Goal: Task Accomplishment & Management: Manage account settings

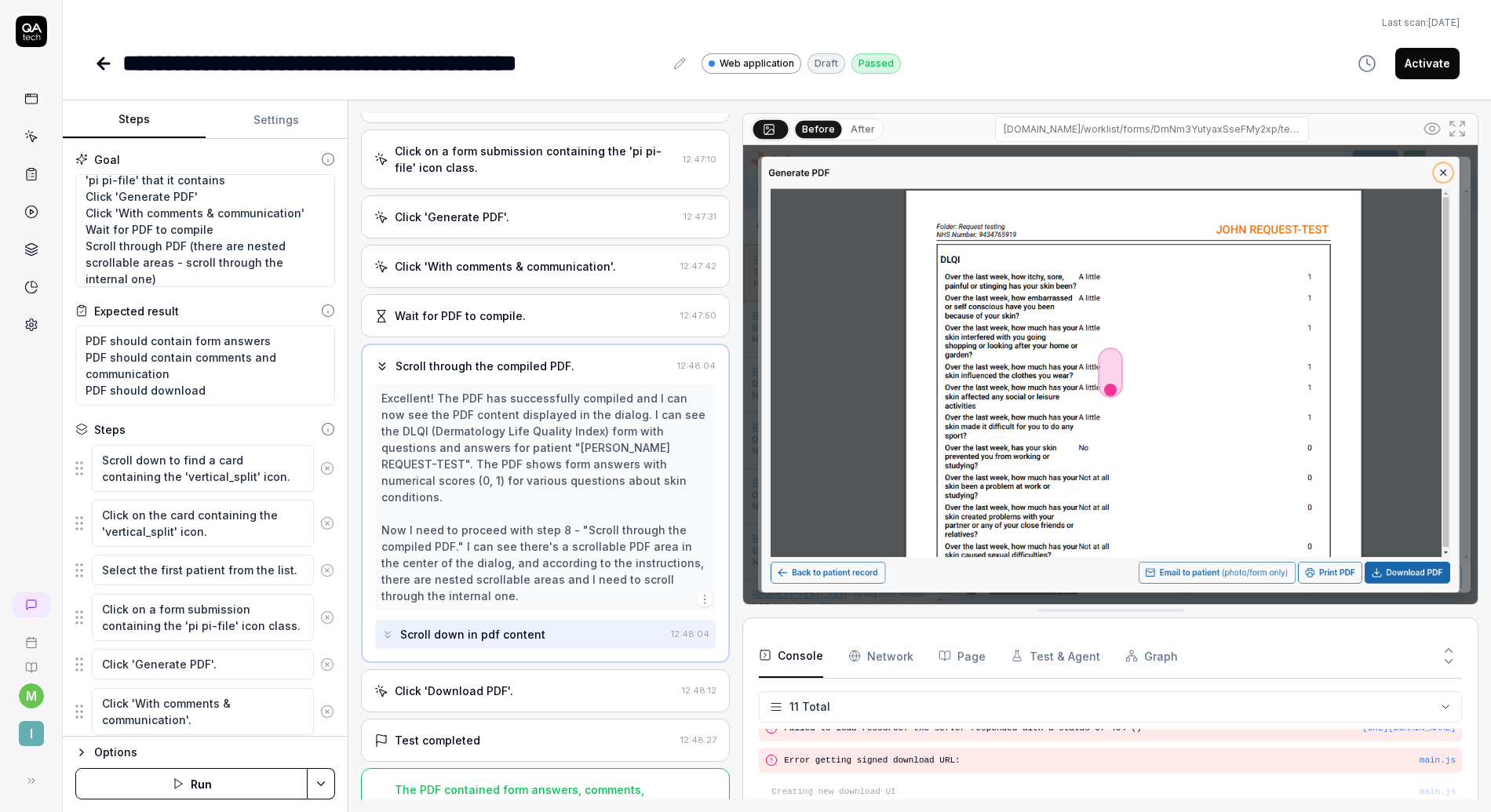
scroll to position [266, 0]
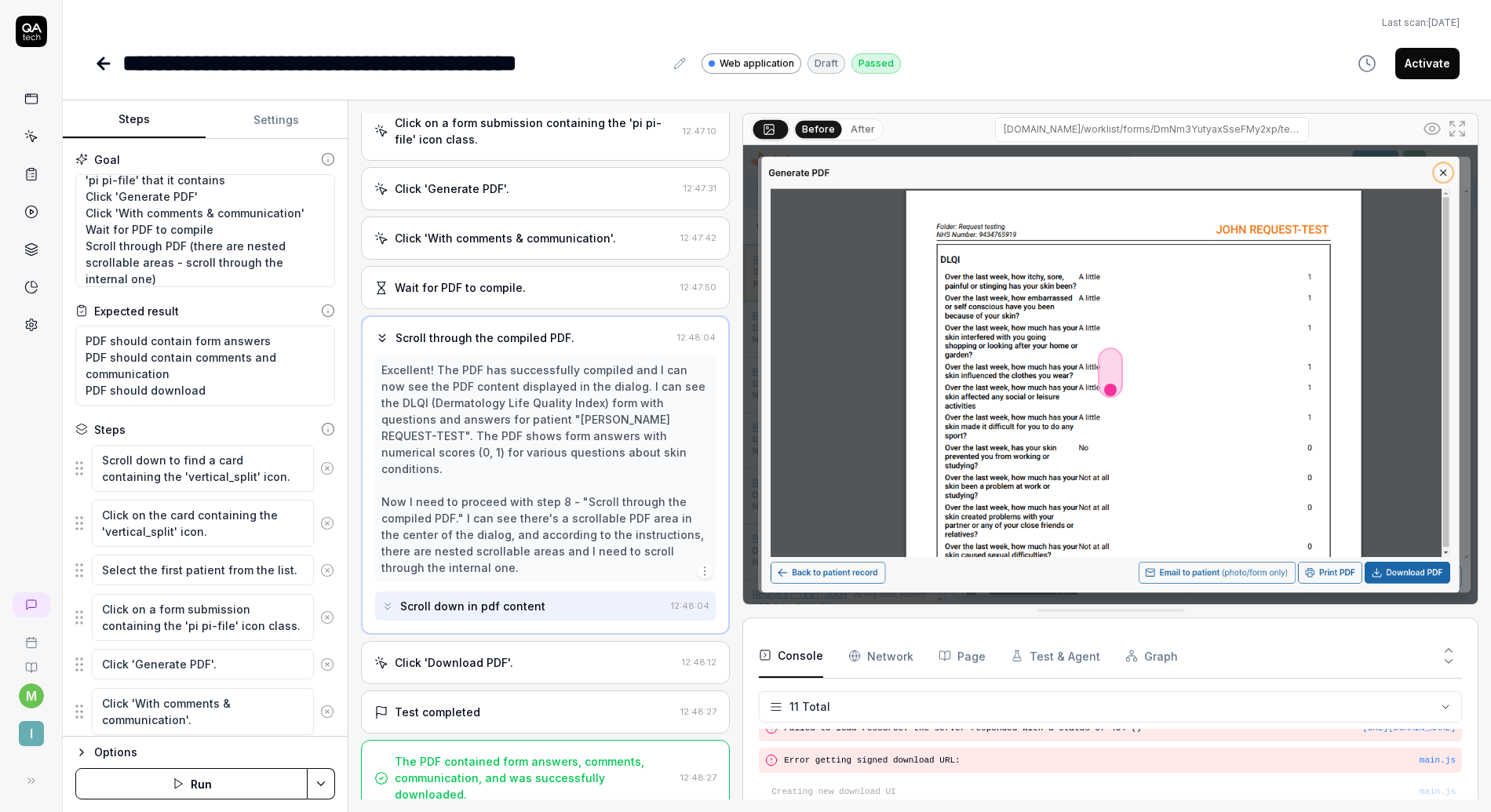
click at [560, 543] on div "Excellent! The PDF has successfully compiled and I can now see the PDF content …" at bounding box center [545, 469] width 329 height 214
click at [464, 690] on div "Test completed 12:48:27" at bounding box center [545, 712] width 369 height 44
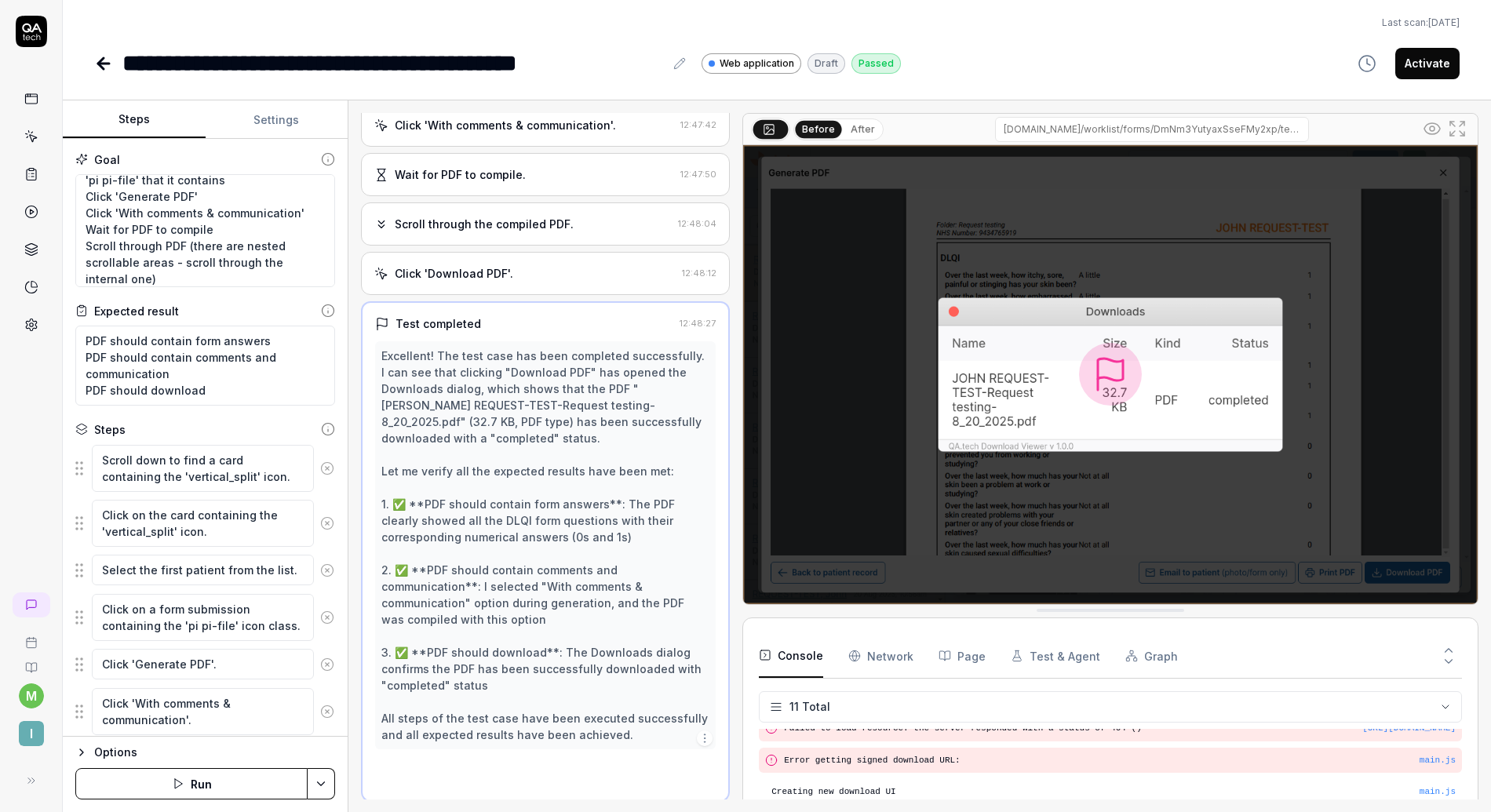
scroll to position [381, 0]
click at [495, 277] on div "Click 'Download PDF'." at bounding box center [454, 271] width 119 height 16
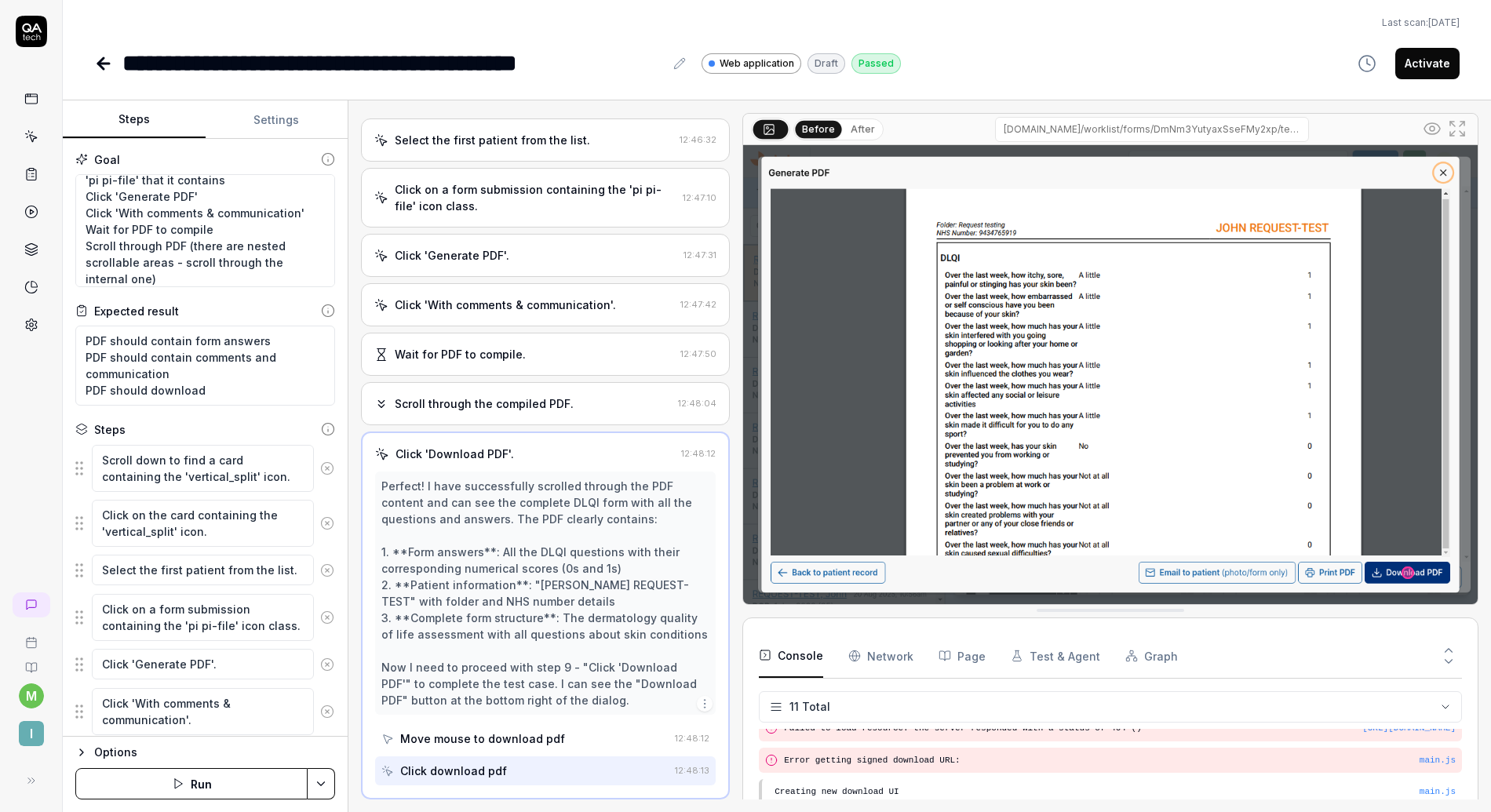
click at [462, 345] on div "Wait for PDF to compile. 12:47:50" at bounding box center [545, 355] width 369 height 44
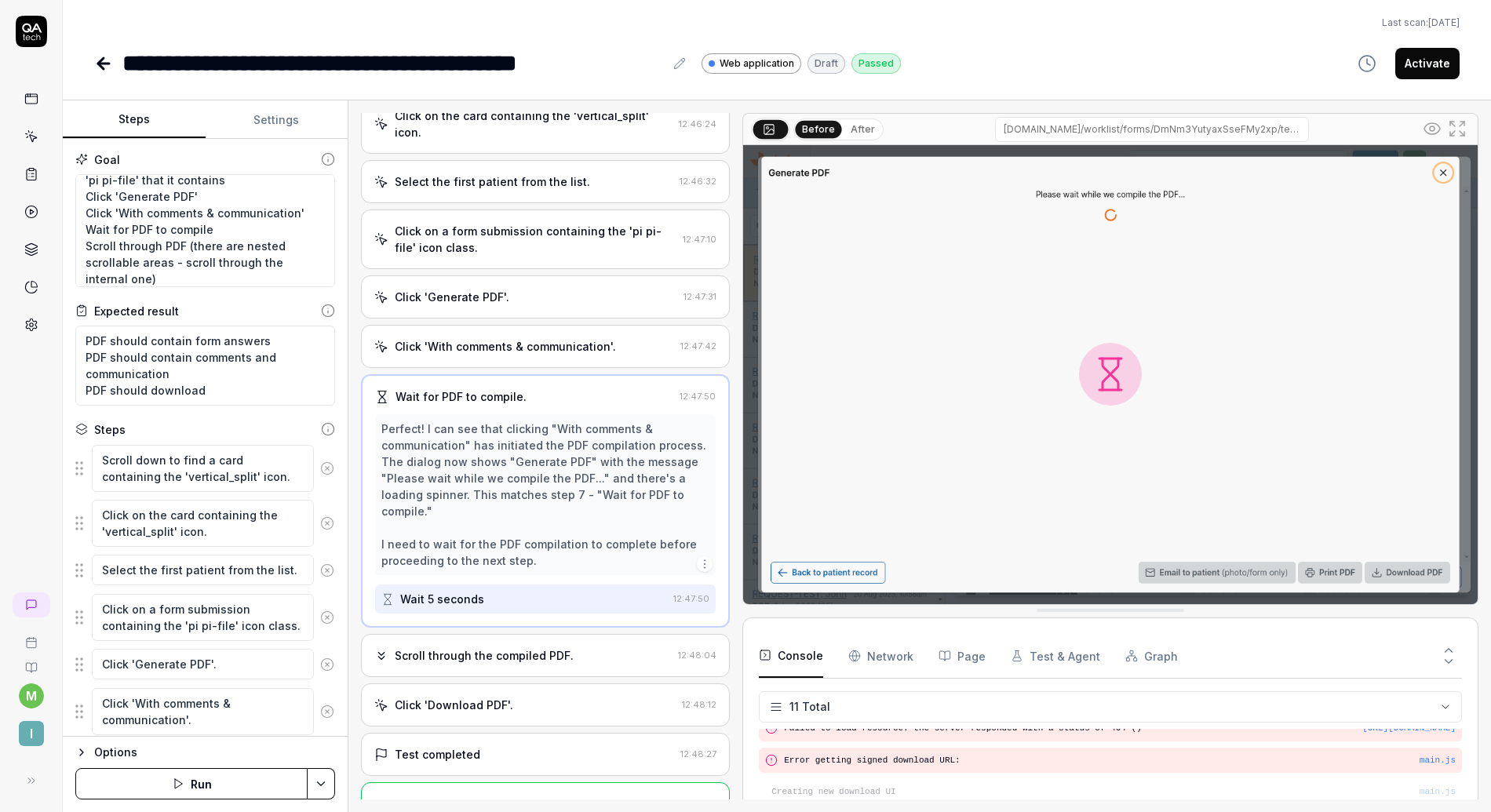
scroll to position [217, 0]
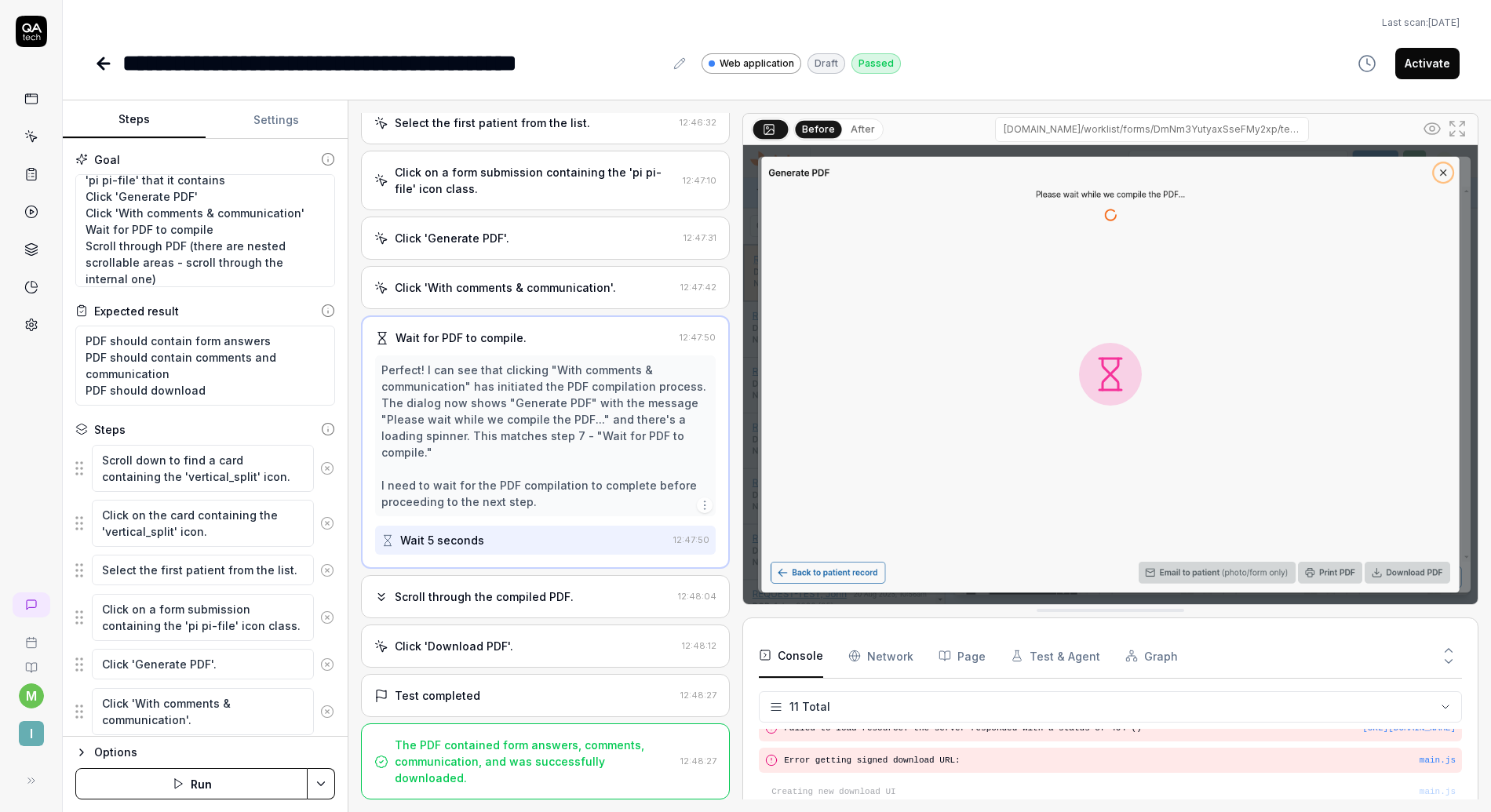
click at [519, 592] on div "Scroll through the compiled PDF." at bounding box center [484, 597] width 179 height 16
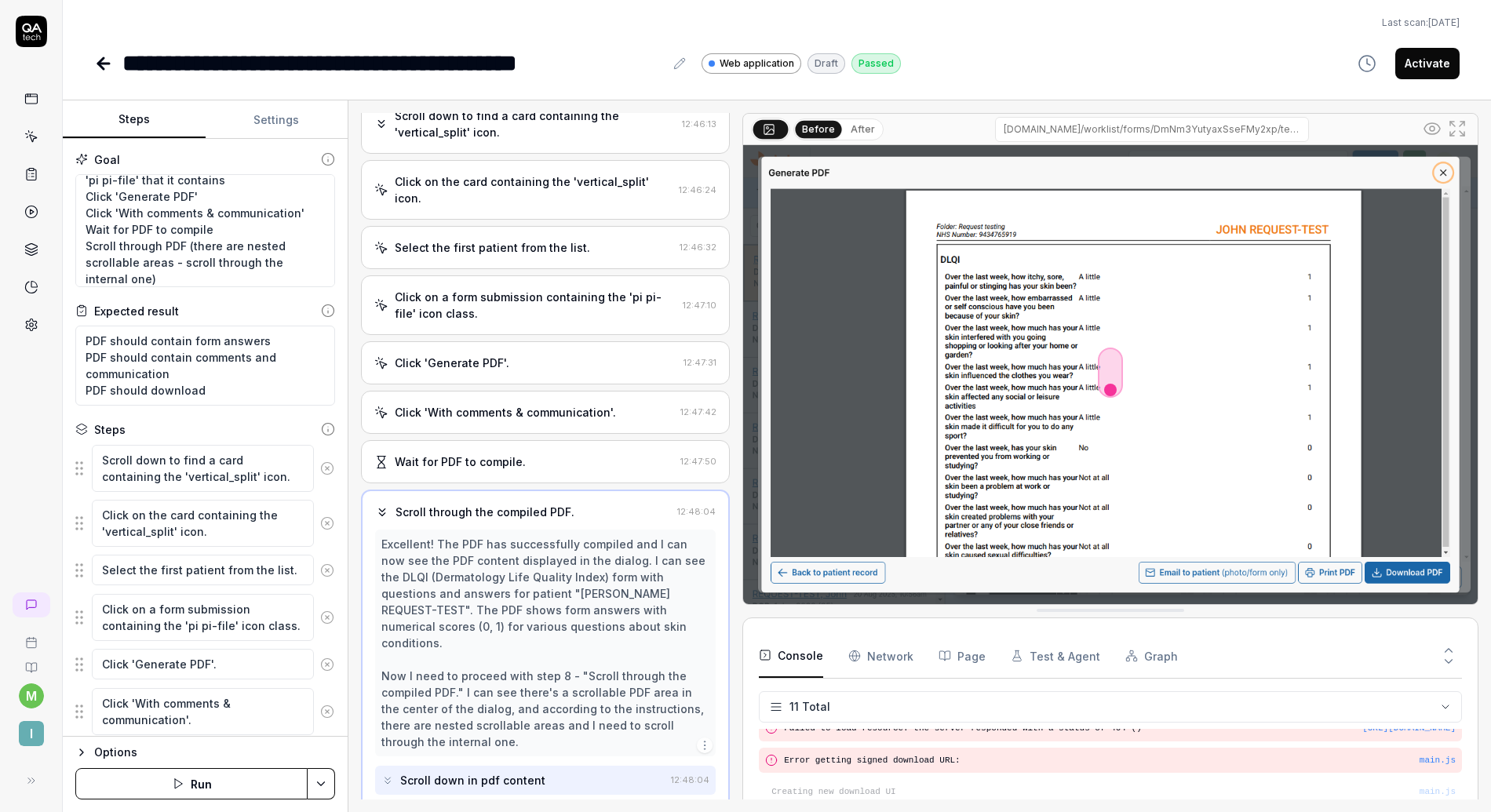
scroll to position [84, 0]
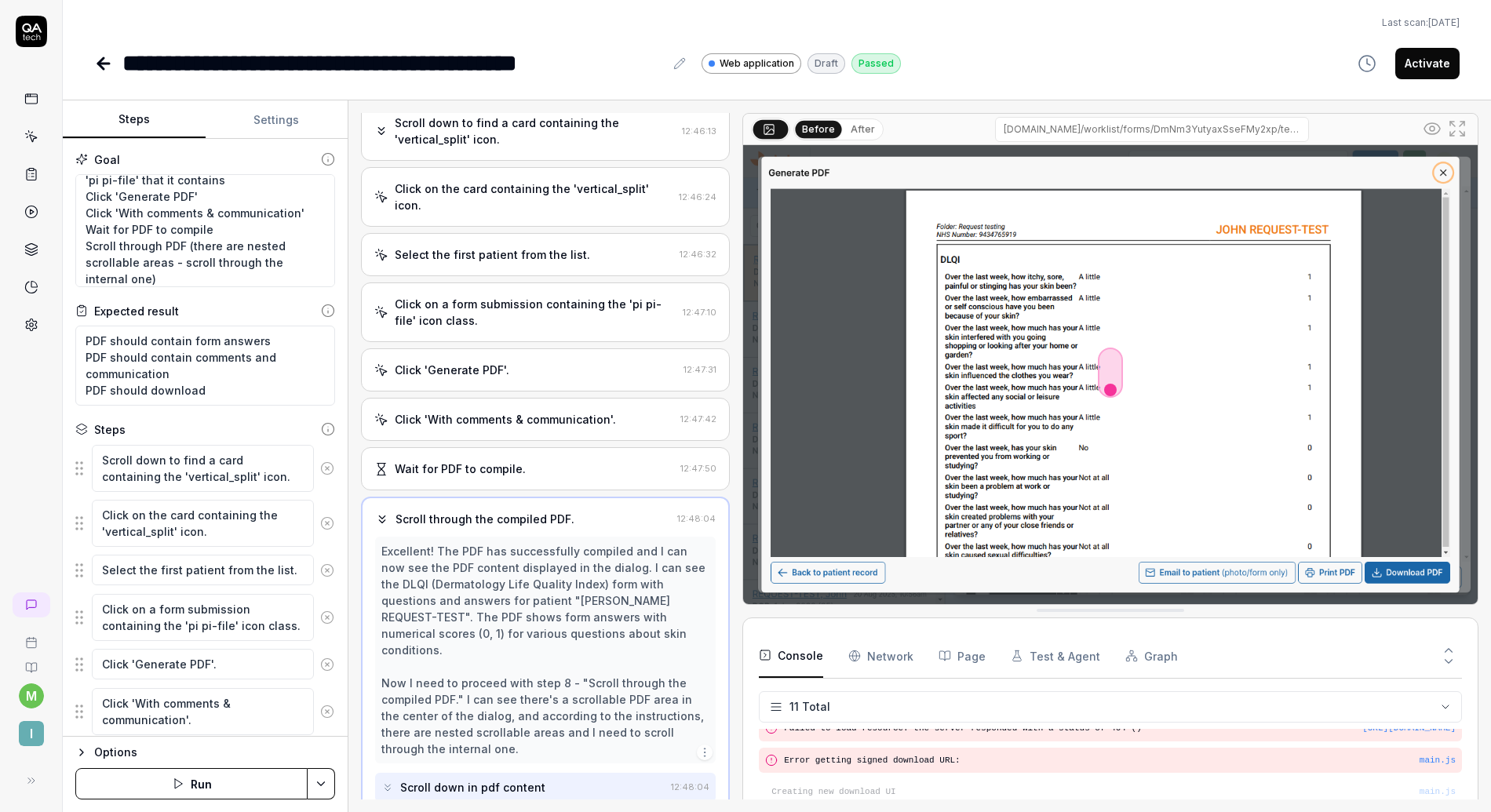
click at [865, 128] on button "After" at bounding box center [863, 129] width 37 height 17
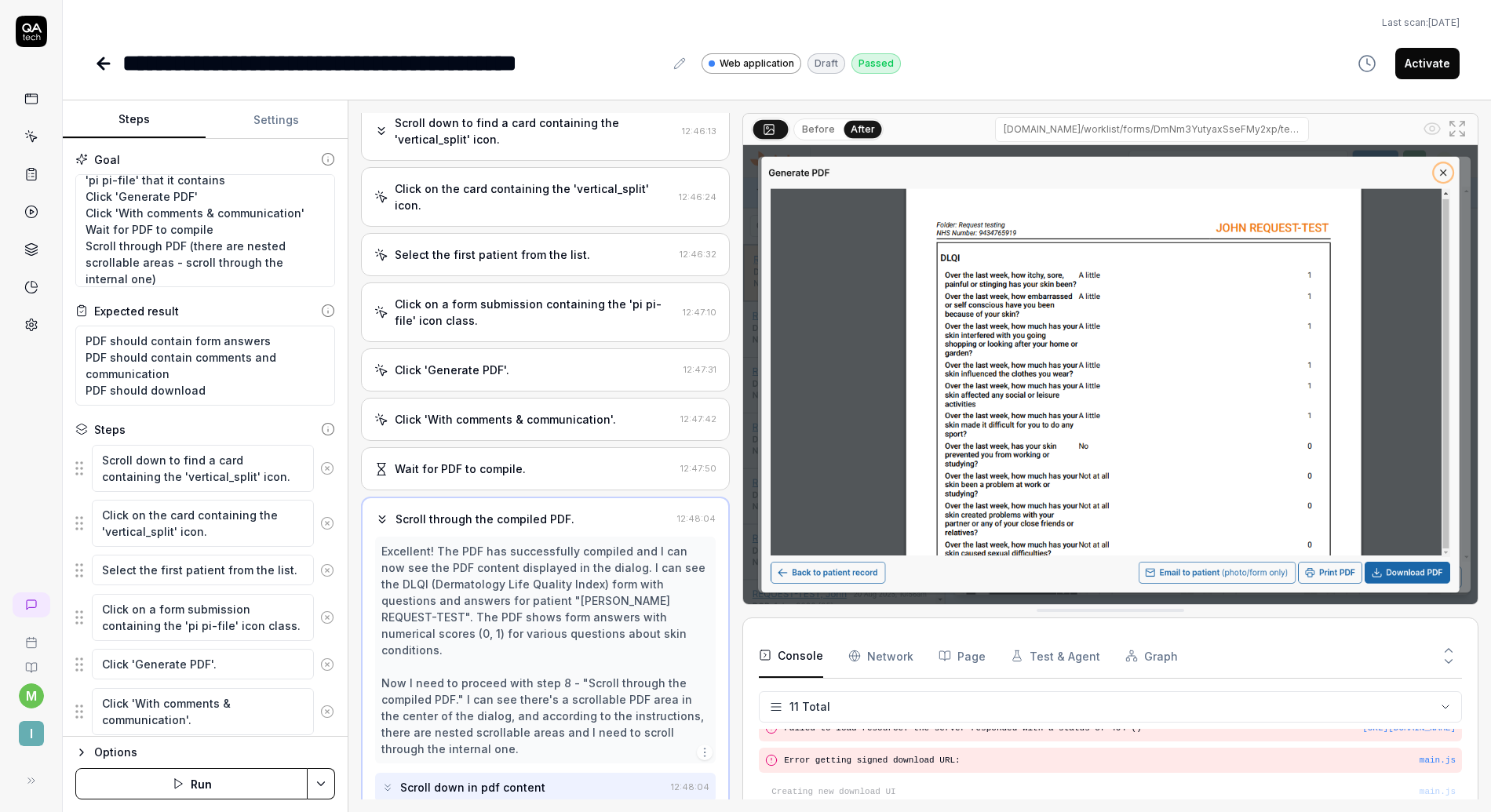
click at [1428, 66] on button "Activate" at bounding box center [1427, 64] width 64 height 32
click at [108, 65] on icon at bounding box center [103, 64] width 19 height 19
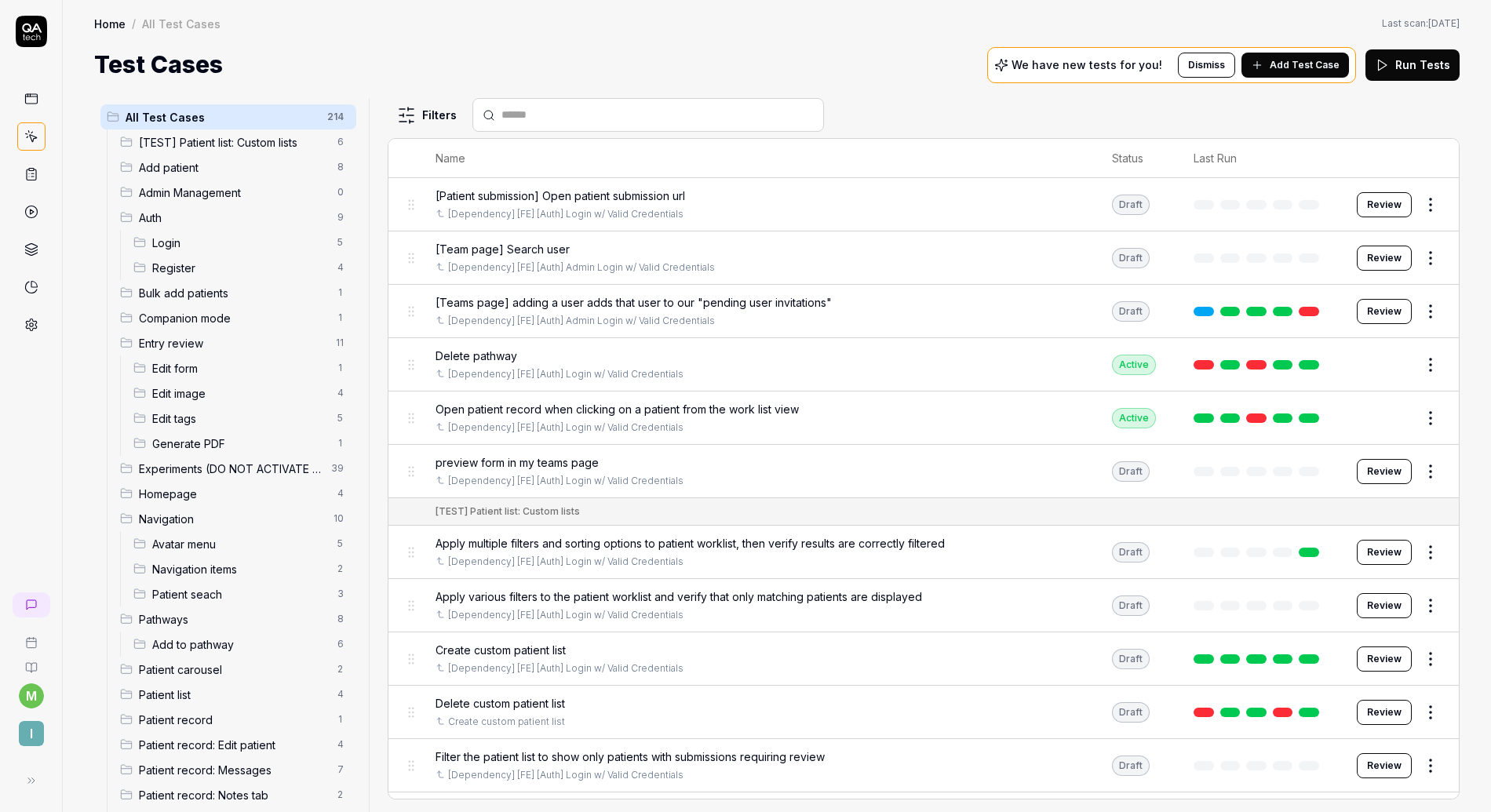
click at [216, 437] on span "Generate PDF" at bounding box center [240, 444] width 176 height 16
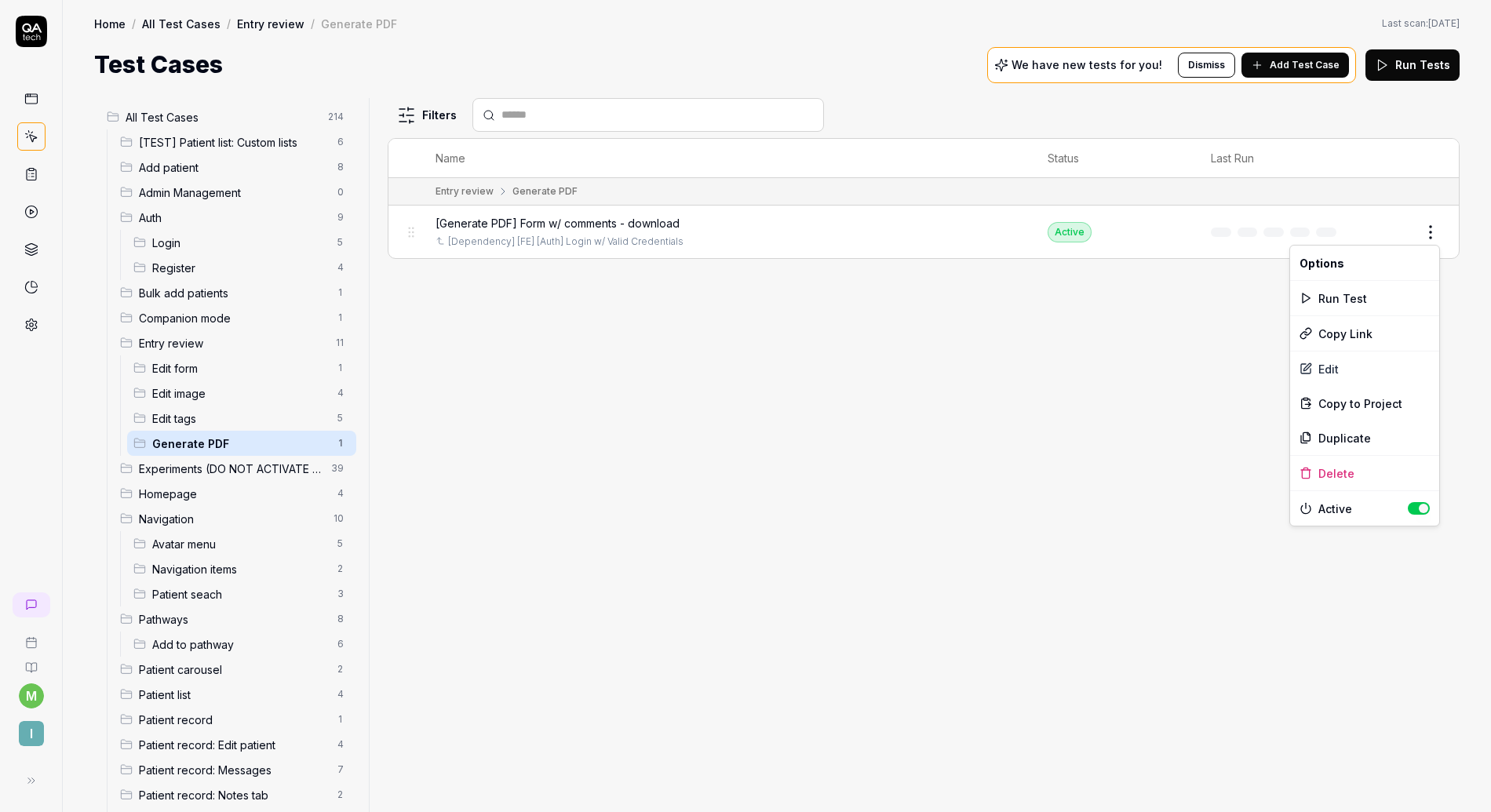
click at [1433, 236] on html "m I Home / All Test Cases / Entry review / Generate PDF Home / All Test Cases /…" at bounding box center [745, 406] width 1491 height 812
click at [1350, 435] on div "Duplicate" at bounding box center [1365, 438] width 149 height 34
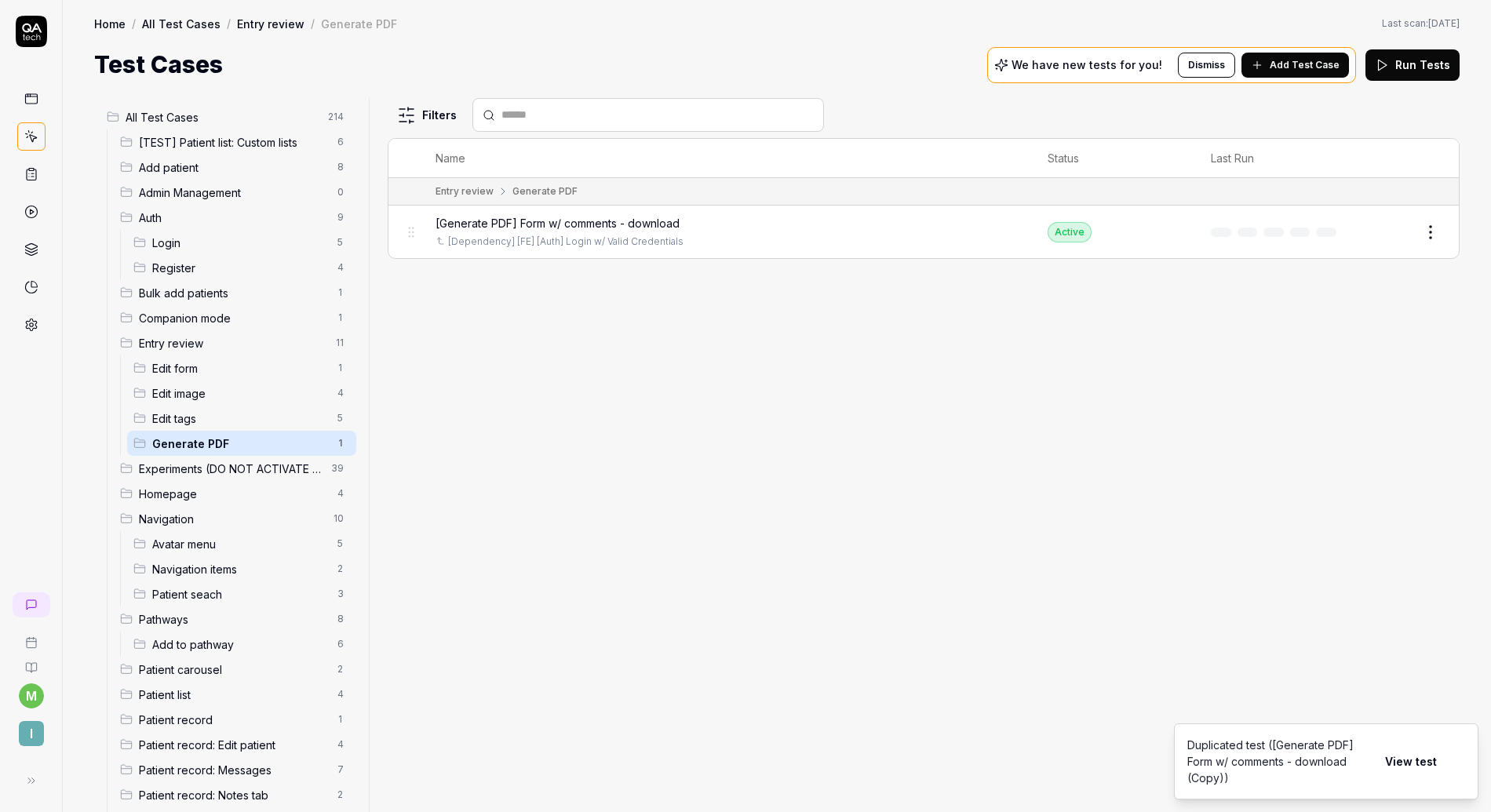
click at [1402, 762] on button "View test" at bounding box center [1411, 762] width 71 height 32
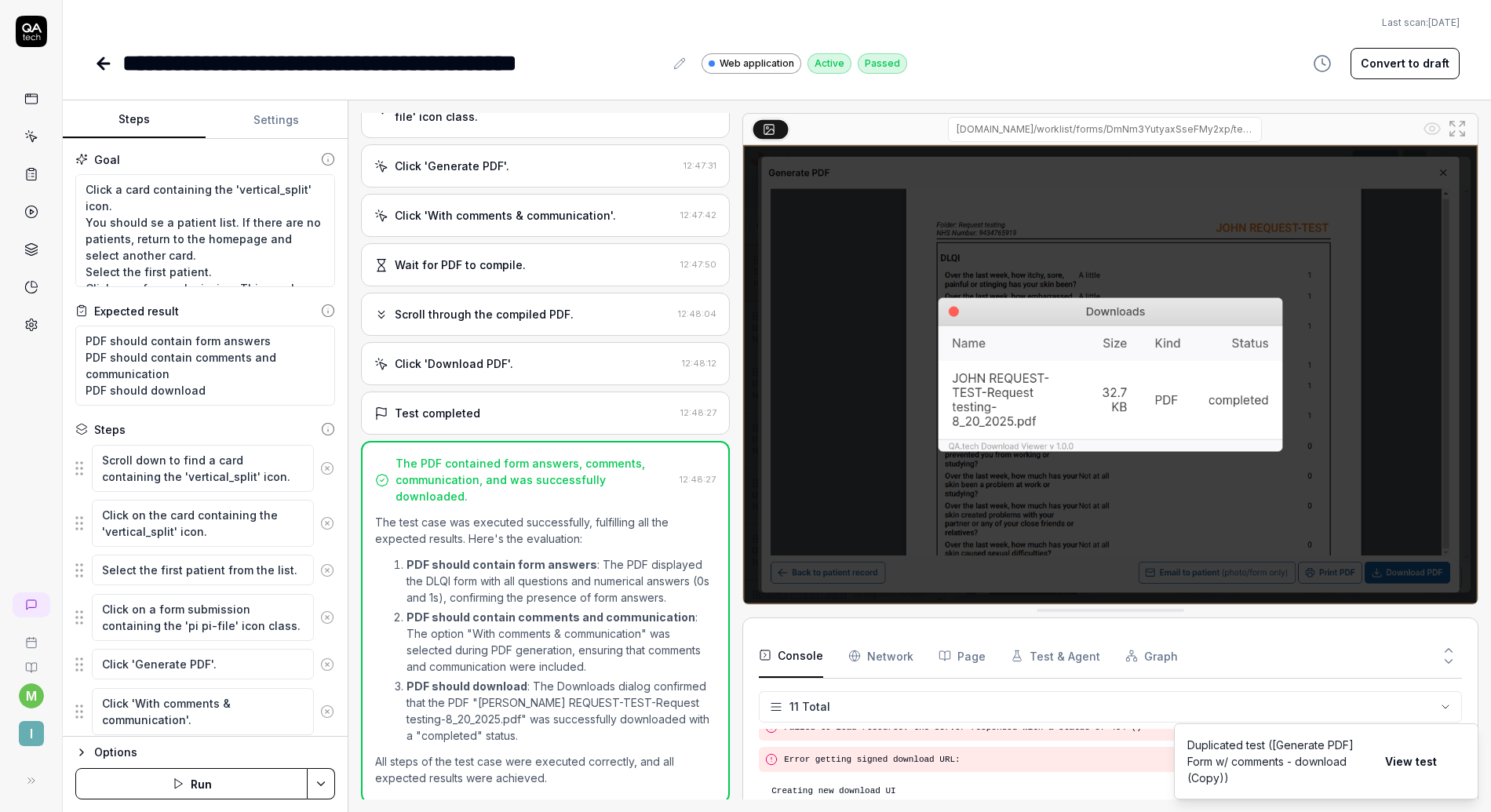
scroll to position [293, 0]
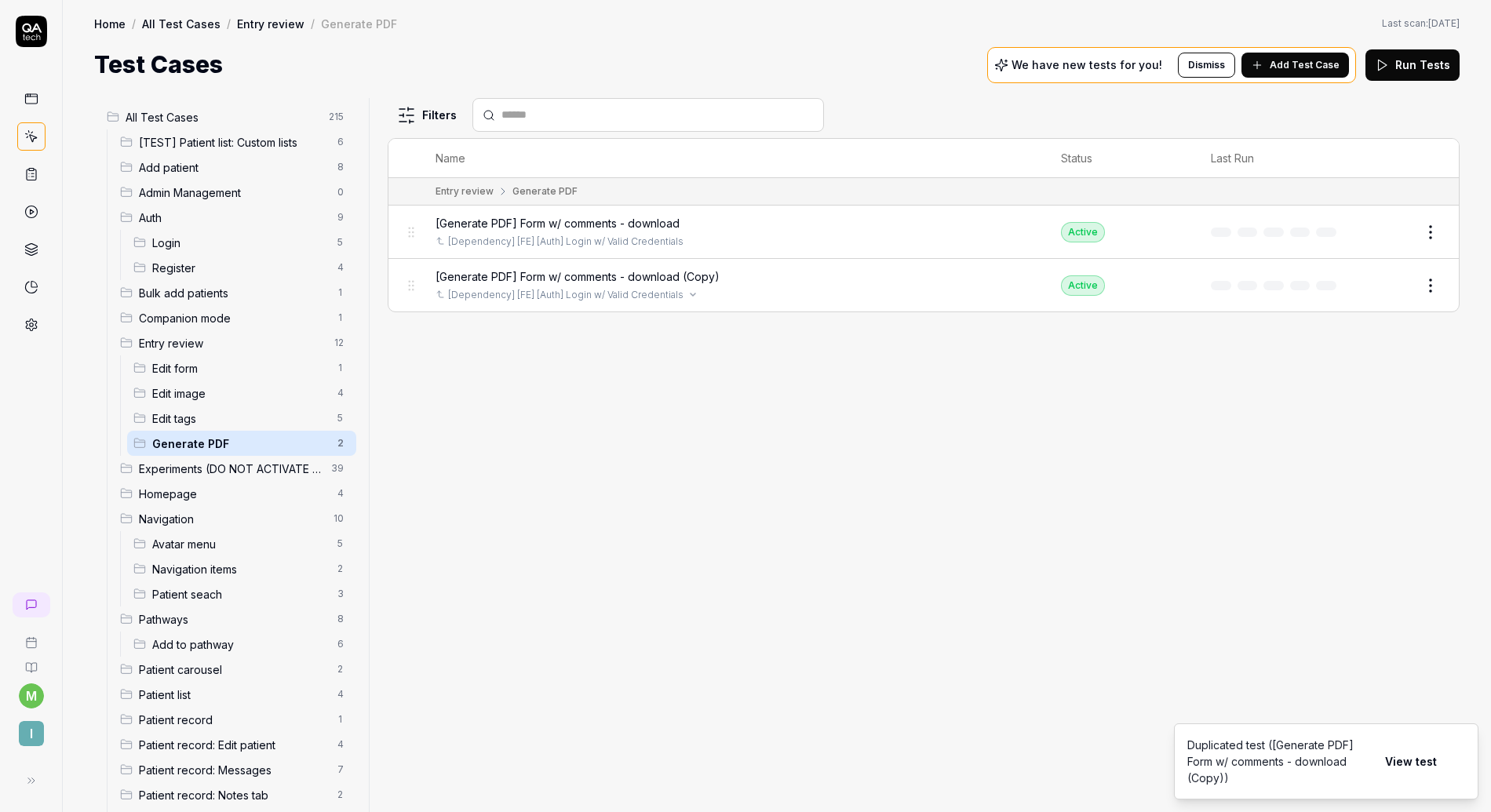
click at [674, 299] on link "[Dependency] [FE] [Auth] Login w/ Valid Credentials" at bounding box center [565, 295] width 235 height 15
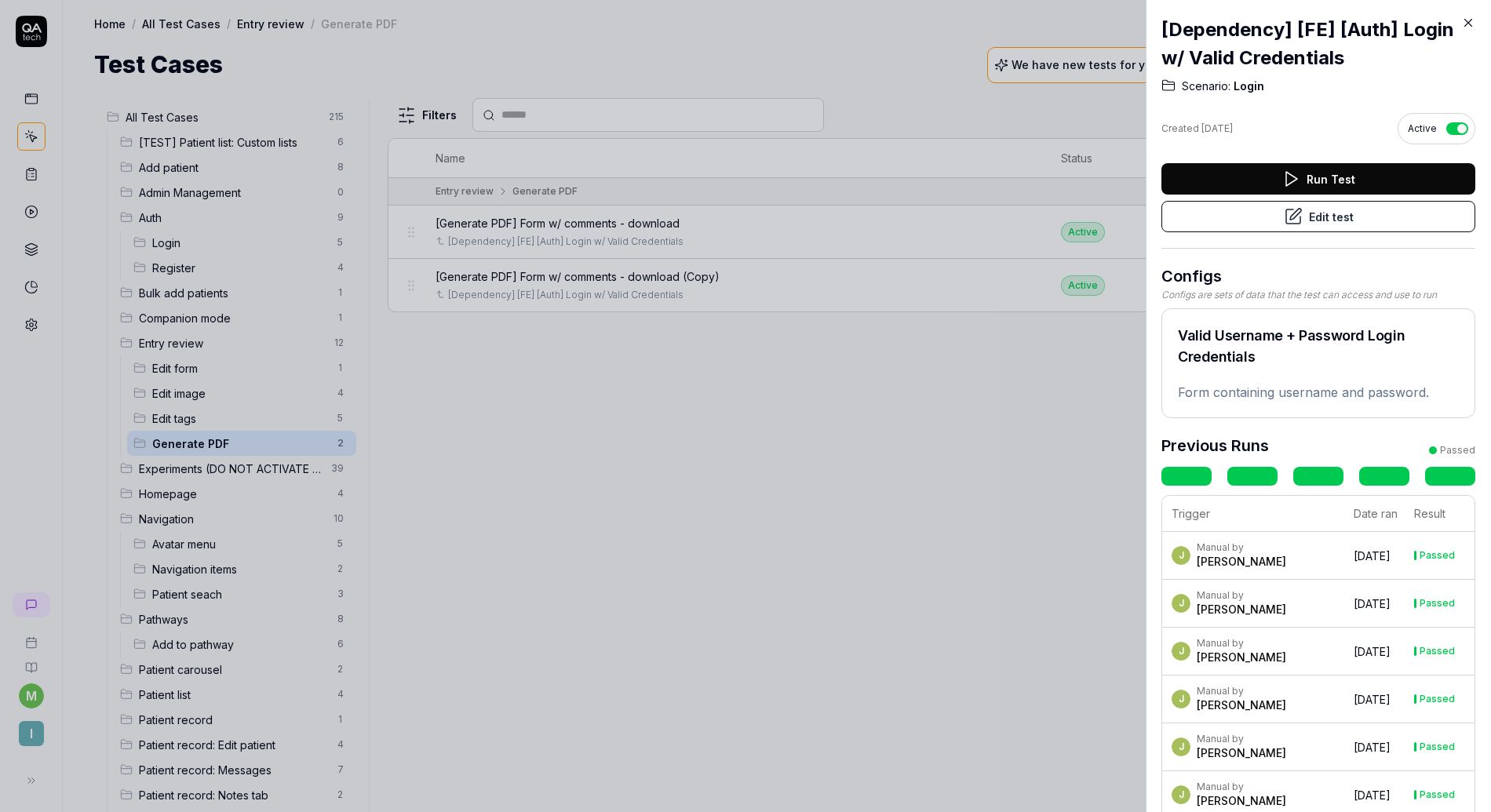
click at [1472, 21] on icon at bounding box center [1469, 23] width 15 height 15
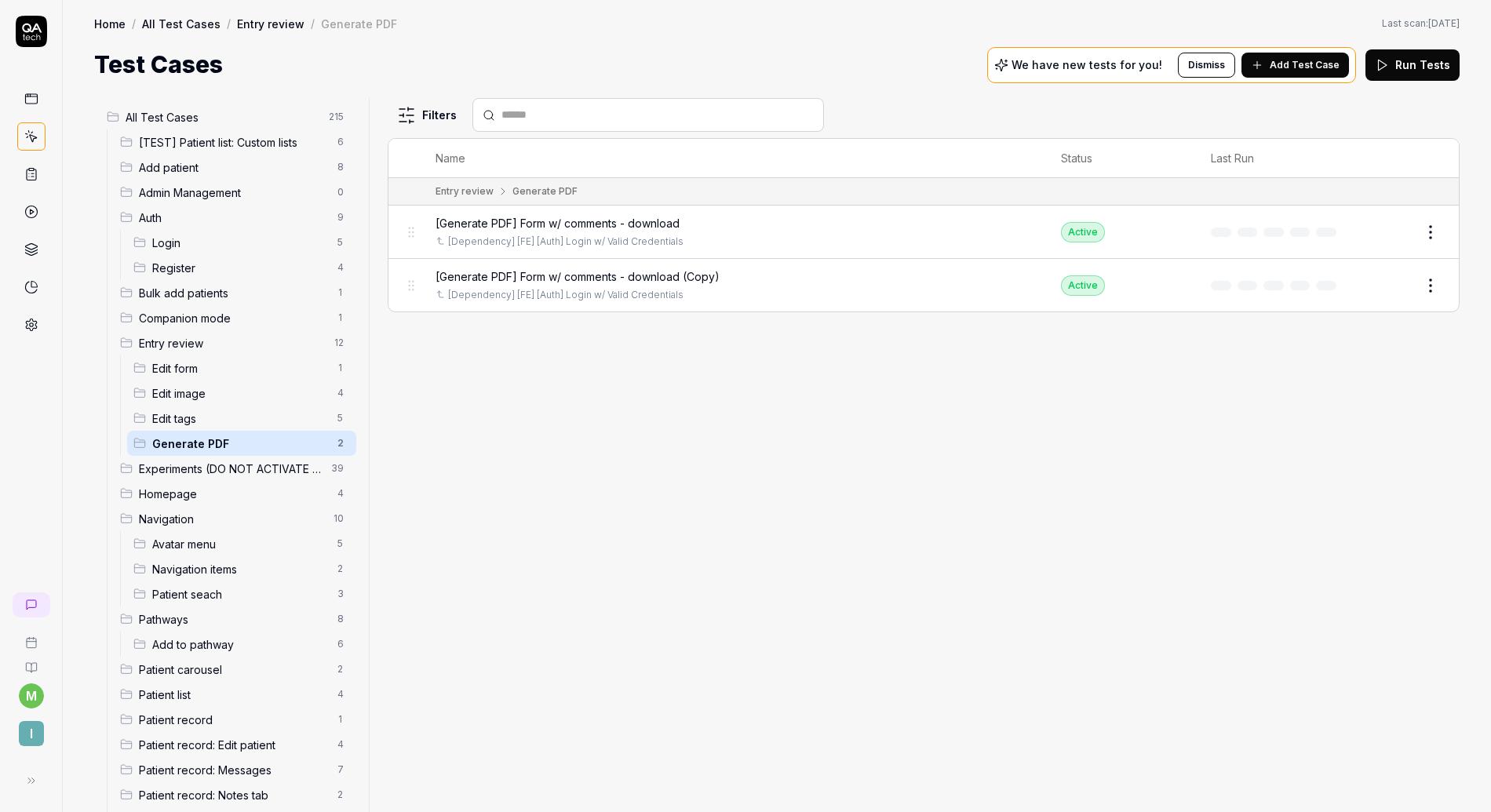
click at [958, 285] on div "[Generate PDF] Form w/ comments - download (Copy) [Dependency] [FE] [Auth] Logi…" at bounding box center [733, 285] width 595 height 34
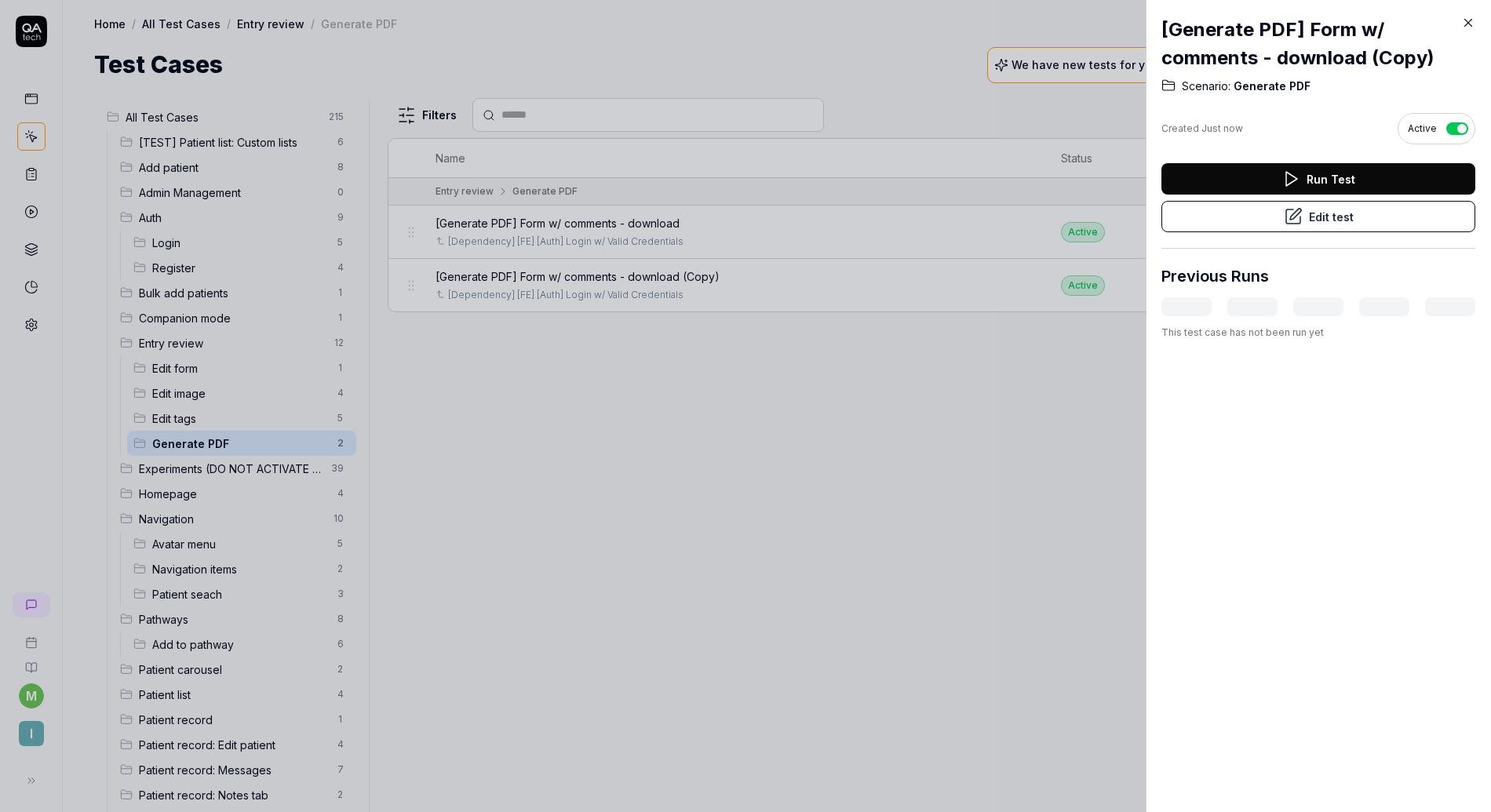
click at [1294, 213] on icon at bounding box center [1293, 216] width 19 height 19
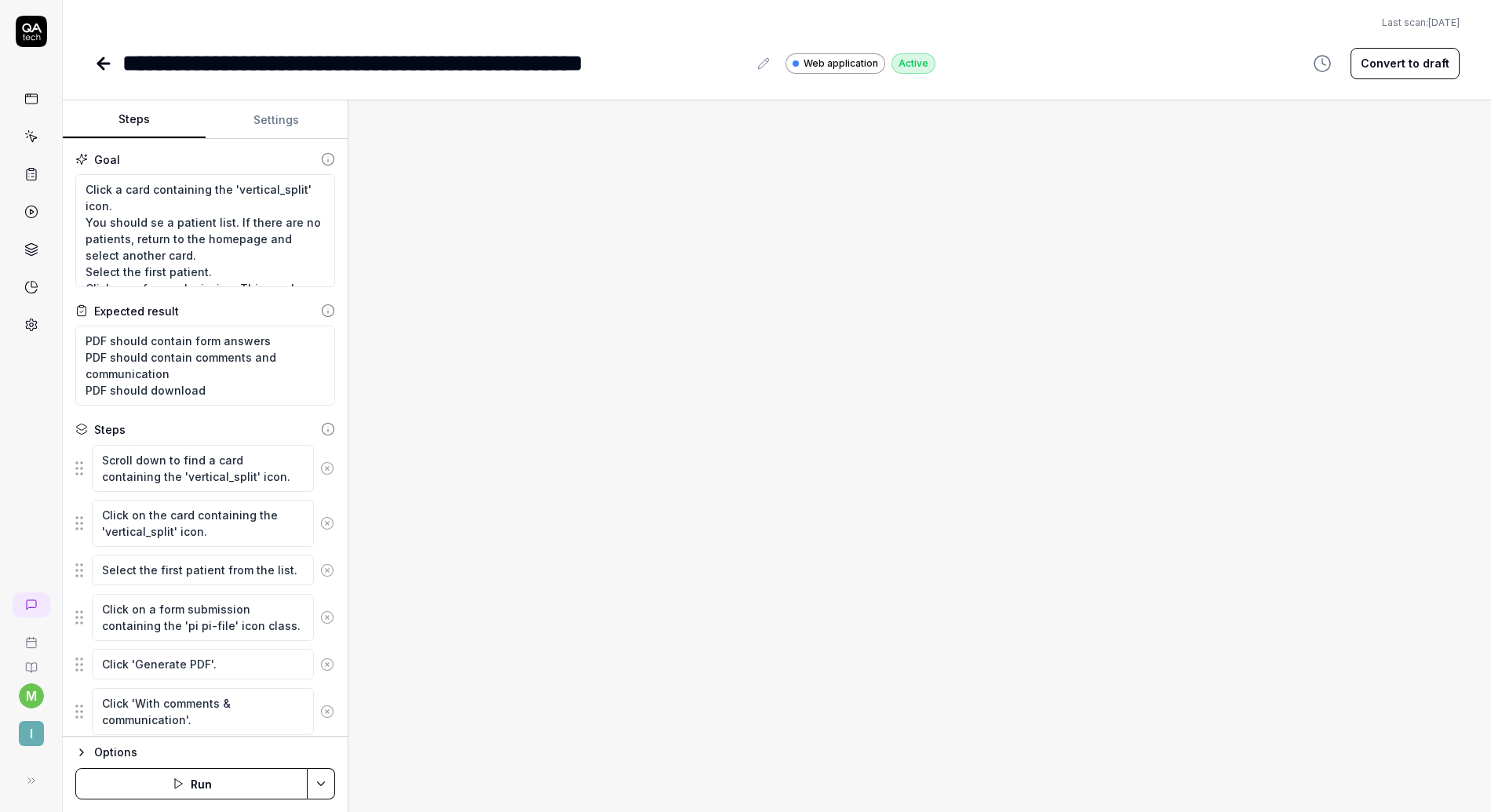
click at [1386, 68] on button "Convert to draft" at bounding box center [1406, 64] width 109 height 32
type textarea "*"
click at [644, 71] on div "**********" at bounding box center [435, 63] width 625 height 35
drag, startPoint x: 750, startPoint y: 64, endPoint x: 545, endPoint y: 63, distance: 205.0
click at [545, 63] on div "**********" at bounding box center [447, 63] width 651 height 35
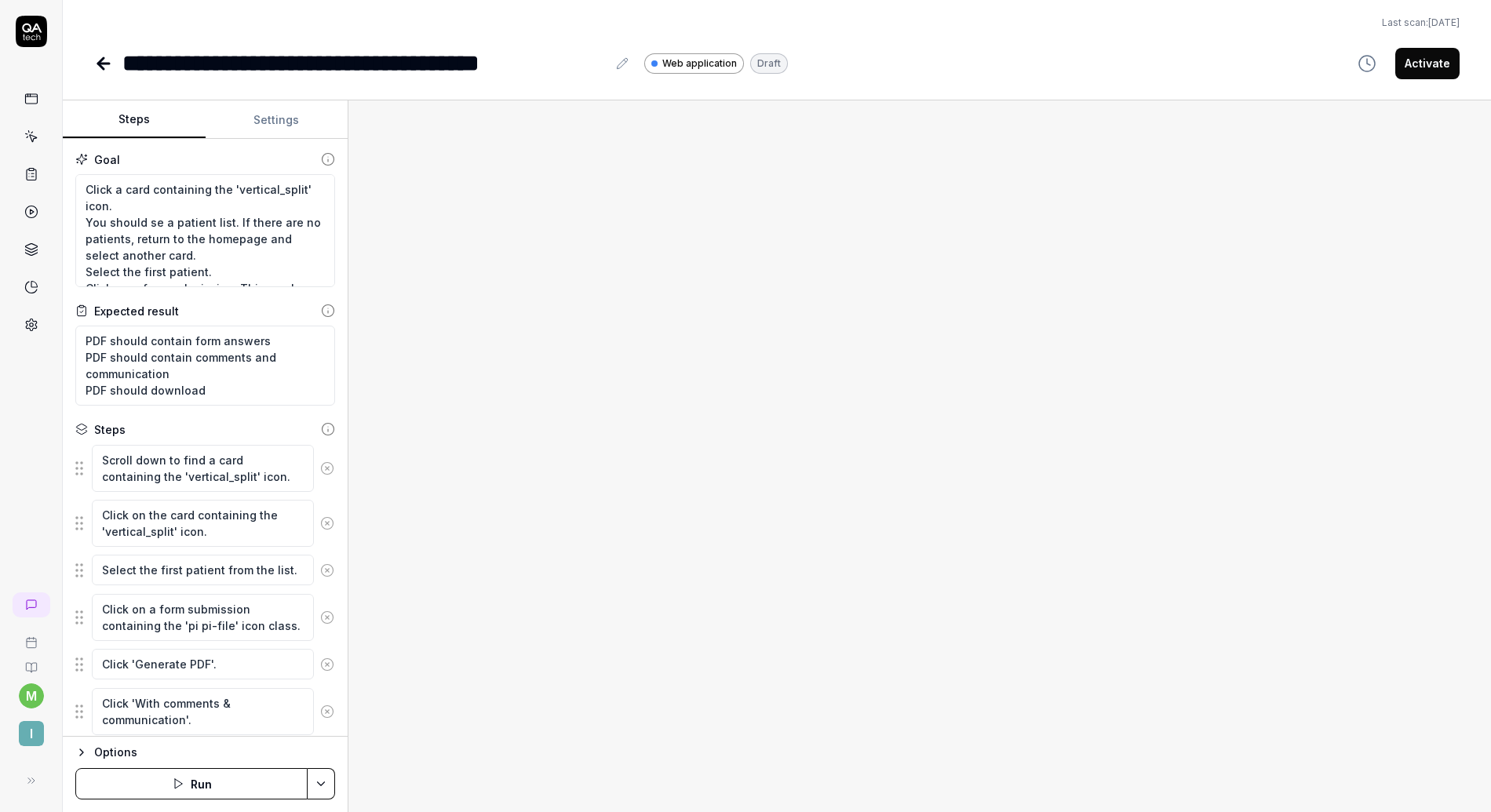
click at [539, 396] on div at bounding box center [919, 456] width 1143 height 712
click at [245, 231] on textarea "Click a card containing the 'vertical_split' icon. You should se a patient list…" at bounding box center [205, 230] width 260 height 113
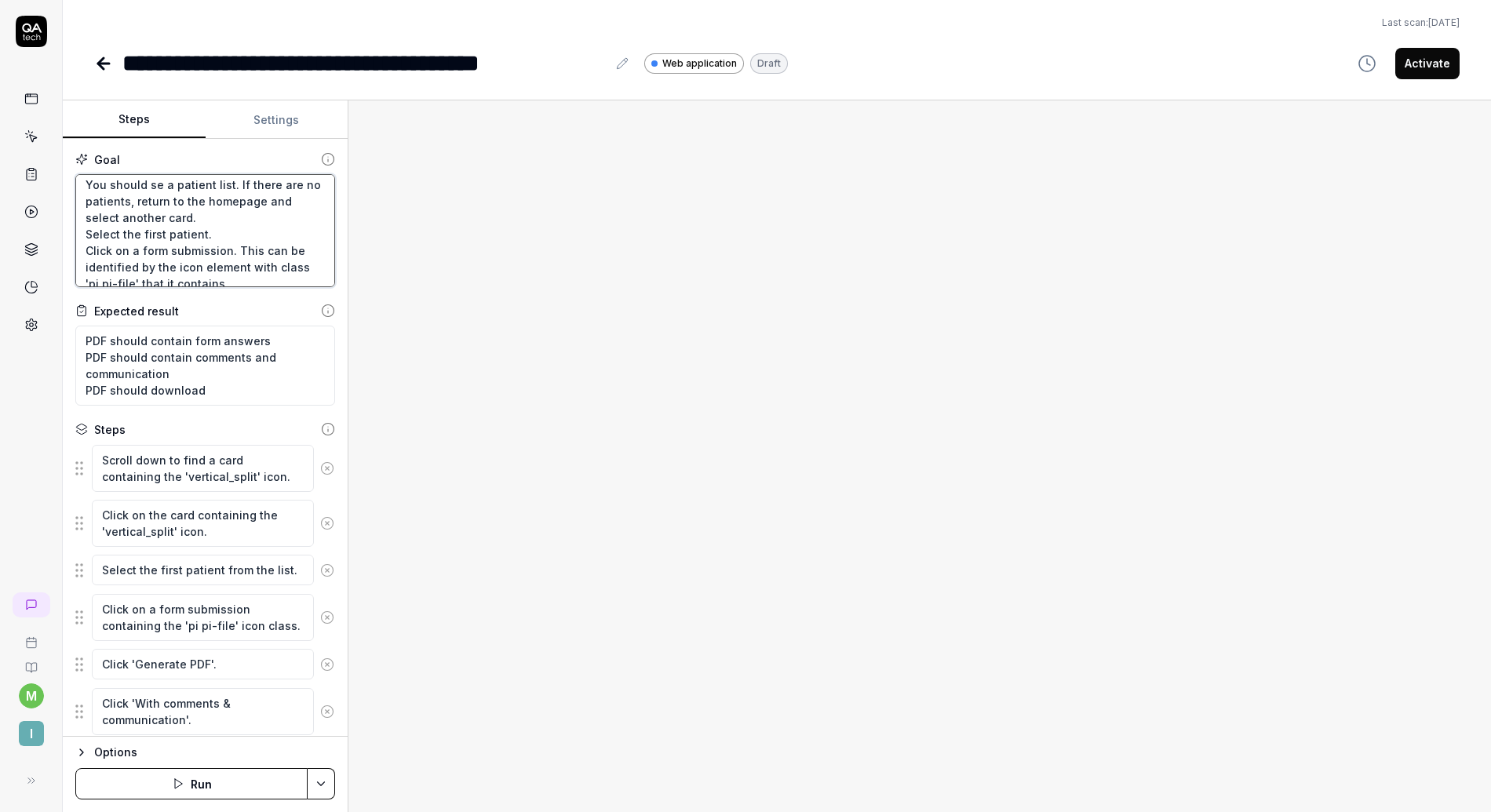
click at [211, 219] on textarea "Click a card containing the 'vertical_split' icon. You should se a patient list…" at bounding box center [205, 230] width 260 height 113
click at [218, 246] on textarea "Click a card containing the 'vertical_split' icon. You should se a patient list…" at bounding box center [205, 230] width 260 height 113
click at [214, 235] on textarea "Click a card containing the 'vertical_split' icon. You should se a patient list…" at bounding box center [205, 230] width 260 height 113
click at [207, 218] on textarea "Click a card containing the 'vertical_split' icon. You should se a patient list…" at bounding box center [205, 230] width 260 height 113
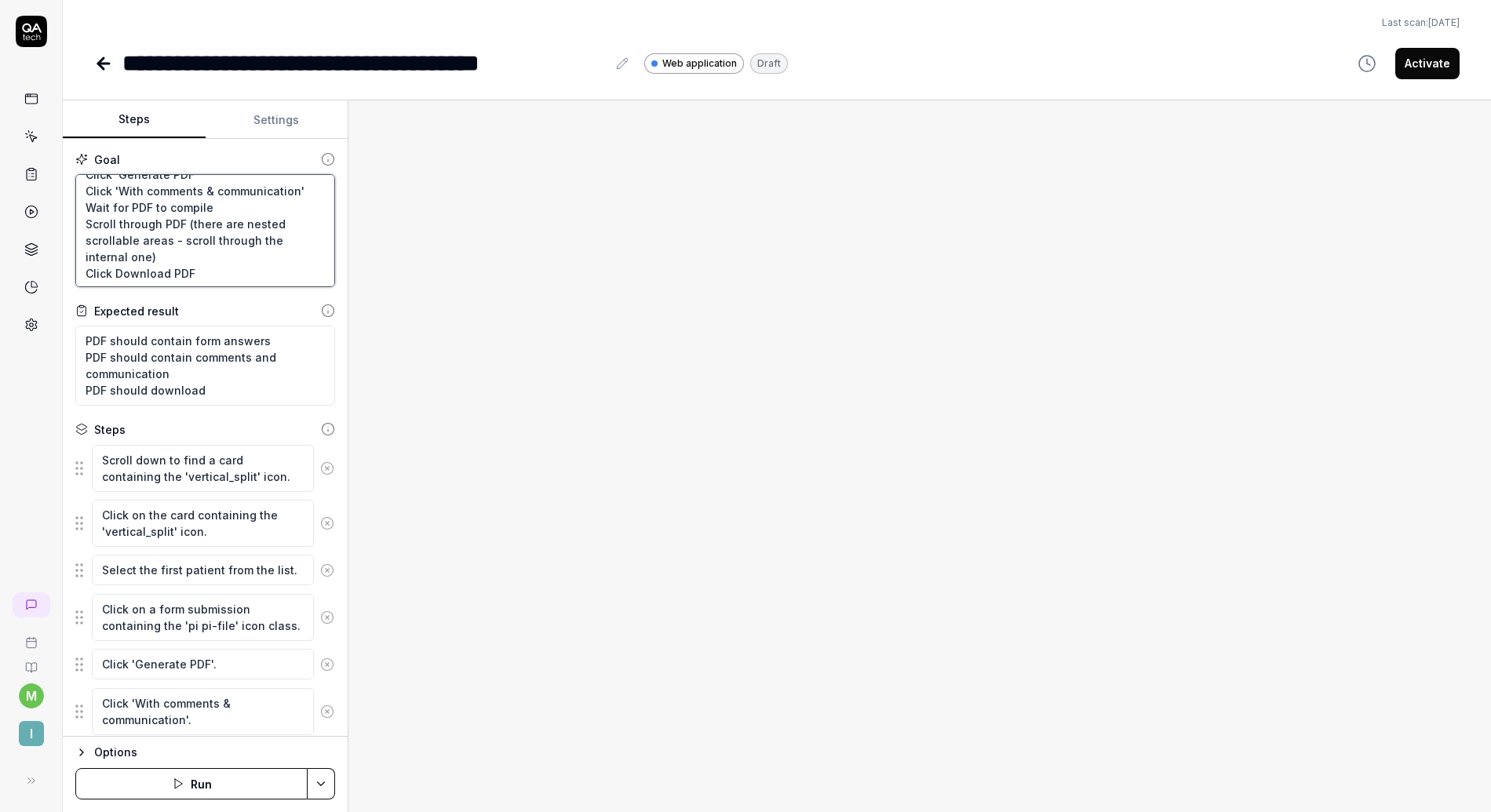
scroll to position [165, 0]
click at [172, 252] on textarea "Click a card containing the 'vertical_split' icon. You should se a patient list…" at bounding box center [205, 230] width 260 height 113
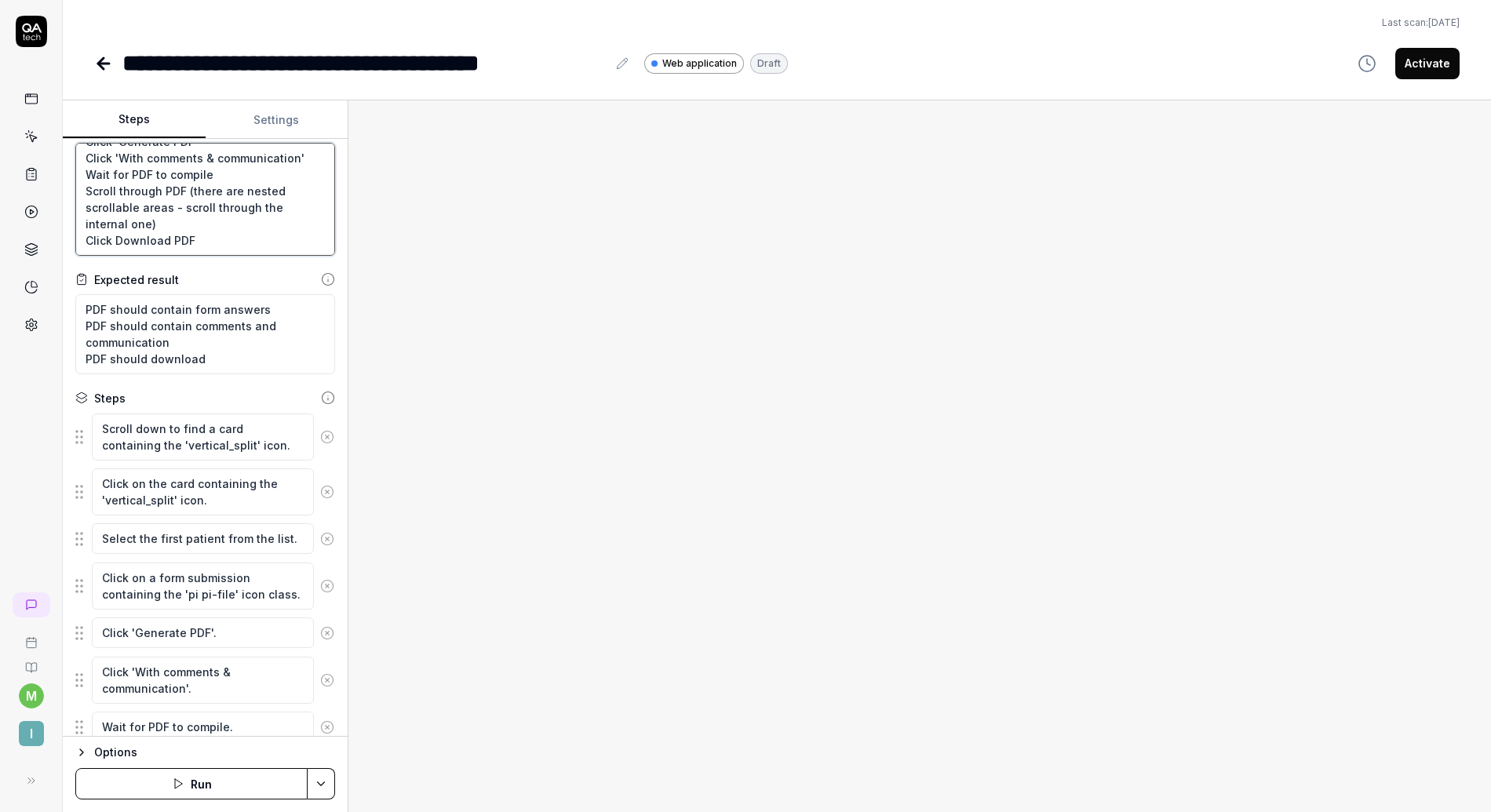
drag, startPoint x: 208, startPoint y: 241, endPoint x: 82, endPoint y: 195, distance: 134.1
click at [82, 195] on textarea "Click a card containing the 'vertical_split' icon. You should se a patient list…" at bounding box center [205, 199] width 260 height 113
drag, startPoint x: 189, startPoint y: 228, endPoint x: 72, endPoint y: 183, distance: 125.4
click at [72, 183] on div "Goal Click a card containing the 'vertical_split' icon. You should se a patient…" at bounding box center [205, 437] width 285 height 598
type textarea "*"
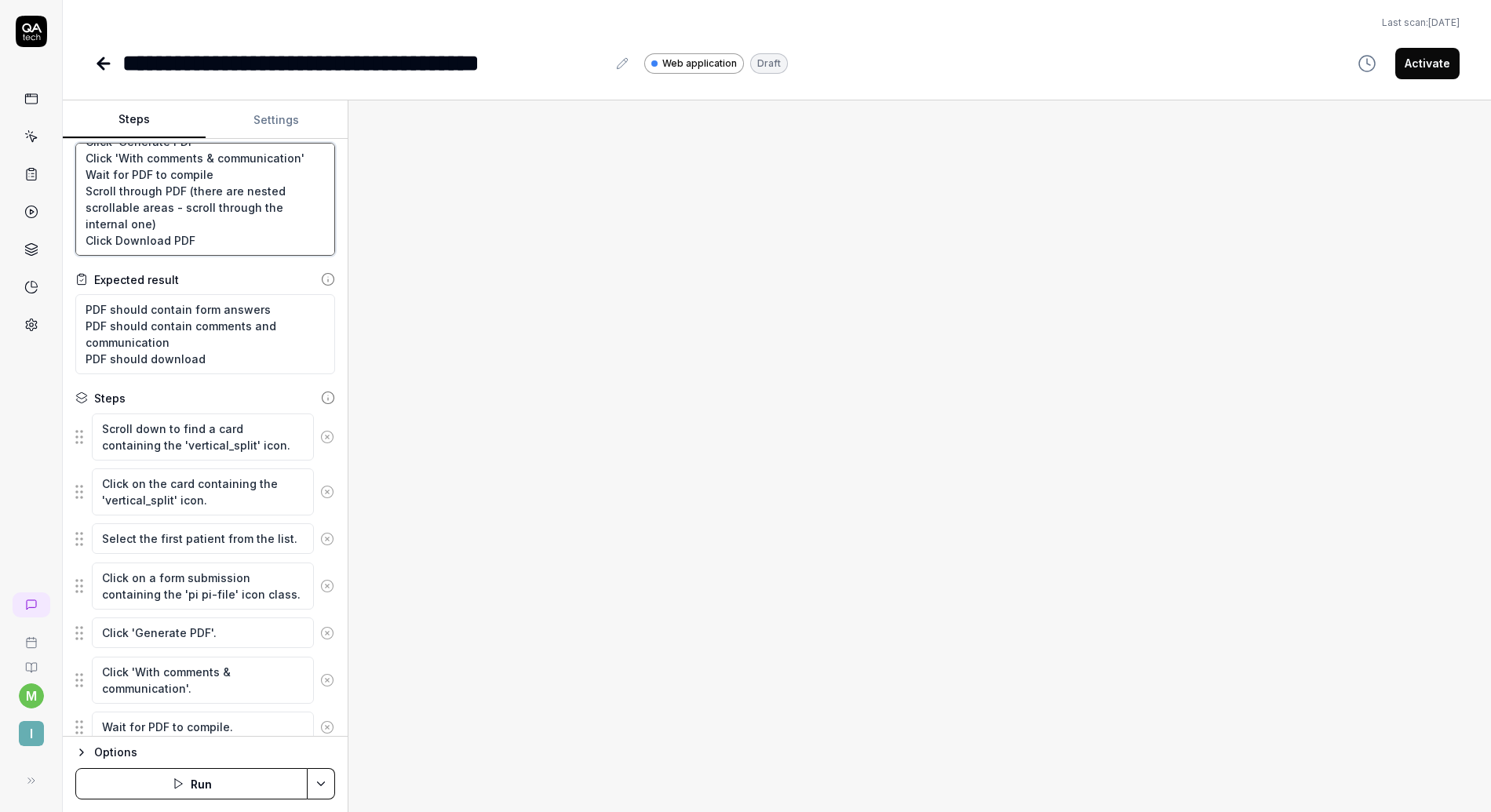
type textarea "Click a card containing the 'vertical_split' icon. You should se a patient list…"
type textarea "*"
type textarea "Click a card containing the 'vertical_split' icon. You should se a patient list…"
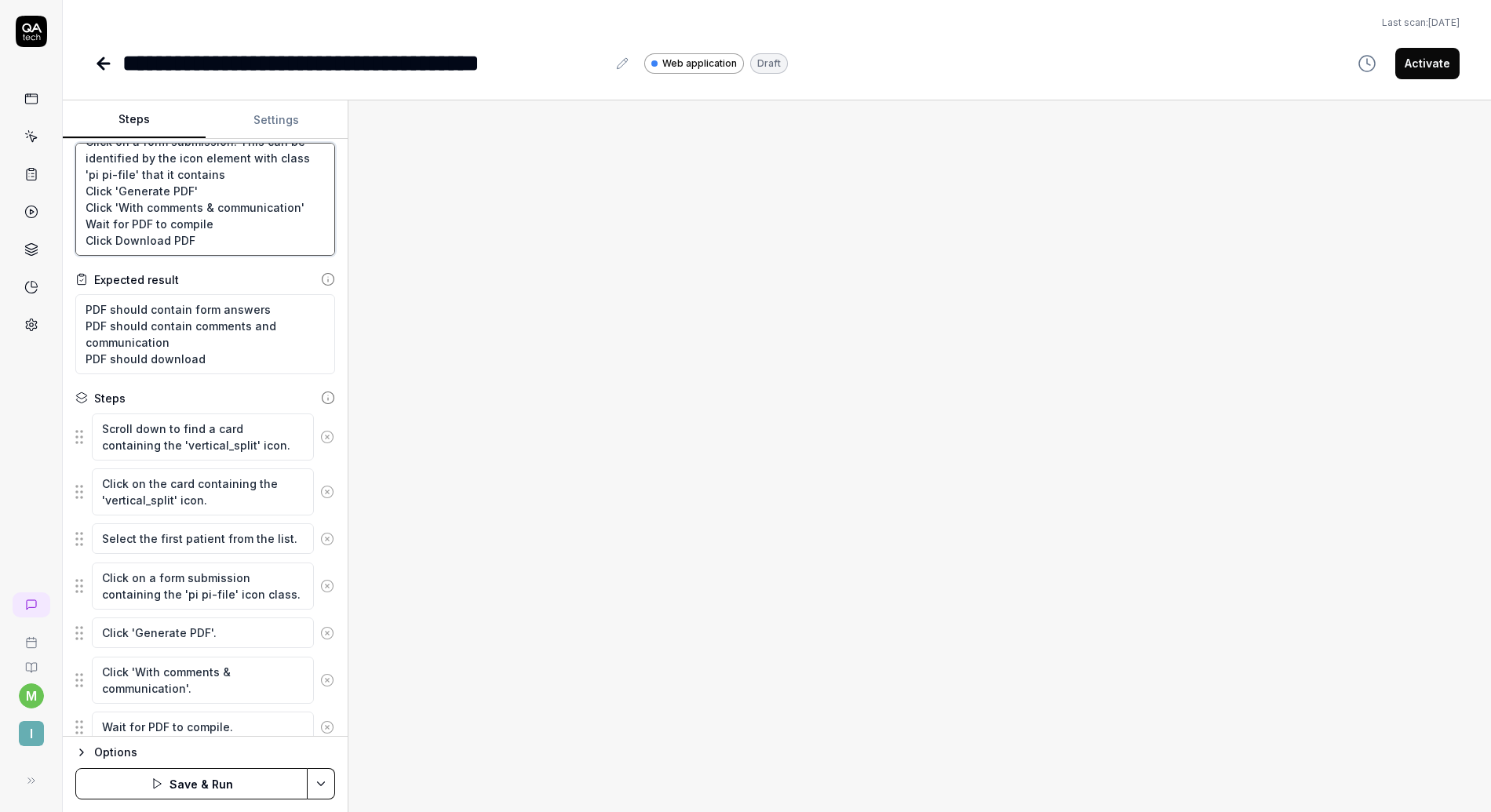
drag, startPoint x: 199, startPoint y: 245, endPoint x: 115, endPoint y: 245, distance: 84.0
click at [115, 245] on textarea "Click a card containing the 'vertical_split' icon. You should se a patient list…" at bounding box center [205, 199] width 260 height 113
type textarea "*"
type textarea "Click a card containing the 'vertical_split' icon. You should se a patient list…"
type textarea "*"
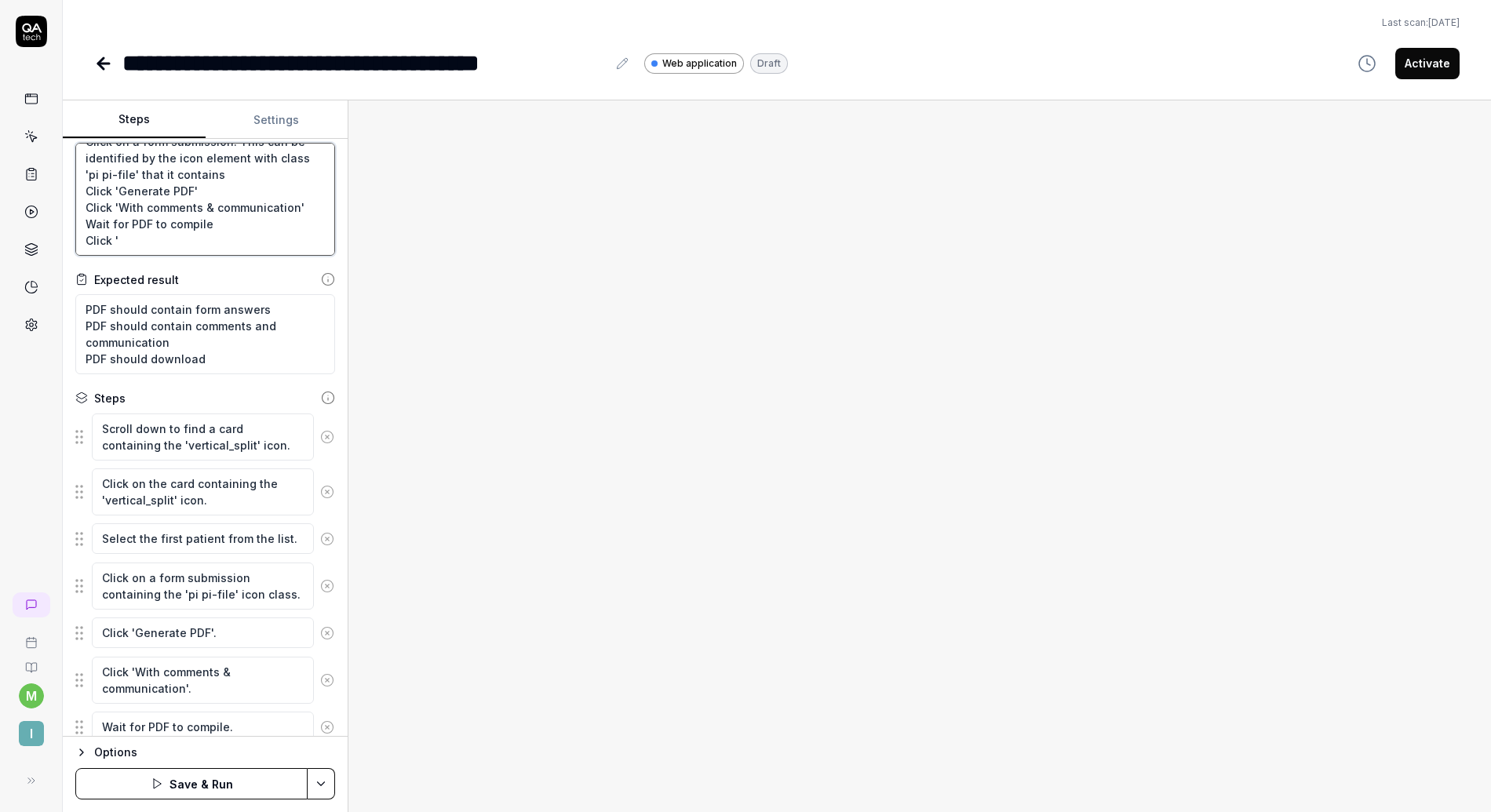
type textarea "Click a card containing the 'vertical_split' icon. You should se a patient list…"
type textarea "*"
type textarea "Click a card containing the 'vertical_split' icon. You should se a patient list…"
type textarea "*"
type textarea "Click a card containing the 'vertical_split' icon. You should se a patient list…"
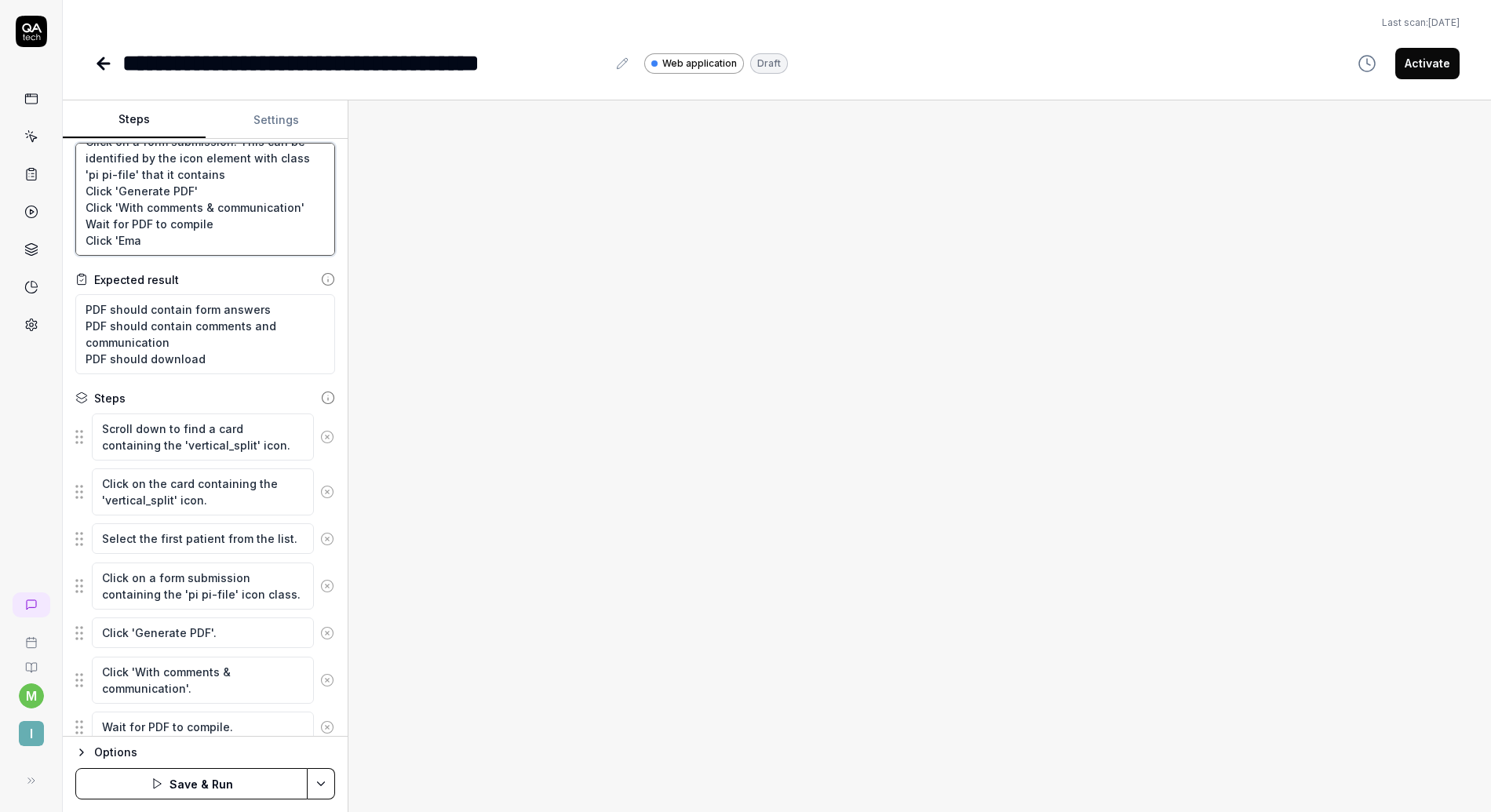
type textarea "*"
type textarea "Click a card containing the 'vertical_split' icon. You should se a patient list…"
type textarea "*"
type textarea "Click a card containing the 'vertical_split' icon. You should se a patient list…"
type textarea "*"
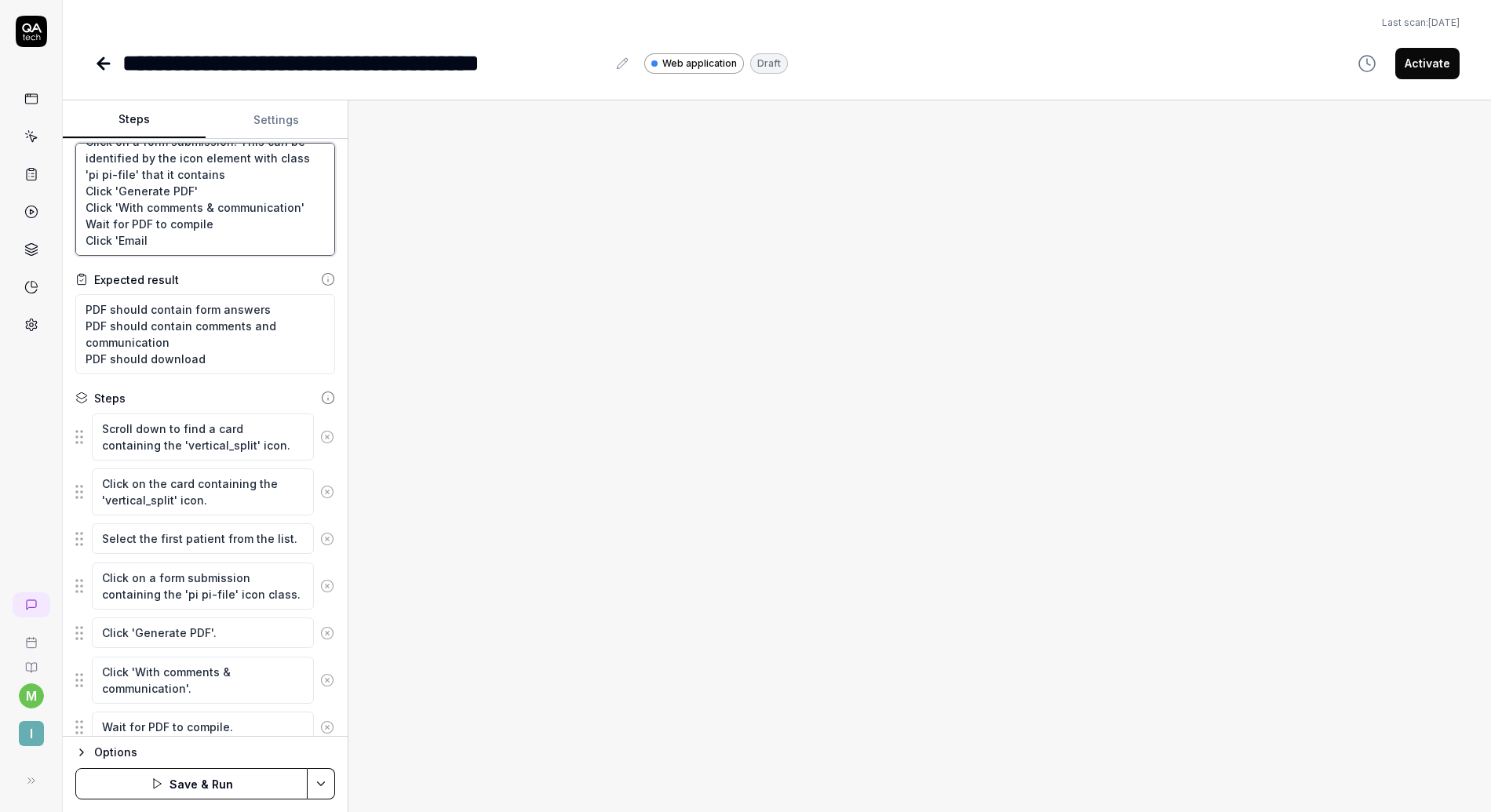
type textarea "Click a card containing the 'vertical_split' icon. You should se a patient list…"
type textarea "*"
type textarea "Click a card containing the 'vertical_split' icon. You should se a patient list…"
type textarea "*"
type textarea "Click a card containing the 'vertical_split' icon. You should se a patient list…"
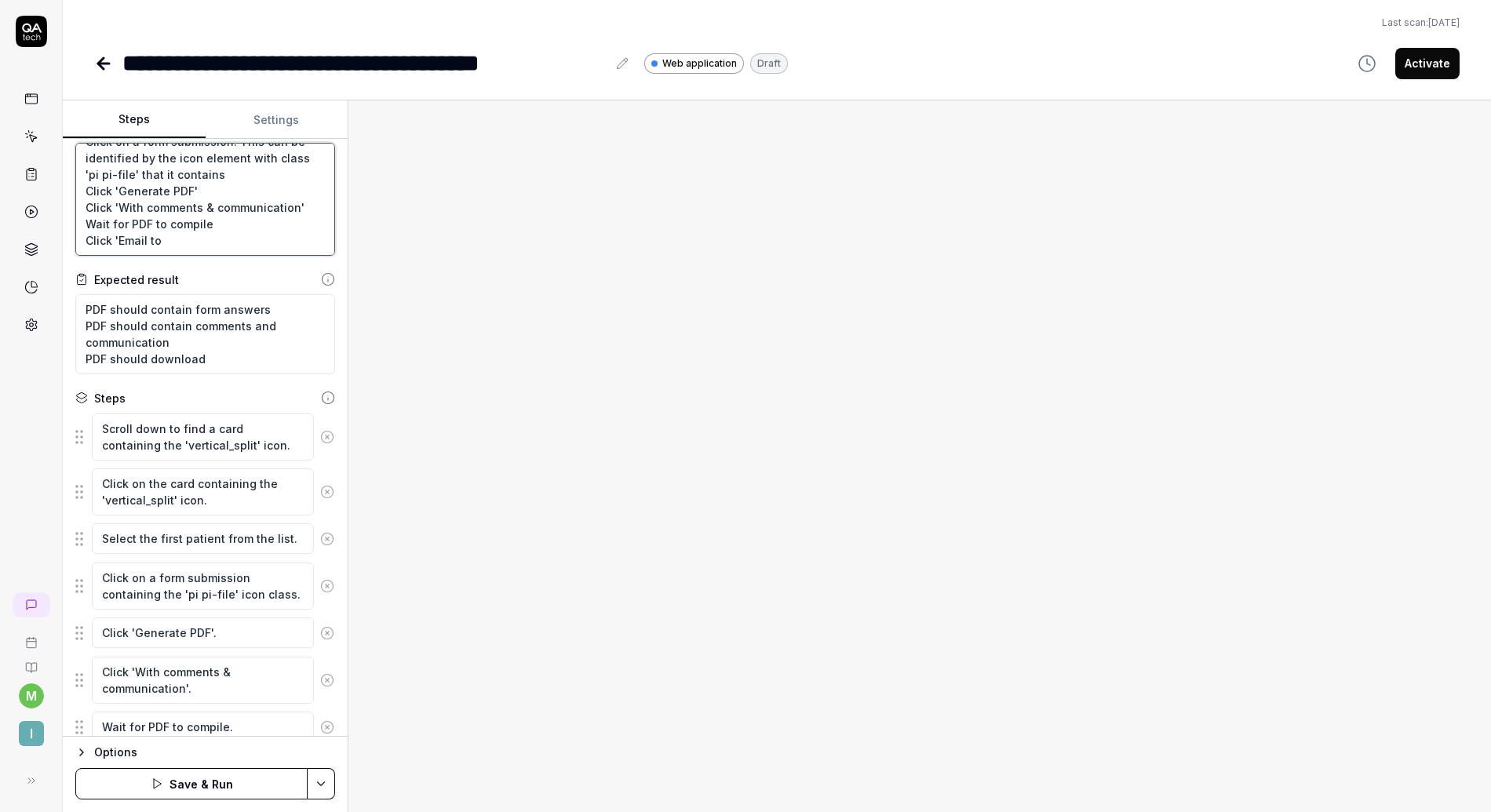
type textarea "*"
type textarea "Click a card containing the 'vertical_split' icon. You should se a patient list…"
type textarea "*"
type textarea "Click a card containing the 'vertical_split' icon. You should se a patient list…"
type textarea "*"
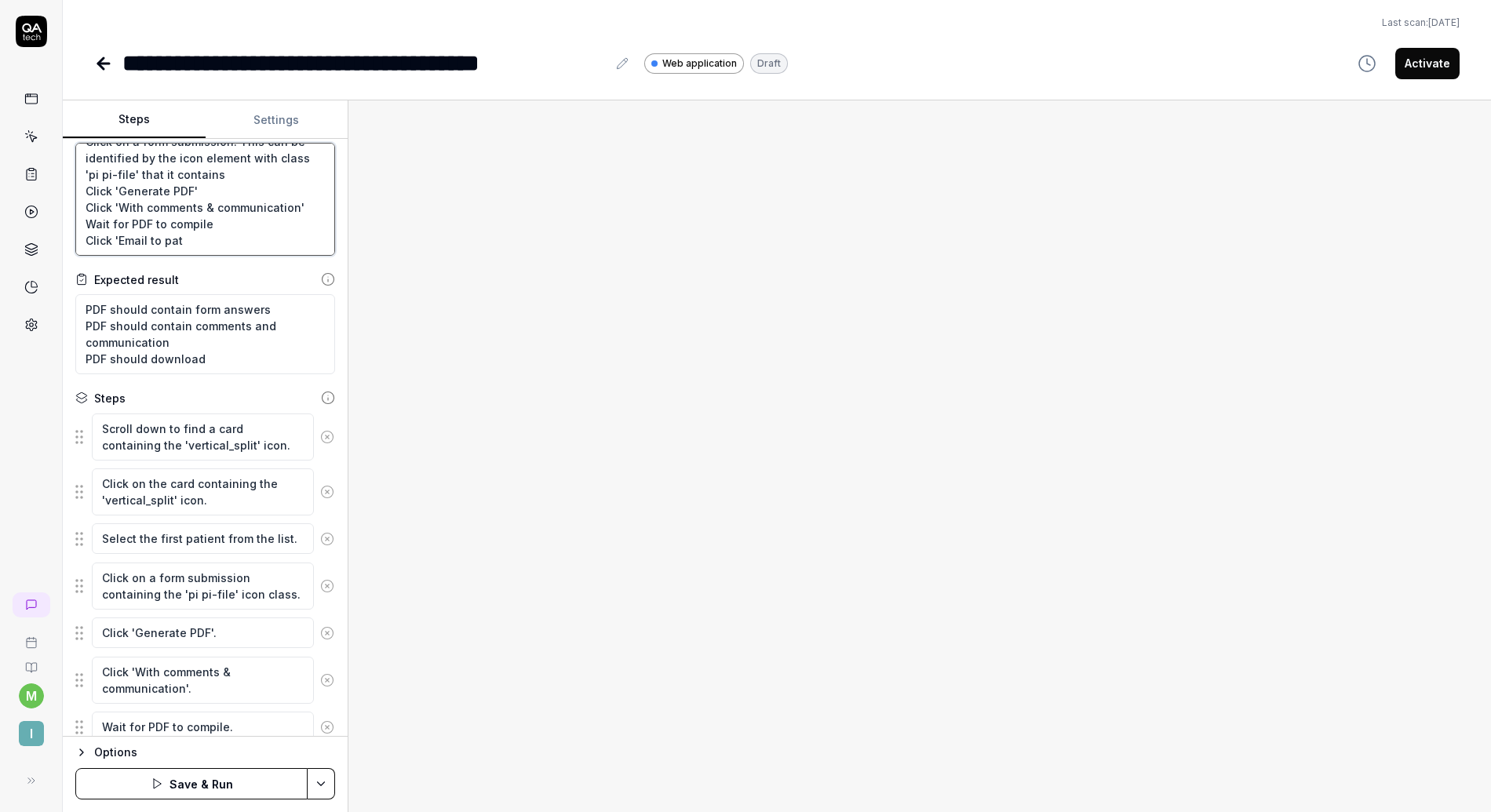
type textarea "Click a card containing the 'vertical_split' icon. You should se a patient list…"
type textarea "*"
type textarea "Click a card containing the 'vertical_split' icon. You should se a patient list…"
type textarea "*"
type textarea "Click a card containing the 'vertical_split' icon. You should se a patient list…"
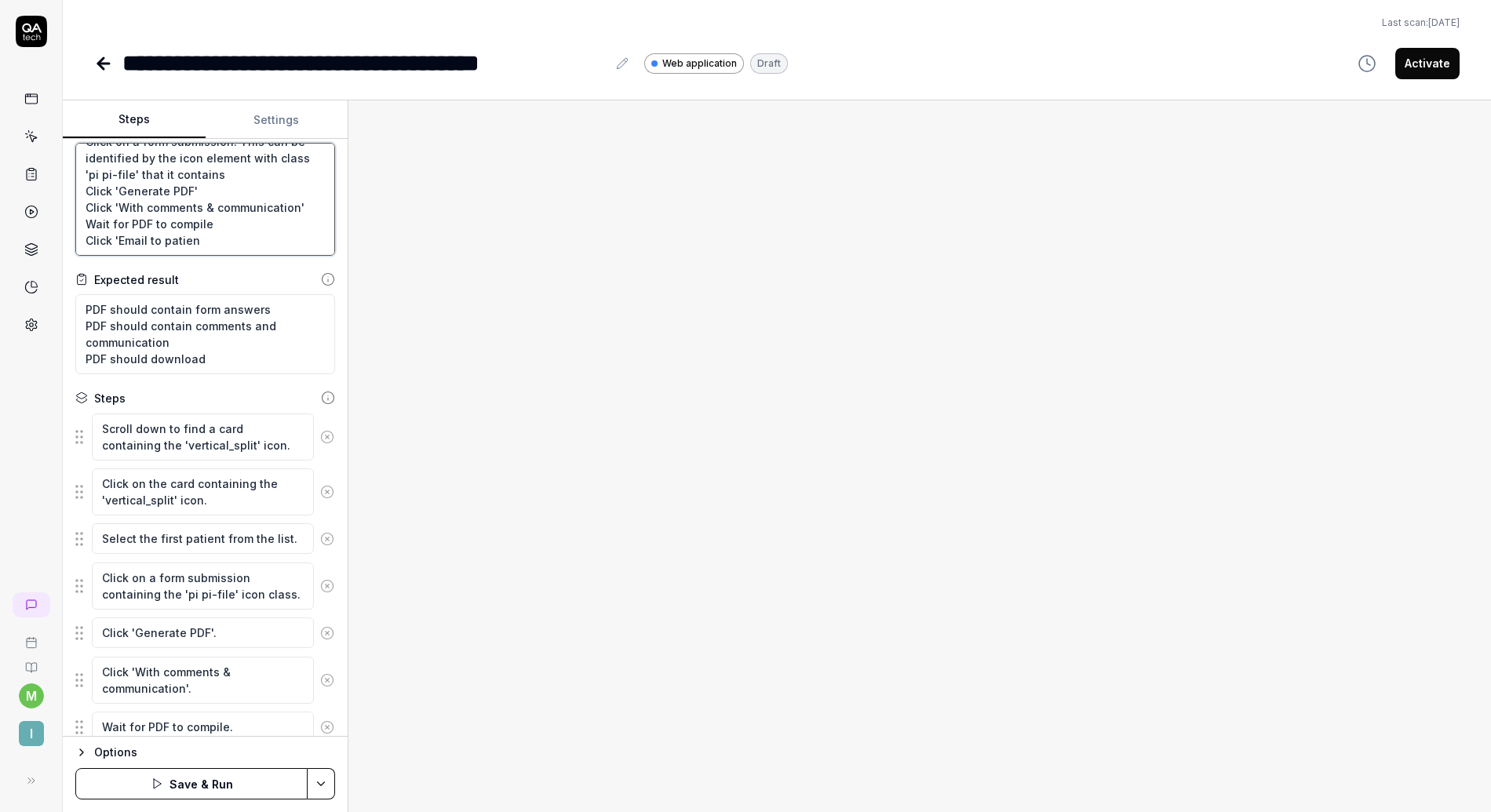
type textarea "*"
type textarea "Click a card containing the 'vertical_split' icon. You should se a patient list…"
type textarea "*"
type textarea "Click a card containing the 'vertical_split' icon. You should se a patient list…"
type textarea "*"
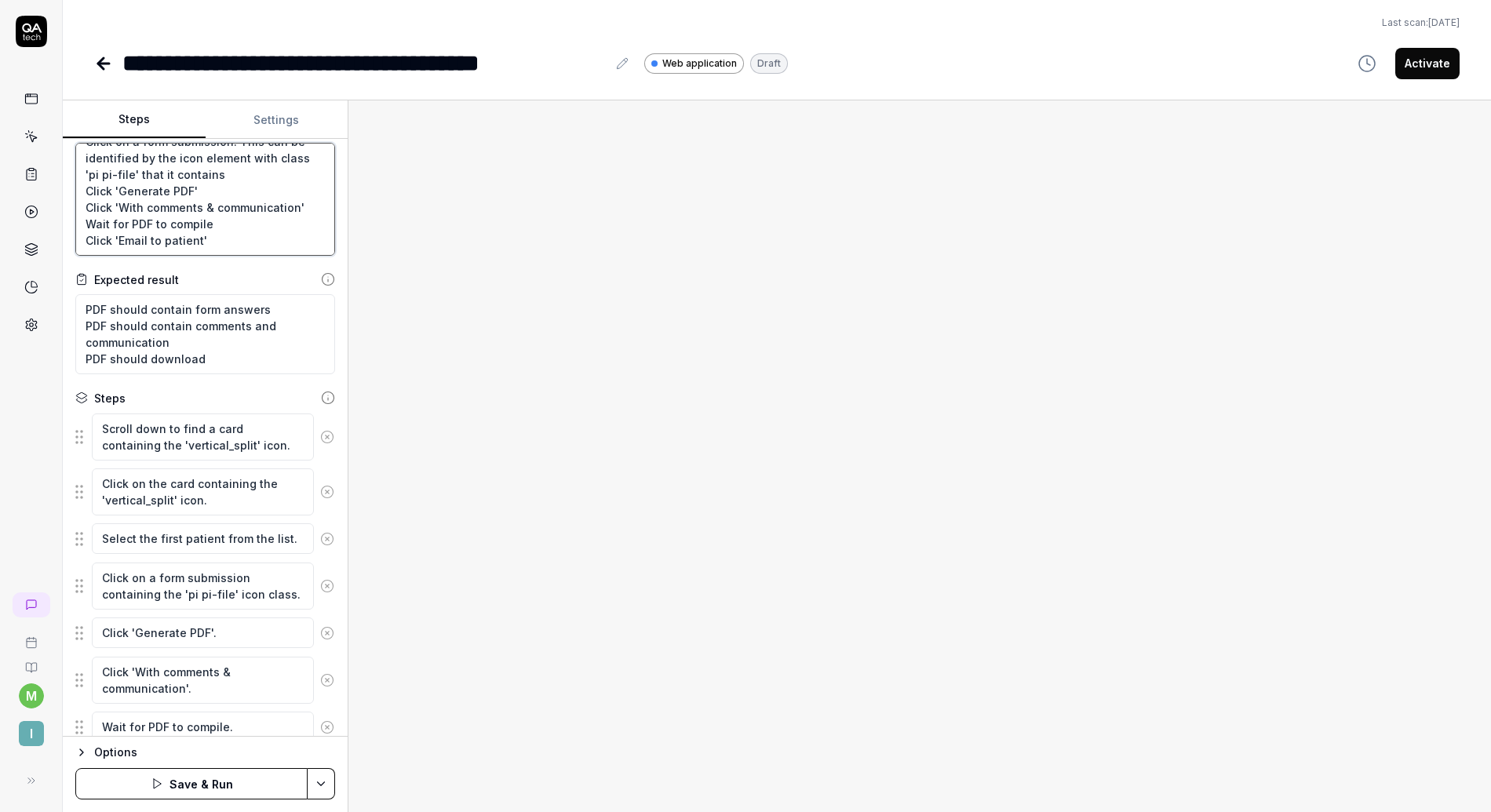
scroll to position [132, 0]
type textarea "Click a card containing the 'vertical_split' icon. You should se a patient list…"
type textarea "*"
type textarea "Click a card containing the 'vertical_split' icon. You should se a patient list…"
type textarea "*"
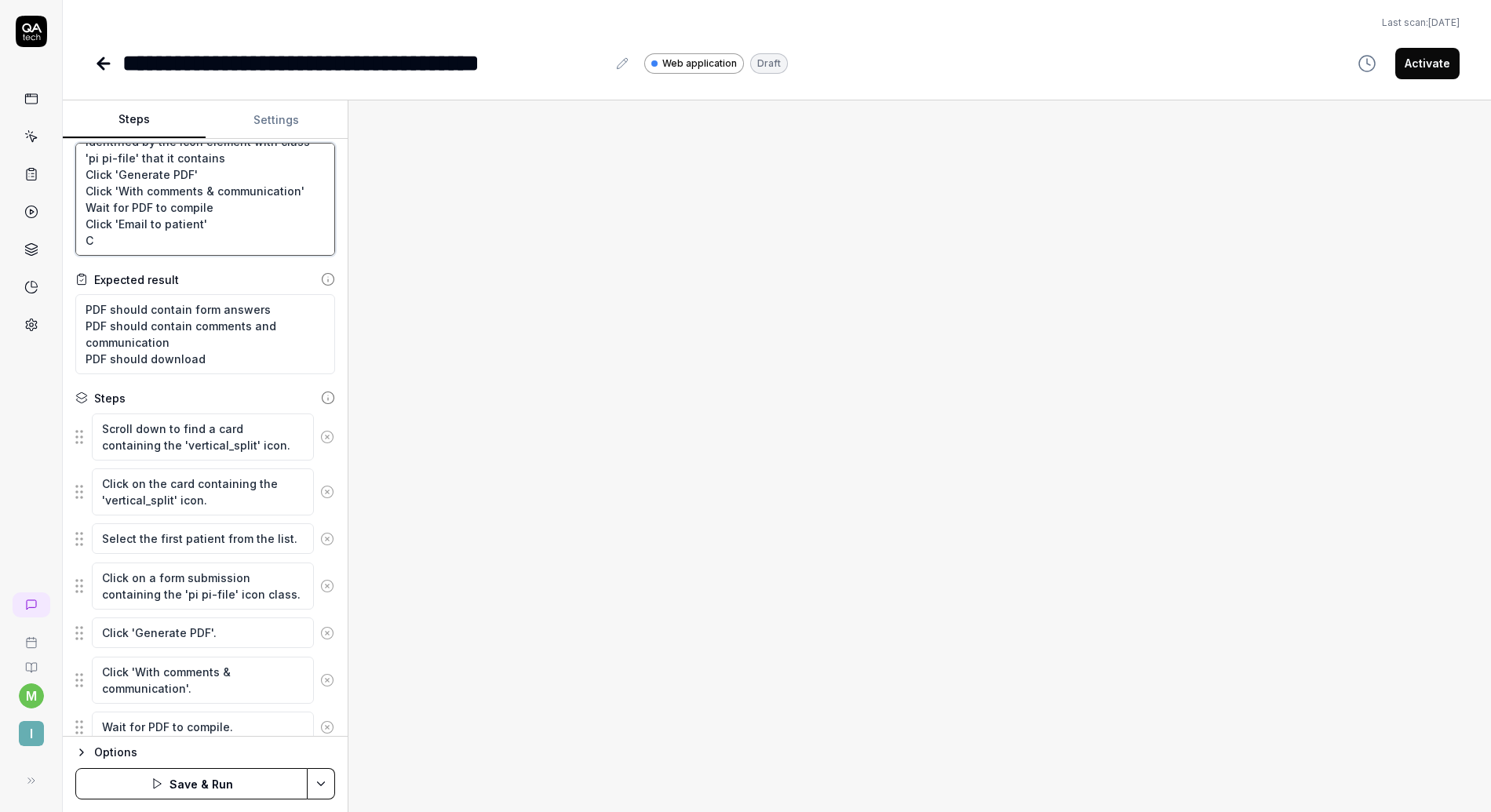
type textarea "Click a card containing the 'vertical_split' icon. You should se a patient list…"
type textarea "*"
type textarea "Click a card containing the 'vertical_split' icon. You should se a patient list…"
type textarea "*"
type textarea "Click a card containing the 'vertical_split' icon. You should se a patient list…"
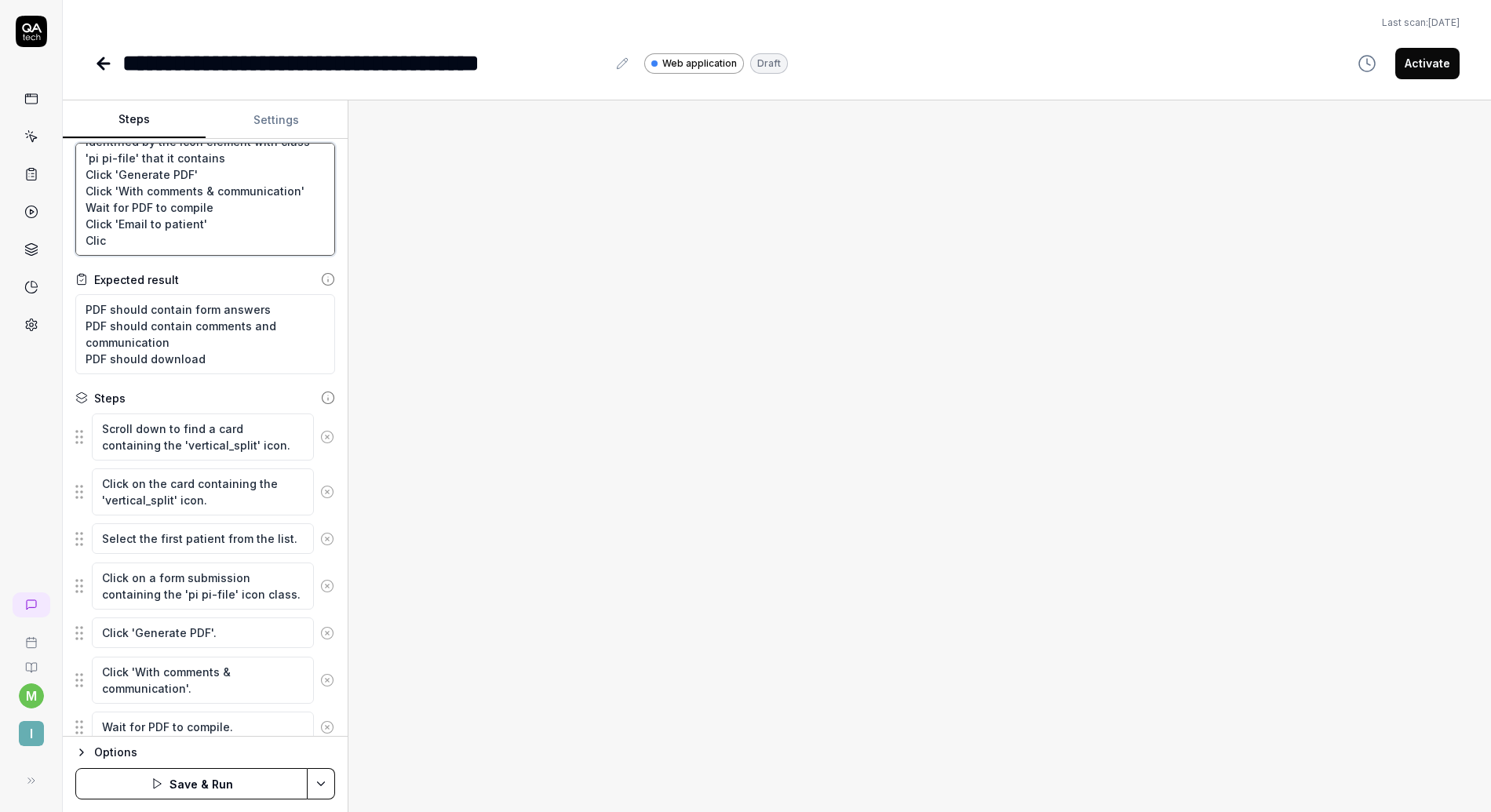
type textarea "*"
type textarea "Click a card containing the 'vertical_split' icon. You should se a patient list…"
type textarea "*"
type textarea "Click a card containing the 'vertical_split' icon. You should se a patient list…"
type textarea "*"
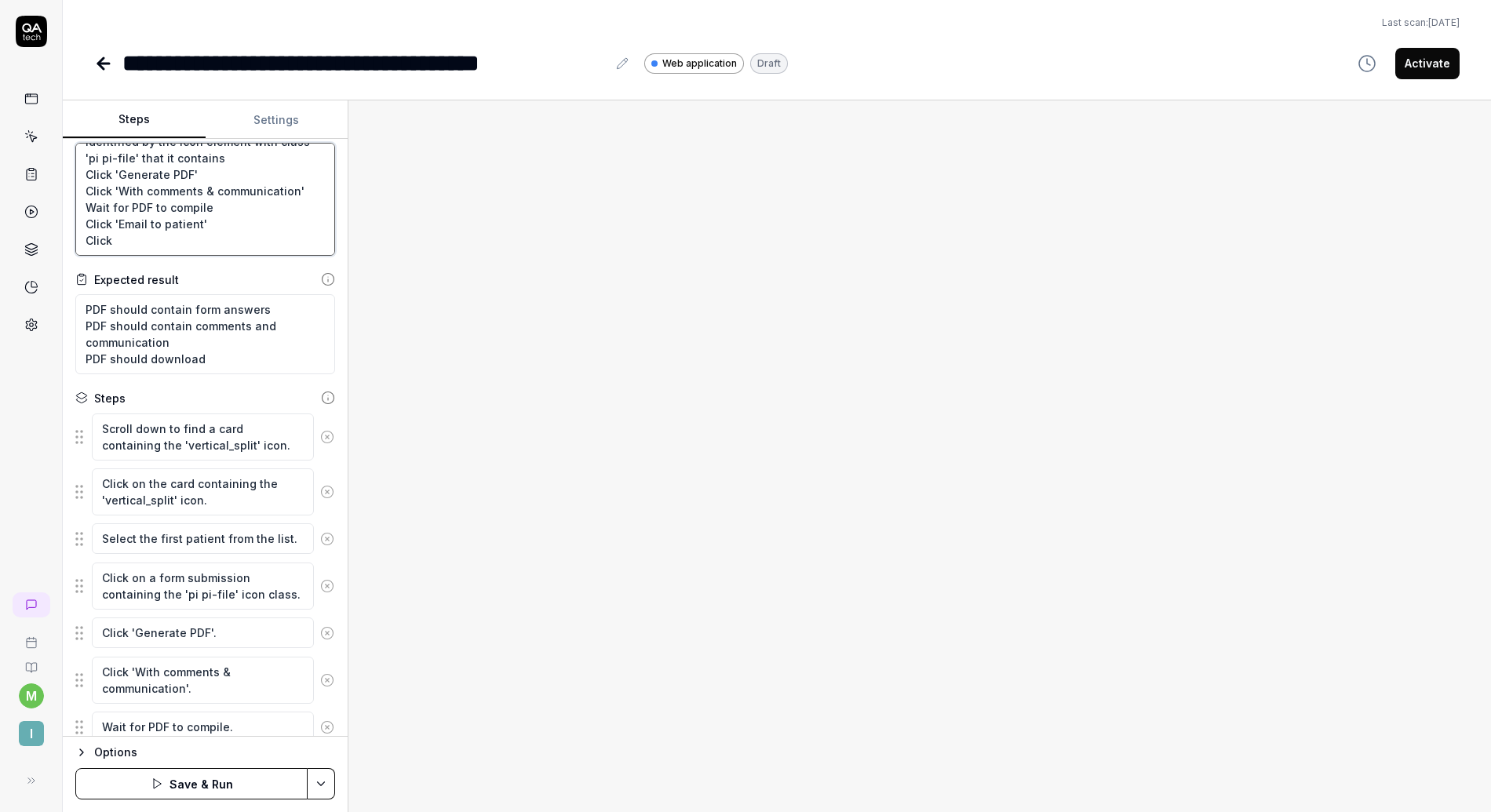
type textarea "Click a card containing the 'vertical_split' icon. You should se a patient list…"
type textarea "*"
type textarea "Click a card containing the 'vertical_split' icon. You should se a patient list…"
type textarea "*"
type textarea "Click a card containing the 'vertical_split' icon. You should se a patient list…"
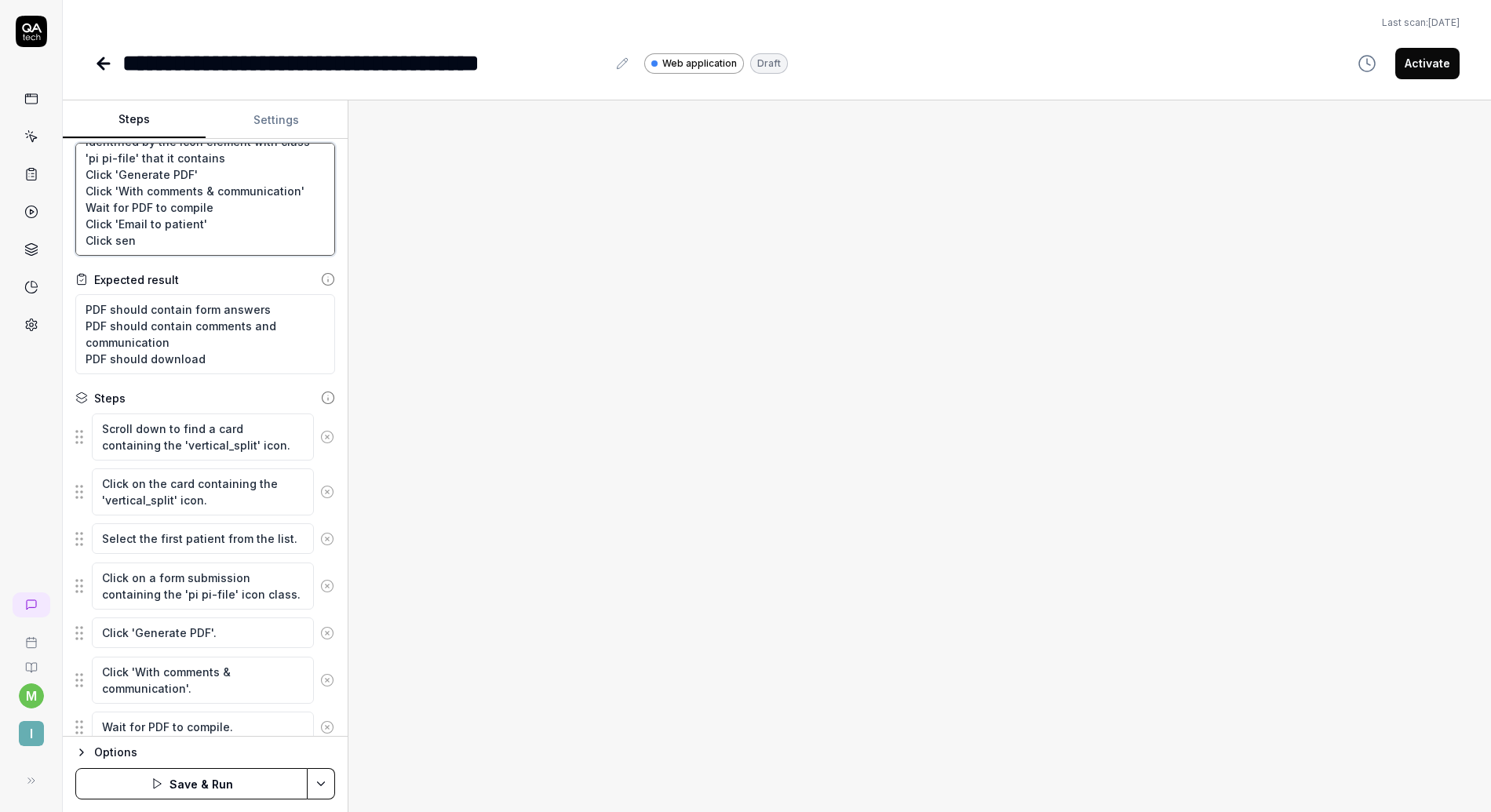
type textarea "*"
type textarea "Click a card containing the 'vertical_split' icon. You should se a patient list…"
type textarea "*"
type textarea "Click a card containing the 'vertical_split' icon. You should se a patient list…"
type textarea "*"
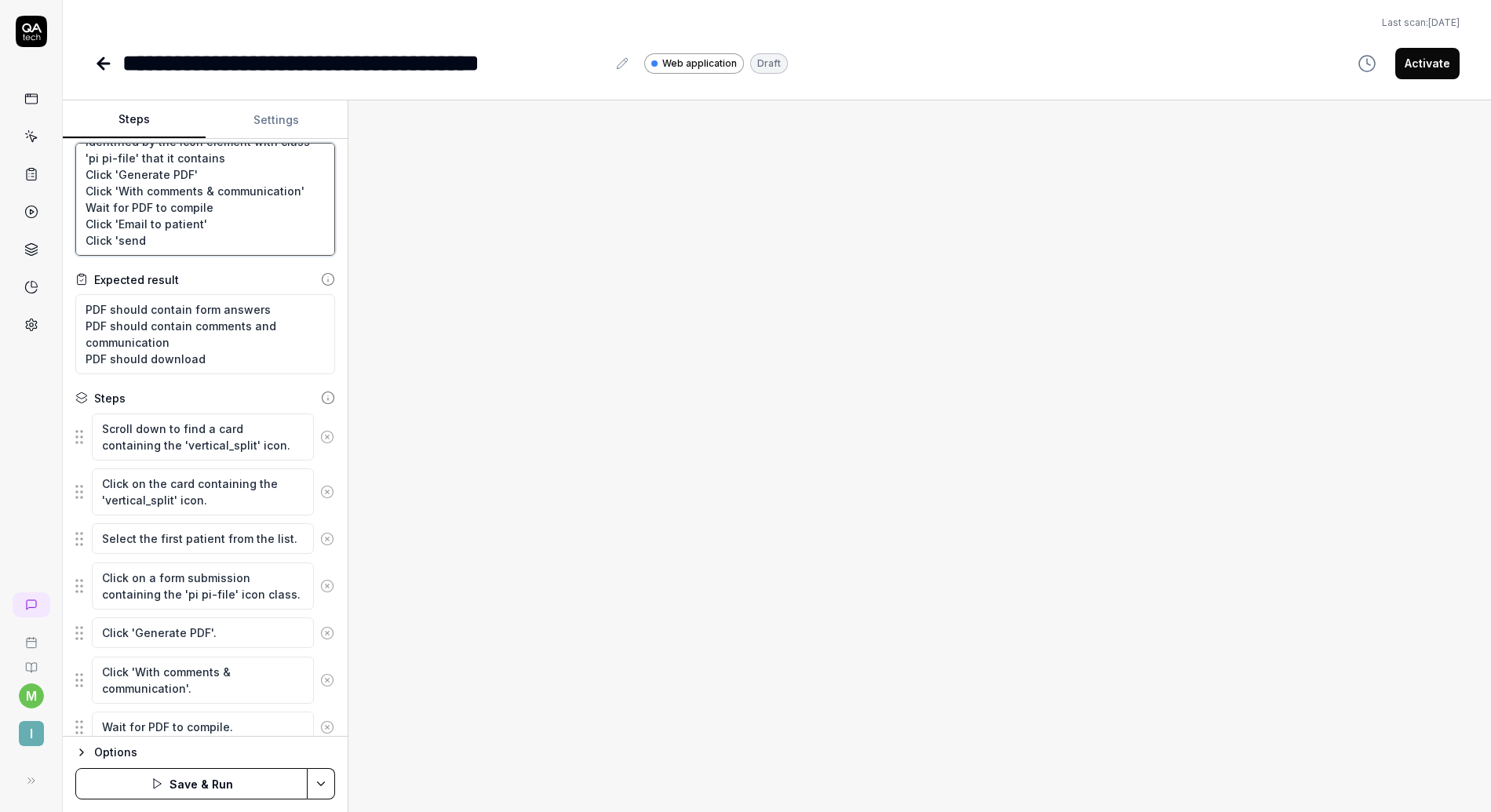
type textarea "Click a card containing the 'vertical_split' icon. You should se a patient list…"
type textarea "*"
type textarea "Click a card containing the 'vertical_split' icon. You should se a patient list…"
type textarea "*"
type textarea "Click a card containing the 'vertical_split' icon. You should se a patient list…"
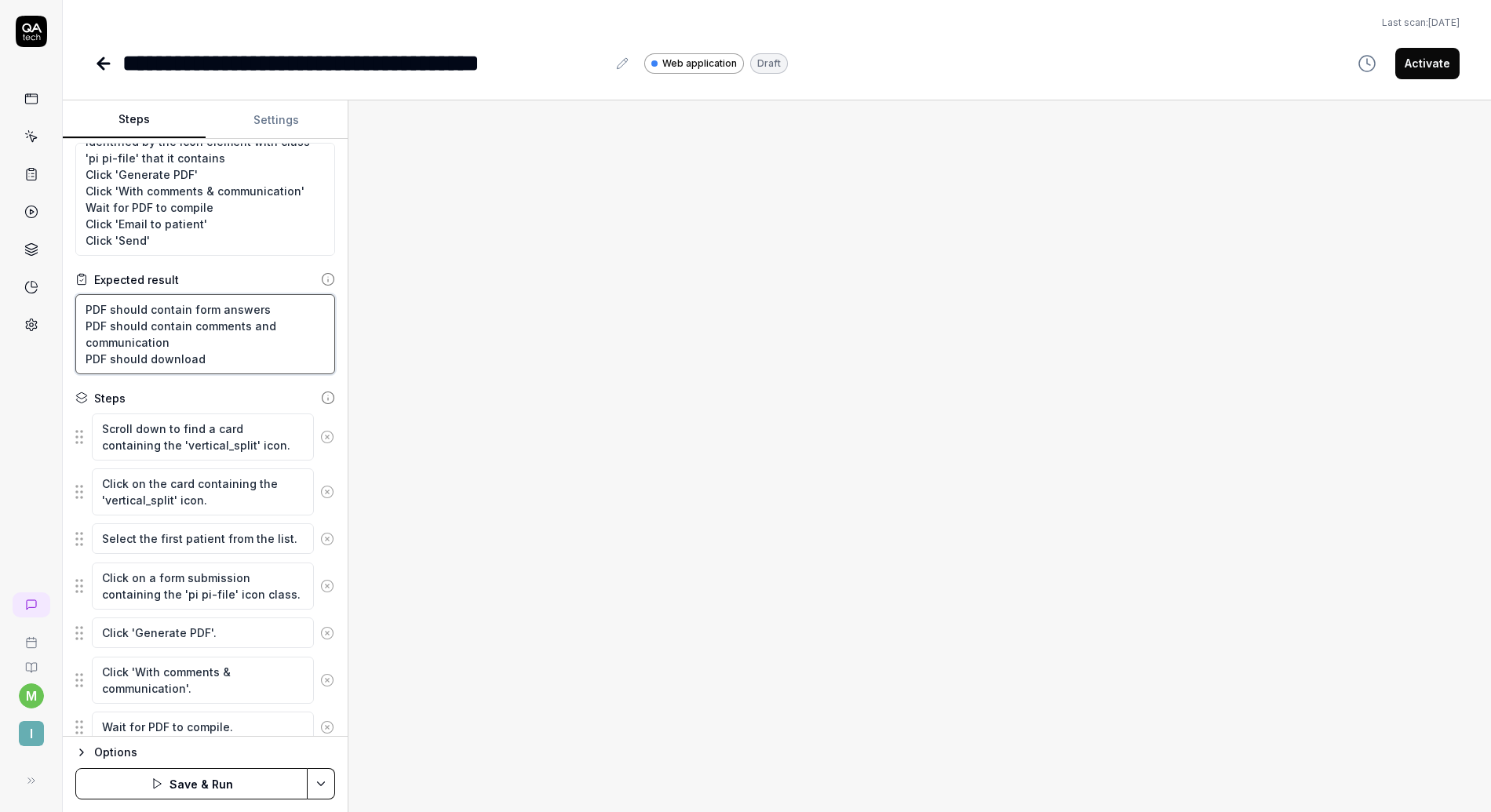
click at [218, 340] on textarea "PDF should contain form answers PDF should contain comments and communication P…" at bounding box center [205, 334] width 260 height 80
click at [237, 351] on textarea "PDF should contain form answers PDF should contain comments and communication P…" at bounding box center [205, 334] width 260 height 80
drag, startPoint x: 235, startPoint y: 359, endPoint x: 80, endPoint y: 312, distance: 162.0
click at [80, 312] on textarea "PDF should contain form answers PDF should contain comments and communication P…" at bounding box center [205, 334] width 260 height 80
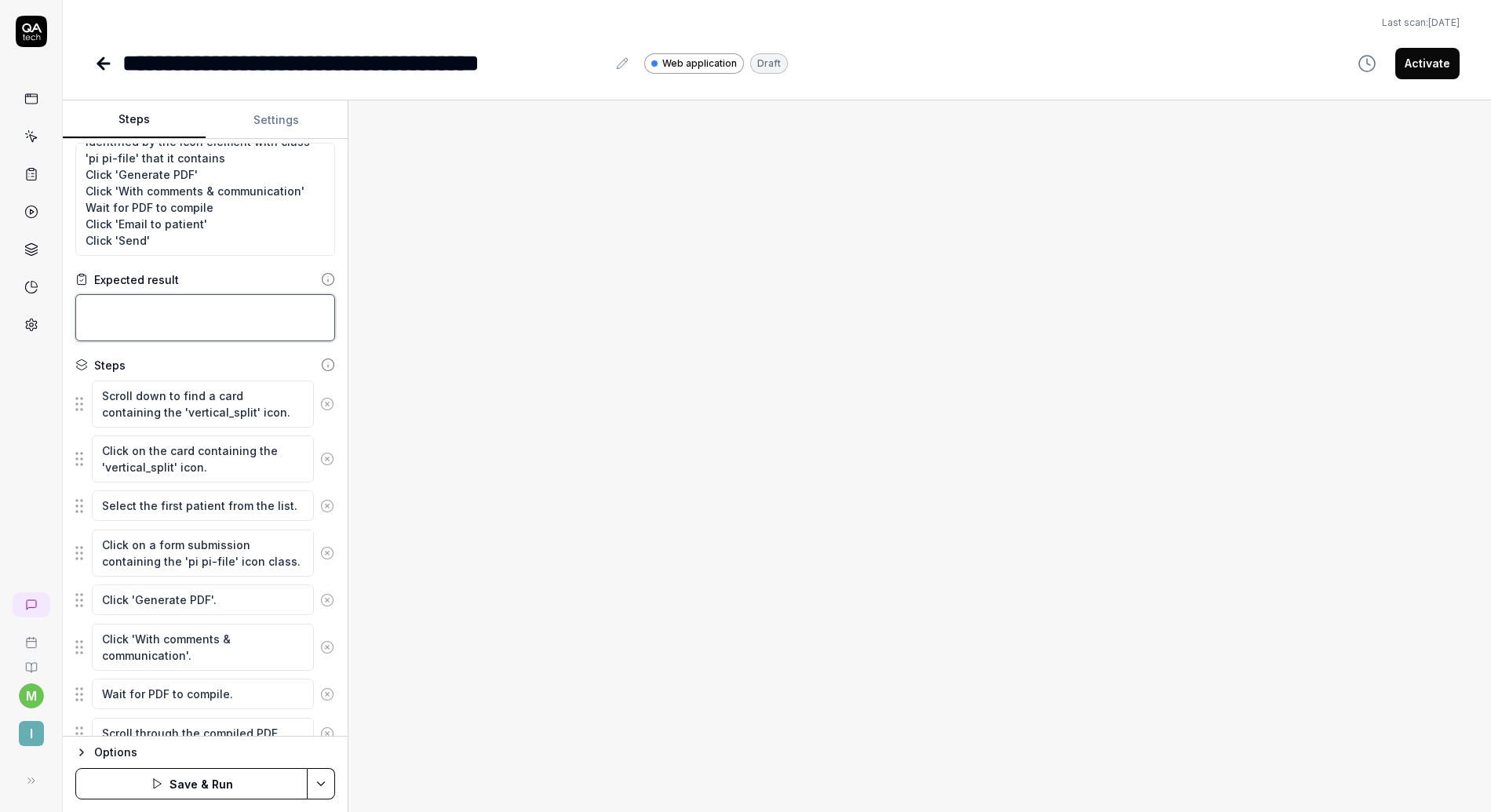
type textarea "*"
type textarea "T"
type textarea "*"
type textarea "S"
type textarea "*"
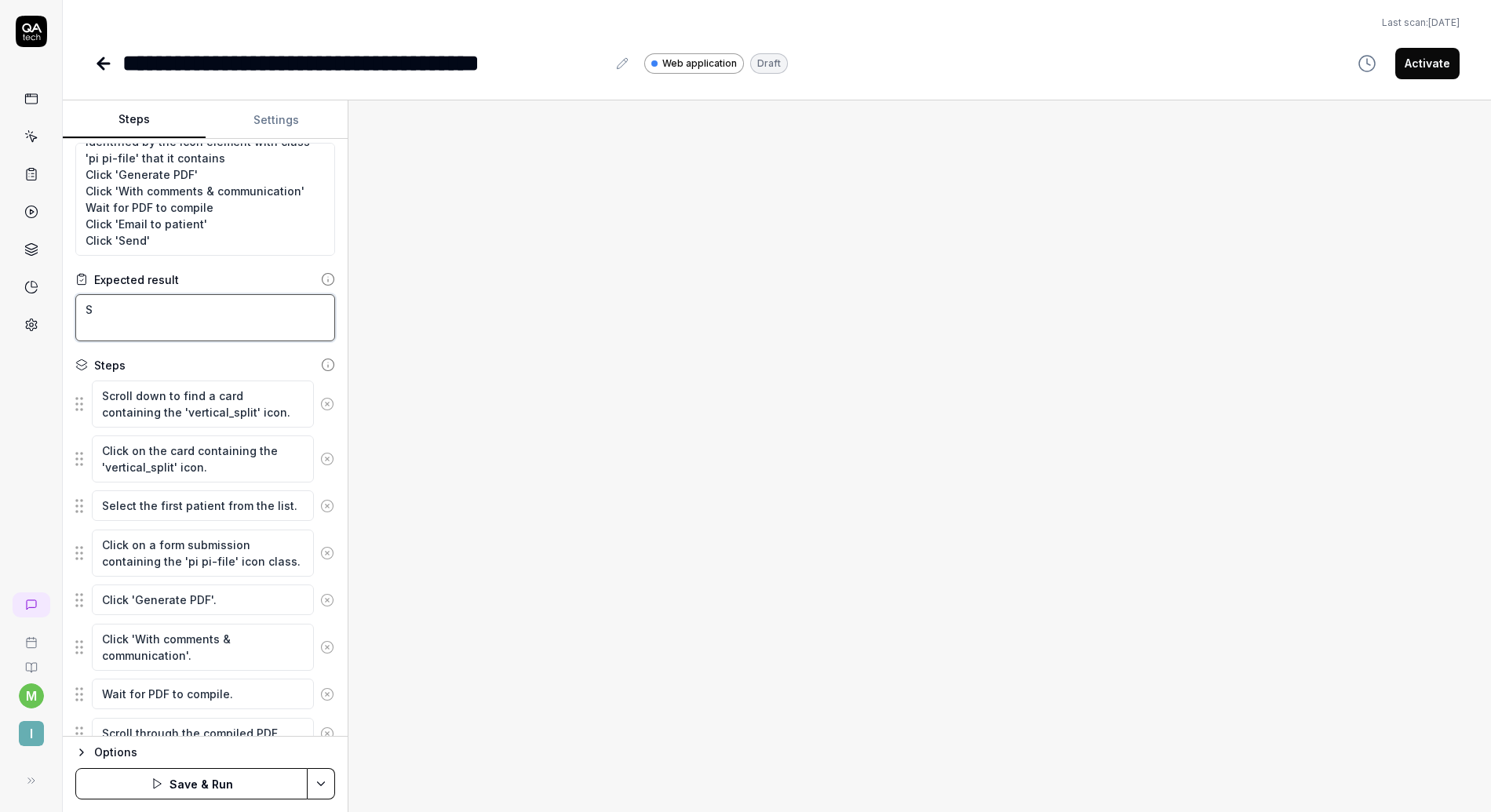
type textarea "Sh"
type textarea "*"
type textarea "Sho"
type textarea "*"
type textarea "Shou"
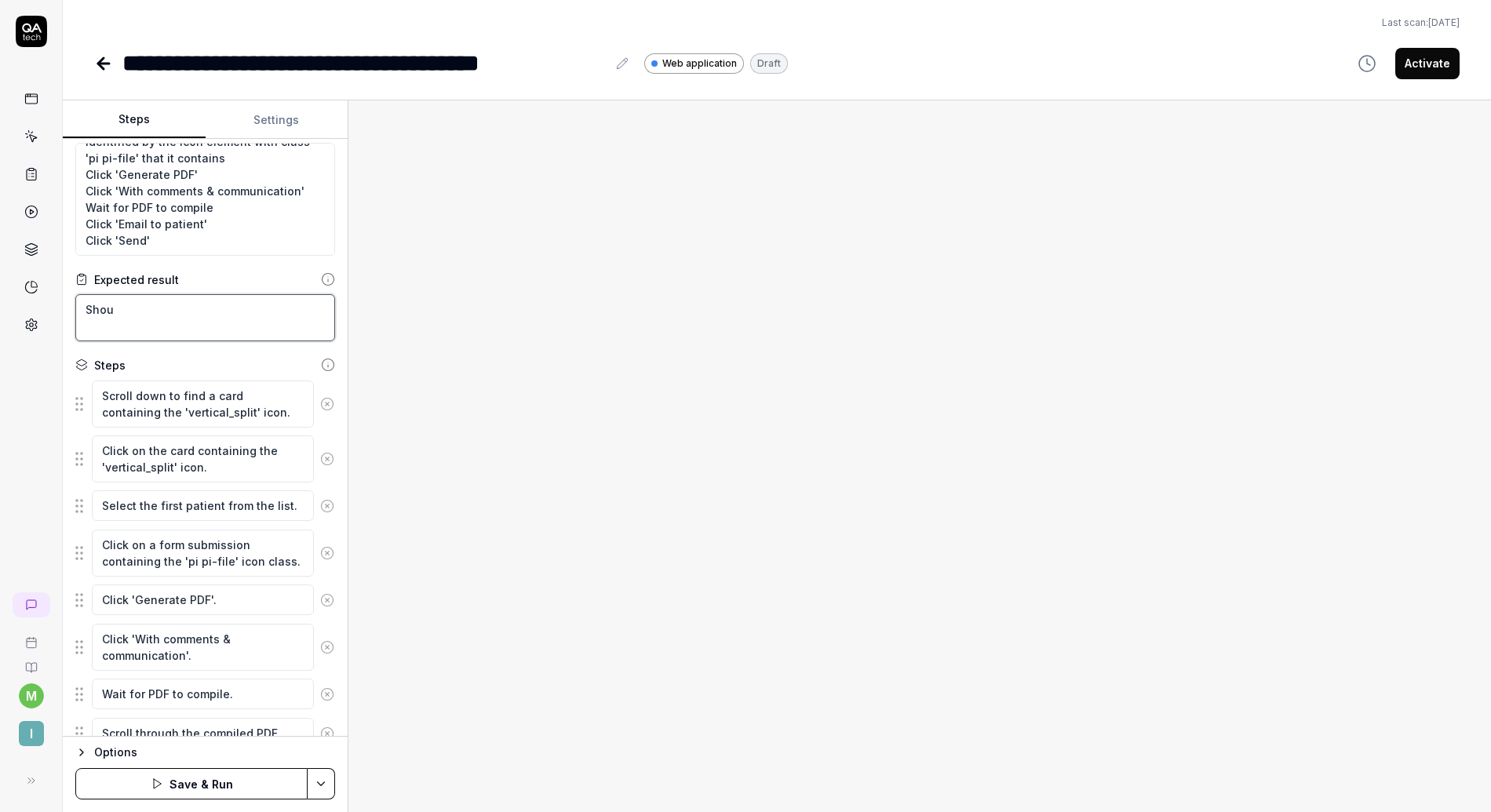
type textarea "*"
type textarea "Shoud"
type textarea "*"
type textarea "Shou"
type textarea "*"
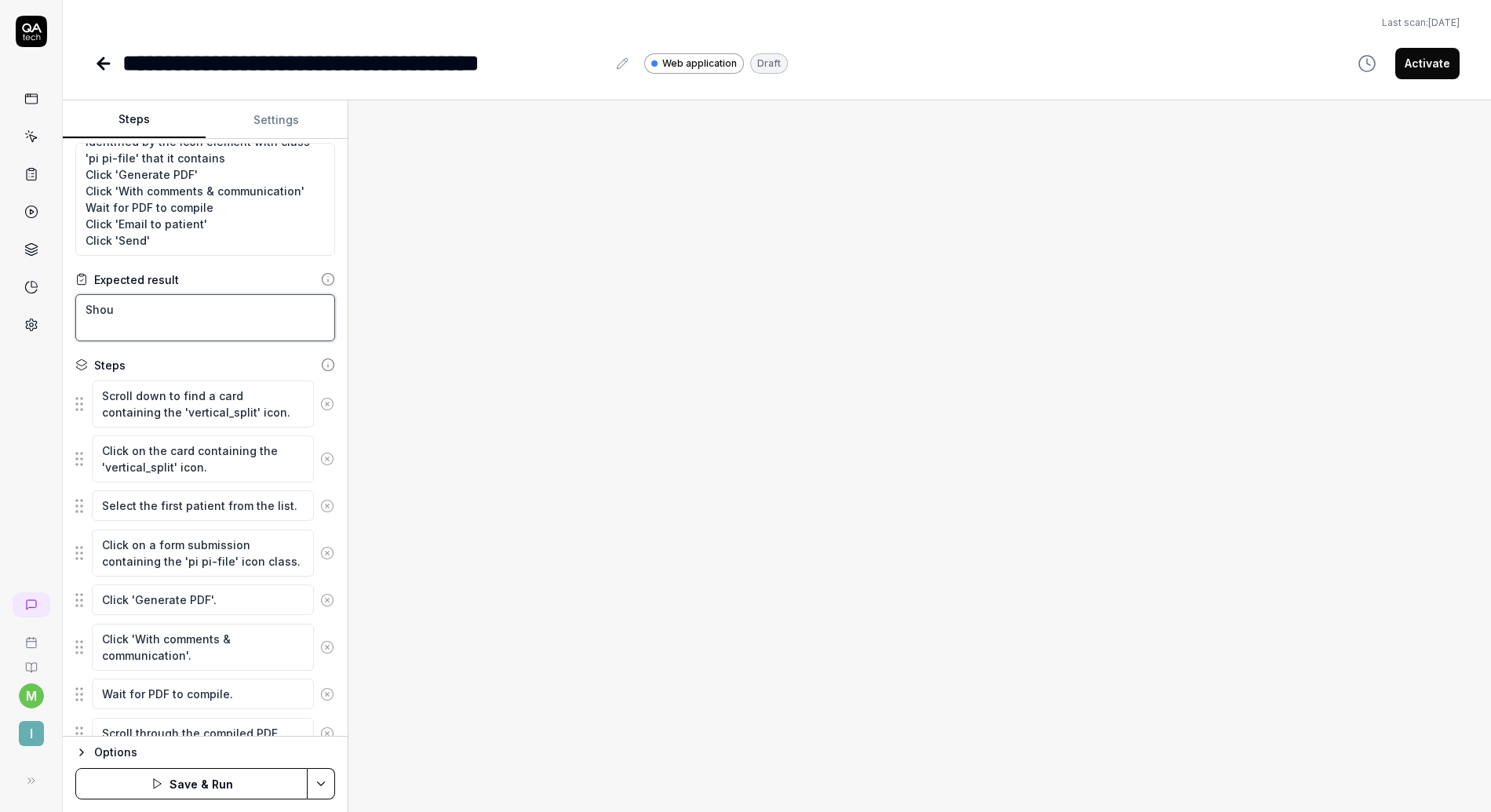
type textarea "Shoul"
type textarea "*"
type textarea "Should"
click at [169, 243] on textarea "Click a card containing the 'vertical_split' icon. You should se a patient list…" at bounding box center [205, 199] width 260 height 113
type textarea "*"
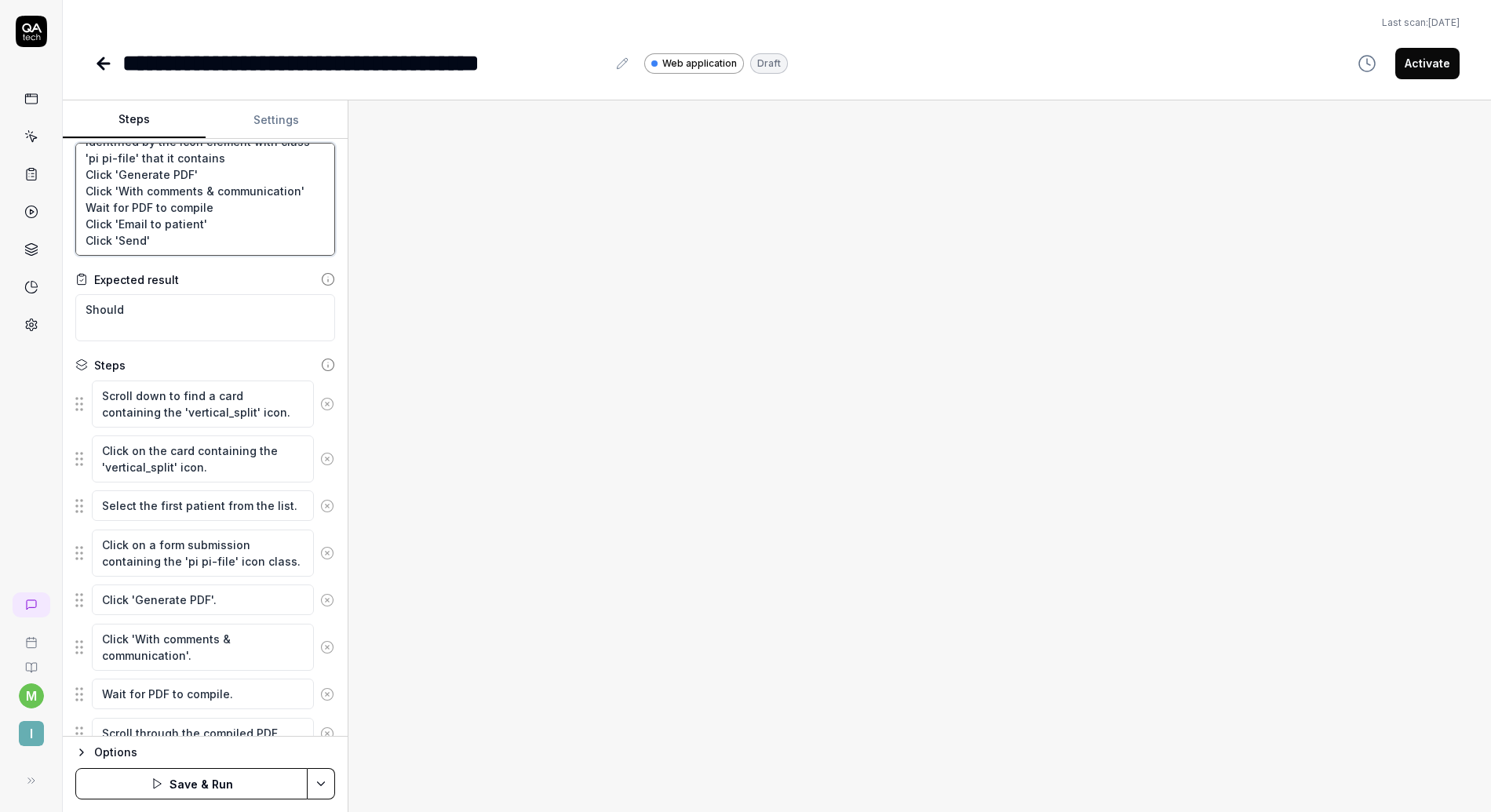
type textarea "Click a card containing the 'vertical_split' icon. You should se a patient list…"
type textarea "*"
type textarea "Click a card containing the 'vertical_split' icon. You should se a patient list…"
type textarea "*"
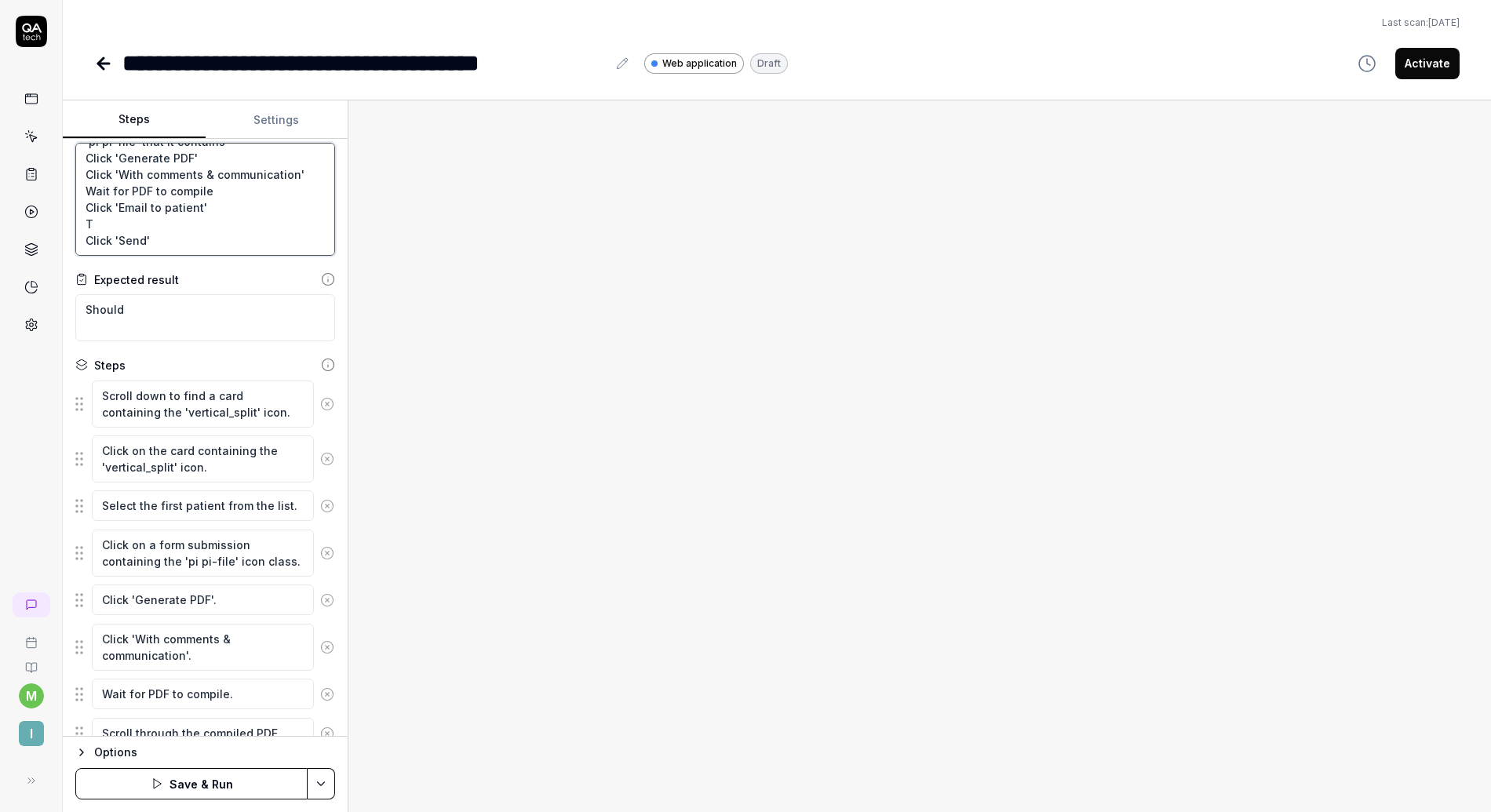
type textarea "Click a card containing the 'vertical_split' icon. You should se a patient list…"
type textarea "*"
type textarea "Click a card containing the 'vertical_split' icon. You should se a patient list…"
type textarea "*"
type textarea "Click a card containing the 'vertical_split' icon. You should se a patient list…"
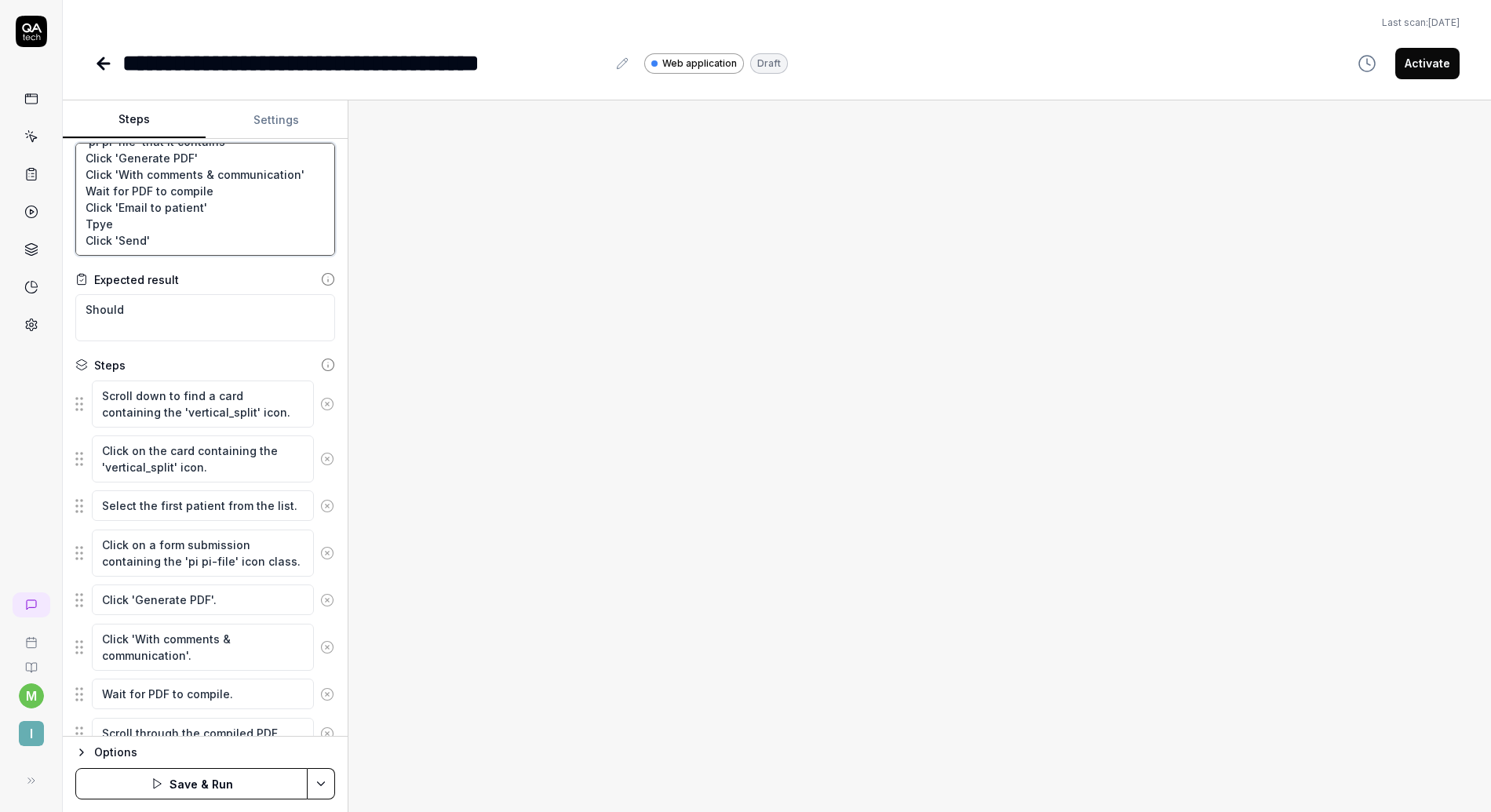
type textarea "*"
type textarea "Click a card containing the 'vertical_split' icon. You should se a patient list…"
type textarea "*"
type textarea "Click a card containing the 'vertical_split' icon. You should se a patient list…"
type textarea "*"
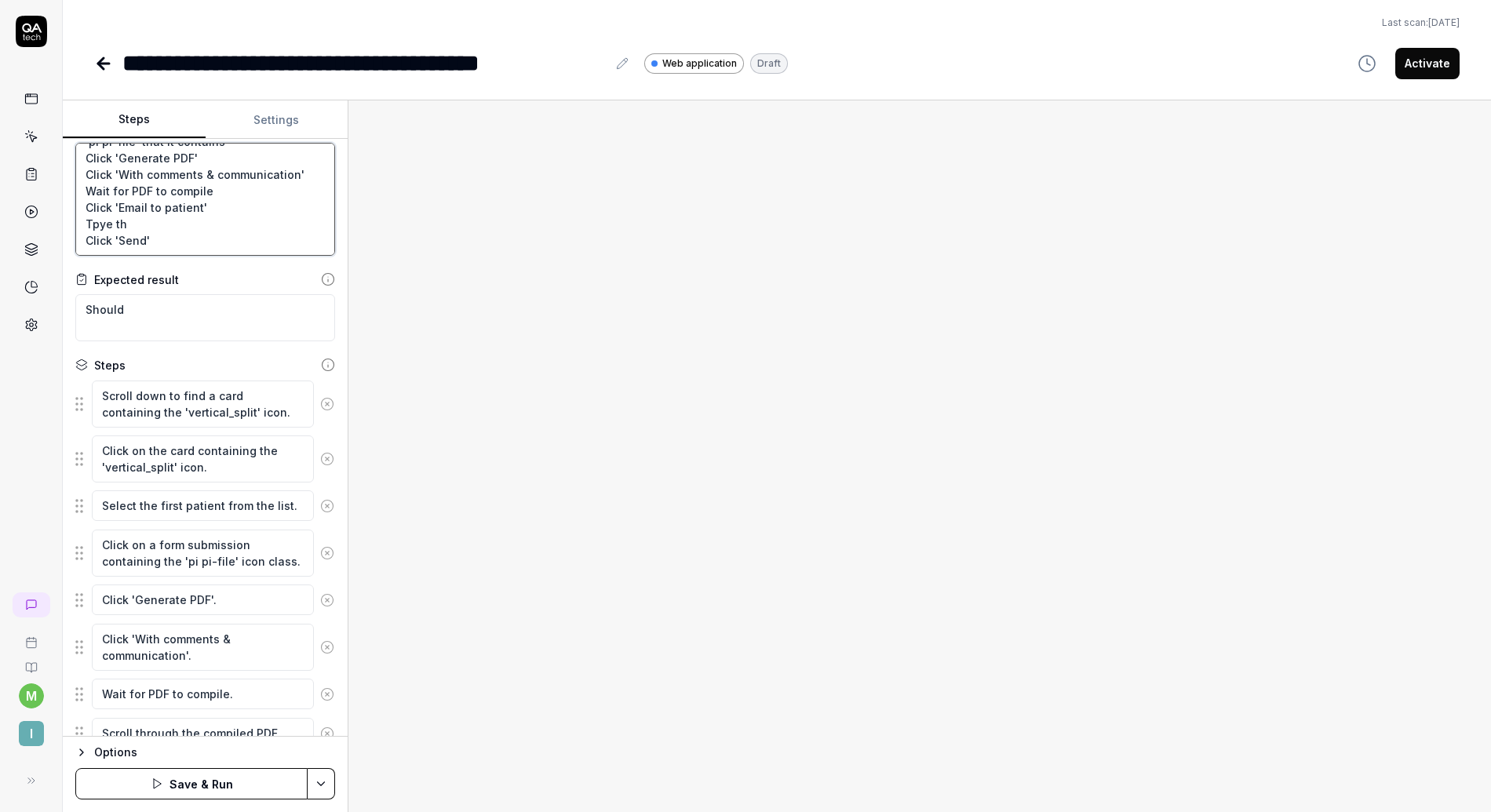
type textarea "Click a card containing the 'vertical_split' icon. You should se a patient list…"
type textarea "*"
type textarea "Click a card containing the 'vertical_split' icon. You should se a patient list…"
type textarea "*"
type textarea "Click a card containing the 'vertical_split' icon. You should se a patient list…"
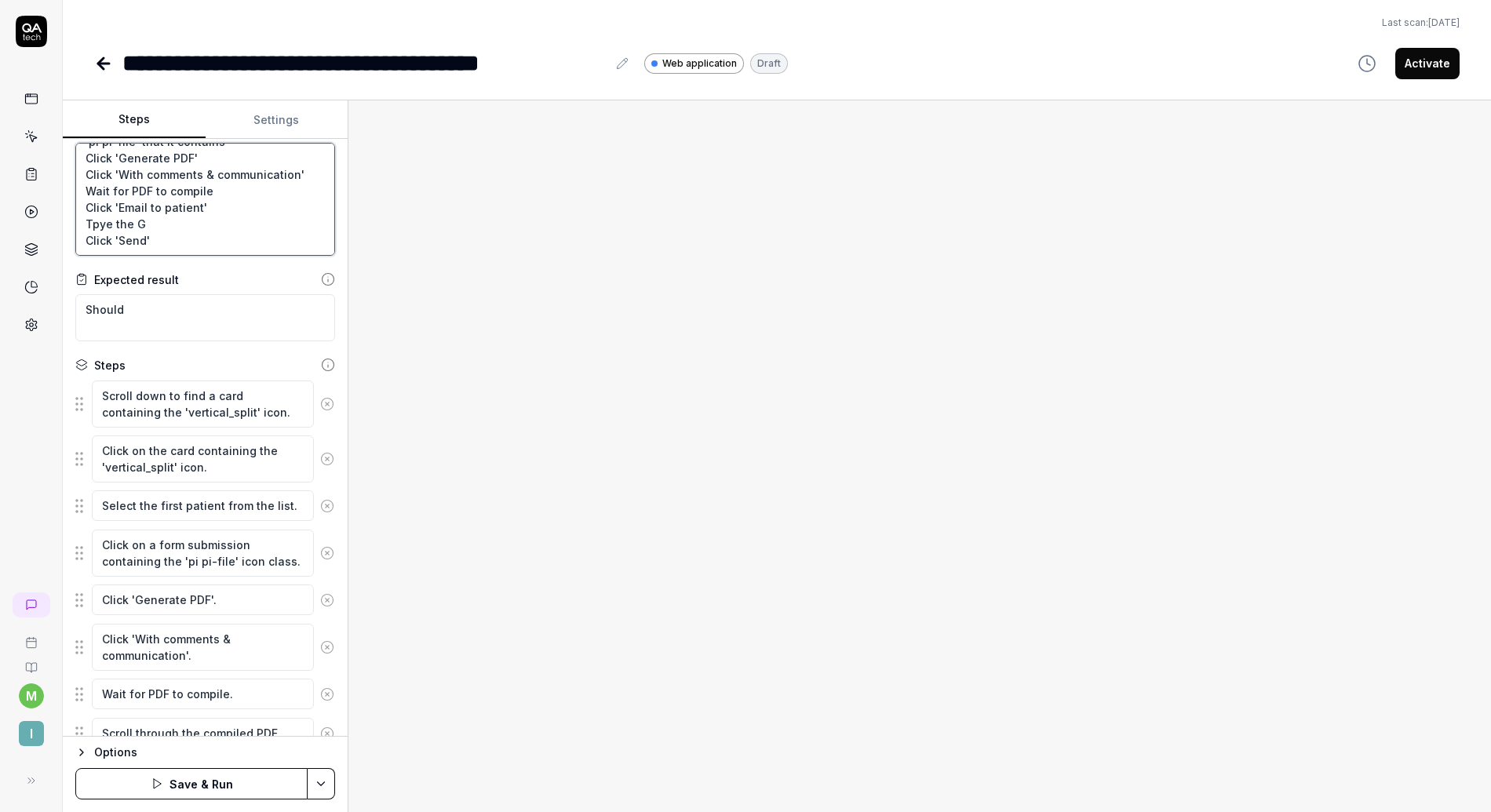
type textarea "*"
type textarea "Click a card containing the 'vertical_split' icon. You should se a patient list…"
type textarea "*"
type textarea "Click a card containing the 'vertical_split' icon. You should se a patient list…"
type textarea "*"
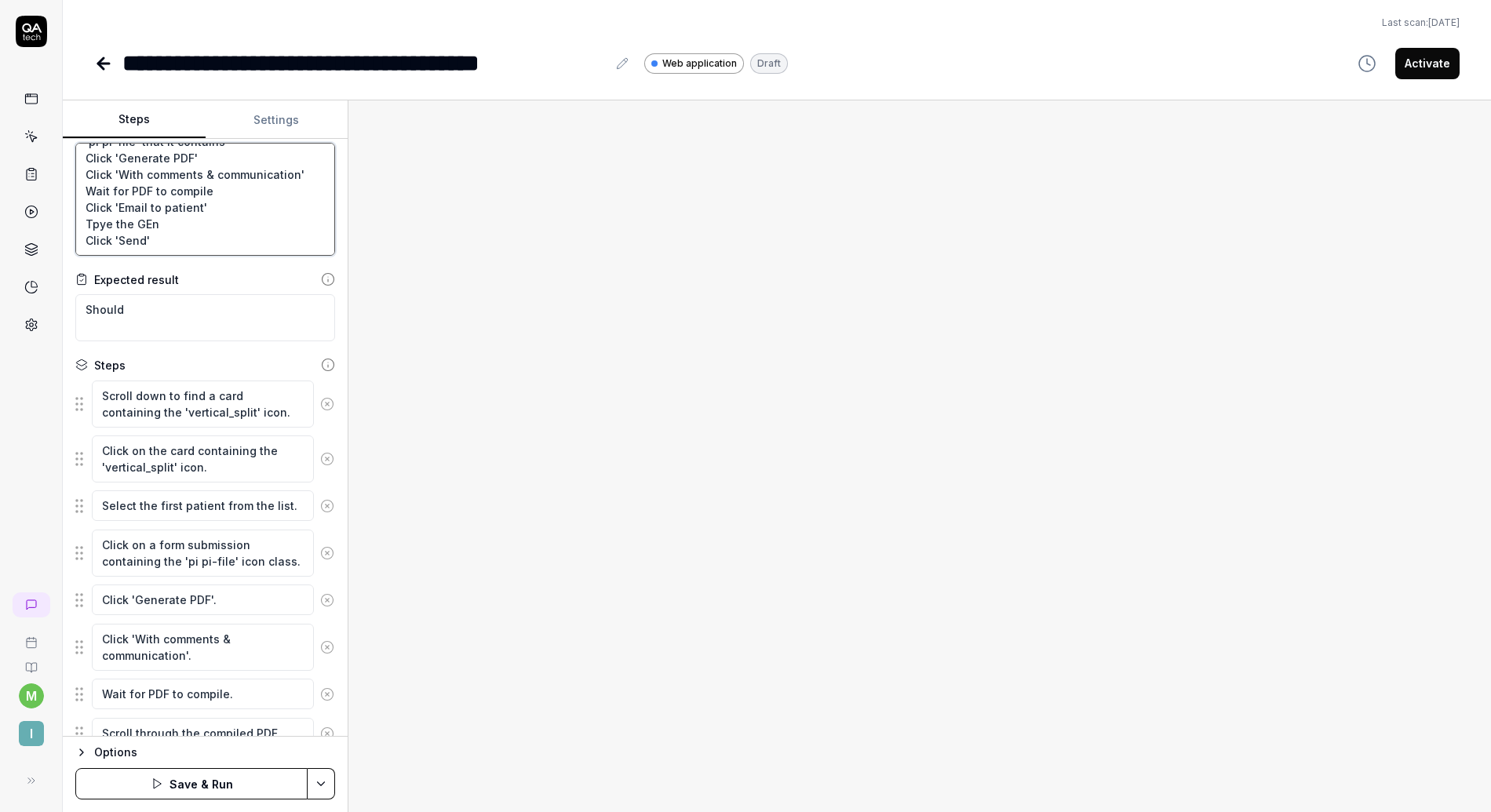
type textarea "Click a card containing the 'vertical_split' icon. You should se a patient list…"
type textarea "*"
type textarea "Click a card containing the 'vertical_split' icon. You should se a patient list…"
type textarea "*"
type textarea "Click a card containing the 'vertical_split' icon. You should se a patient list…"
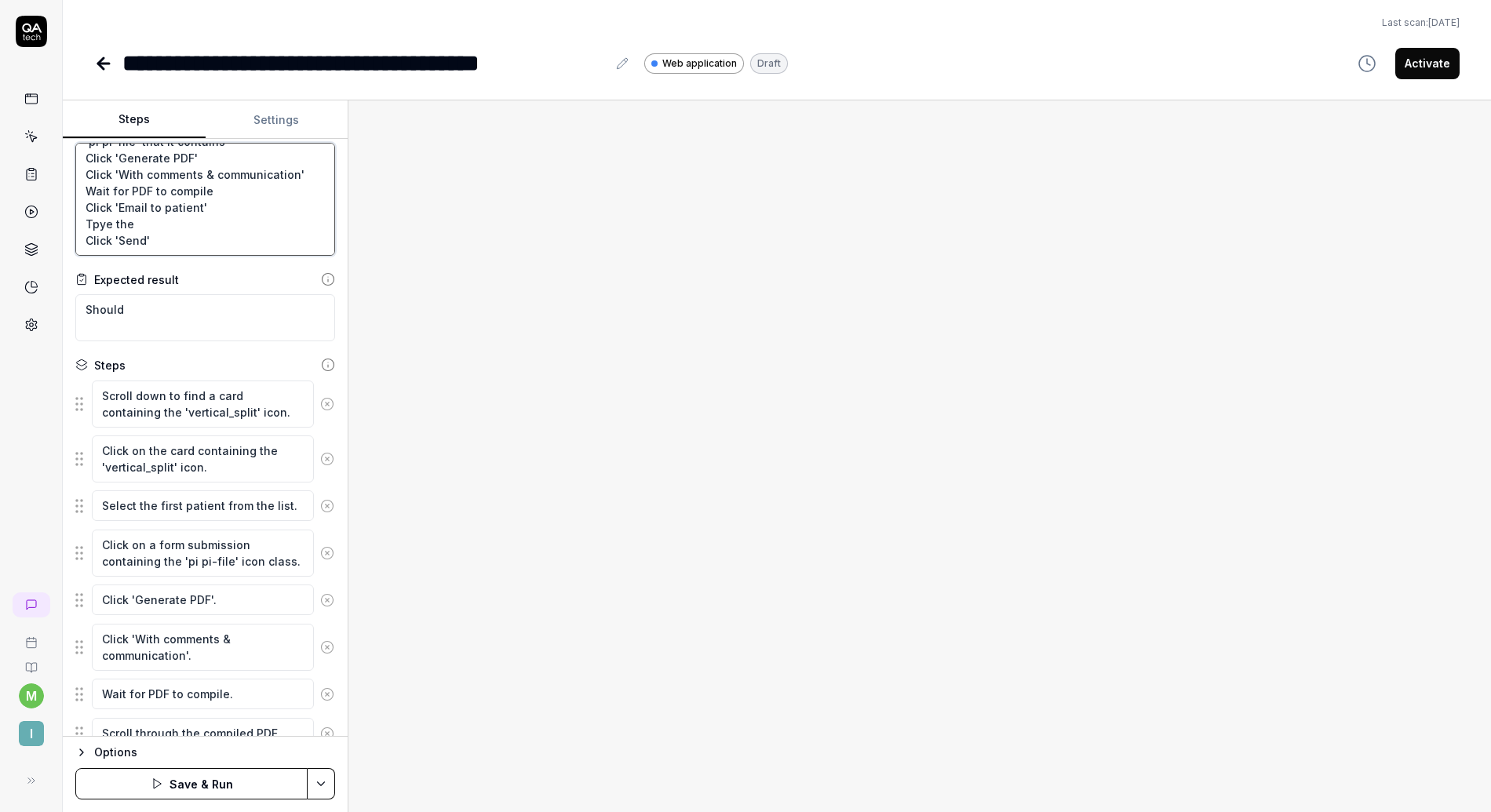
type textarea "*"
type textarea "Click a card containing the 'vertical_split' icon. You should se a patient list…"
type textarea "*"
type textarea "Click a card containing the 'vertical_split' icon. You should se a patient list…"
type textarea "*"
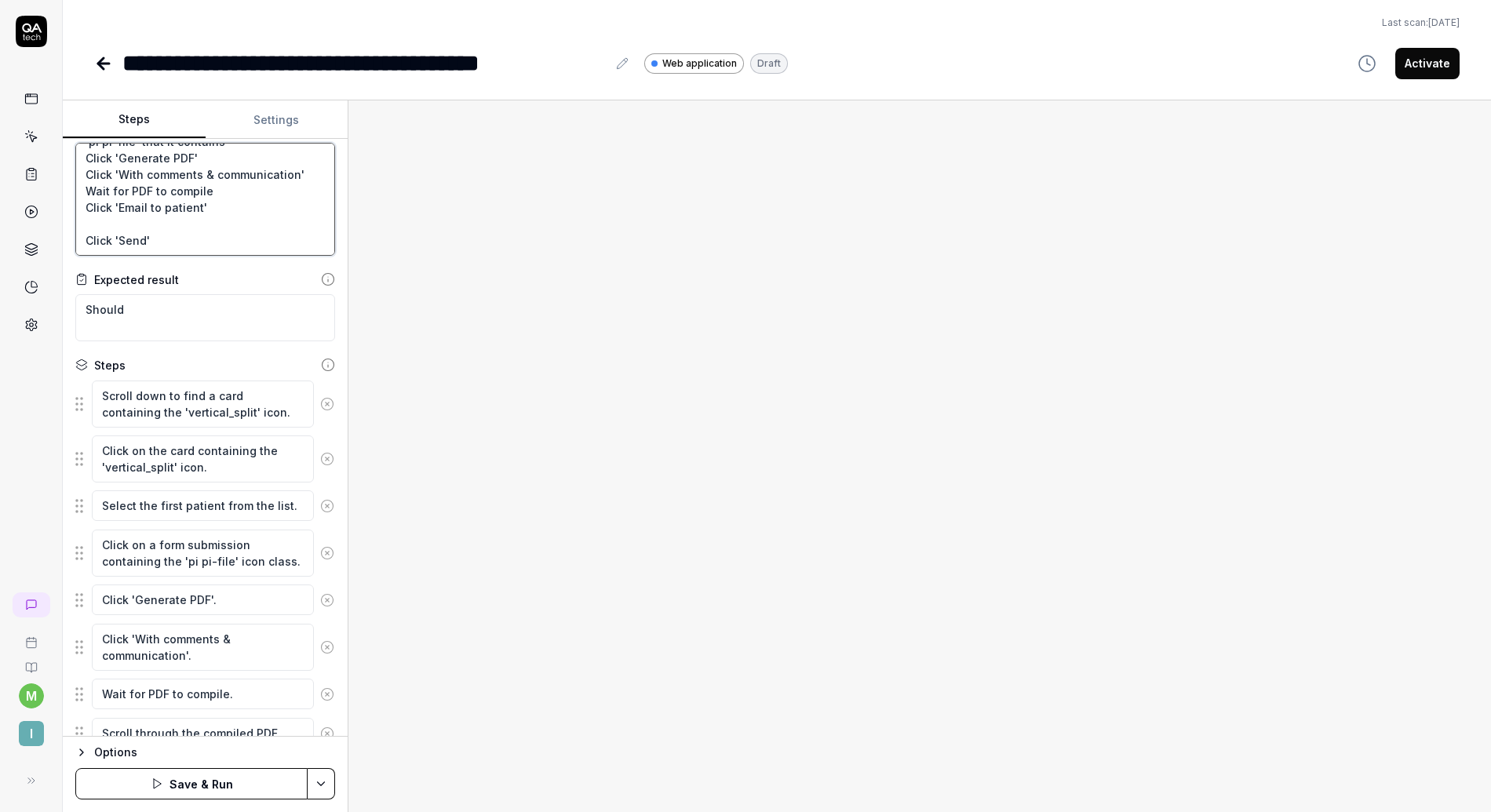
type textarea "Click a card containing the 'vertical_split' icon. You should se a patient list…"
type textarea "*"
type textarea "Click a card containing the 'vertical_split' icon. You should se a patient list…"
type textarea "*"
type textarea "Click a card containing the 'vertical_split' icon. You should se a patient list…"
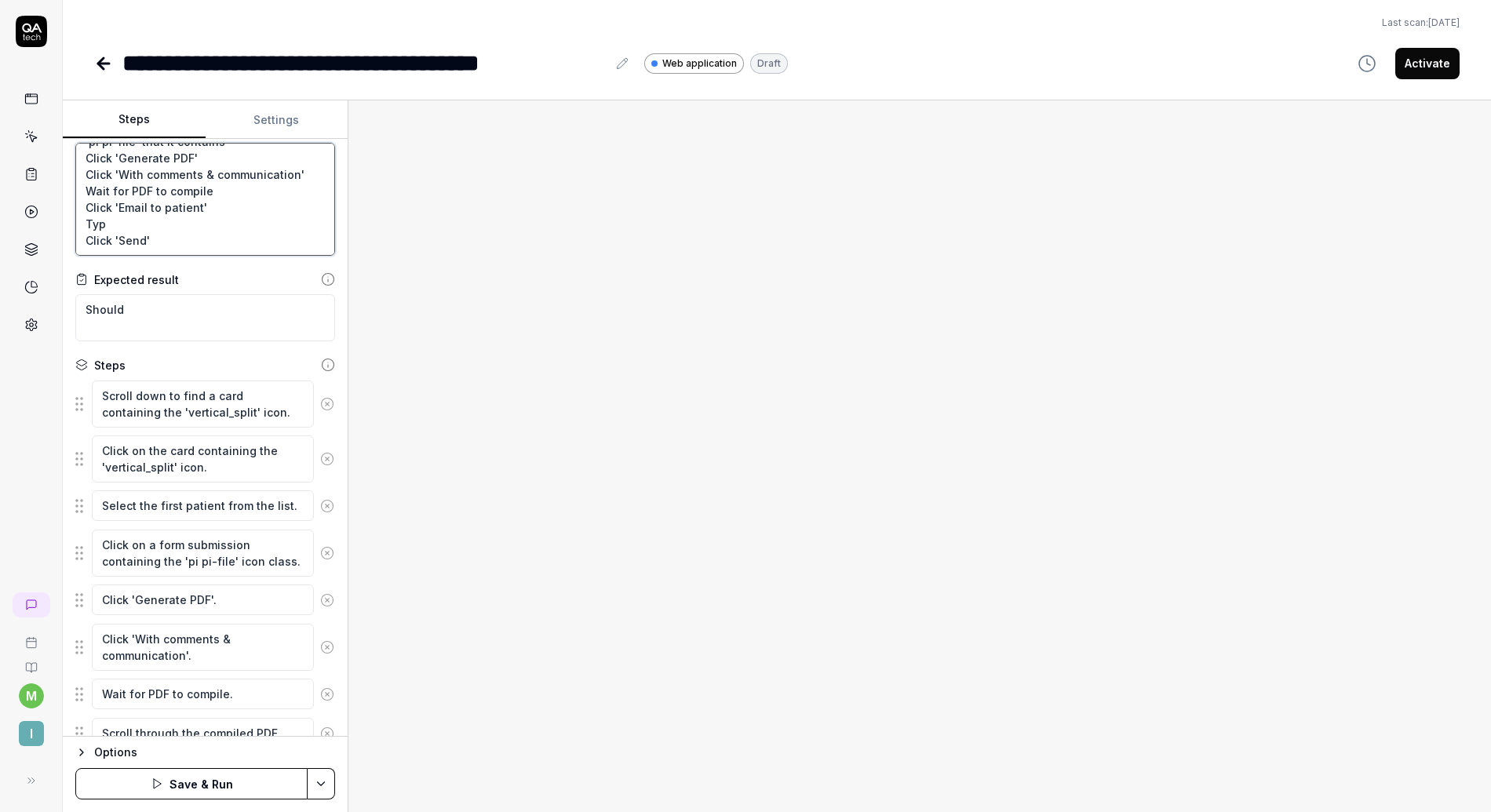
type textarea "*"
type textarea "Click a card containing the 'vertical_split' icon. You should se a patient list…"
type textarea "*"
type textarea "Click a card containing the 'vertical_split' icon. You should se a patient list…"
type textarea "*"
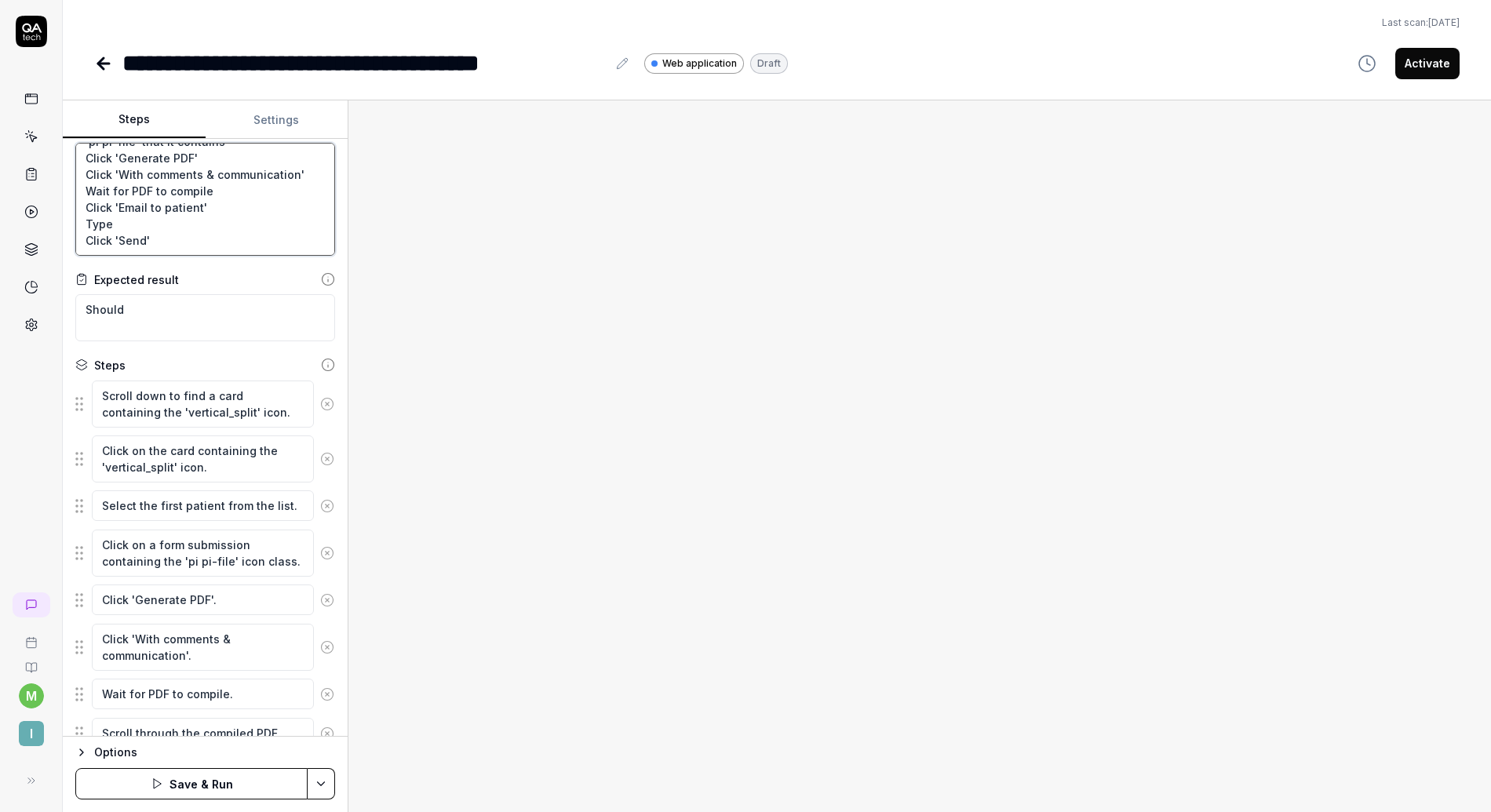
type textarea "Click a card containing the 'vertical_split' icon. You should se a patient list…"
type textarea "*"
type textarea "Click a card containing the 'vertical_split' icon. You should se a patient list…"
type textarea "*"
type textarea "Click a card containing the 'vertical_split' icon. You should se a patient list…"
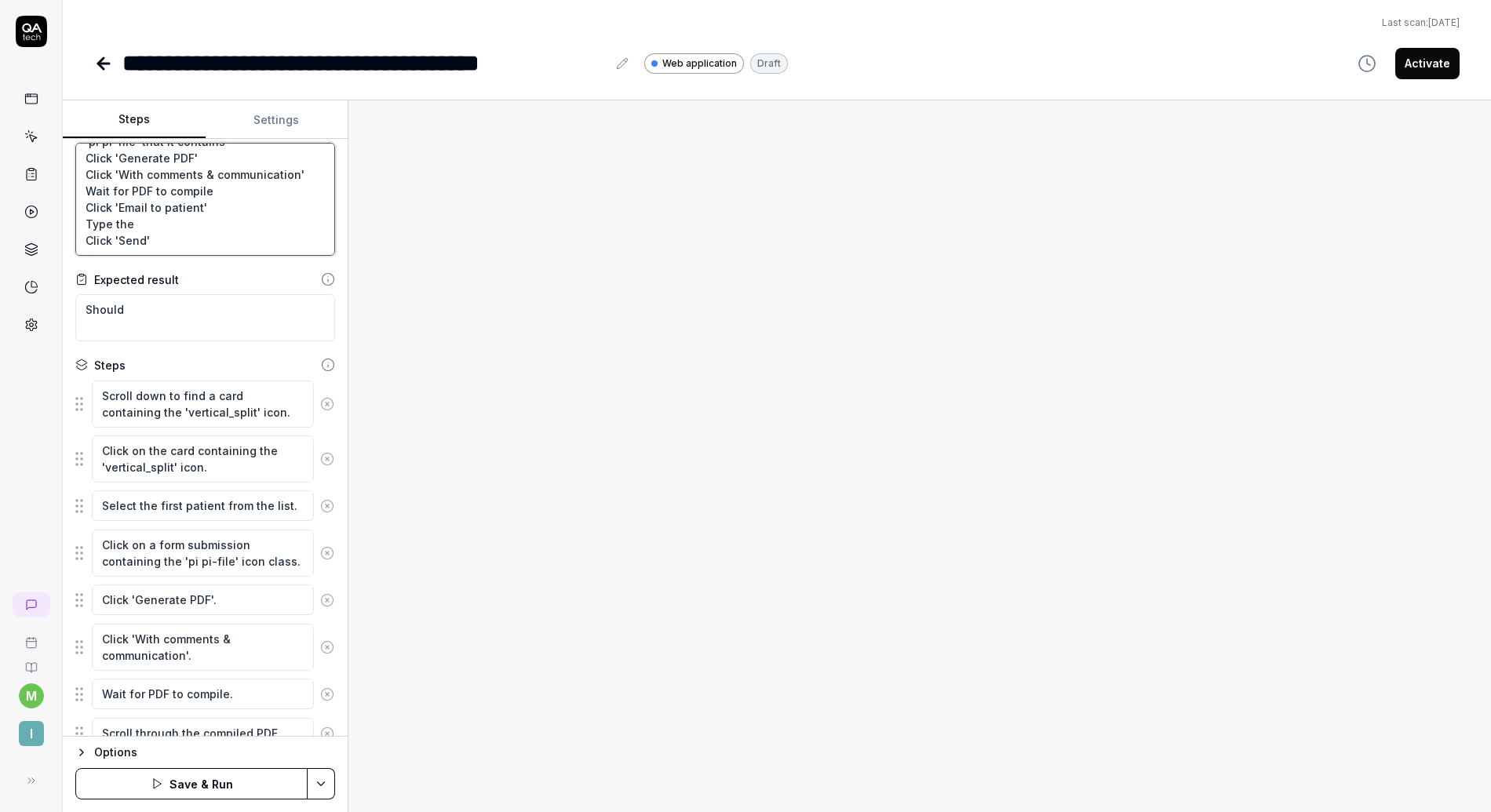
type textarea "*"
type textarea "Click a card containing the 'vertical_split' icon. You should se a patient list…"
type textarea "*"
type textarea "Click a card containing the 'vertical_split' icon. You should se a patient list…"
type textarea "*"
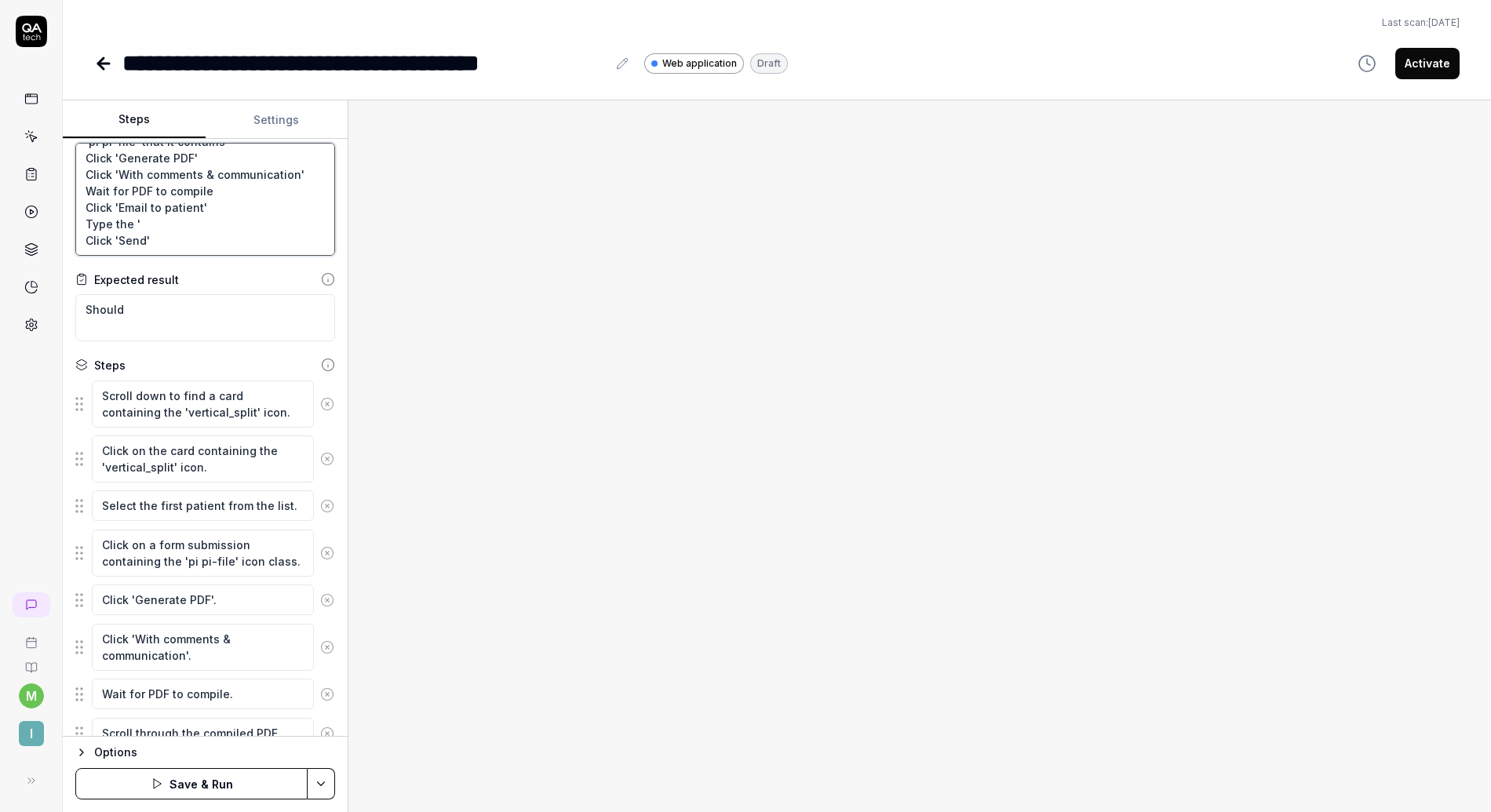
type textarea "Click a card containing the 'vertical_split' icon. You should se a patient list…"
type textarea "*"
type textarea "Click a card containing the 'vertical_split' icon. You should se a patient list…"
type textarea "*"
type textarea "Click a card containing the 'vertical_split' icon. You should se a patient list…"
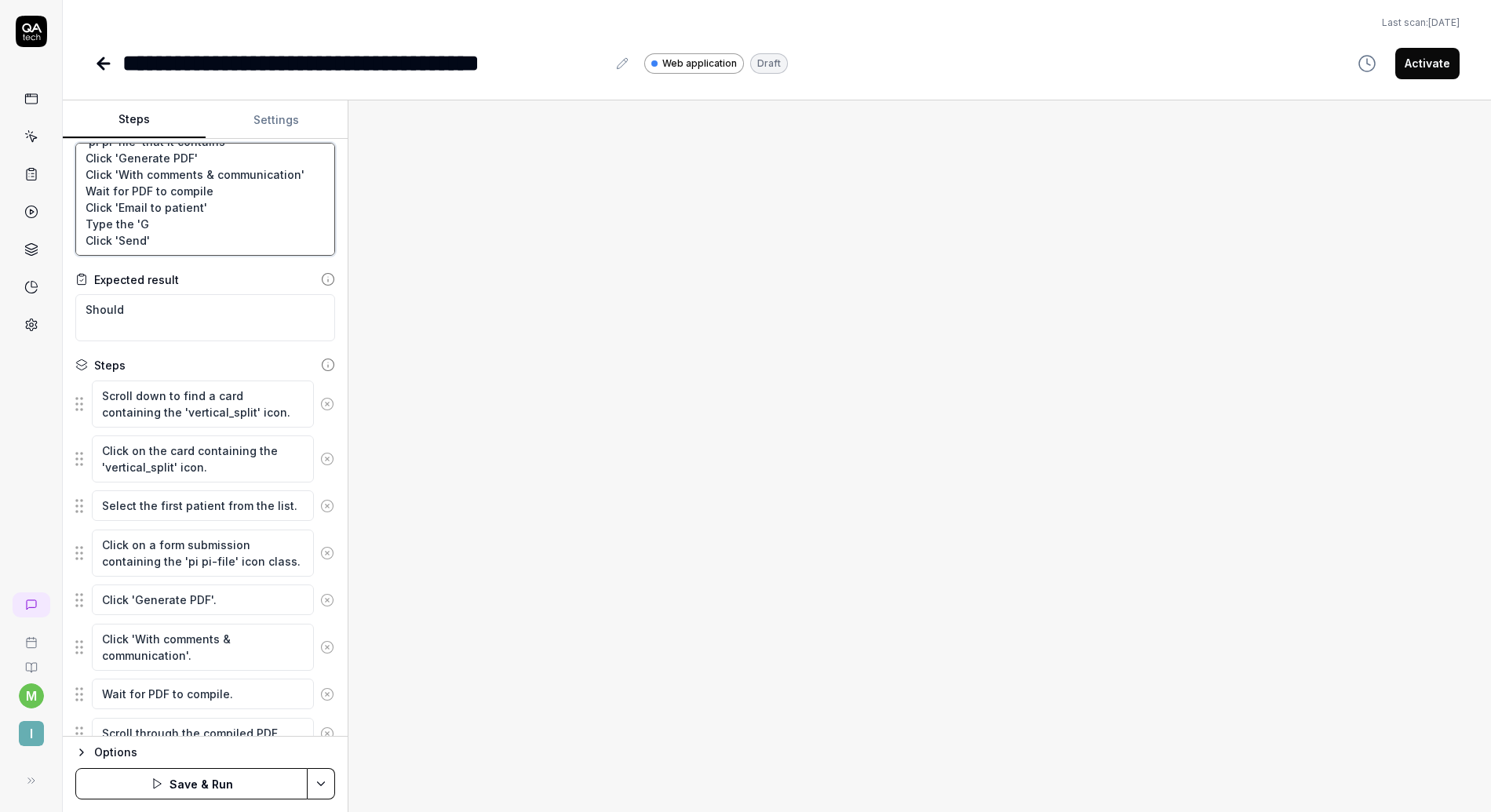
type textarea "*"
type textarea "Click a card containing the 'vertical_split' icon. You should se a patient list…"
type textarea "*"
type textarea "Click a card containing the 'vertical_split' icon. You should se a patient list…"
type textarea "*"
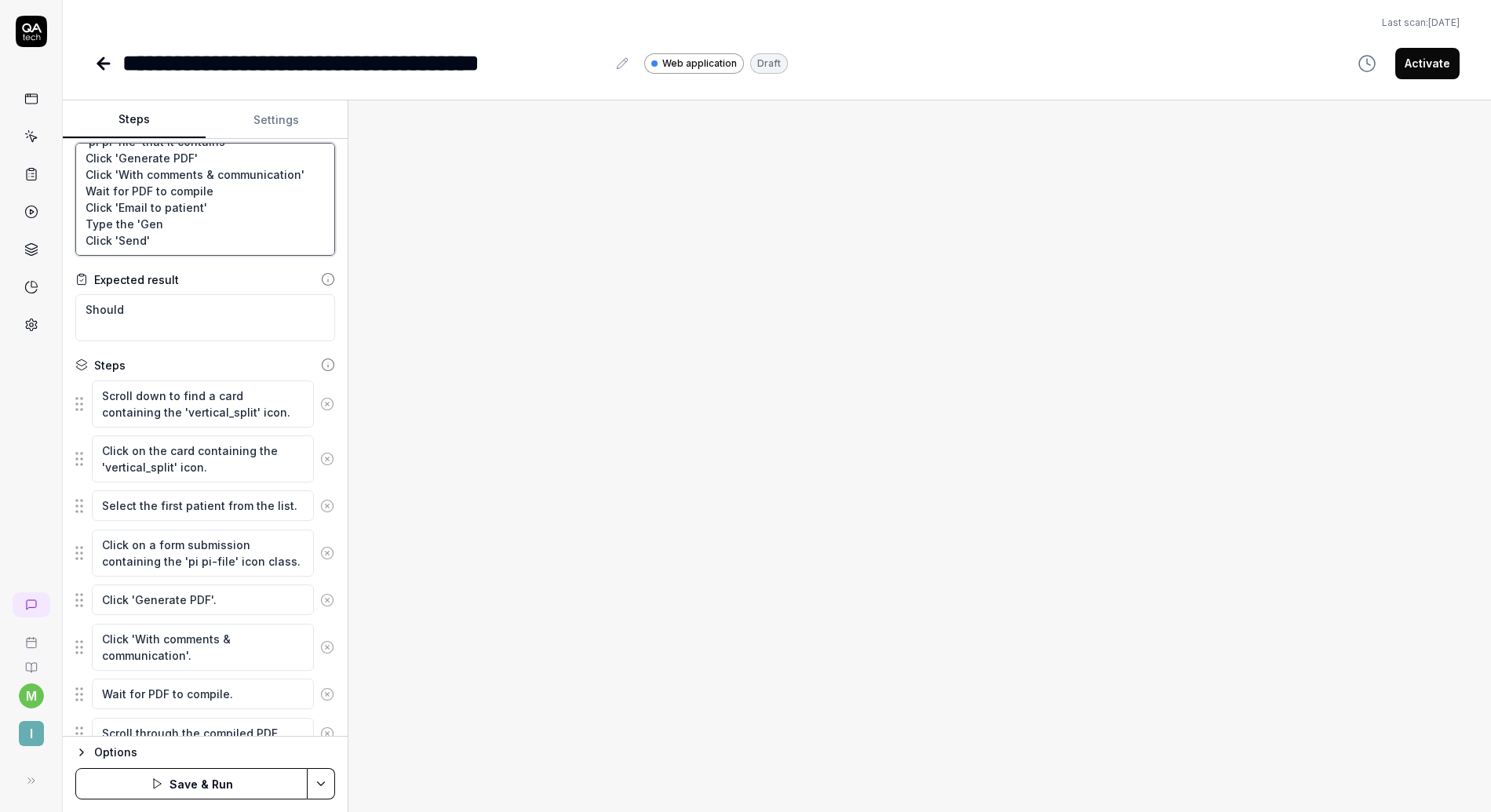
type textarea "Click a card containing the 'vertical_split' icon. You should se a patient list…"
type textarea "*"
type textarea "Click a card containing the 'vertical_split' icon. You should se a patient list…"
type textarea "*"
type textarea "Click a card containing the 'vertical_split' icon. You should se a patient list…"
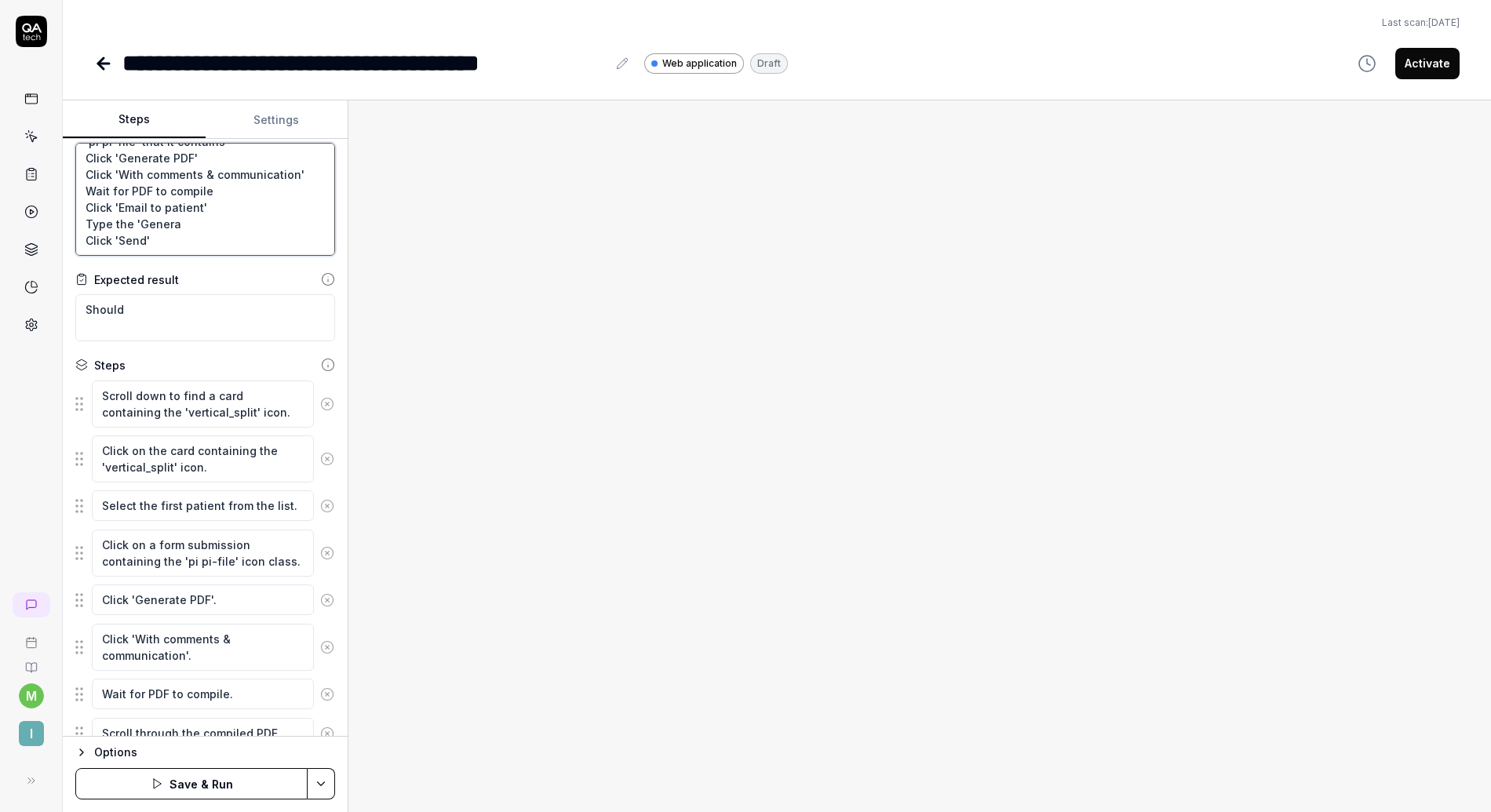
type textarea "*"
type textarea "Click a card containing the 'vertical_split' icon. You should se a patient list…"
type textarea "*"
type textarea "Click a card containing the 'vertical_split' icon. You should se a patient list…"
type textarea "*"
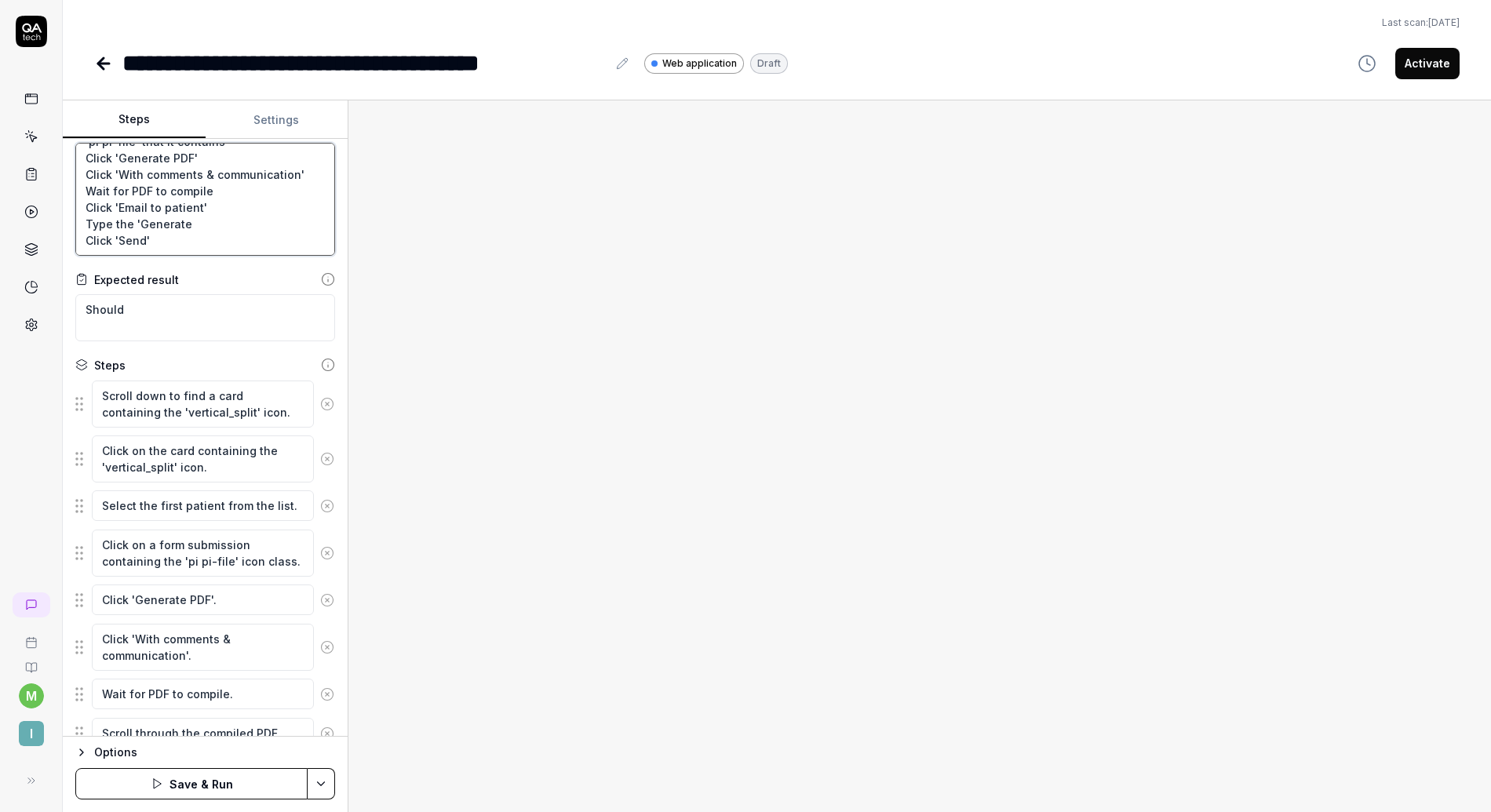
type textarea "Click a card containing the 'vertical_split' icon. You should se a patient list…"
type textarea "*"
type textarea "Click a card containing the 'vertical_split' icon. You should se a patient list…"
type textarea "*"
type textarea "Click a card containing the 'vertical_split' icon. You should se a patient list…"
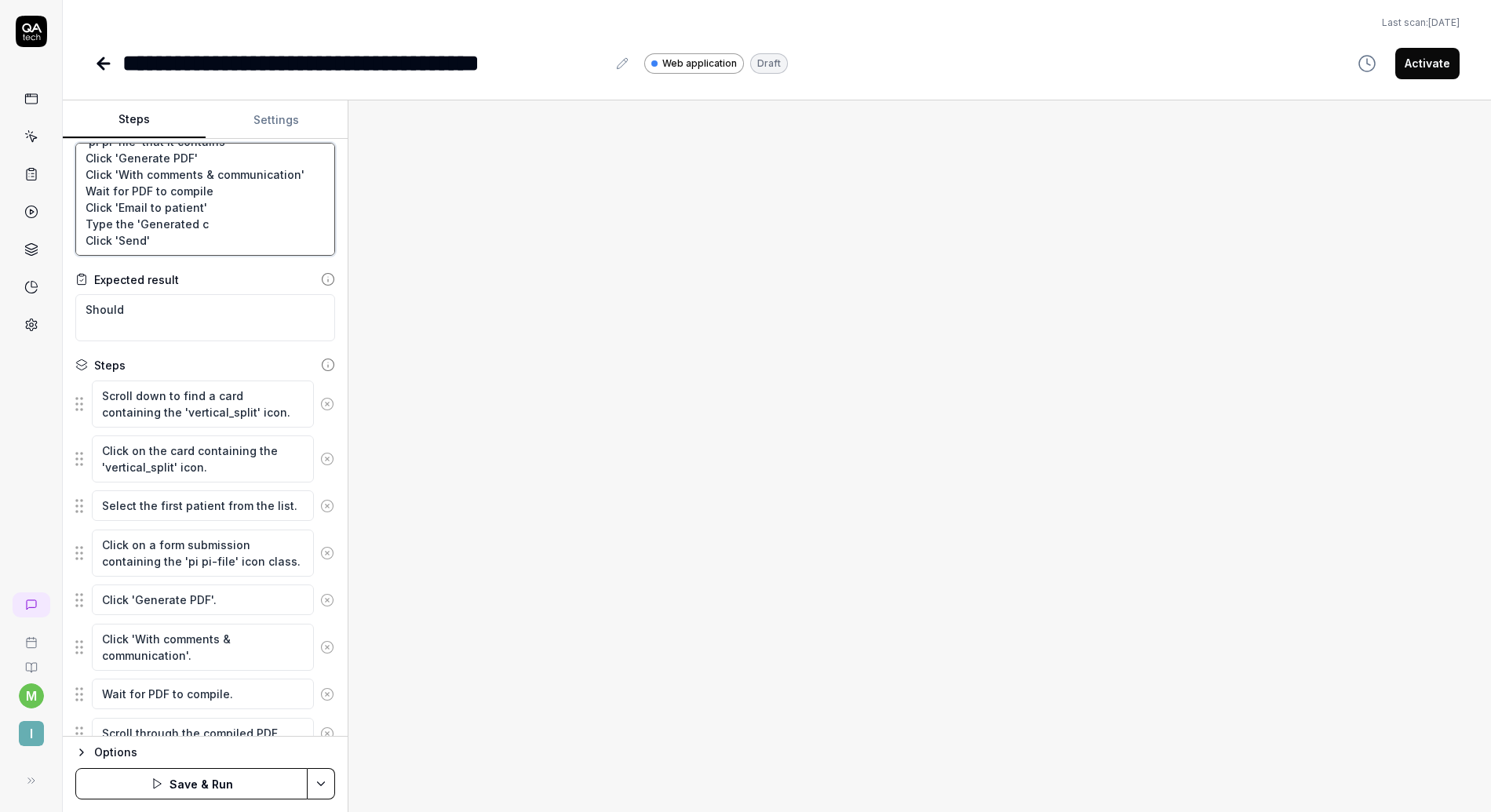
type textarea "*"
type textarea "Click a card containing the 'vertical_split' icon. You should se a patient list…"
type textarea "*"
type textarea "Click a card containing the 'vertical_split' icon. You should se a patient list…"
type textarea "*"
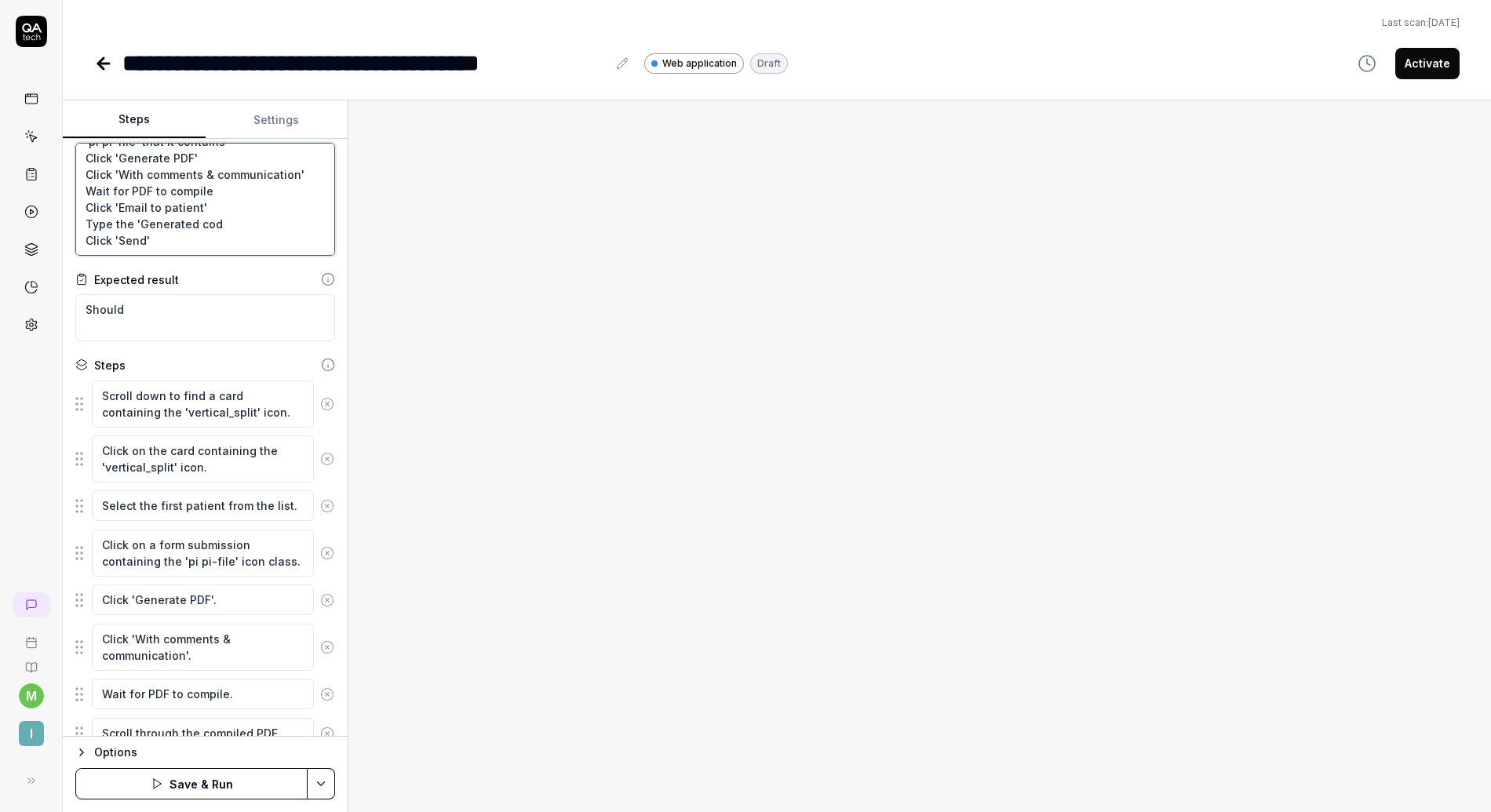
type textarea "Click a card containing the 'vertical_split' icon. You should se a patient list…"
type textarea "*"
type textarea "Click a card containing the 'vertical_split' icon. You should se a patient list…"
type textarea "*"
type textarea "Click a card containing the 'vertical_split' icon. You should se a patient list…"
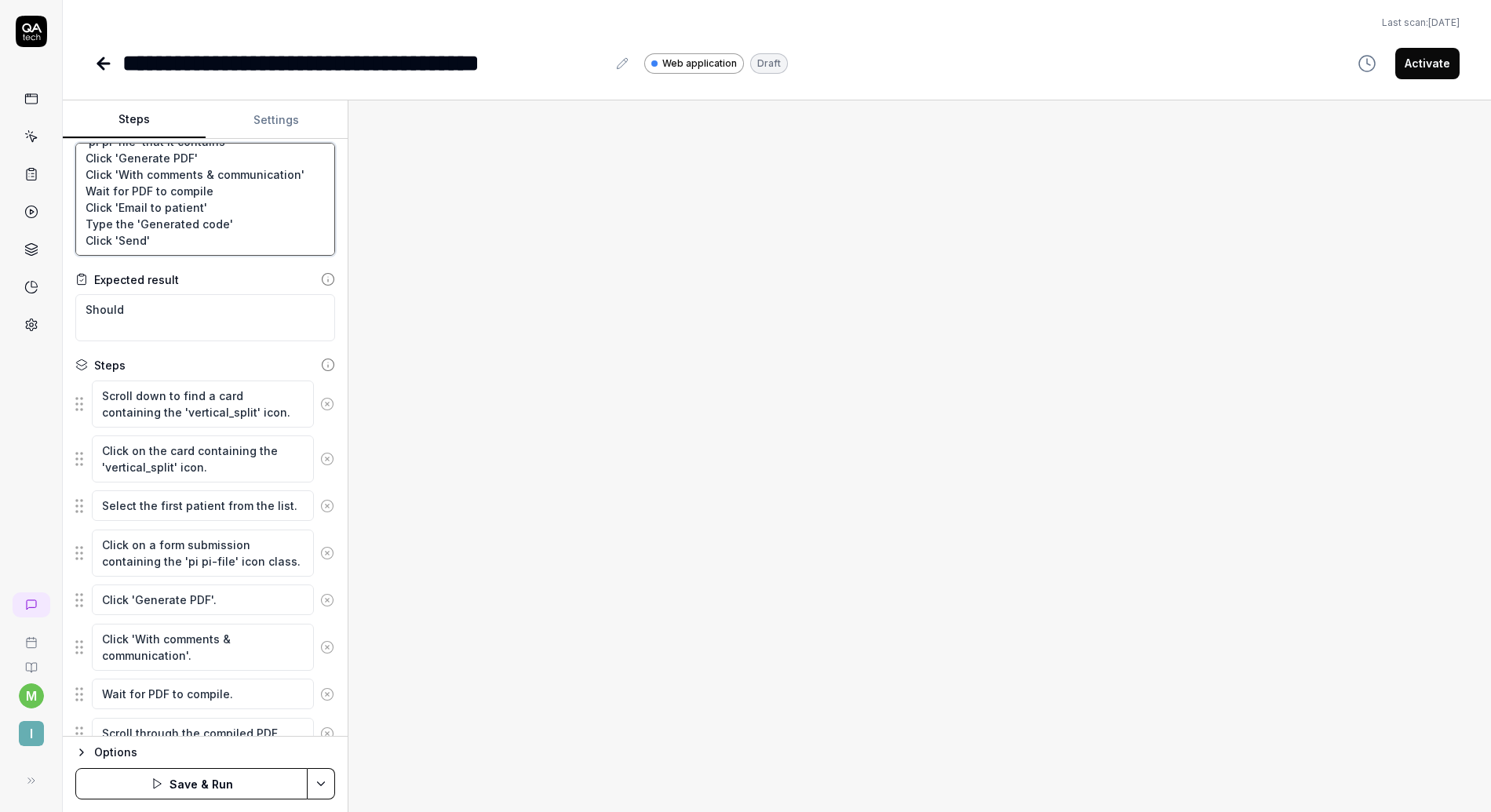
type textarea "*"
type textarea "Click a card containing the 'vertical_split' icon. You should se a patient list…"
type textarea "*"
type textarea "Click a card containing the 'vertical_split' icon. You should se a patient list…"
type textarea "*"
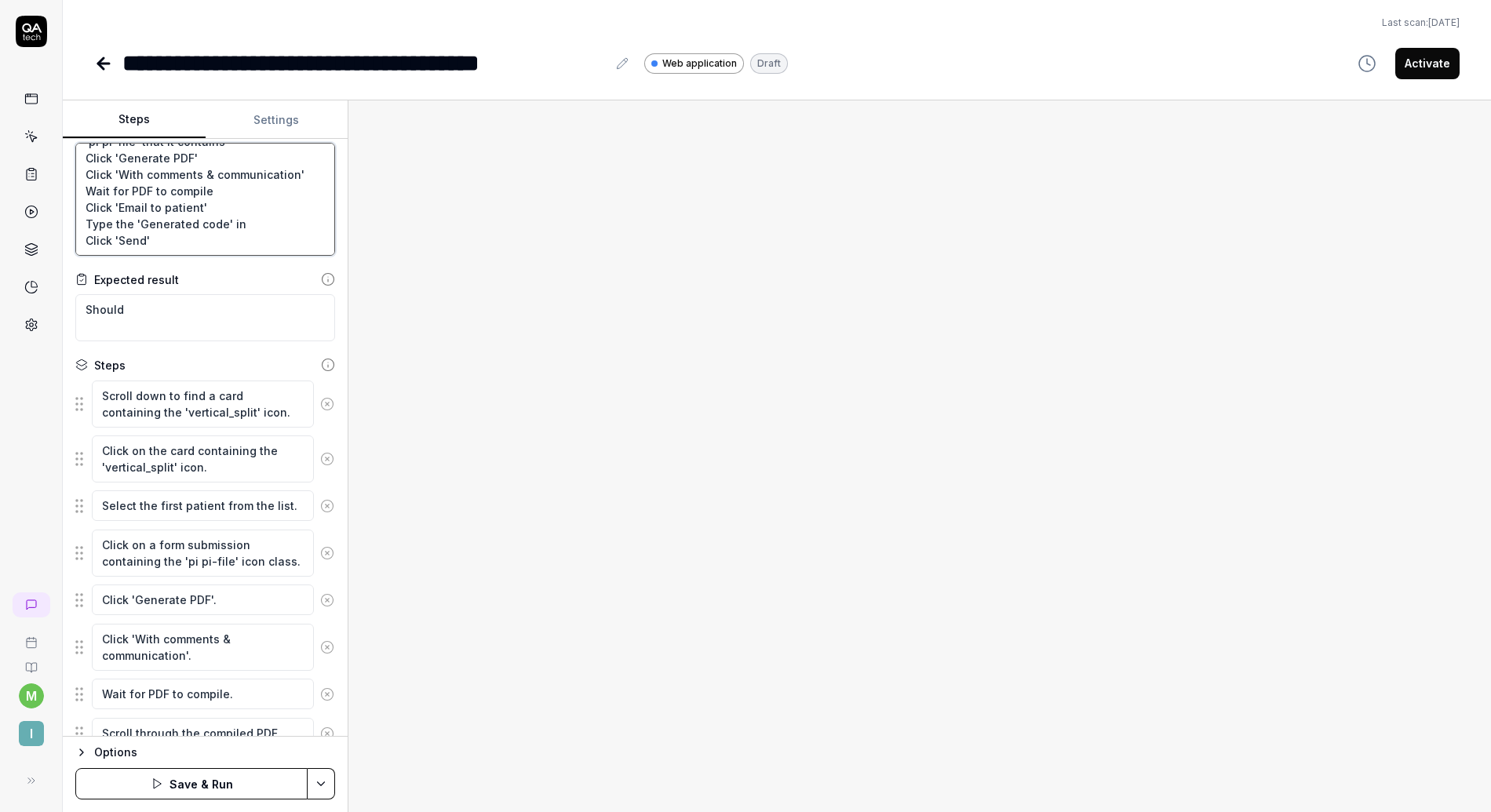
type textarea "Click a card containing the 'vertical_split' icon. You should se a patient list…"
type textarea "*"
type textarea "Click a card containing the 'vertical_split' icon. You should se a patient list…"
type textarea "*"
type textarea "Click a card containing the 'vertical_split' icon. You should se a patient list…"
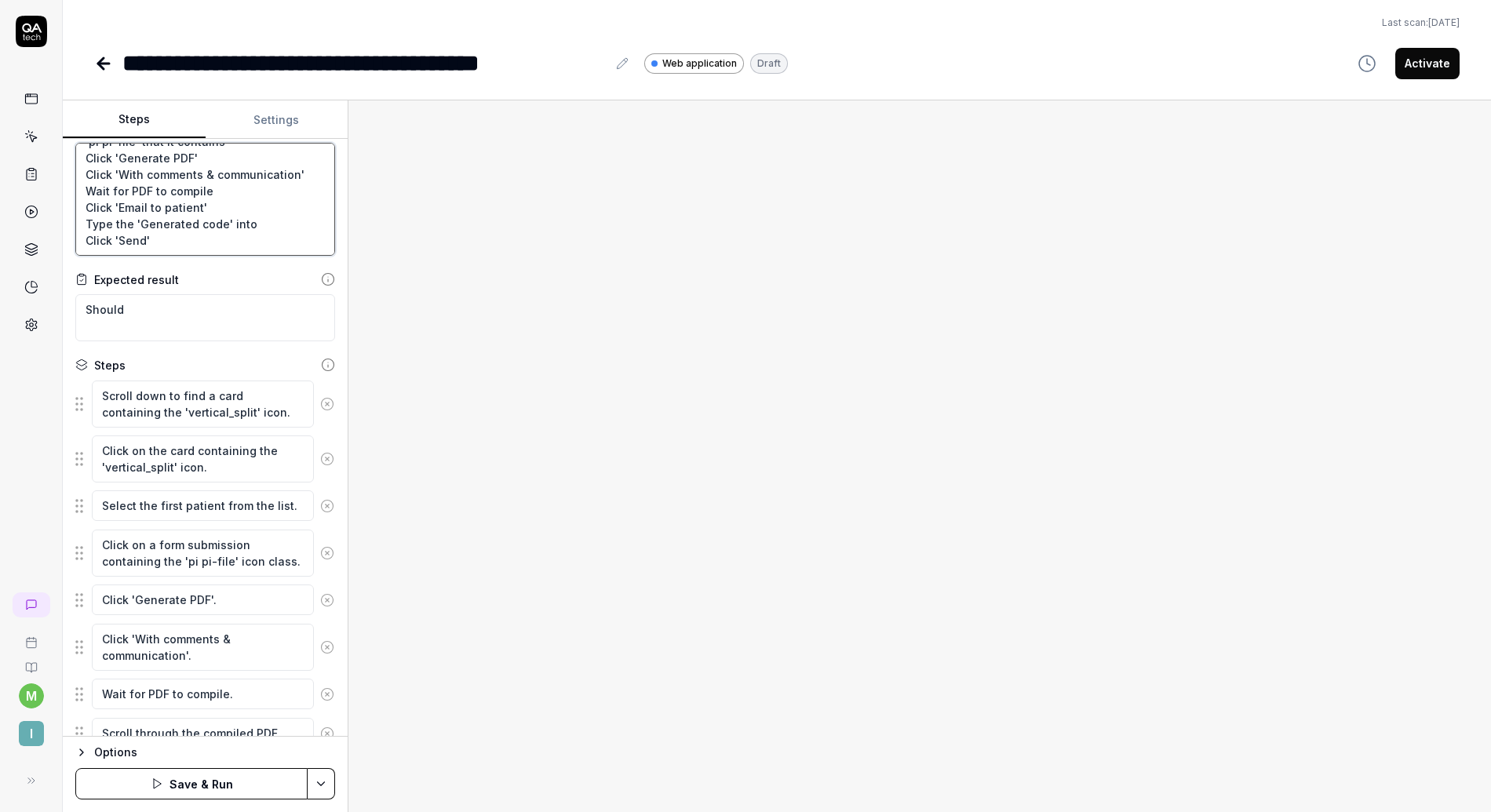
type textarea "*"
type textarea "Click a card containing the 'vertical_split' icon. You should se a patient list…"
type textarea "*"
type textarea "Click a card containing the 'vertical_split' icon. You should se a patient list…"
type textarea "*"
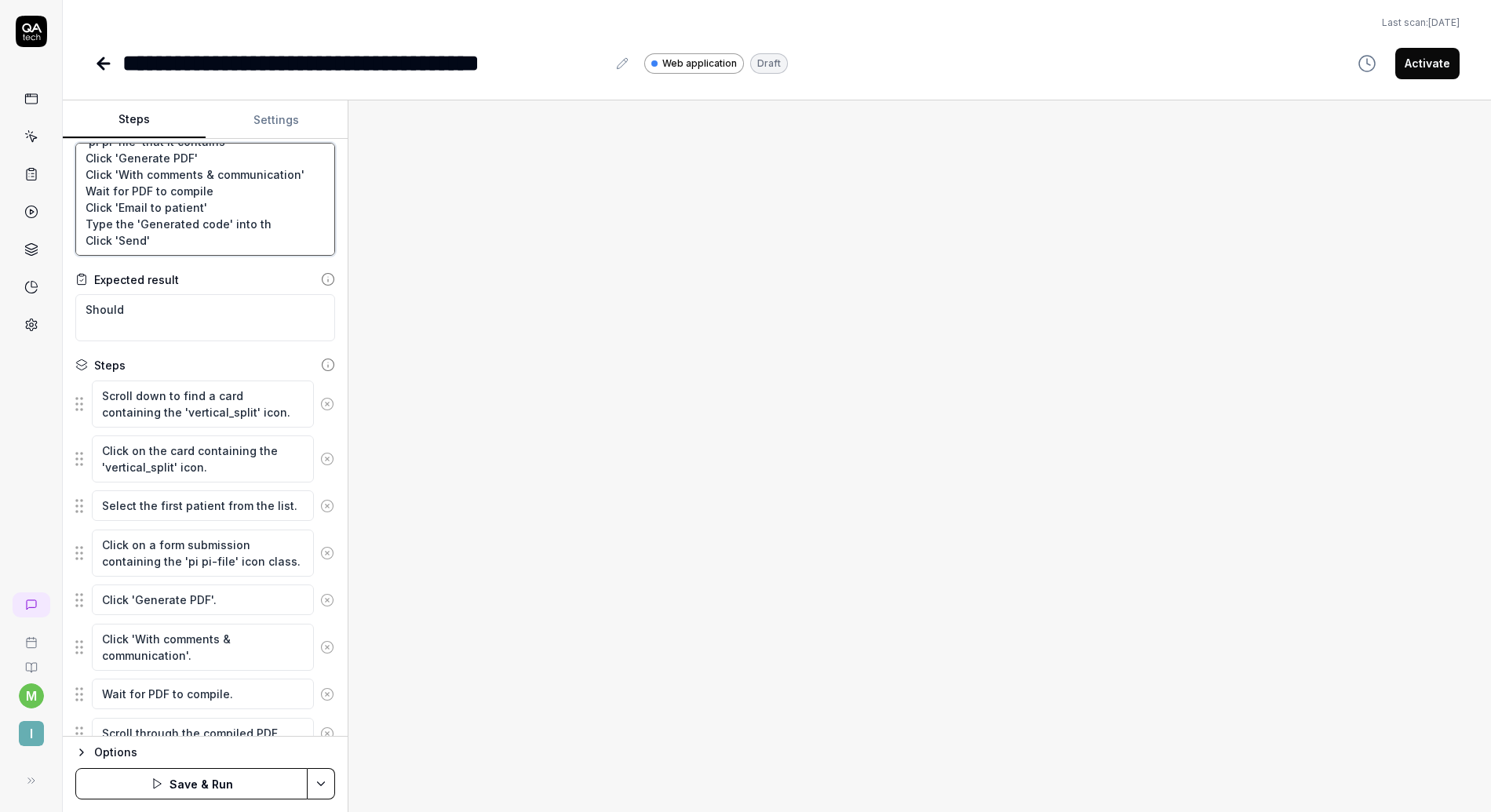
type textarea "Click a card containing the 'vertical_split' icon. You should se a patient list…"
type textarea "*"
type textarea "Click a card containing the 'vertical_split' icon. You should se a patient list…"
type textarea "*"
type textarea "Click a card containing the 'vertical_split' icon. You should se a patient list…"
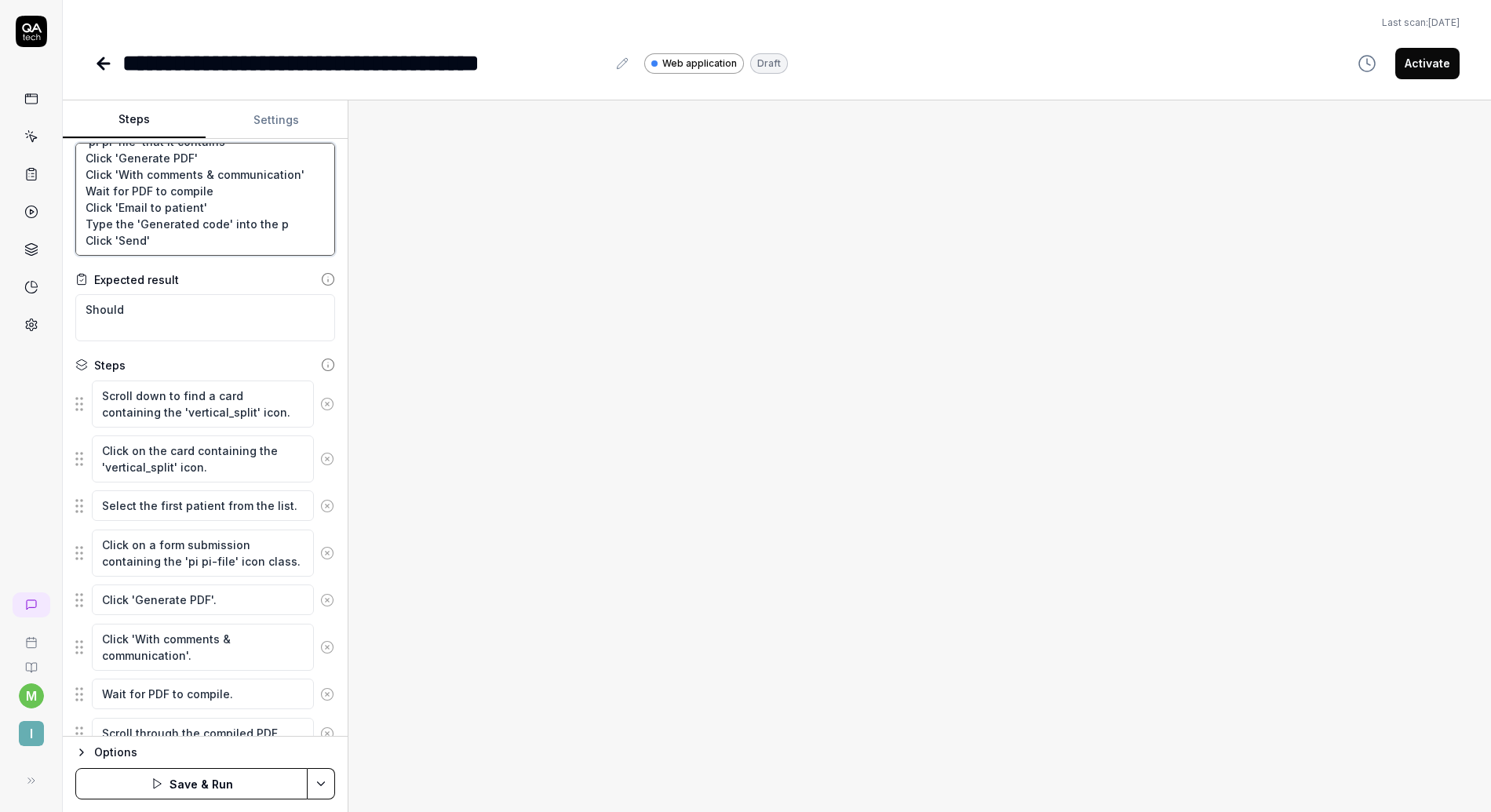
type textarea "*"
type textarea "Click a card containing the 'vertical_split' icon. You should se a patient list…"
drag, startPoint x: 152, startPoint y: 313, endPoint x: 67, endPoint y: 314, distance: 85.0
click at [67, 314] on div "Goal Click a card containing the 'vertical_split' icon. You should se a patient…" at bounding box center [205, 437] width 285 height 598
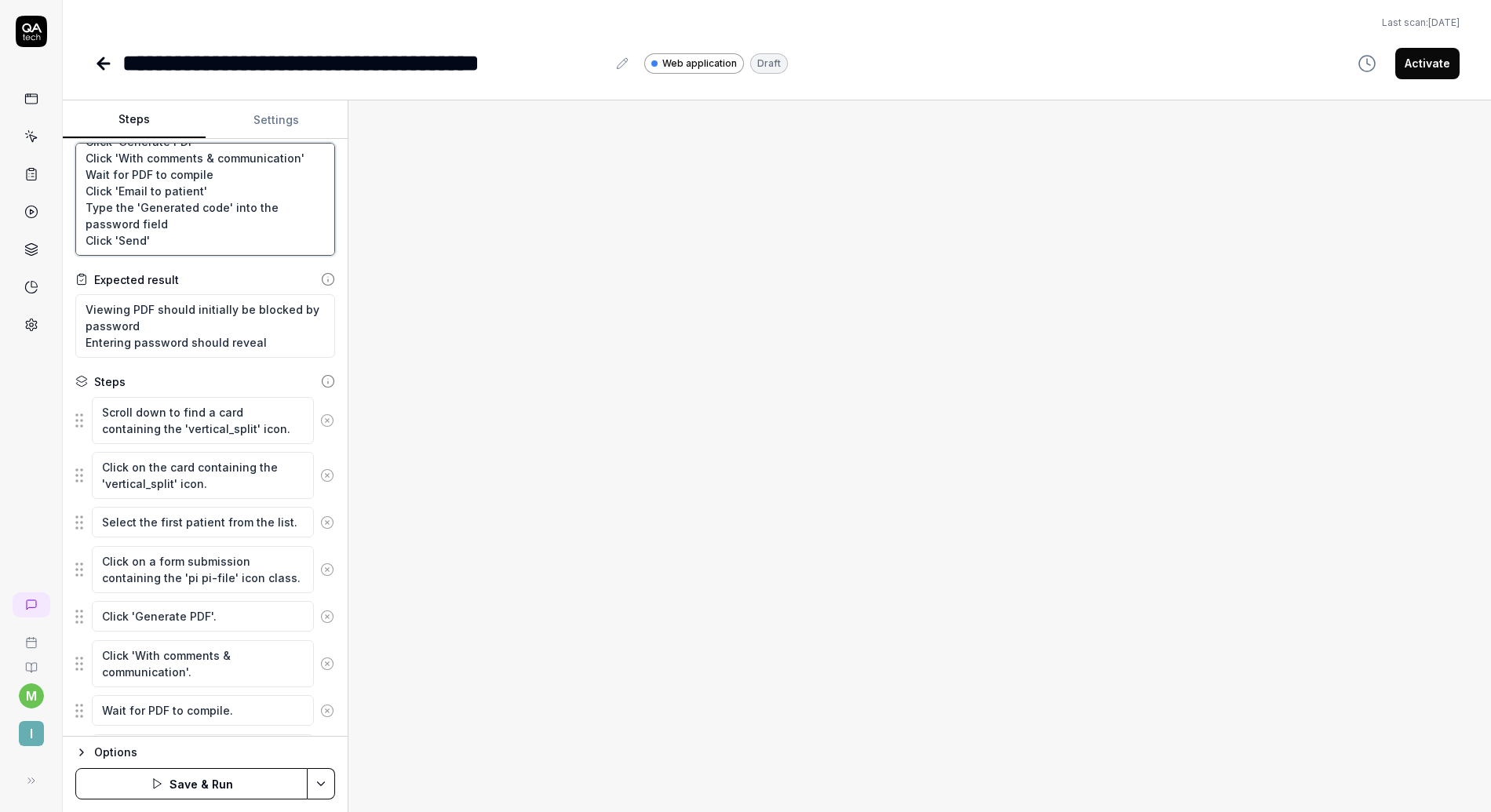
click at [166, 245] on textarea "Click a card containing the 'vertical_split' icon. You should se a patient list…" at bounding box center [205, 199] width 260 height 113
drag, startPoint x: 212, startPoint y: 249, endPoint x: 77, endPoint y: 229, distance: 136.5
click at [77, 229] on textarea "Click a card containing the 'vertical_split' icon. You should se a patient list…" at bounding box center [205, 199] width 260 height 113
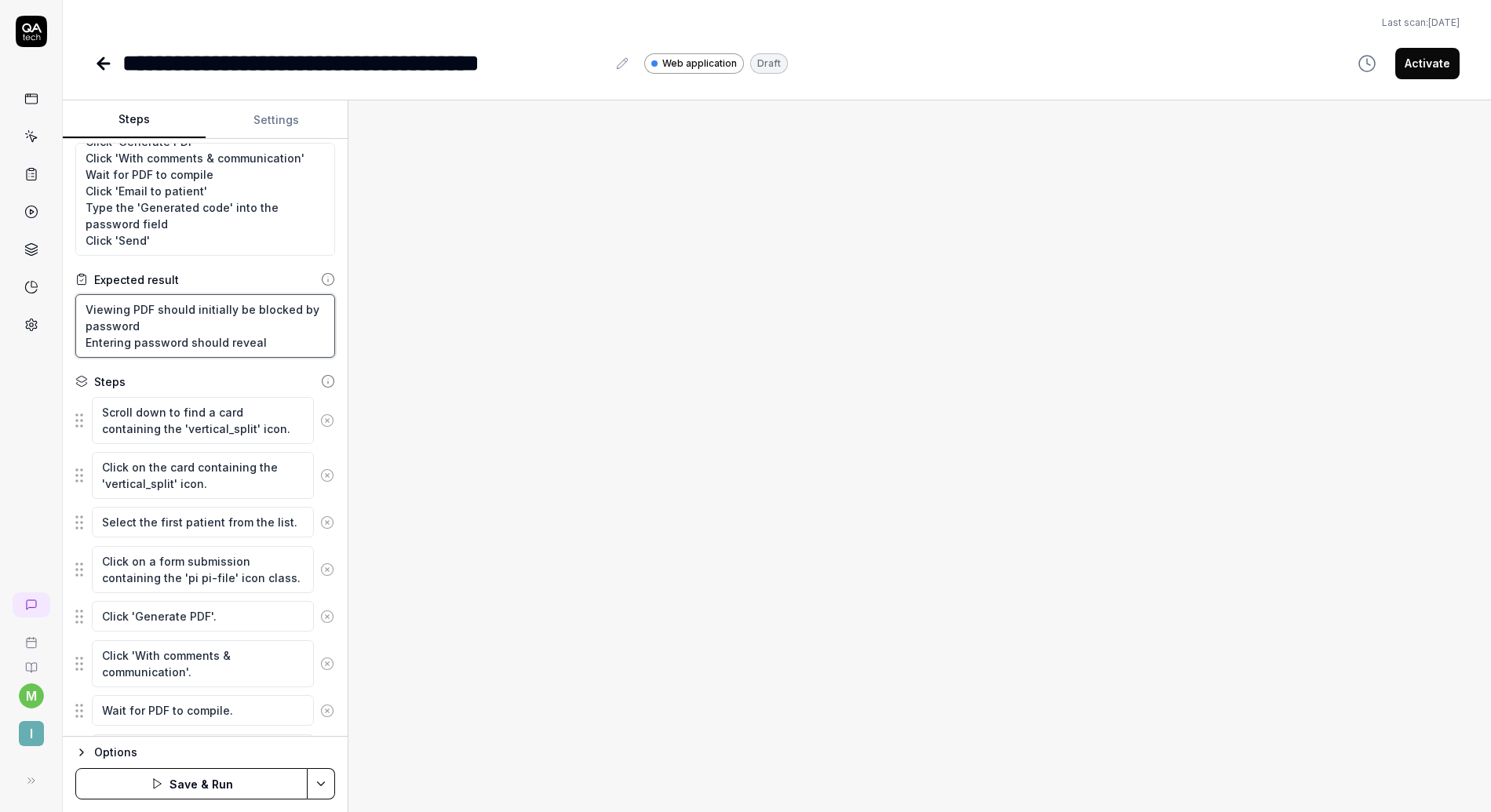
click at [275, 341] on textarea "Viewing PDF should initially be blocked by password Entering password should re…" at bounding box center [205, 326] width 260 height 64
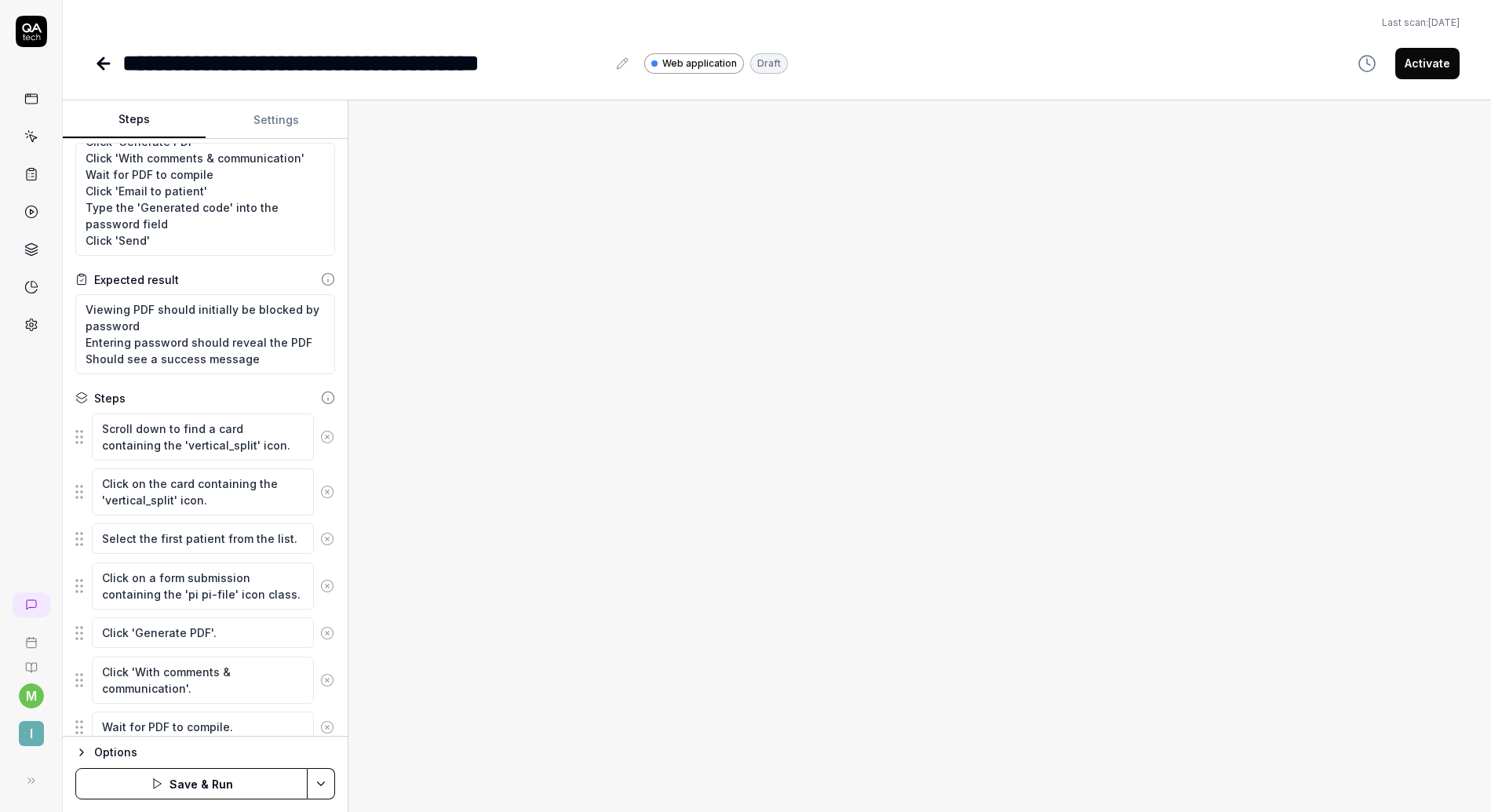
click at [321, 433] on circle at bounding box center [327, 436] width 12 height 12
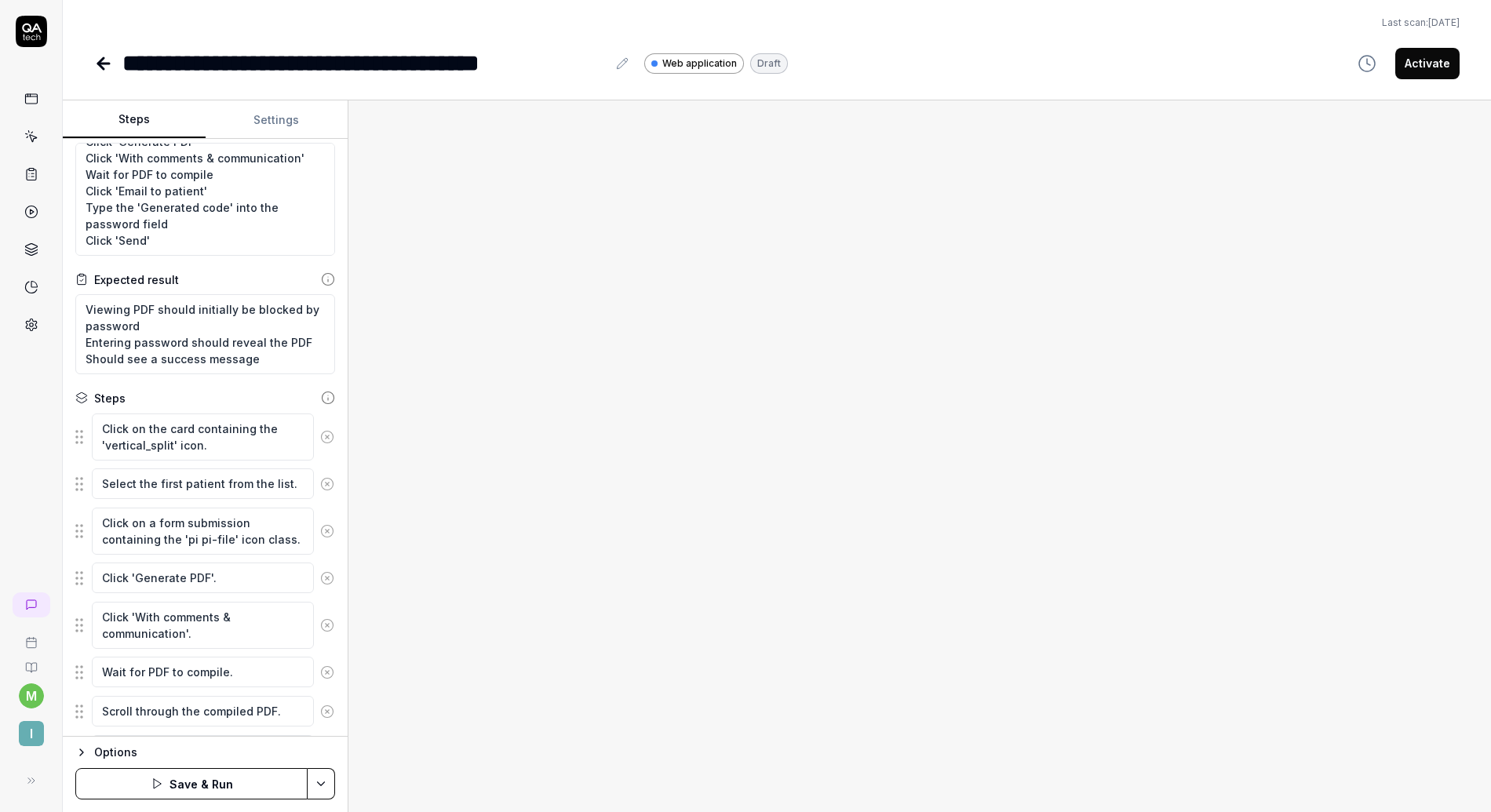
click at [320, 433] on icon at bounding box center [328, 437] width 15 height 15
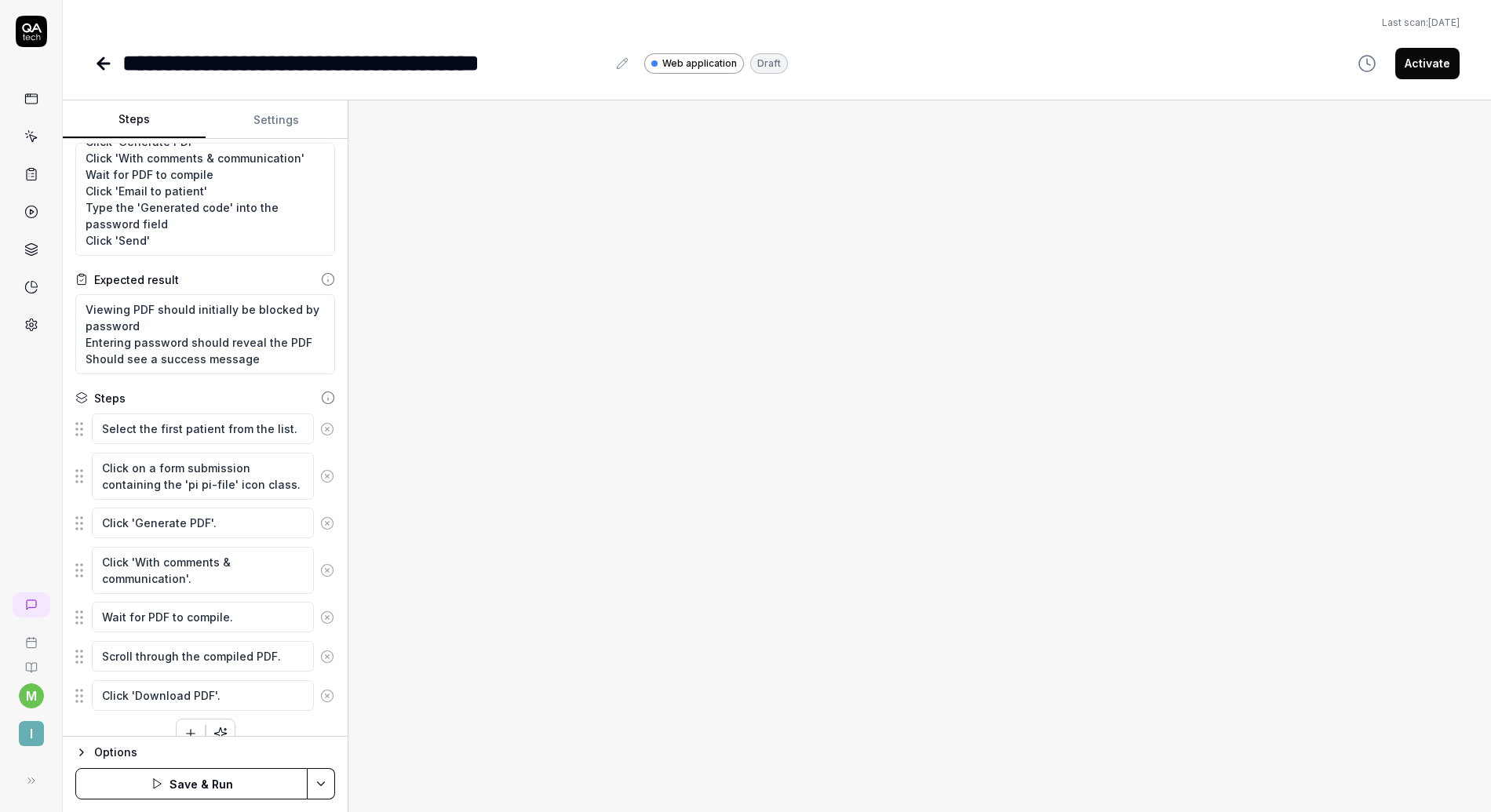
click at [320, 433] on icon at bounding box center [328, 429] width 15 height 15
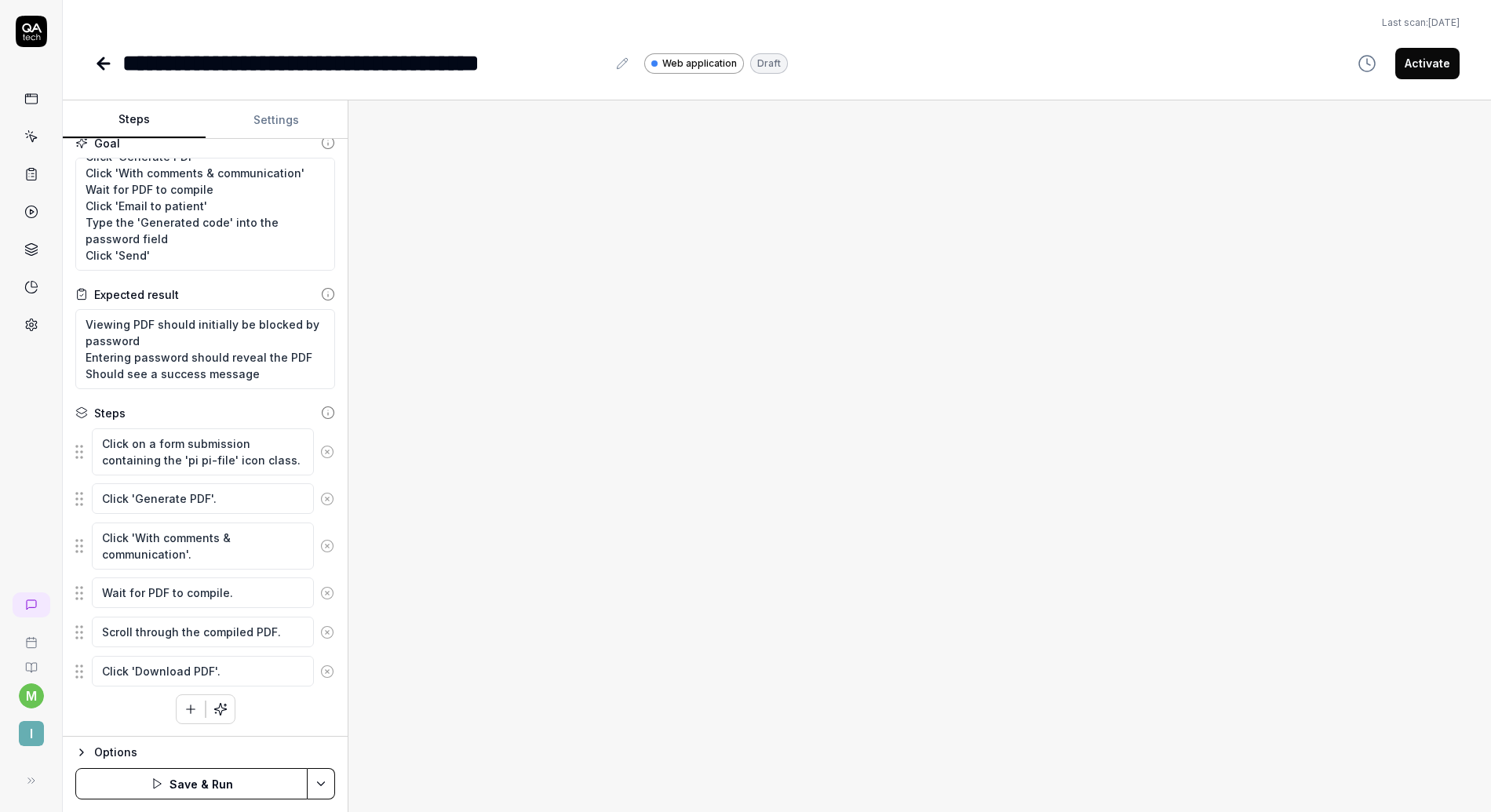
click at [326, 450] on icon at bounding box center [328, 452] width 4 height 4
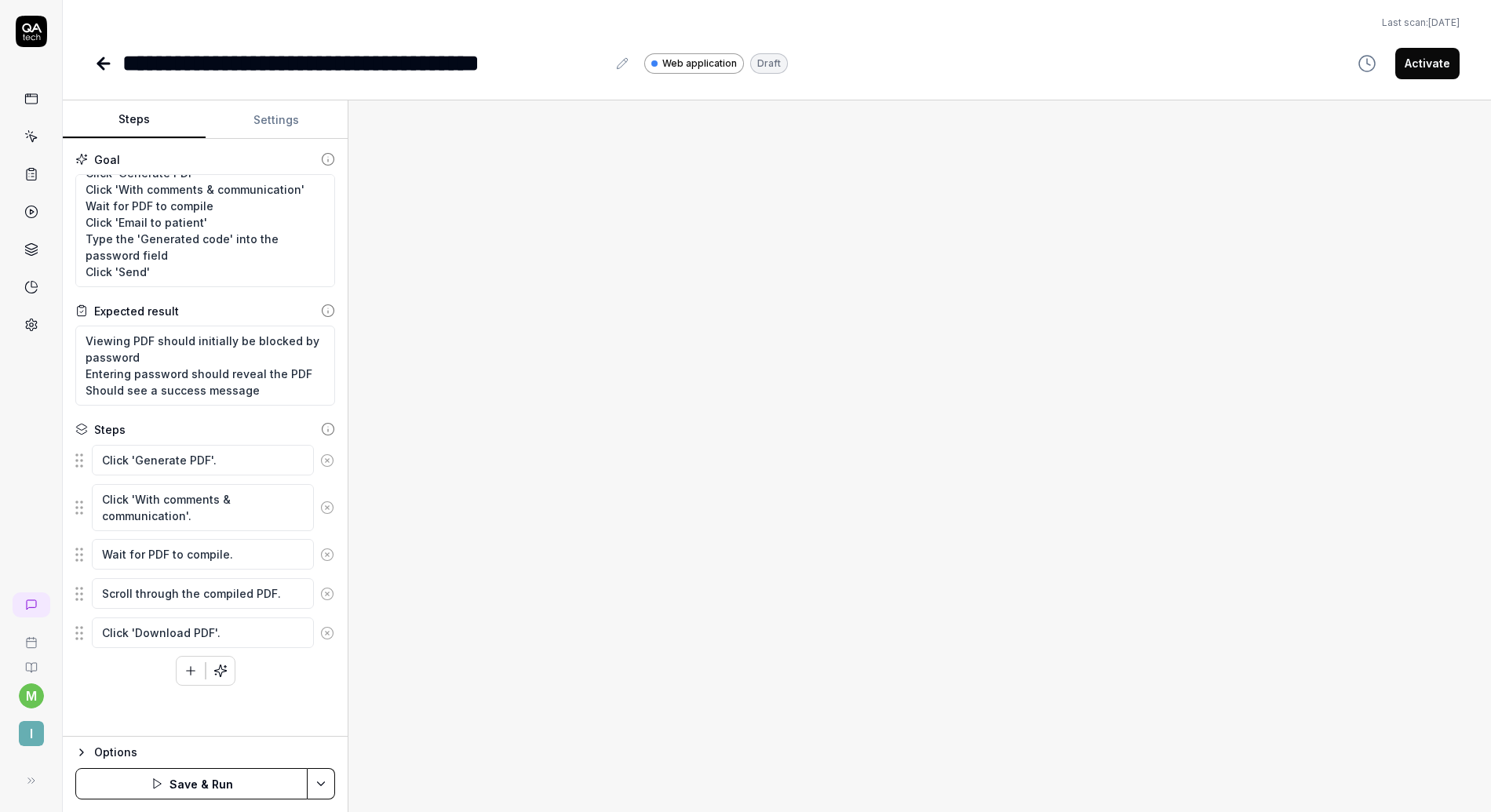
scroll to position [0, 0]
click at [330, 462] on icon at bounding box center [328, 461] width 15 height 15
click at [329, 471] on icon at bounding box center [328, 469] width 15 height 15
click at [329, 464] on icon at bounding box center [328, 461] width 15 height 15
click at [329, 466] on icon at bounding box center [328, 461] width 15 height 15
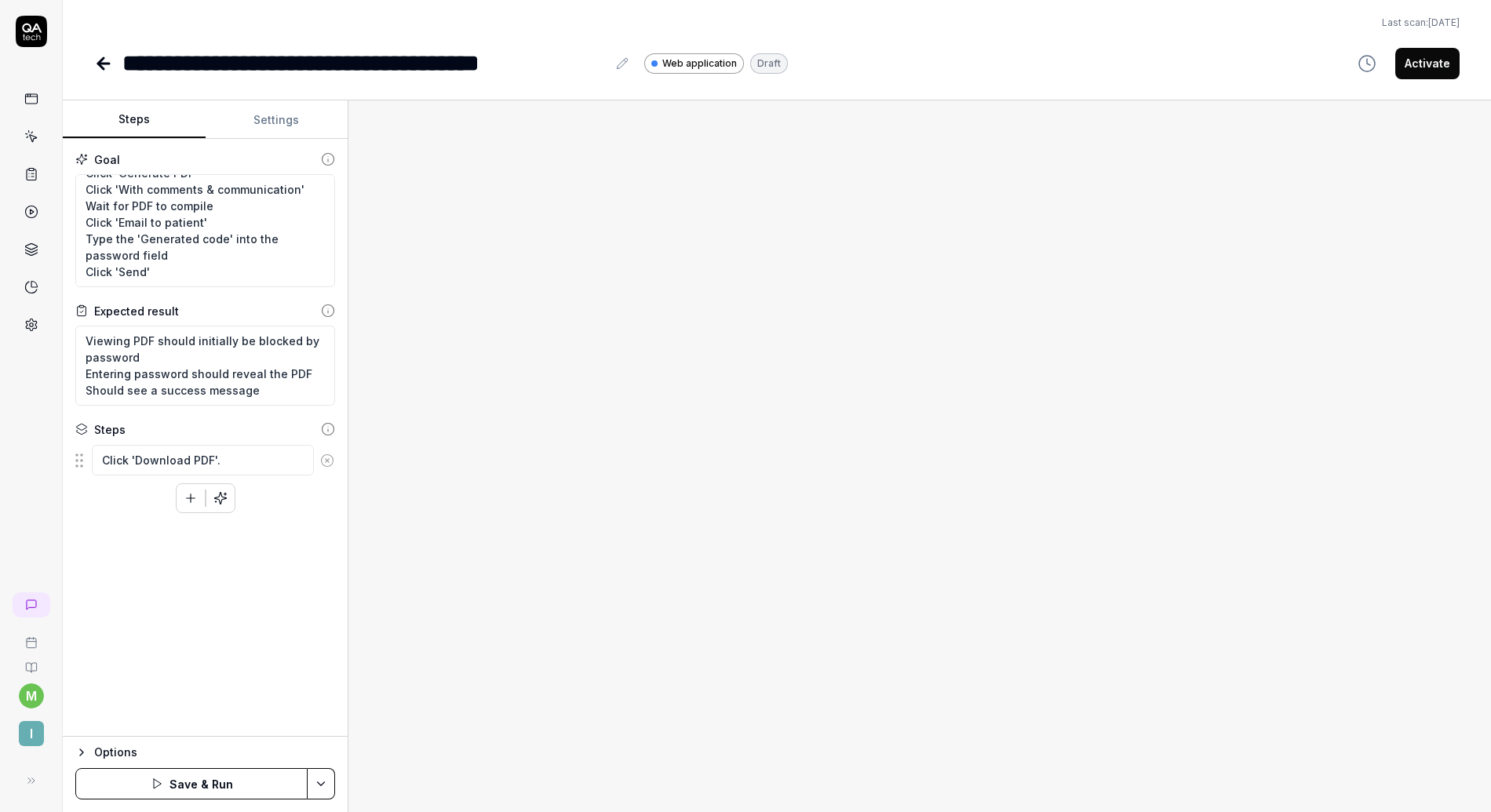
click at [329, 458] on icon at bounding box center [328, 461] width 15 height 15
click at [141, 770] on button "Save & Run" at bounding box center [191, 784] width 232 height 32
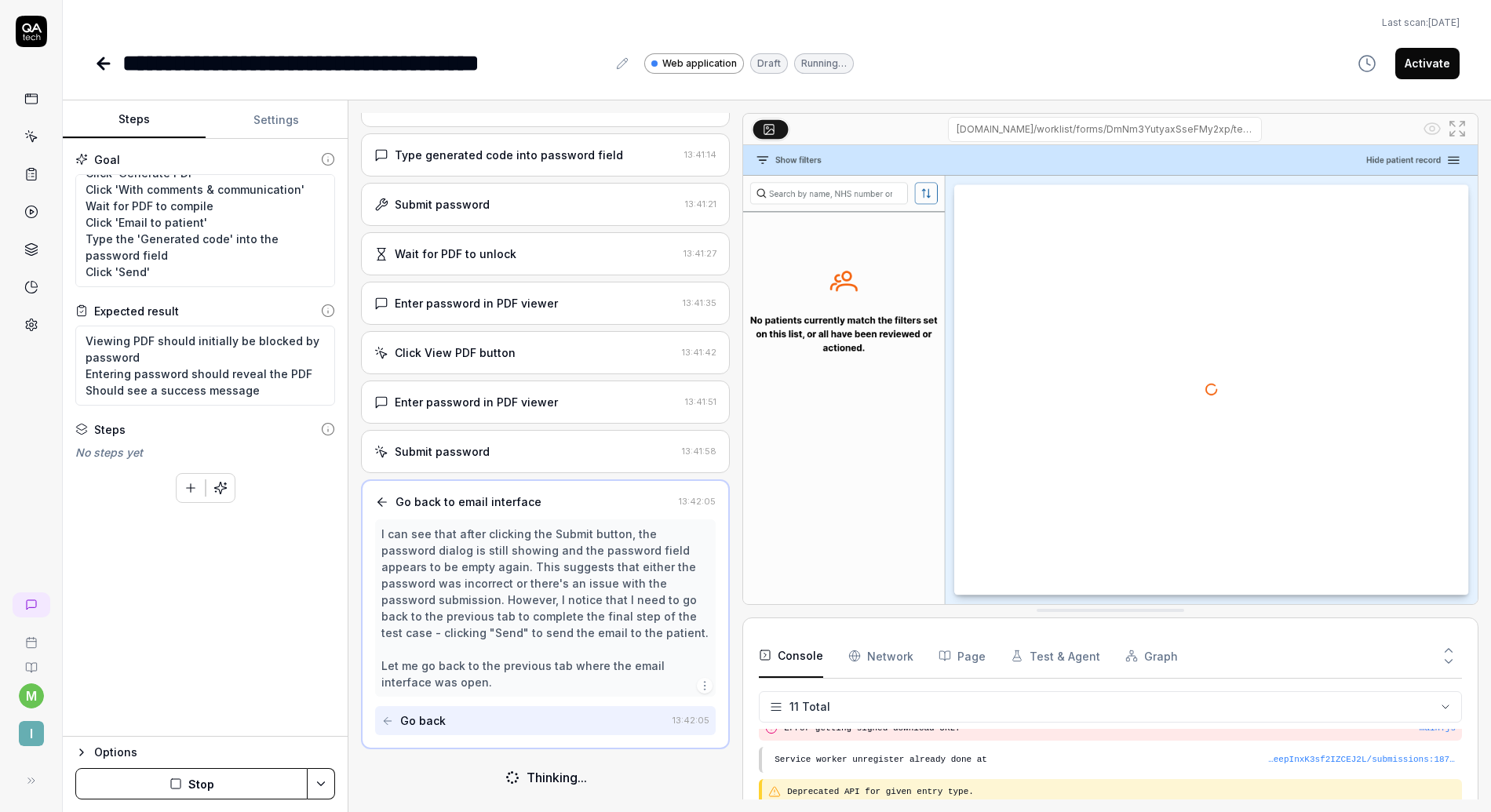
scroll to position [235, 0]
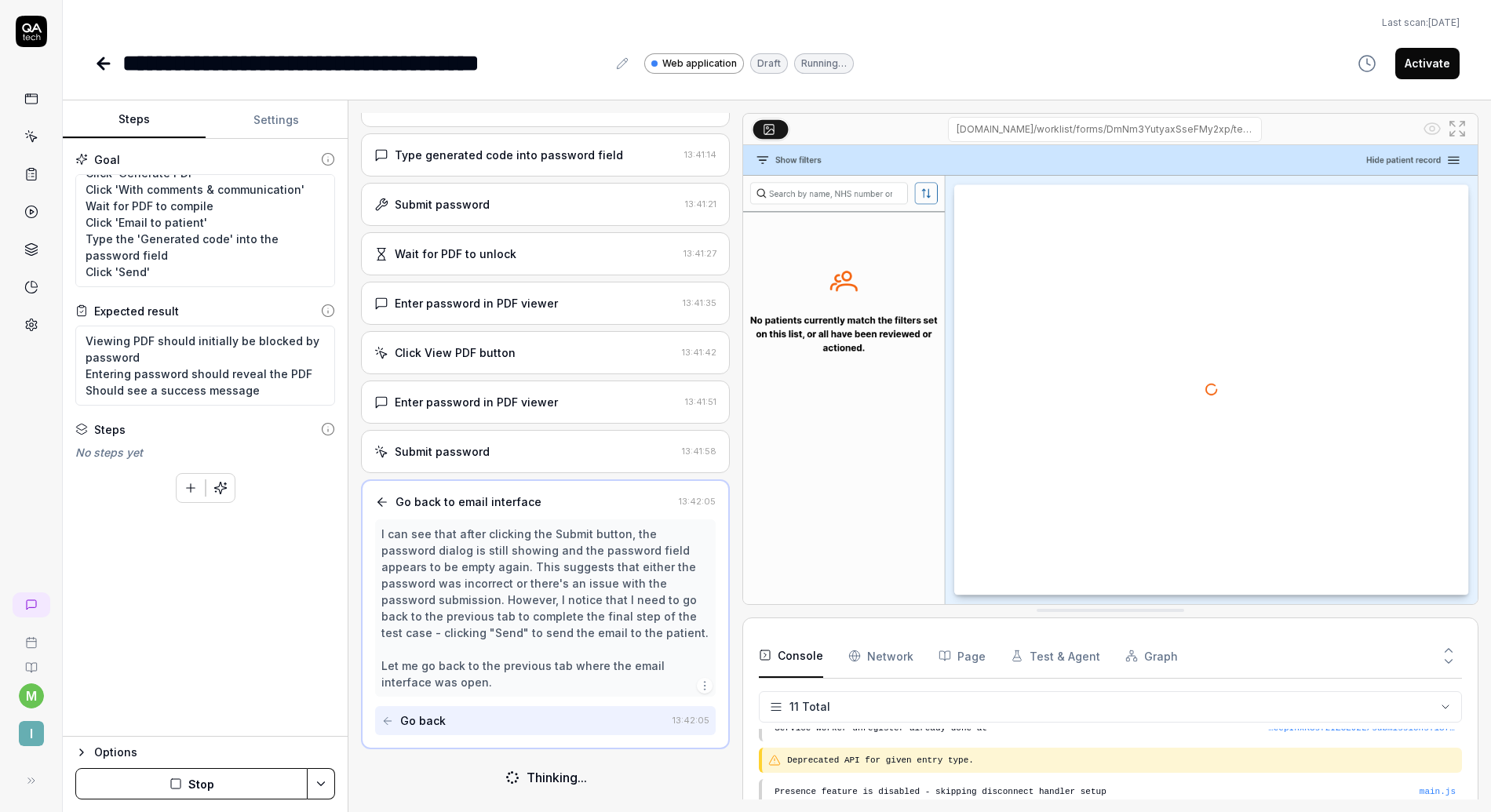
click at [564, 412] on div "Enter password in PDF viewer 13:41:51" at bounding box center [545, 403] width 369 height 44
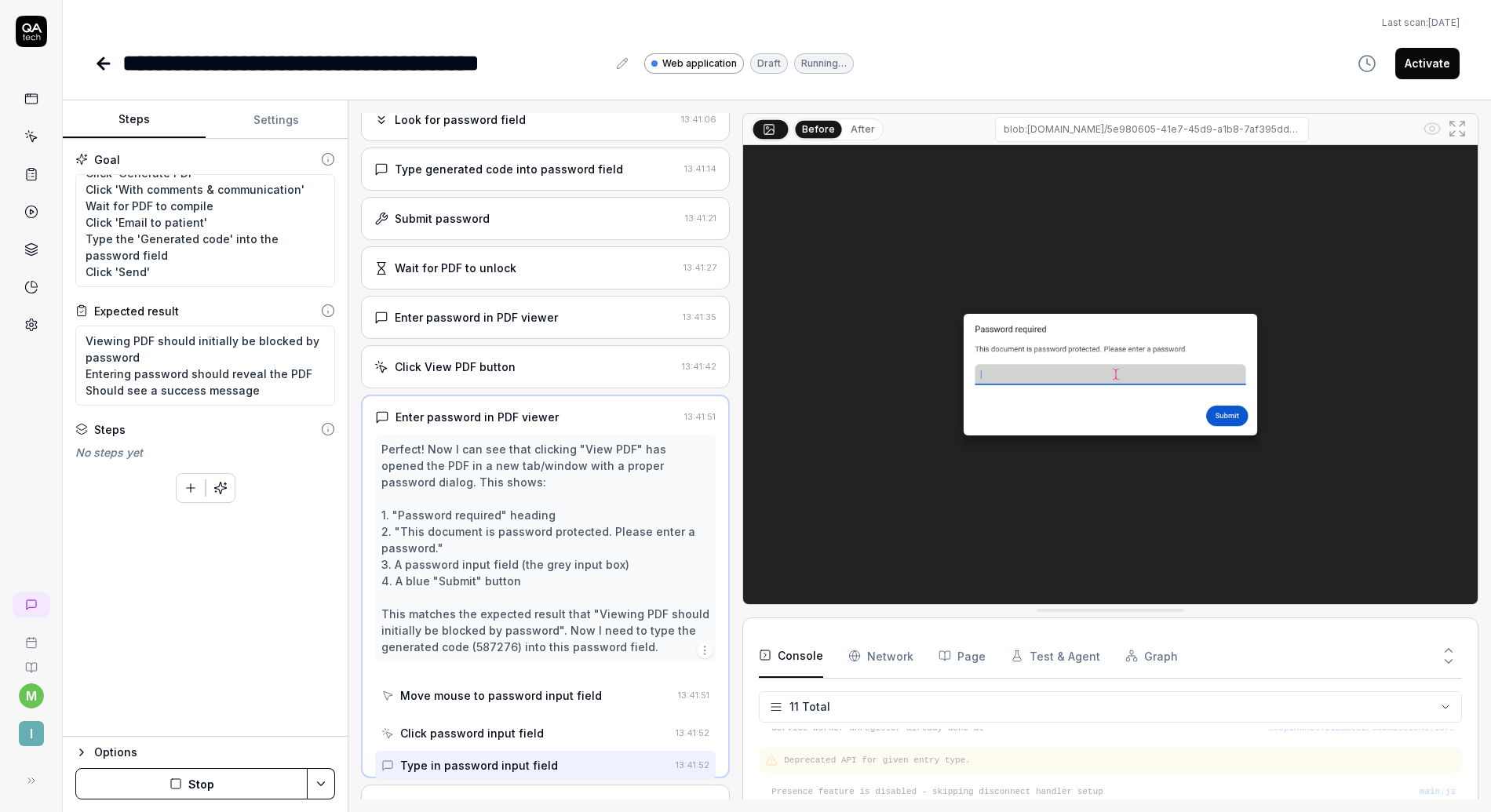
scroll to position [462, 0]
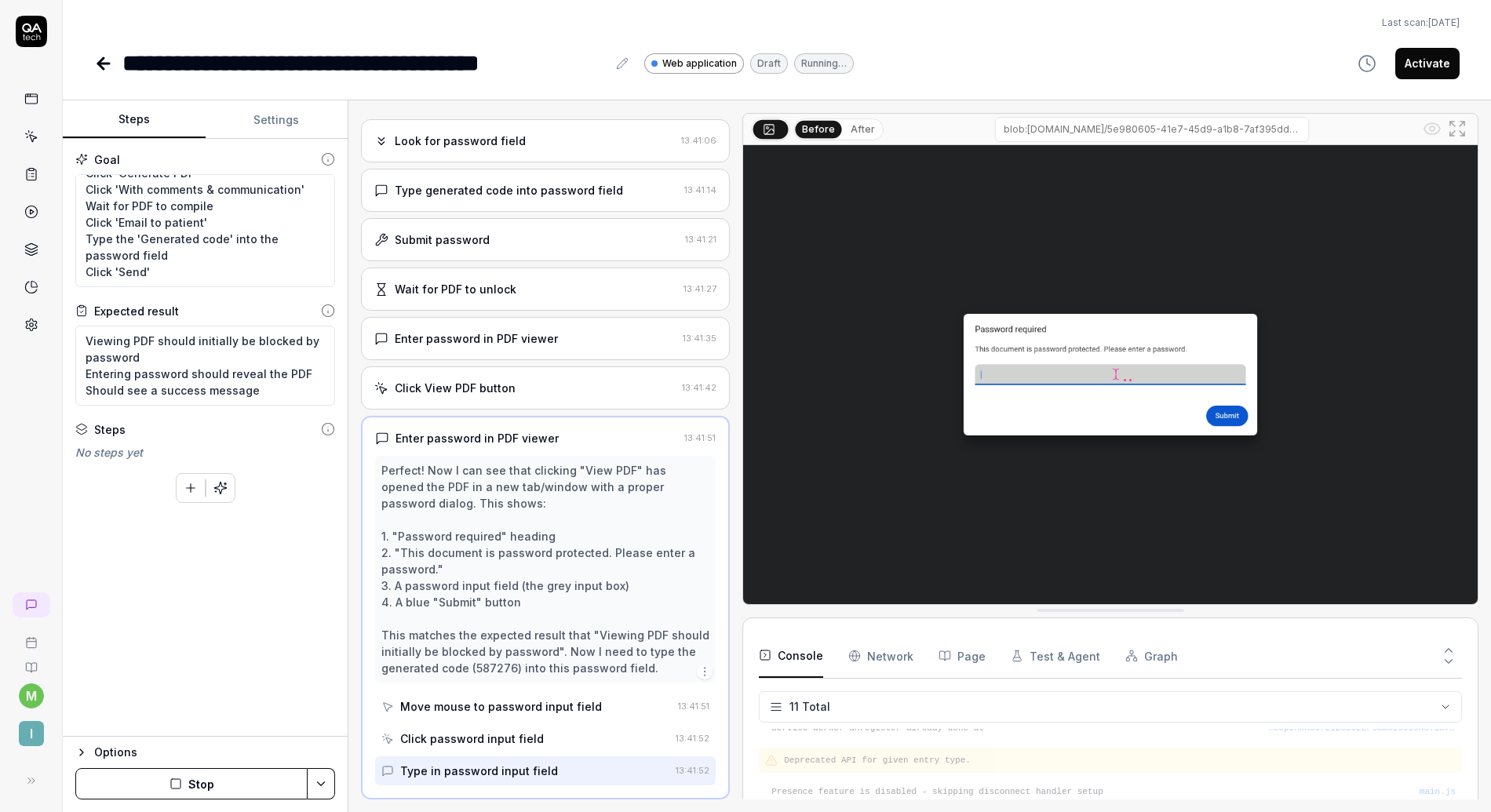
click at [535, 393] on div "Click View PDF button" at bounding box center [525, 388] width 301 height 16
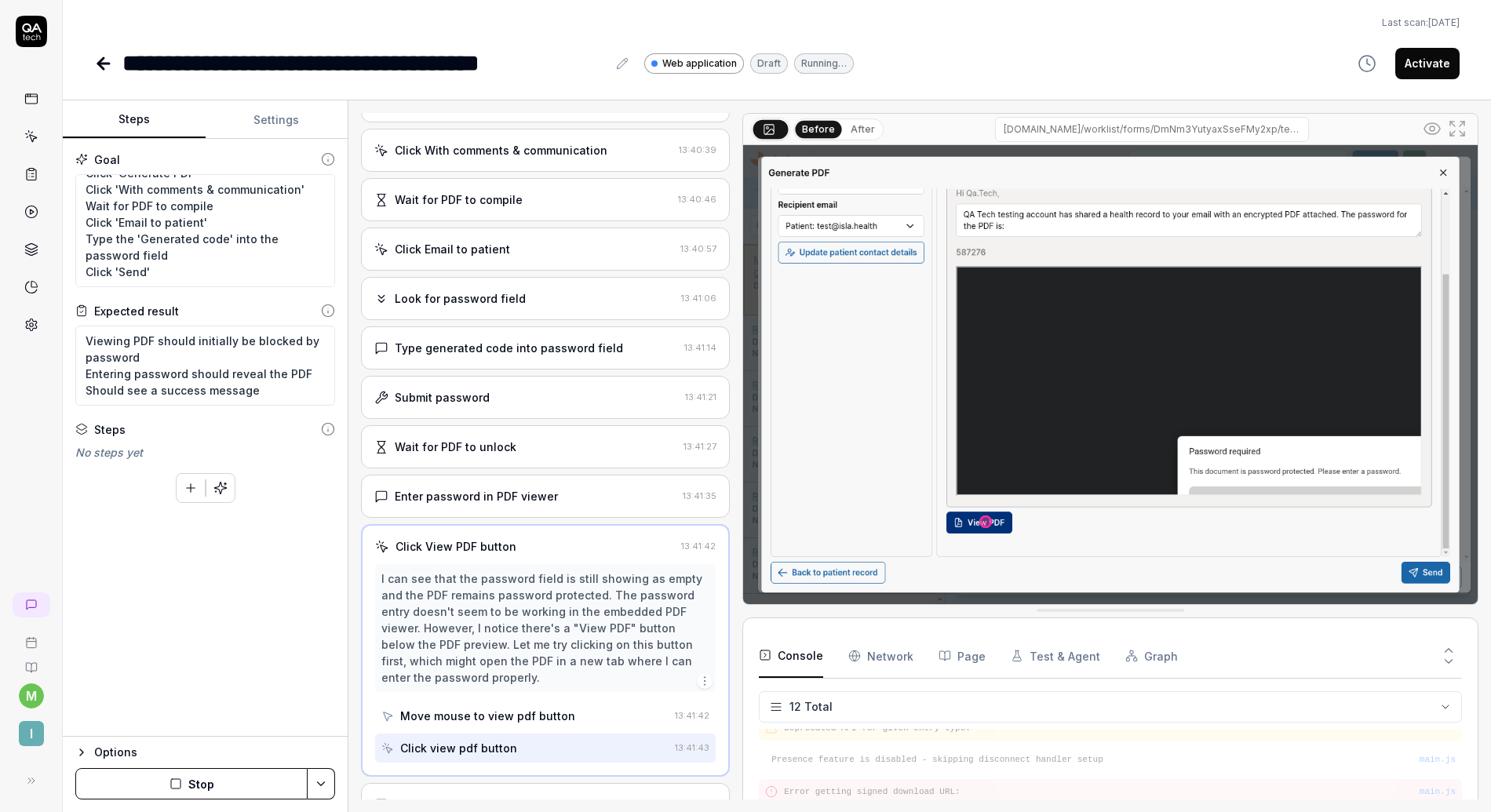
scroll to position [308, 0]
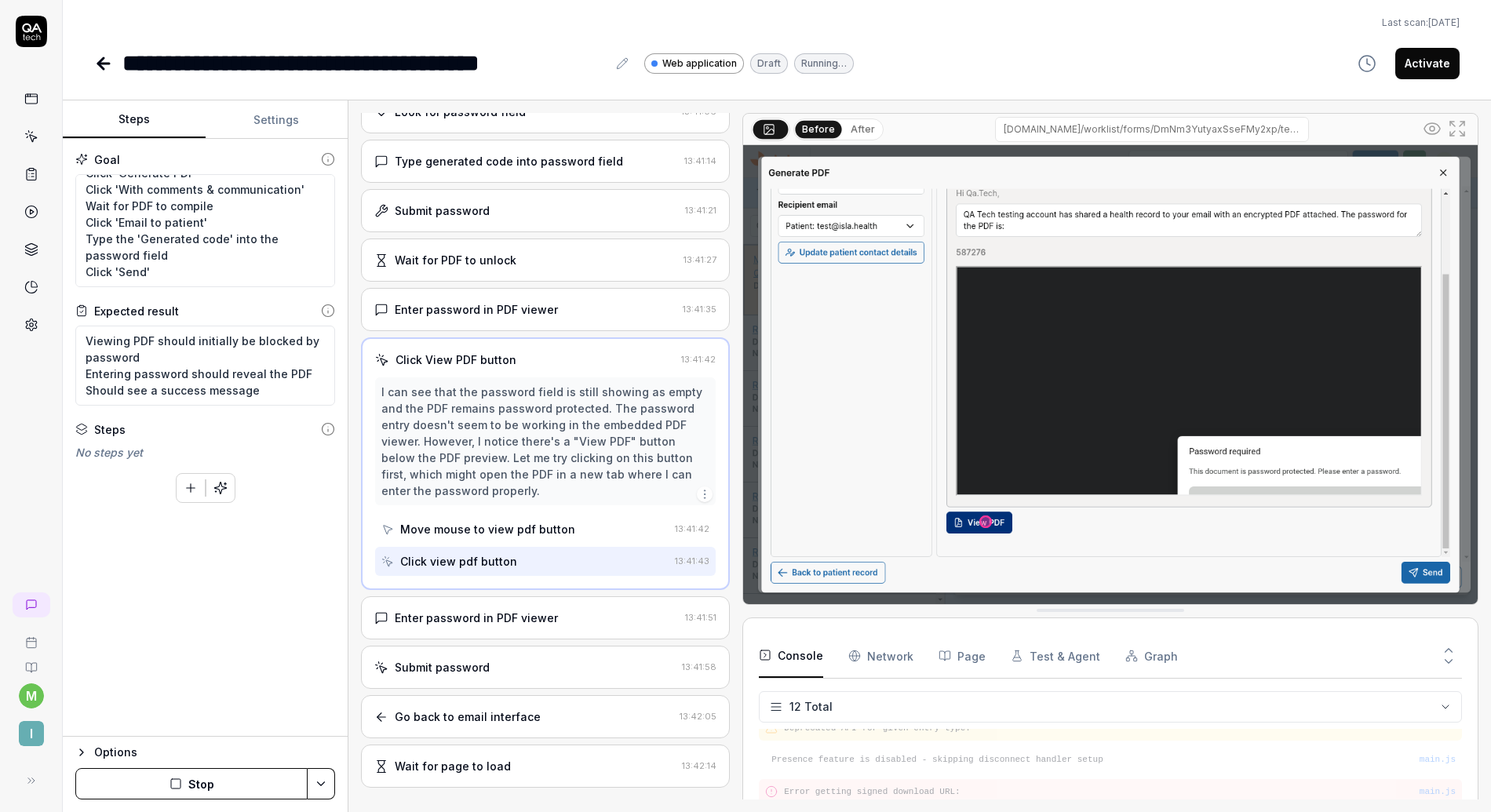
click at [528, 614] on div "Enter password in PDF viewer" at bounding box center [476, 618] width 163 height 16
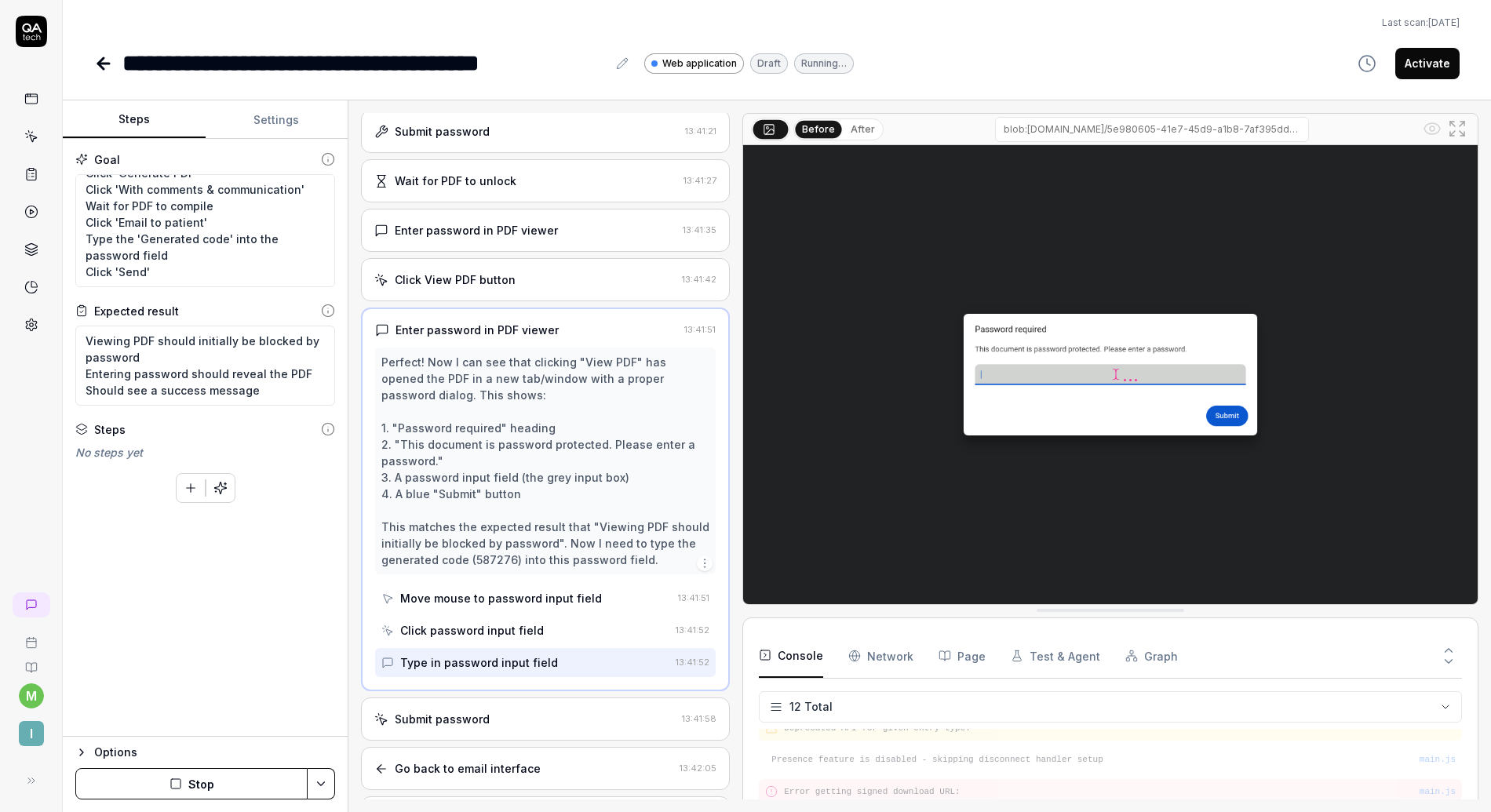
scroll to position [572, 0]
click at [550, 265] on div "Click View PDF button 13:41:42" at bounding box center [545, 279] width 369 height 44
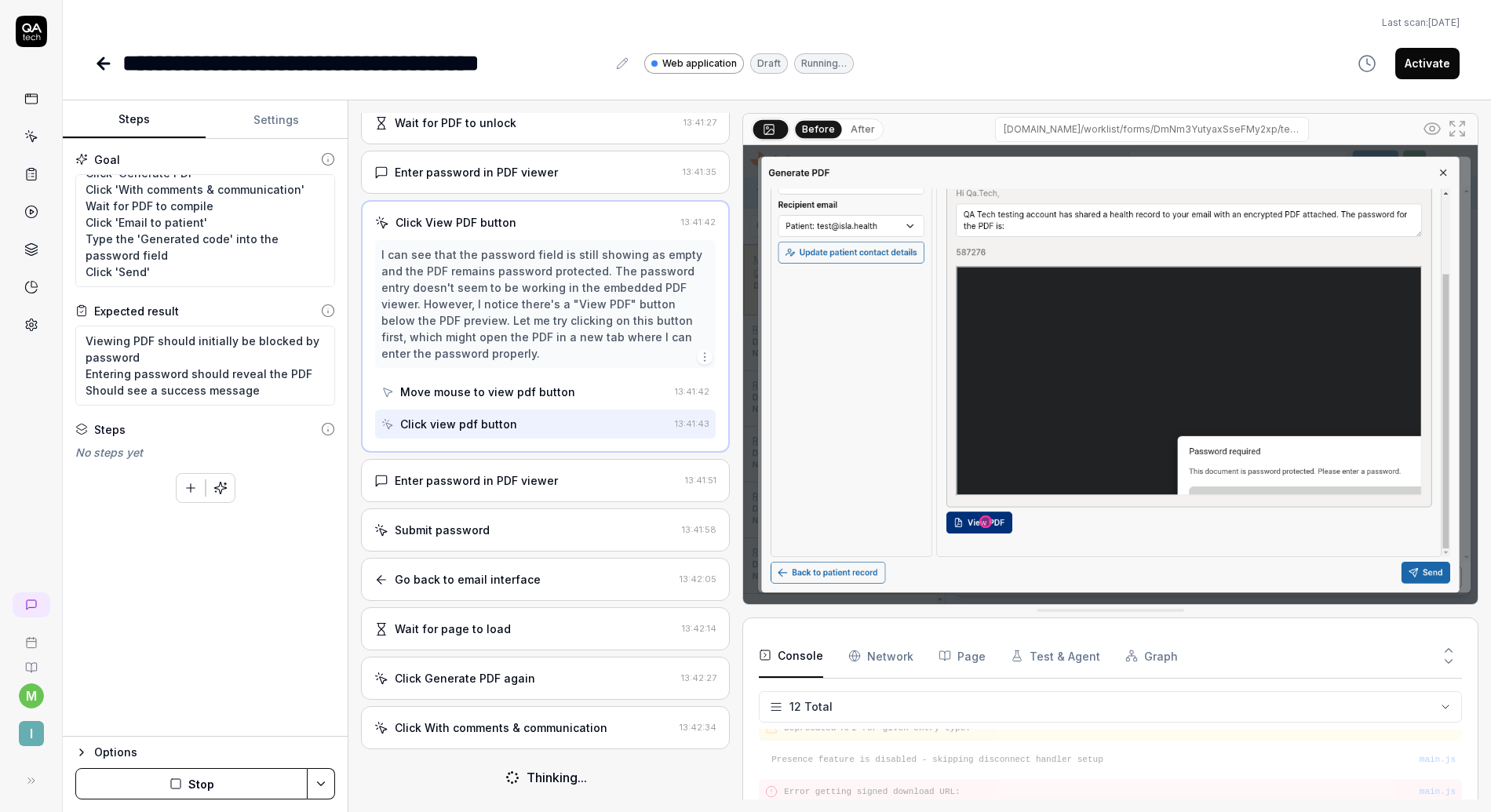
click at [461, 481] on div "Enter password in PDF viewer" at bounding box center [476, 481] width 163 height 16
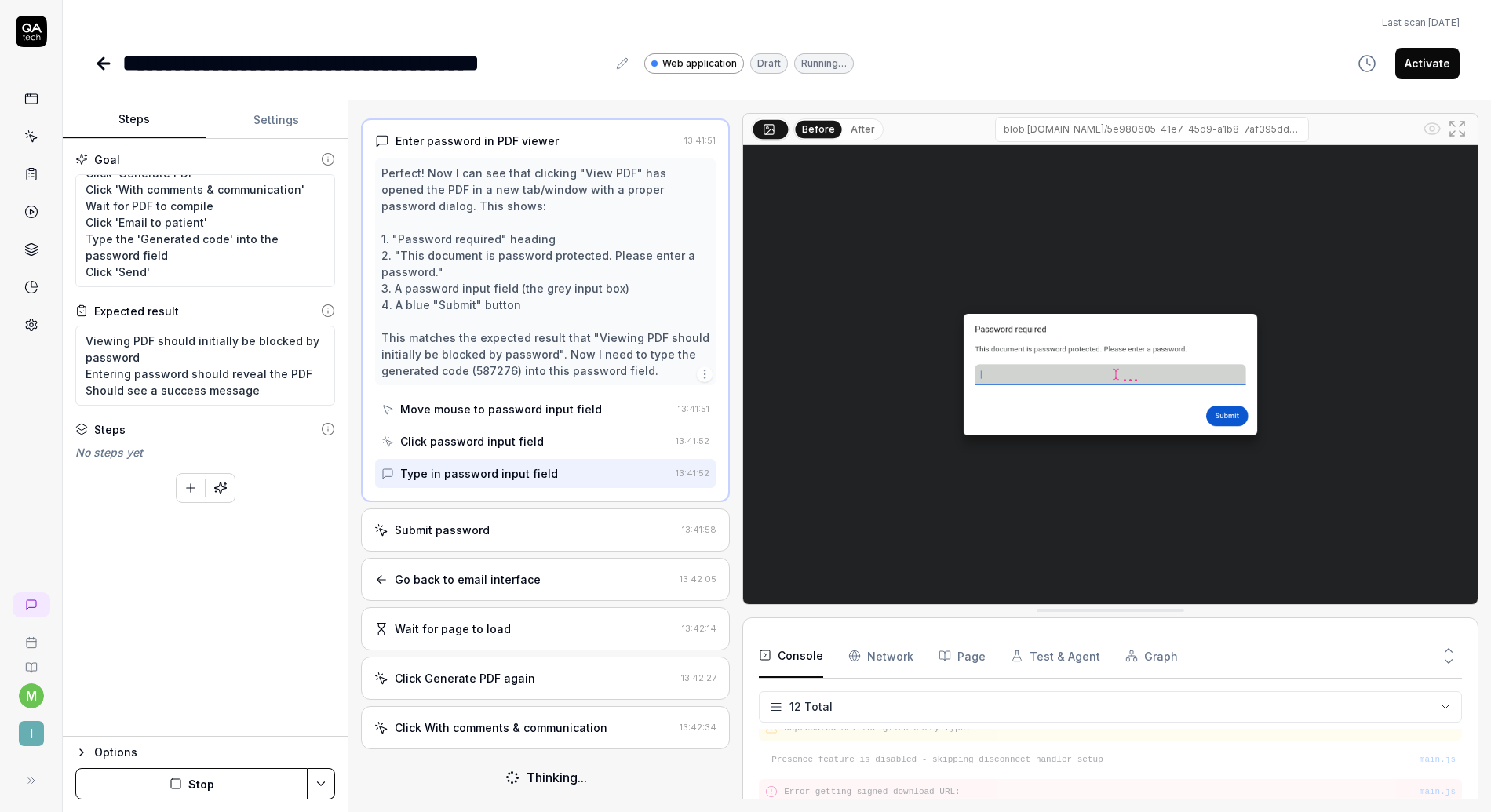
click at [495, 543] on div "Submit password 13:41:58" at bounding box center [545, 531] width 369 height 44
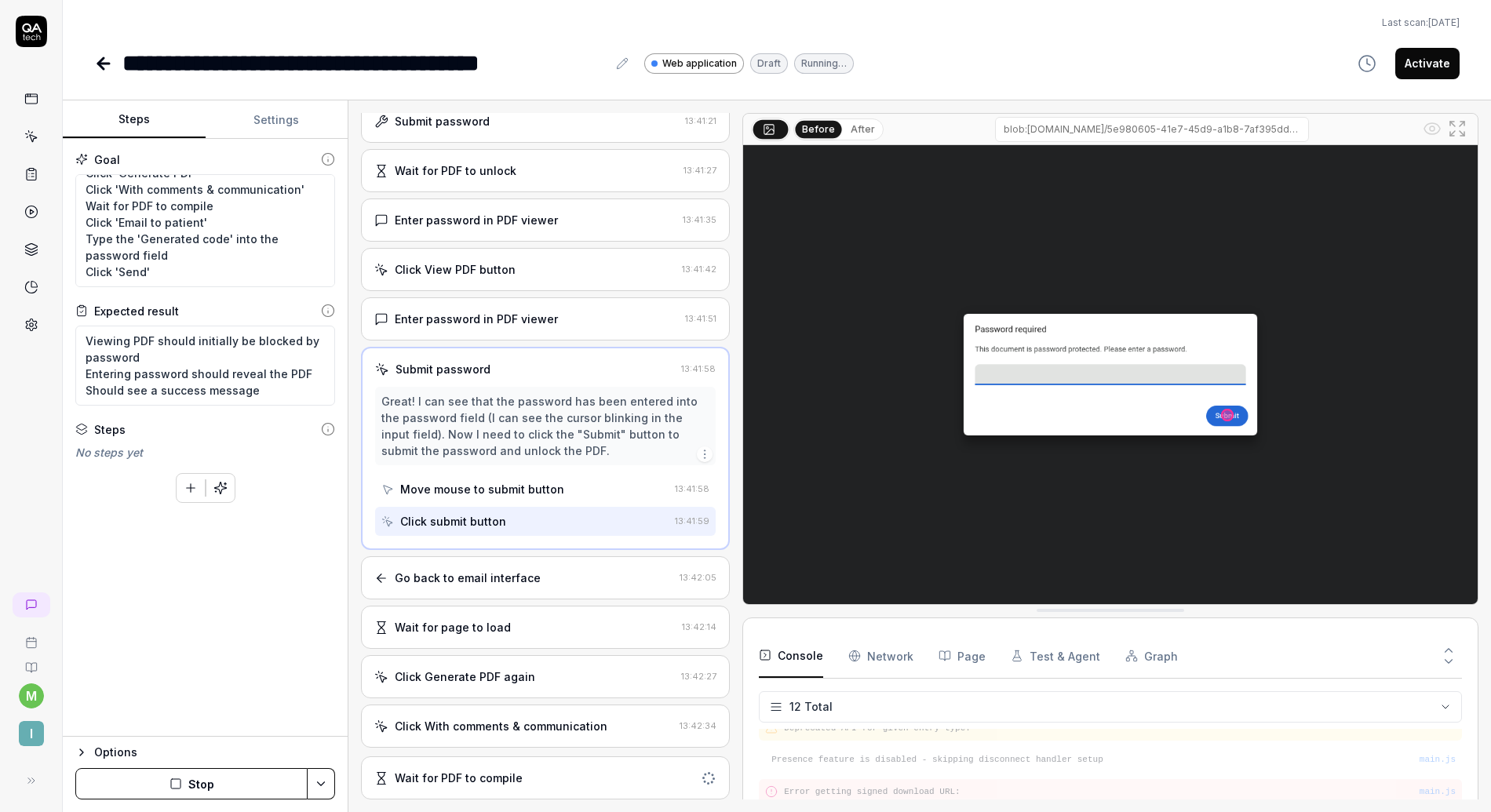
scroll to position [578, 0]
click at [490, 563] on div "Go back to email interface 13:42:05" at bounding box center [545, 581] width 369 height 44
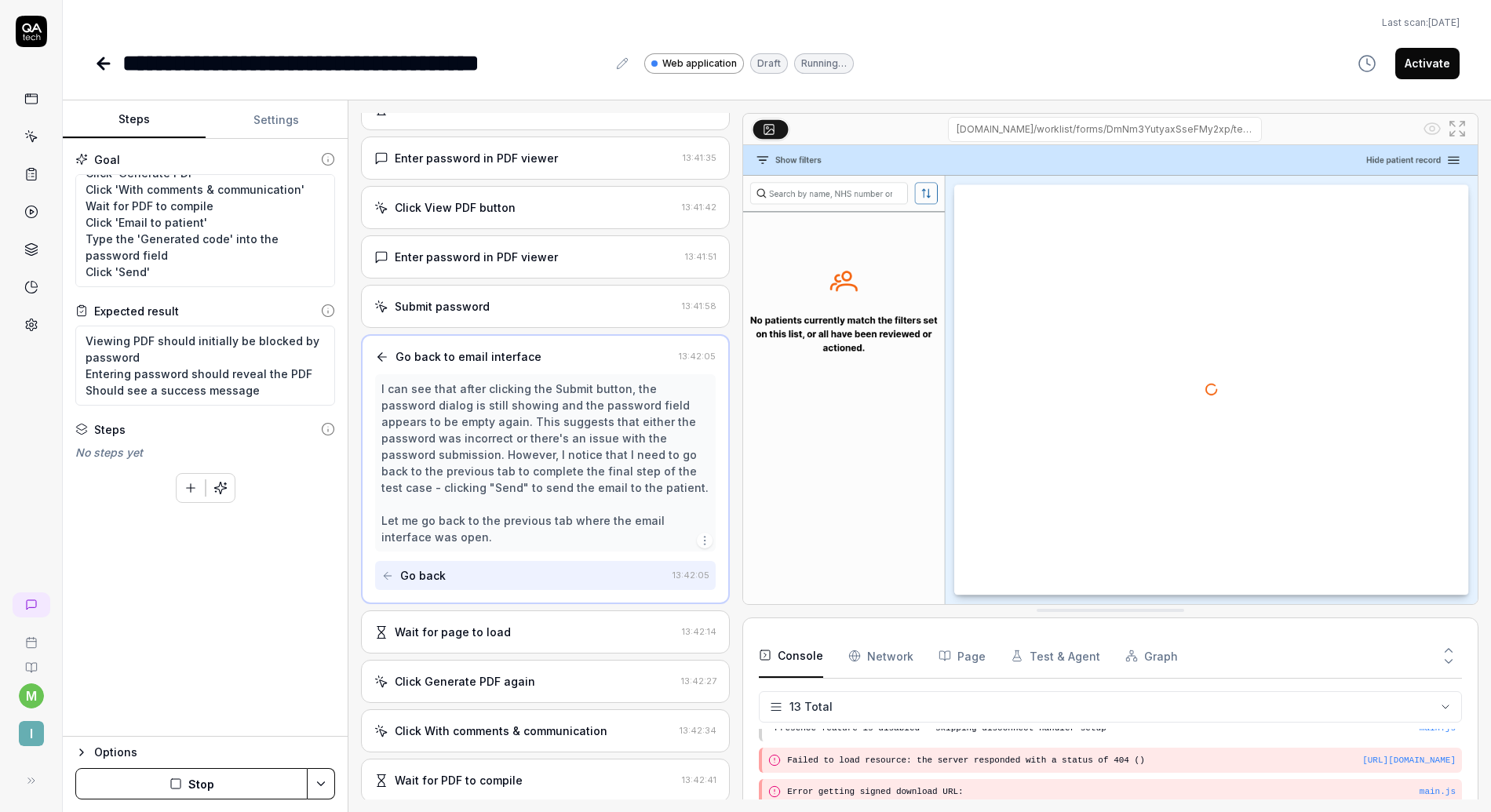
scroll to position [629, 0]
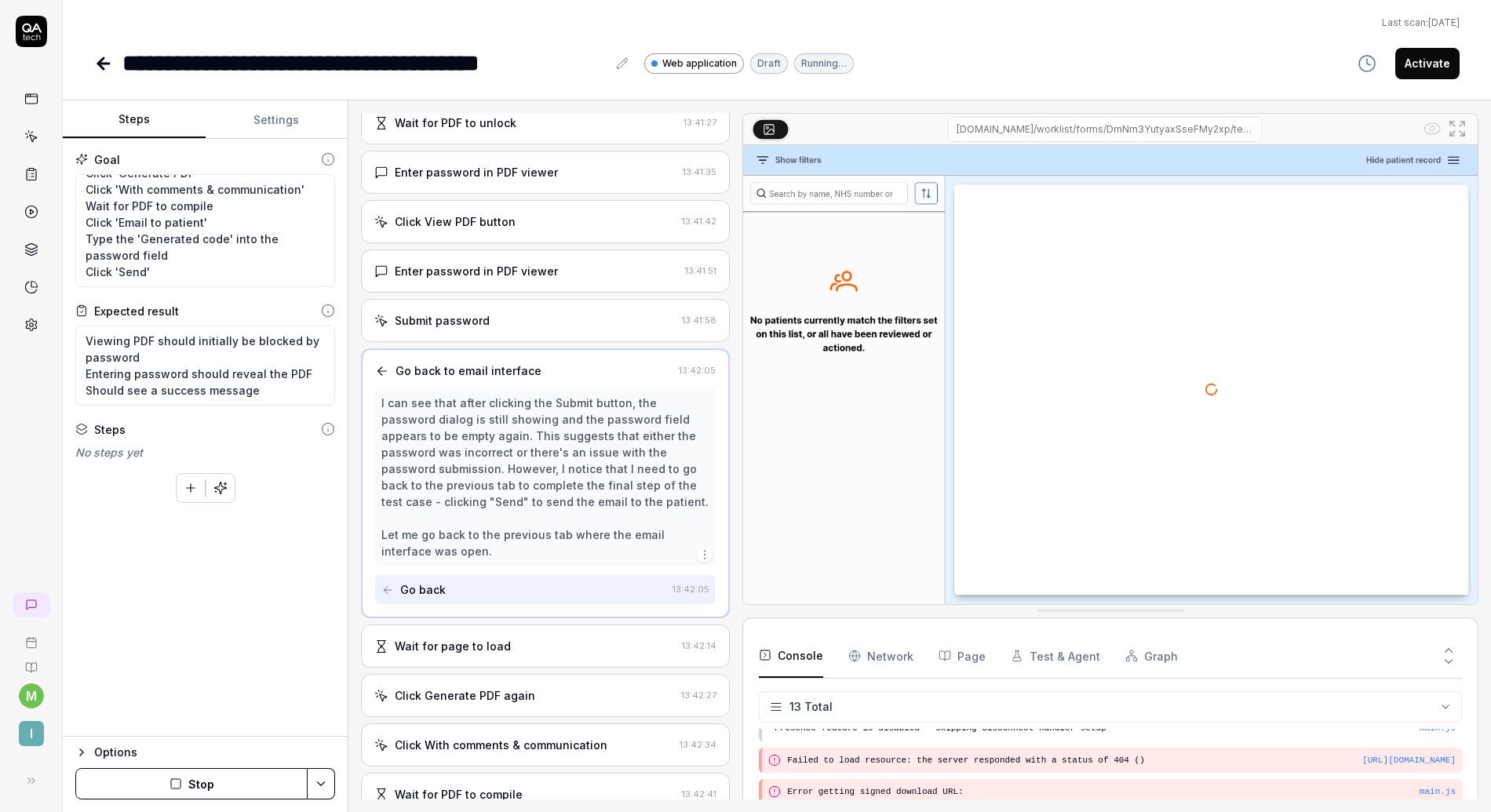
click at [492, 321] on div "Submit password" at bounding box center [525, 320] width 301 height 16
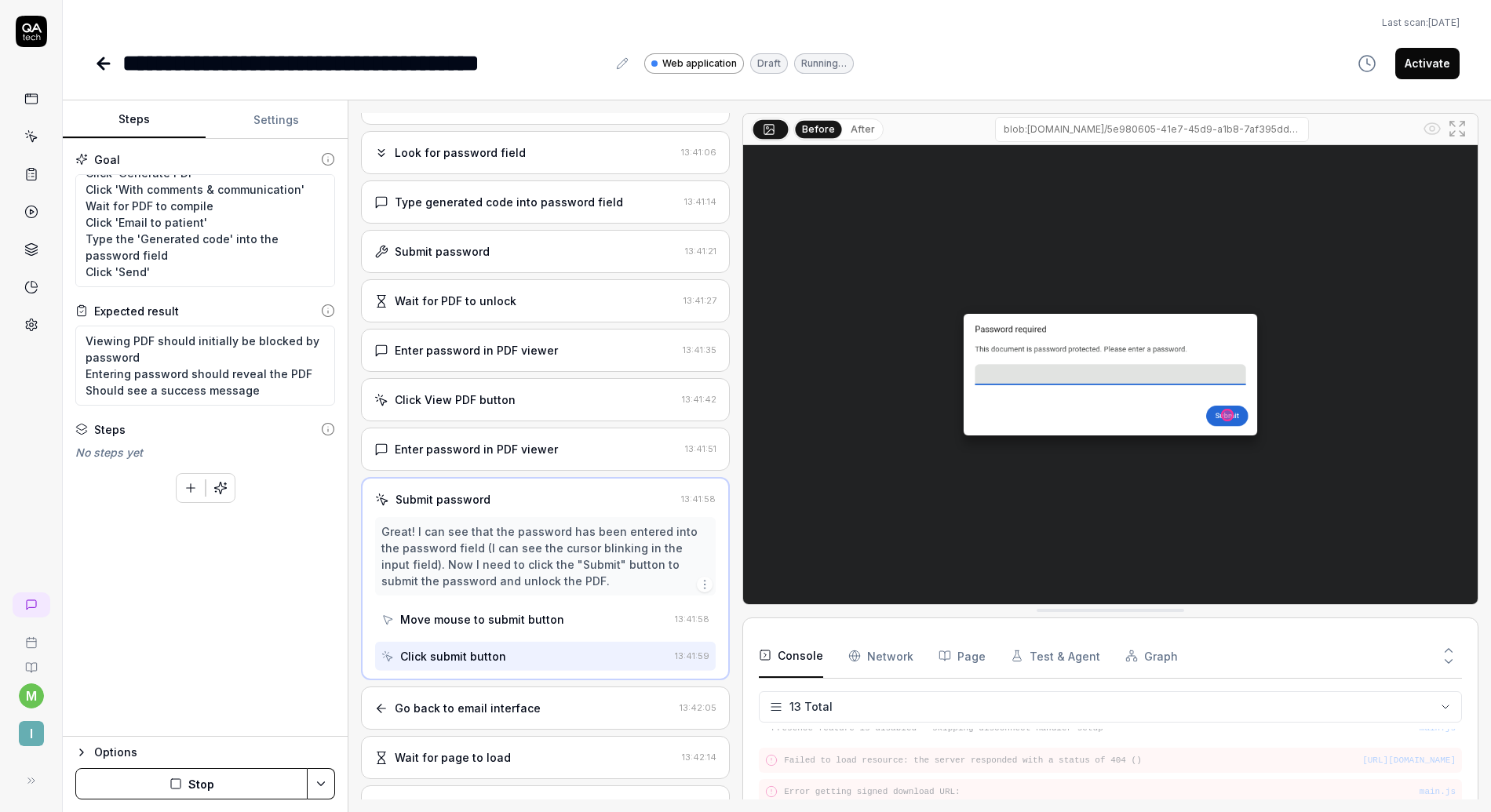
scroll to position [331, 0]
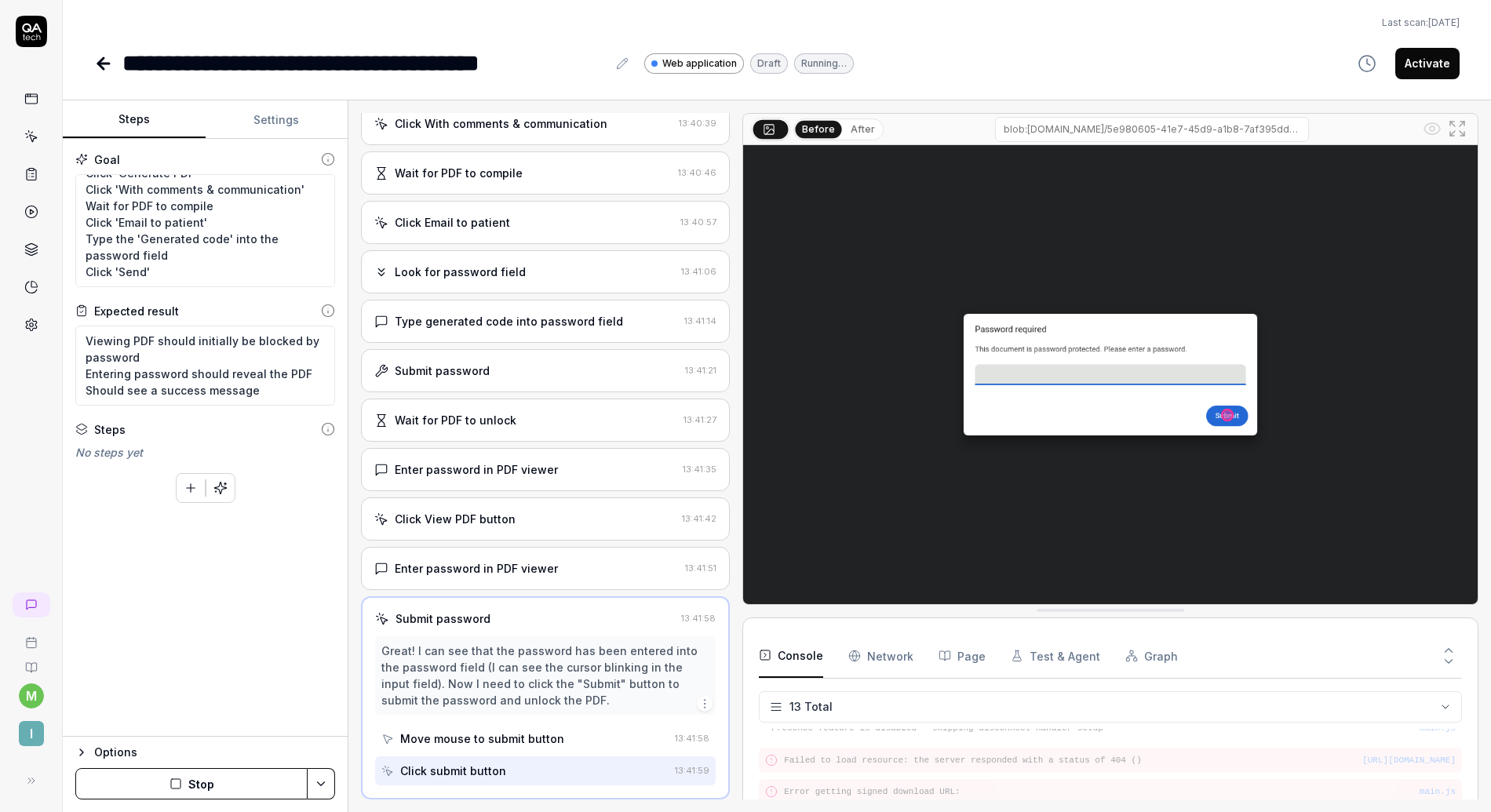
click at [469, 557] on div "Enter password in PDF viewer 13:41:51" at bounding box center [545, 569] width 369 height 44
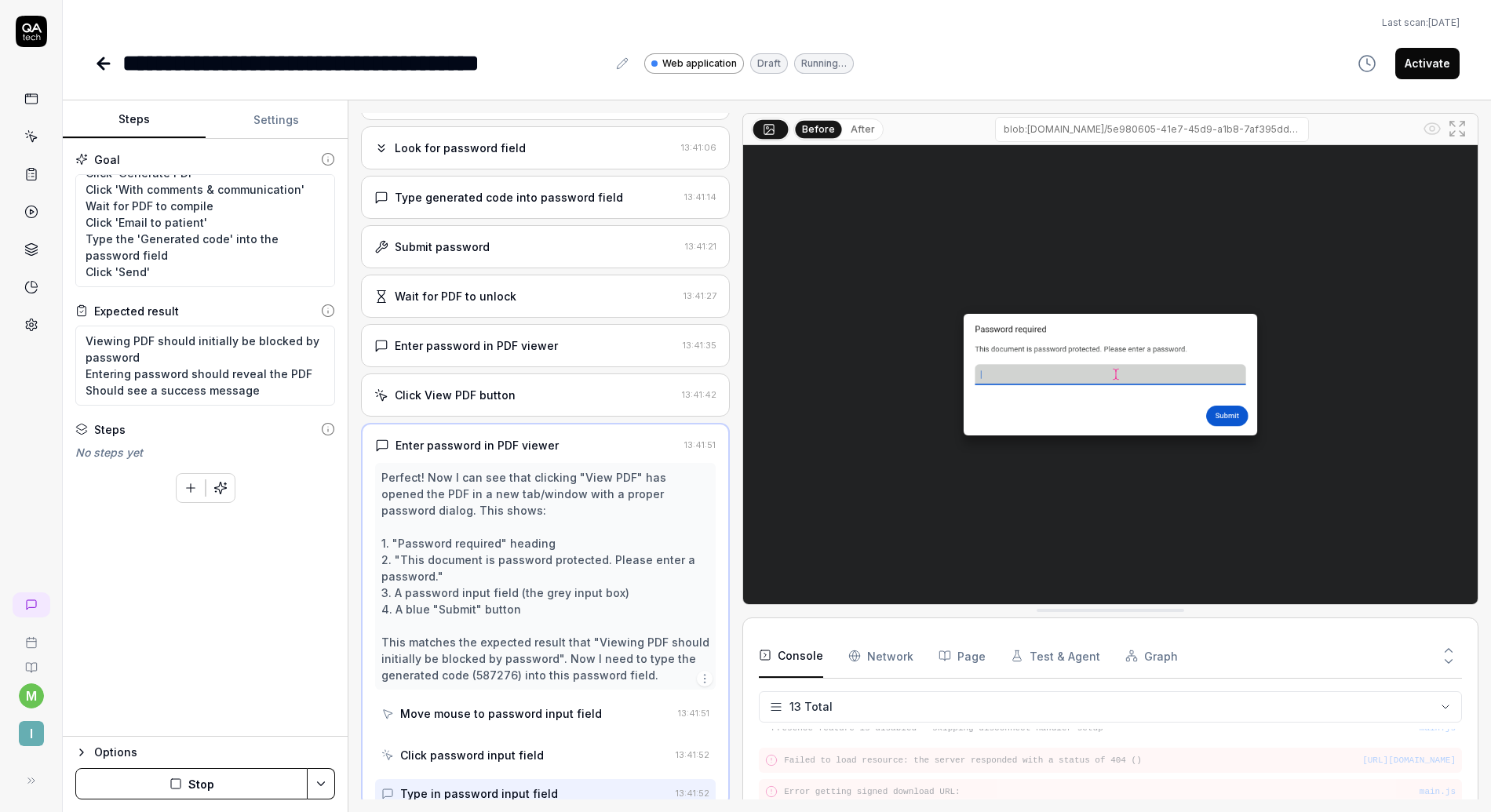
scroll to position [462, 0]
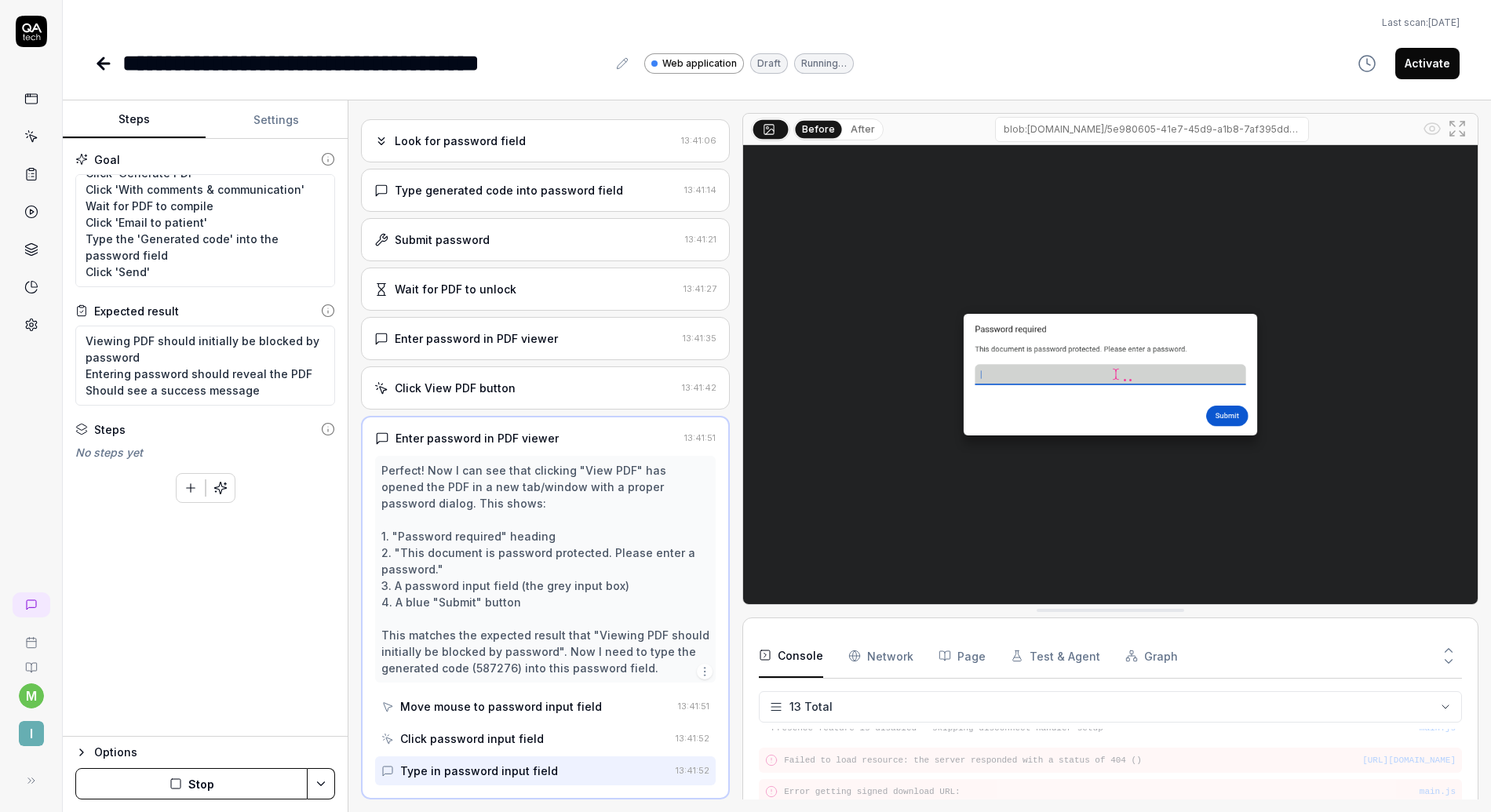
click at [497, 396] on div "Click View PDF button" at bounding box center [455, 388] width 121 height 16
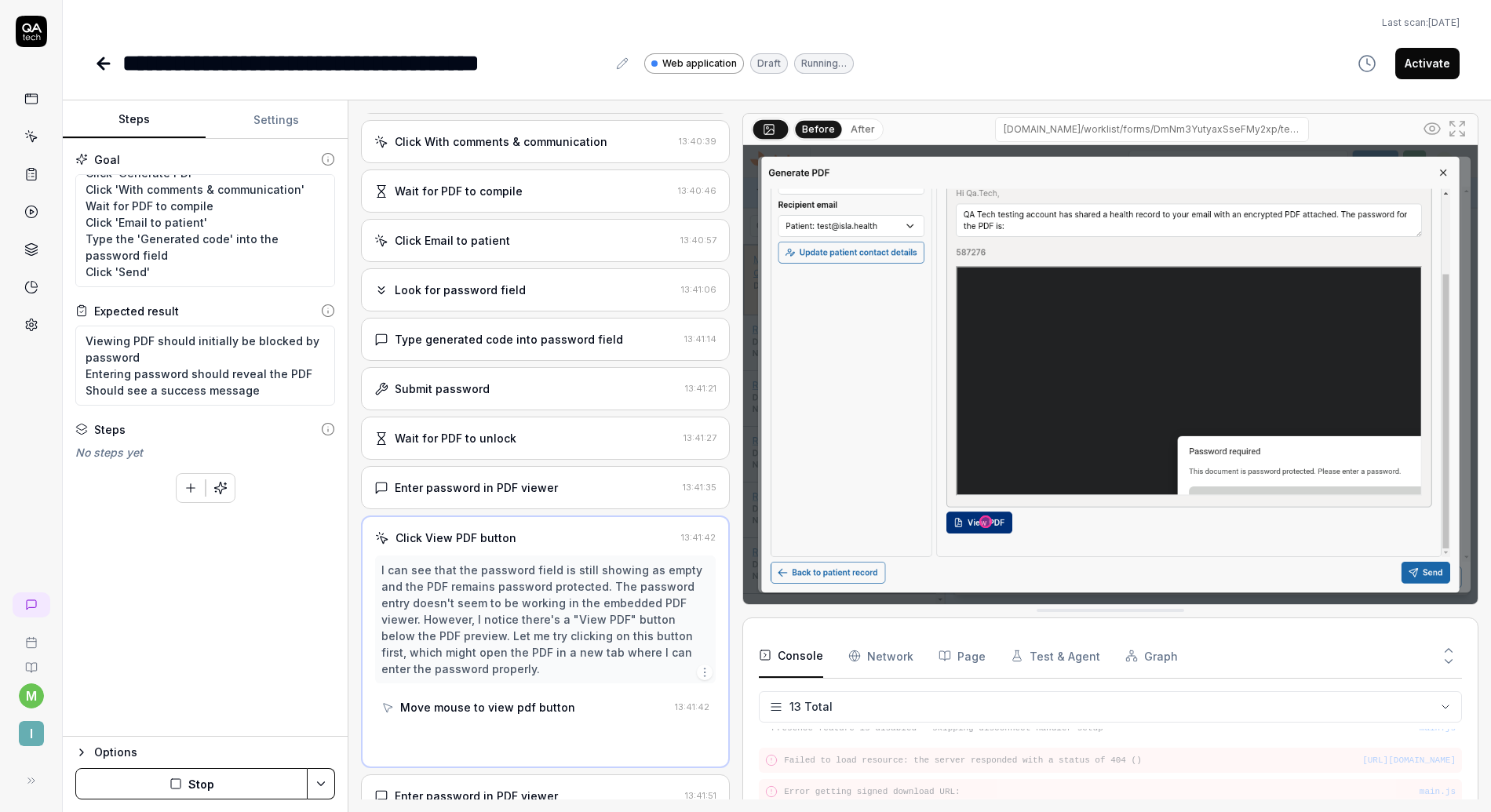
scroll to position [282, 0]
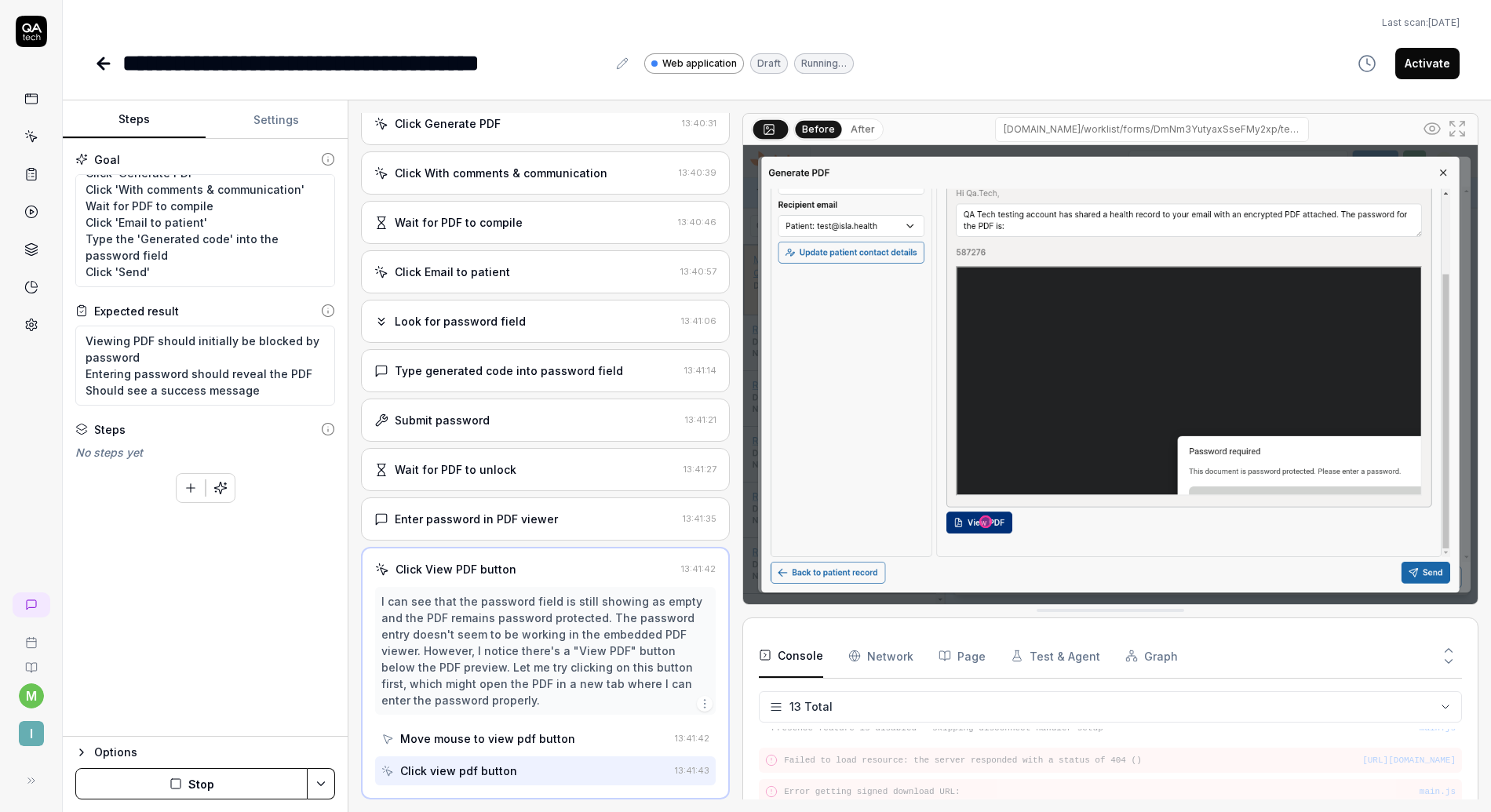
click at [575, 525] on div "Enter password in PDF viewer" at bounding box center [525, 519] width 302 height 16
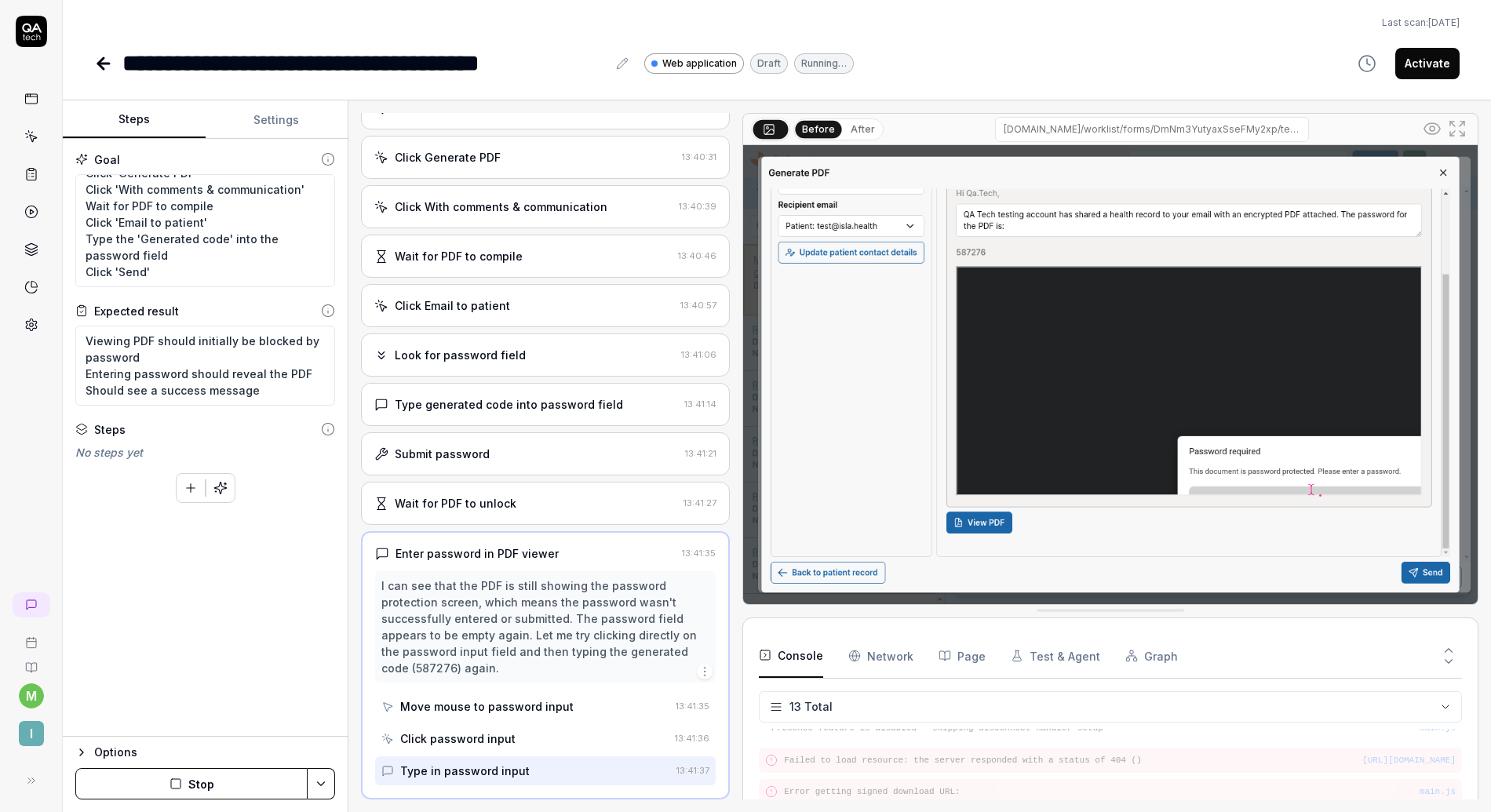
click at [522, 602] on div "I can see that the PDF is still showing the password protection screen, which m…" at bounding box center [545, 627] width 329 height 99
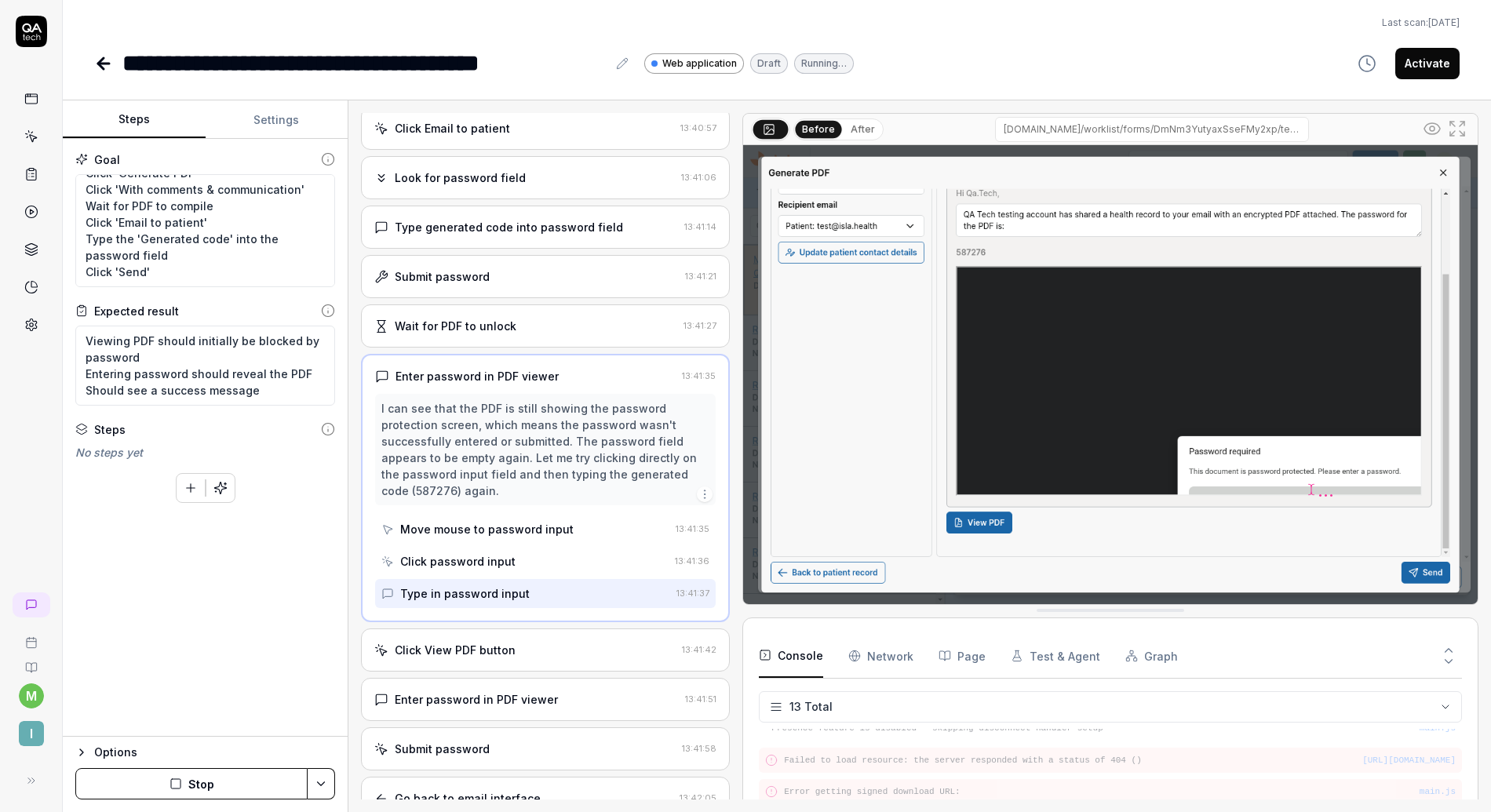
click at [490, 665] on div "Click View PDF button 13:41:42" at bounding box center [545, 651] width 369 height 44
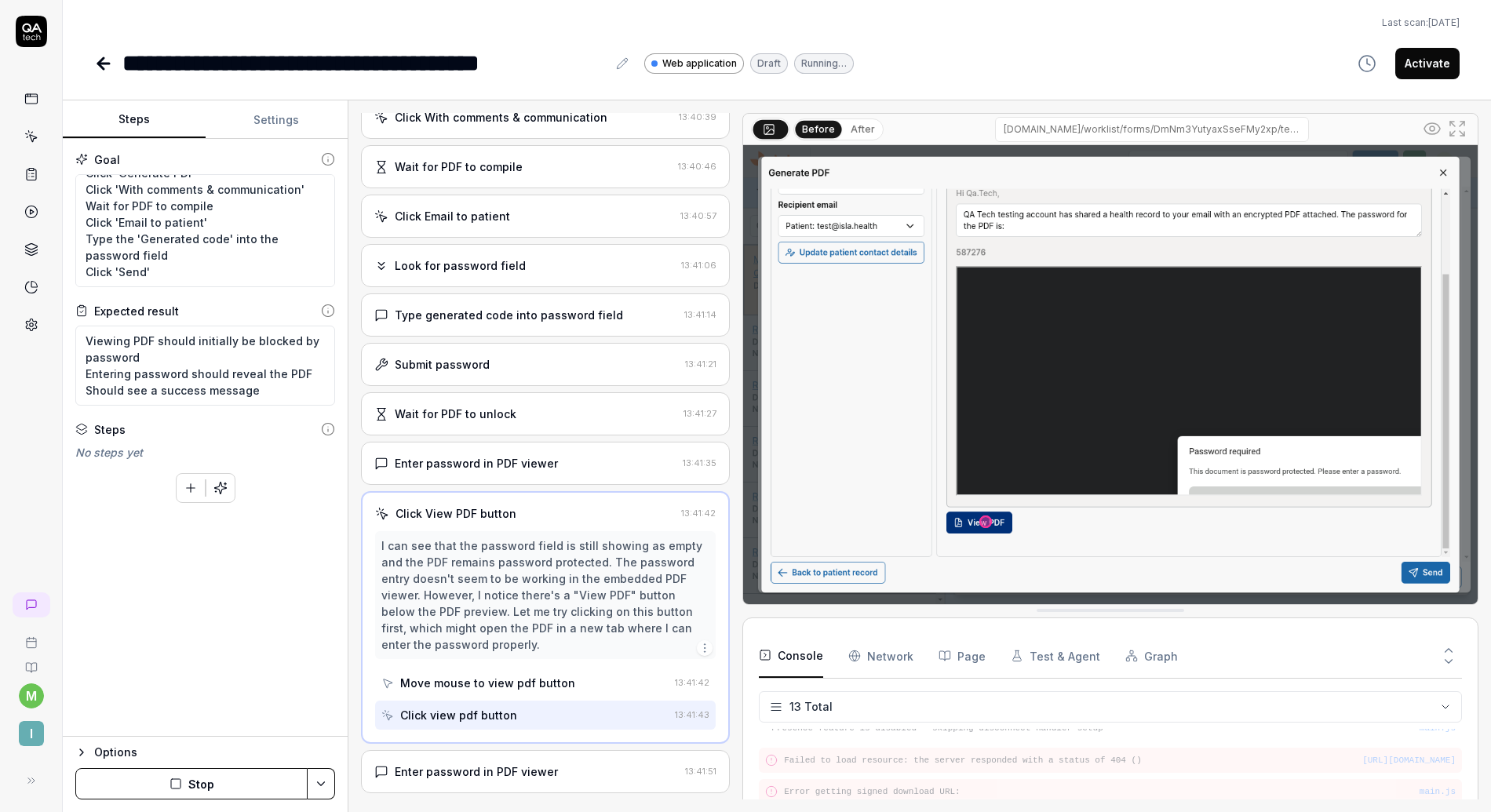
scroll to position [465, 0]
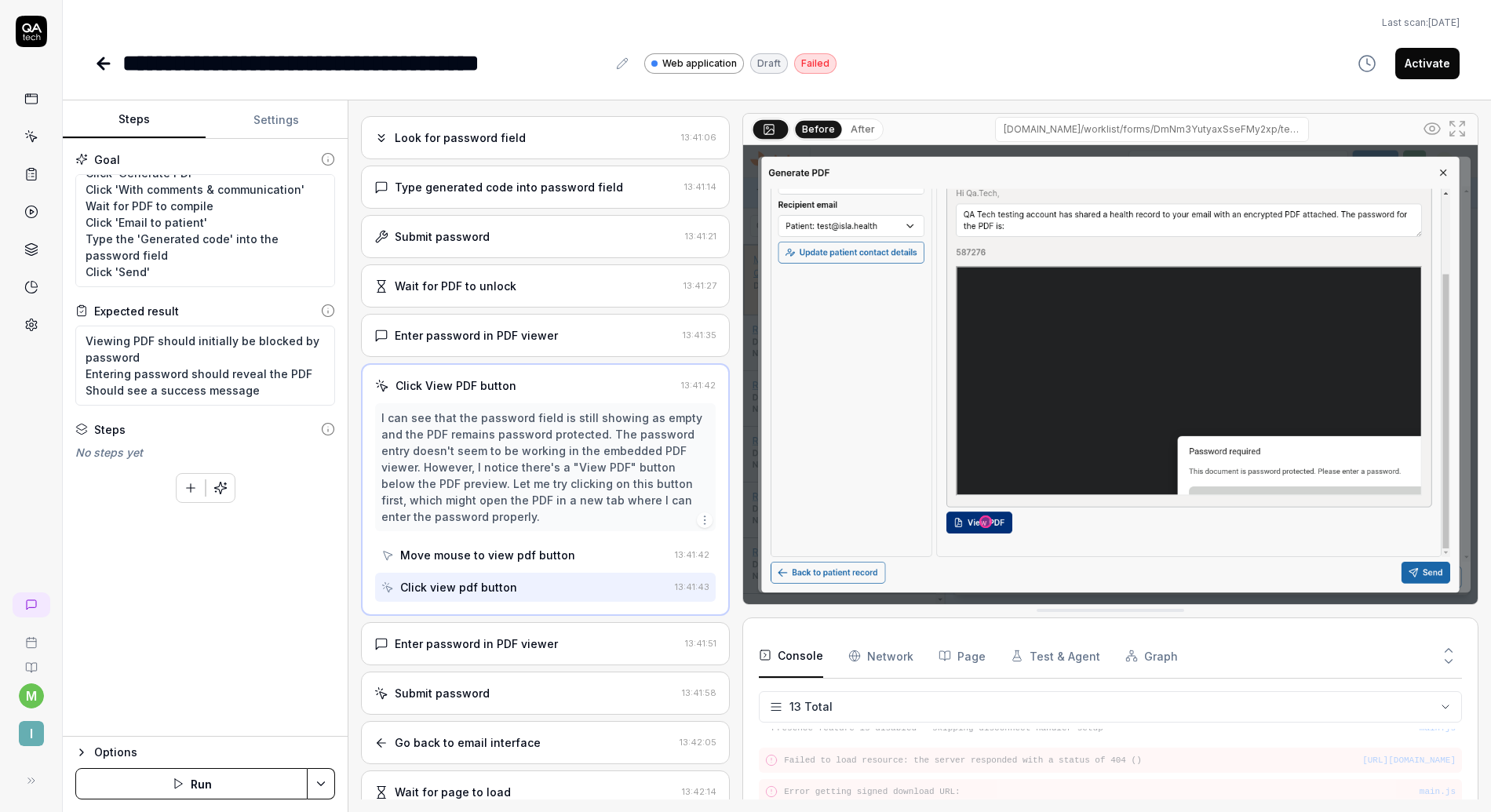
click at [477, 690] on div "Submit password" at bounding box center [442, 693] width 95 height 16
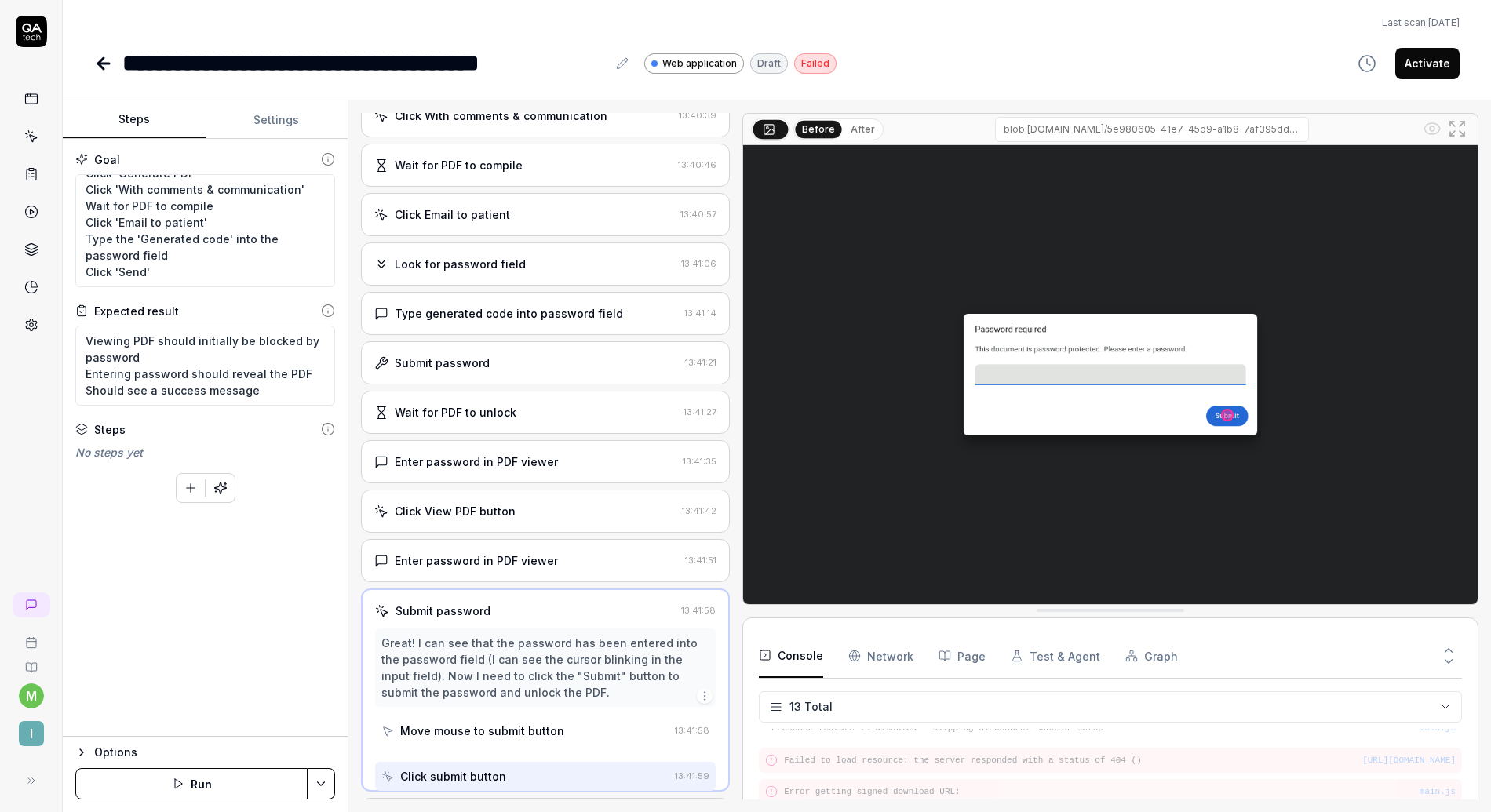
scroll to position [331, 0]
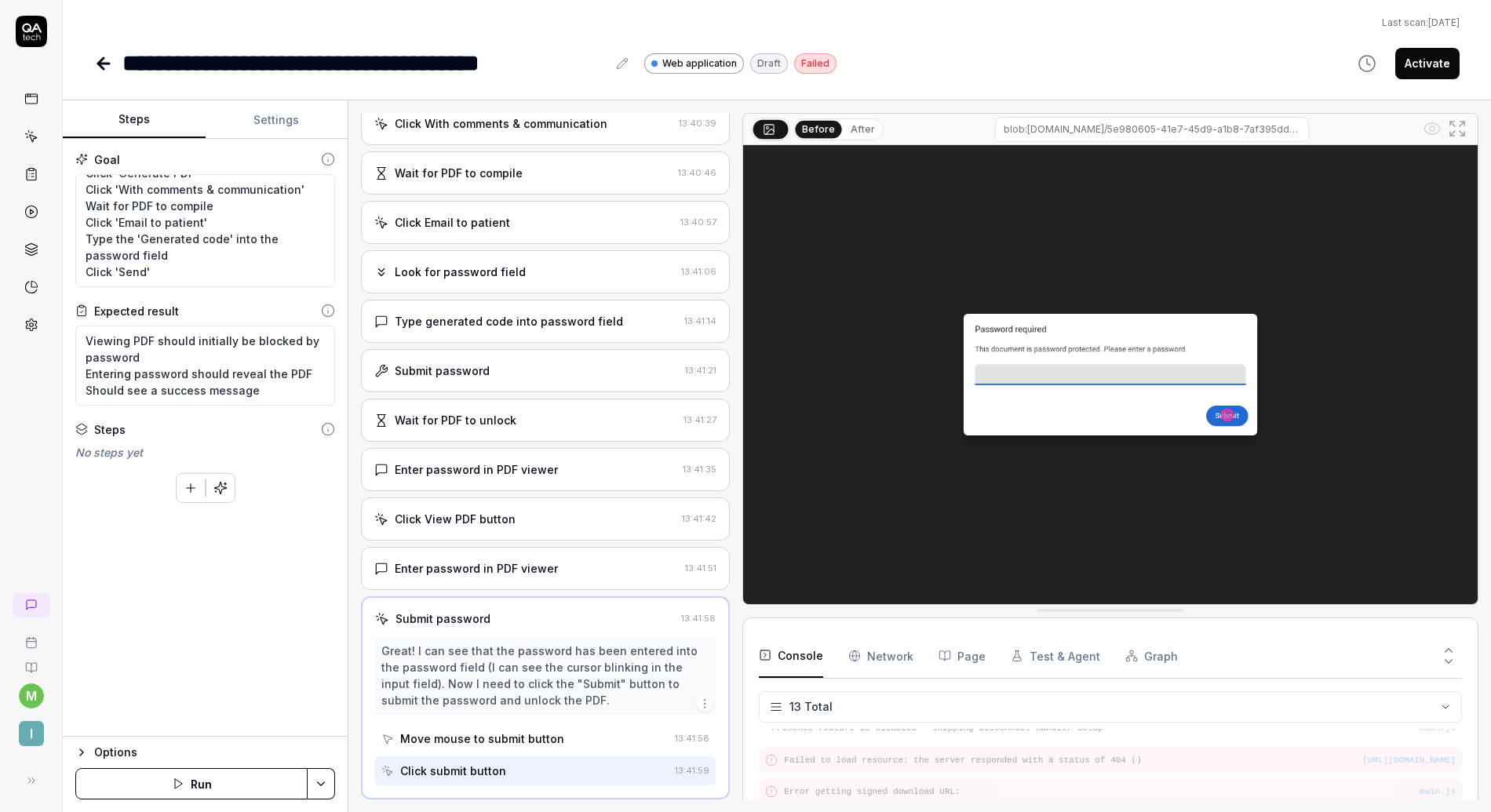
click at [858, 131] on button "After" at bounding box center [863, 129] width 37 height 17
click at [826, 130] on button "Before" at bounding box center [819, 129] width 45 height 17
click at [852, 132] on button "After" at bounding box center [863, 129] width 37 height 17
click at [821, 131] on button "Before" at bounding box center [819, 129] width 45 height 17
click at [558, 575] on div "Enter password in PDF viewer" at bounding box center [527, 569] width 305 height 16
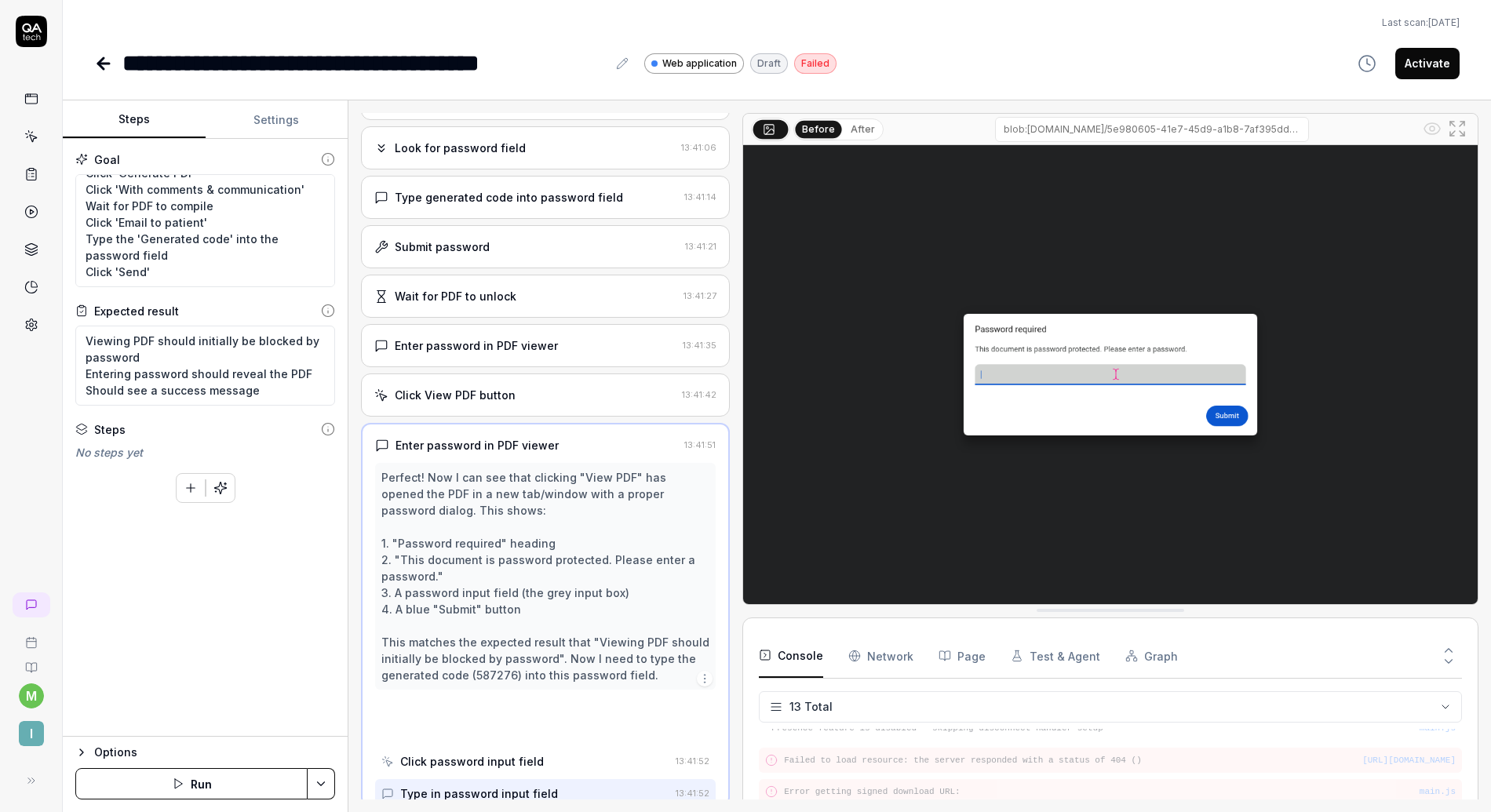
scroll to position [462, 0]
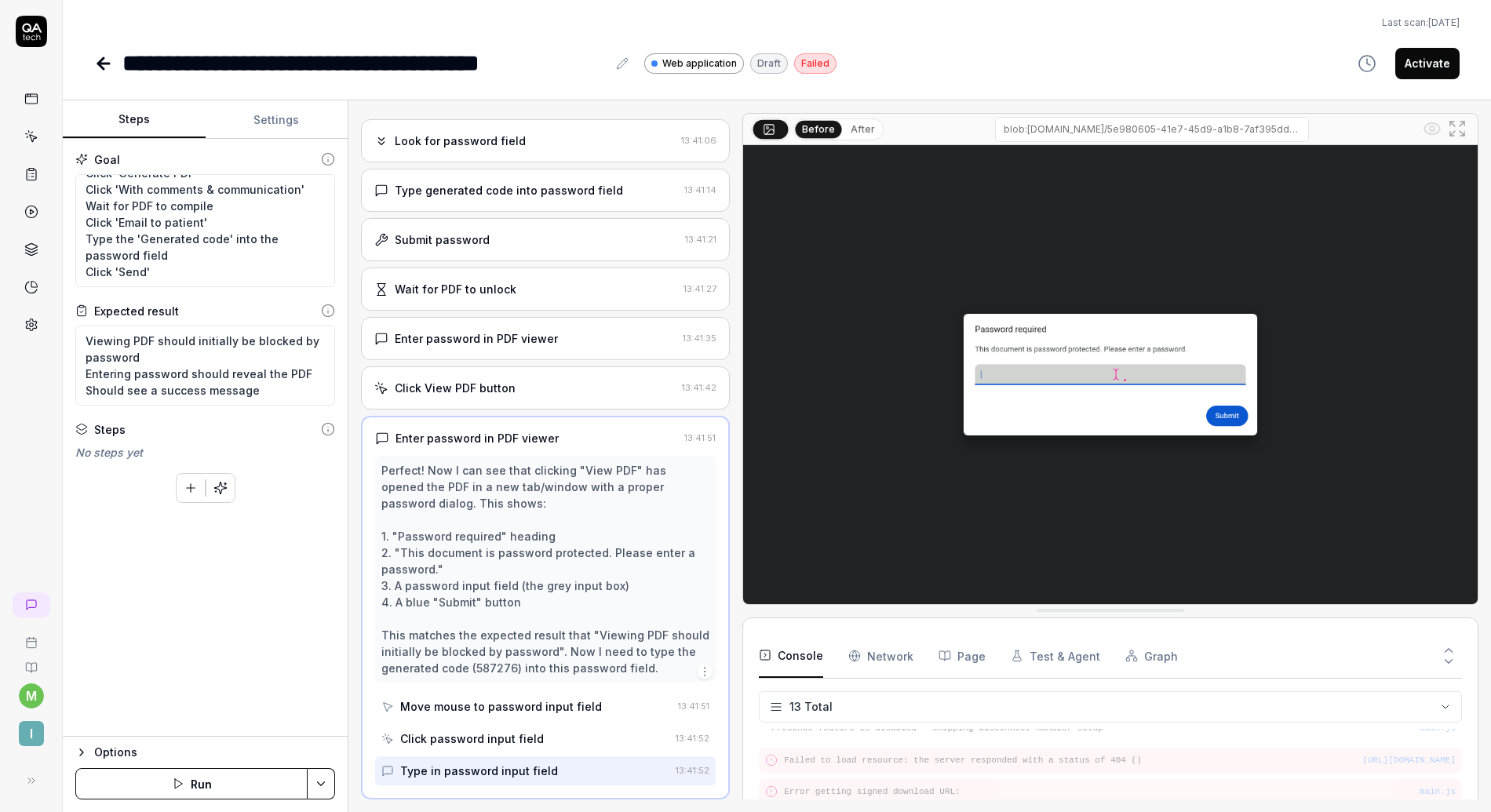
click at [857, 130] on button "After" at bounding box center [863, 129] width 37 height 17
click at [817, 129] on button "Before" at bounding box center [819, 129] width 45 height 17
click at [518, 767] on div "Type in password input field" at bounding box center [479, 771] width 158 height 16
click at [515, 741] on div "Click password input field" at bounding box center [472, 739] width 143 height 16
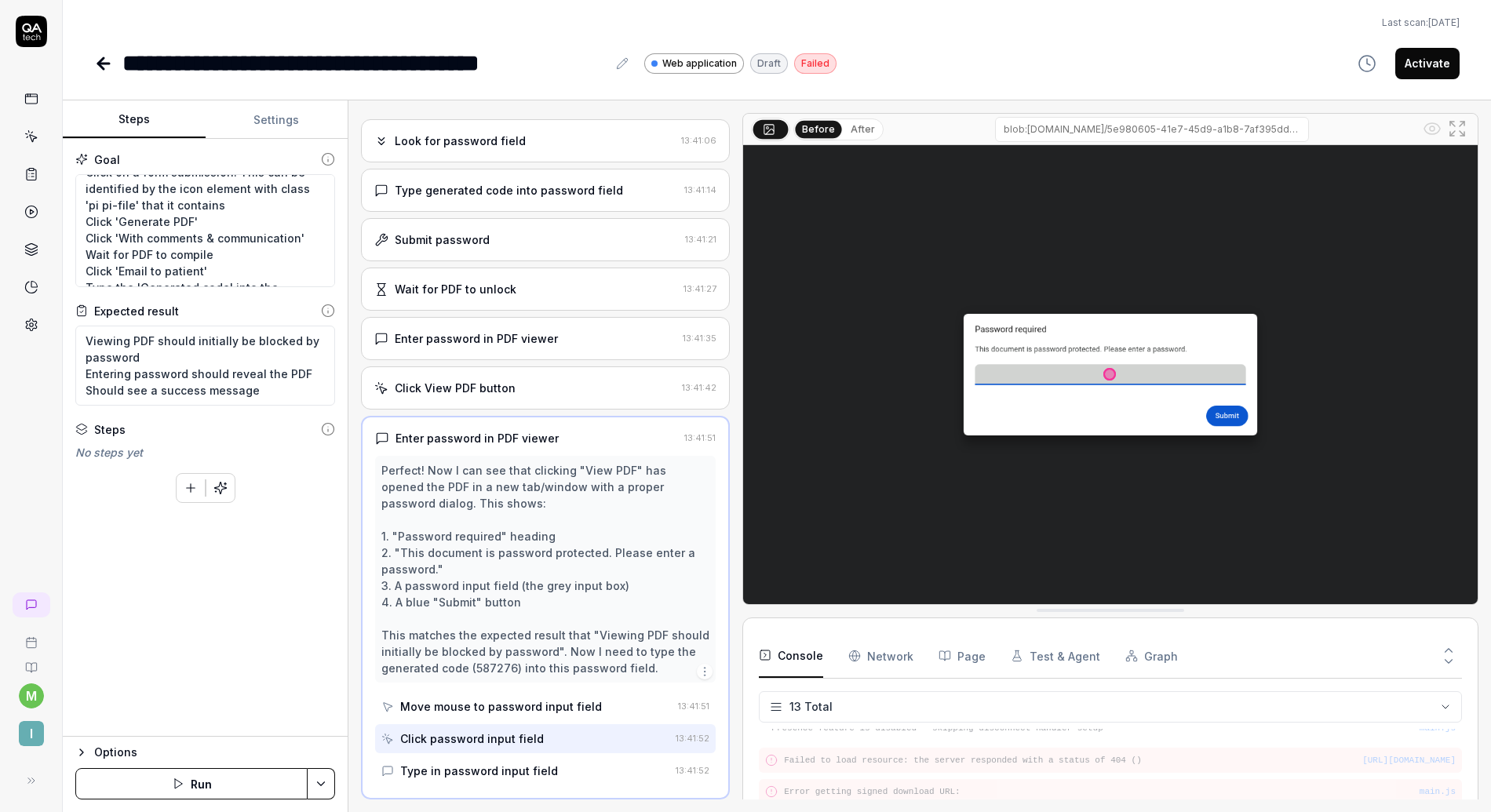
scroll to position [139, 0]
click at [245, 254] on textarea "Click a card containing the 'vertical_split' icon. You should se a patient list…" at bounding box center [205, 230] width 260 height 113
click at [250, 255] on textarea "Click a card containing the 'vertical_split' icon. You should se a patient list…" at bounding box center [205, 230] width 260 height 113
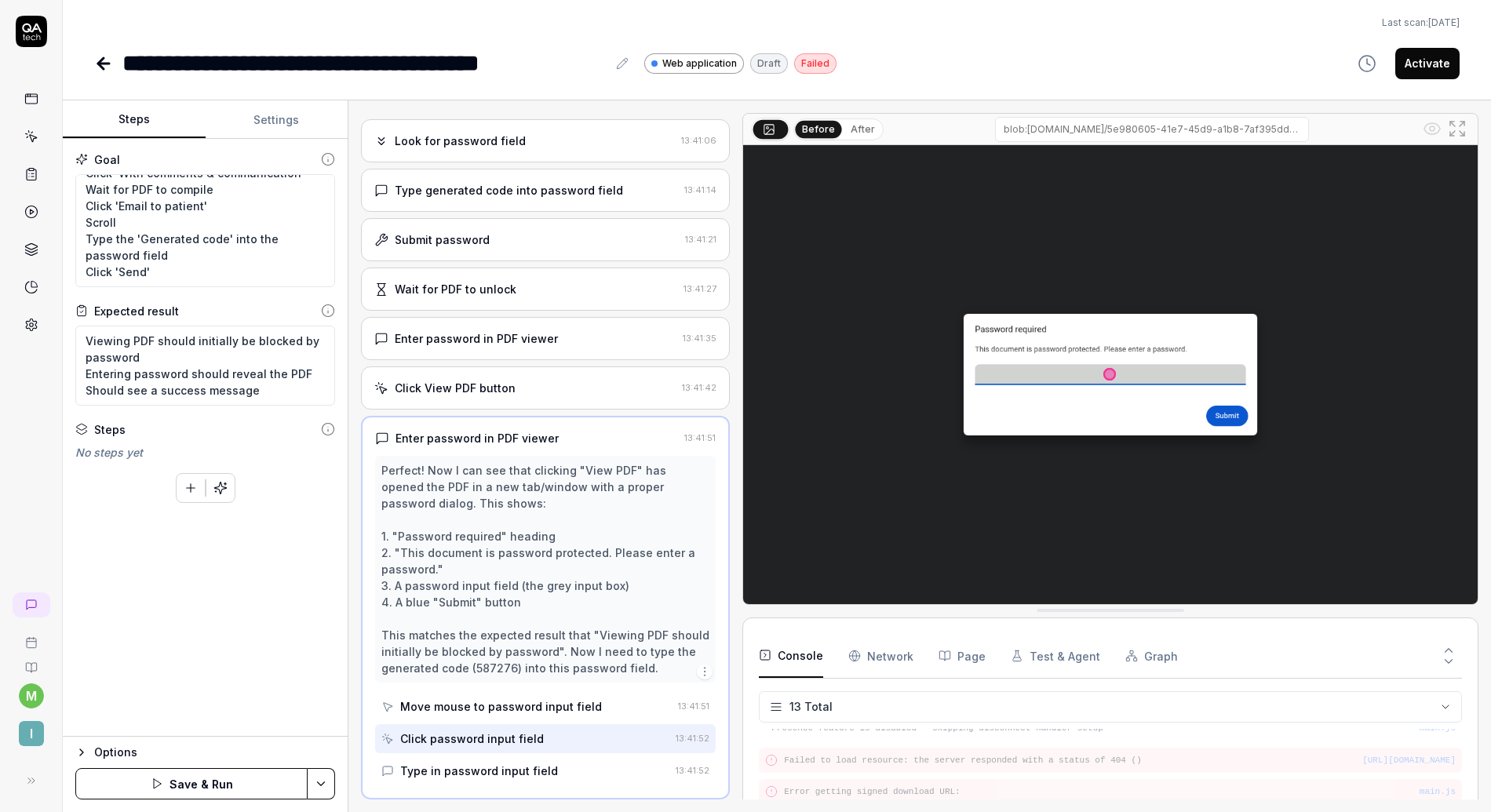
click at [468, 289] on div "Wait for PDF to unlock" at bounding box center [456, 289] width 122 height 16
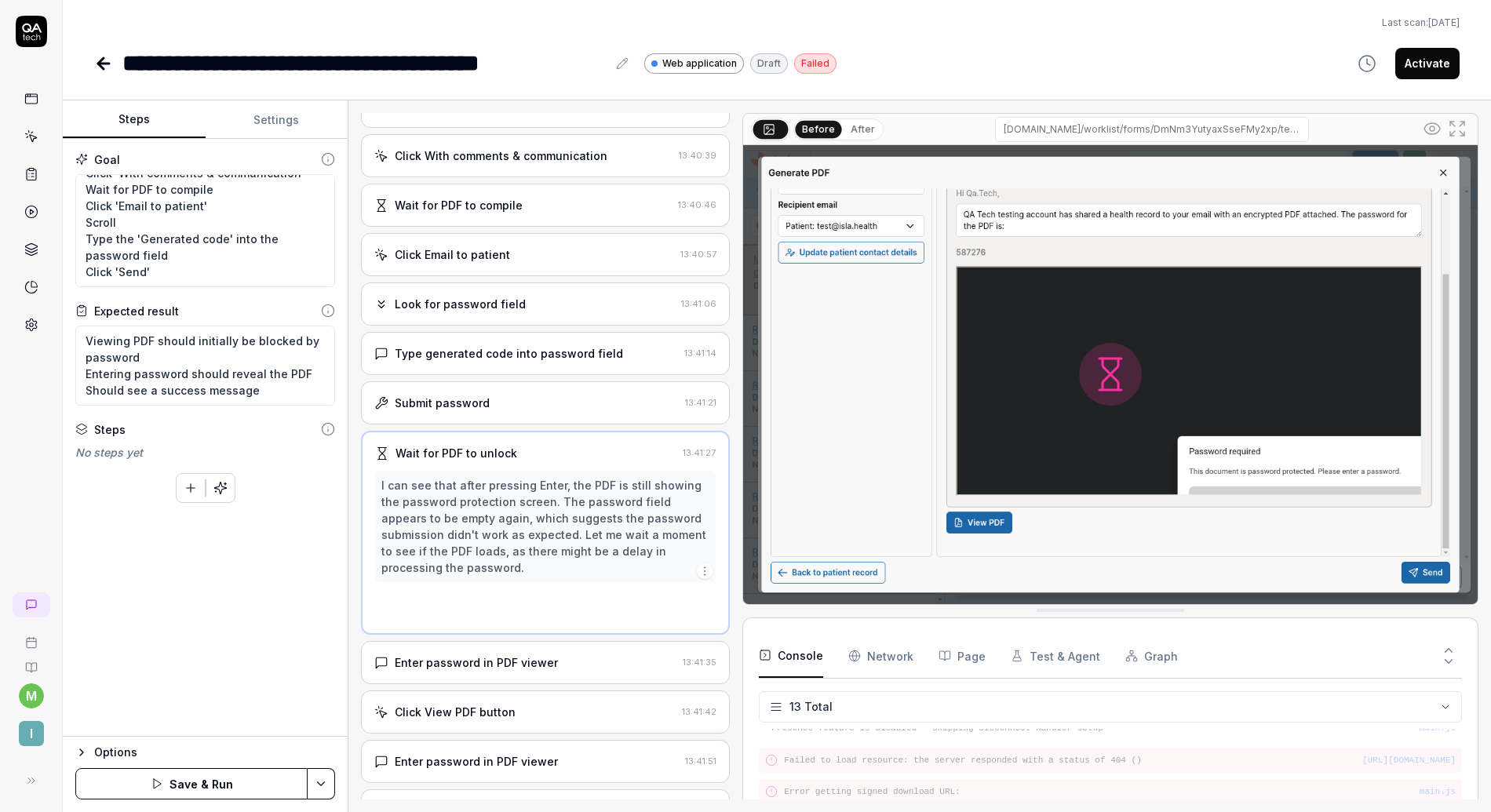
scroll to position [134, 0]
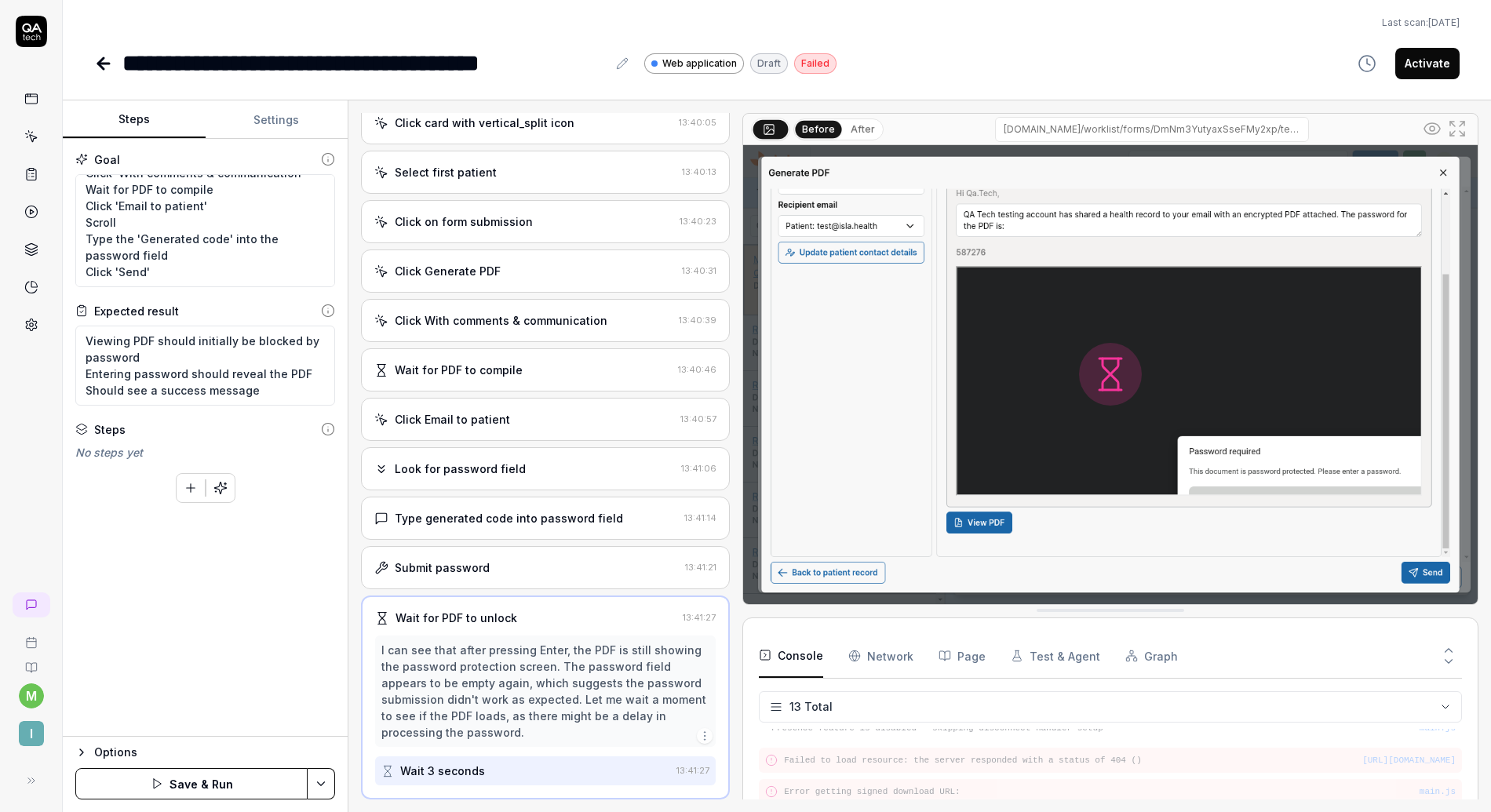
click at [495, 561] on div "Submit password" at bounding box center [527, 568] width 305 height 16
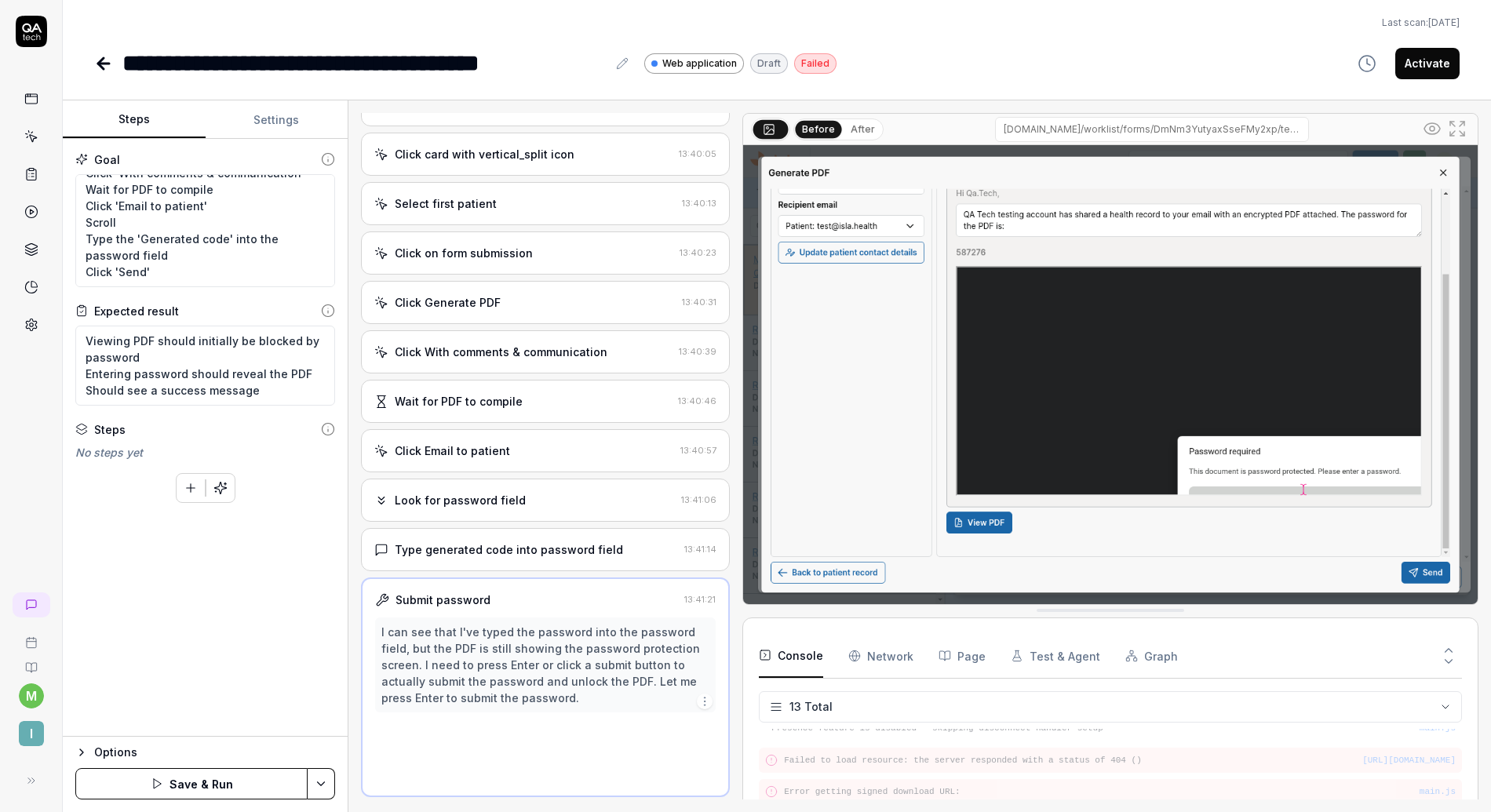
scroll to position [101, 0]
click at [507, 512] on div "Look for password field 13:41:06" at bounding box center [545, 503] width 369 height 44
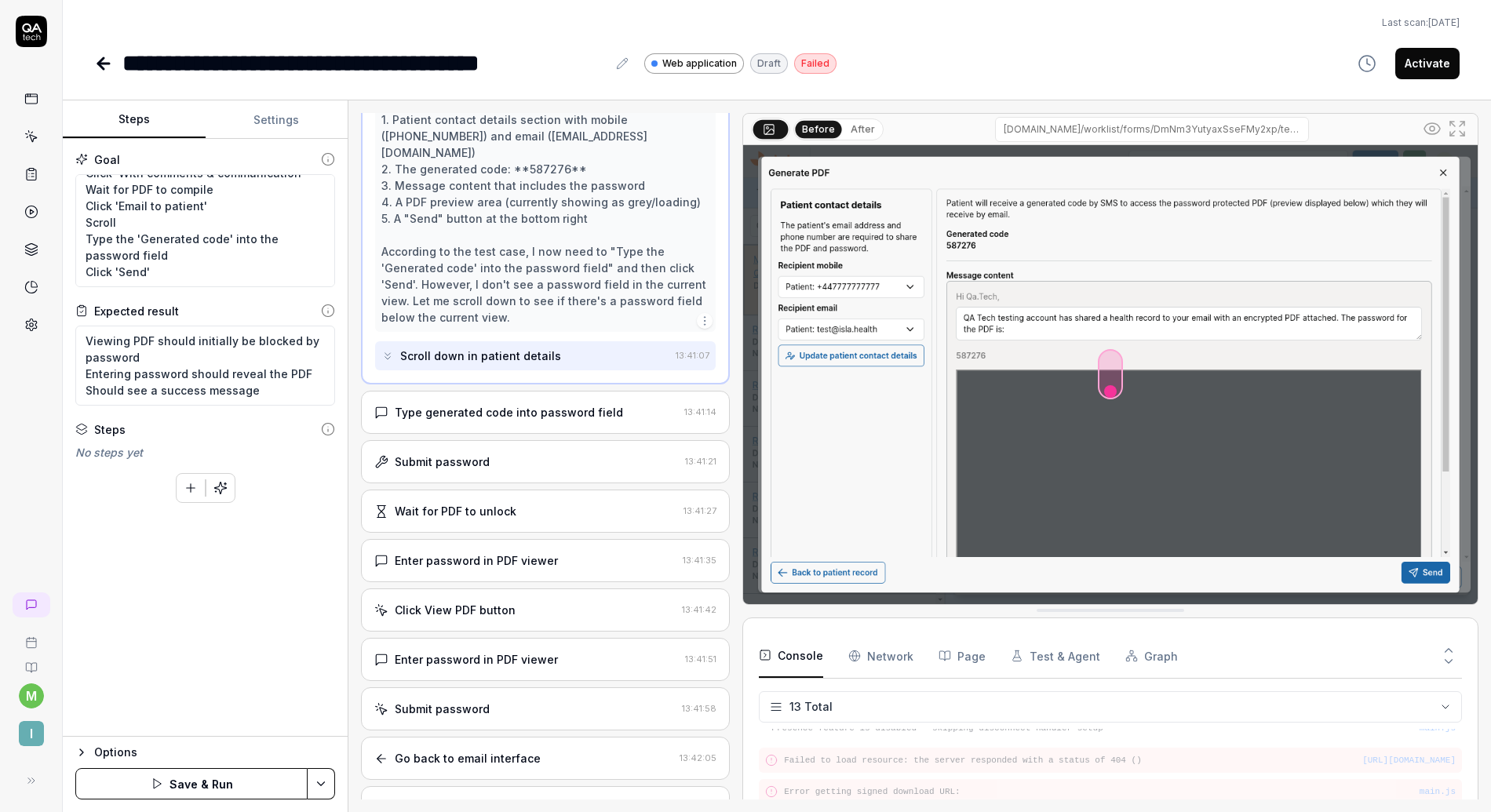
click at [486, 454] on div "Submit password" at bounding box center [442, 462] width 95 height 16
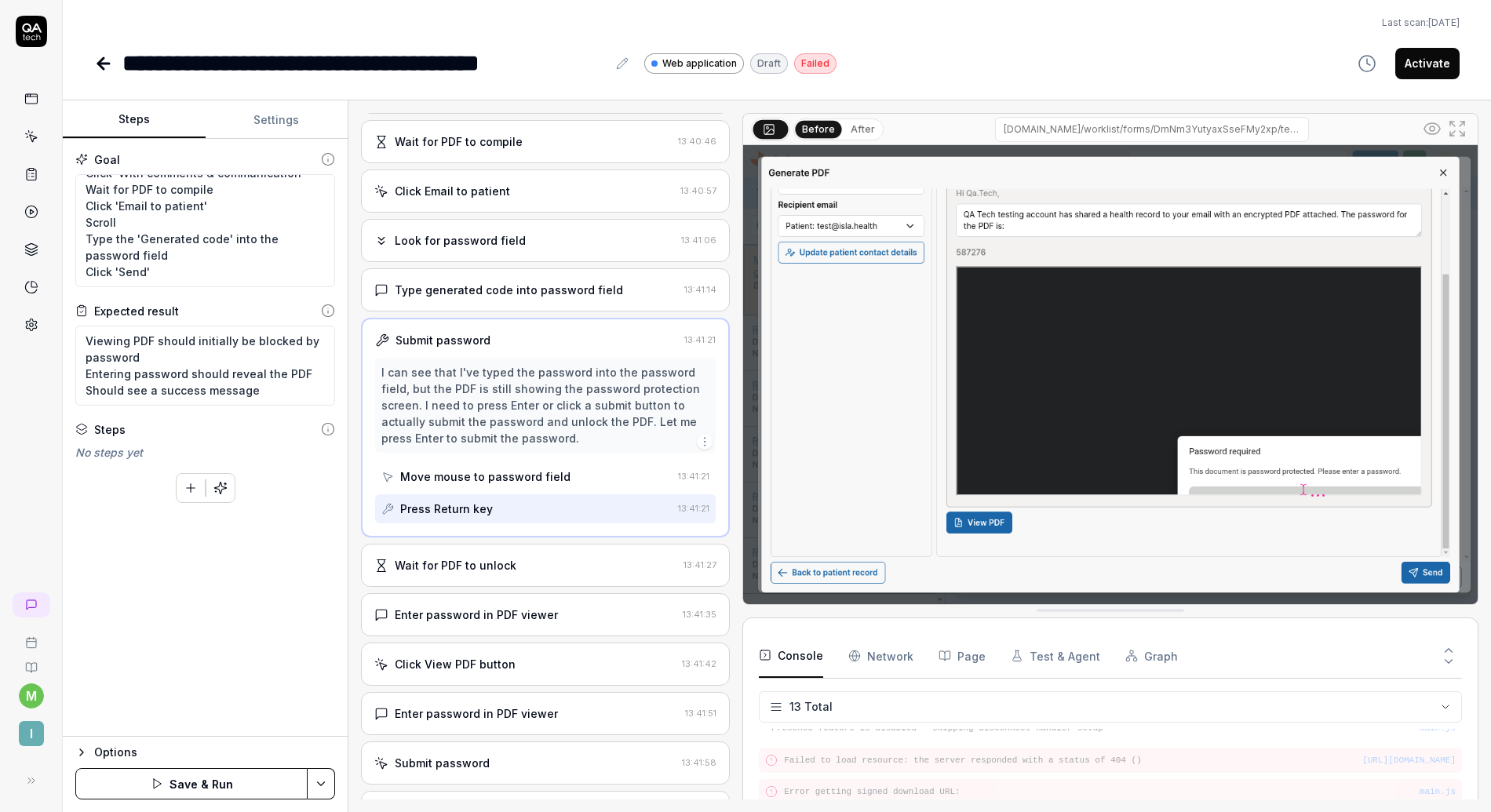
click at [440, 581] on div "Wait for PDF to unlock 13:41:27" at bounding box center [545, 565] width 369 height 44
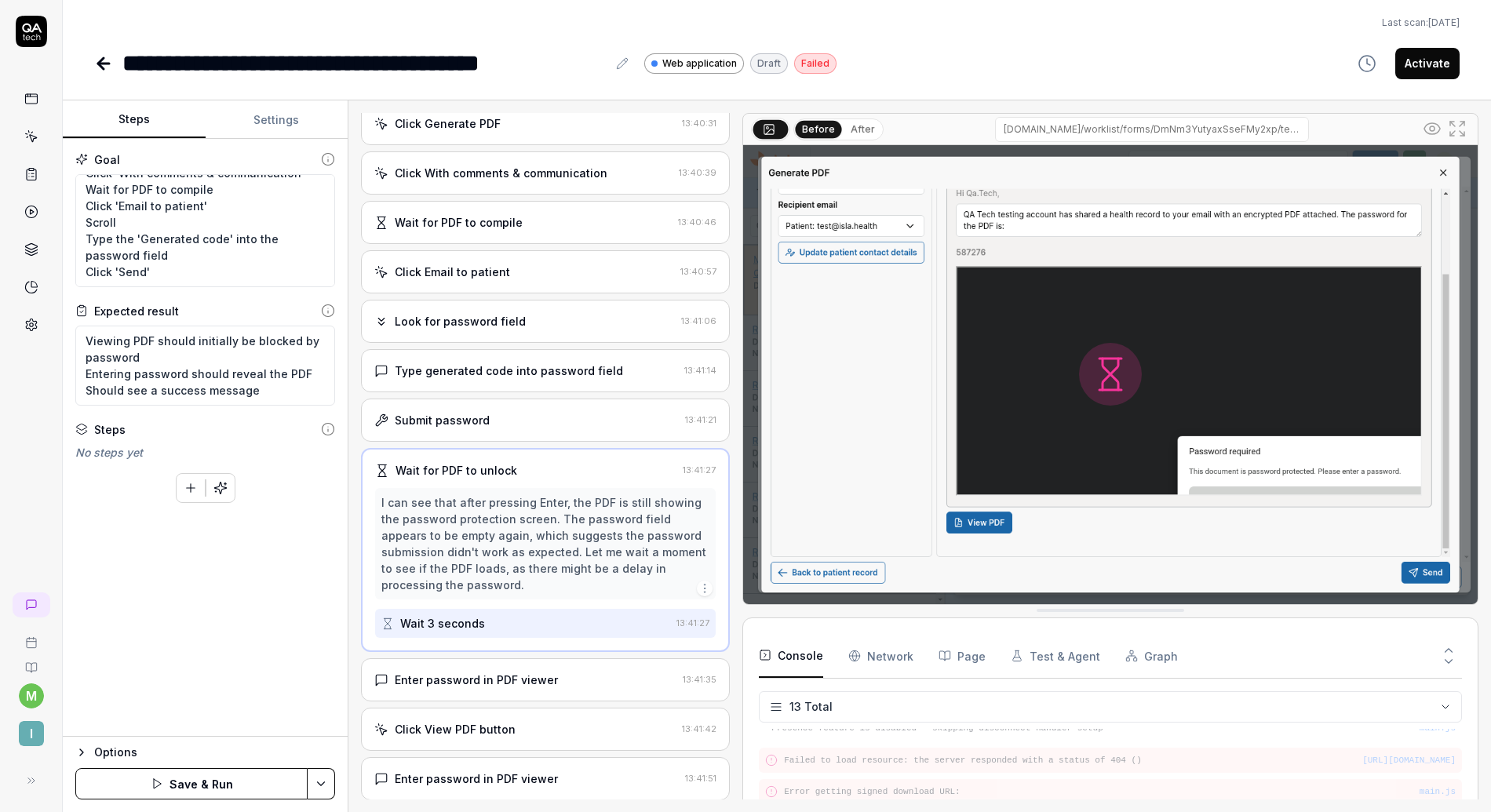
click at [393, 685] on div "Enter password in PDF viewer" at bounding box center [525, 680] width 302 height 16
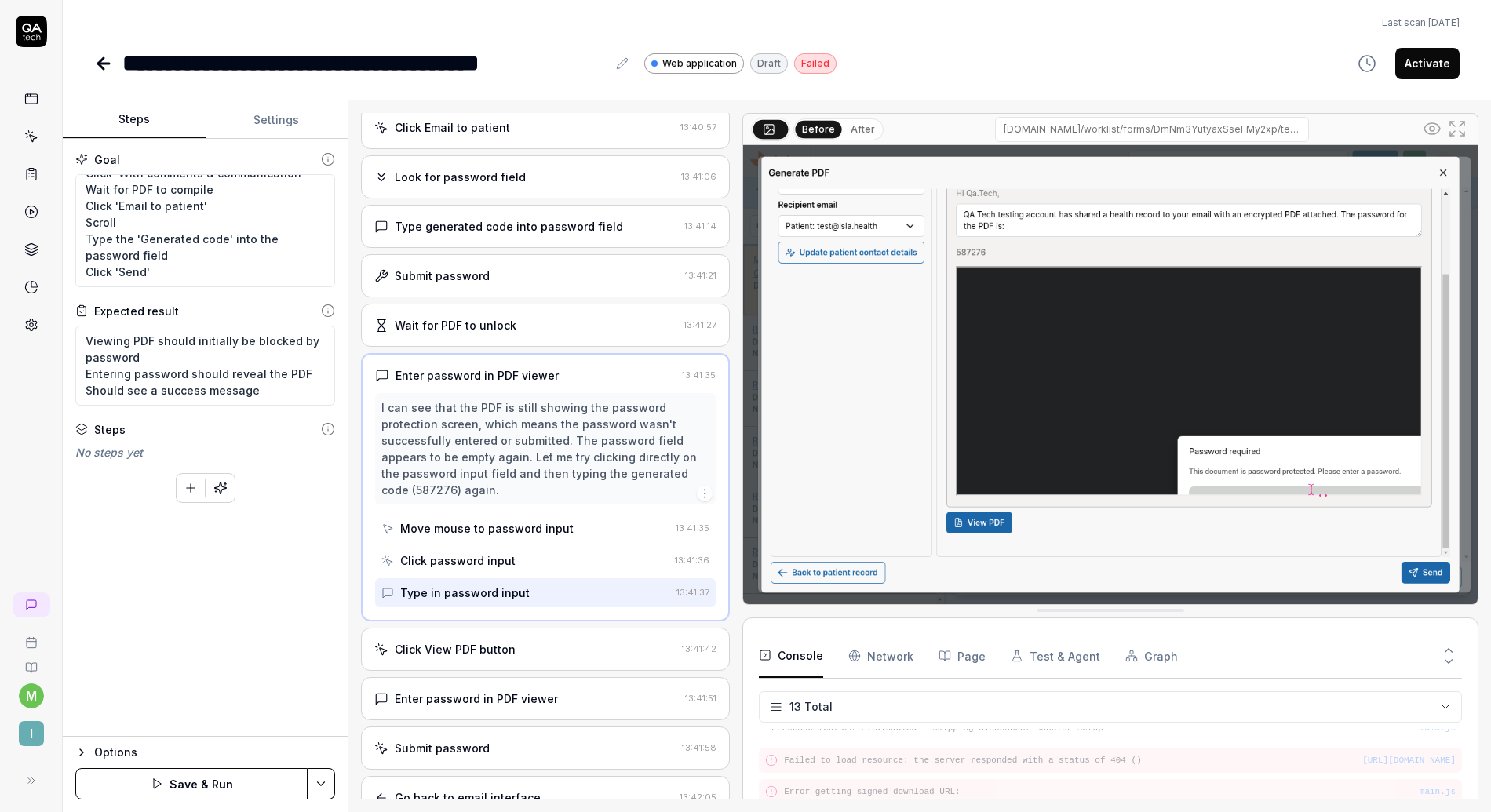
scroll to position [430, 0]
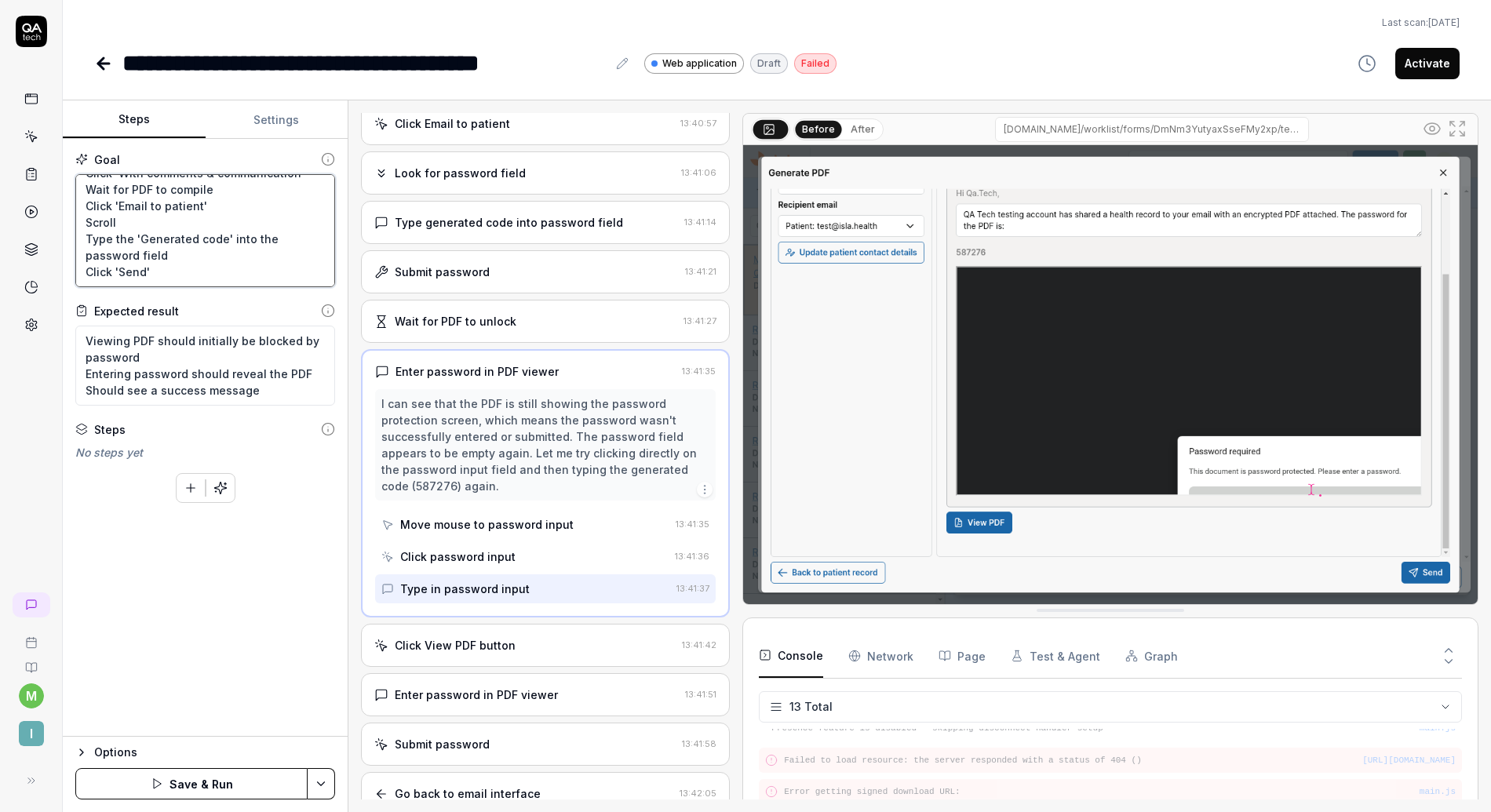
click at [187, 269] on textarea "Click a card containing the 'vertical_split' icon. You should se a patient list…" at bounding box center [205, 230] width 260 height 113
drag, startPoint x: 188, startPoint y: 256, endPoint x: 82, endPoint y: 224, distance: 110.7
click at [82, 224] on textarea "Click a card containing the 'vertical_split' icon. You should se a patient list…" at bounding box center [205, 230] width 260 height 113
click at [321, 479] on div "To pick up a draggable item, press the space bar. While dragging, use the arrow…" at bounding box center [205, 485] width 260 height 36
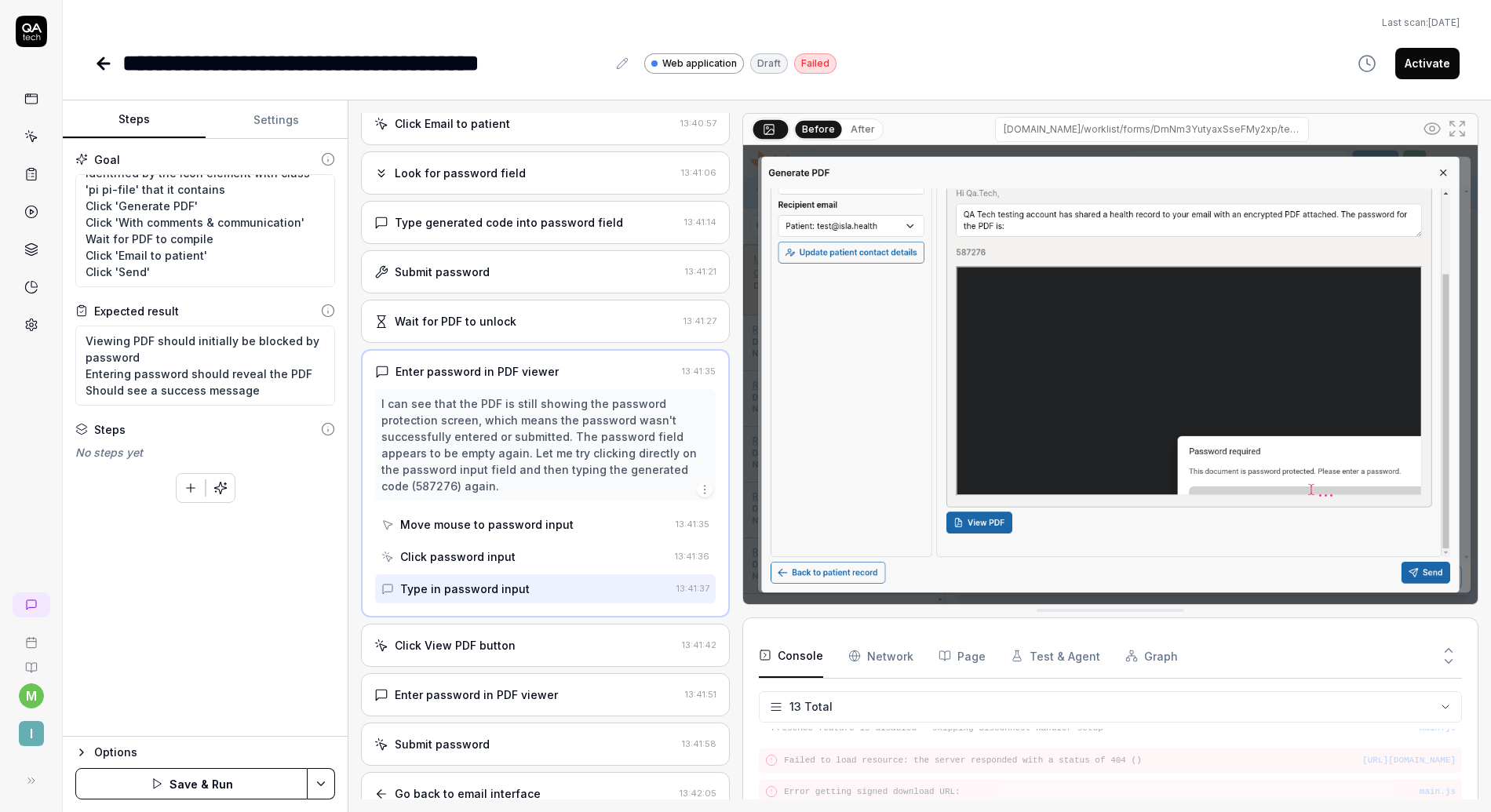
click at [185, 785] on button "Save & Run" at bounding box center [191, 784] width 232 height 32
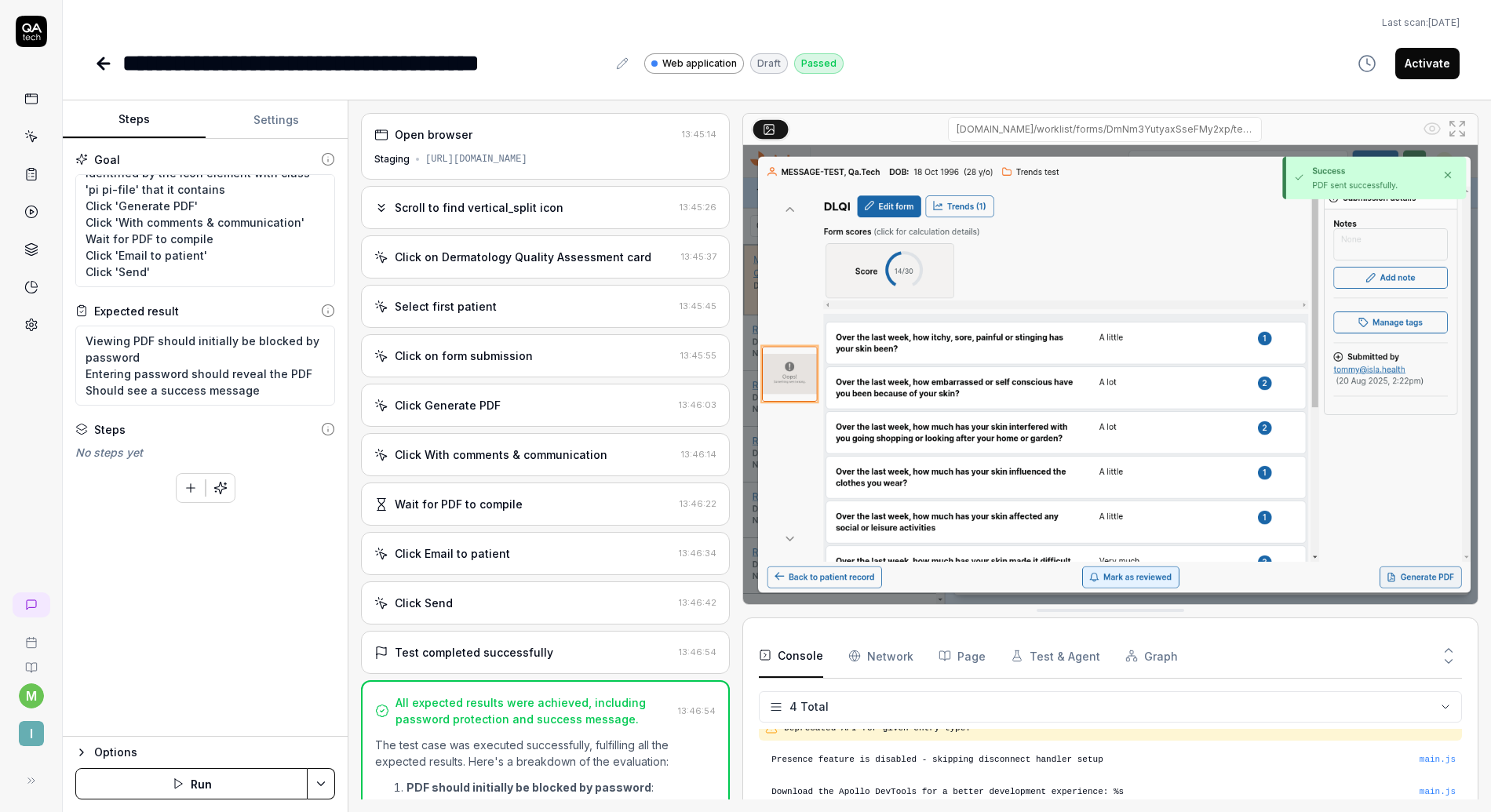
click at [98, 61] on icon at bounding box center [103, 64] width 19 height 19
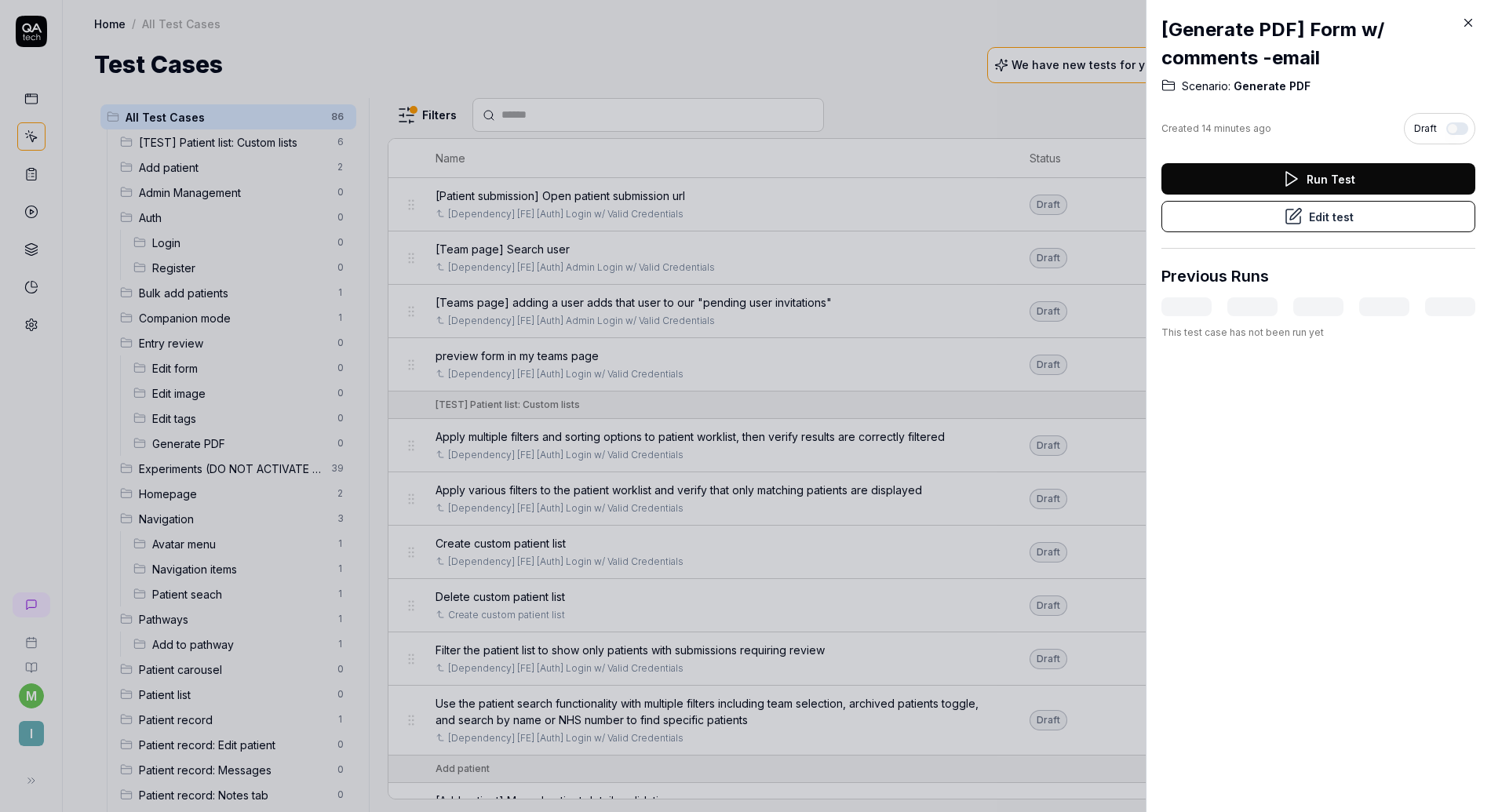
click at [1476, 19] on div "[Generate PDF] Form w/ comments -email Scenario: Generate PDF Created 14 minute…" at bounding box center [1319, 406] width 346 height 812
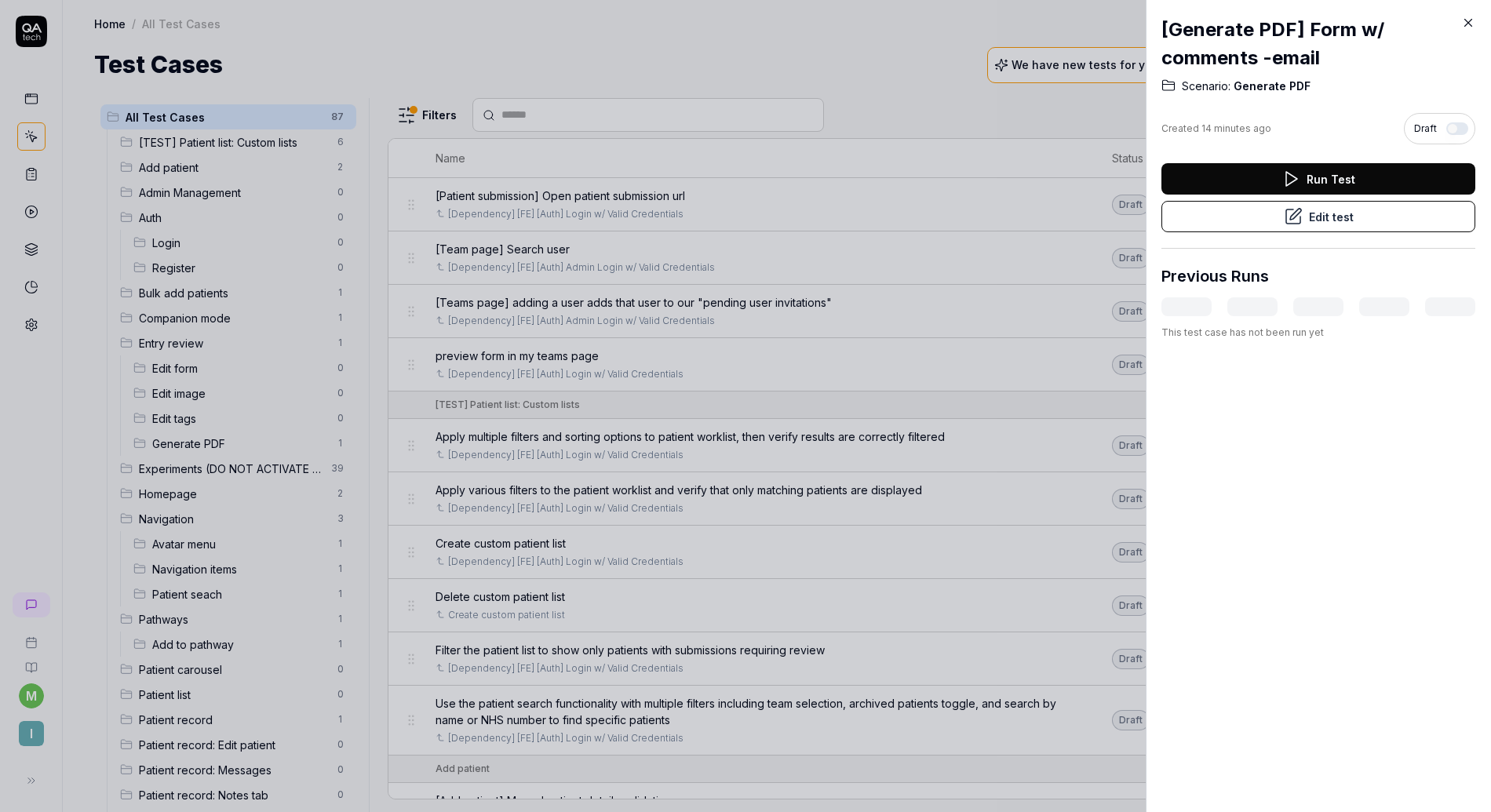
click at [1466, 18] on icon at bounding box center [1469, 23] width 15 height 15
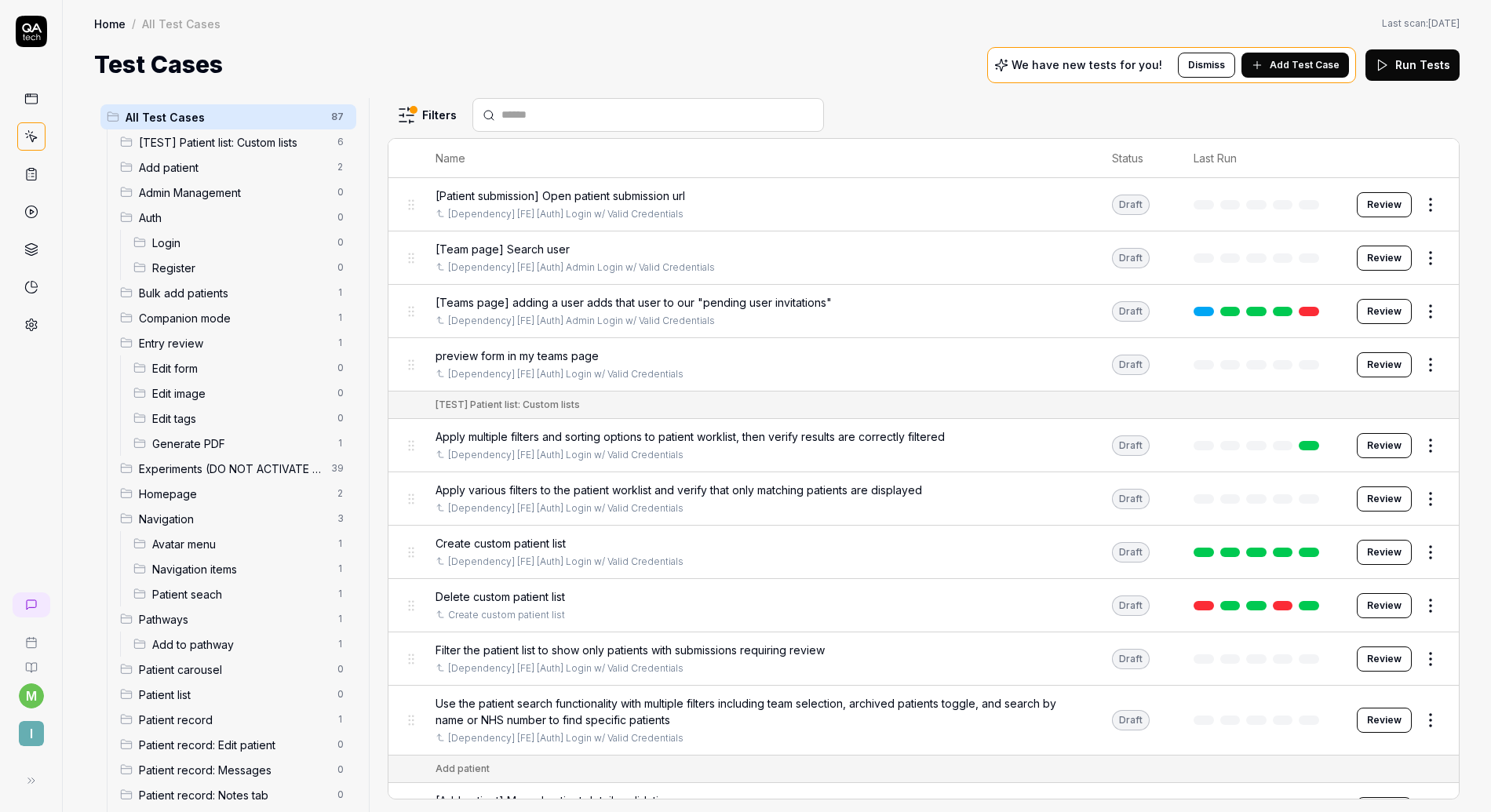
click at [298, 443] on span "Generate PDF" at bounding box center [240, 444] width 176 height 16
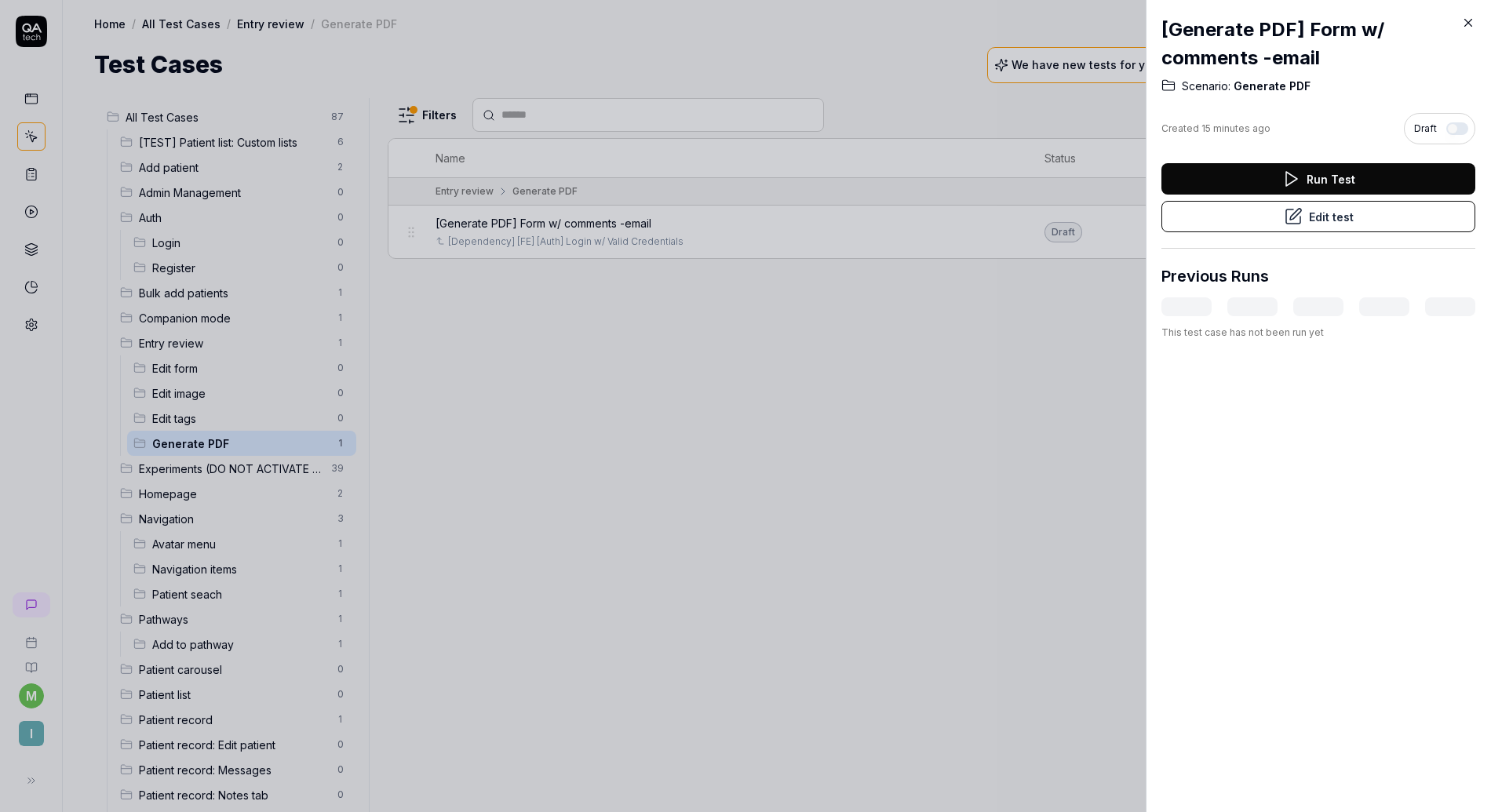
click at [471, 416] on div at bounding box center [745, 406] width 1491 height 812
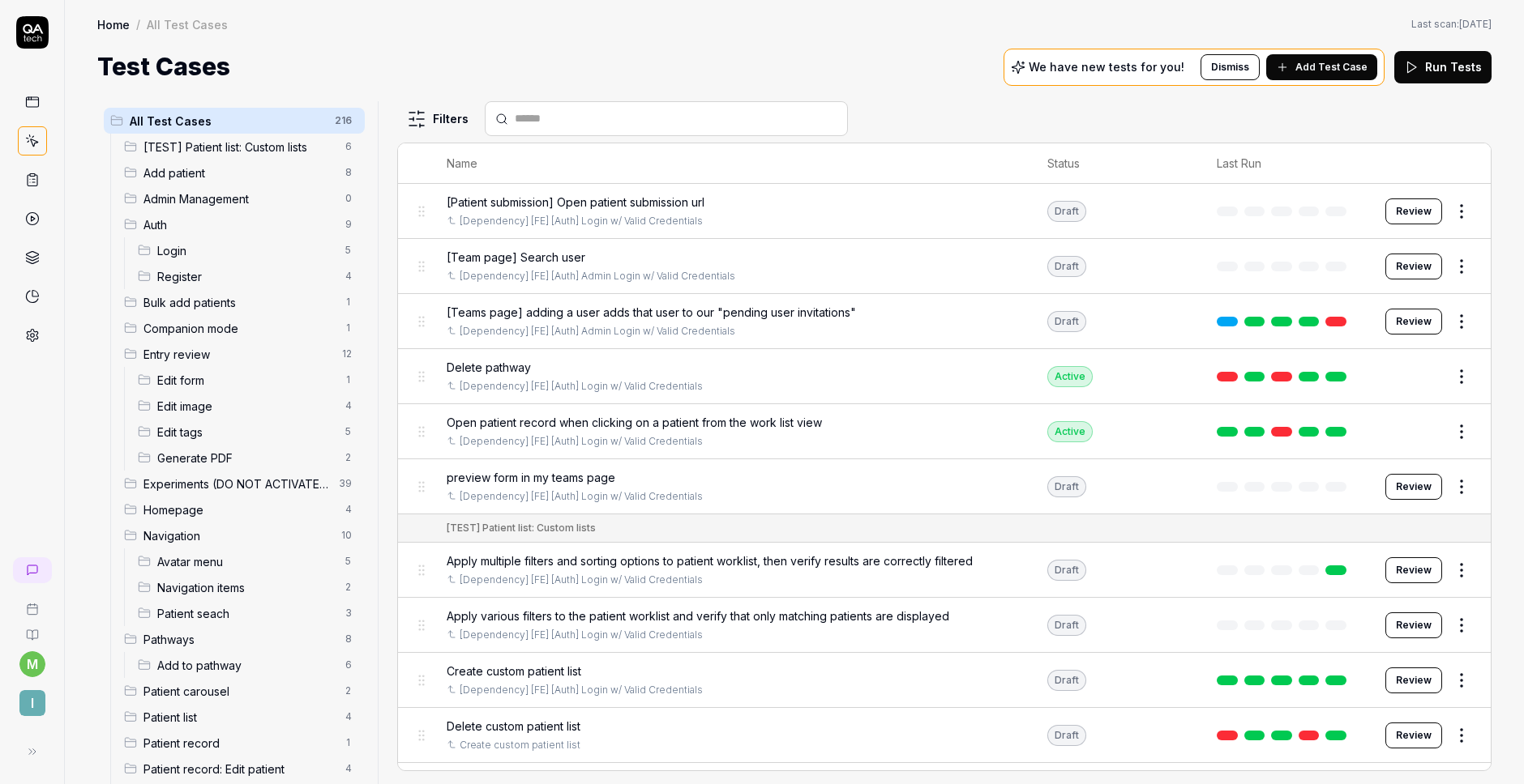
click at [428, 127] on html "m I Home / All Test Cases Home / All Test Cases Last scan: Jun 2 2025 Test Case…" at bounding box center [762, 392] width 1524 height 784
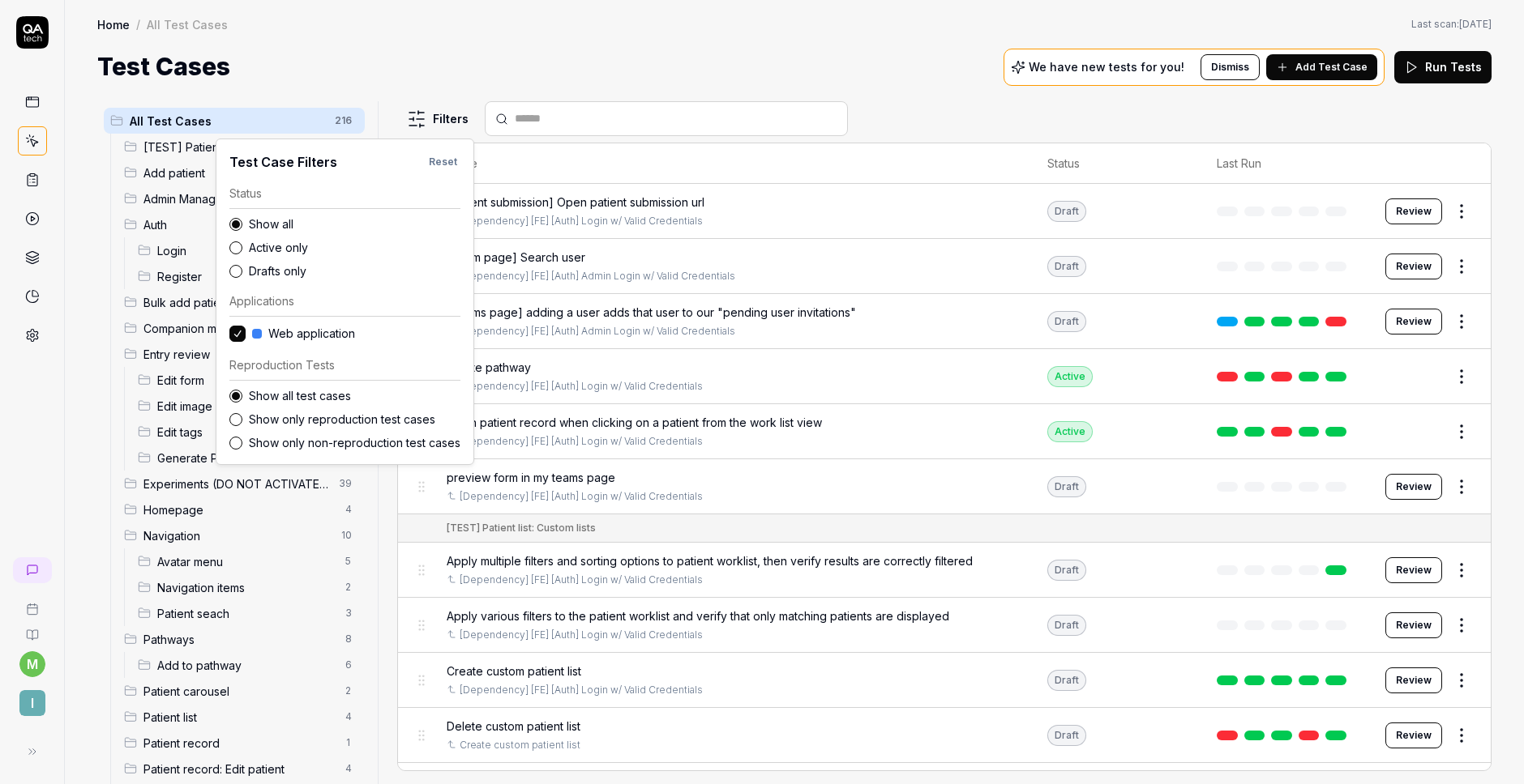
click at [262, 271] on label "Drafts only" at bounding box center [355, 271] width 212 height 17
click at [243, 271] on button "Drafts only" at bounding box center [236, 272] width 13 height 13
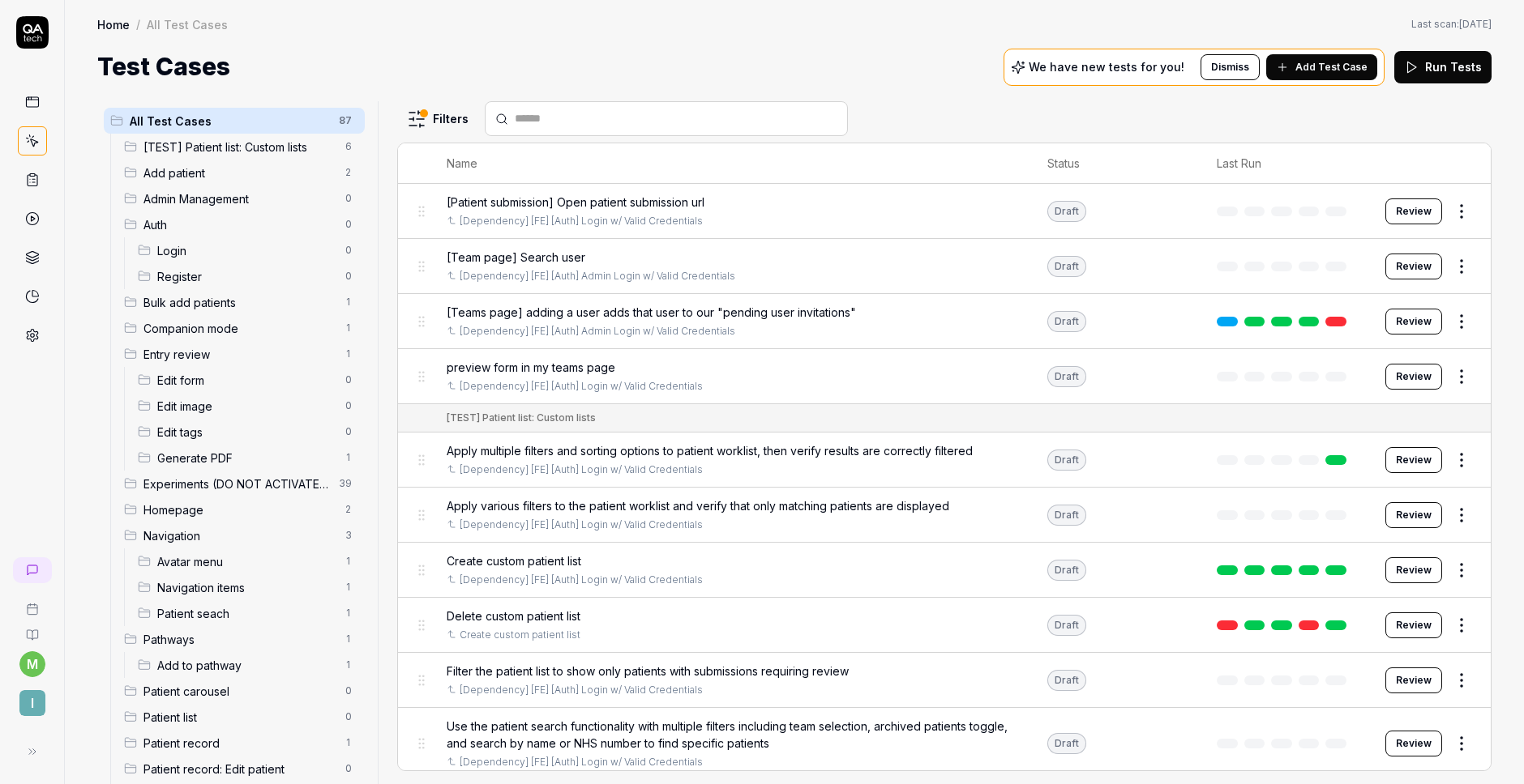
click at [472, 70] on html "m I Home / All Test Cases Home / All Test Cases Last scan: Jun 2 2025 Test Case…" at bounding box center [762, 392] width 1524 height 784
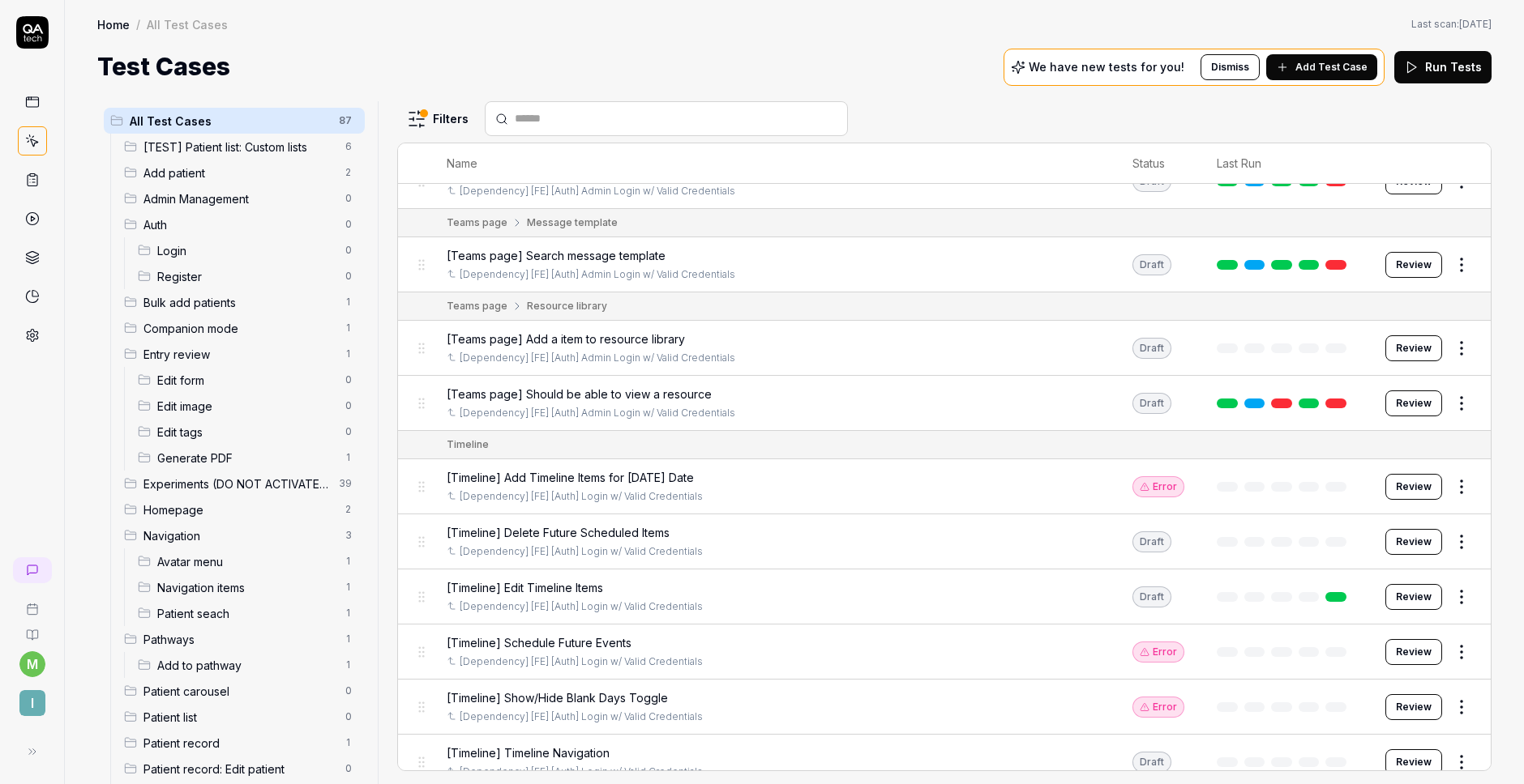
scroll to position [4932, 0]
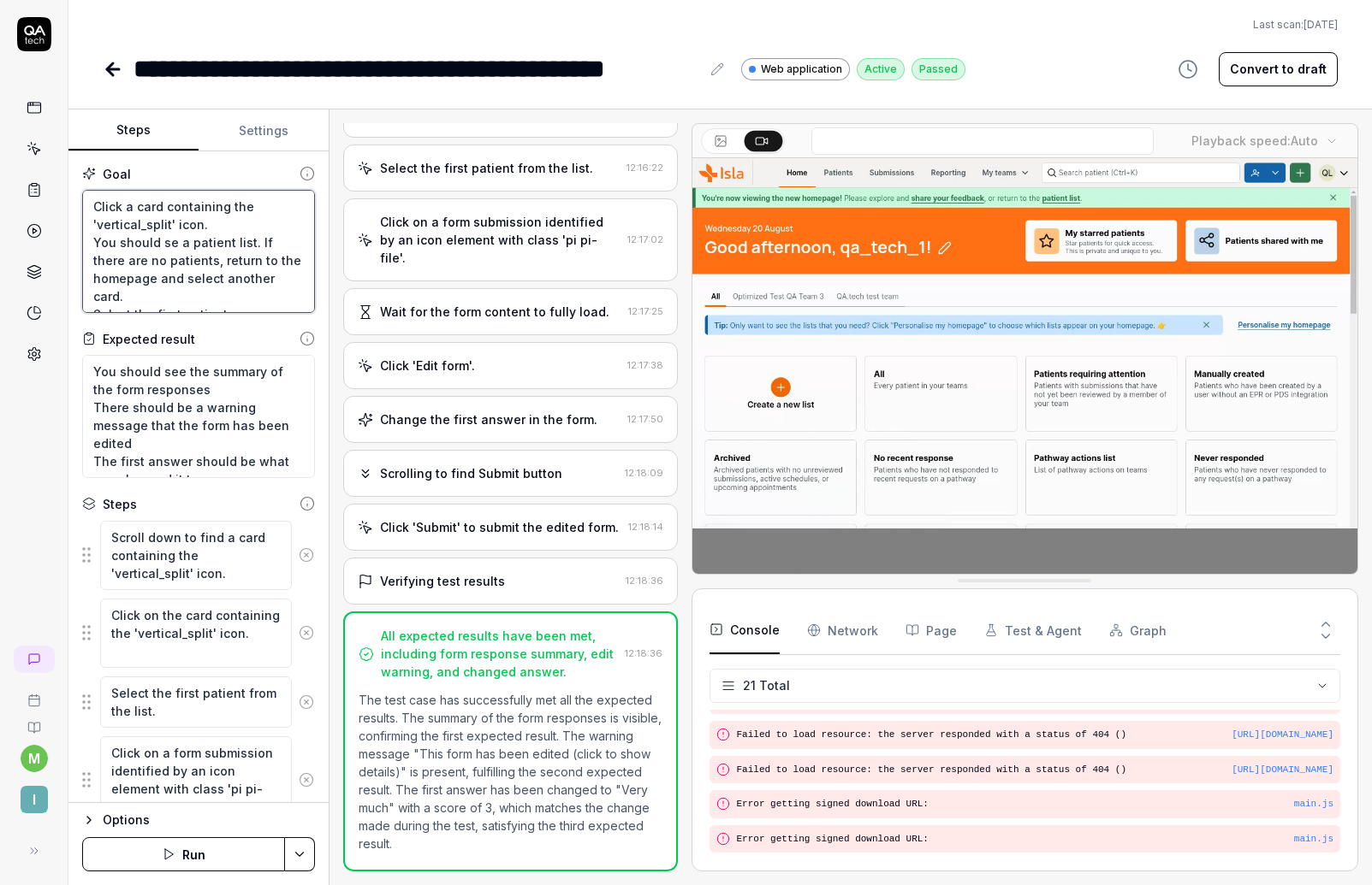
scroll to position [220, 0]
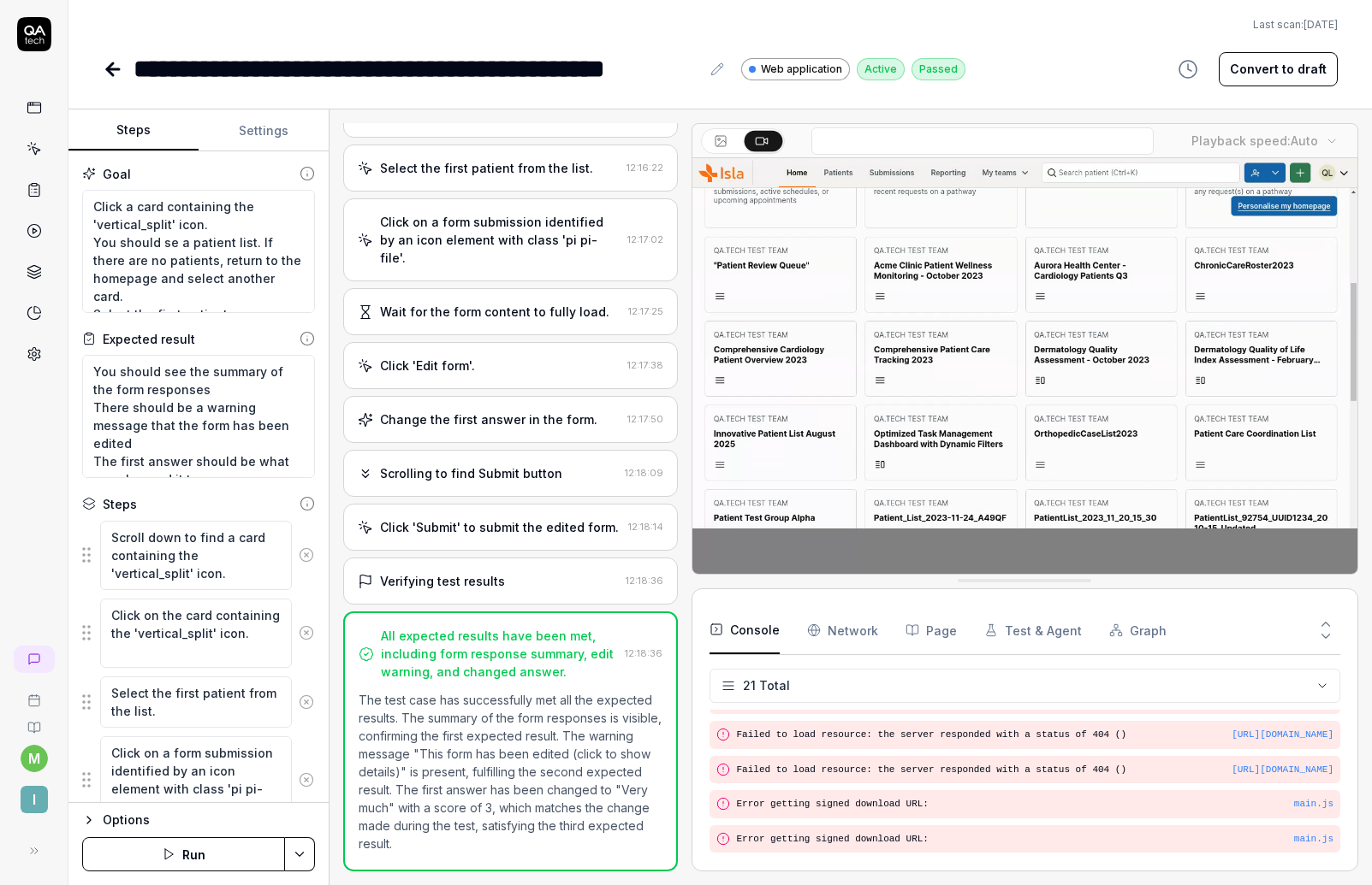
click at [122, 71] on icon at bounding box center [113, 69] width 21 height 21
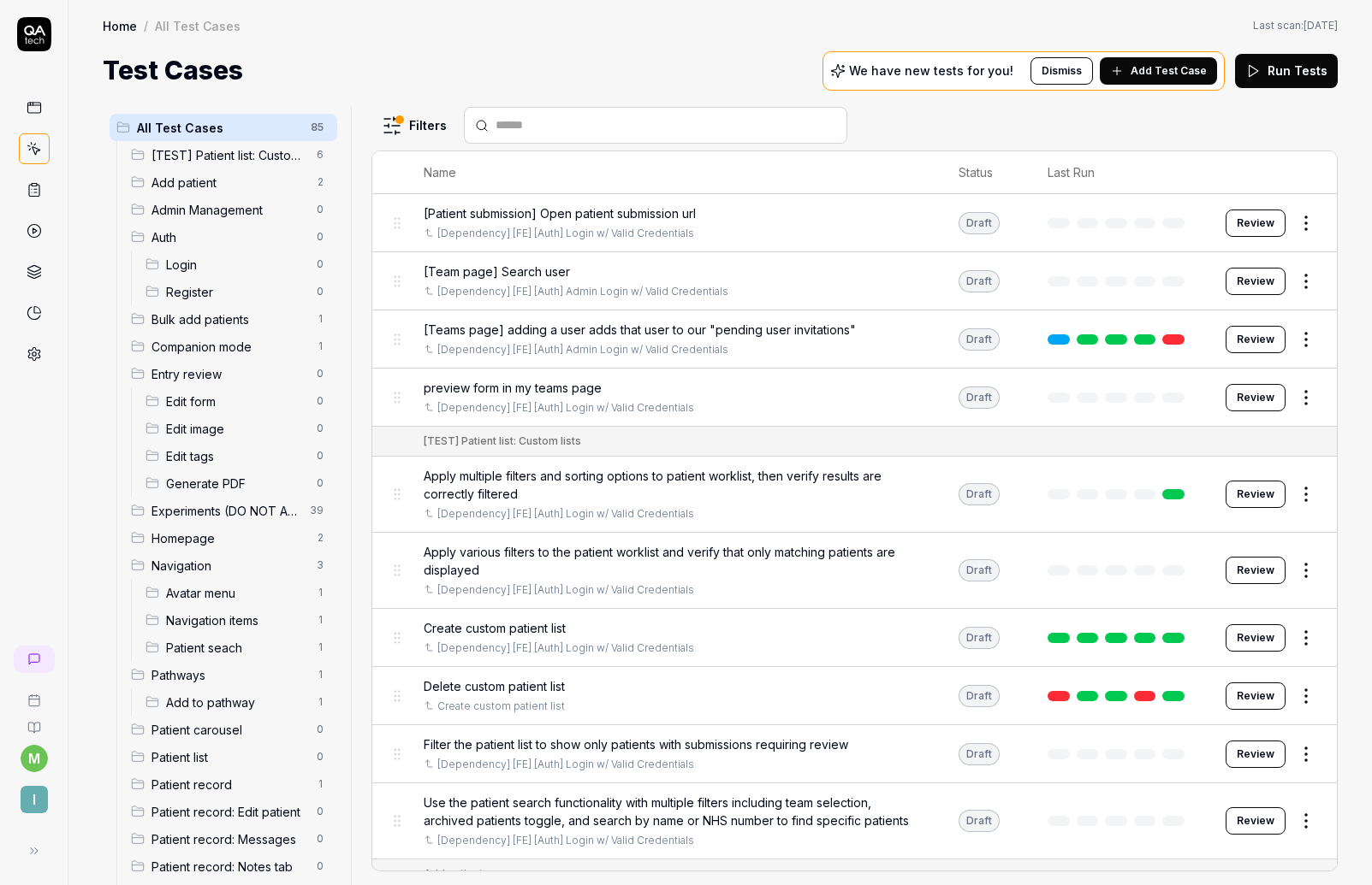
click at [219, 489] on span "Generate PDF" at bounding box center [236, 484] width 140 height 18
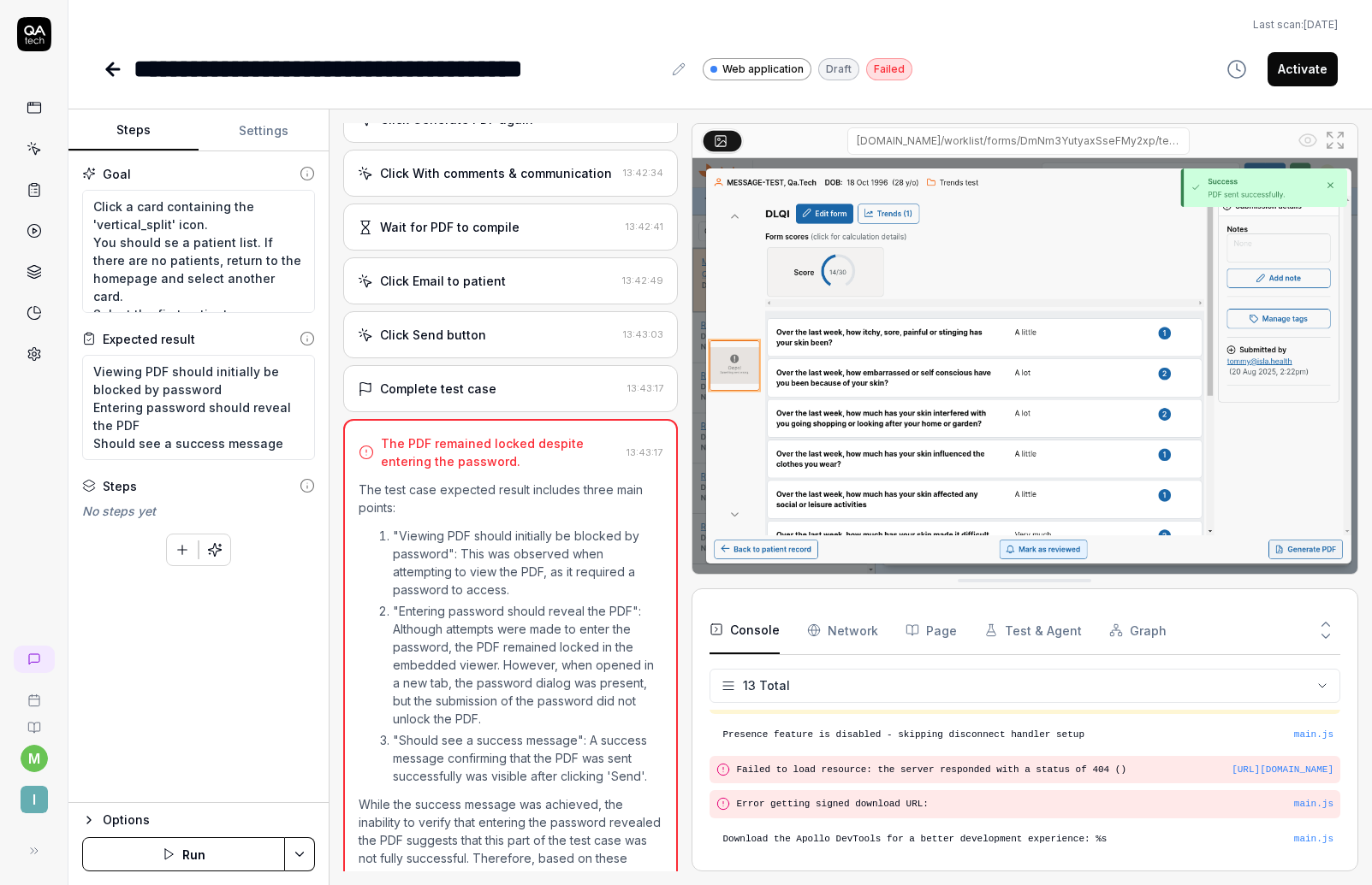
scroll to position [1145, 0]
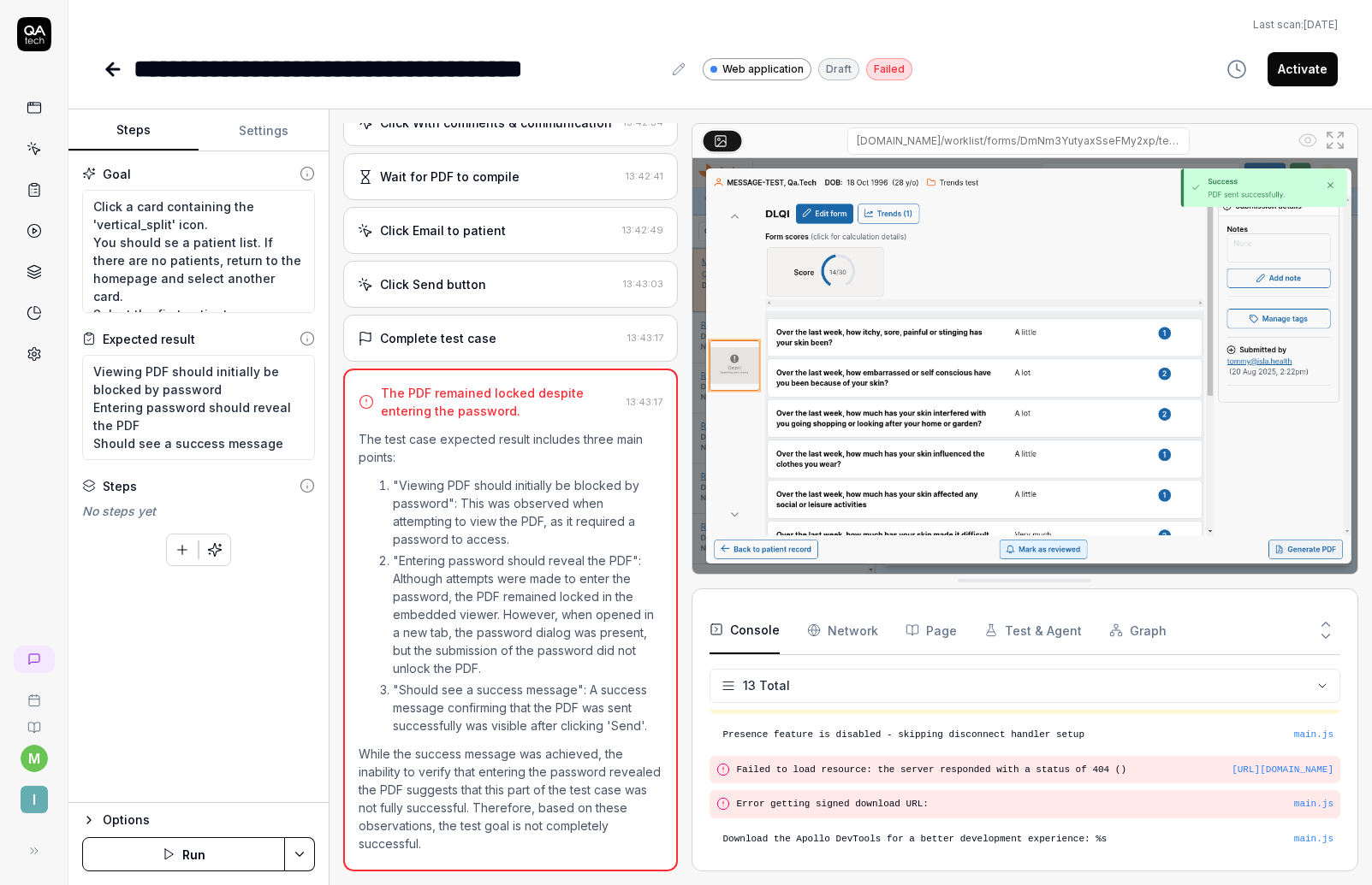
type textarea "*"
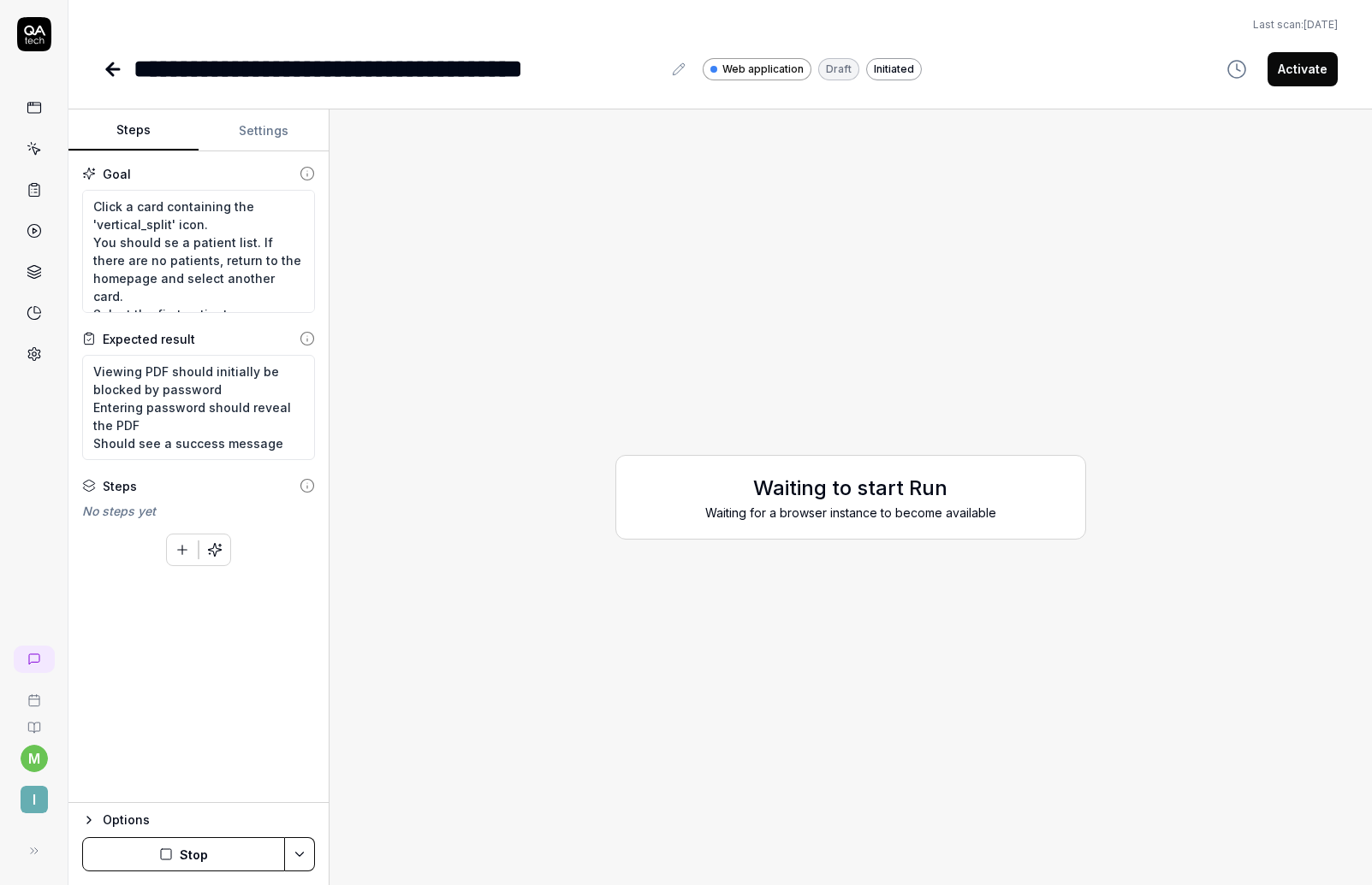
click at [112, 71] on icon at bounding box center [113, 69] width 21 height 21
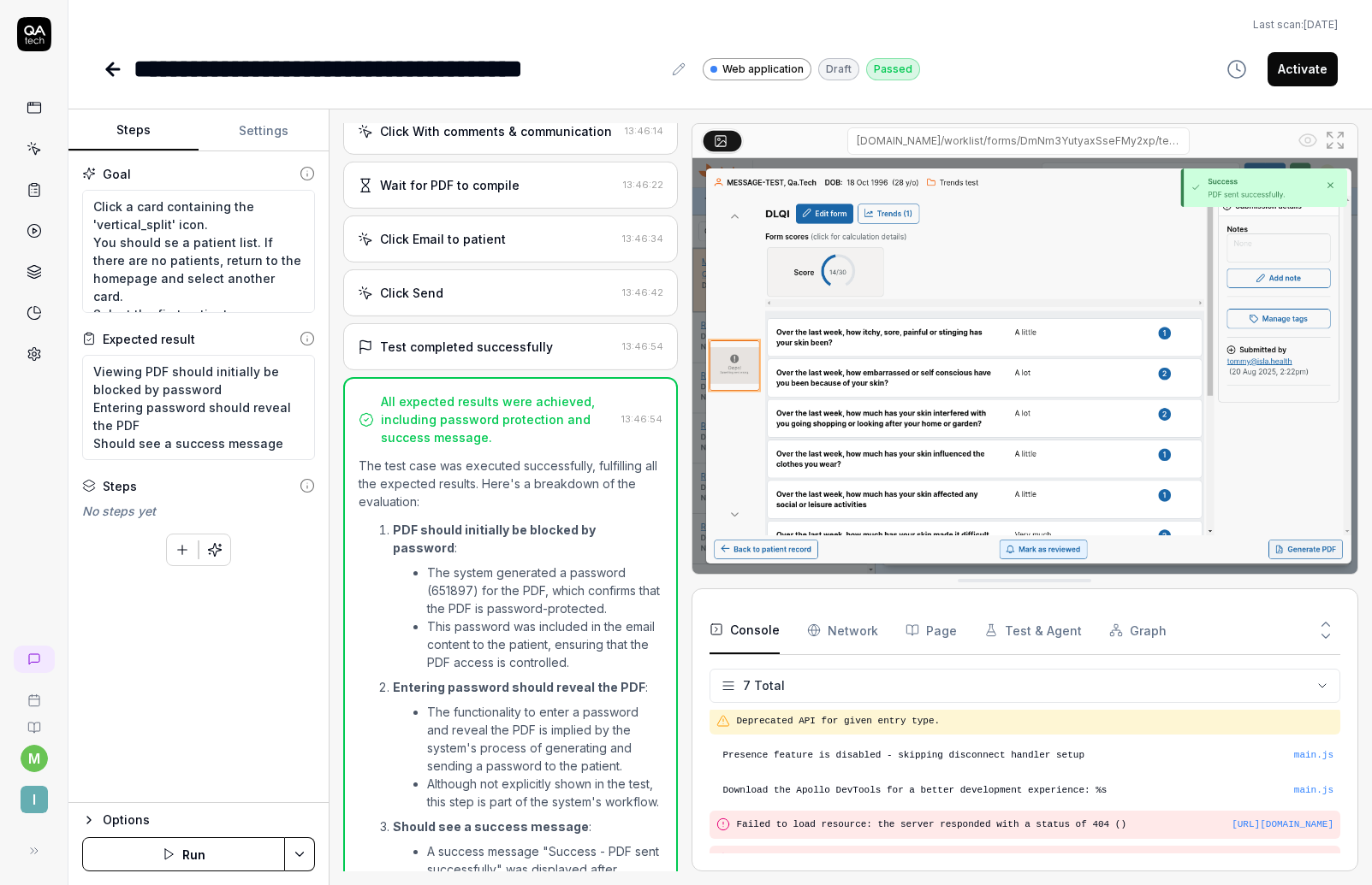
scroll to position [566, 0]
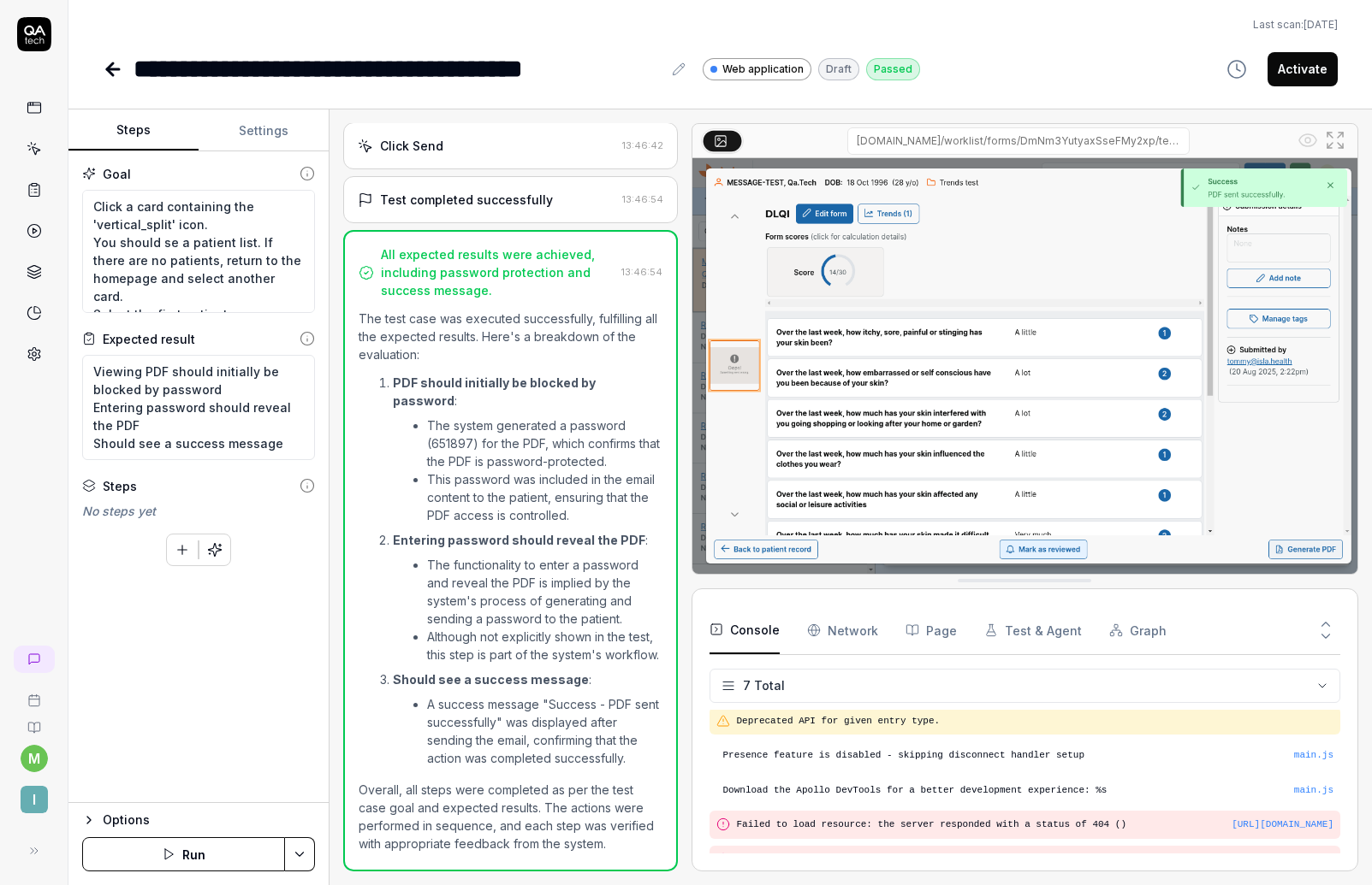
type textarea "*"
click at [277, 138] on button "Settings" at bounding box center [263, 132] width 130 height 42
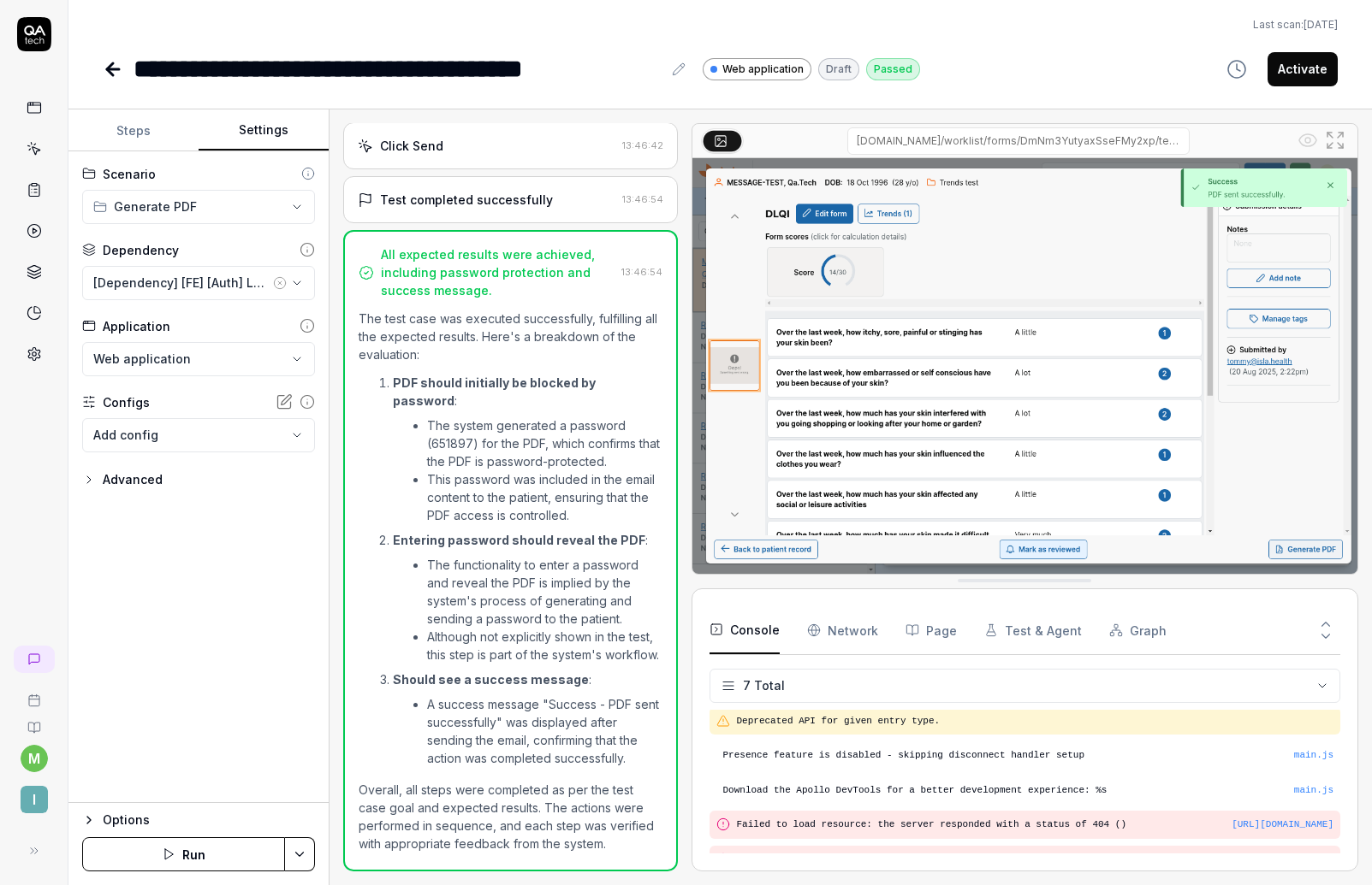
scroll to position [542, 0]
click at [591, 66] on div "**********" at bounding box center [398, 68] width 528 height 39
click at [110, 71] on icon at bounding box center [110, 69] width 6 height 12
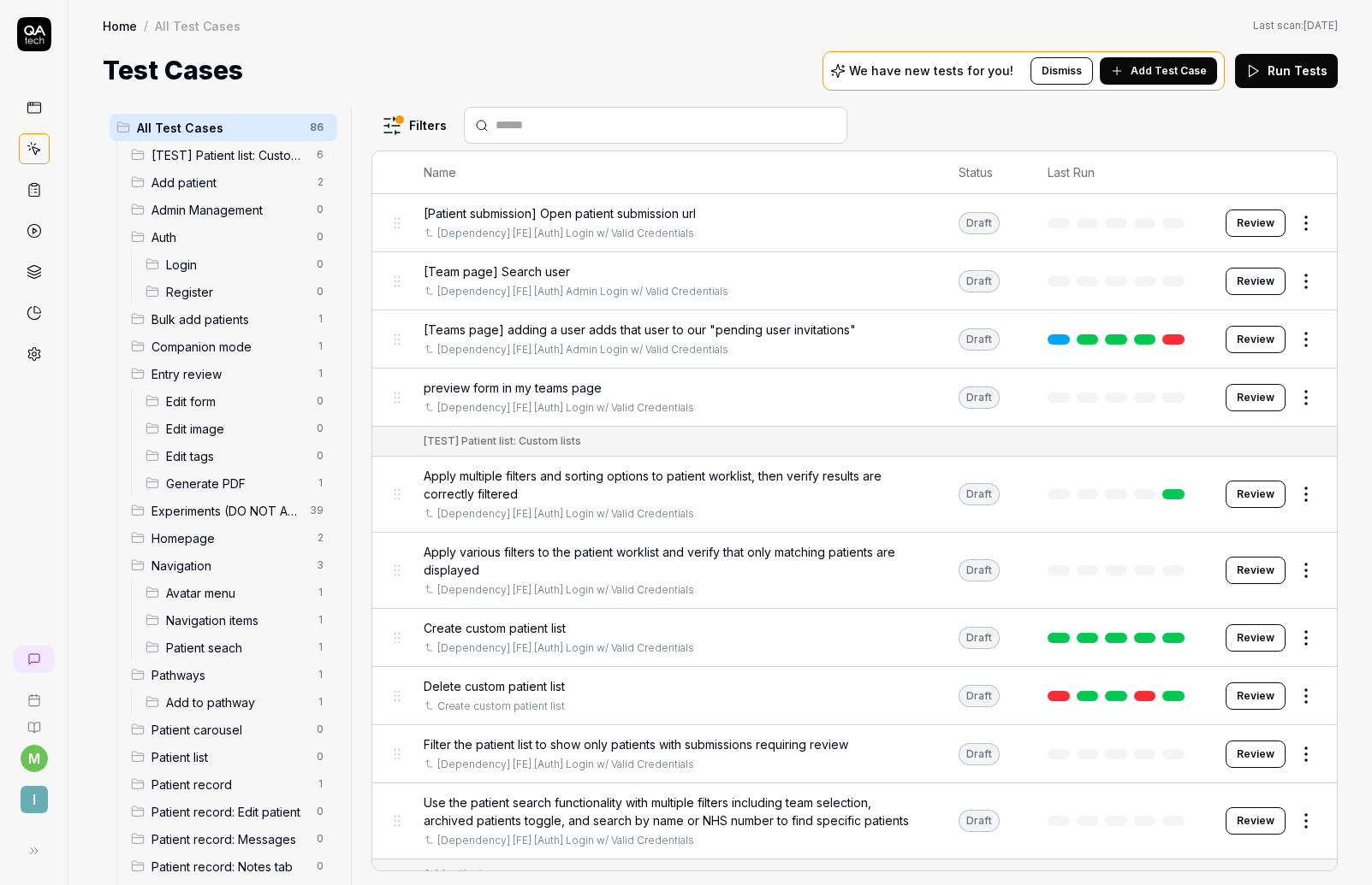
click at [212, 485] on span "Generate PDF" at bounding box center [236, 484] width 140 height 18
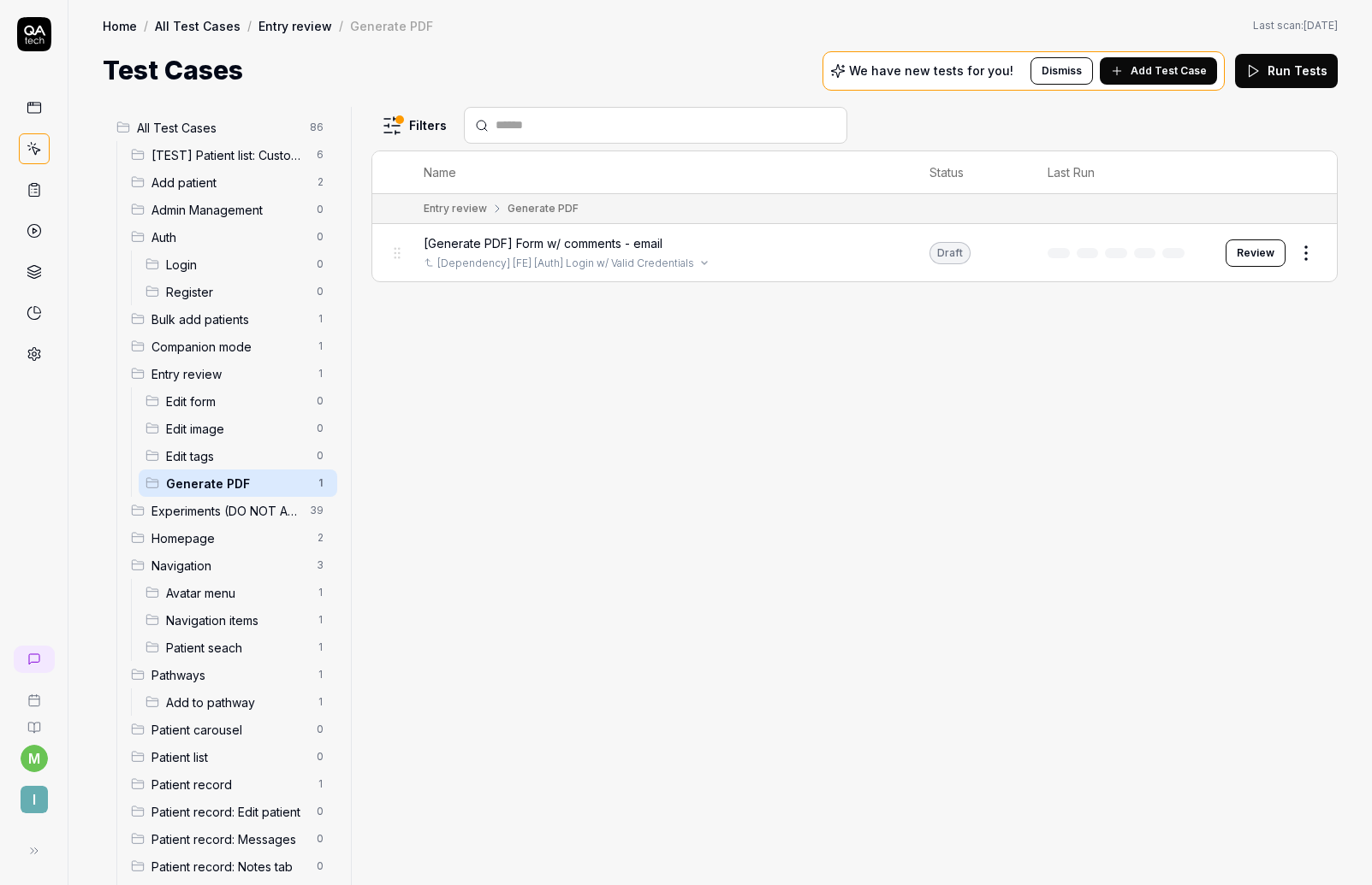
click at [549, 263] on link "[Dependency] [FE] [Auth] Login w/ Valid Credentials" at bounding box center [565, 264] width 256 height 16
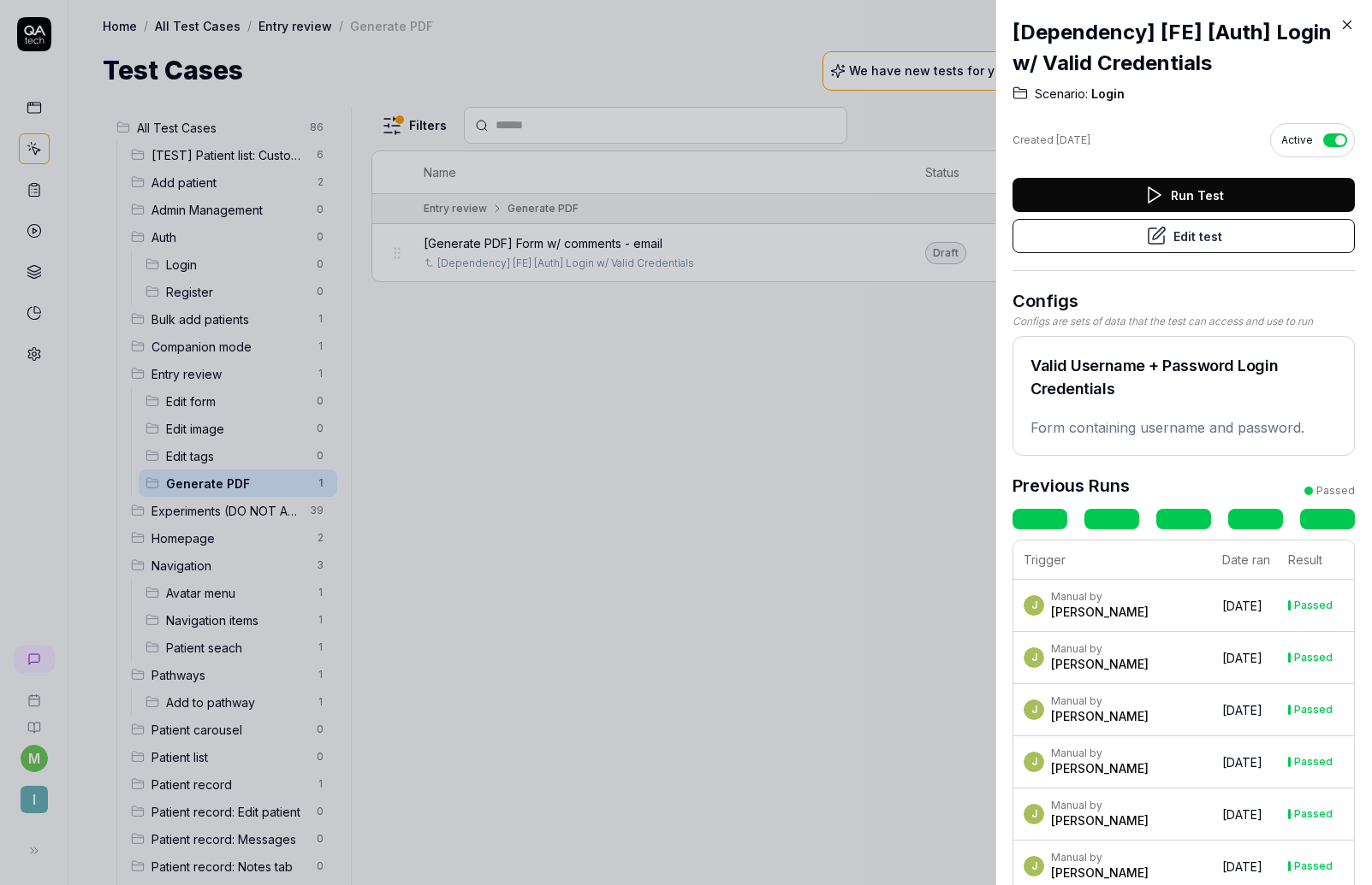
click at [1345, 27] on icon at bounding box center [1347, 26] width 8 height 8
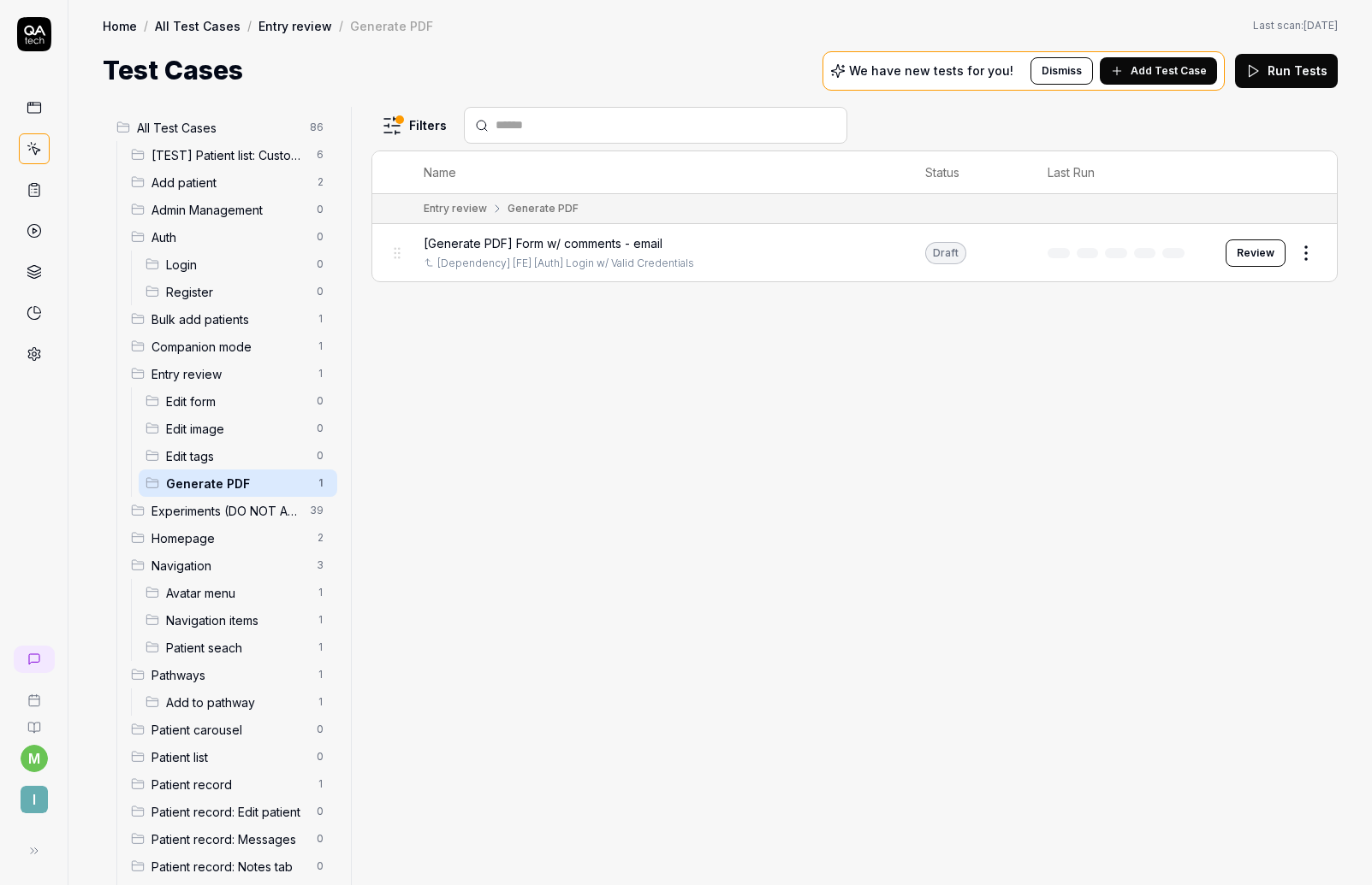
click at [652, 238] on span "[Generate PDF] Form w/ comments - email" at bounding box center [542, 243] width 238 height 18
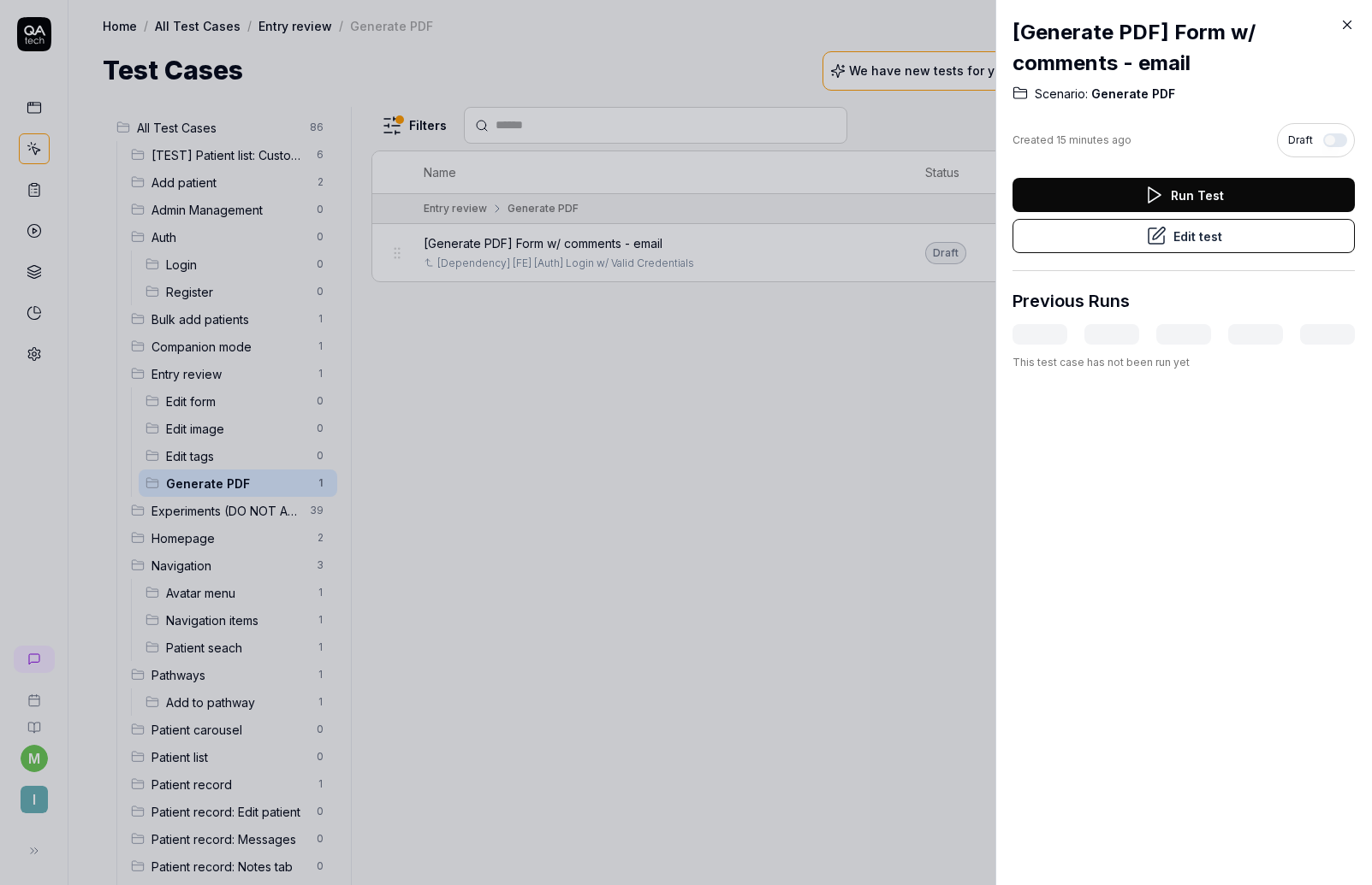
click at [1340, 22] on icon at bounding box center [1347, 25] width 16 height 16
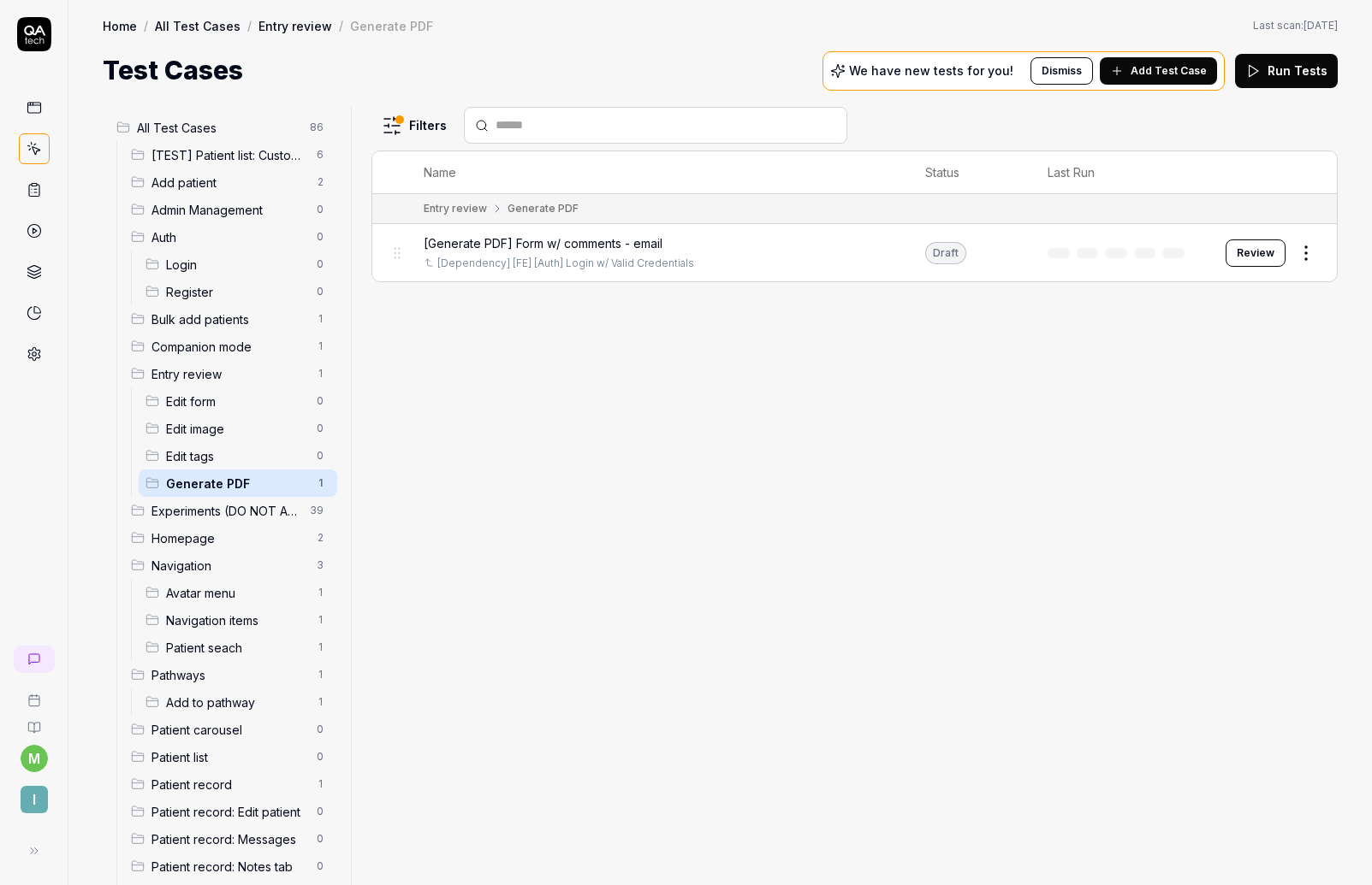
click at [214, 124] on span "All Test Cases" at bounding box center [218, 128] width 162 height 18
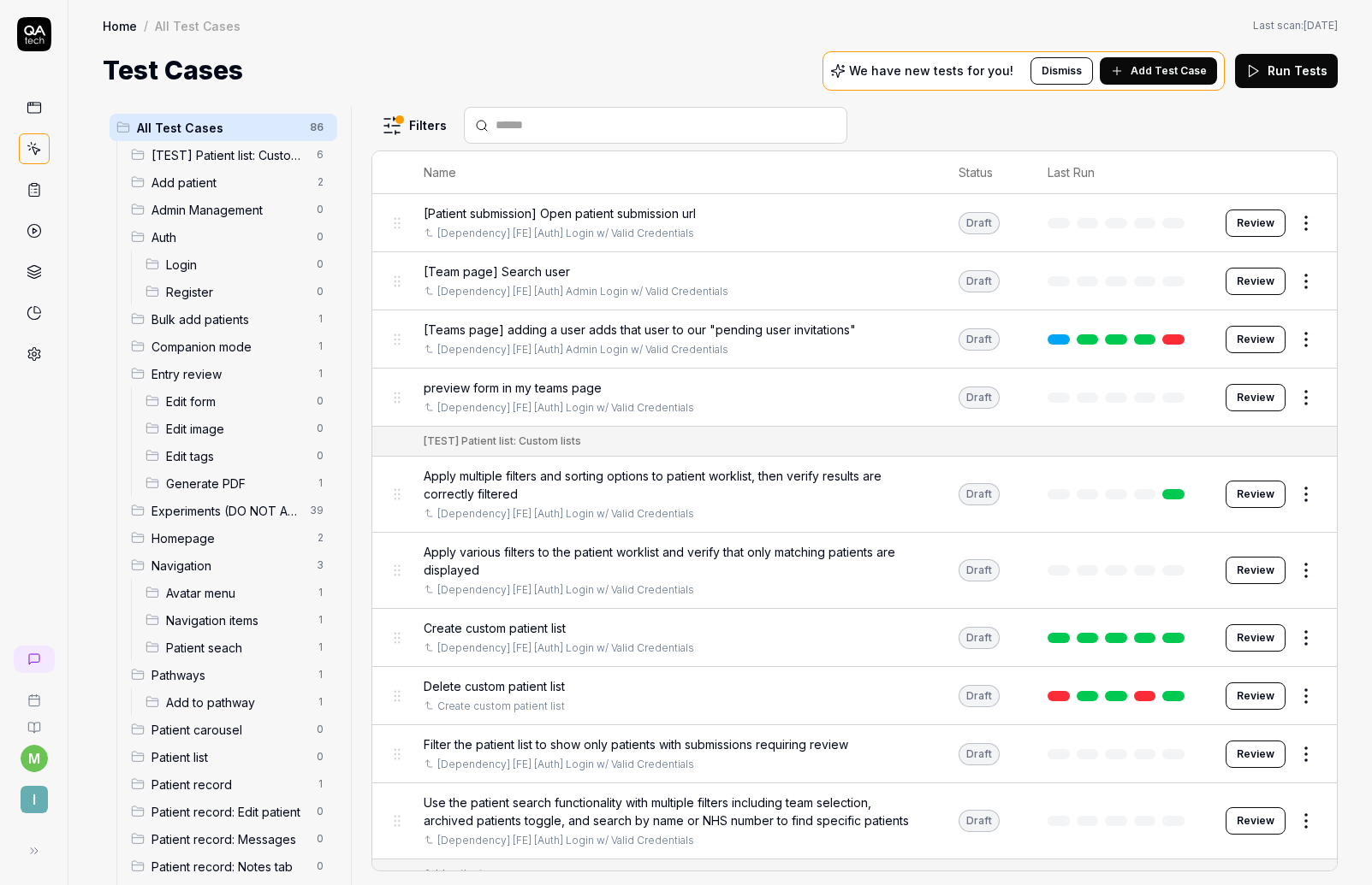
click at [530, 123] on input "text" at bounding box center [666, 126] width 340 height 18
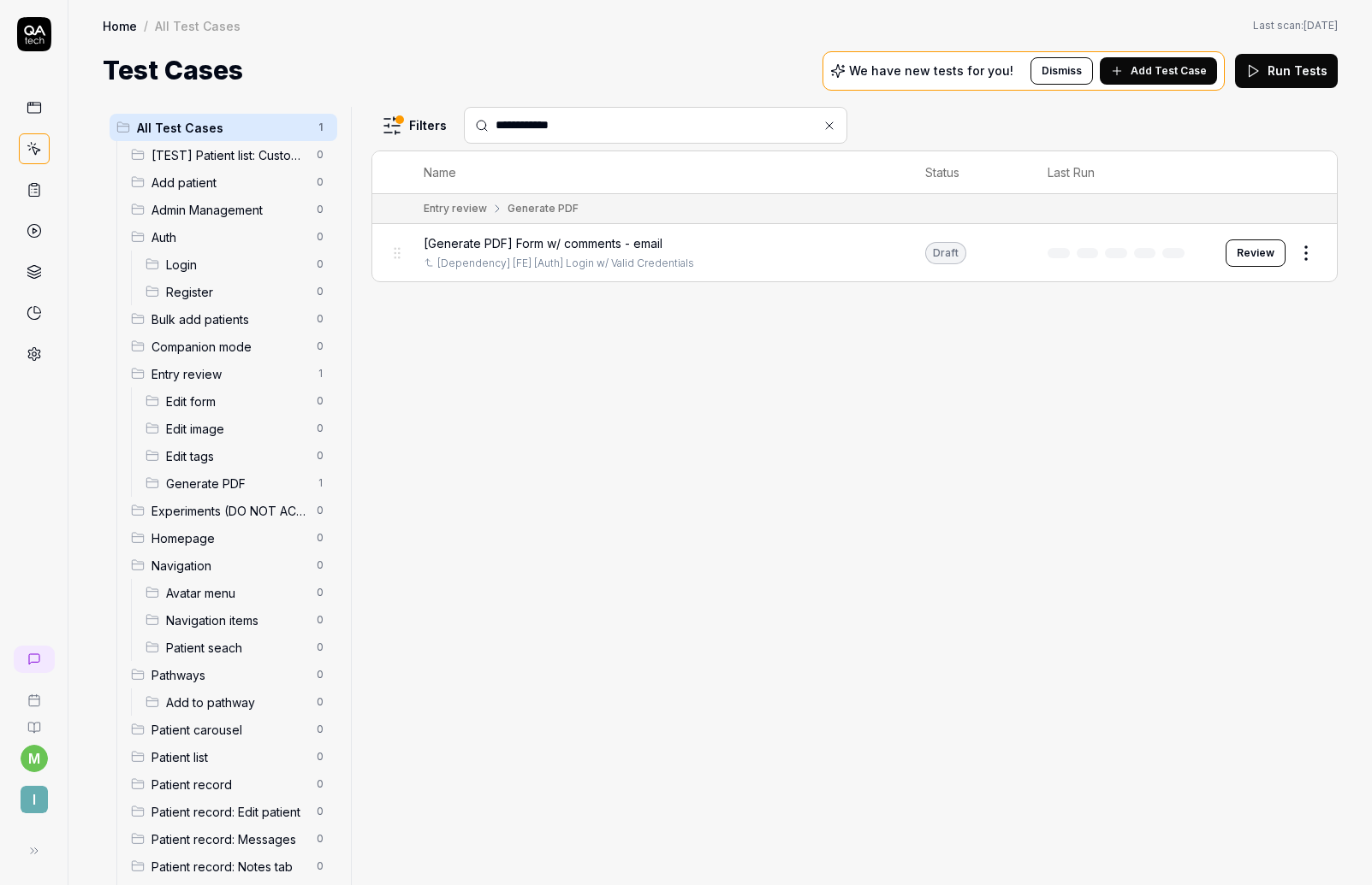
type input "**********"
click at [564, 242] on span "[Generate PDF] Form w/ comments - email" at bounding box center [542, 243] width 238 height 18
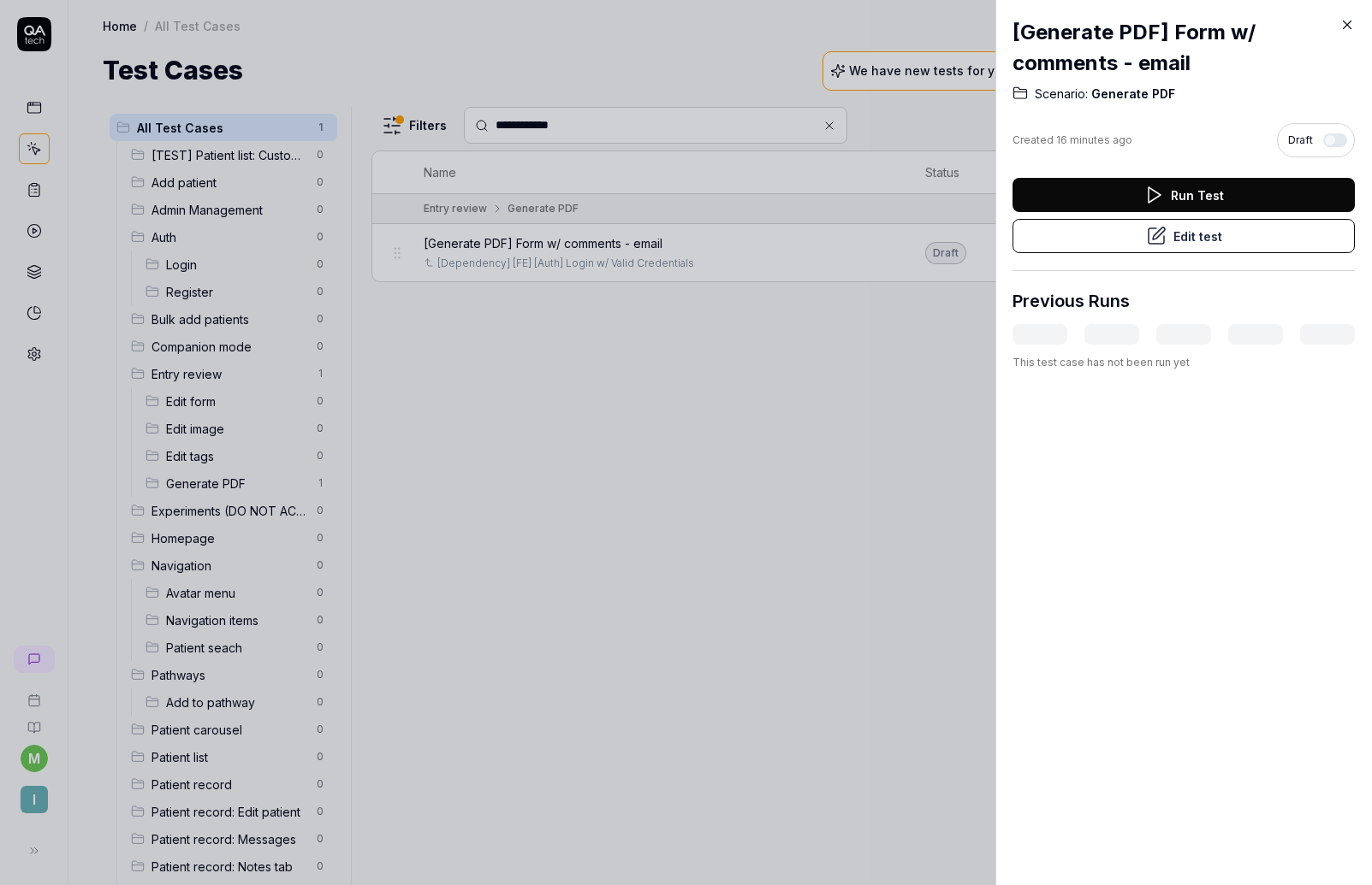
click at [1202, 226] on button "Edit test" at bounding box center [1183, 235] width 342 height 35
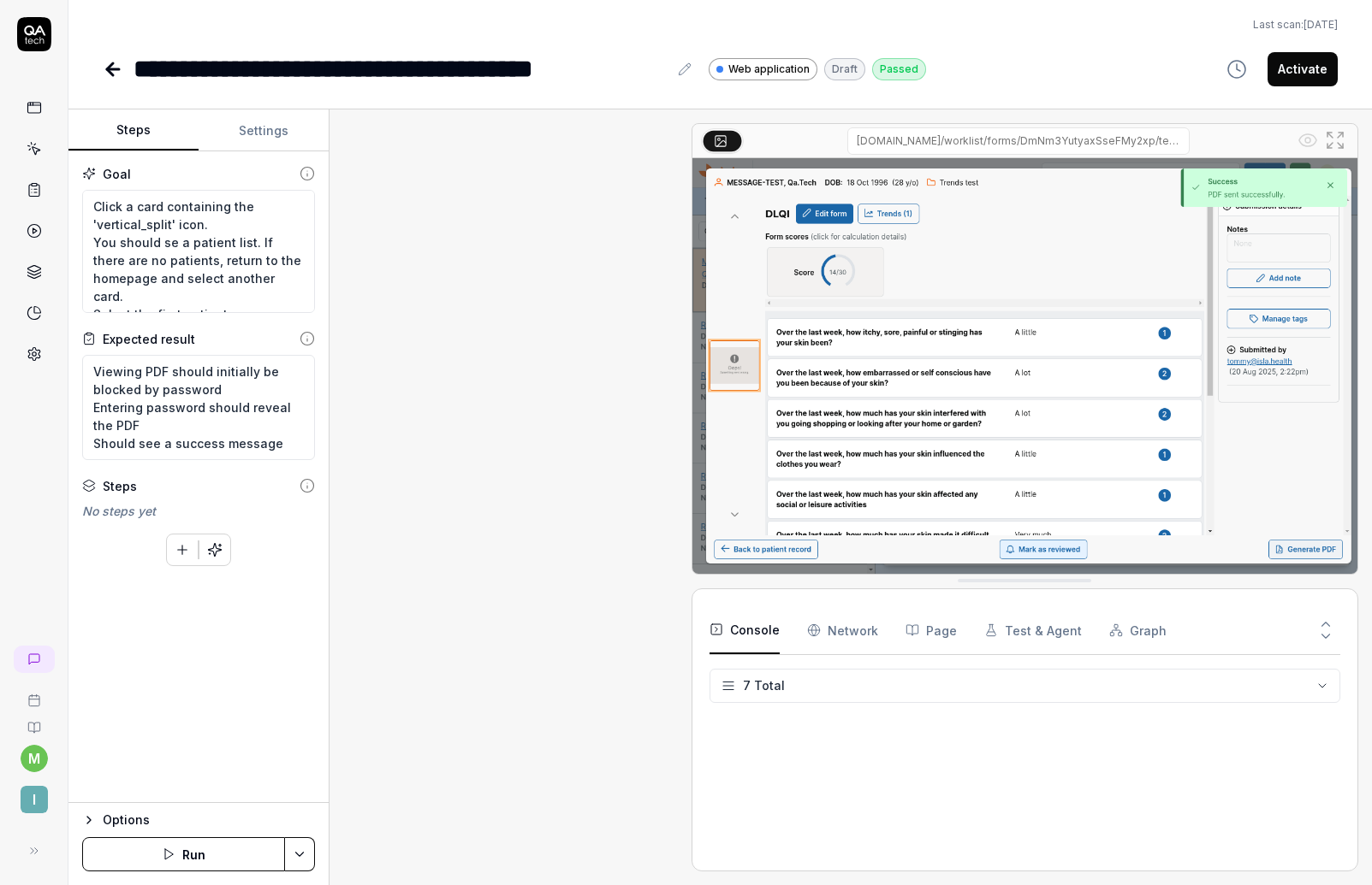
scroll to position [566, 0]
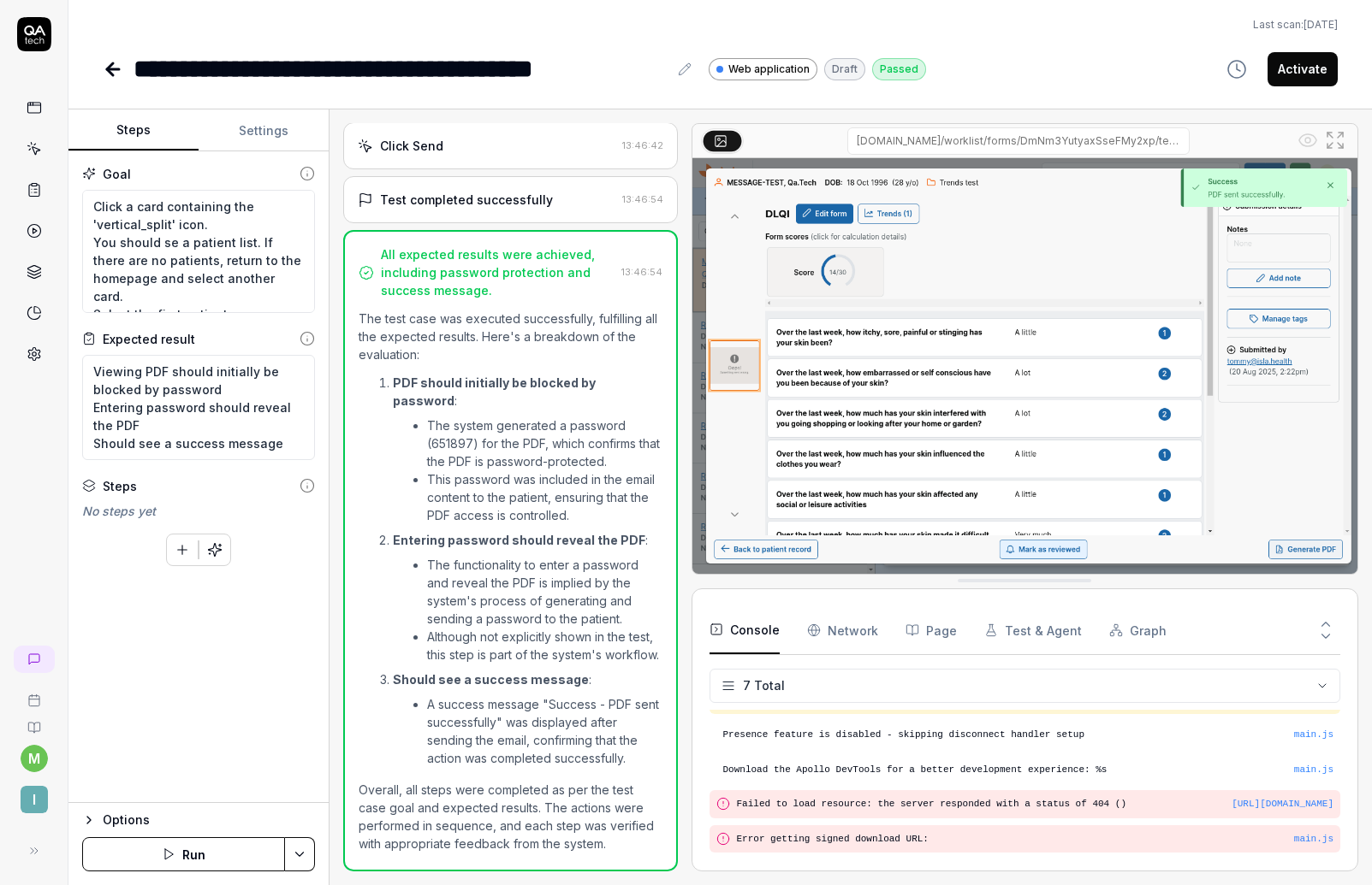
scroll to position [198, 0]
click at [1312, 74] on button "Activate" at bounding box center [1302, 69] width 70 height 35
type textarea "*"
click at [114, 69] on icon at bounding box center [113, 69] width 12 height 0
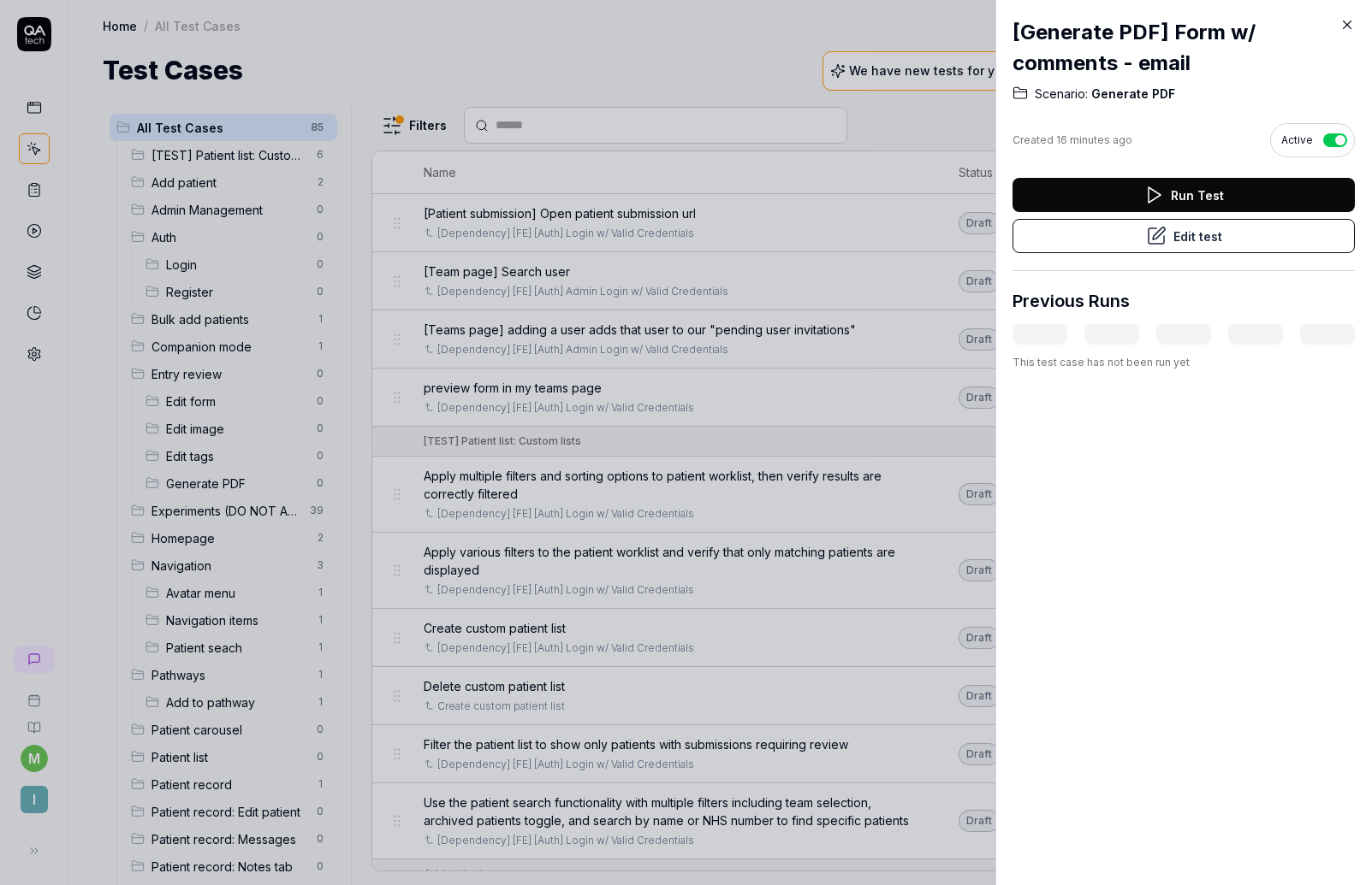
click at [1346, 31] on icon at bounding box center [1347, 25] width 16 height 16
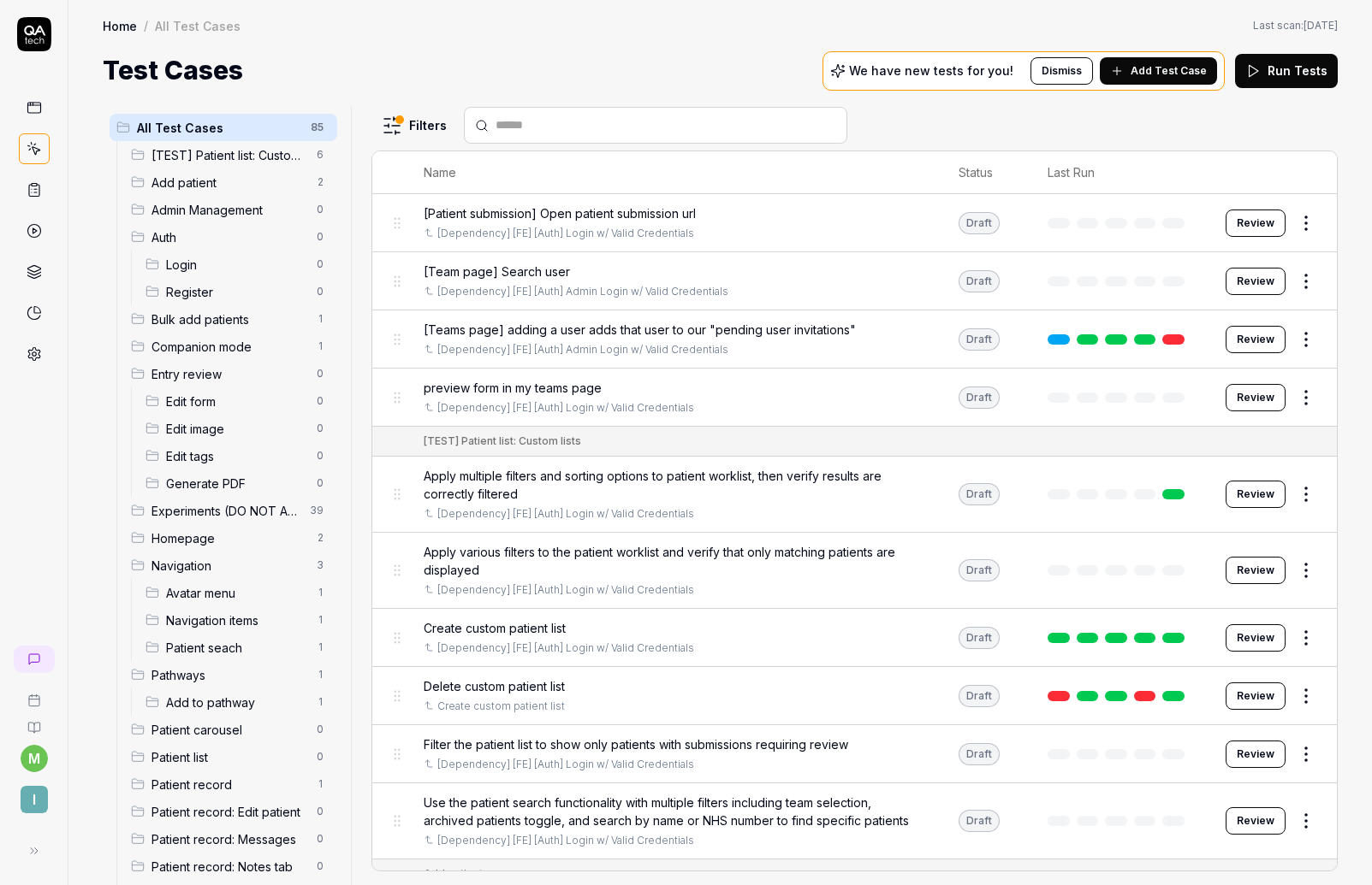
click at [630, 120] on input "text" at bounding box center [666, 126] width 340 height 18
type input "********"
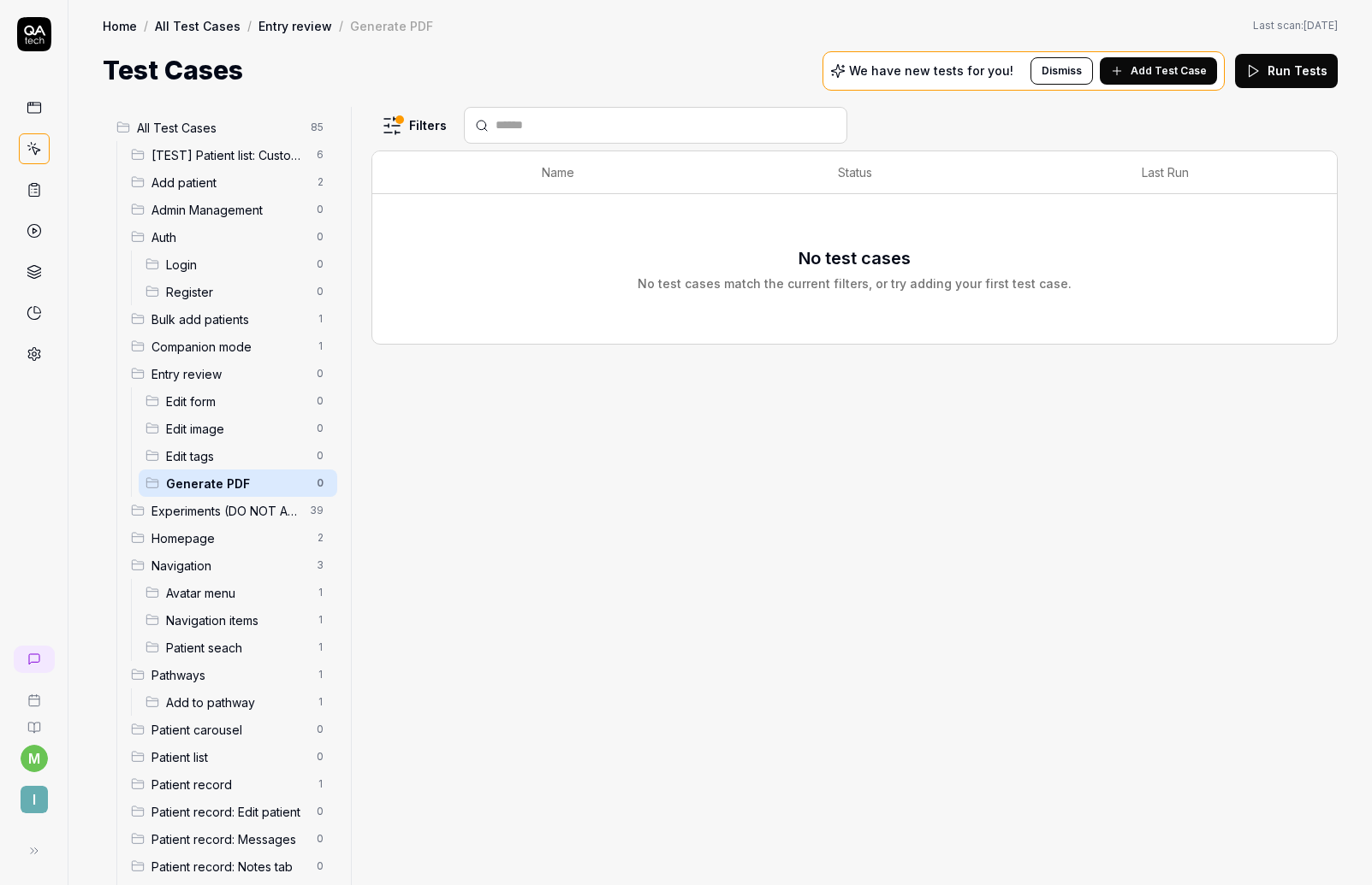
click at [263, 400] on span "Edit form" at bounding box center [236, 401] width 140 height 18
click at [253, 433] on span "Edit image" at bounding box center [236, 429] width 140 height 18
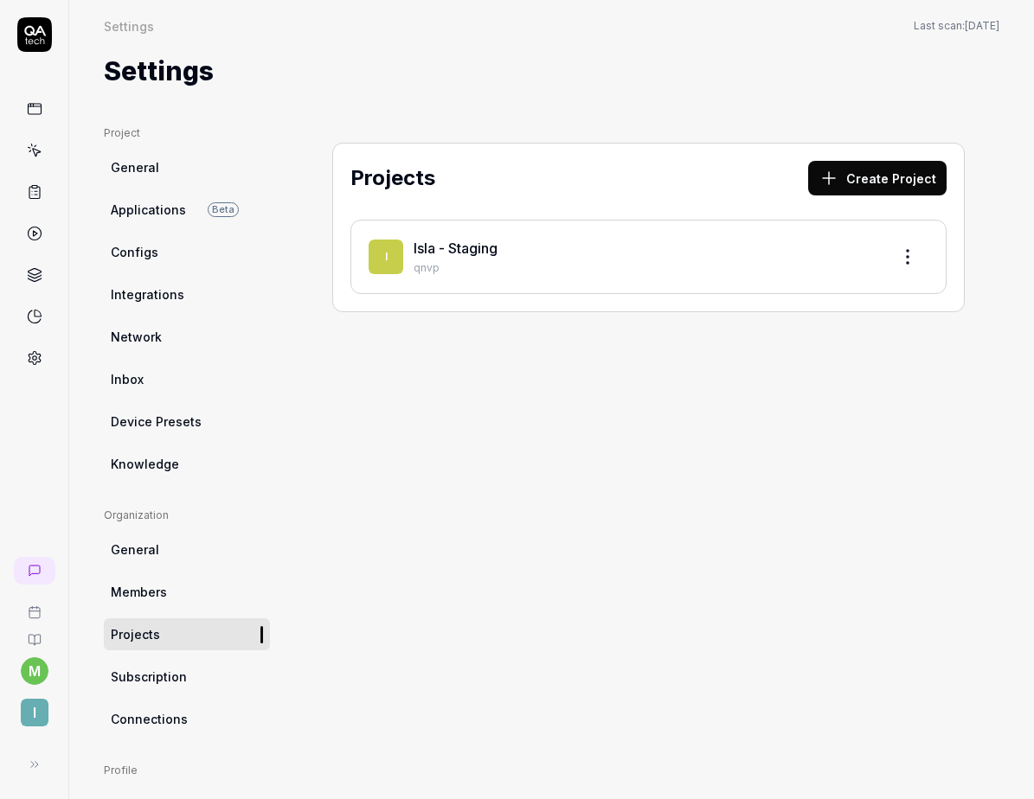
click at [566, 254] on div "Isla - Staging" at bounding box center [644, 248] width 463 height 21
click at [448, 241] on link "Isla - Staging" at bounding box center [455, 248] width 84 height 17
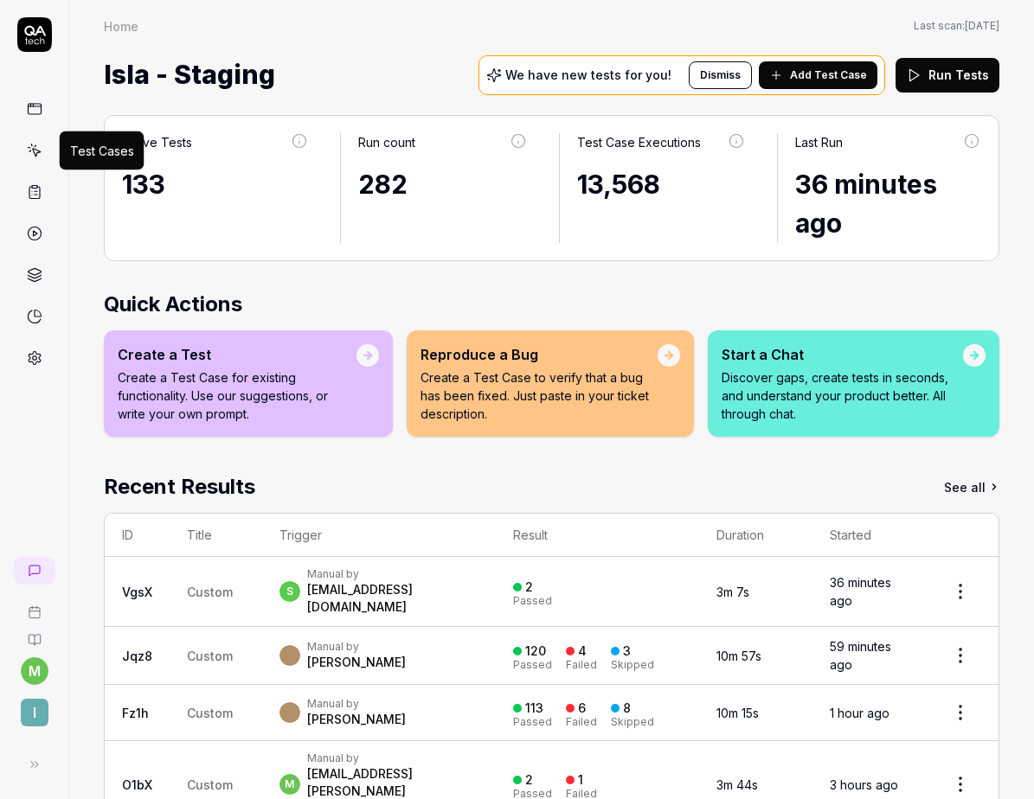
click at [38, 151] on icon at bounding box center [35, 151] width 16 height 16
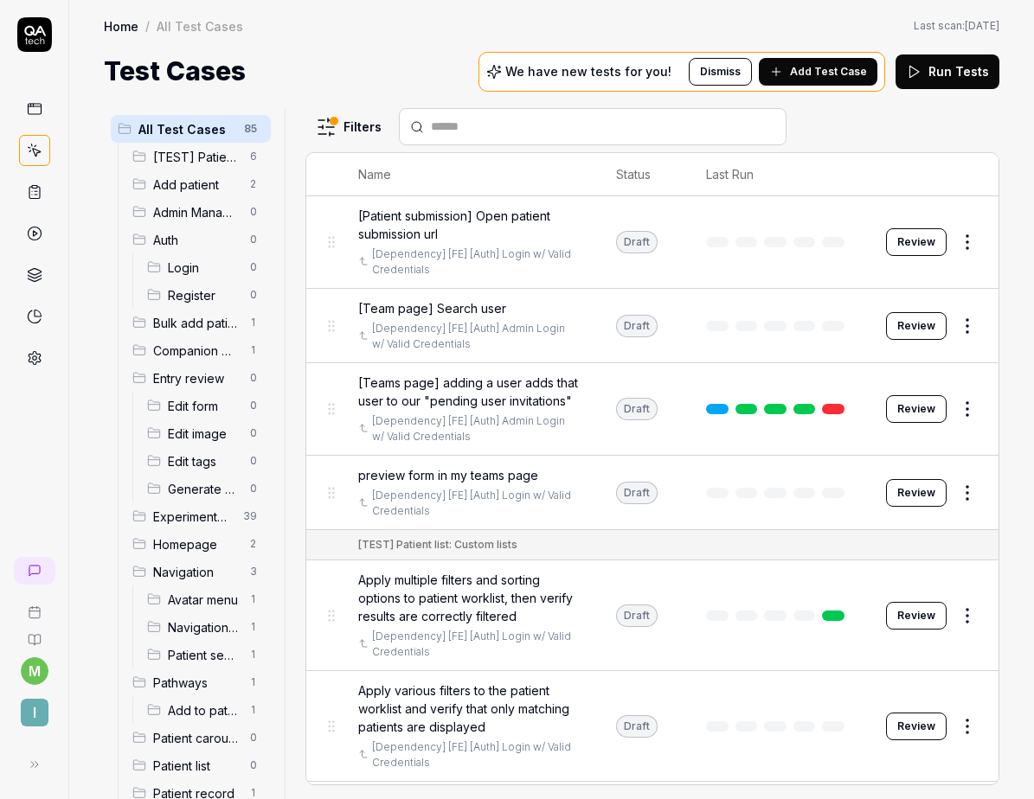
click at [339, 124] on html "m I Home / All Test Cases Home / All Test Cases Last scan: Jun 2 2025 Test Case…" at bounding box center [517, 399] width 1034 height 799
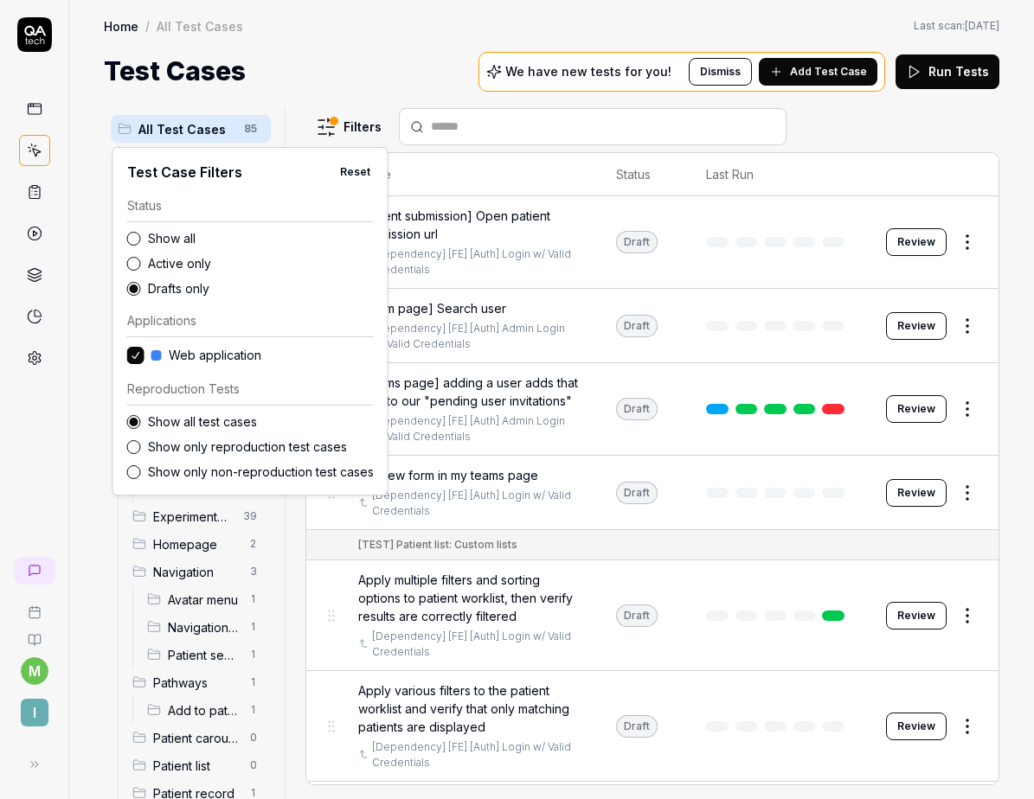
click at [170, 239] on label "Show all" at bounding box center [261, 238] width 226 height 18
click at [141, 239] on button "Show all" at bounding box center [134, 239] width 14 height 14
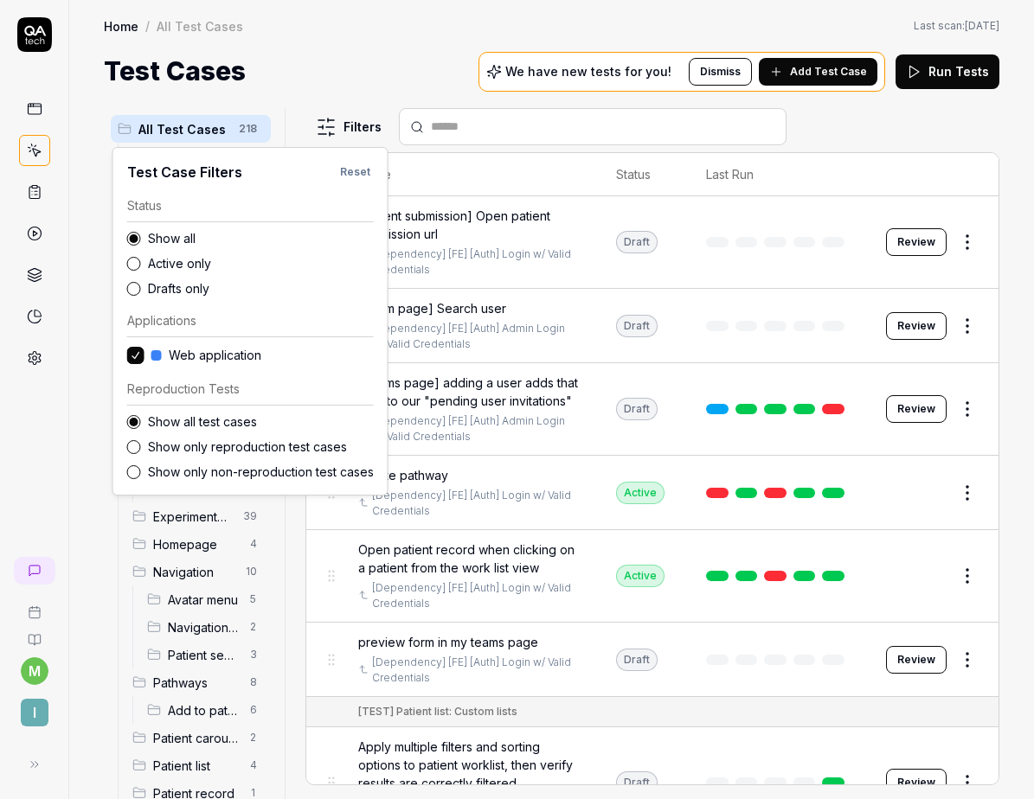
click at [336, 88] on html "m I Home / All Test Cases Home / All Test Cases Last scan: Jun 2 2025 Test Case…" at bounding box center [517, 399] width 1034 height 799
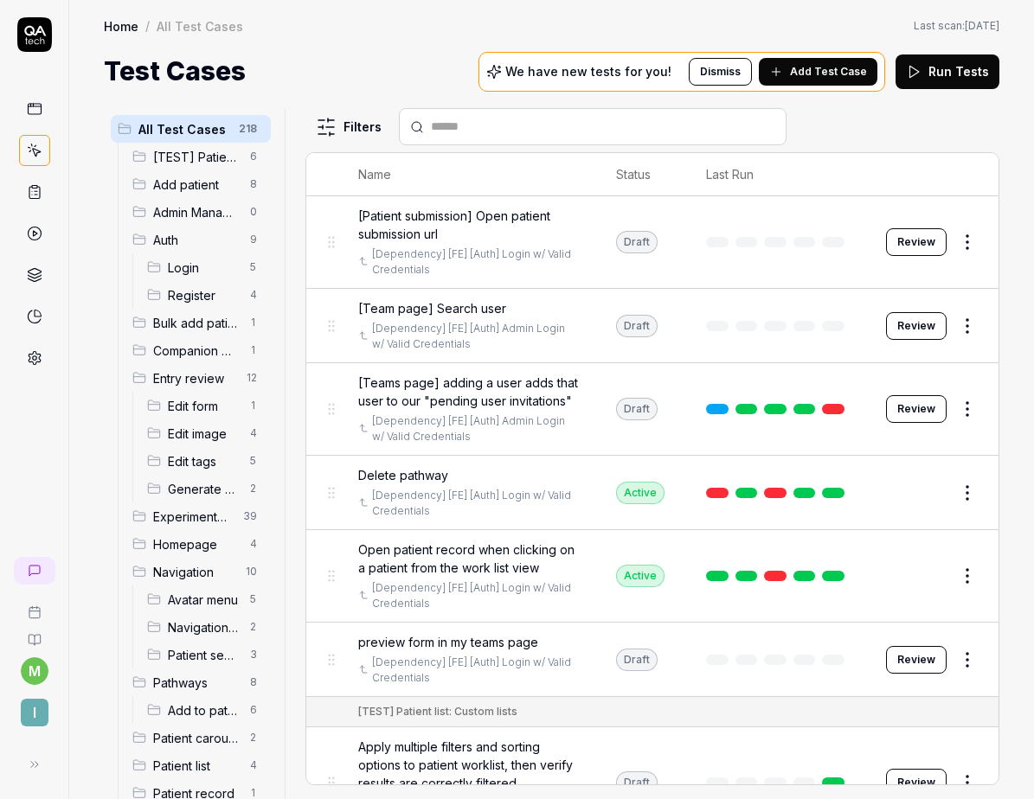
click at [193, 485] on span "Generate PDF" at bounding box center [204, 489] width 72 height 18
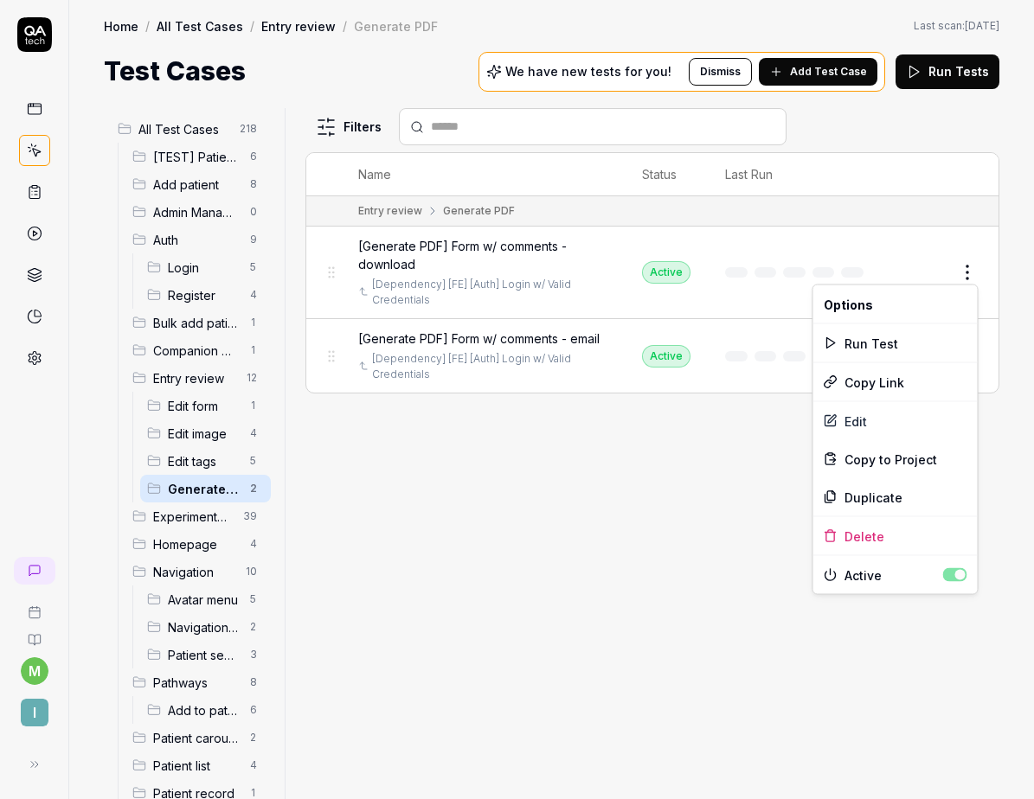
click at [970, 272] on html "m I Home / All Test Cases / Entry review / Generate PDF Home / All Test Cases /…" at bounding box center [517, 399] width 1034 height 799
click at [871, 494] on div "Duplicate" at bounding box center [895, 497] width 164 height 38
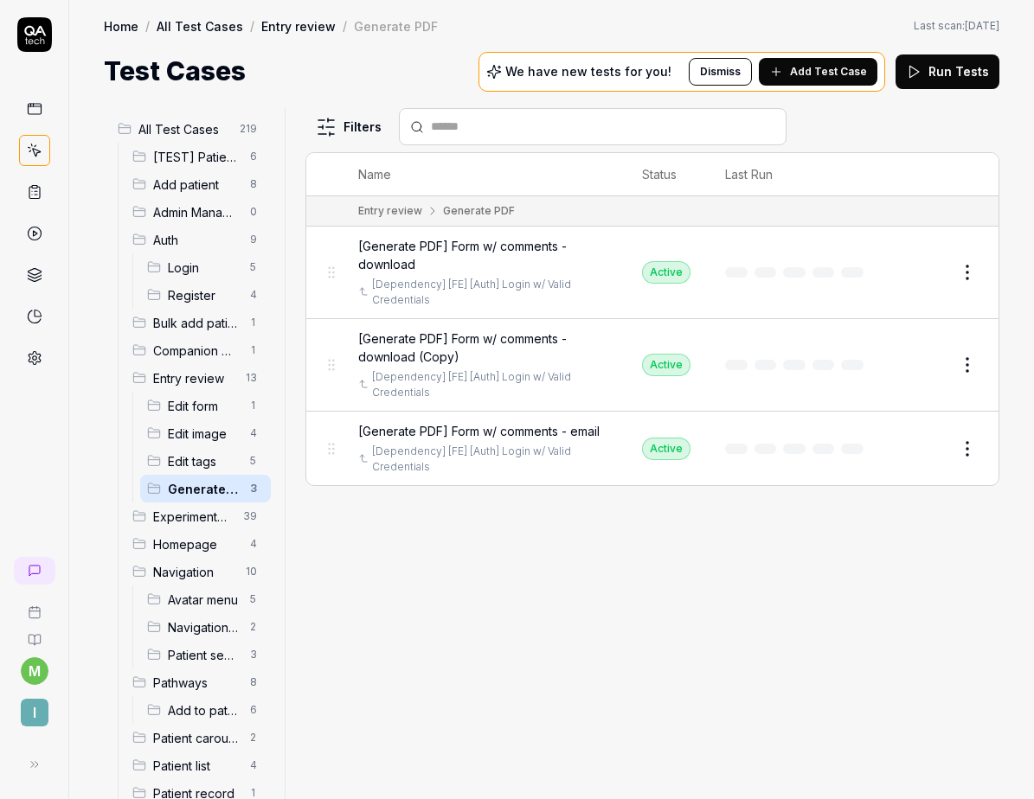
click at [490, 342] on span "[Generate PDF] Form w/ comments - download (Copy)" at bounding box center [482, 348] width 249 height 36
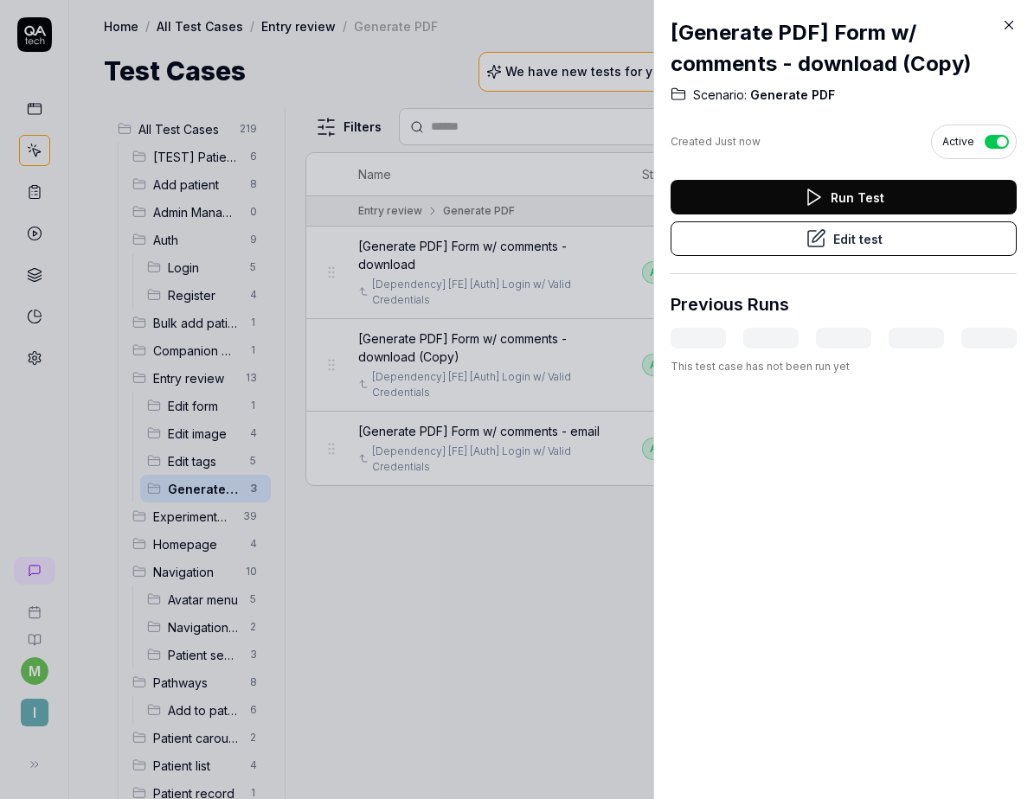
click at [759, 227] on button "Edit test" at bounding box center [843, 238] width 346 height 35
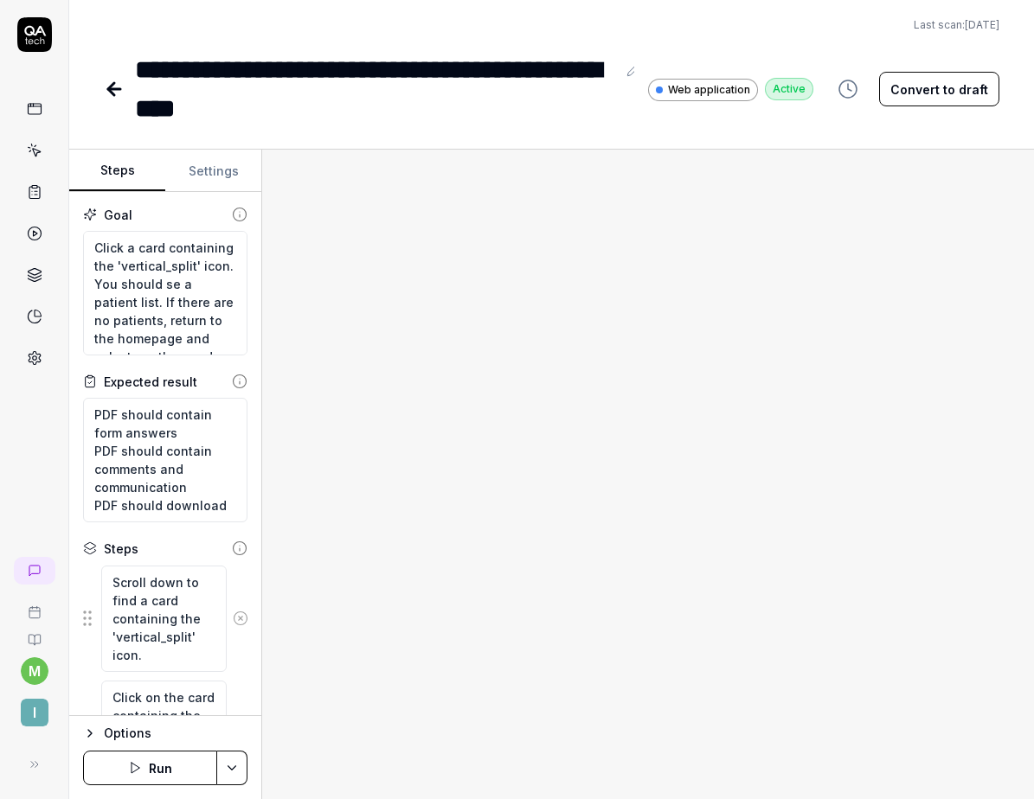
type textarea "*"
click at [435, 68] on div "**********" at bounding box center [375, 89] width 481 height 78
click at [228, 588] on div "Scroll down to find a card containing the 'vertical_split' icon." at bounding box center [165, 619] width 164 height 108
click at [238, 617] on icon at bounding box center [240, 619] width 4 height 4
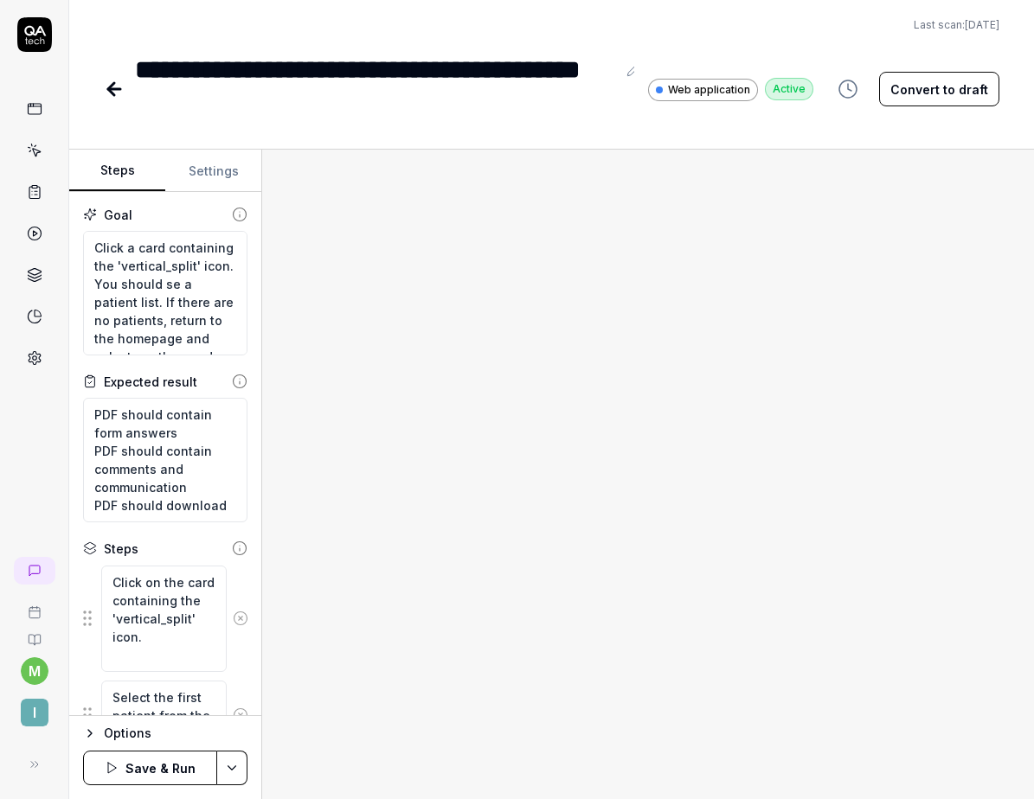
click at [238, 617] on icon at bounding box center [240, 619] width 4 height 4
click at [232, 591] on button at bounding box center [240, 600] width 27 height 35
click at [233, 611] on icon at bounding box center [241, 619] width 16 height 16
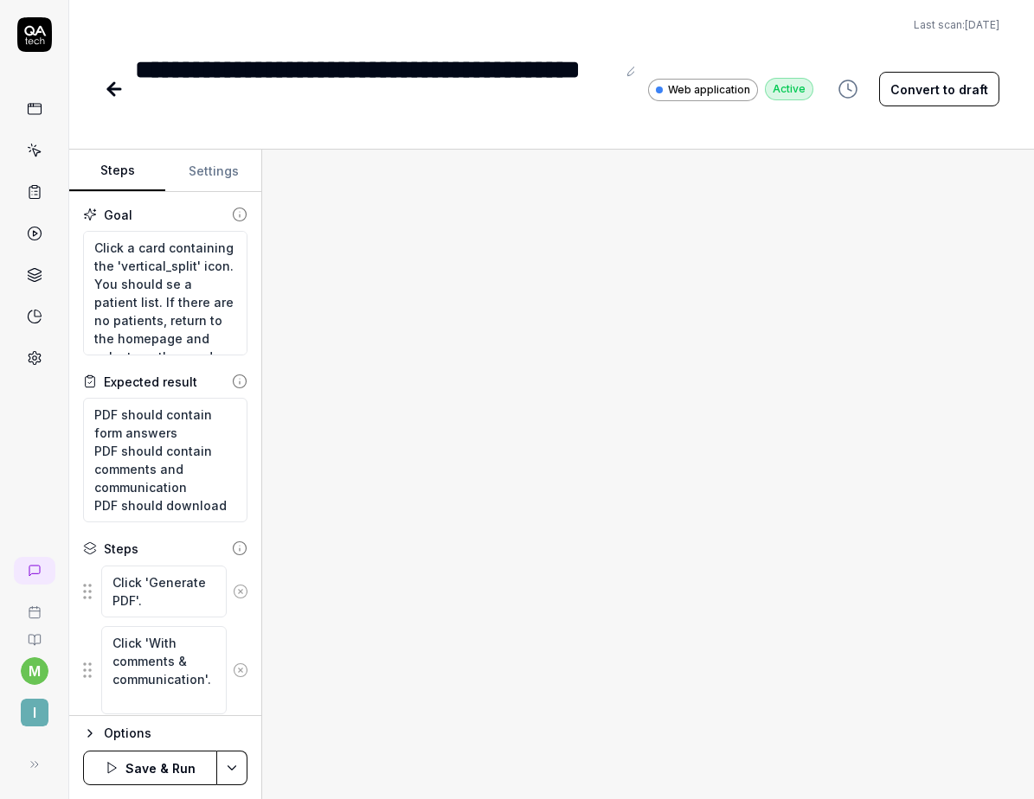
click at [233, 590] on icon at bounding box center [241, 592] width 16 height 16
click at [227, 600] on button at bounding box center [240, 610] width 27 height 35
click at [233, 596] on icon at bounding box center [241, 592] width 16 height 16
click at [233, 602] on icon at bounding box center [241, 601] width 16 height 16
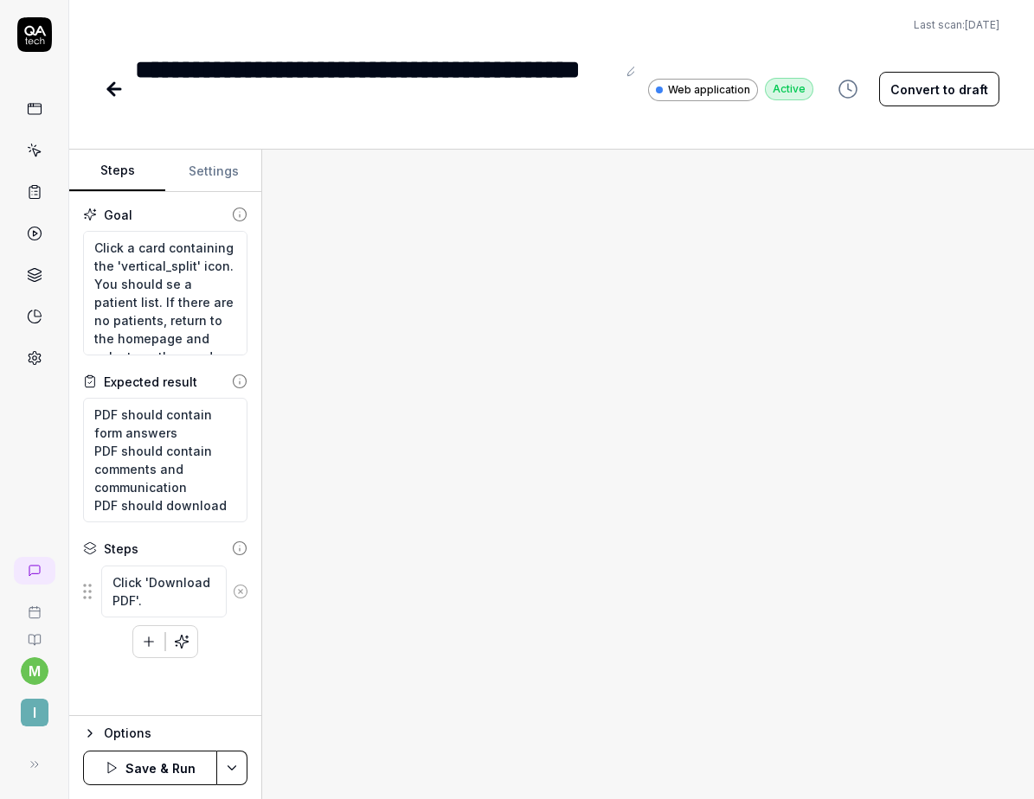
click at [237, 592] on icon at bounding box center [241, 592] width 16 height 16
click at [185, 434] on textarea "PDF should contain form answers PDF should contain comments and communication P…" at bounding box center [165, 460] width 164 height 125
click at [165, 414] on textarea "PDF should contain form answers PDF should contain comments and communication P…" at bounding box center [165, 460] width 164 height 125
type textarea "*"
type textarea "PDF should ncontain form answers PDF should contain comments and communication …"
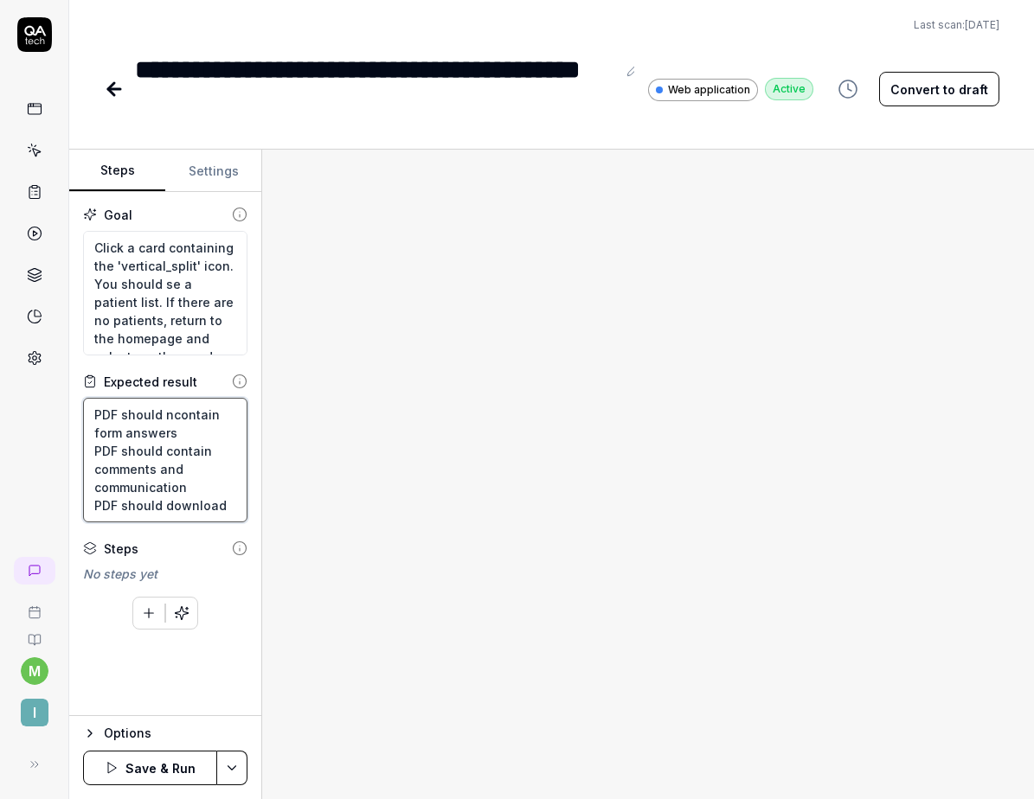
type textarea "*"
type textarea "PDF should nocontain form answers PDF should contain comments and communication…"
type textarea "*"
type textarea "PDF should notcontain form answers PDF should contain comments and communicatio…"
type textarea "*"
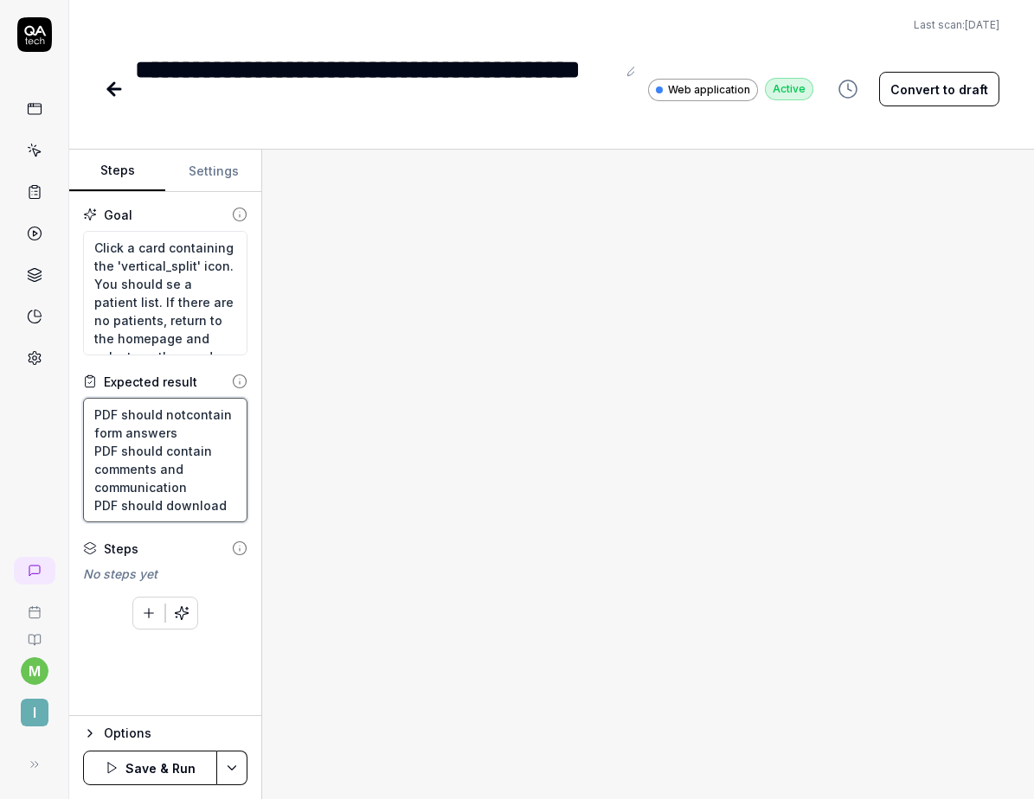
type textarea "PDF should not contain form answers PDF should contain comments and communicati…"
type textarea "*"
type textarea "PDF should notcontain form answers PDF should contain comments and communicatio…"
type textarea "*"
type textarea "PDF should nocontain form answers PDF should contain comments and communication…"
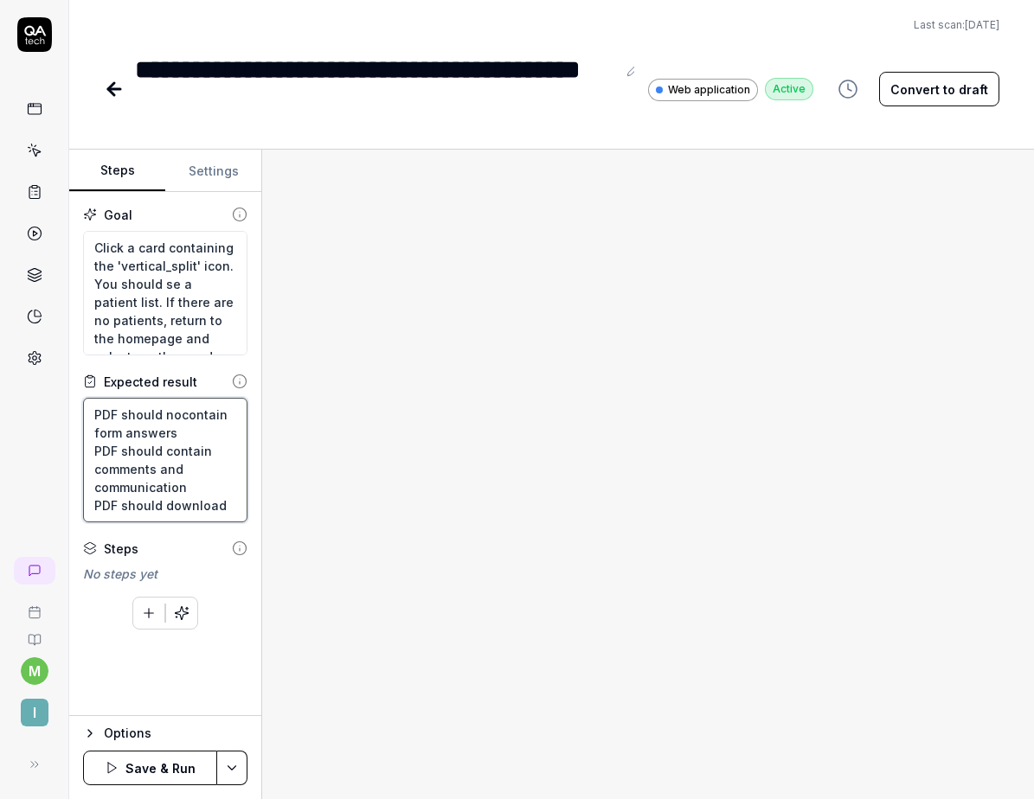
type textarea "*"
type textarea "PDF should ncontain form answers PDF should contain comments and communication …"
type textarea "*"
type textarea "PDF should contain form answers PDF should contain comments and communication P…"
click at [163, 448] on textarea "PDF should contain form answers PDF should contain comments and communication P…" at bounding box center [165, 460] width 164 height 125
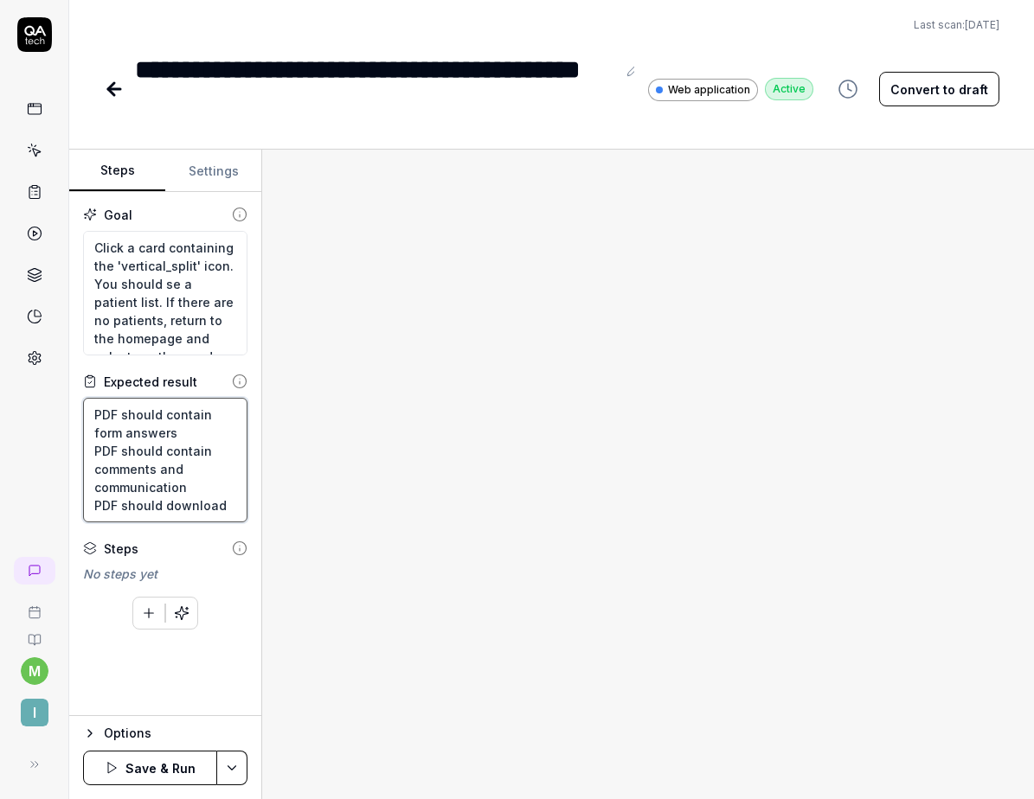
type textarea "*"
type textarea "PDF should contain form answers PDF should ncontain comments and communication …"
type textarea "*"
type textarea "PDF should contain form answers PDF should nocontain comments and communication…"
type textarea "*"
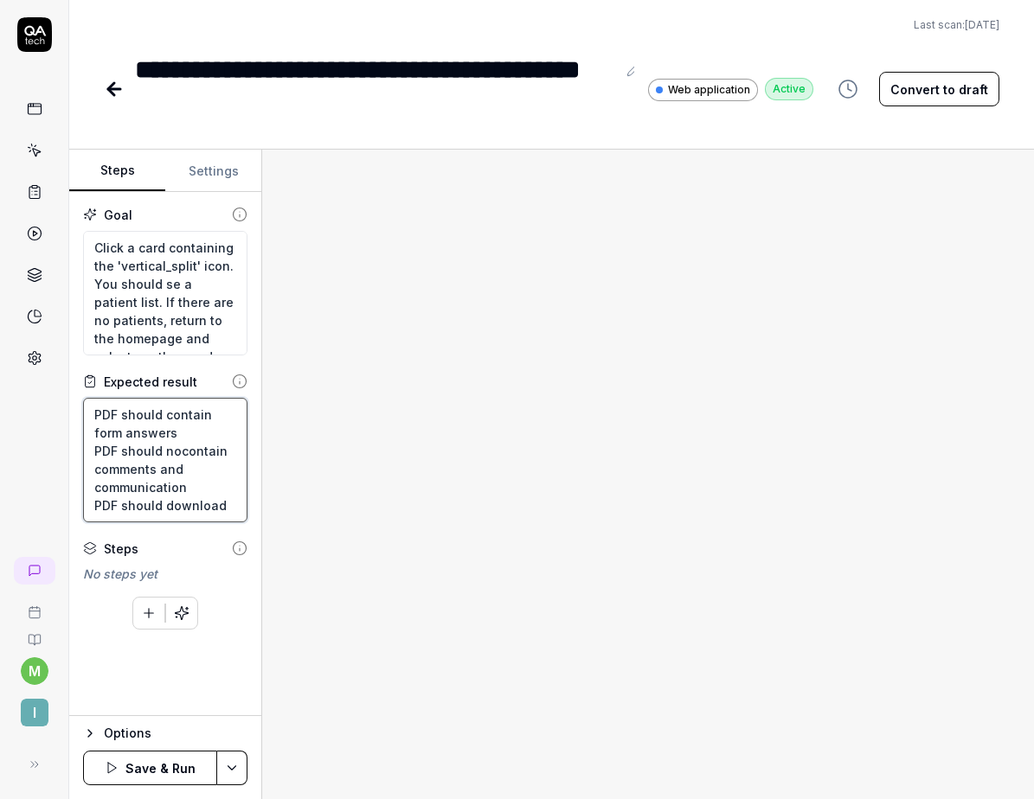
type textarea "PDF should contain form answers PDF should notcontain comments and communicatio…"
type textarea "*"
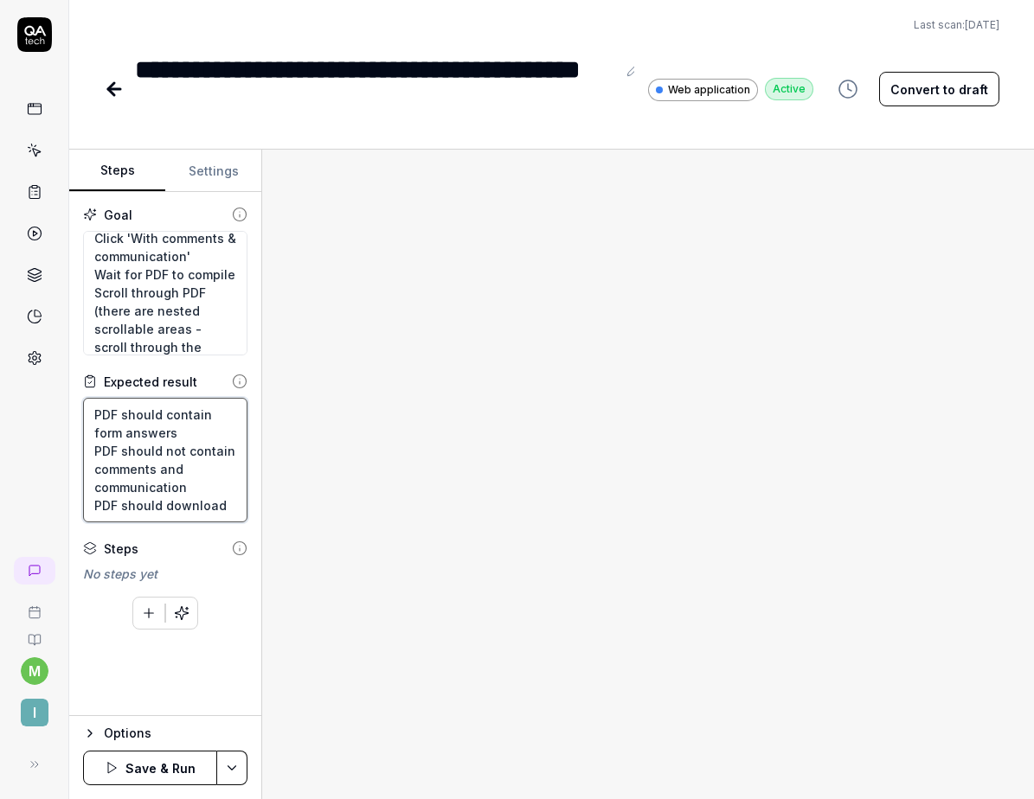
scroll to position [274, 0]
type textarea "PDF should contain form answers PDF should not contain comments and communicati…"
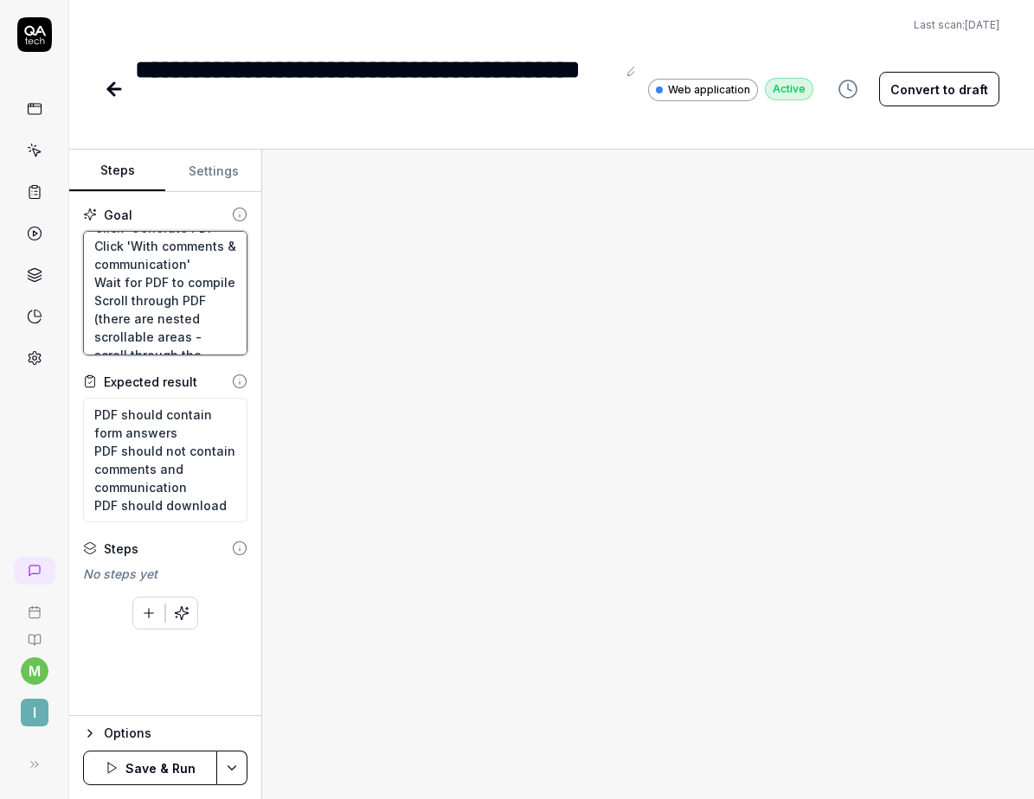
click at [156, 279] on textarea "Click a card containing the 'vertical_split' icon. You should se a patient list…" at bounding box center [165, 293] width 164 height 125
type textarea "*"
type textarea "Click a card containing the 'vertical_split' icon. You should se a patient list…"
type textarea "*"
type textarea "Click a card containing the 'vertical_split' icon. You should se a patient list…"
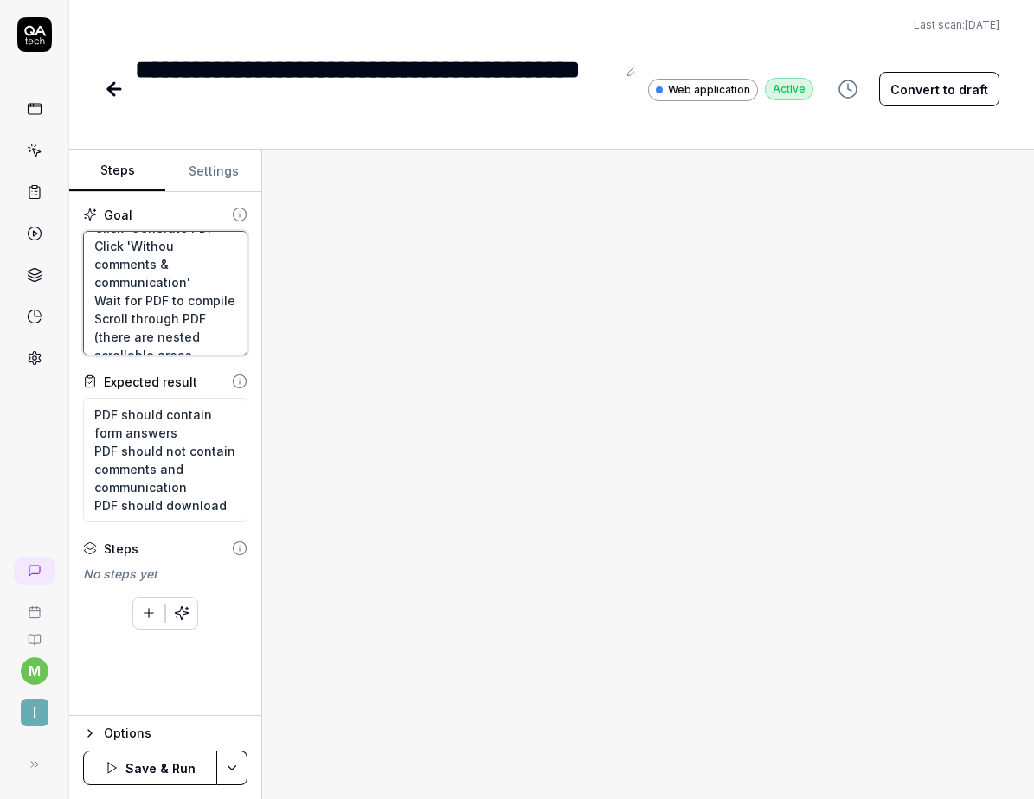
type textarea "*"
type textarea "Click a card containing the 'vertical_split' icon. You should se a patient list…"
click at [144, 771] on button "Save & Run" at bounding box center [150, 768] width 134 height 35
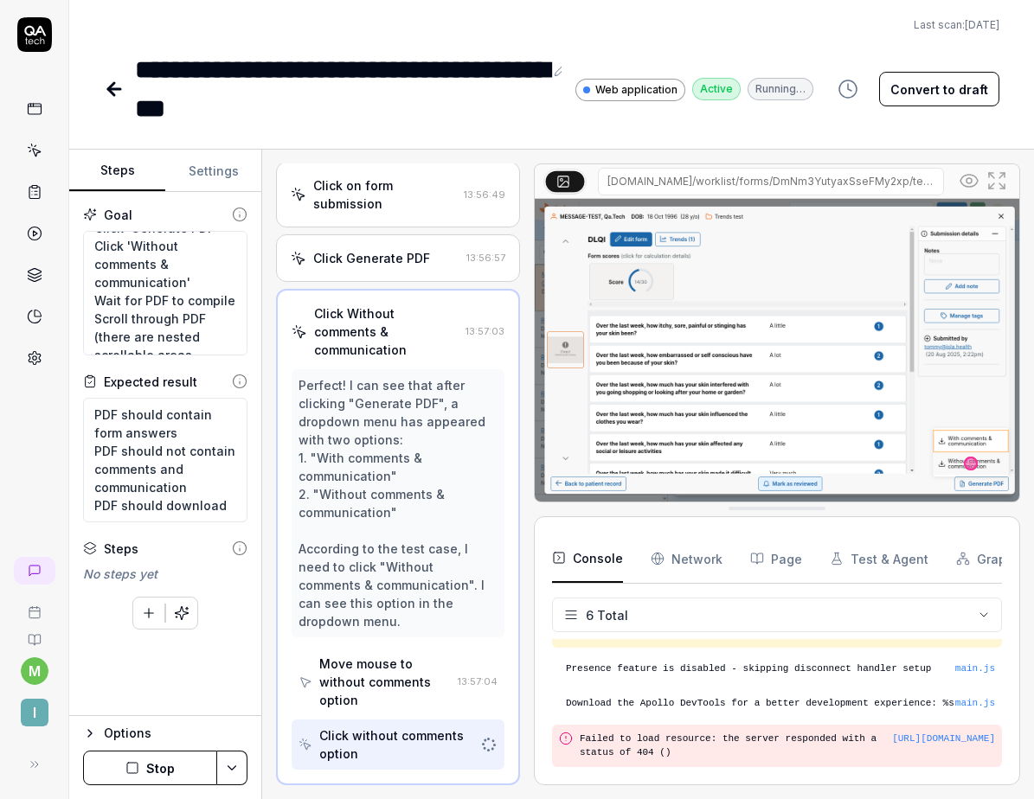
scroll to position [154, 0]
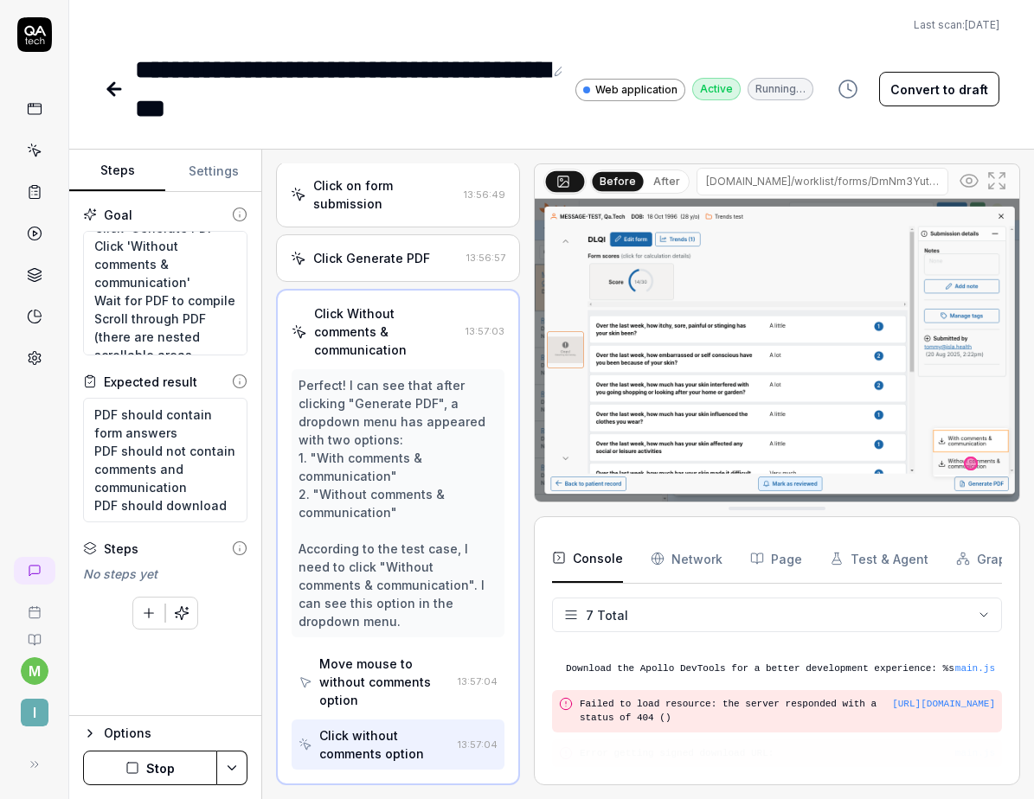
click at [107, 87] on icon at bounding box center [114, 89] width 21 height 21
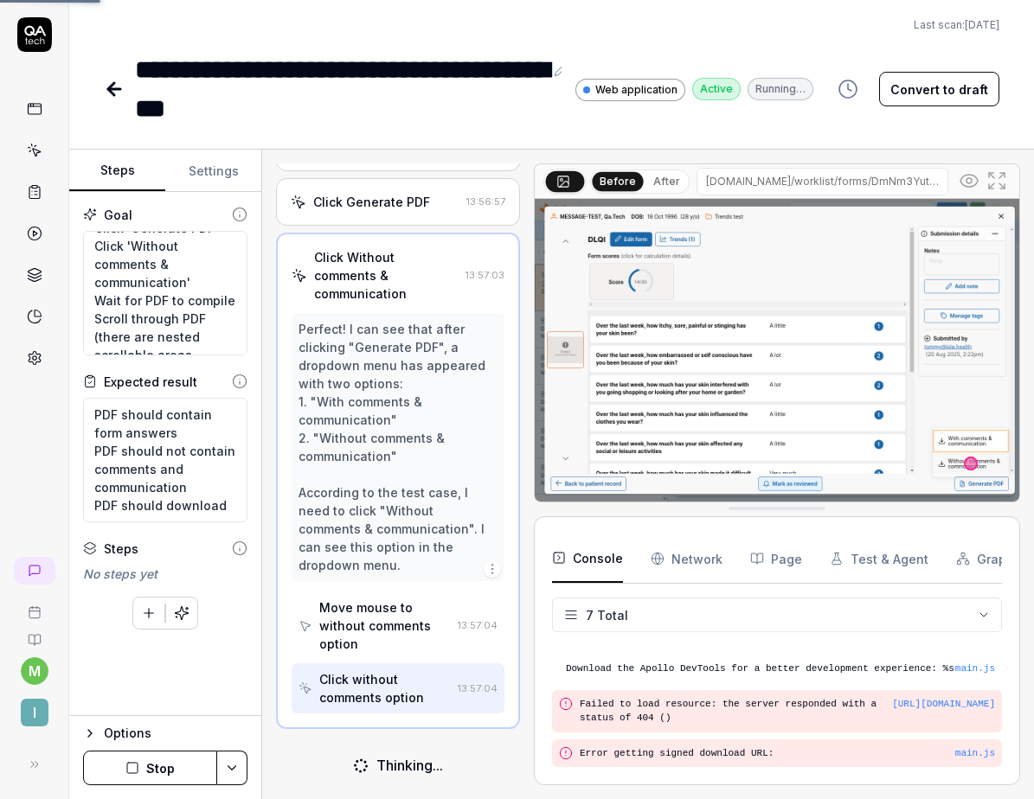
scroll to position [337, 0]
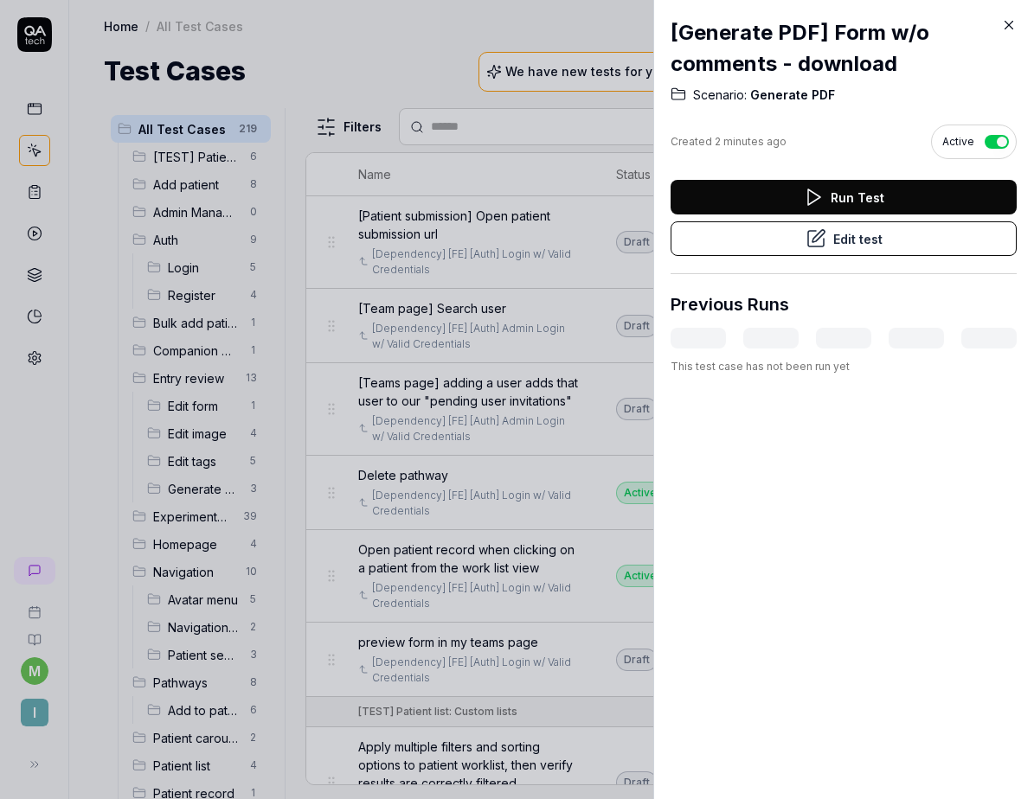
click at [1013, 22] on icon at bounding box center [1009, 25] width 16 height 16
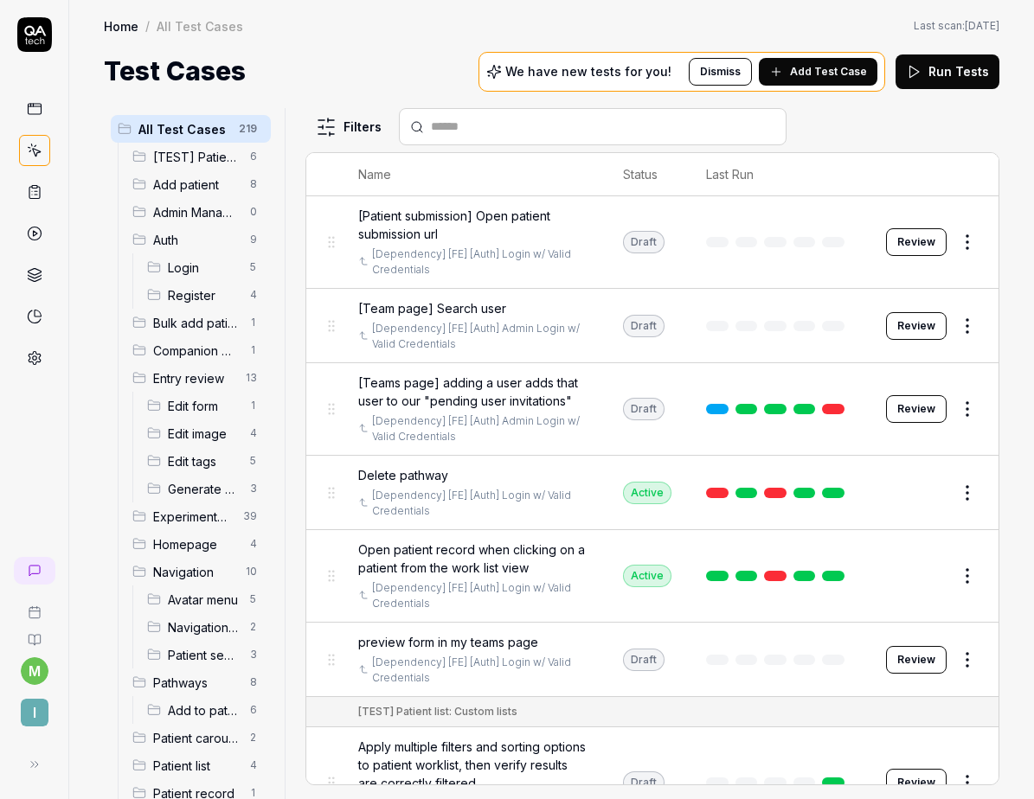
click at [195, 490] on span "Generate PDF" at bounding box center [204, 489] width 72 height 18
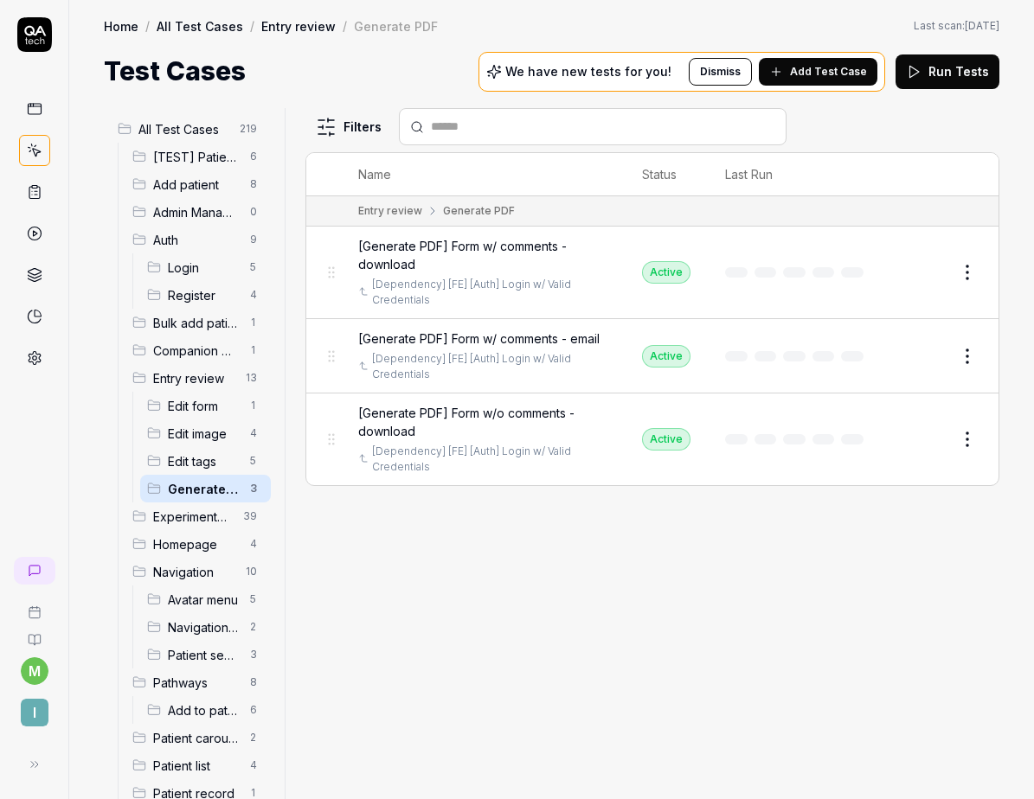
click at [572, 416] on span "[Generate PDF] Form w/o comments - download" at bounding box center [482, 422] width 249 height 36
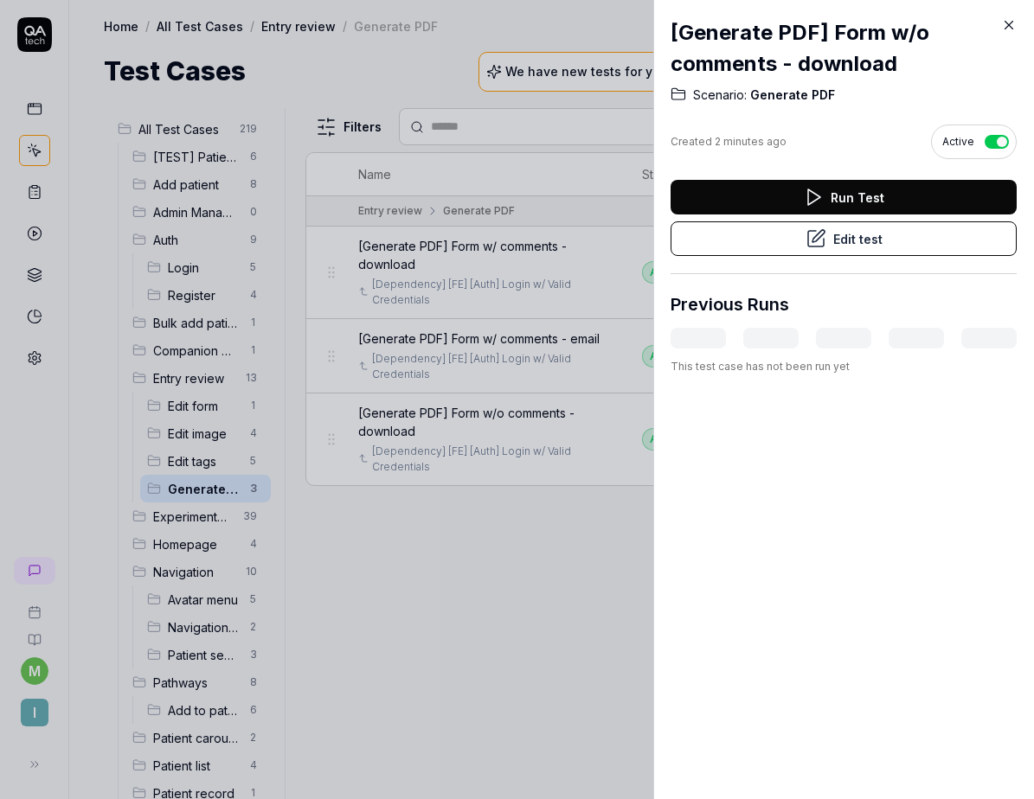
click at [844, 228] on button "Edit test" at bounding box center [843, 238] width 346 height 35
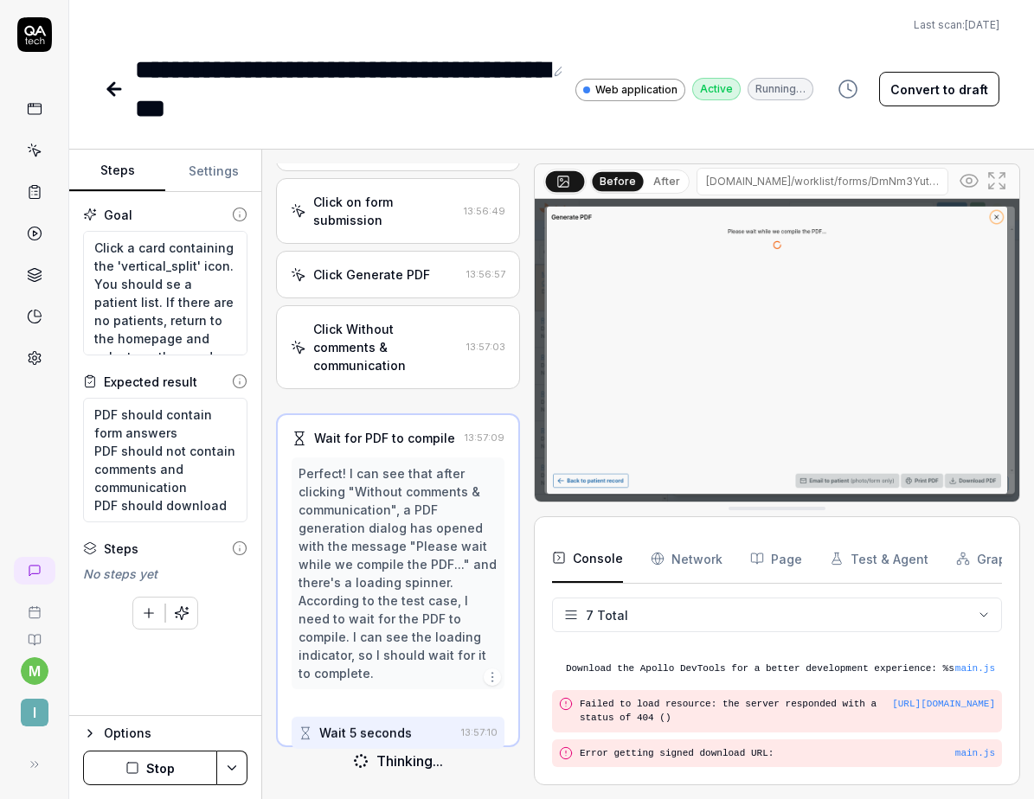
scroll to position [246, 0]
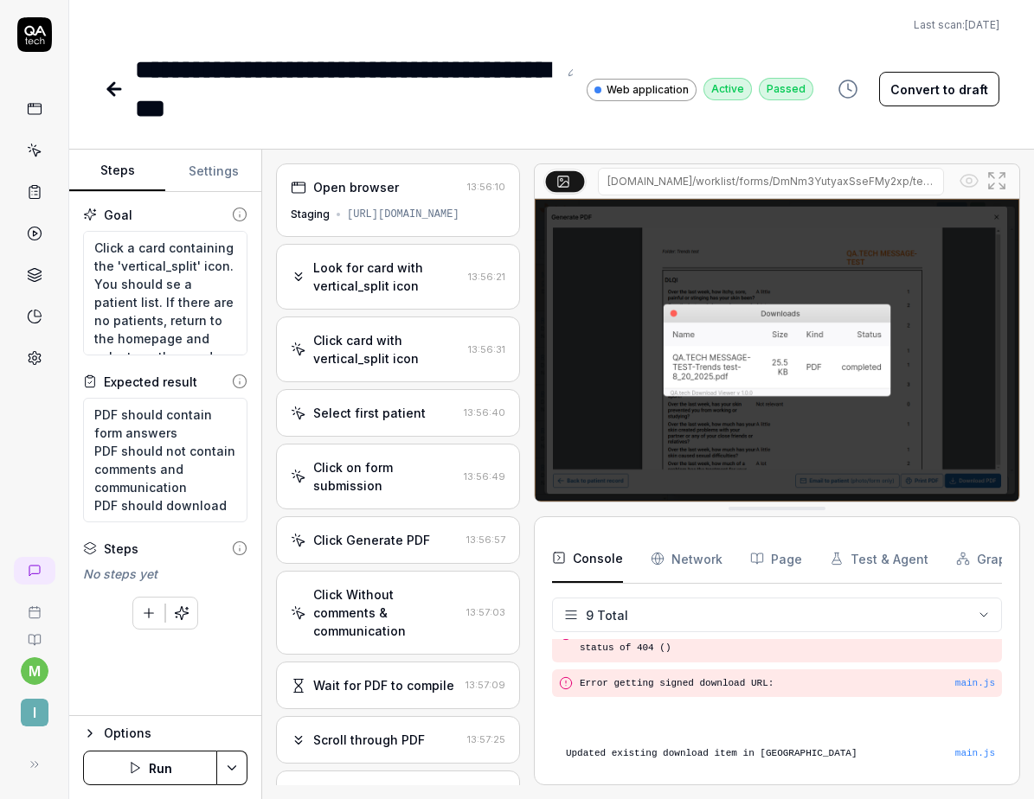
scroll to position [234, 0]
click at [111, 86] on icon at bounding box center [111, 89] width 6 height 12
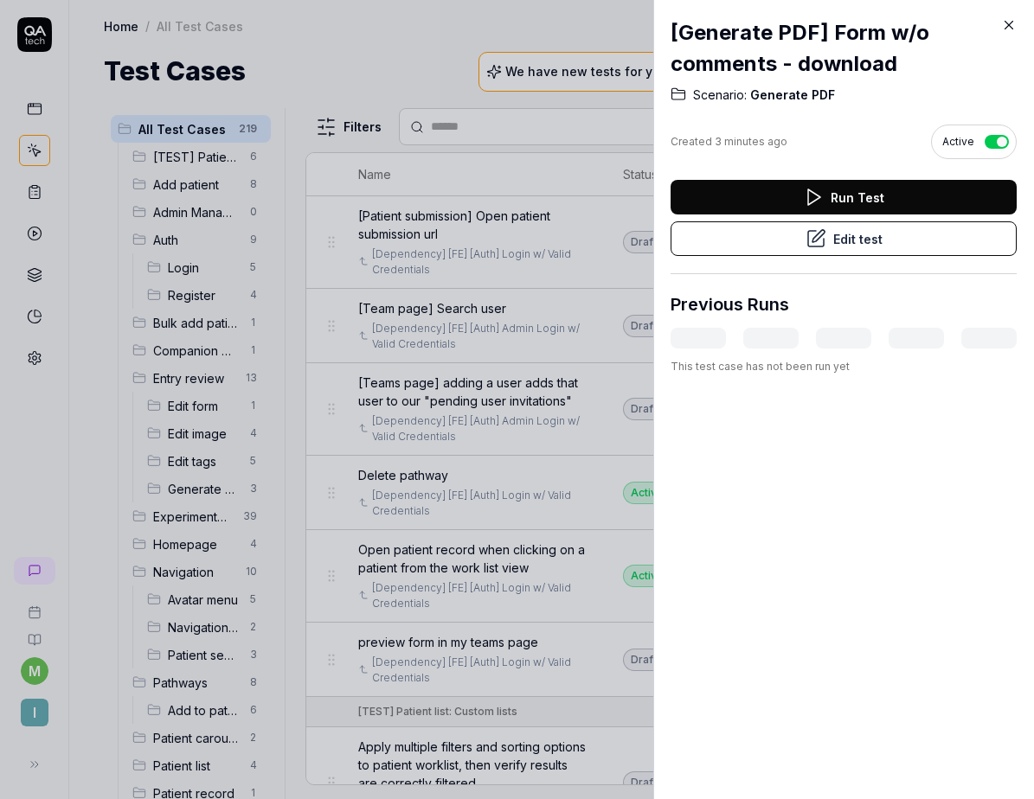
click at [1013, 28] on icon at bounding box center [1009, 25] width 16 height 16
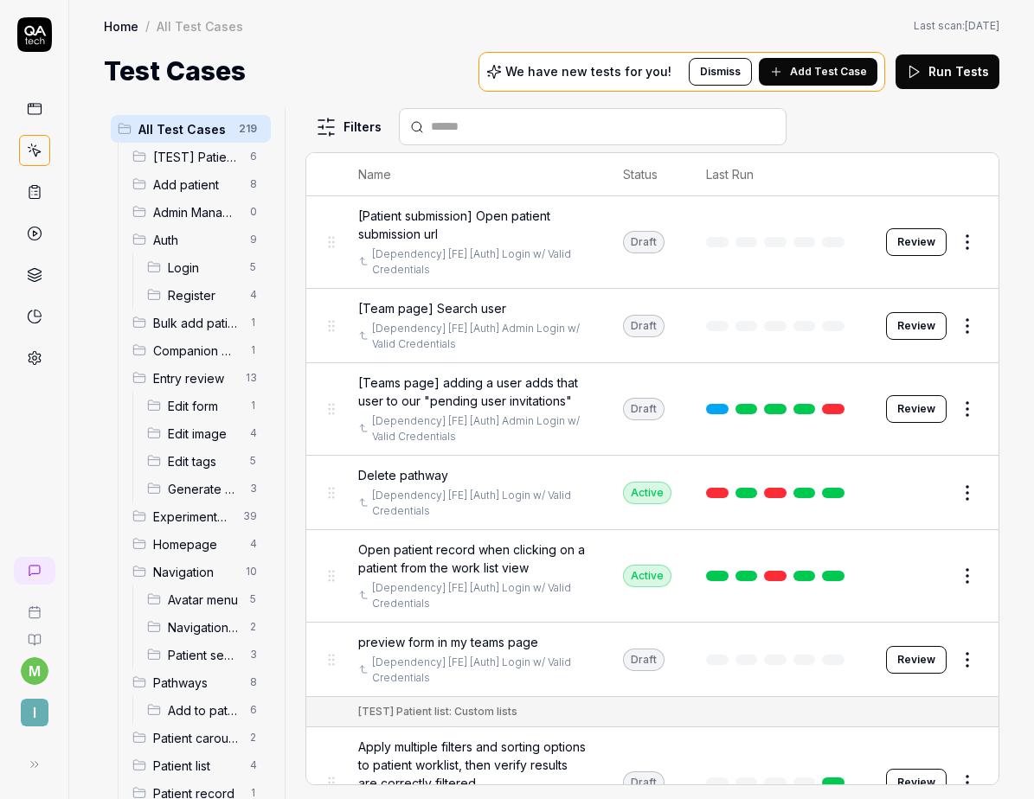
click at [317, 132] on html "m I Home / All Test Cases Home / All Test Cases Last scan: Jun 2 2025 Test Case…" at bounding box center [517, 399] width 1034 height 799
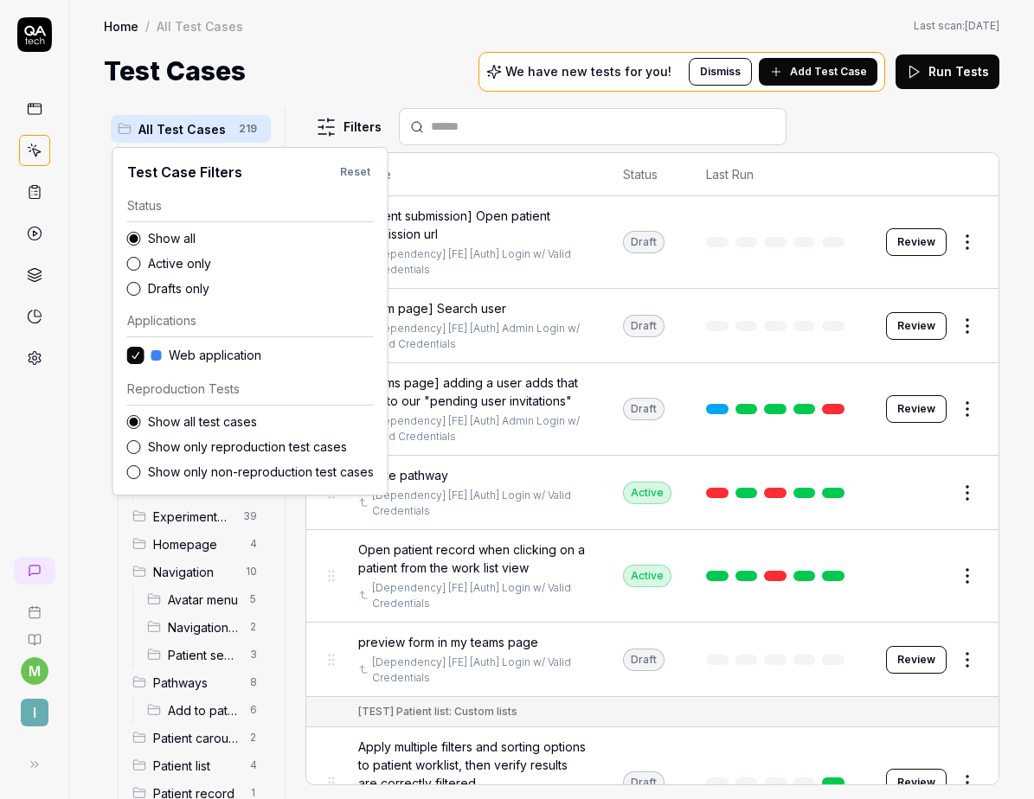
click at [169, 291] on label "Drafts only" at bounding box center [261, 288] width 226 height 18
click at [141, 291] on button "Drafts only" at bounding box center [134, 289] width 14 height 14
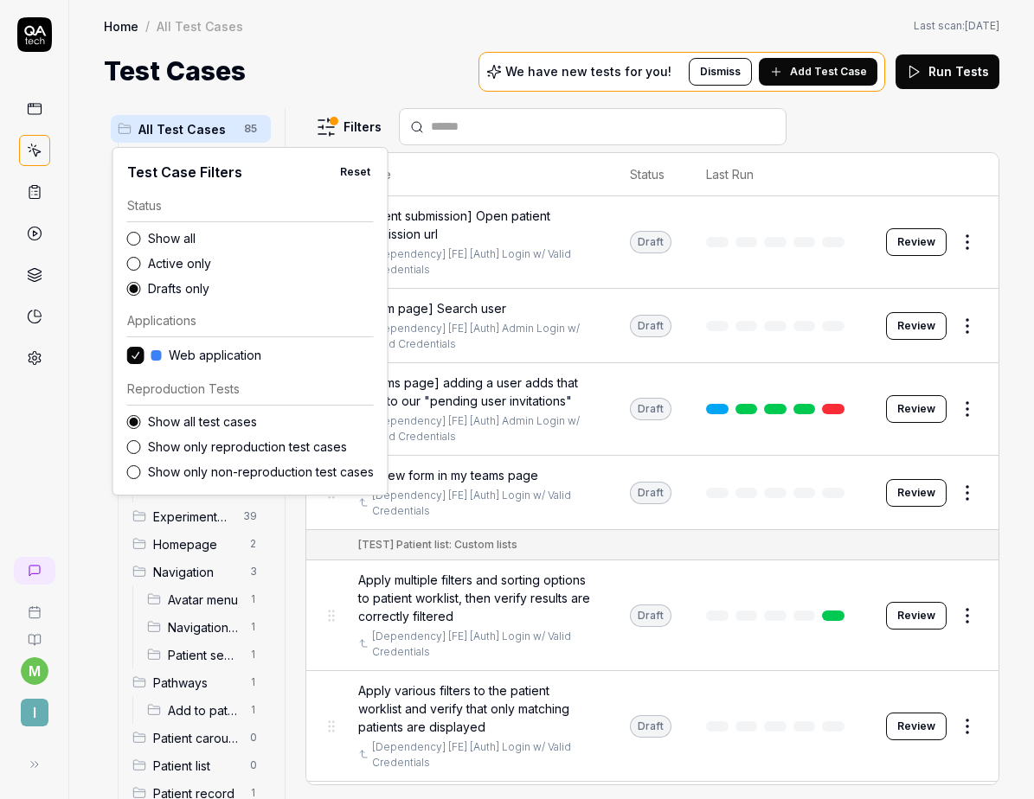
click at [369, 100] on html "m I Home / All Test Cases Home / All Test Cases Last scan: Jun 2 2025 Test Case…" at bounding box center [517, 399] width 1034 height 799
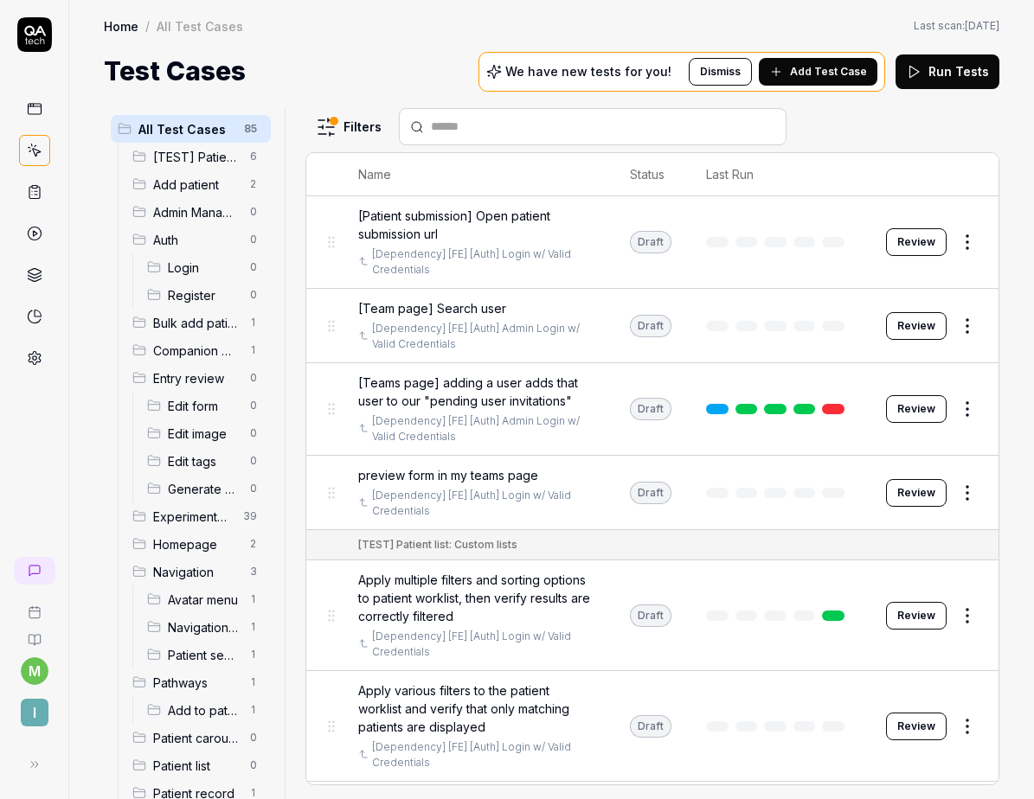
click at [349, 129] on html "m I Home / All Test Cases Home / All Test Cases Last scan: Jun 2 2025 Test Case…" at bounding box center [517, 399] width 1034 height 799
click at [357, 87] on html "m I Home / All Test Cases Home / All Test Cases Last scan: Jun 2 2025 Test Case…" at bounding box center [517, 399] width 1034 height 799
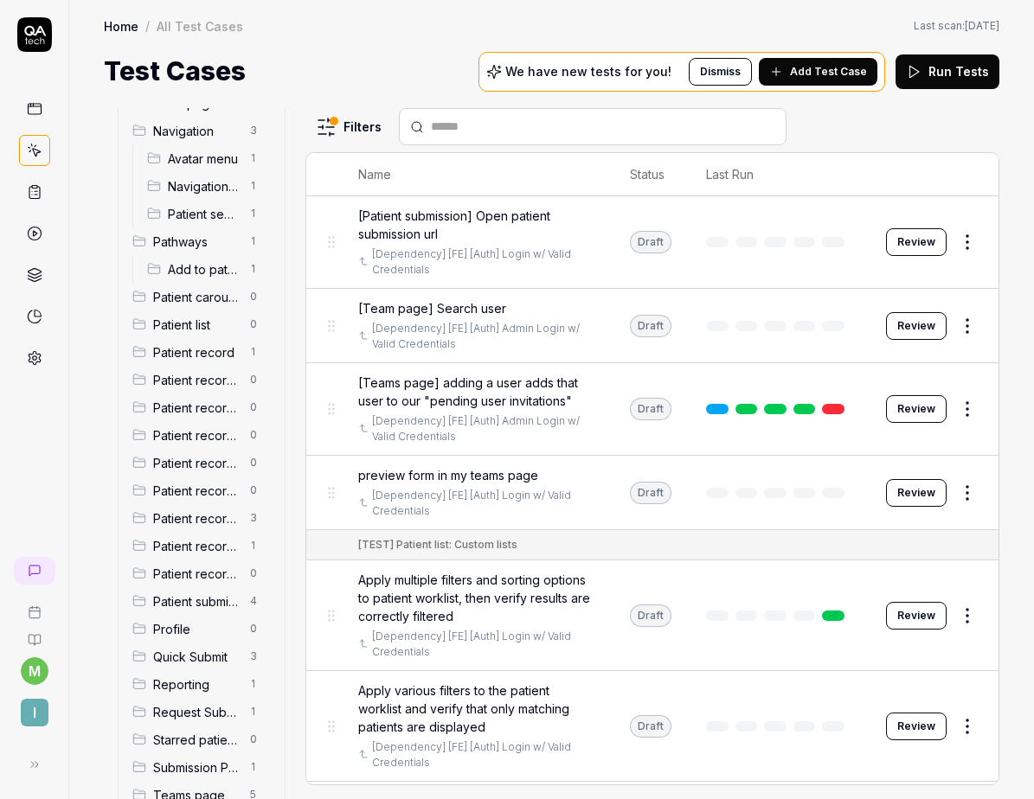
scroll to position [672, 0]
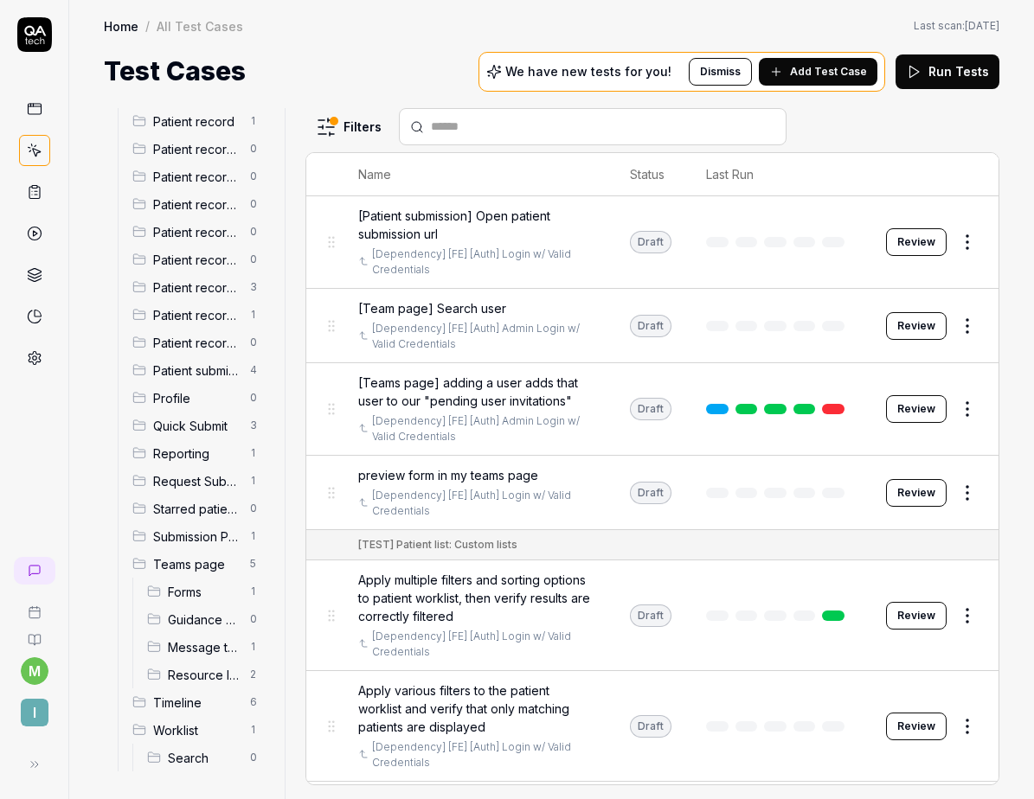
click at [191, 458] on span "Reporting" at bounding box center [196, 454] width 86 height 18
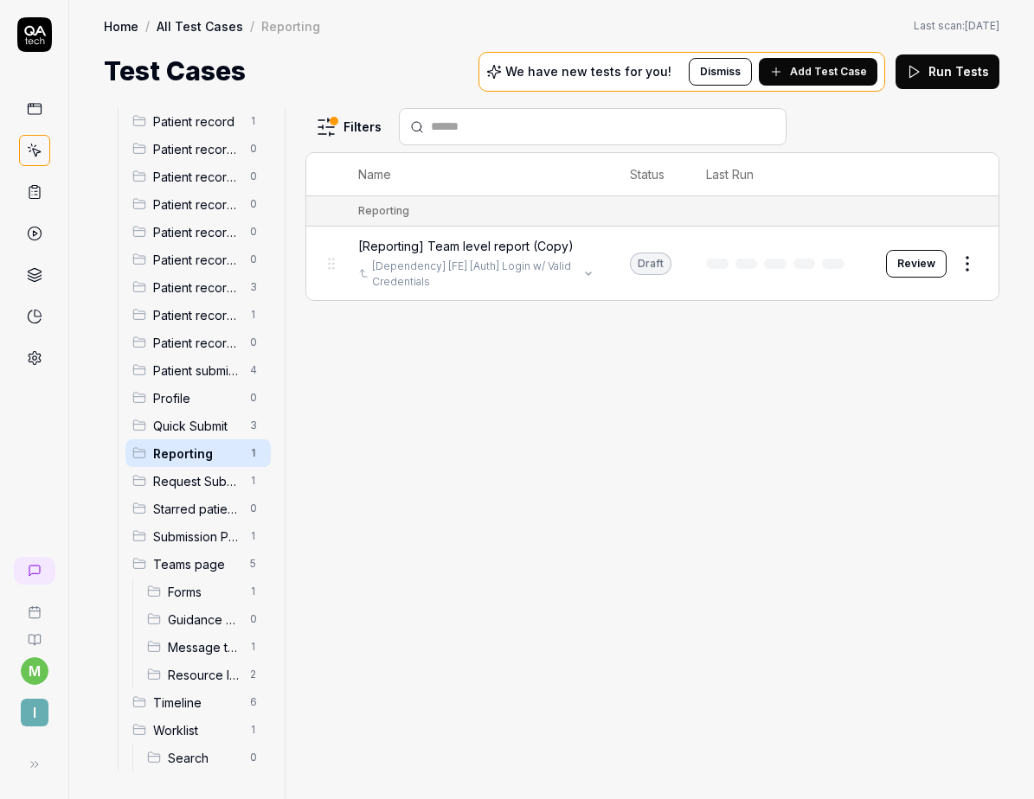
click at [539, 277] on link "[Dependency] [FE] [Auth] Login w/ Valid Credentials" at bounding box center [475, 274] width 206 height 31
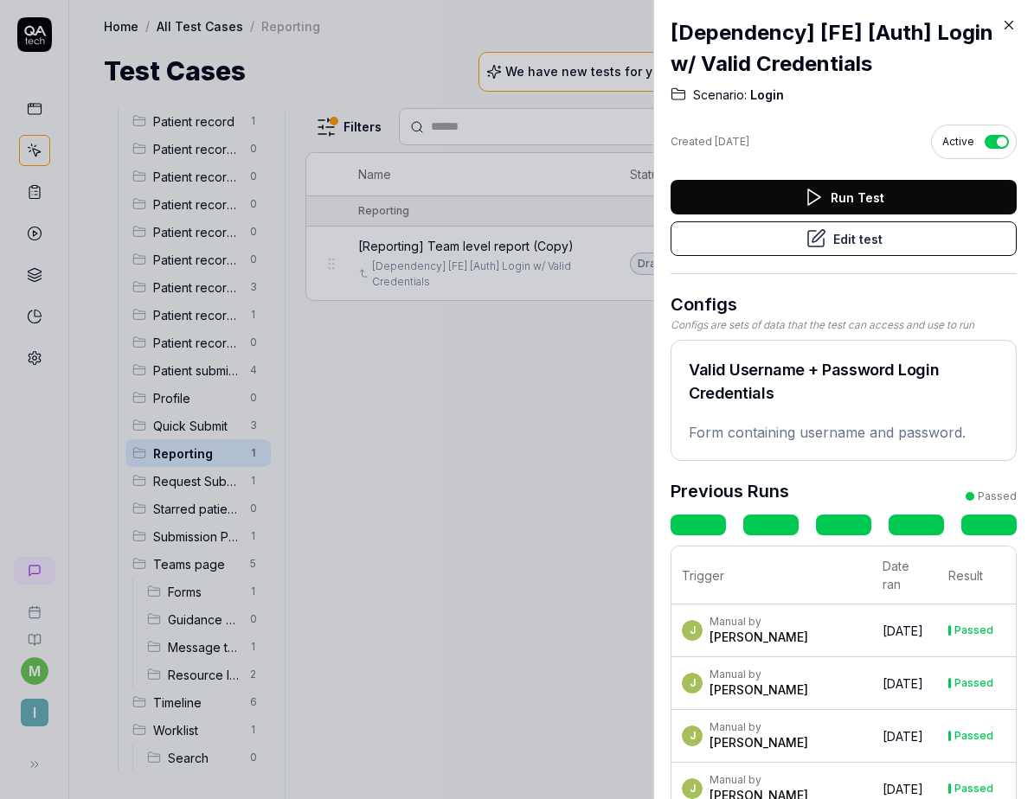
click at [885, 183] on button "Run Test" at bounding box center [843, 197] width 346 height 35
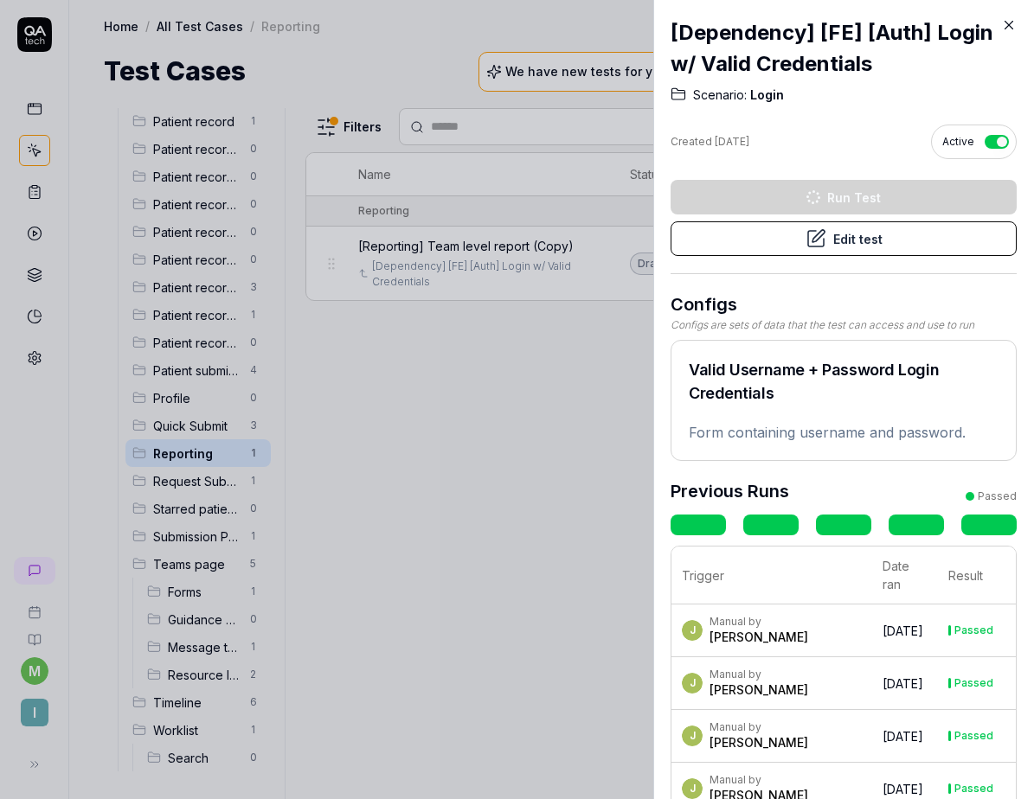
click at [1008, 24] on icon at bounding box center [1009, 25] width 16 height 16
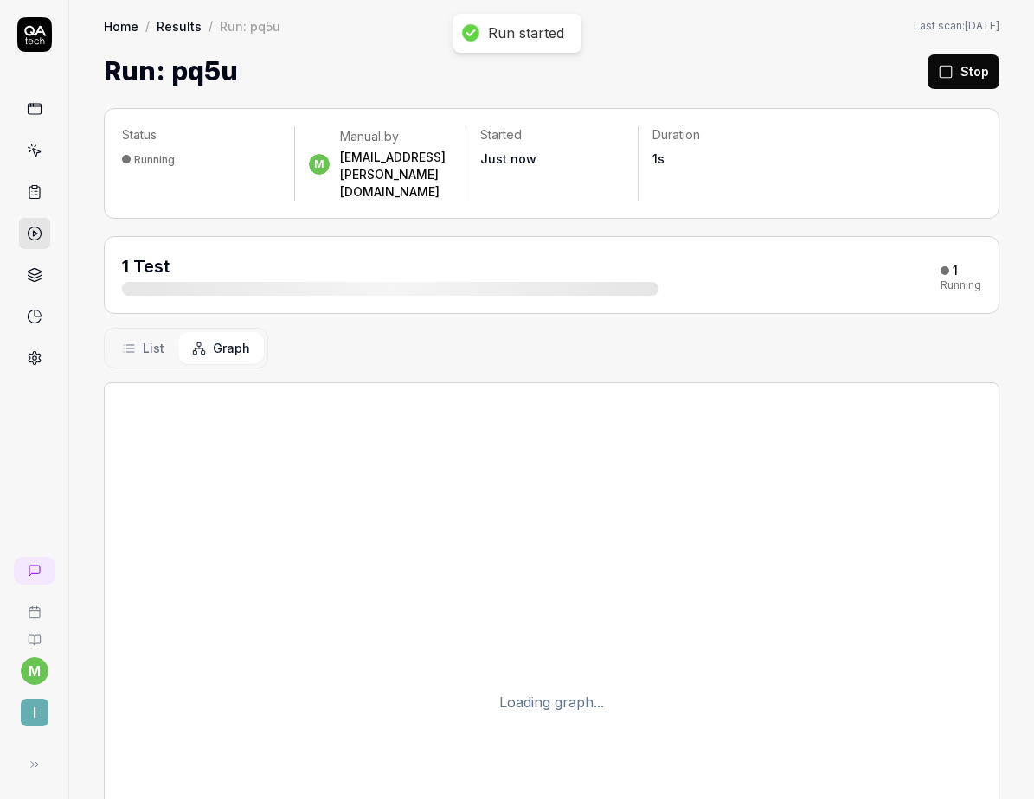
click at [923, 262] on div "1 Test 1 Running" at bounding box center [551, 275] width 895 height 78
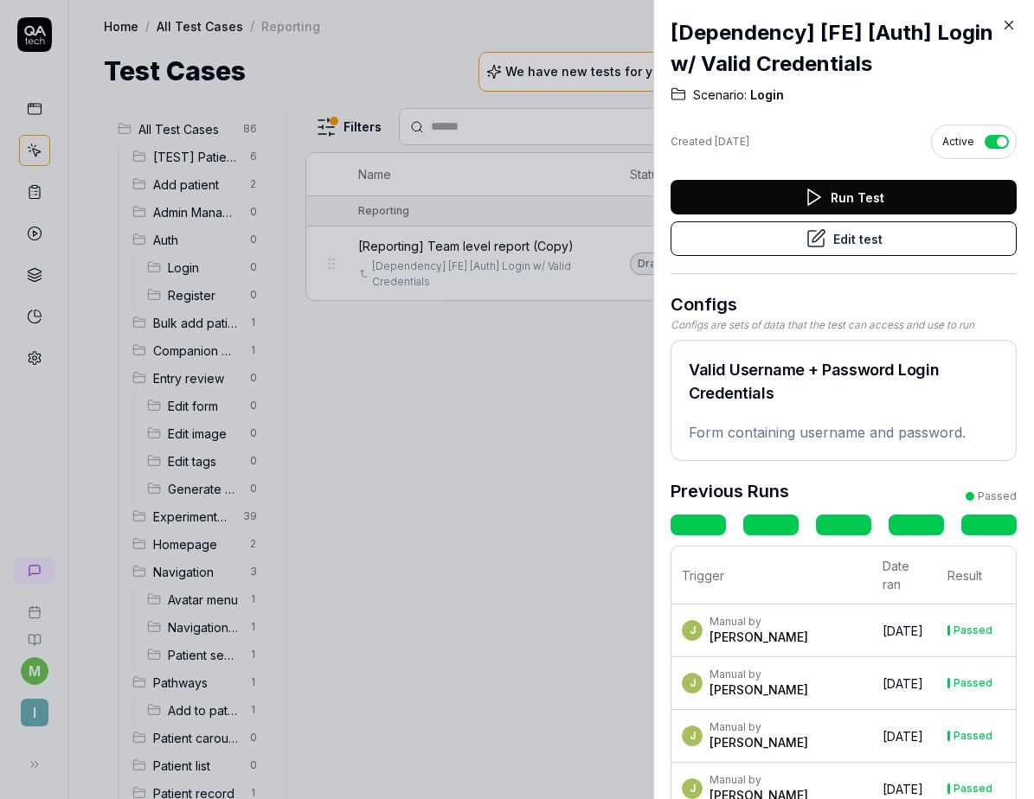
click at [1006, 26] on icon at bounding box center [1009, 25] width 16 height 16
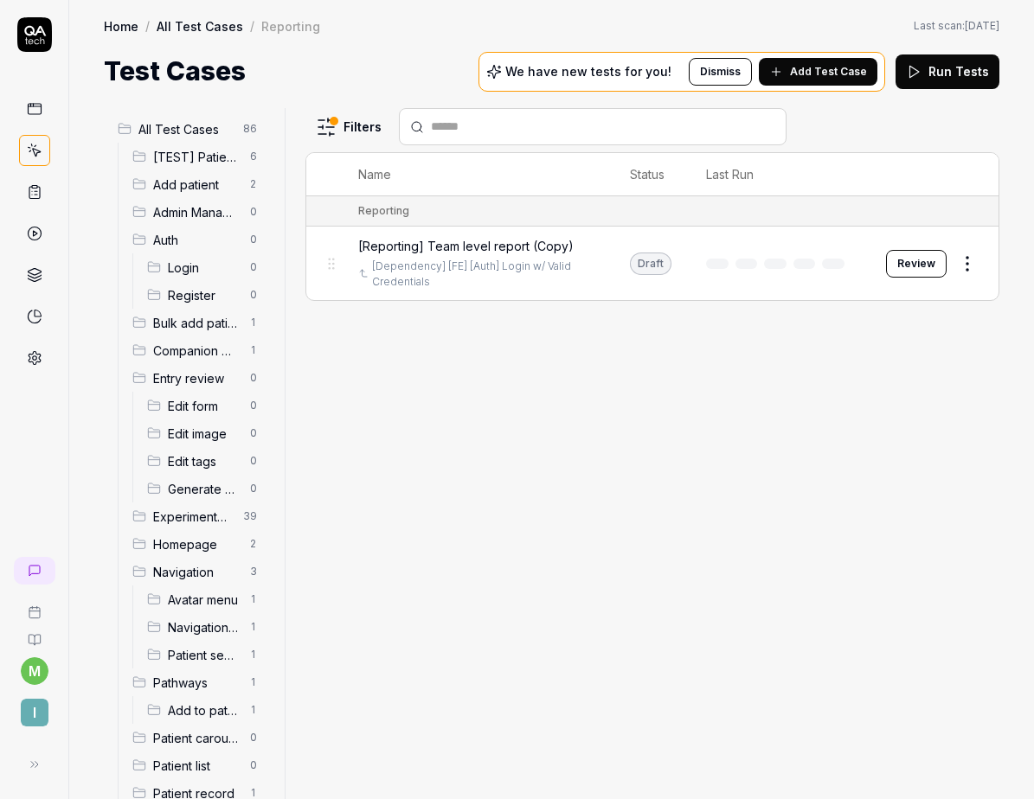
click at [937, 261] on button "Review" at bounding box center [916, 264] width 61 height 28
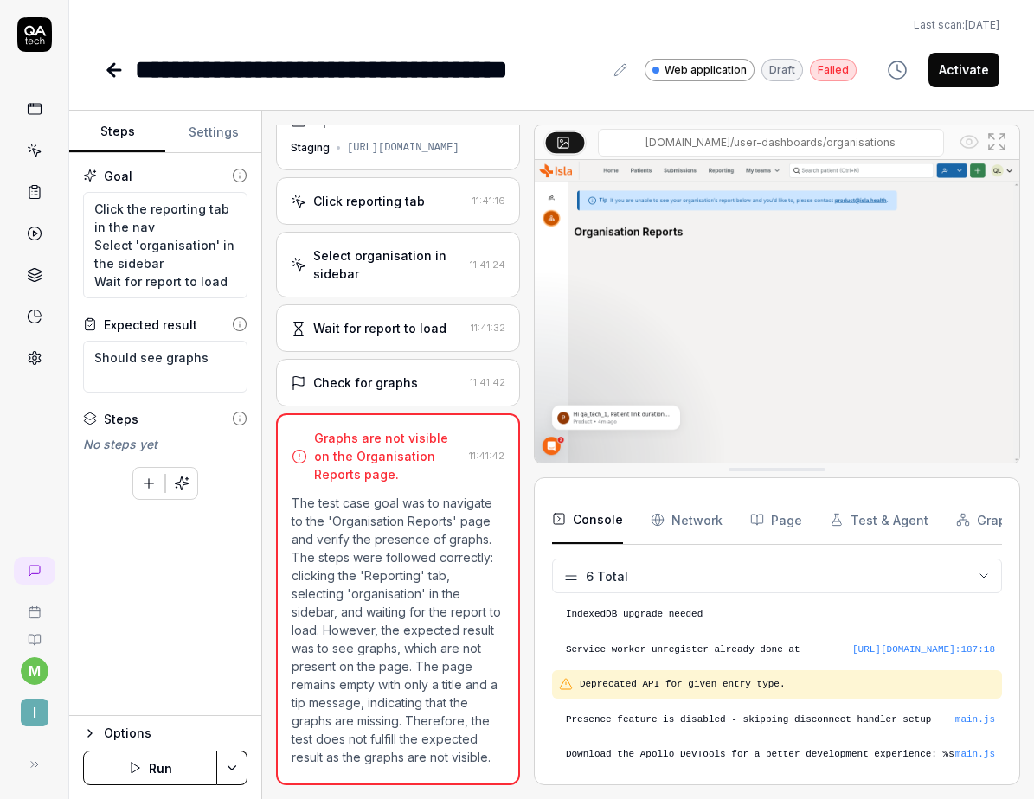
scroll to position [91, 0]
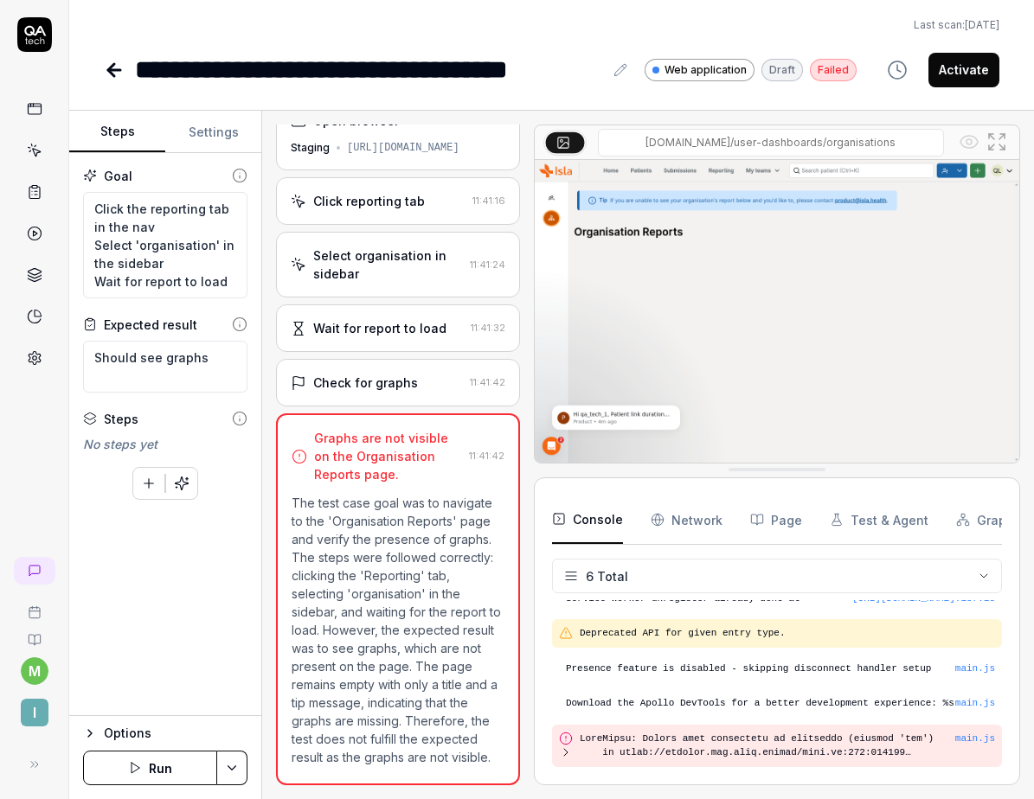
click at [128, 775] on button "Run" at bounding box center [150, 768] width 134 height 35
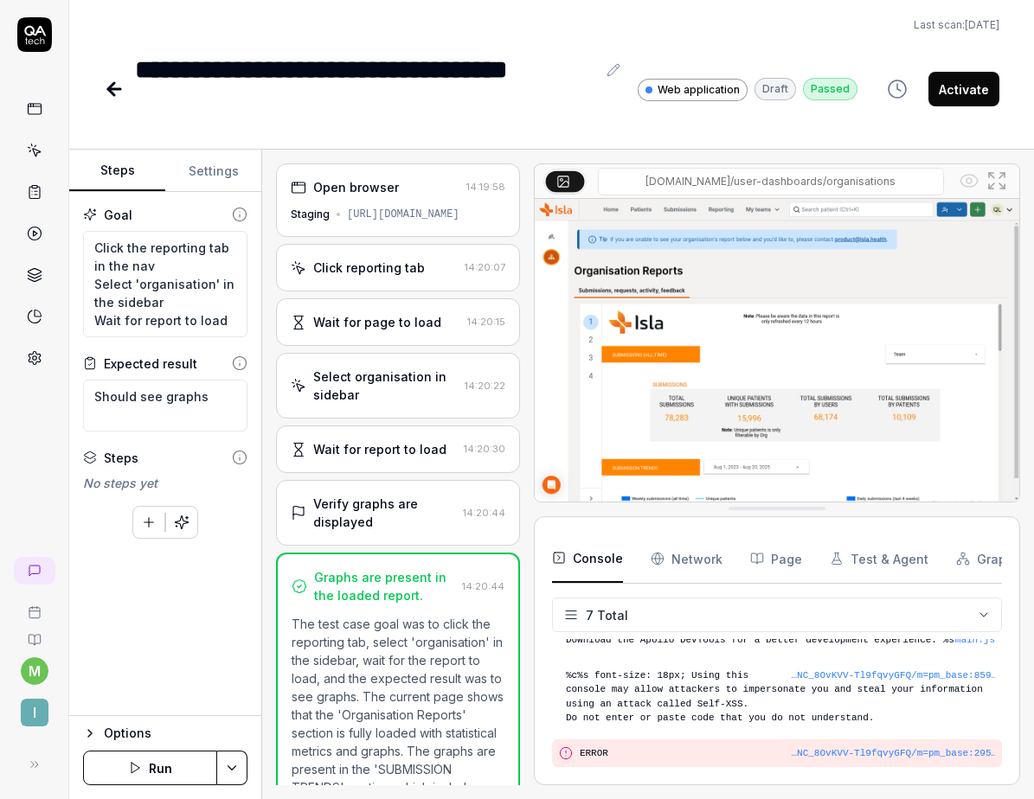
scroll to position [154, 0]
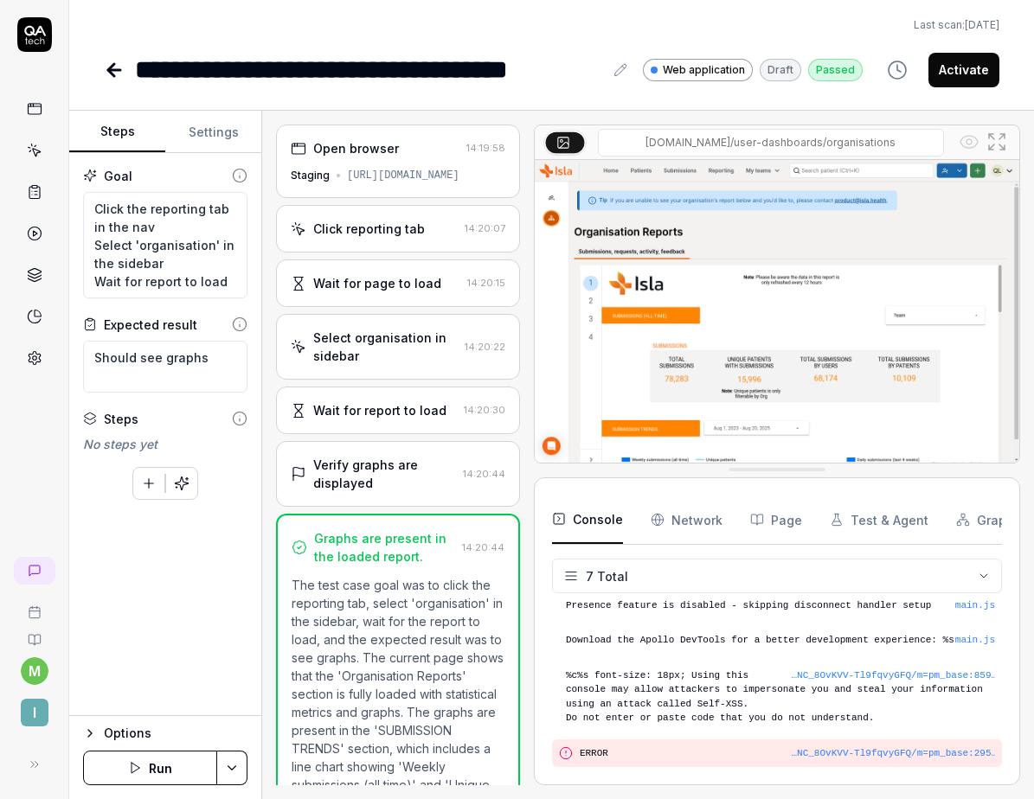
click at [960, 74] on button "Activate" at bounding box center [963, 70] width 71 height 35
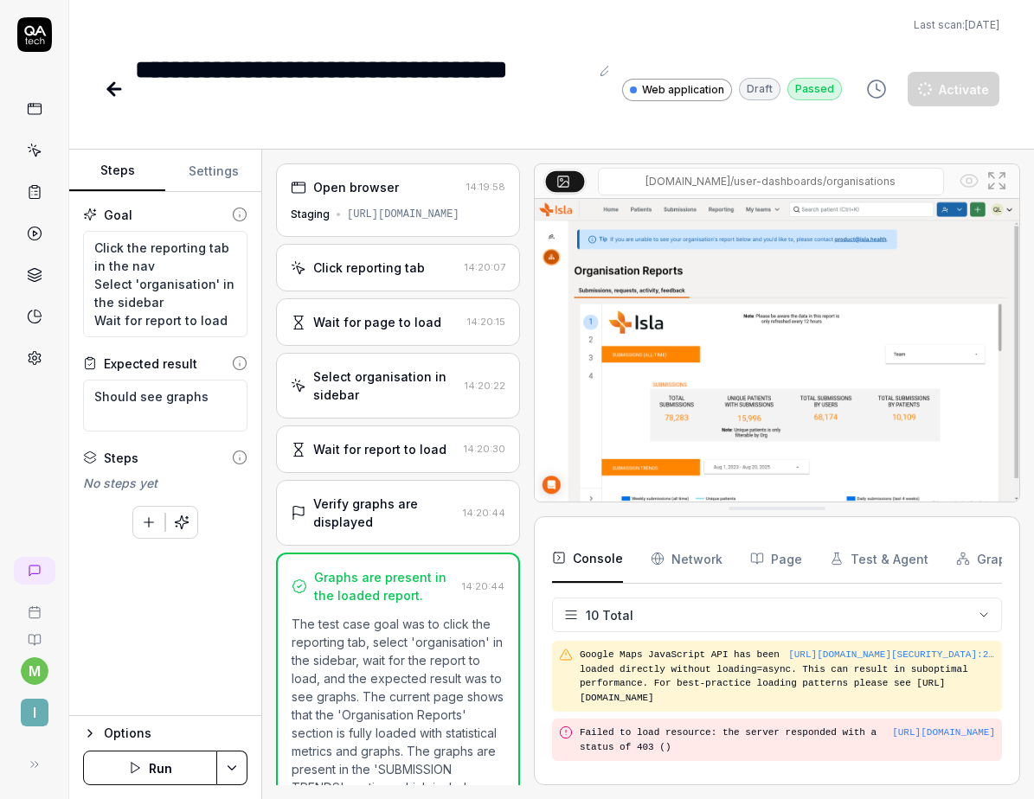
scroll to position [356, 0]
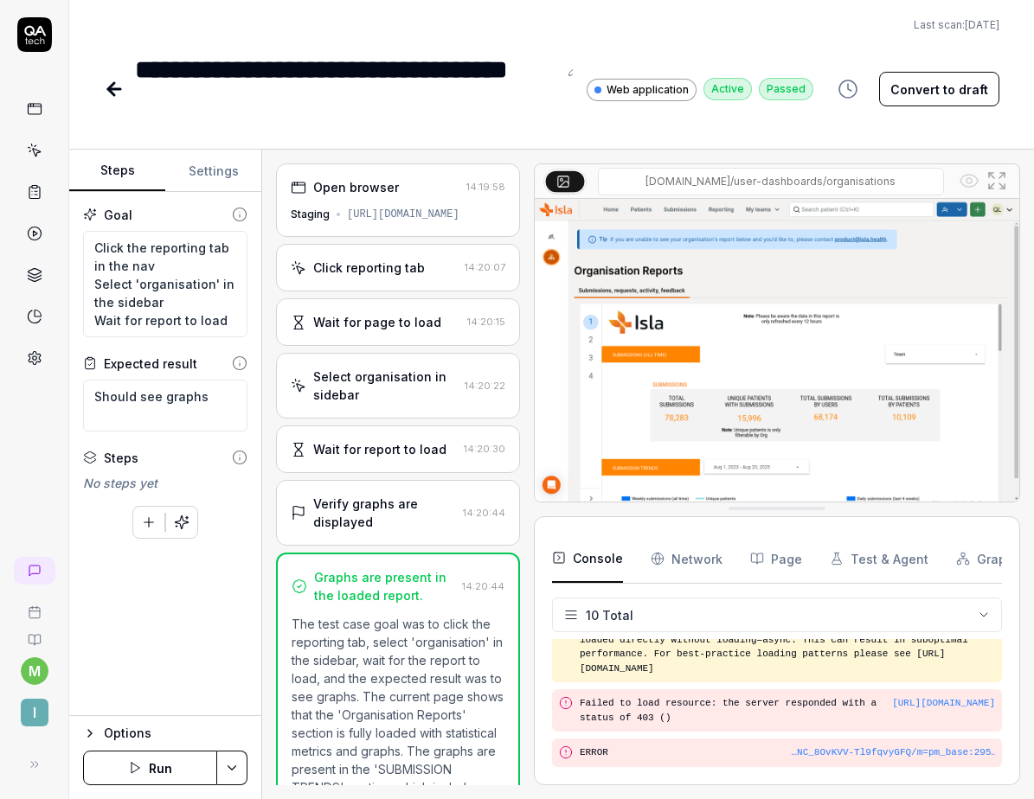
click at [119, 84] on icon at bounding box center [114, 89] width 21 height 21
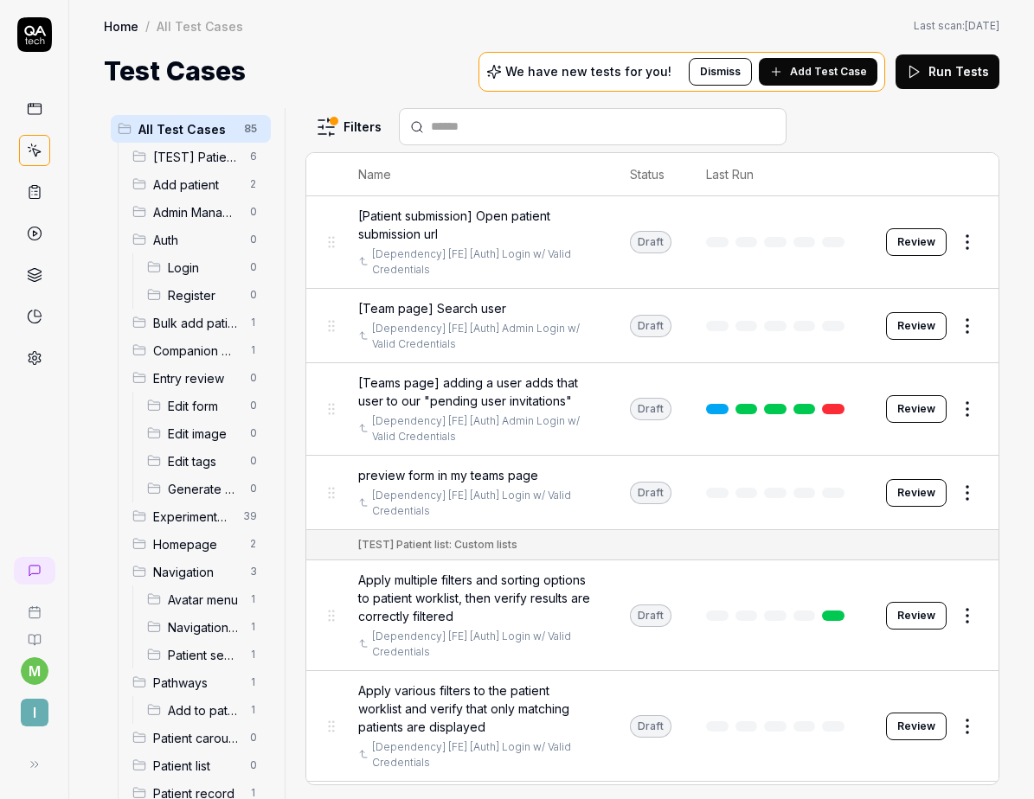
click at [202, 162] on span "[TEST] Patient list: Custom lists" at bounding box center [196, 157] width 86 height 18
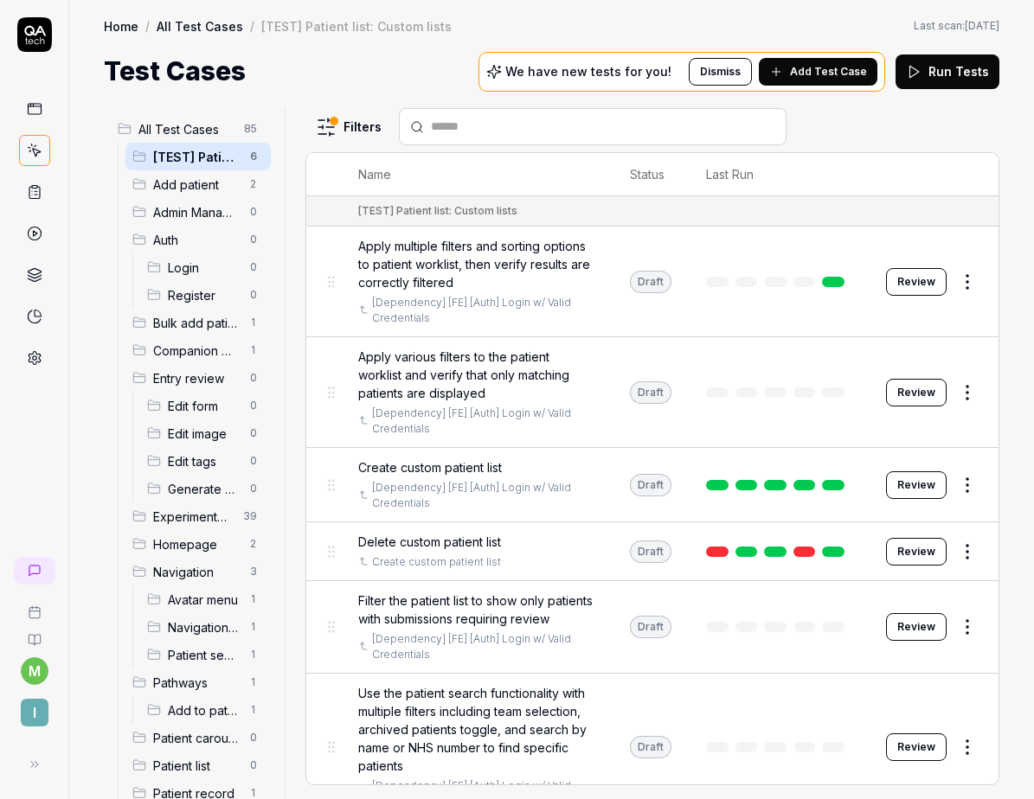
click at [206, 178] on span "Add patient" at bounding box center [196, 185] width 86 height 18
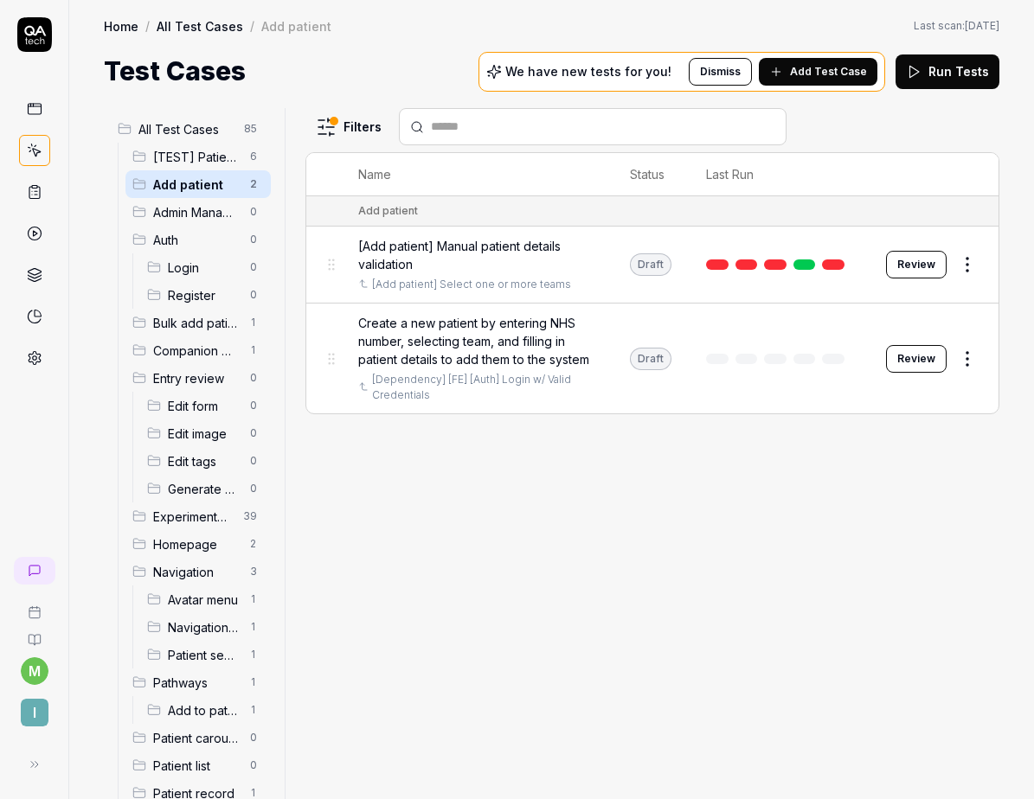
click at [535, 245] on span "[Add patient] Manual patient details validation" at bounding box center [476, 255] width 237 height 36
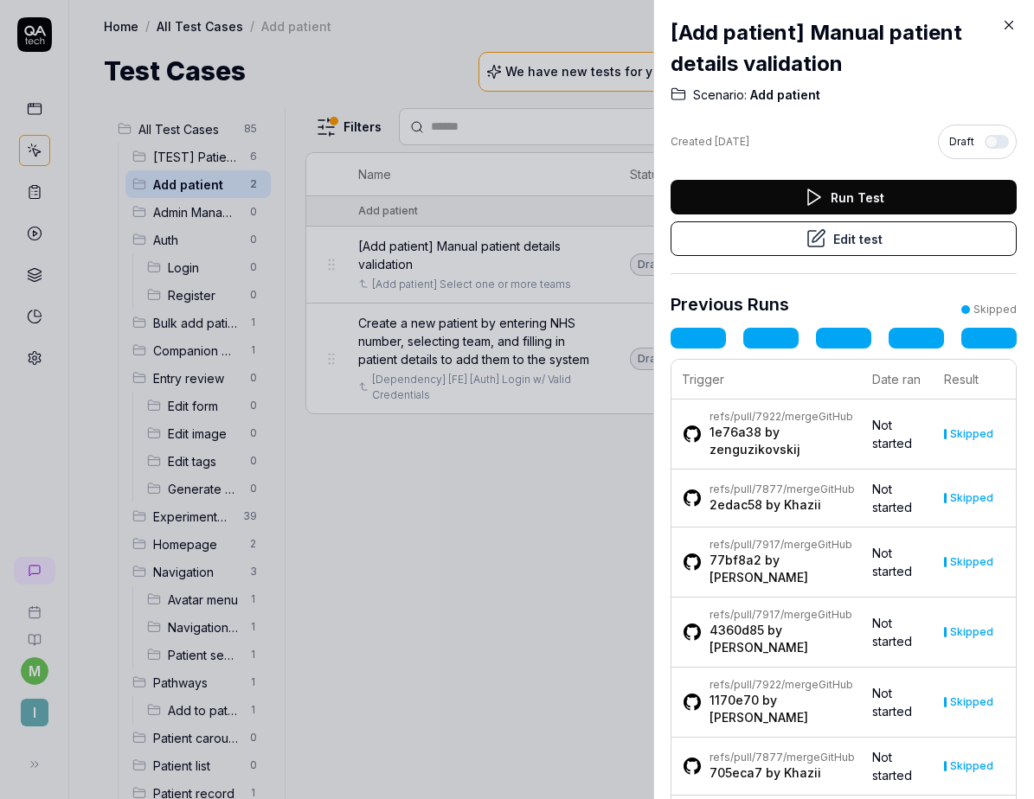
click at [1007, 22] on icon at bounding box center [1009, 25] width 16 height 16
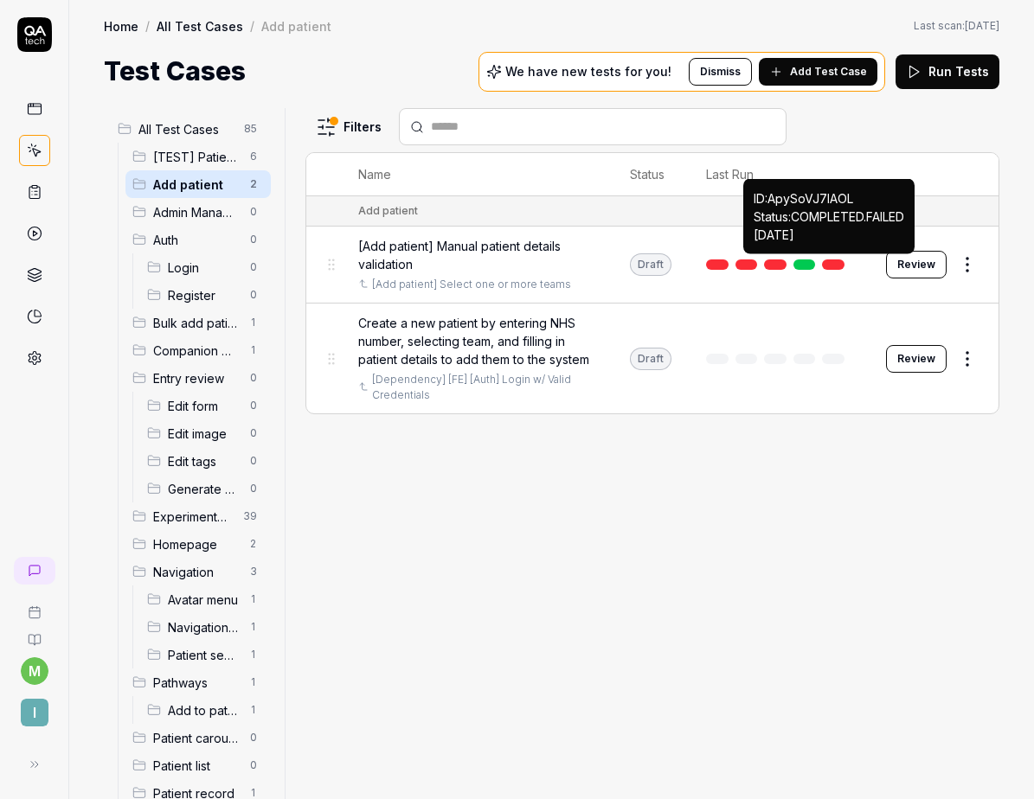
click at [833, 262] on link at bounding box center [833, 264] width 22 height 10
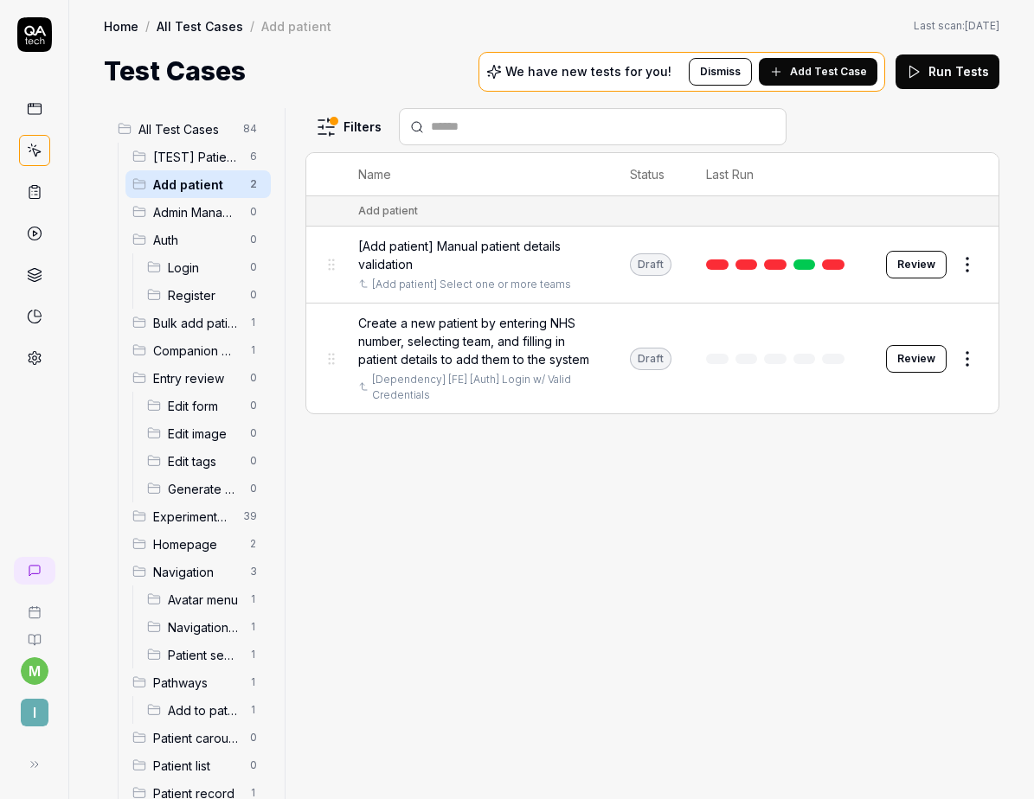
click at [925, 267] on button "Review" at bounding box center [916, 265] width 61 height 28
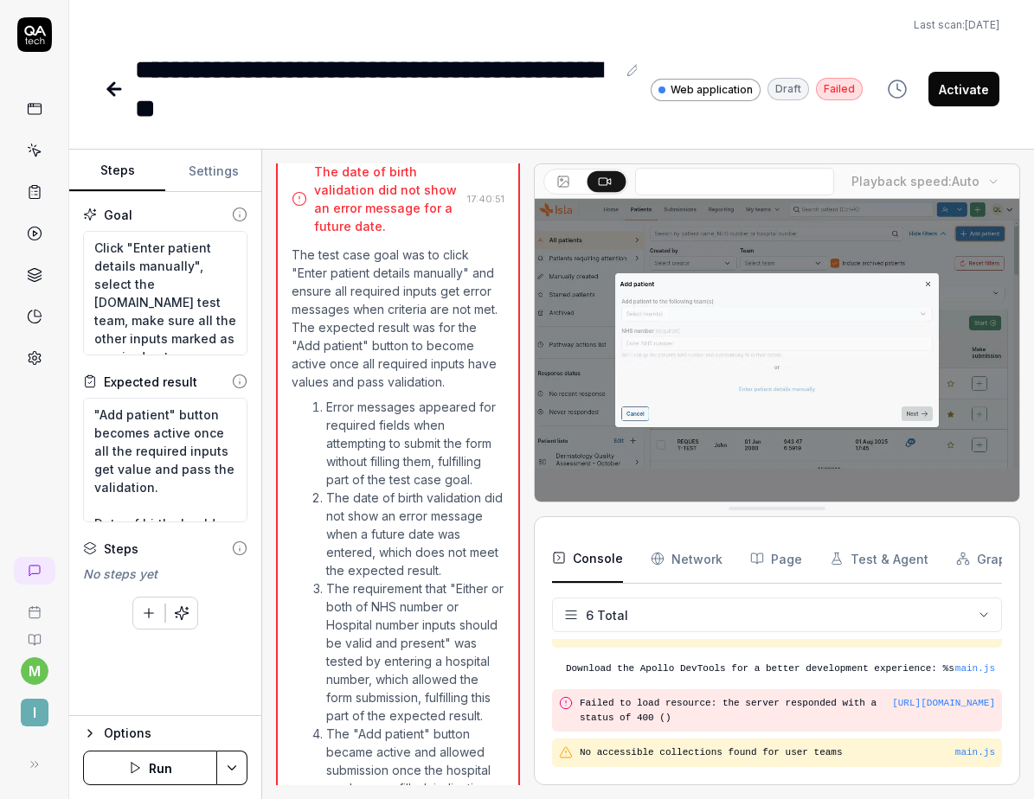
scroll to position [1661, 0]
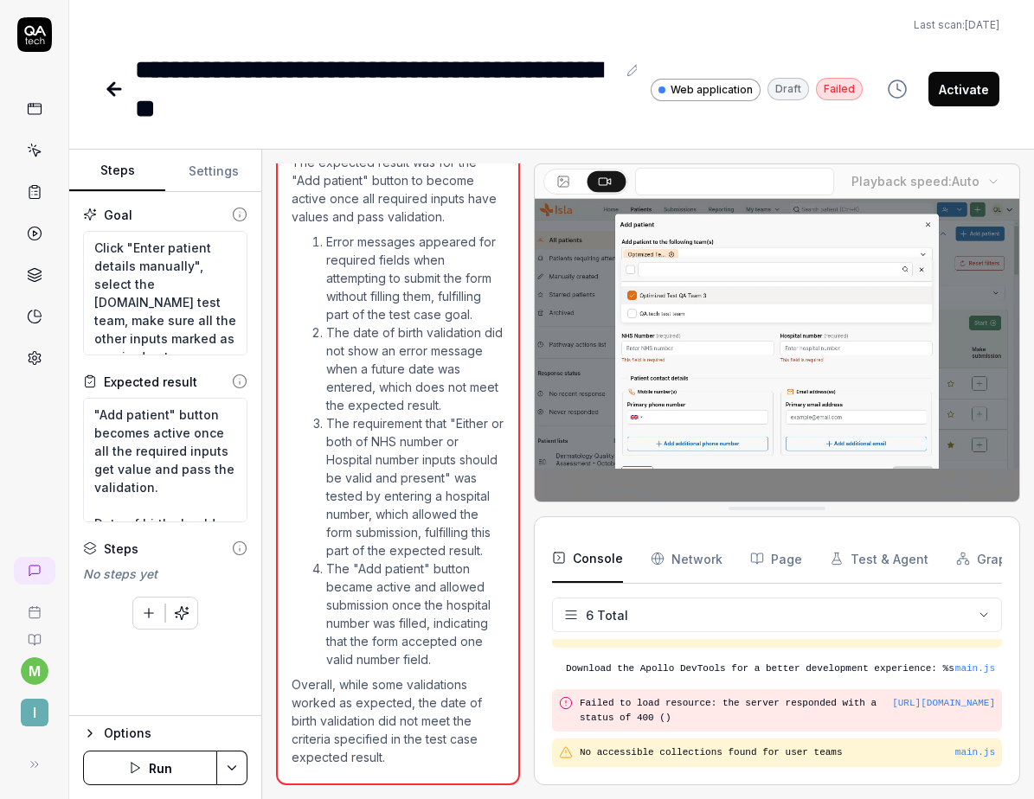
click at [957, 99] on button "Activate" at bounding box center [963, 89] width 71 height 35
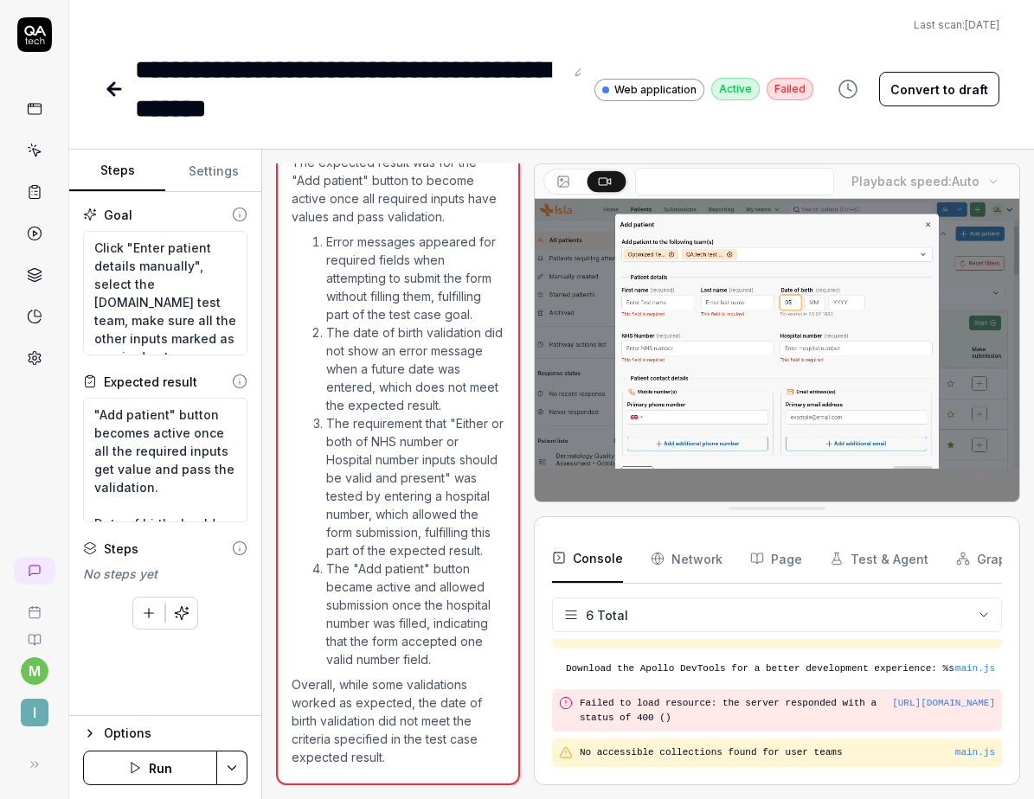
click at [108, 90] on icon at bounding box center [111, 89] width 6 height 12
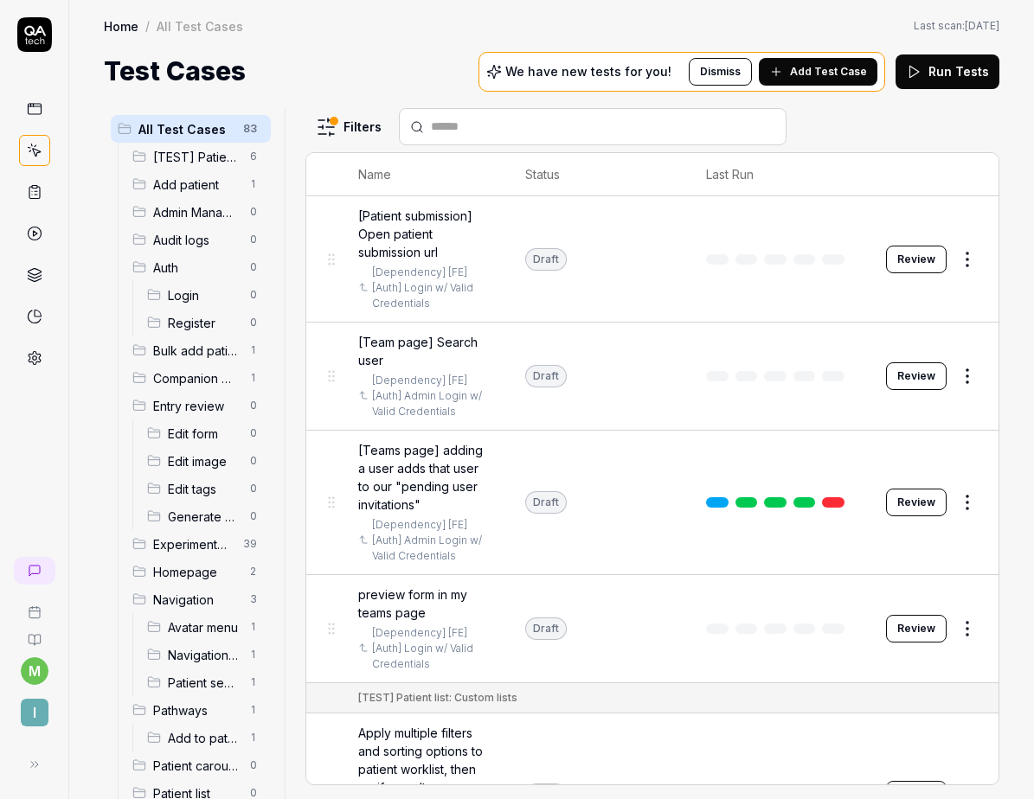
click at [200, 185] on span "Add patient" at bounding box center [196, 185] width 86 height 18
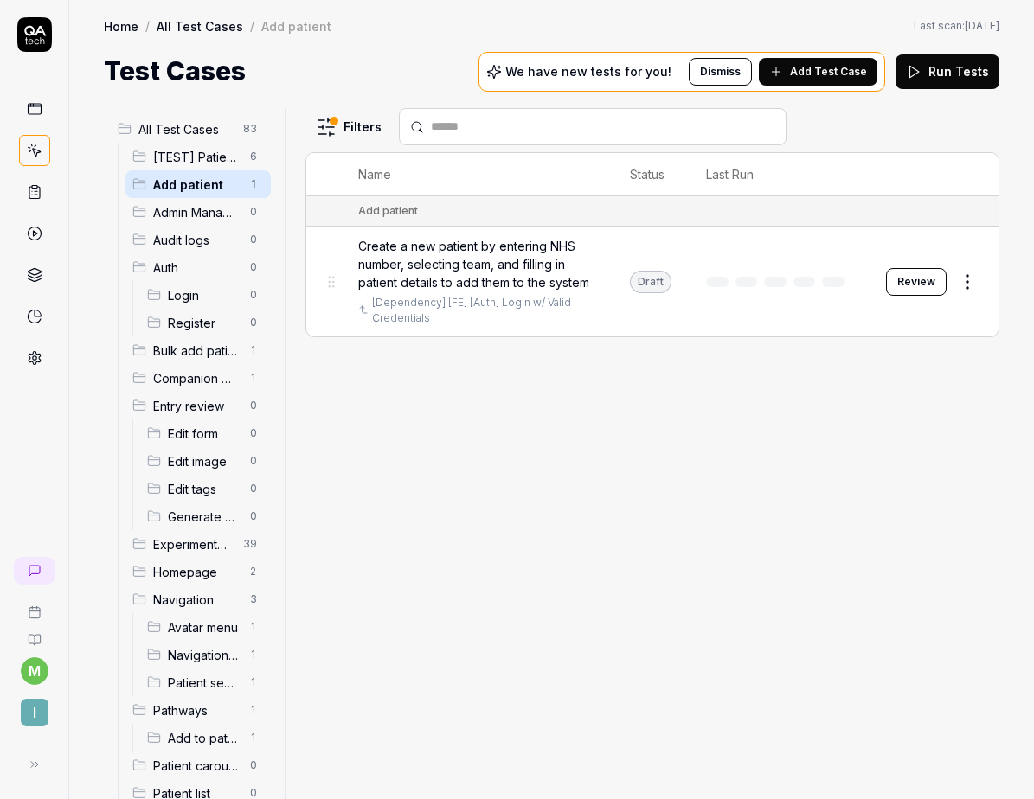
click at [477, 272] on span "Create a new patient by entering NHS number, selecting team, and filling in pat…" at bounding box center [476, 264] width 237 height 54
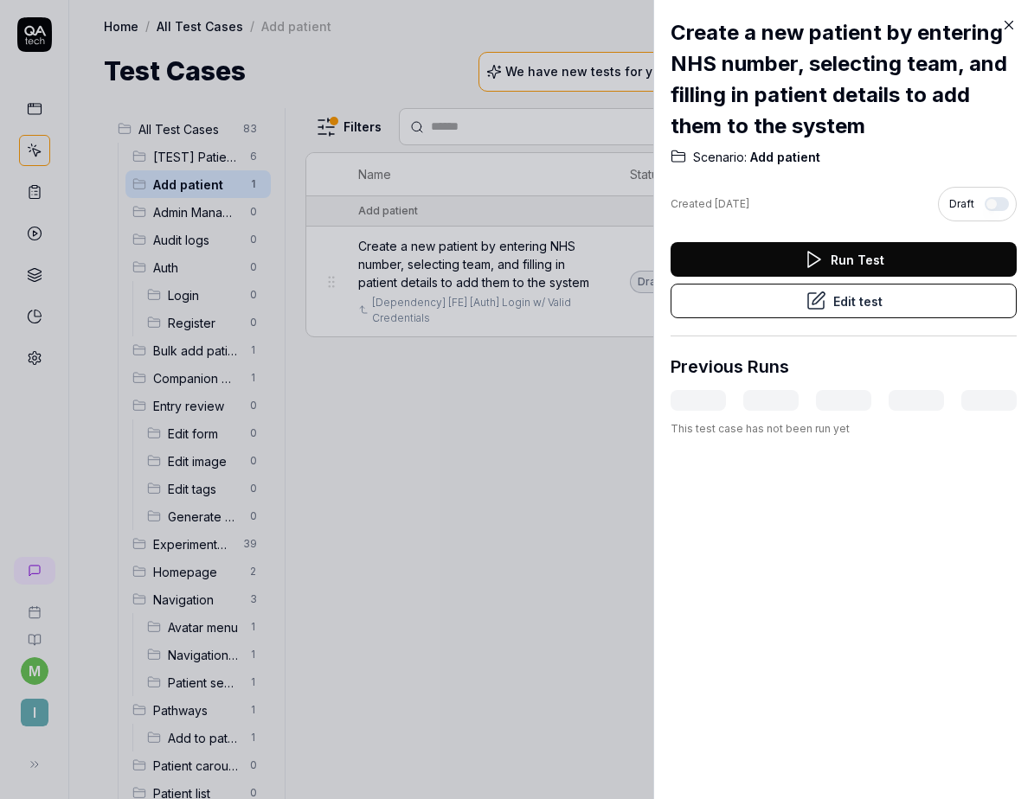
click at [1009, 22] on icon at bounding box center [1009, 26] width 8 height 8
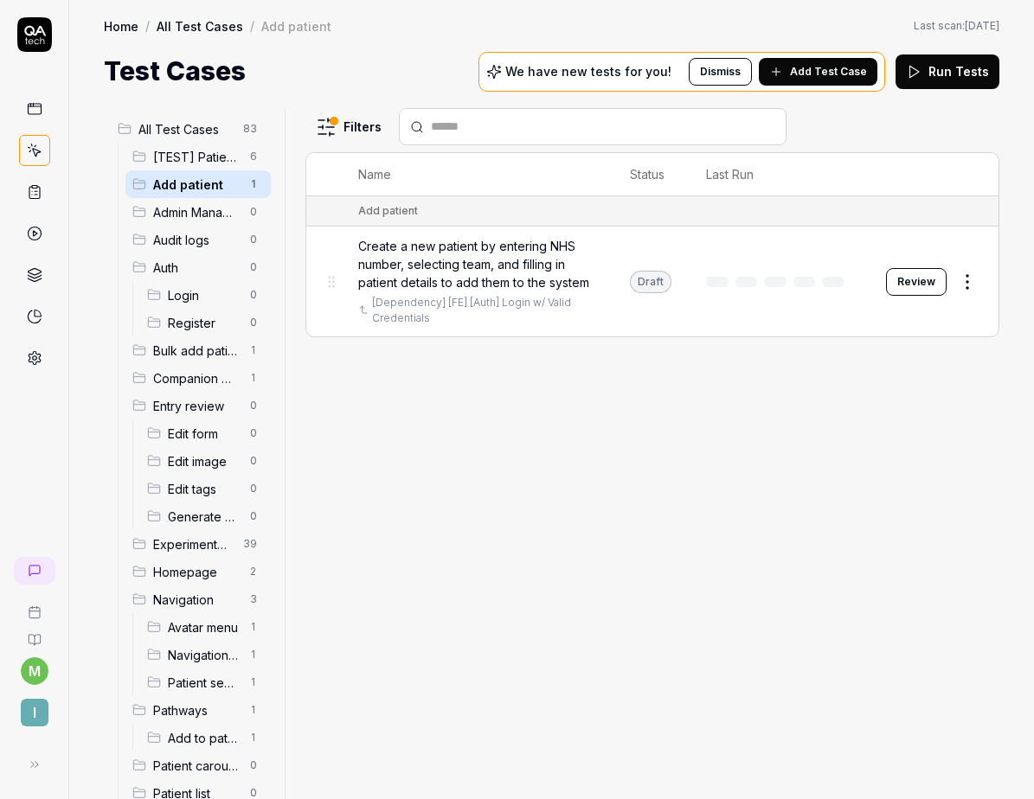
click at [917, 290] on button "Review" at bounding box center [916, 282] width 61 height 28
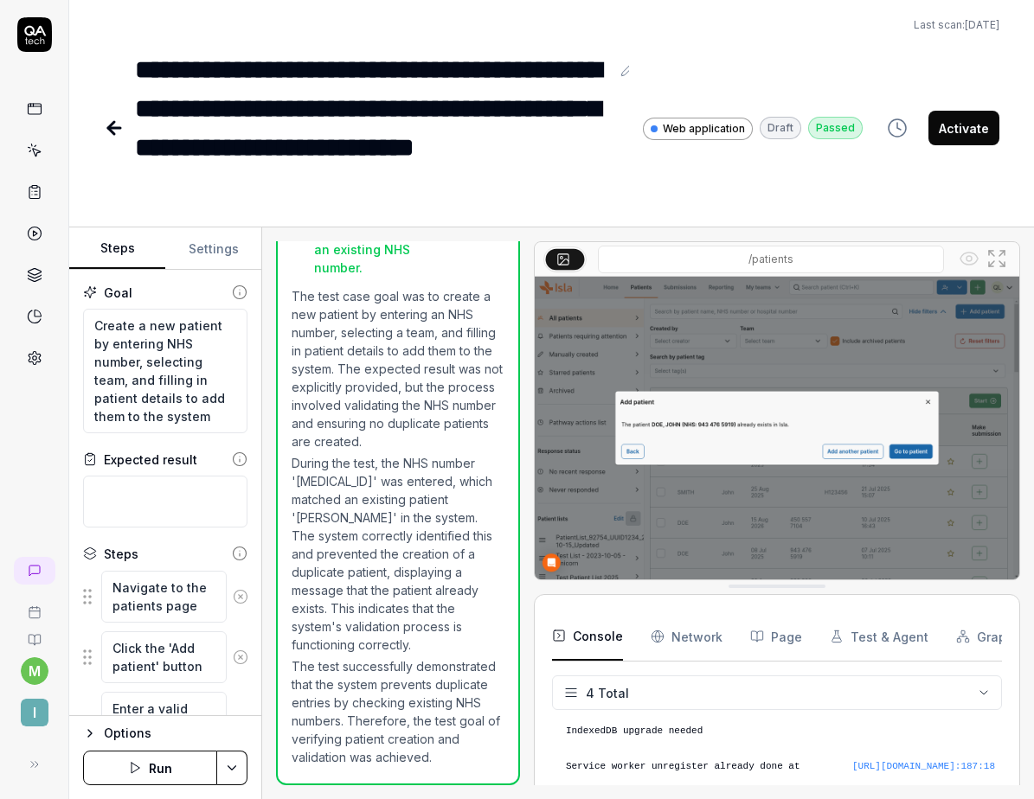
scroll to position [54, 0]
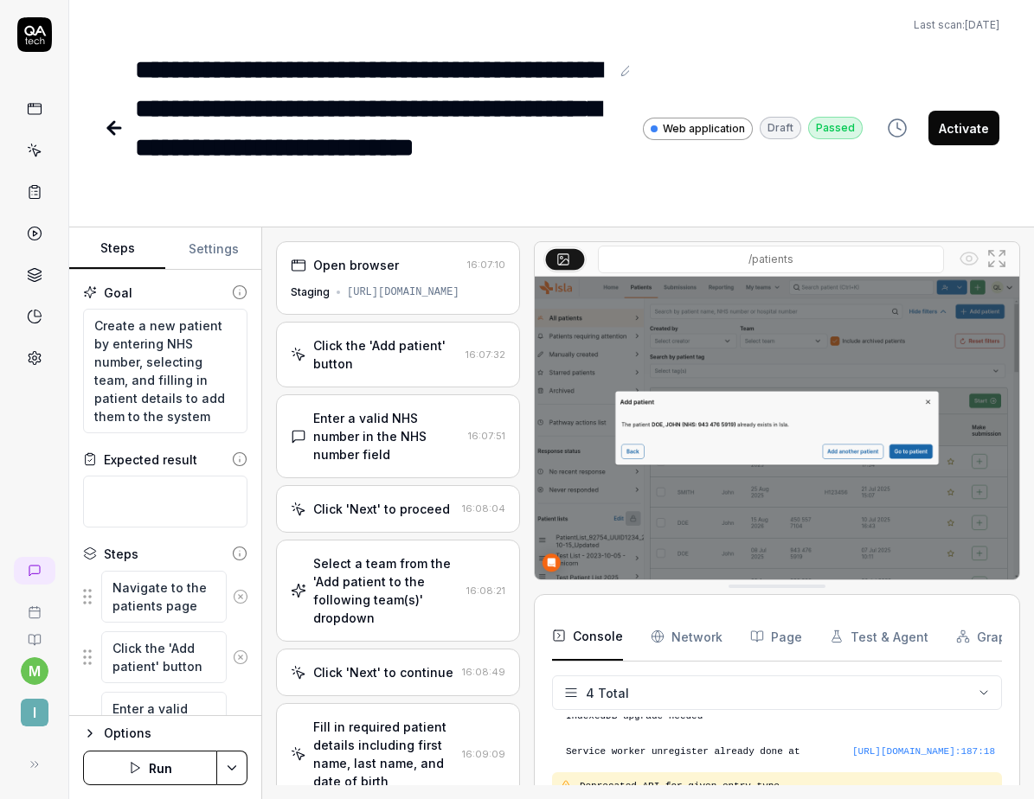
click at [895, 123] on icon "button" at bounding box center [897, 128] width 21 height 21
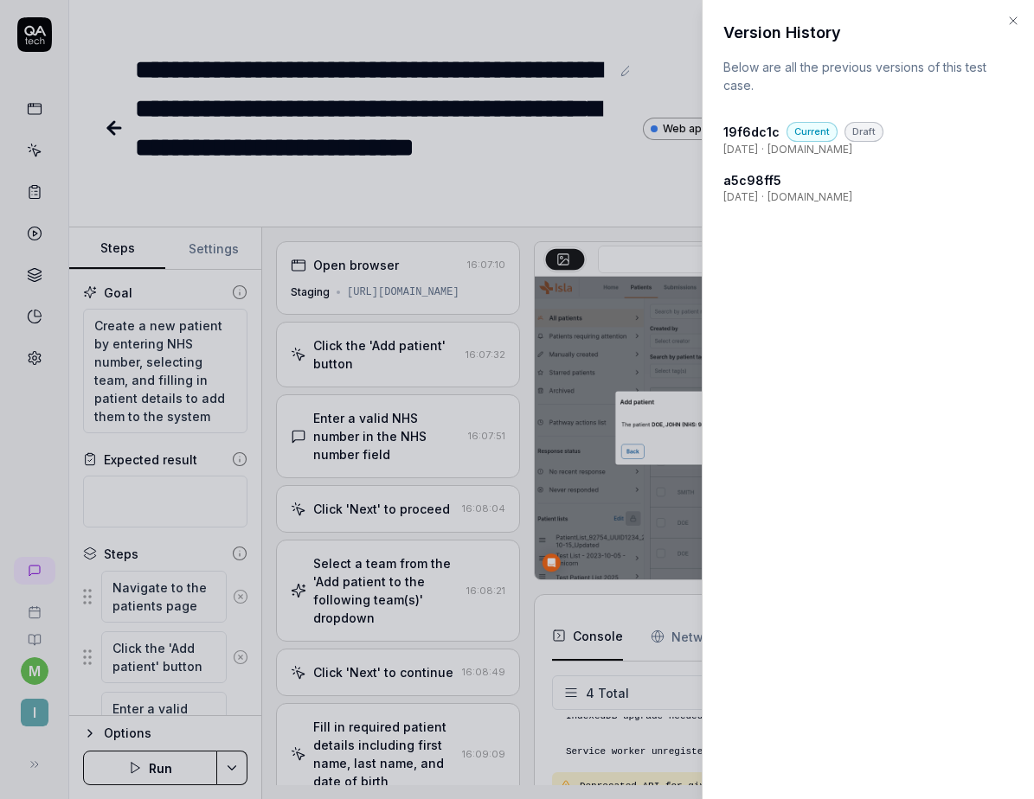
click at [1014, 19] on icon "button" at bounding box center [1013, 21] width 14 height 14
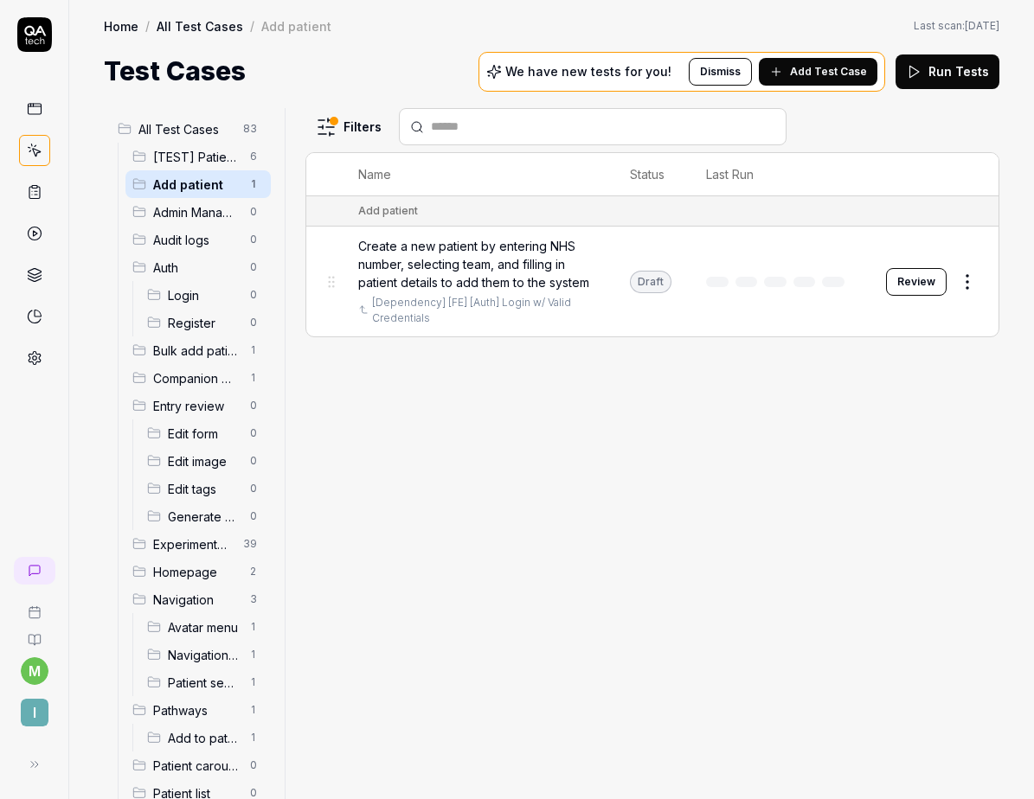
click at [331, 131] on html "m I Home / All Test Cases / Add patient Home / All Test Cases / Add patient Las…" at bounding box center [517, 399] width 1034 height 799
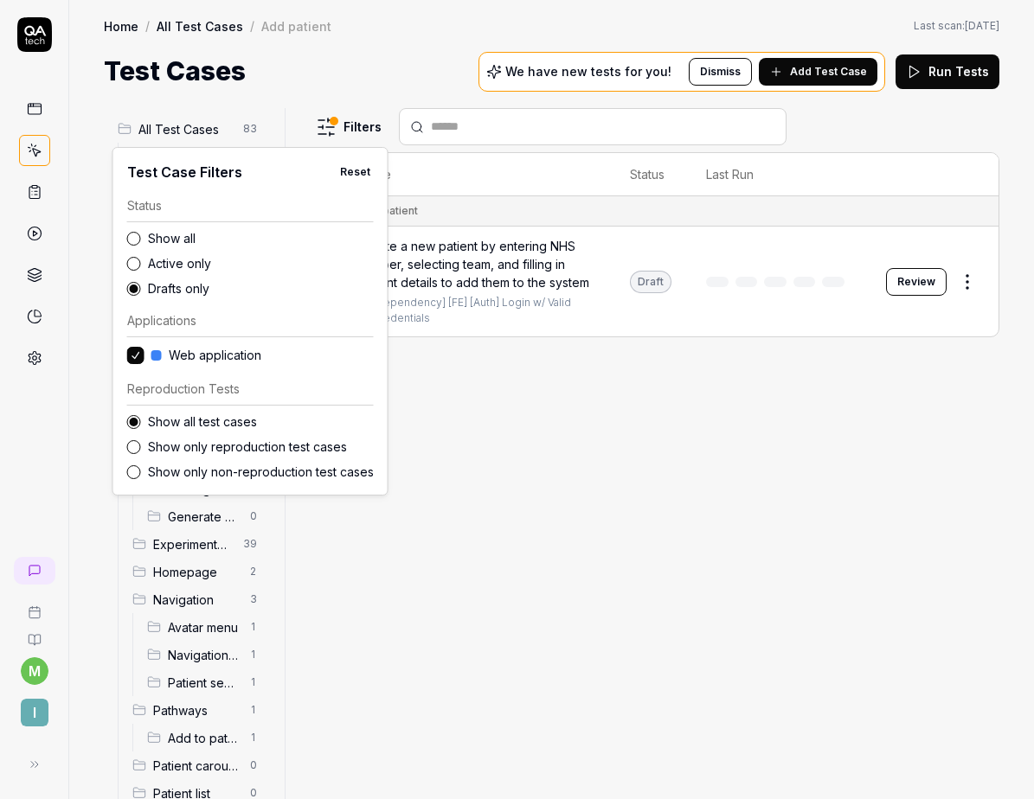
click at [173, 239] on label "Show all" at bounding box center [261, 238] width 226 height 18
click at [141, 239] on button "Show all" at bounding box center [134, 239] width 14 height 14
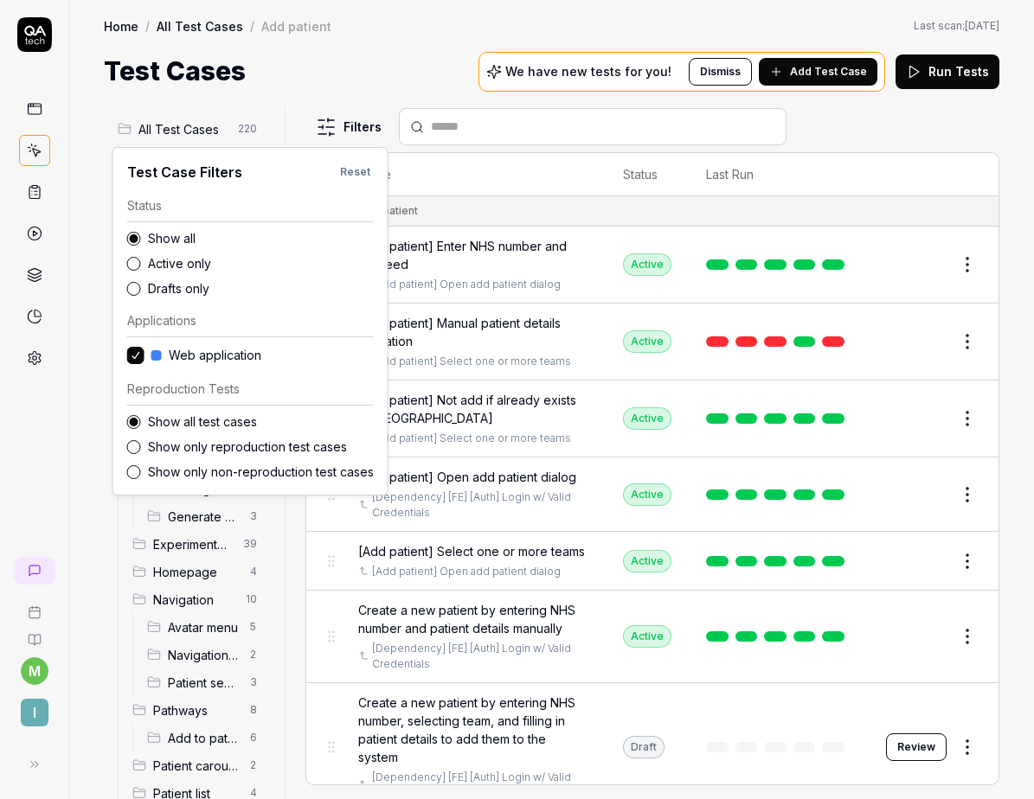
click at [308, 95] on html "m I Home / All Test Cases / Add patient Home / All Test Cases / Add patient Las…" at bounding box center [517, 399] width 1034 height 799
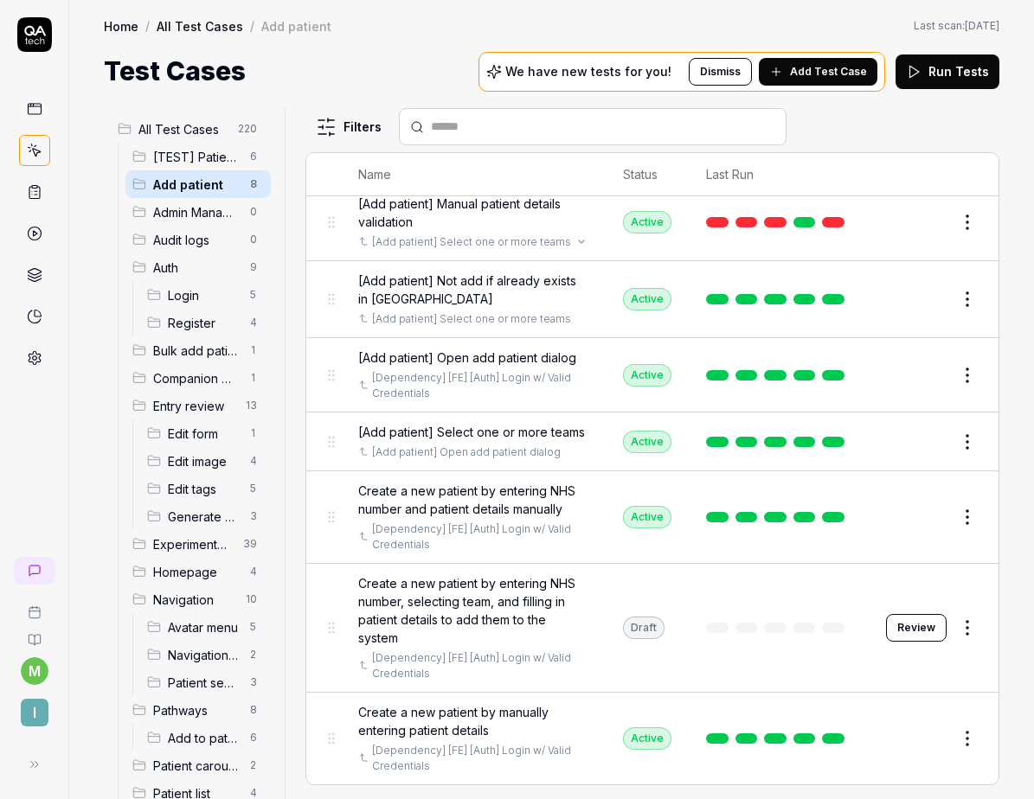
scroll to position [131, 0]
click at [945, 633] on html "m I Home / All Test Cases / Add patient Home / All Test Cases / Add patient Las…" at bounding box center [517, 399] width 1034 height 799
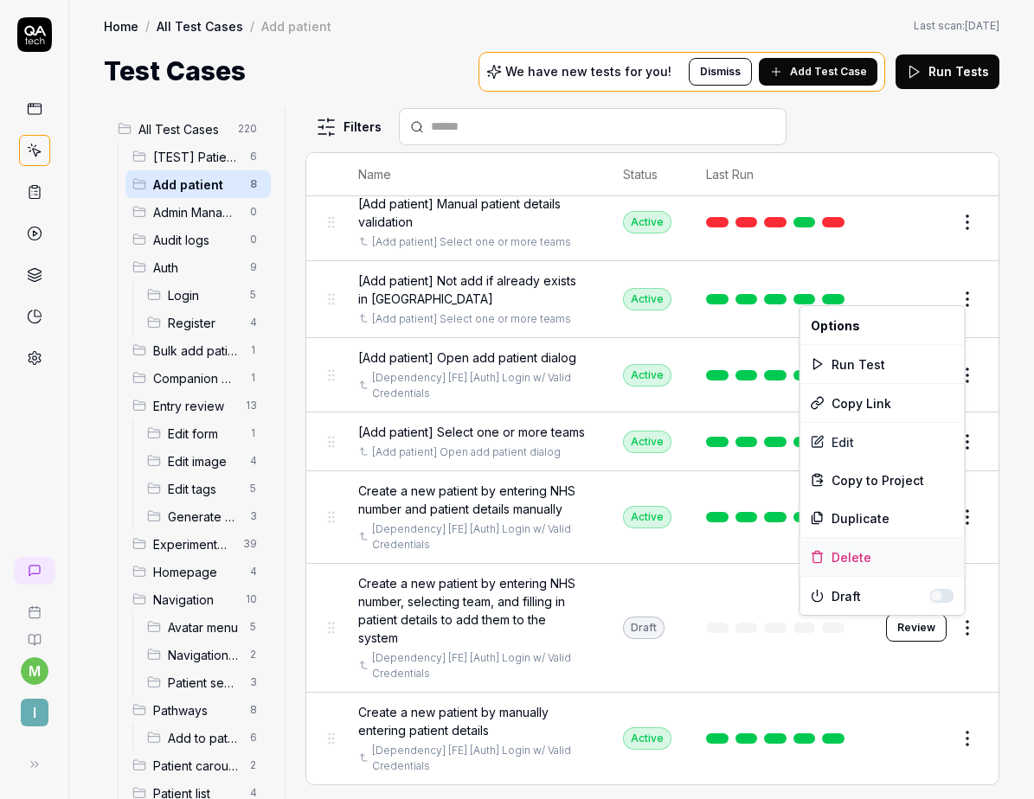
click at [867, 555] on div "Delete" at bounding box center [882, 557] width 164 height 38
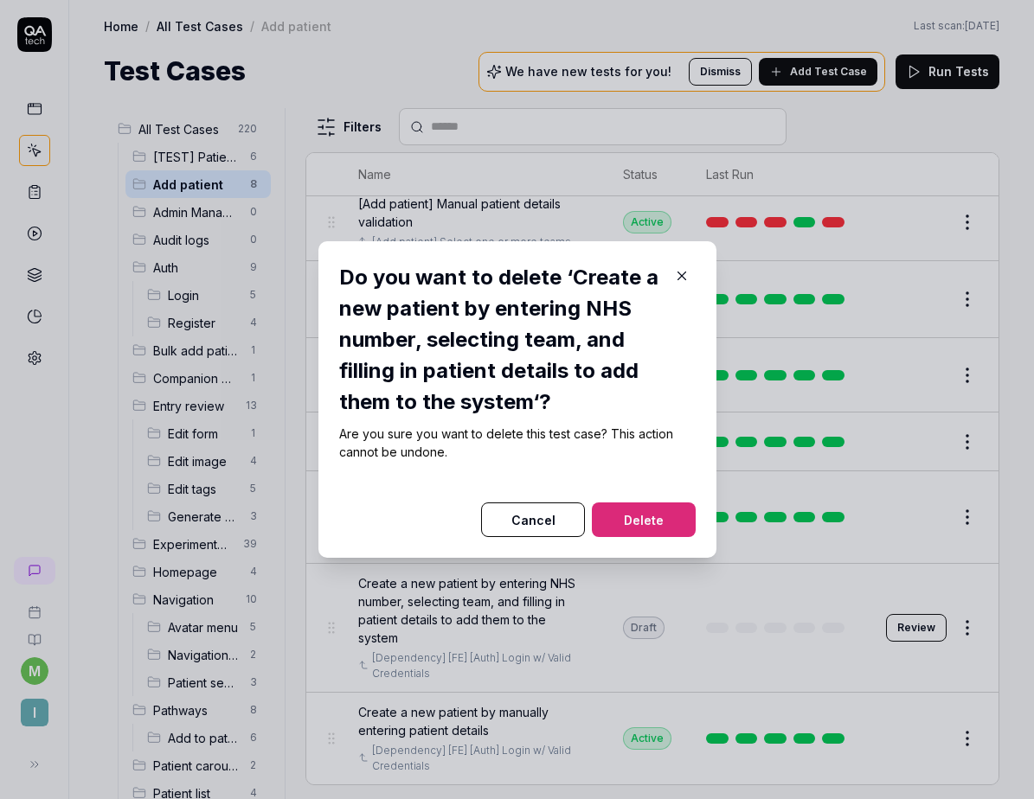
click at [663, 521] on button "Delete" at bounding box center [644, 520] width 104 height 35
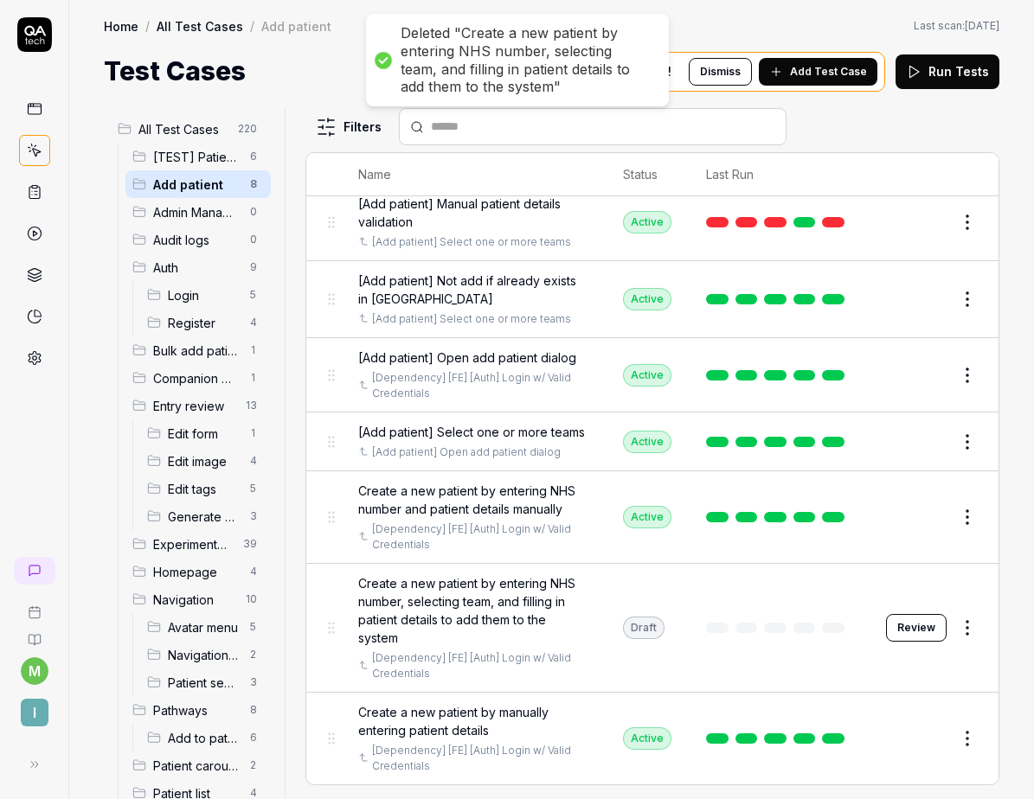
click at [342, 135] on html "Deleted "Create a new patient by entering NHS number, selecting team, and filli…" at bounding box center [517, 399] width 1034 height 799
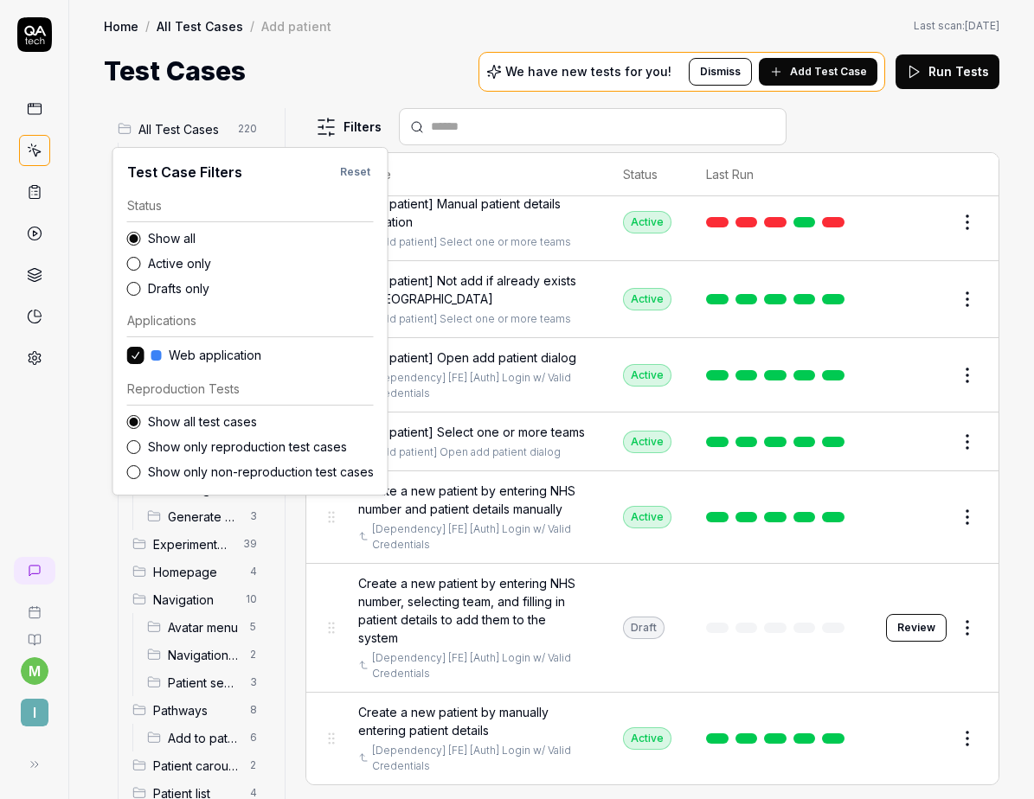
click at [177, 287] on label "Drafts only" at bounding box center [261, 288] width 226 height 18
click at [141, 287] on button "Drafts only" at bounding box center [134, 289] width 14 height 14
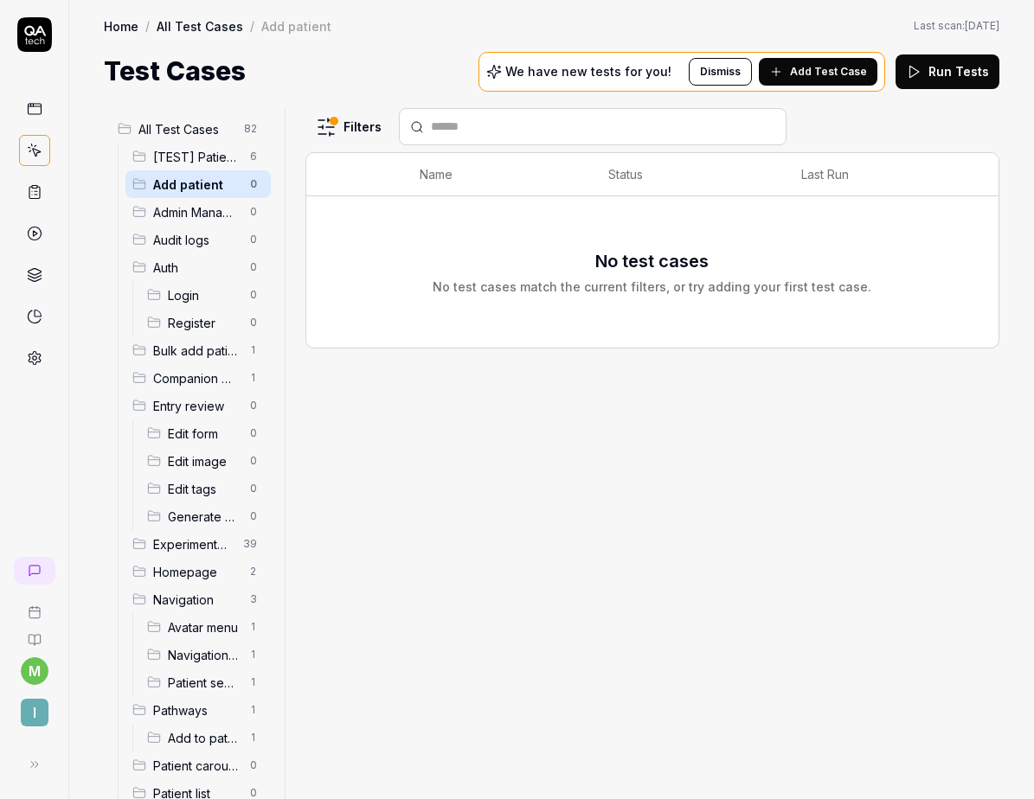
click at [332, 75] on html "m I Home / All Test Cases / Add patient Home / All Test Cases / Add patient Las…" at bounding box center [517, 399] width 1034 height 799
click at [206, 354] on span "Bulk add patients" at bounding box center [196, 351] width 86 height 18
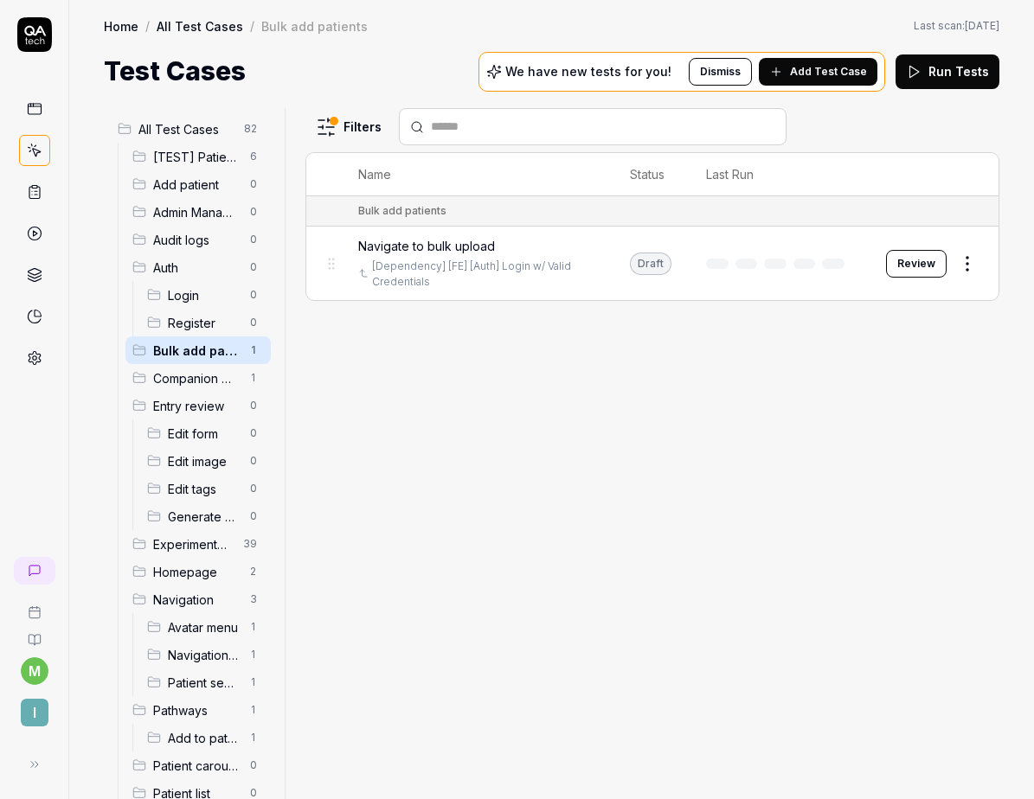
click at [197, 375] on span "Companion mode" at bounding box center [196, 378] width 86 height 18
click at [195, 356] on span "Bulk add patients" at bounding box center [196, 351] width 86 height 18
click at [422, 241] on span "Navigate to bulk upload" at bounding box center [426, 246] width 137 height 18
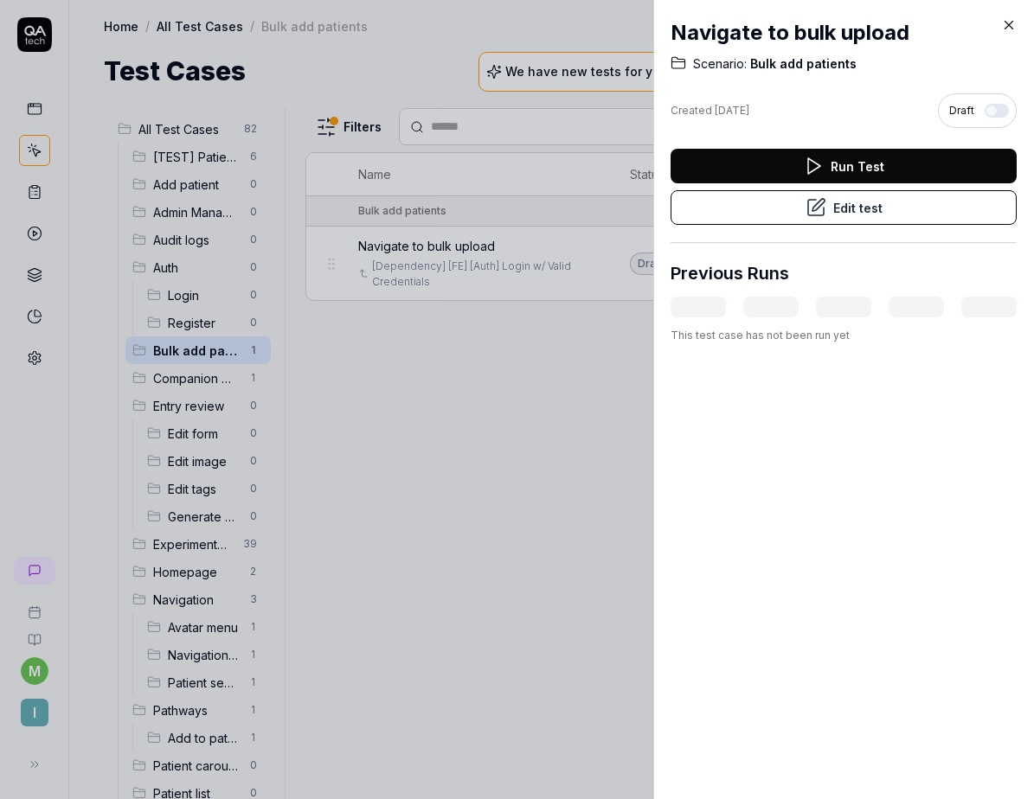
click at [1004, 34] on div "Navigate to bulk upload Scenario: Bulk add patients Created Jul 31, 2025 Draft …" at bounding box center [843, 399] width 381 height 799
click at [1007, 23] on icon at bounding box center [1009, 25] width 16 height 16
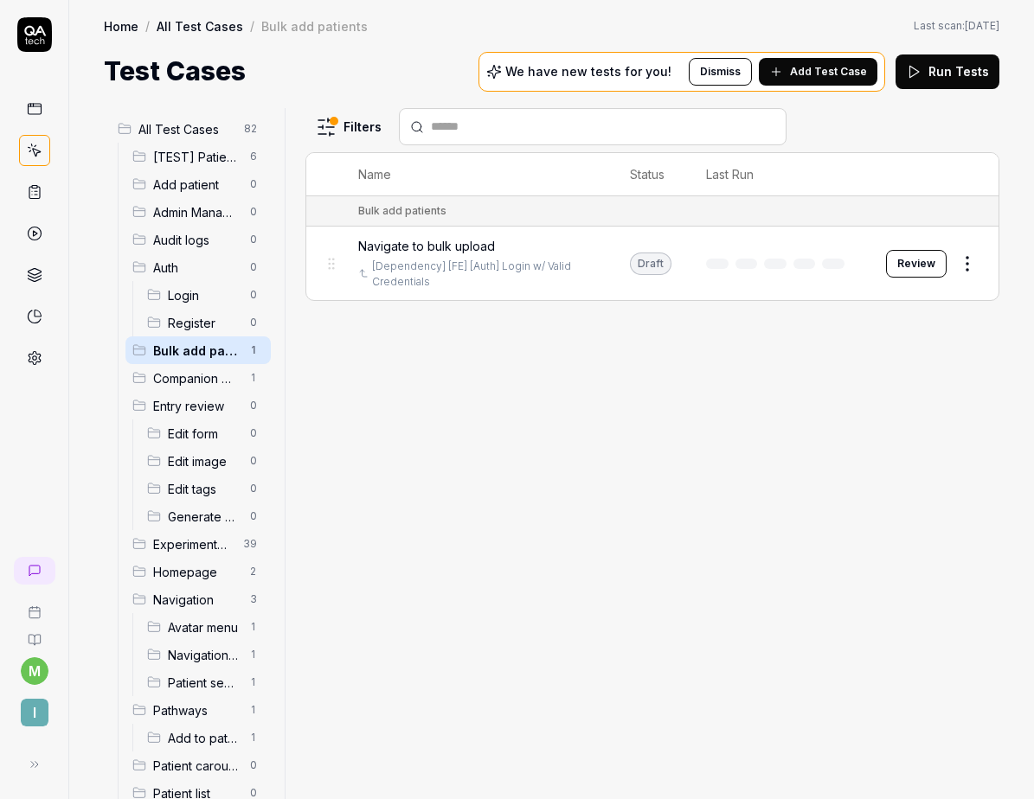
click at [175, 573] on span "Homepage" at bounding box center [196, 572] width 86 height 18
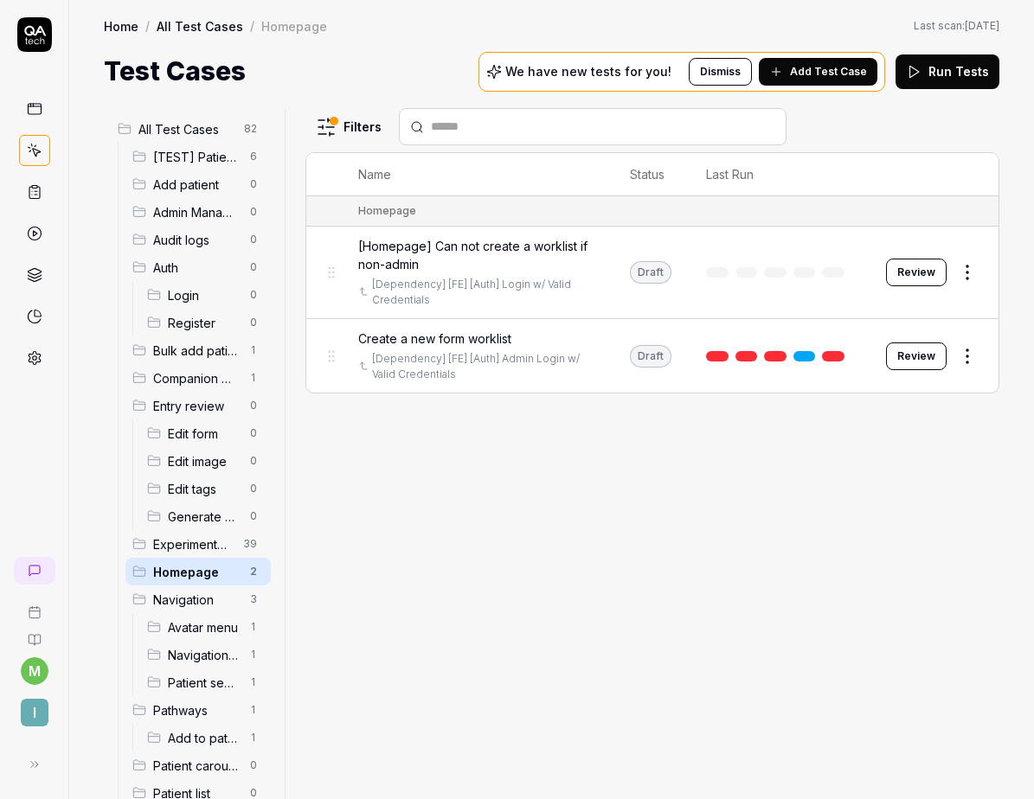
click at [921, 283] on button "Review" at bounding box center [916, 273] width 61 height 28
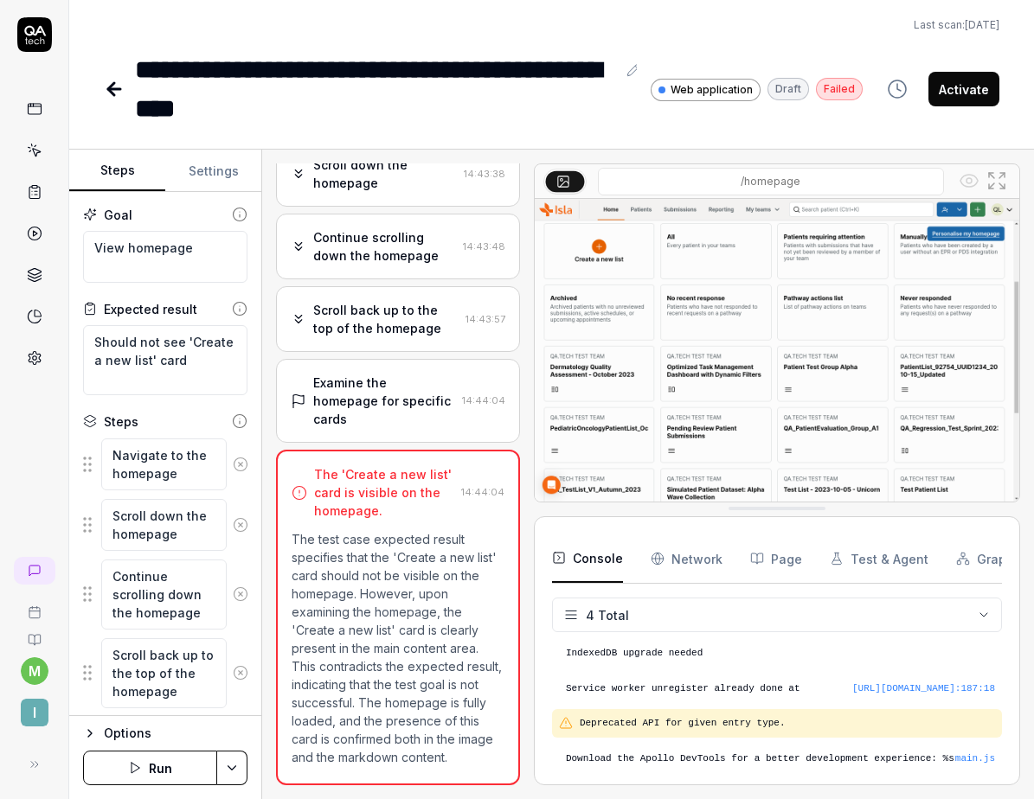
scroll to position [45, 0]
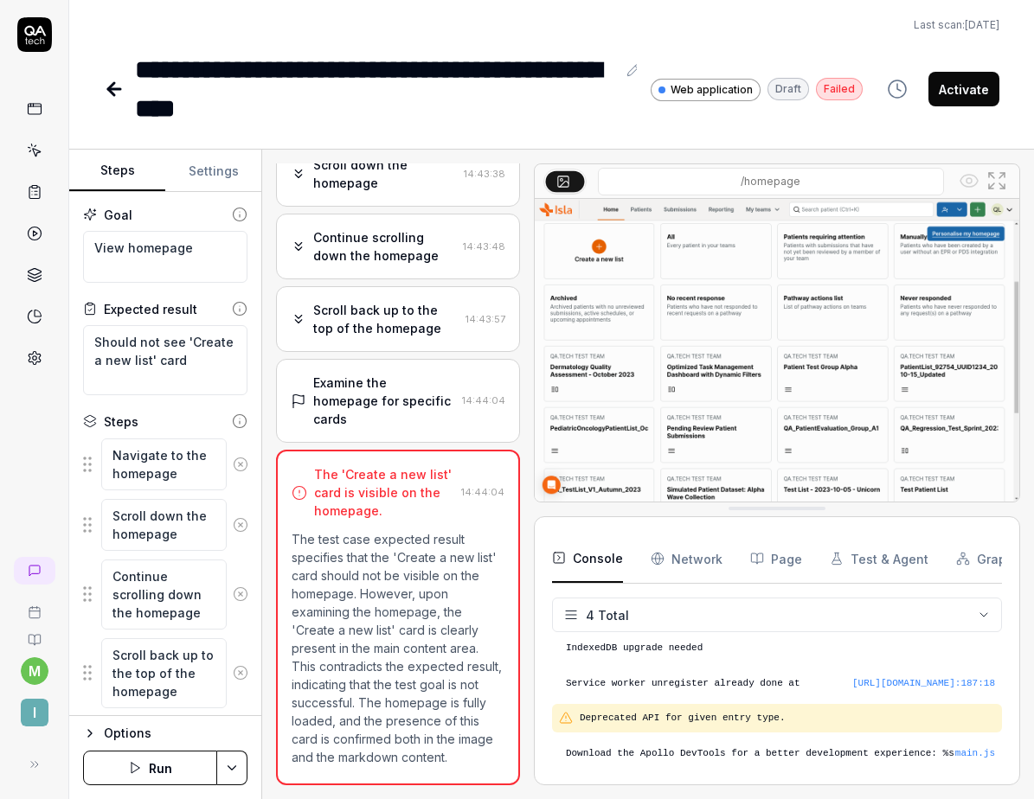
click at [362, 301] on div "Scroll back up to the top of the homepage" at bounding box center [385, 319] width 145 height 36
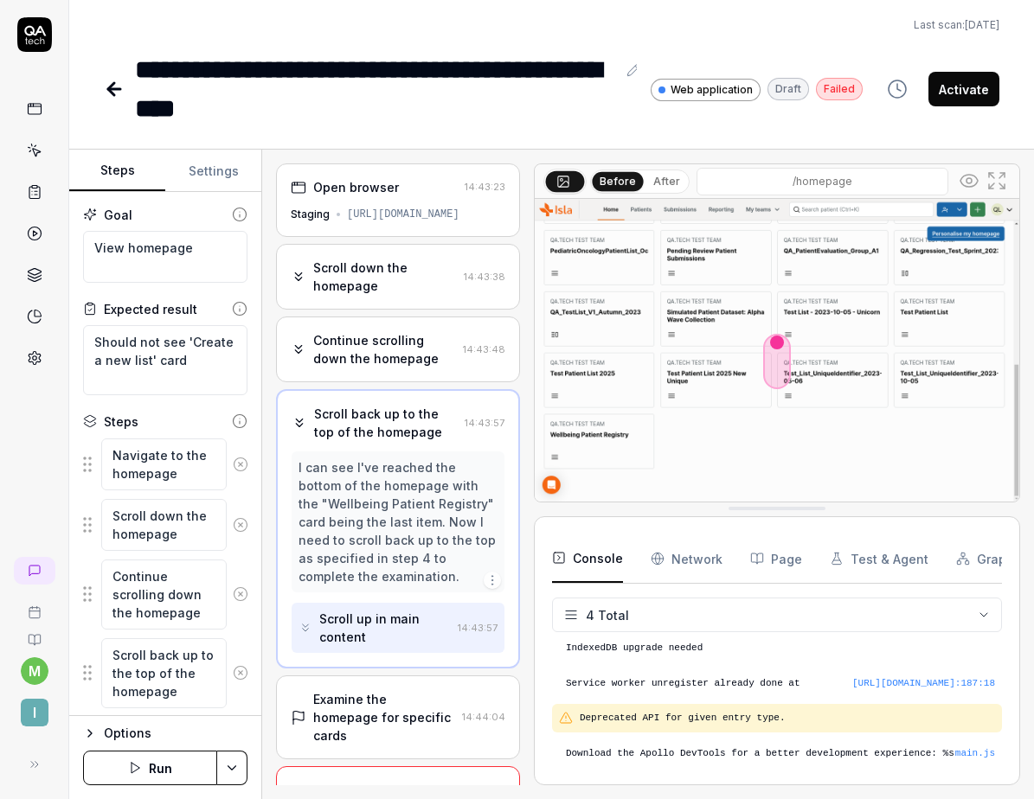
click at [401, 294] on div "Scroll down the homepage 14:43:38" at bounding box center [398, 277] width 244 height 66
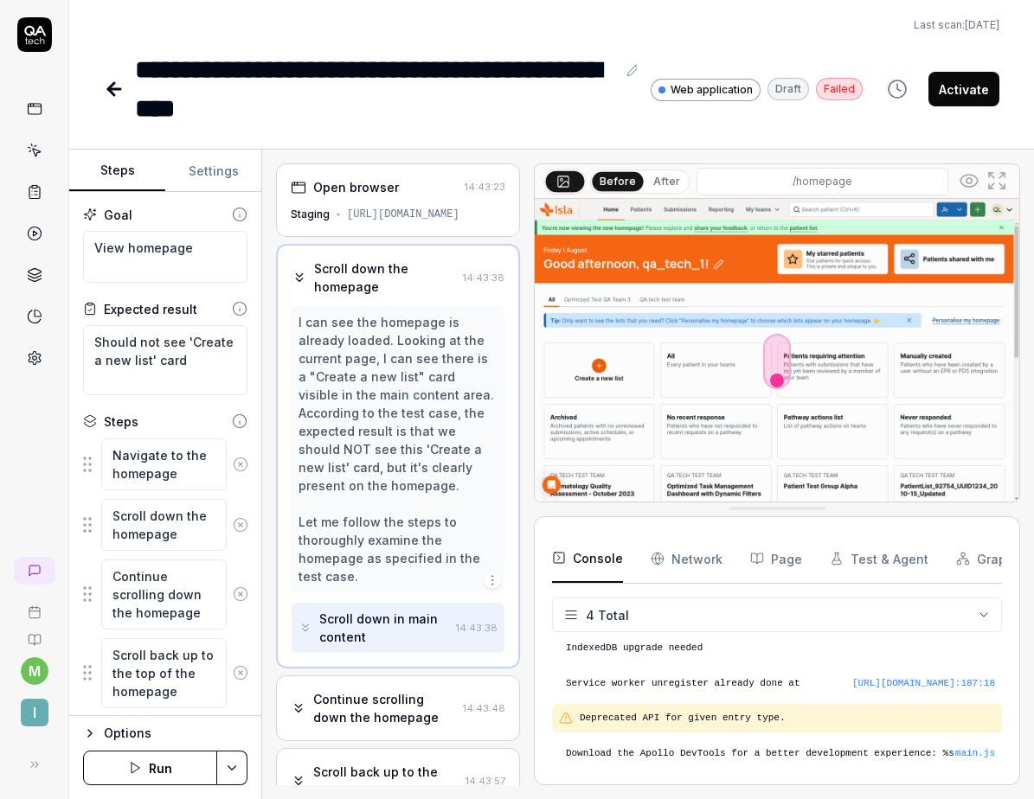
click at [111, 97] on icon at bounding box center [114, 89] width 21 height 21
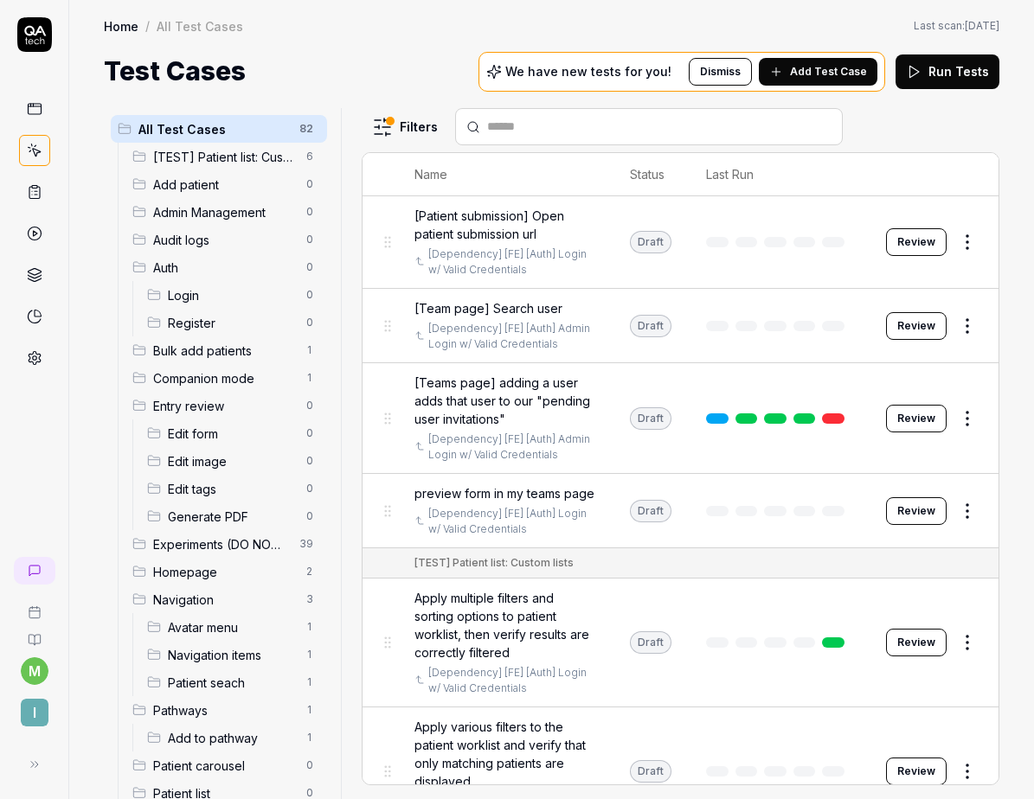
click at [340, 203] on div at bounding box center [347, 453] width 21 height 691
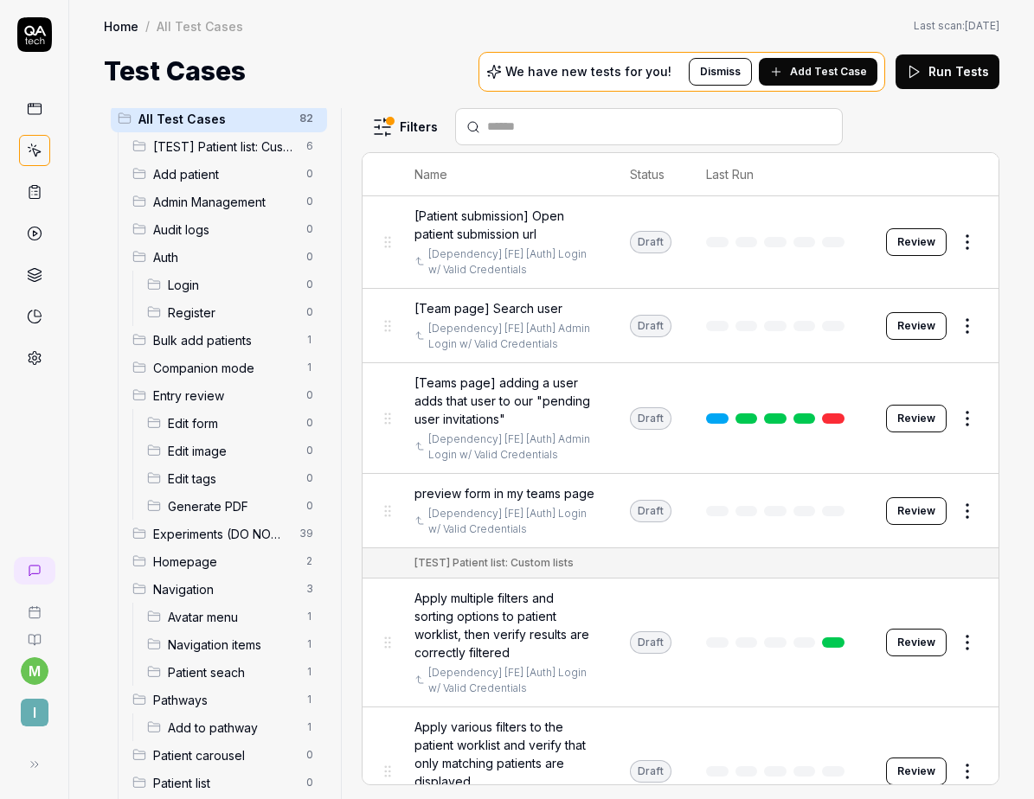
scroll to position [4, 0]
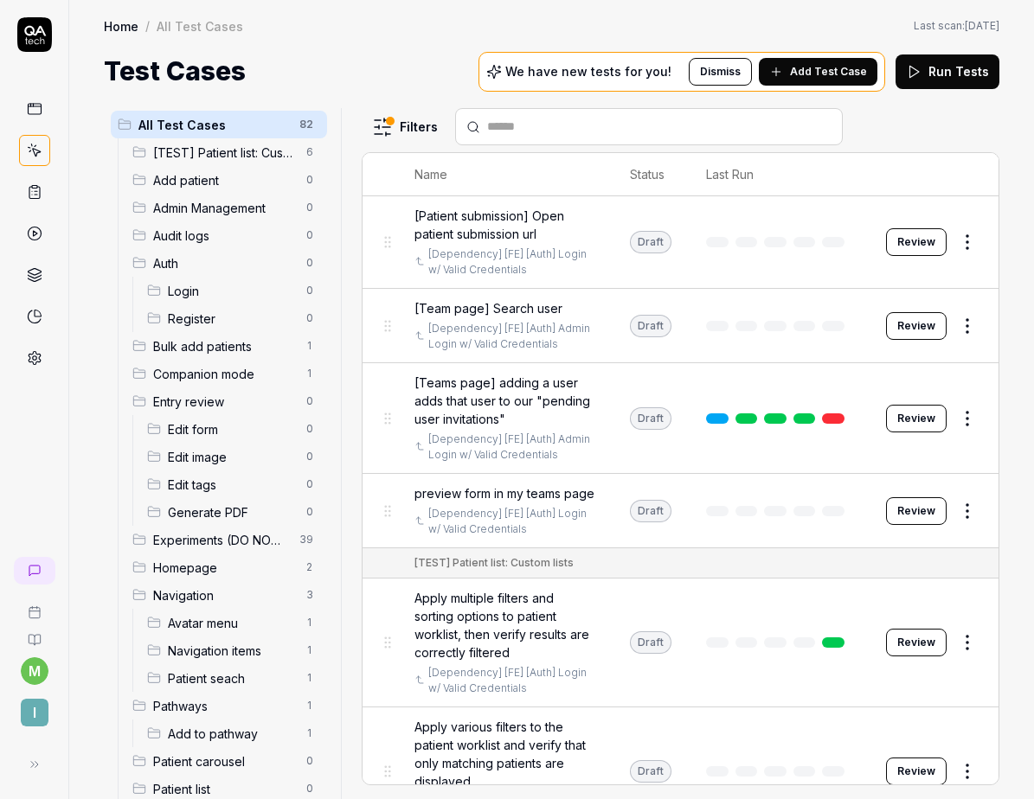
click at [200, 294] on span "Login" at bounding box center [232, 291] width 128 height 18
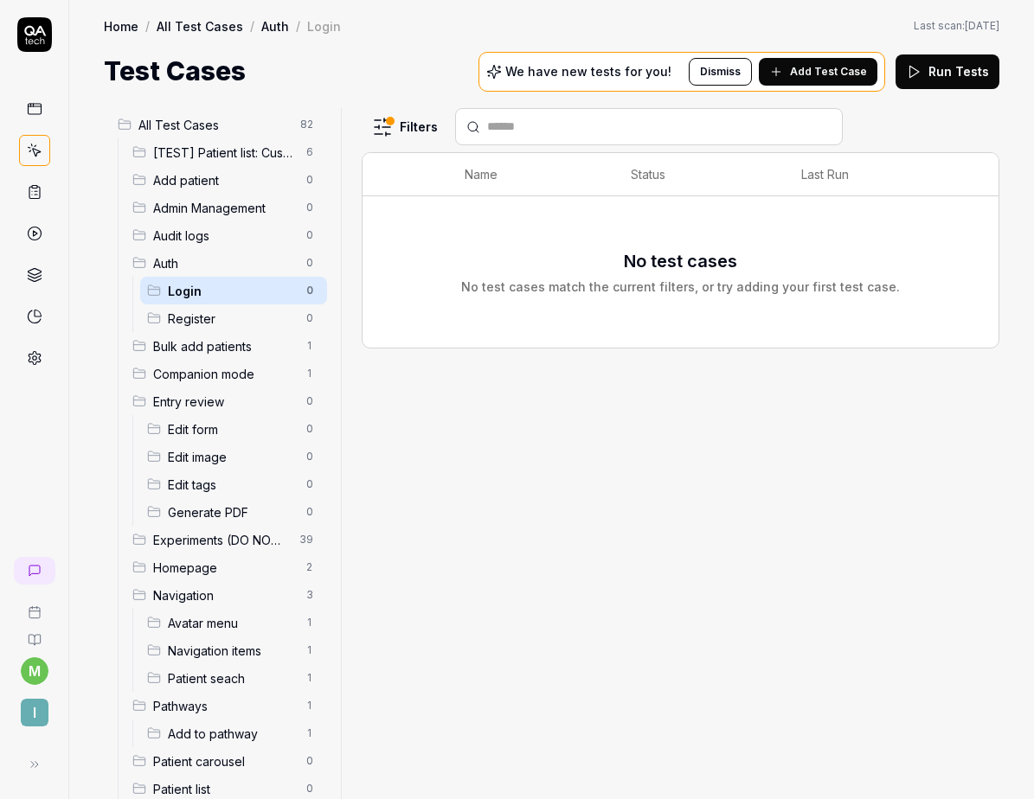
click at [397, 133] on html "m I Home / All Test Cases / Auth / Login Home / All Test Cases / Auth / Login L…" at bounding box center [517, 399] width 1034 height 799
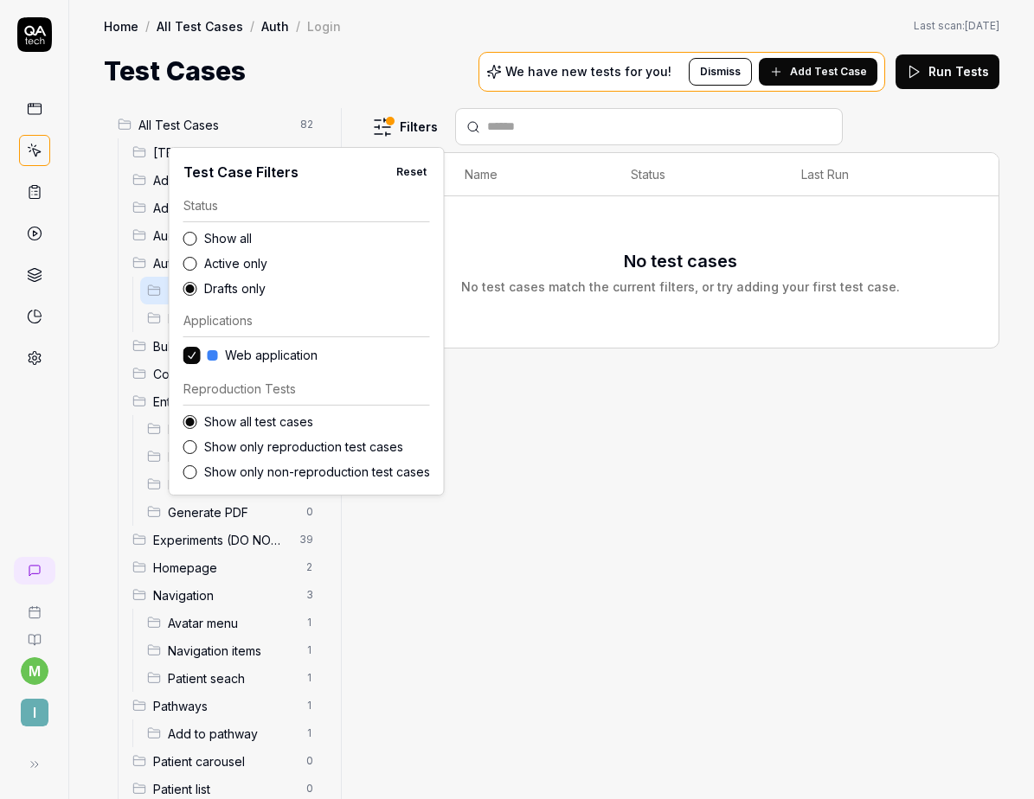
click at [249, 242] on label "Show all" at bounding box center [317, 238] width 226 height 18
click at [197, 242] on button "Show all" at bounding box center [190, 239] width 14 height 14
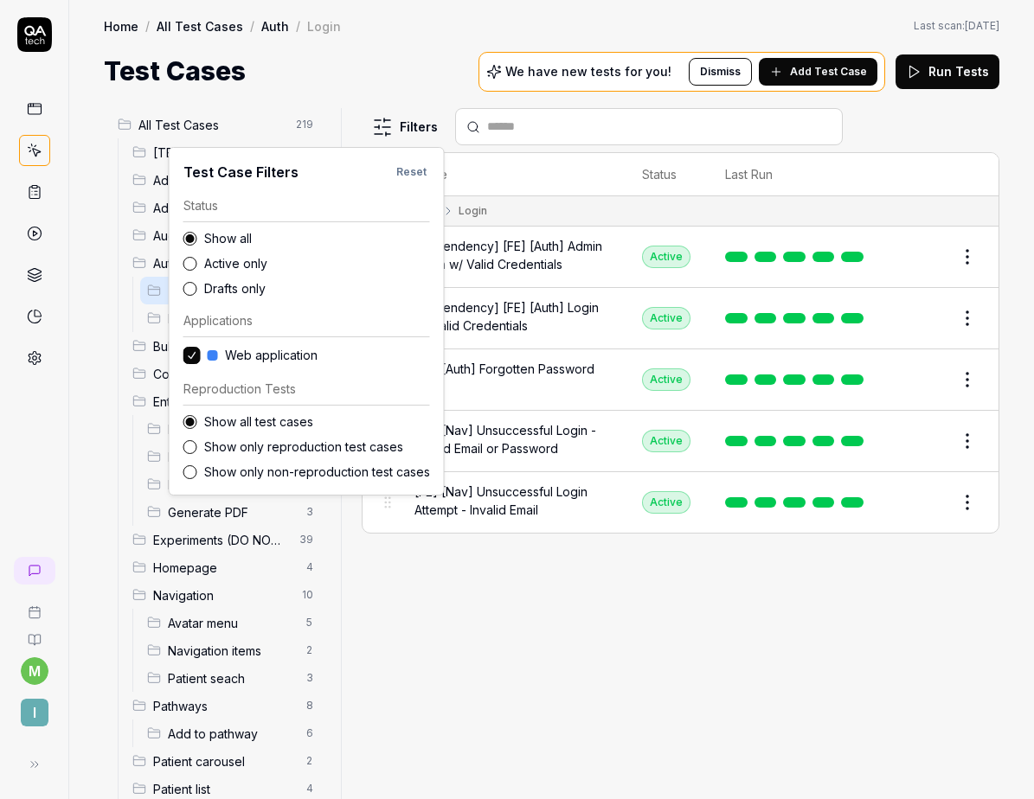
click at [418, 92] on html "m I Home / All Test Cases / Auth / Login Home / All Test Cases / Auth / Login L…" at bounding box center [517, 399] width 1034 height 799
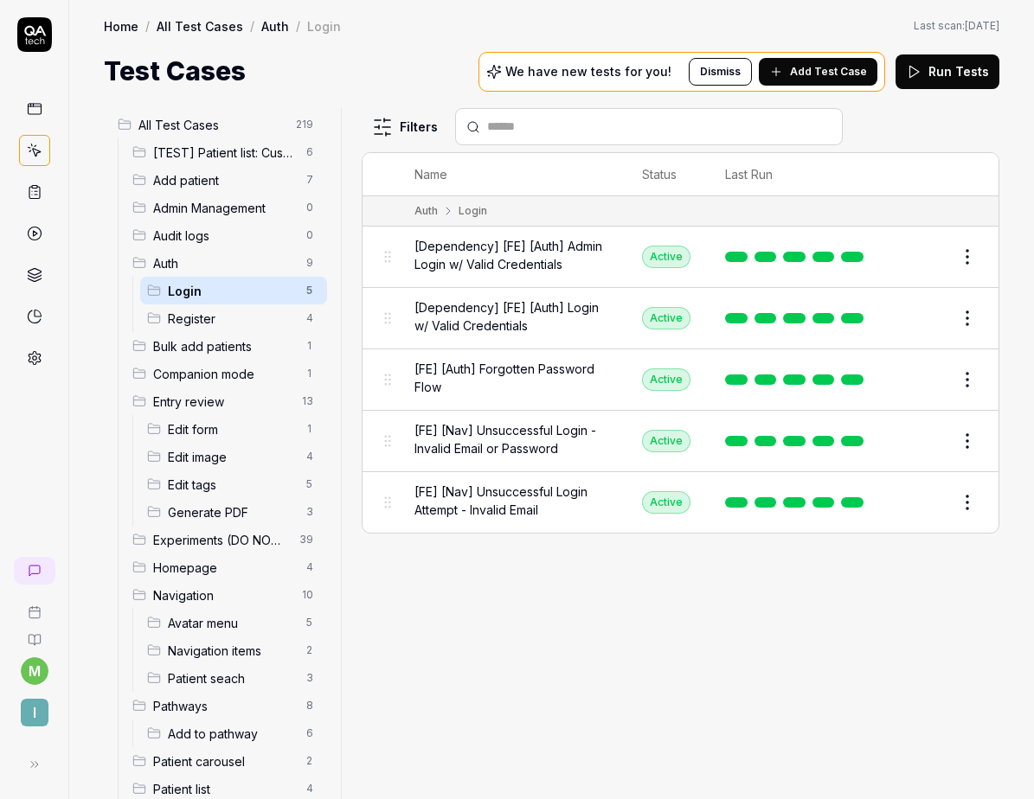
click at [530, 266] on span "[Dependency] [FE] [Auth] Admin Login w/ Valid Credentials" at bounding box center [510, 255] width 193 height 36
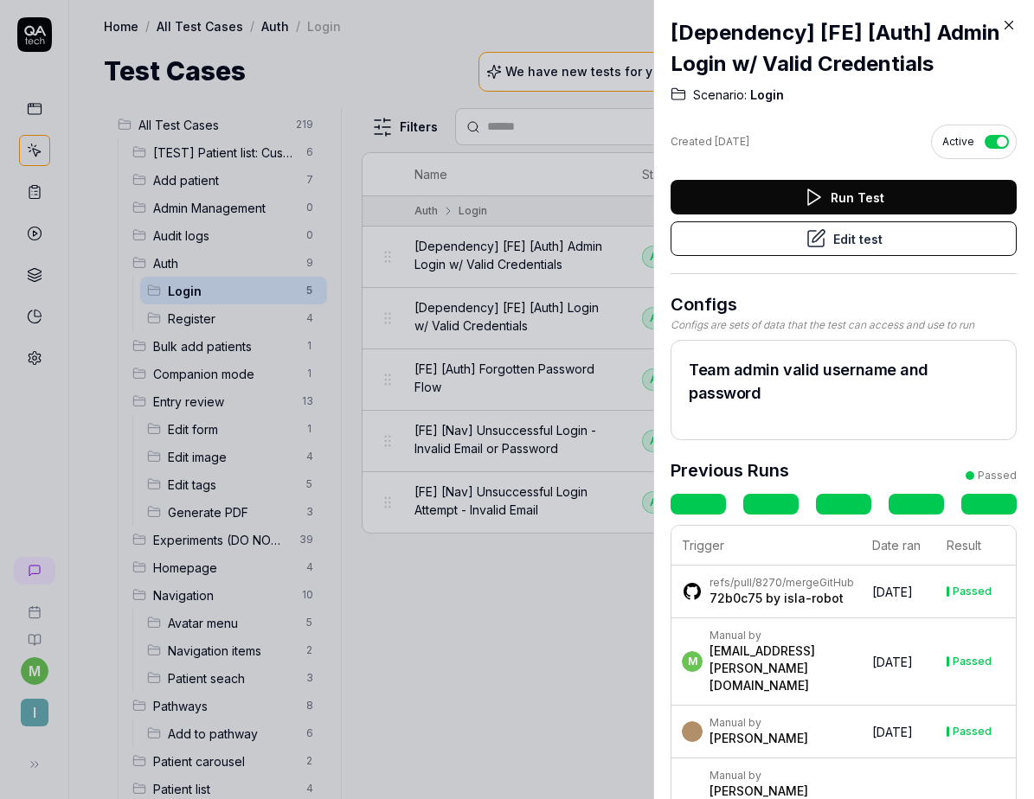
click at [1012, 27] on icon at bounding box center [1009, 25] width 16 height 16
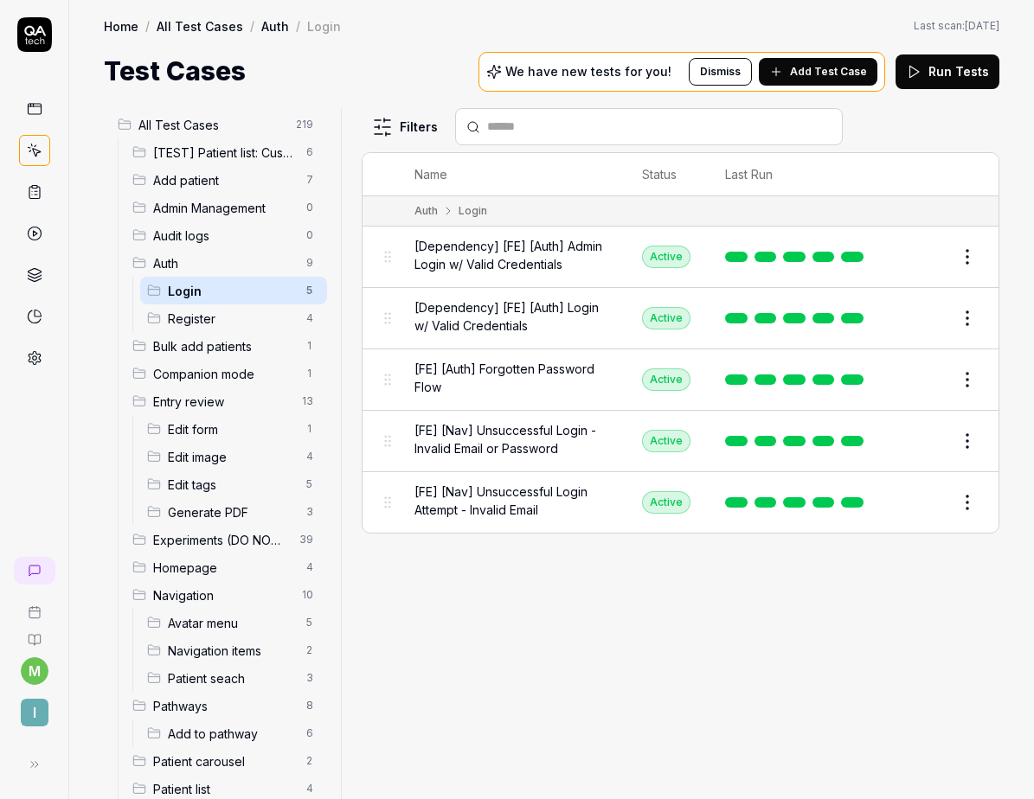
click at [541, 320] on span "[Dependency] [FE] [Auth] Login w/ Valid Credentials" at bounding box center [510, 316] width 193 height 36
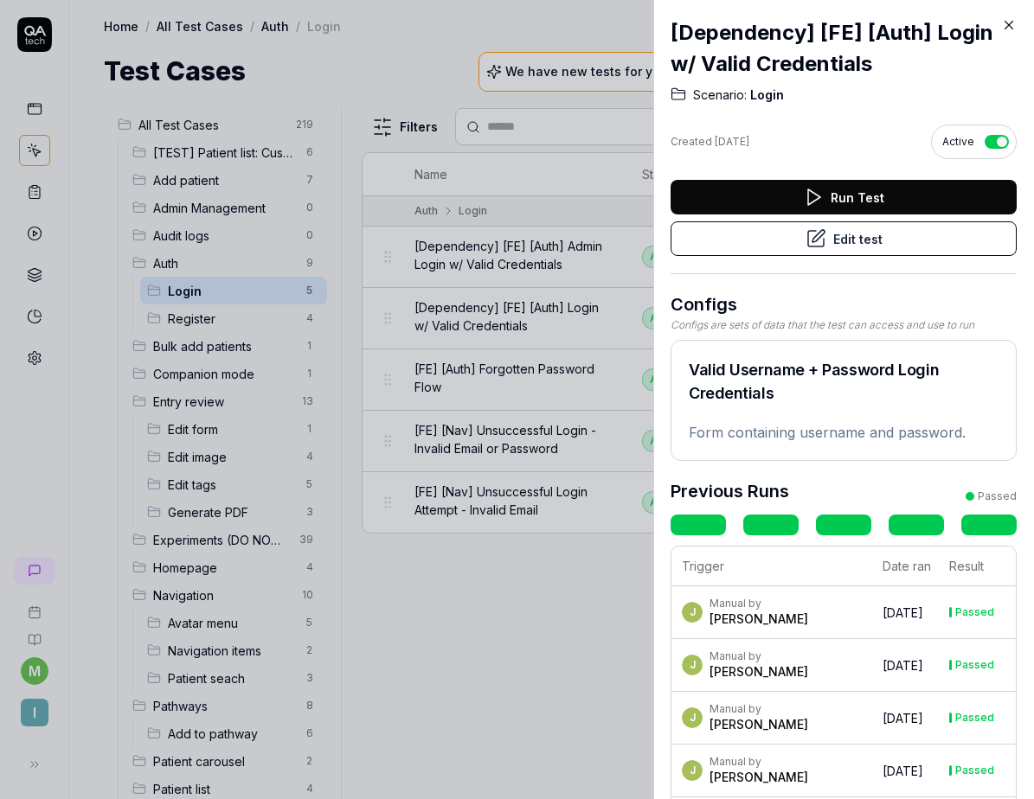
click at [838, 237] on button "Edit test" at bounding box center [843, 238] width 346 height 35
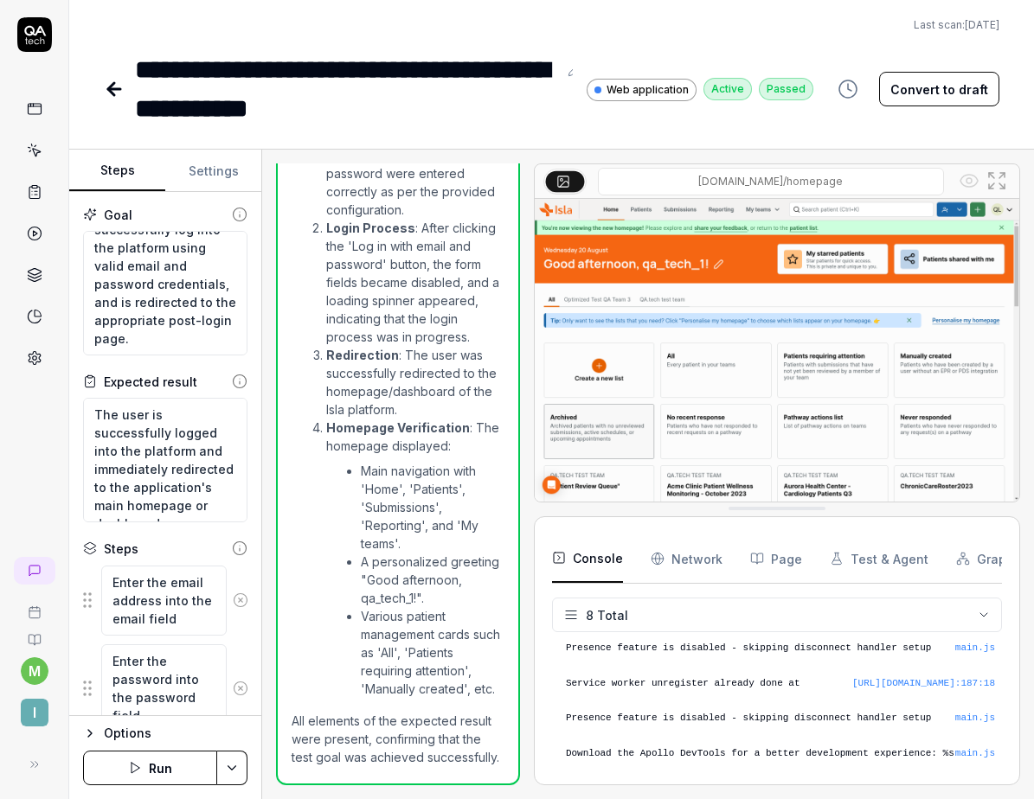
scroll to position [228, 0]
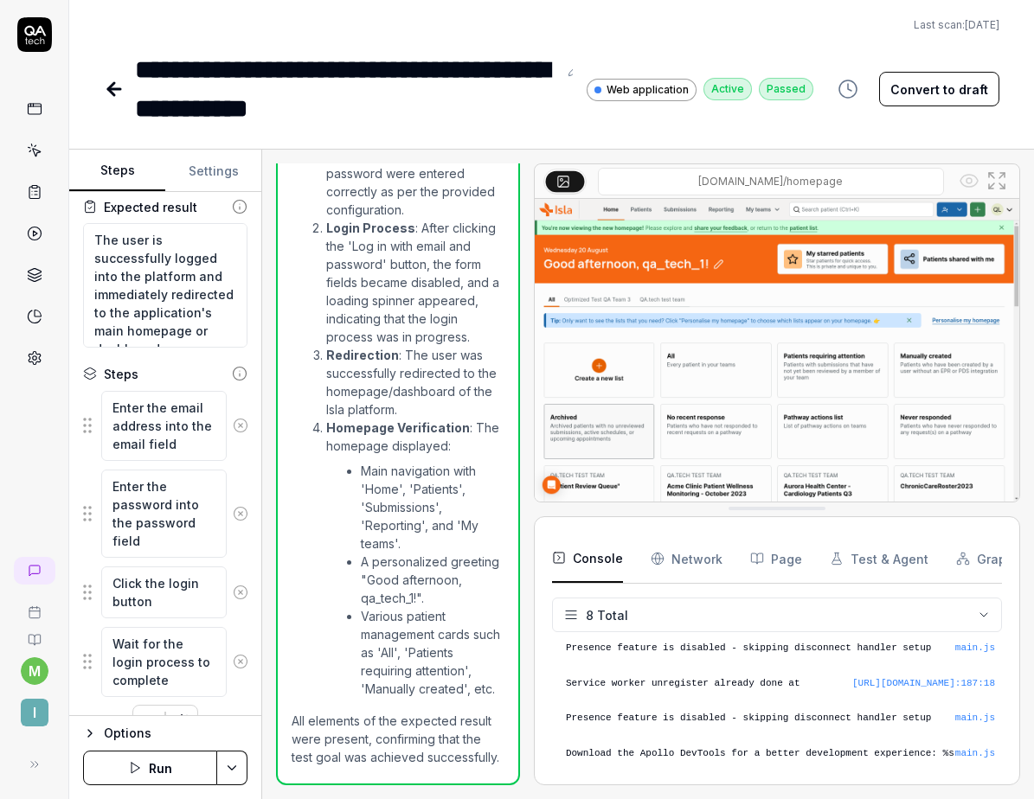
scroll to position [210, 0]
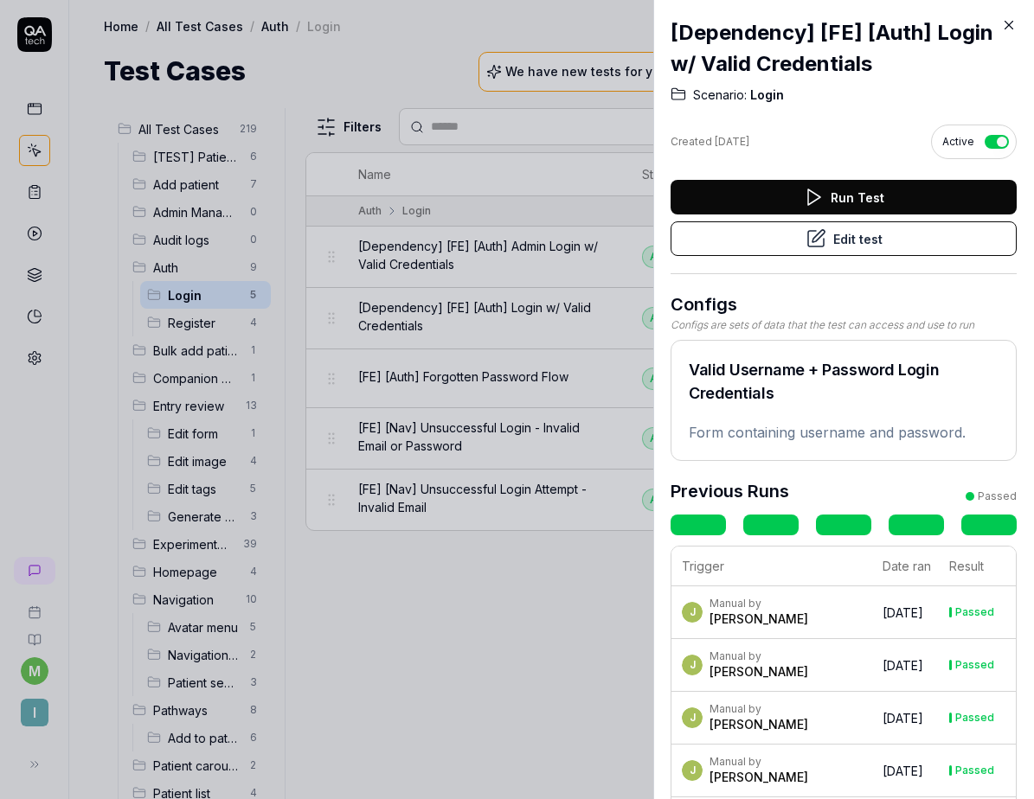
click at [778, 232] on button "Edit test" at bounding box center [843, 238] width 346 height 35
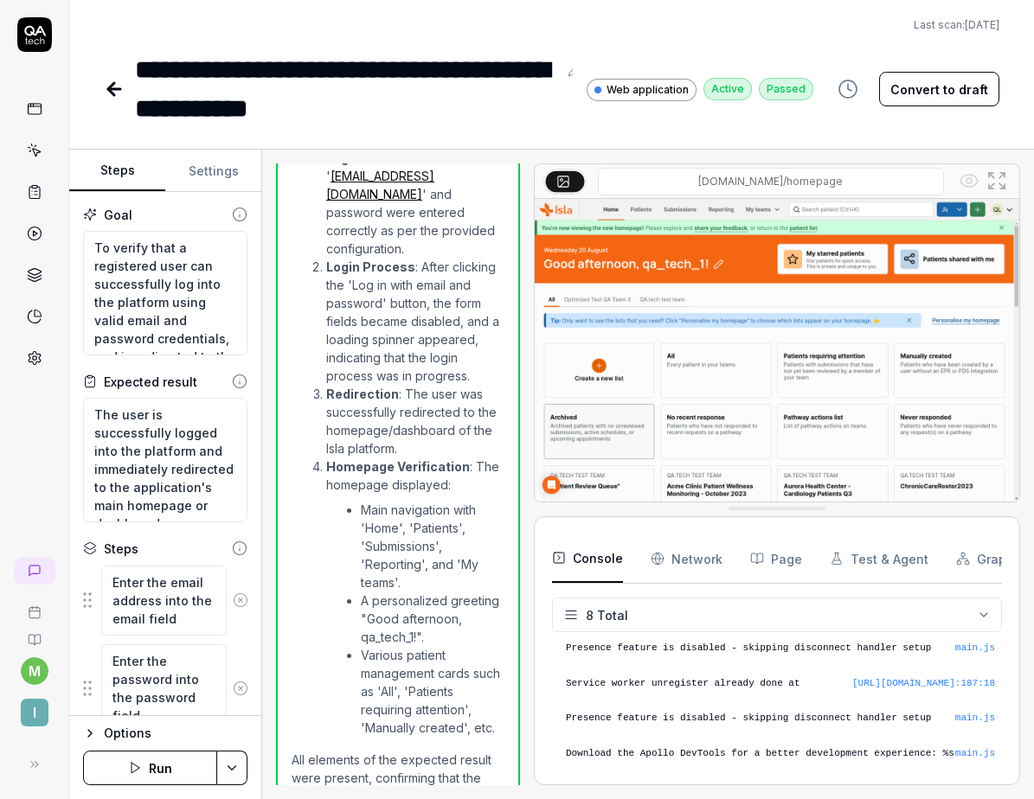
scroll to position [839, 0]
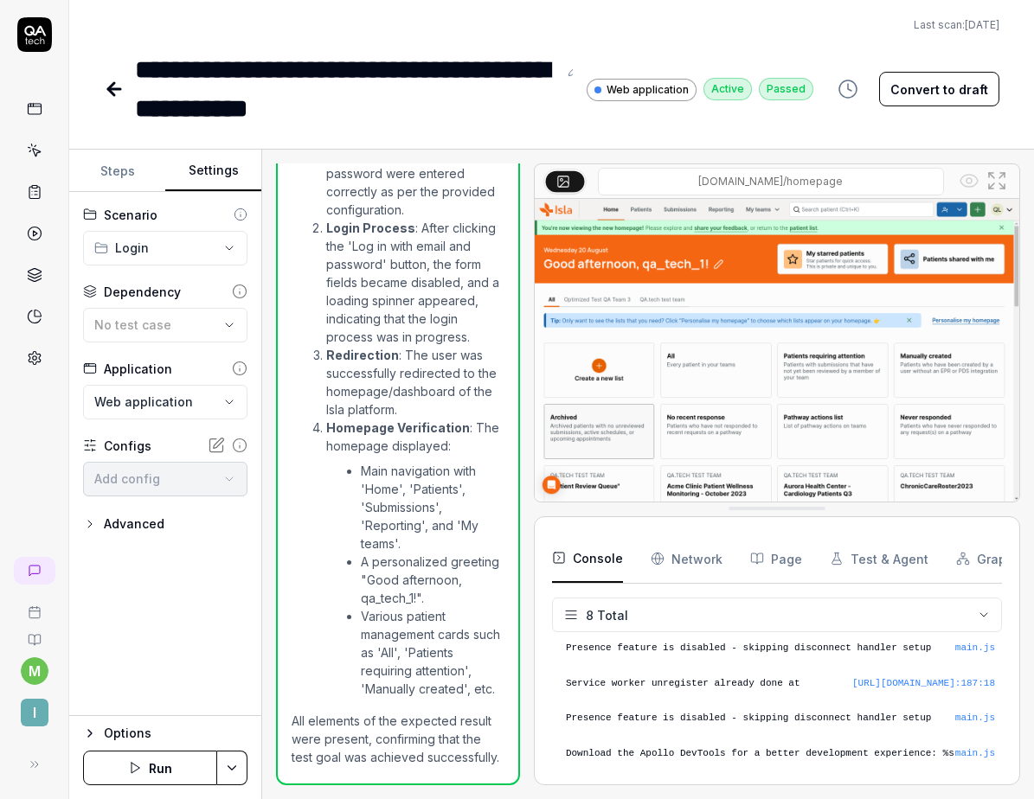
click at [221, 176] on button "Settings" at bounding box center [213, 172] width 96 height 42
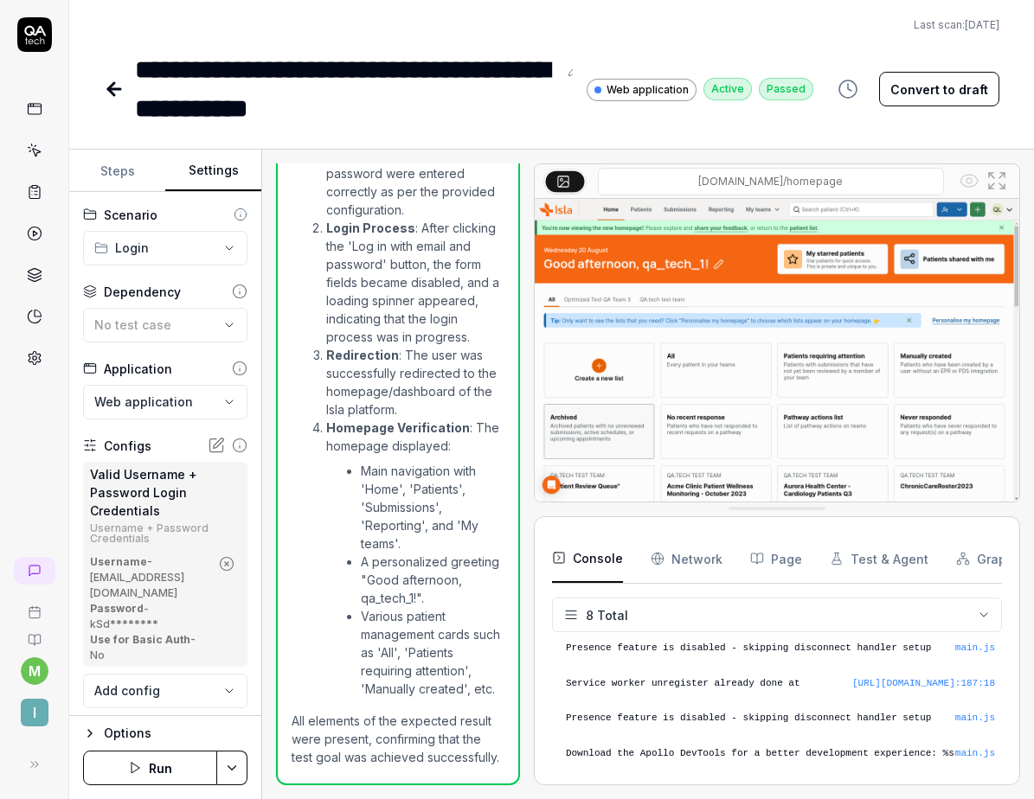
scroll to position [39, 0]
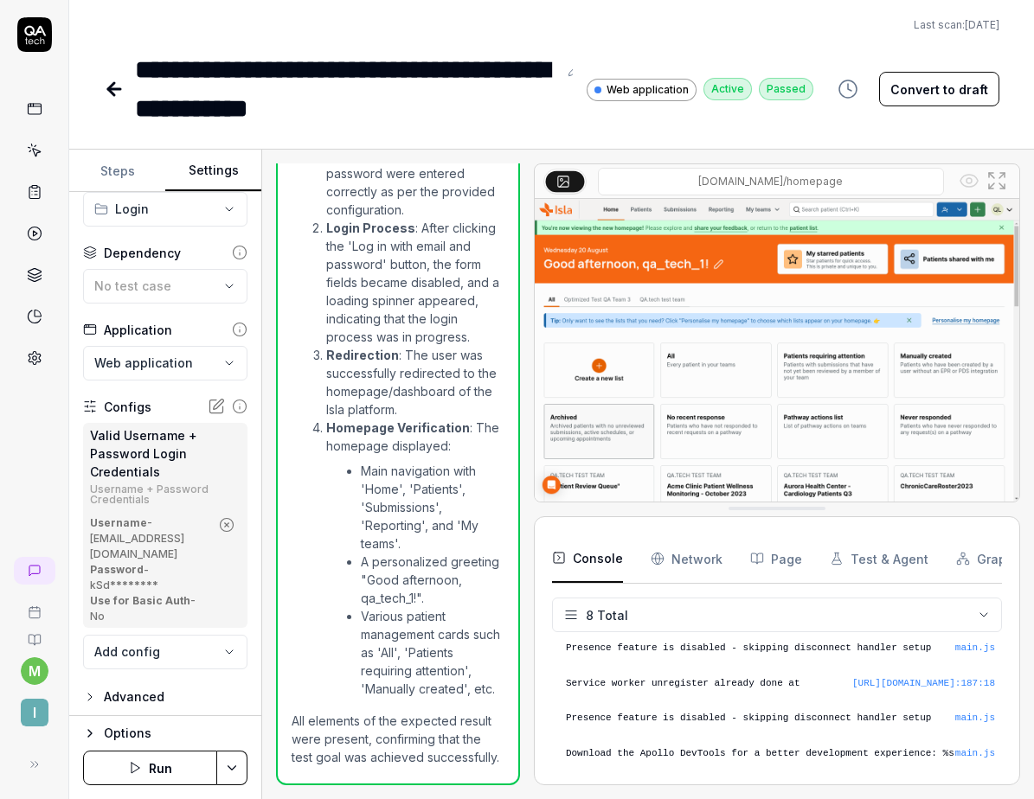
click at [38, 118] on link at bounding box center [34, 108] width 31 height 31
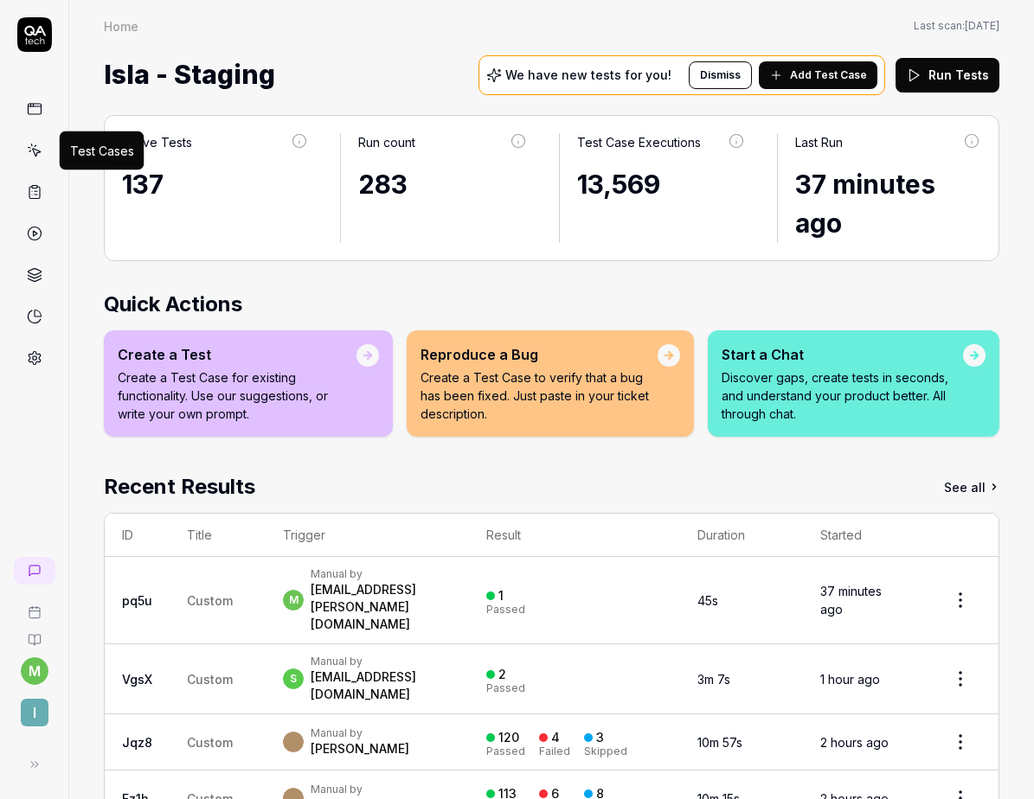
click at [38, 152] on icon at bounding box center [35, 151] width 16 height 16
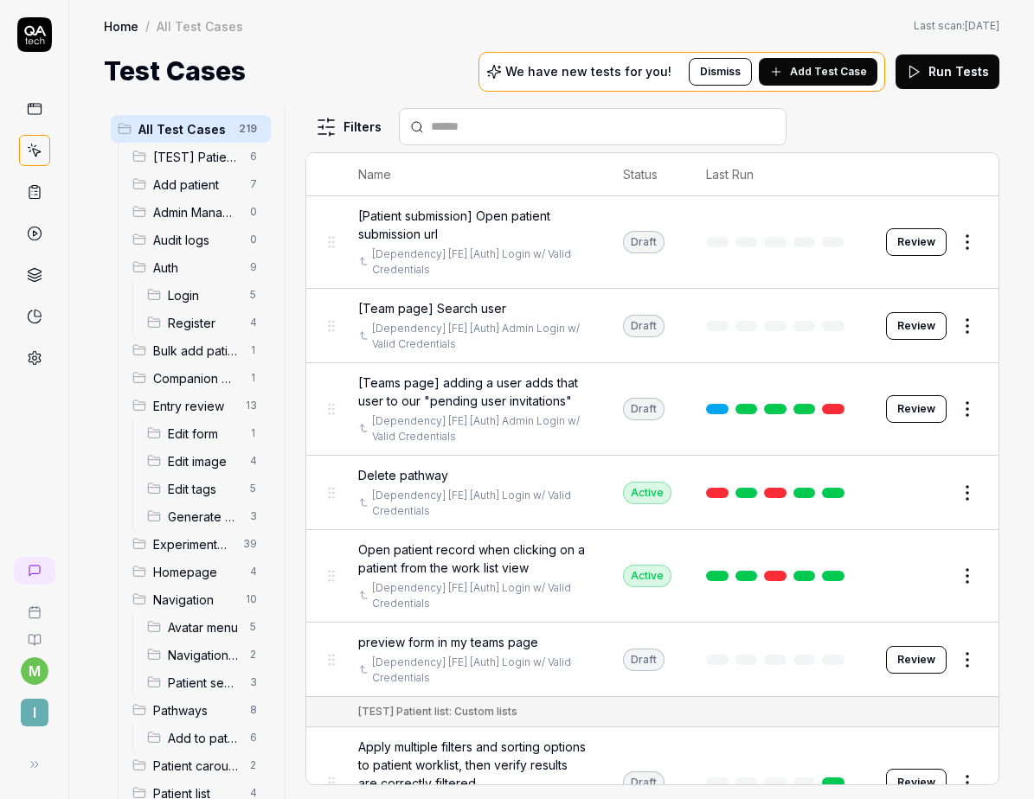
click at [39, 352] on icon at bounding box center [35, 358] width 16 height 16
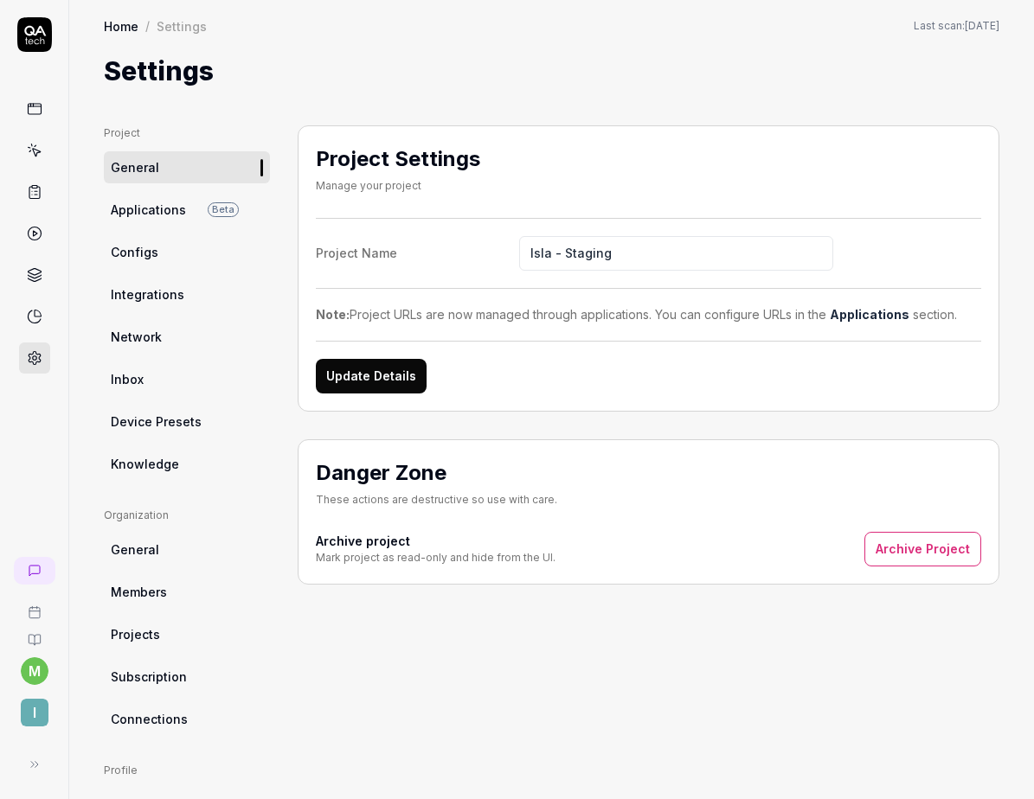
click at [152, 254] on span "Configs" at bounding box center [135, 252] width 48 height 18
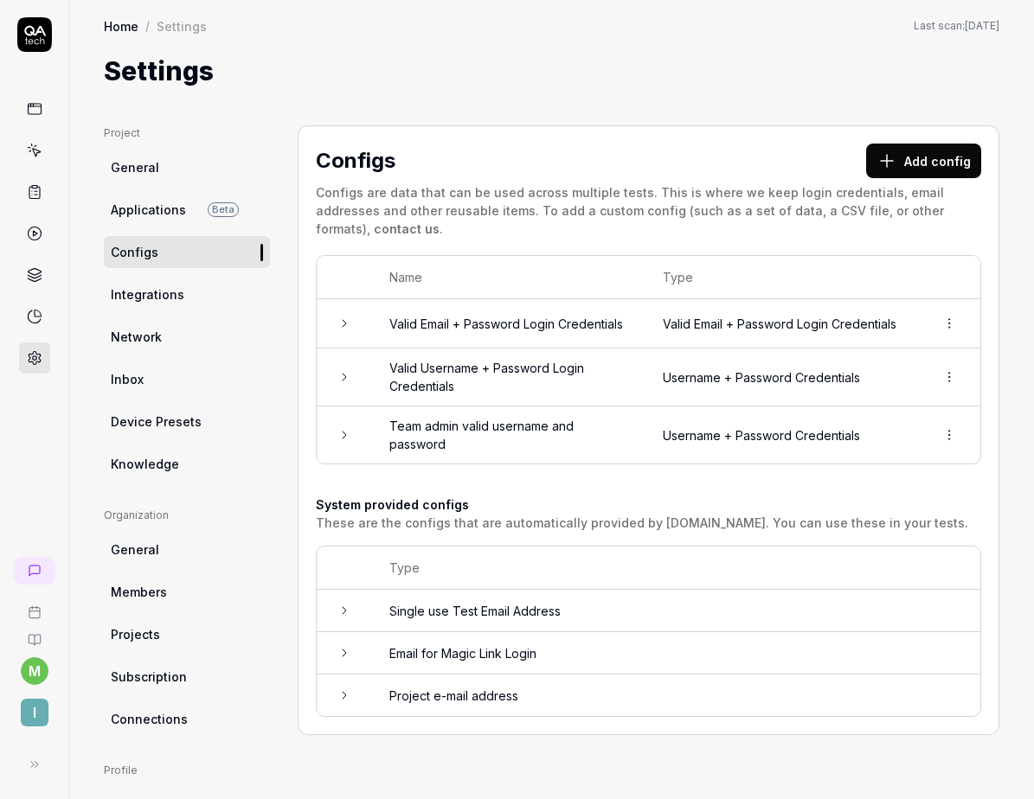
click at [339, 317] on icon at bounding box center [344, 324] width 14 height 14
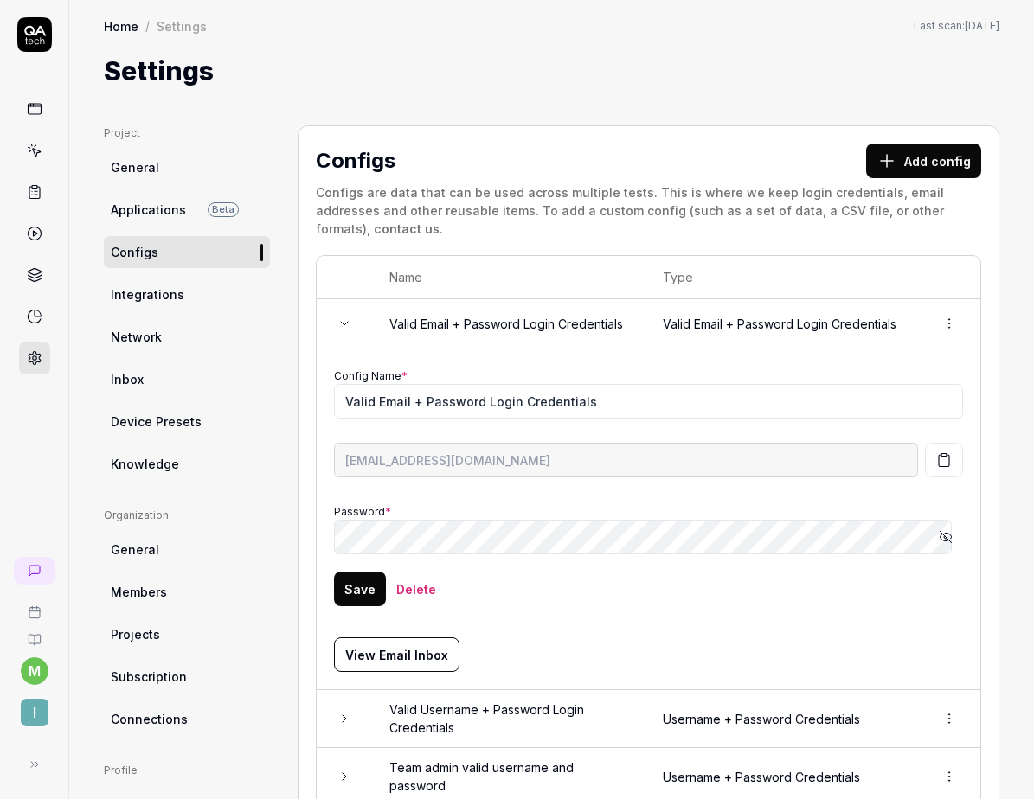
click at [945, 533] on icon "button" at bounding box center [948, 536] width 7 height 6
click at [940, 451] on button "button" at bounding box center [944, 460] width 38 height 35
click at [354, 708] on td at bounding box center [344, 719] width 55 height 58
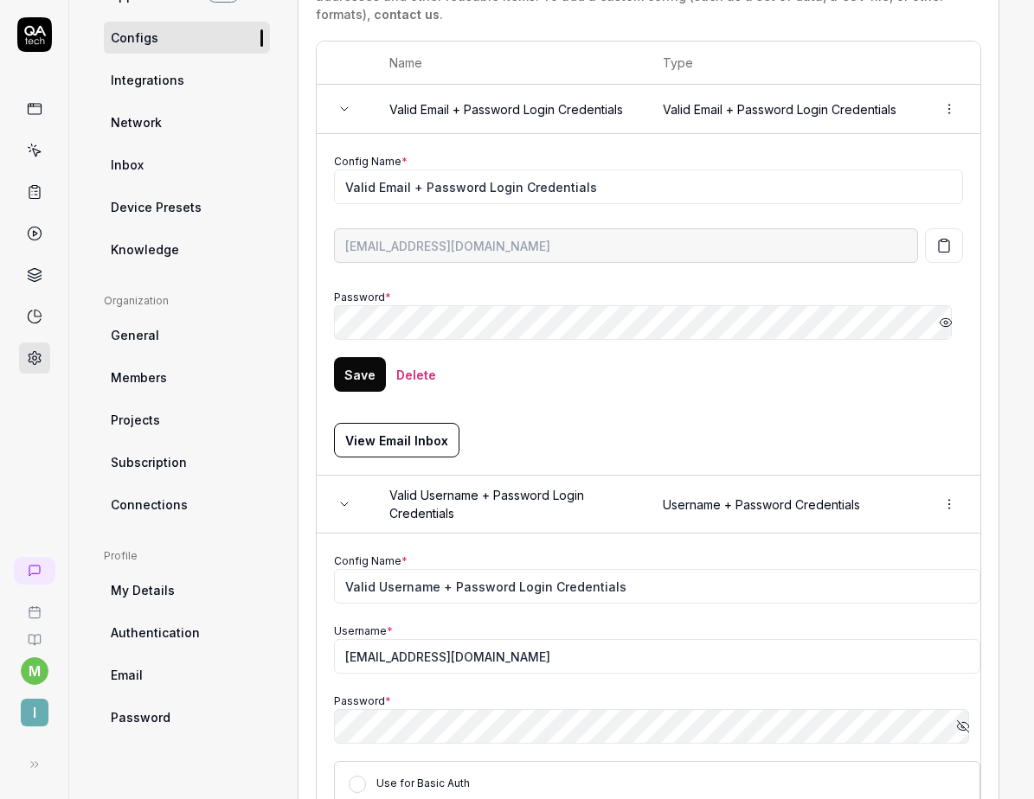
scroll to position [223, 0]
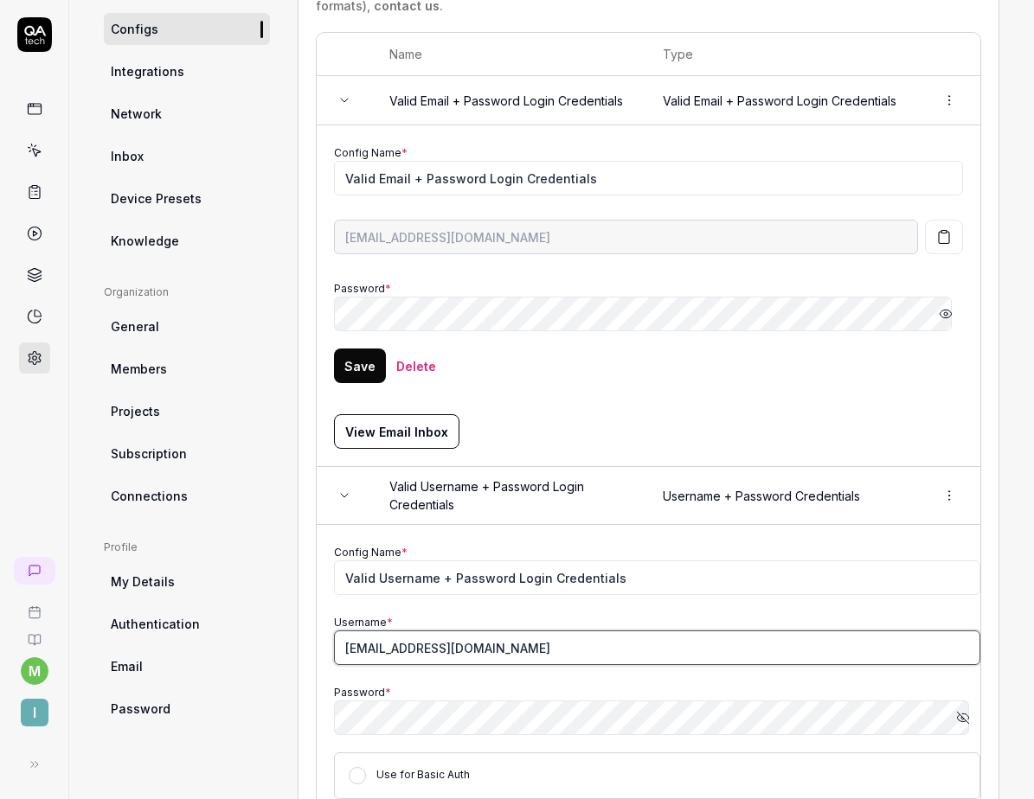
click at [509, 637] on input "qa_tech_1@isla.health" at bounding box center [657, 648] width 646 height 35
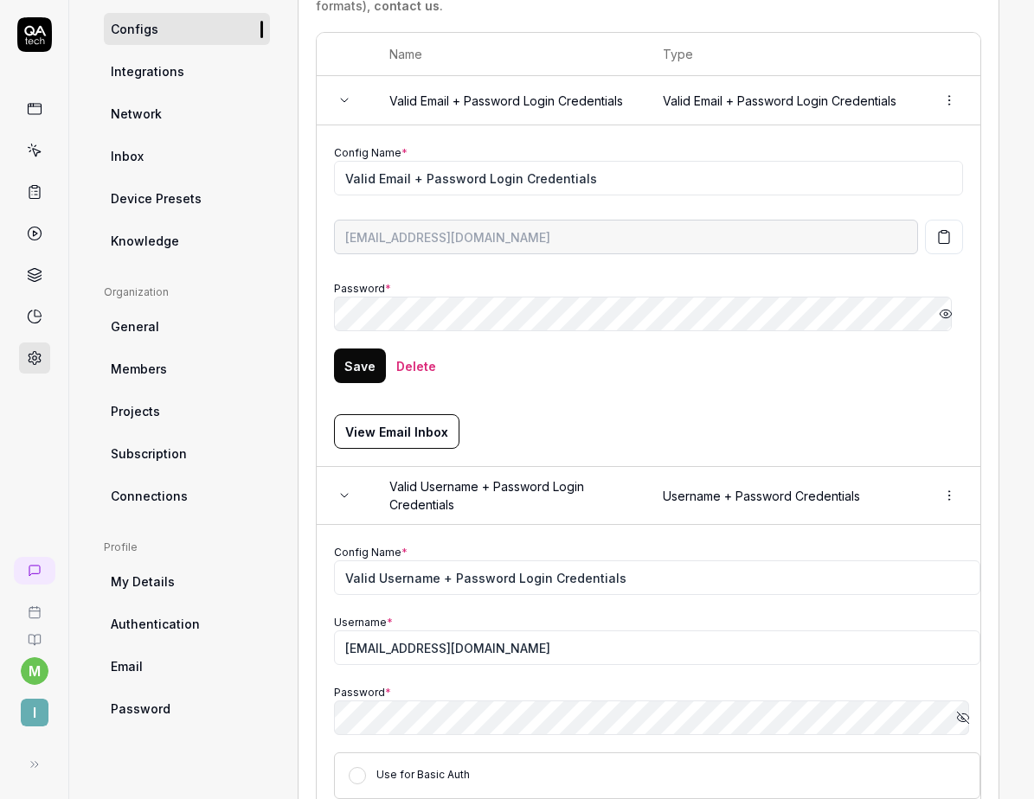
click at [956, 711] on icon "button" at bounding box center [963, 718] width 14 height 14
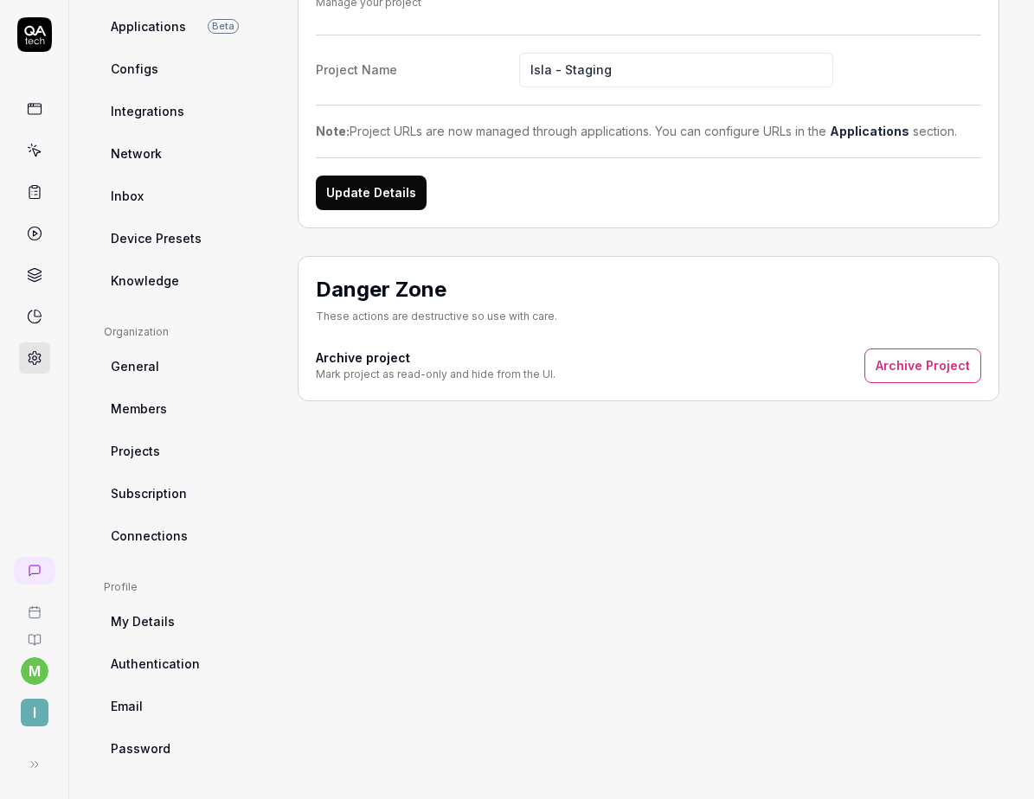
scroll to position [183, 0]
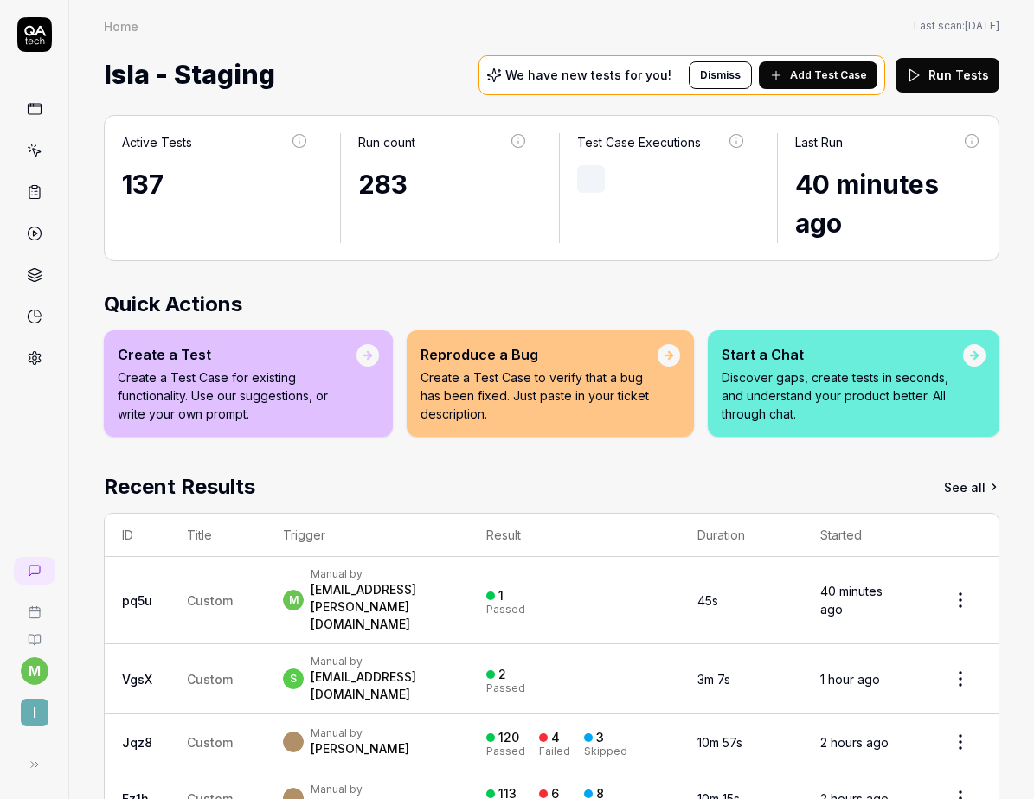
click at [33, 202] on link at bounding box center [34, 191] width 31 height 31
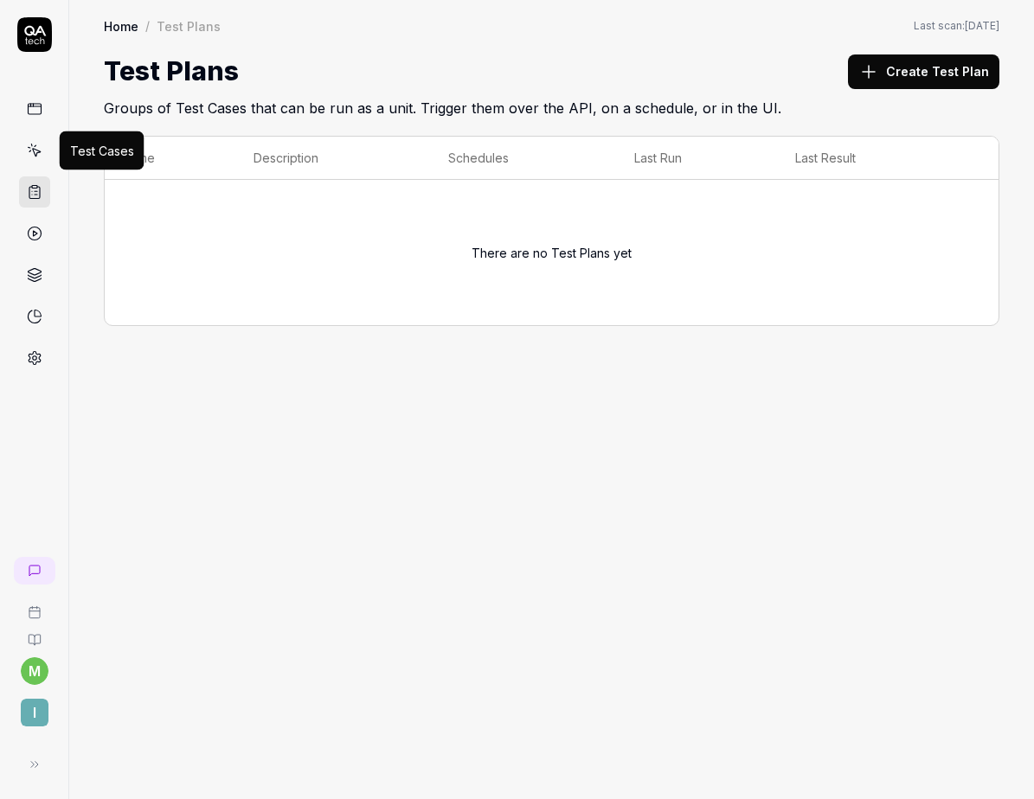
click at [41, 147] on icon at bounding box center [35, 151] width 16 height 16
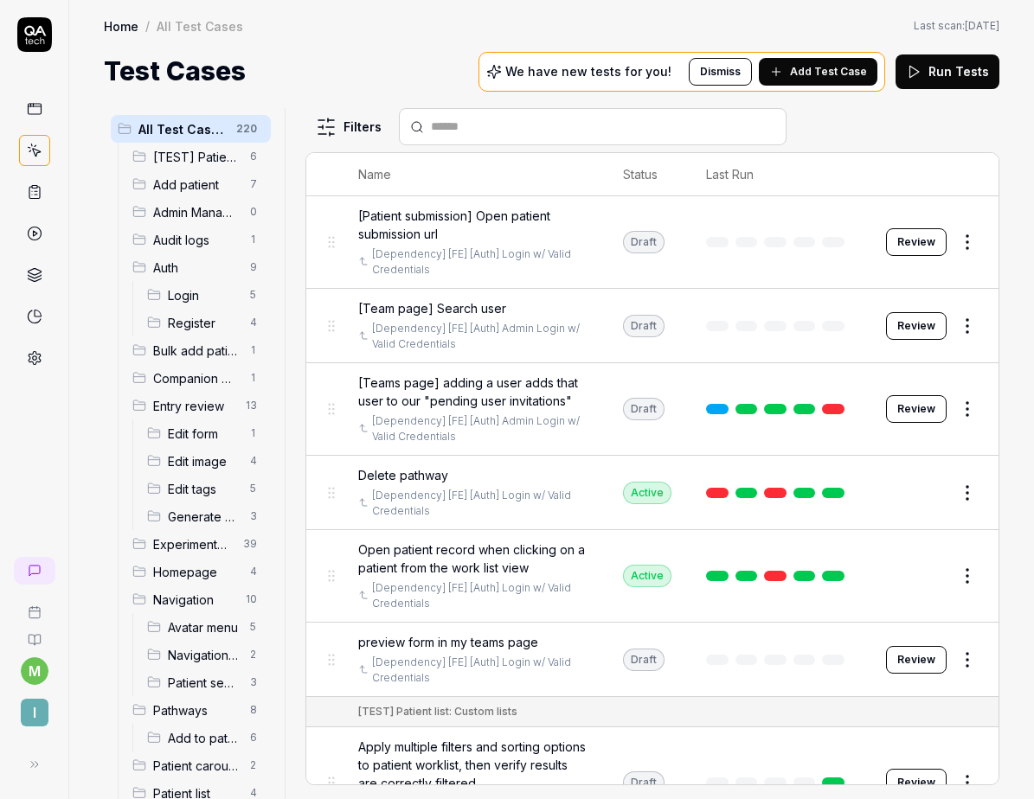
click at [332, 126] on html "m I Home / All Test Cases Home / All Test Cases Last scan: Jun 2 2025 Test Case…" at bounding box center [517, 399] width 1034 height 799
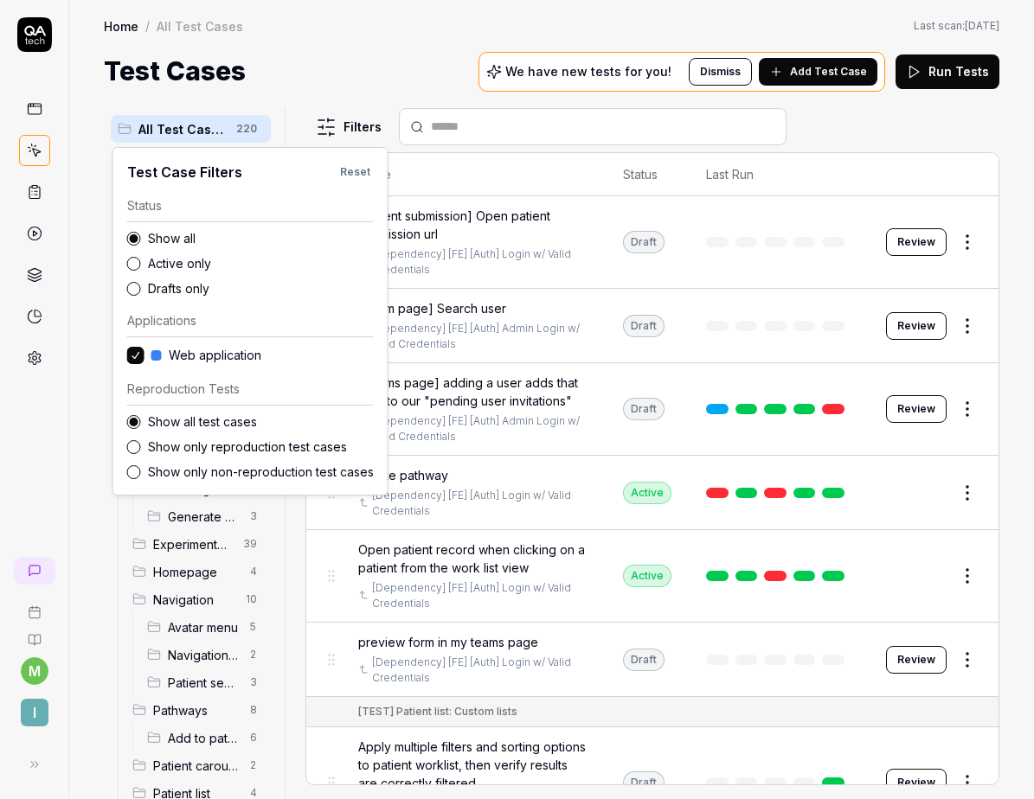
click at [186, 291] on label "Drafts only" at bounding box center [261, 288] width 226 height 18
click at [141, 291] on button "Drafts only" at bounding box center [134, 289] width 14 height 14
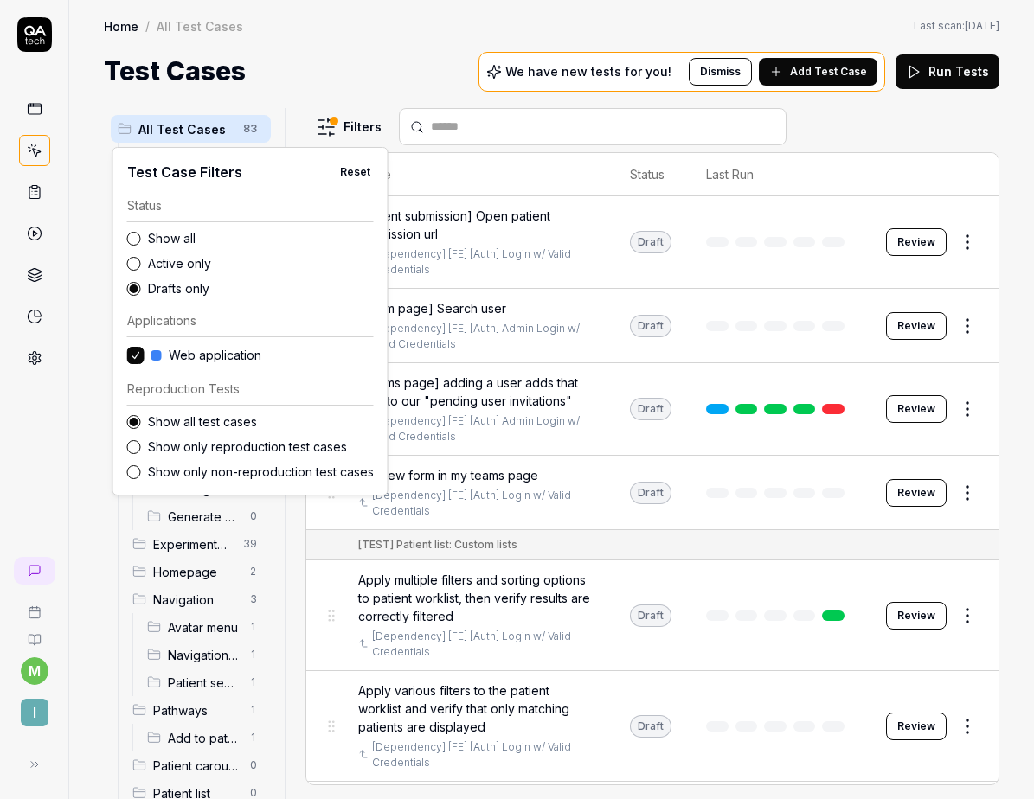
click at [335, 76] on html "m I Home / All Test Cases Home / All Test Cases Last scan: Jun 2 2025 Test Case…" at bounding box center [517, 399] width 1034 height 799
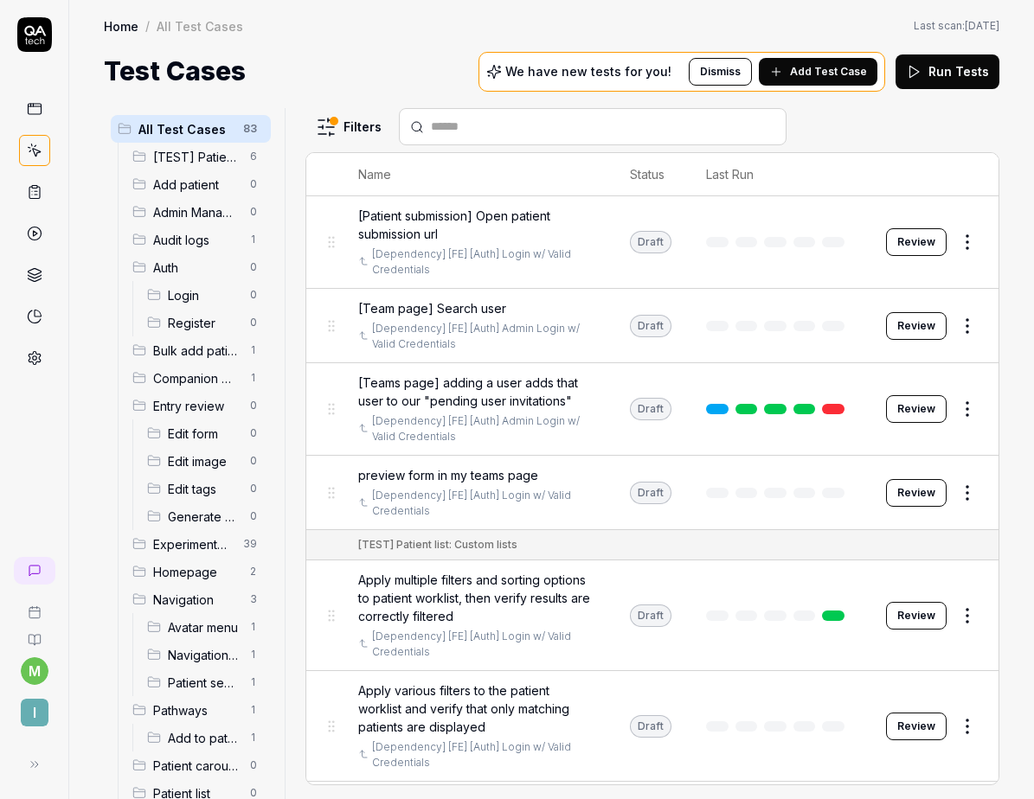
click at [195, 567] on span "Homepage" at bounding box center [196, 572] width 86 height 18
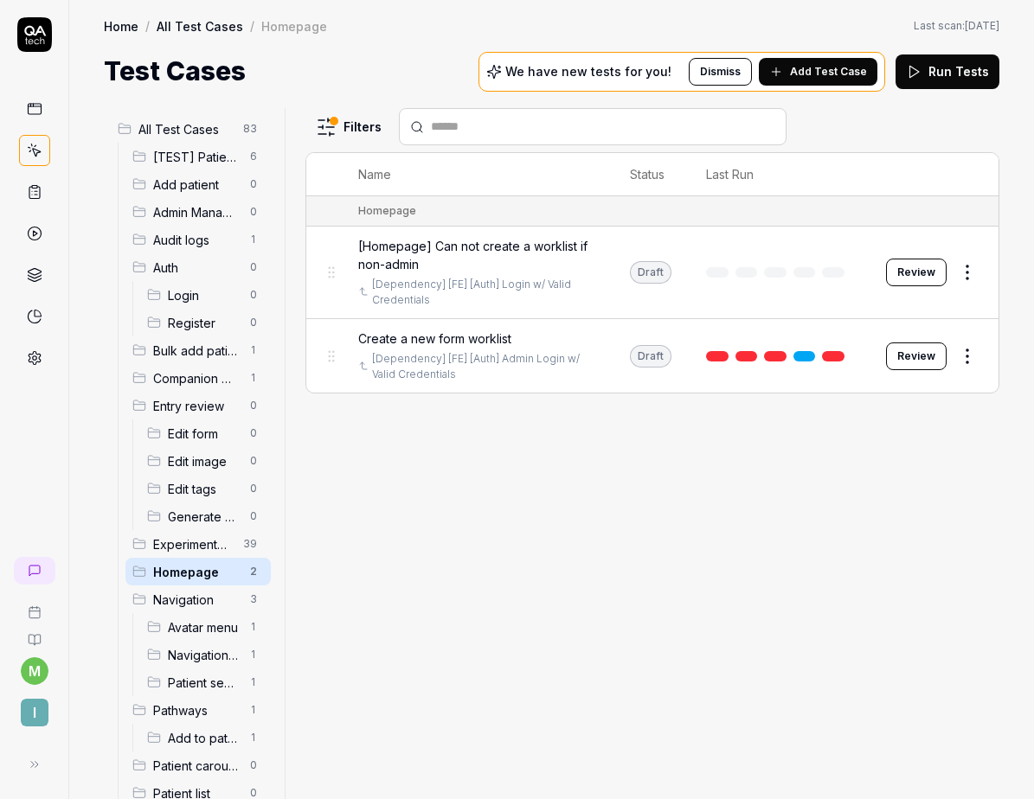
click at [913, 274] on button "Review" at bounding box center [916, 273] width 61 height 28
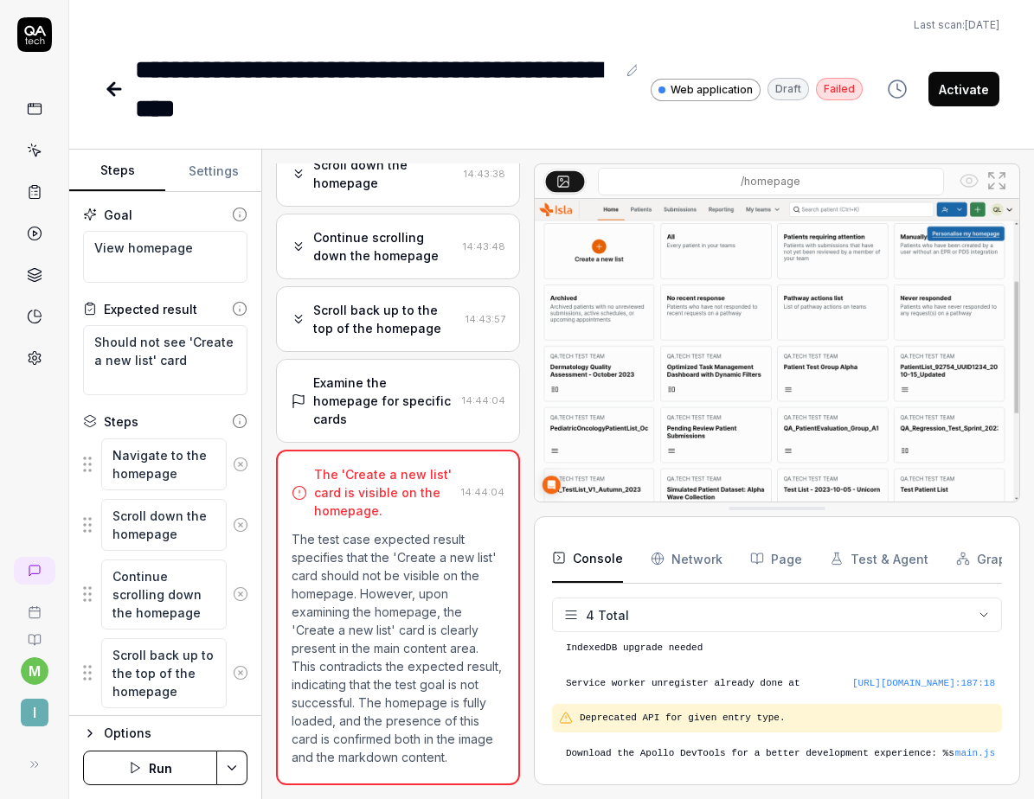
scroll to position [121, 0]
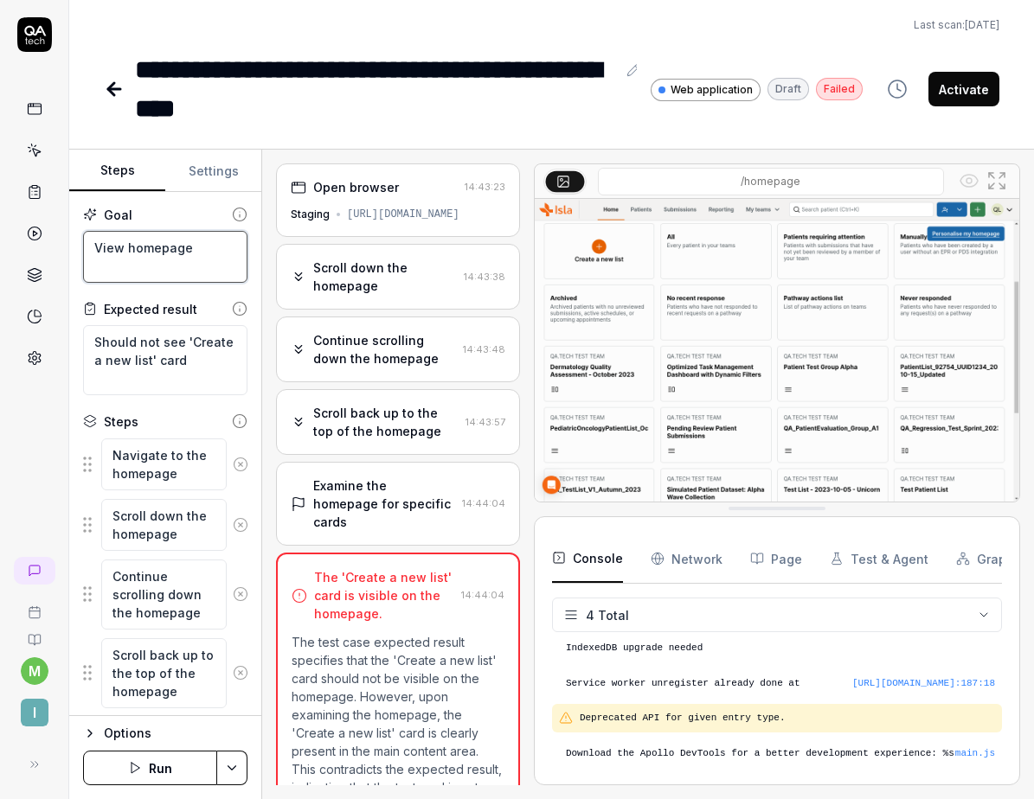
click at [177, 260] on textarea "View homepage" at bounding box center [165, 257] width 164 height 52
click at [422, 345] on div "Continue scrolling down the homepage" at bounding box center [384, 349] width 143 height 36
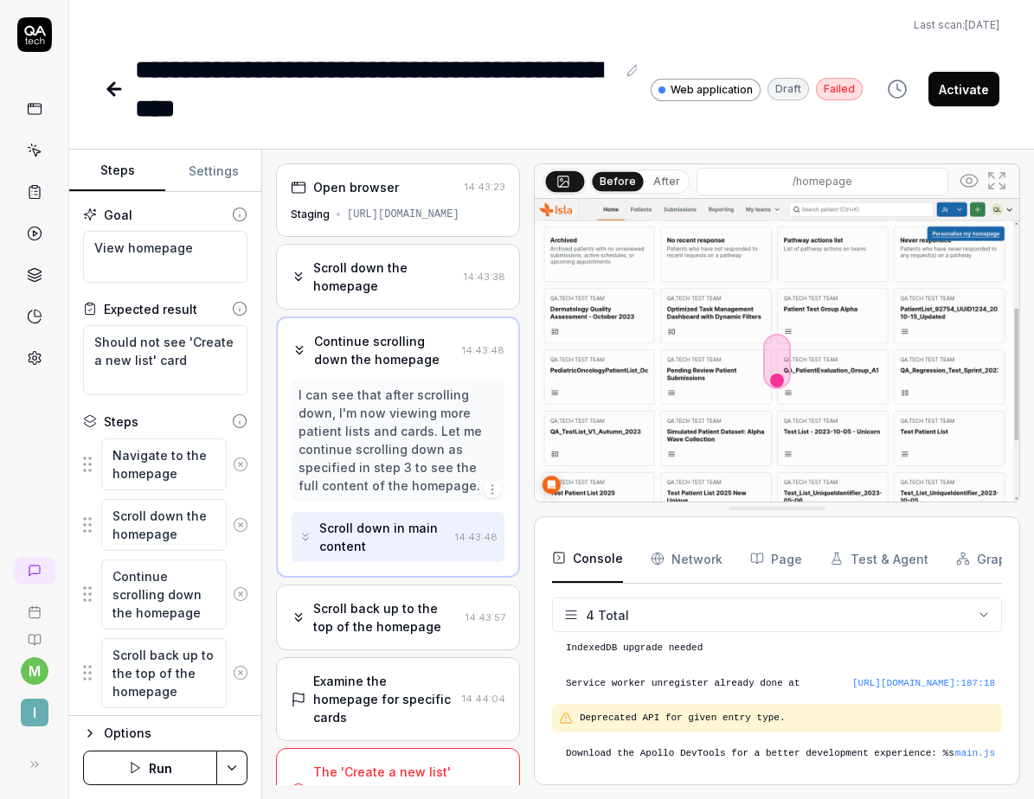
click at [408, 276] on div "Scroll down the homepage" at bounding box center [385, 277] width 144 height 36
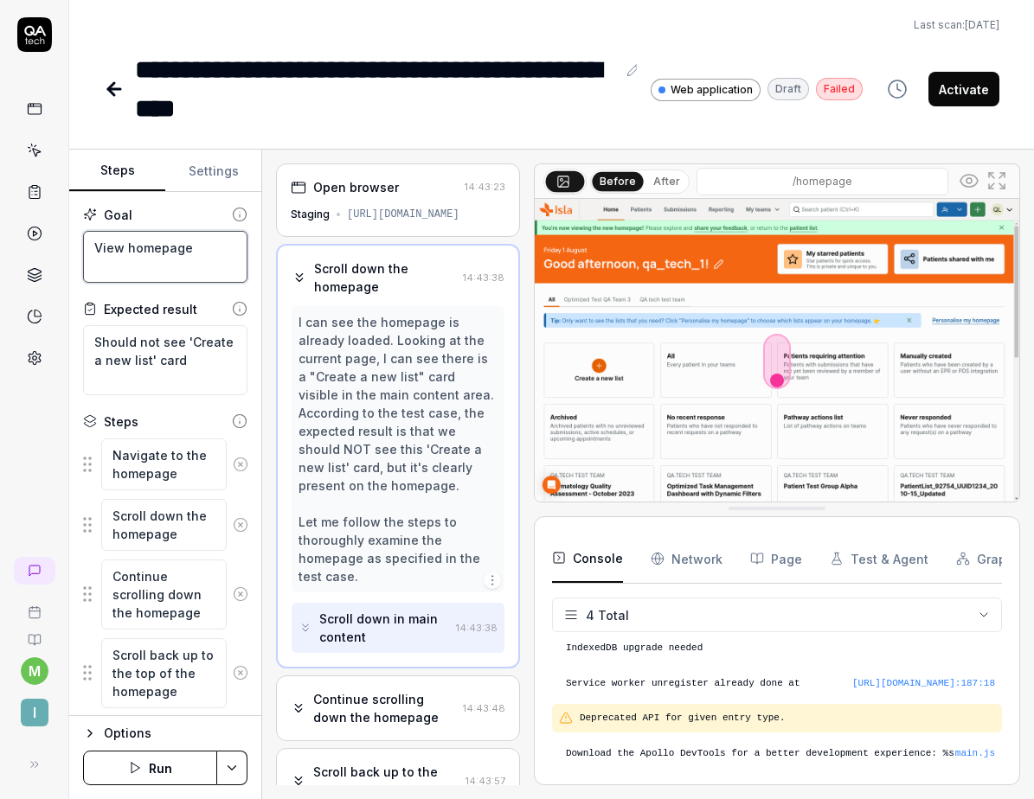
click at [178, 261] on textarea "View homepage" at bounding box center [165, 257] width 164 height 52
type textarea "*"
type textarea "View homepage"
type textarea "*"
type textarea "View homepage S"
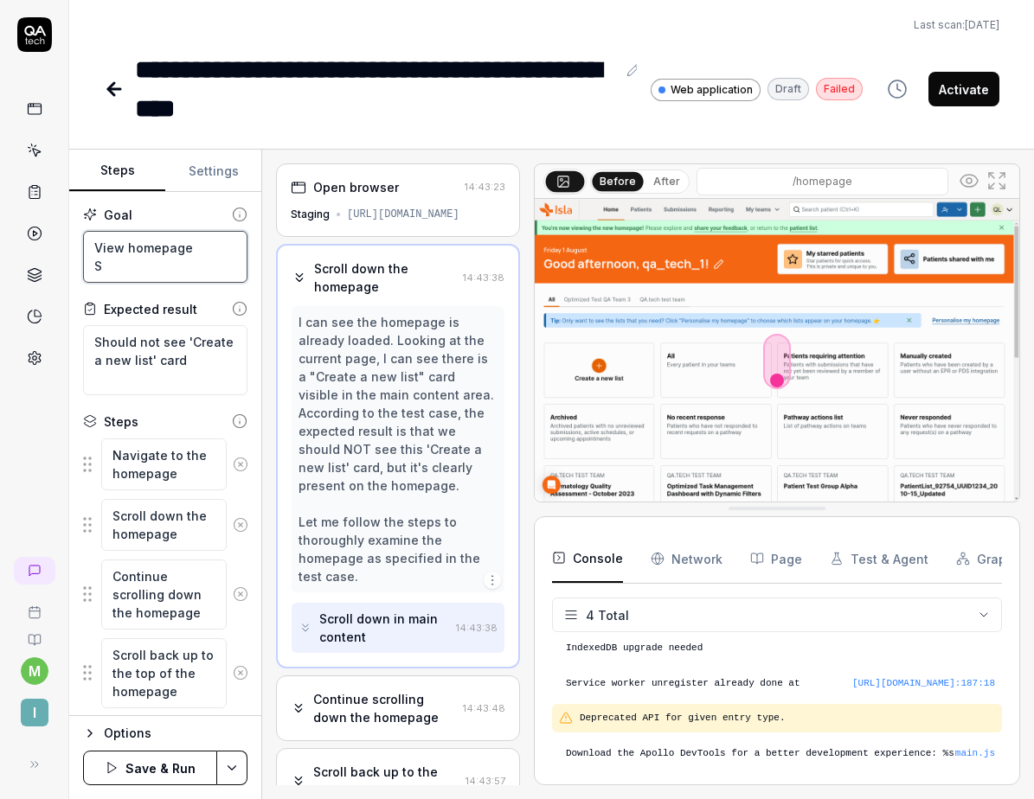
type textarea "*"
type textarea "View homepage Se"
type textarea "*"
type textarea "View homepage Sel"
type textarea "*"
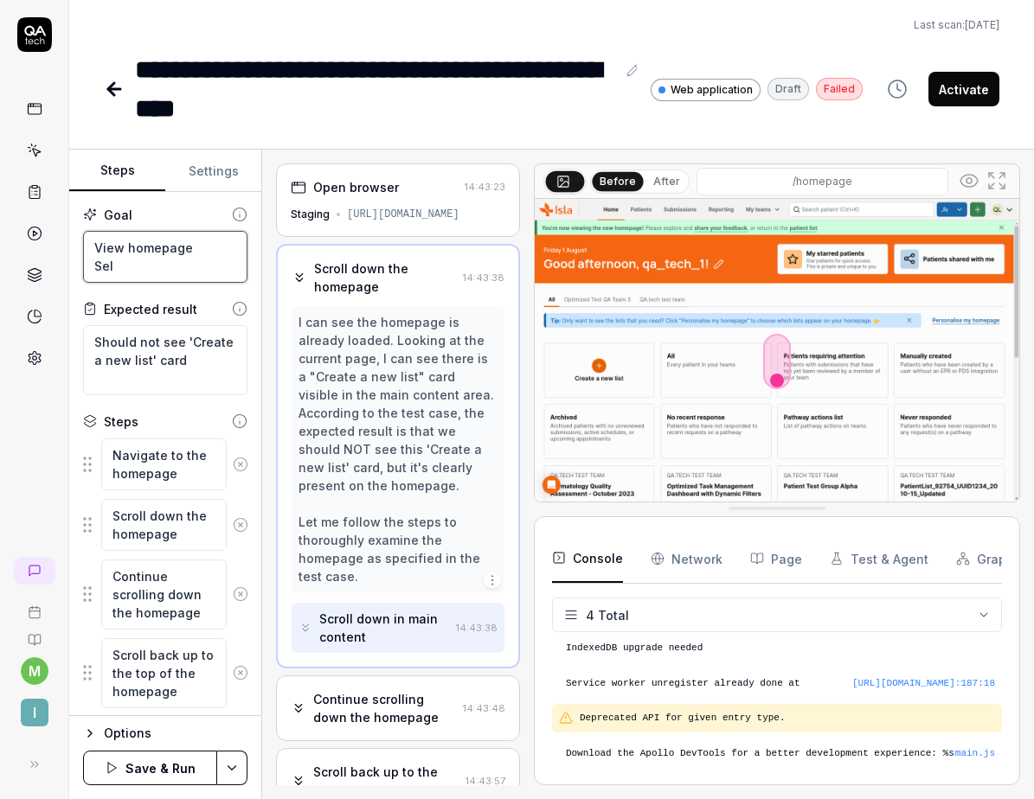
type textarea "View homepage Sele"
type textarea "*"
type textarea "View homepage Selec"
type textarea "*"
type textarea "View homepage Select"
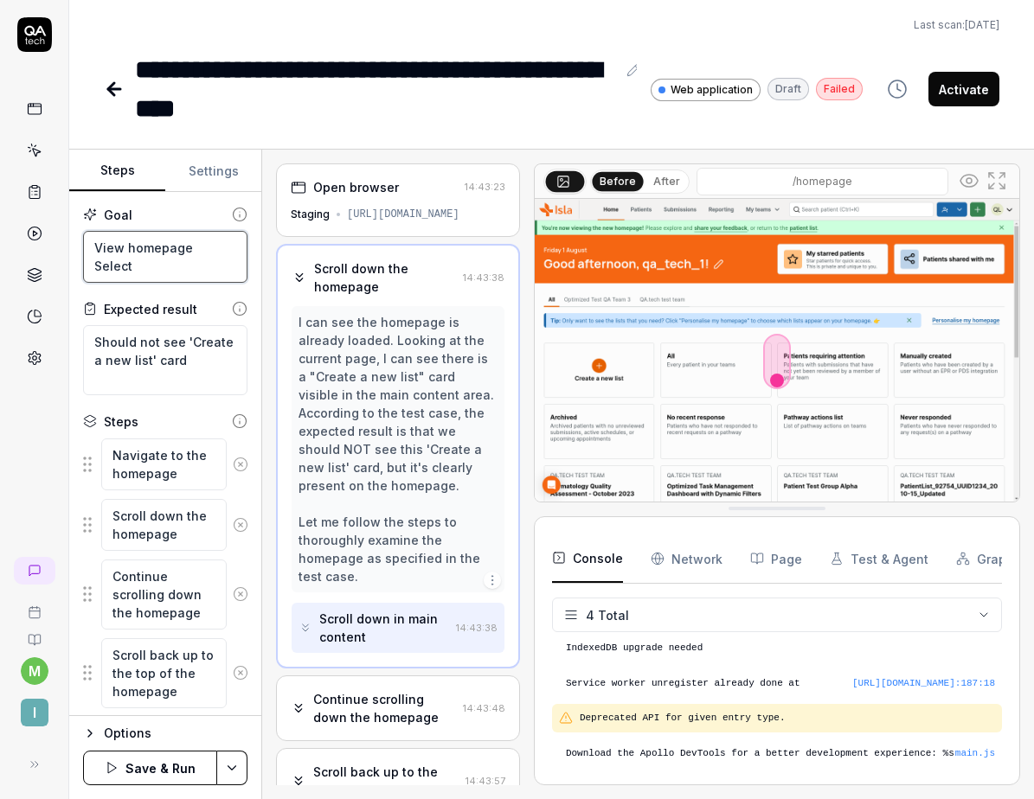
type textarea "*"
type textarea "View homepage Select"
type textarea "*"
type textarea "View homepage Select Q"
type textarea "*"
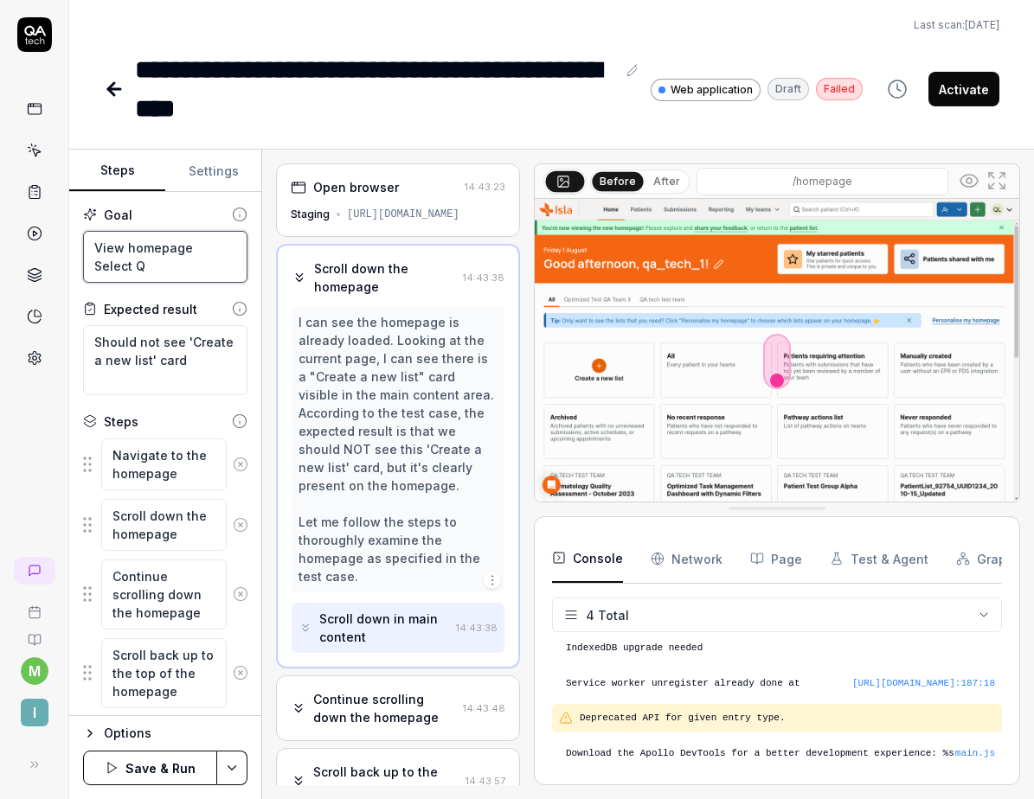
type textarea "View homepage Select QA"
type textarea "*"
type textarea "View homepage Select QA."
type textarea "*"
type textarea "View homepage Select QA.t"
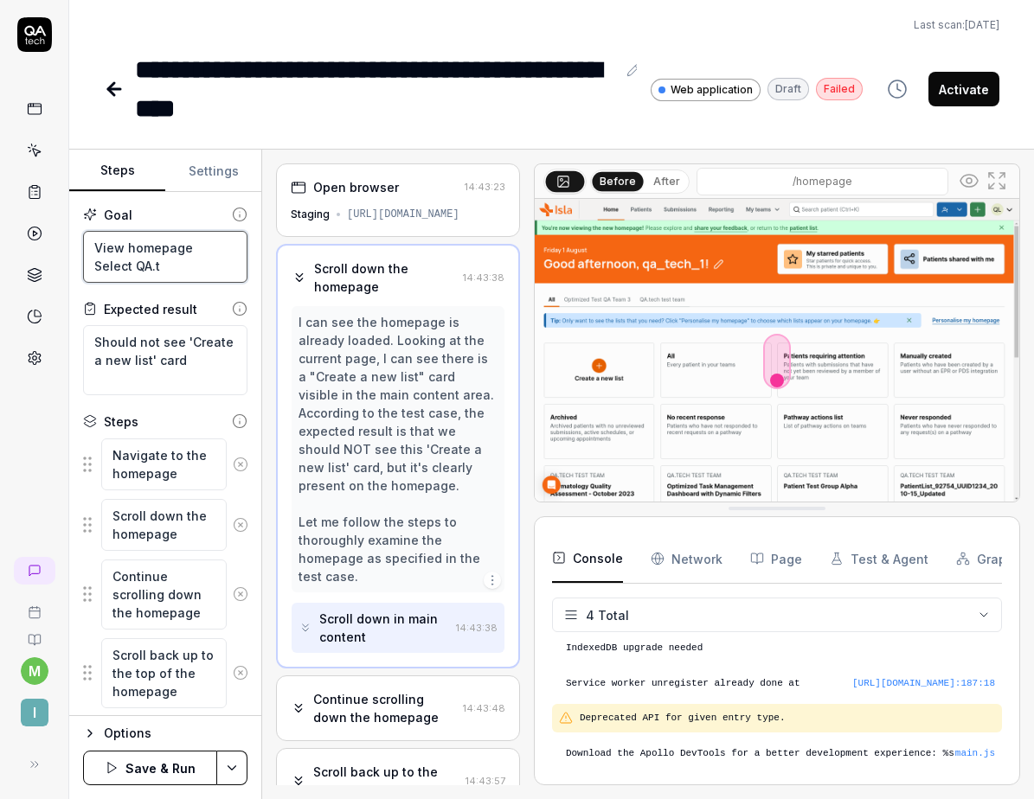
type textarea "*"
type textarea "View homepage Select QA.te"
type textarea "*"
type textarea "View homepage Select QA.tec"
type textarea "*"
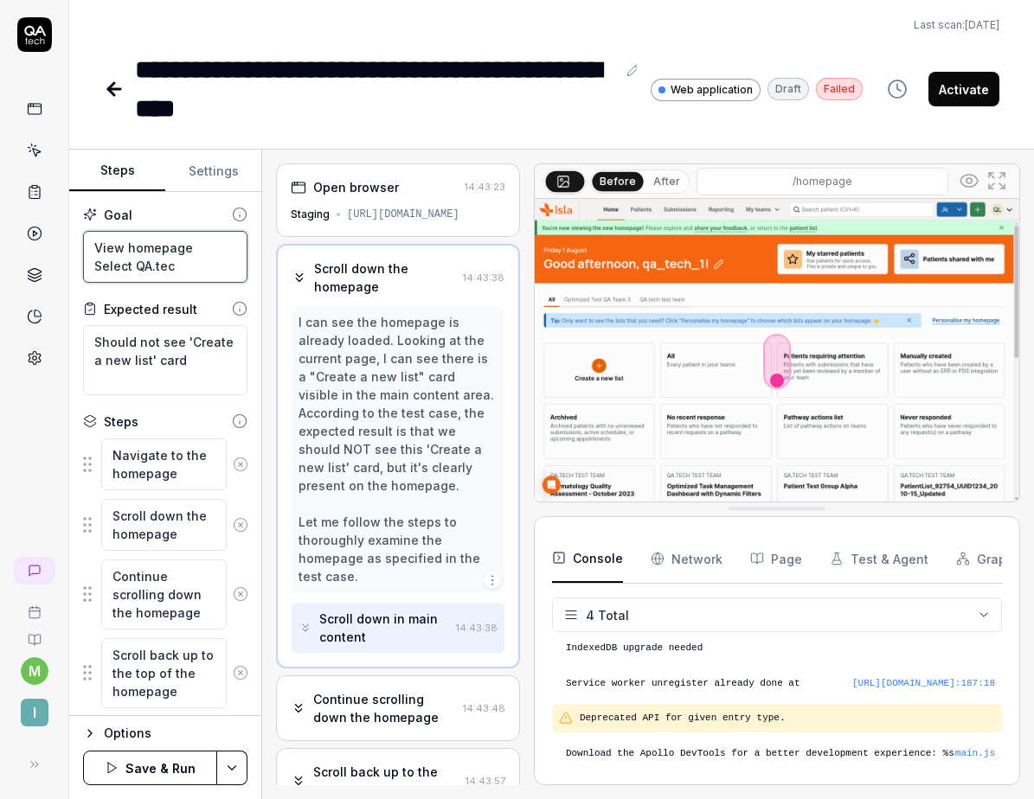
type textarea "View homepage Select QA.tech"
type textarea "*"
type textarea "View homepage Select QA.tech t"
type textarea "*"
type textarea "View homepage Select QA.tech ts"
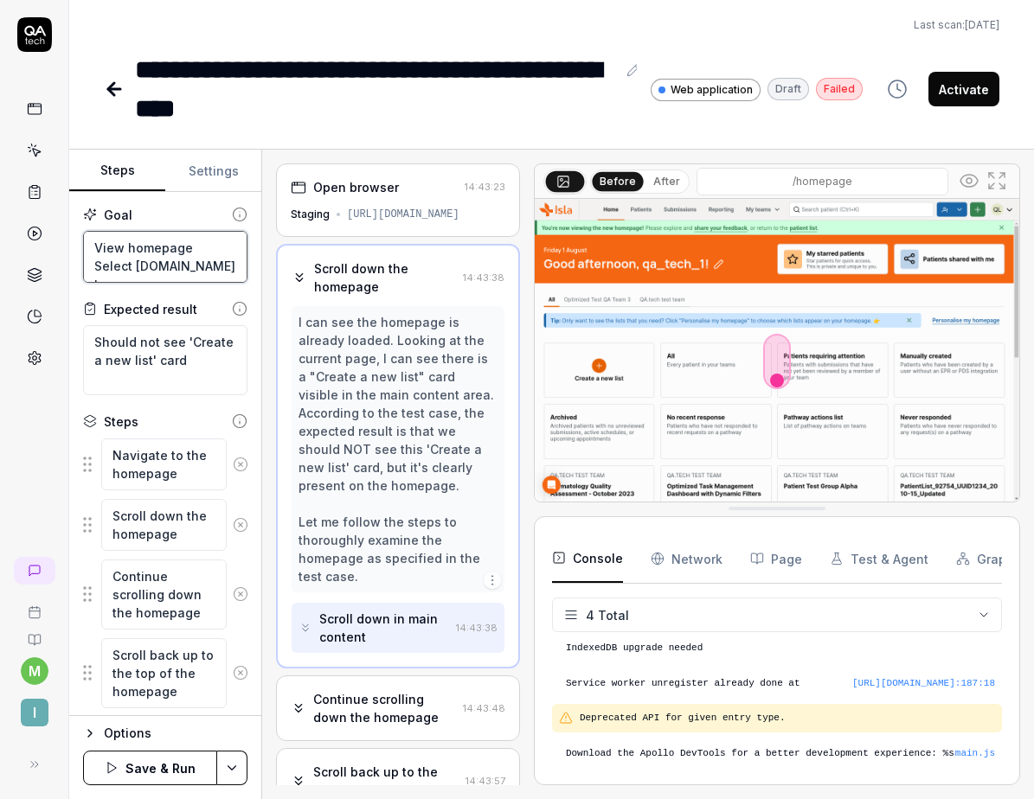
type textarea "*"
type textarea "View homepage Select QA.tech tst"
type textarea "*"
type textarea "View homepage Select QA.tech tst e"
type textarea "*"
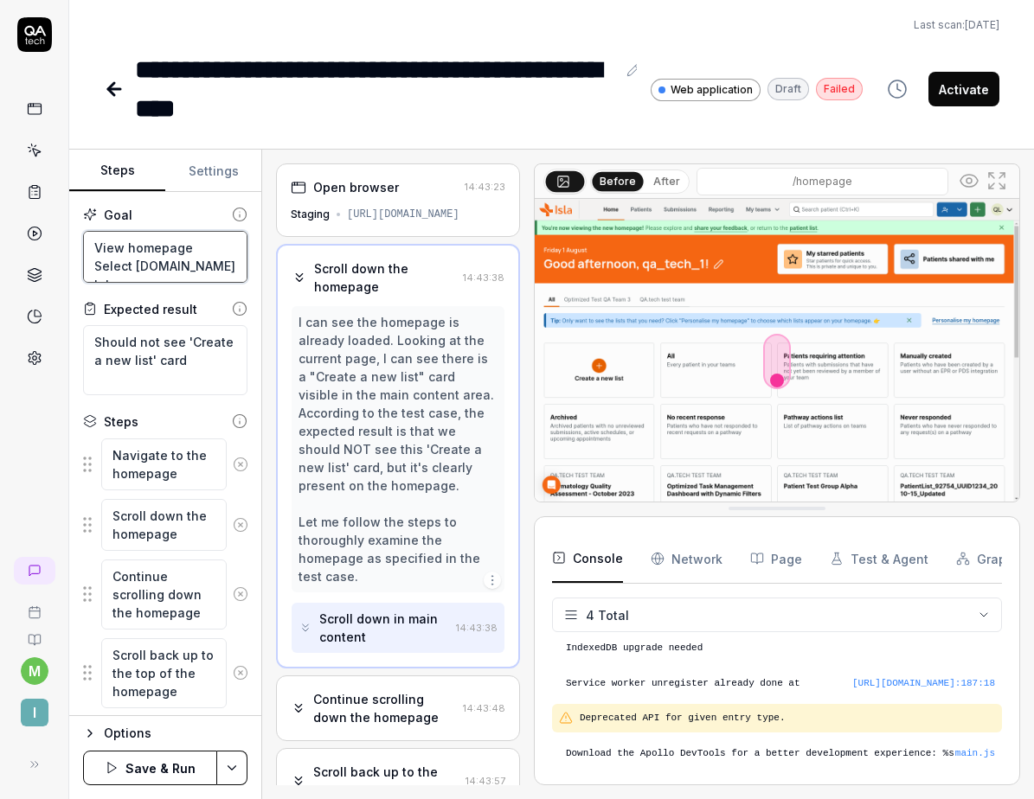
type textarea "View homepage Select QA.tech tst et"
type textarea "*"
type textarea "View homepage Select QA.tech tst eta"
type textarea "*"
type textarea "View homepage Select QA.tech tst etam"
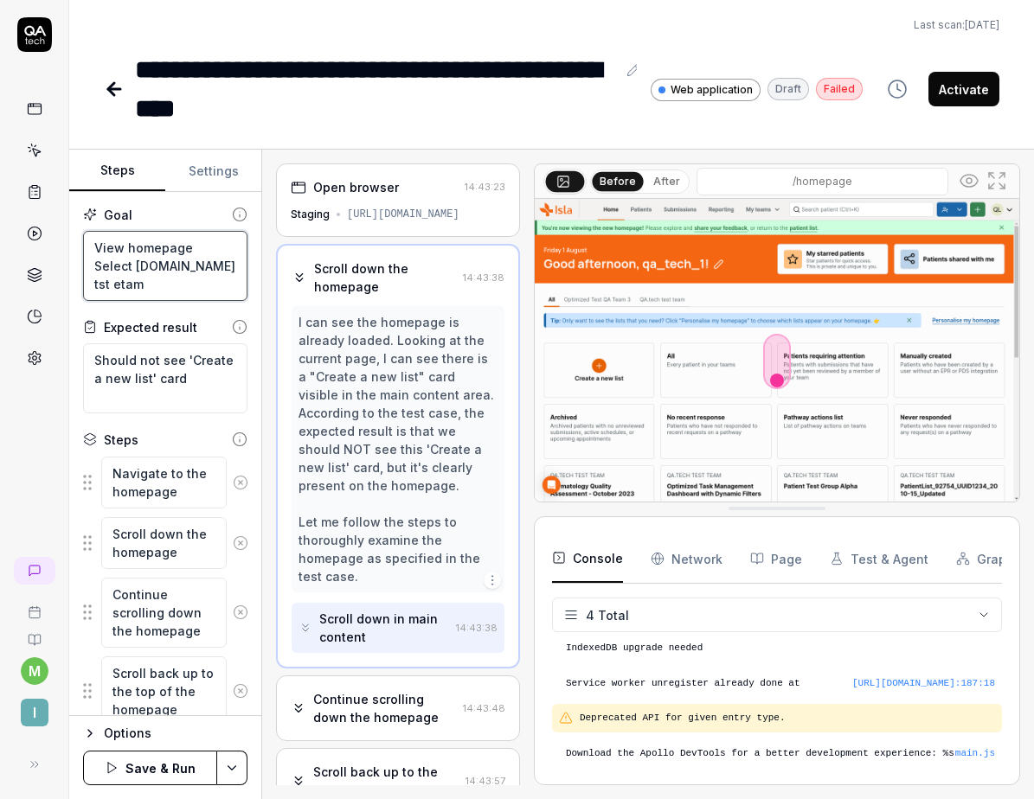
type textarea "*"
type textarea "View homepage Select QA.tech tst"
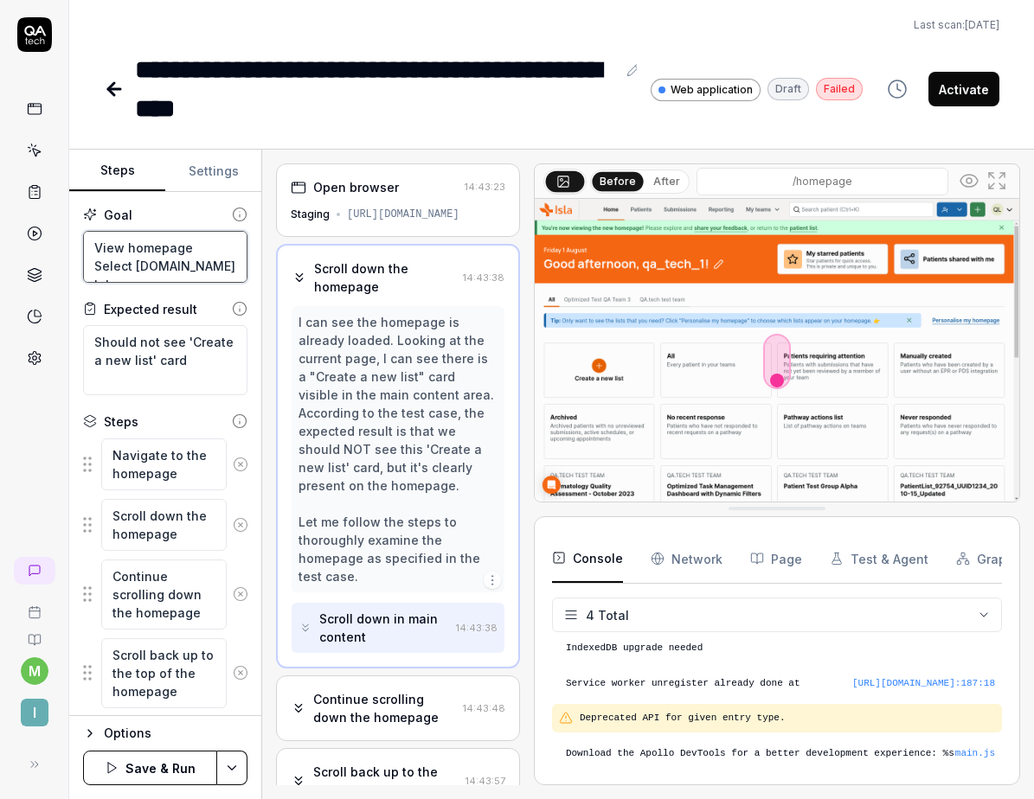
type textarea "*"
type textarea "View homepage Select QA.tech"
type textarea "*"
type textarea "View homepage Select QA.tech t"
type textarea "*"
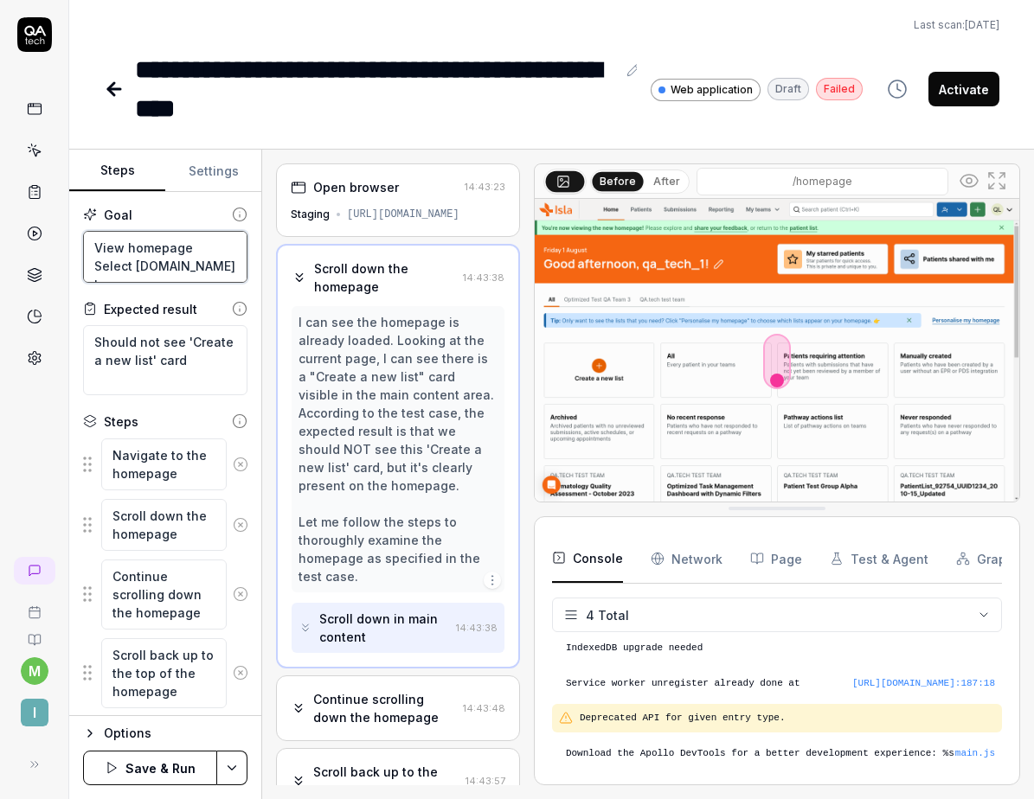
type textarea "View homepage Select QA.tech te"
type textarea "*"
type textarea "View homepage Select QA.tech tes"
type textarea "*"
type textarea "View homepage Select QA.tech test"
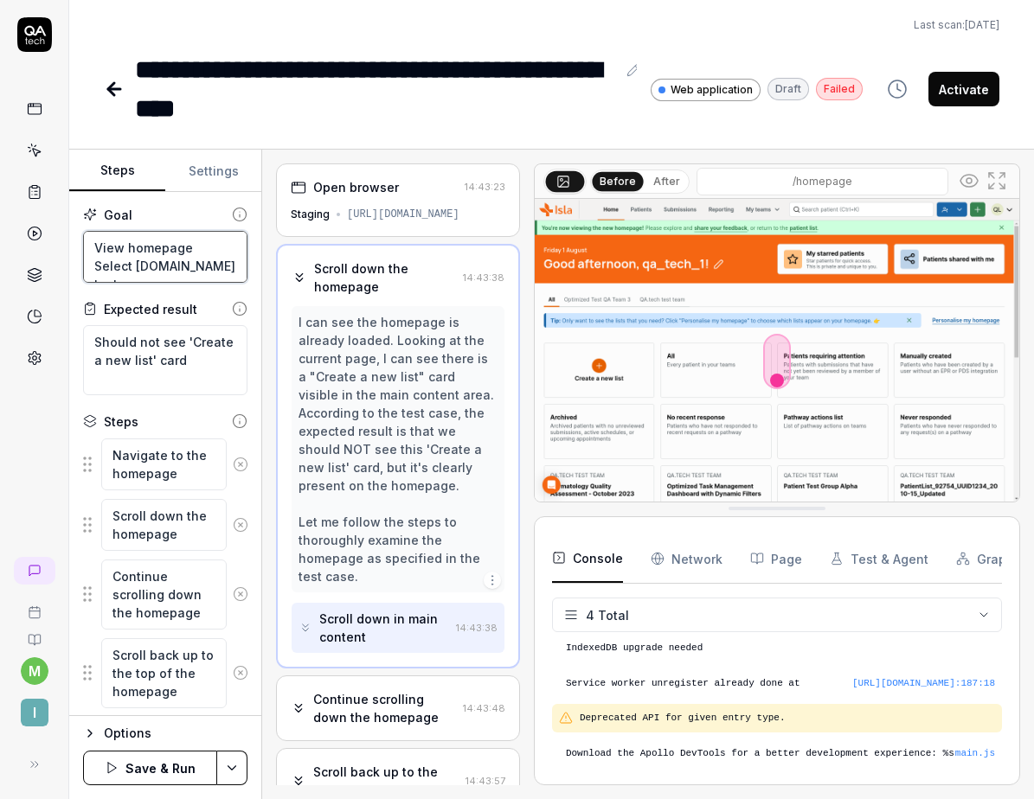
type textarea "*"
type textarea "View homepage Select QA.tech test"
type textarea "*"
type textarea "View homepage Select QA.tech test t"
type textarea "*"
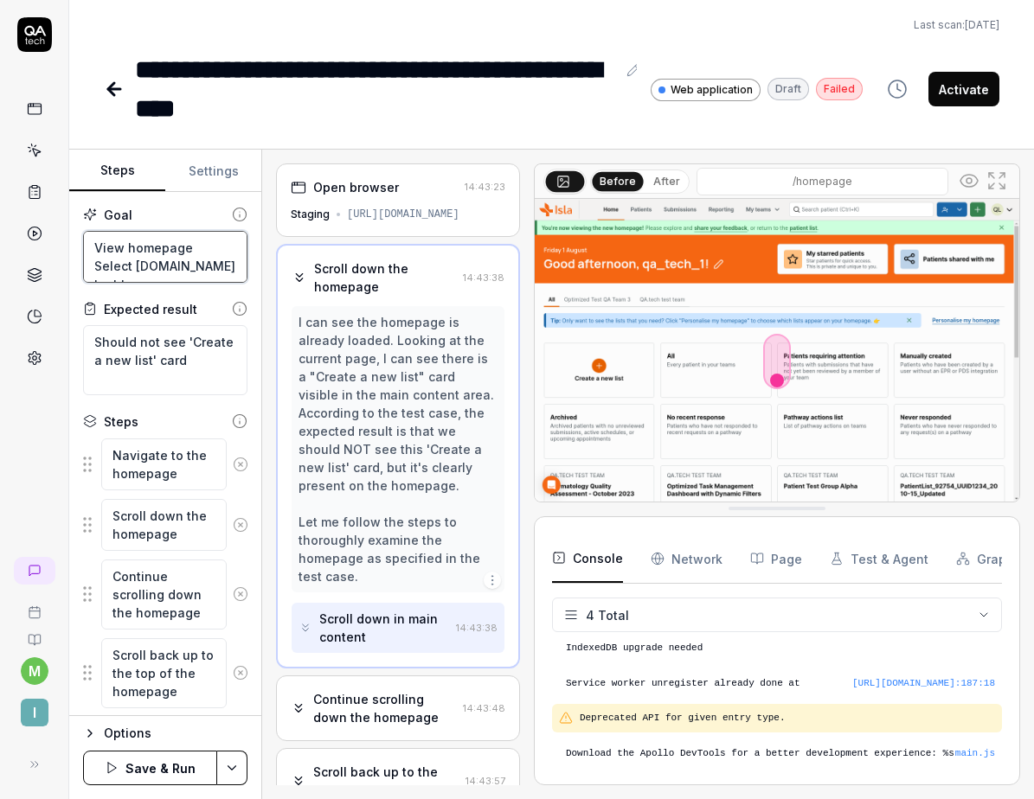
type textarea "View homepage Select QA.tech test te"
type textarea "*"
type textarea "View homepage Select QA.tech test tea"
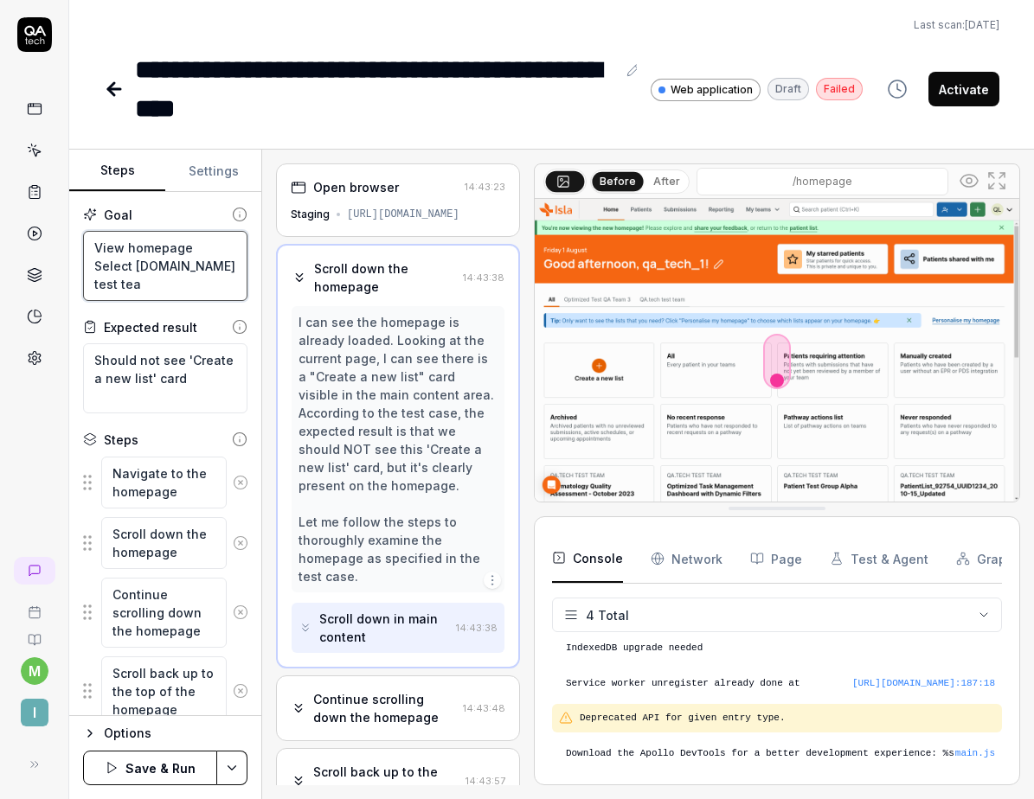
type textarea "*"
type textarea "View homepage Select QA.tech test team"
click at [103, 774] on button "Save & Run" at bounding box center [150, 768] width 134 height 35
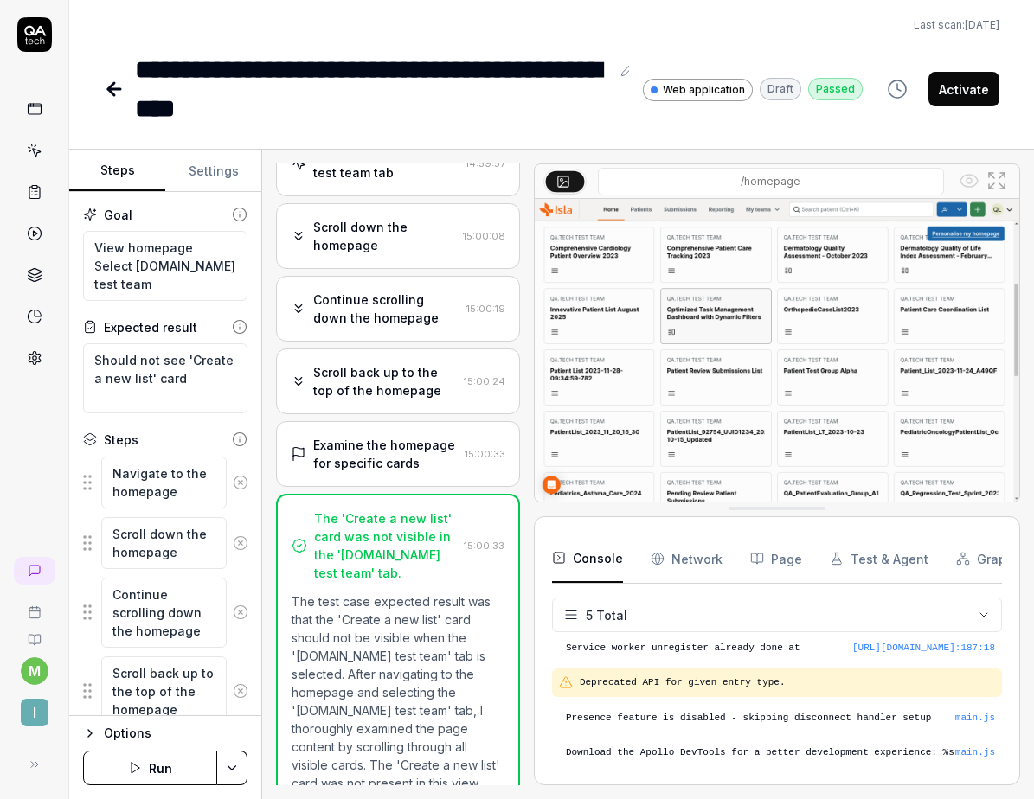
scroll to position [230, 0]
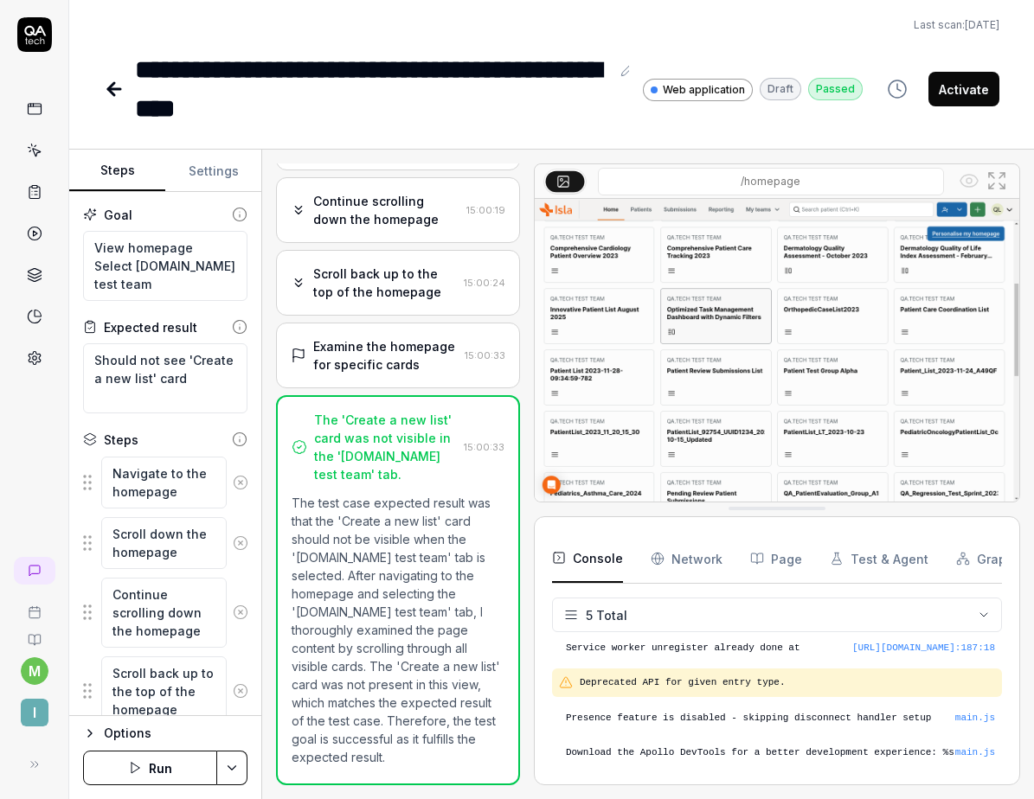
click at [977, 84] on button "Activate" at bounding box center [963, 89] width 71 height 35
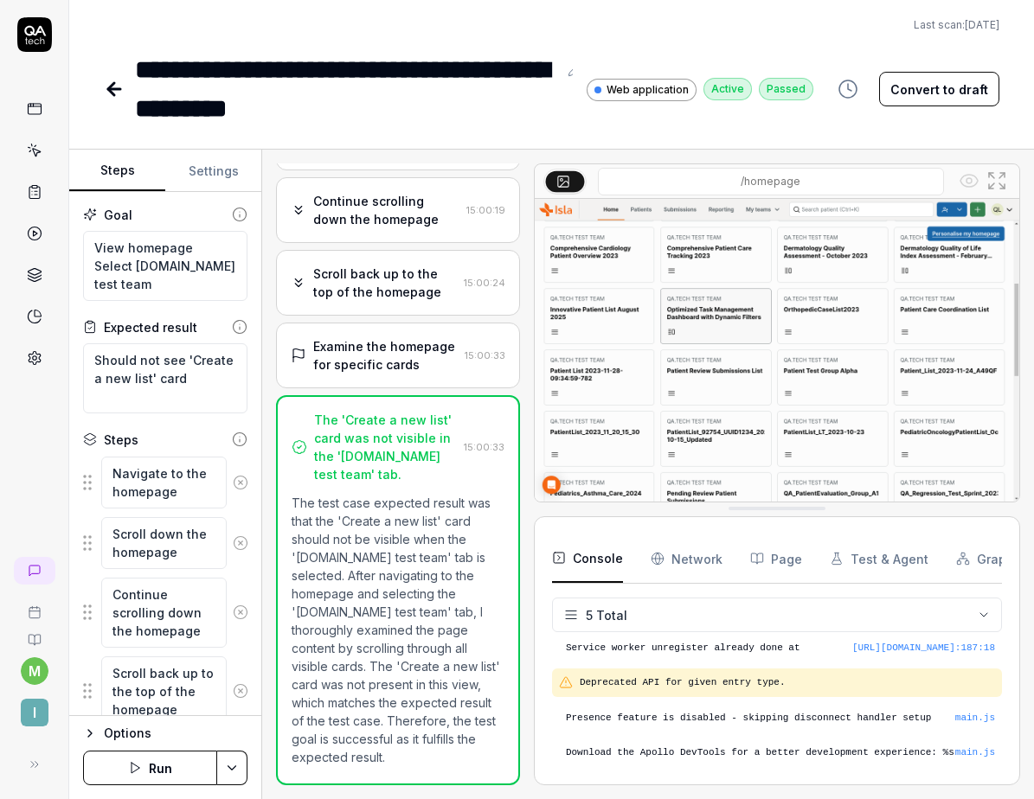
click at [118, 95] on icon at bounding box center [114, 89] width 21 height 21
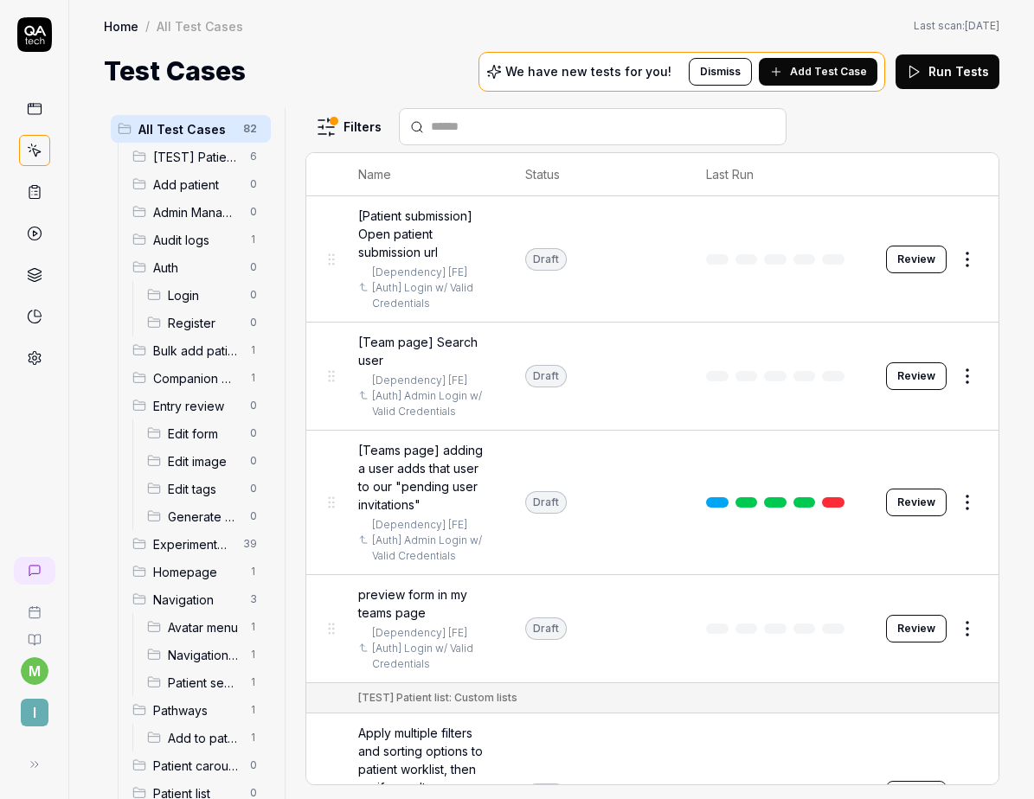
click at [184, 570] on span "Homepage" at bounding box center [196, 572] width 86 height 18
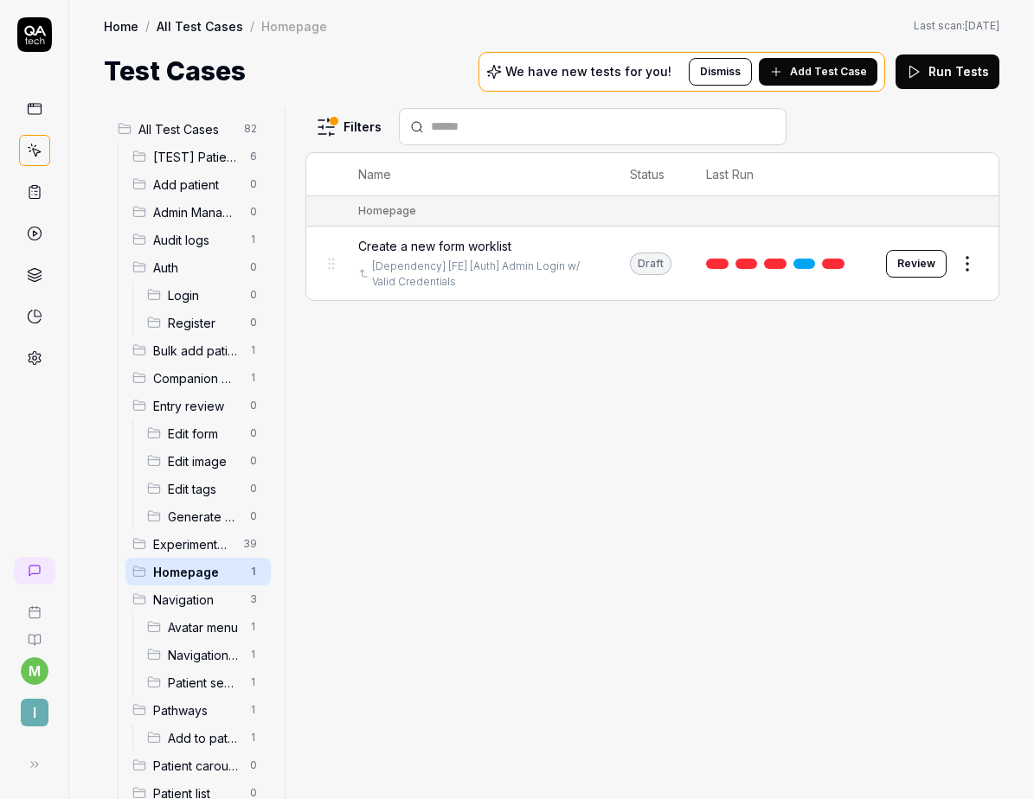
click at [561, 239] on div "Create a new form worklist" at bounding box center [476, 246] width 237 height 18
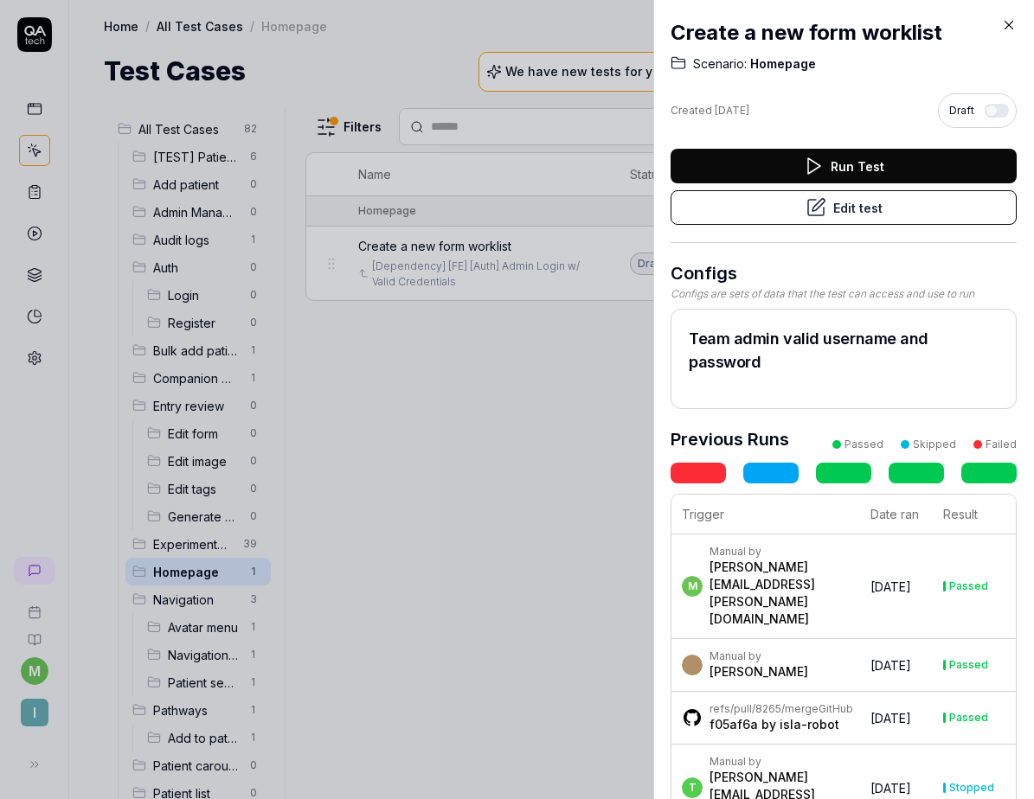
click at [1009, 27] on icon at bounding box center [1009, 25] width 16 height 16
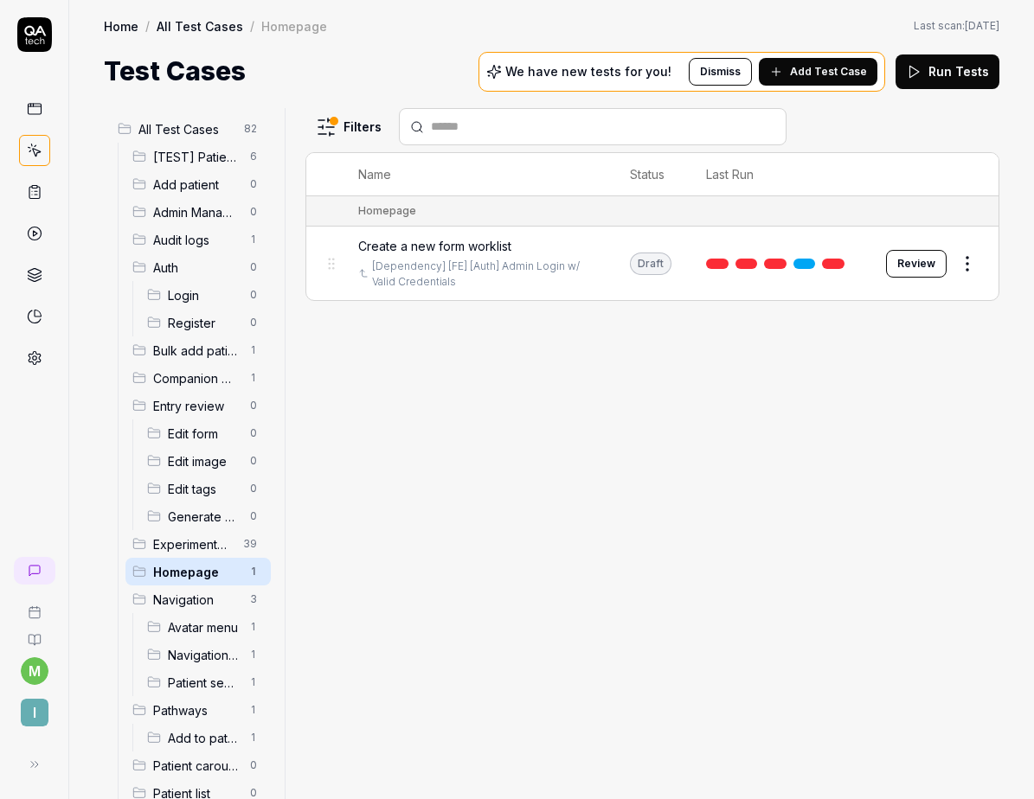
click at [907, 261] on button "Review" at bounding box center [916, 264] width 61 height 28
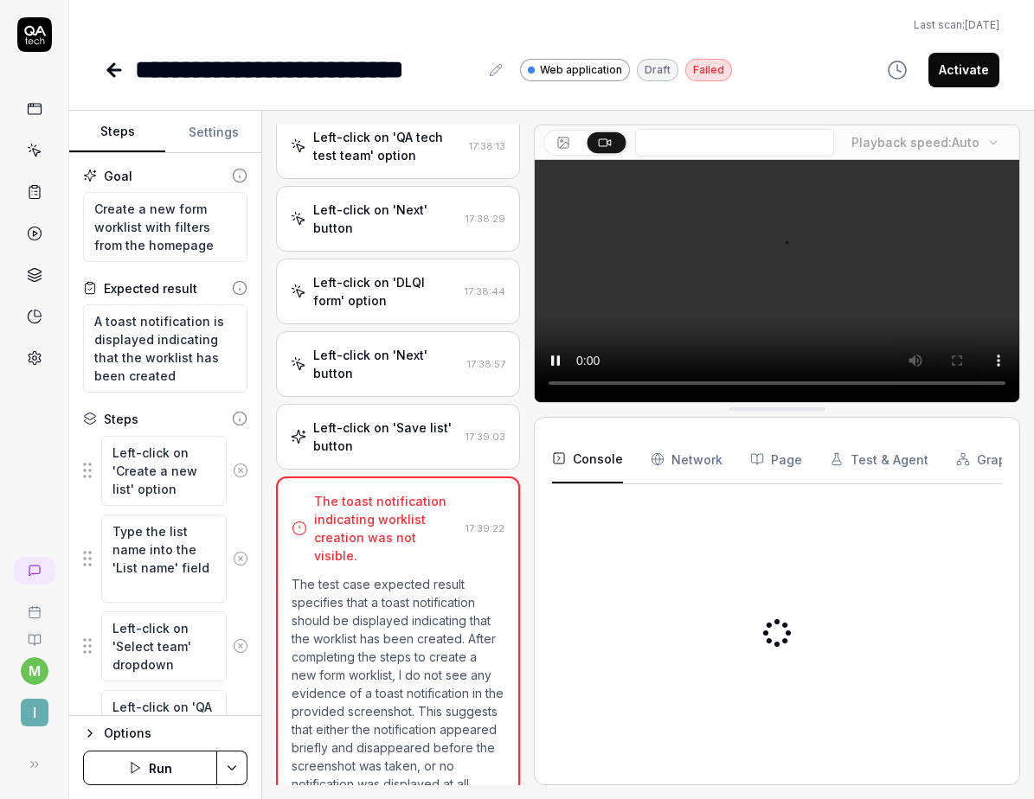
scroll to position [1445, 0]
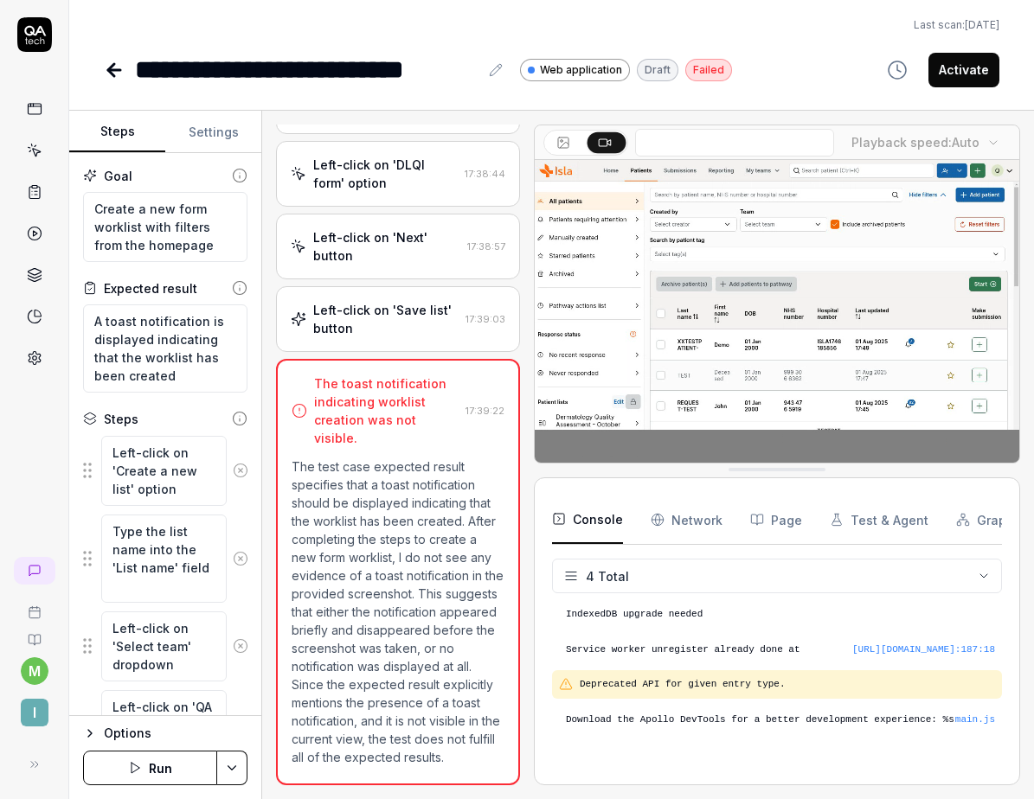
click at [378, 308] on div "Left-click on 'Save list' button" at bounding box center [385, 319] width 145 height 36
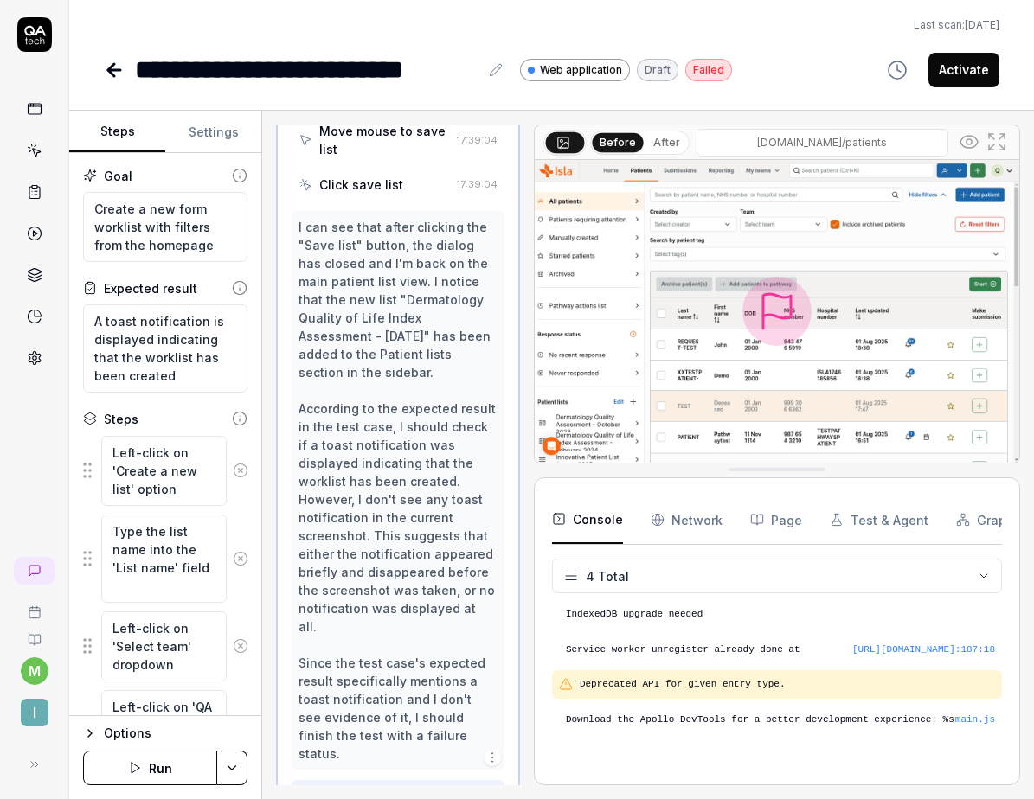
scroll to position [1890, 0]
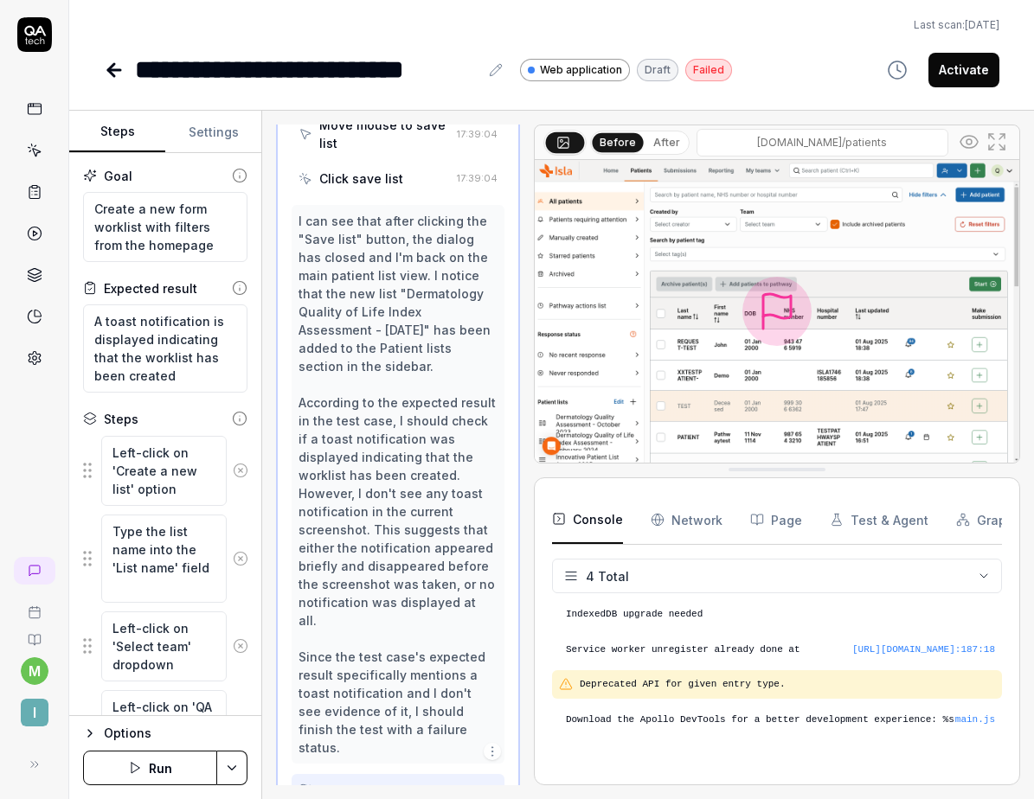
click at [654, 147] on button "After" at bounding box center [666, 142] width 41 height 19
click at [623, 141] on button "Before" at bounding box center [618, 142] width 50 height 19
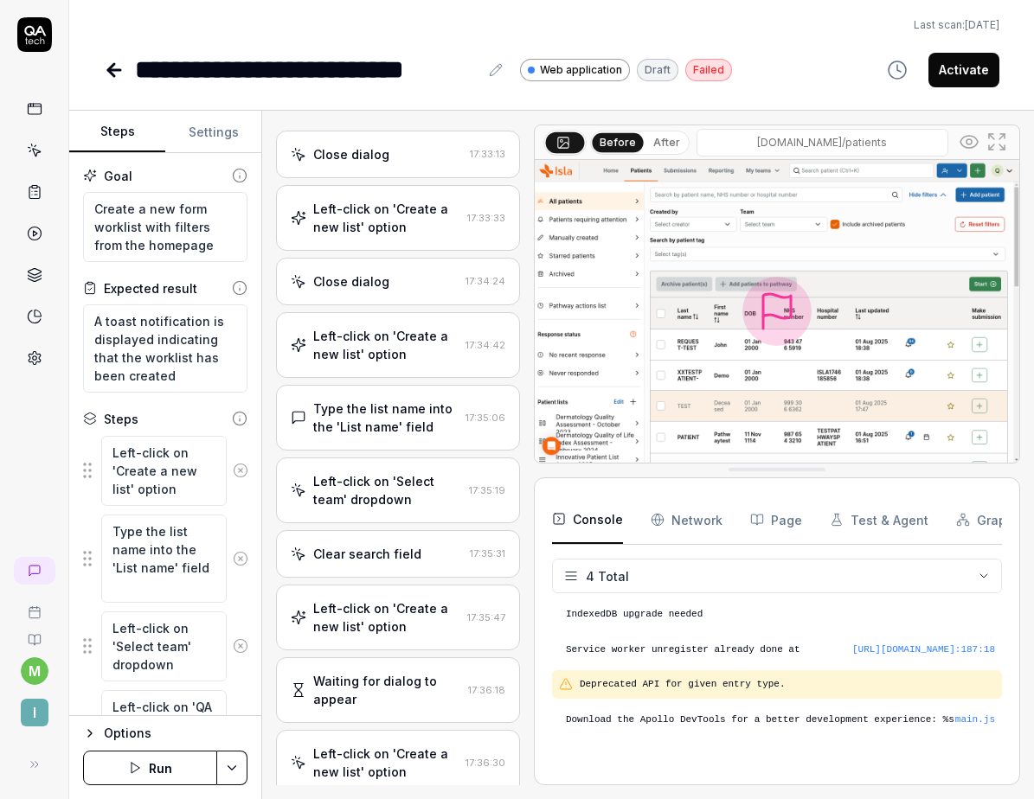
scroll to position [0, 0]
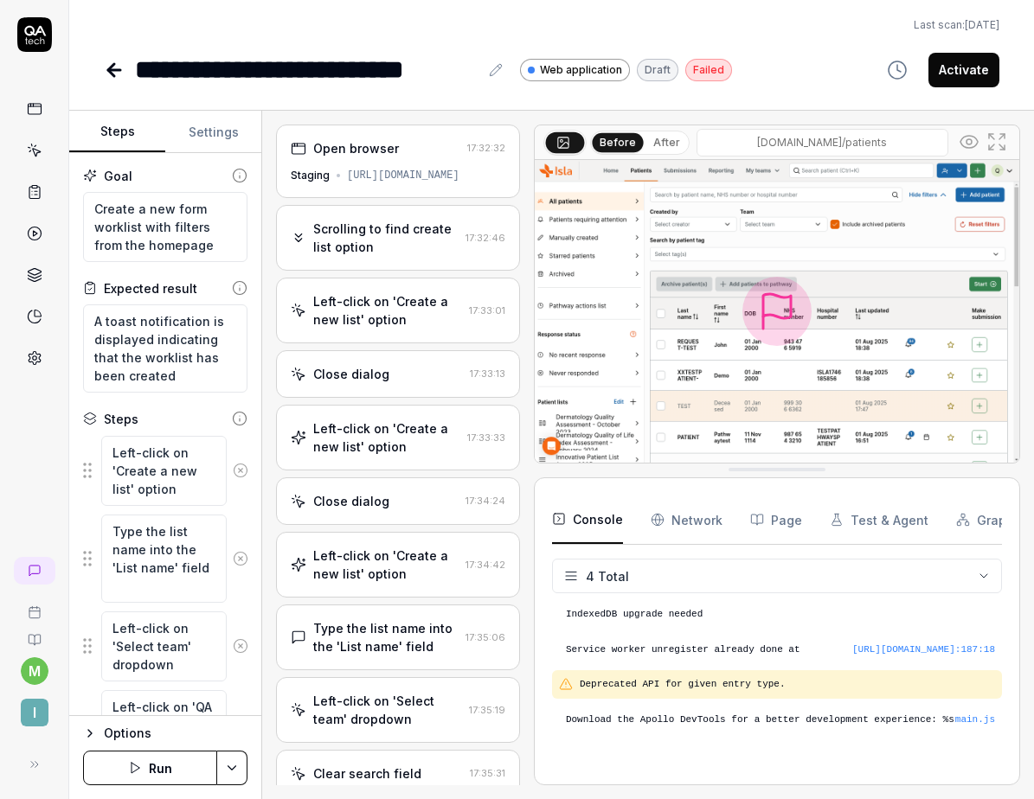
click at [354, 255] on div "Scrolling to find create list option" at bounding box center [385, 238] width 145 height 36
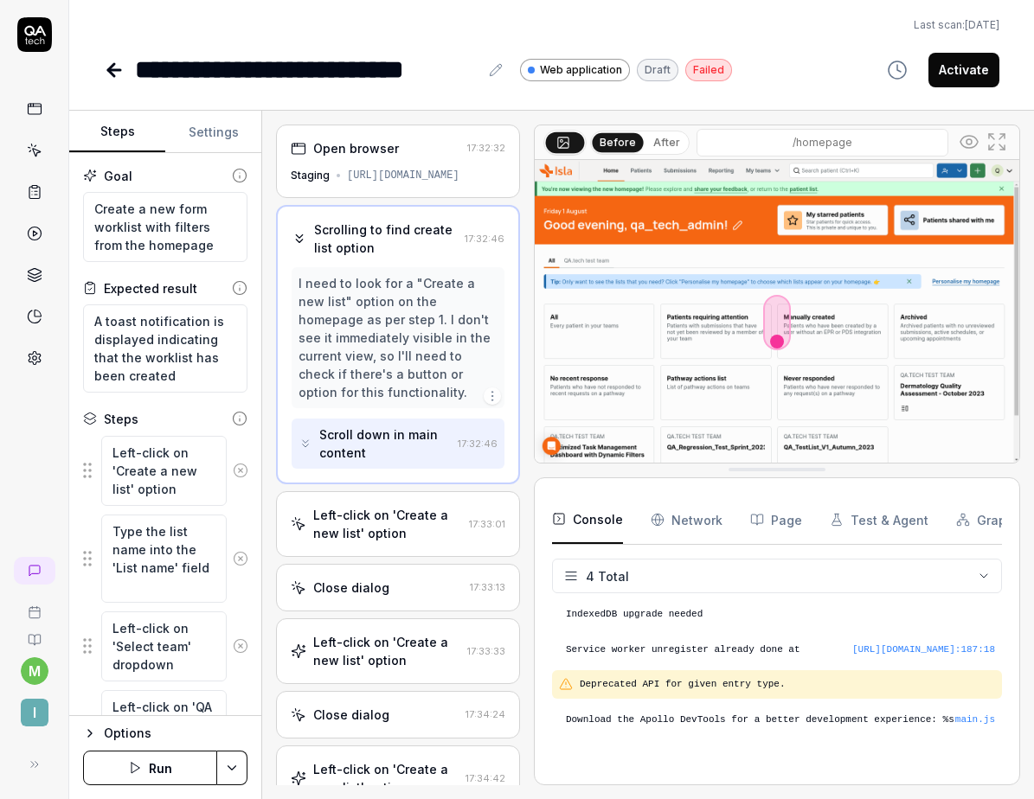
click at [388, 504] on div "Left-click on 'Create a new list' option 17:33:01" at bounding box center [398, 524] width 244 height 66
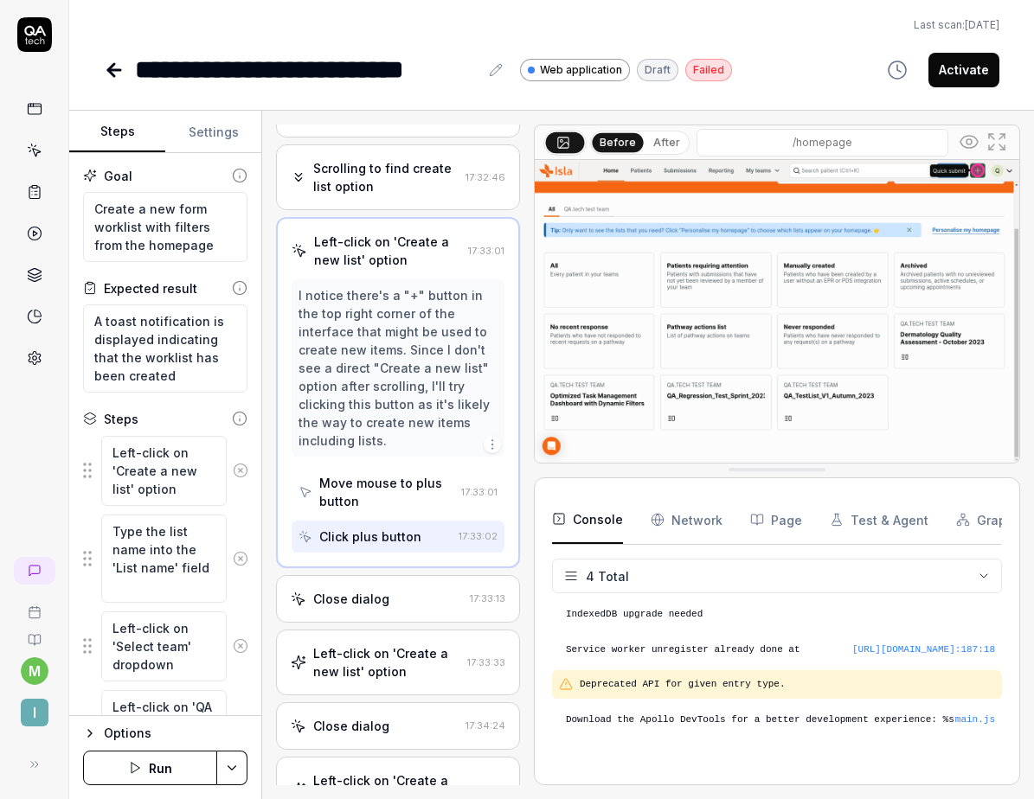
click at [366, 597] on div "Close dialog" at bounding box center [351, 599] width 76 height 18
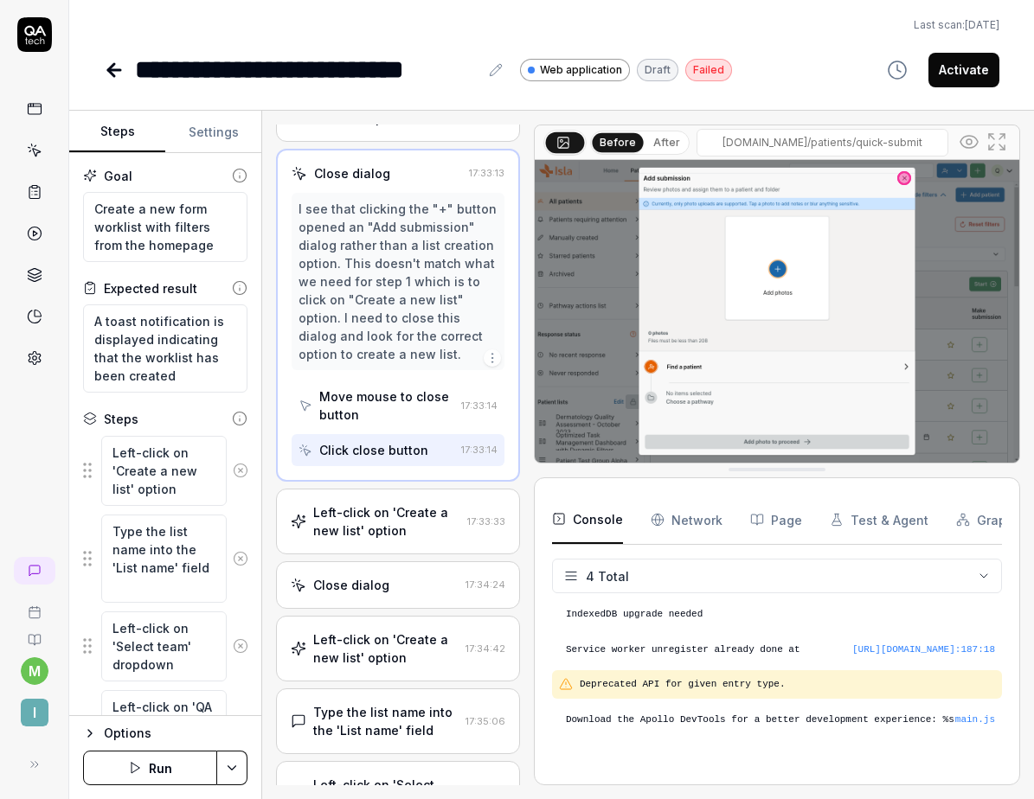
click at [364, 535] on div "Left-click on 'Create a new list' option" at bounding box center [386, 521] width 147 height 36
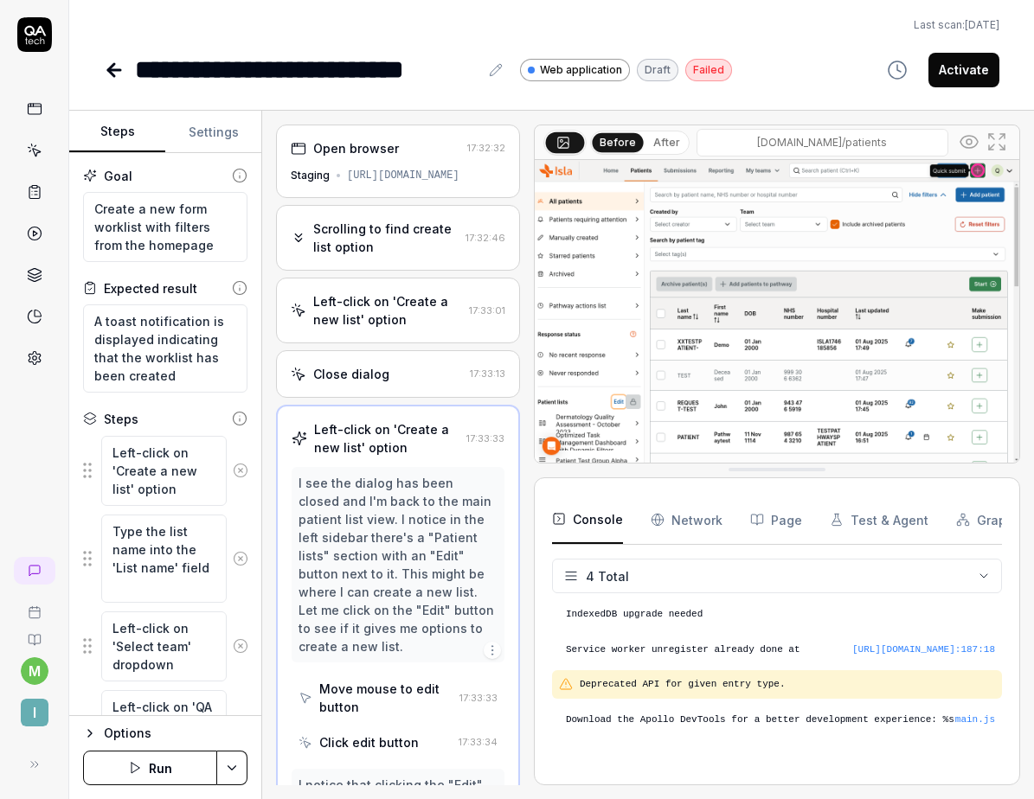
click at [905, 64] on icon "button" at bounding box center [897, 70] width 21 height 21
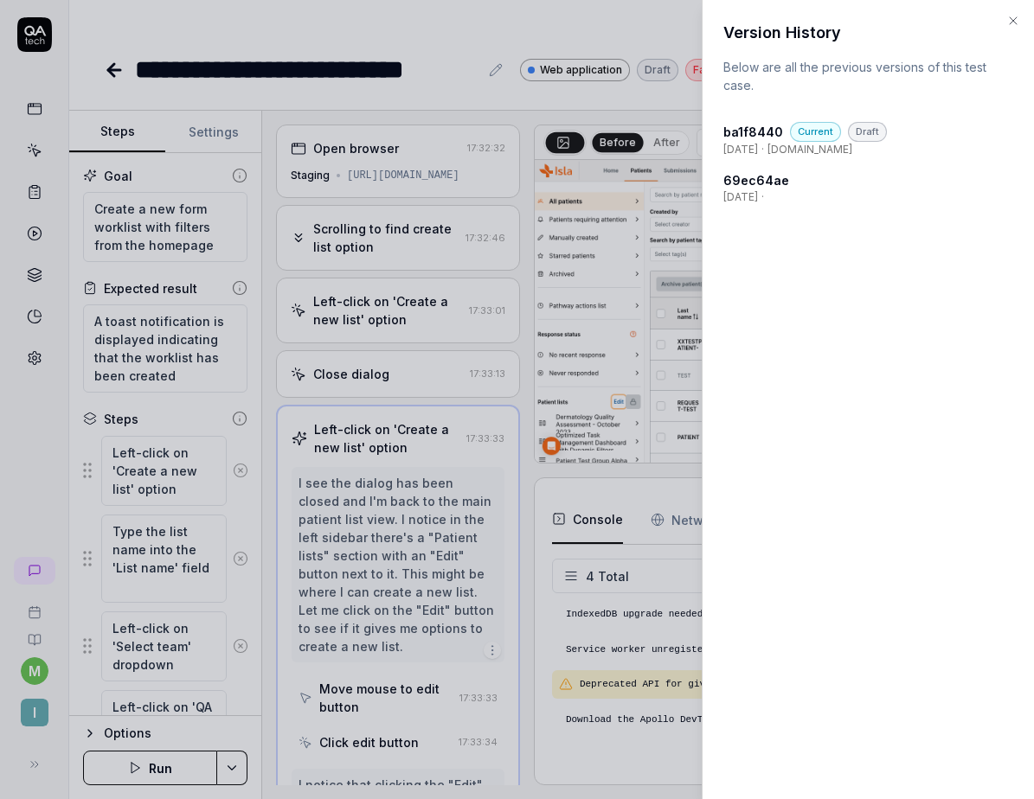
click at [1009, 22] on icon "button" at bounding box center [1013, 21] width 14 height 14
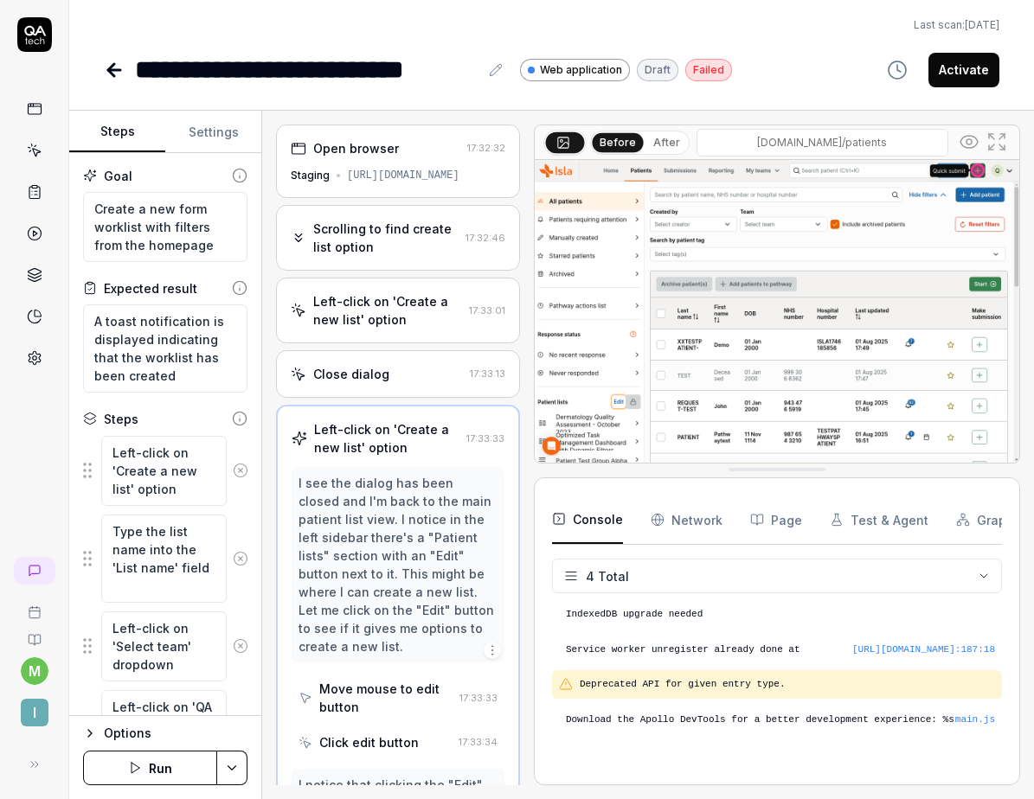
click at [119, 64] on icon at bounding box center [114, 70] width 21 height 21
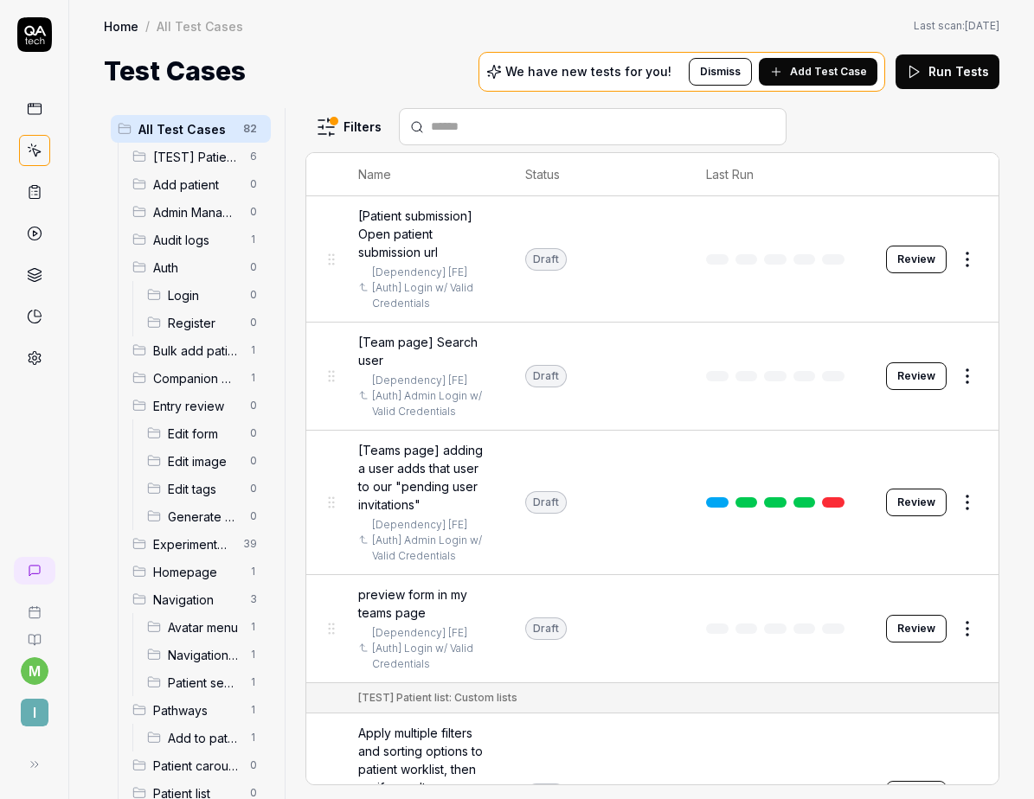
click at [182, 565] on span "Homepage" at bounding box center [196, 572] width 86 height 18
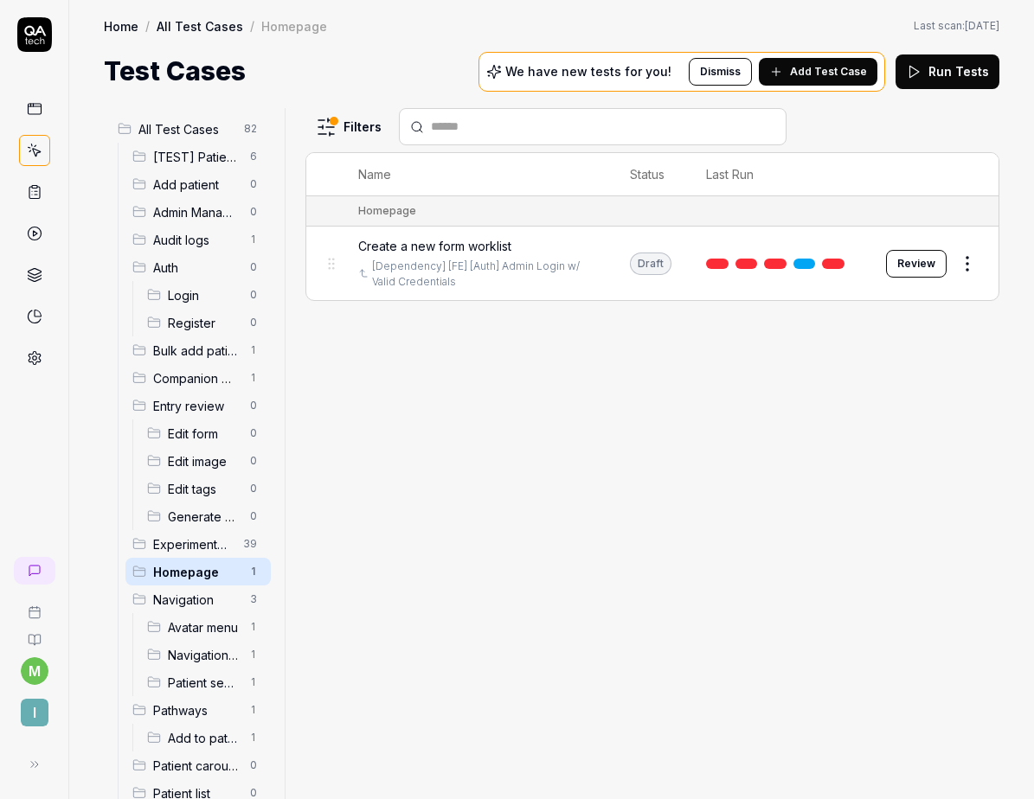
click at [333, 125] on html "m I Home / All Test Cases / Homepage Home / All Test Cases / Homepage Last scan…" at bounding box center [517, 399] width 1034 height 799
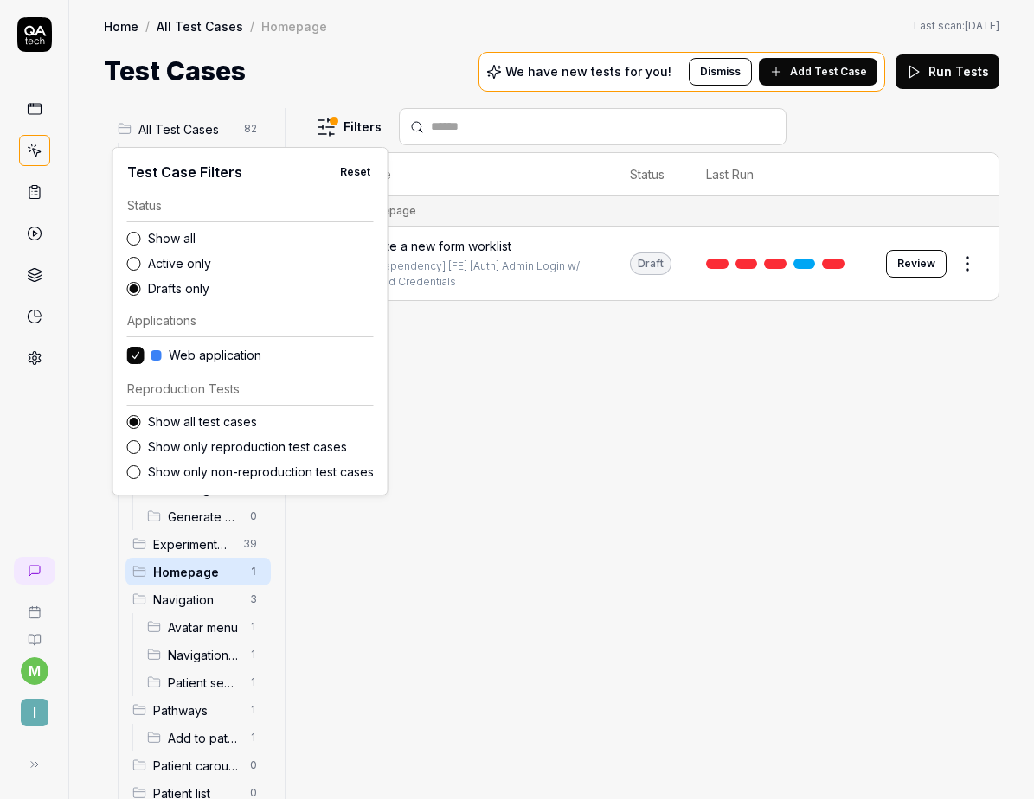
click at [181, 238] on label "Show all" at bounding box center [261, 238] width 226 height 18
click at [141, 238] on button "Show all" at bounding box center [134, 239] width 14 height 14
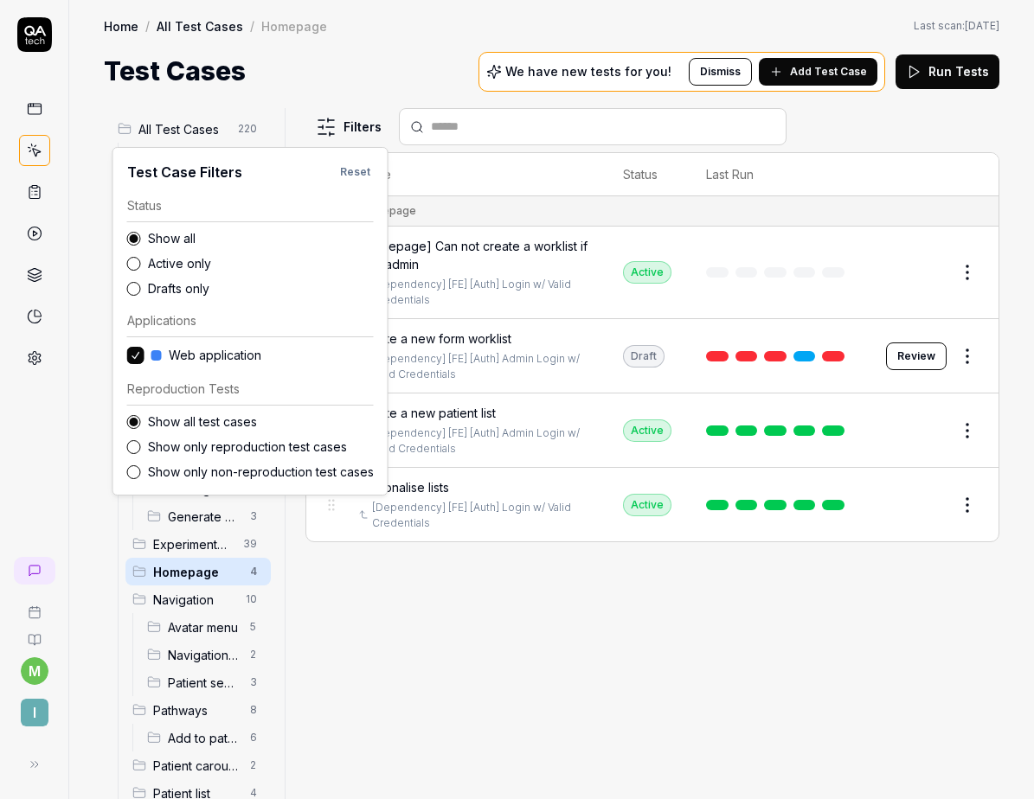
click at [546, 160] on html "m I Home / All Test Cases / Homepage Home / All Test Cases / Homepage Last scan…" at bounding box center [517, 399] width 1034 height 799
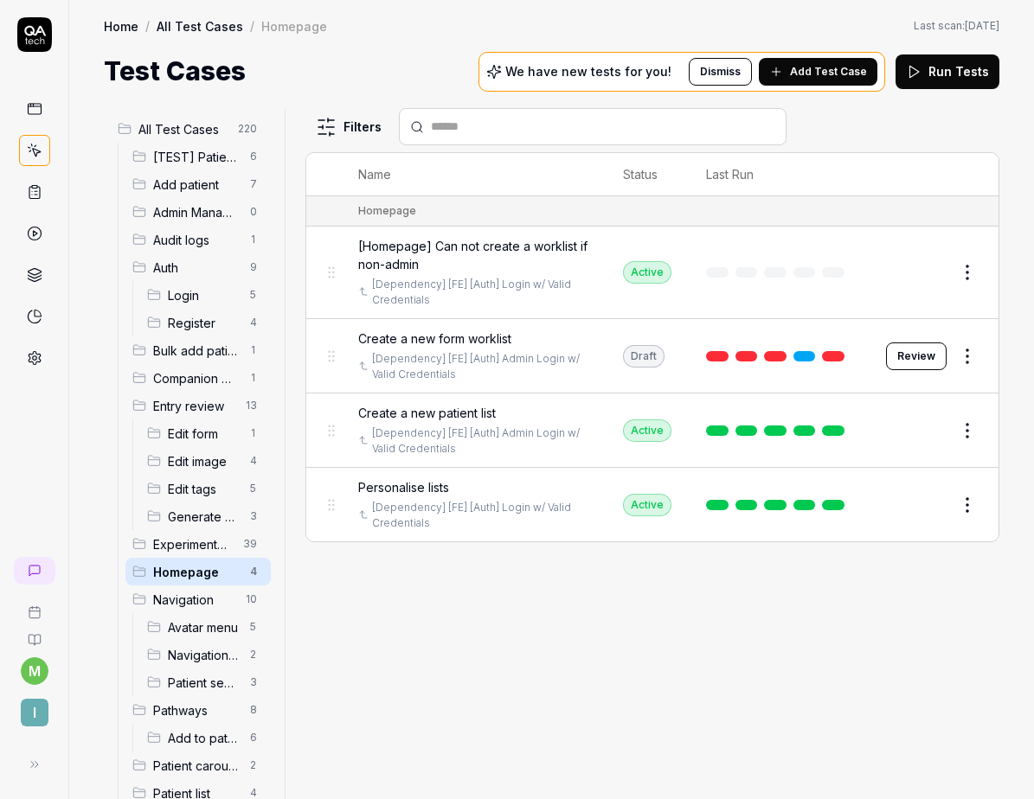
click at [521, 417] on div "Create a new patient list" at bounding box center [473, 413] width 230 height 18
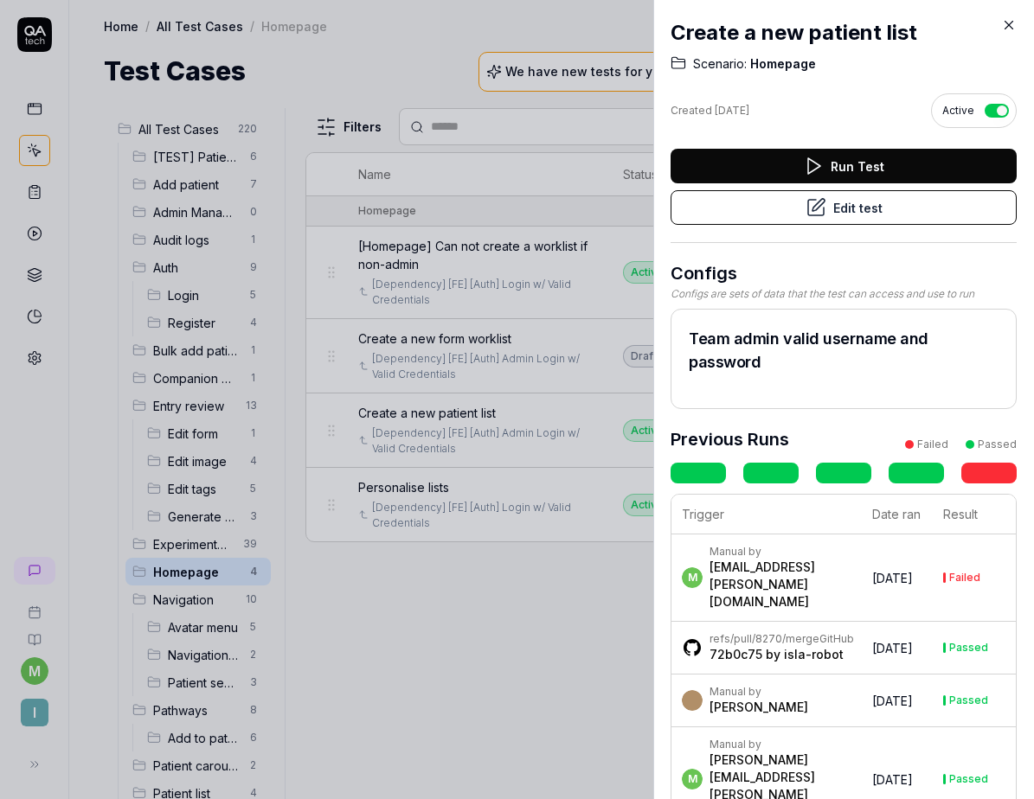
click at [863, 195] on button "Edit test" at bounding box center [843, 207] width 346 height 35
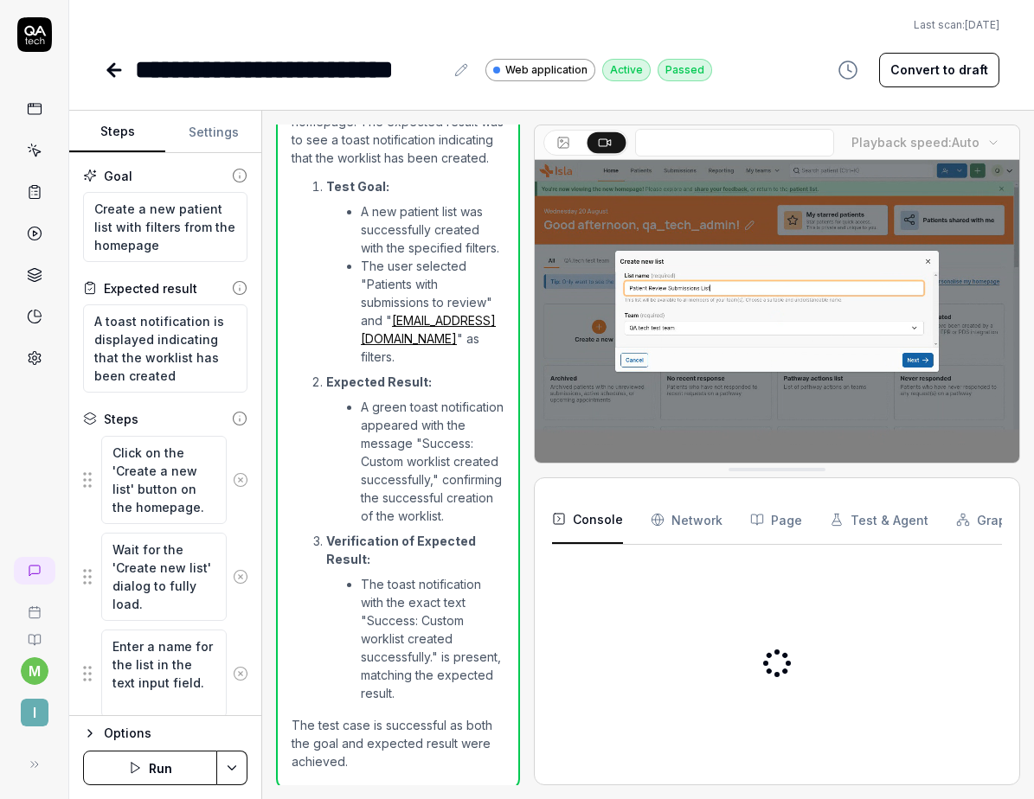
scroll to position [1249, 0]
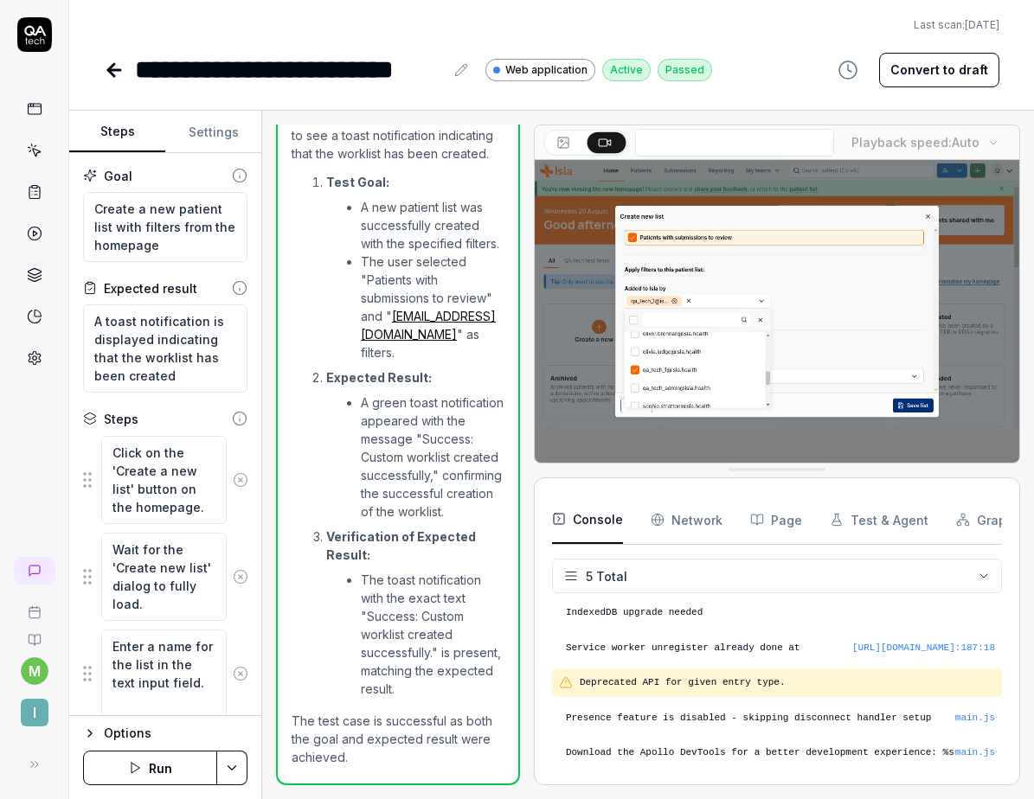
scroll to position [18, 0]
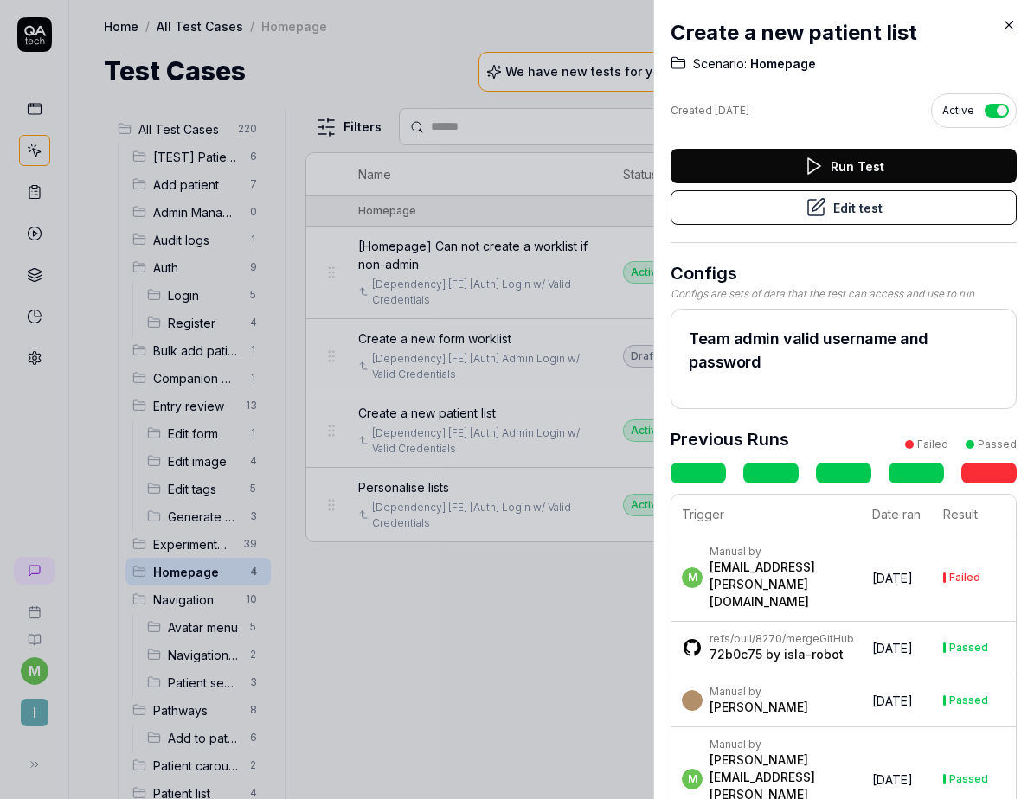
click at [1009, 23] on icon at bounding box center [1009, 26] width 8 height 8
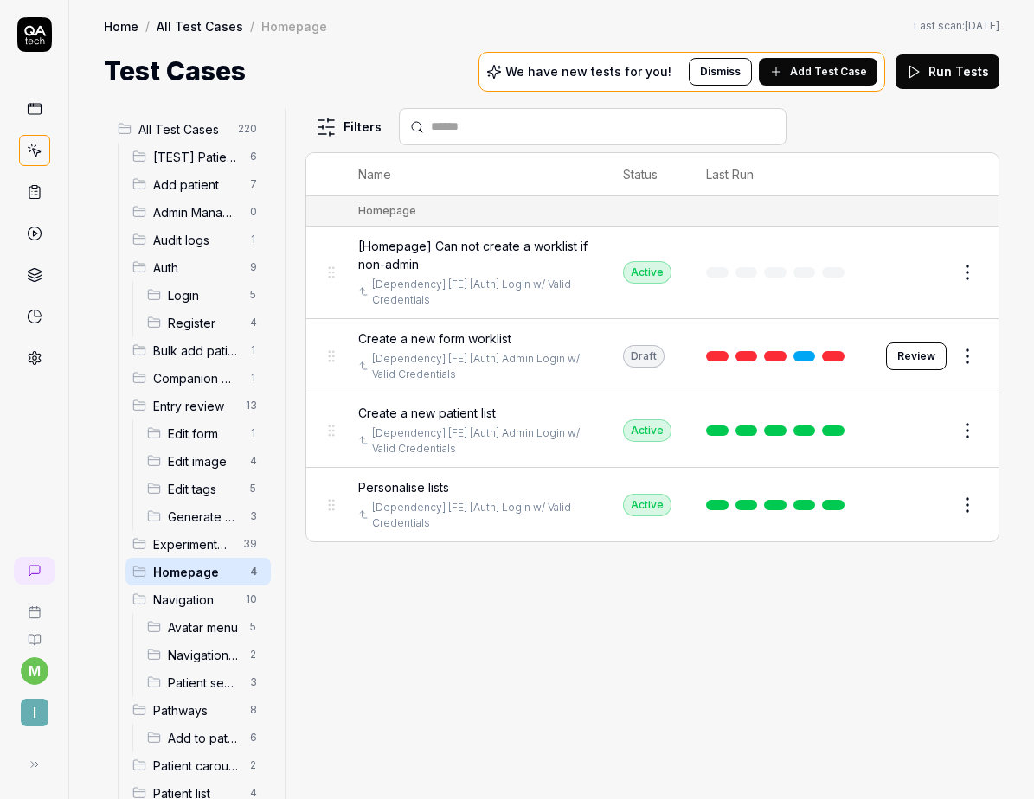
click at [522, 330] on div "Create a new form worklist" at bounding box center [473, 339] width 230 height 18
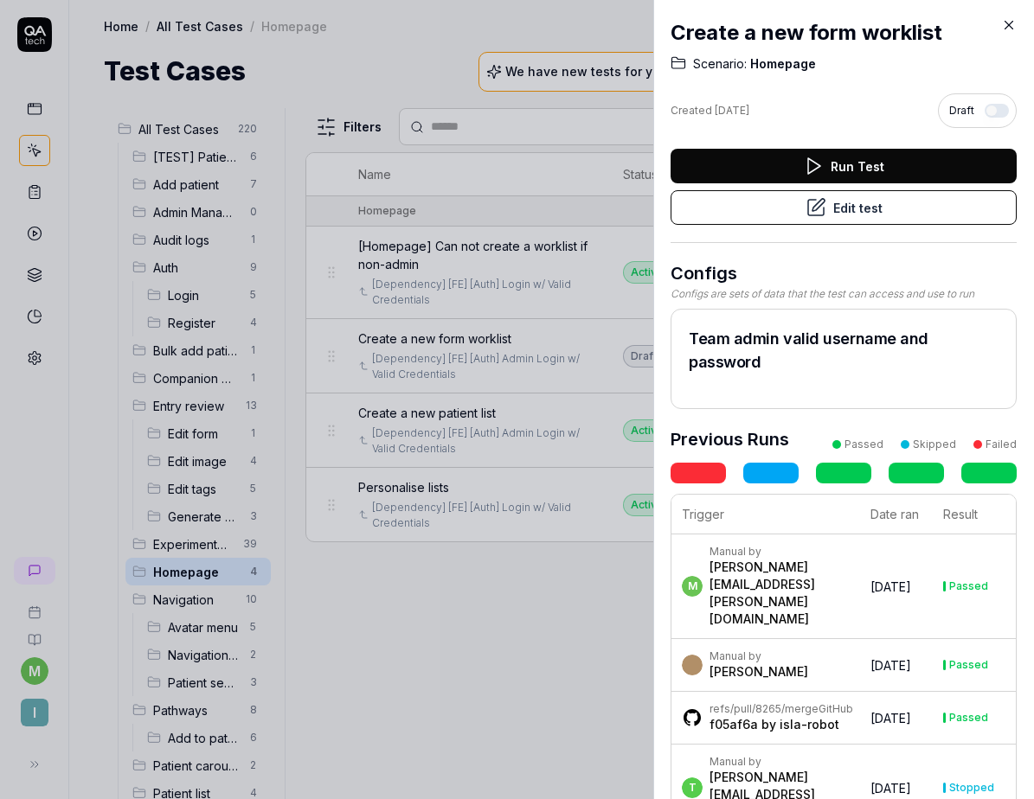
click at [853, 220] on button "Edit test" at bounding box center [843, 207] width 346 height 35
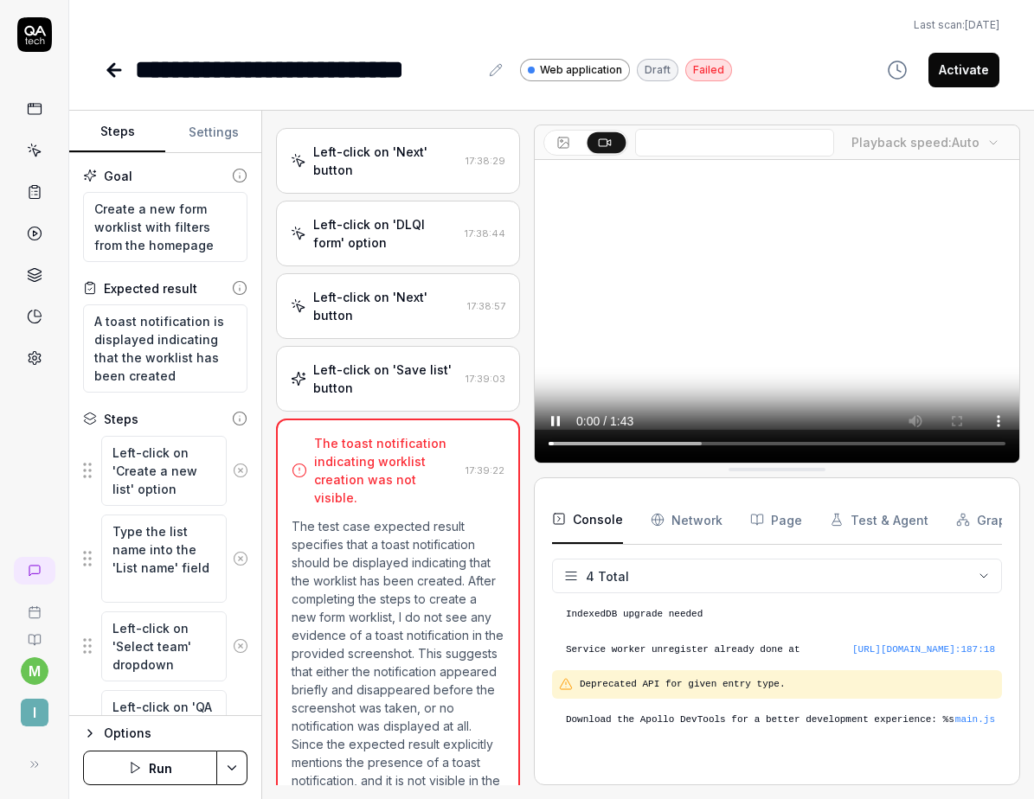
scroll to position [1445, 0]
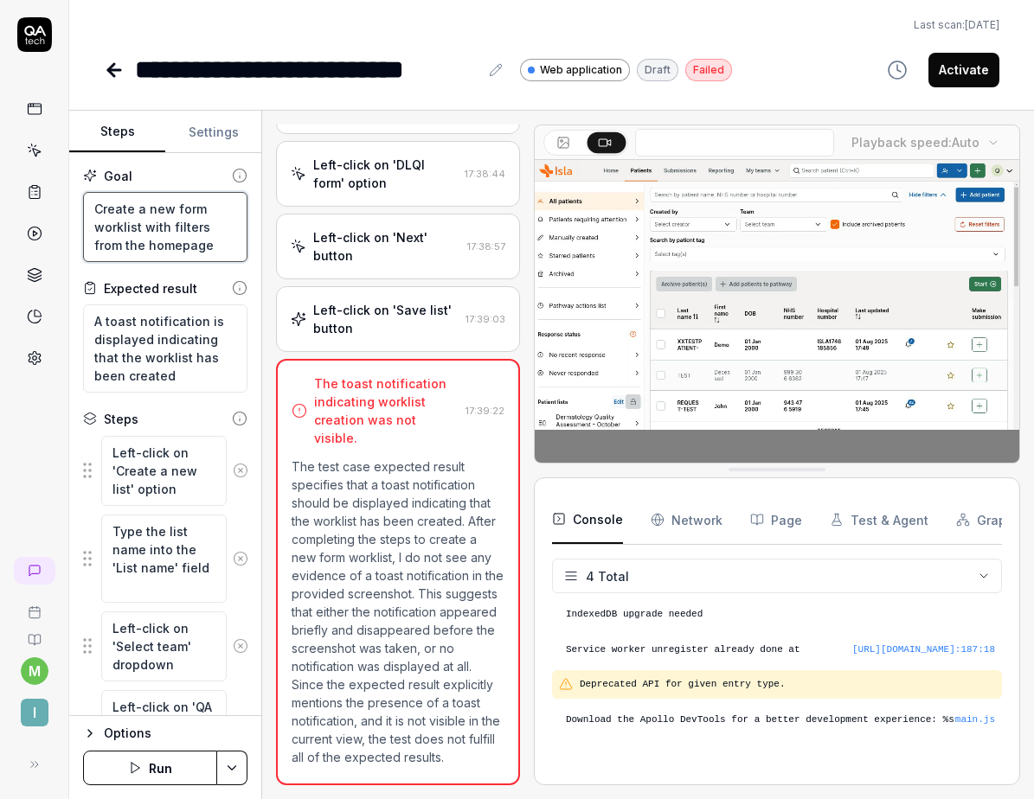
click at [166, 229] on textarea "Create a new form worklist with filters from the homepage" at bounding box center [165, 227] width 164 height 70
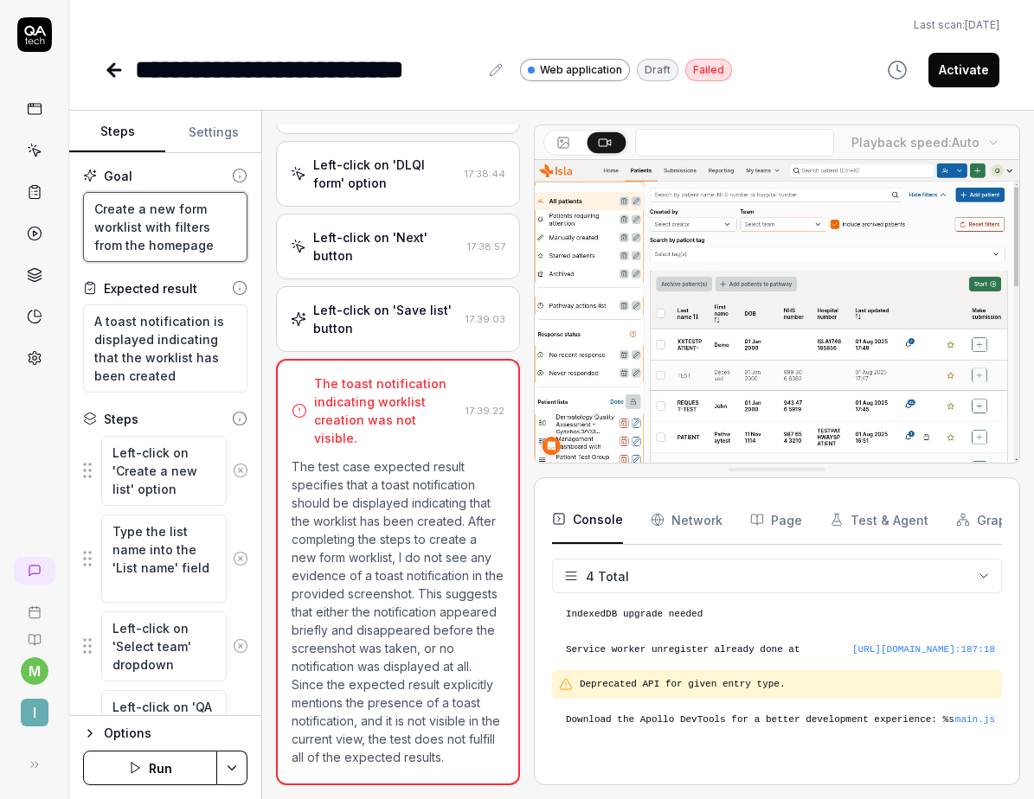
type textarea "*"
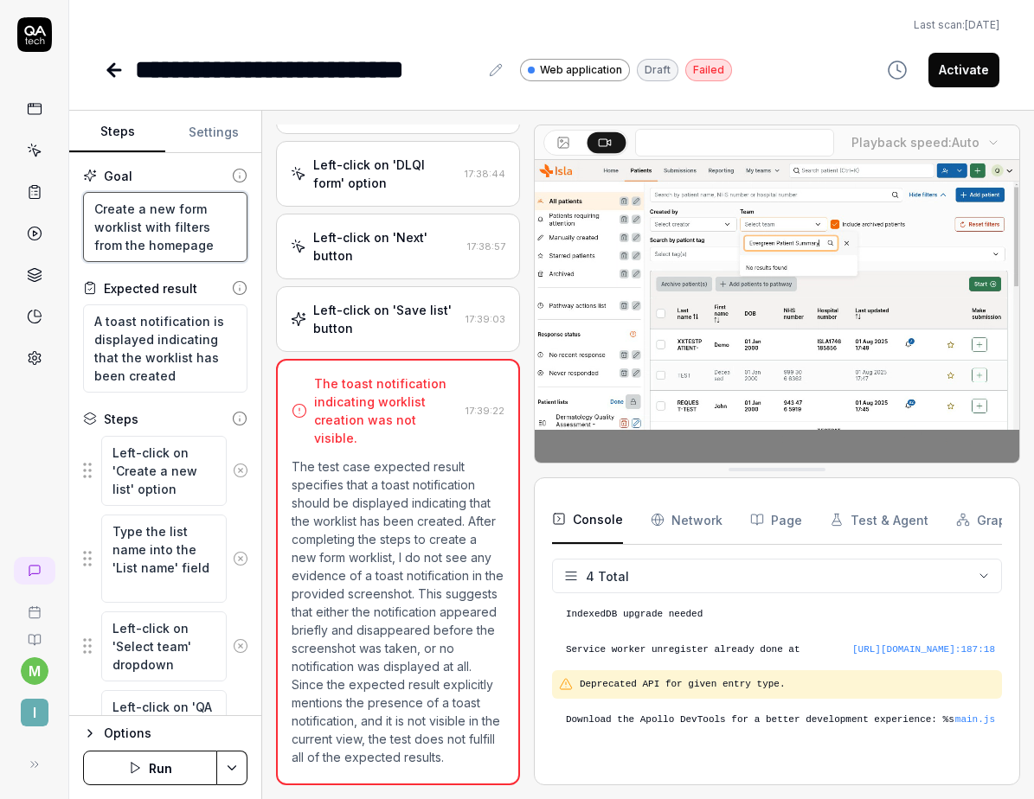
type textarea "C"
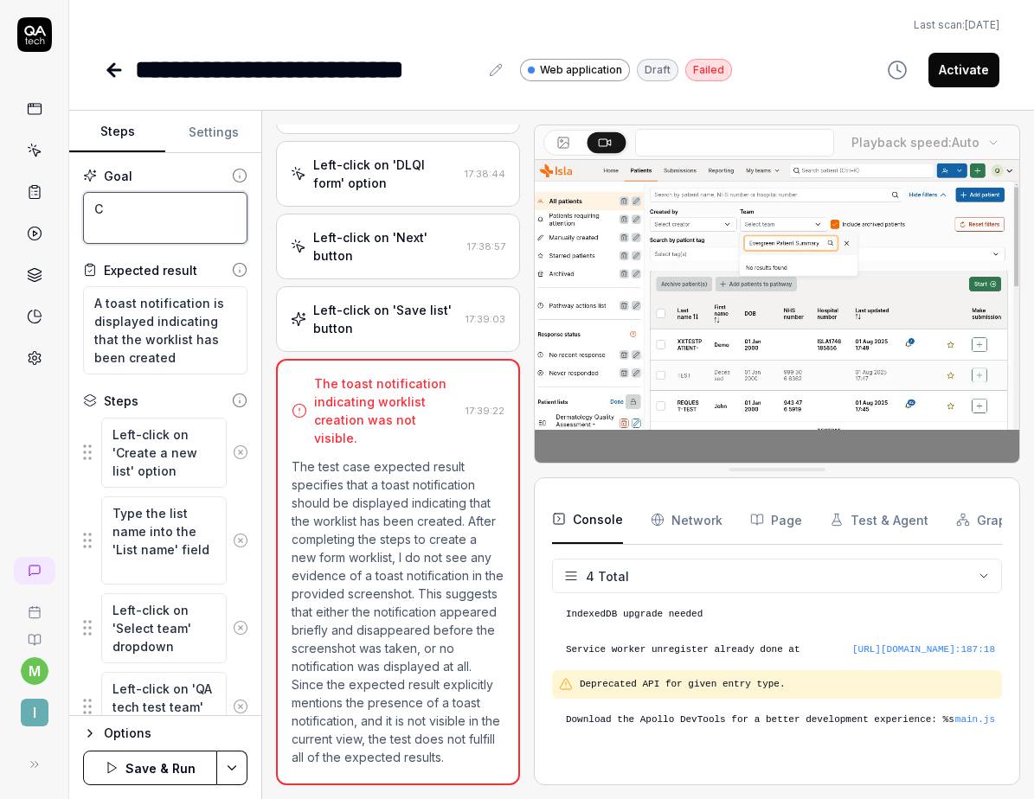
type textarea "*"
type textarea "Cl"
type textarea "*"
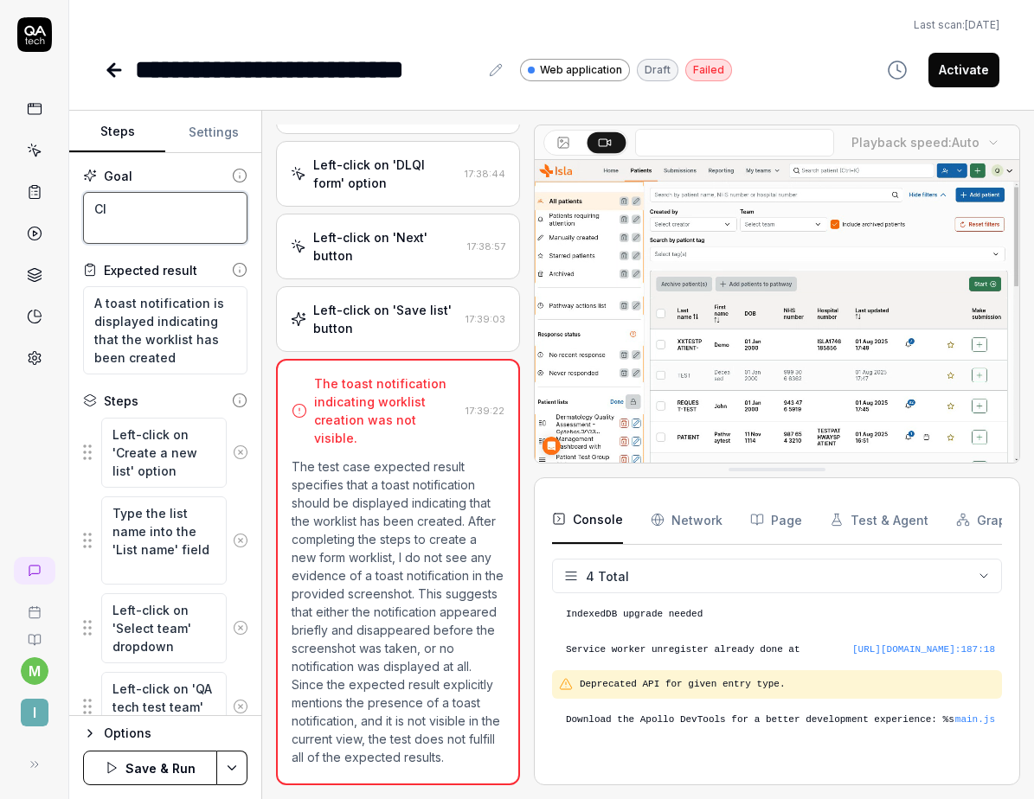
type textarea "Cli"
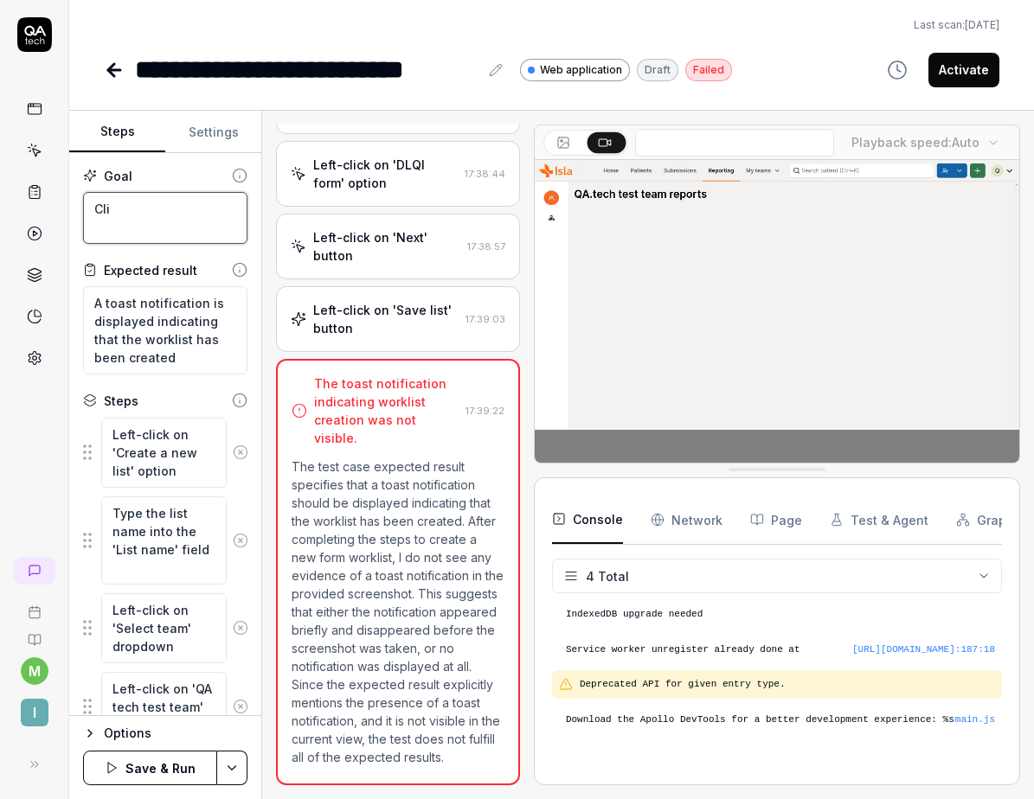
type textarea "*"
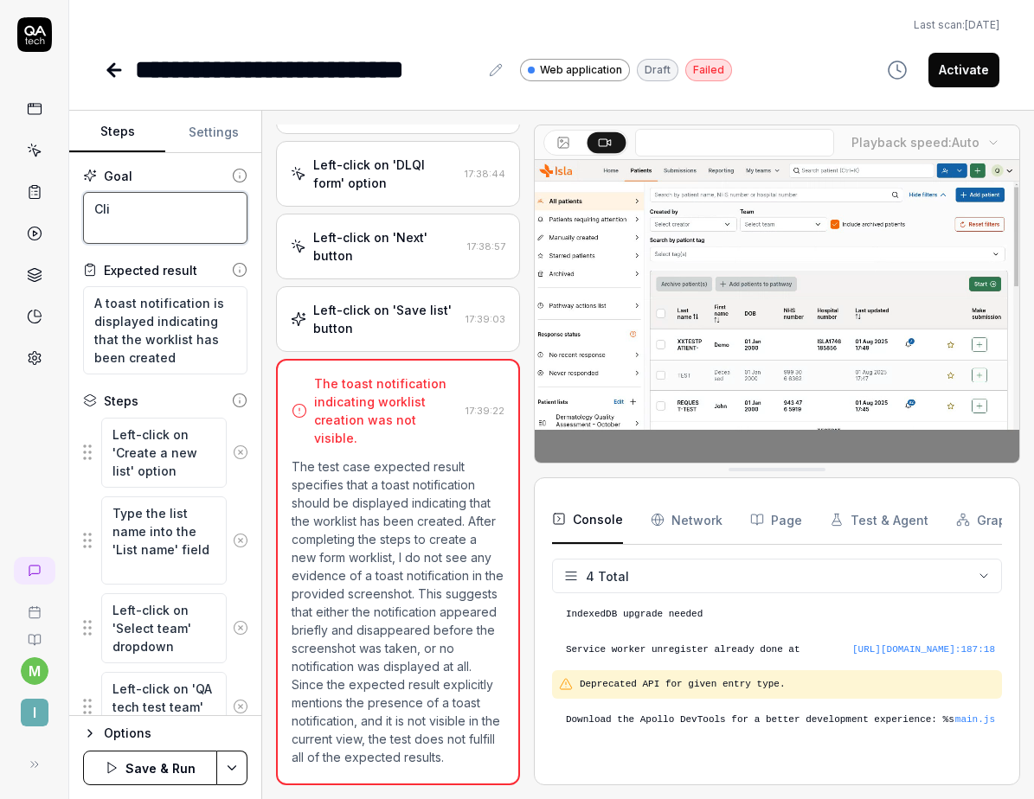
type textarea "Clic"
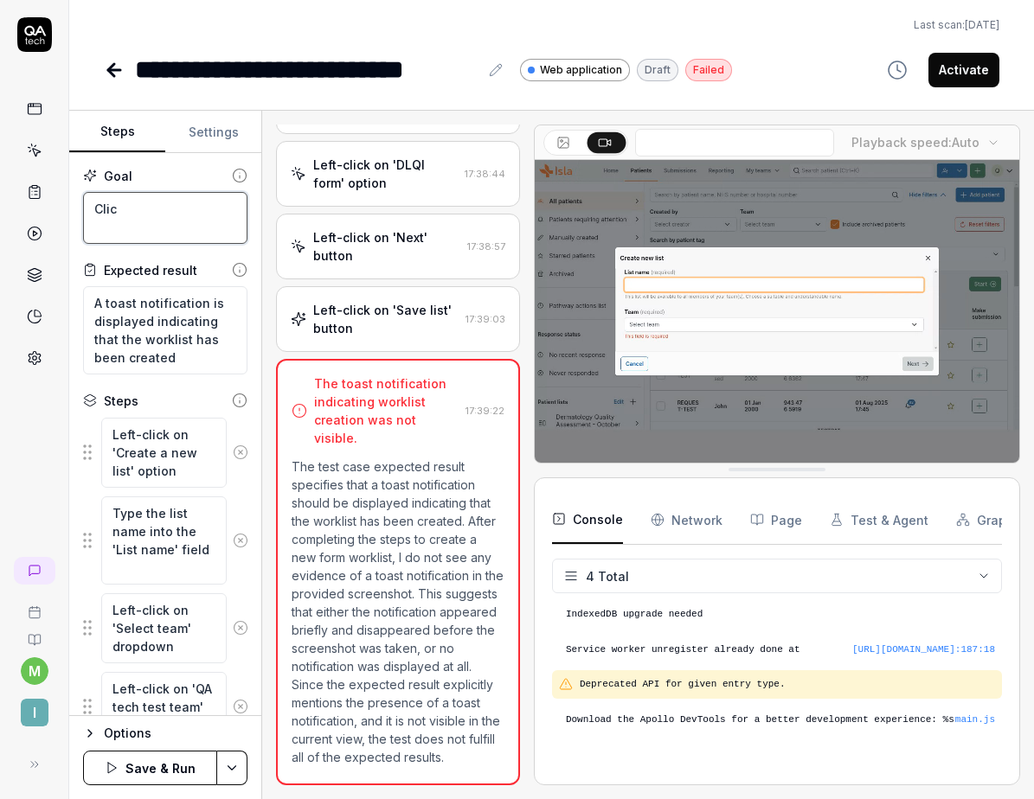
type textarea "*"
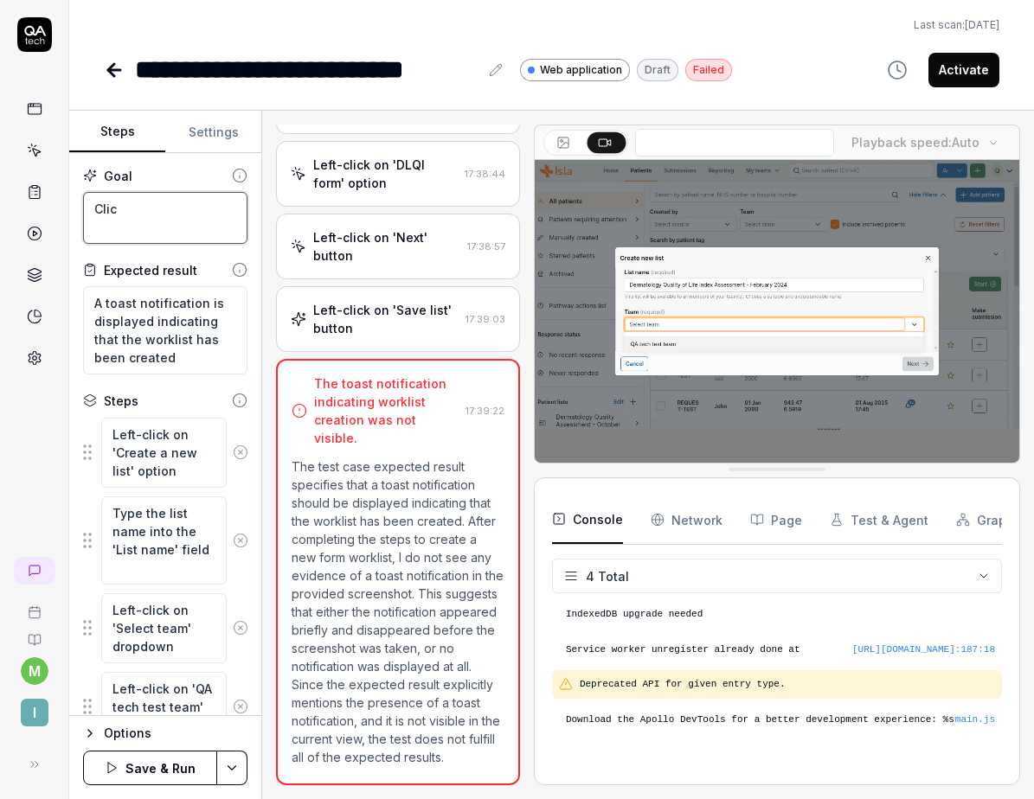
type textarea "Click"
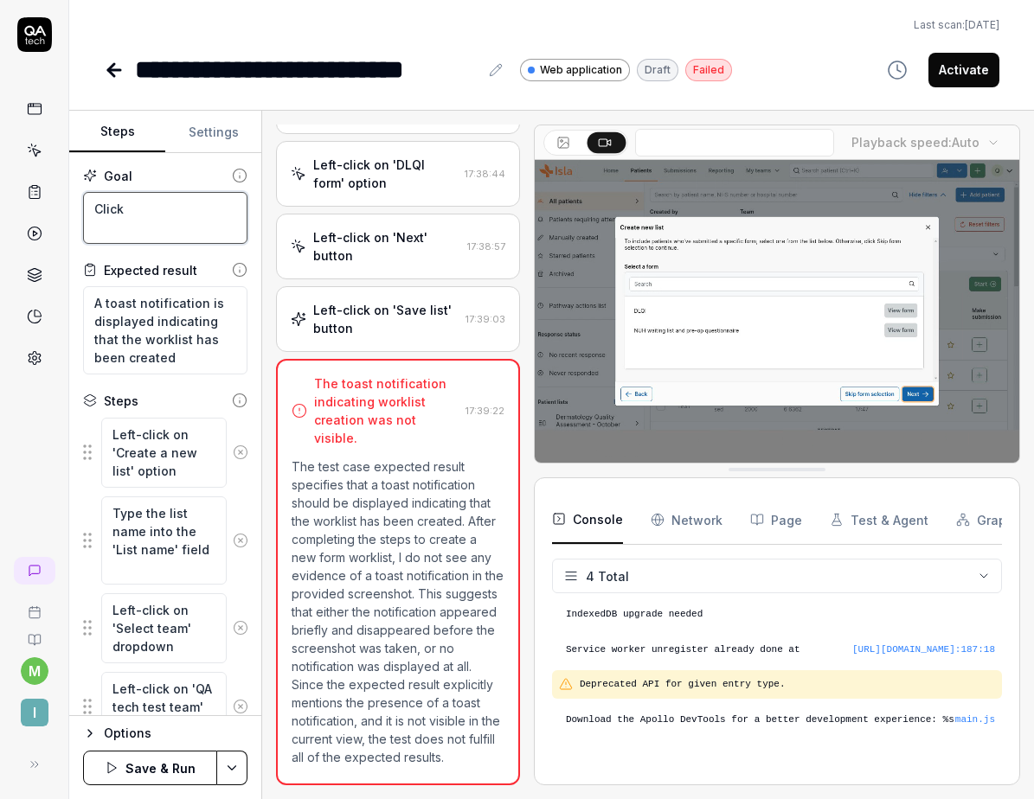
type textarea "*"
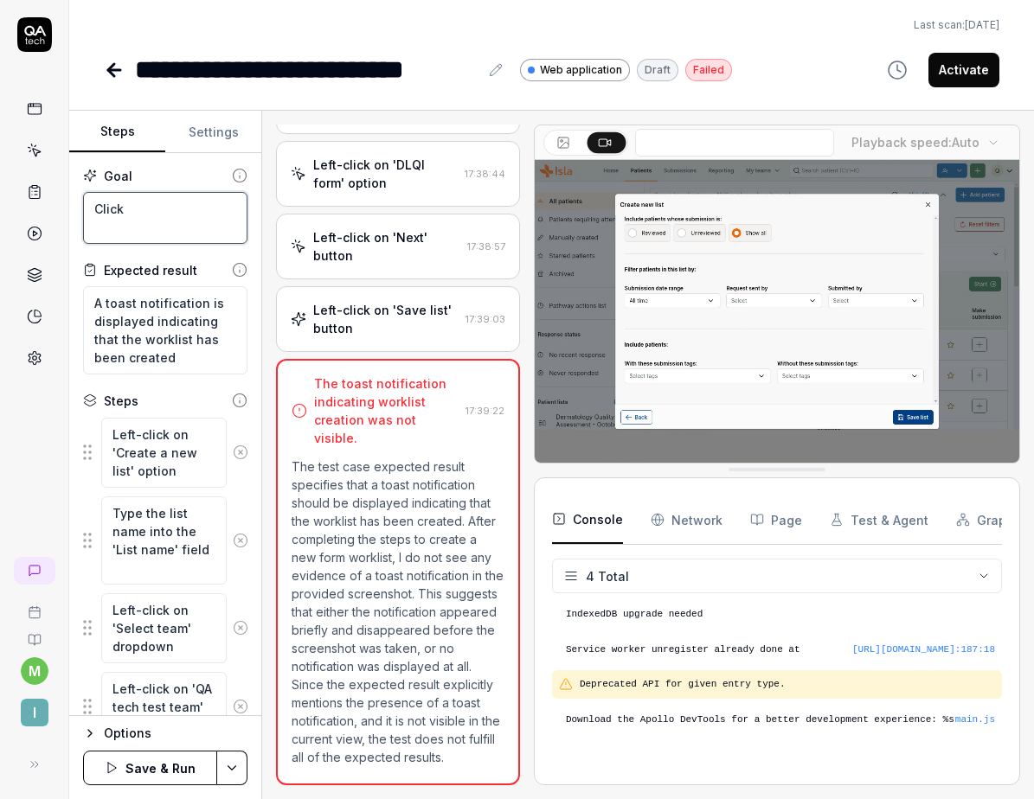
type textarea "Click"
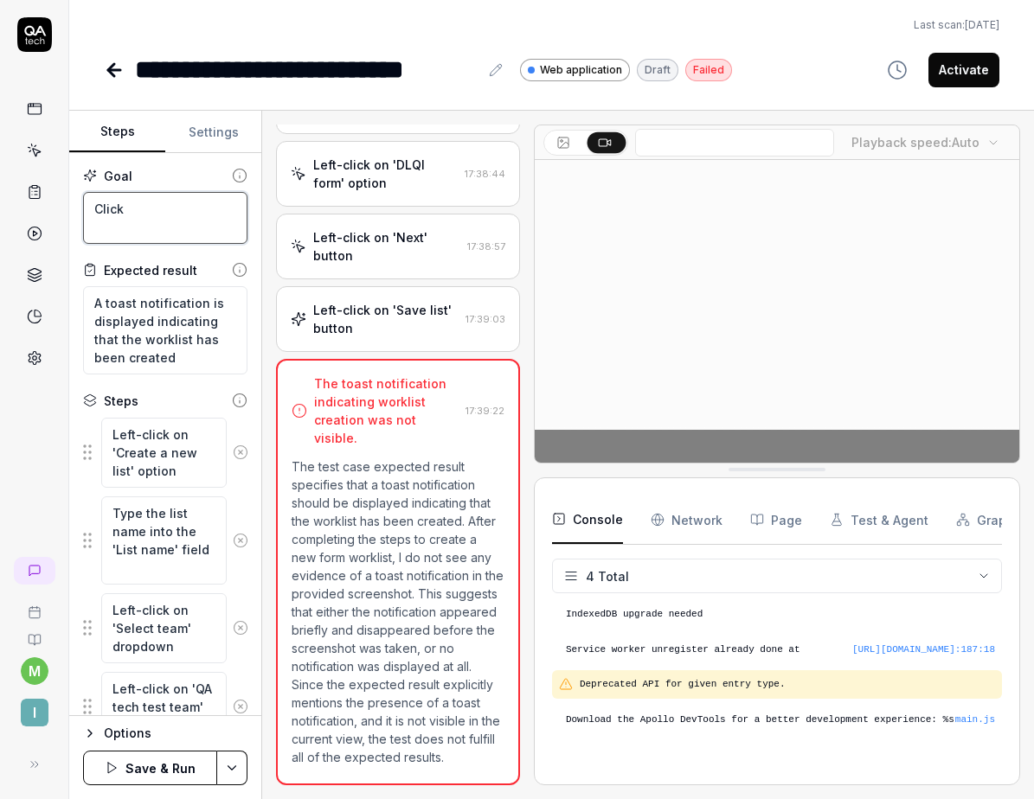
type textarea "*"
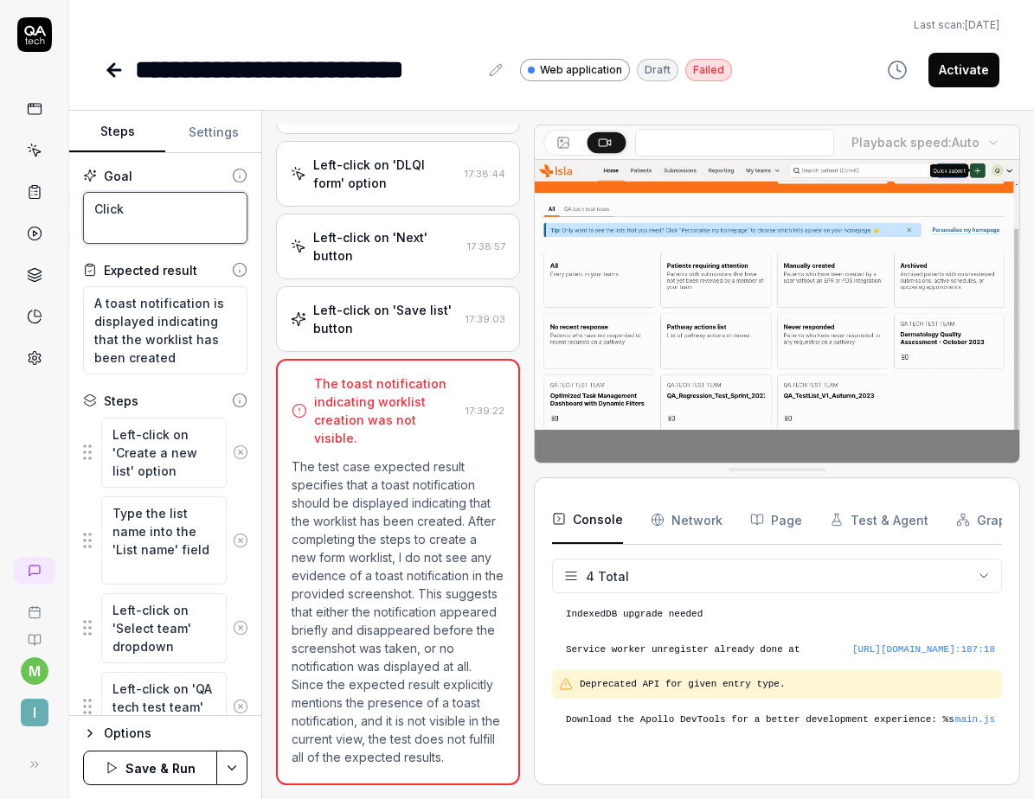
type textarea "Click c"
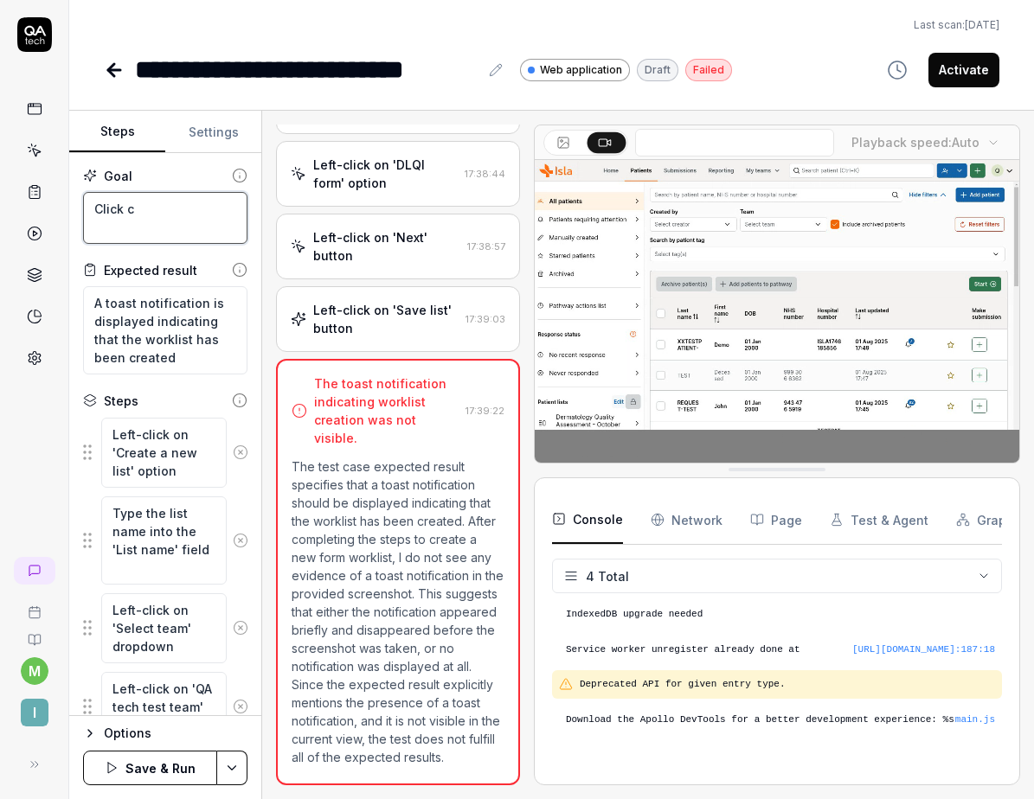
type textarea "*"
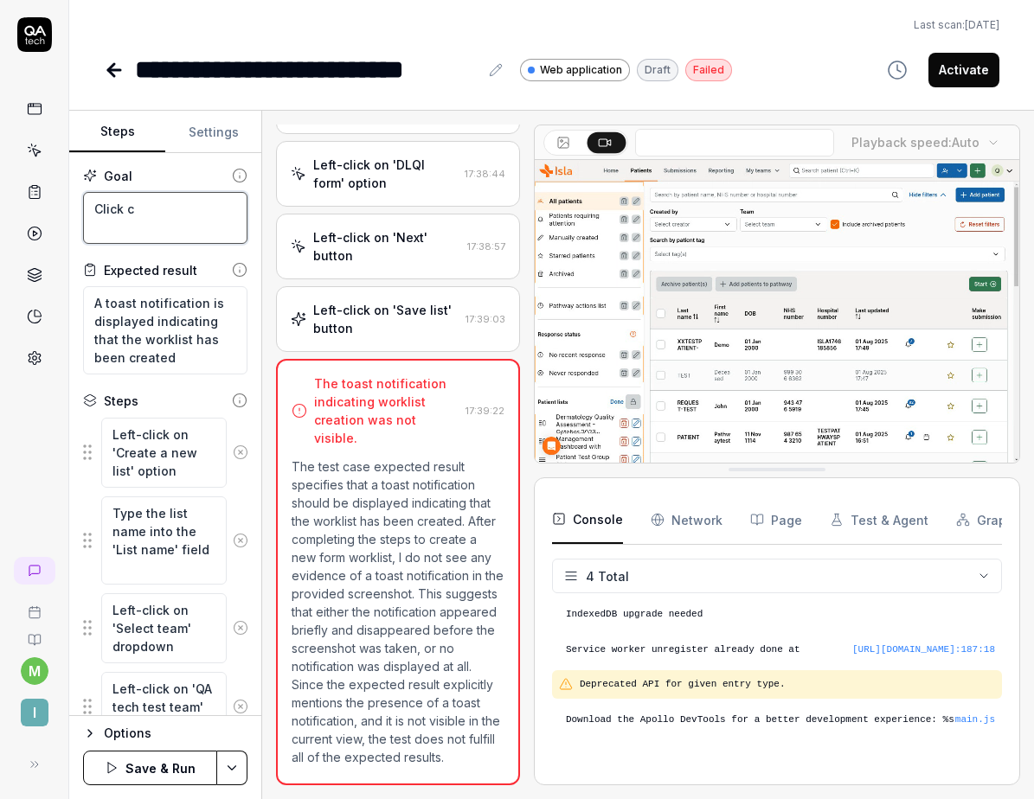
type textarea "Click cr"
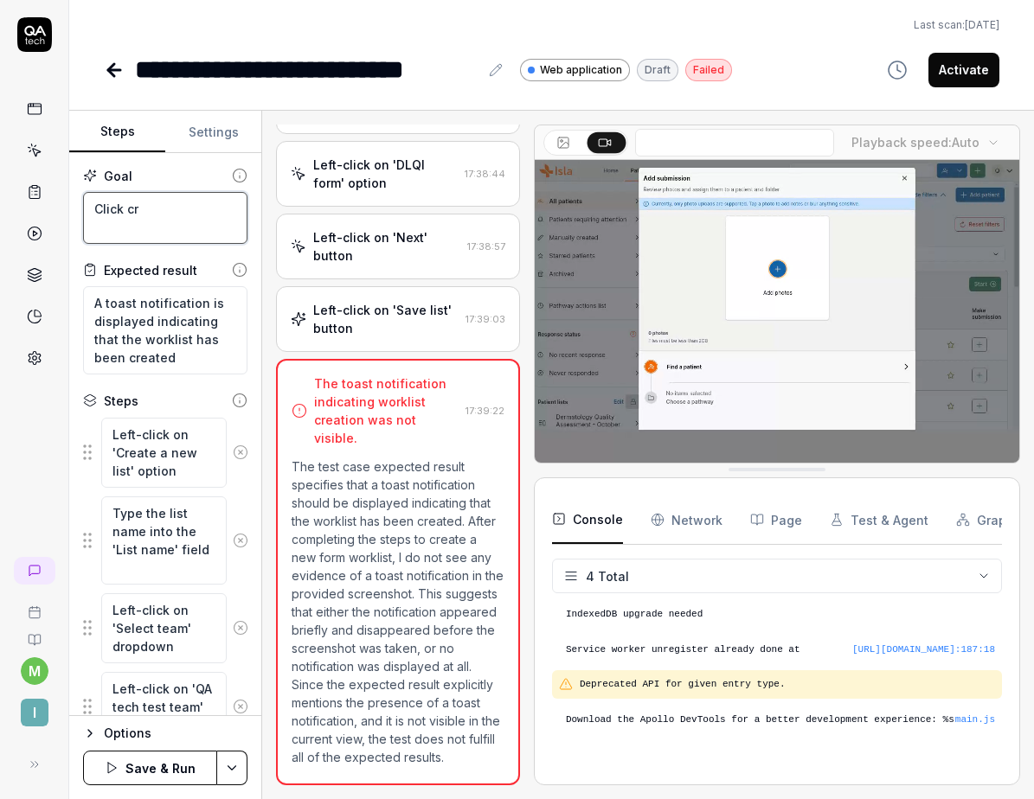
type textarea "*"
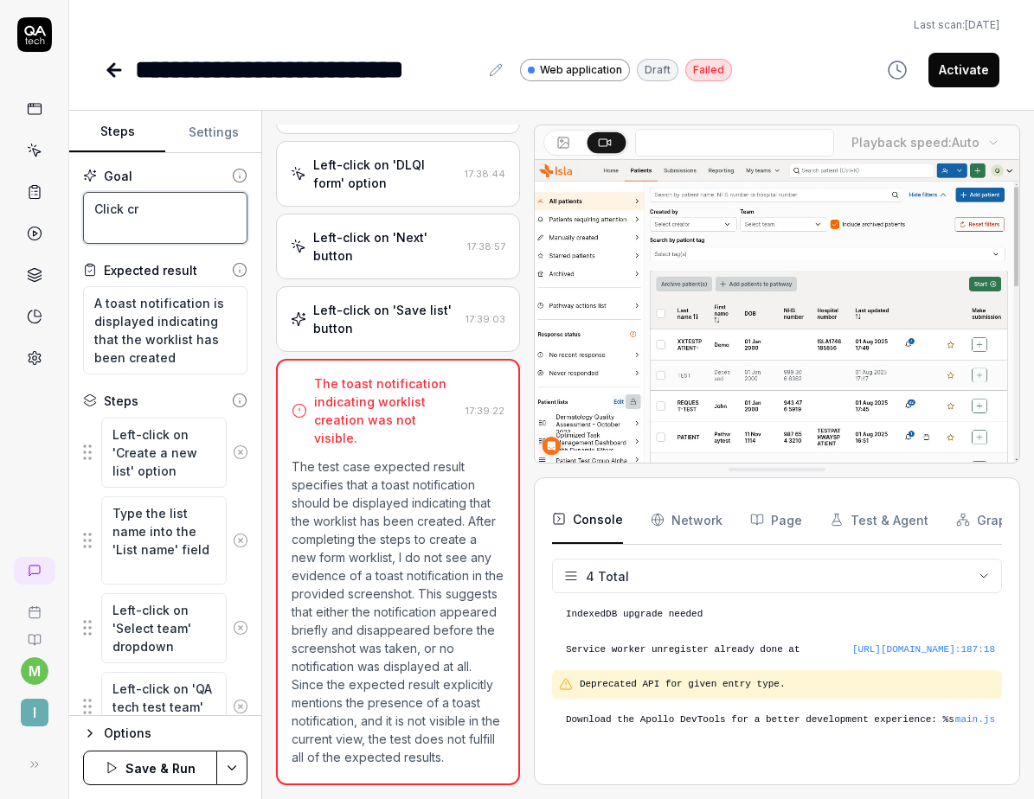
type textarea "Click cre"
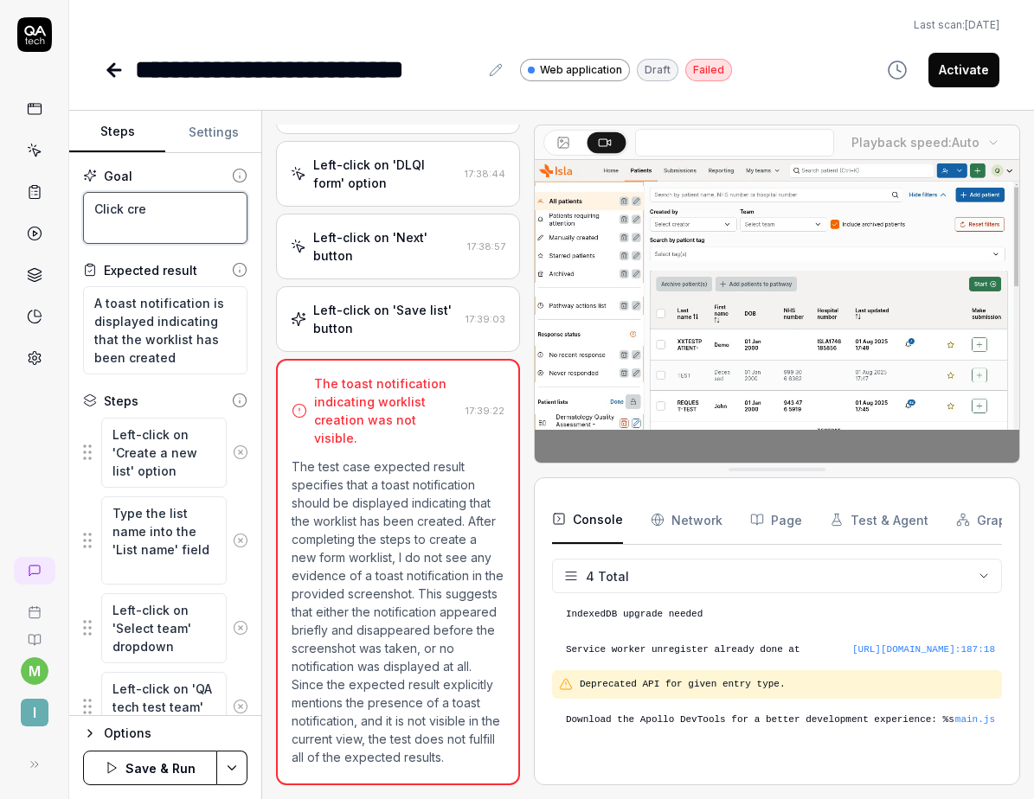
type textarea "*"
type textarea "Click crea"
type textarea "*"
type textarea "Click creat"
type textarea "*"
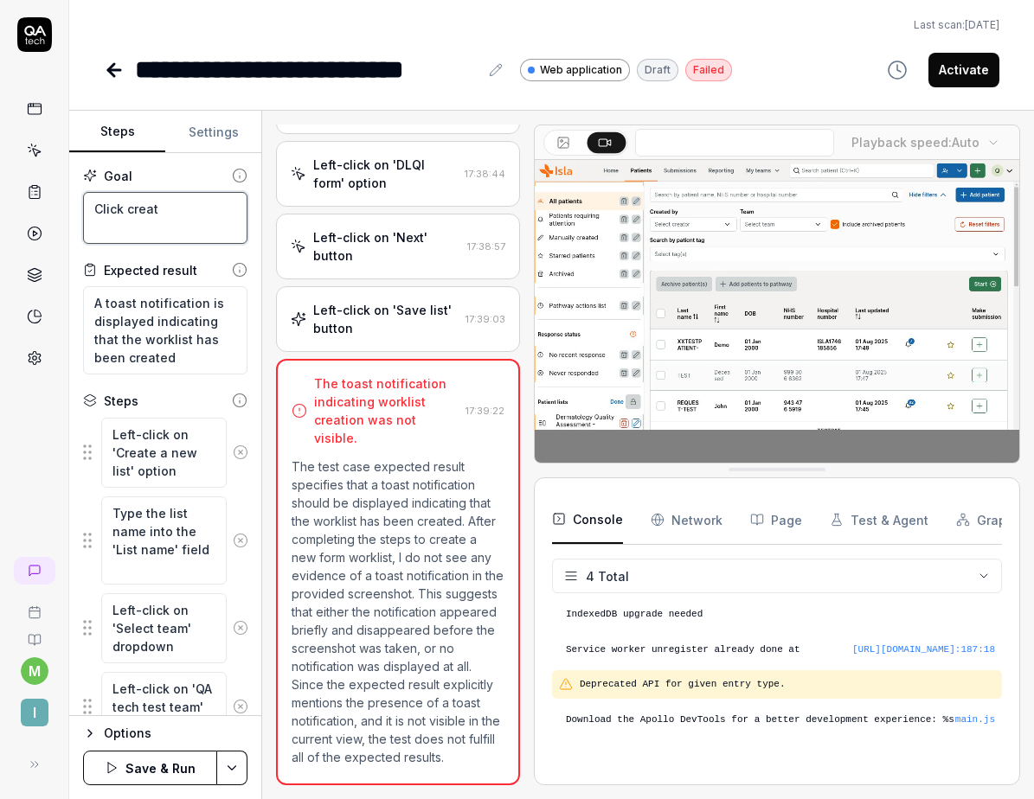
type textarea "Click create"
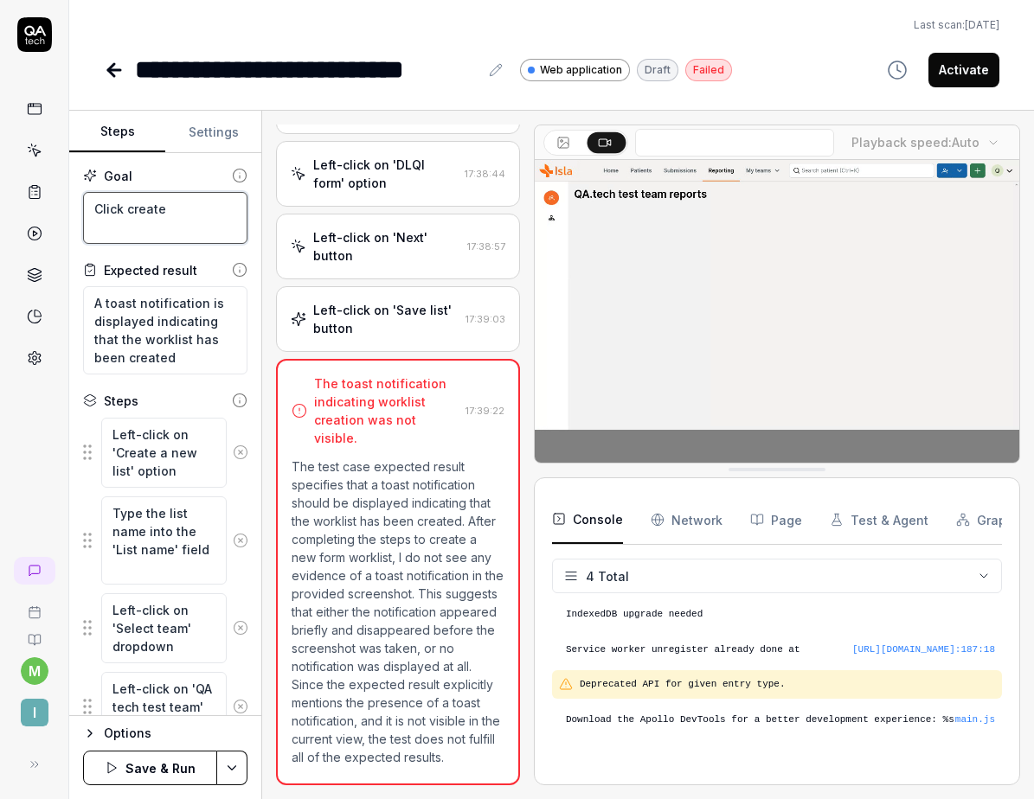
type textarea "*"
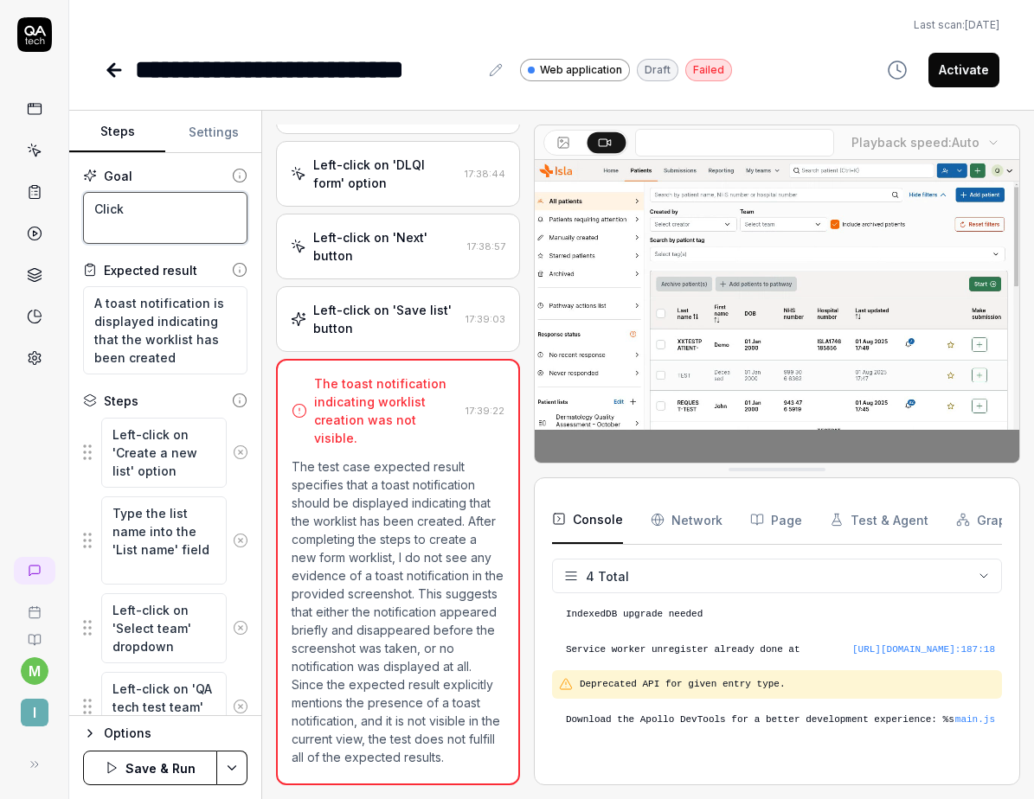
type textarea "Click"
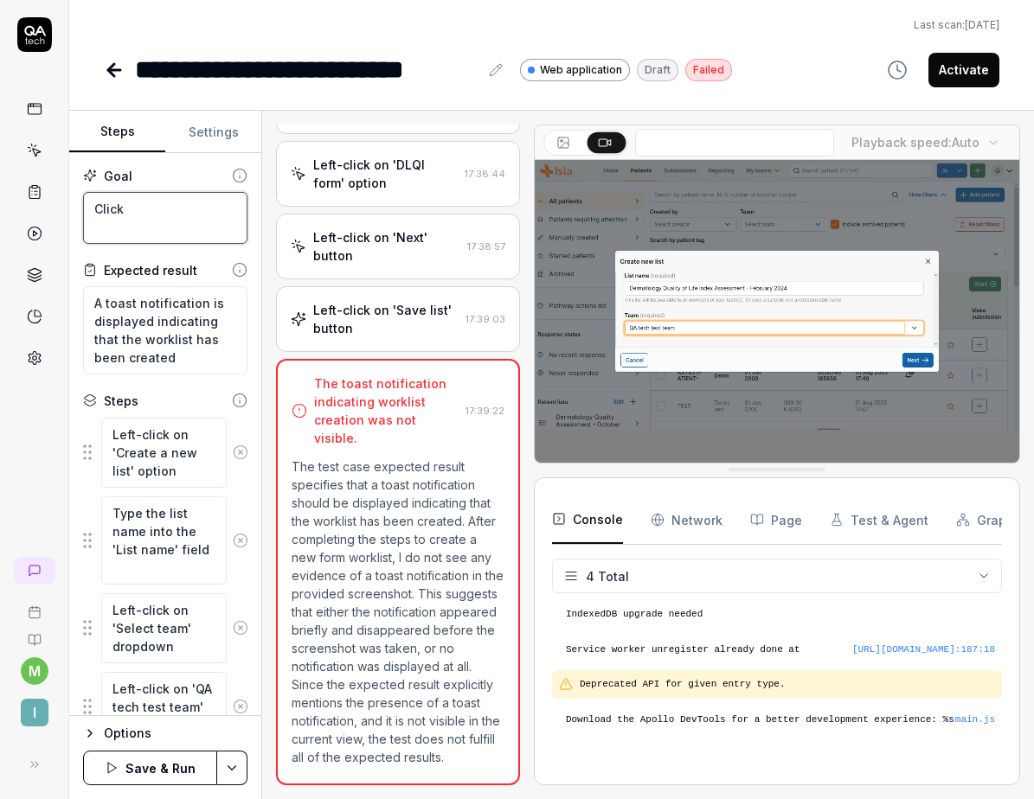
type textarea "*"
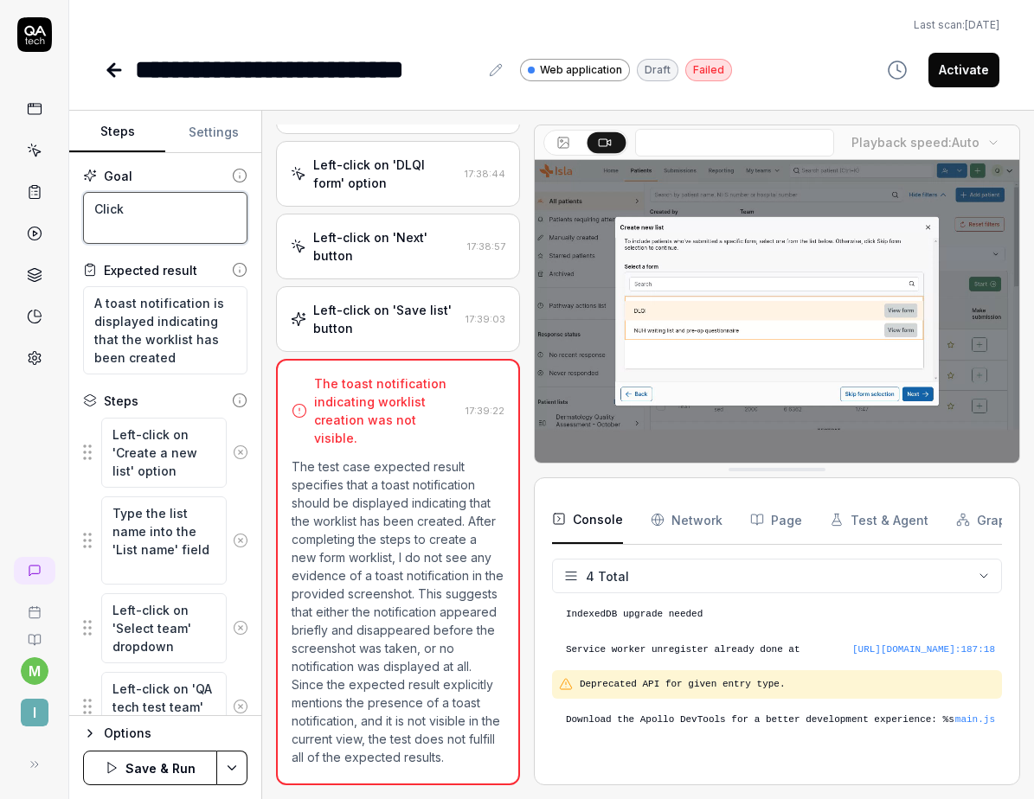
type textarea "Click '"
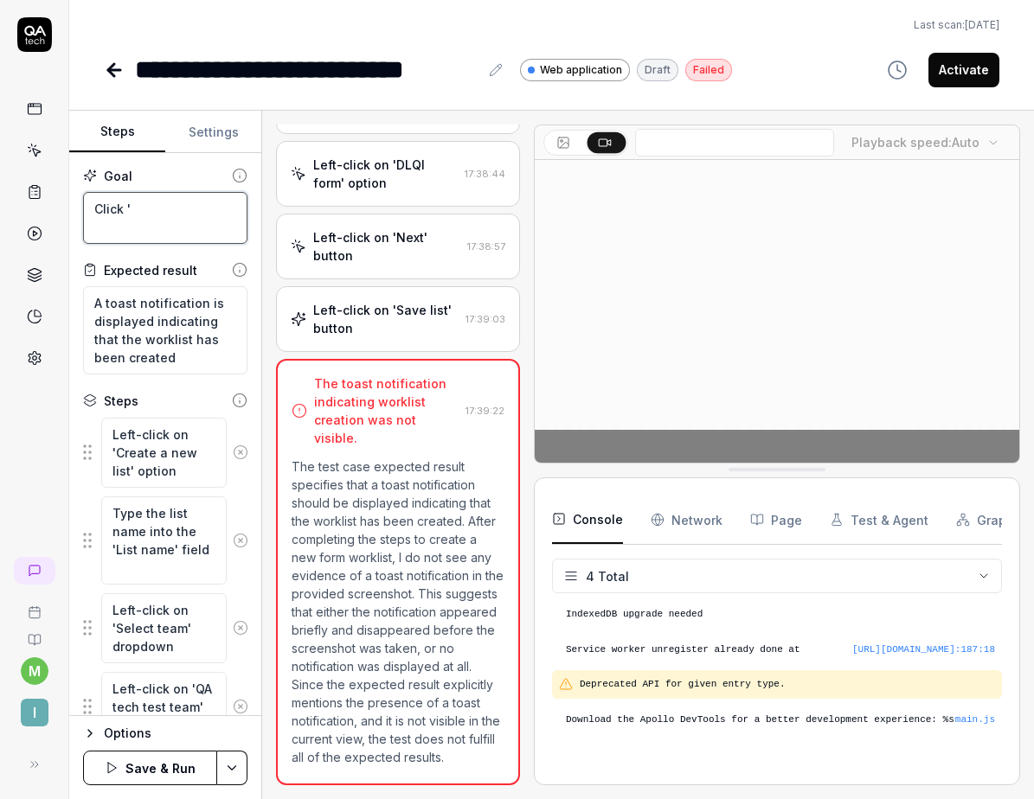
type textarea "*"
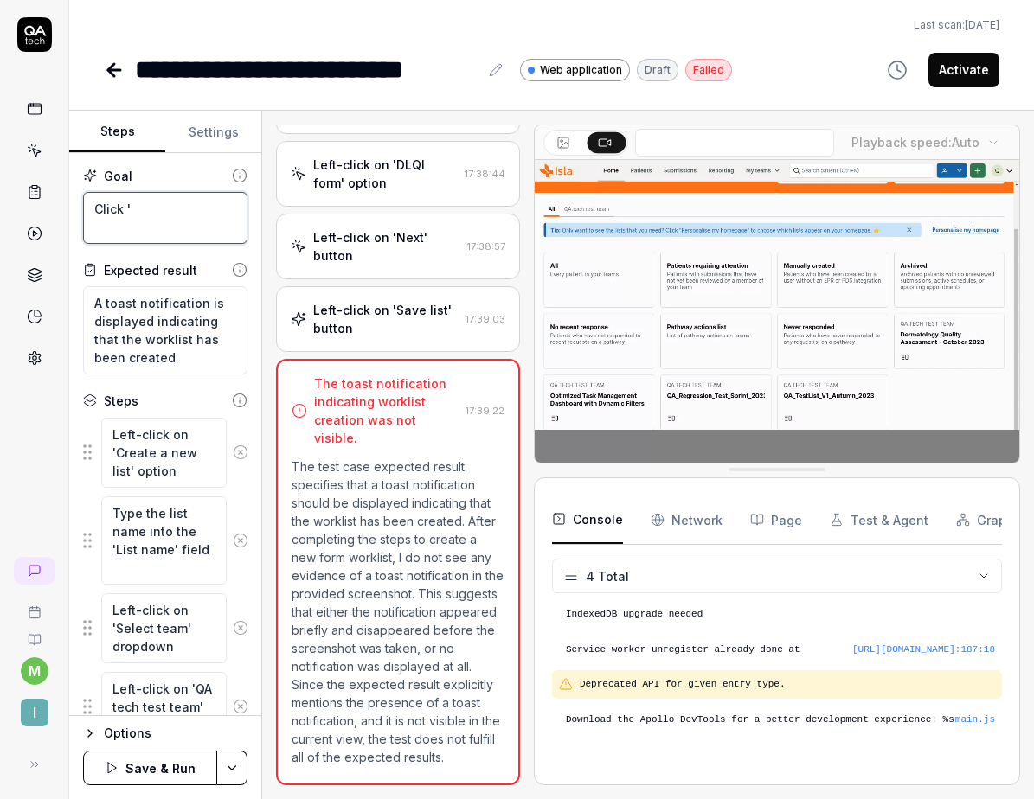
type textarea "Click 'C"
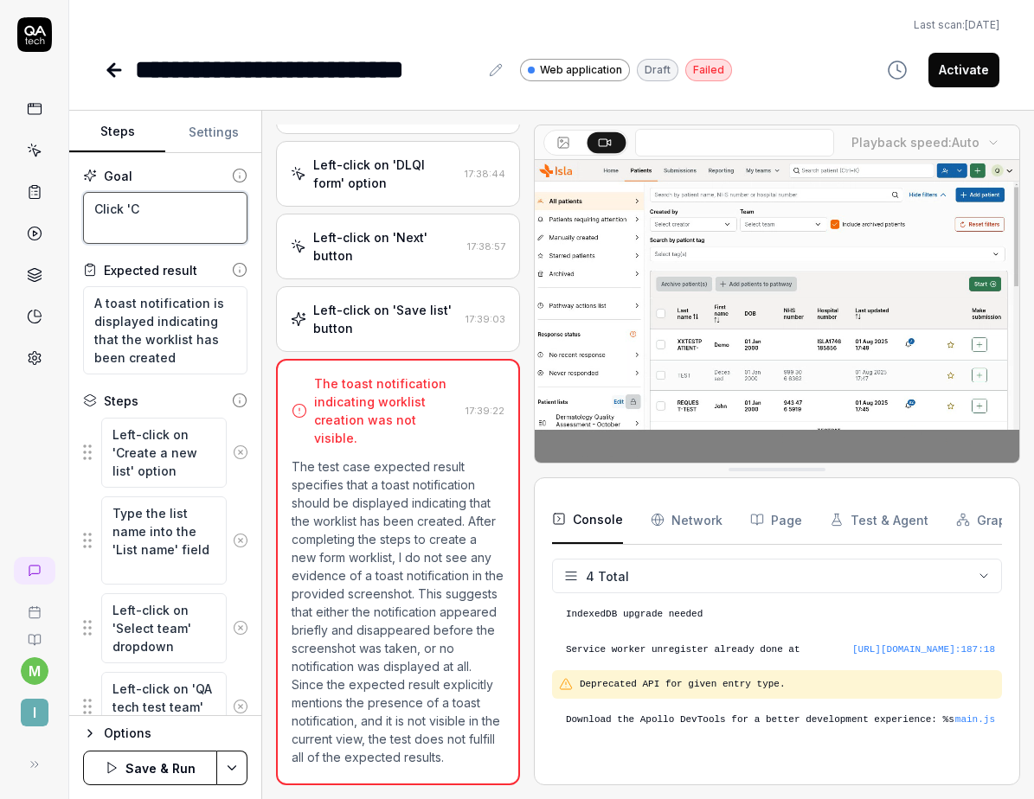
type textarea "*"
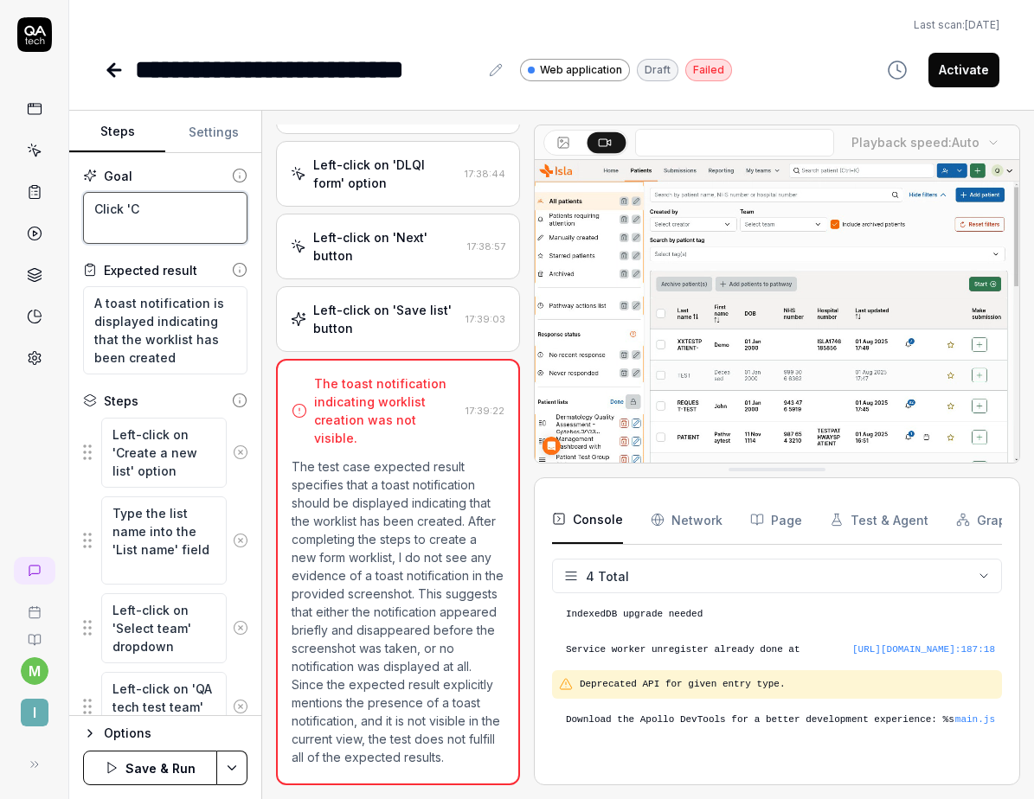
type textarea "Click 'Cr"
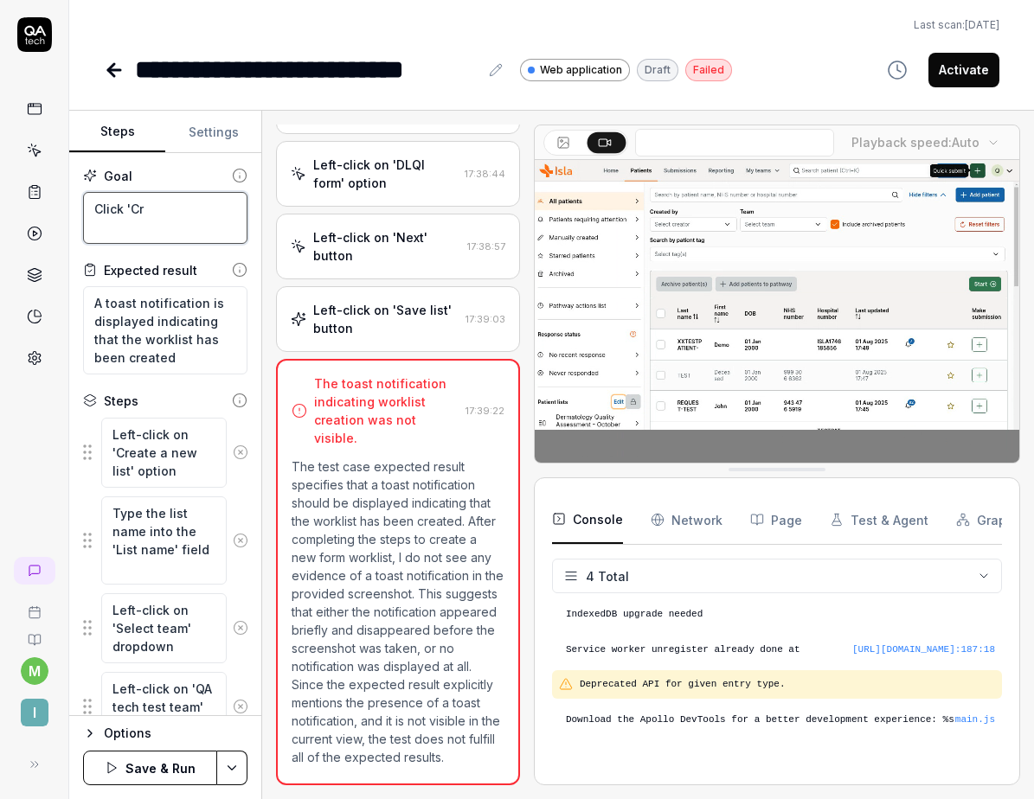
type textarea "*"
type textarea "Click 'Cre"
type textarea "*"
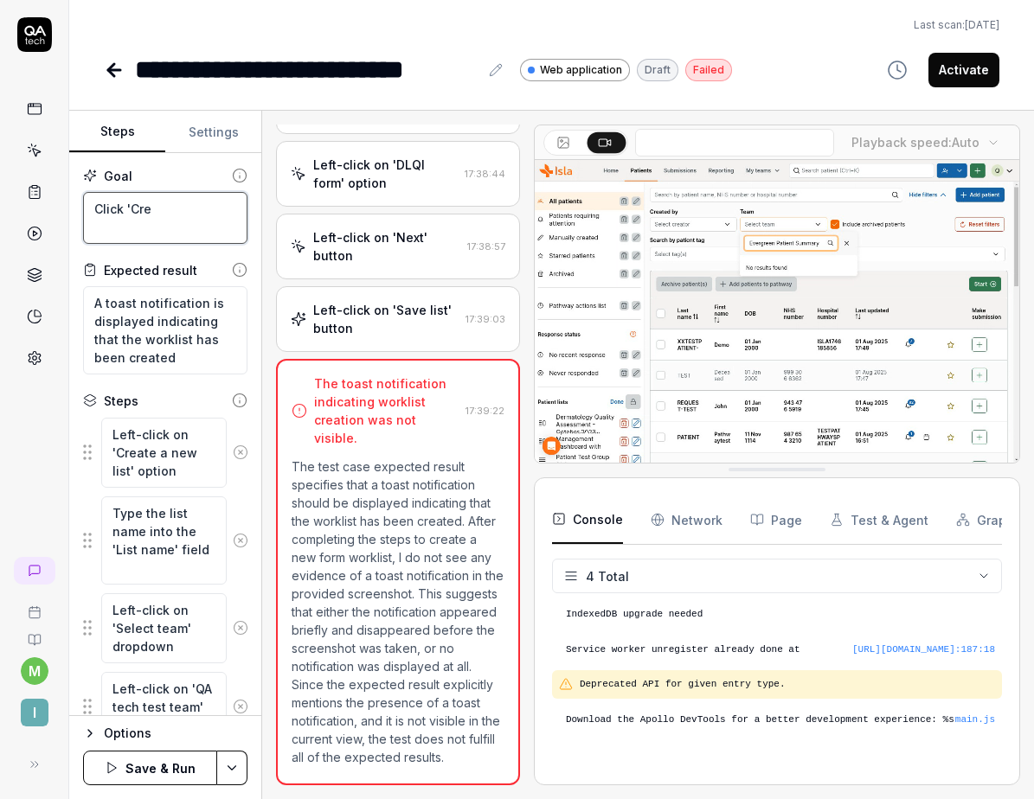
type textarea "Click 'Crea"
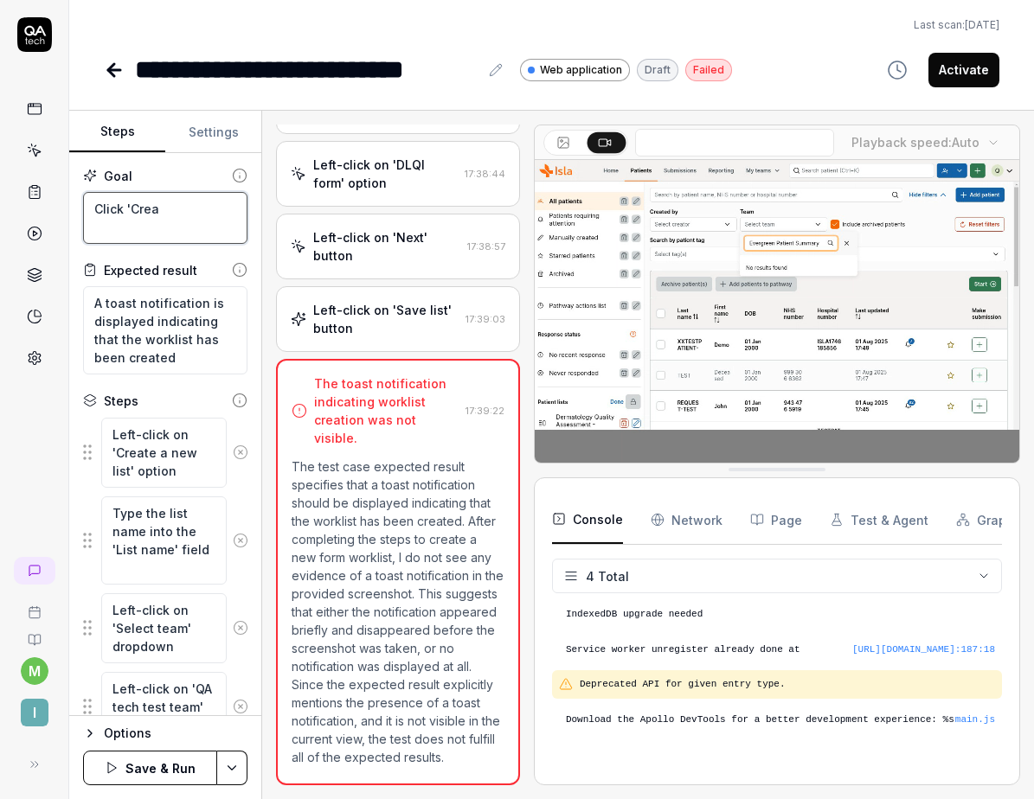
type textarea "*"
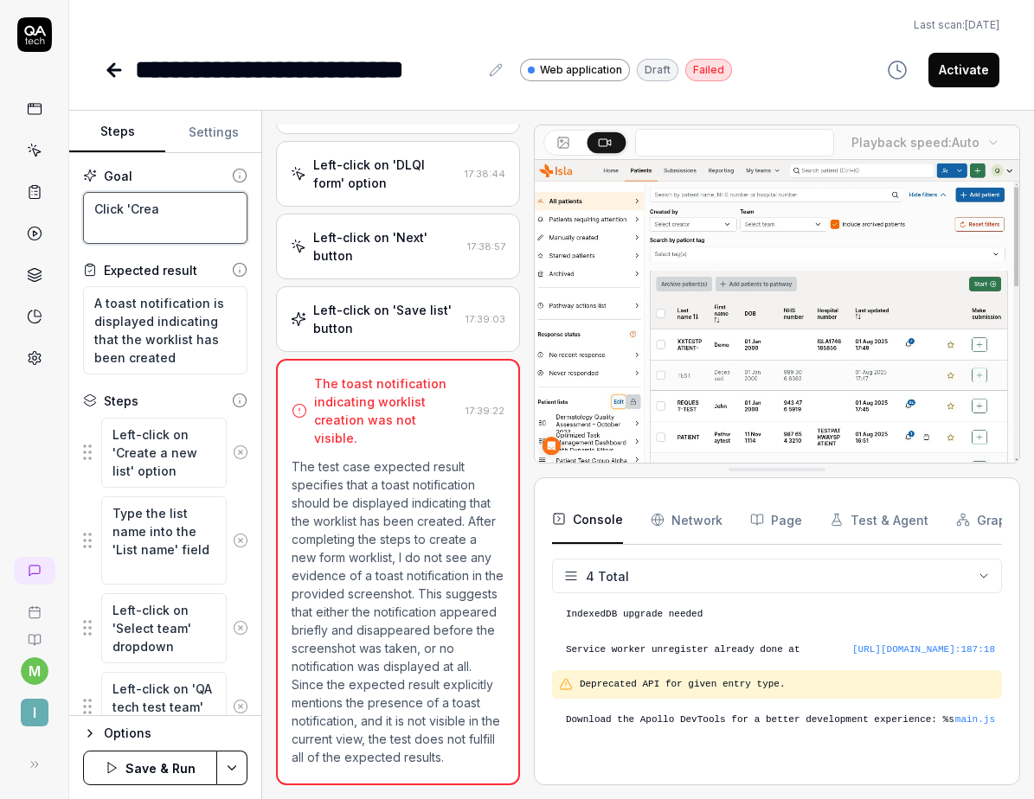
type textarea "Click 'Creat"
type textarea "*"
type textarea "Click 'Create"
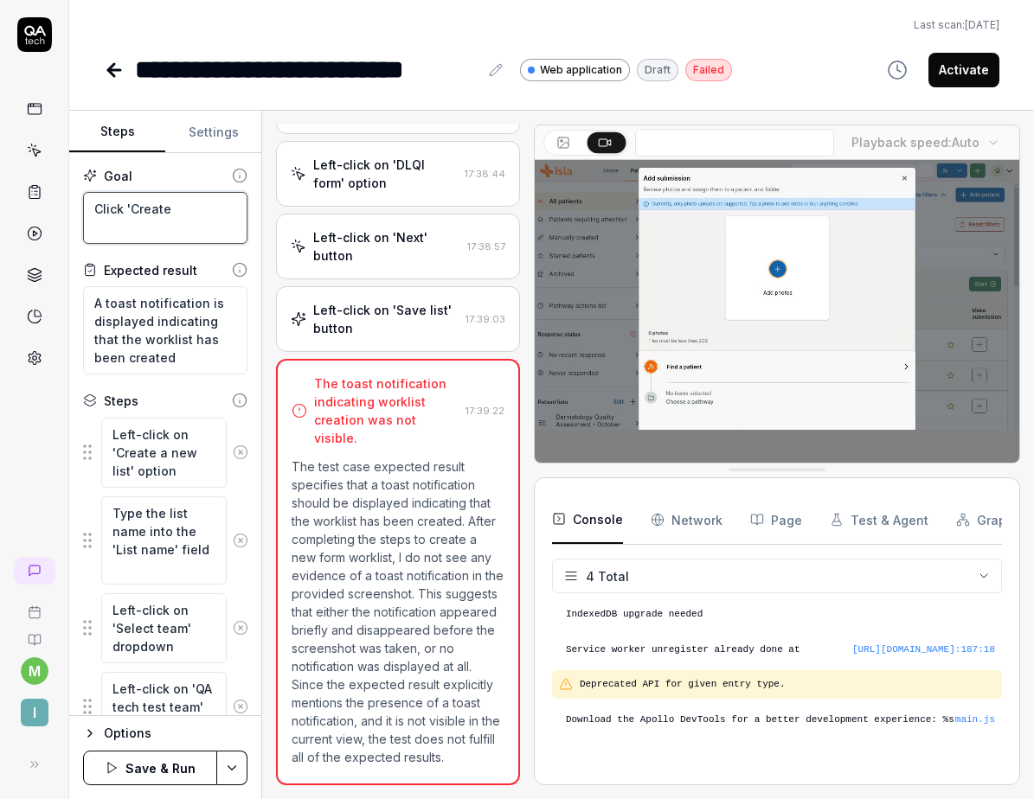
type textarea "*"
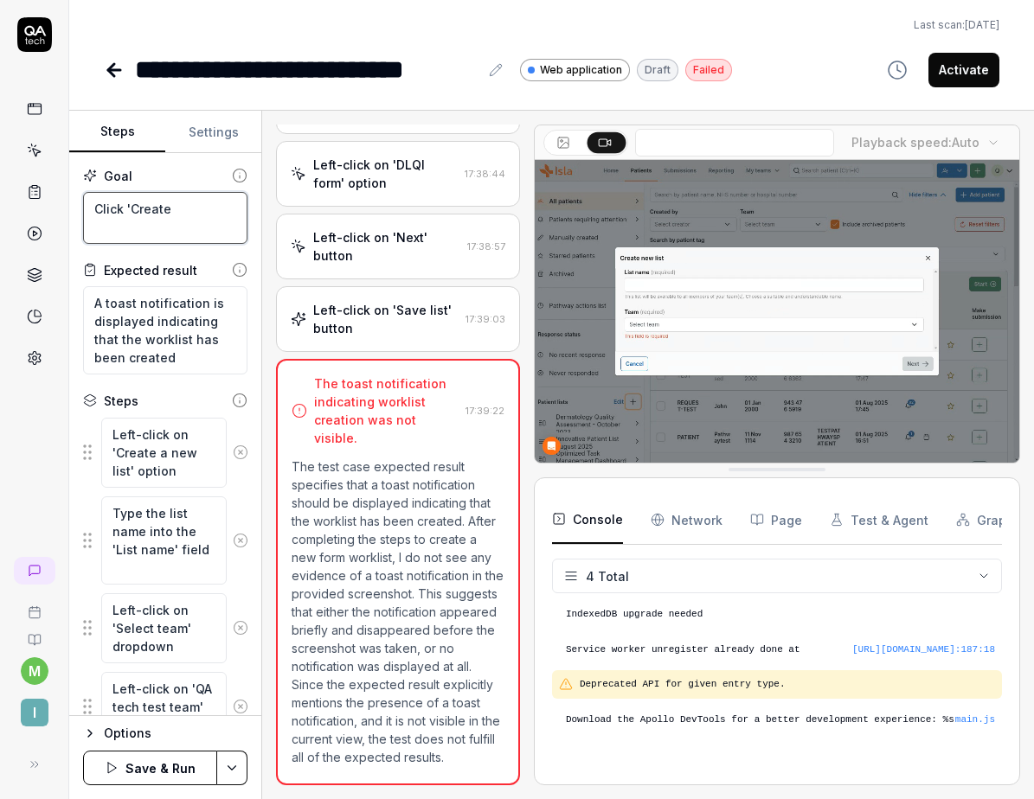
type textarea "Click 'Create"
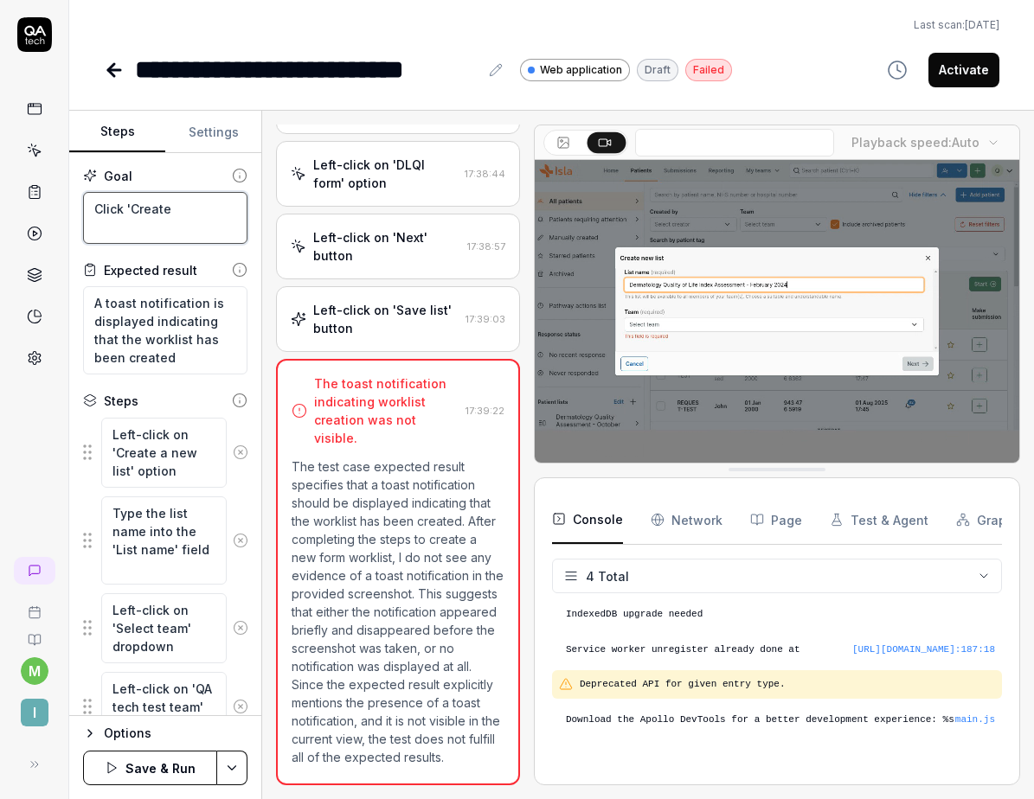
type textarea "*"
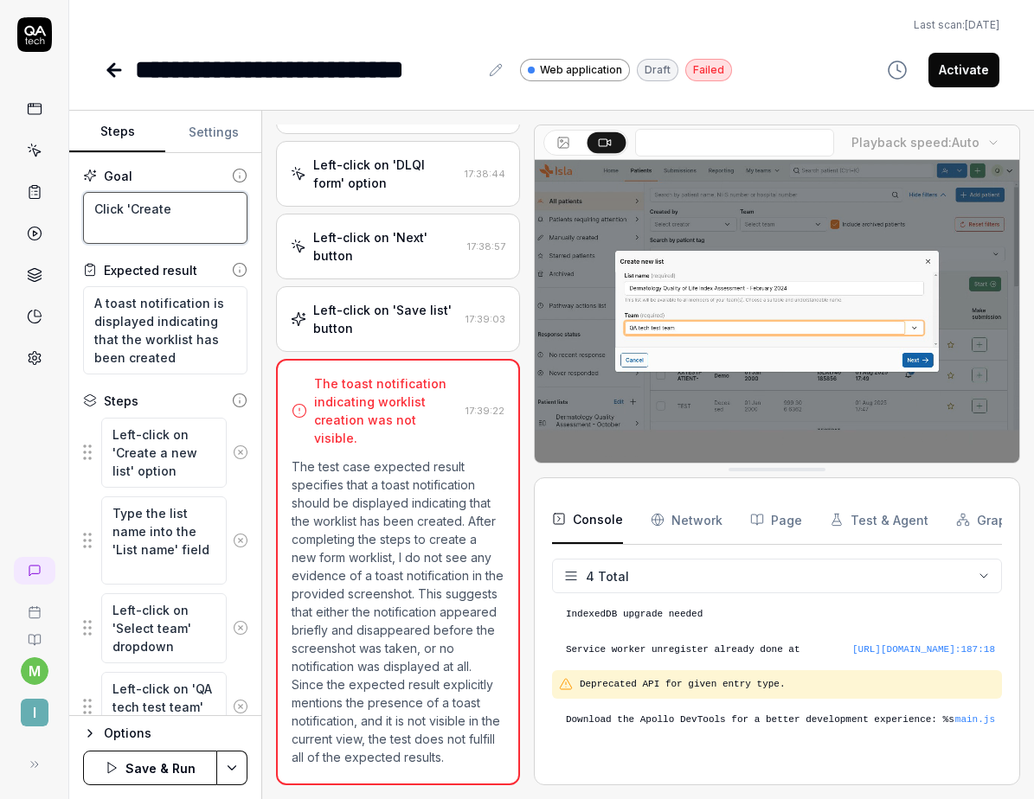
type textarea "Click 'Create a"
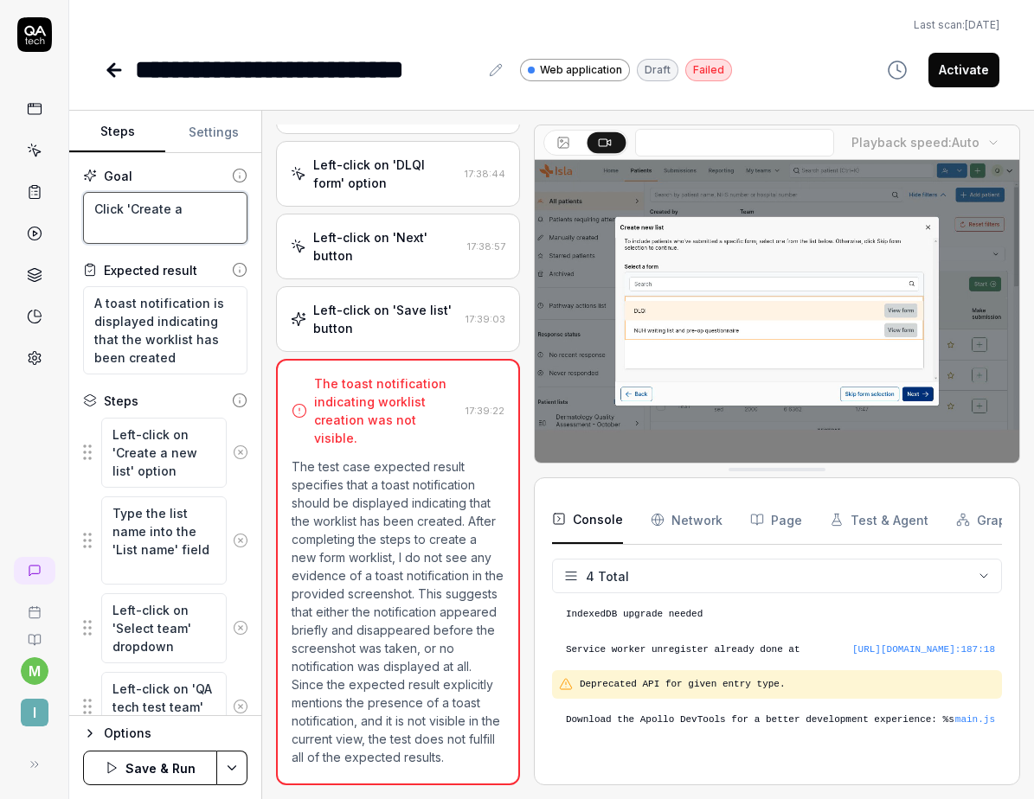
type textarea "*"
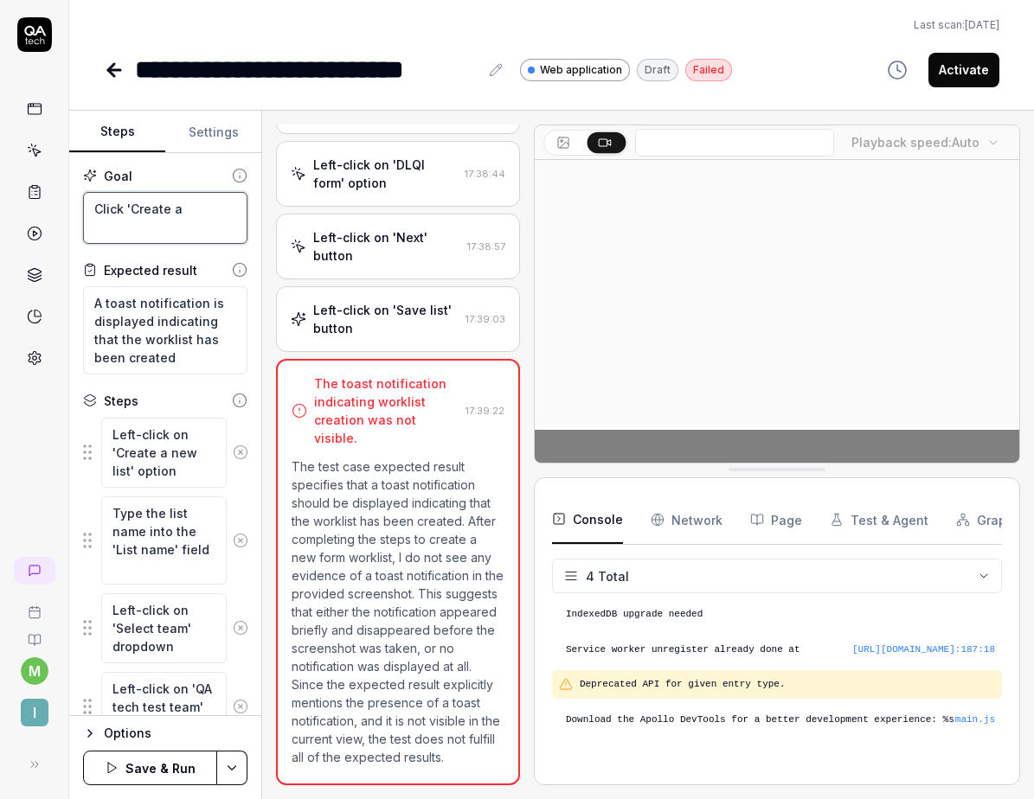
type textarea "Click 'Create a"
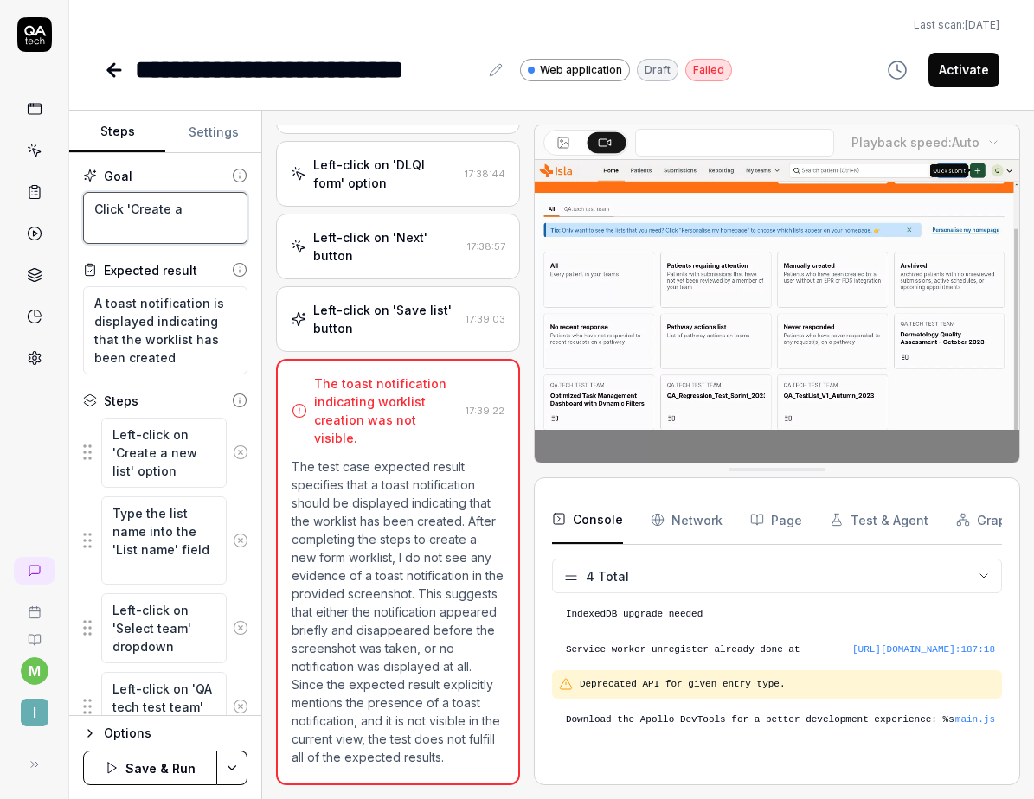
type textarea "*"
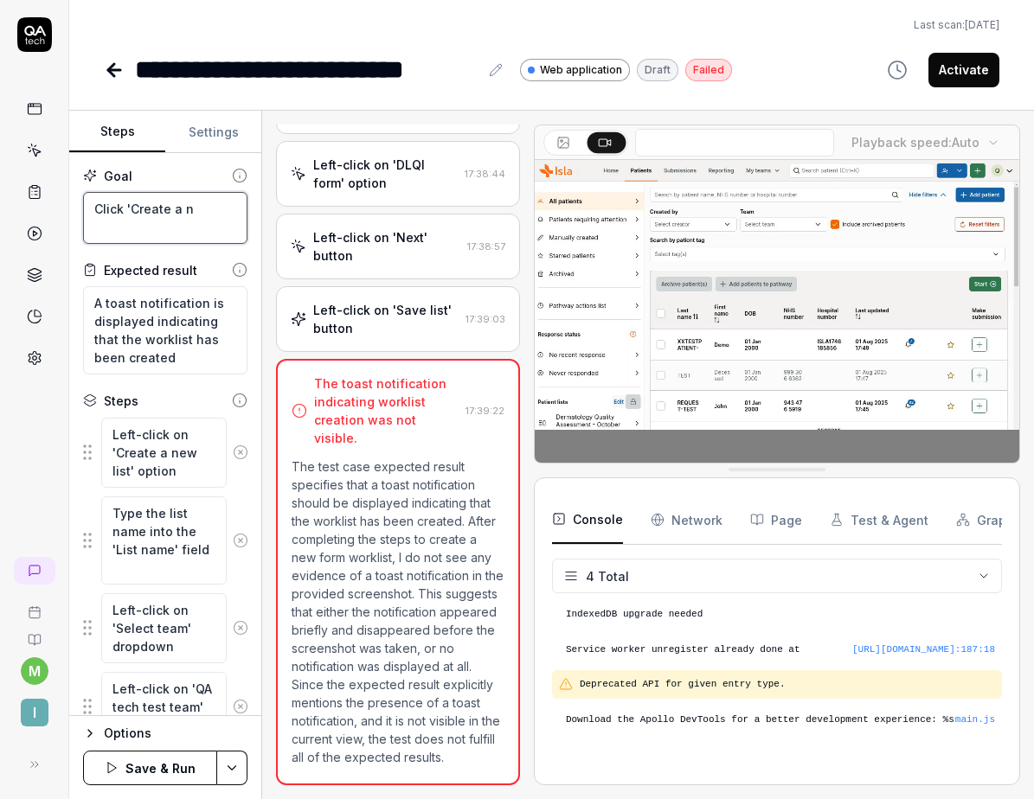
type textarea "Click 'Create a ne"
type textarea "*"
type textarea "Click 'Create a new"
type textarea "*"
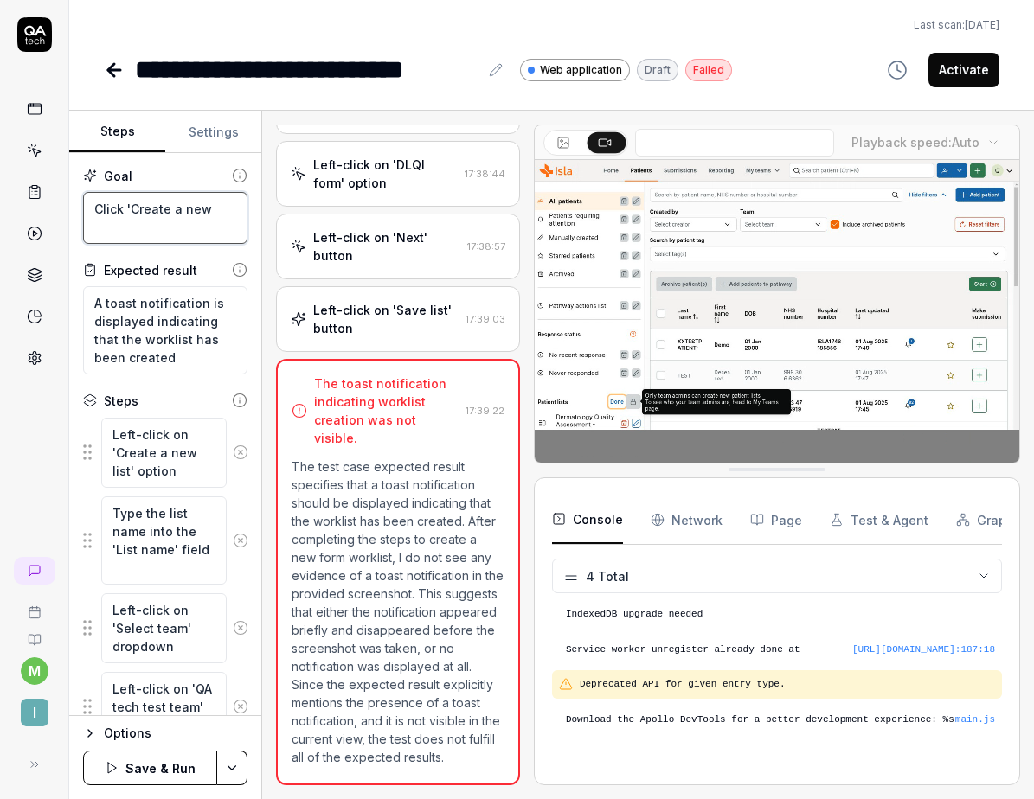
type textarea "Click 'Create a new"
type textarea "*"
type textarea "Click 'Create a new l"
type textarea "*"
type textarea "Click 'Create a new li"
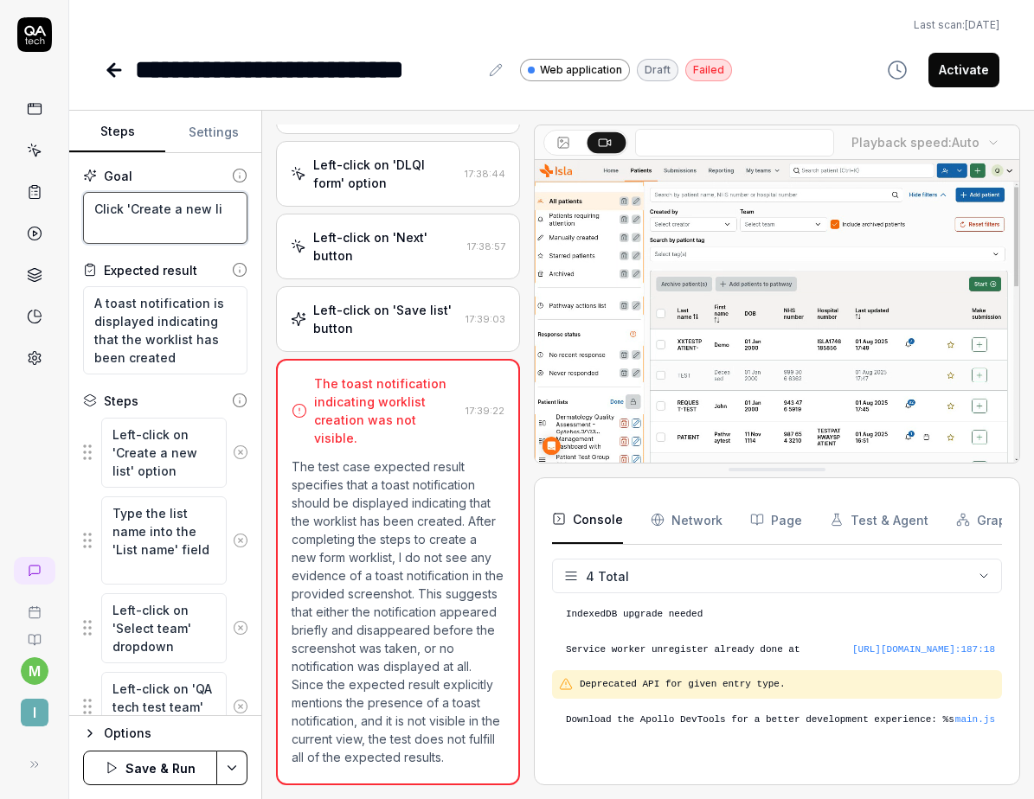
type textarea "*"
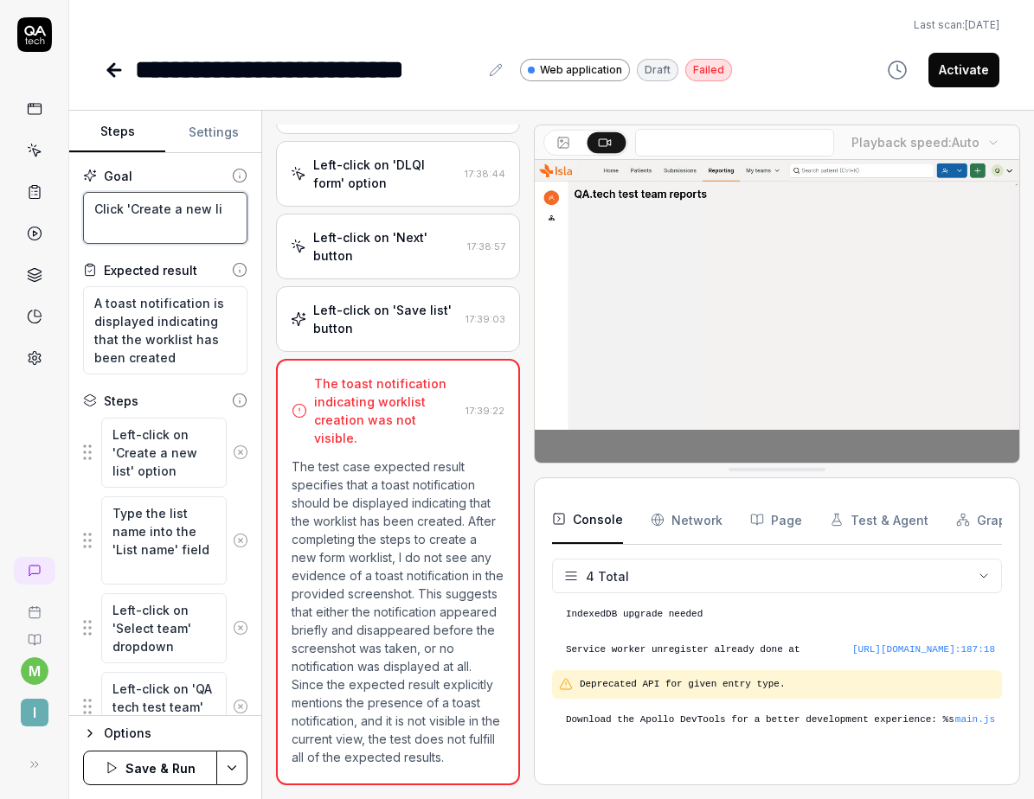
type textarea "Click 'Create a new lis"
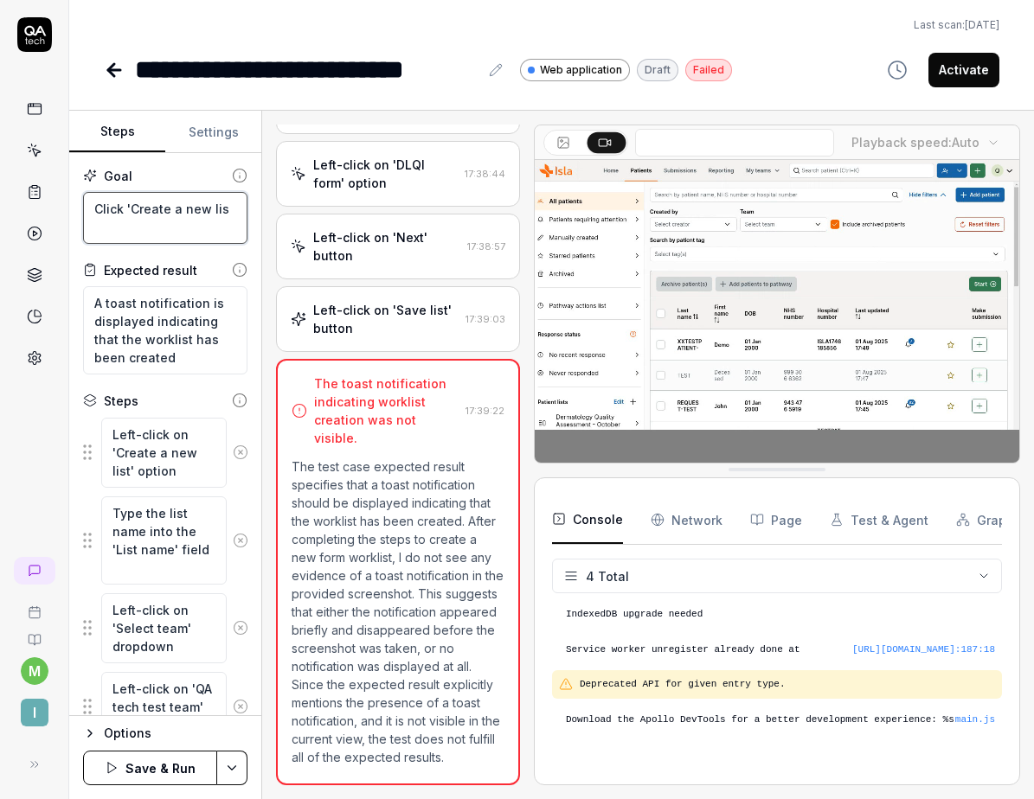
type textarea "*"
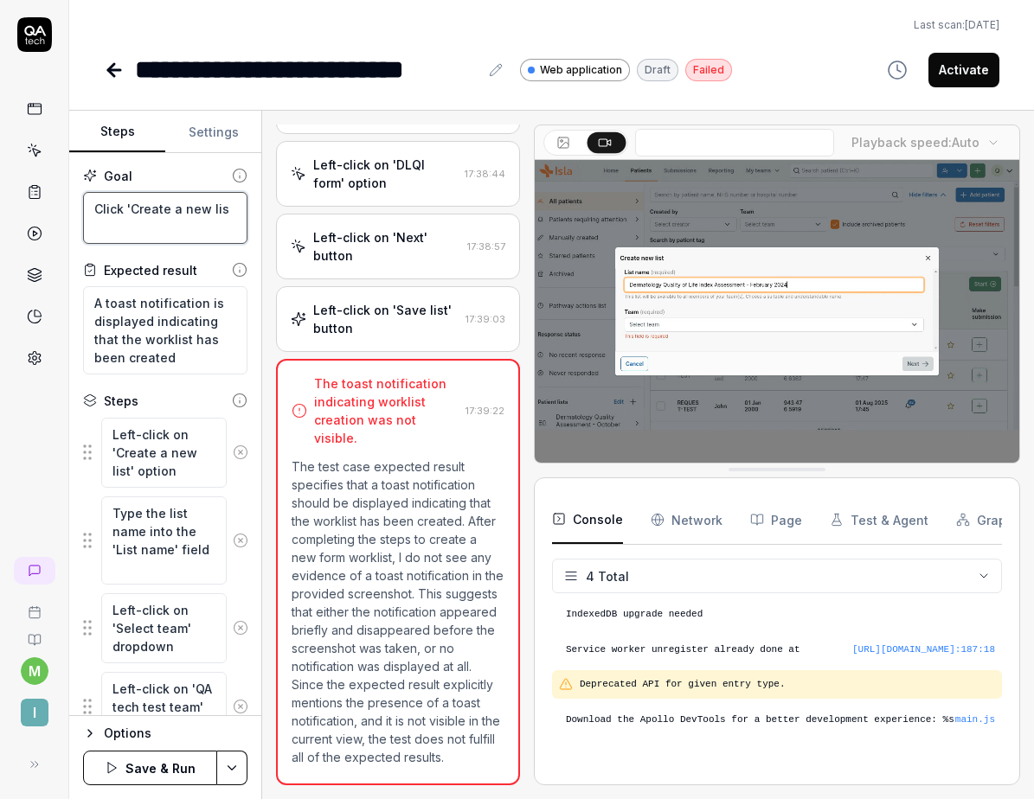
type textarea "Click 'Create a new list"
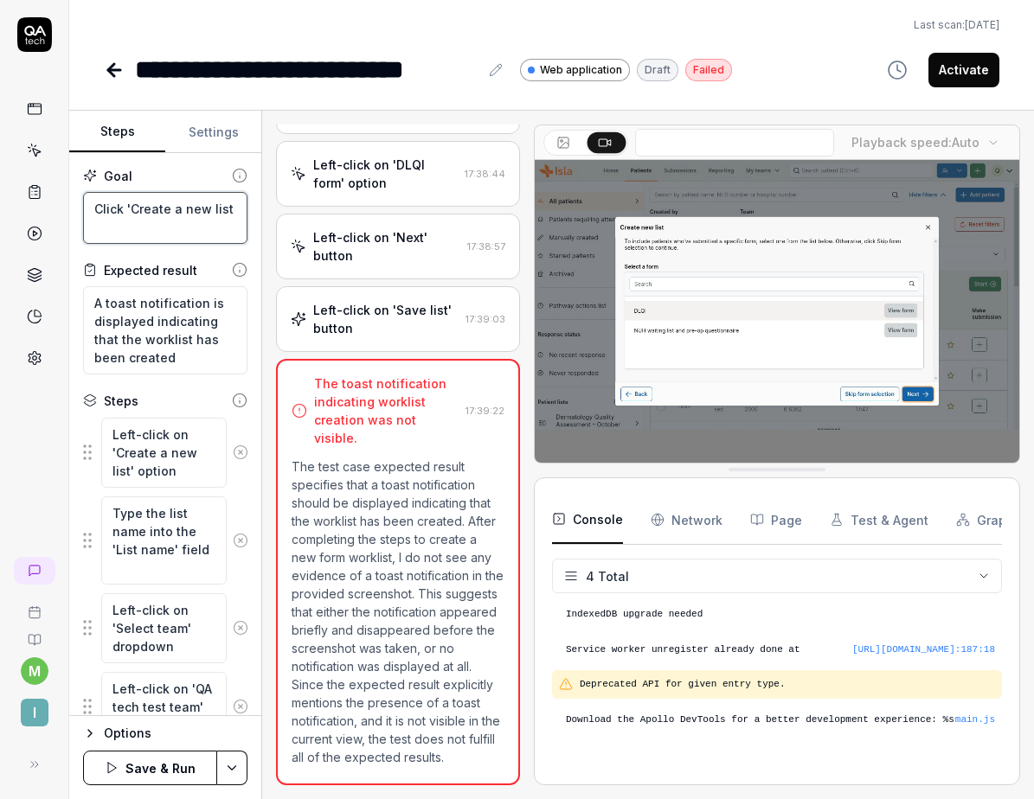
type textarea "*"
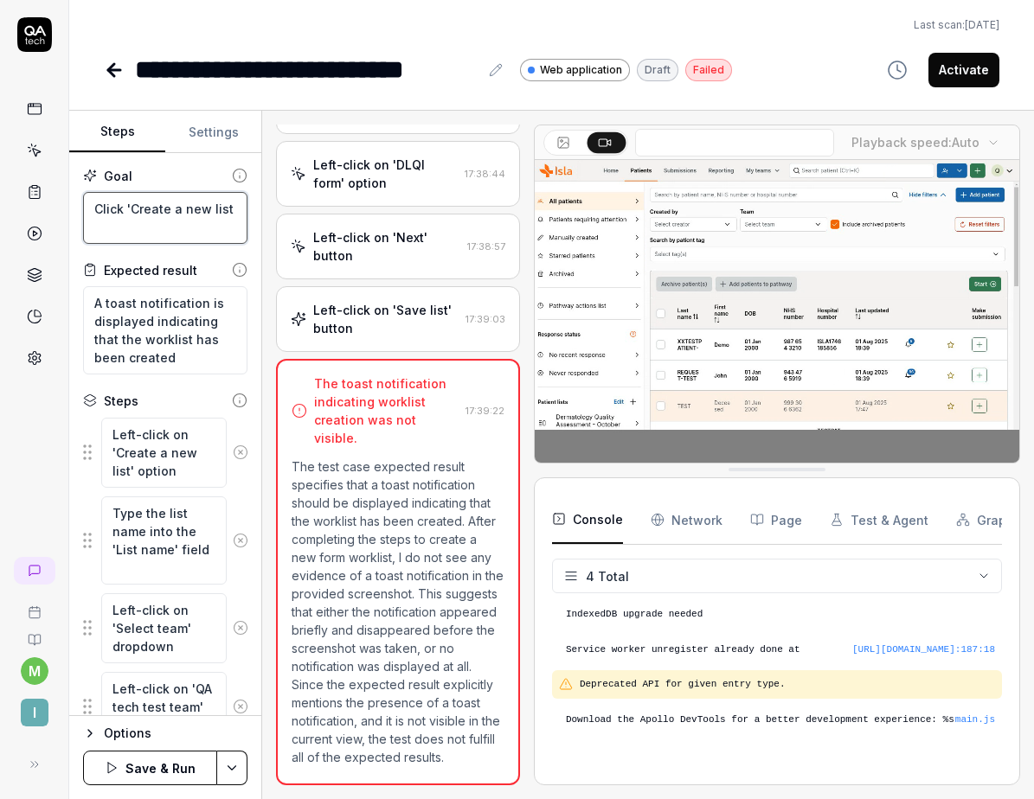
type textarea "Click 'Create a new list'"
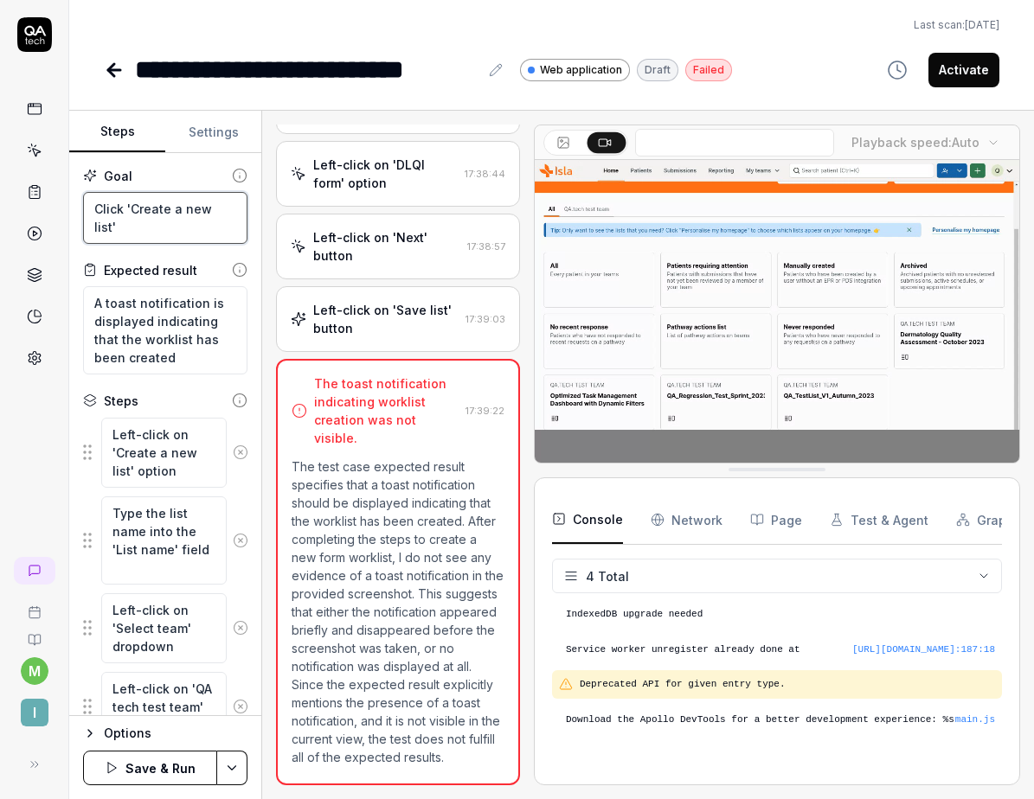
type textarea "*"
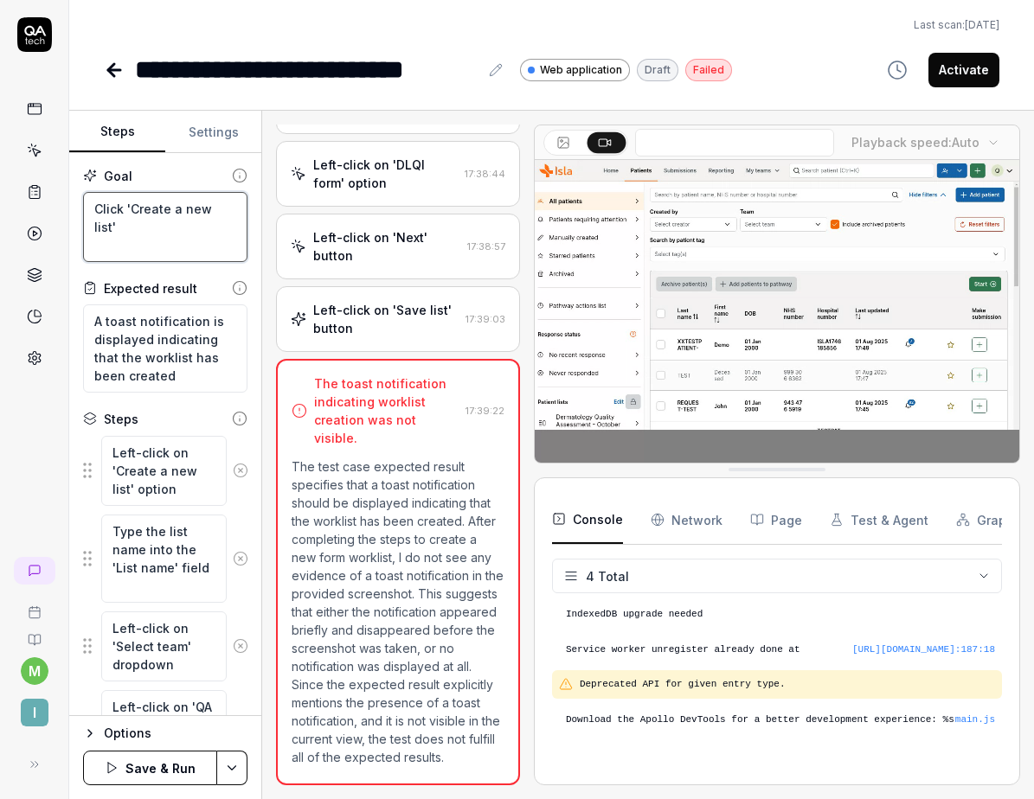
type textarea "Click 'Create a new list'"
type textarea "*"
type textarea "Click 'Create a new list' G"
type textarea "*"
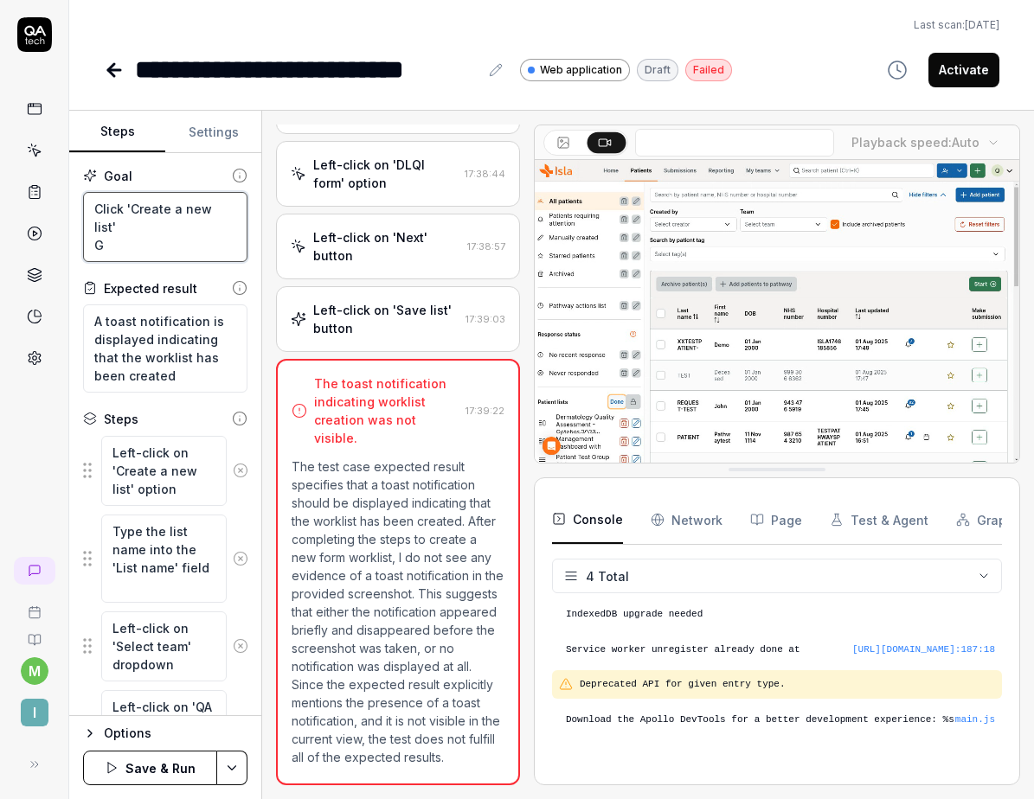
type textarea "Click 'Create a new list' Gi"
type textarea "*"
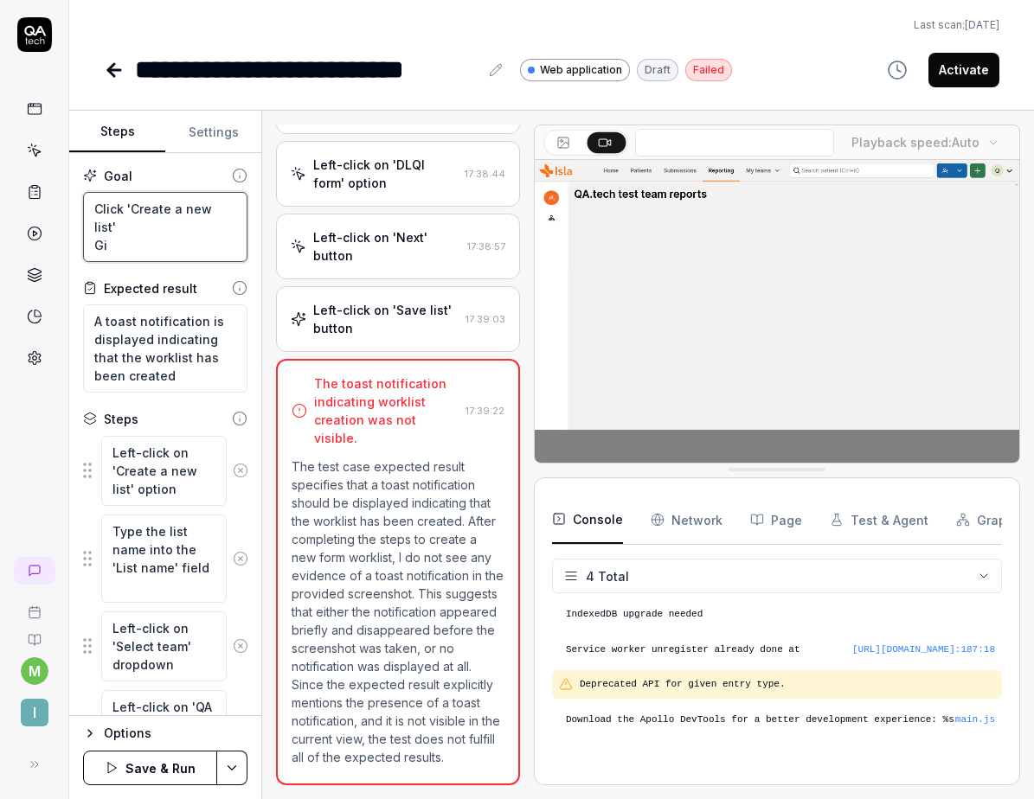
type textarea "Click 'Create a new list' Giv"
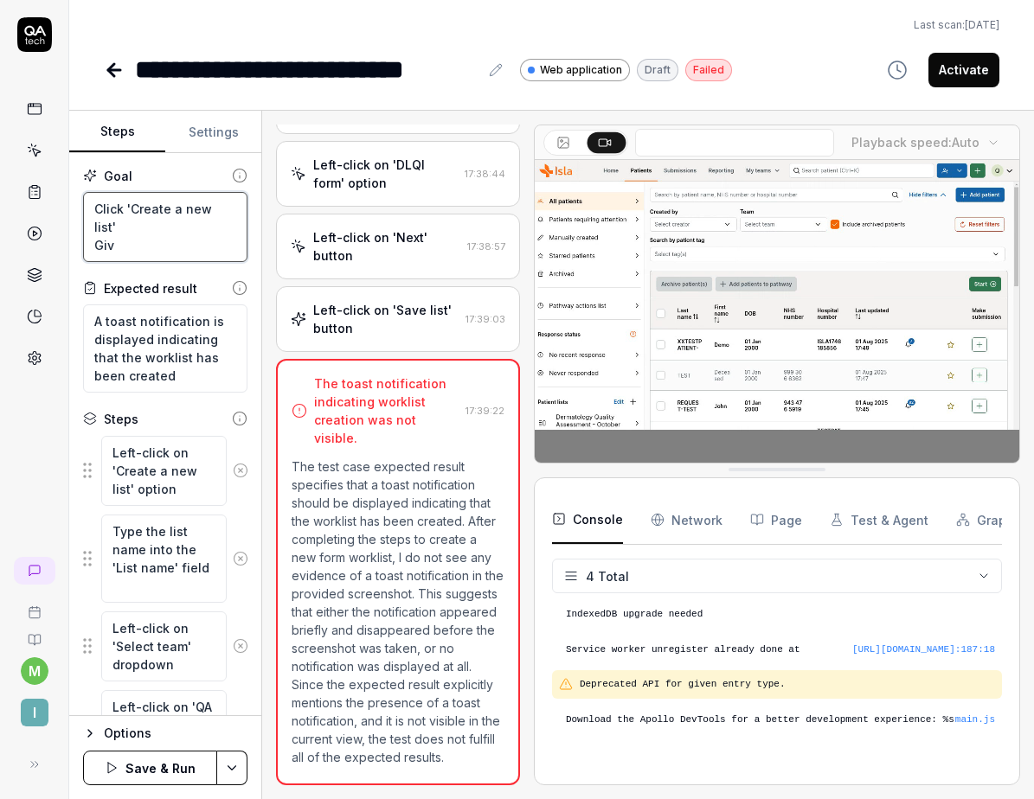
type textarea "*"
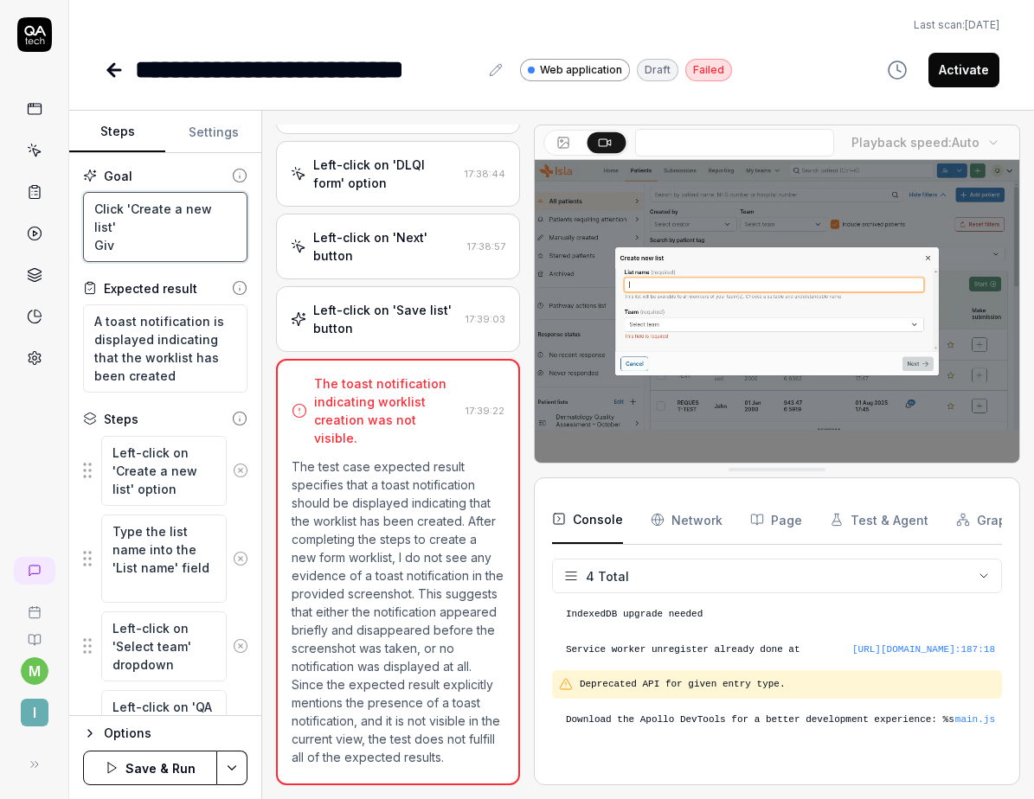
type textarea "Click 'Create a new list' Give"
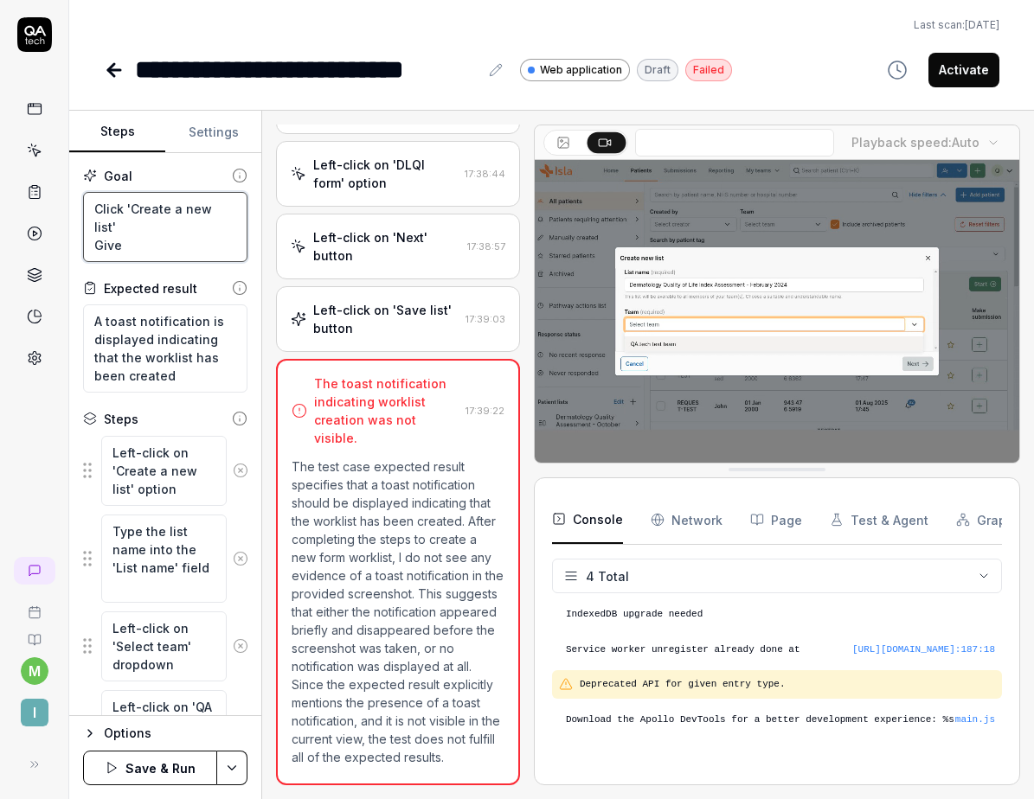
type textarea "*"
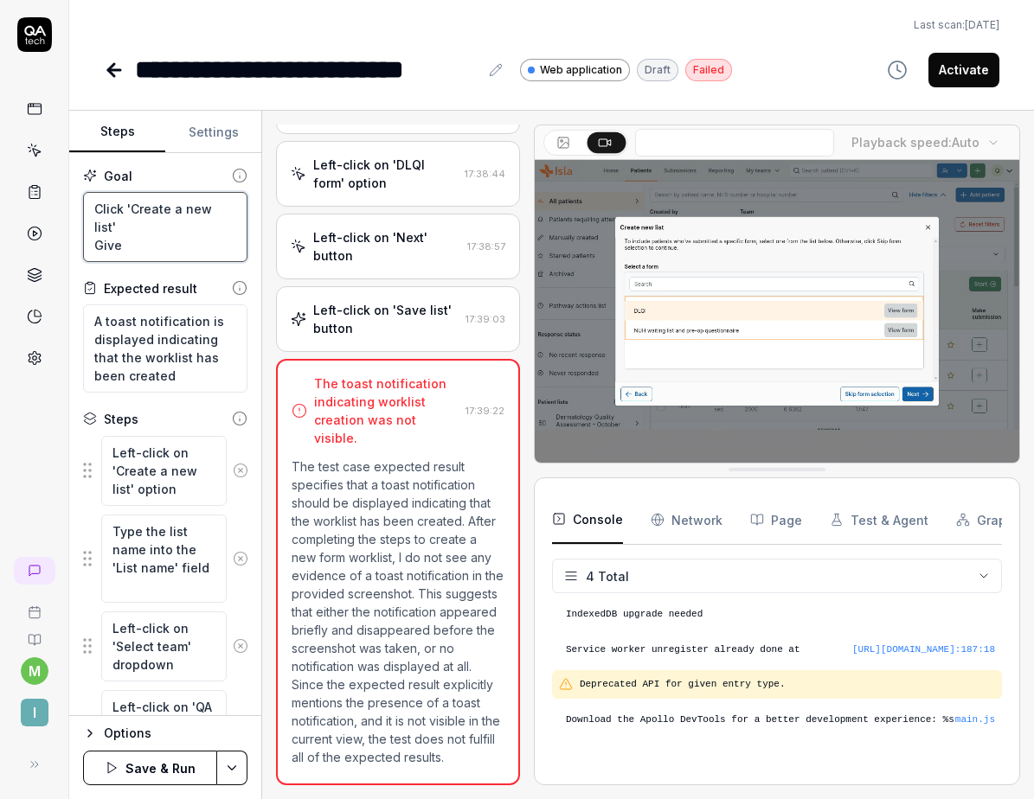
type textarea "Click 'Create a new list' Give"
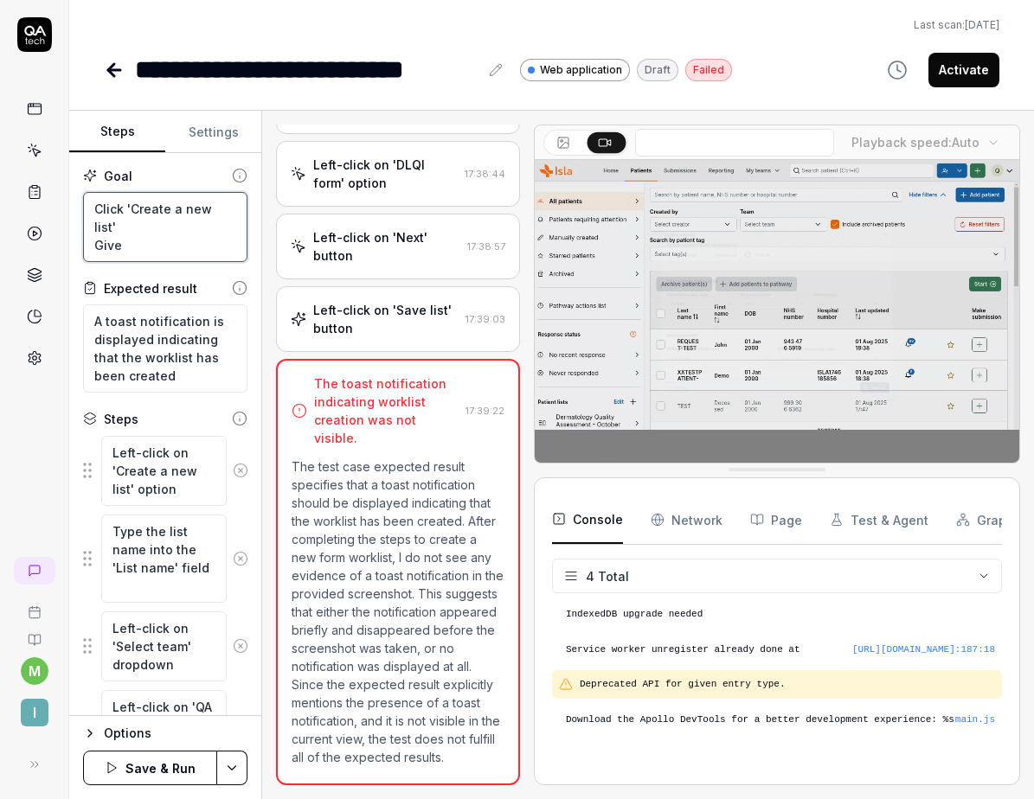
type textarea "*"
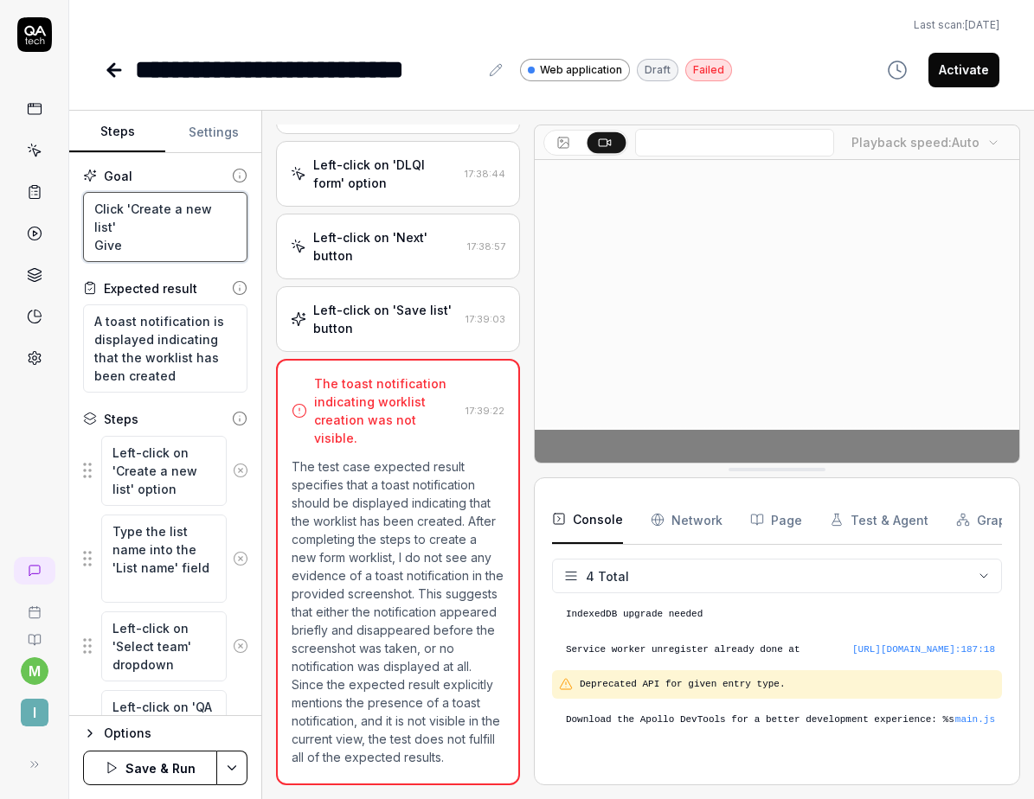
type textarea "Click 'Create a new list' Give i"
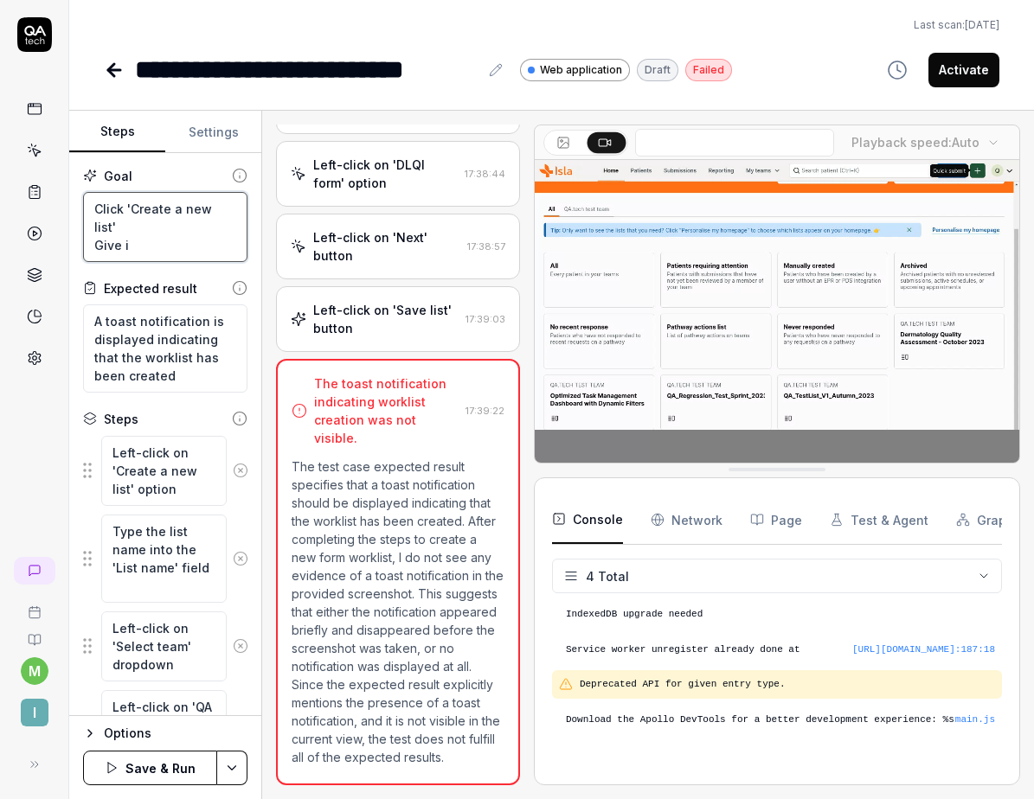
type textarea "*"
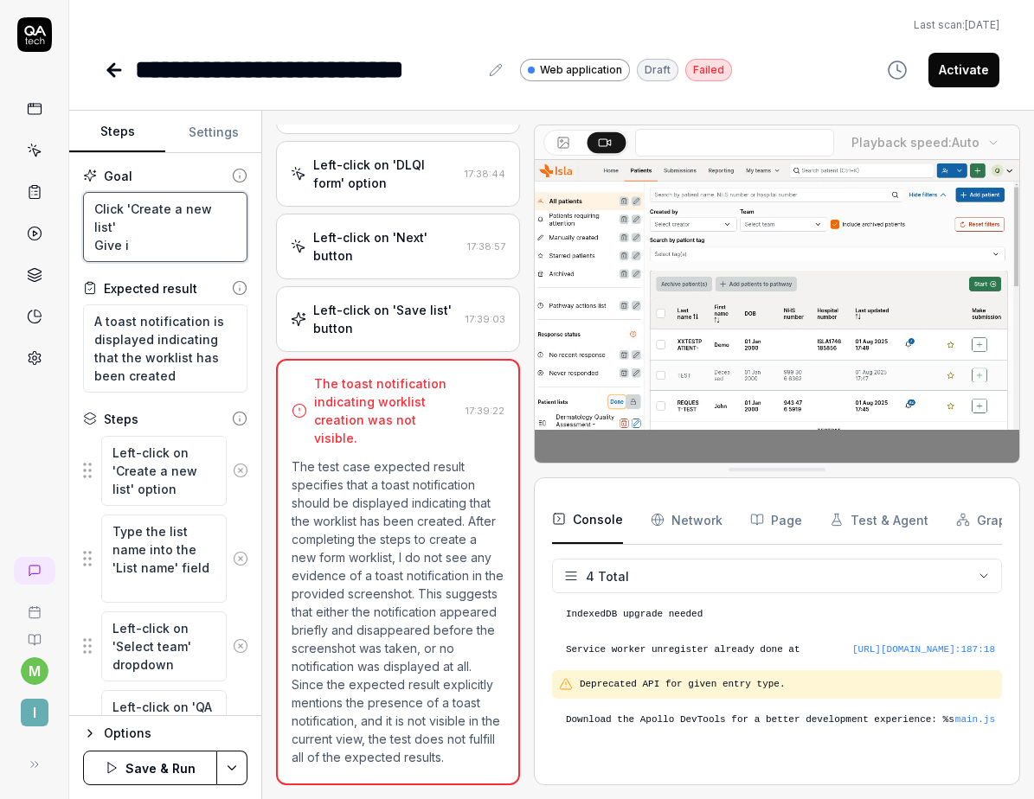
type textarea "Click 'Create a new list' Give it"
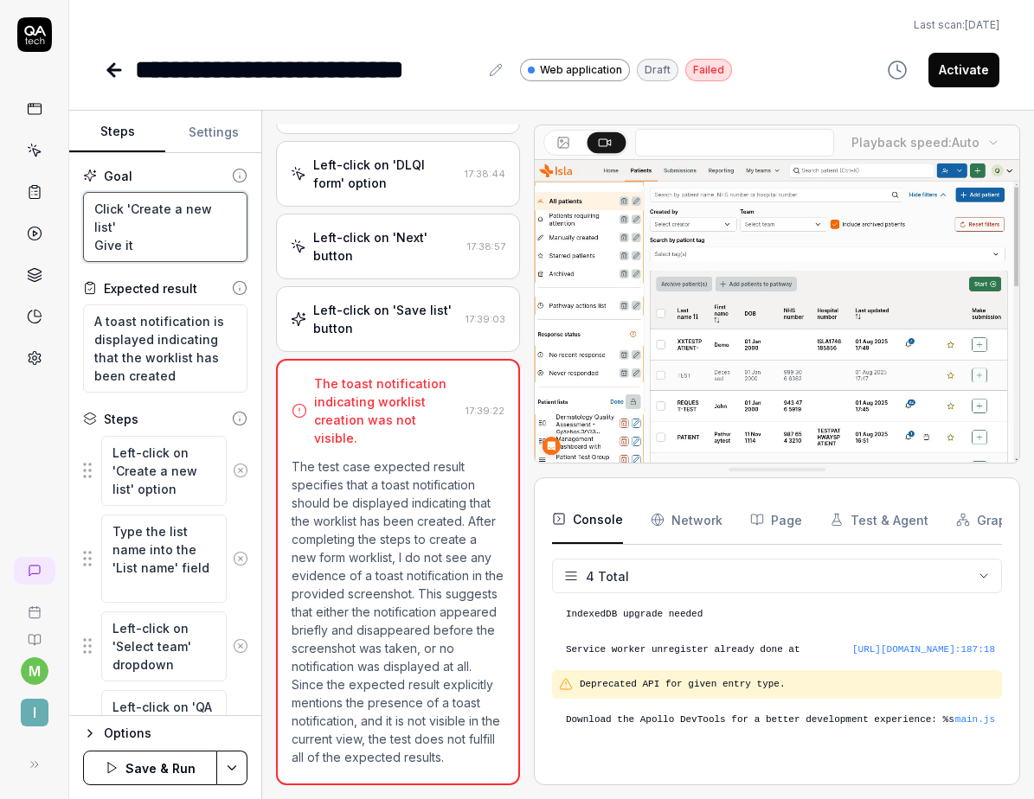
type textarea "*"
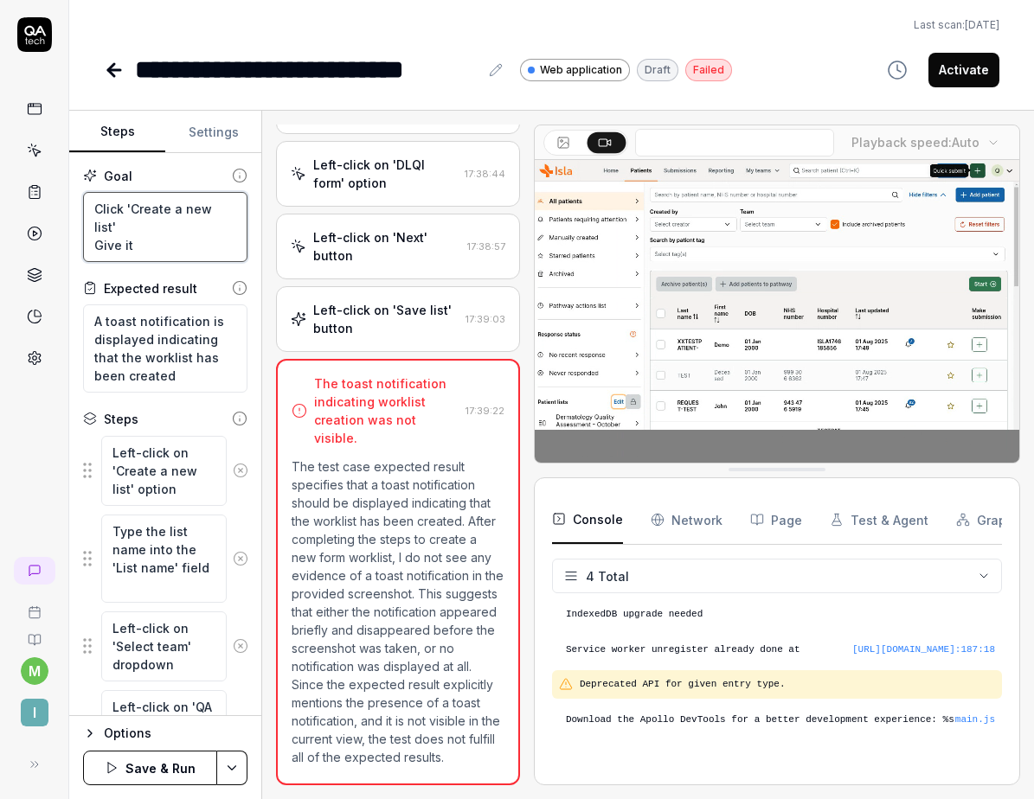
type textarea "Click 'Create a new list' Give it"
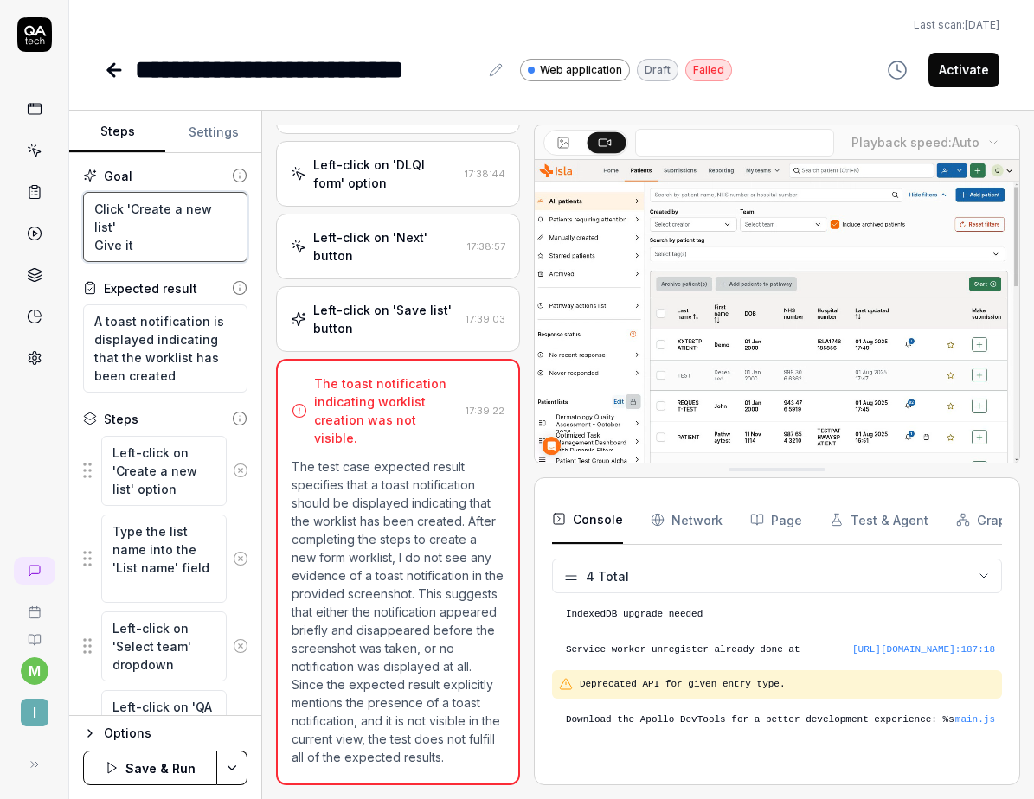
type textarea "*"
type textarea "Click 'Create a new list' Give it a"
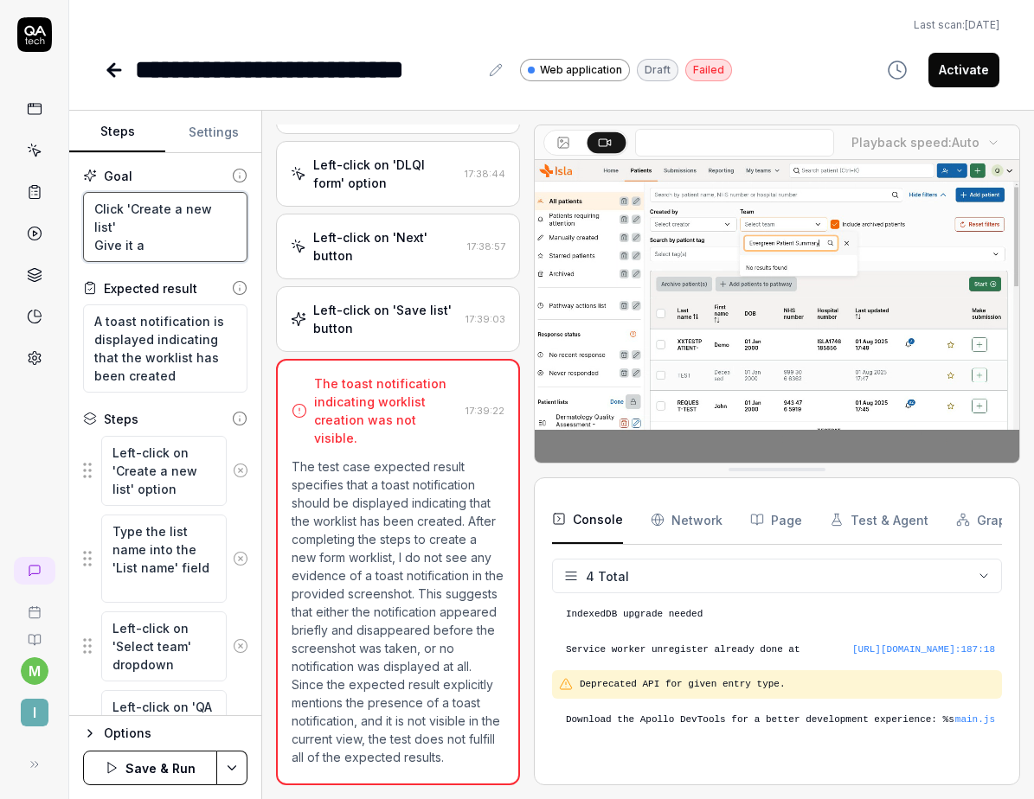
type textarea "*"
type textarea "Click 'Create a new list' Give it a"
type textarea "*"
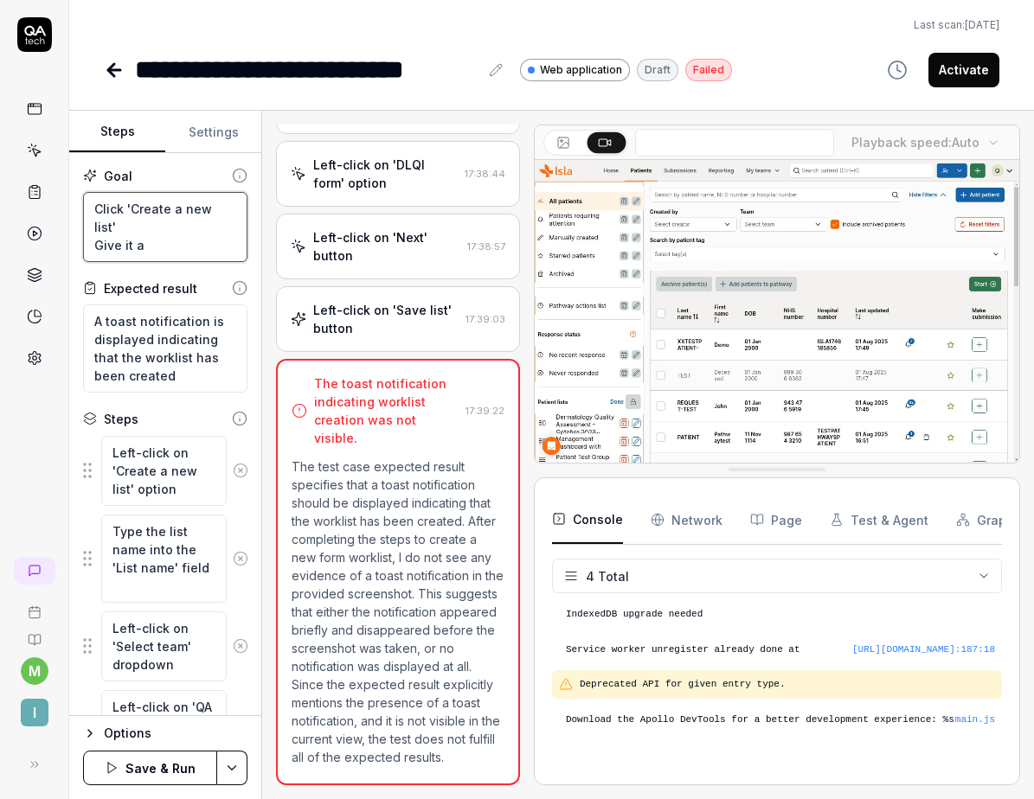
type textarea "Click 'Create a new list' Give it a n"
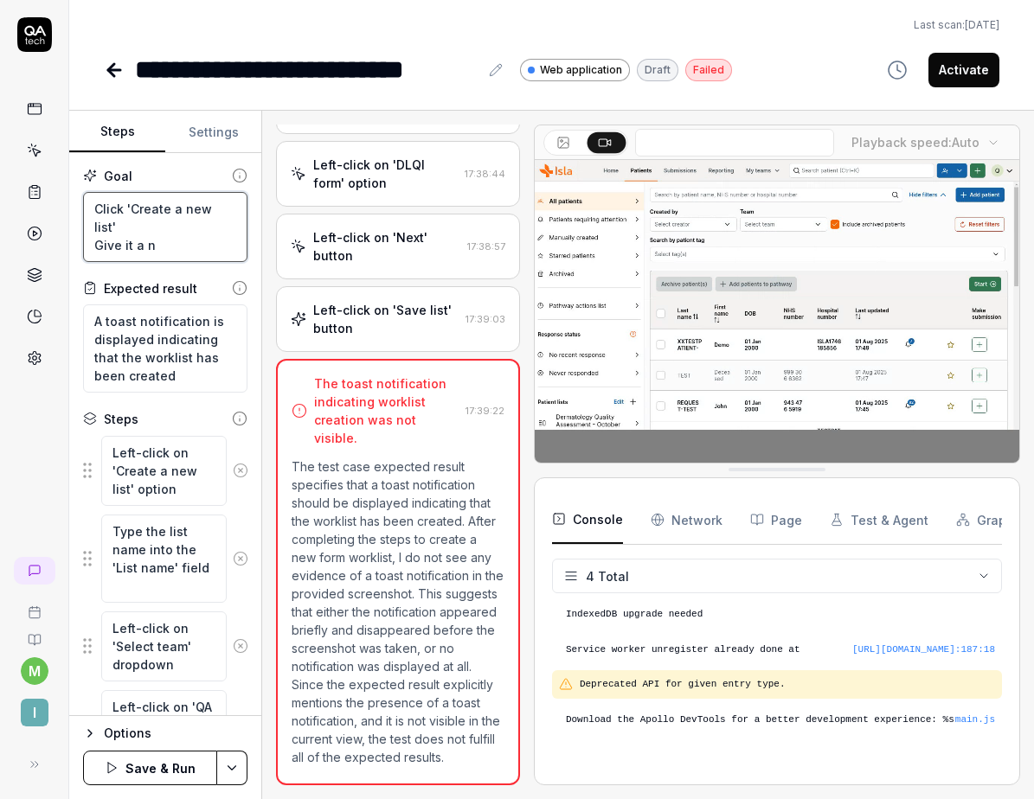
type textarea "*"
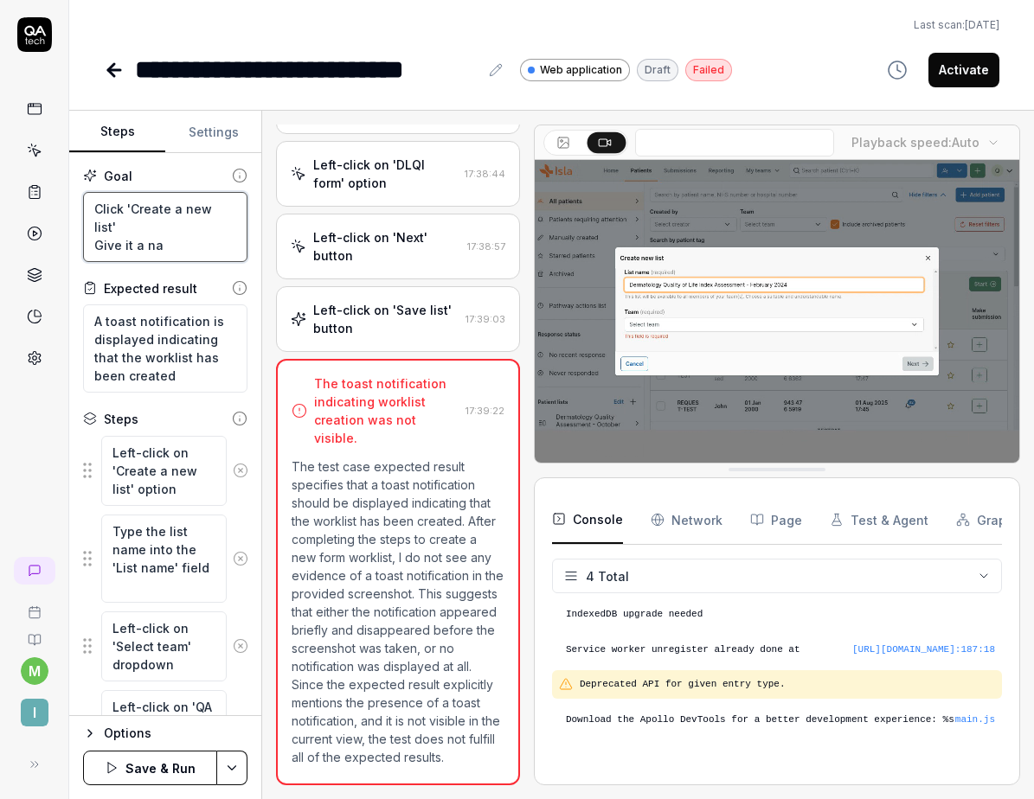
type textarea "Click 'Create a new list' Give it a nam"
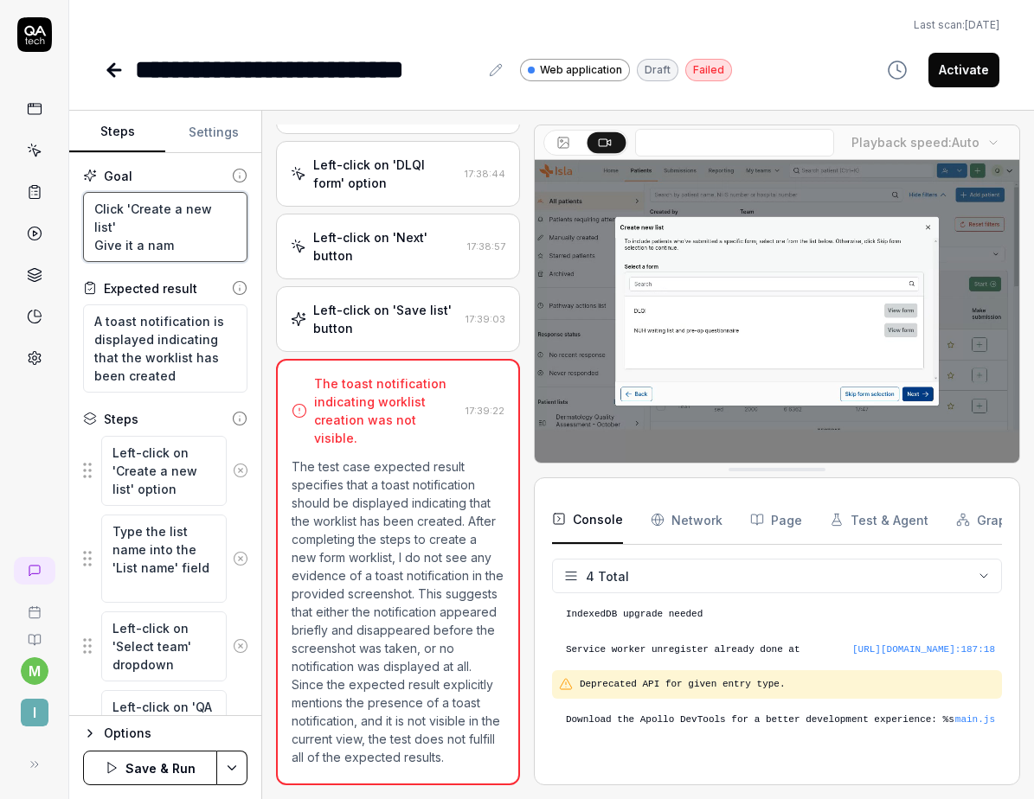
type textarea "*"
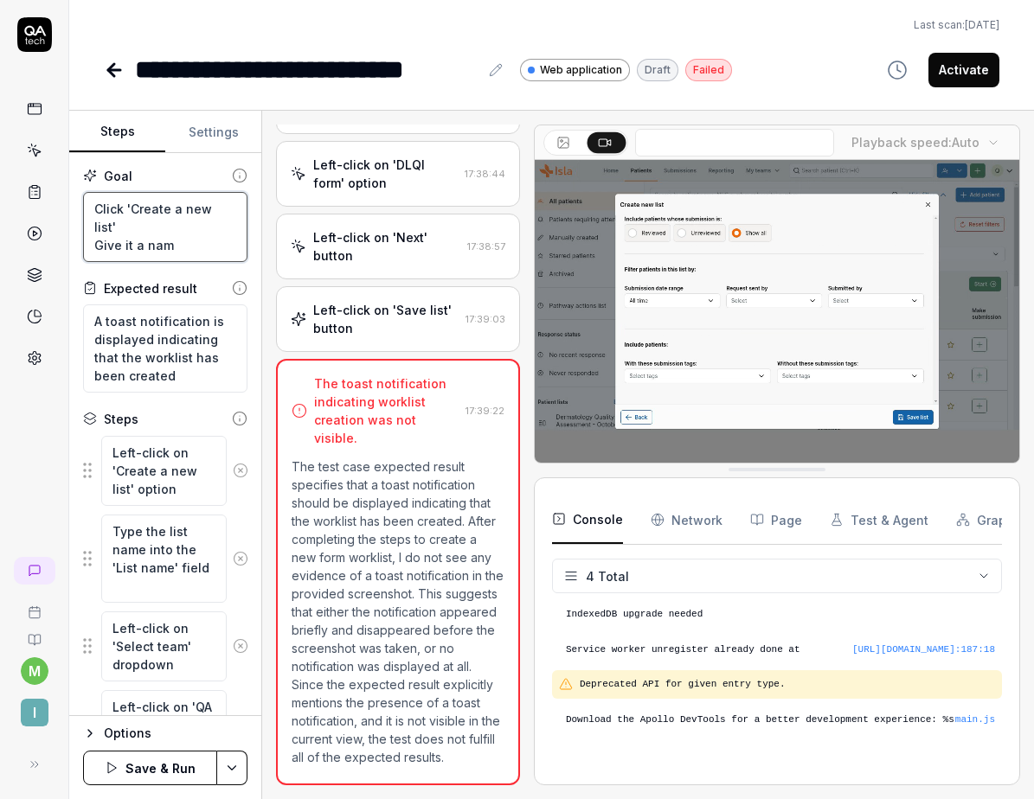
type textarea "Click 'Create a new list' Give it a name"
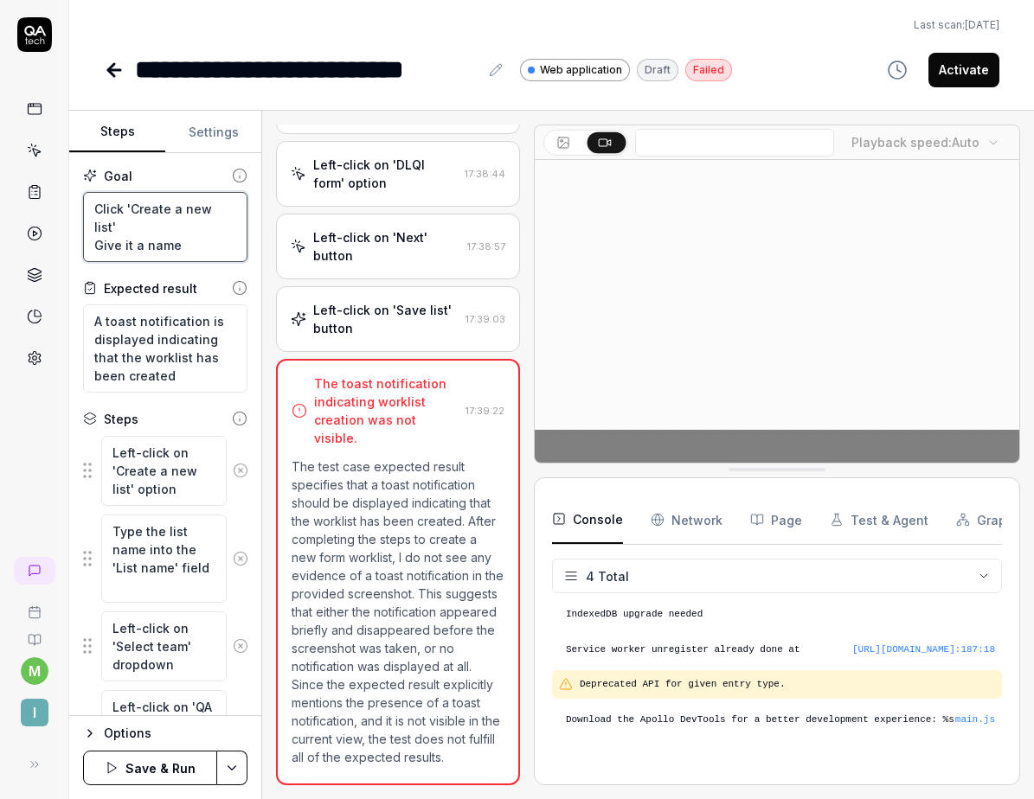
type textarea "*"
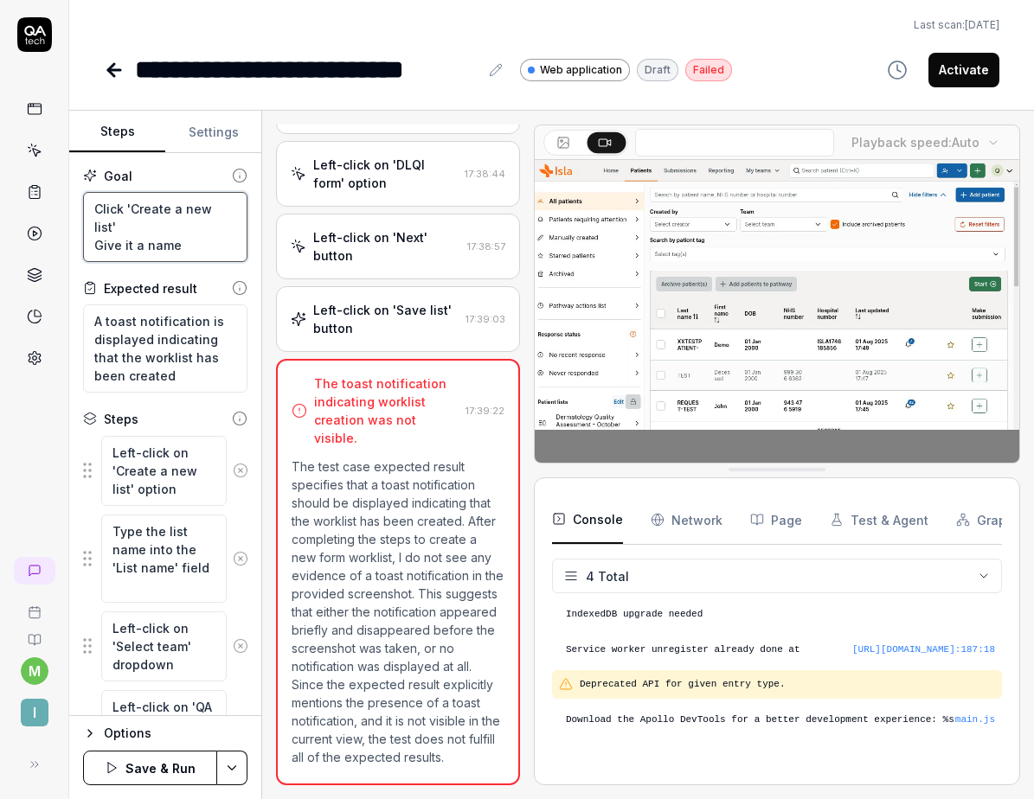
type textarea "Click 'Create a new list' Give it a name"
type textarea "*"
type textarea "Click 'Create a new list' Give it a name a"
type textarea "*"
type textarea "Click 'Create a new list' Give it a name an"
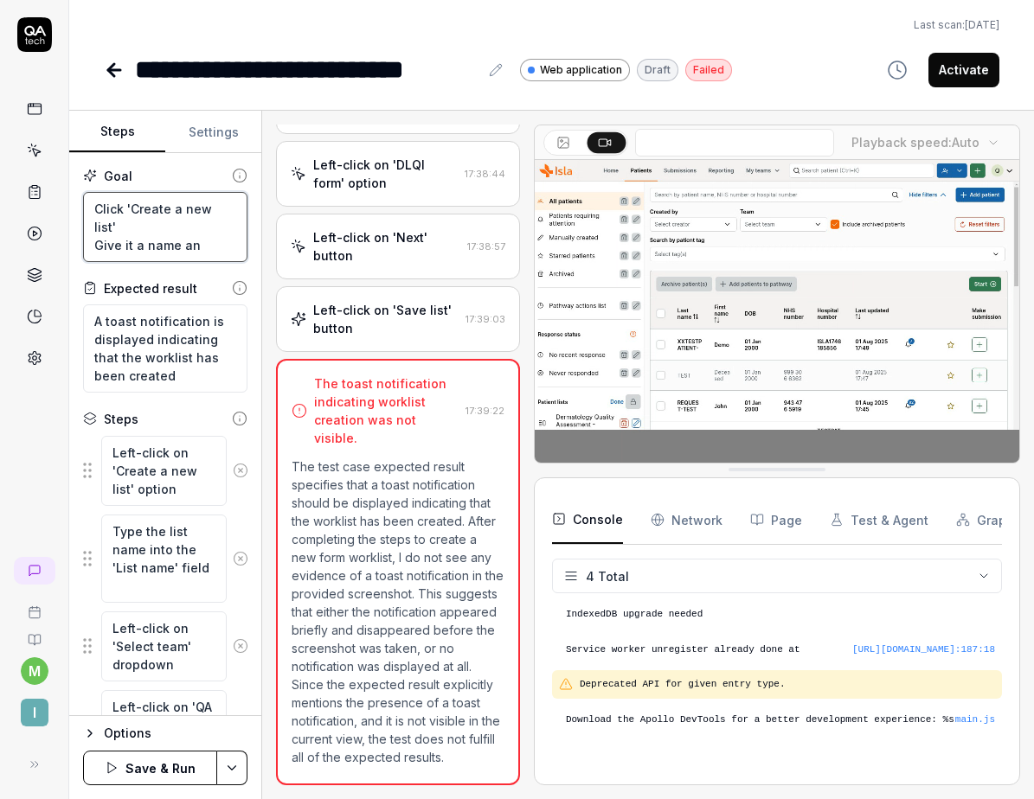
type textarea "*"
type textarea "Click 'Create a new list' Give it a name and"
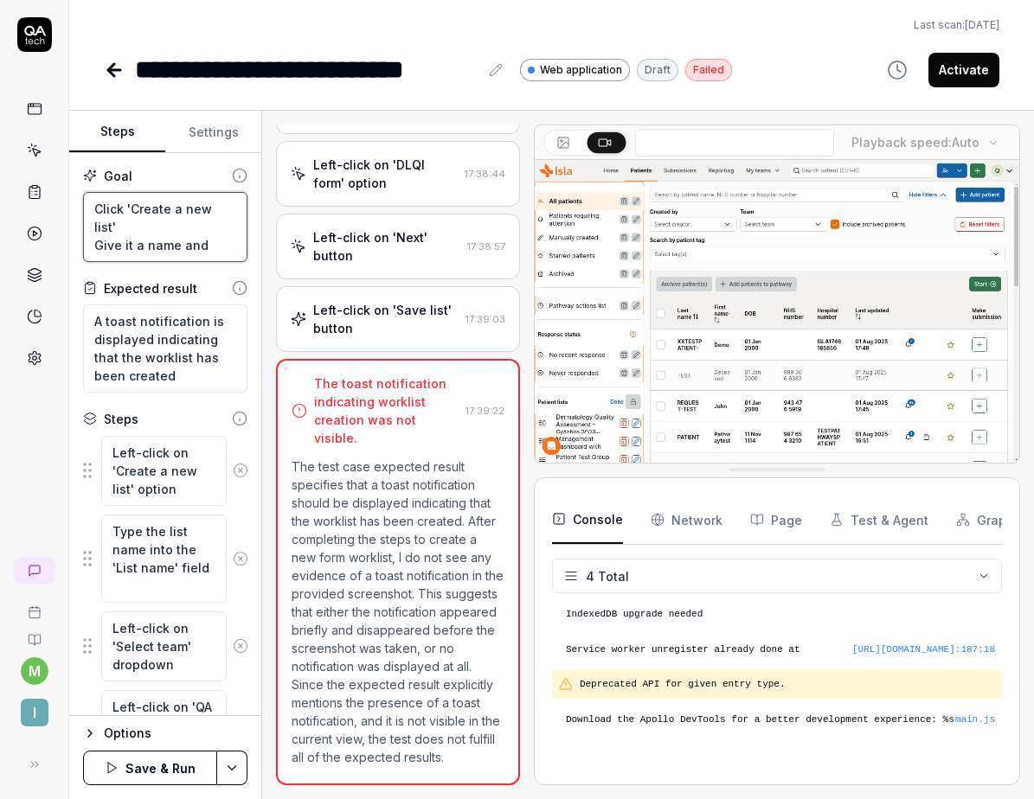
type textarea "*"
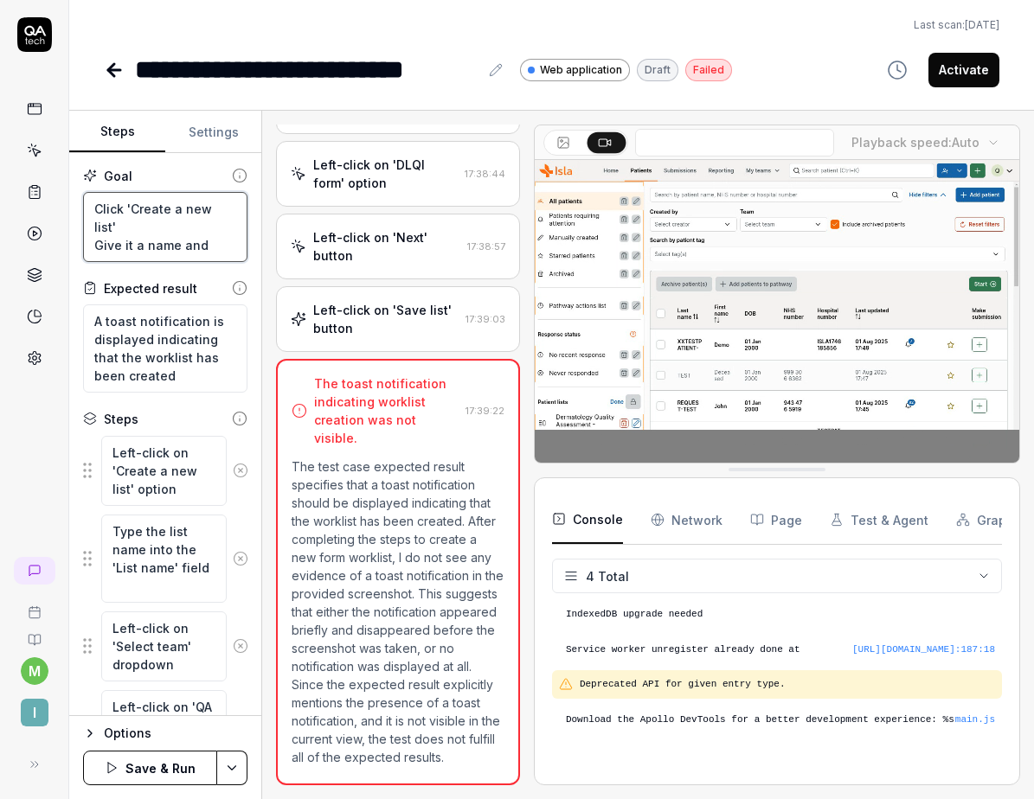
type textarea "Click 'Create a new list' Give it a name and"
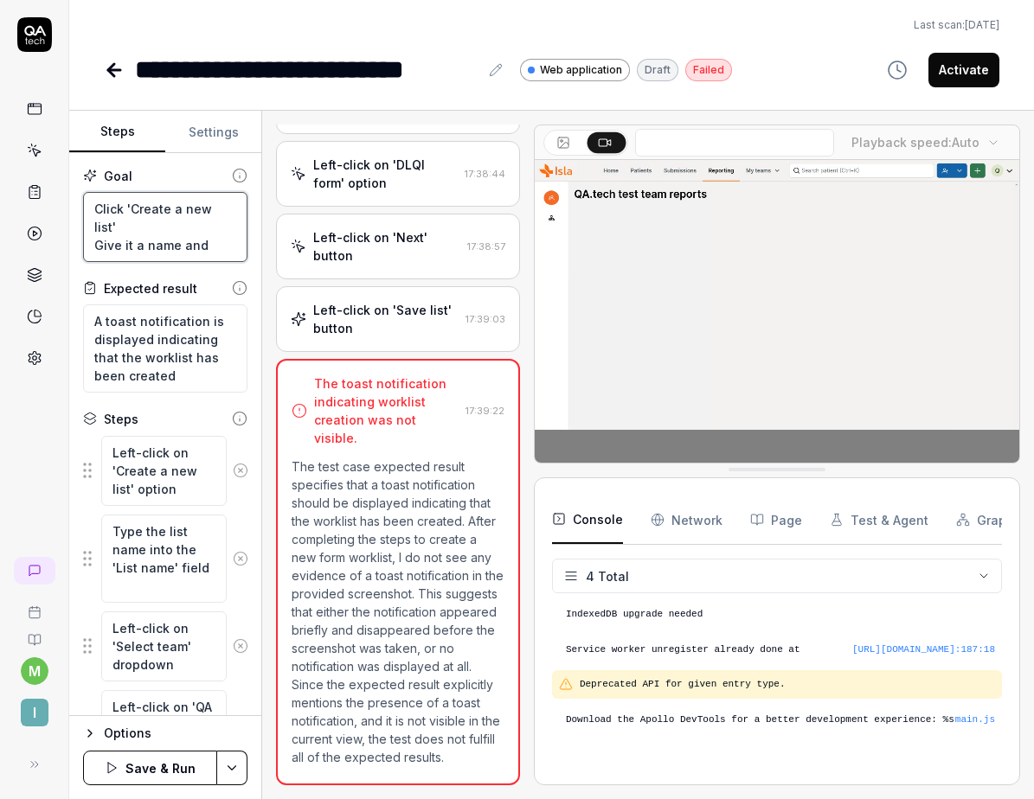
type textarea "*"
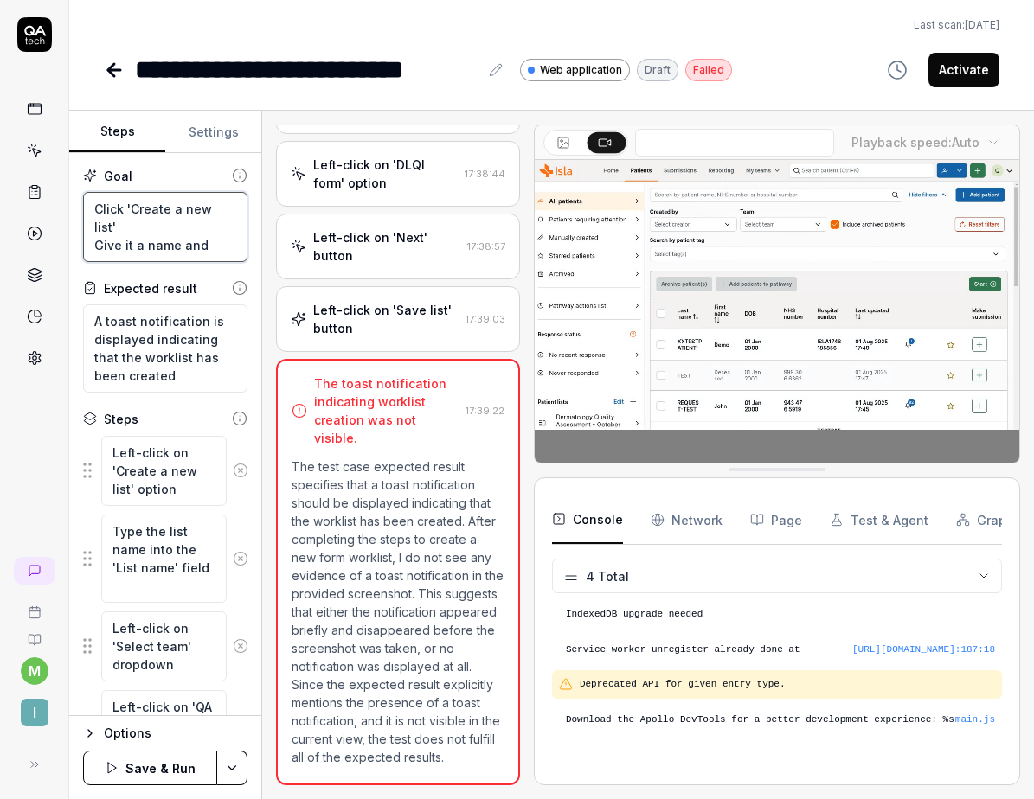
type textarea "Click 'Create a new list' Give it a name and s"
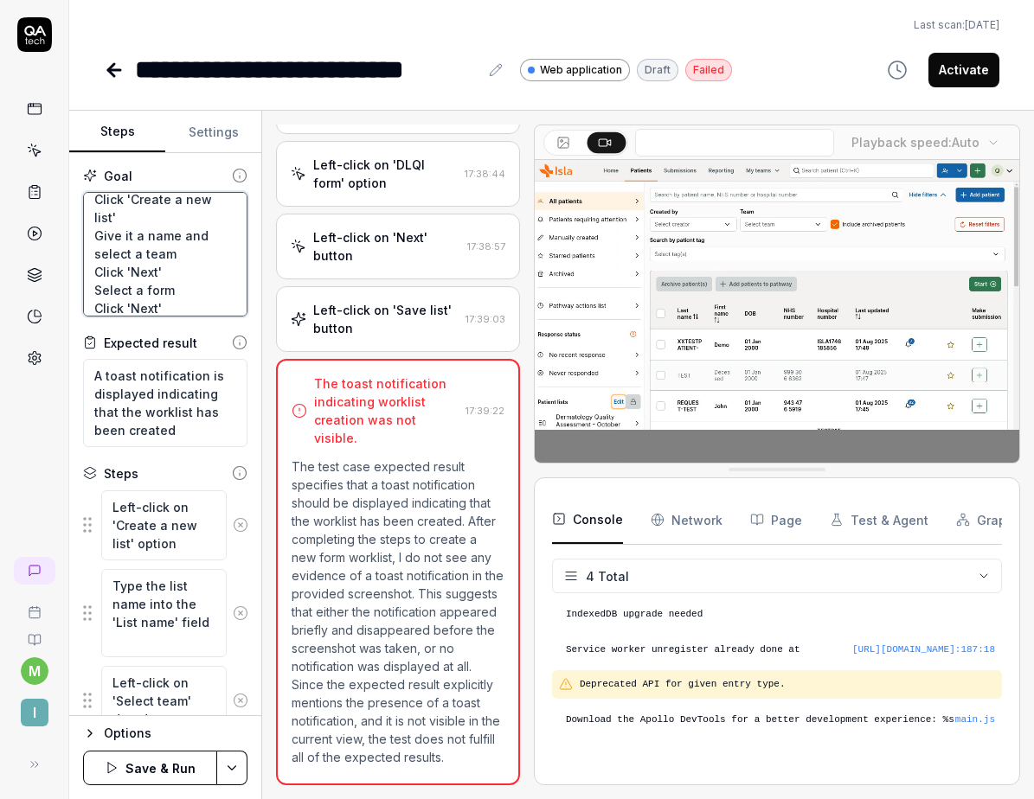
scroll to position [28, 0]
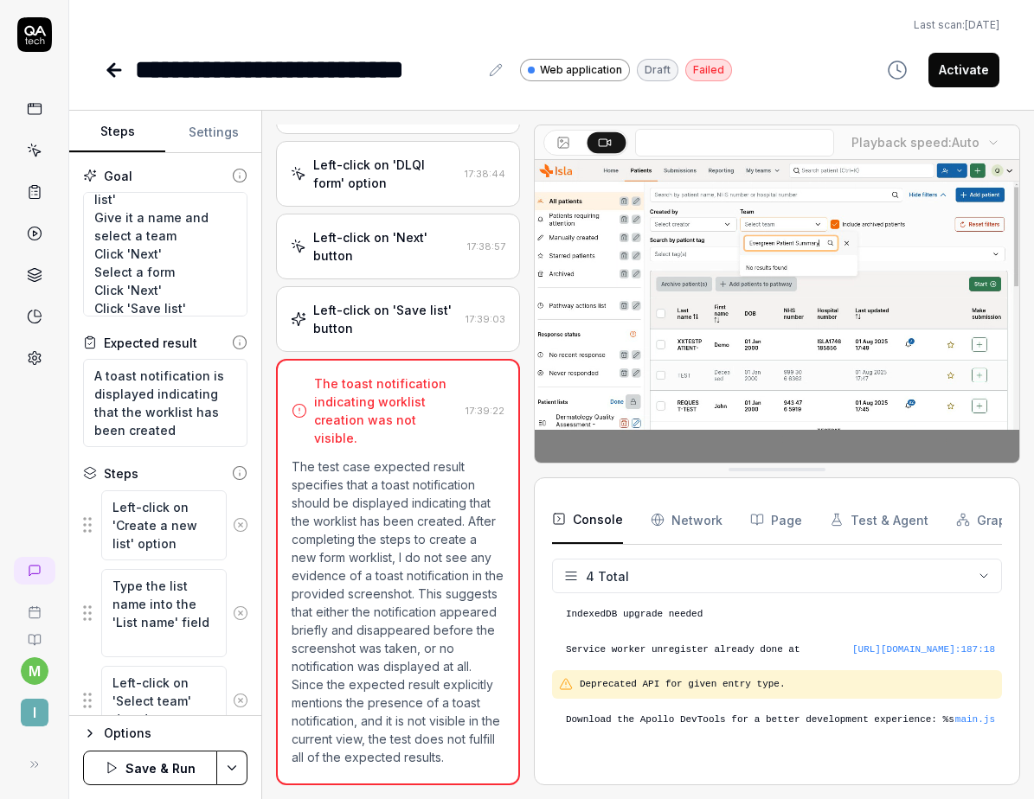
click at [131, 755] on button "Save & Run" at bounding box center [150, 768] width 134 height 35
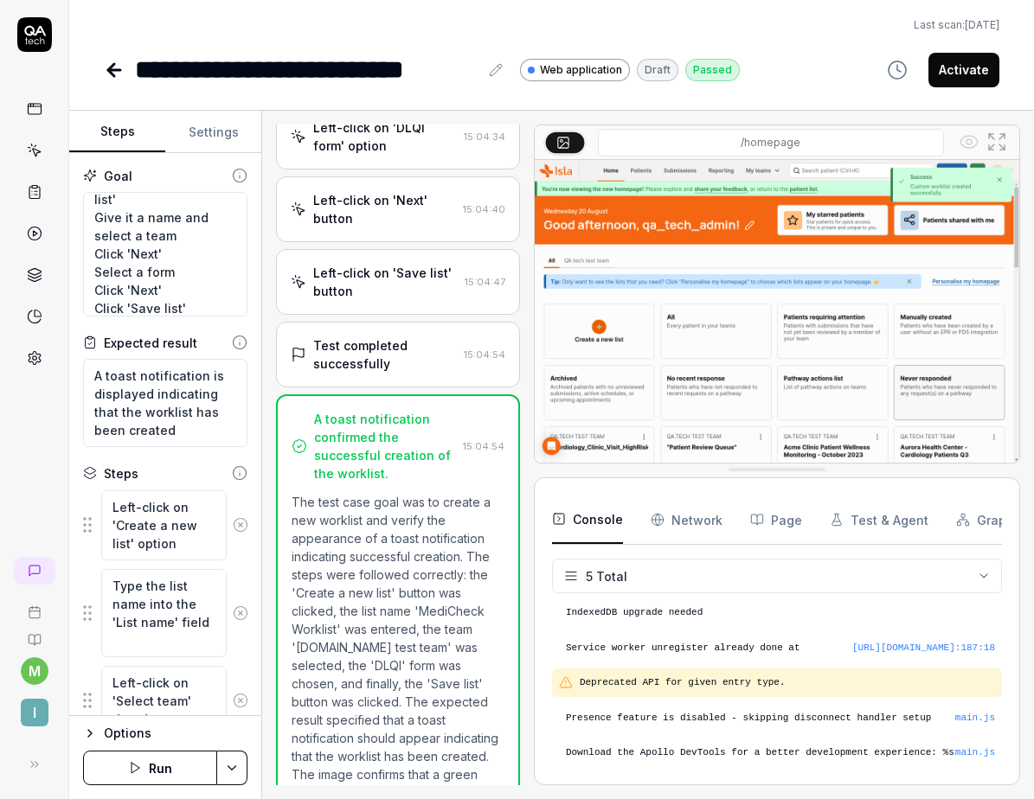
scroll to position [445, 0]
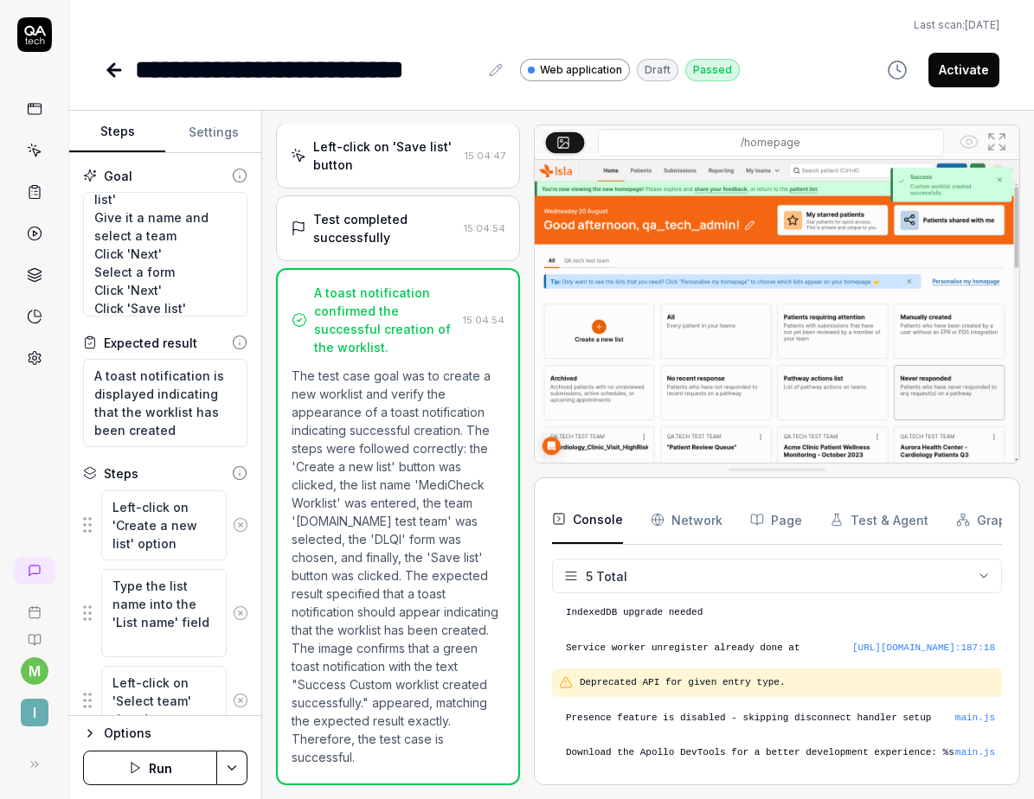
click at [965, 74] on button "Activate" at bounding box center [963, 70] width 71 height 35
click at [113, 71] on icon at bounding box center [114, 70] width 21 height 21
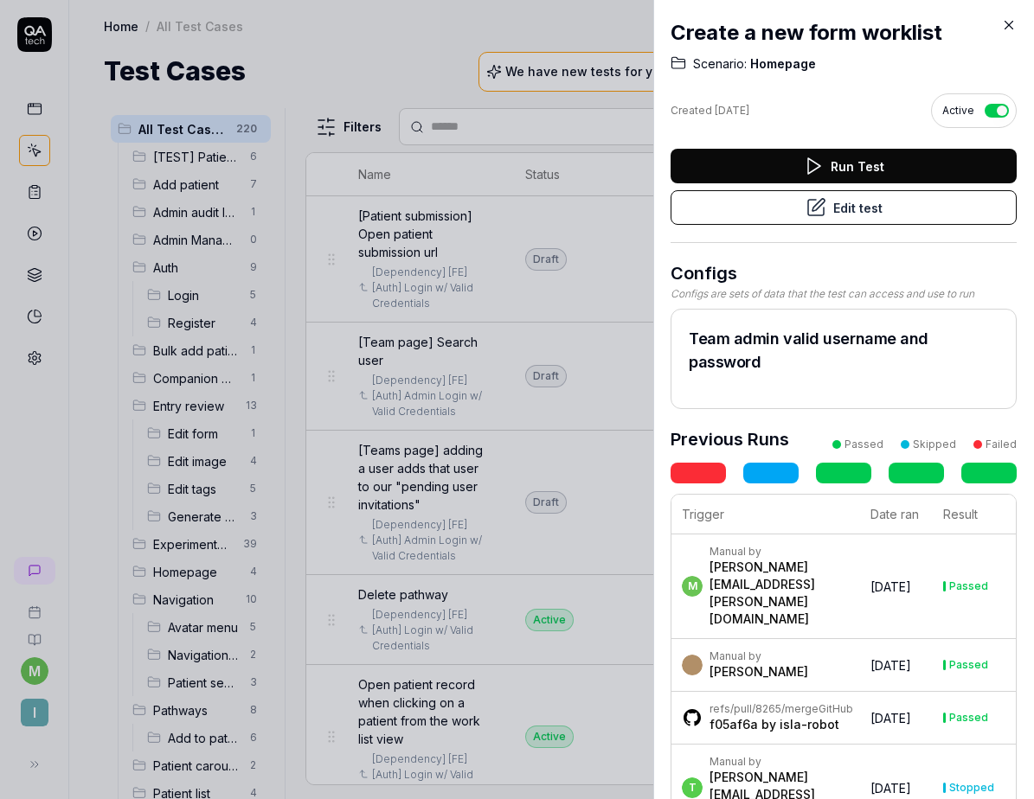
click at [1009, 29] on icon at bounding box center [1009, 25] width 16 height 16
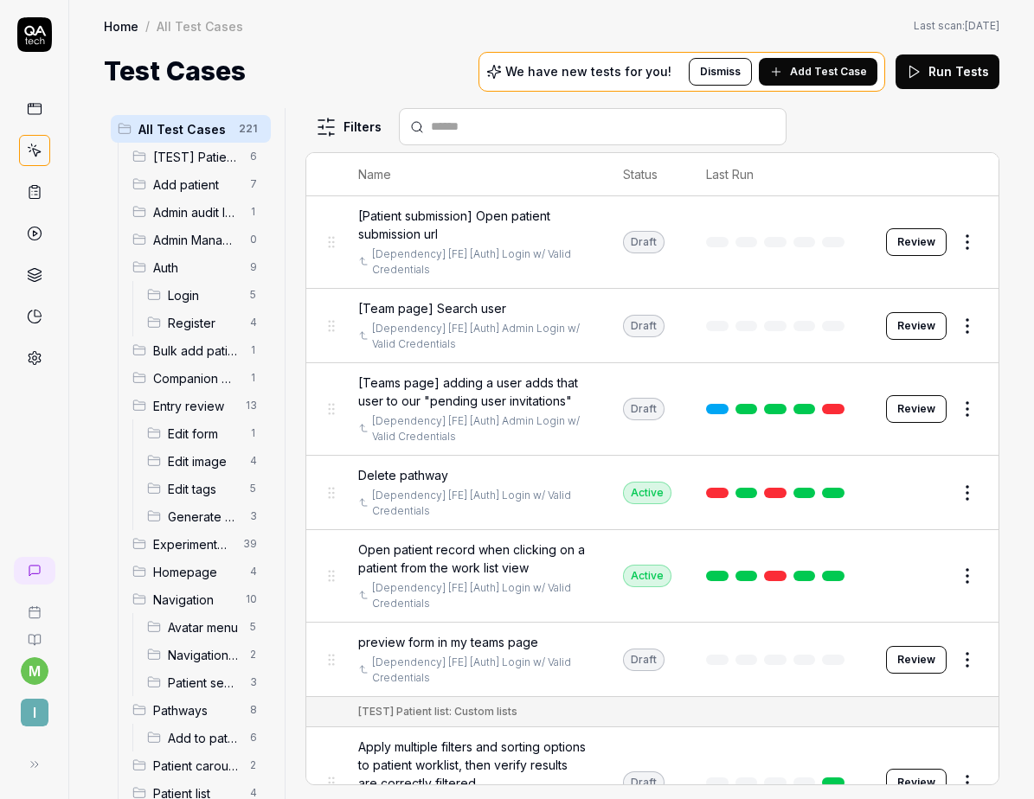
click at [343, 128] on html "m I Home / All Test Cases Home / All Test Cases Last scan: Jun 2 2025 Test Case…" at bounding box center [517, 399] width 1034 height 799
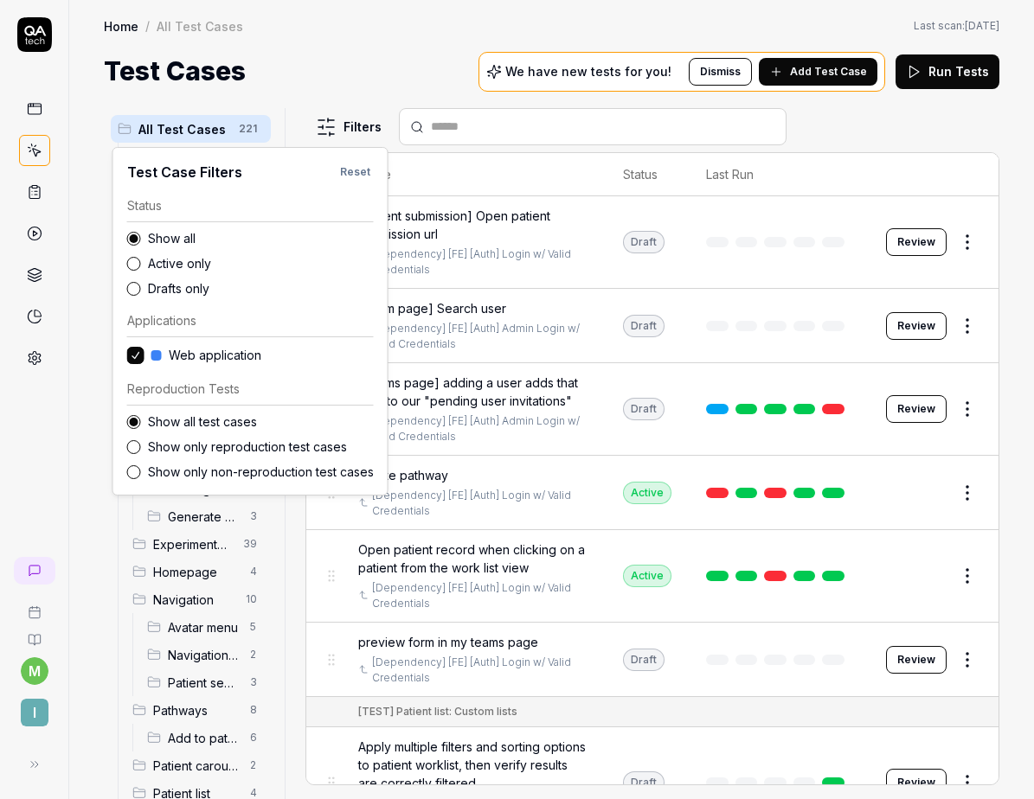
click at [193, 266] on label "Active only" at bounding box center [261, 263] width 226 height 18
click at [141, 266] on button "Active only" at bounding box center [134, 264] width 14 height 14
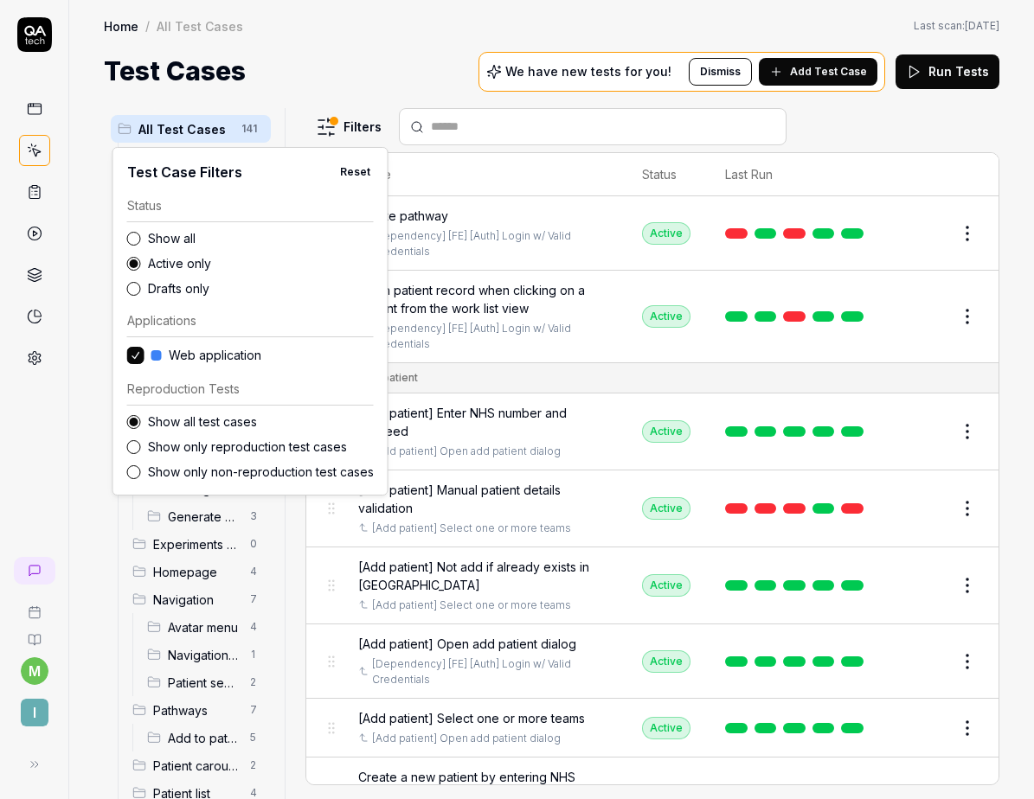
click at [177, 281] on label "Drafts only" at bounding box center [261, 288] width 226 height 18
click at [141, 282] on button "Drafts only" at bounding box center [134, 289] width 14 height 14
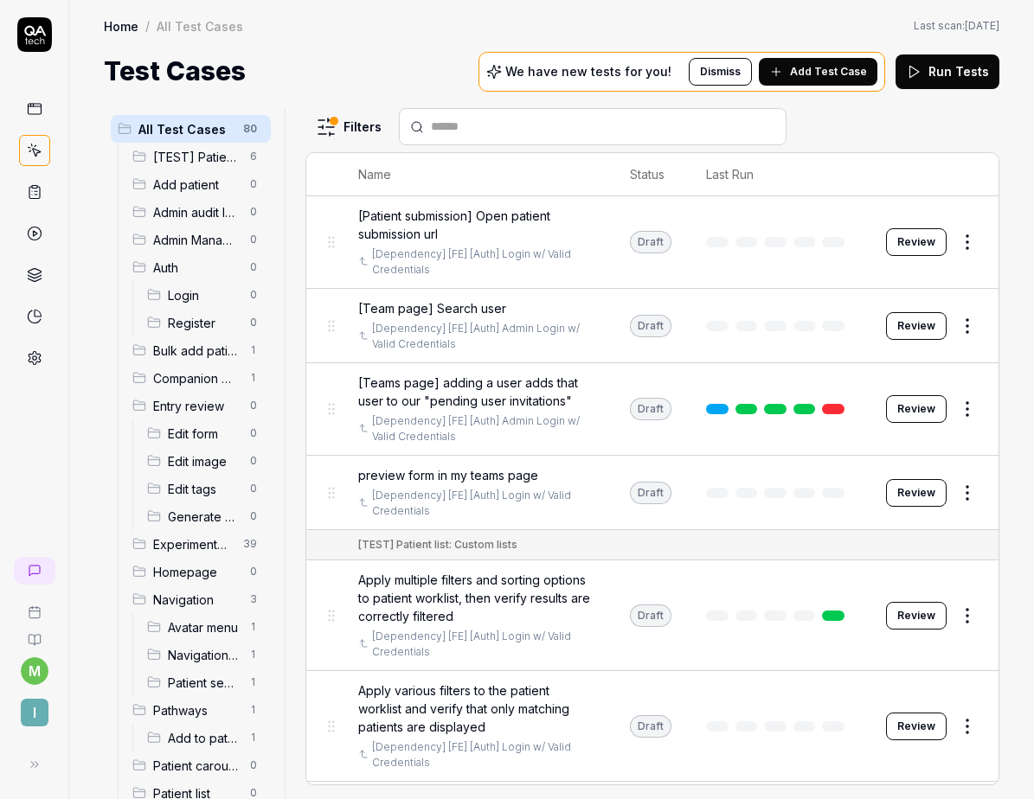
click at [338, 127] on html "m I Home / All Test Cases Home / All Test Cases Last scan: Jun 2 2025 Test Case…" at bounding box center [517, 399] width 1034 height 799
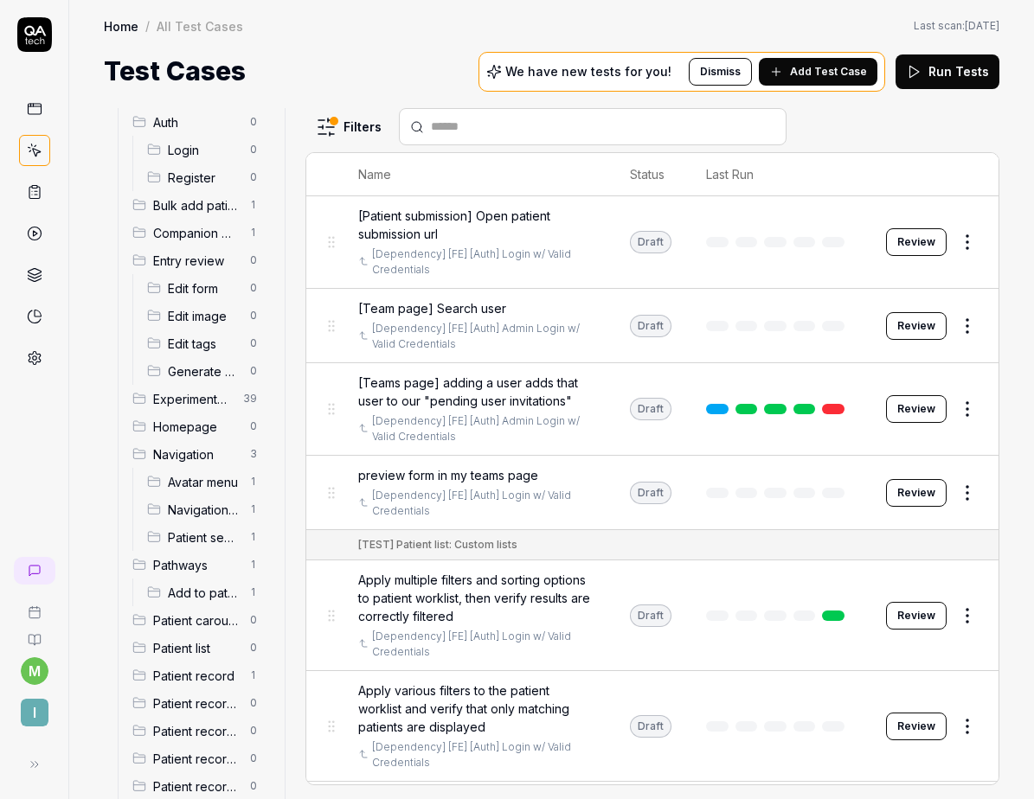
scroll to position [168, 0]
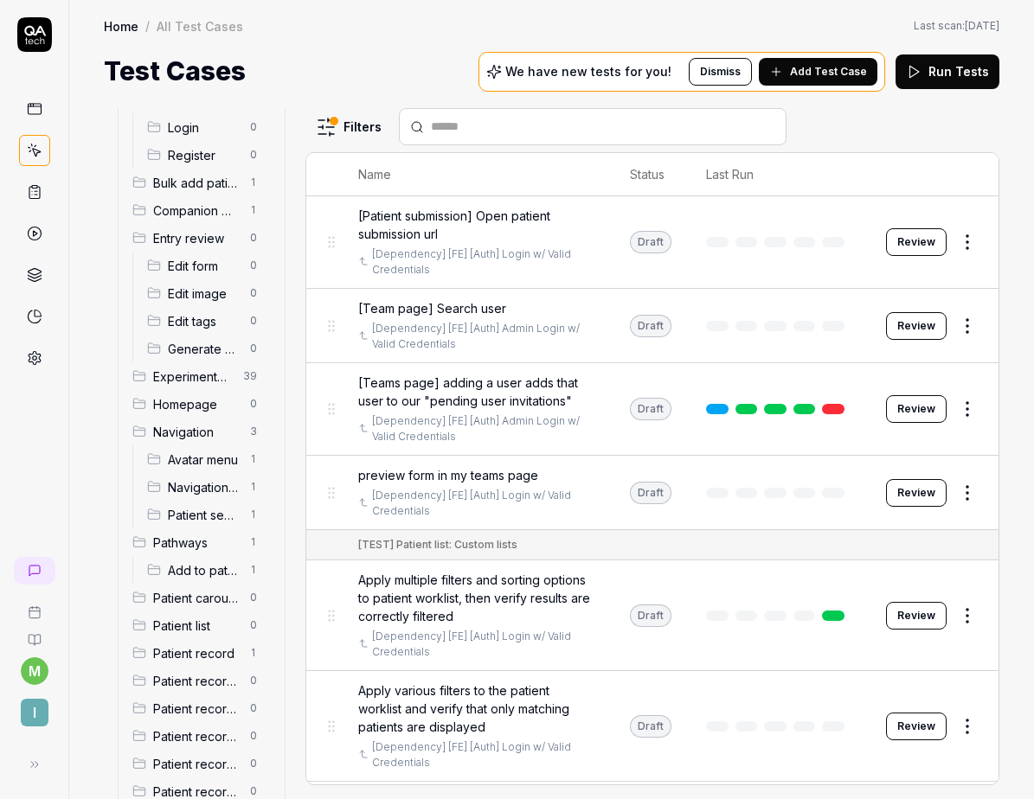
click at [188, 441] on div "Navigation 3" at bounding box center [197, 432] width 145 height 28
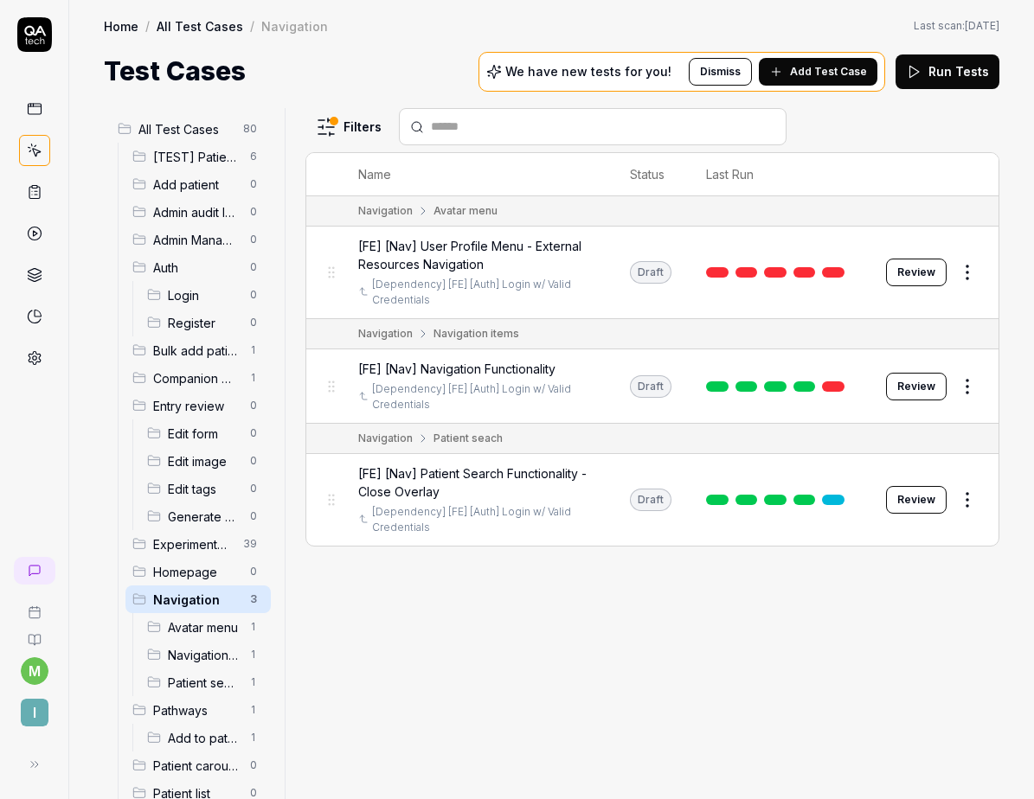
scroll to position [7, 0]
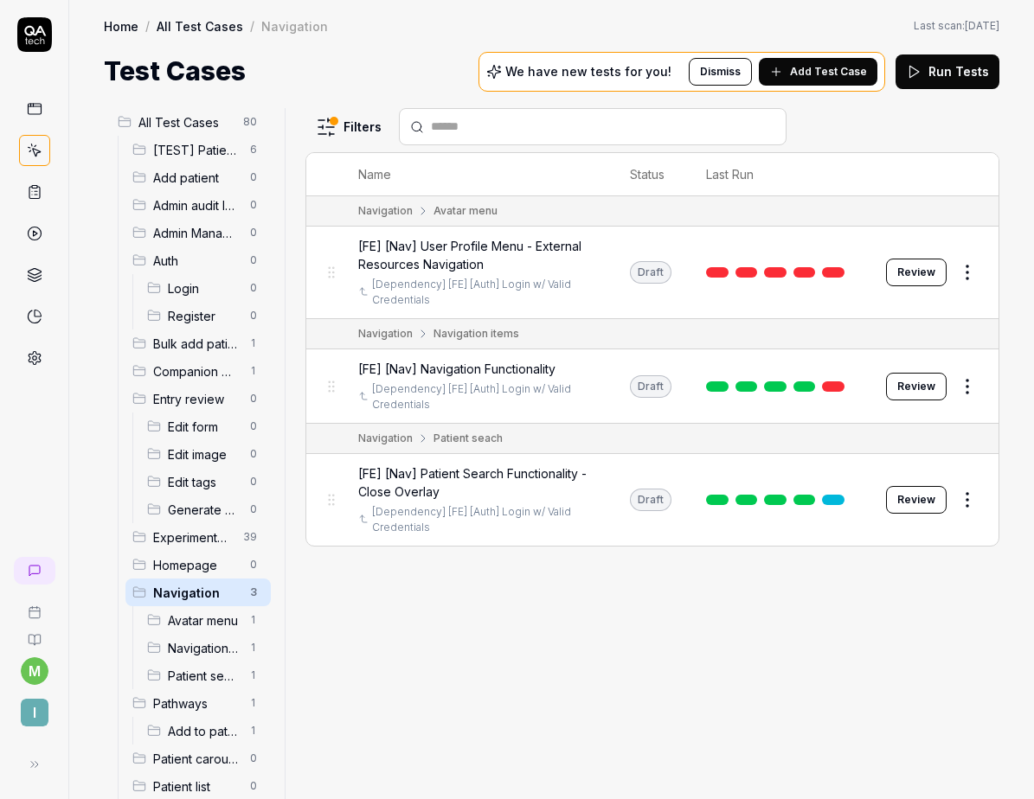
click at [194, 535] on span "Experiments (DO NOT ACTIVATE FROM HERE)" at bounding box center [193, 537] width 80 height 18
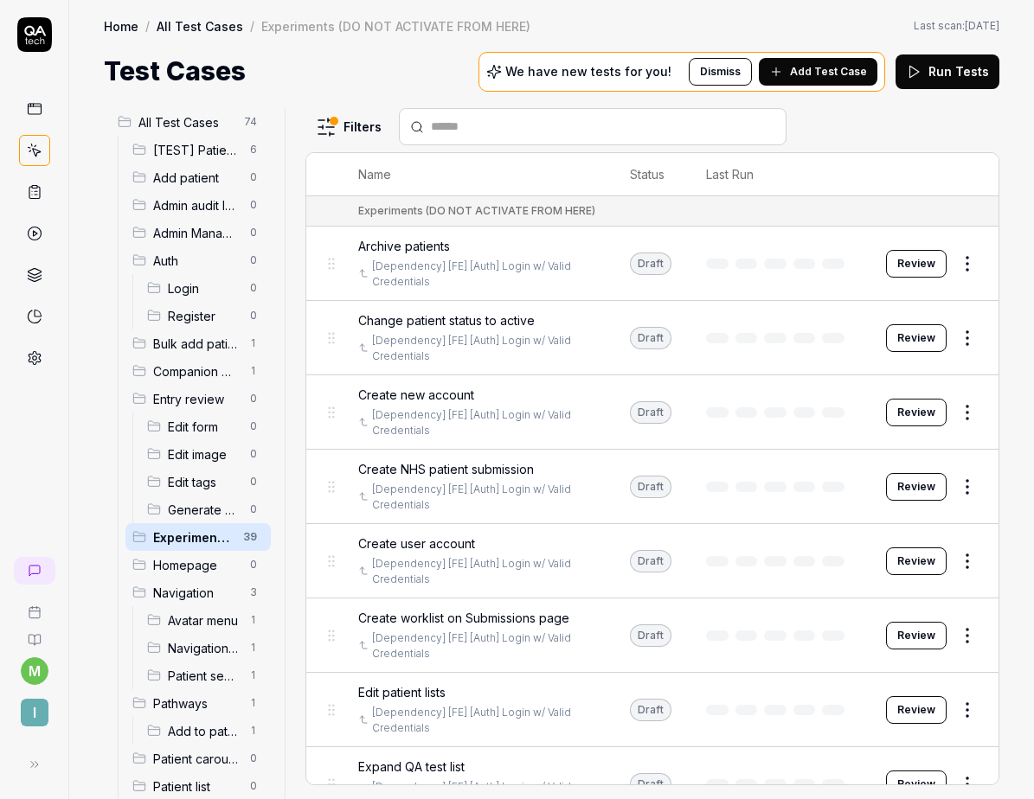
click at [902, 258] on button "Review" at bounding box center [916, 264] width 61 height 28
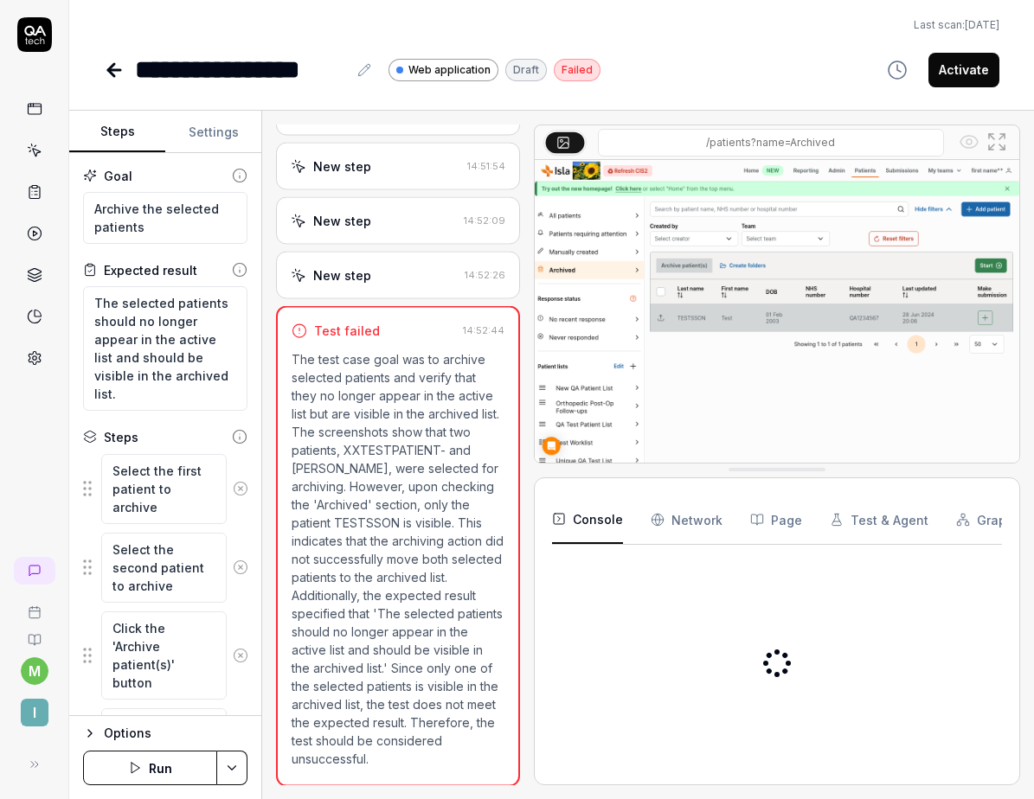
click at [894, 70] on icon "button" at bounding box center [897, 70] width 21 height 21
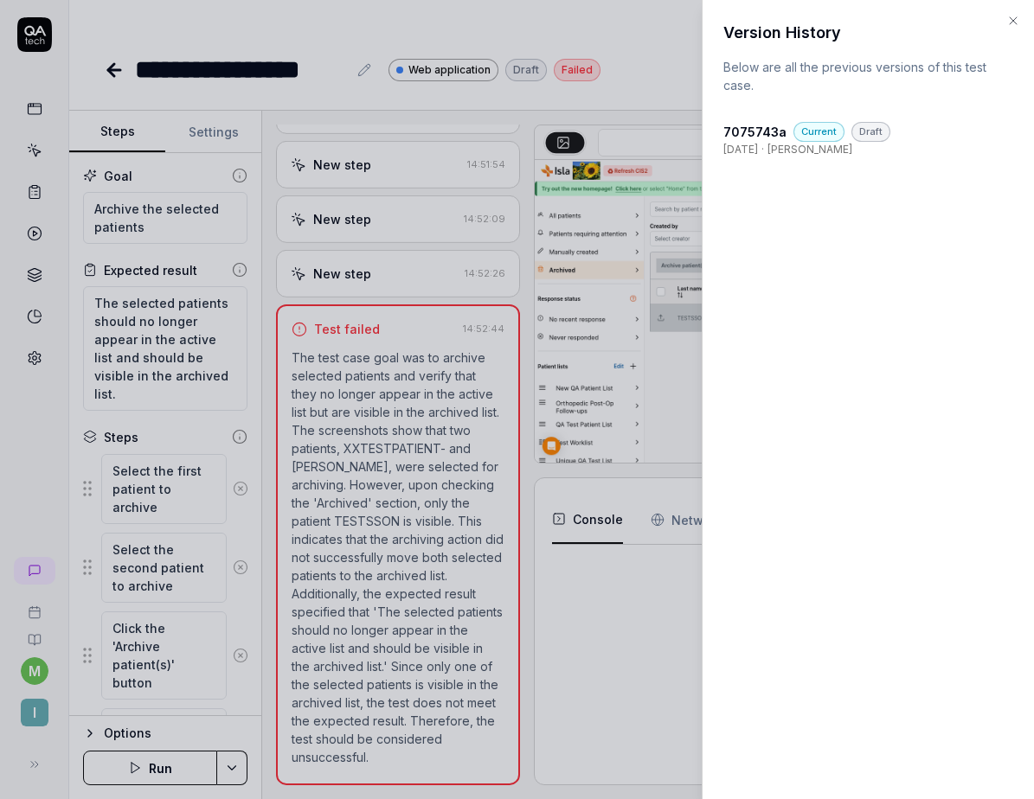
scroll to position [111, 0]
click at [1012, 28] on h2 "Version History" at bounding box center [868, 32] width 290 height 23
click at [1017, 21] on icon "button" at bounding box center [1013, 21] width 14 height 14
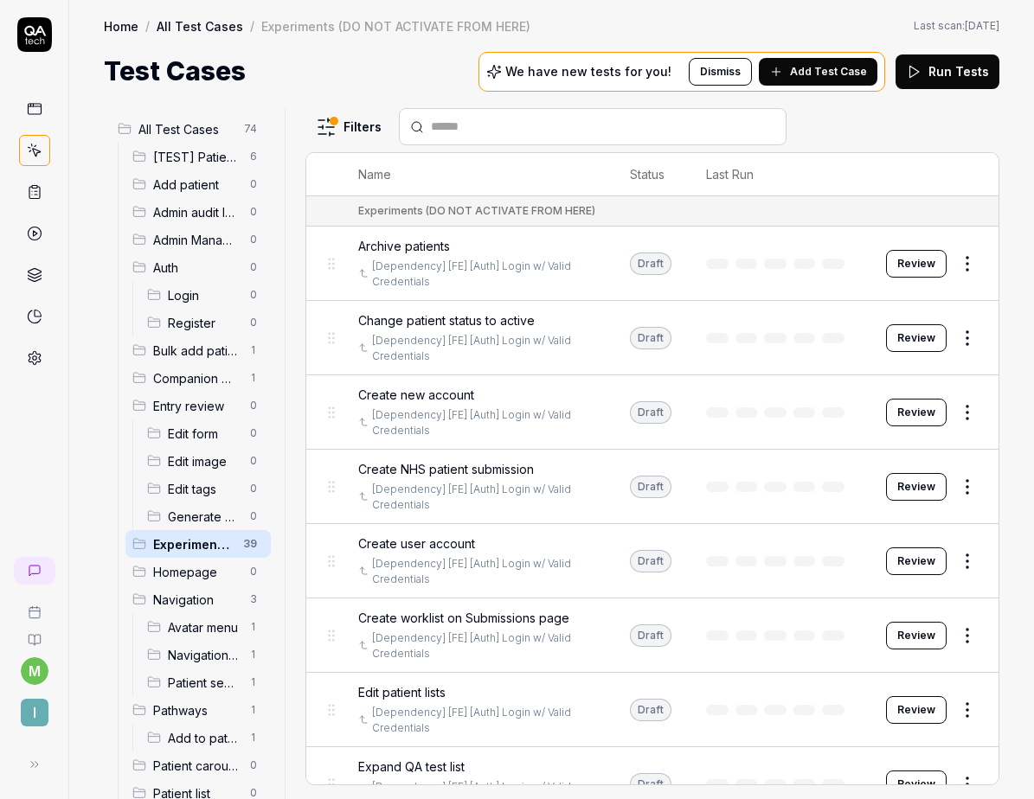
click at [183, 594] on span "Navigation" at bounding box center [196, 600] width 86 height 18
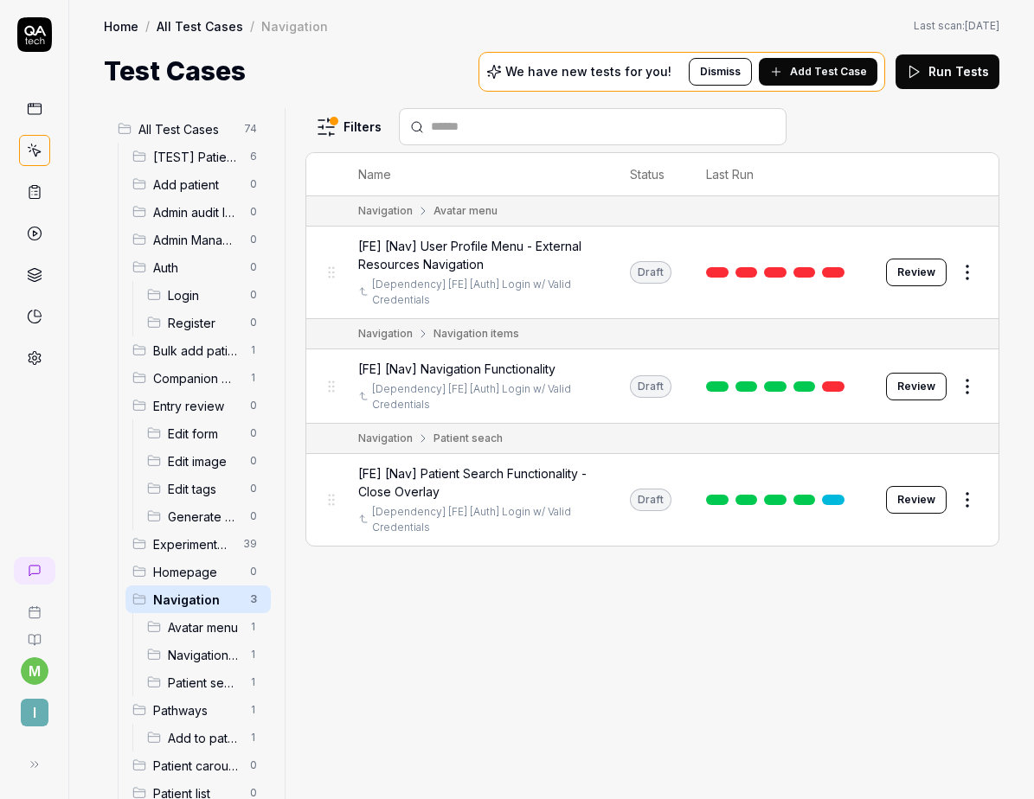
click at [546, 471] on span "[FE] [Nav] Patient Search Functionality - Close Overlay" at bounding box center [476, 482] width 237 height 36
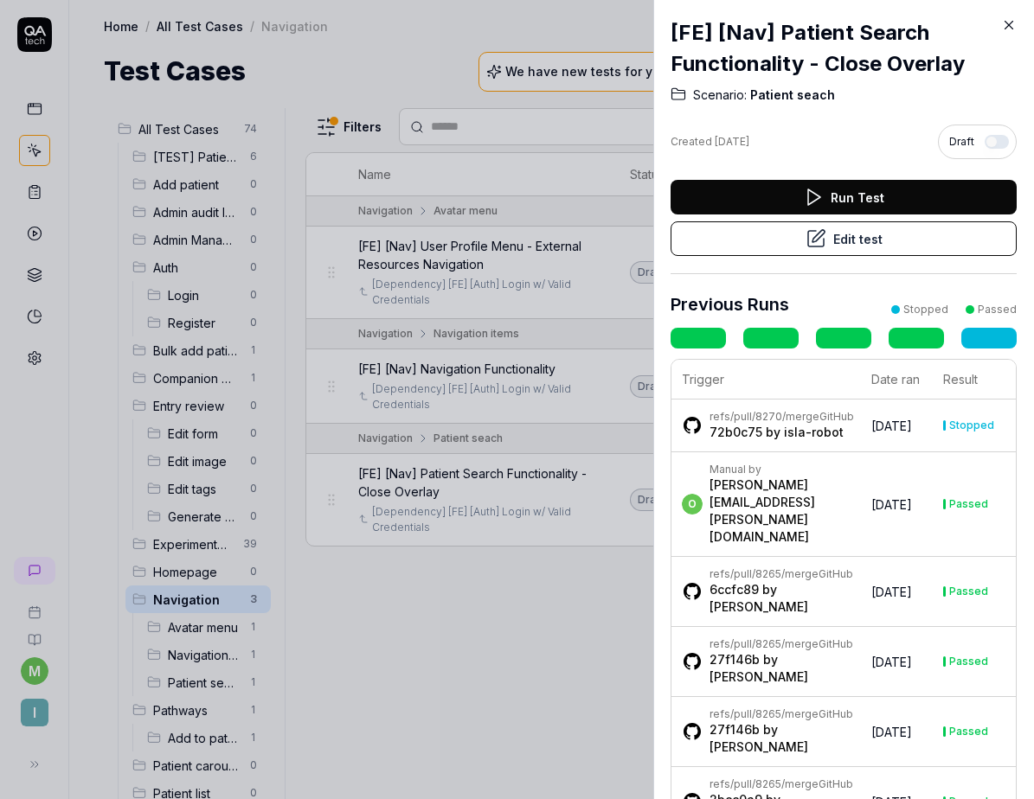
click at [1009, 19] on icon at bounding box center [1009, 25] width 16 height 16
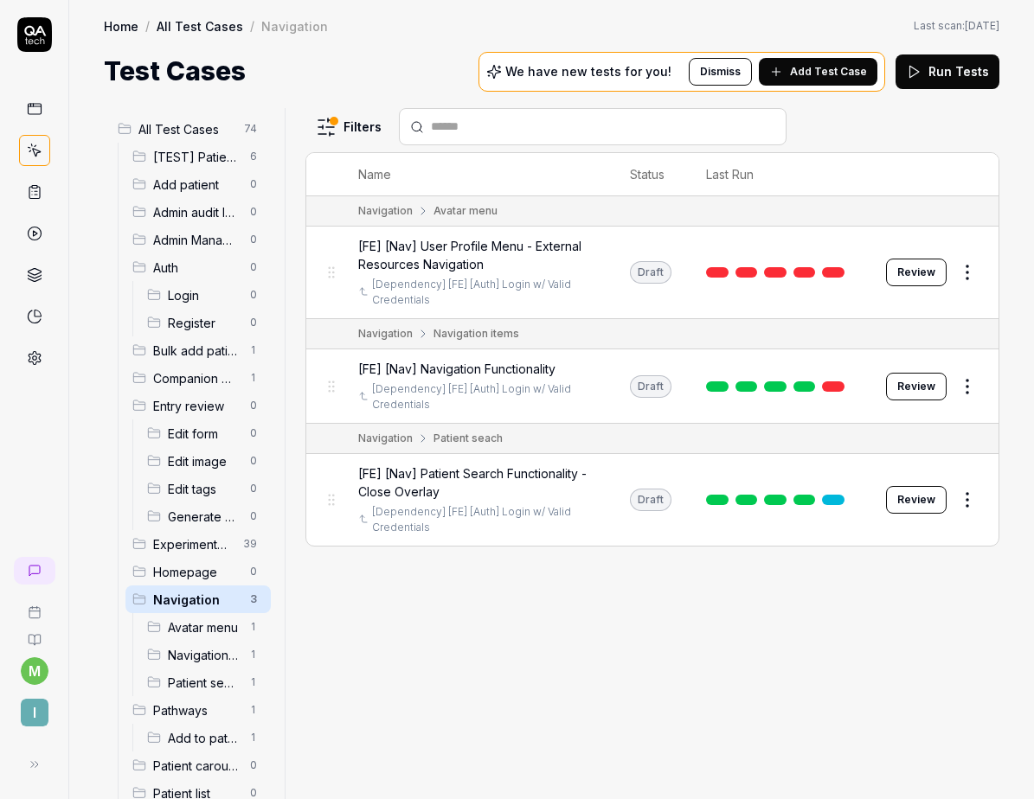
click at [548, 368] on span "[FE] [Nav] Navigation Functionality" at bounding box center [456, 369] width 197 height 18
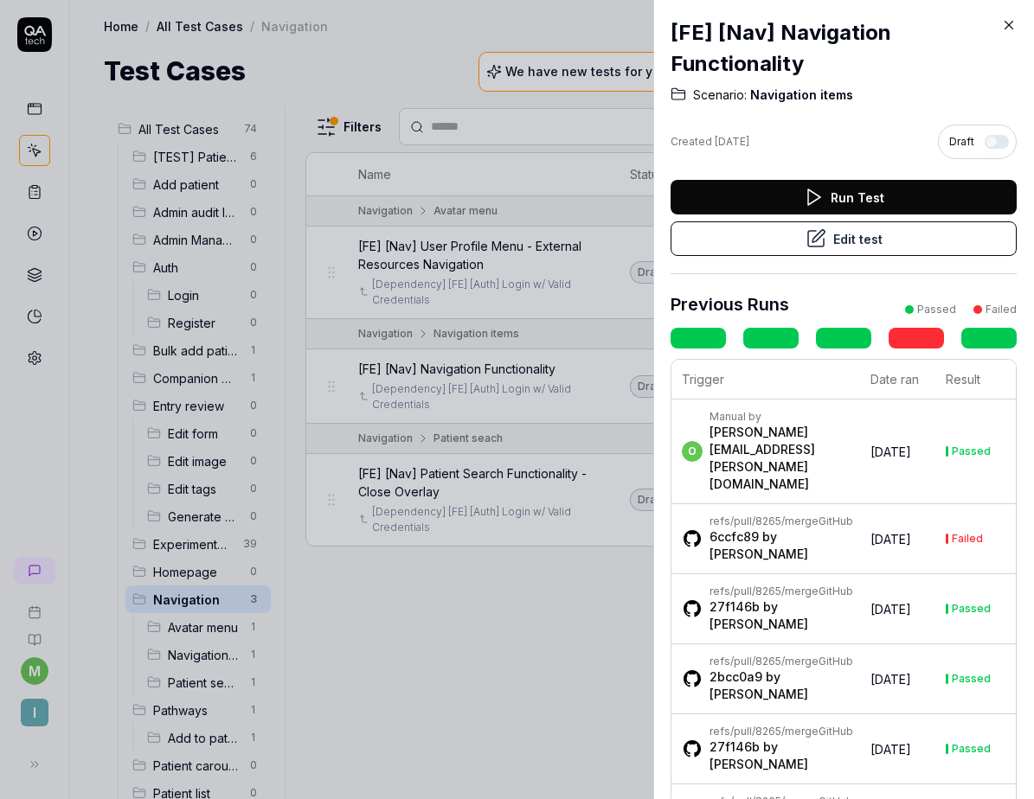
click at [1007, 25] on icon at bounding box center [1009, 25] width 16 height 16
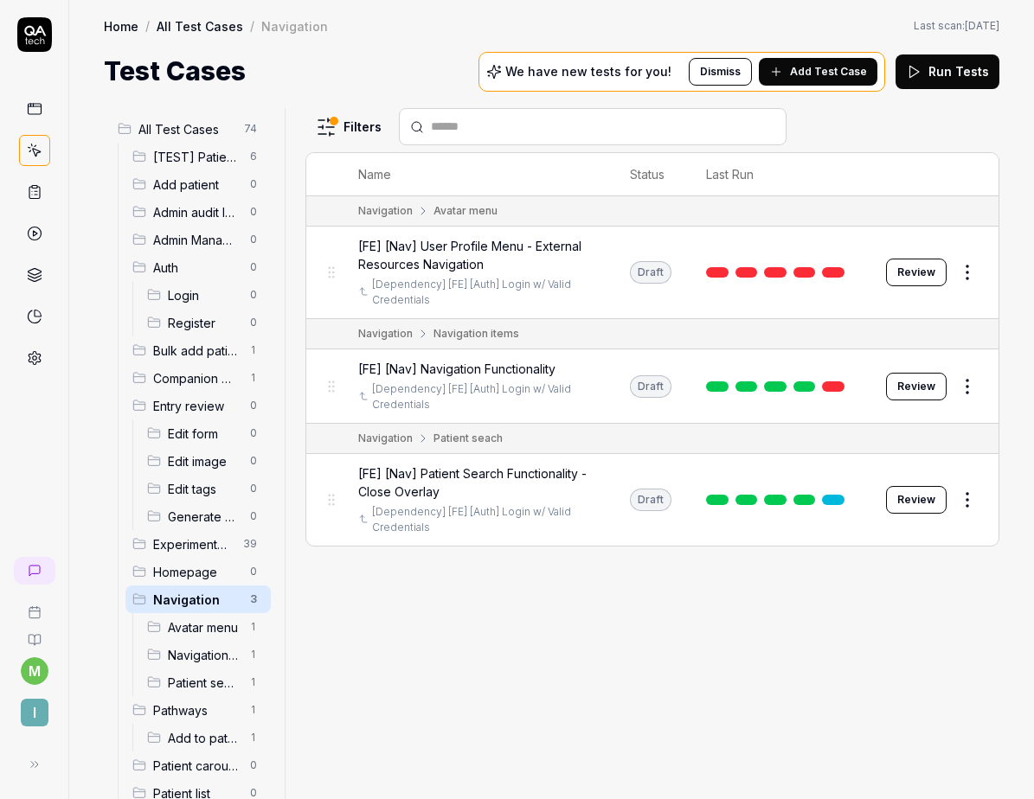
click at [914, 394] on button "Review" at bounding box center [916, 387] width 61 height 28
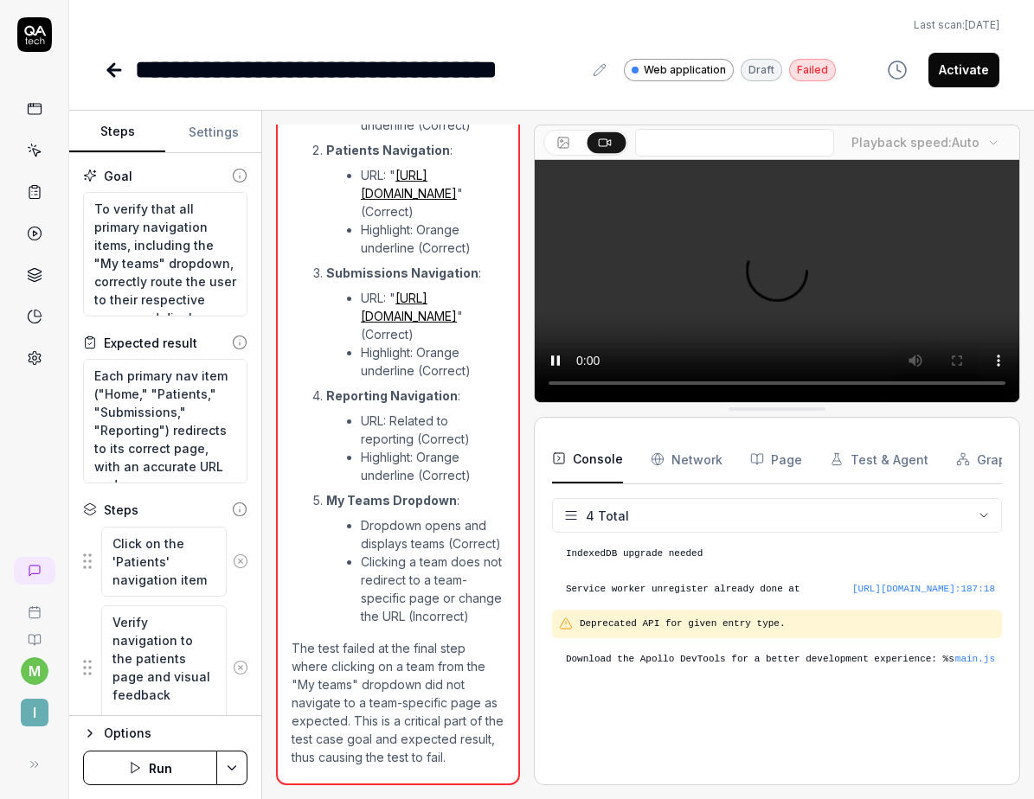
scroll to position [1311, 0]
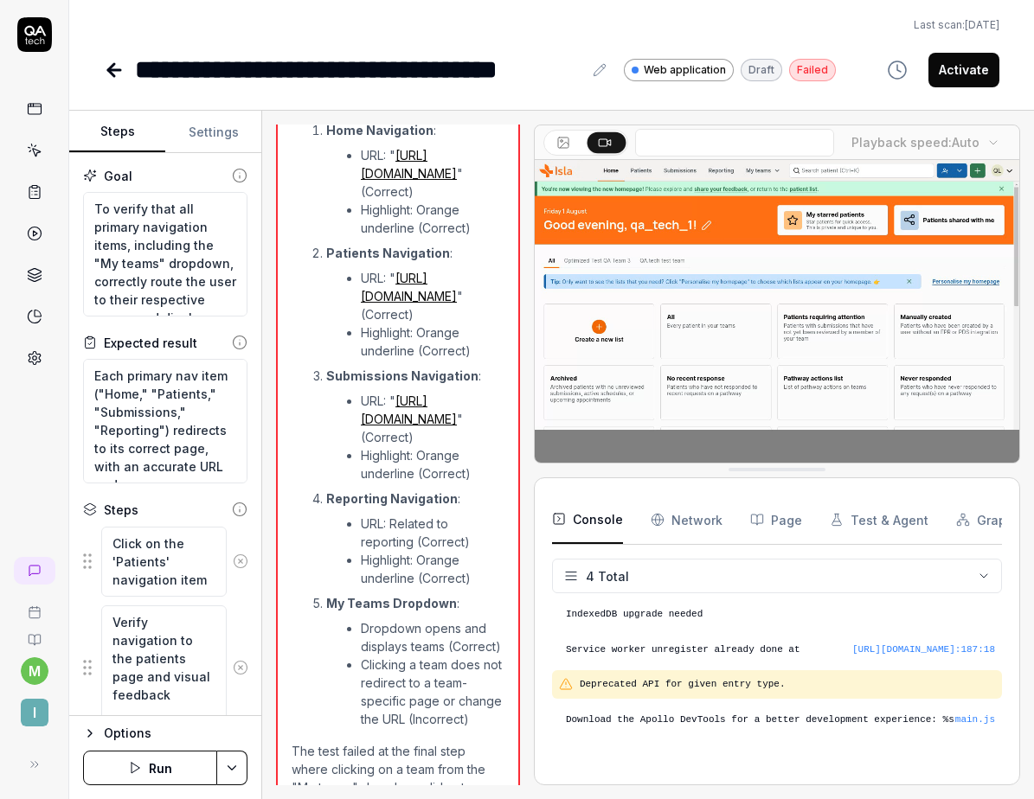
scroll to position [1107, 0]
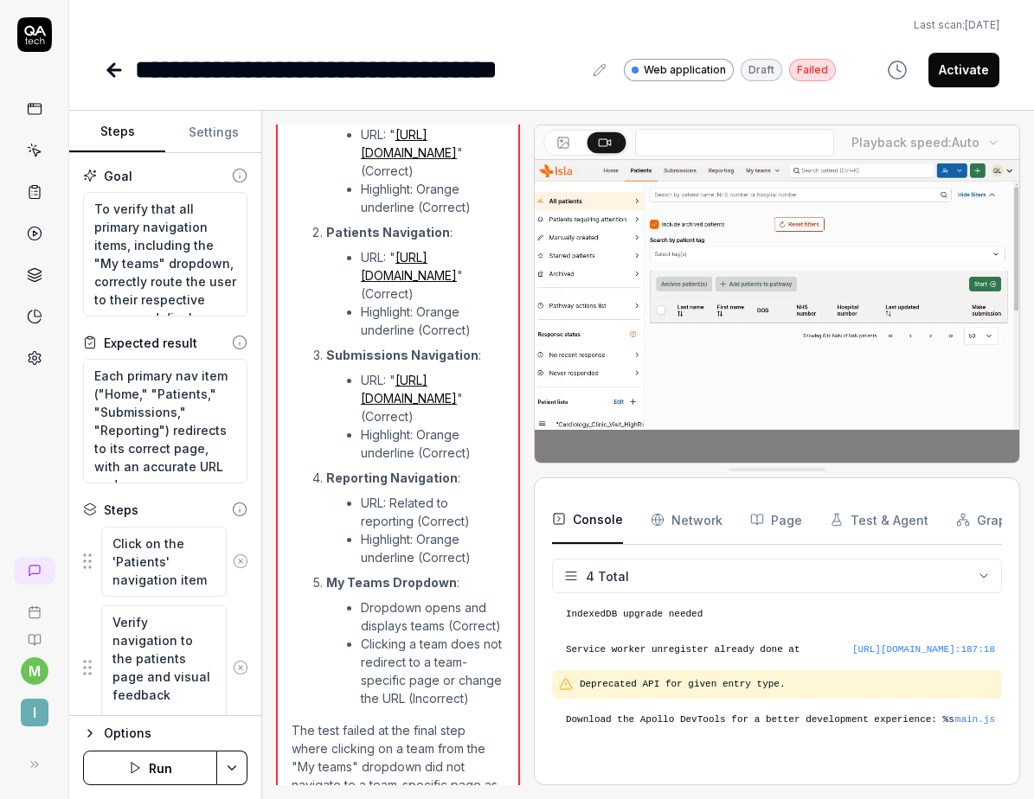
click at [110, 70] on icon at bounding box center [114, 70] width 12 height 0
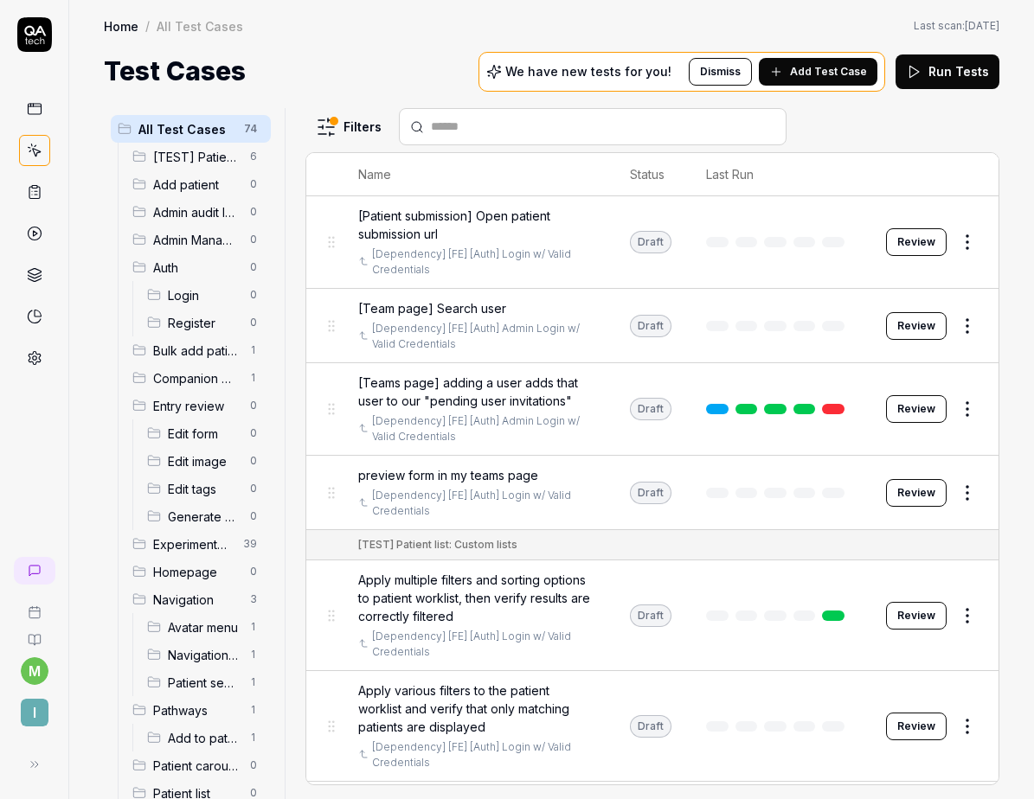
click at [238, 539] on html "m I Home / All Test Cases Home / All Test Cases Last scan: Jun 2 2025 Test Case…" at bounding box center [517, 399] width 1034 height 799
click at [208, 539] on html "m I Home / All Test Cases Home / All Test Cases Last scan: Jun 2 2025 Test Case…" at bounding box center [517, 399] width 1034 height 799
click at [247, 551] on html "m I Home / All Test Cases Home / All Test Cases Last scan: Jun 2 2025 Test Case…" at bounding box center [517, 399] width 1034 height 799
click at [185, 542] on html "m I Home / All Test Cases Home / All Test Cases Last scan: Jun 2 2025 Test Case…" at bounding box center [517, 399] width 1034 height 799
click at [190, 542] on span "Experiments (DO NOT ACTIVATE FROM HERE)" at bounding box center [193, 544] width 80 height 18
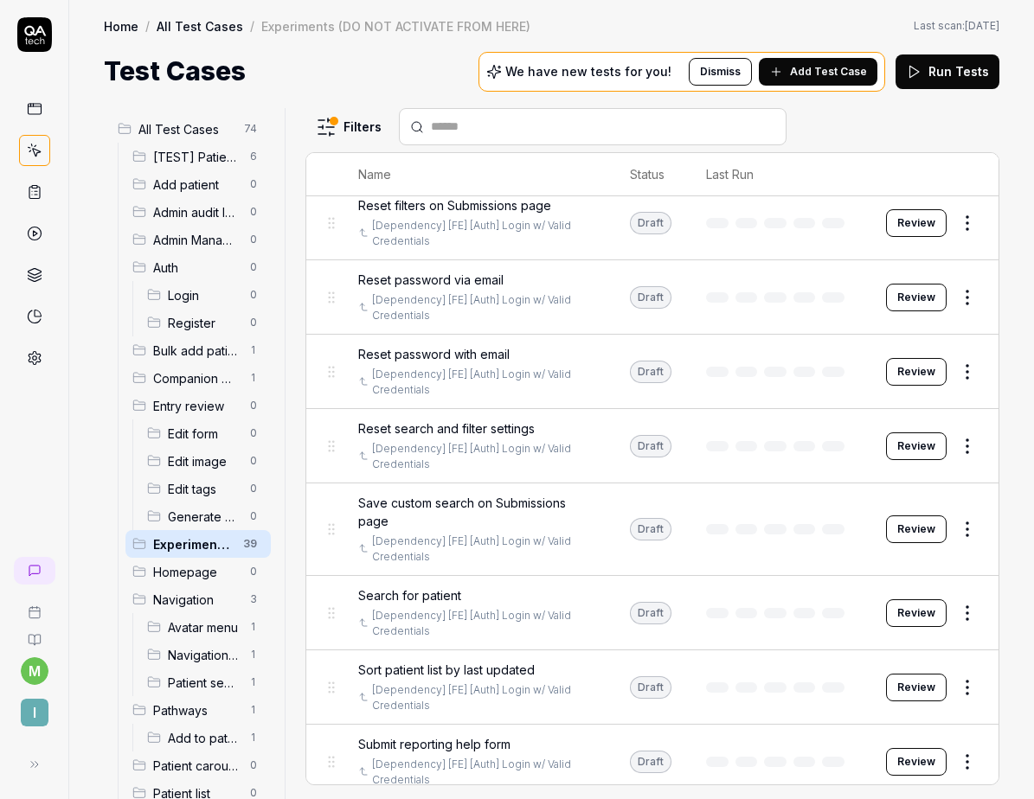
scroll to position [2360, 0]
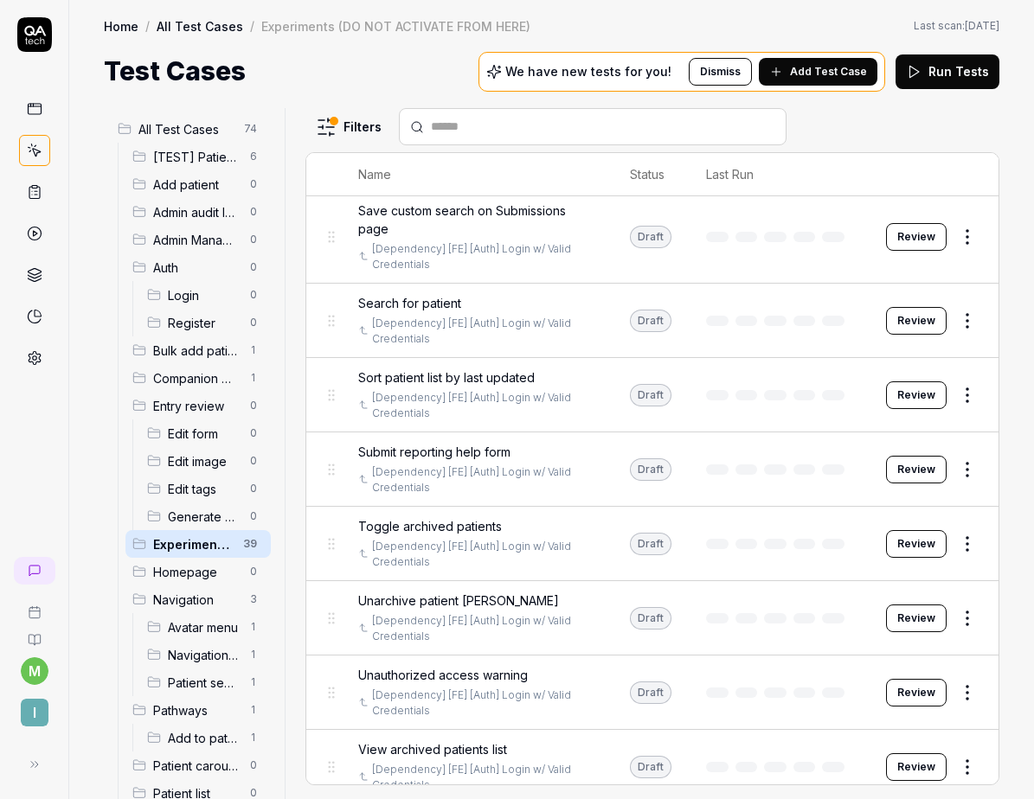
click at [193, 157] on span "[TEST] Patient list: Custom lists" at bounding box center [196, 157] width 86 height 18
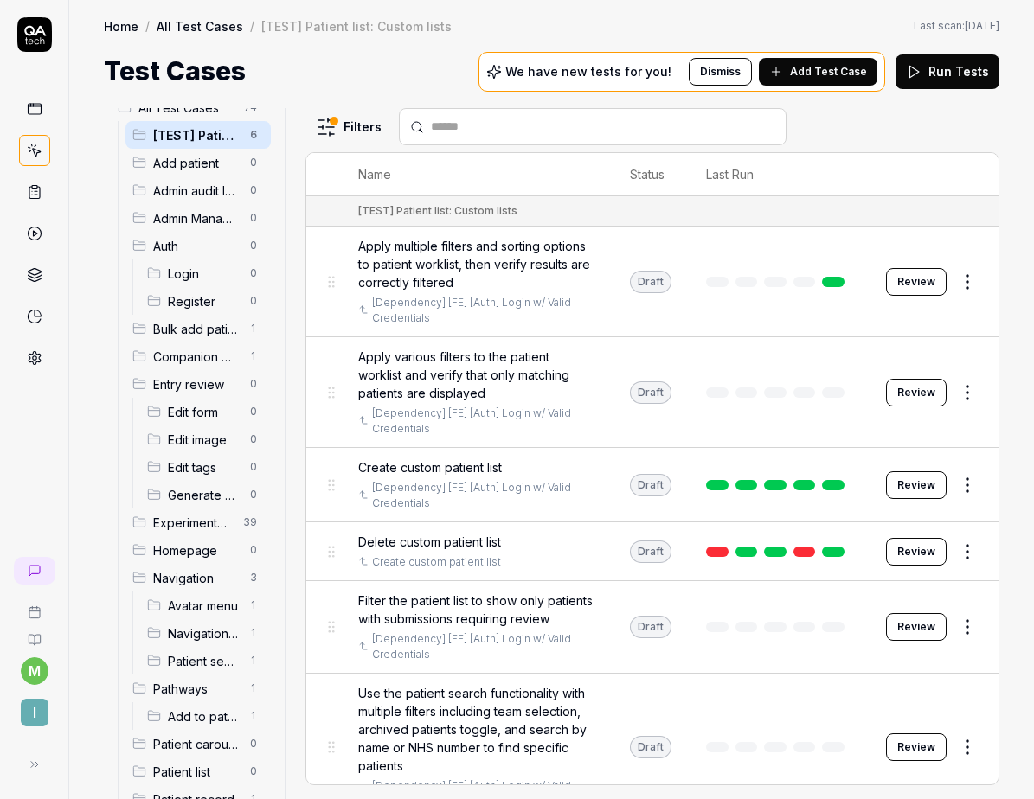
scroll to position [29, 0]
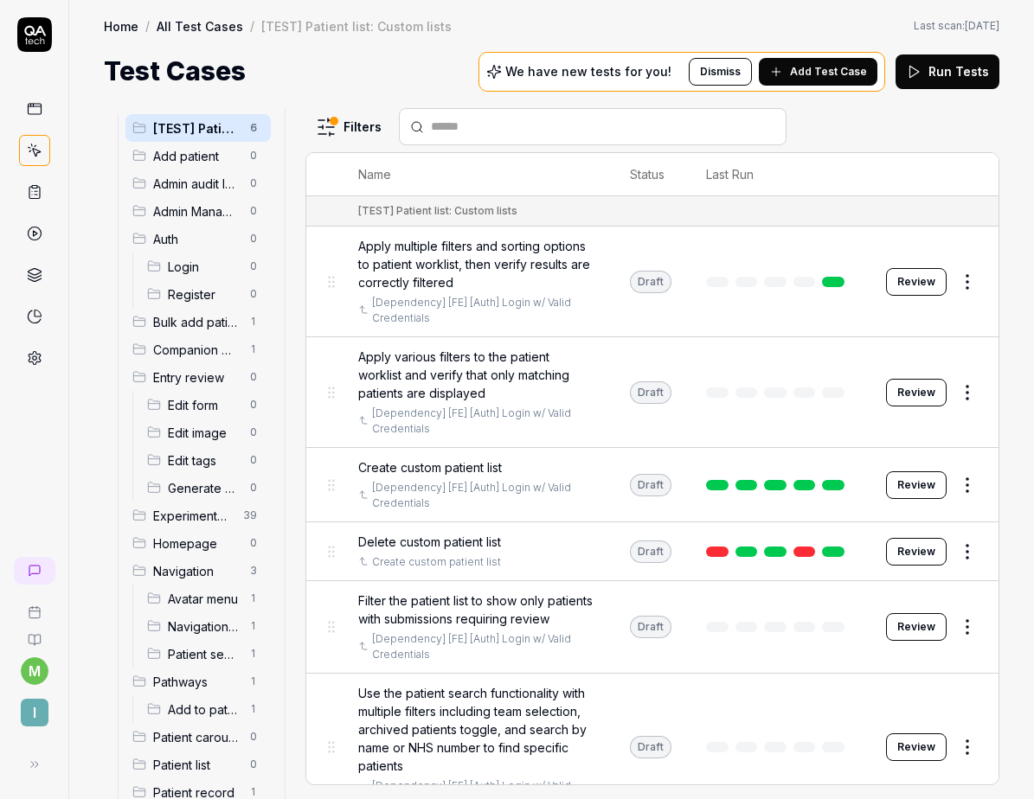
click at [183, 515] on span "Experiments (DO NOT ACTIVATE FROM HERE)" at bounding box center [193, 516] width 80 height 18
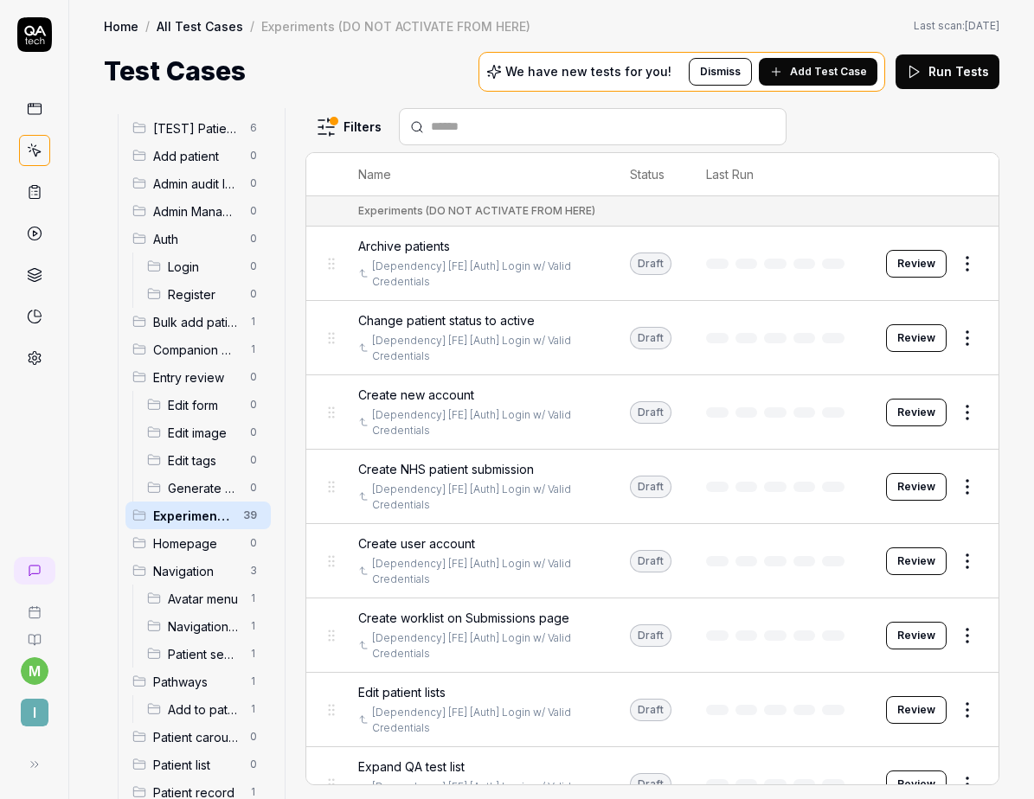
click at [351, 125] on html "m I Home / All Test Cases / Experiments (DO NOT ACTIVATE FROM HERE) Home / All …" at bounding box center [517, 399] width 1034 height 799
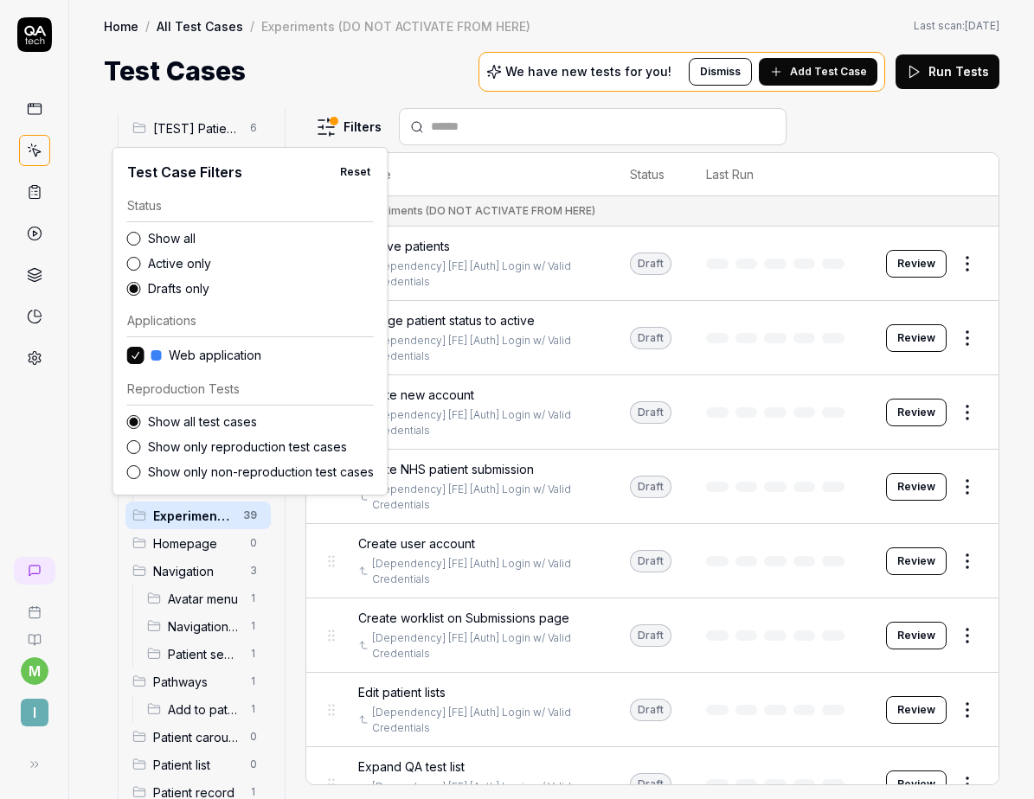
click at [184, 239] on label "Show all" at bounding box center [261, 238] width 226 height 18
click at [141, 239] on button "Show all" at bounding box center [134, 239] width 14 height 14
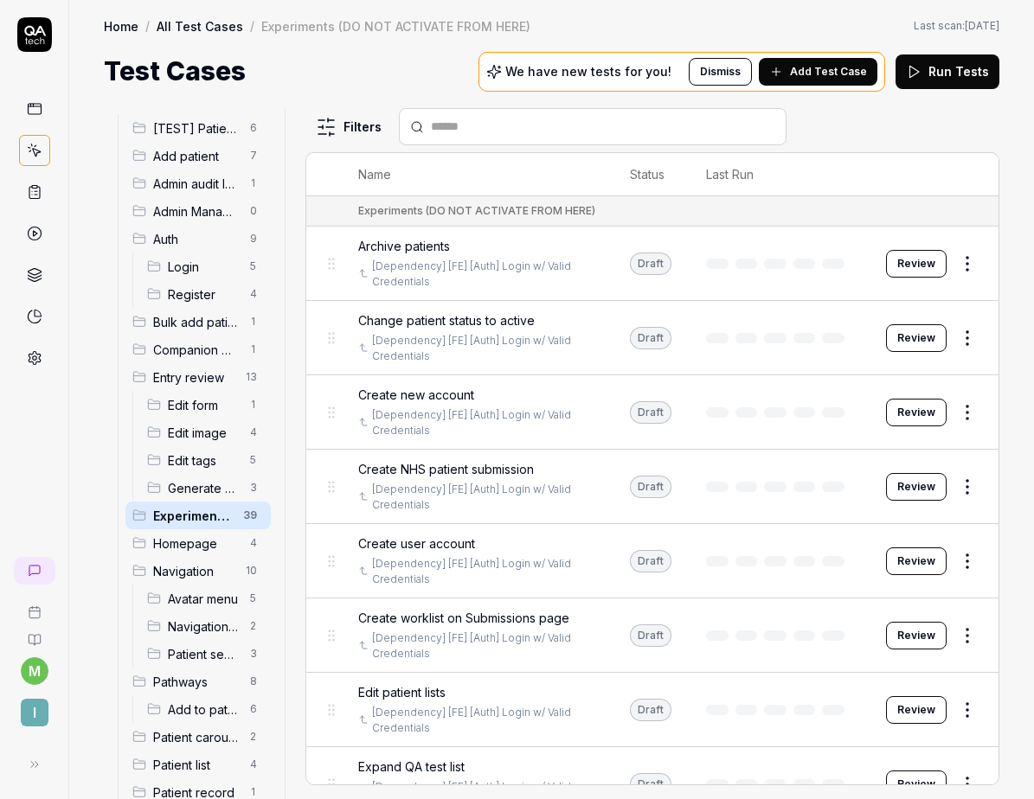
click at [454, 119] on html "m I Home / All Test Cases / Experiments (DO NOT ACTIVATE FROM HERE) Home / All …" at bounding box center [517, 399] width 1034 height 799
click at [463, 119] on input "text" at bounding box center [603, 127] width 344 height 18
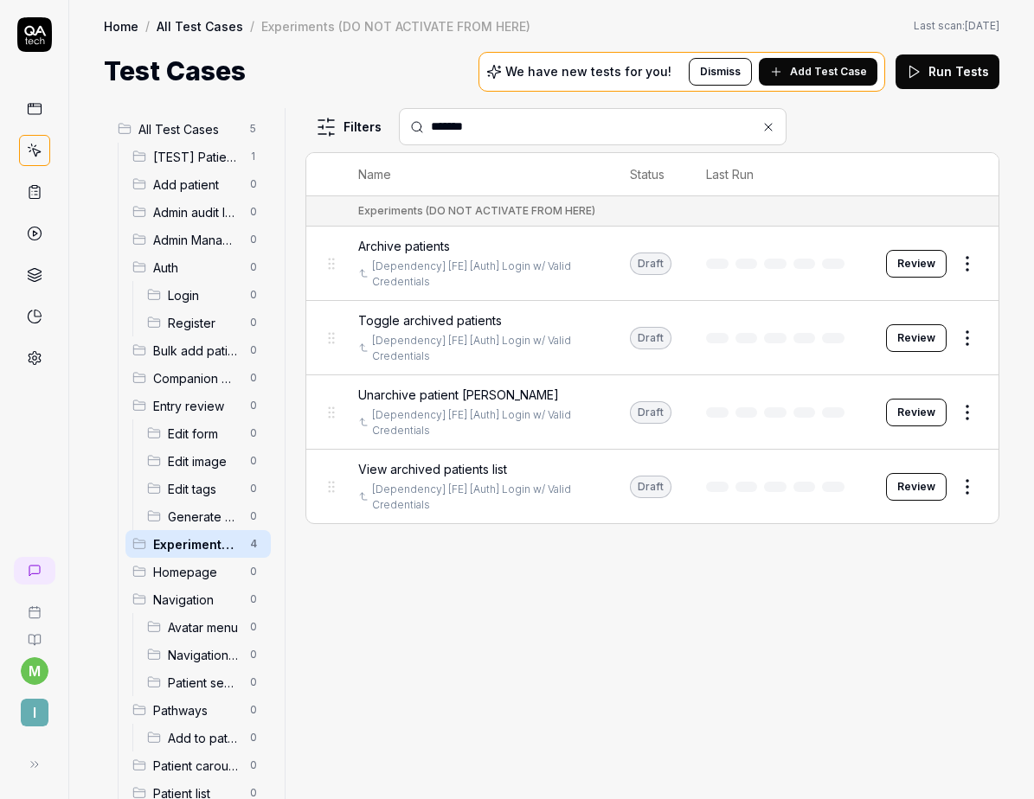
click at [188, 130] on span "All Test Cases" at bounding box center [188, 129] width 101 height 18
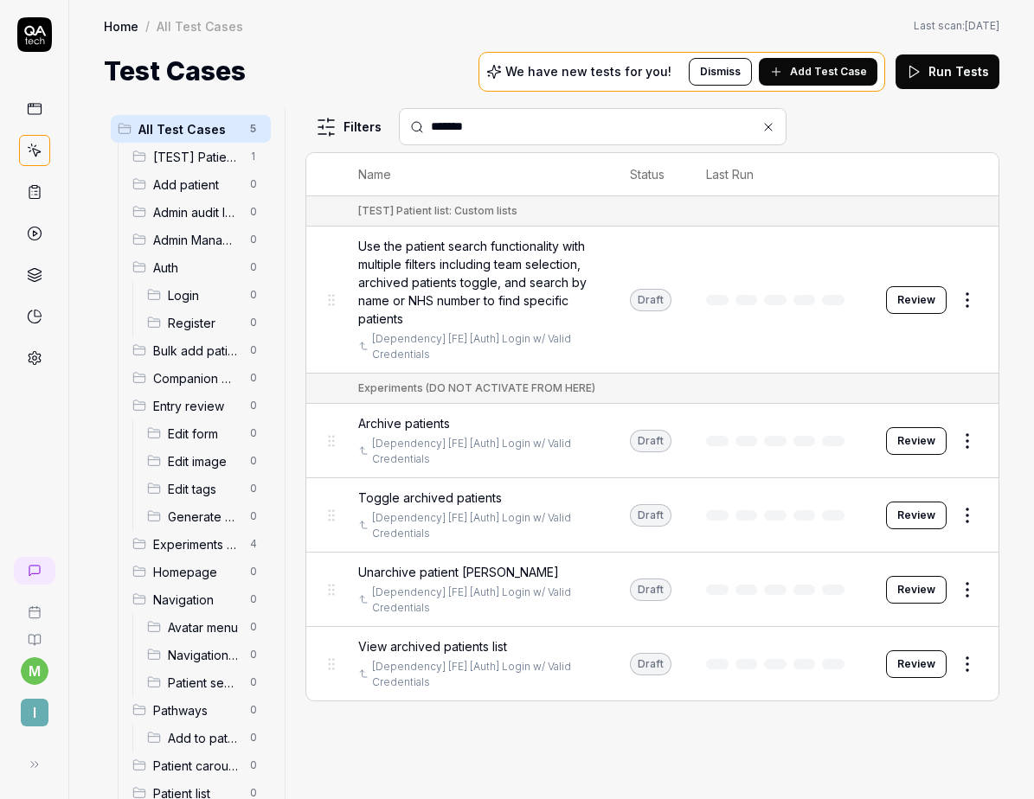
click at [490, 123] on input "*******" at bounding box center [603, 127] width 344 height 18
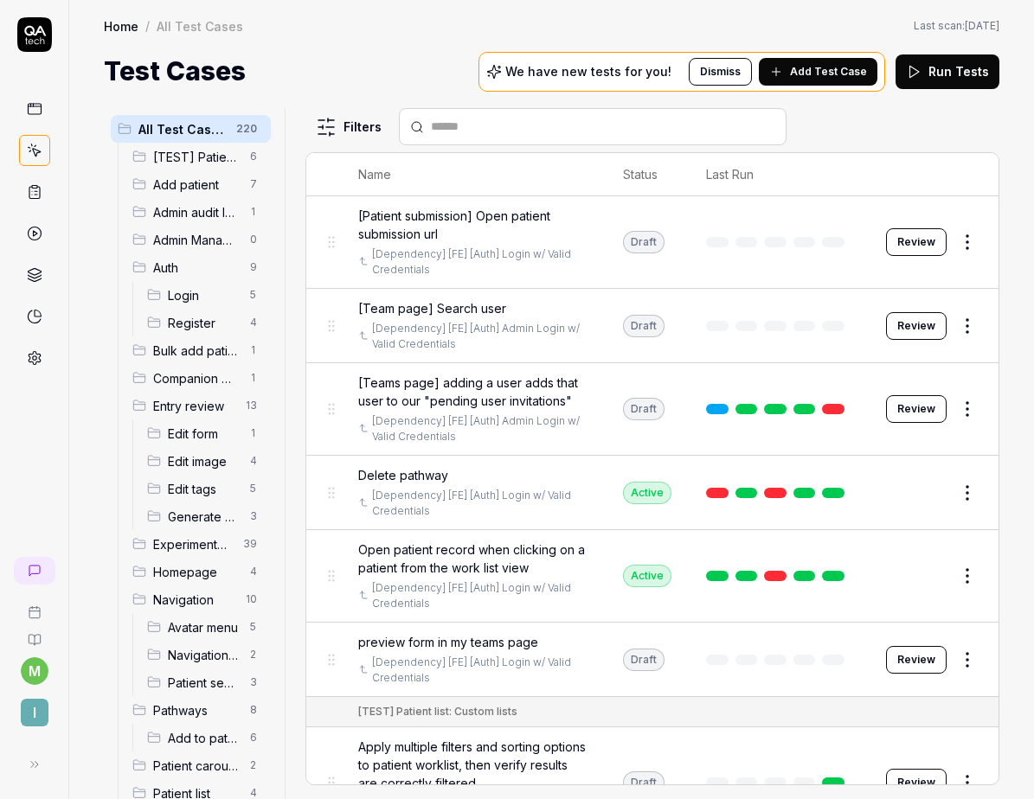
click at [197, 552] on span "Experiments (DO NOT ACTIVATE FROM HERE)" at bounding box center [193, 544] width 80 height 18
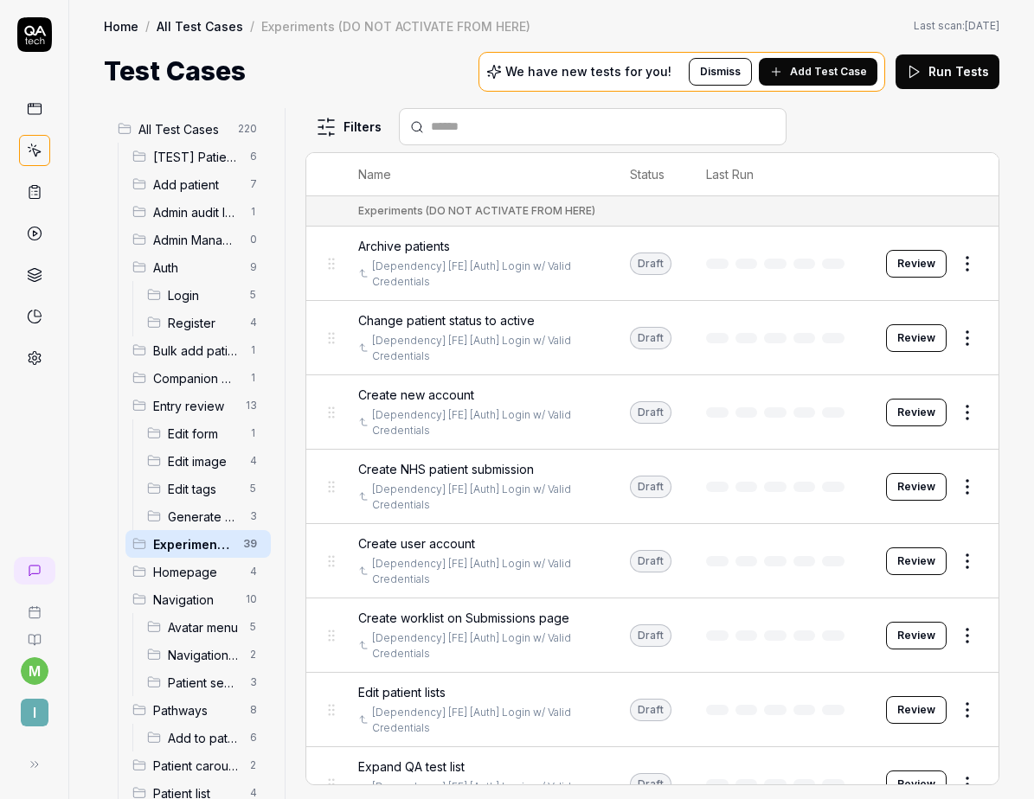
click at [901, 254] on button "Review" at bounding box center [916, 264] width 61 height 28
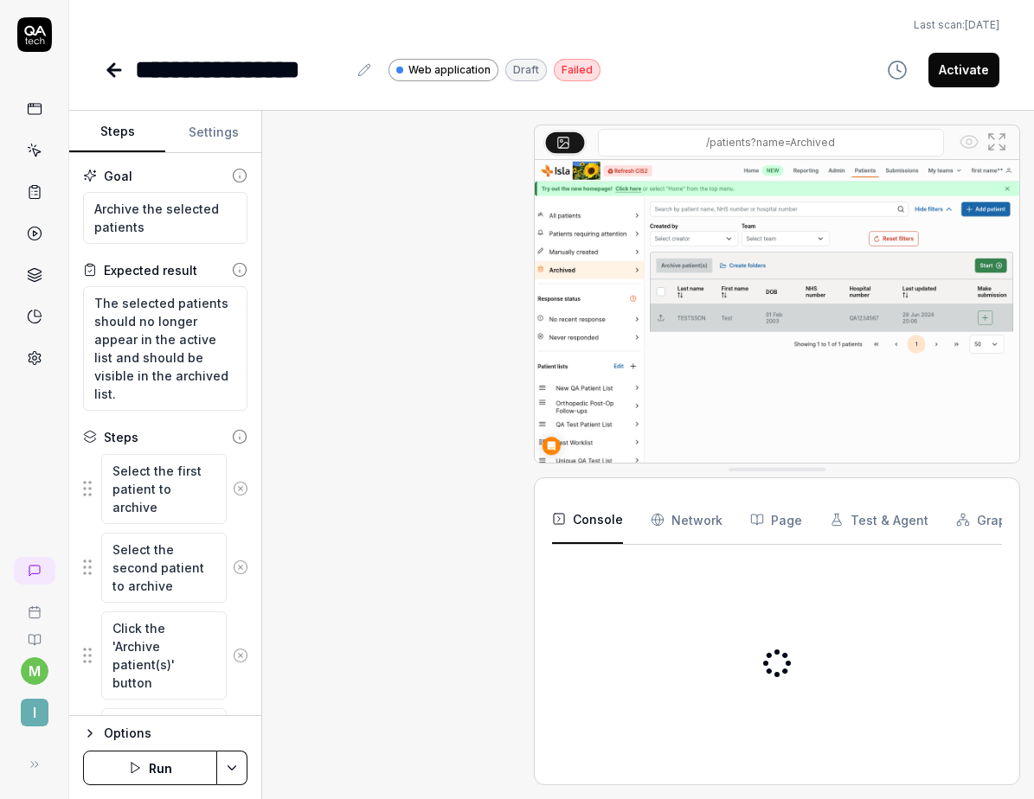
scroll to position [111, 0]
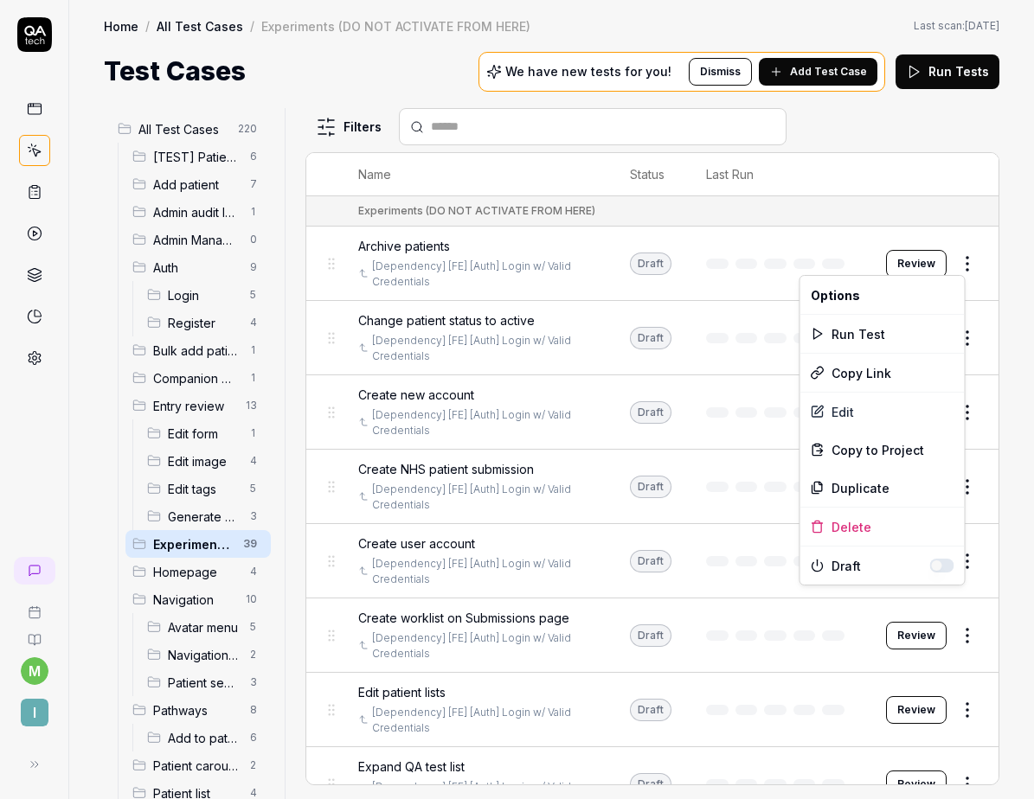
click at [953, 265] on html "m I Home / All Test Cases / Experiments (DO NOT ACTIVATE FROM HERE) Home / All …" at bounding box center [517, 399] width 1034 height 799
click at [823, 564] on icon at bounding box center [817, 566] width 14 height 14
click at [891, 523] on div "Delete" at bounding box center [882, 527] width 164 height 38
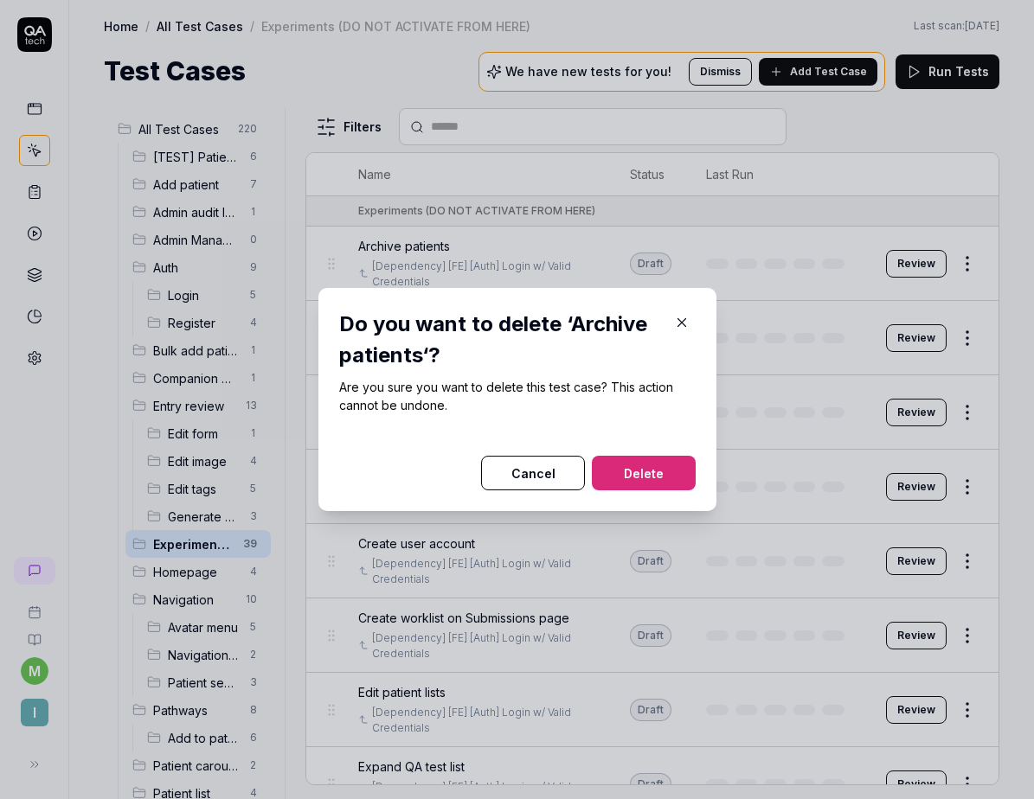
click at [659, 471] on button "Delete" at bounding box center [644, 473] width 104 height 35
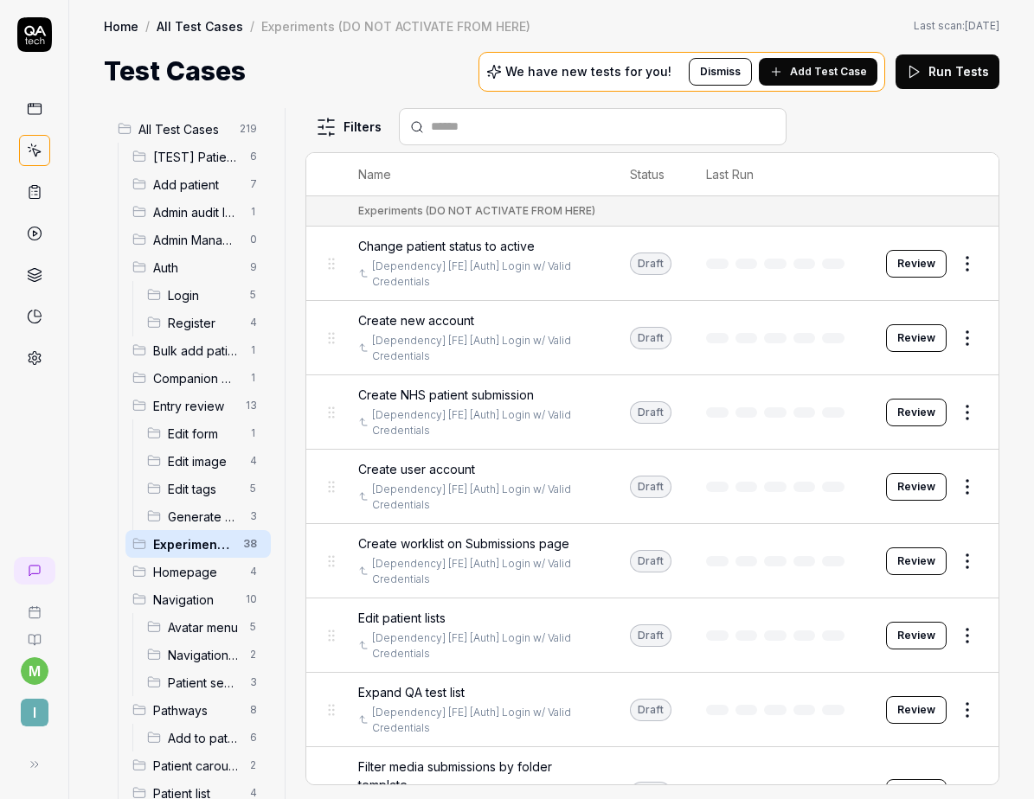
click at [951, 267] on html "m I Home / All Test Cases / Experiments (DO NOT ACTIVATE FROM HERE) Home / All …" at bounding box center [517, 399] width 1034 height 799
click at [793, 260] on html "m I Home / All Test Cases / Experiments (DO NOT ACTIVATE FROM HERE) Home / All …" at bounding box center [517, 399] width 1034 height 799
click at [900, 247] on td "Review" at bounding box center [933, 264] width 130 height 74
click at [898, 260] on button "Review" at bounding box center [916, 264] width 61 height 28
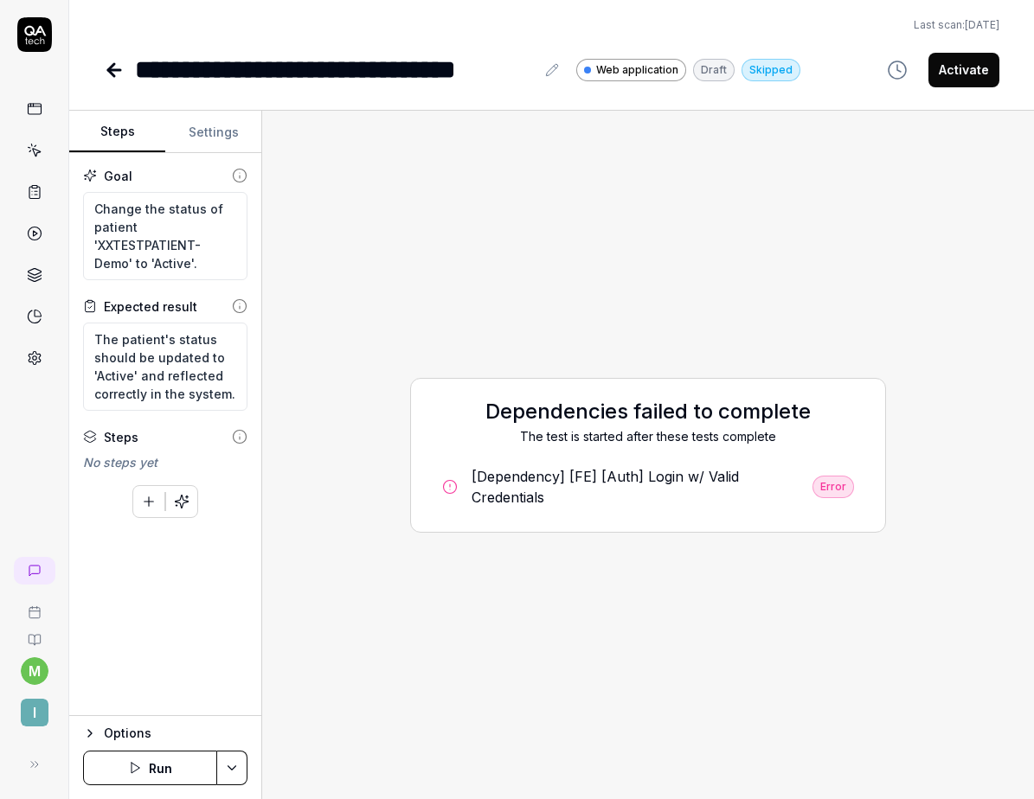
click at [897, 69] on icon "button" at bounding box center [897, 70] width 21 height 21
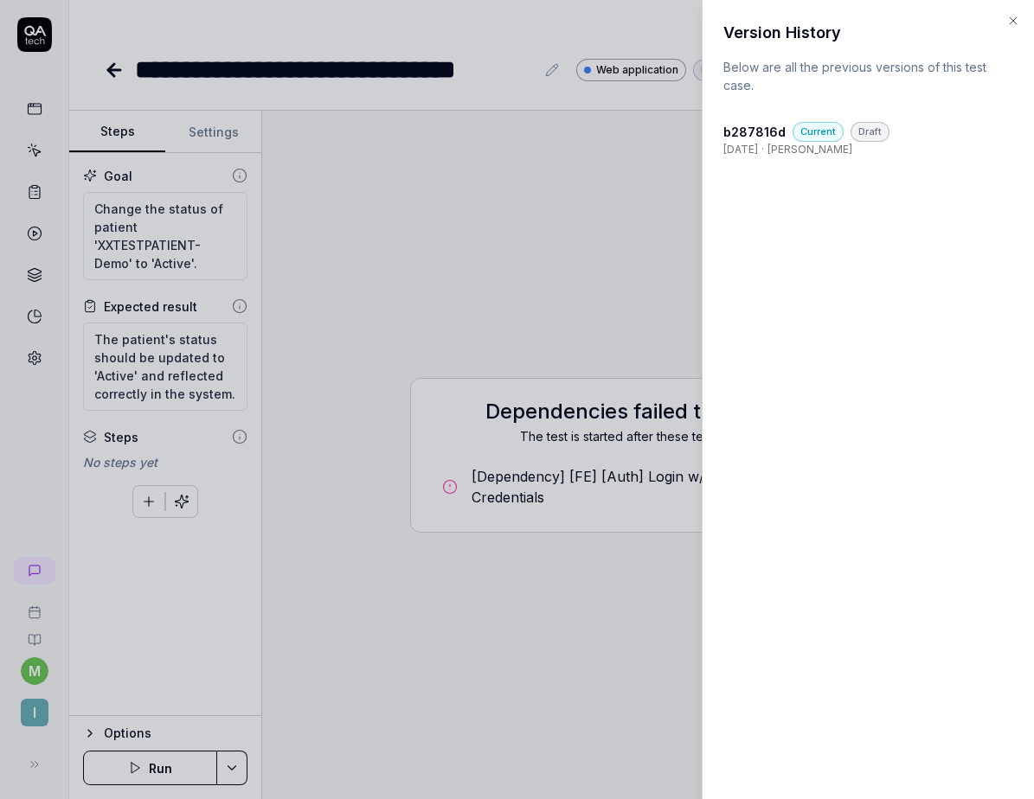
click at [1010, 22] on icon "button" at bounding box center [1012, 20] width 7 height 7
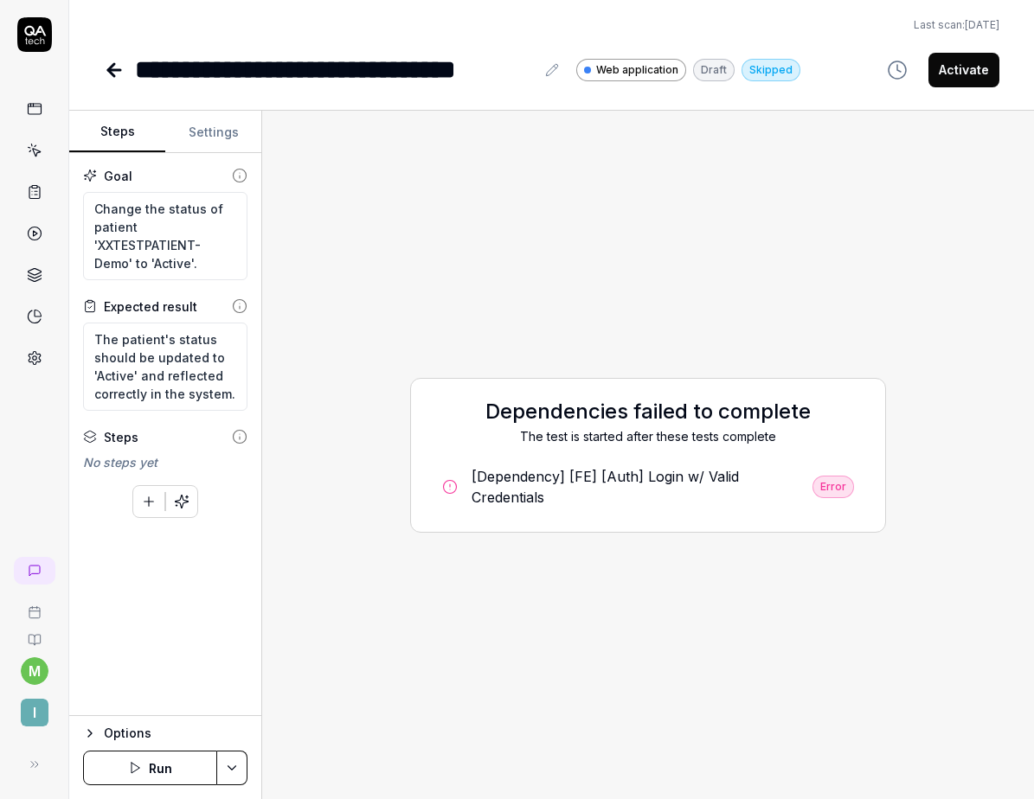
click at [122, 68] on icon at bounding box center [114, 70] width 21 height 21
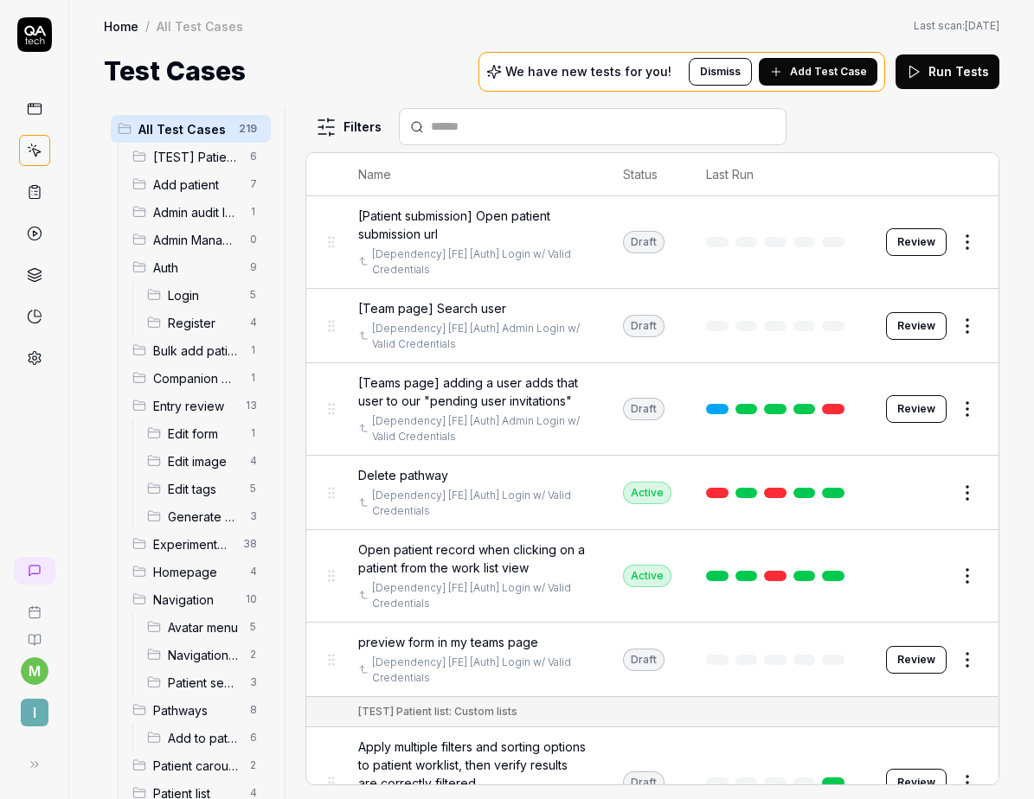
click at [950, 239] on html "m I Home / All Test Cases Home / All Test Cases Last scan: Jun 2 2025 Test Case…" at bounding box center [517, 399] width 1034 height 799
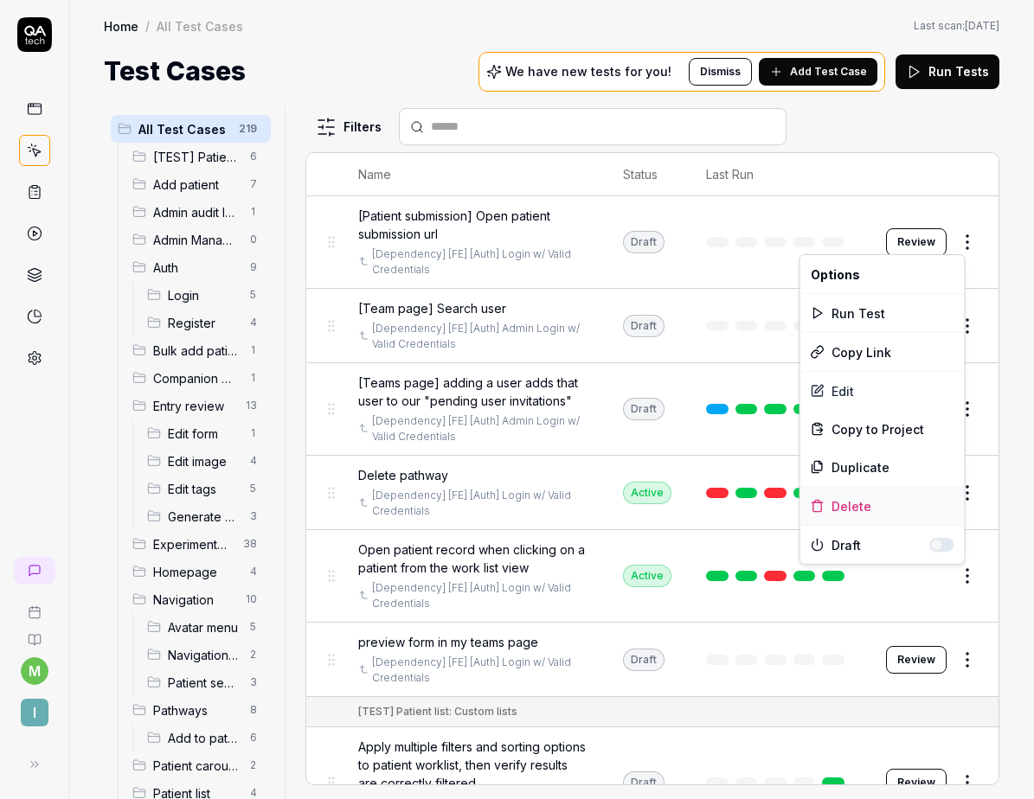
click at [848, 512] on div "Delete" at bounding box center [882, 506] width 164 height 38
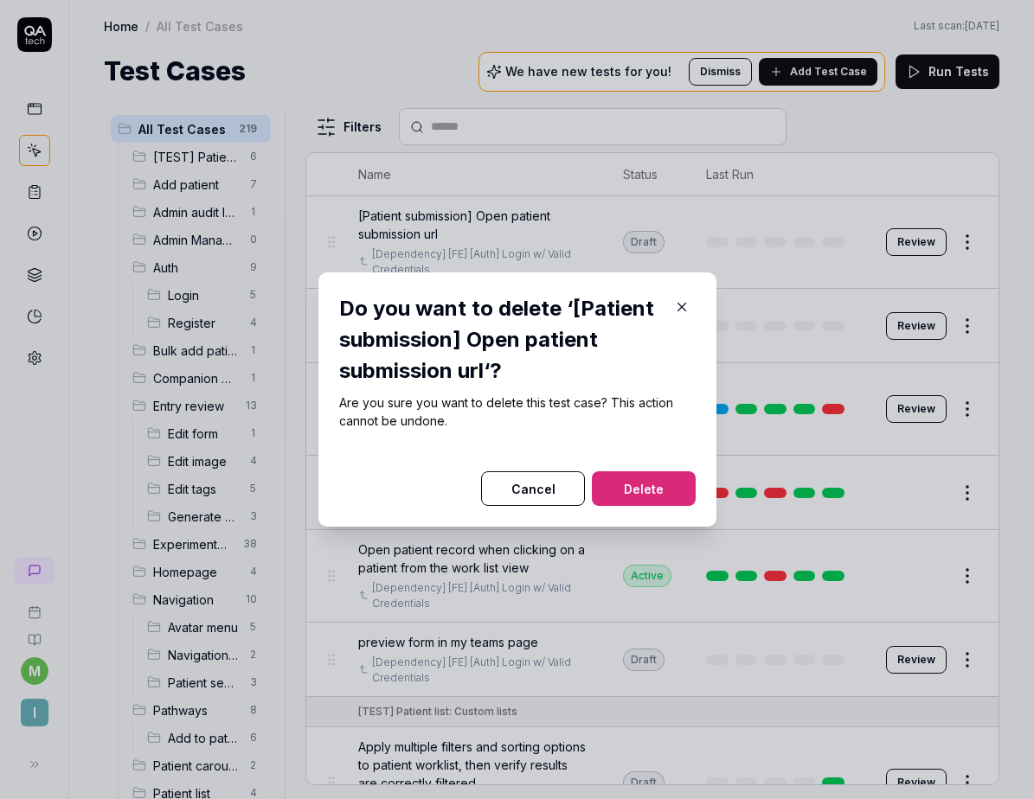
click at [647, 482] on button "Delete" at bounding box center [644, 488] width 104 height 35
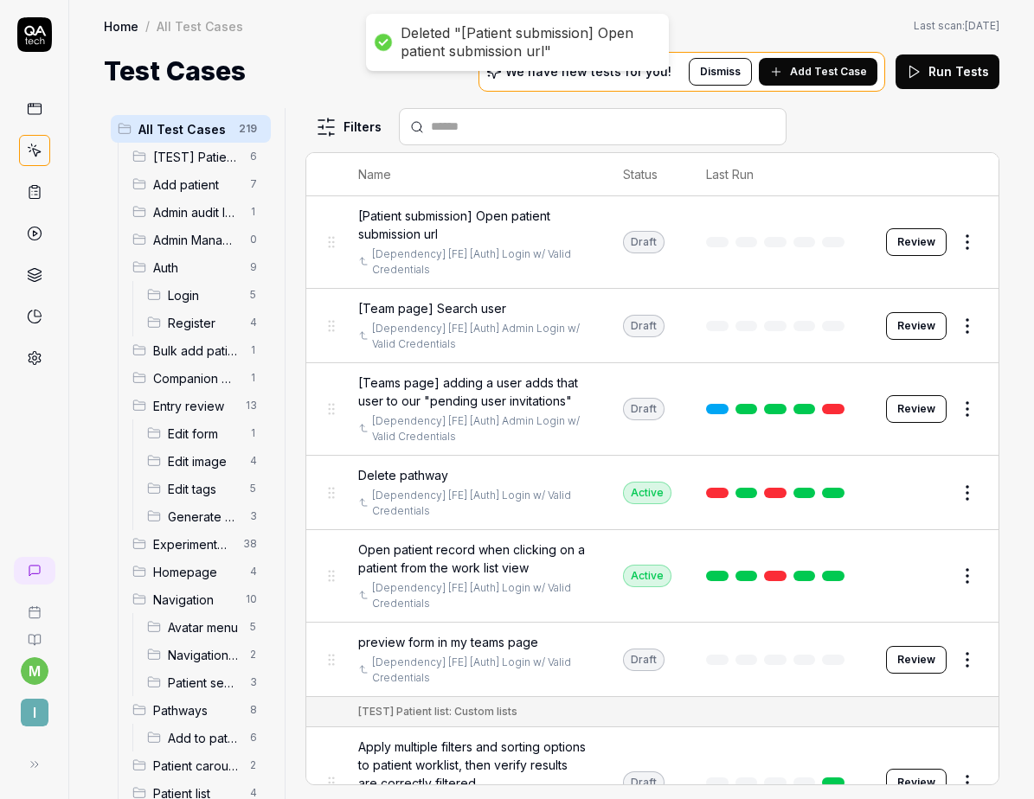
click at [960, 242] on html "Deleted "[Patient submission] Open patient submission url" m I Home / All Test …" at bounding box center [517, 399] width 1034 height 799
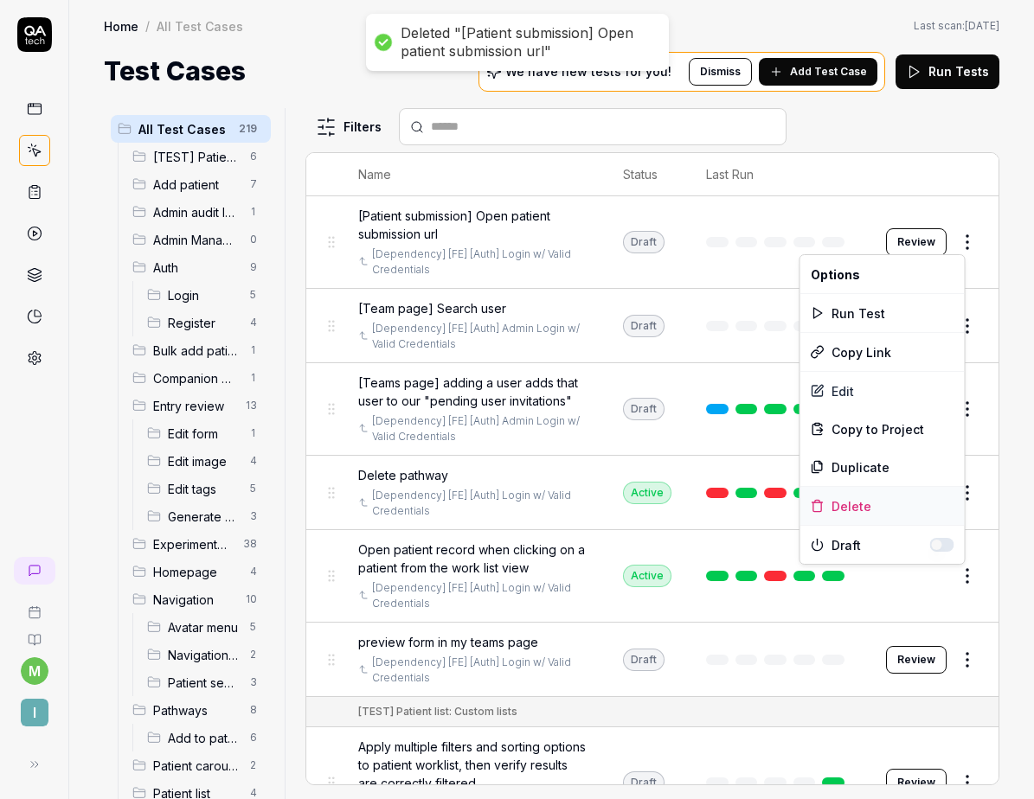
click at [825, 502] on div "Delete" at bounding box center [882, 506] width 164 height 38
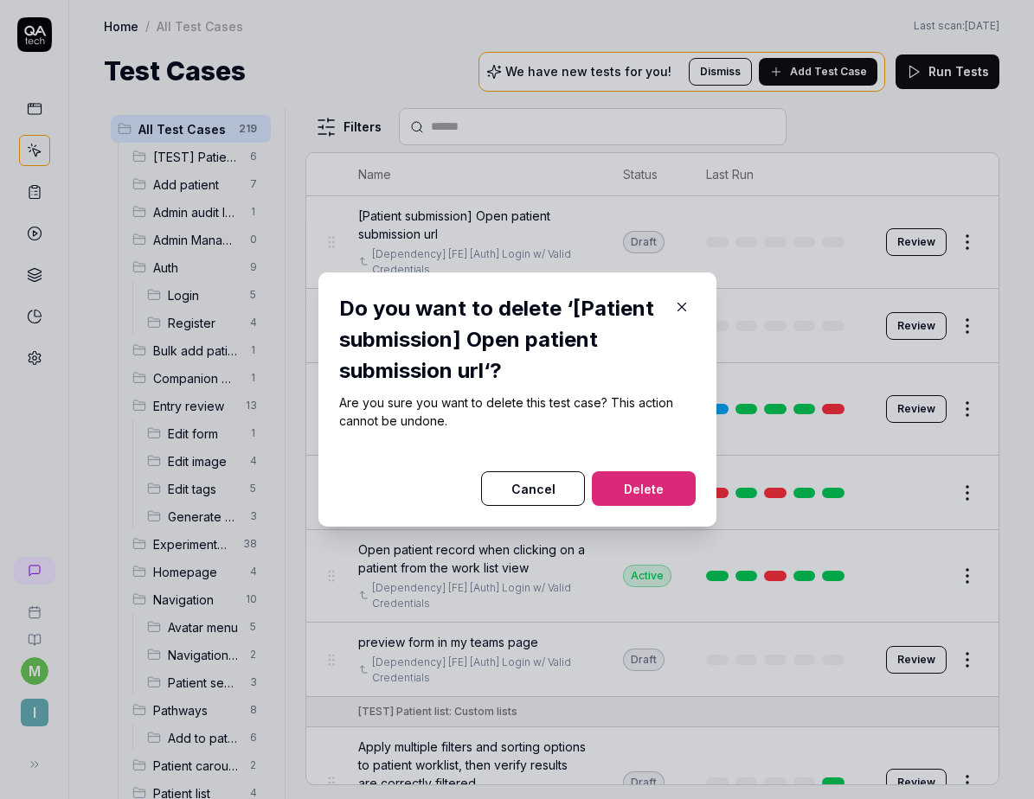
click at [677, 483] on button "Delete" at bounding box center [644, 488] width 104 height 35
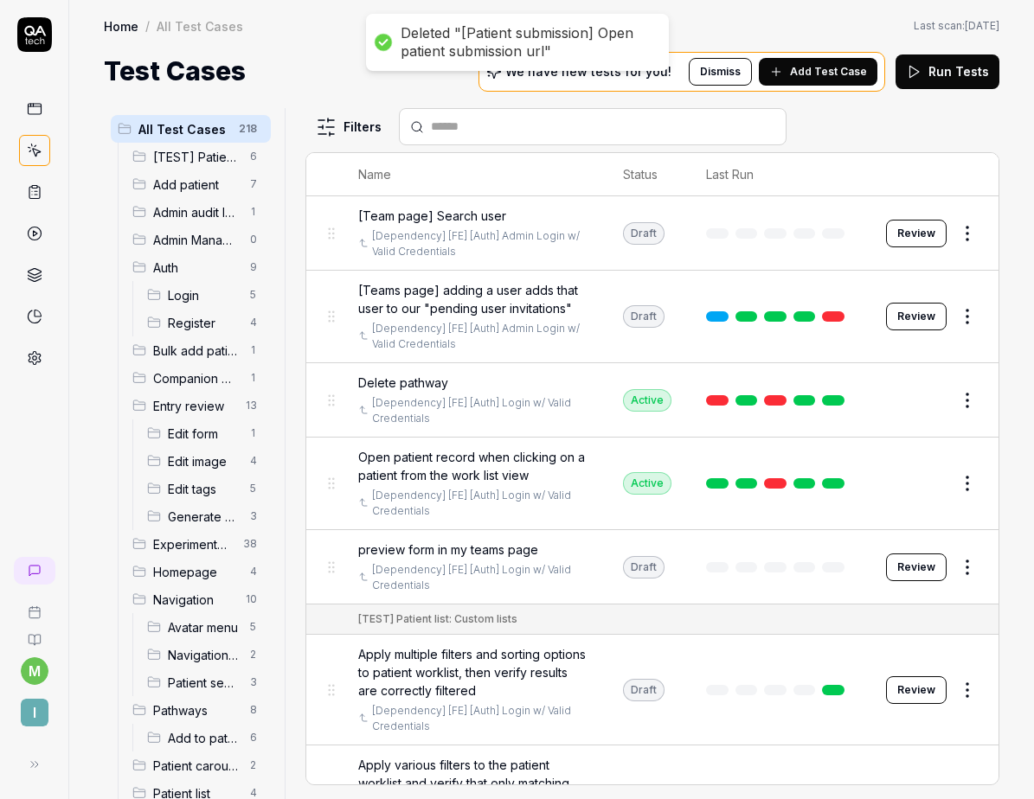
click at [953, 237] on html "Deleted "[Patient submission] Open patient submission url" m I Home / All Test …" at bounding box center [517, 399] width 1034 height 799
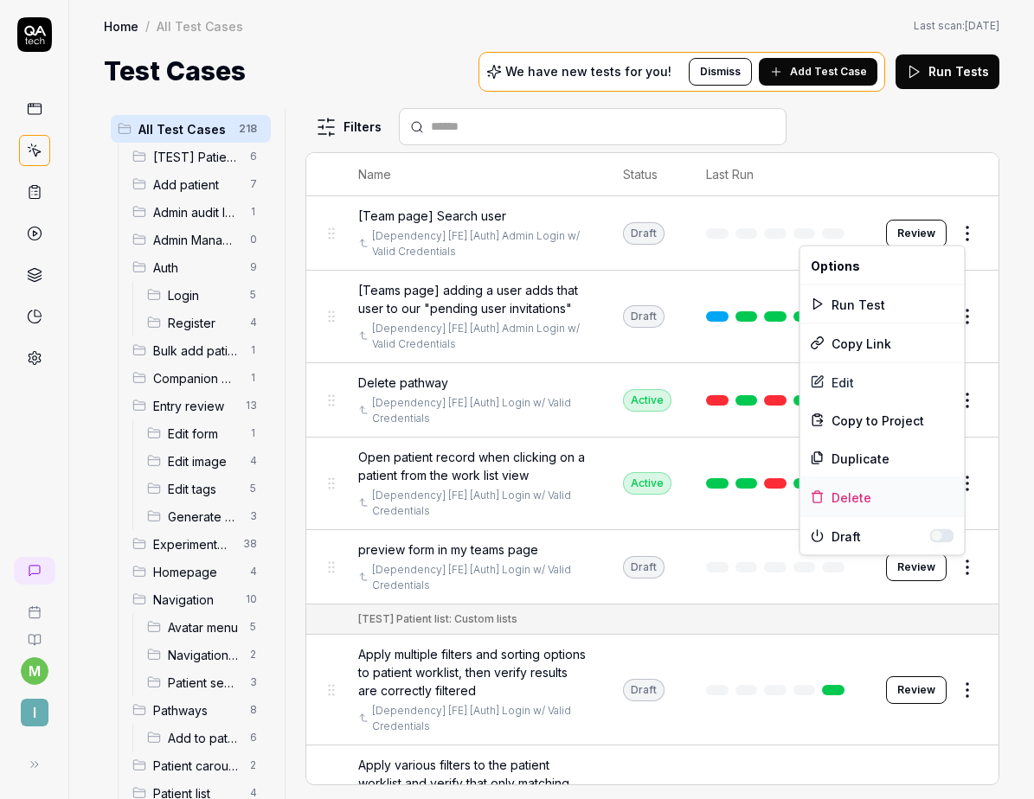
click at [836, 492] on div "Delete" at bounding box center [882, 497] width 164 height 38
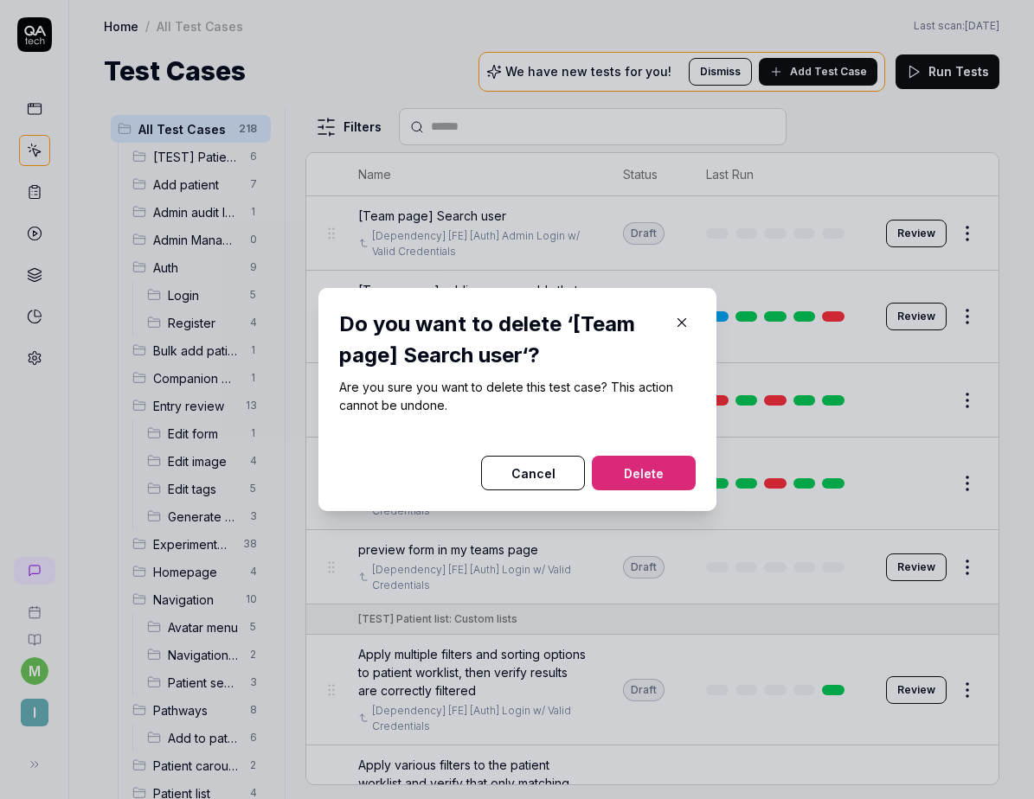
click at [651, 469] on button "Delete" at bounding box center [644, 473] width 104 height 35
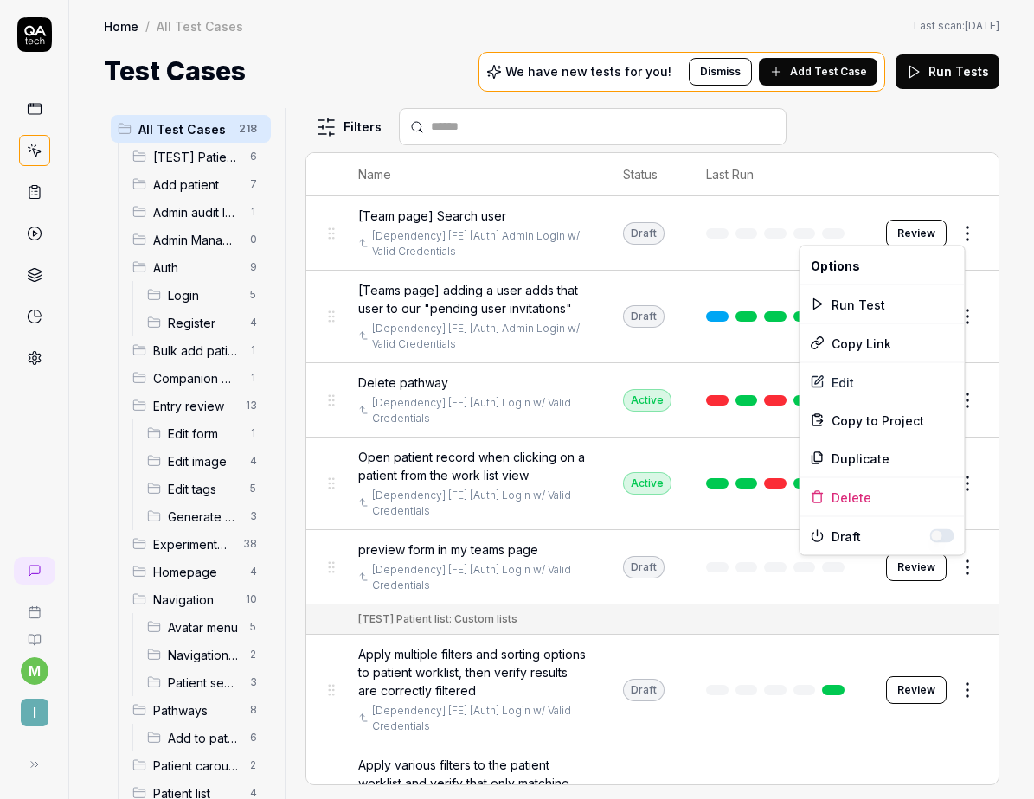
click at [950, 232] on html "Deleted "[Team page] Search user" m I Home / All Test Cases Home / All Test Cas…" at bounding box center [517, 399] width 1034 height 799
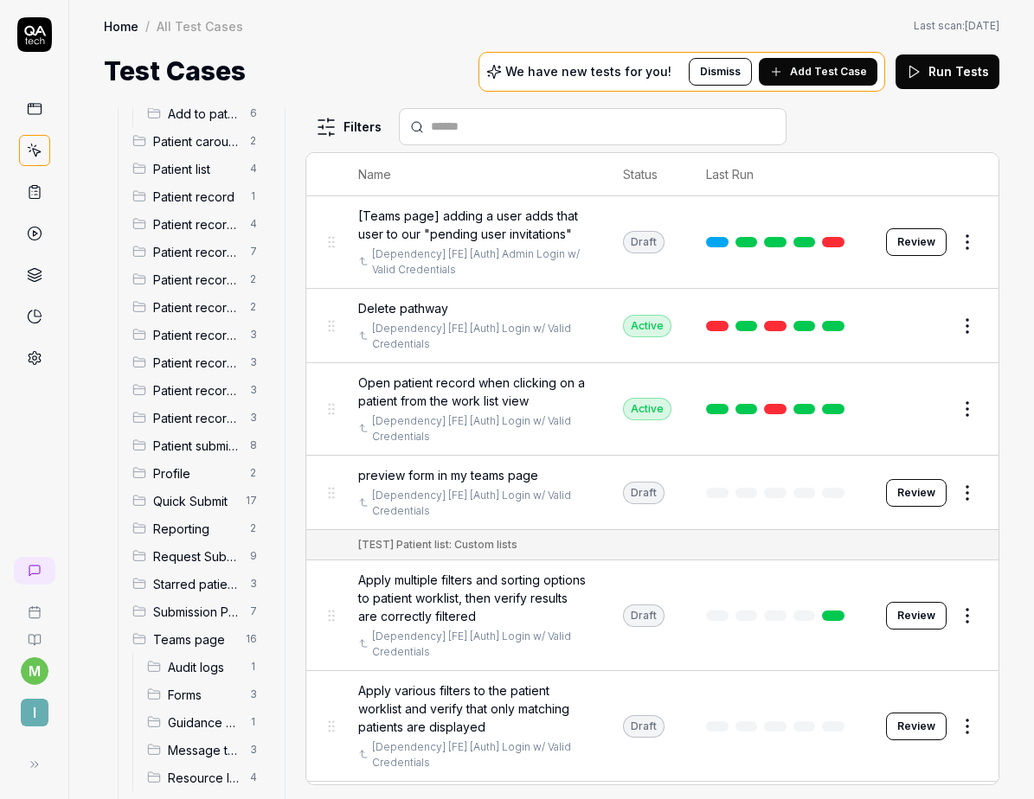
scroll to position [727, 0]
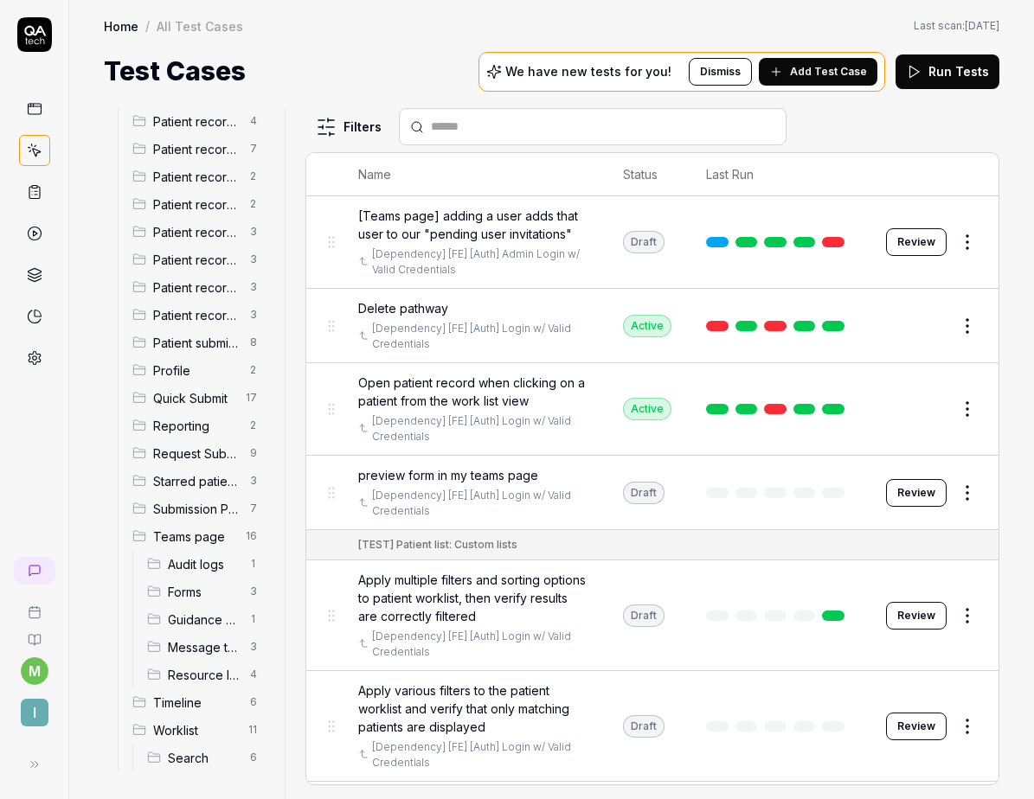
click at [950, 240] on html "m I Home / All Test Cases Home / All Test Cases Last scan: Jun 2 2025 Test Case…" at bounding box center [517, 399] width 1034 height 799
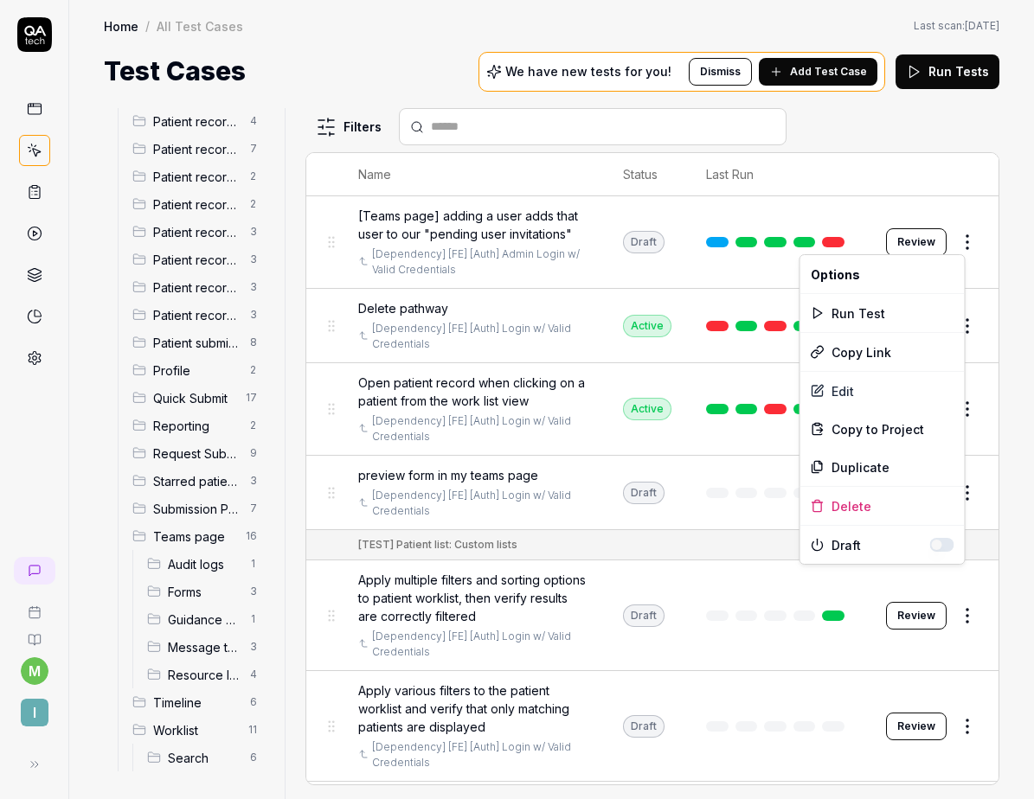
click at [876, 237] on html "m I Home / All Test Cases Home / All Test Cases Last scan: Jun 2 2025 Test Case…" at bounding box center [517, 399] width 1034 height 799
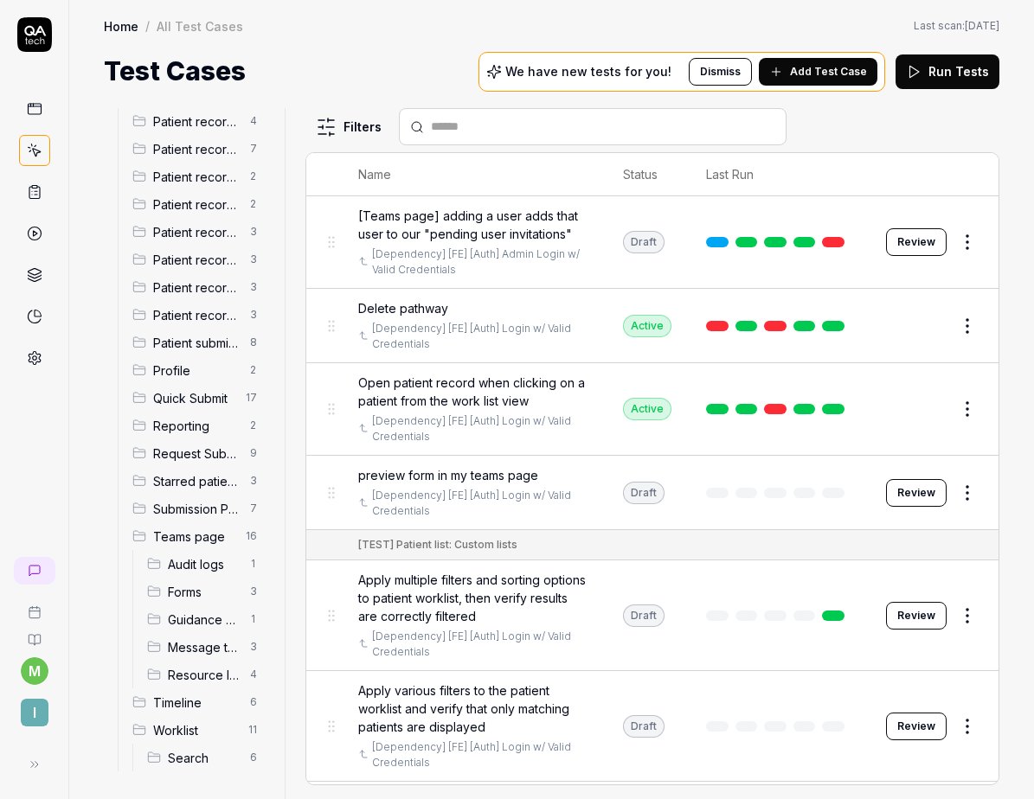
click at [890, 237] on button "Review" at bounding box center [916, 242] width 61 height 28
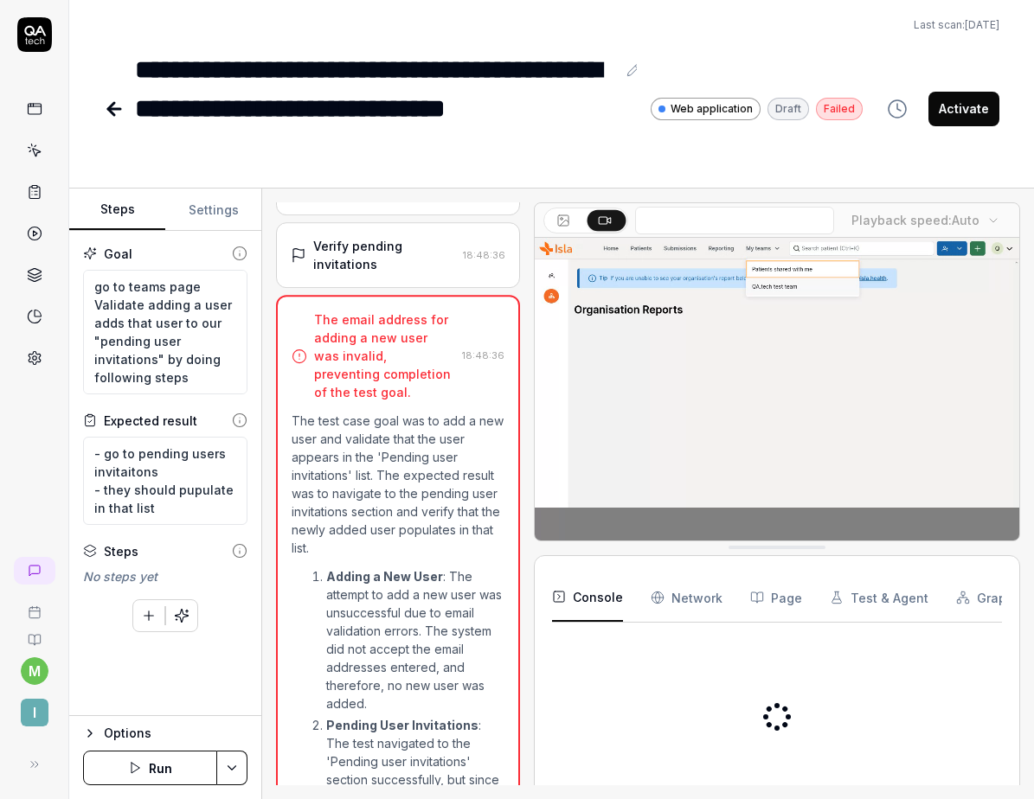
click at [903, 102] on icon "button" at bounding box center [897, 109] width 21 height 21
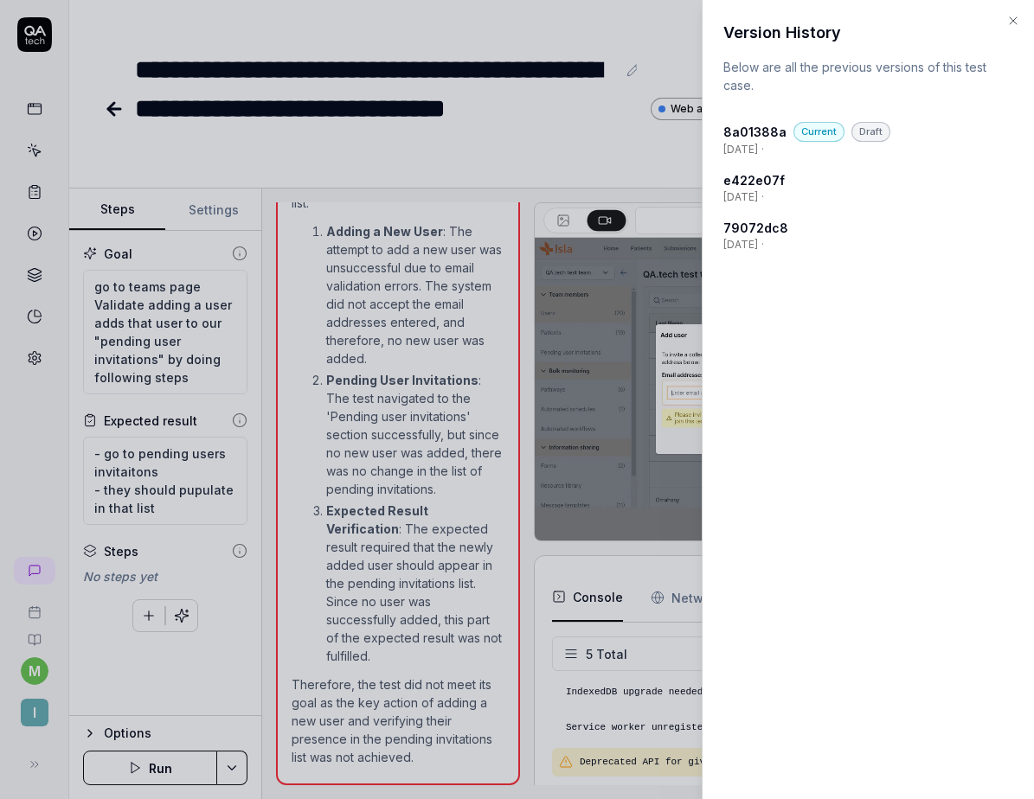
scroll to position [104, 0]
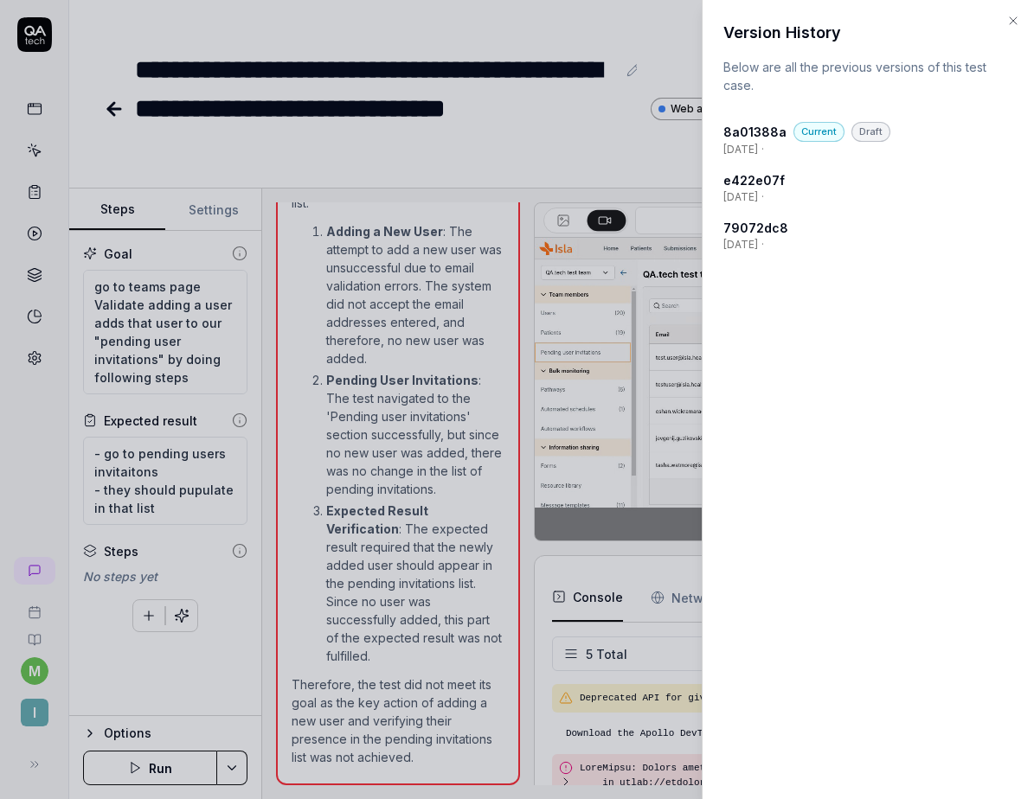
click at [1009, 24] on icon "button" at bounding box center [1013, 21] width 14 height 14
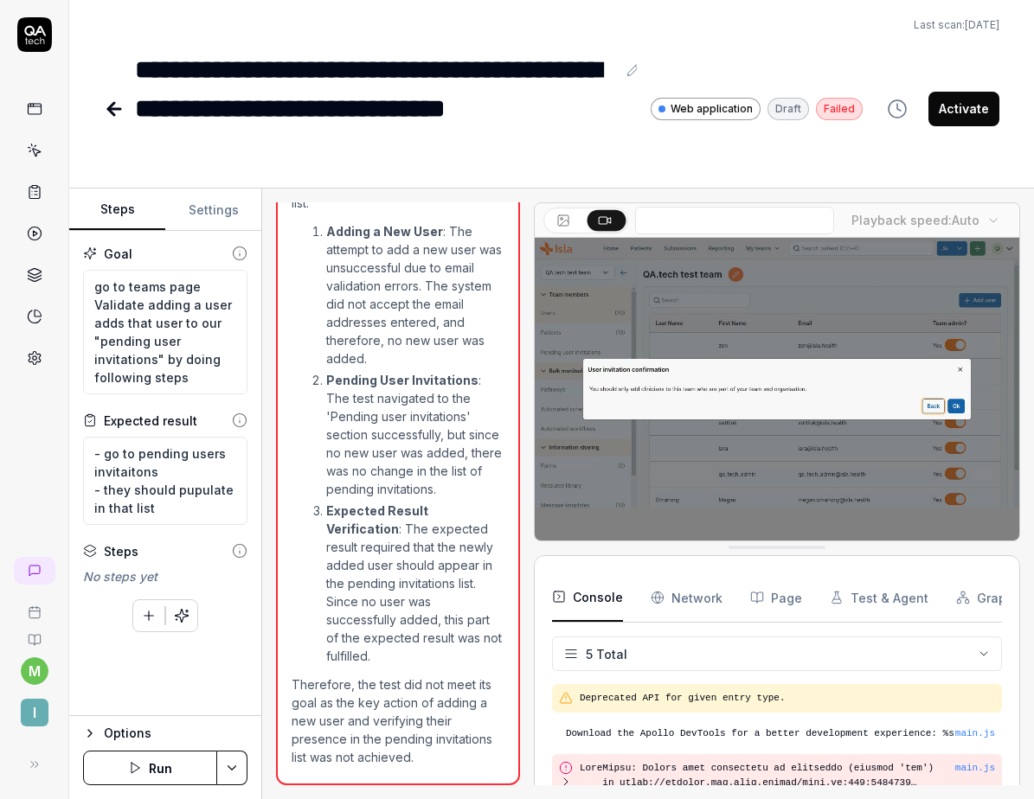
click at [111, 109] on icon at bounding box center [114, 109] width 12 height 0
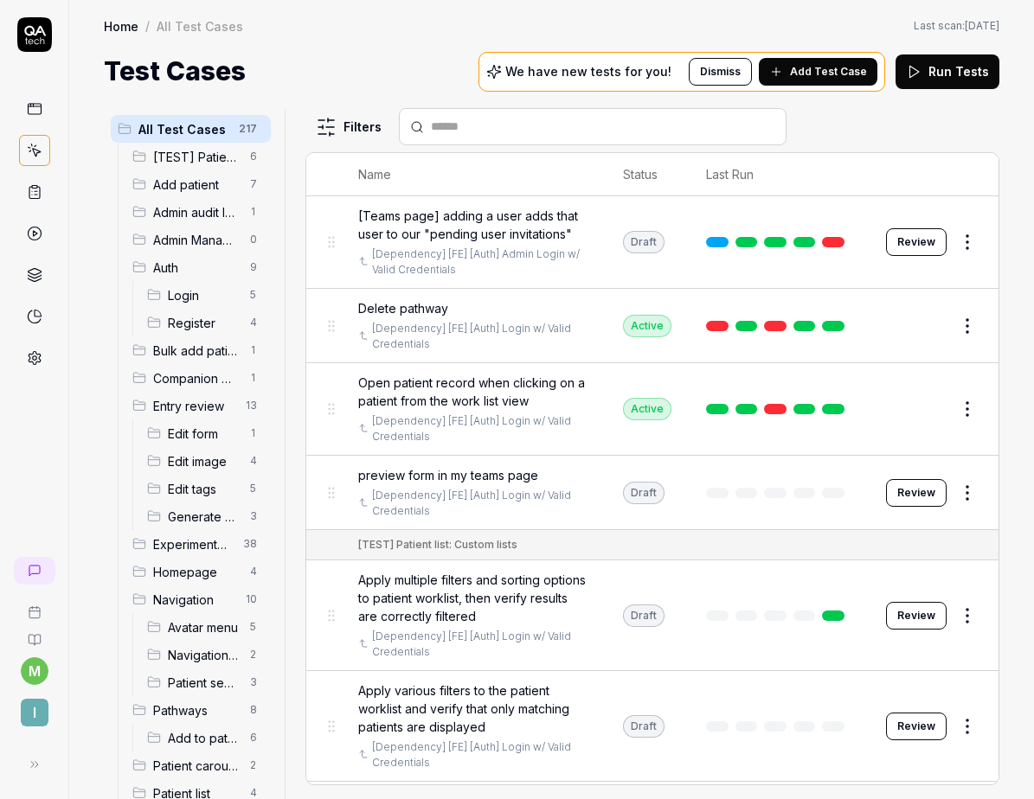
click at [176, 537] on span "Experiments (DO NOT ACTIVATE FROM HERE)" at bounding box center [193, 544] width 80 height 18
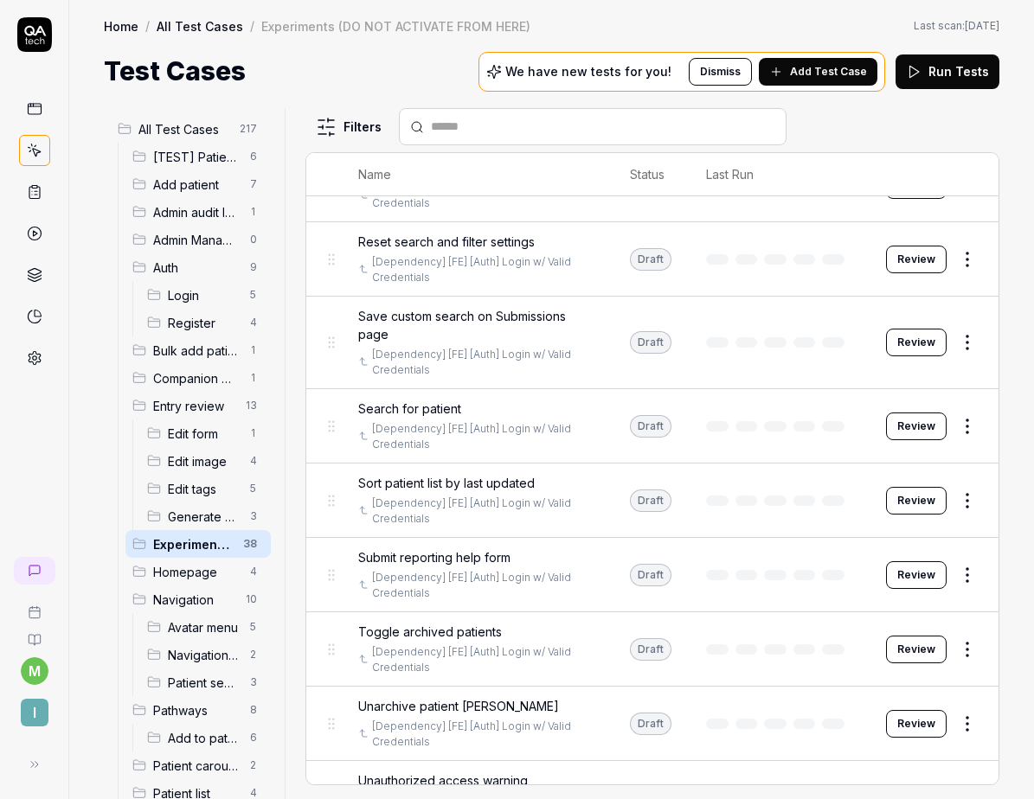
scroll to position [2285, 0]
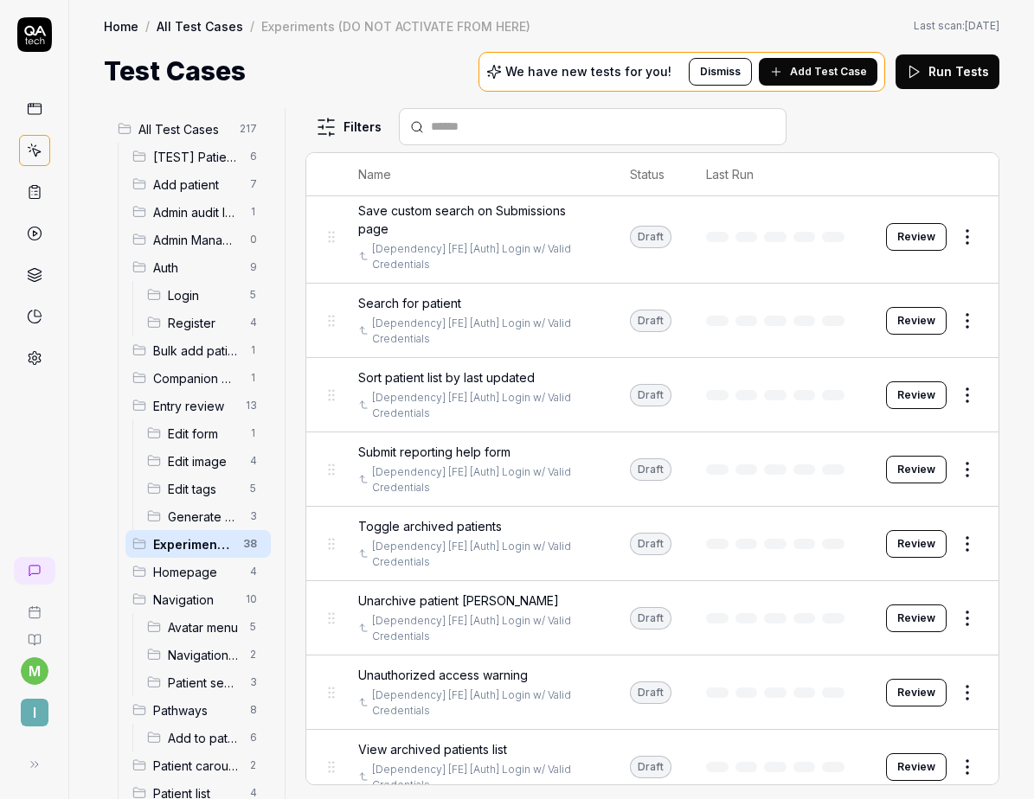
click at [193, 133] on span "All Test Cases" at bounding box center [183, 129] width 91 height 18
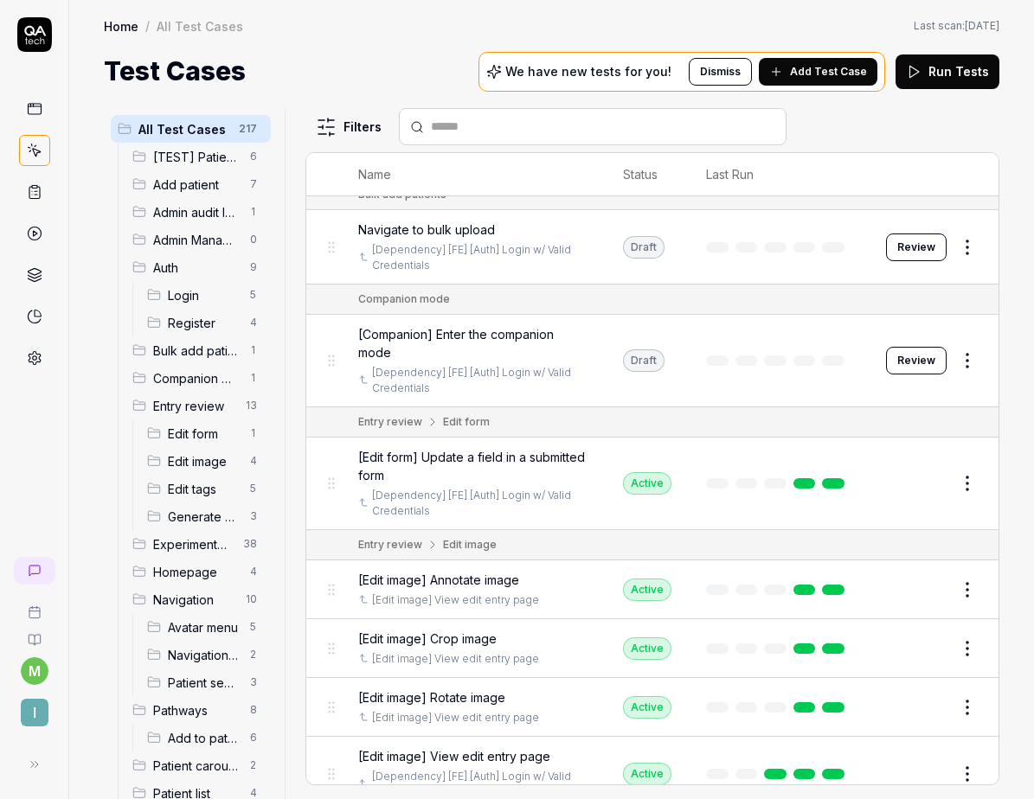
scroll to position [5865, 0]
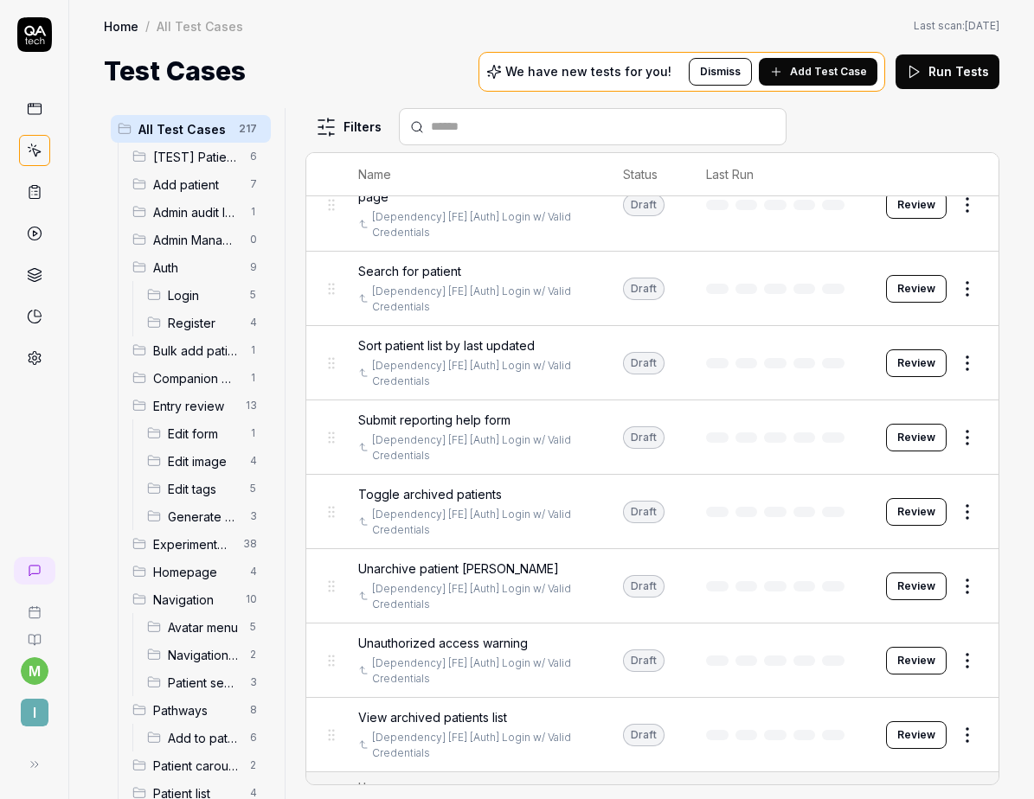
click at [176, 549] on span "Experiments (DO NOT ACTIVATE FROM HERE)" at bounding box center [193, 544] width 80 height 18
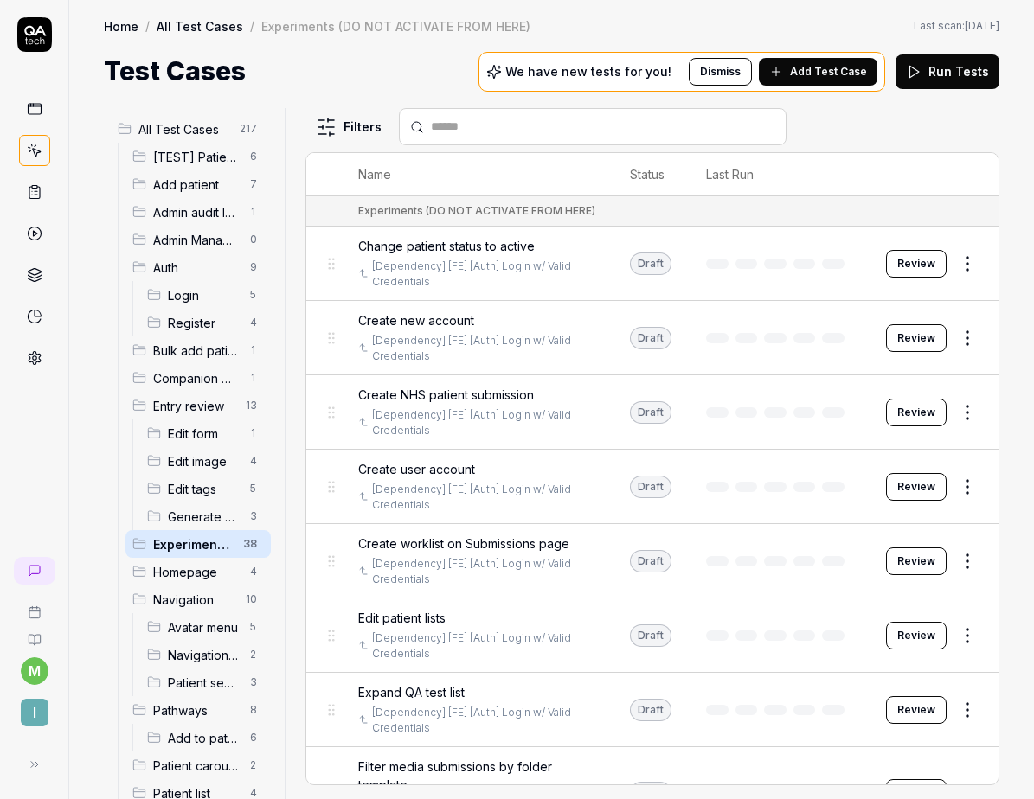
click at [203, 146] on div "[TEST] Patient list: Custom lists 6" at bounding box center [197, 157] width 145 height 28
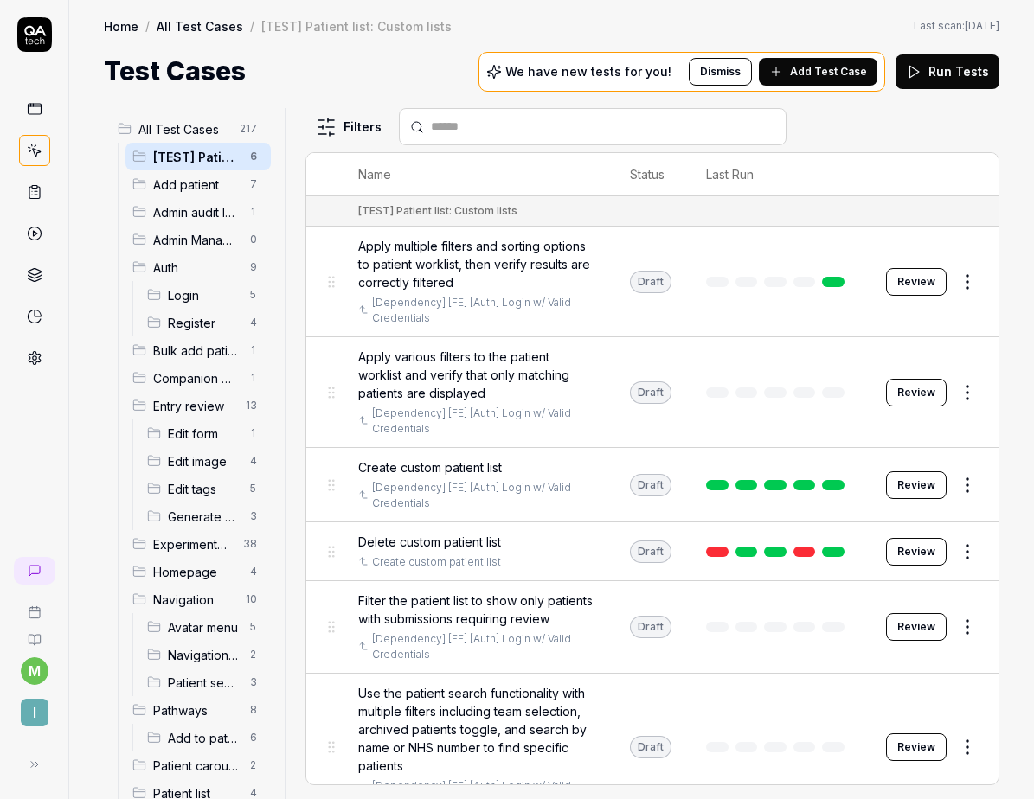
click at [502, 118] on input "text" at bounding box center [603, 127] width 344 height 18
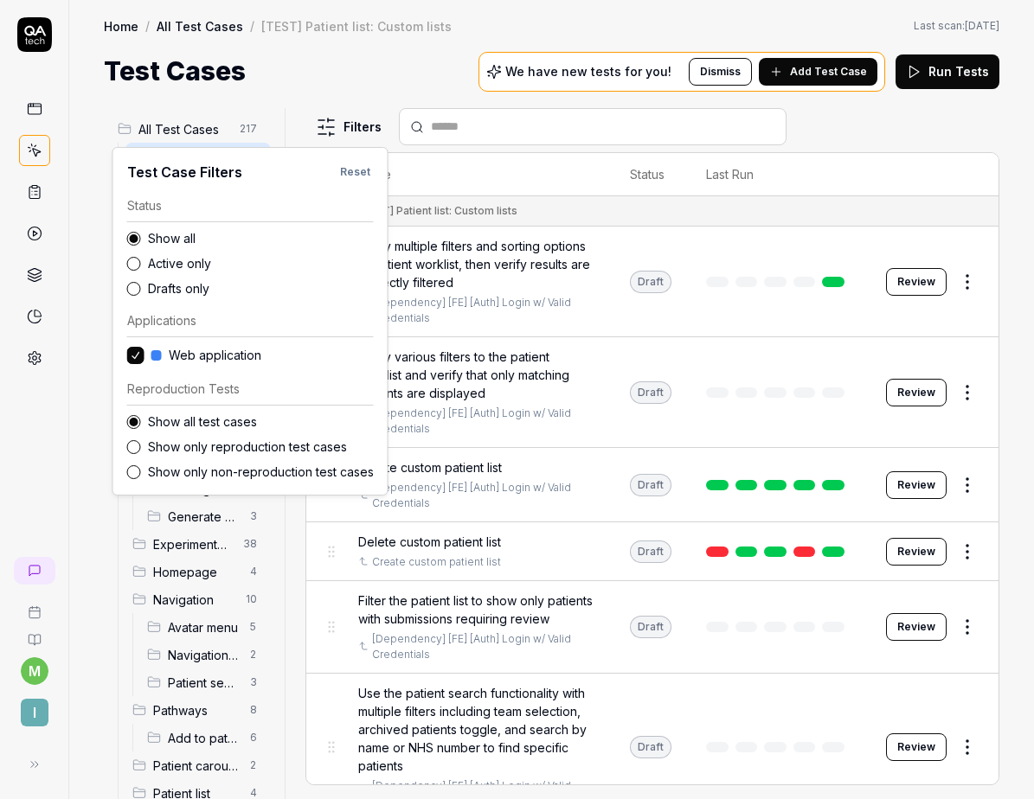
click at [338, 126] on html "m I Home / All Test Cases / [TEST] Patient list: Custom lists Home / All Test C…" at bounding box center [517, 399] width 1034 height 799
click at [180, 286] on label "Drafts only" at bounding box center [261, 288] width 226 height 18
click at [141, 286] on button "Drafts only" at bounding box center [134, 289] width 14 height 14
click at [363, 86] on html "m I Home / All Test Cases / [TEST] Patient list: Custom lists Home / All Test C…" at bounding box center [517, 399] width 1034 height 799
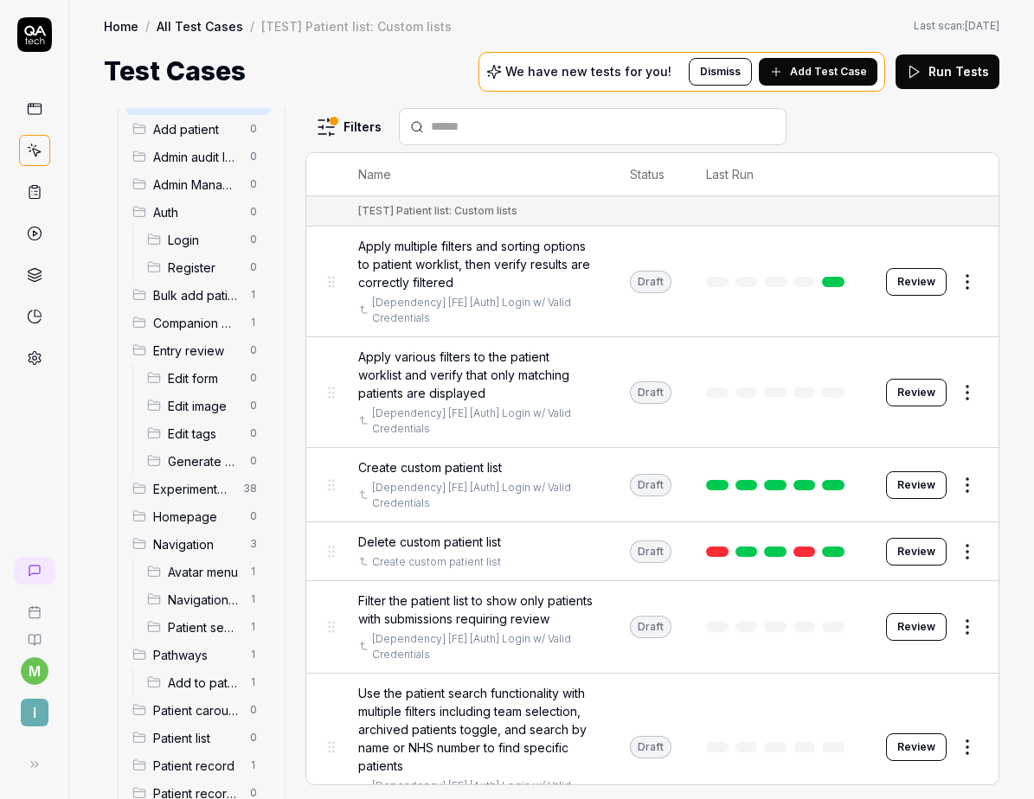
scroll to position [68, 0]
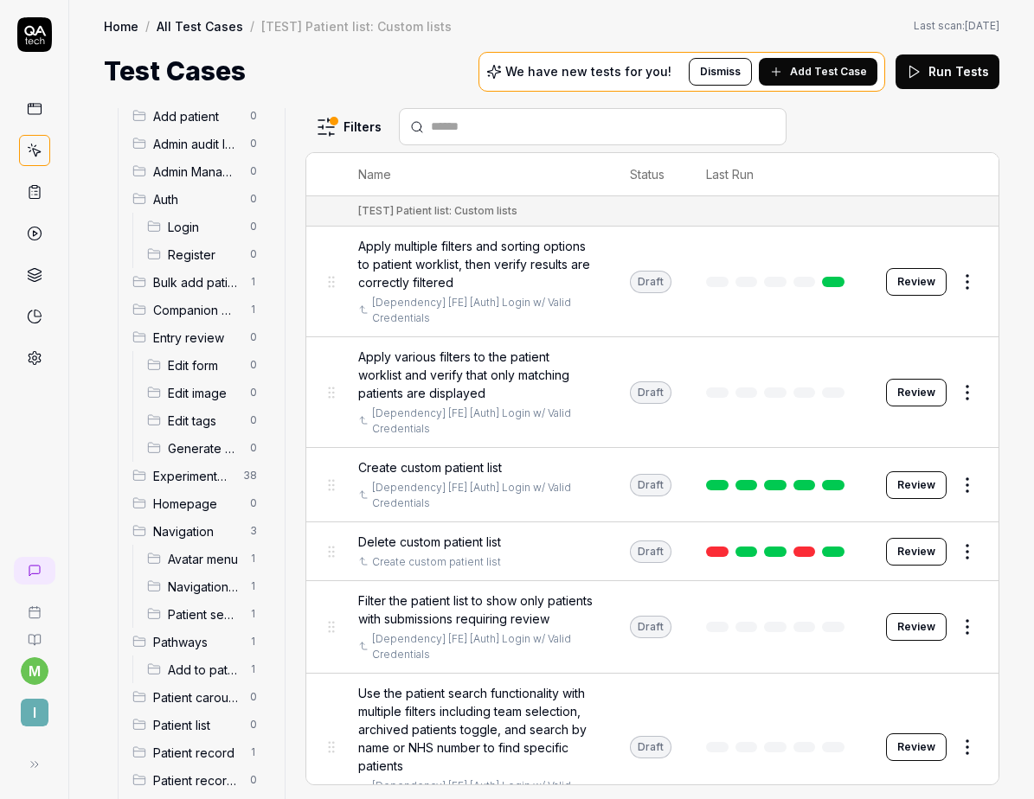
click at [201, 467] on span "Experiments (DO NOT ACTIVATE FROM HERE)" at bounding box center [193, 476] width 80 height 18
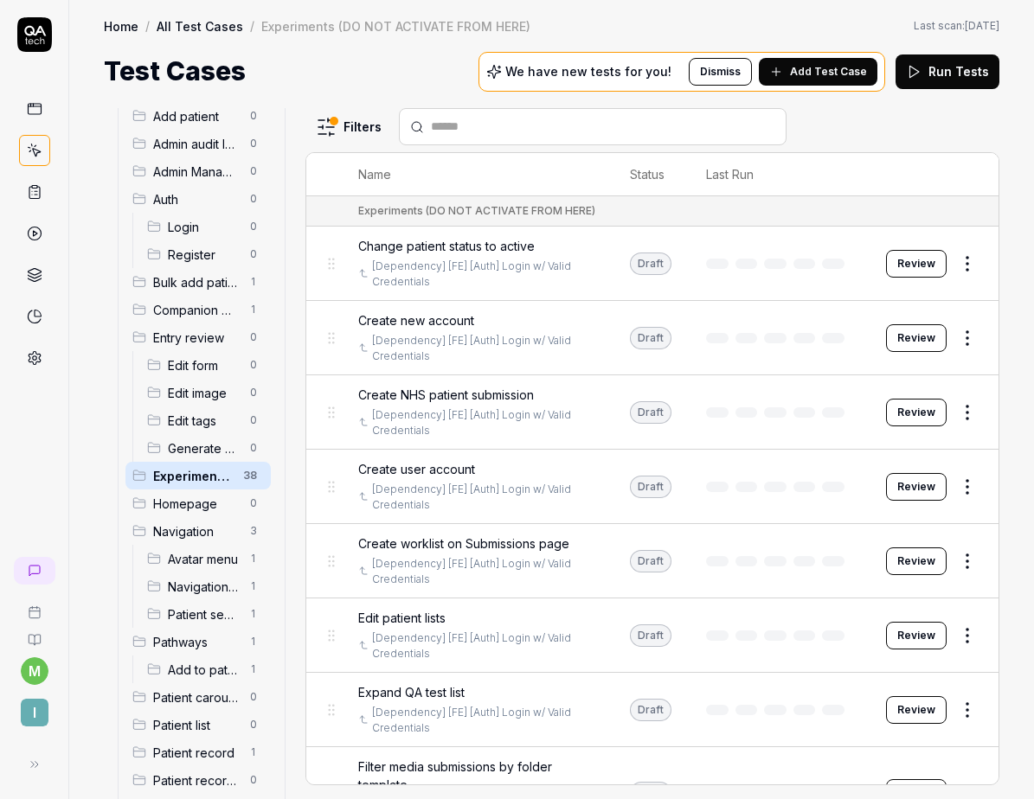
click at [957, 271] on html "m I Home / All Test Cases / Experiments (DO NOT ACTIVATE FROM HERE) Home / All …" at bounding box center [517, 399] width 1034 height 799
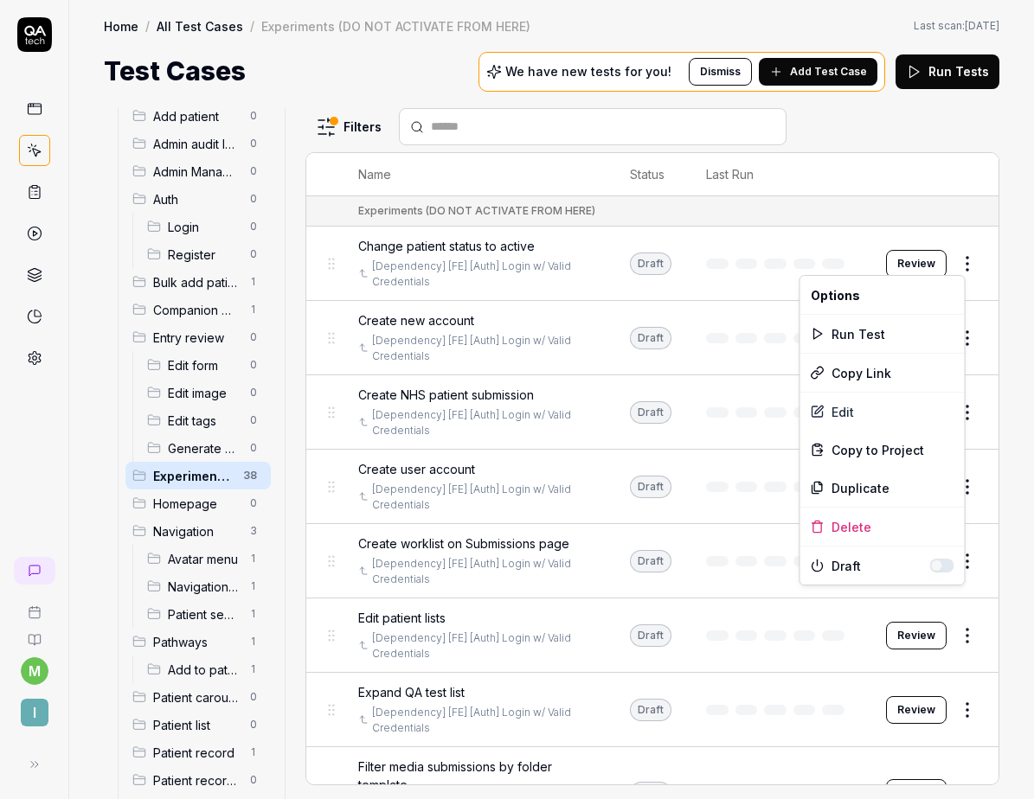
click at [283, 118] on html "m I Home / All Test Cases / Experiments (DO NOT ACTIVATE FROM HERE) Home / All …" at bounding box center [517, 399] width 1034 height 799
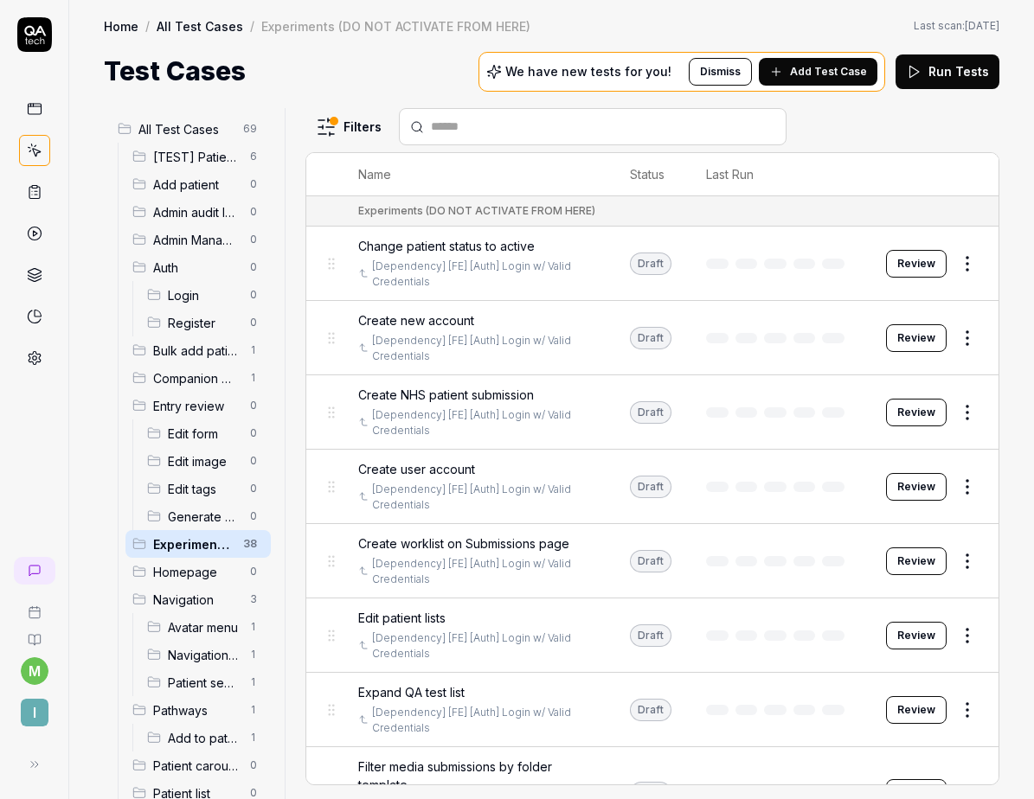
click at [190, 126] on span "All Test Cases" at bounding box center [185, 129] width 94 height 18
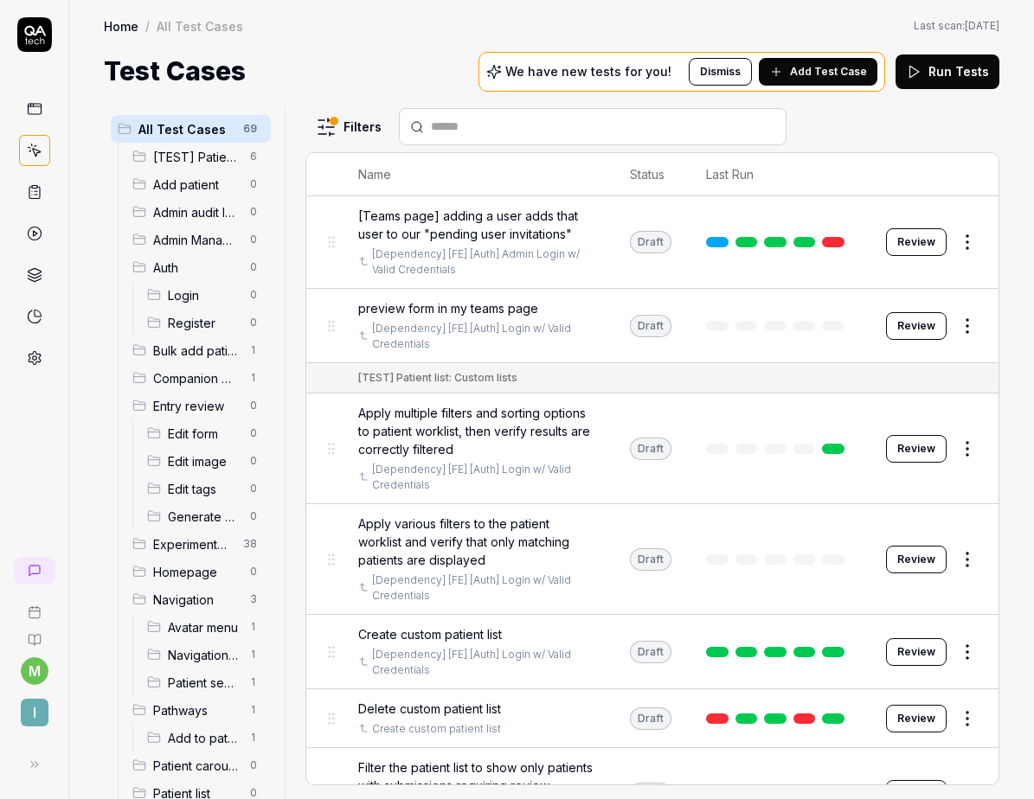
scroll to position [727, 0]
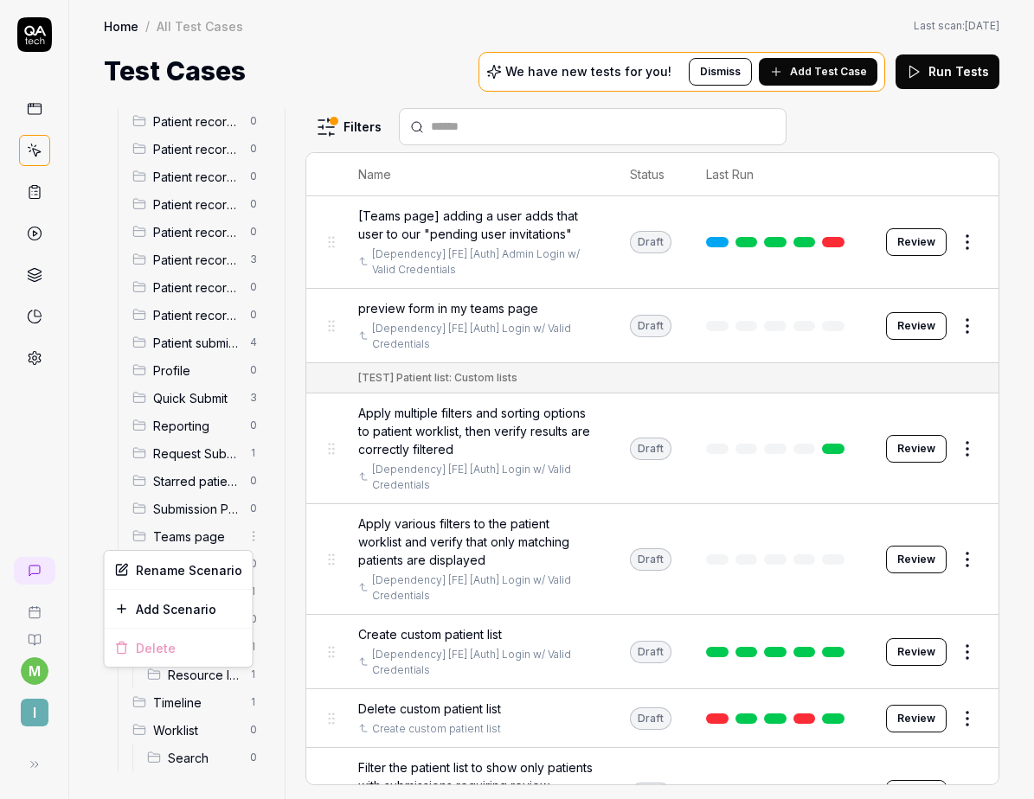
click at [244, 530] on html "m I Home / All Test Cases Home / All Test Cases Last scan: Jun 2 2025 Test Case…" at bounding box center [517, 399] width 1034 height 799
click at [178, 617] on div "Add Scenario" at bounding box center [179, 609] width 148 height 38
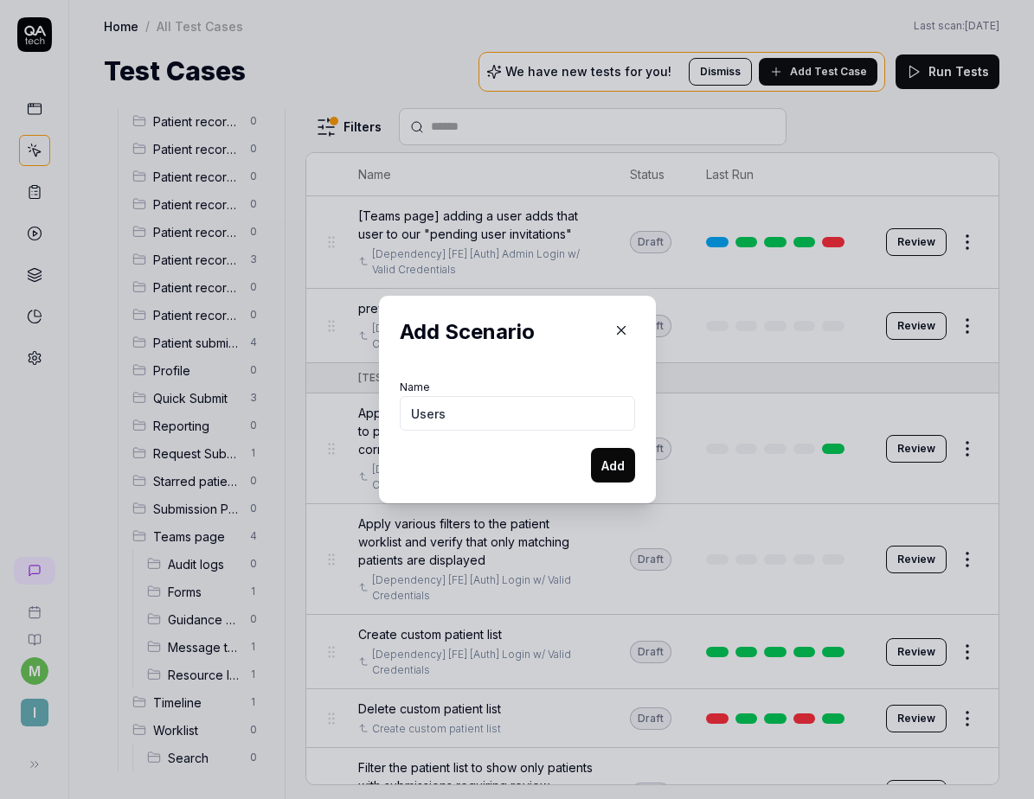
click at [591, 448] on button "Add" at bounding box center [613, 465] width 44 height 35
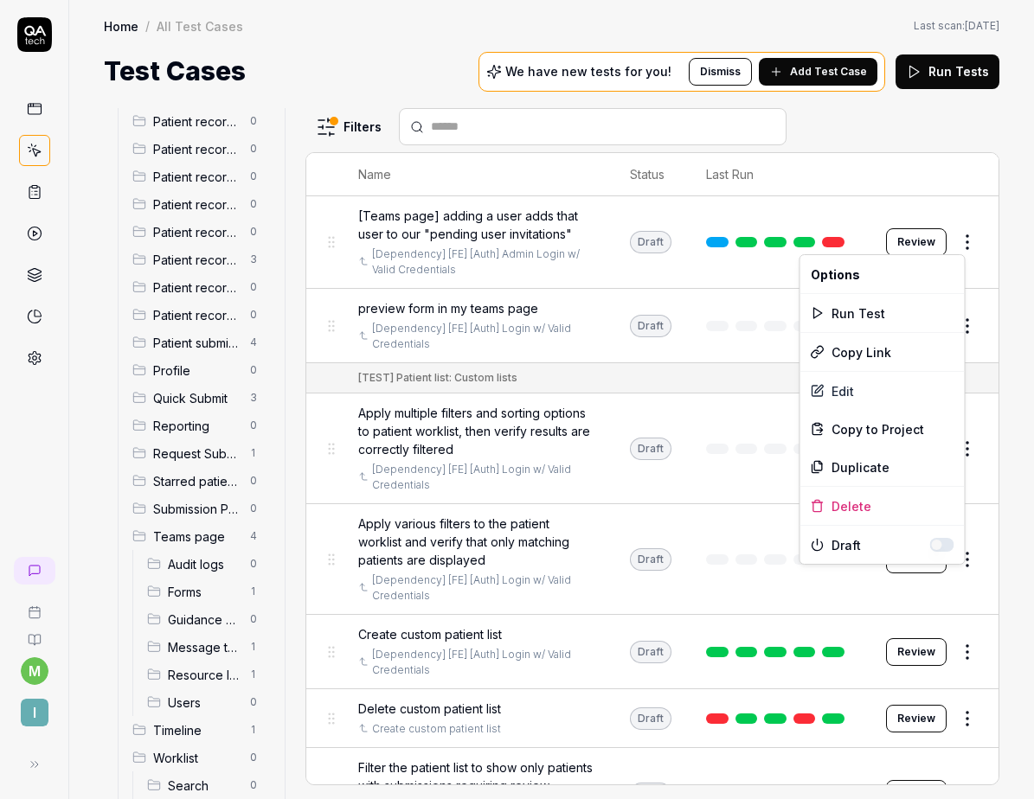
click at [951, 240] on html "m I Home / All Test Cases Home / All Test Cases Last scan: Jun 2 2025 Test Case…" at bounding box center [517, 399] width 1034 height 799
click at [862, 395] on div "Edit" at bounding box center [882, 391] width 164 height 38
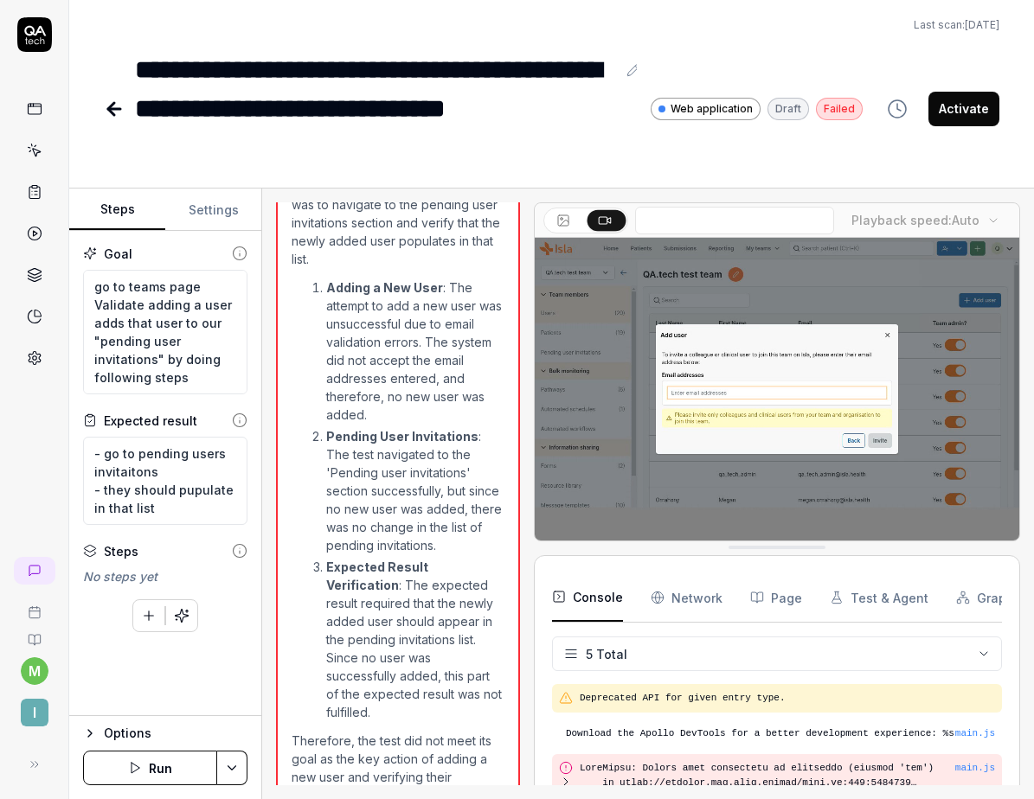
scroll to position [1223, 0]
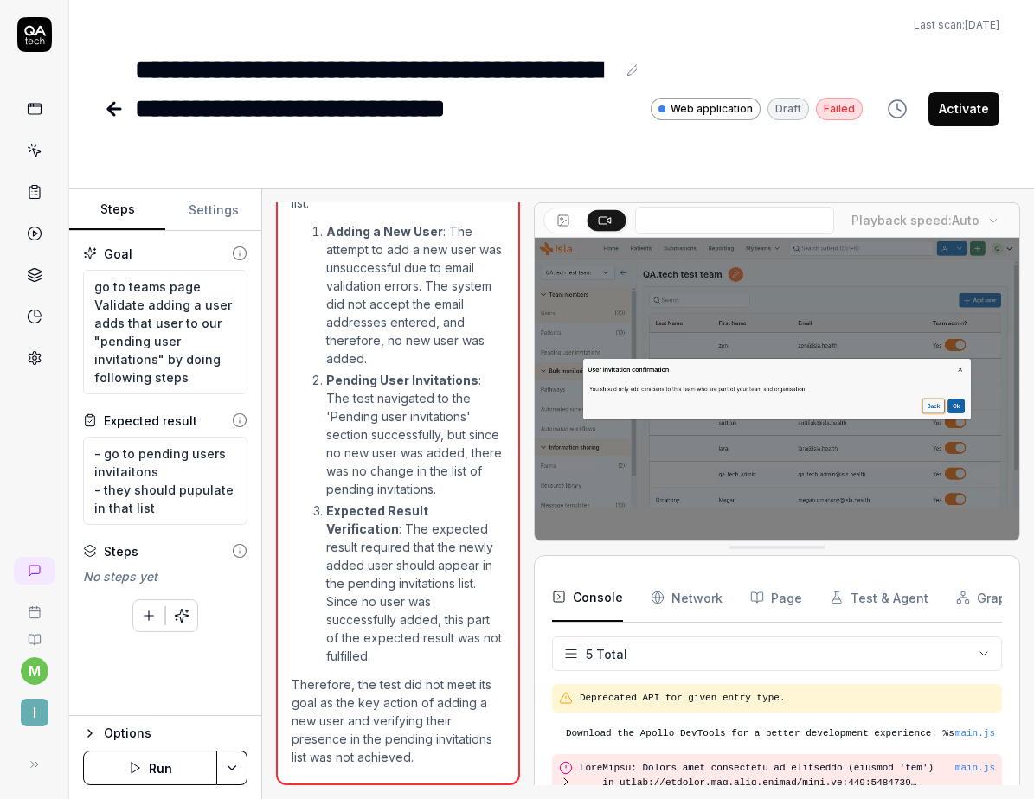
click at [221, 218] on button "Settings" at bounding box center [213, 210] width 96 height 42
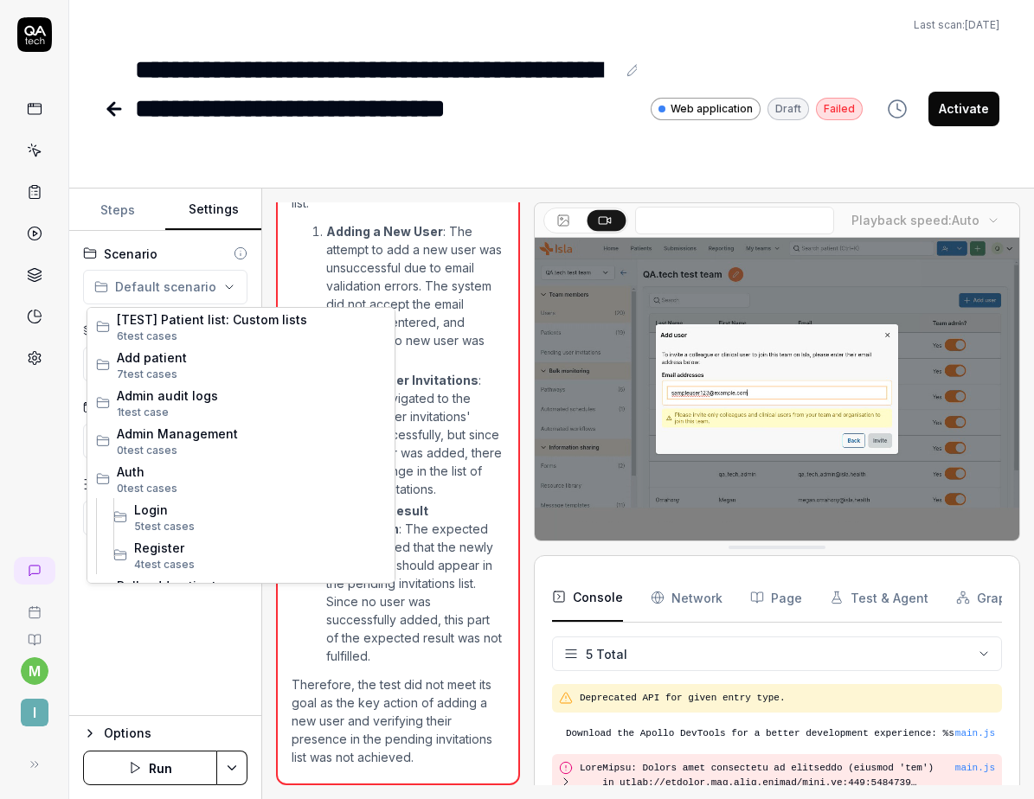
click at [199, 292] on html "**********" at bounding box center [517, 399] width 1034 height 799
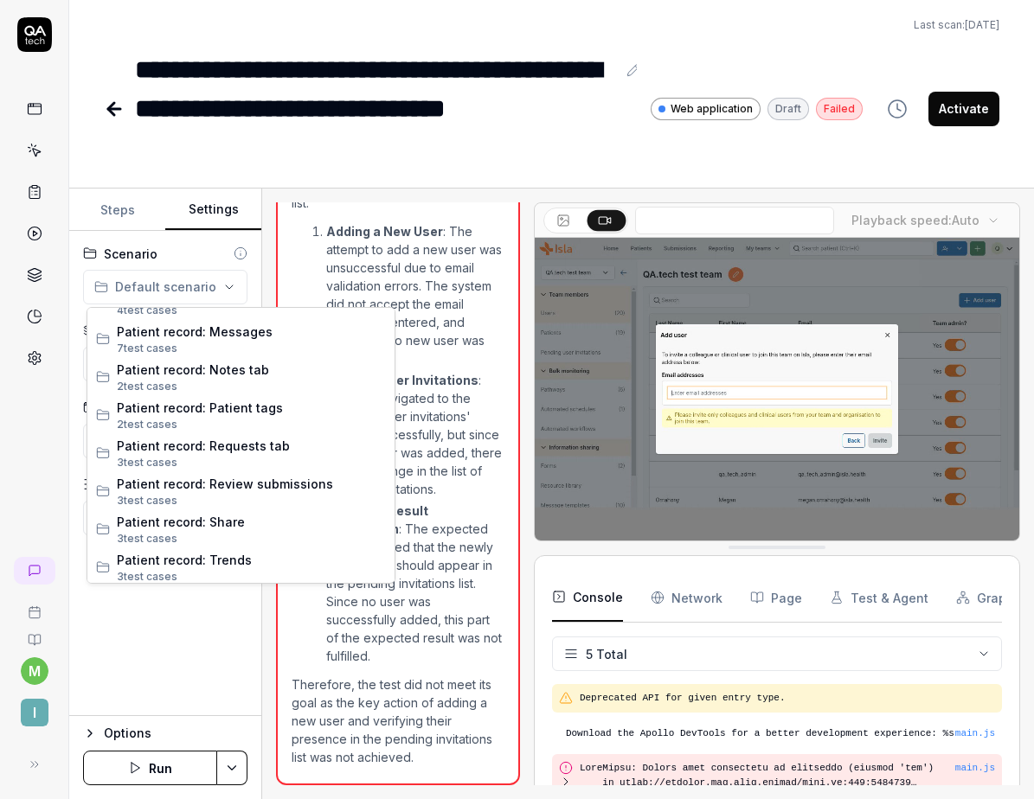
scroll to position [1627, 0]
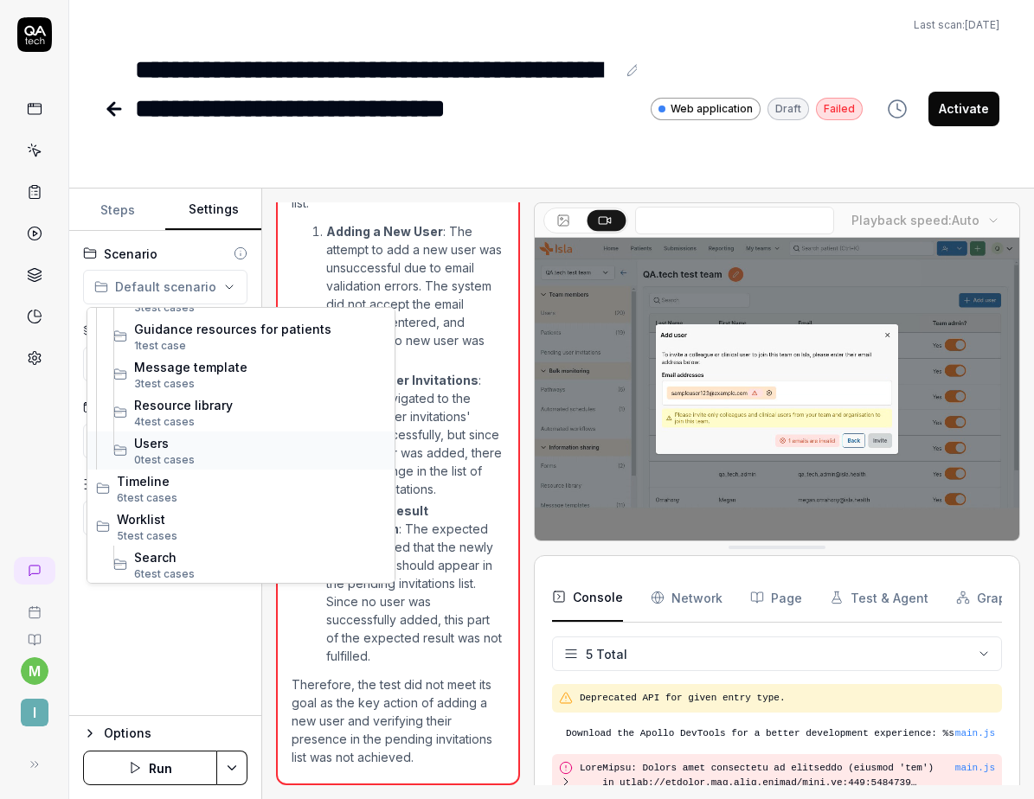
click at [175, 451] on span "Users" at bounding box center [260, 443] width 252 height 18
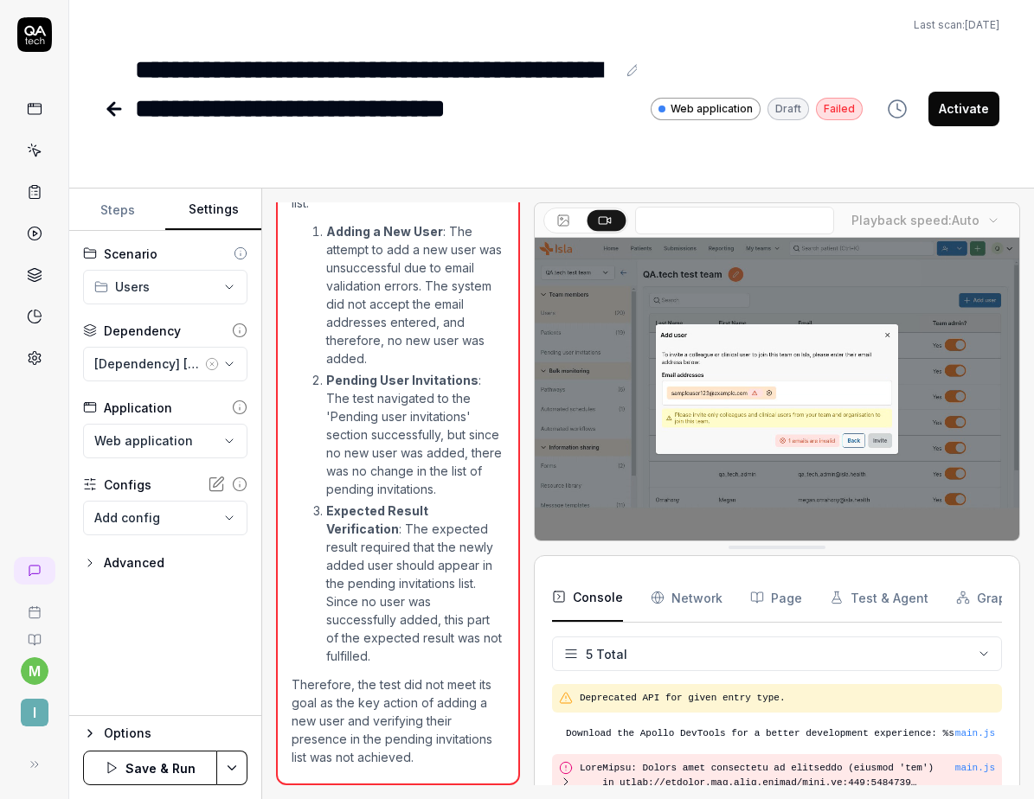
click at [125, 768] on button "Save & Run" at bounding box center [150, 768] width 134 height 35
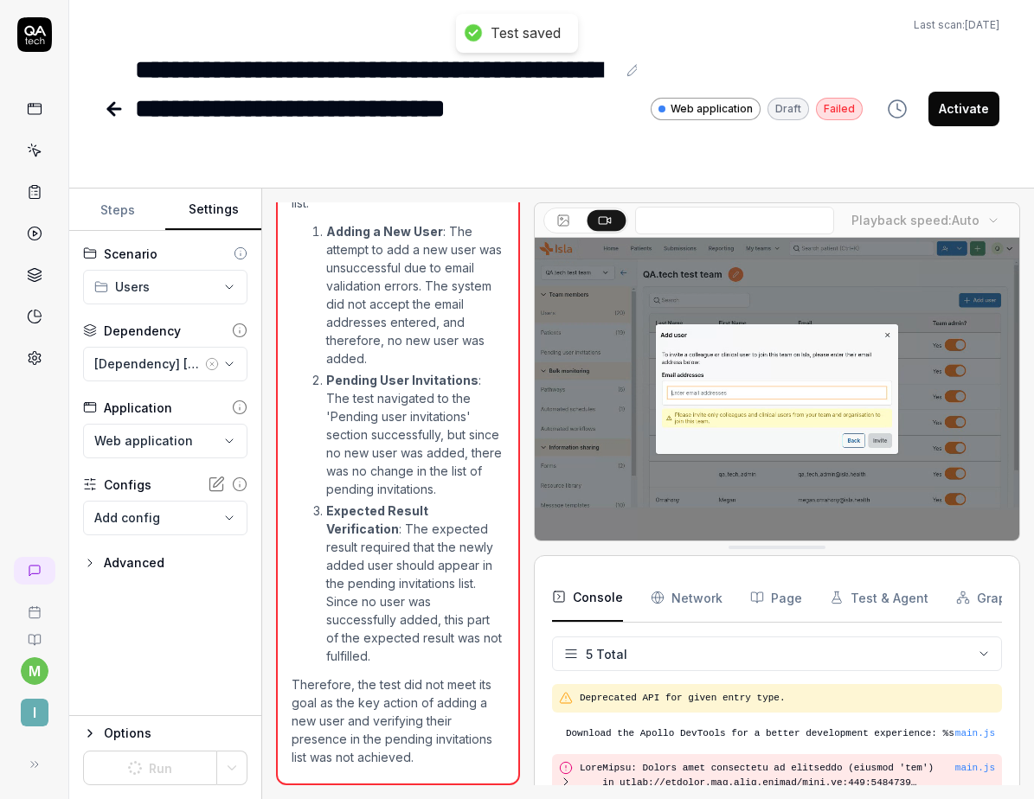
click at [115, 111] on icon at bounding box center [114, 109] width 21 height 21
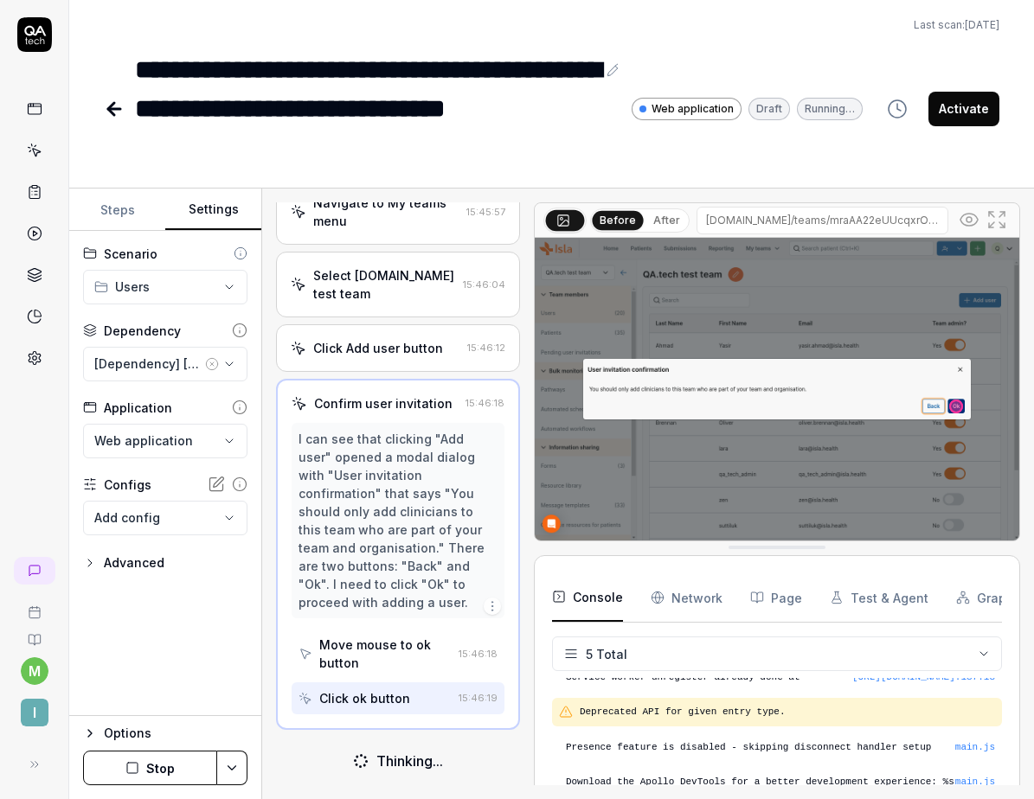
scroll to position [90, 0]
click at [110, 104] on icon at bounding box center [114, 109] width 21 height 21
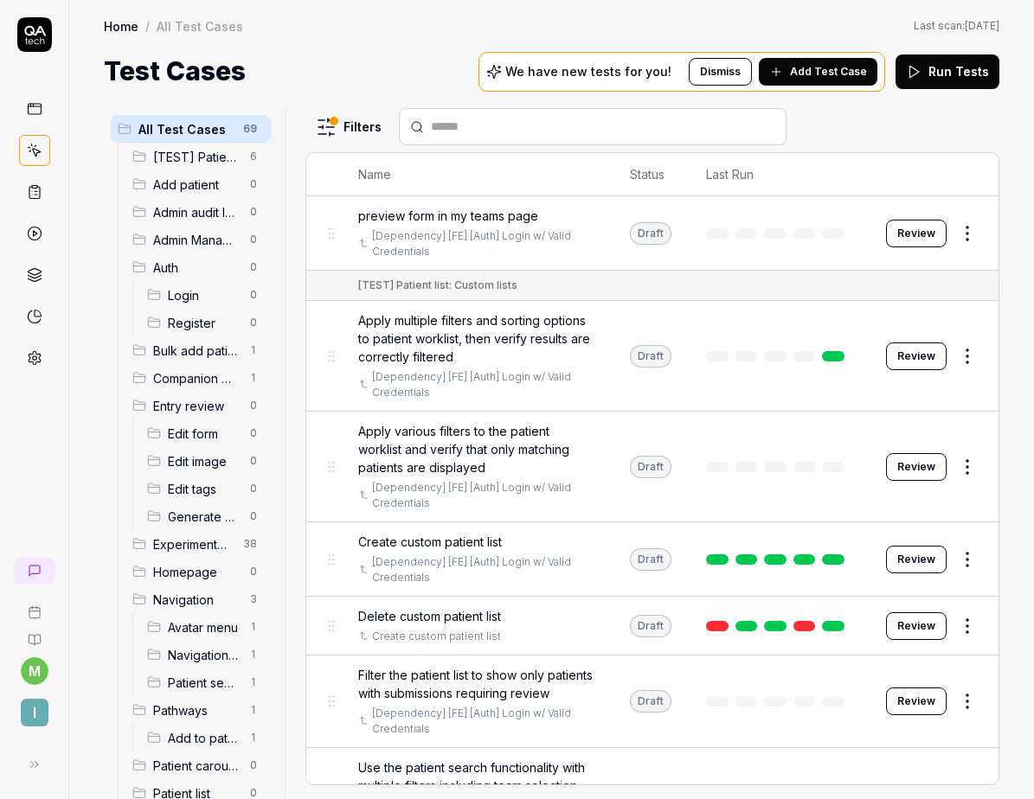
click at [176, 545] on span "Experiments (DO NOT ACTIVATE FROM HERE)" at bounding box center [193, 544] width 80 height 18
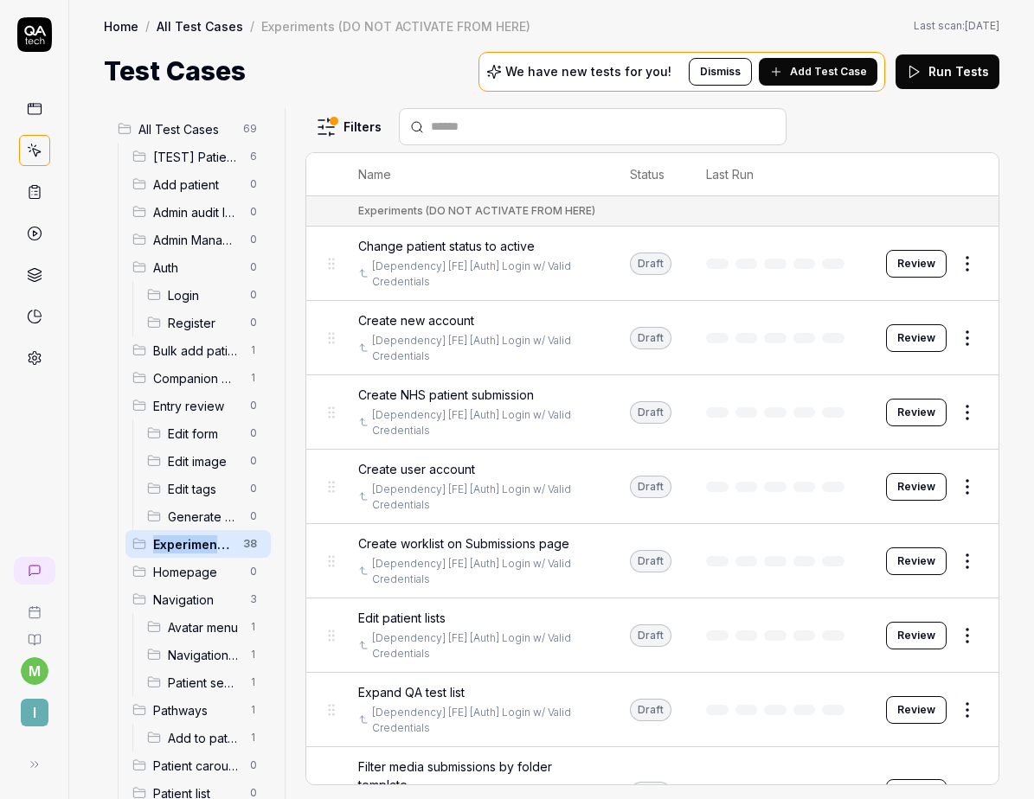
click at [946, 259] on html "m I Home / All Test Cases / Experiments (DO NOT ACTIVATE FROM HERE) Home / All …" at bounding box center [517, 399] width 1034 height 799
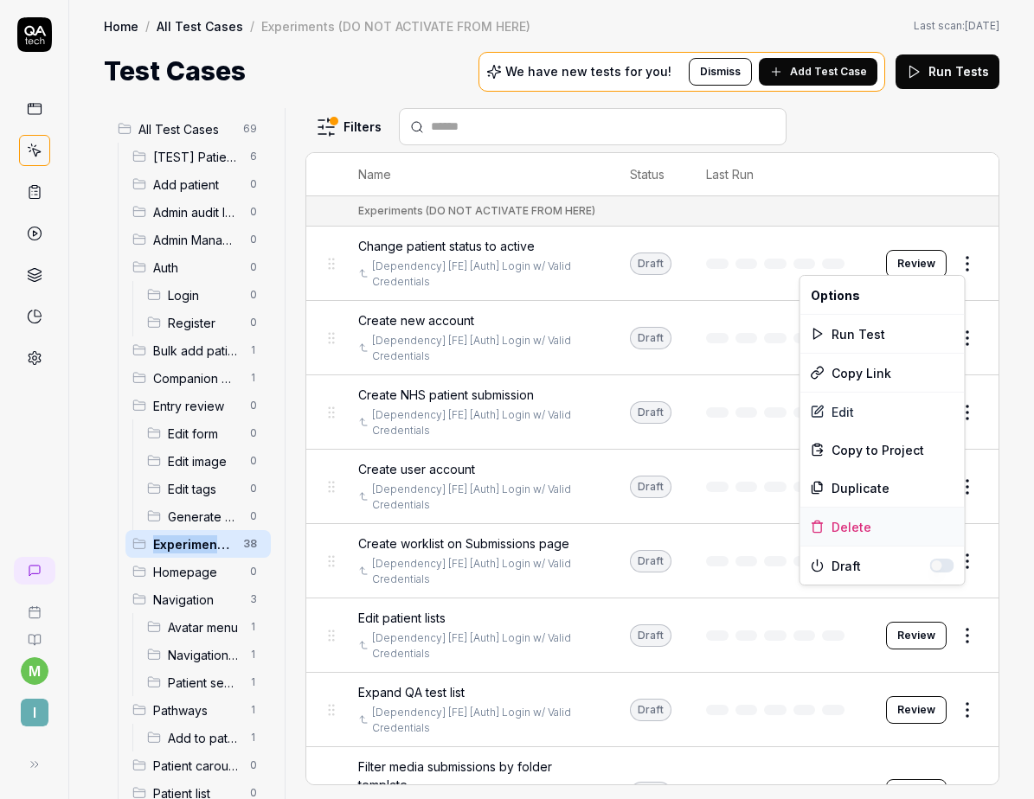
click at [849, 522] on div "Delete" at bounding box center [882, 527] width 164 height 38
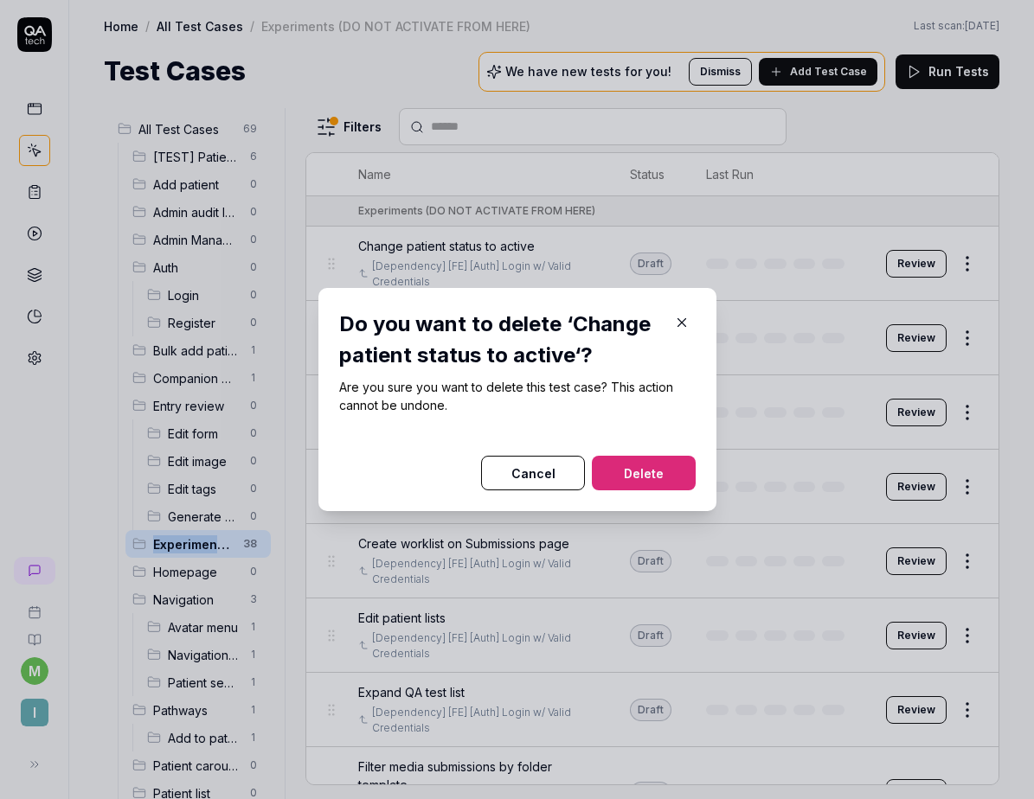
click at [668, 475] on button "Delete" at bounding box center [644, 473] width 104 height 35
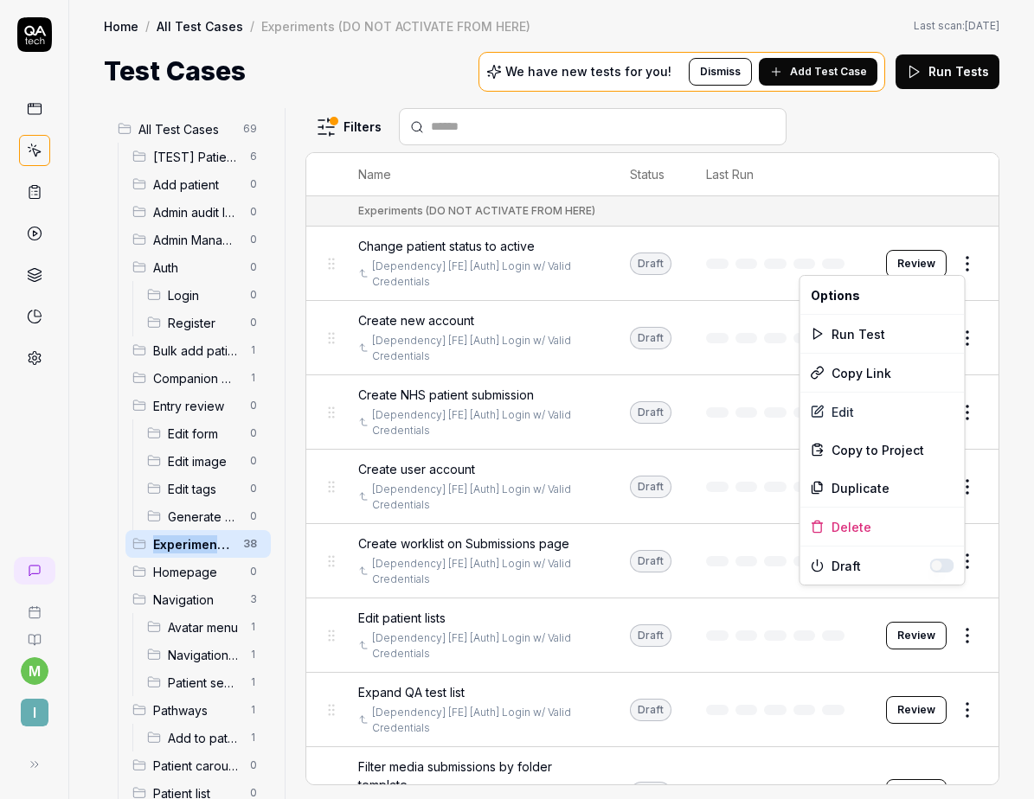
click at [954, 269] on html "m I Home / All Test Cases / Experiments (DO NOT ACTIVATE FROM HERE) Home / All …" at bounding box center [517, 399] width 1034 height 799
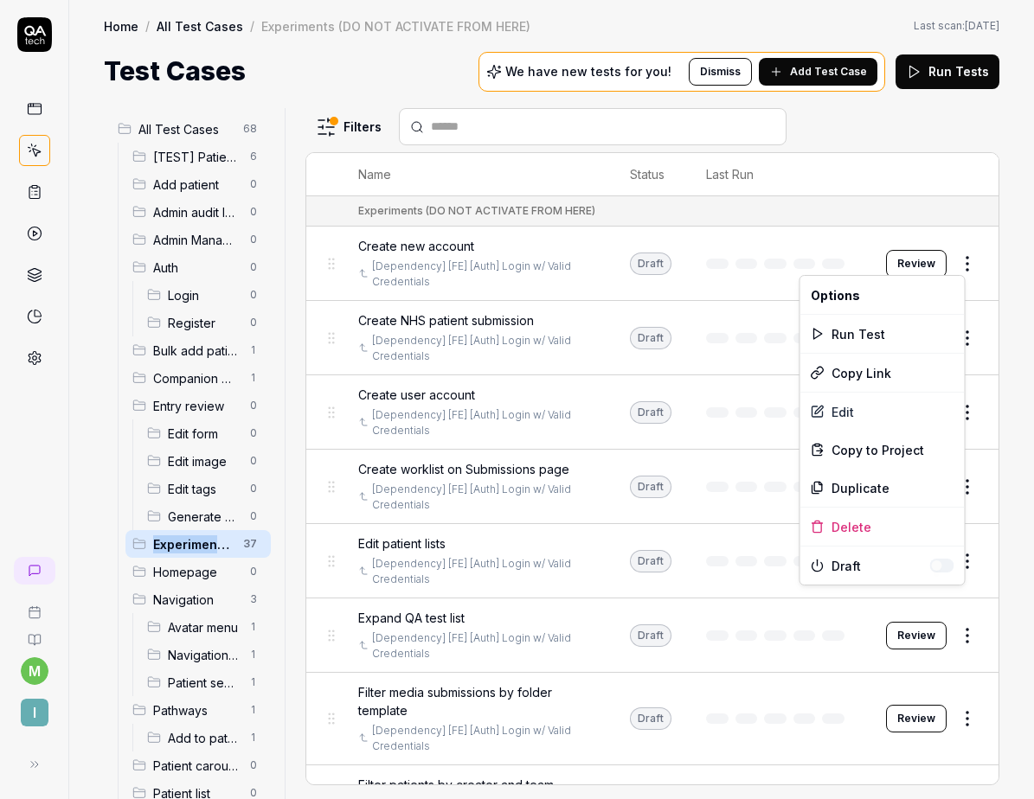
click at [954, 271] on html "m I Home / All Test Cases / Experiments (DO NOT ACTIVATE FROM HERE) Home / All …" at bounding box center [517, 399] width 1034 height 799
click at [839, 521] on div "Delete" at bounding box center [882, 527] width 164 height 38
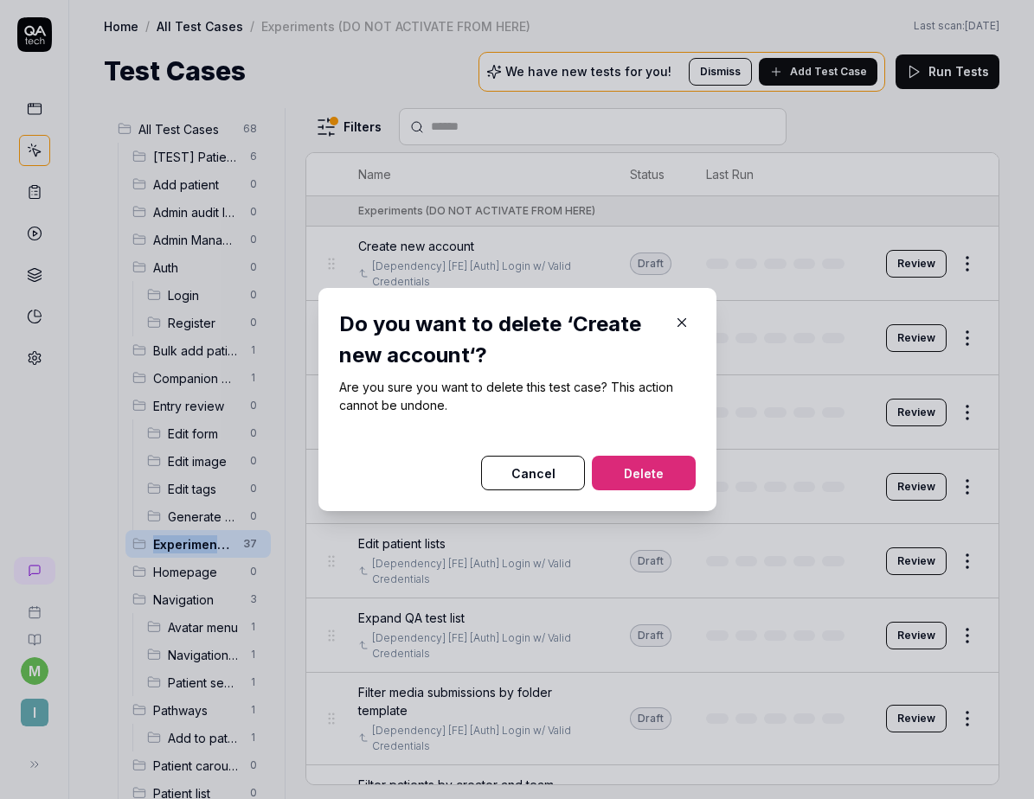
click at [644, 458] on button "Delete" at bounding box center [644, 473] width 104 height 35
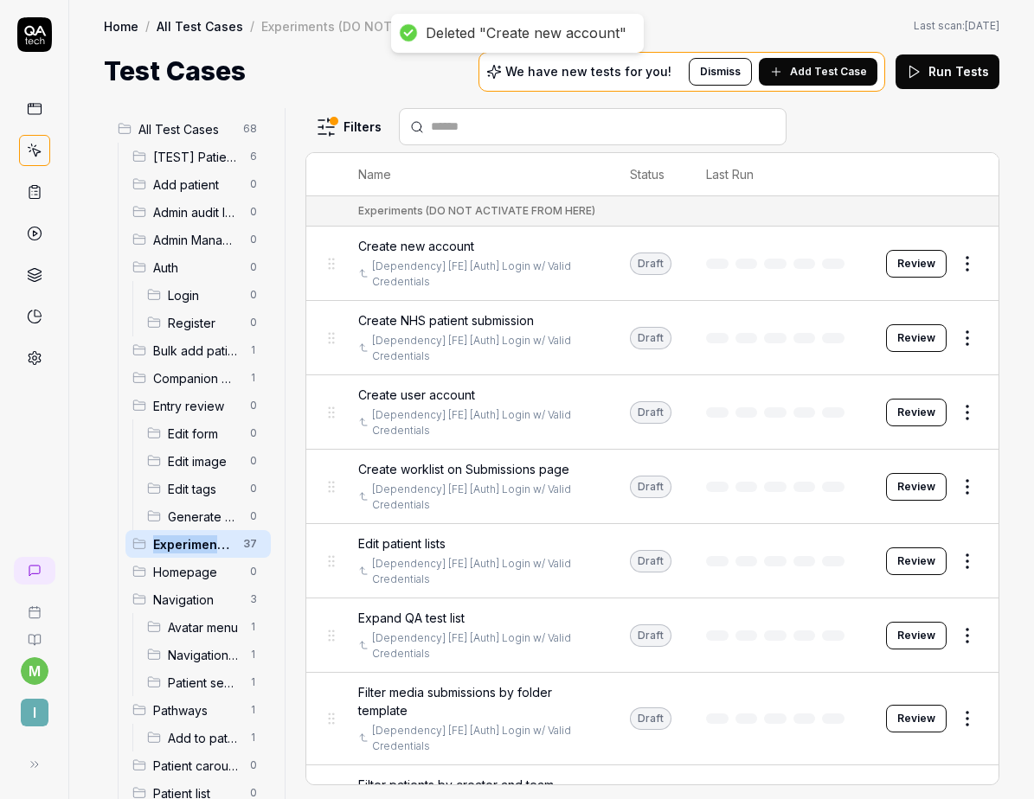
click at [958, 263] on html "Deleted "Create new account" m I Home / All Test Cases / Experiments (DO NOT AC…" at bounding box center [517, 399] width 1034 height 799
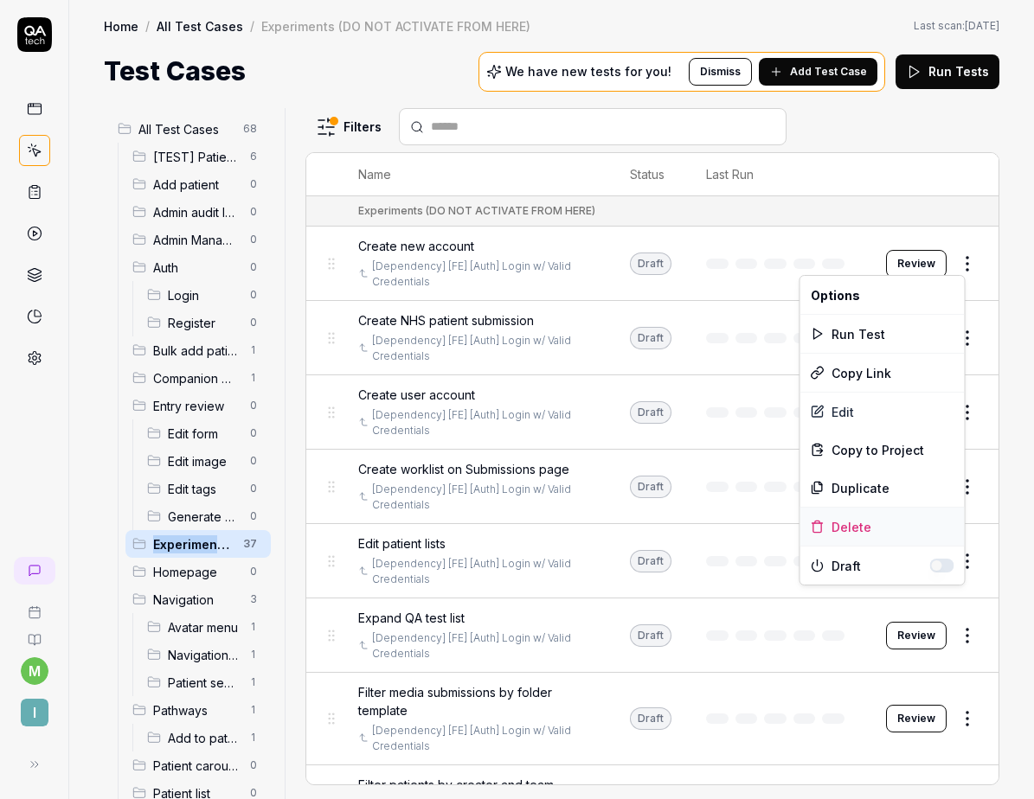
click at [840, 518] on div "Delete" at bounding box center [882, 527] width 164 height 38
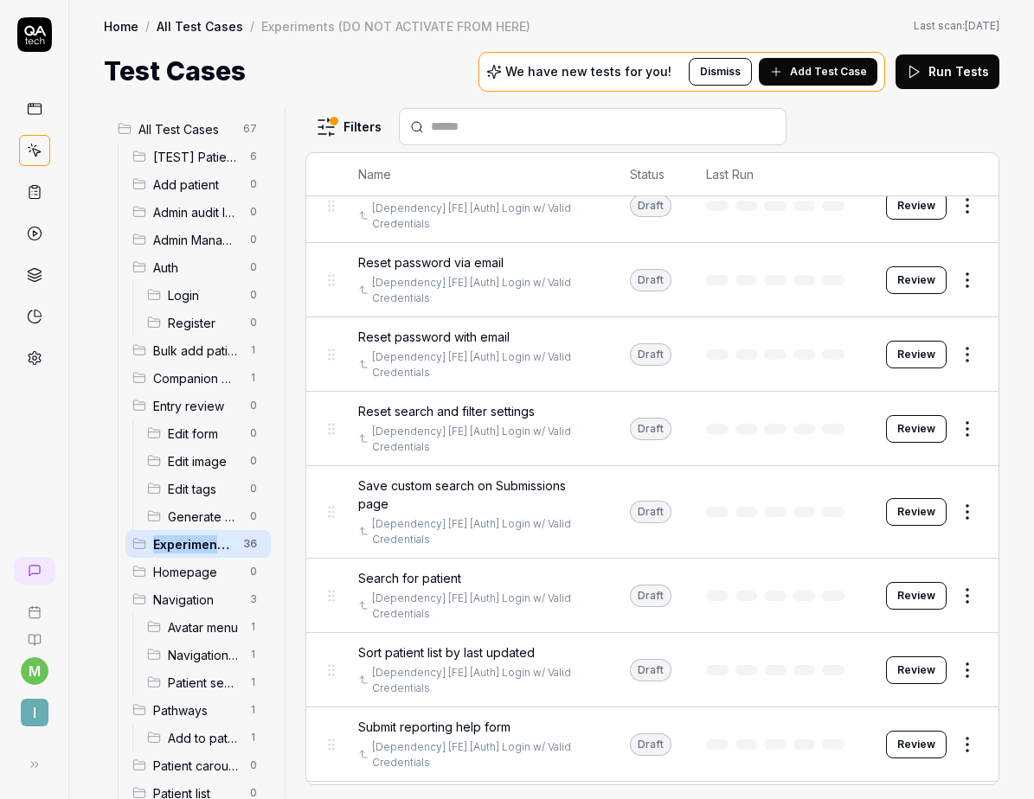
scroll to position [2137, 0]
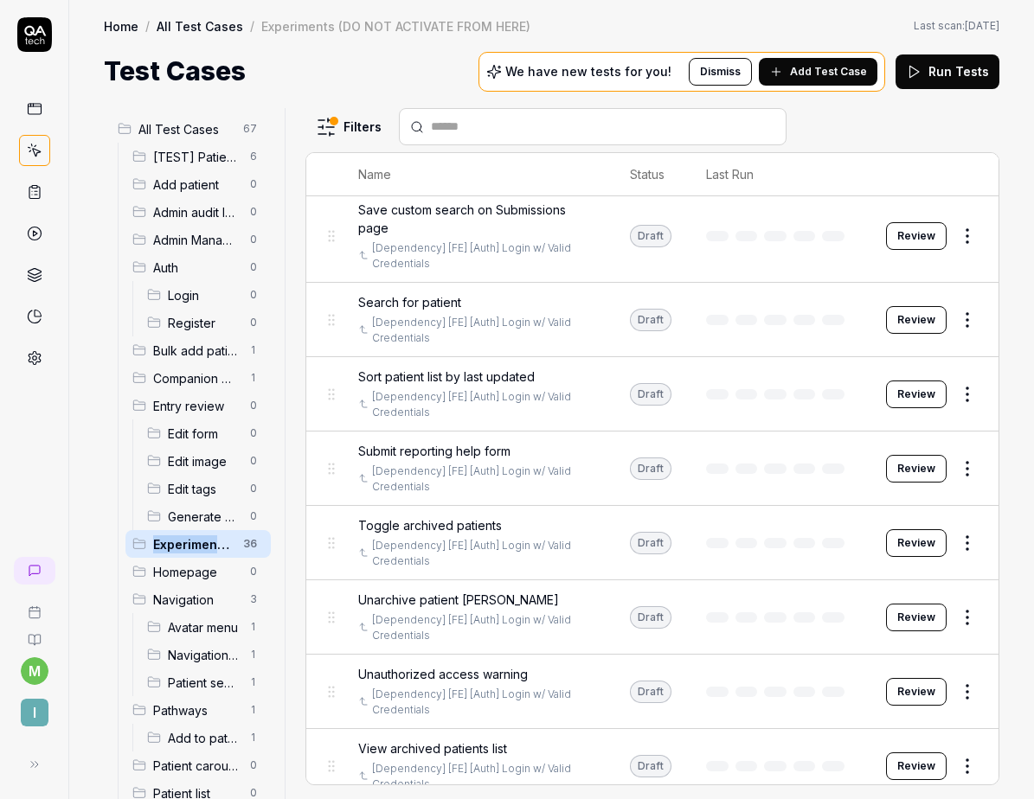
click at [953, 744] on html "m I Home / All Test Cases / Experiments (DO NOT ACTIVATE FROM HERE) Home / All …" at bounding box center [517, 399] width 1034 height 799
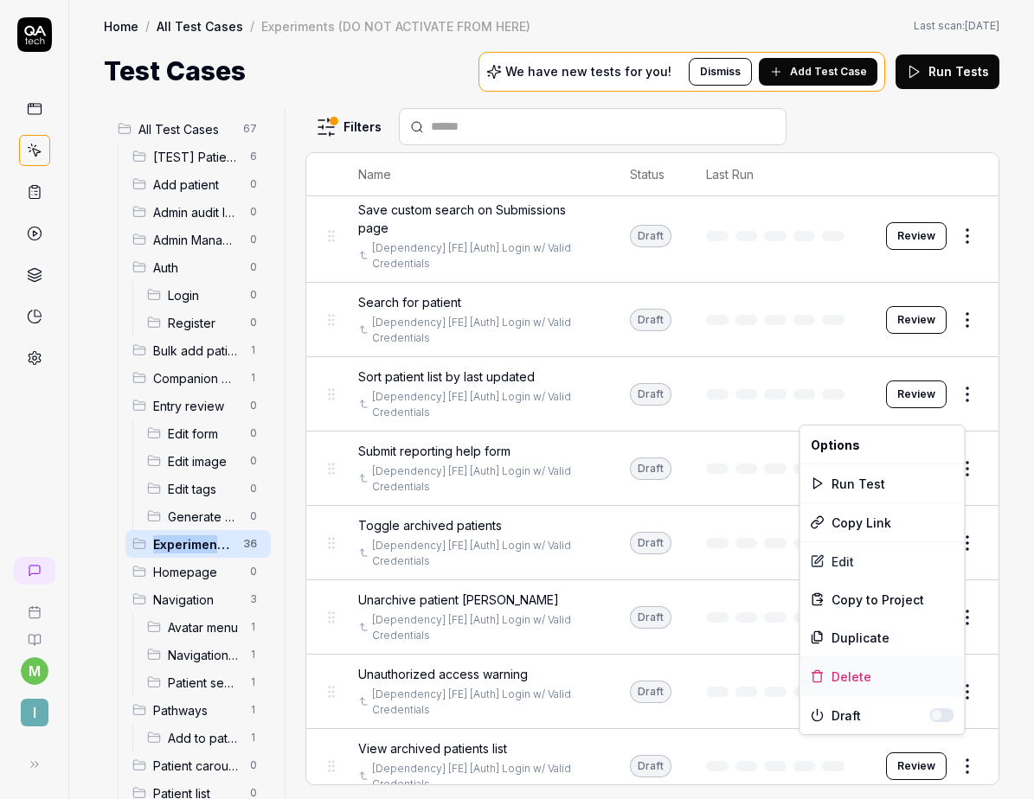
click at [862, 671] on div "Delete" at bounding box center [882, 676] width 164 height 38
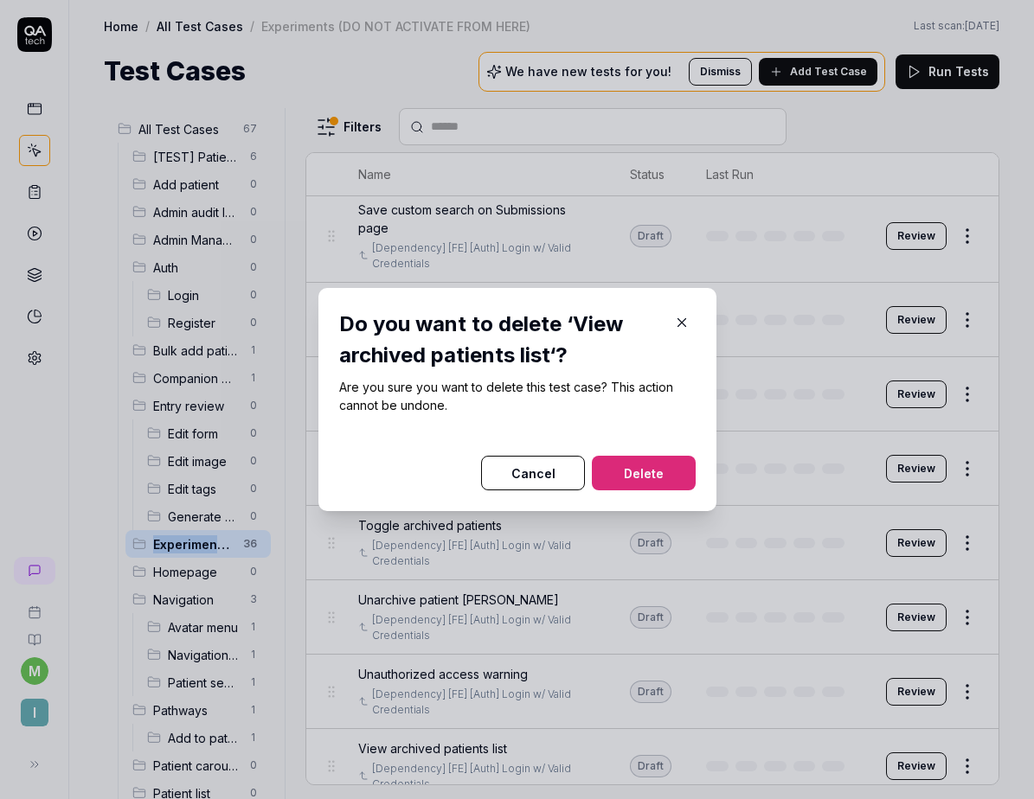
click at [663, 477] on button "Delete" at bounding box center [644, 473] width 104 height 35
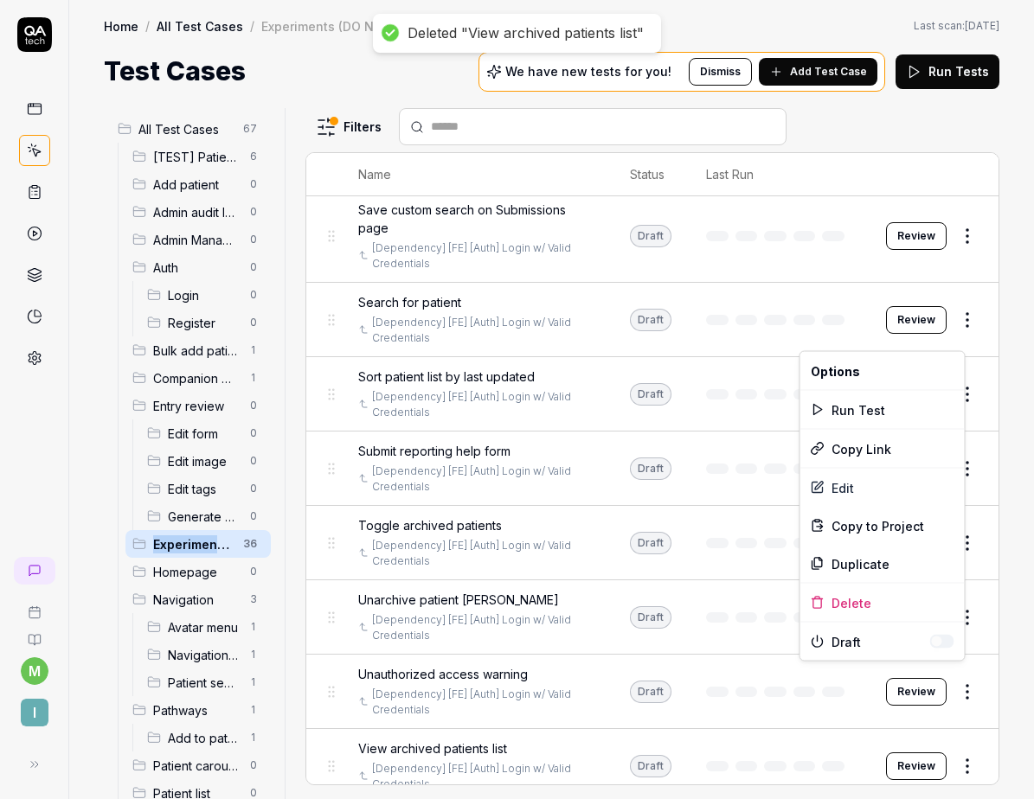
click at [948, 673] on html "Deleted "View archived patients list" m I Home / All Test Cases / Experiments (…" at bounding box center [517, 399] width 1034 height 799
click at [879, 597] on div "Delete" at bounding box center [882, 603] width 164 height 38
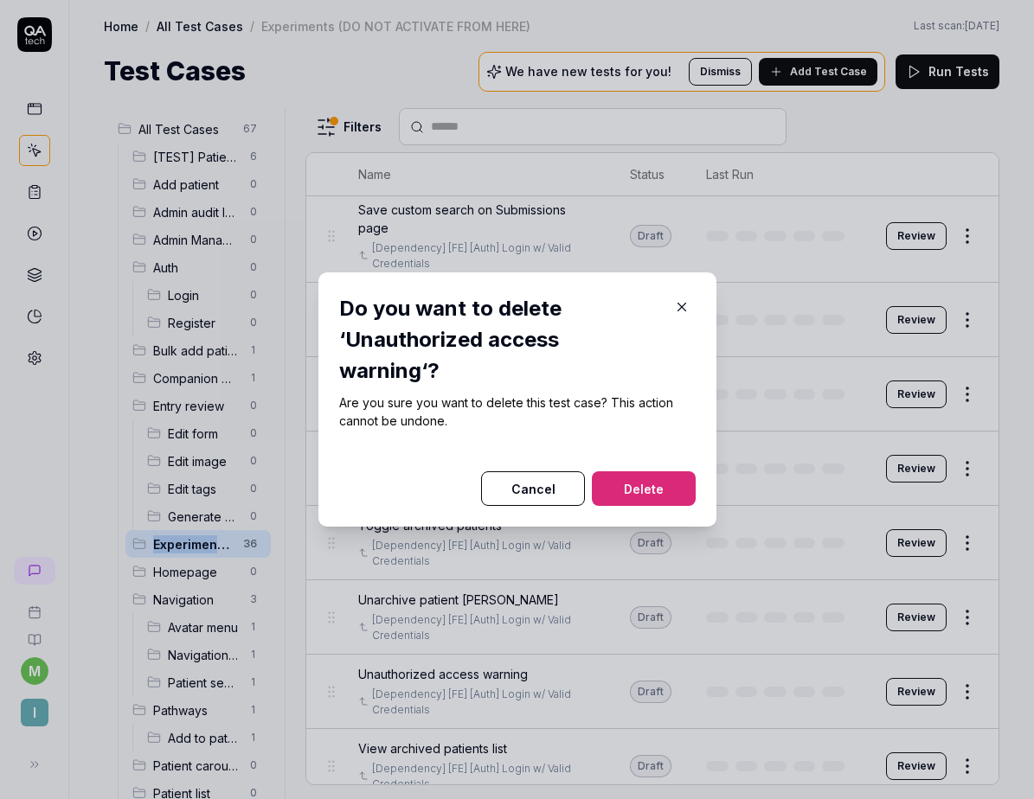
click at [636, 476] on button "Delete" at bounding box center [644, 488] width 104 height 35
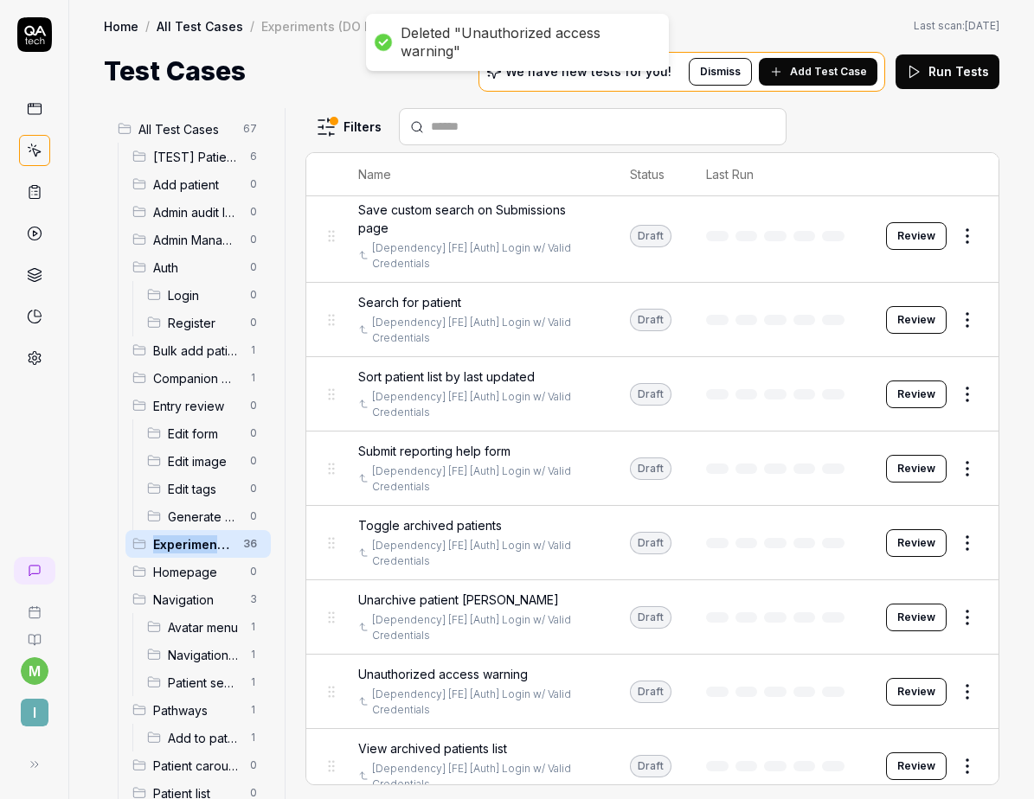
scroll to position [2064, 0]
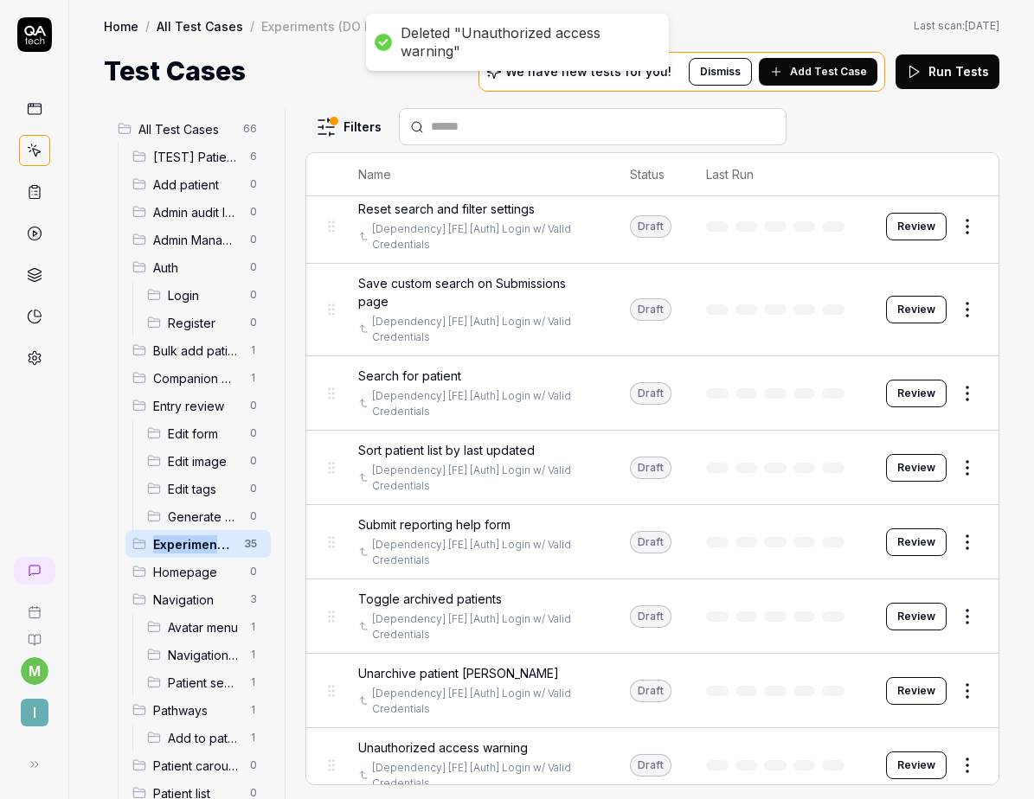
click at [964, 595] on html "Deleted "Unauthorized access warning" m I Home / All Test Cases / Experiments (…" at bounding box center [517, 399] width 1034 height 799
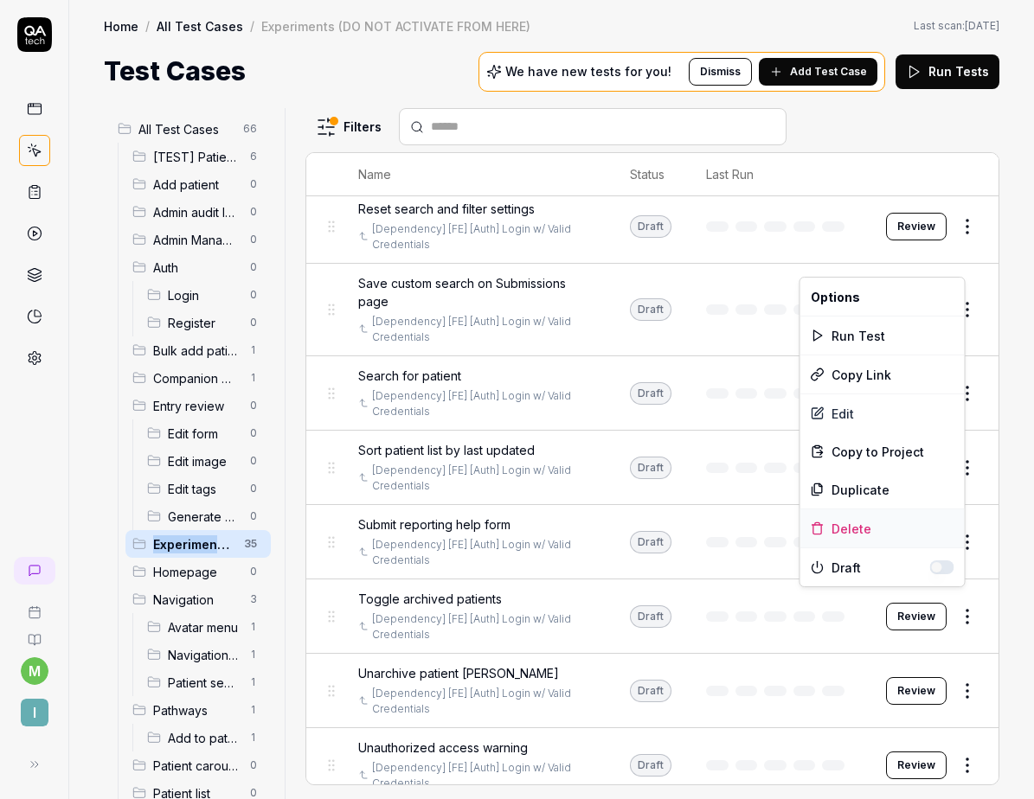
click at [880, 529] on div "Delete" at bounding box center [882, 528] width 164 height 38
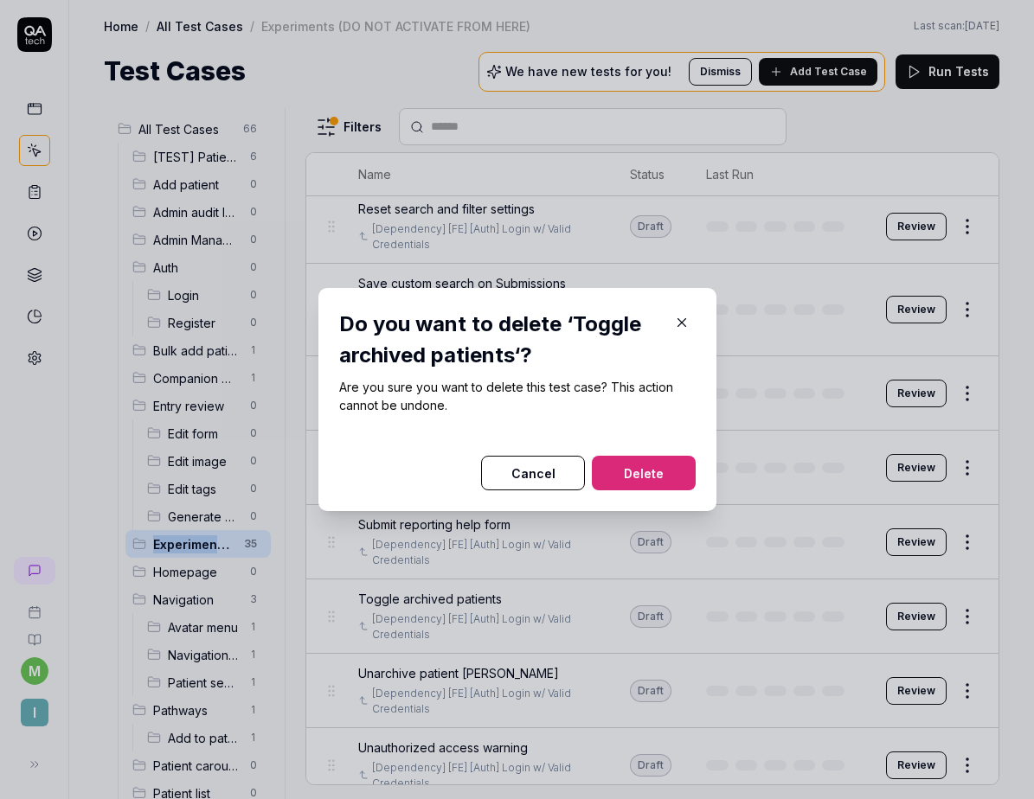
click at [675, 482] on button "Delete" at bounding box center [644, 473] width 104 height 35
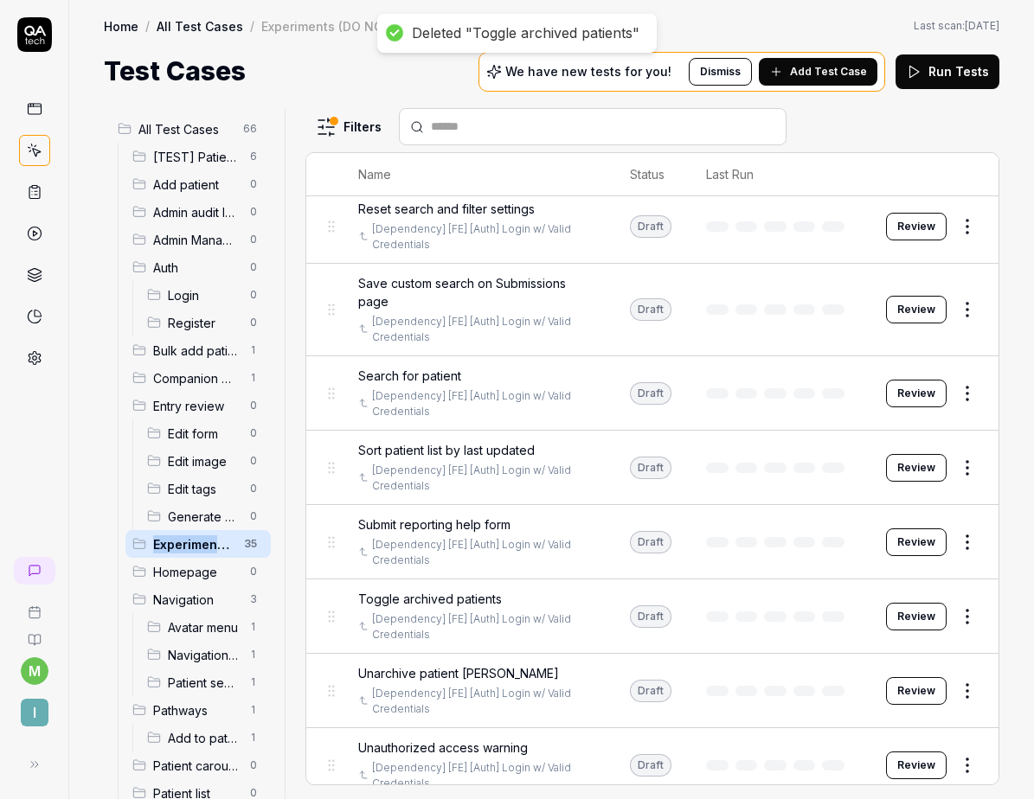
scroll to position [1989, 0]
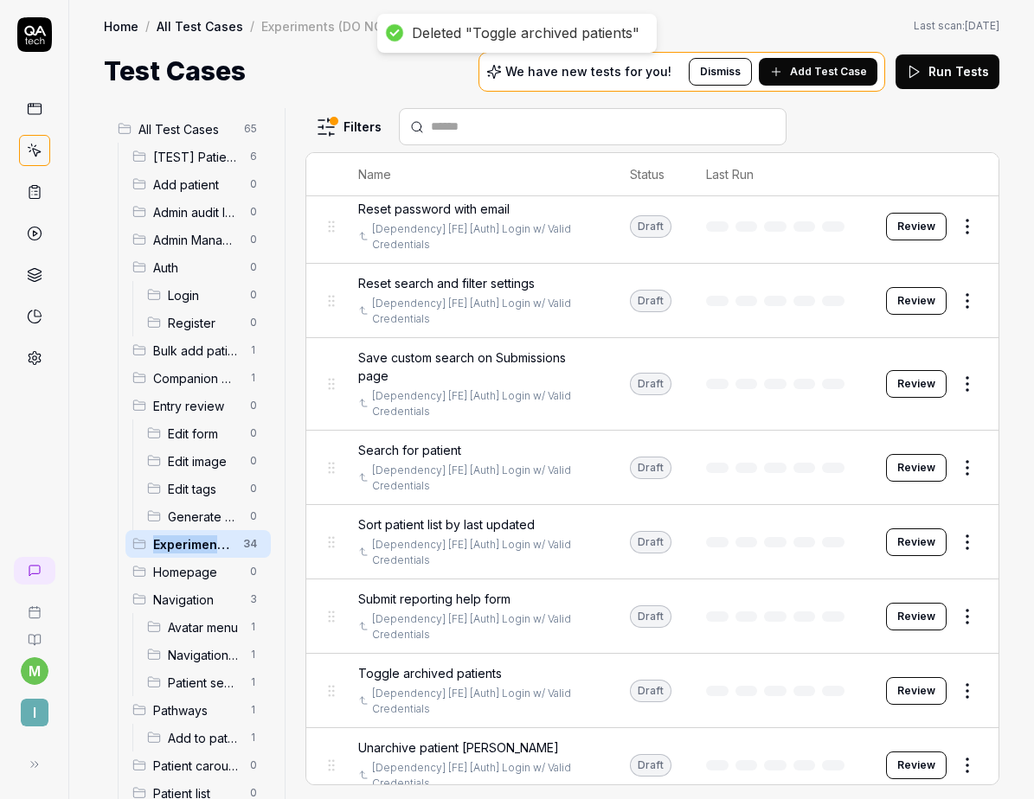
click at [954, 445] on html "Deleted "Toggle archived patients" m I Home / All Test Cases / Experiments (DO …" at bounding box center [517, 399] width 1034 height 799
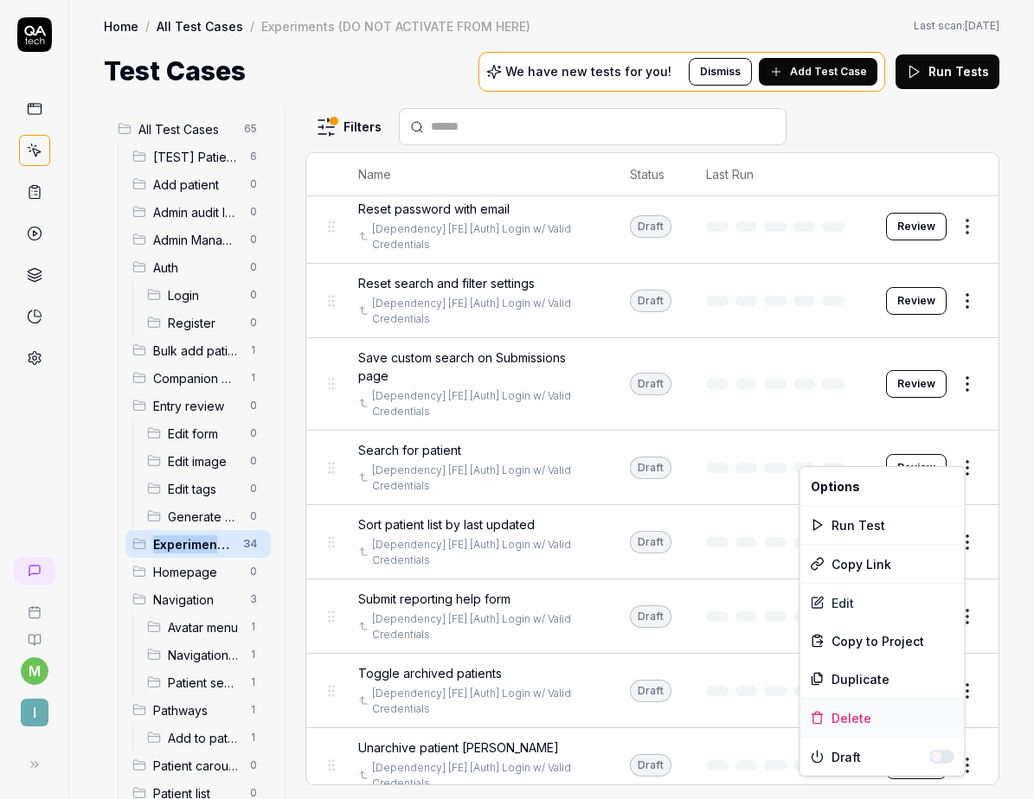
click at [840, 714] on div "Delete" at bounding box center [882, 718] width 164 height 38
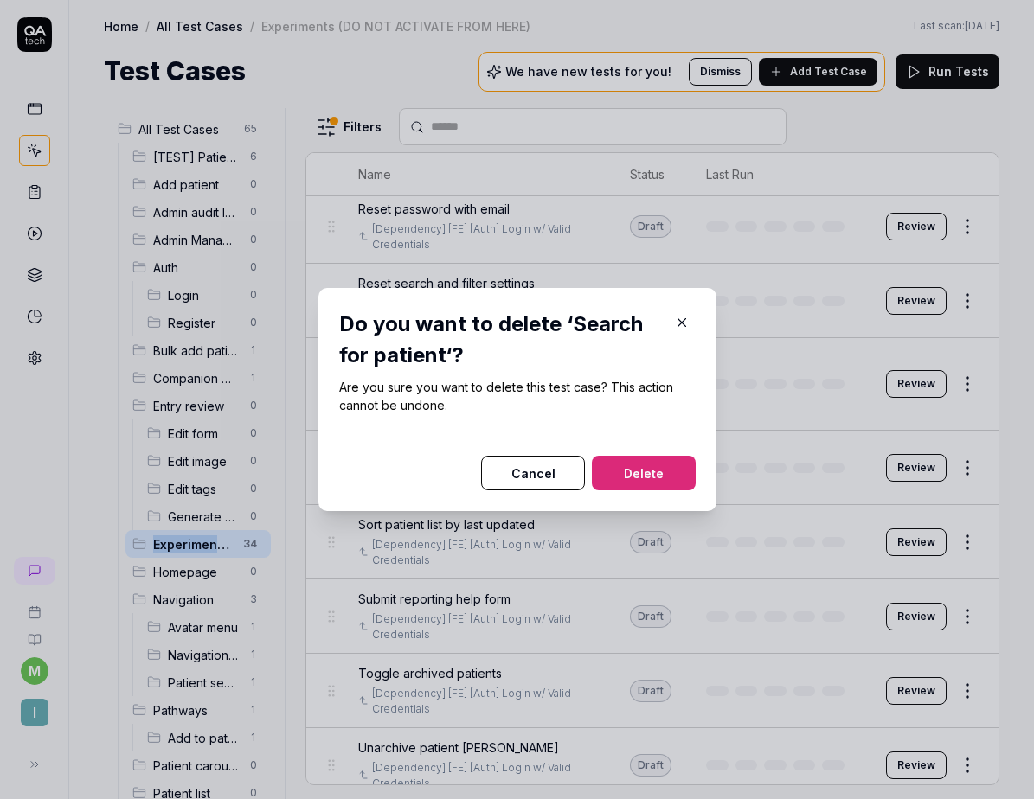
click at [669, 481] on button "Delete" at bounding box center [644, 473] width 104 height 35
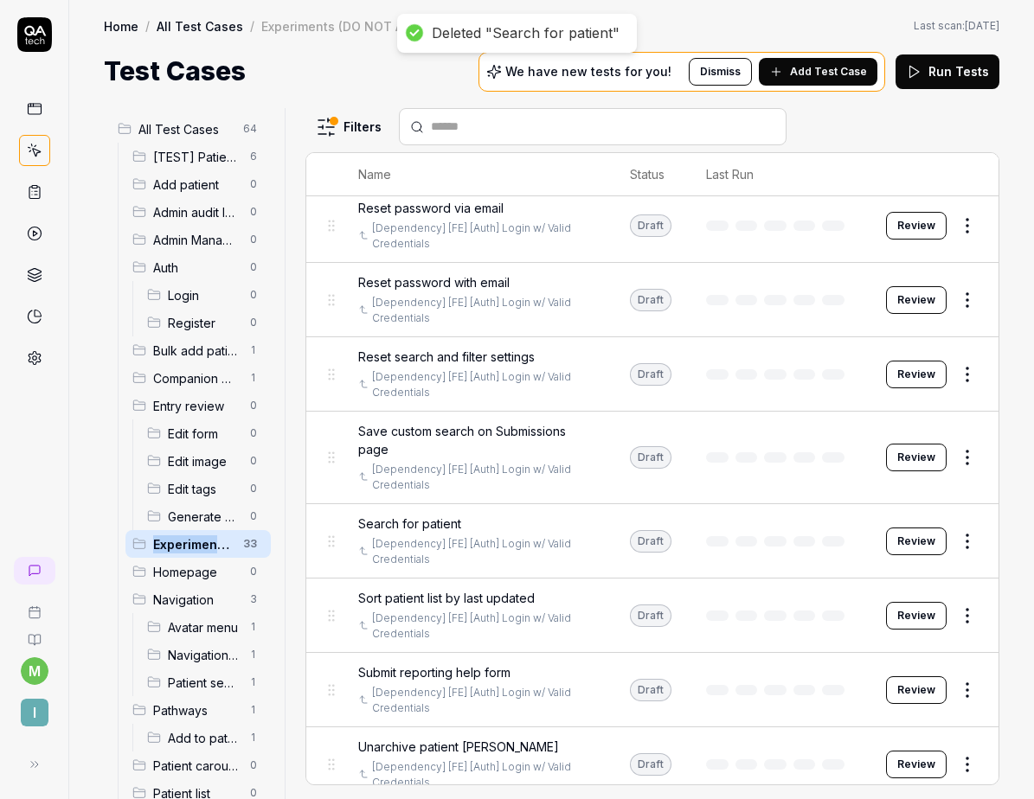
click at [960, 443] on html "Deleted "Search for patient" m I Home / All Test Cases / Experiments (DO NOT AC…" at bounding box center [517, 399] width 1034 height 799
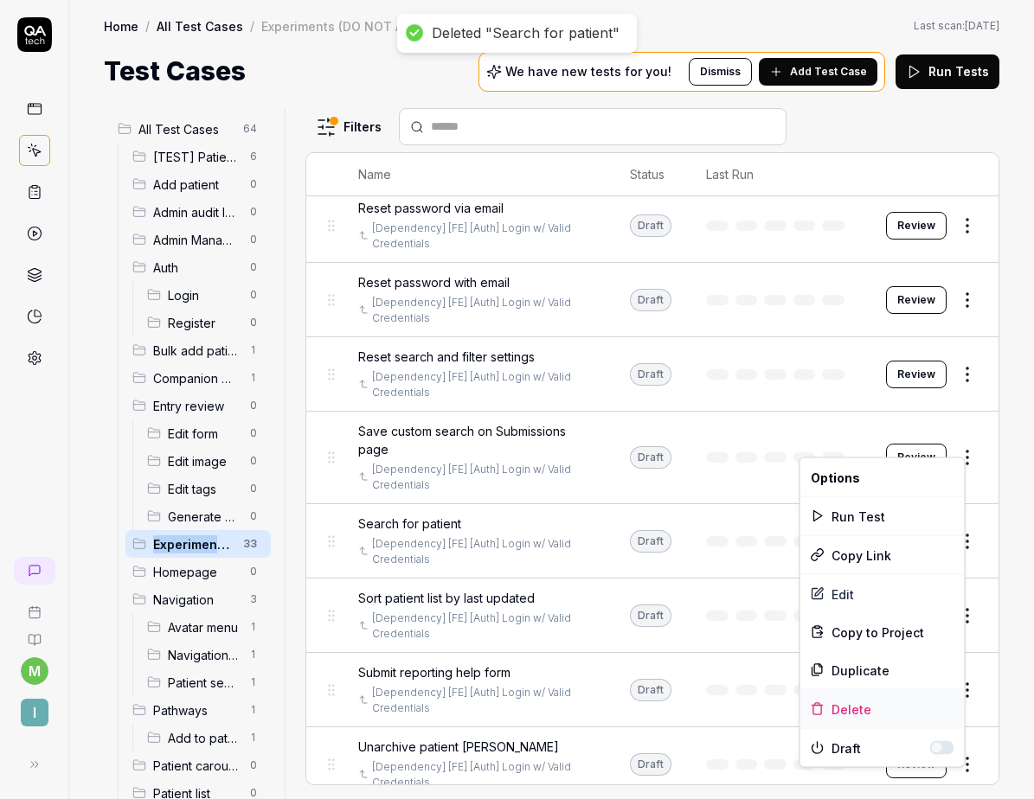
click at [851, 704] on div "Delete" at bounding box center [882, 709] width 164 height 38
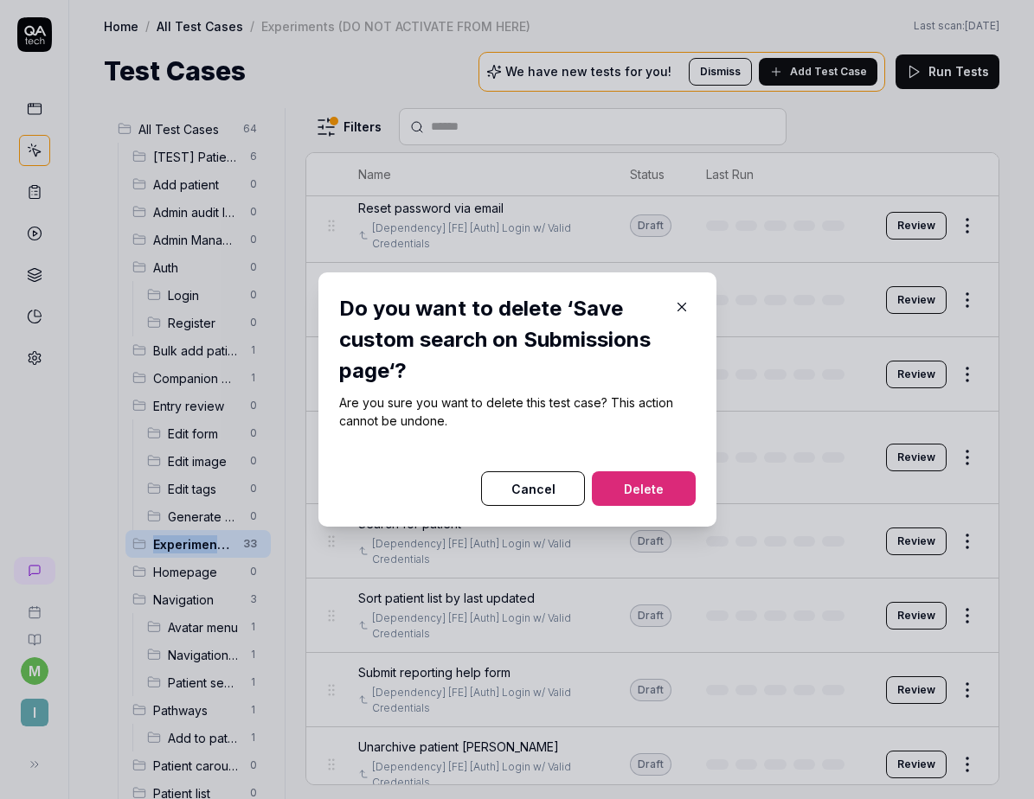
click at [666, 485] on button "Delete" at bounding box center [644, 488] width 104 height 35
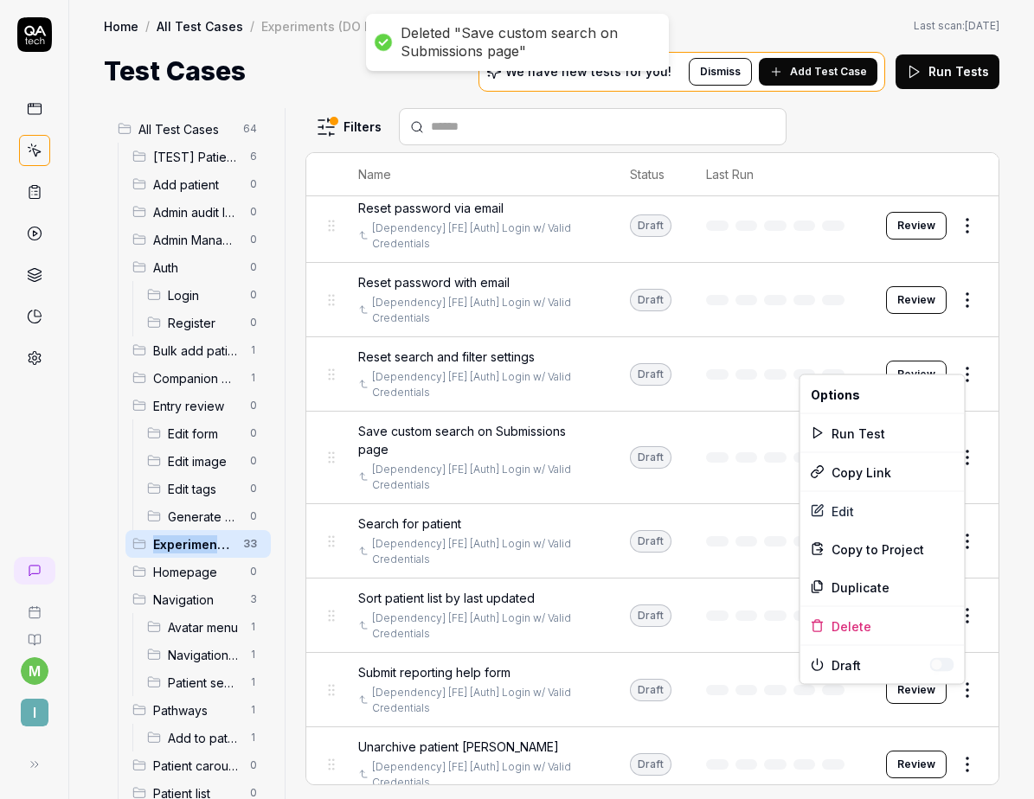
click at [955, 365] on html "Deleted "Save custom search on Submissions page" m I Home / All Test Cases / Ex…" at bounding box center [517, 399] width 1034 height 799
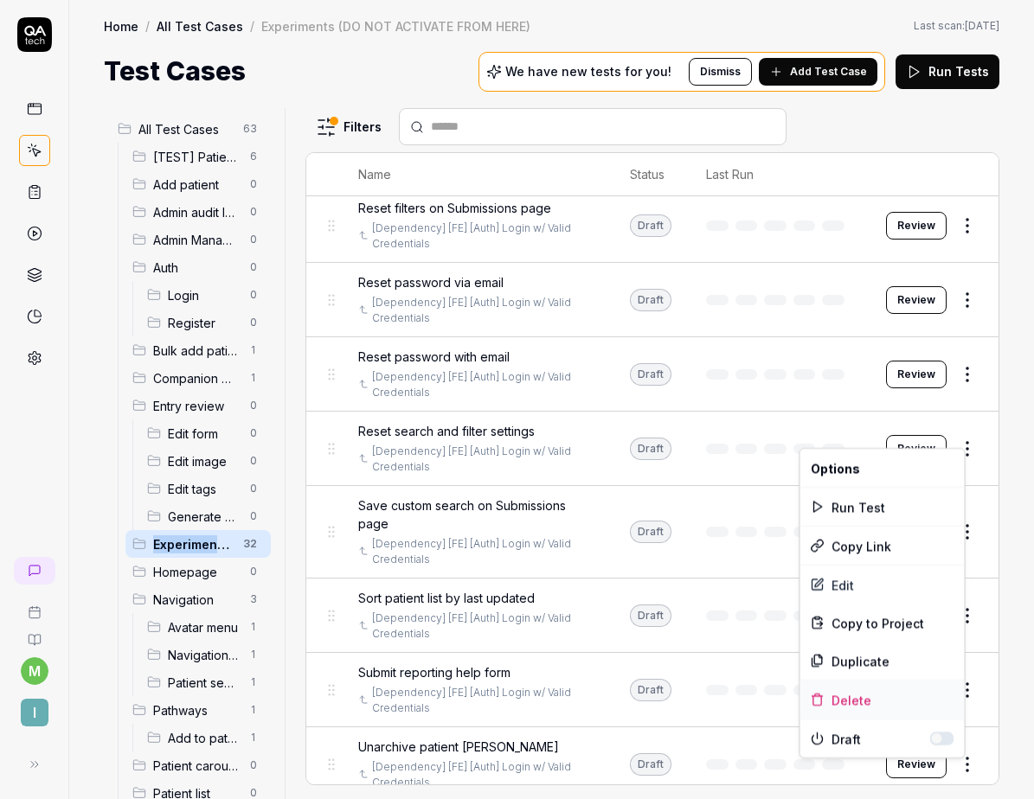
click at [838, 689] on div "Delete" at bounding box center [882, 700] width 164 height 38
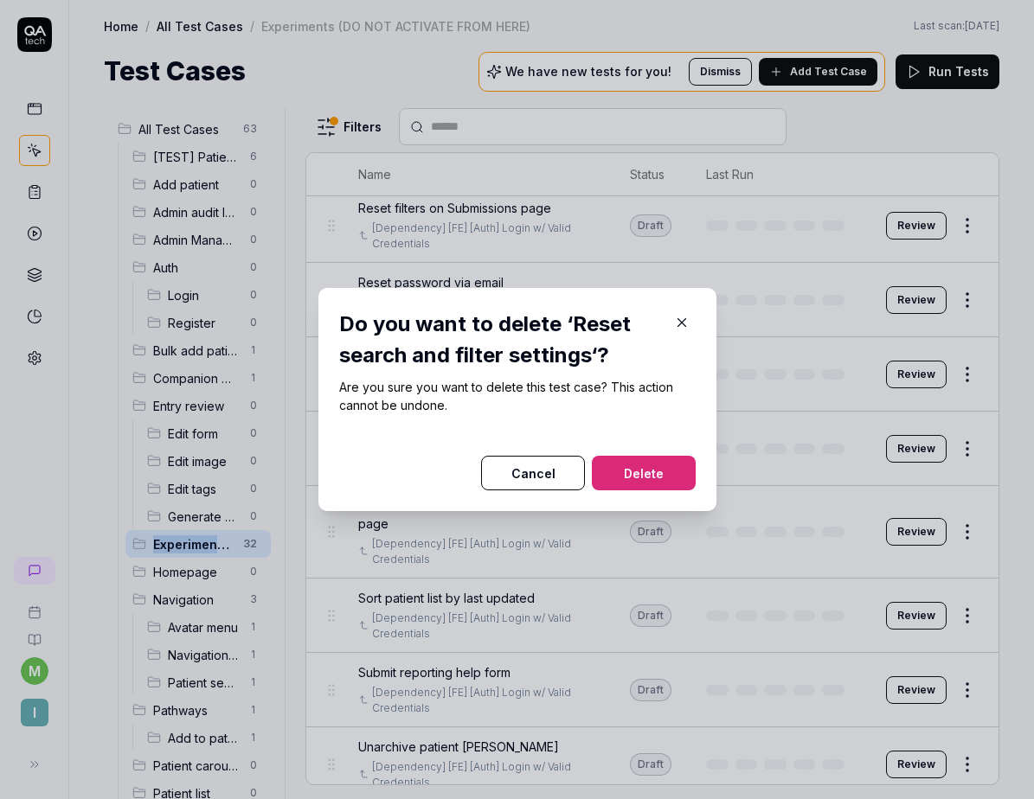
scroll to position [1750, 0]
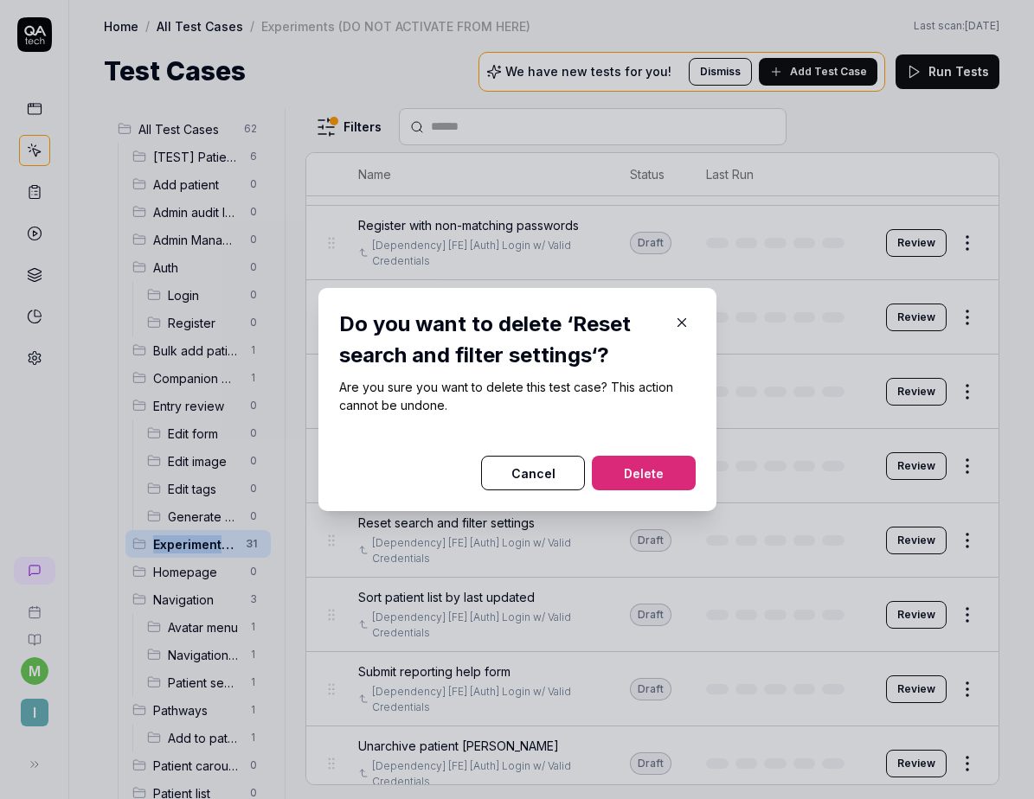
click at [666, 479] on button "Delete" at bounding box center [644, 473] width 104 height 35
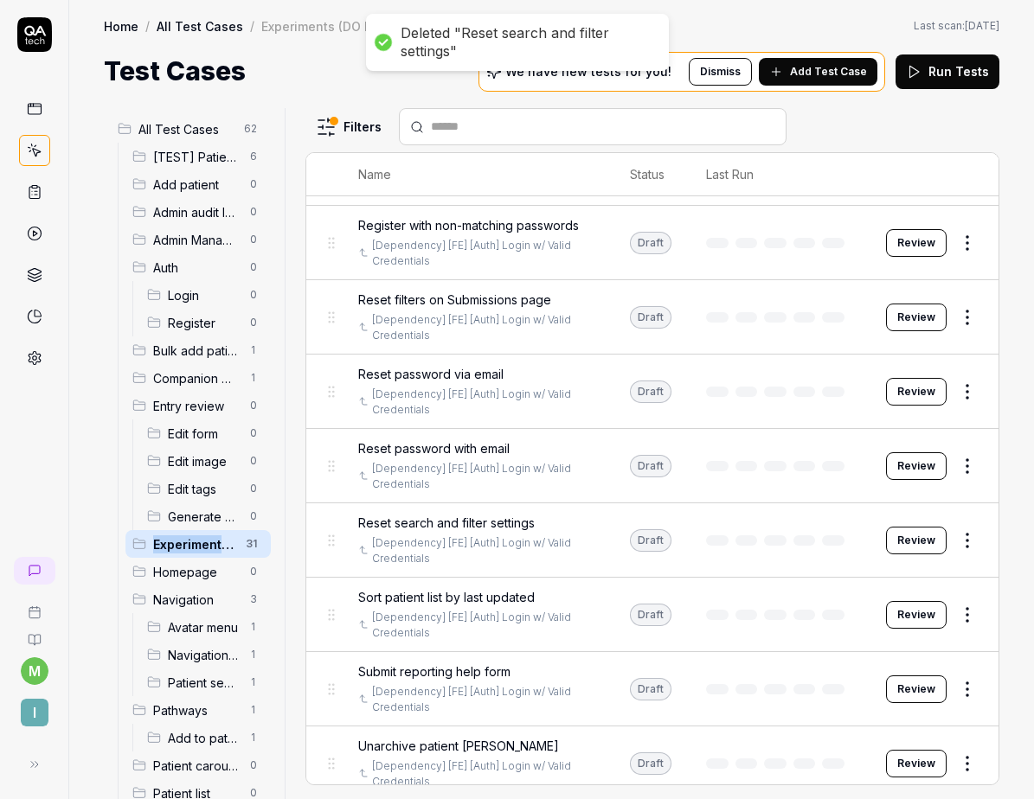
click at [950, 519] on html "Deleted "Reset search and filter settings" m I Home / All Test Cases / Experime…" at bounding box center [517, 399] width 1034 height 799
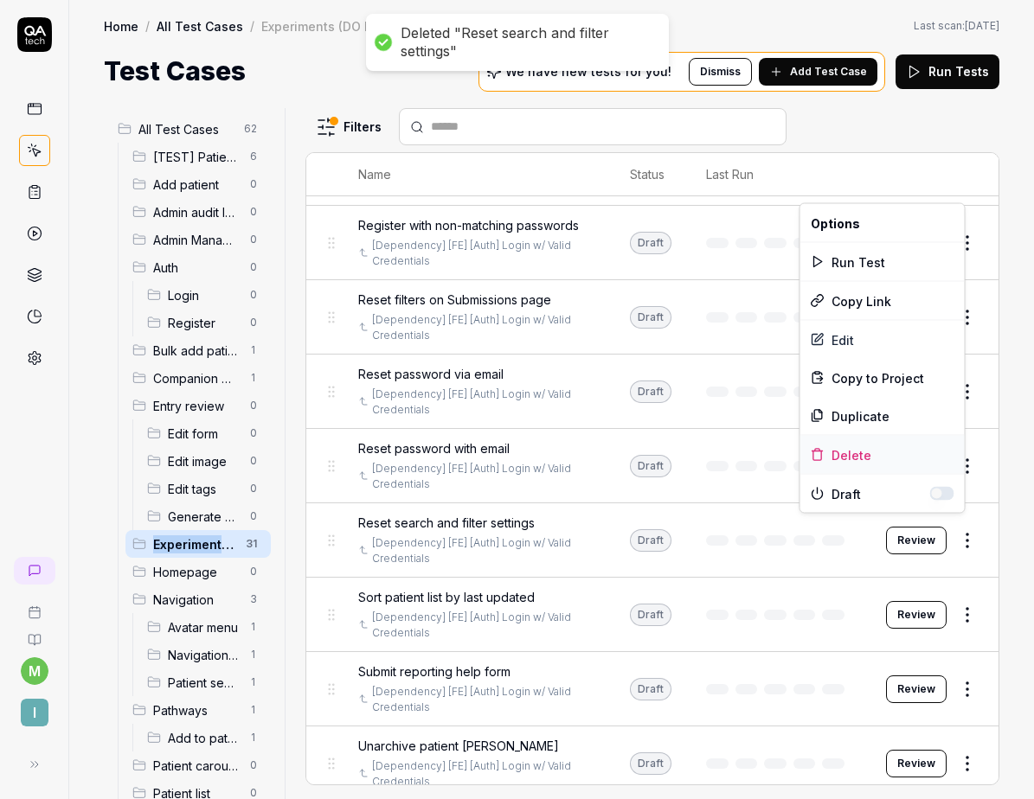
click at [863, 445] on div "Delete" at bounding box center [882, 455] width 164 height 38
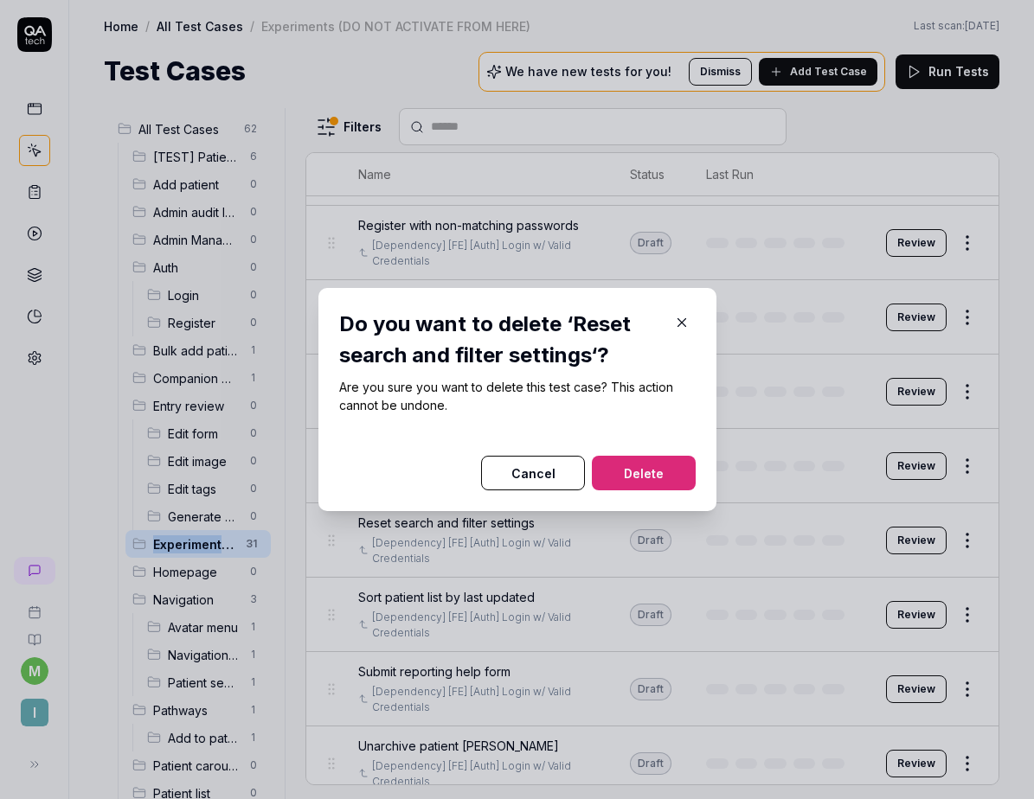
click at [670, 475] on button "Delete" at bounding box center [644, 473] width 104 height 35
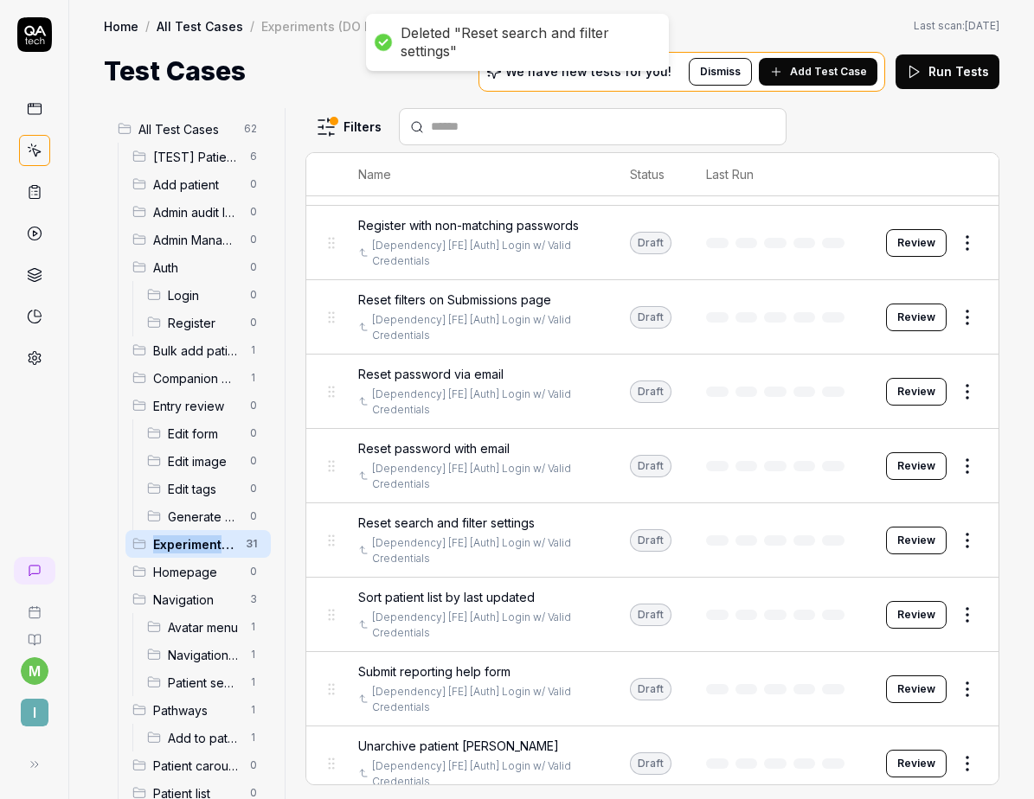
scroll to position [1675, 0]
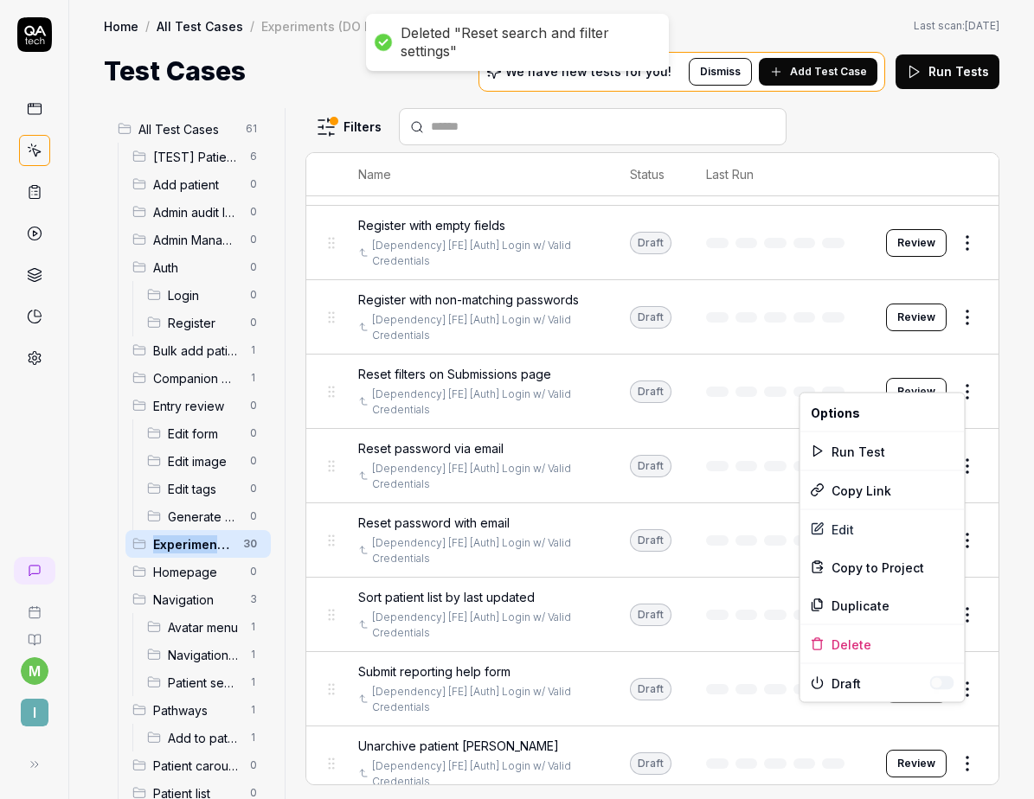
click at [955, 378] on html "Deleted "Reset search and filter settings" m I Home / All Test Cases / Experime…" at bounding box center [517, 399] width 1034 height 799
click at [849, 636] on div "Delete" at bounding box center [882, 644] width 164 height 38
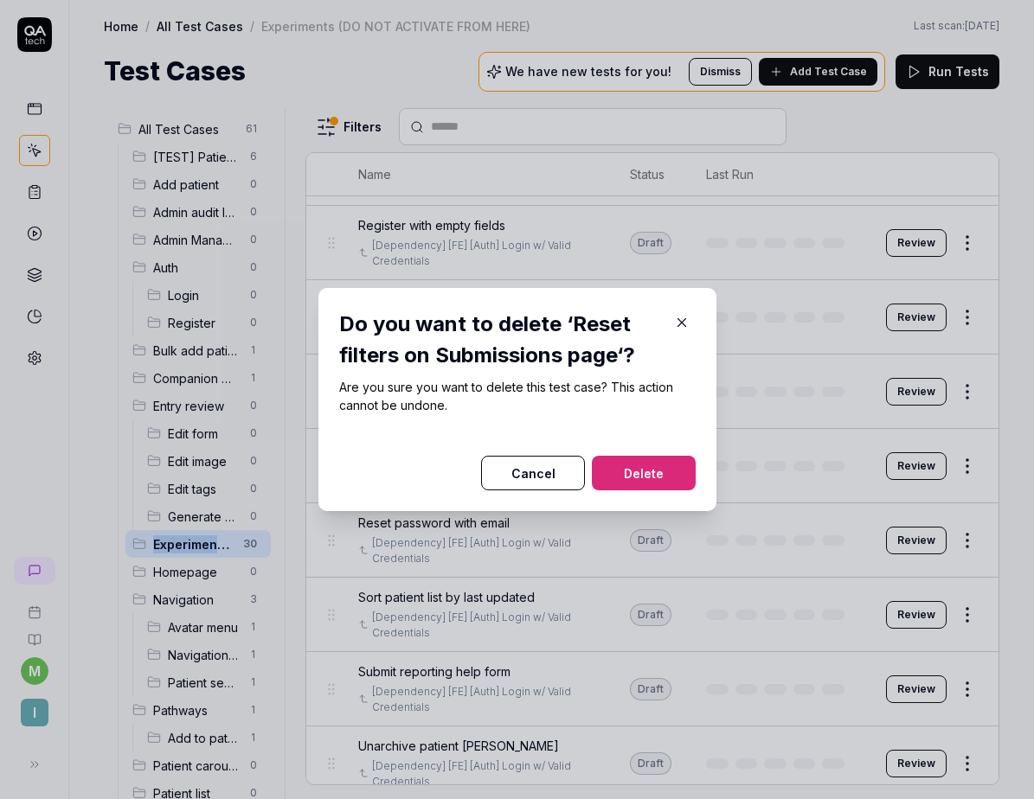
click at [685, 484] on button "Delete" at bounding box center [644, 473] width 104 height 35
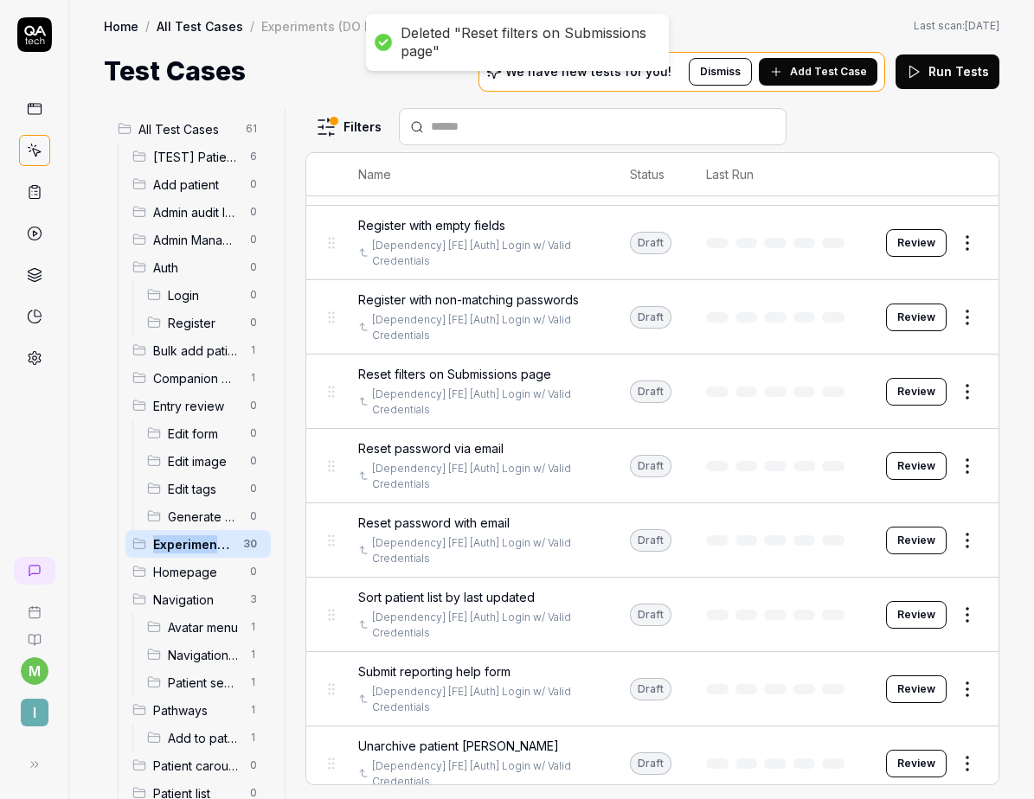
click at [950, 370] on html "Deleted "Reset filters on Submissions page" m I Home / All Test Cases / Experim…" at bounding box center [517, 399] width 1034 height 799
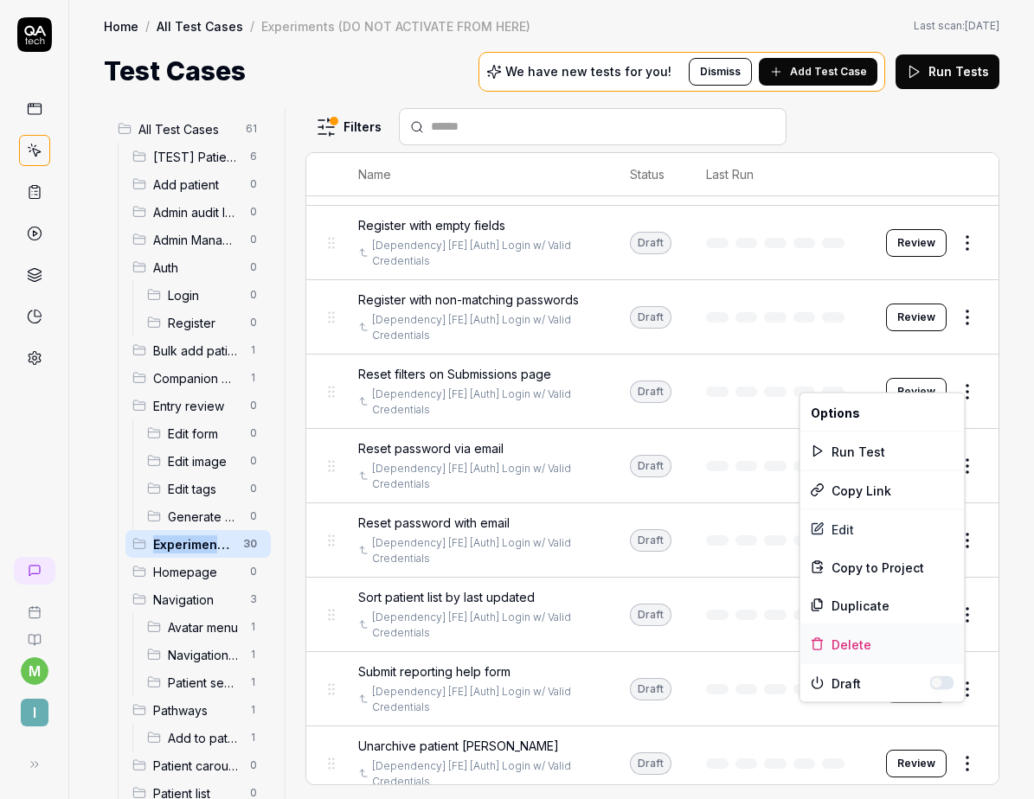
click at [842, 640] on div "Delete" at bounding box center [882, 644] width 164 height 38
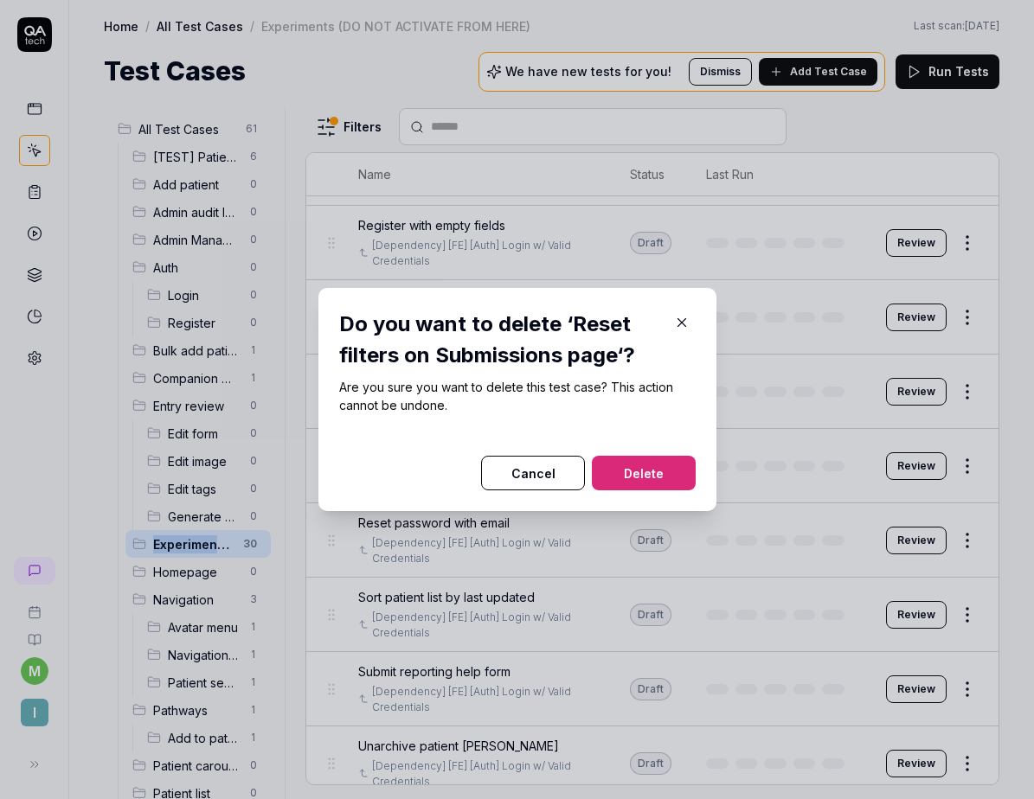
click at [666, 467] on button "Delete" at bounding box center [644, 473] width 104 height 35
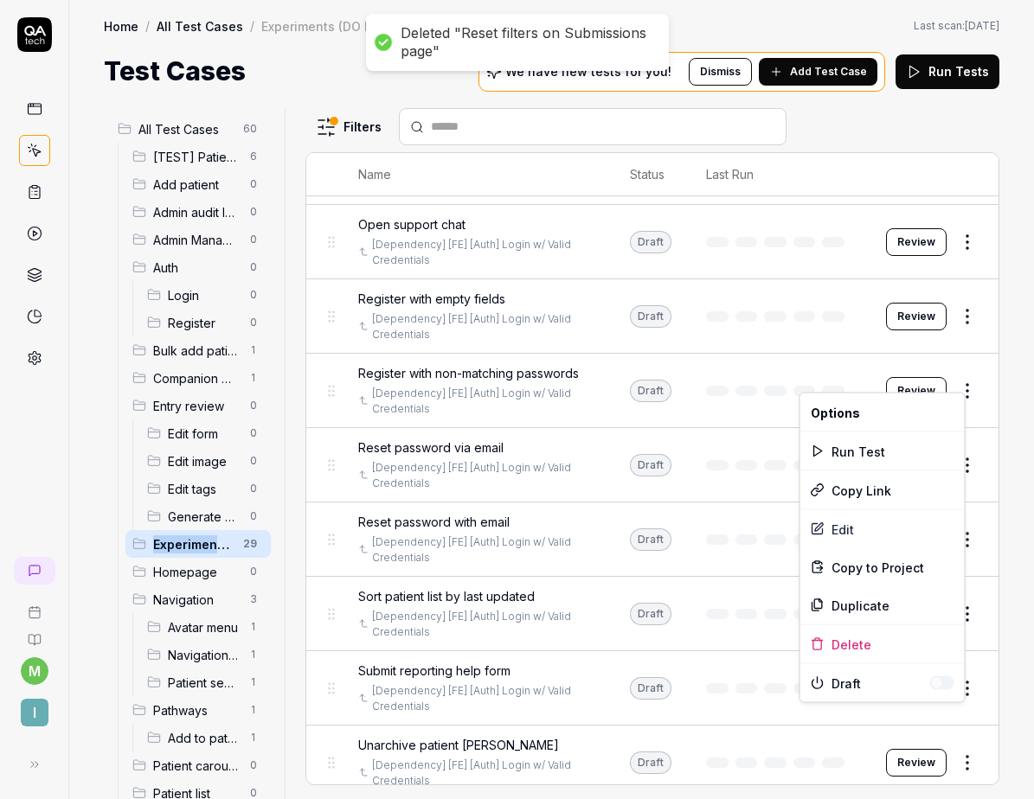
click at [954, 374] on html "Deleted "Reset filters on Submissions page" m I Home / All Test Cases / Experim…" at bounding box center [517, 399] width 1034 height 799
click at [835, 639] on div "Delete" at bounding box center [882, 644] width 164 height 38
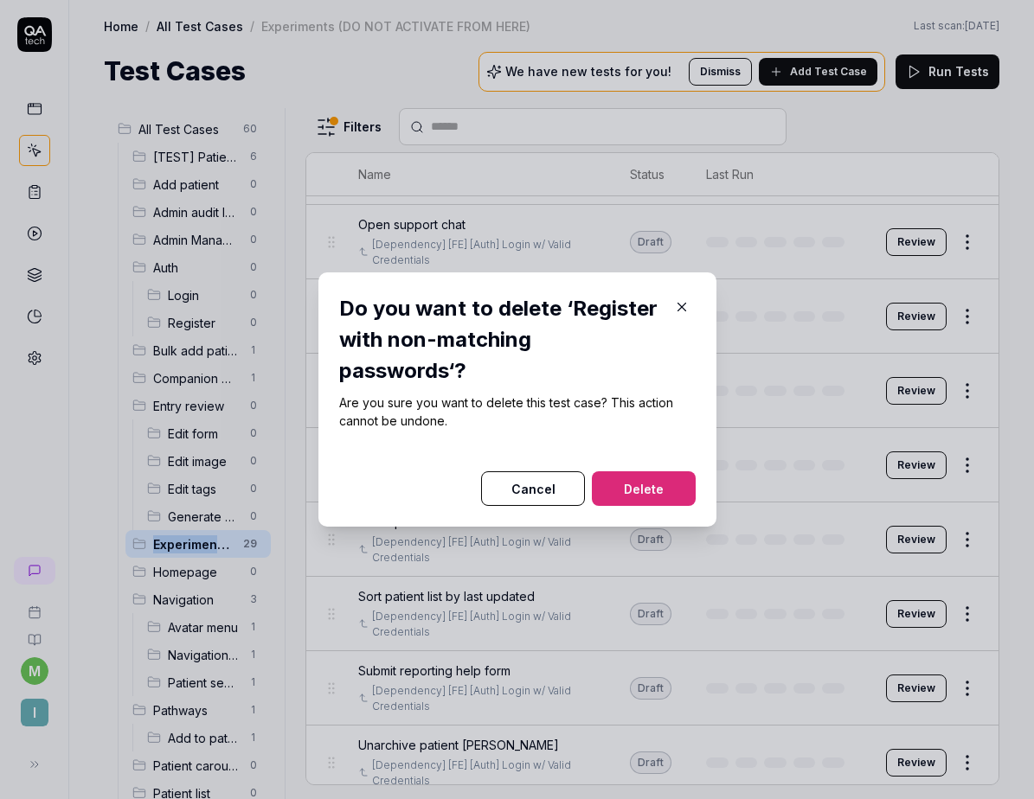
click at [657, 488] on button "Delete" at bounding box center [644, 488] width 104 height 35
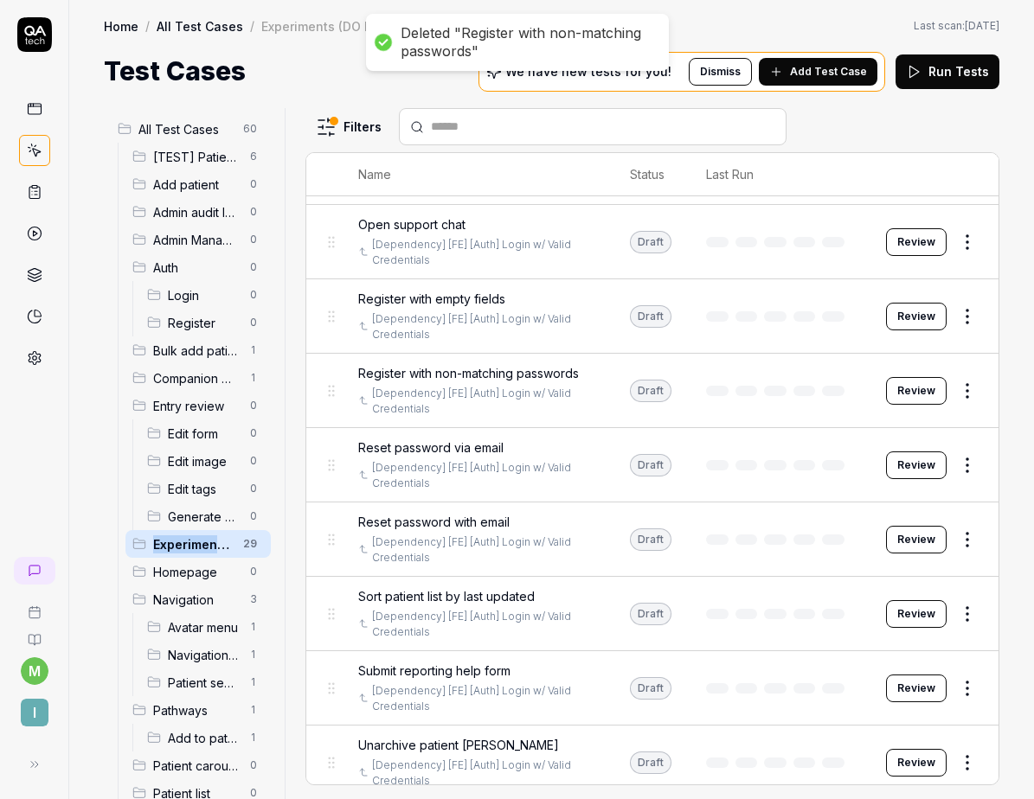
click at [959, 374] on html "Deleted "Register with non-matching passwords" m I Home / All Test Cases / Expe…" at bounding box center [517, 399] width 1034 height 799
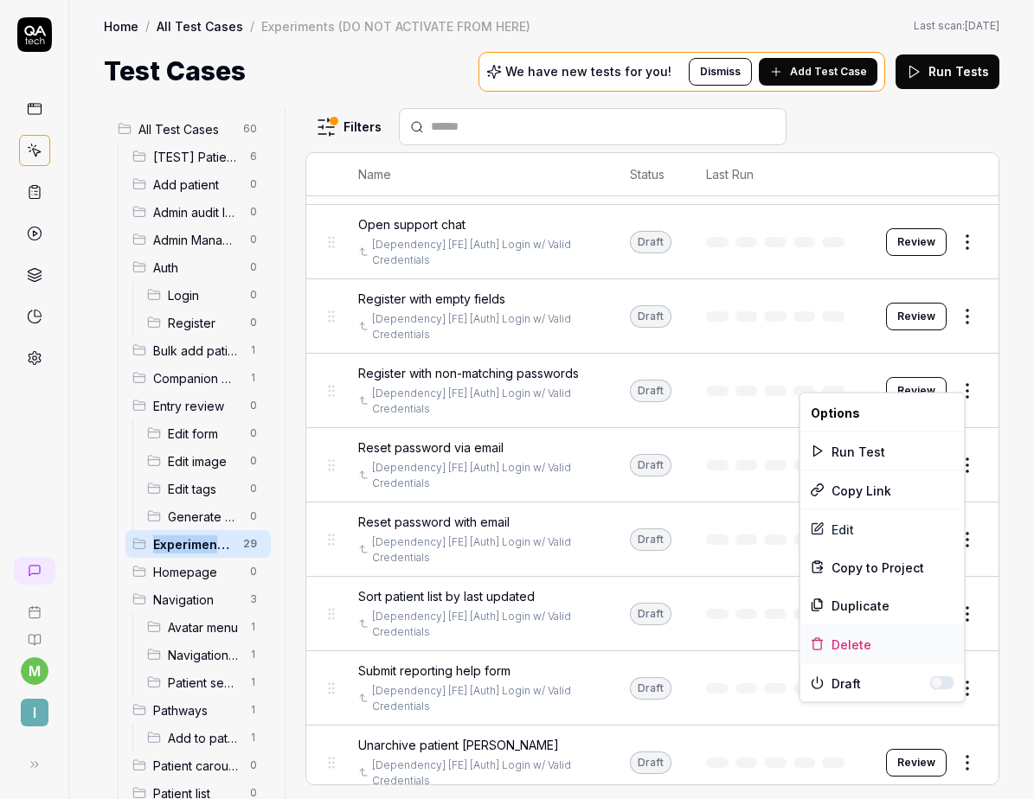
click at [844, 643] on div "Delete" at bounding box center [882, 644] width 164 height 38
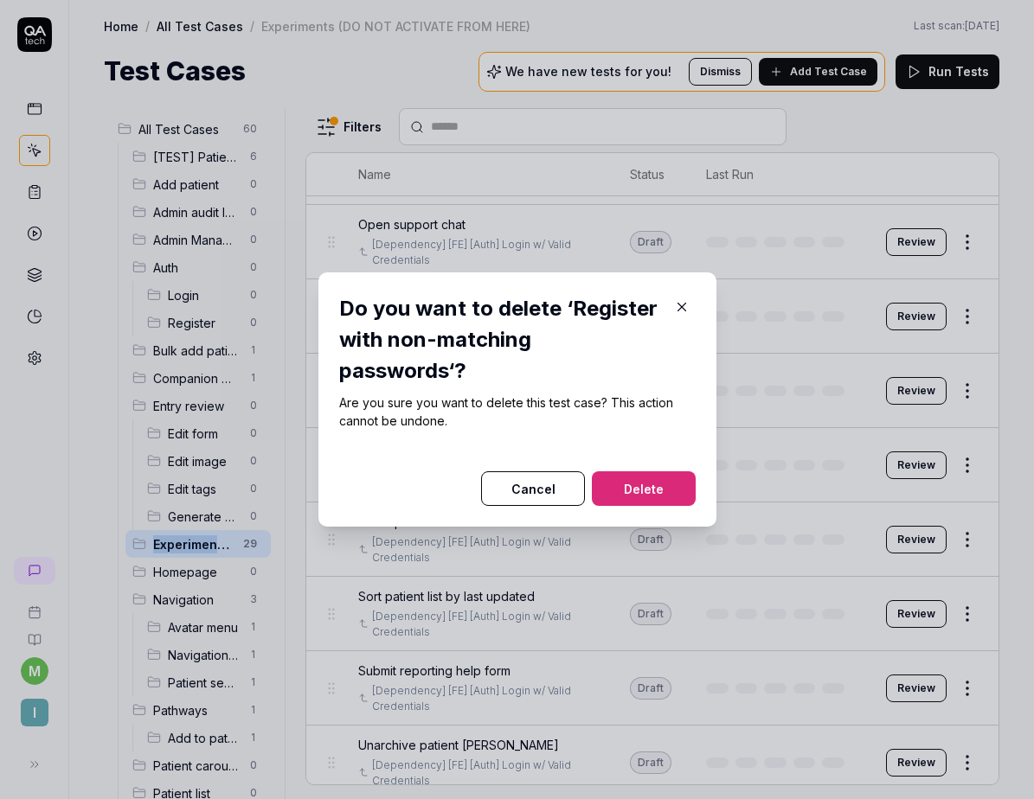
scroll to position [1528, 0]
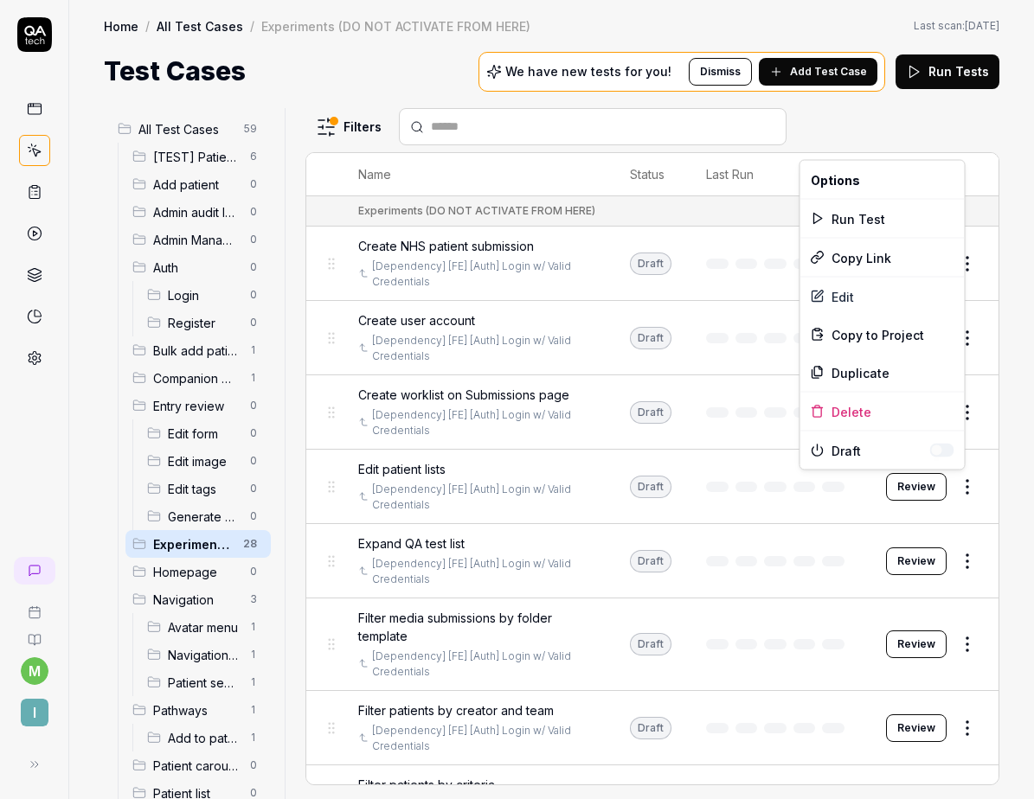
click at [962, 478] on html "m I Home / All Test Cases / Experiments (DO NOT ACTIVATE FROM HERE) Home / All …" at bounding box center [517, 399] width 1034 height 799
click at [853, 415] on div "Delete" at bounding box center [882, 412] width 164 height 38
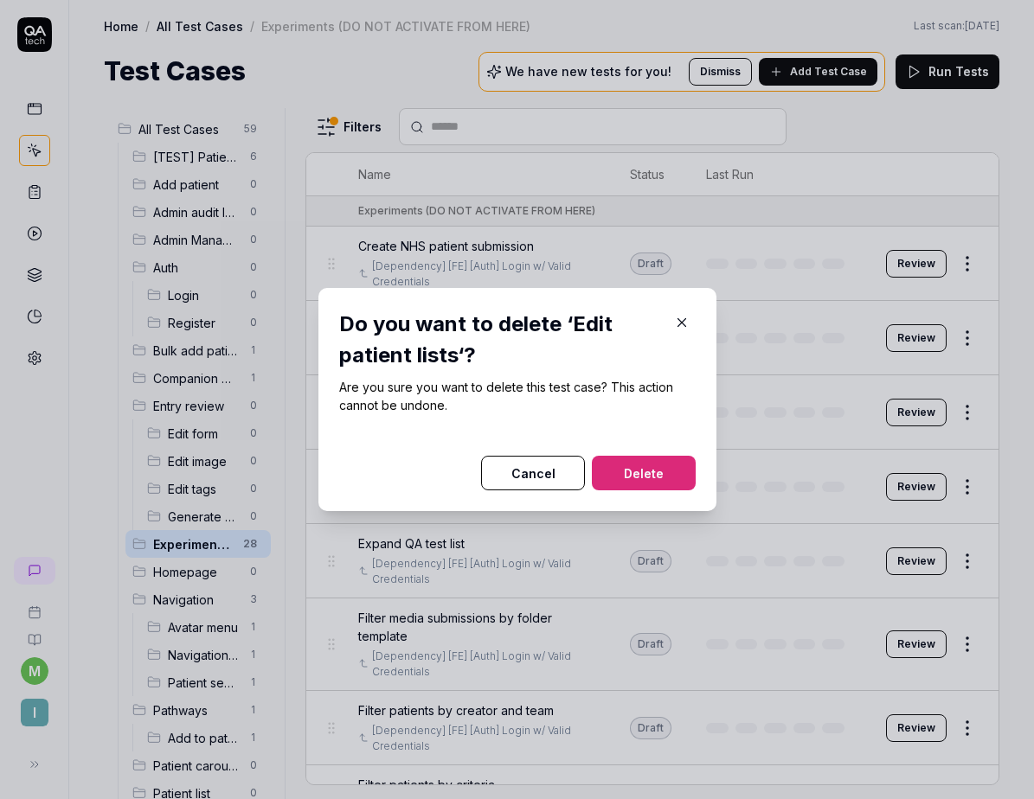
click at [671, 471] on button "Delete" at bounding box center [644, 473] width 104 height 35
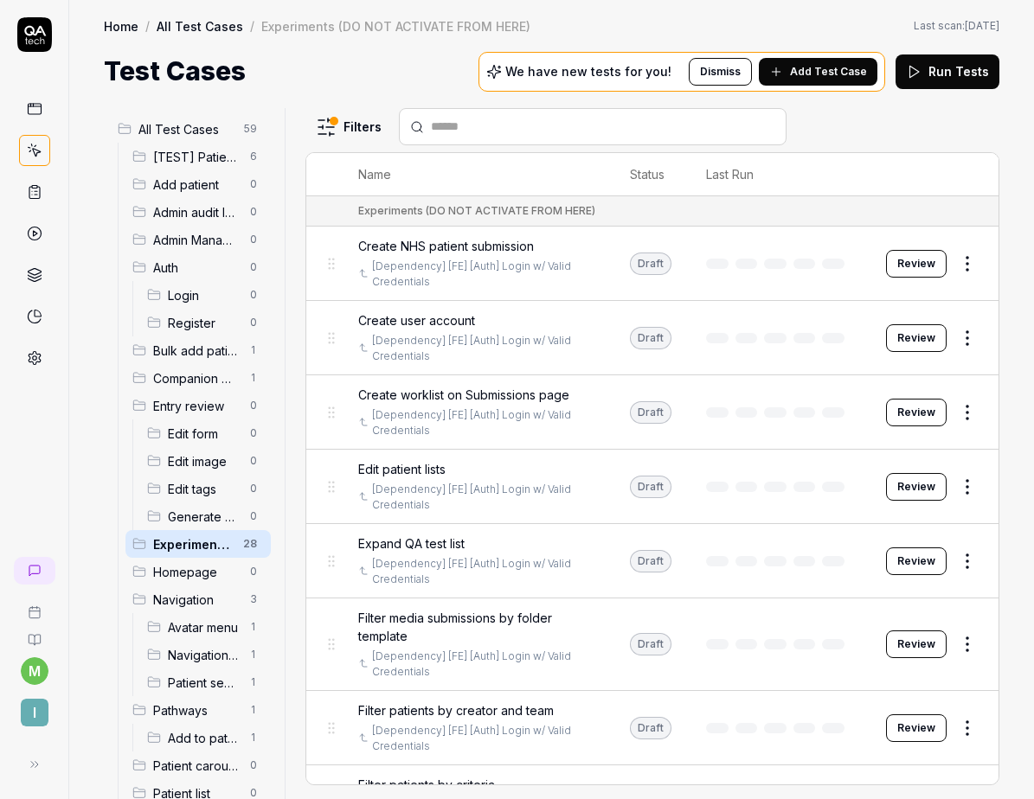
click at [951, 555] on html "Deleted "Edit patient lists" m I Home / All Test Cases / Experiments (DO NOT AC…" at bounding box center [517, 399] width 1034 height 799
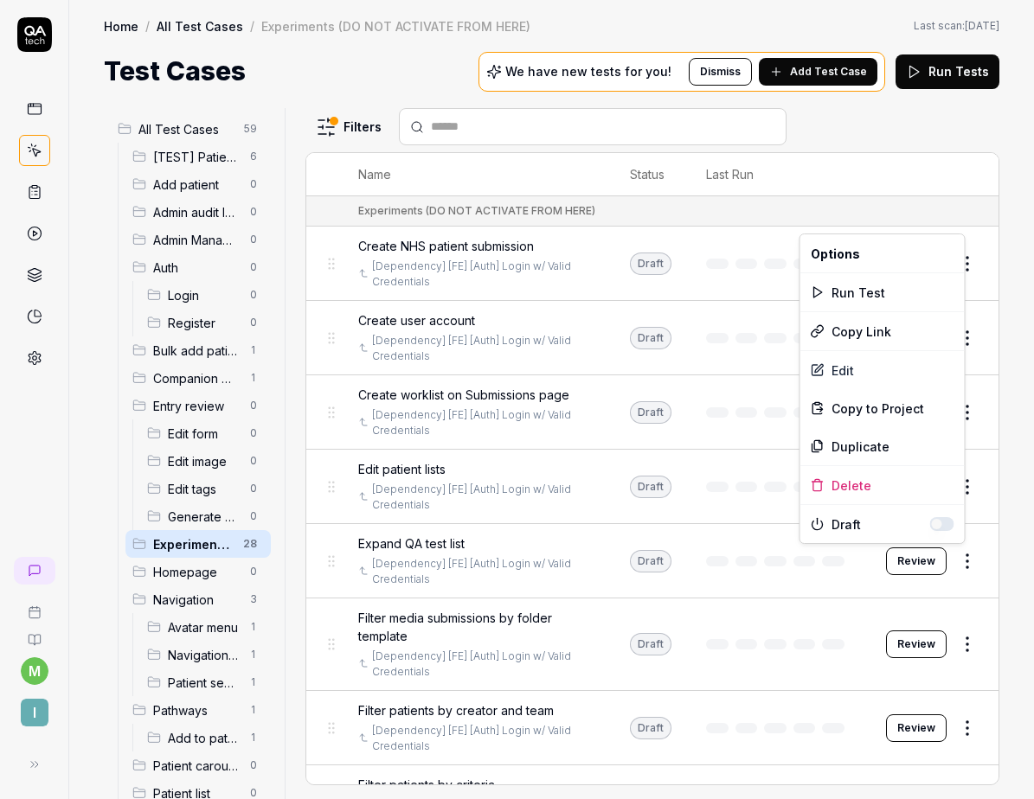
click at [893, 483] on html "m I Home / All Test Cases / Experiments (DO NOT ACTIVATE FROM HERE) Home / All …" at bounding box center [517, 399] width 1034 height 799
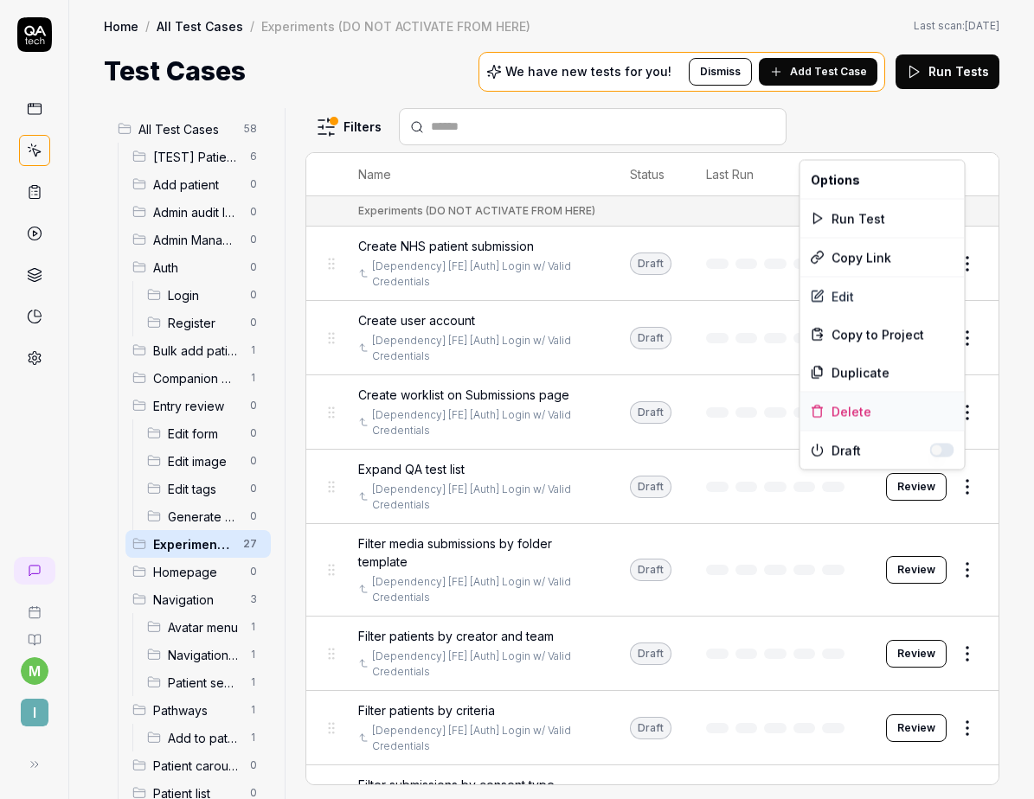
click at [890, 410] on div "Delete" at bounding box center [882, 412] width 164 height 38
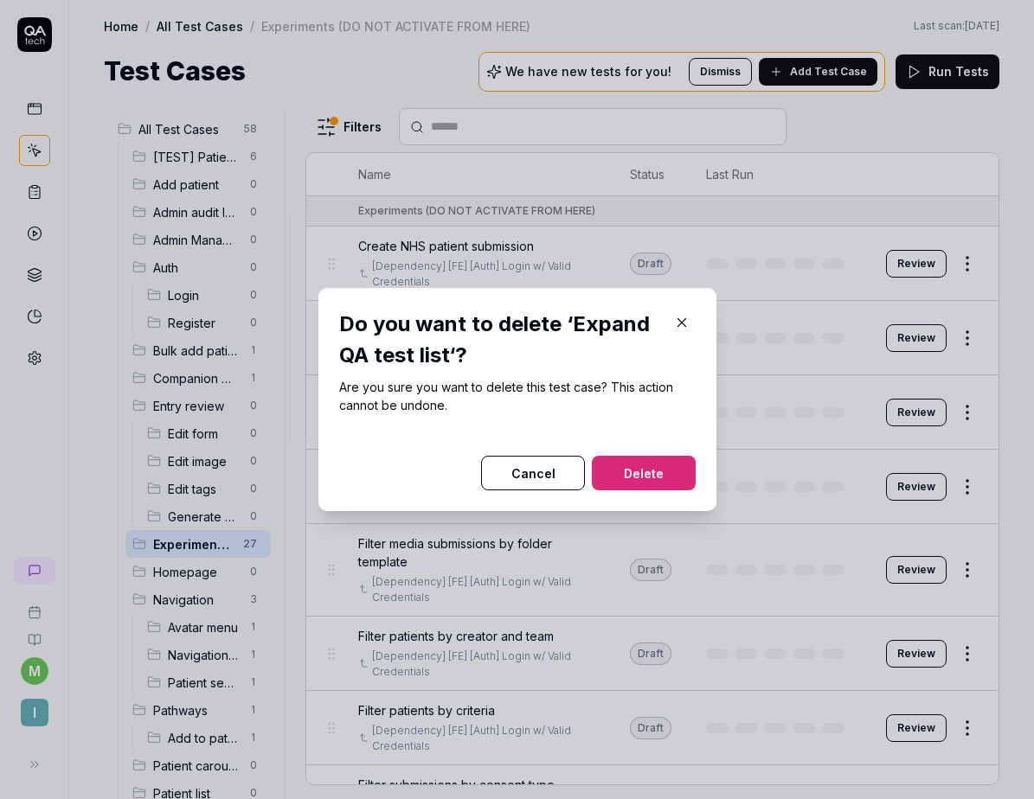
click at [661, 482] on button "Delete" at bounding box center [644, 473] width 104 height 35
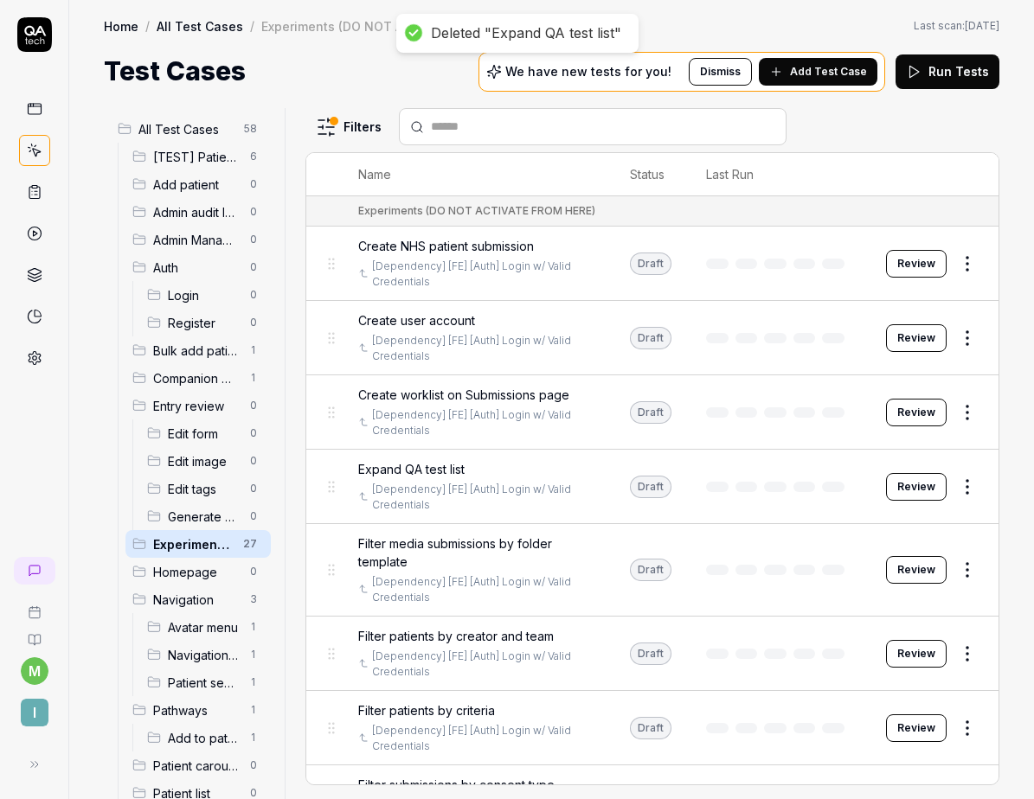
click at [956, 336] on html "Deleted "Expand QA test list" m I Home / All Test Cases / Experiments (DO NOT A…" at bounding box center [517, 399] width 1034 height 799
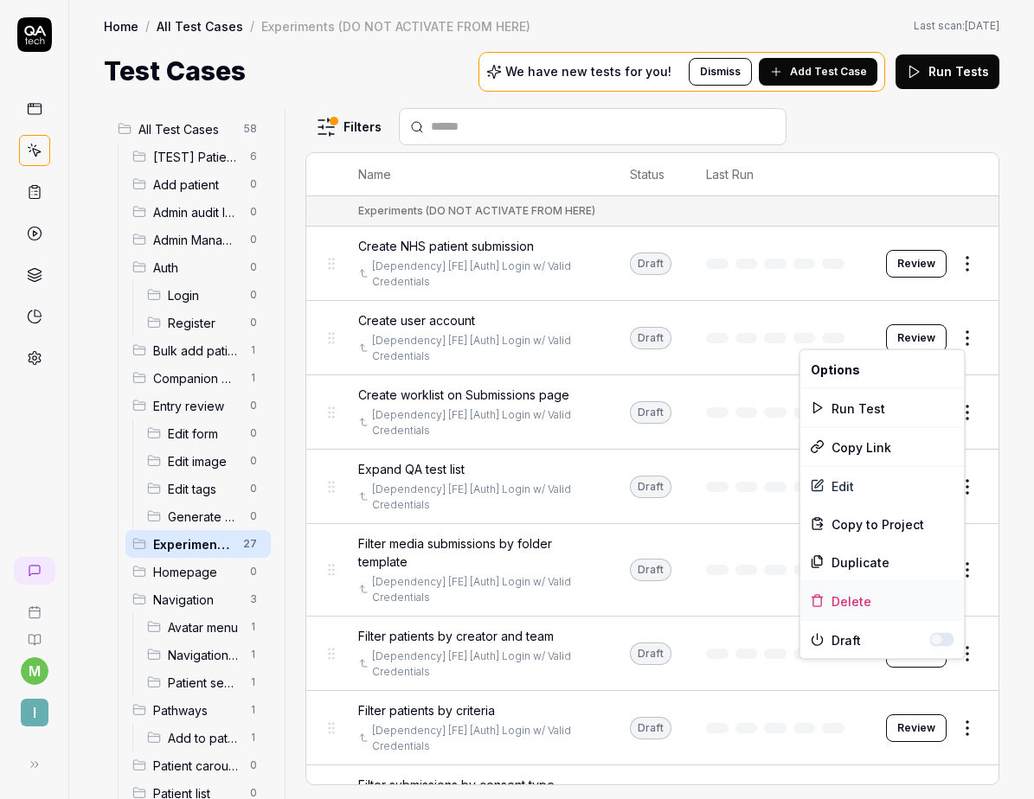
click at [849, 601] on div "Delete" at bounding box center [882, 601] width 164 height 38
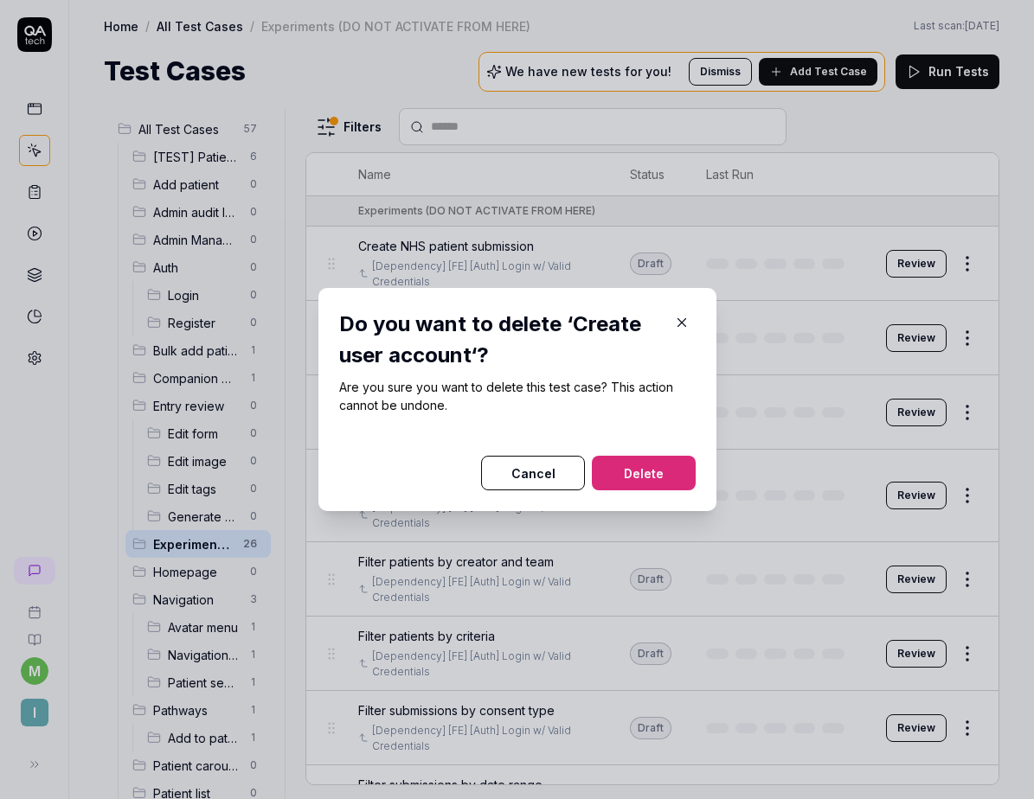
click at [669, 473] on button "Delete" at bounding box center [644, 473] width 104 height 35
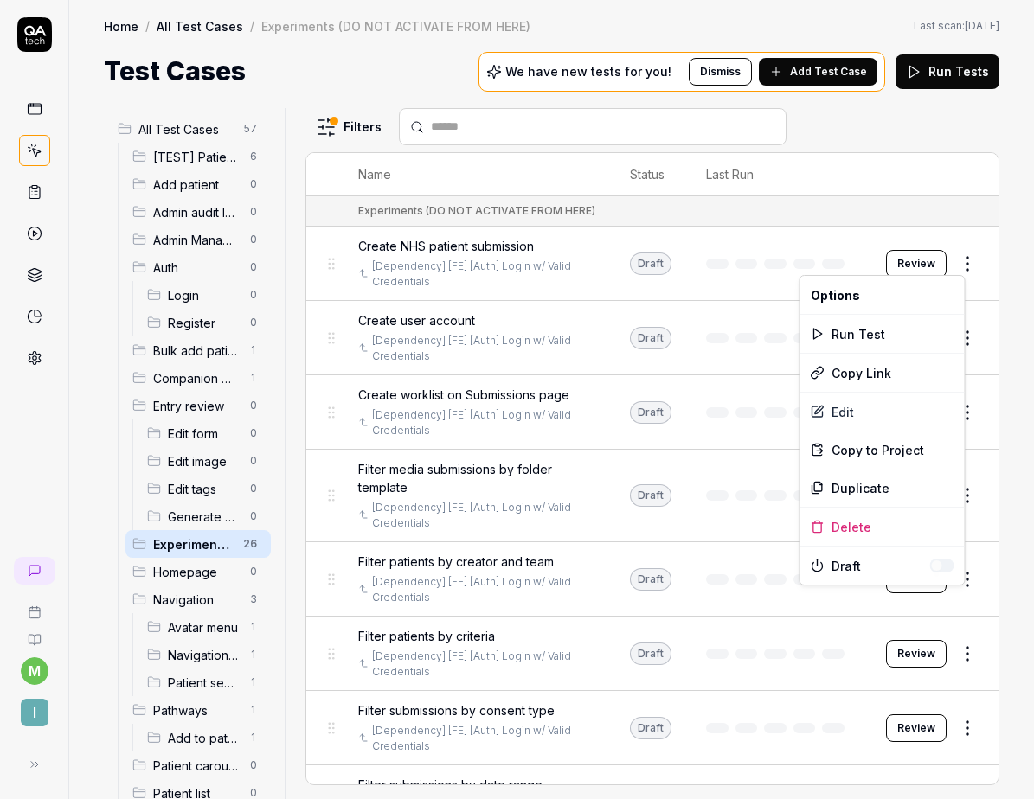
click at [955, 266] on html "Deleted "Create user account" m I Home / All Test Cases / Experiments (DO NOT A…" at bounding box center [517, 399] width 1034 height 799
click at [865, 525] on div "Delete" at bounding box center [882, 527] width 164 height 38
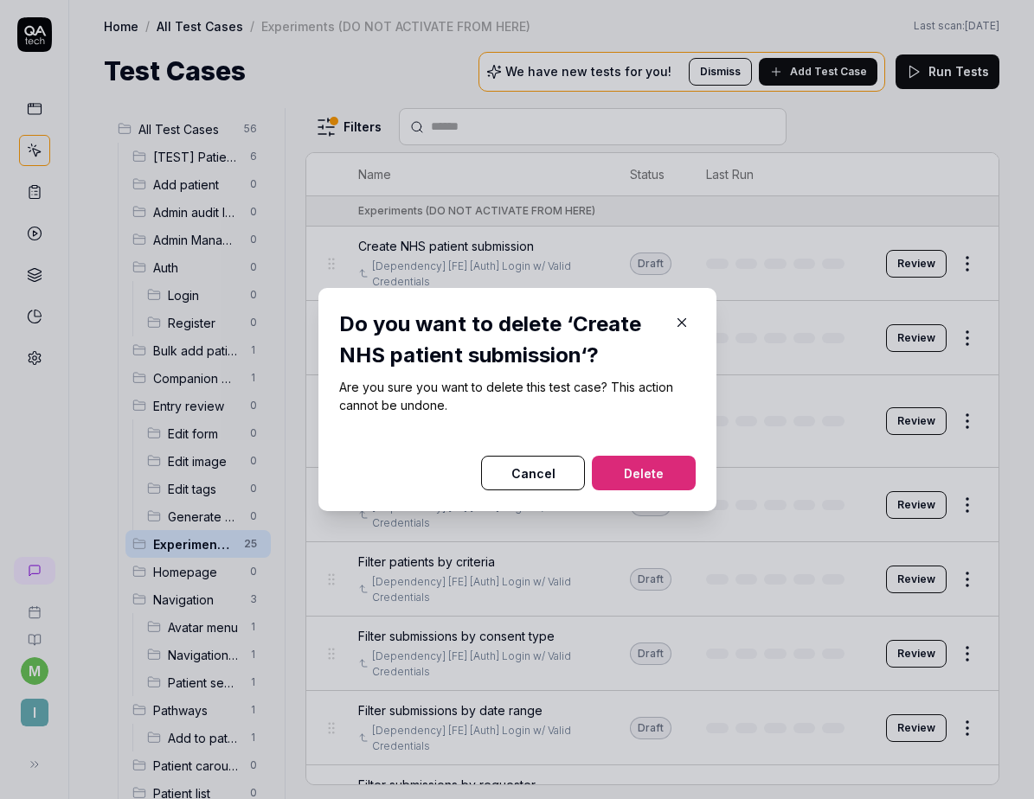
click at [663, 471] on button "Delete" at bounding box center [644, 473] width 104 height 35
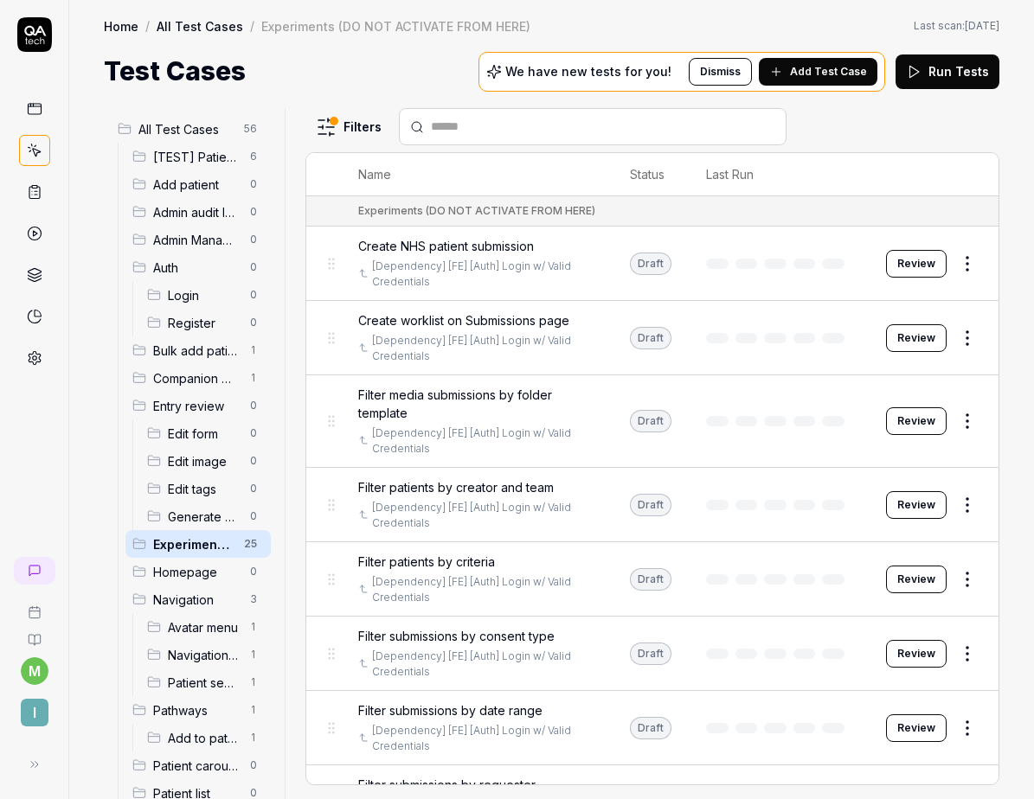
click at [954, 268] on html "Deleted "Create NHS patient submission" m I Home / All Test Cases / Experiments…" at bounding box center [517, 399] width 1034 height 799
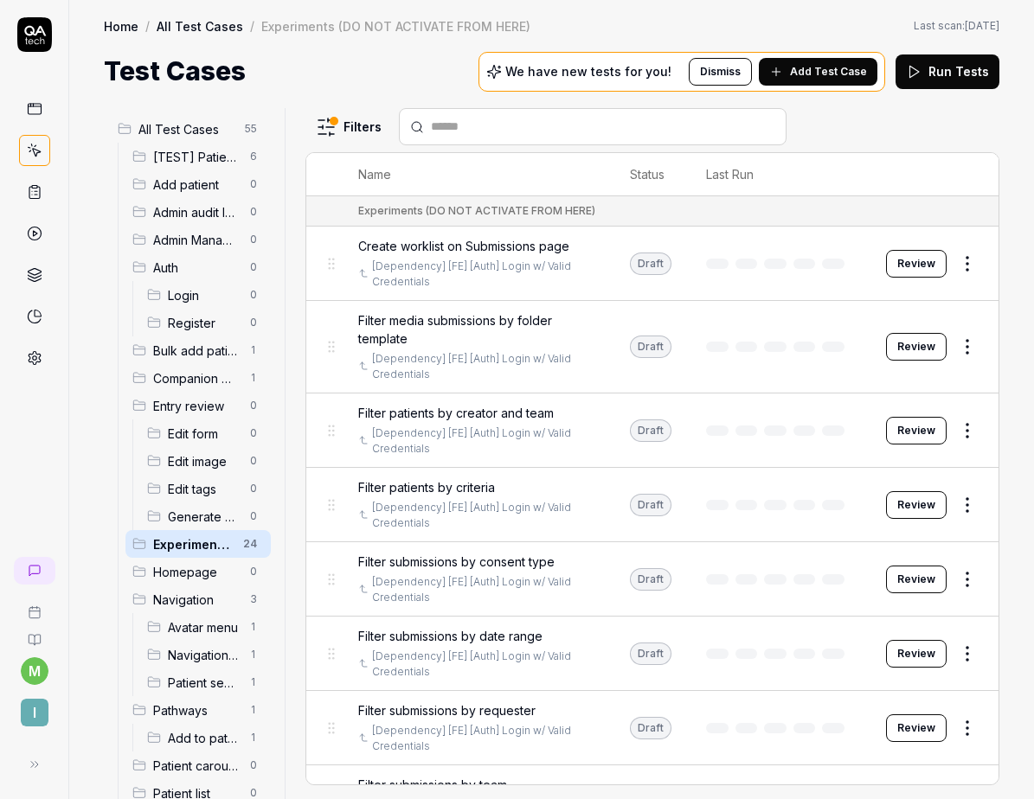
click at [845, 533] on td at bounding box center [779, 505] width 180 height 74
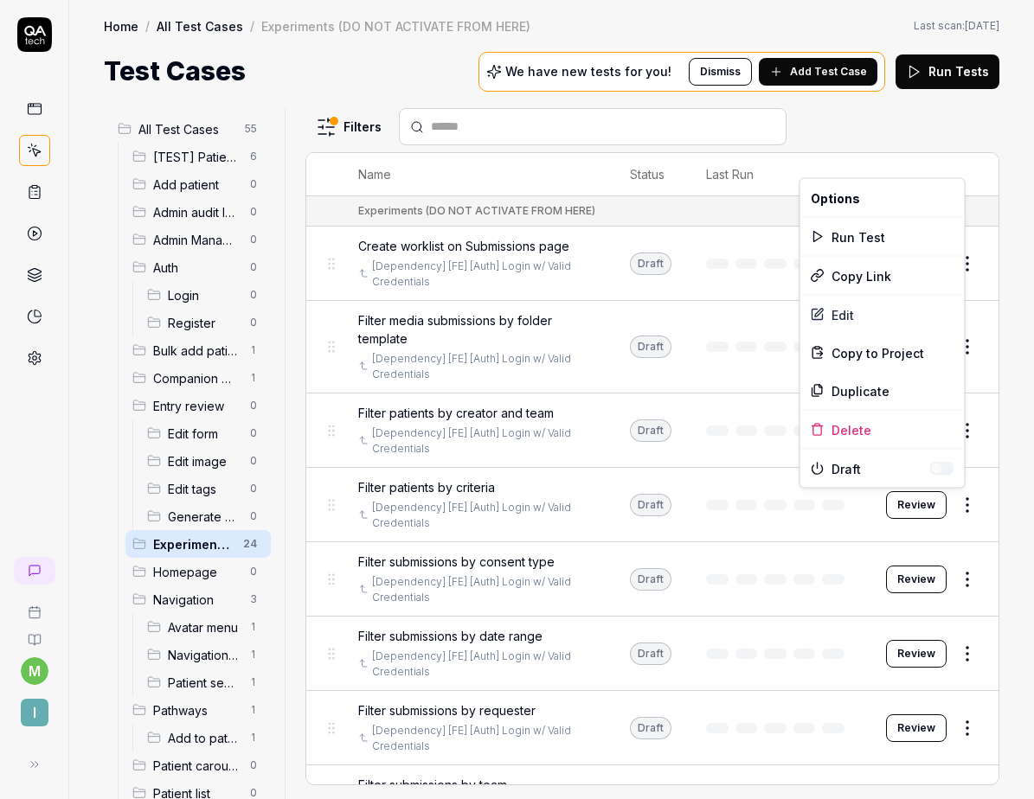
click at [951, 500] on html "m I Home / All Test Cases / Experiments (DO NOT ACTIVATE FROM HERE) Home / All …" at bounding box center [517, 399] width 1034 height 799
click at [833, 428] on div "Delete" at bounding box center [882, 430] width 164 height 38
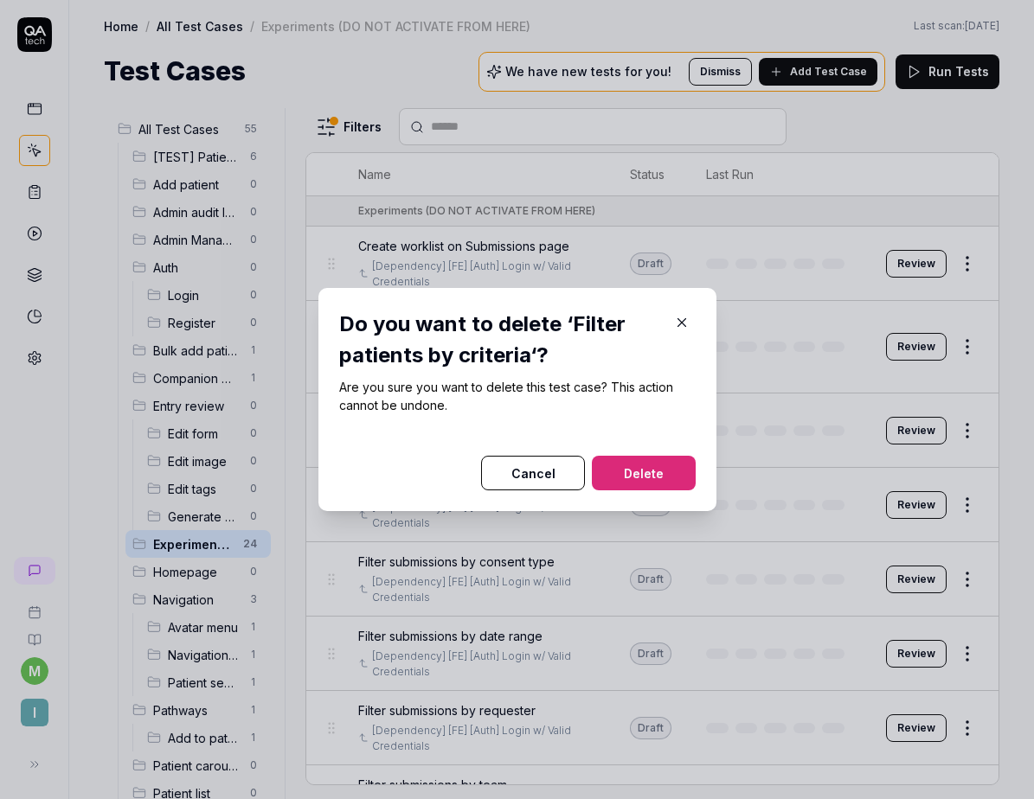
click at [661, 484] on button "Delete" at bounding box center [644, 473] width 104 height 35
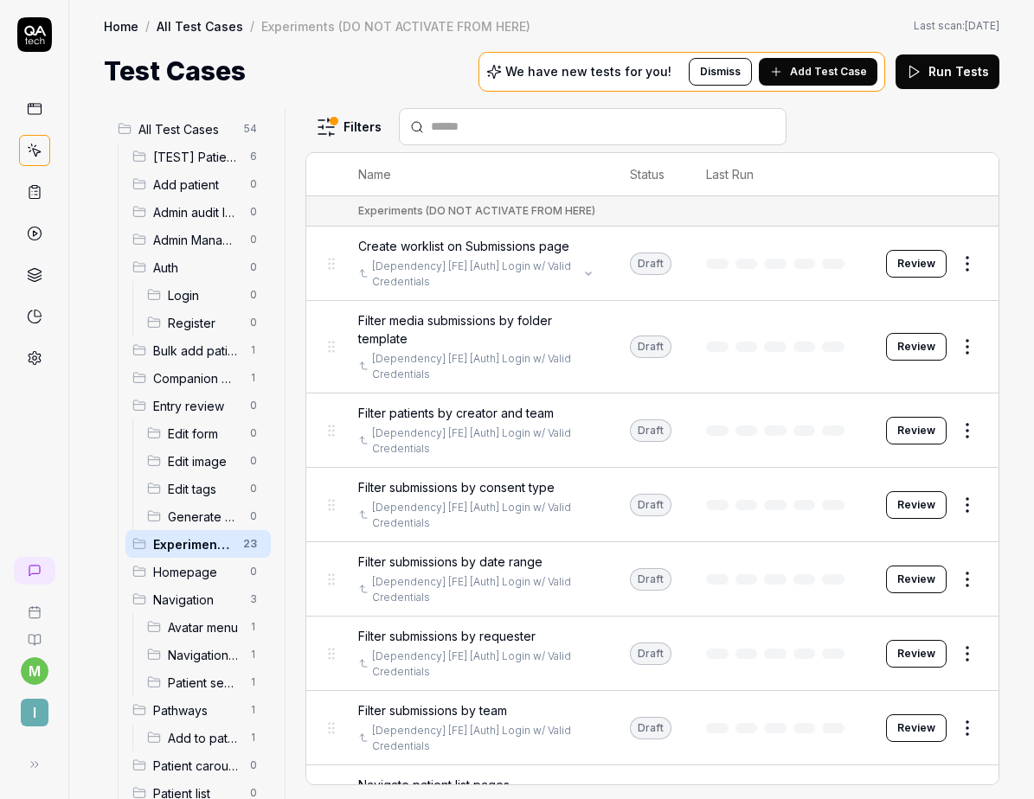
drag, startPoint x: 519, startPoint y: 269, endPoint x: 335, endPoint y: 259, distance: 184.5
click at [334, 259] on body "m I Home / All Test Cases / Experiments (DO NOT ACTIVATE FROM HERE) Home / All …" at bounding box center [517, 399] width 1034 height 799
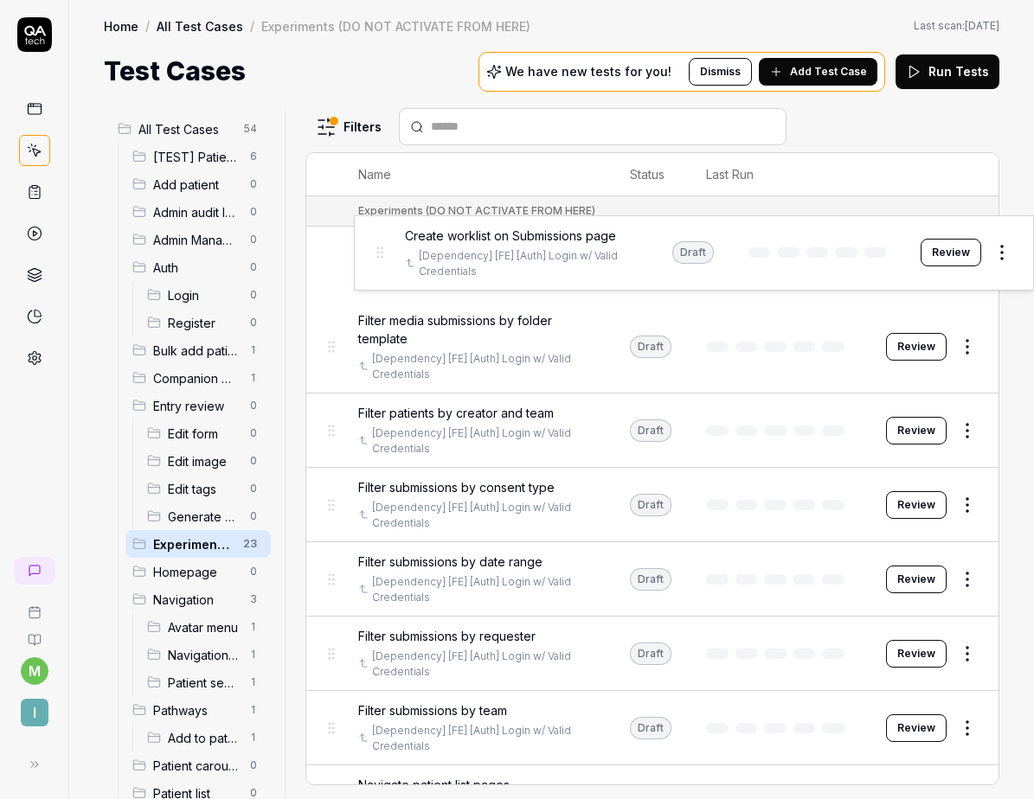
drag, startPoint x: 323, startPoint y: 260, endPoint x: 357, endPoint y: 259, distance: 33.8
click at [365, 254] on body "m I Home / All Test Cases / Experiments (DO NOT ACTIVATE FROM HERE) Home / All …" at bounding box center [517, 399] width 1034 height 799
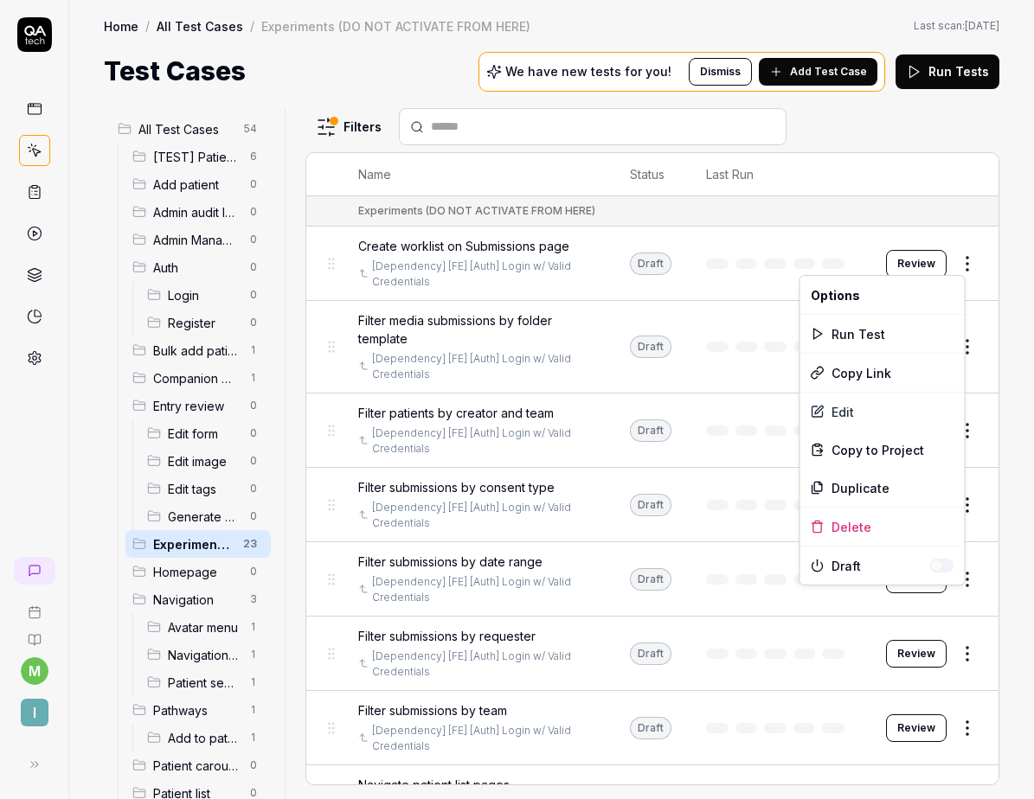
click at [951, 255] on html "m I Home / All Test Cases / Experiments (DO NOT ACTIVATE FROM HERE) Home / All …" at bounding box center [517, 399] width 1034 height 799
click at [865, 526] on div "Delete" at bounding box center [882, 527] width 164 height 38
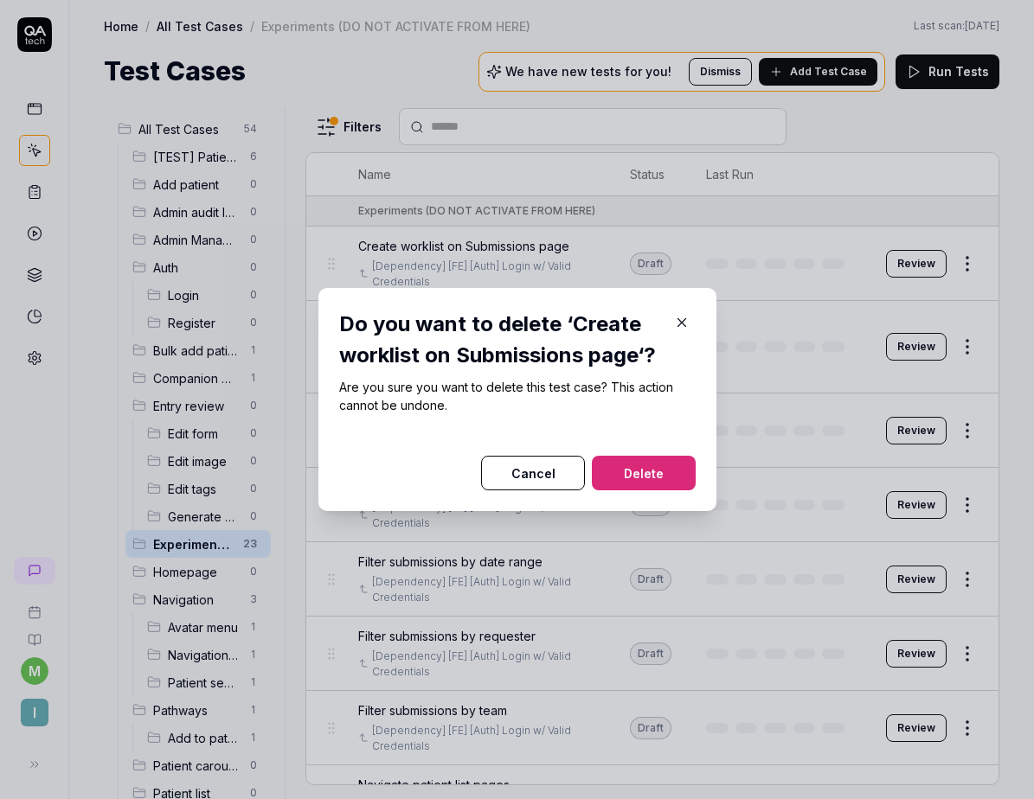
click at [685, 473] on button "Delete" at bounding box center [644, 473] width 104 height 35
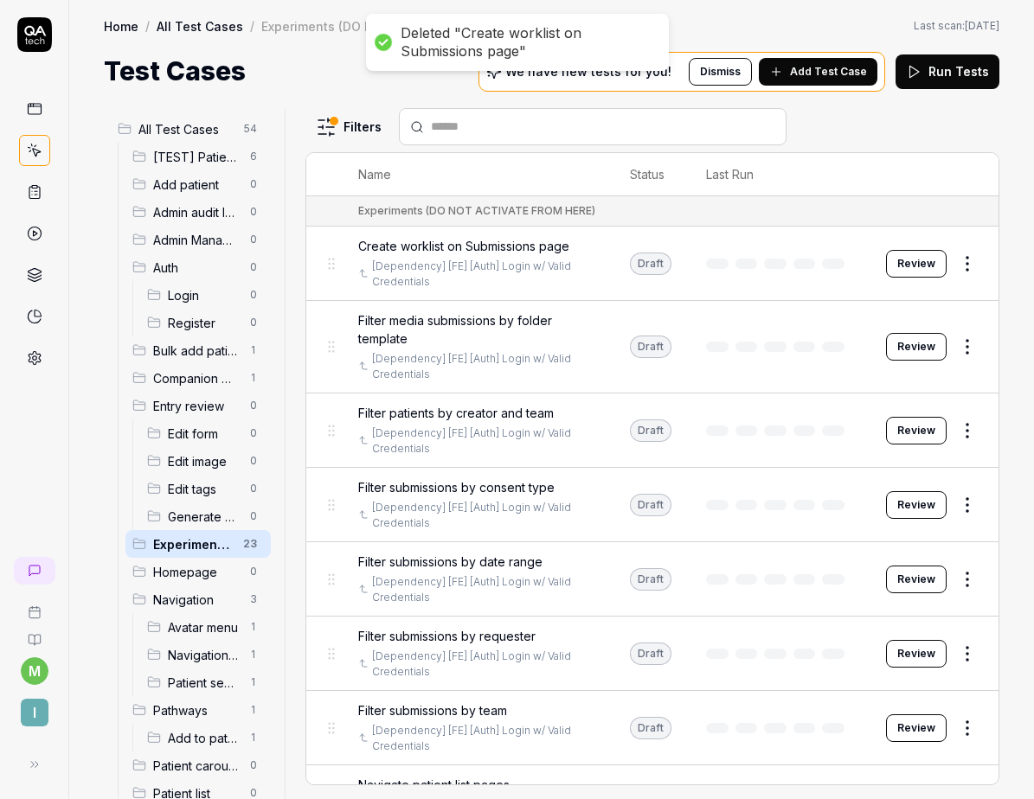
click at [956, 355] on html "Deleted "Create worklist on Submissions page" m I Home / All Test Cases / Exper…" at bounding box center [517, 399] width 1034 height 799
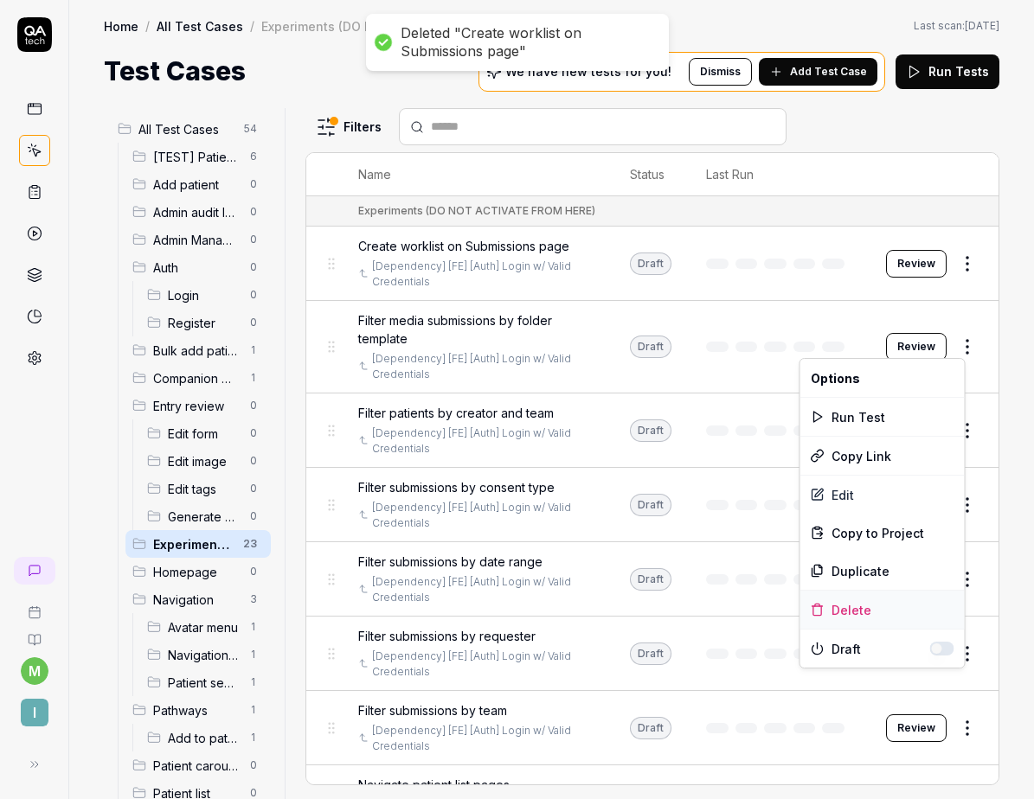
click at [836, 601] on div "Delete" at bounding box center [882, 610] width 164 height 38
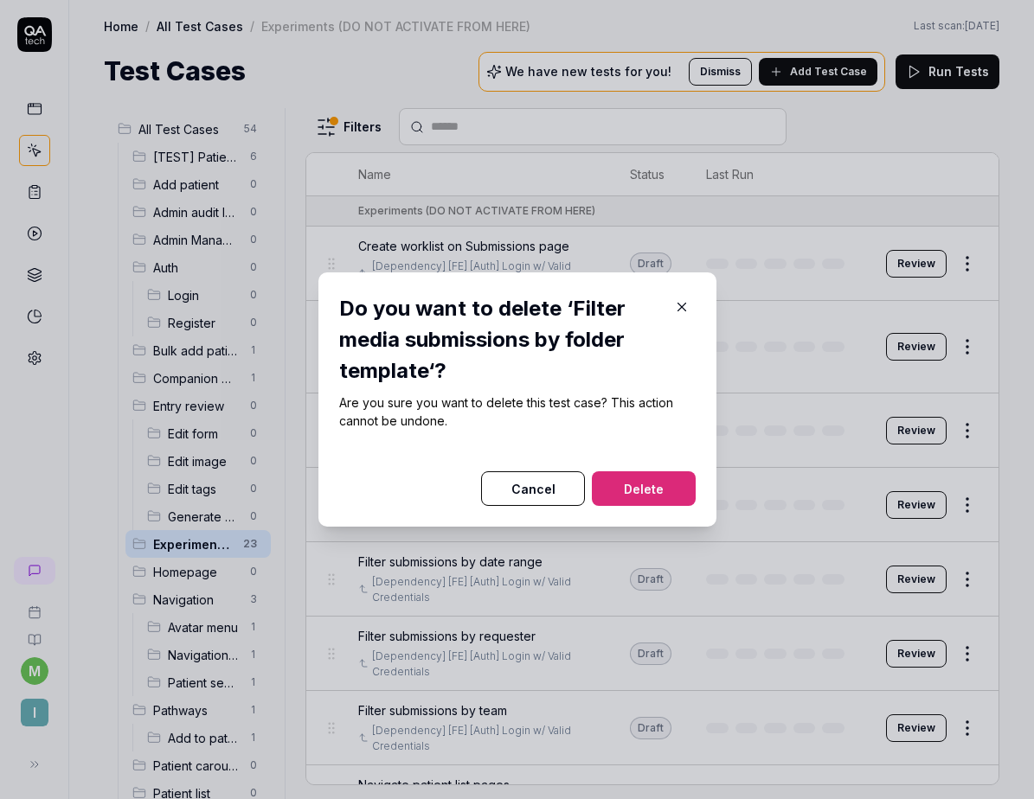
click at [677, 496] on button "Delete" at bounding box center [644, 488] width 104 height 35
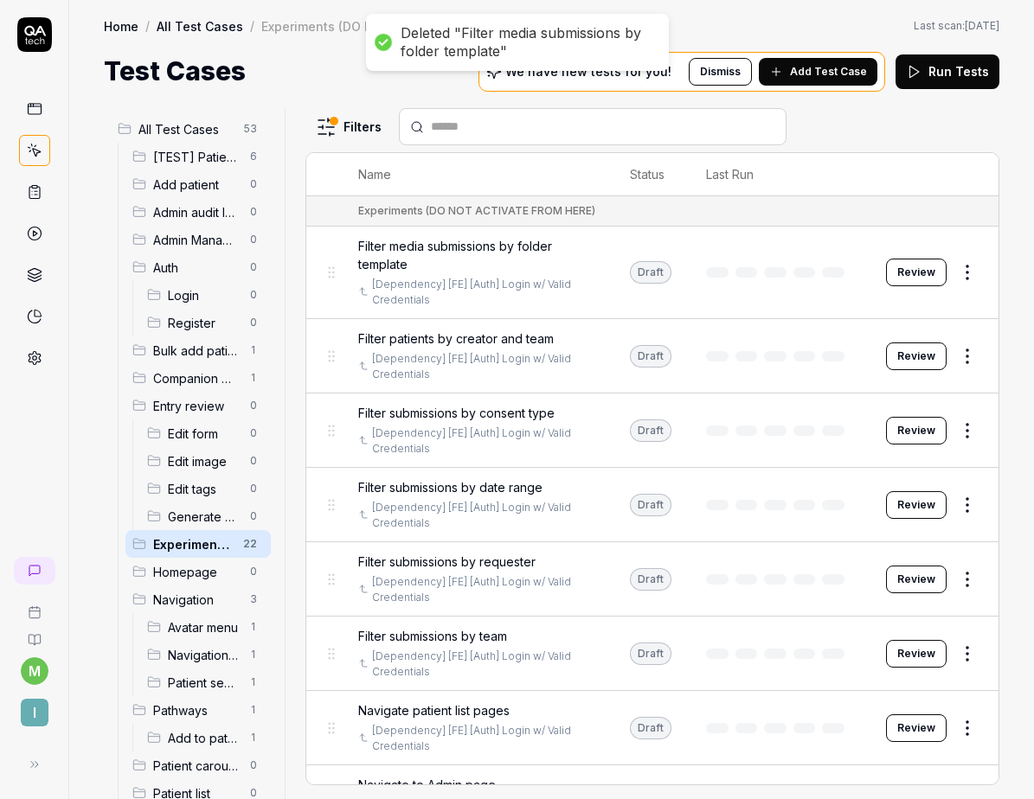
click at [958, 346] on html "Deleted "Filter media submissions by folder template" m I Home / All Test Cases…" at bounding box center [517, 399] width 1034 height 799
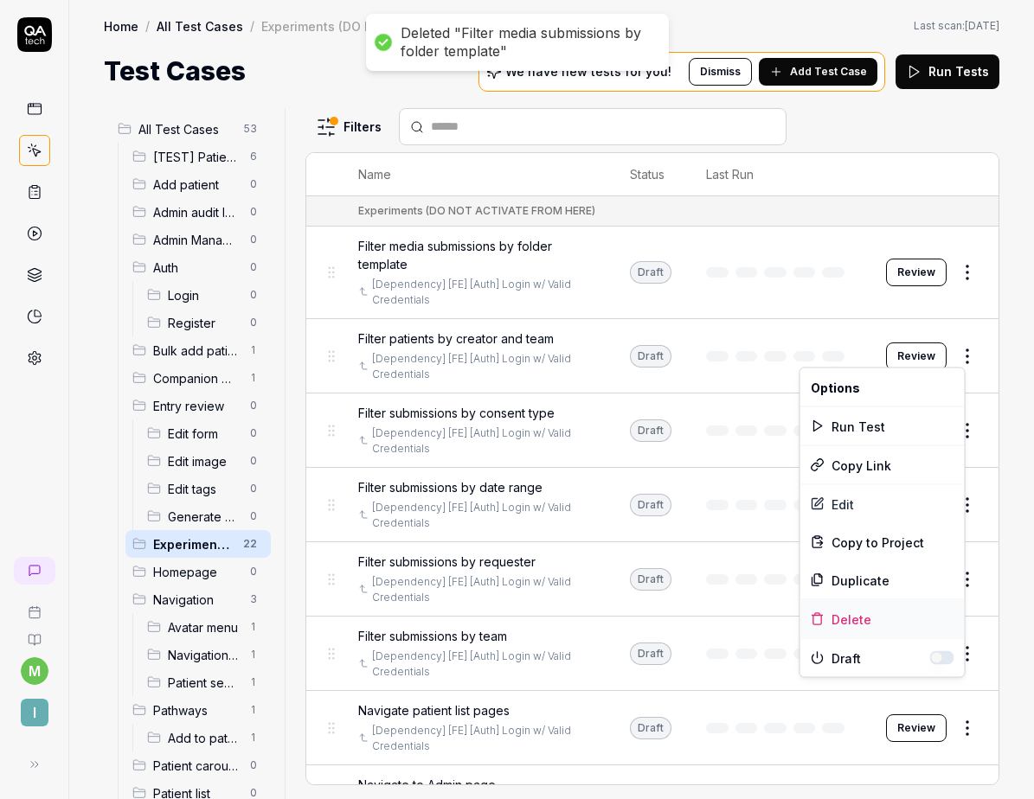
click at [861, 612] on div "Delete" at bounding box center [882, 619] width 164 height 38
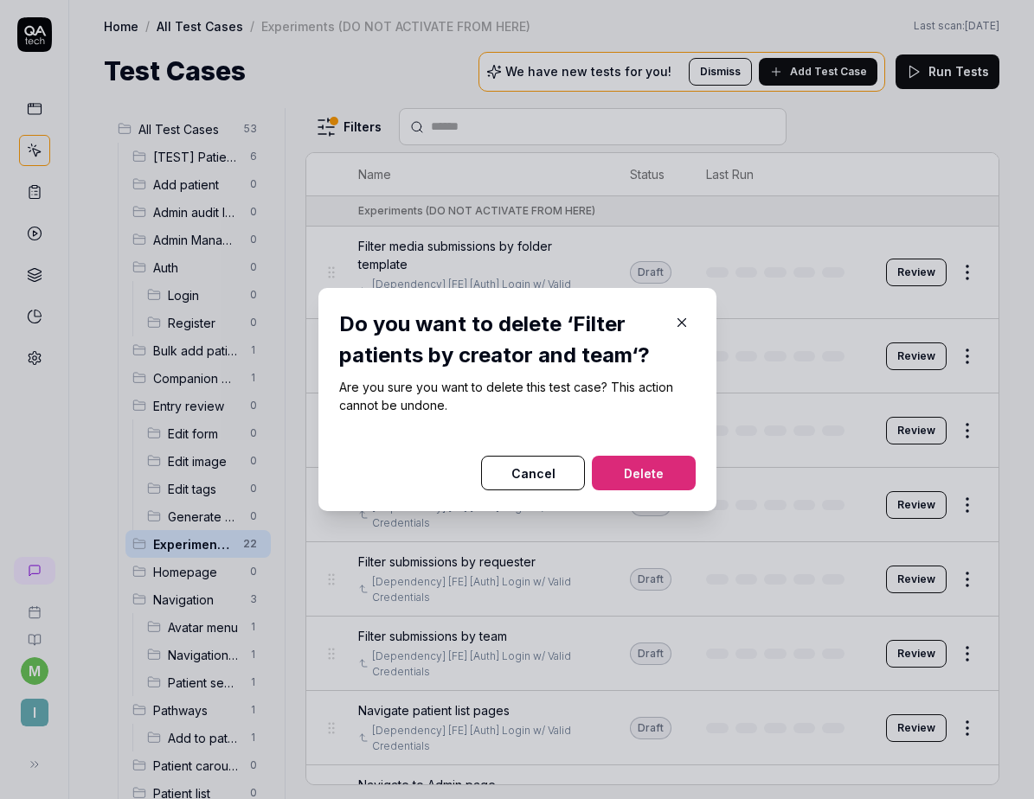
click at [665, 476] on button "Delete" at bounding box center [644, 473] width 104 height 35
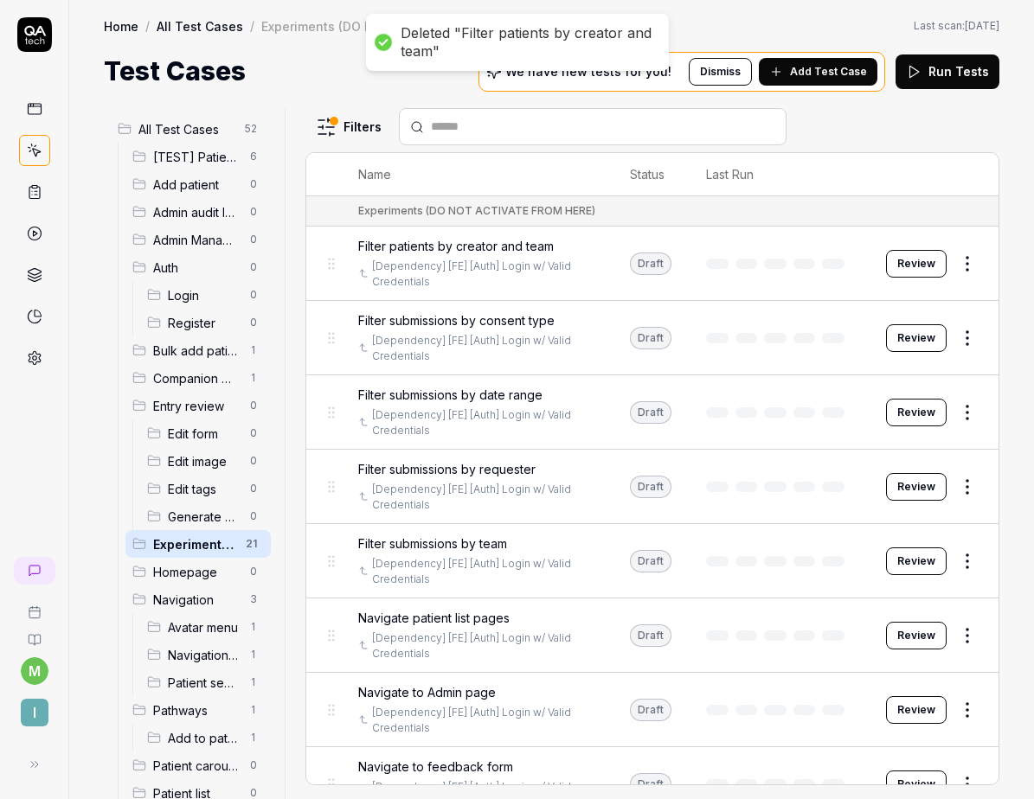
click at [951, 417] on html "Deleted "Filter patients by creator and team" m I Home / All Test Cases / Exper…" at bounding box center [517, 399] width 1034 height 799
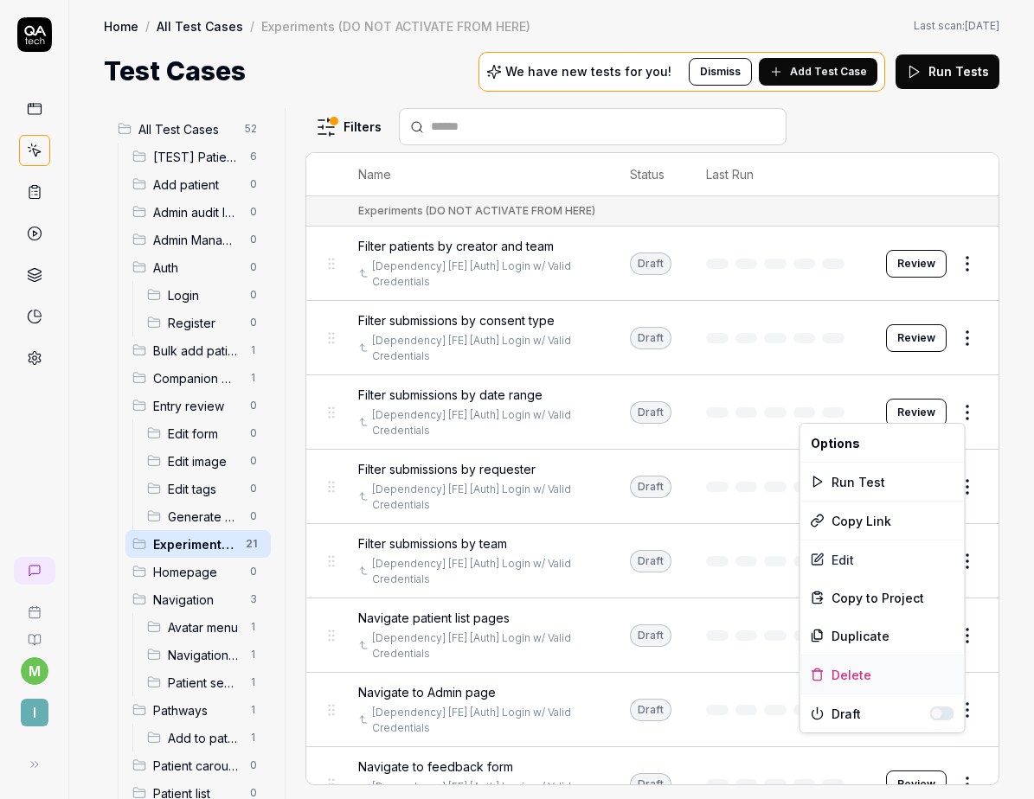
click at [858, 676] on div "Delete" at bounding box center [882, 675] width 164 height 38
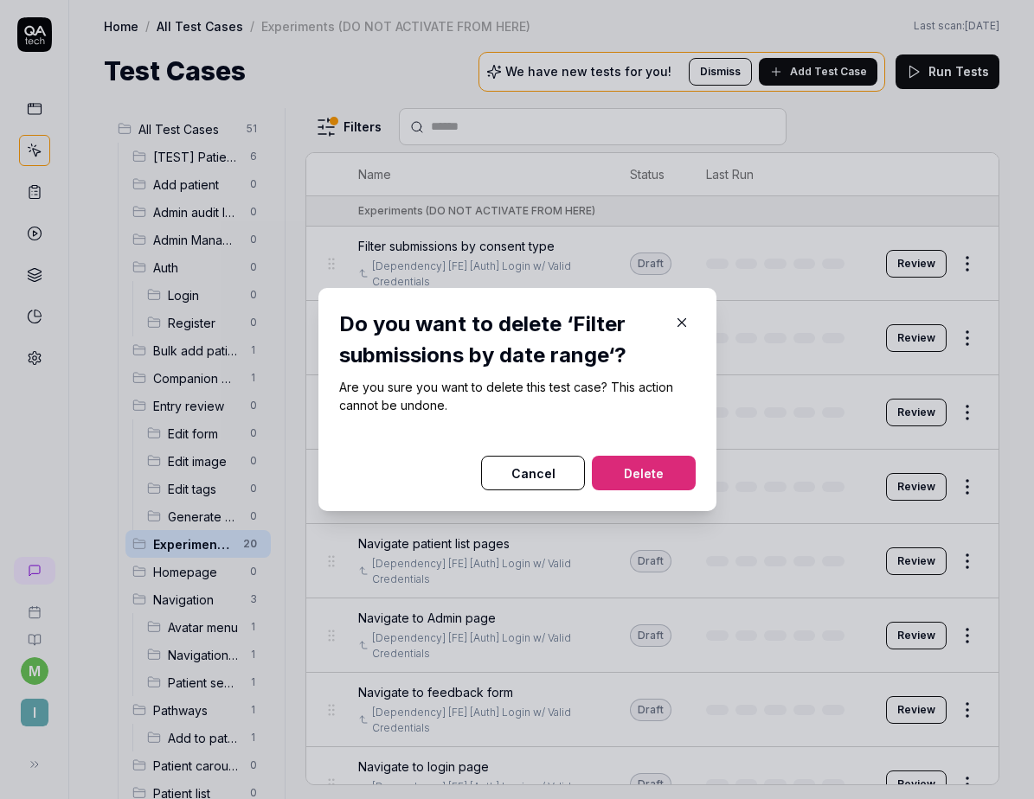
click at [638, 478] on button "Delete" at bounding box center [644, 473] width 104 height 35
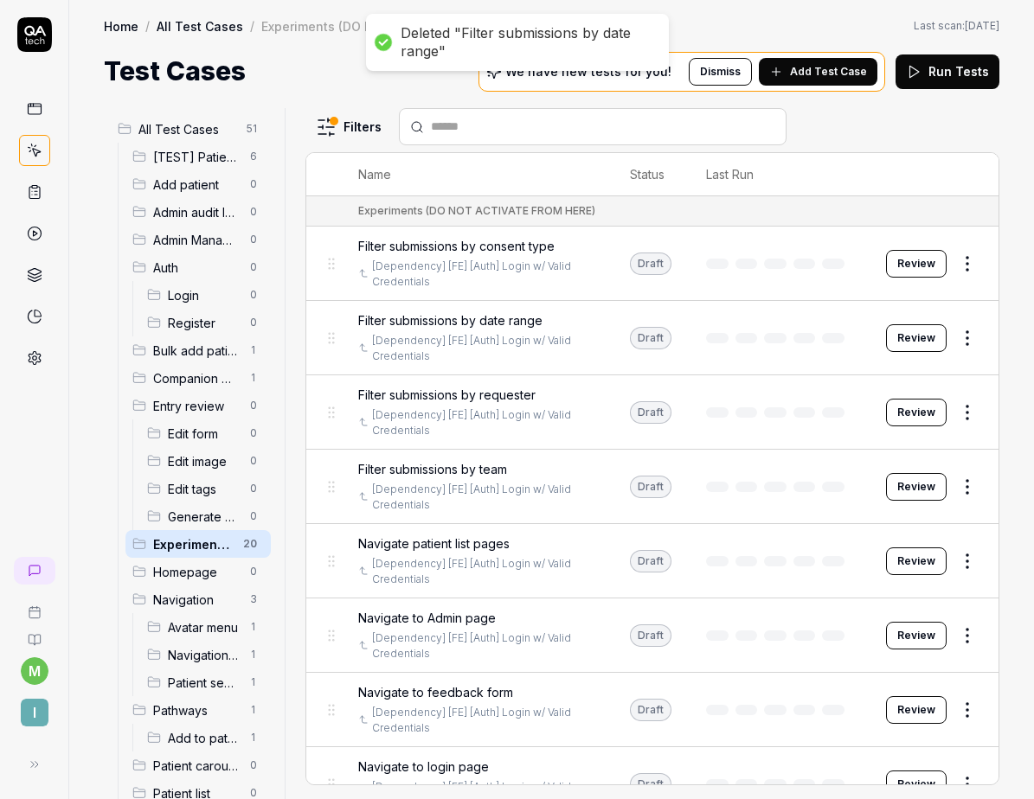
click at [958, 484] on html "Deleted "Filter submissions by date range" m I Home / All Test Cases / Experime…" at bounding box center [517, 399] width 1034 height 799
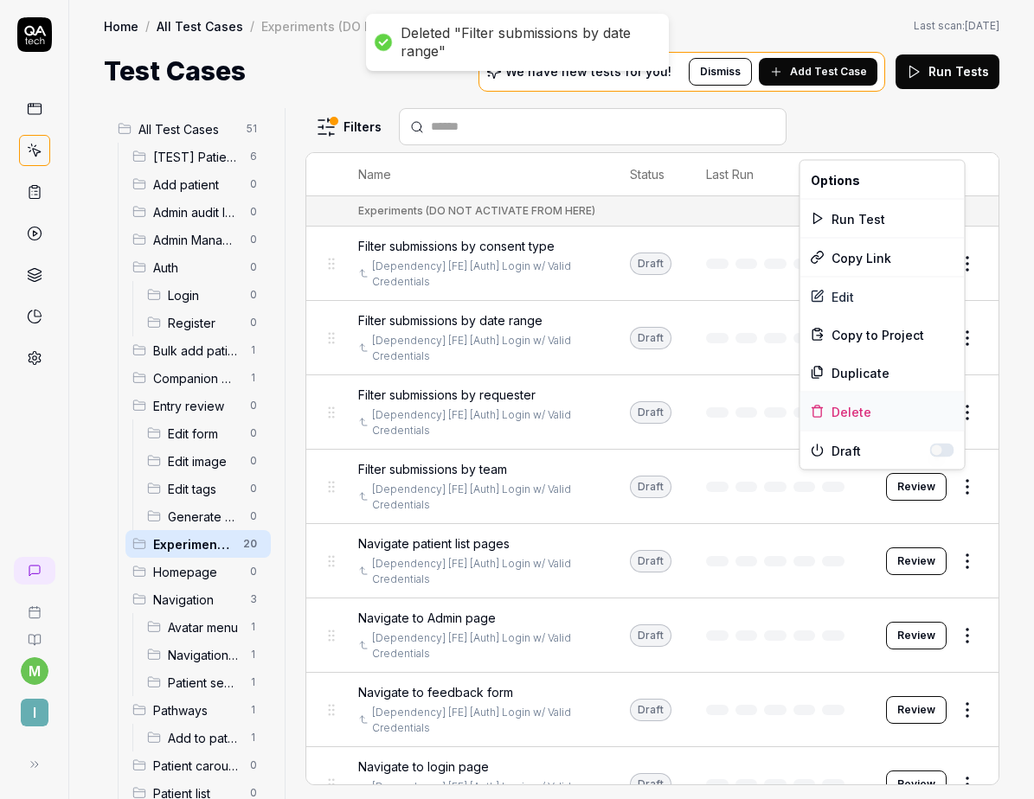
click at [868, 414] on div "Delete" at bounding box center [882, 412] width 164 height 38
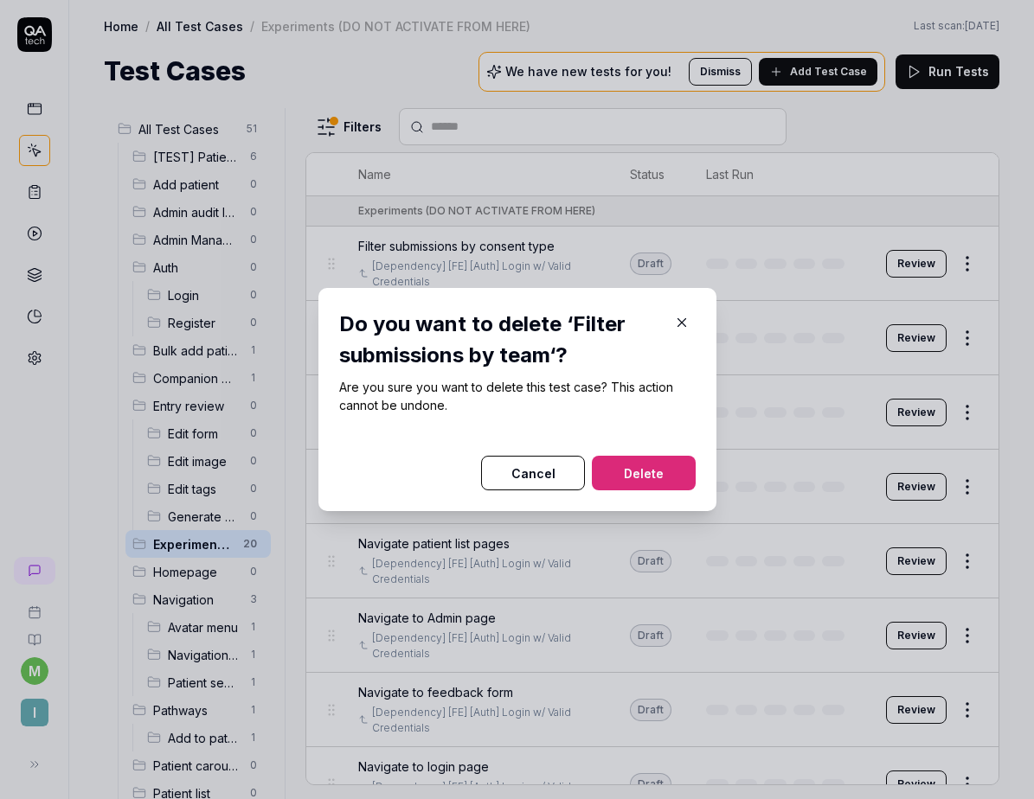
click at [657, 471] on button "Delete" at bounding box center [644, 473] width 104 height 35
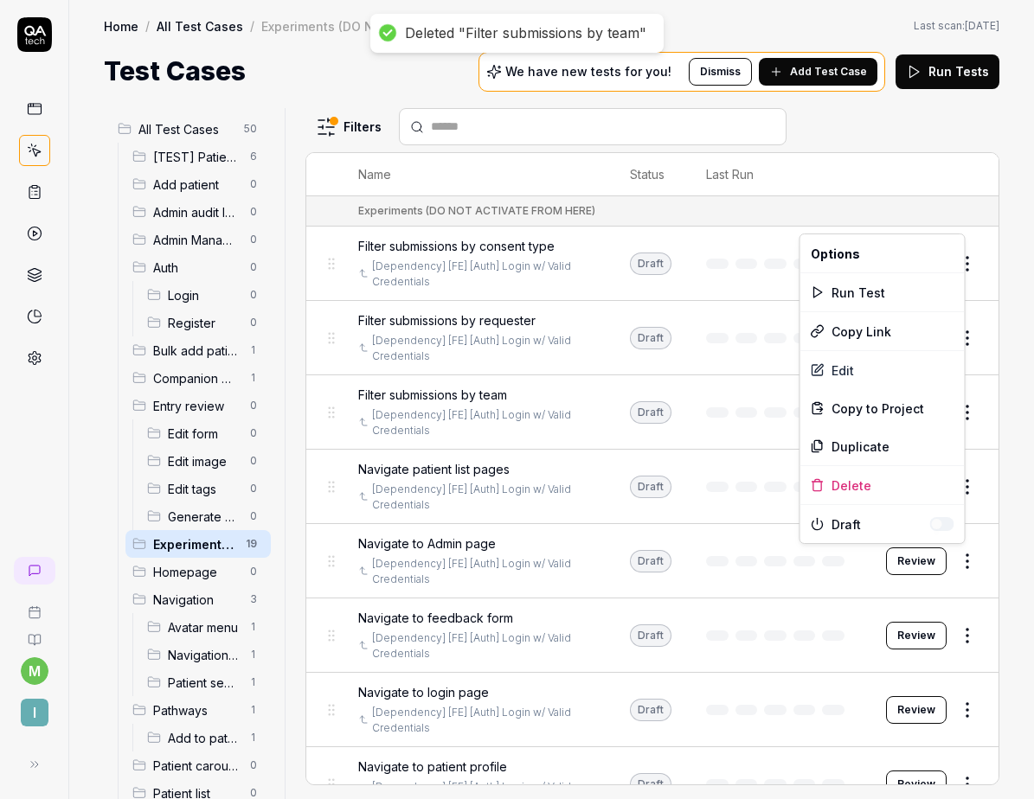
click at [962, 562] on html "Deleted "Filter submissions by team" m I Home / All Test Cases / Experiments (D…" at bounding box center [517, 399] width 1034 height 799
click at [859, 490] on div "Delete" at bounding box center [882, 485] width 164 height 38
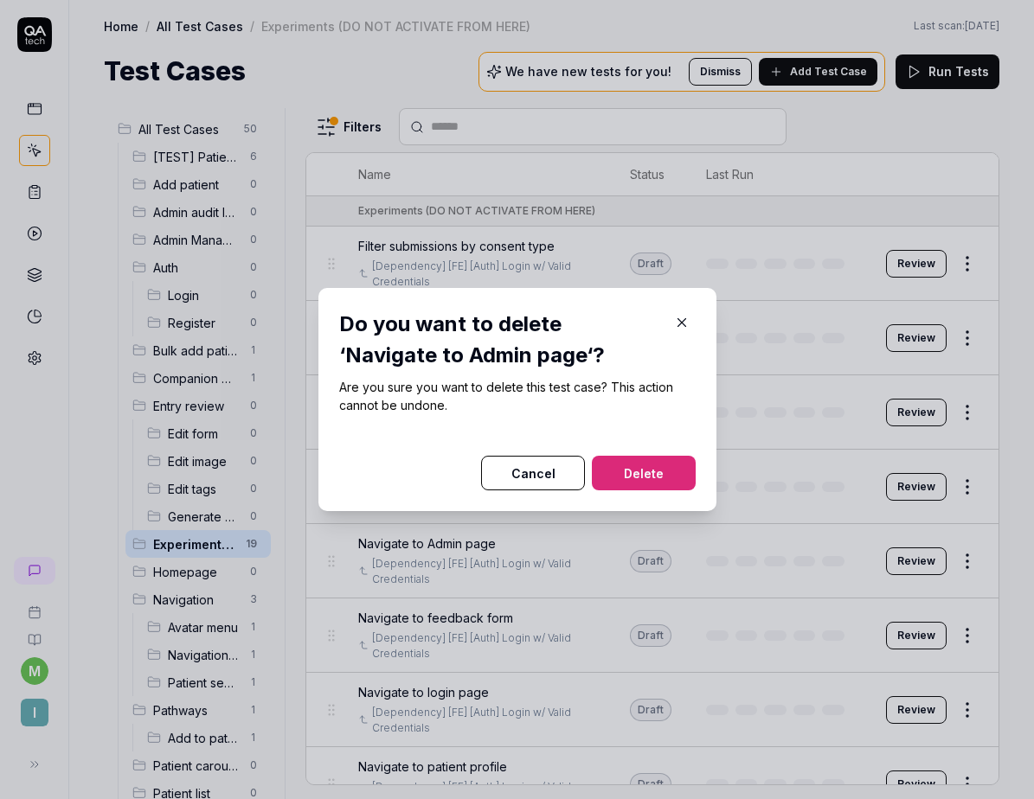
click at [650, 472] on button "Delete" at bounding box center [644, 473] width 104 height 35
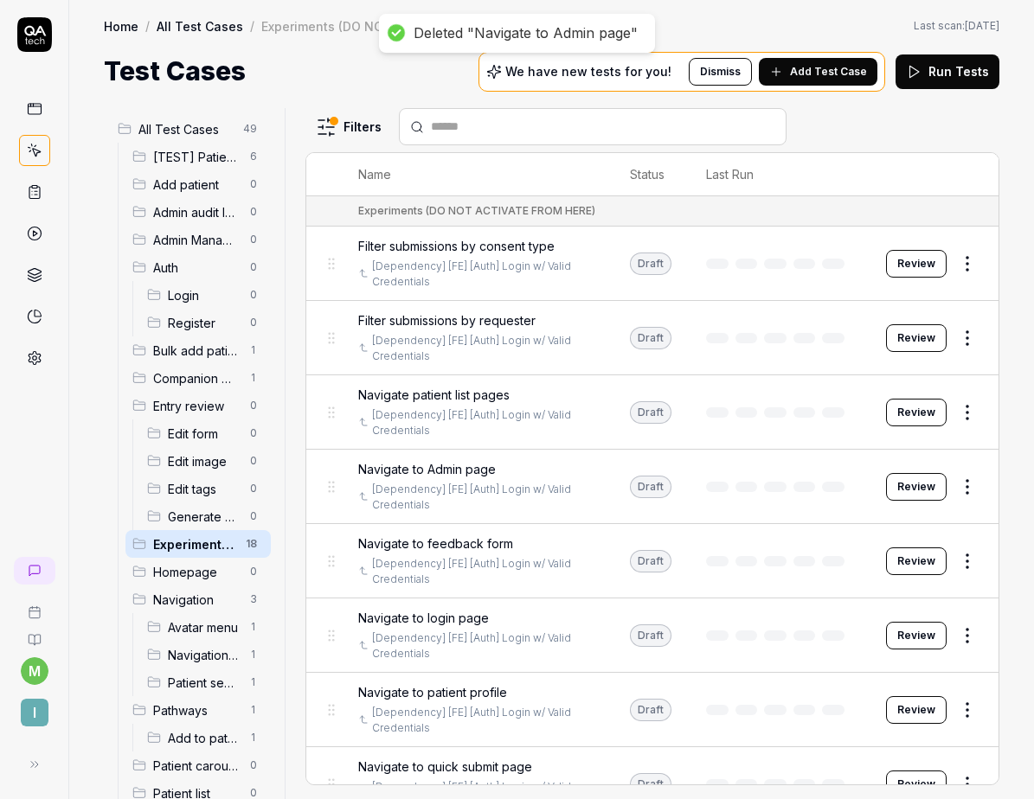
click at [950, 622] on html "Deleted "Navigate to Admin page" m I Home / All Test Cases / Experiments (DO NO…" at bounding box center [517, 399] width 1034 height 799
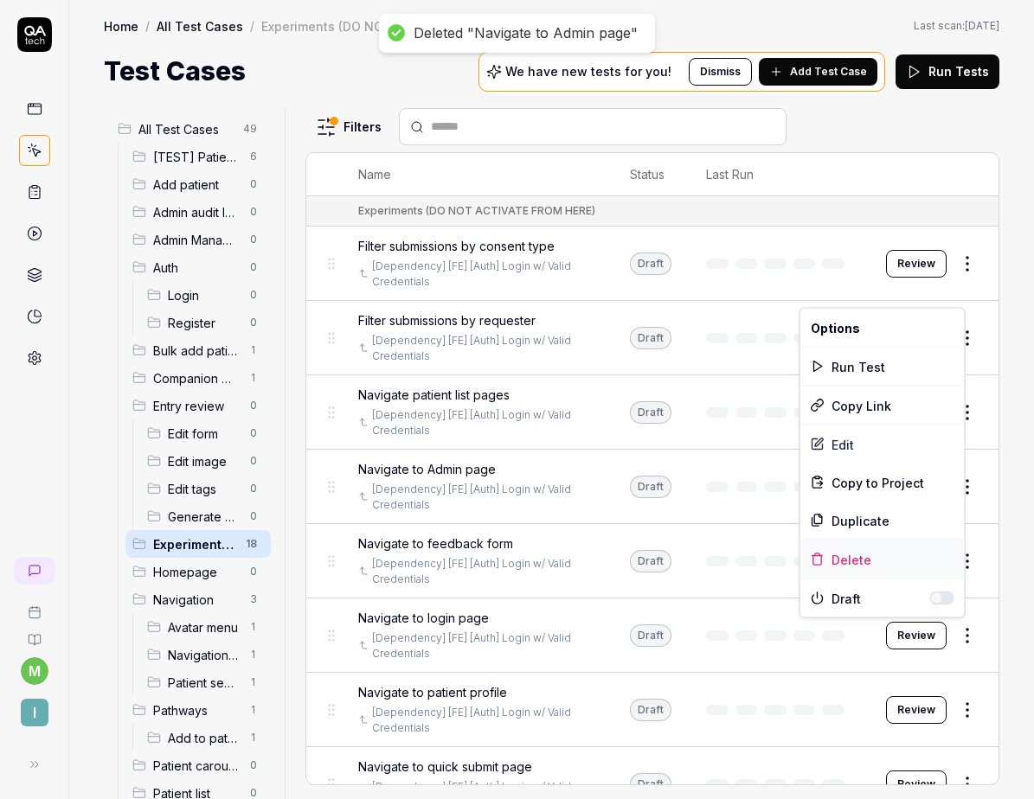
click at [894, 550] on div "Delete" at bounding box center [882, 560] width 164 height 38
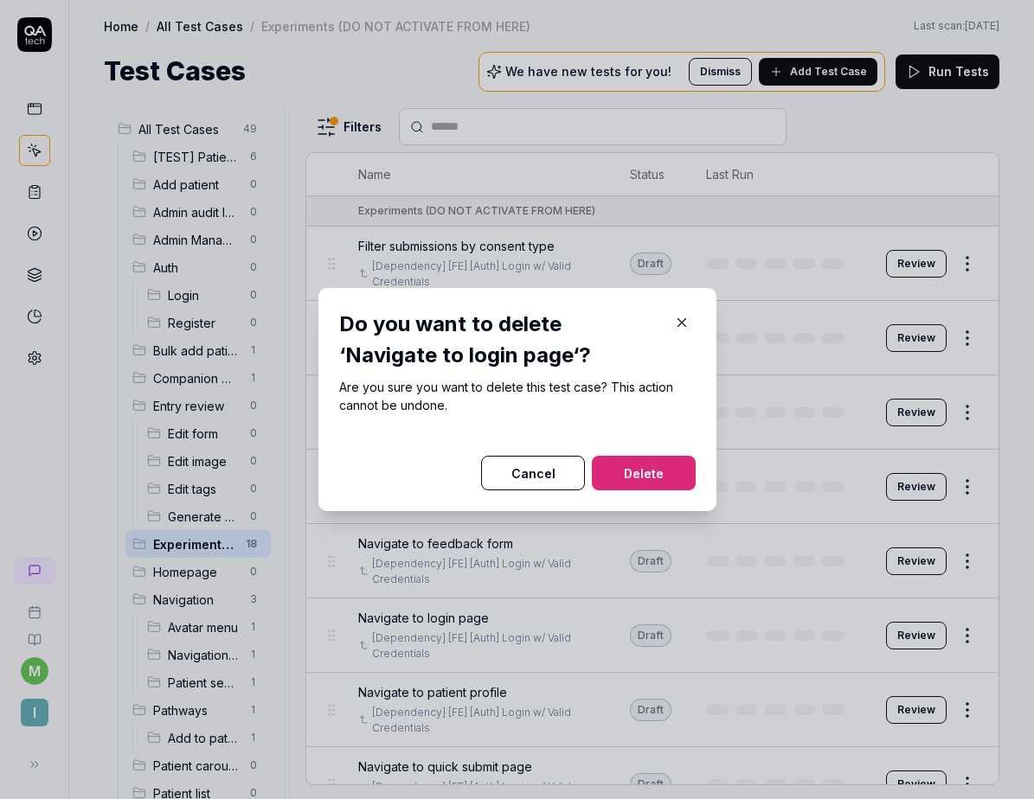
click at [678, 476] on button "Delete" at bounding box center [644, 473] width 104 height 35
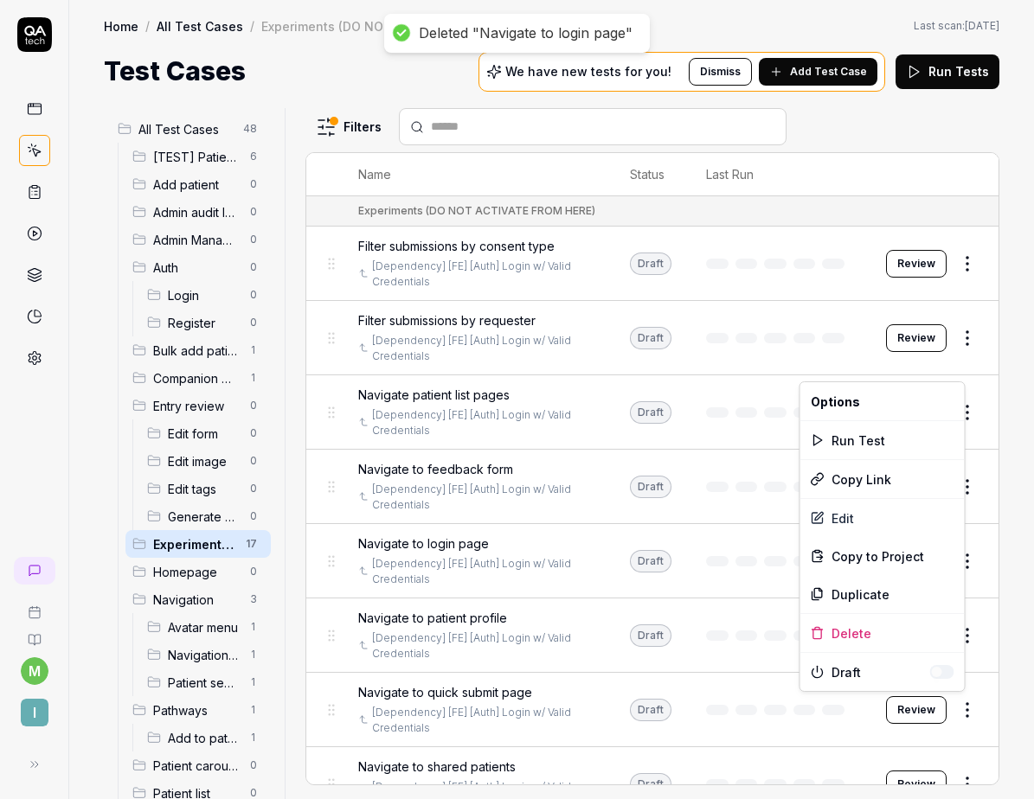
click at [958, 698] on html "Deleted "Navigate to login page" m I Home / All Test Cases / Experiments (DO NO…" at bounding box center [517, 399] width 1034 height 799
click at [900, 641] on div "Delete" at bounding box center [882, 633] width 164 height 38
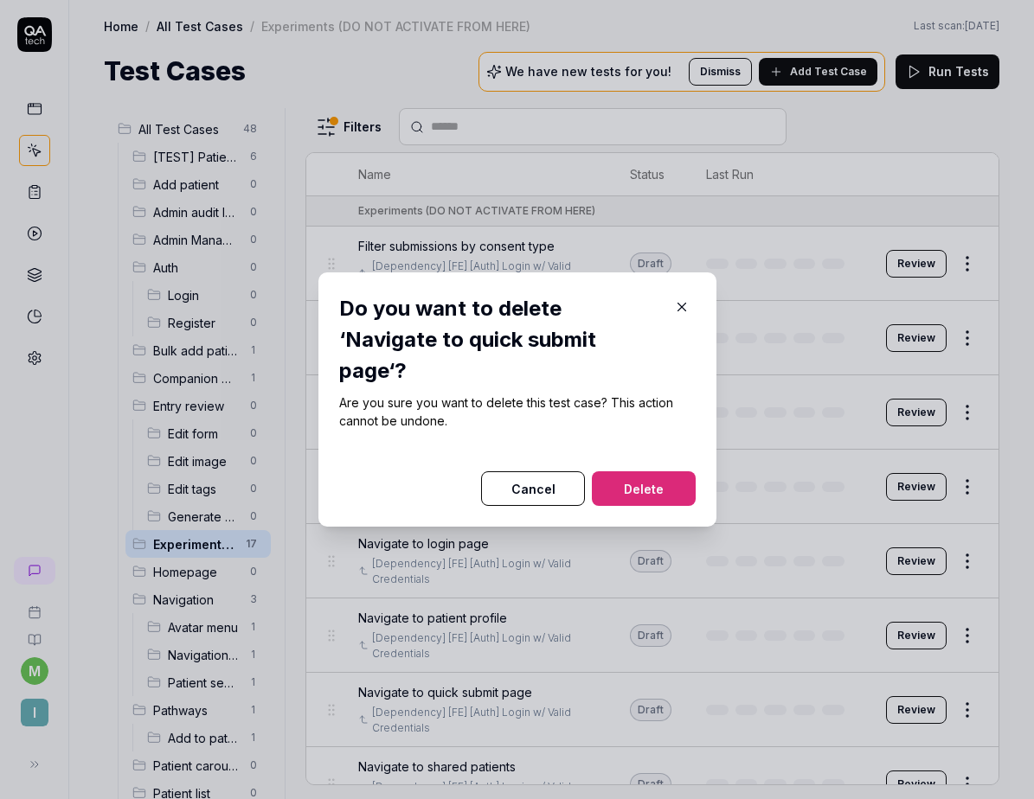
click at [669, 479] on button "Delete" at bounding box center [644, 488] width 104 height 35
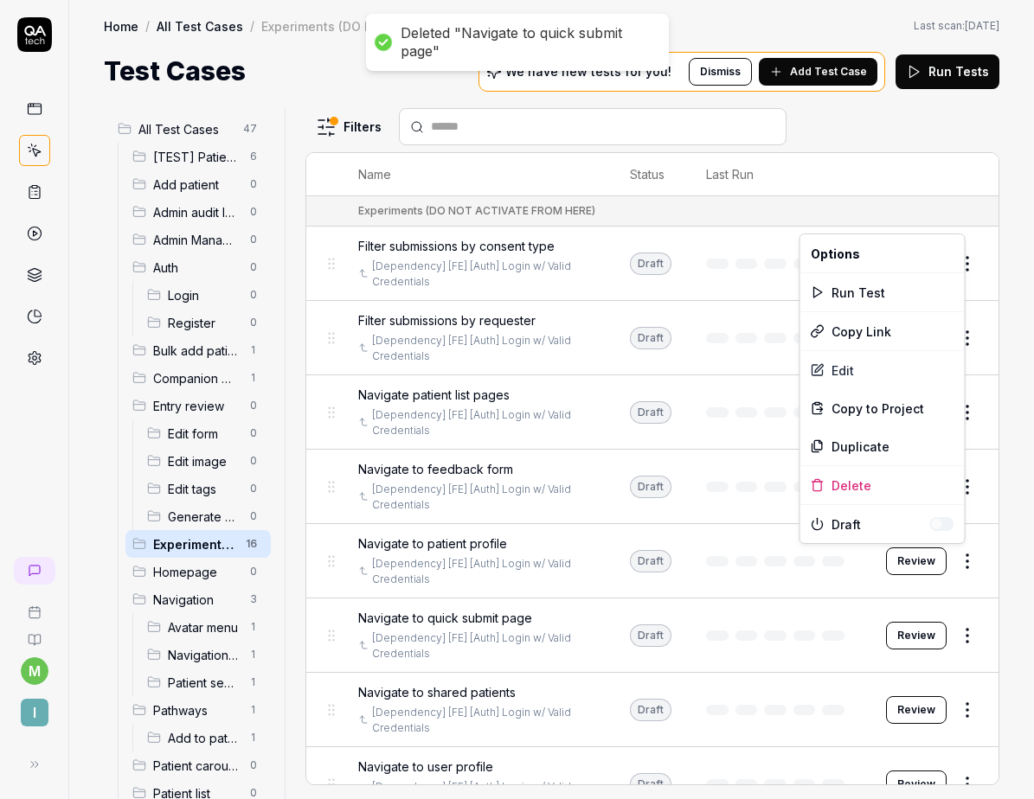
click at [964, 551] on html "Deleted "Navigate to quick submit page" m I Home / All Test Cases / Experiments…" at bounding box center [517, 399] width 1034 height 799
click at [876, 483] on div "Delete" at bounding box center [882, 485] width 164 height 38
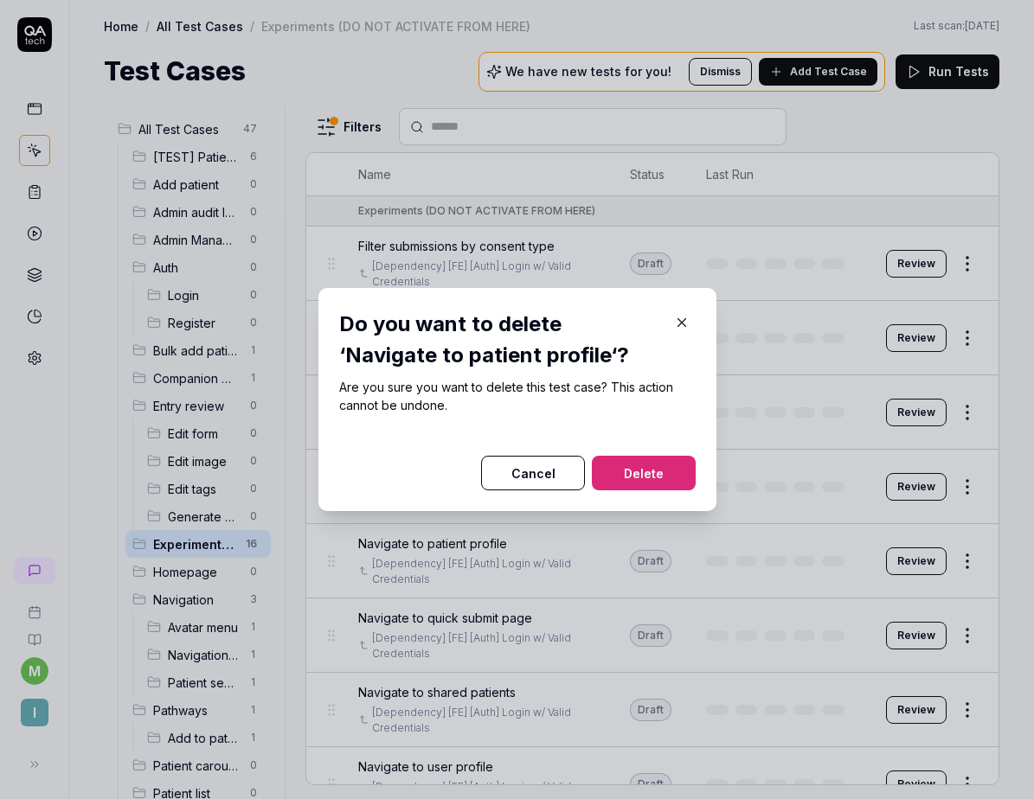
click at [662, 462] on button "Delete" at bounding box center [644, 473] width 104 height 35
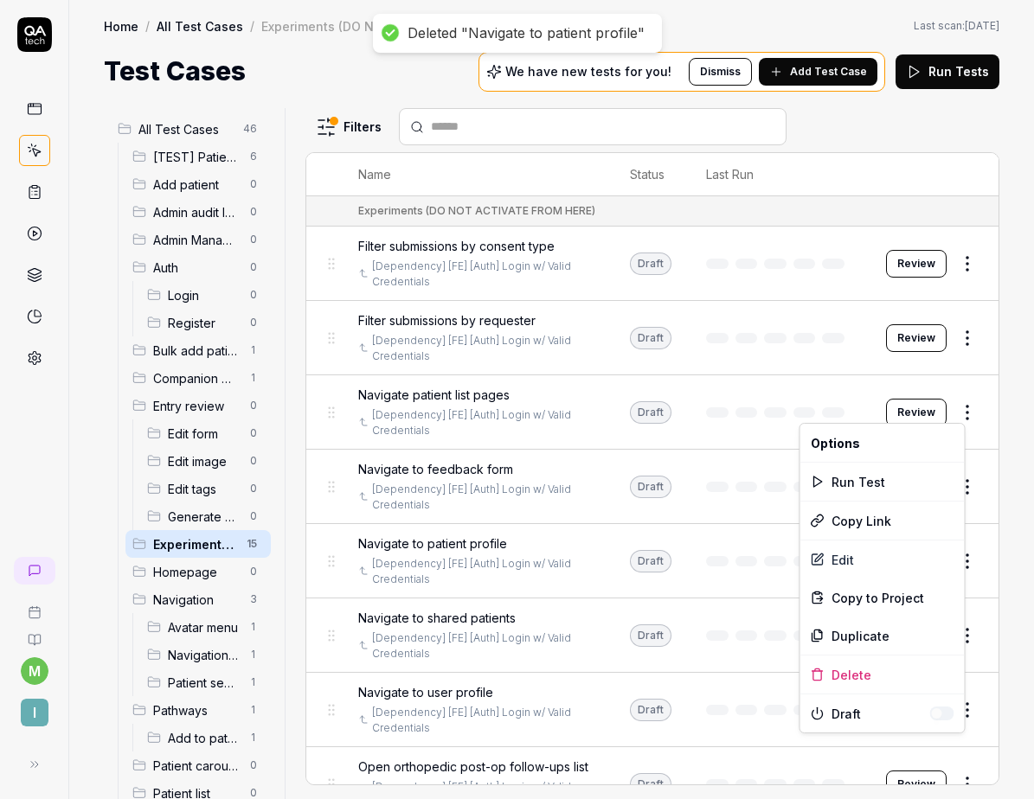
click at [962, 412] on html "Deleted "Navigate to patient profile" m I Home / All Test Cases / Experiments (…" at bounding box center [517, 399] width 1034 height 799
click at [836, 665] on div "Delete" at bounding box center [882, 675] width 164 height 38
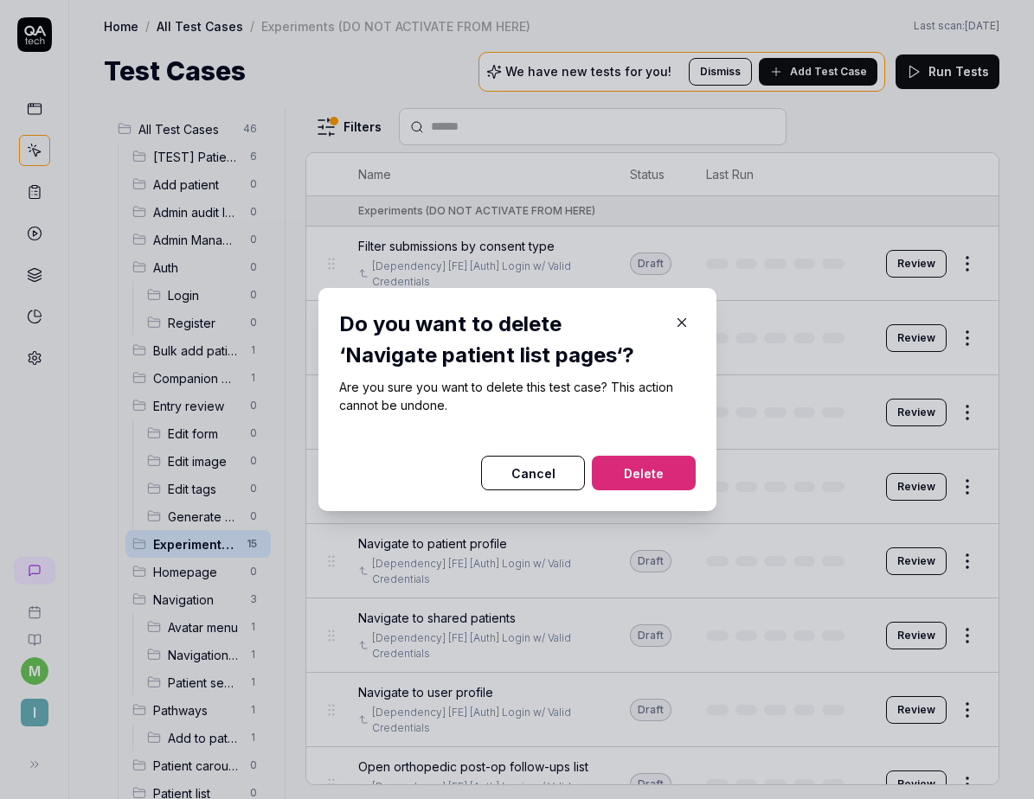
click at [668, 471] on button "Delete" at bounding box center [644, 473] width 104 height 35
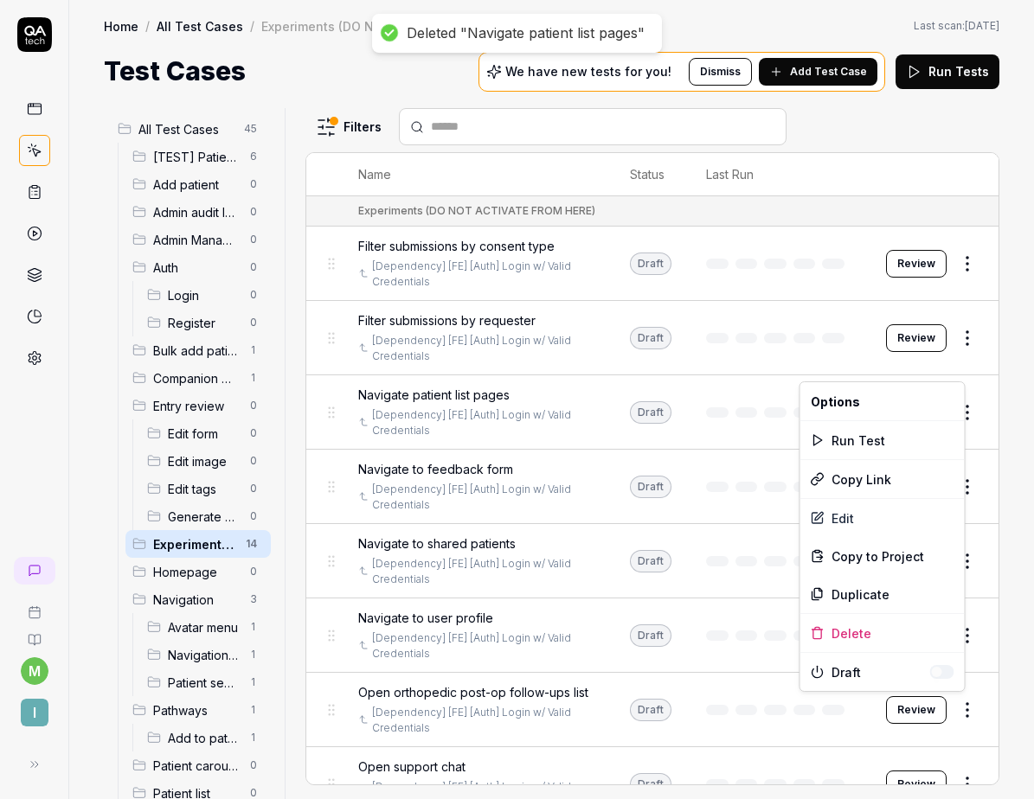
click at [953, 709] on html "Deleted "Navigate patient list pages" m I Home / All Test Cases / Experiments (…" at bounding box center [517, 399] width 1034 height 799
click at [872, 631] on div "Delete" at bounding box center [882, 633] width 164 height 38
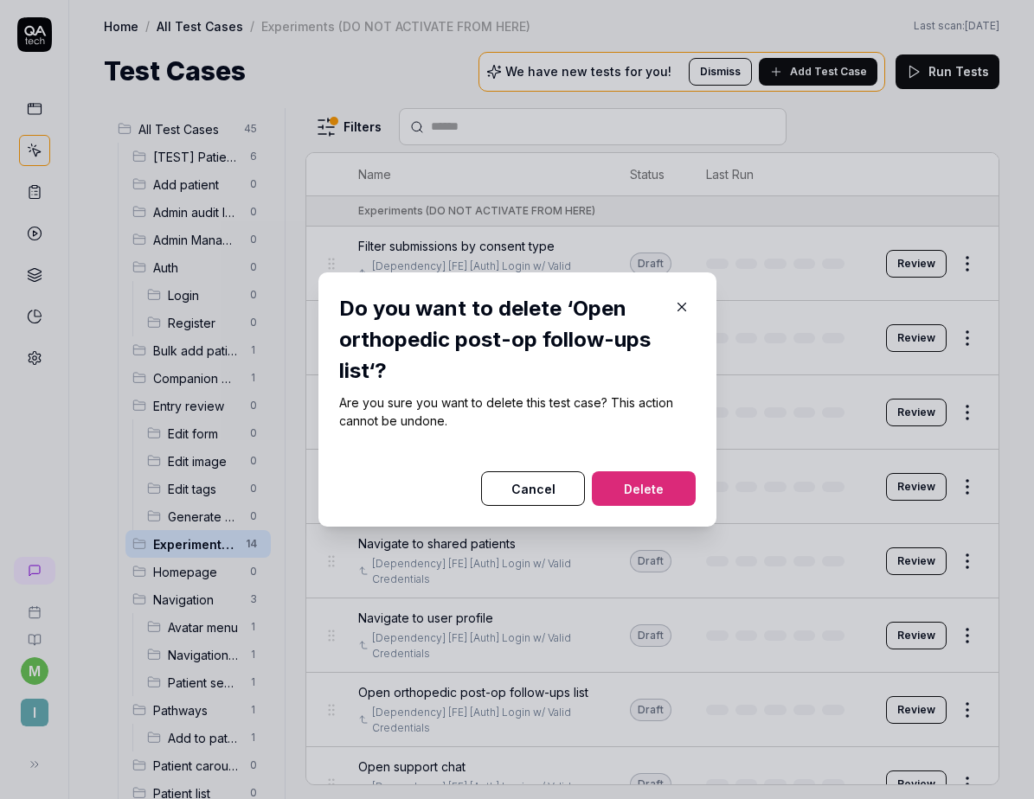
click at [657, 498] on button "Delete" at bounding box center [644, 488] width 104 height 35
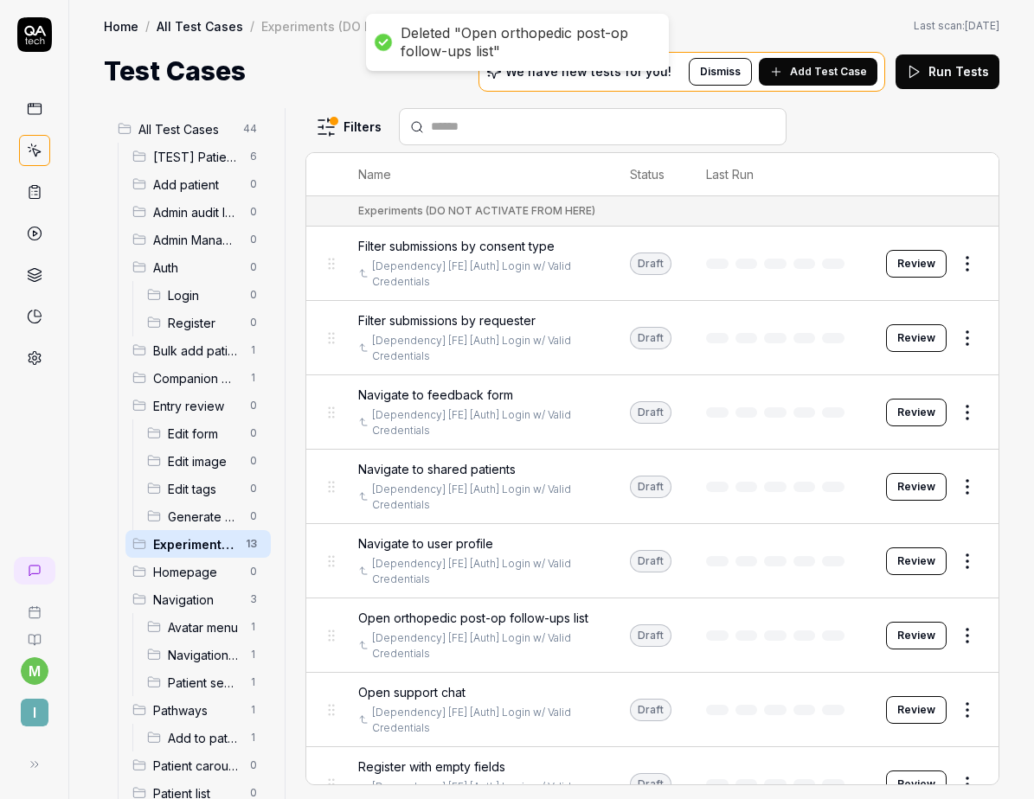
click at [953, 767] on html "Deleted "Open orthopedic post-op follow-ups list" m I Home / All Test Cases / E…" at bounding box center [517, 399] width 1034 height 799
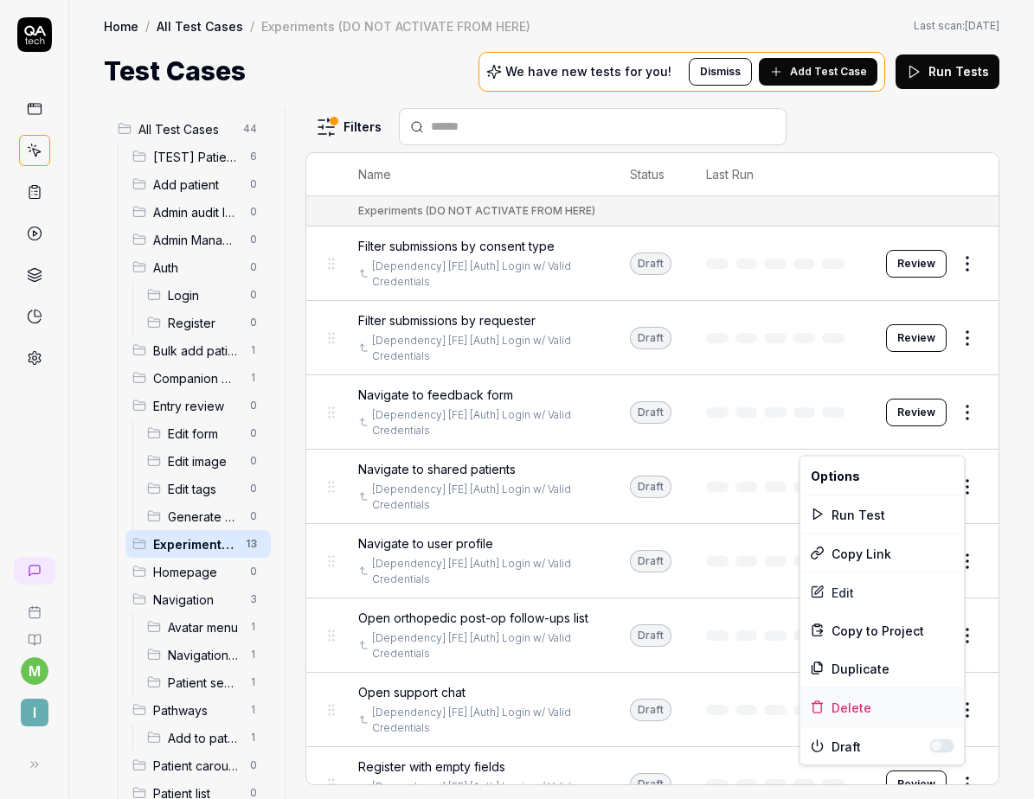
click at [860, 702] on div "Delete" at bounding box center [882, 708] width 164 height 38
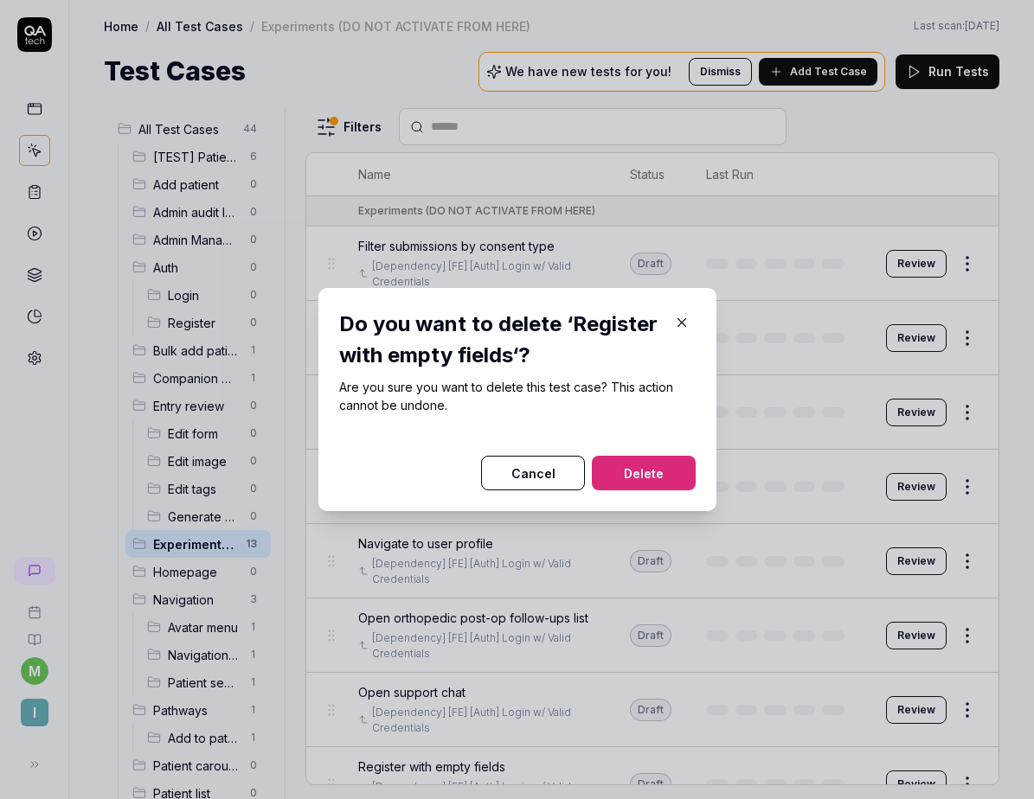
click at [654, 474] on button "Delete" at bounding box center [644, 473] width 104 height 35
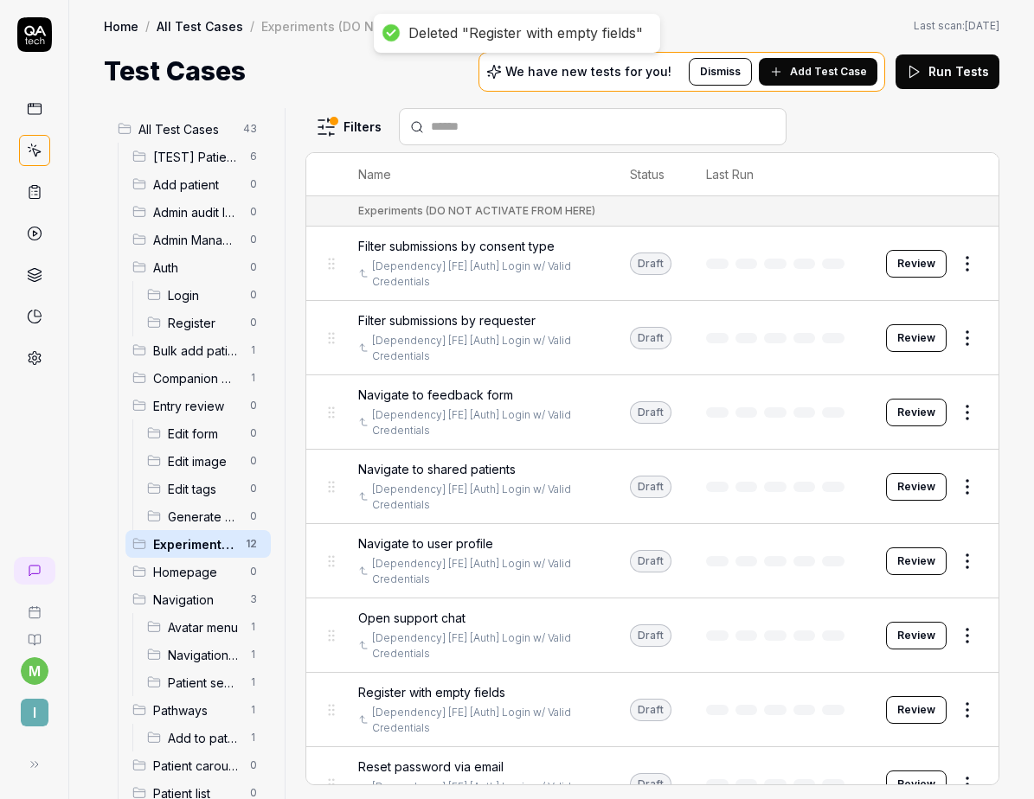
click at [959, 405] on html "Deleted "Register with empty fields" m I Home / All Test Cases / Experiments (D…" at bounding box center [517, 399] width 1034 height 799
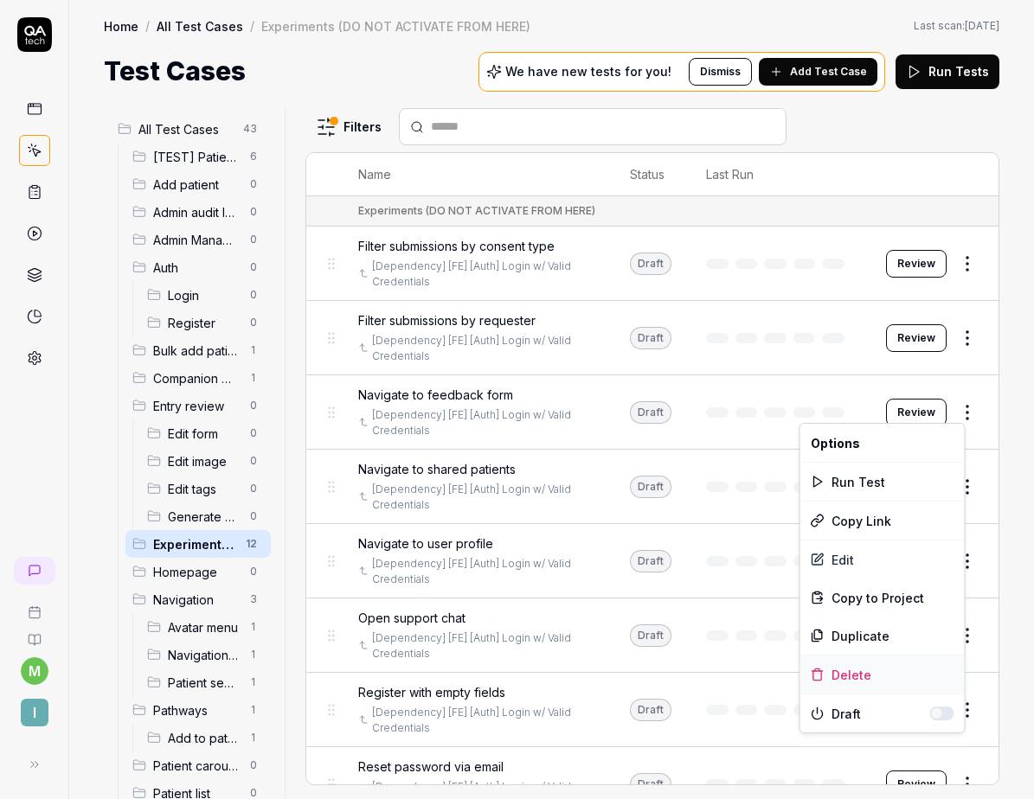
click at [847, 672] on div "Delete" at bounding box center [882, 675] width 164 height 38
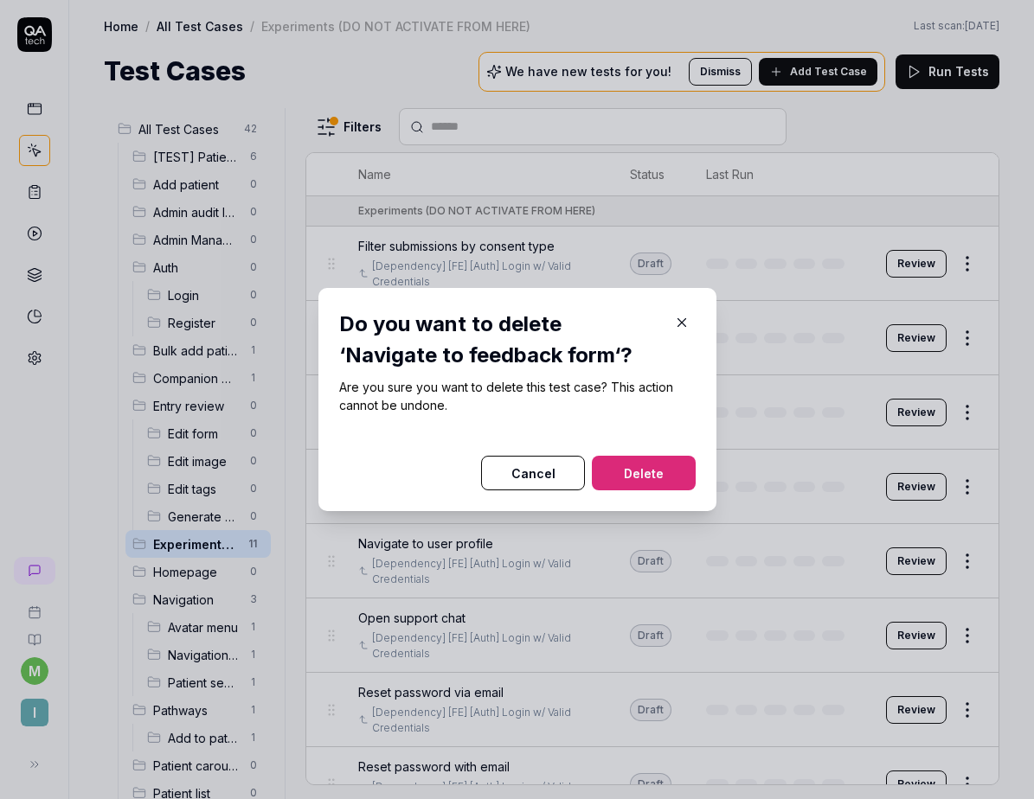
click at [652, 473] on button "Delete" at bounding box center [644, 473] width 104 height 35
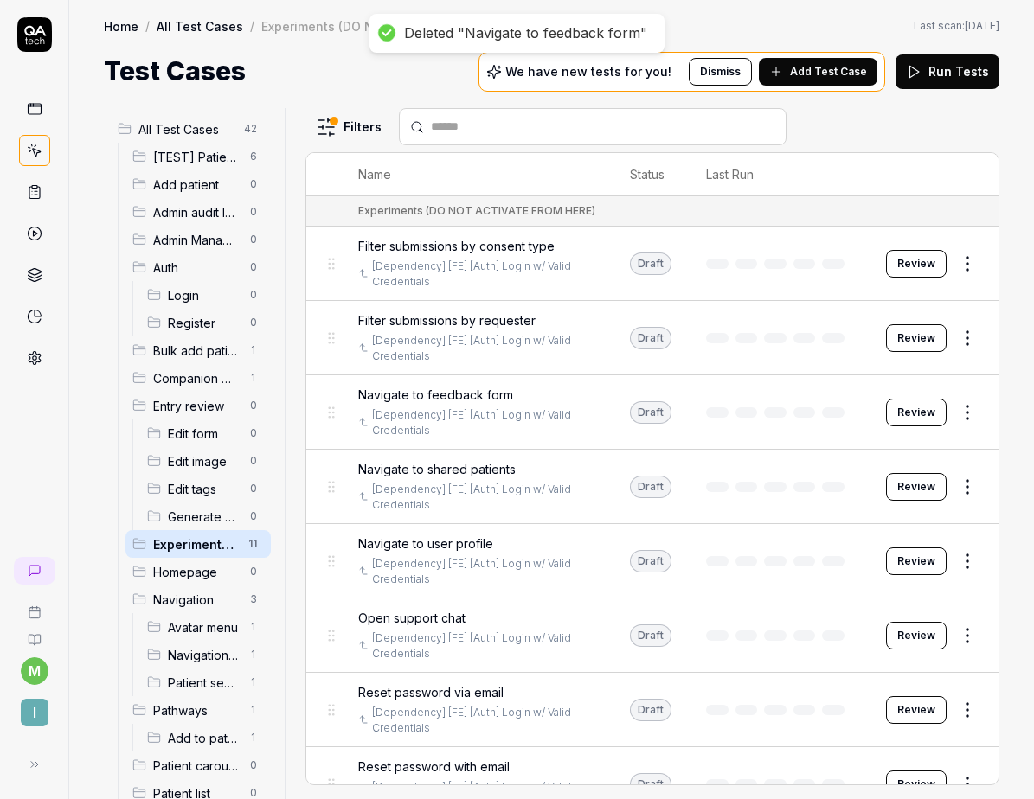
click at [951, 413] on html "Deleted "Navigate to feedback form" m I Home / All Test Cases / Experiments (DO…" at bounding box center [517, 399] width 1034 height 799
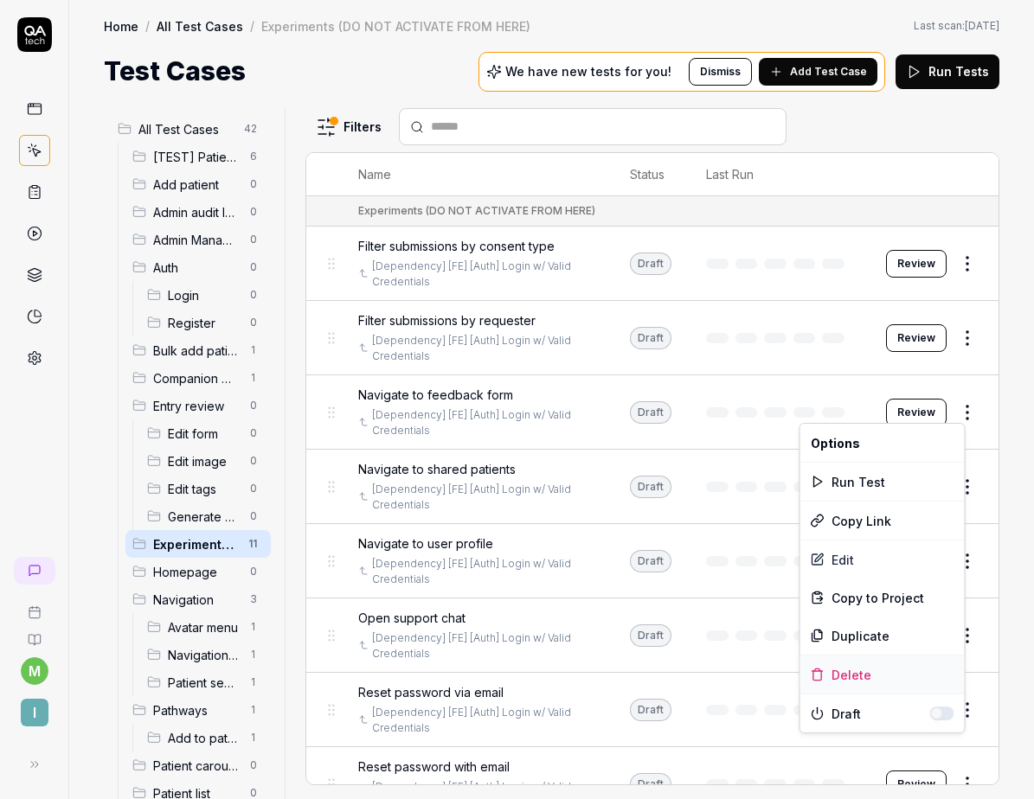
click at [877, 666] on div "Delete" at bounding box center [882, 675] width 164 height 38
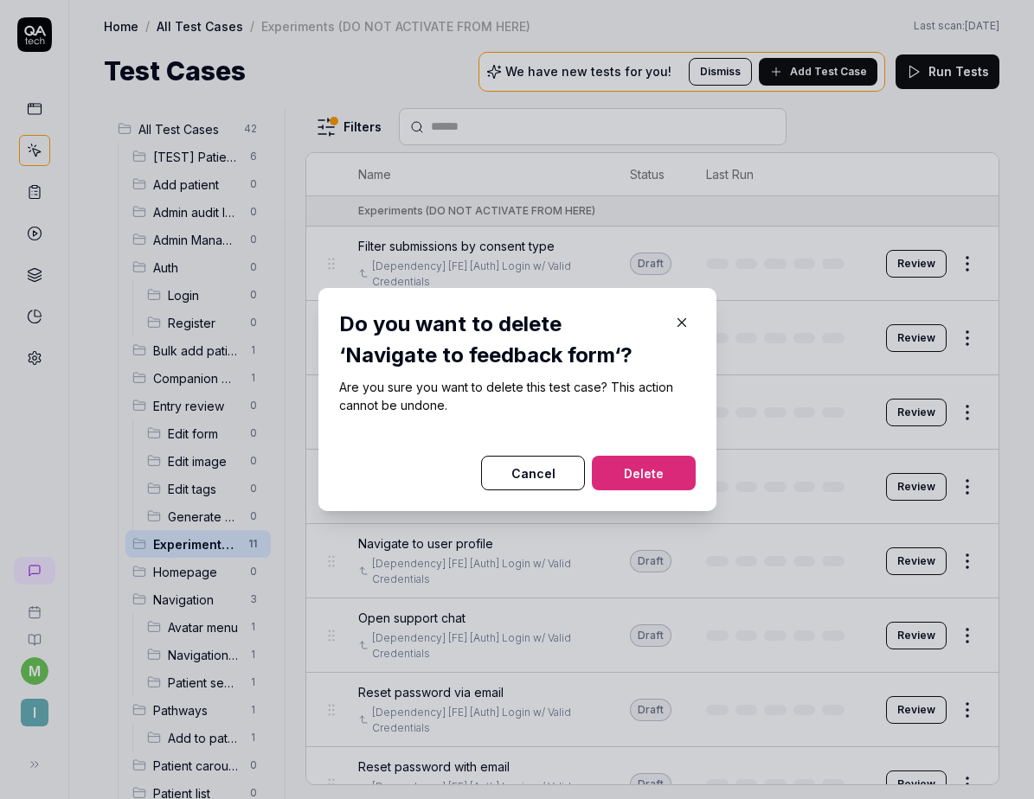
click at [663, 478] on button "Delete" at bounding box center [644, 473] width 104 height 35
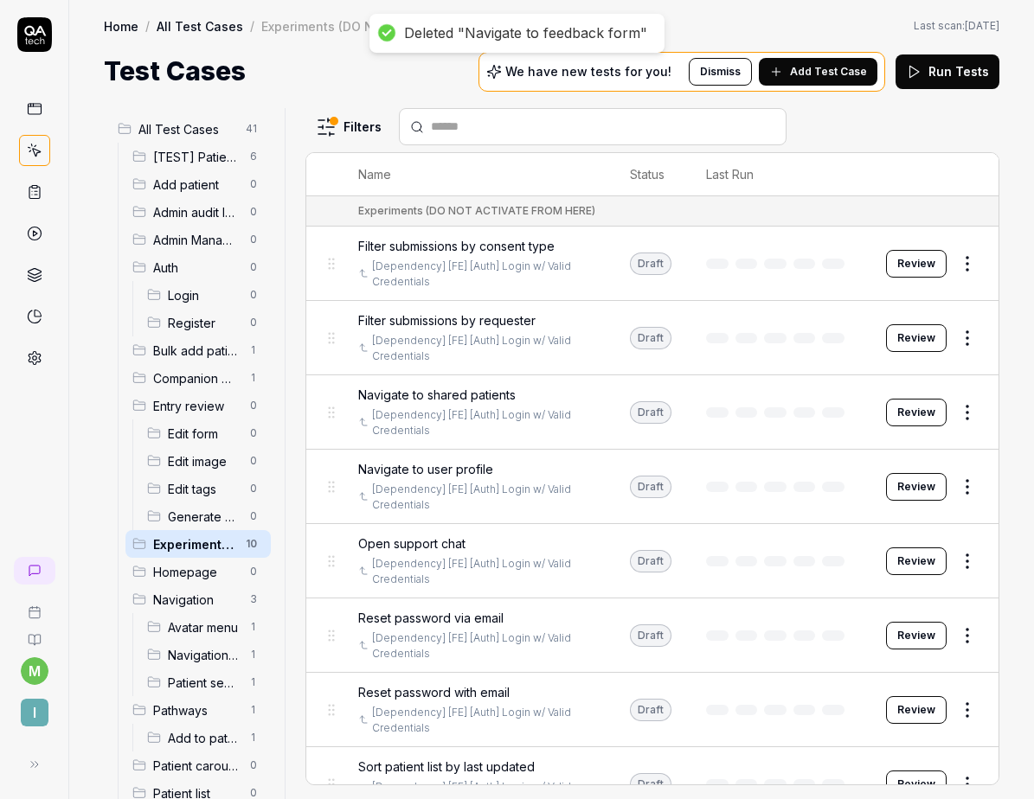
click at [954, 400] on html "Deleted "Navigate to feedback form" m I Home / All Test Cases / Experiments (DO…" at bounding box center [517, 399] width 1034 height 799
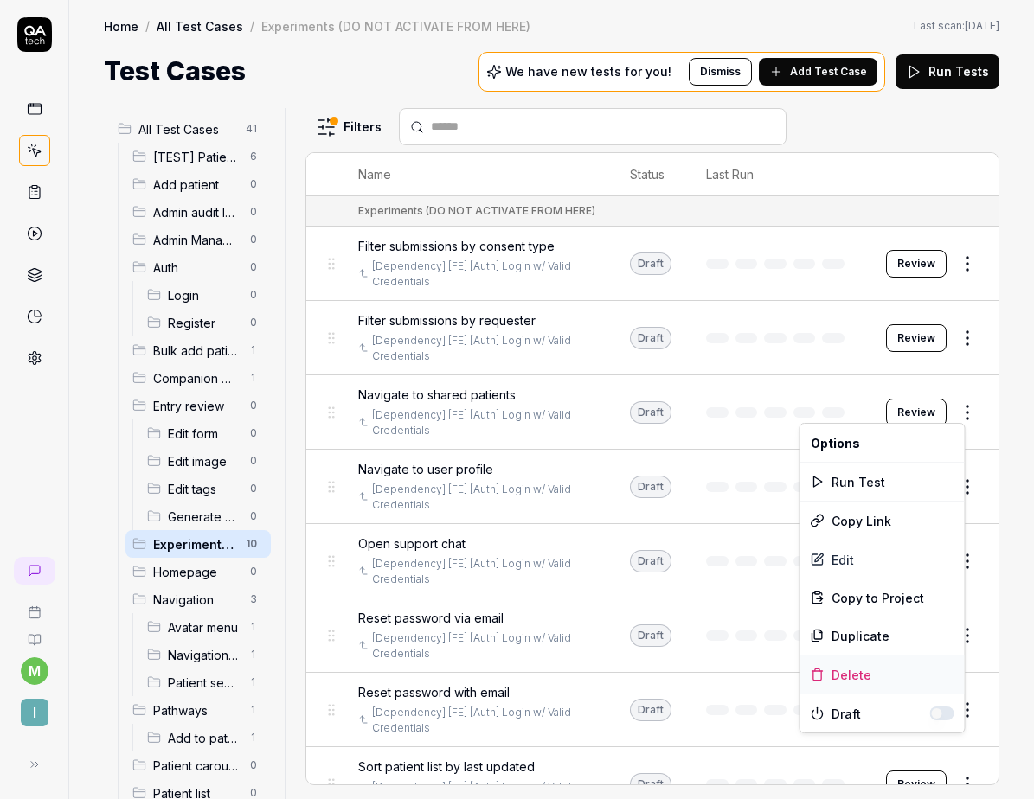
click at [824, 683] on div "Delete" at bounding box center [882, 675] width 164 height 38
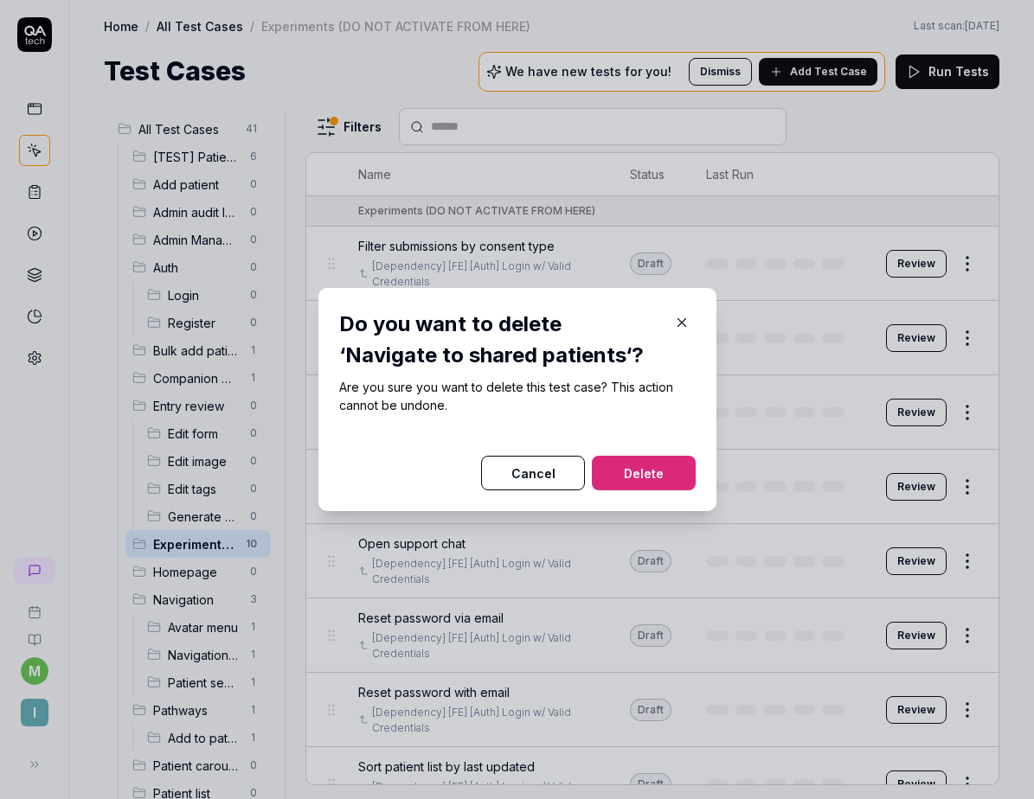
click at [656, 477] on button "Delete" at bounding box center [644, 473] width 104 height 35
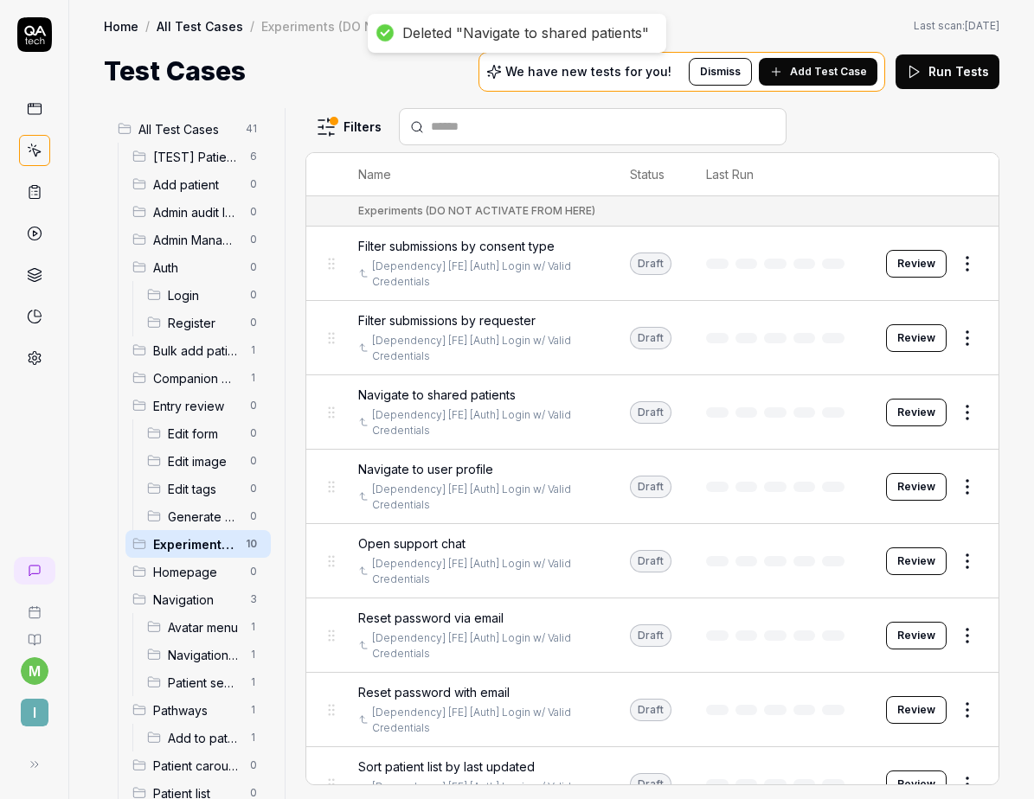
click at [958, 342] on html "Deleted "Navigate to shared patients" m I Home / All Test Cases / Experiments (…" at bounding box center [517, 399] width 1034 height 799
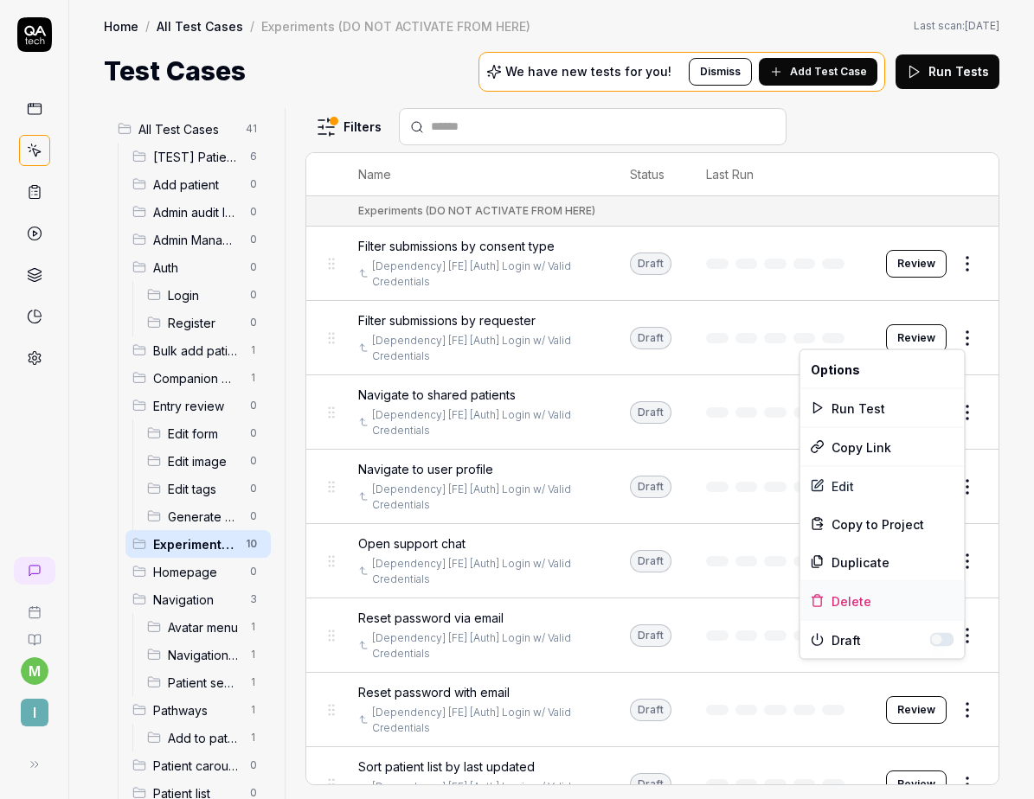
click at [852, 598] on div "Delete" at bounding box center [882, 601] width 164 height 38
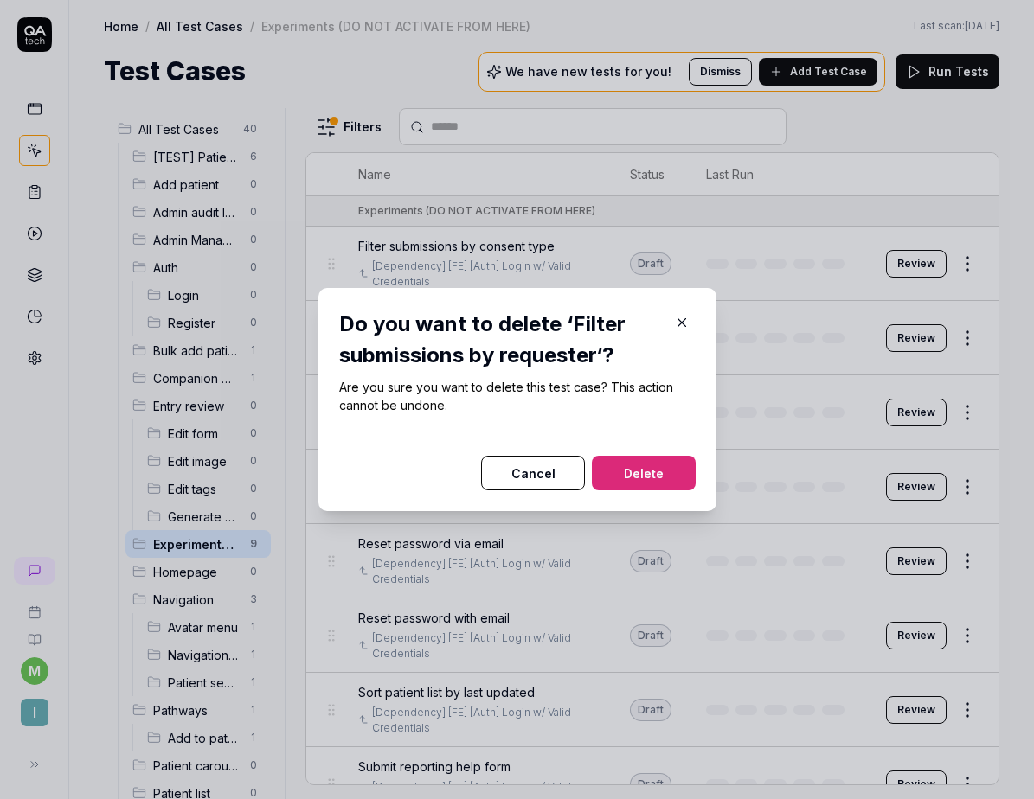
click at [662, 477] on button "Delete" at bounding box center [644, 473] width 104 height 35
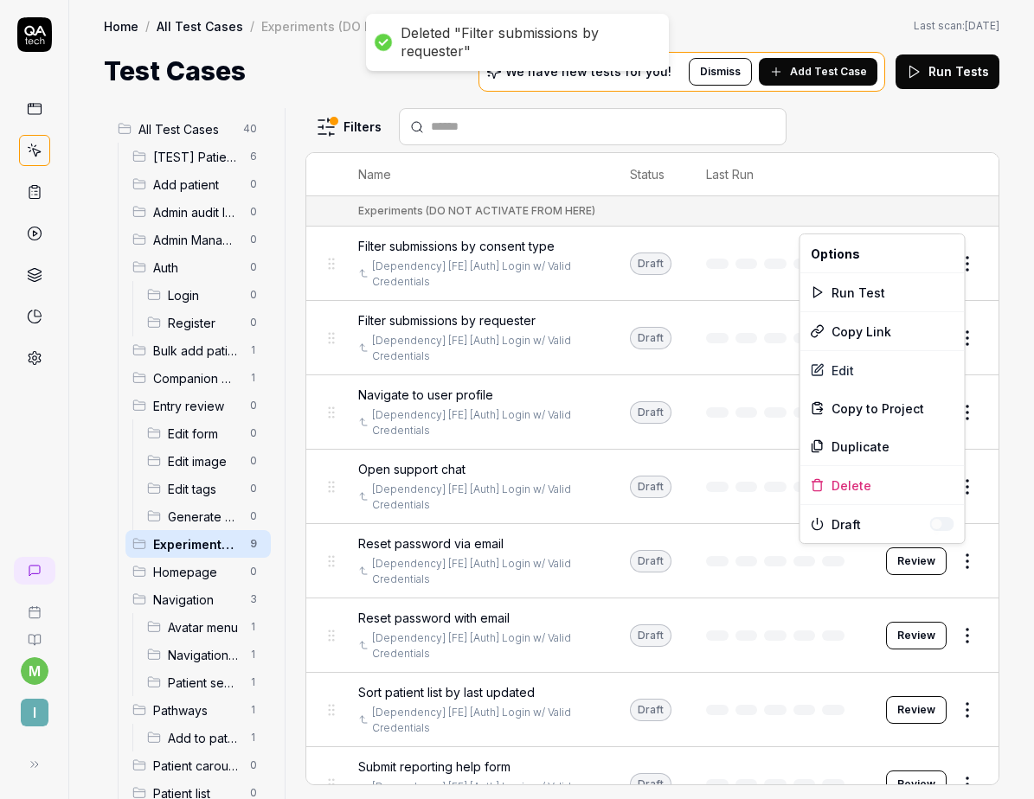
click at [949, 565] on html "Deleted "Filter submissions by requester" m I Home / All Test Cases / Experimen…" at bounding box center [517, 399] width 1034 height 799
click at [876, 484] on div "Delete" at bounding box center [882, 485] width 164 height 38
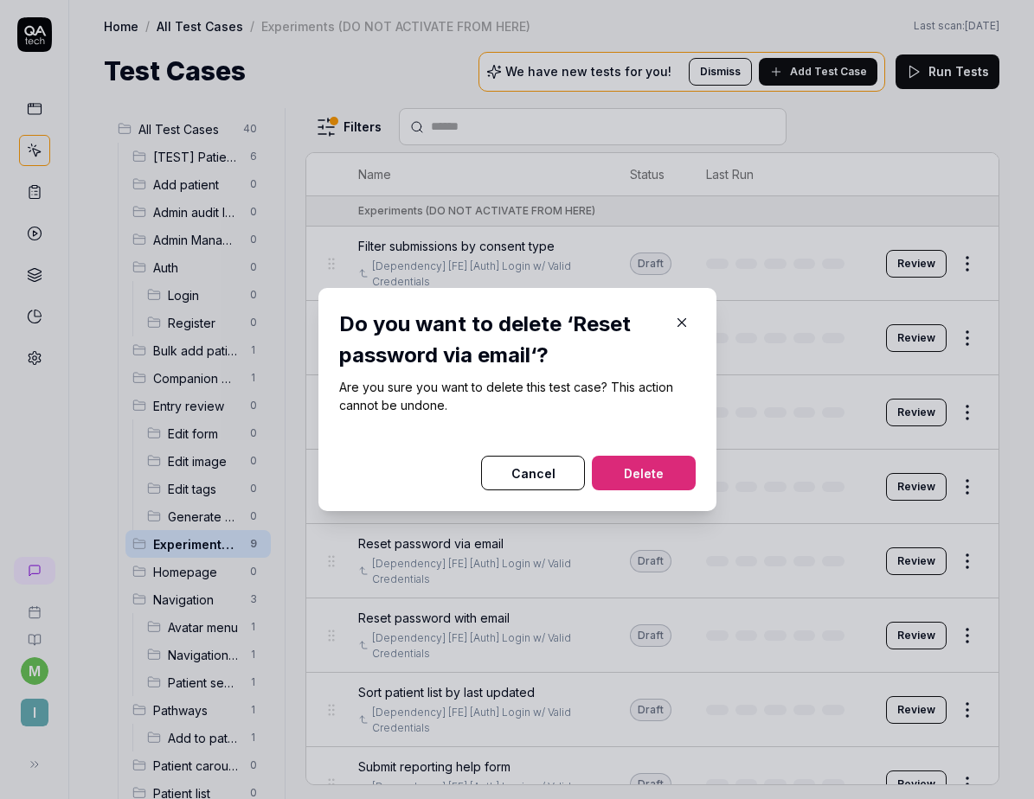
click at [657, 481] on button "Delete" at bounding box center [644, 473] width 104 height 35
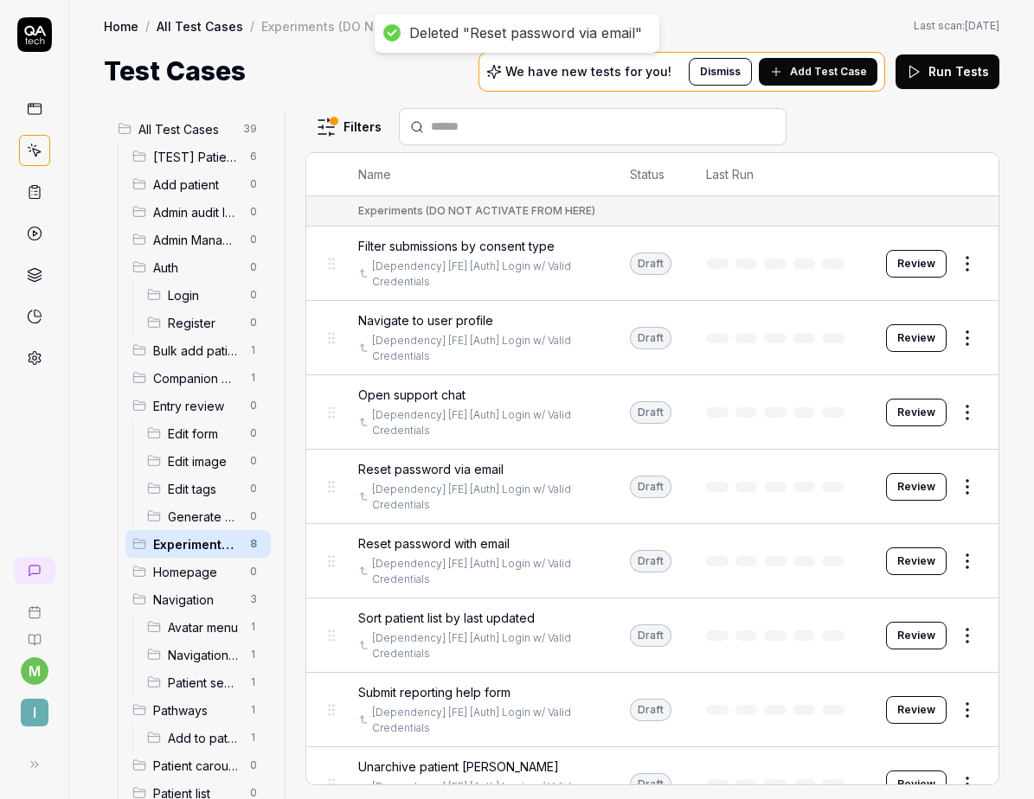
click at [956, 553] on html "Deleted "Reset password via email" m I Home / All Test Cases / Experiments (DO …" at bounding box center [517, 399] width 1034 height 799
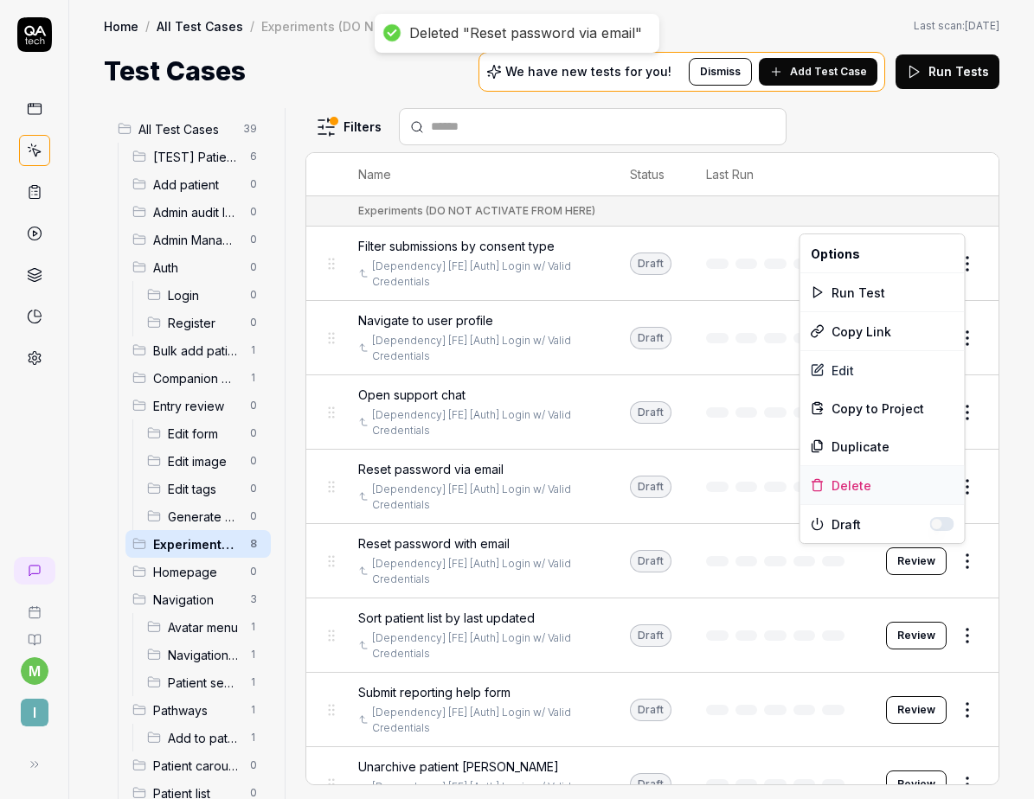
click at [857, 485] on div "Delete" at bounding box center [882, 485] width 164 height 38
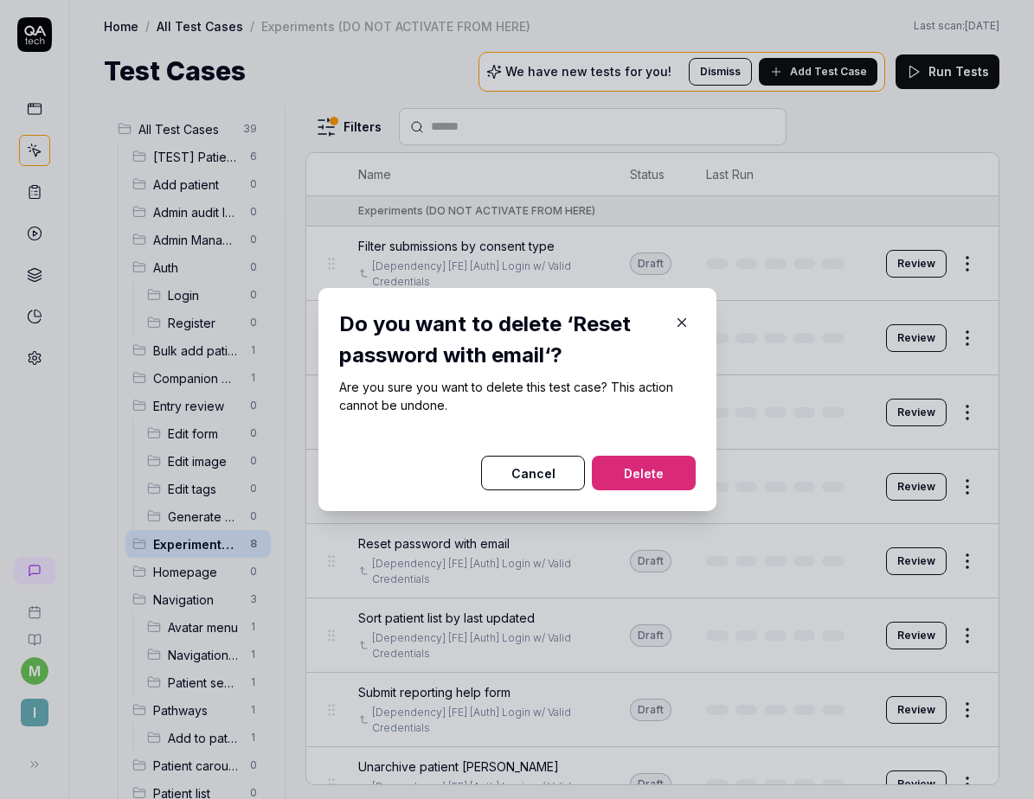
click at [677, 477] on button "Delete" at bounding box center [644, 473] width 104 height 35
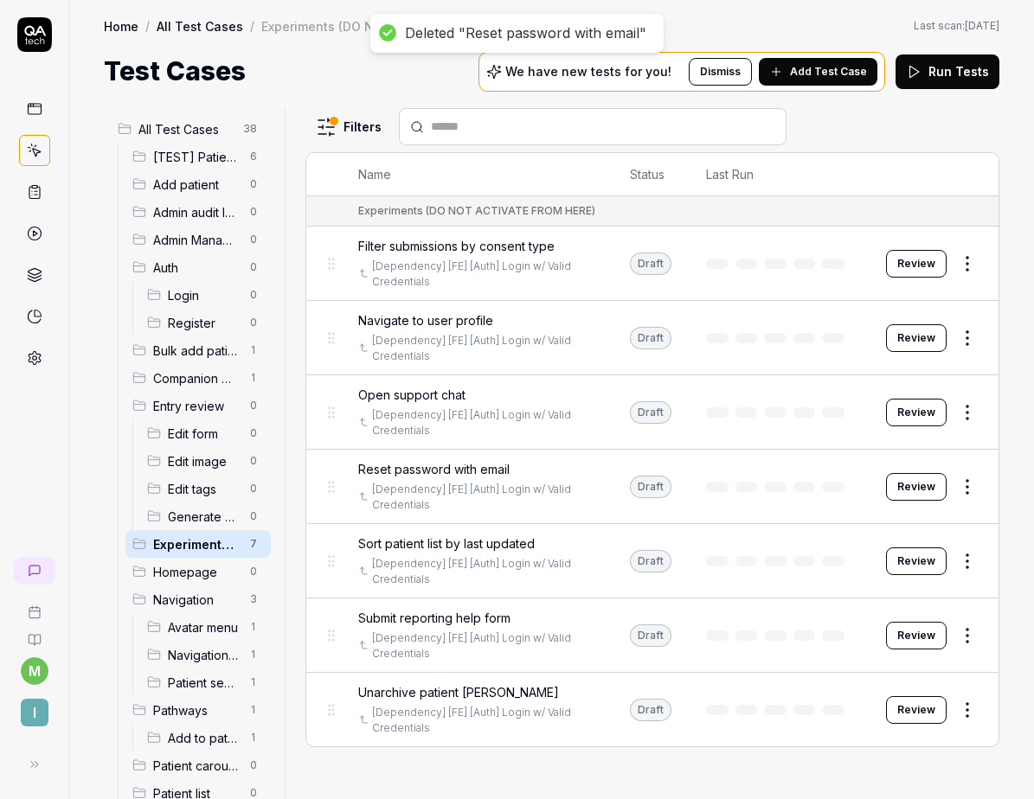
click at [964, 625] on html "Deleted "Reset password with email" m I Home / All Test Cases / Experiments (DO…" at bounding box center [517, 399] width 1034 height 799
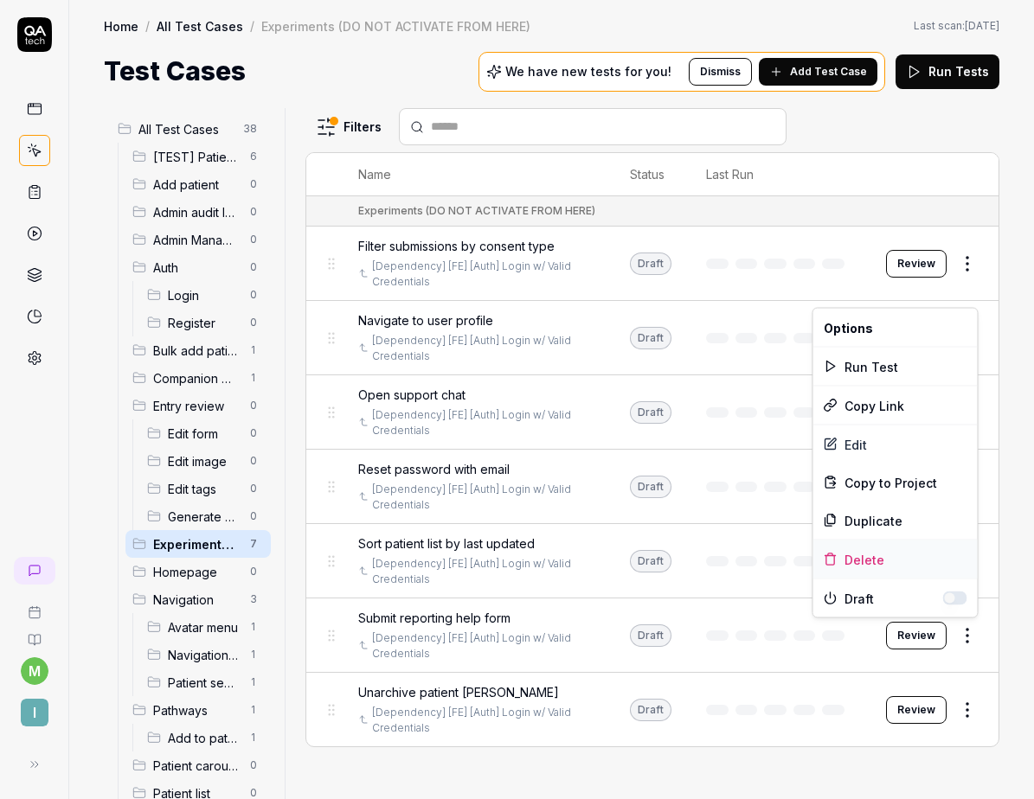
click at [913, 561] on div "Delete" at bounding box center [895, 560] width 164 height 38
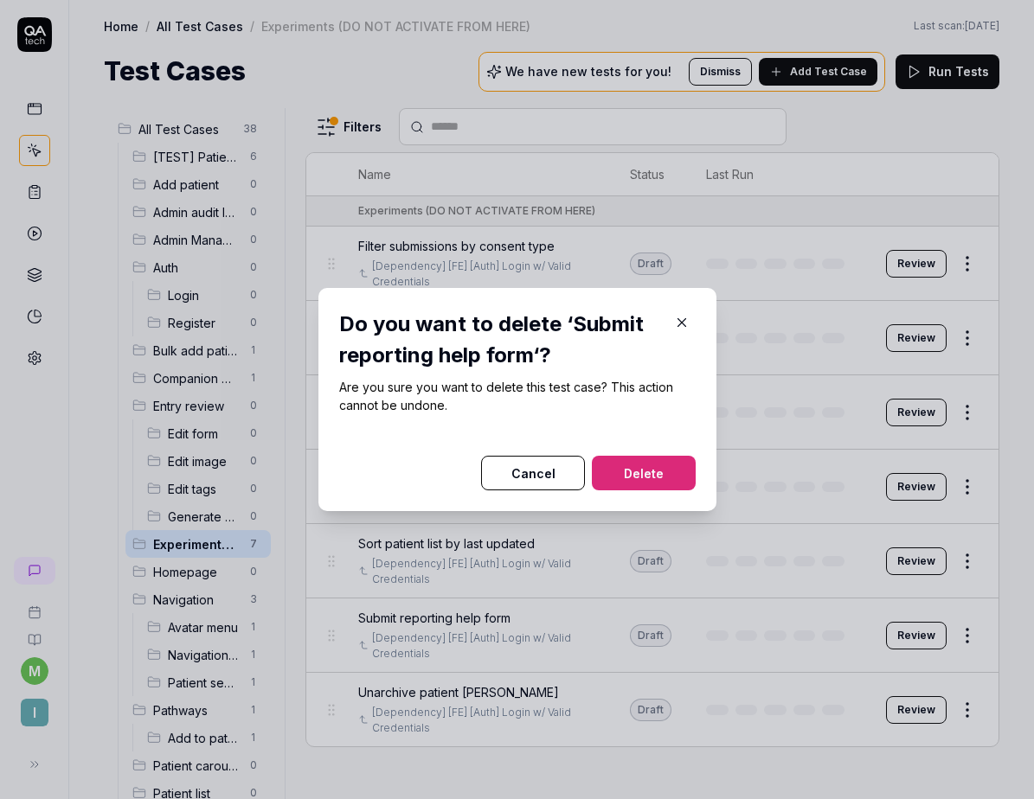
click at [658, 472] on button "Delete" at bounding box center [644, 473] width 104 height 35
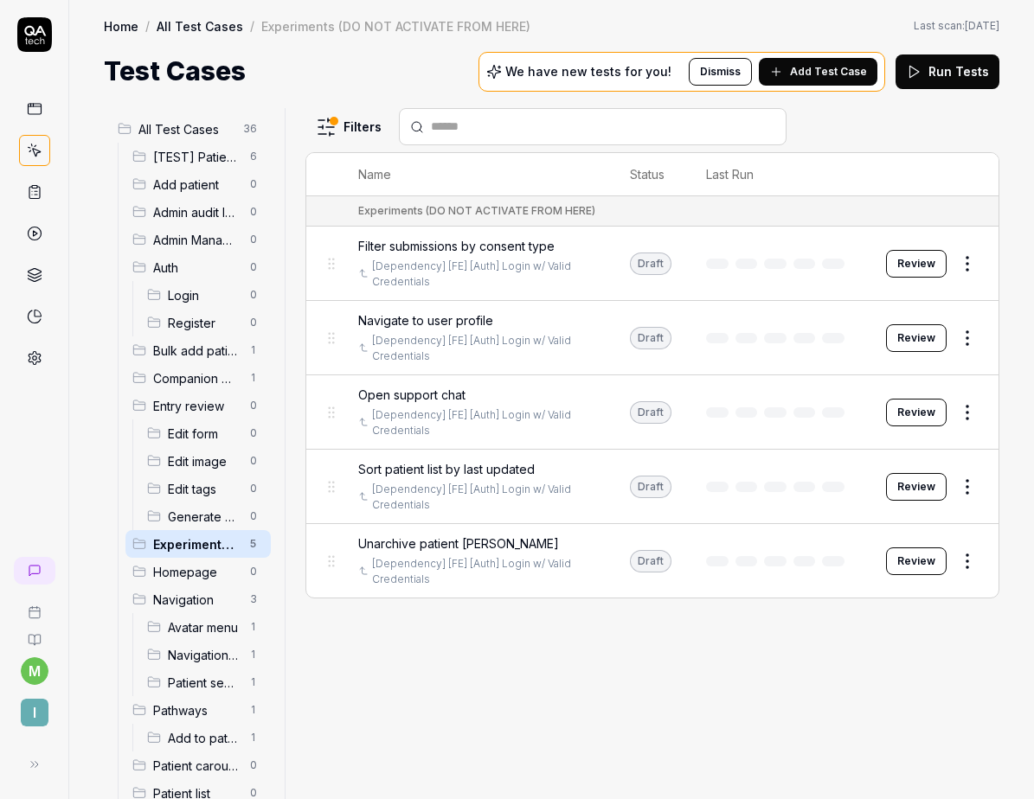
click at [198, 127] on span "All Test Cases" at bounding box center [185, 129] width 94 height 18
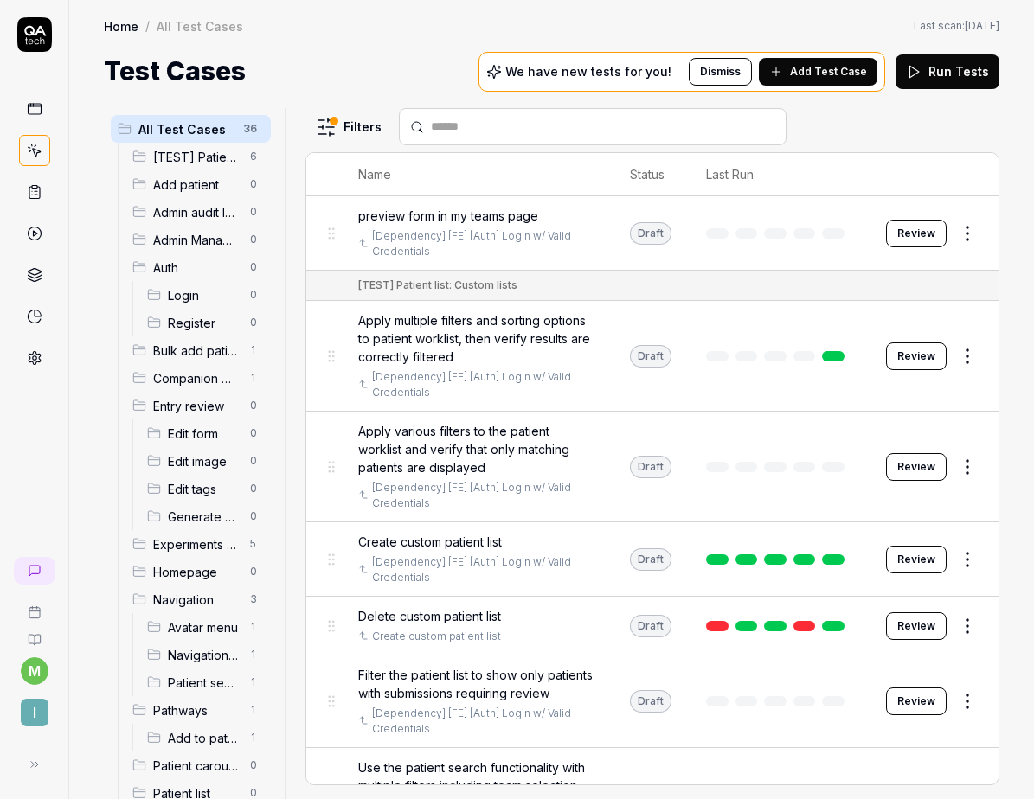
click at [593, 141] on div at bounding box center [593, 126] width 388 height 37
click at [581, 137] on div at bounding box center [593, 126] width 388 height 37
click at [568, 128] on input "text" at bounding box center [603, 127] width 344 height 18
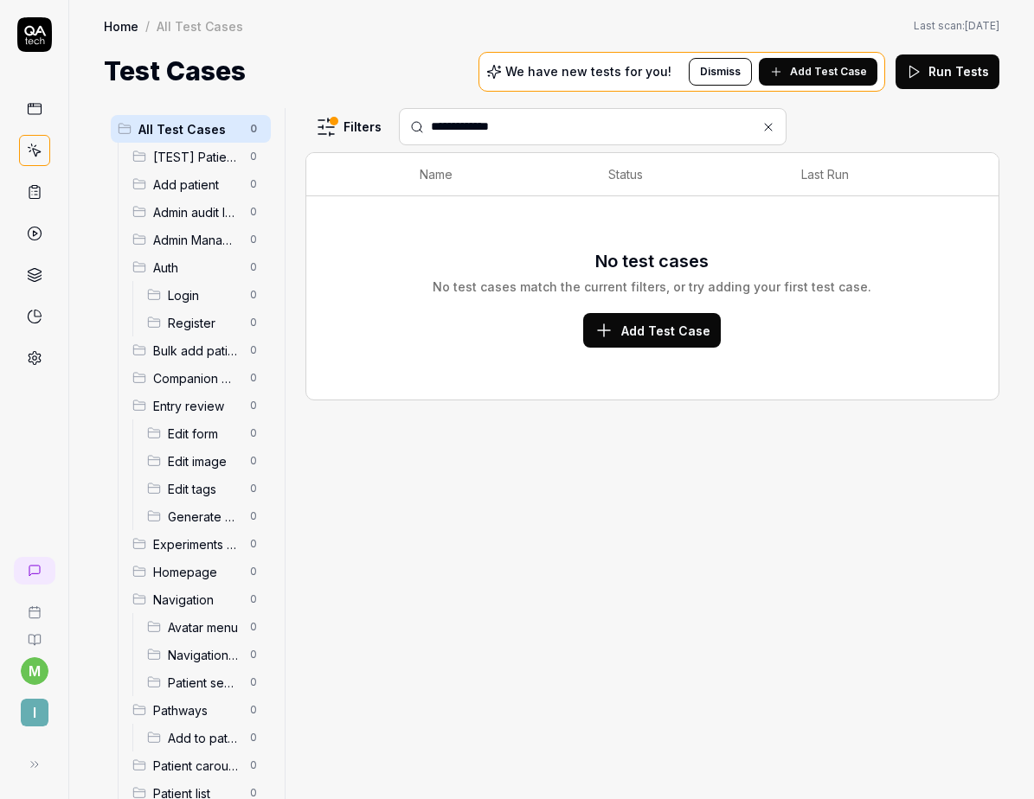
type input "**********"
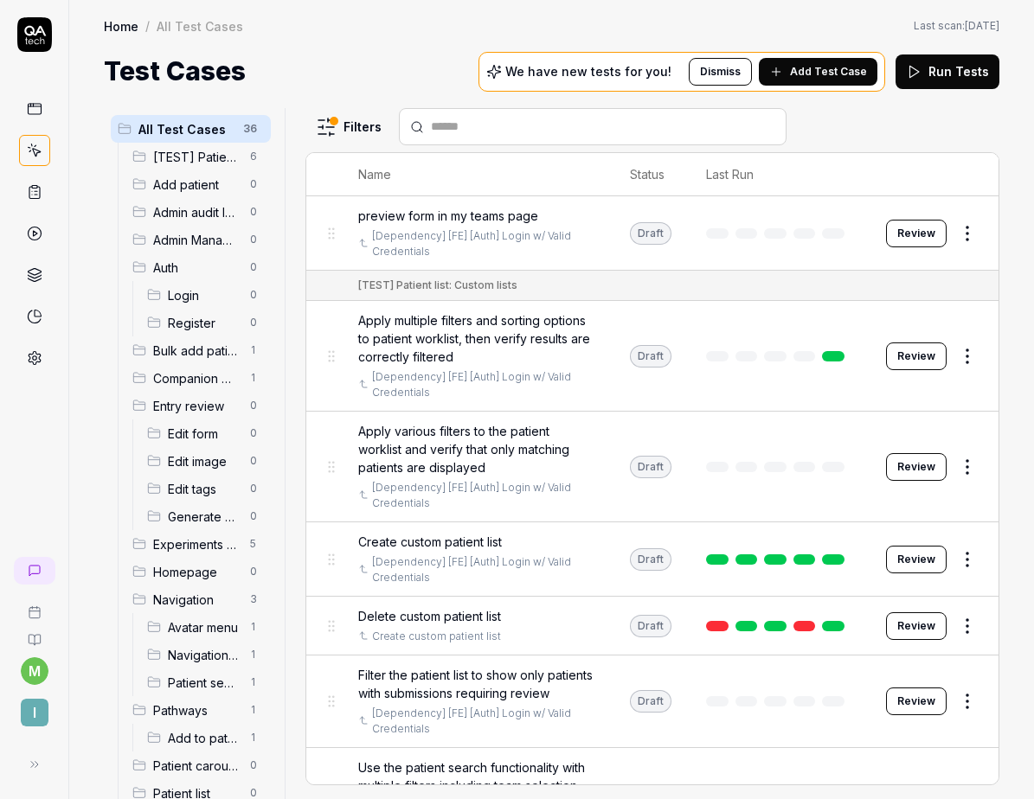
click at [340, 130] on html "m I Home / All Test Cases Home / All Test Cases Last scan: Jun 2 2025 Test Case…" at bounding box center [517, 399] width 1034 height 799
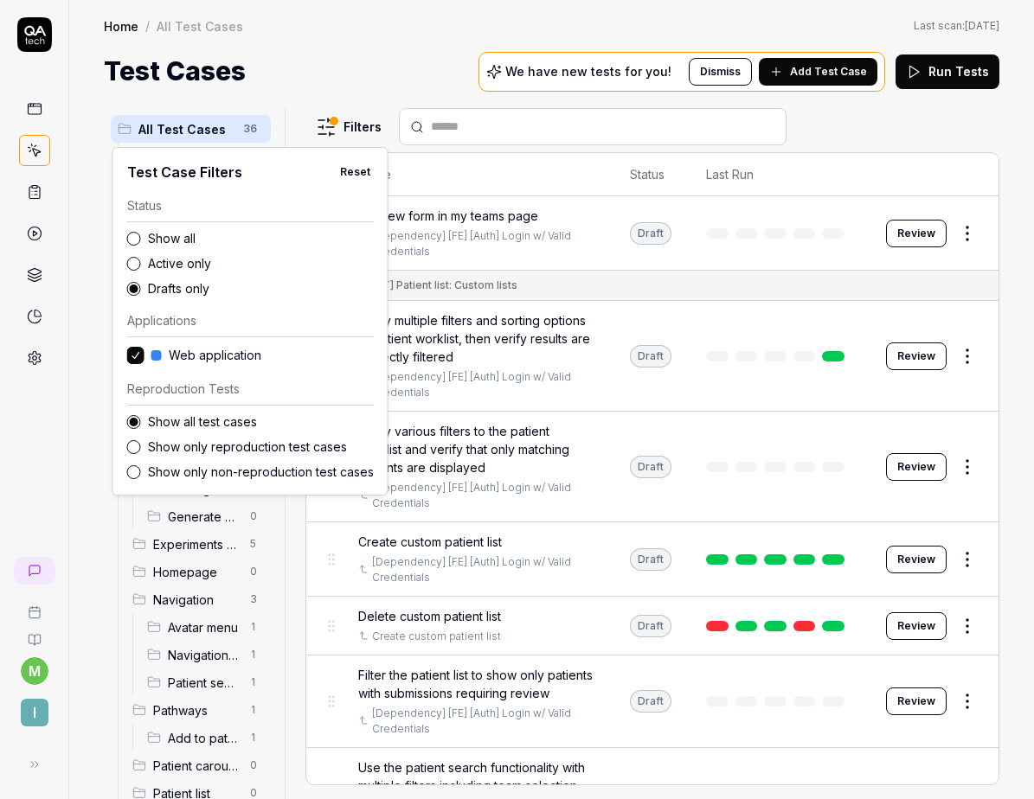
click at [186, 233] on label "Show all" at bounding box center [261, 238] width 226 height 18
click at [141, 233] on button "Show all" at bounding box center [134, 239] width 14 height 14
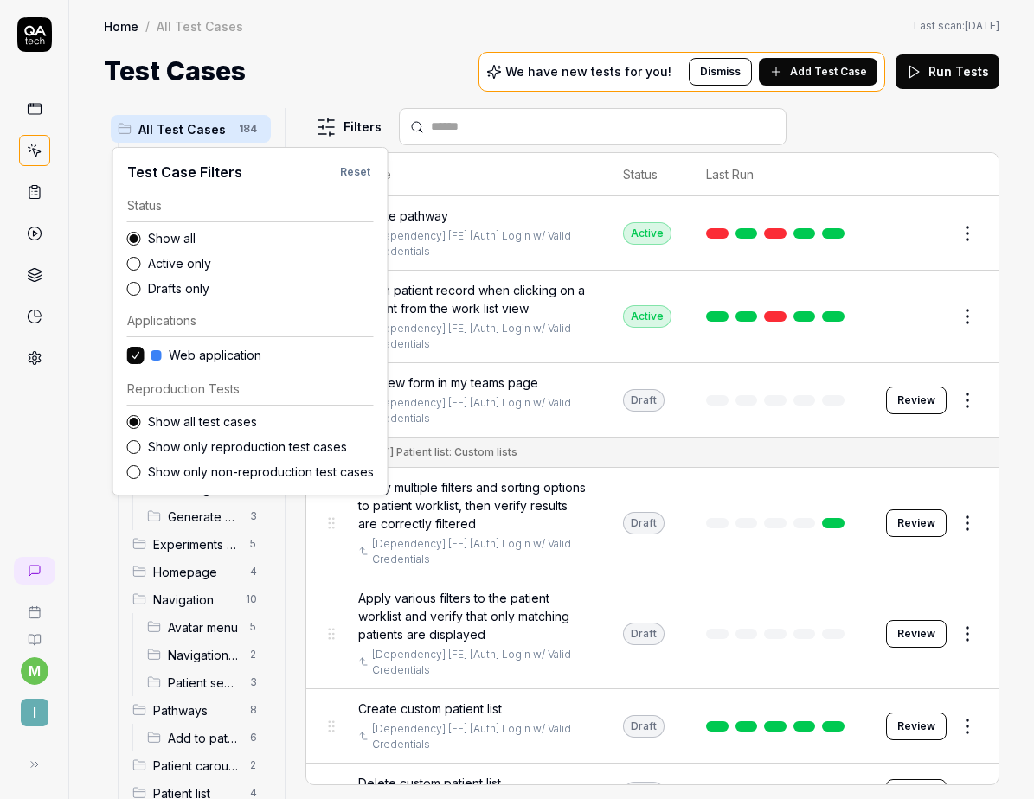
click at [425, 154] on html "m I Home / All Test Cases Home / All Test Cases Last scan: Jun 2 2025 Test Case…" at bounding box center [517, 399] width 1034 height 799
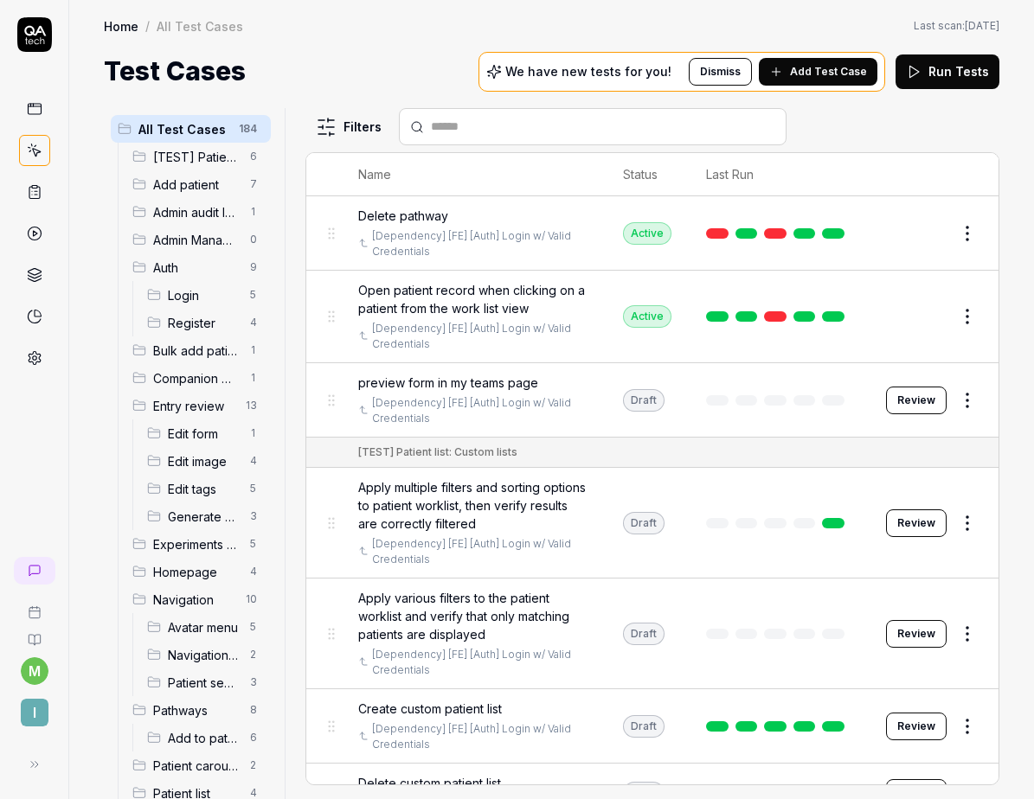
click at [905, 313] on button "Edit" at bounding box center [926, 317] width 42 height 28
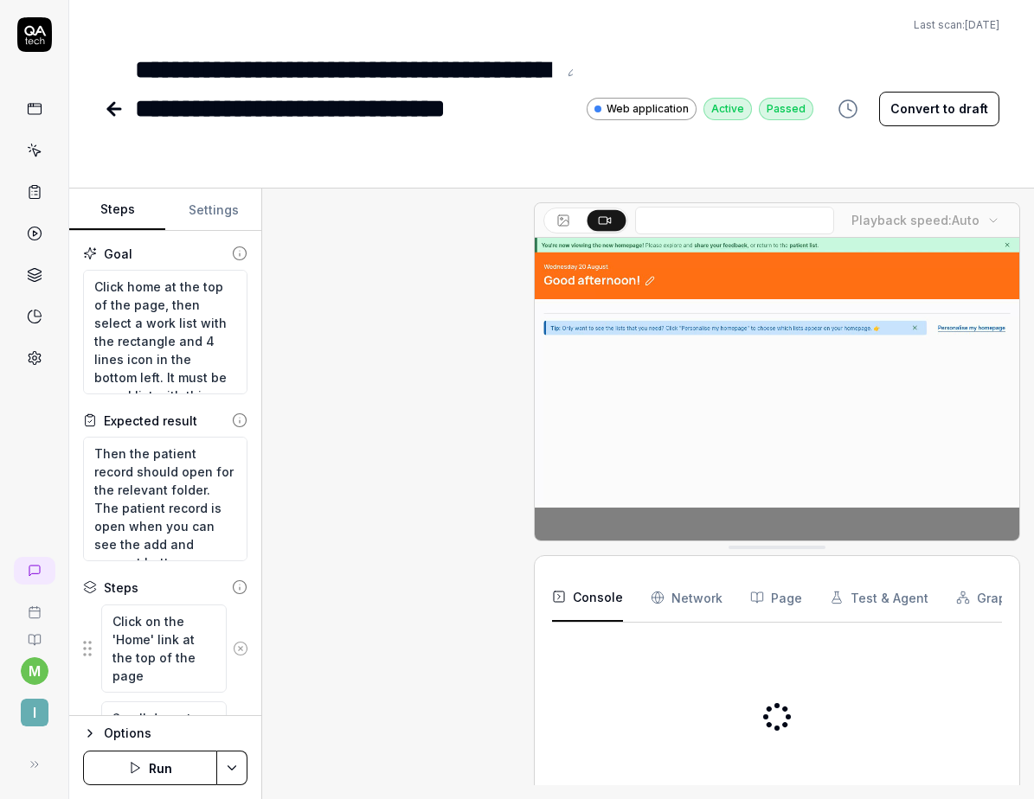
type textarea "*"
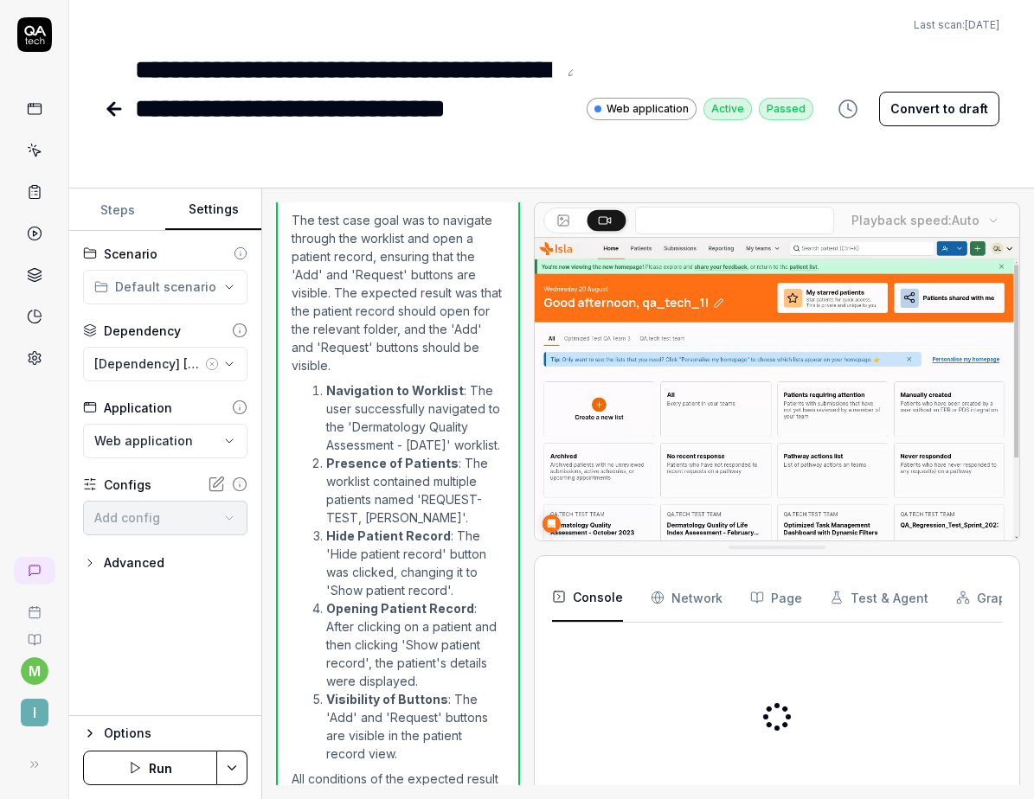
click at [211, 207] on button "Settings" at bounding box center [213, 210] width 96 height 42
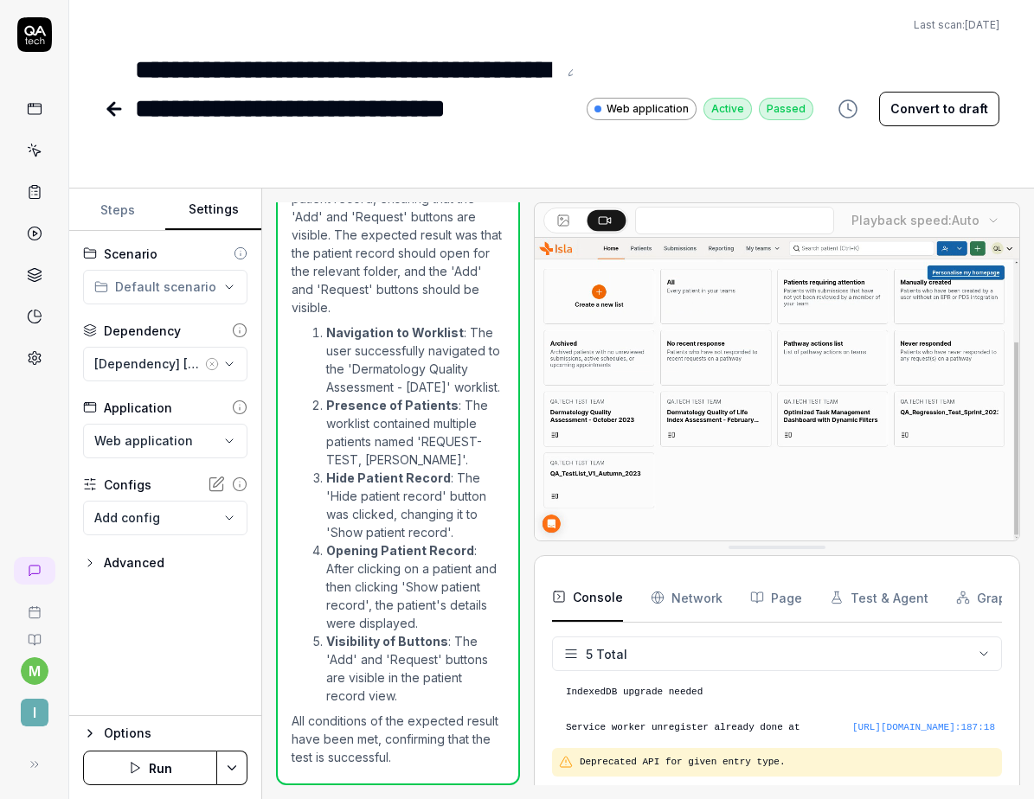
scroll to position [90, 0]
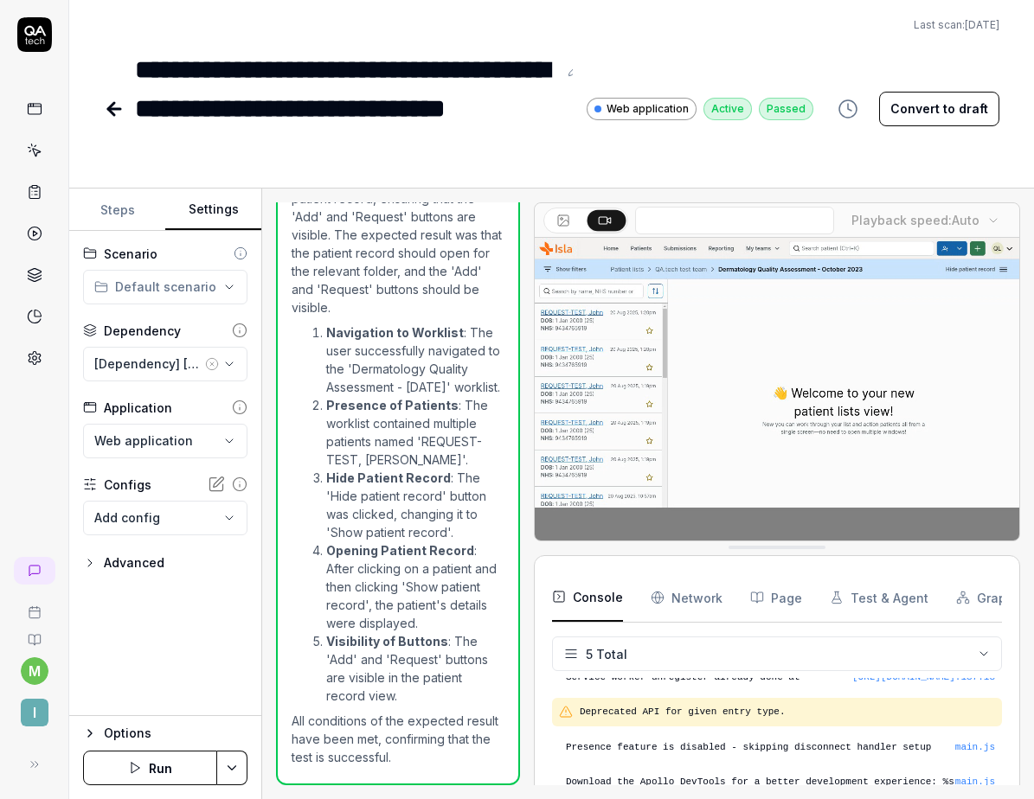
click at [183, 291] on html "**********" at bounding box center [517, 399] width 1034 height 799
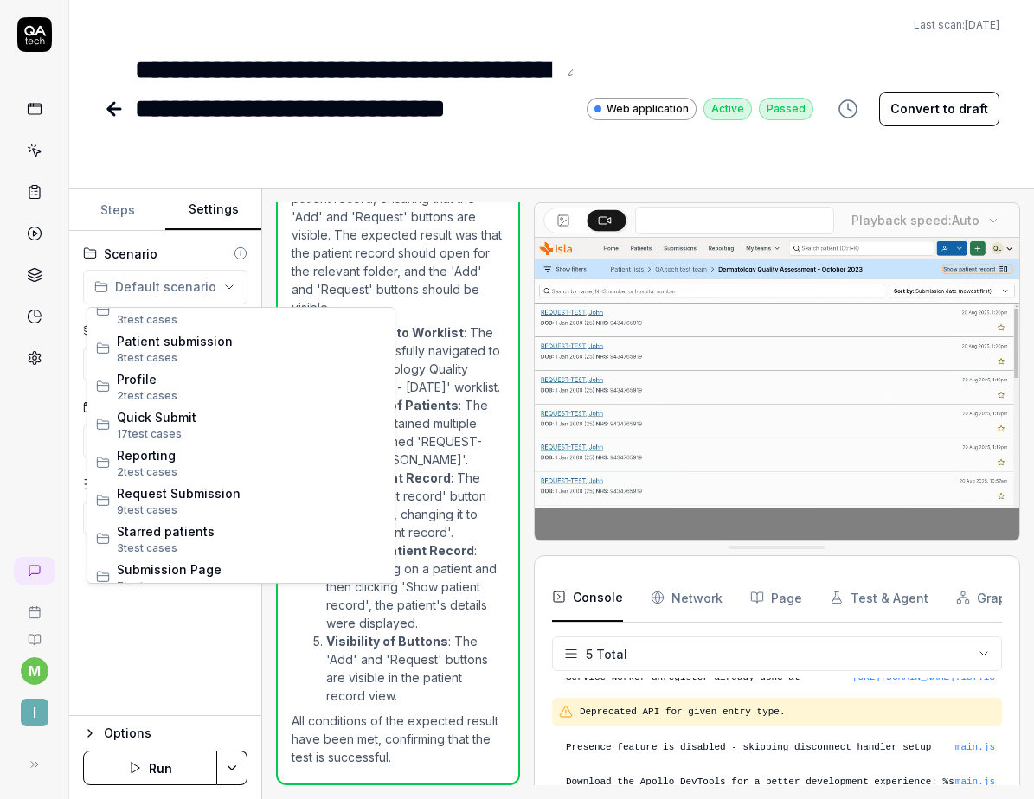
scroll to position [1627, 0]
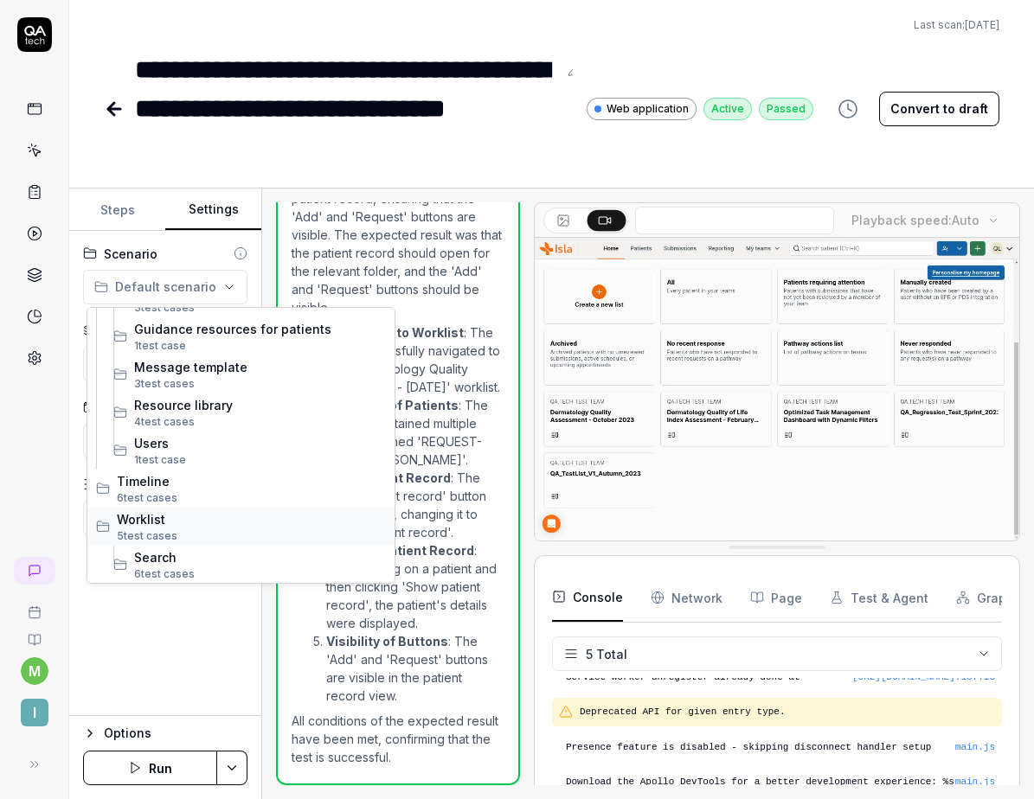
click at [167, 528] on span "5 test case s" at bounding box center [251, 536] width 269 height 16
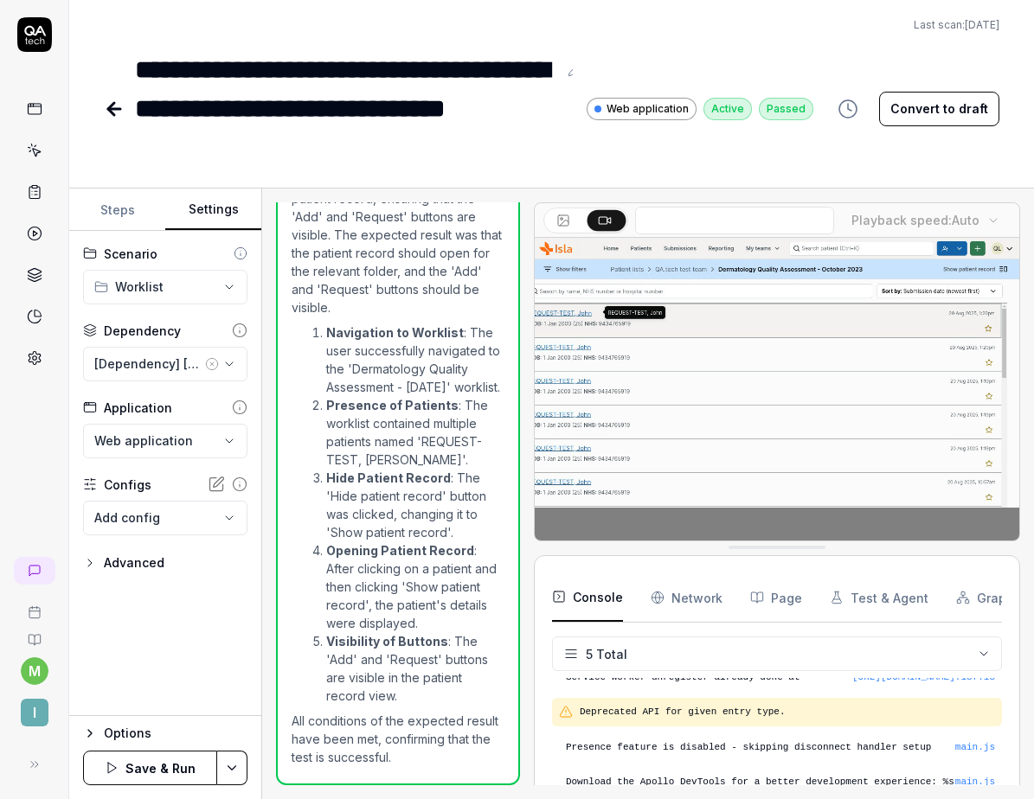
click at [177, 772] on button "Save & Run" at bounding box center [150, 768] width 134 height 35
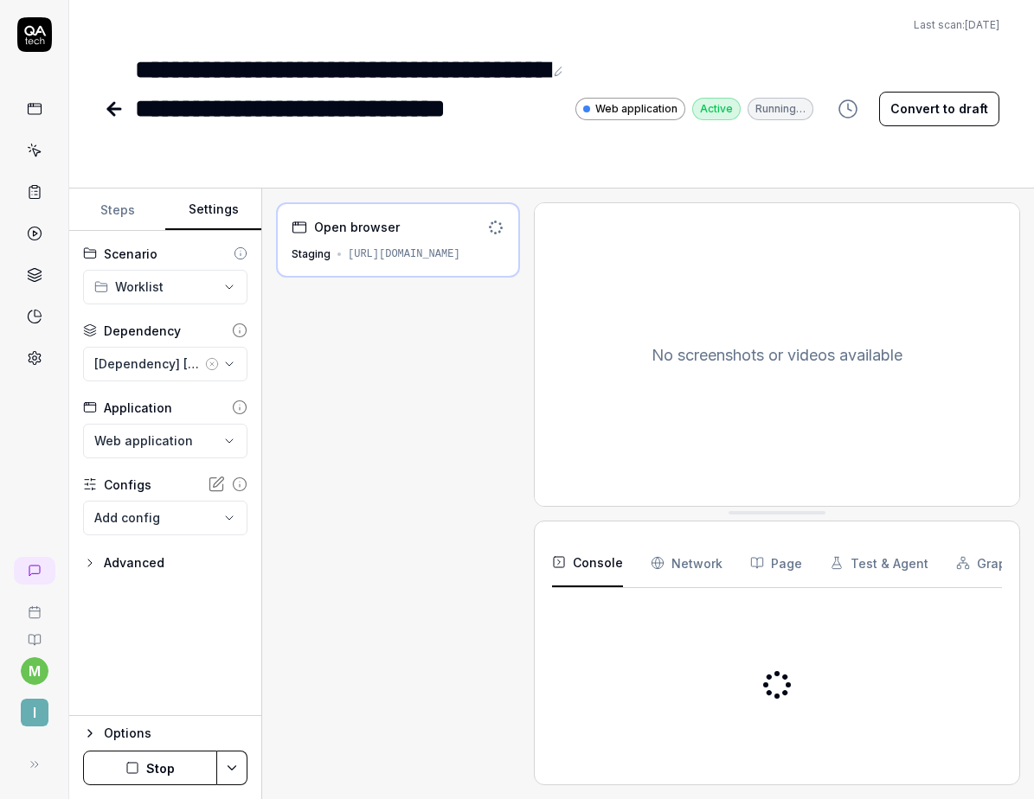
click at [112, 114] on icon at bounding box center [111, 109] width 6 height 12
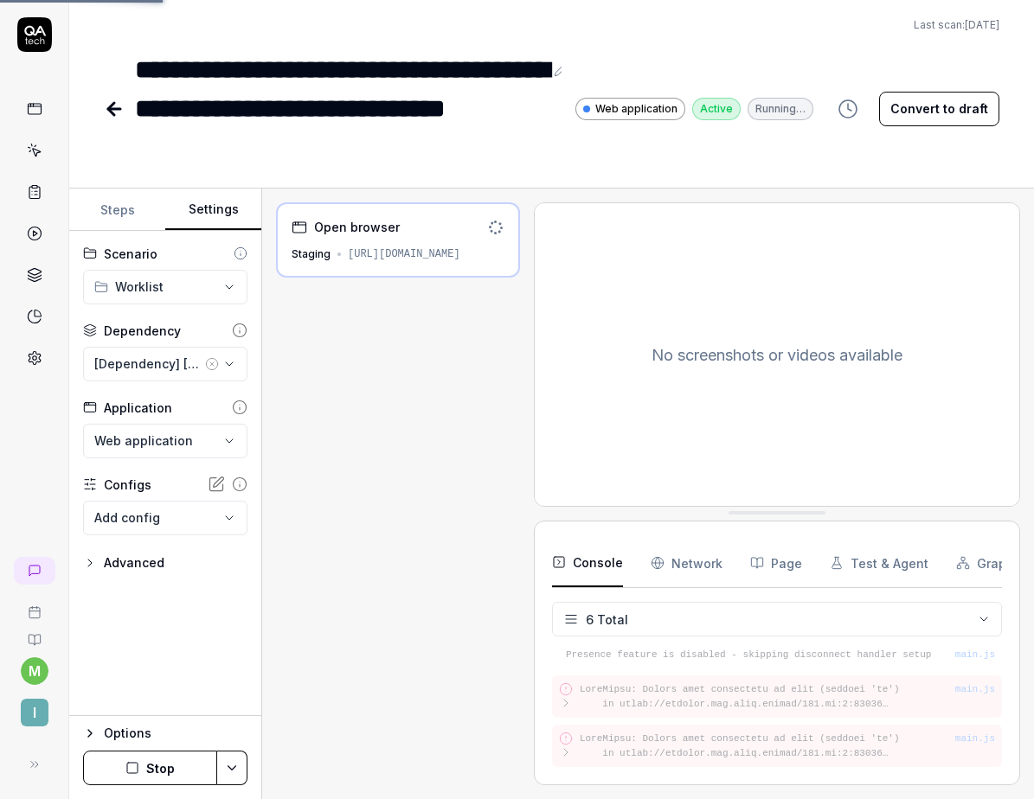
scroll to position [134, 0]
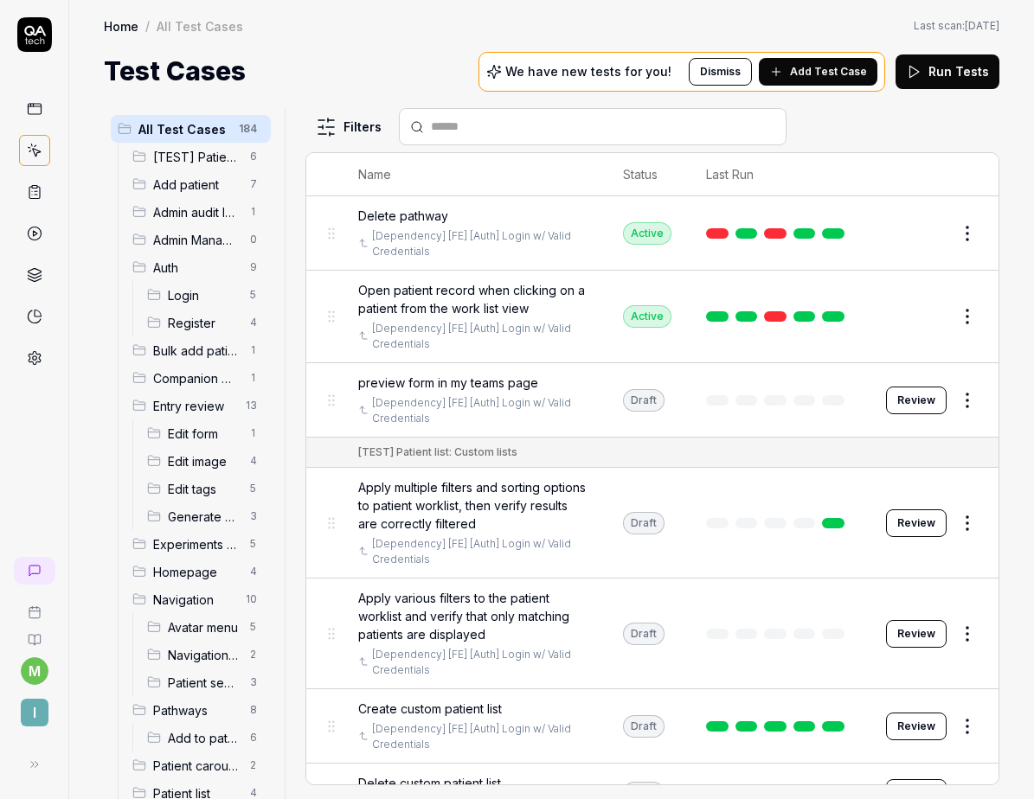
click at [325, 124] on html "m I Home / All Test Cases Home / All Test Cases Last scan: Jun 2 2025 Test Case…" at bounding box center [517, 399] width 1034 height 799
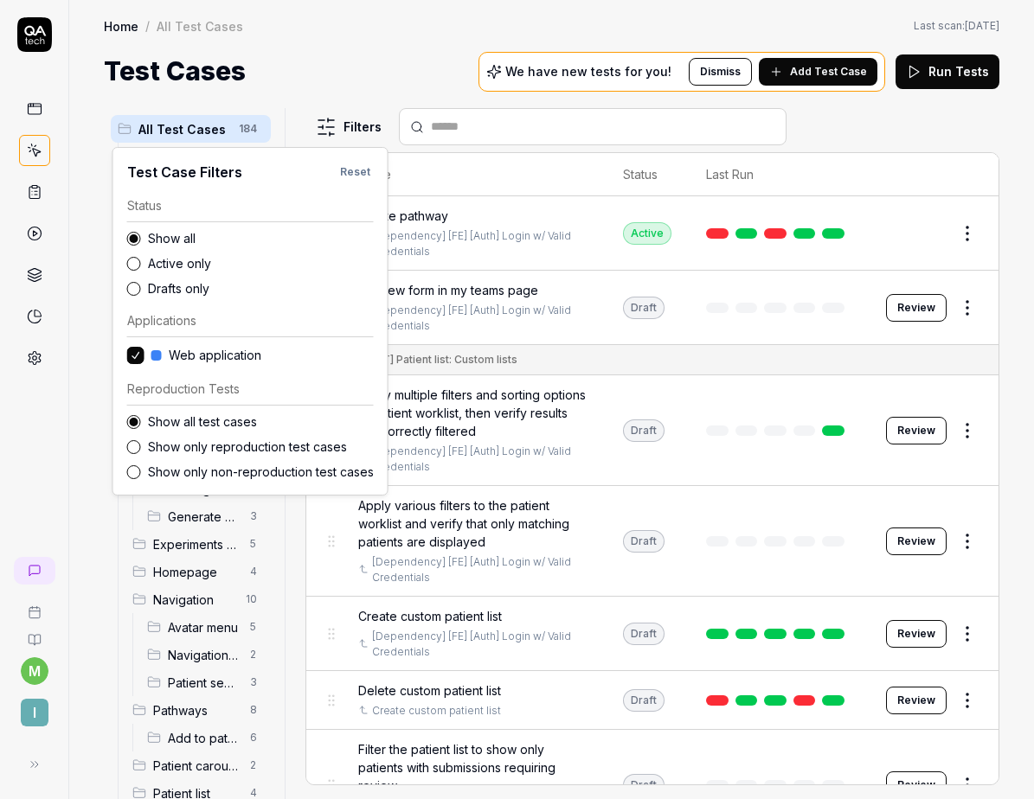
click at [167, 292] on label "Drafts only" at bounding box center [261, 288] width 226 height 18
click at [141, 292] on button "Drafts only" at bounding box center [134, 289] width 14 height 14
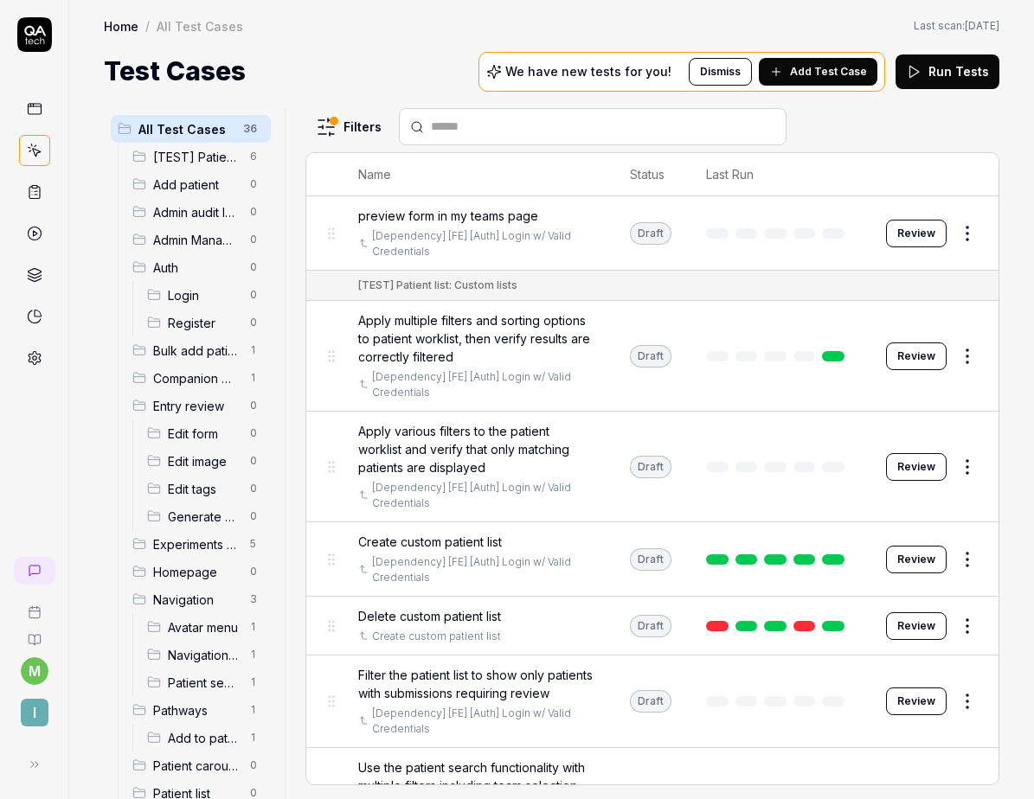
click at [348, 69] on html "m I Home / All Test Cases Home / All Test Cases Last scan: Jun 2 2025 Test Case…" at bounding box center [517, 399] width 1034 height 799
click at [473, 126] on input "text" at bounding box center [603, 127] width 344 height 18
type input "**********"
click at [198, 541] on span "Experiments (DO NOT ACTIVATE FROM HERE)" at bounding box center [196, 544] width 86 height 18
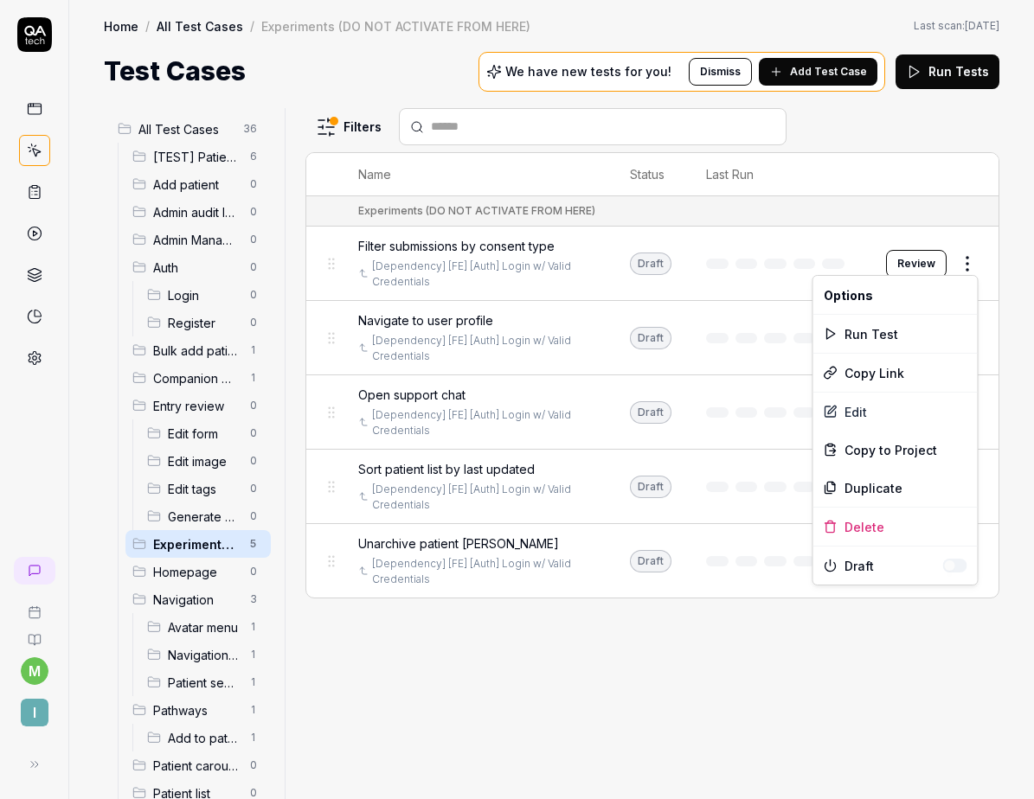
click at [970, 265] on html "m I Home / All Test Cases / Experiments (DO NOT ACTIVATE FROM HERE) Home / All …" at bounding box center [517, 399] width 1034 height 799
click at [868, 541] on div "Delete" at bounding box center [895, 527] width 164 height 38
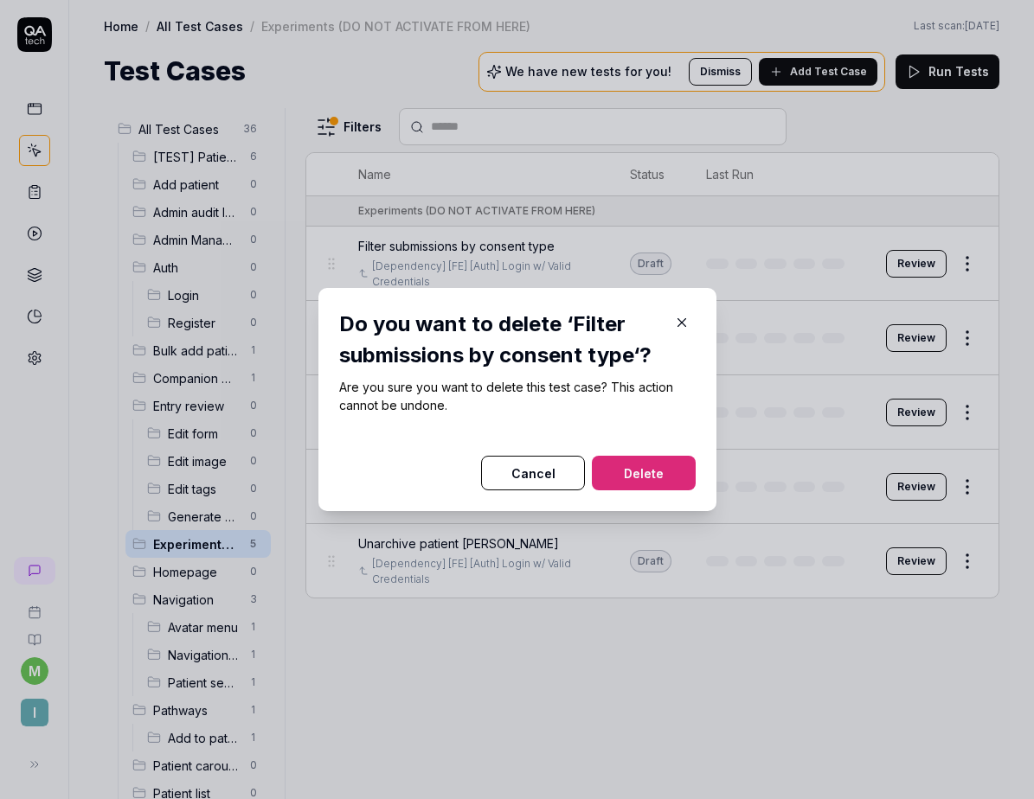
click at [674, 485] on button "Delete" at bounding box center [644, 473] width 104 height 35
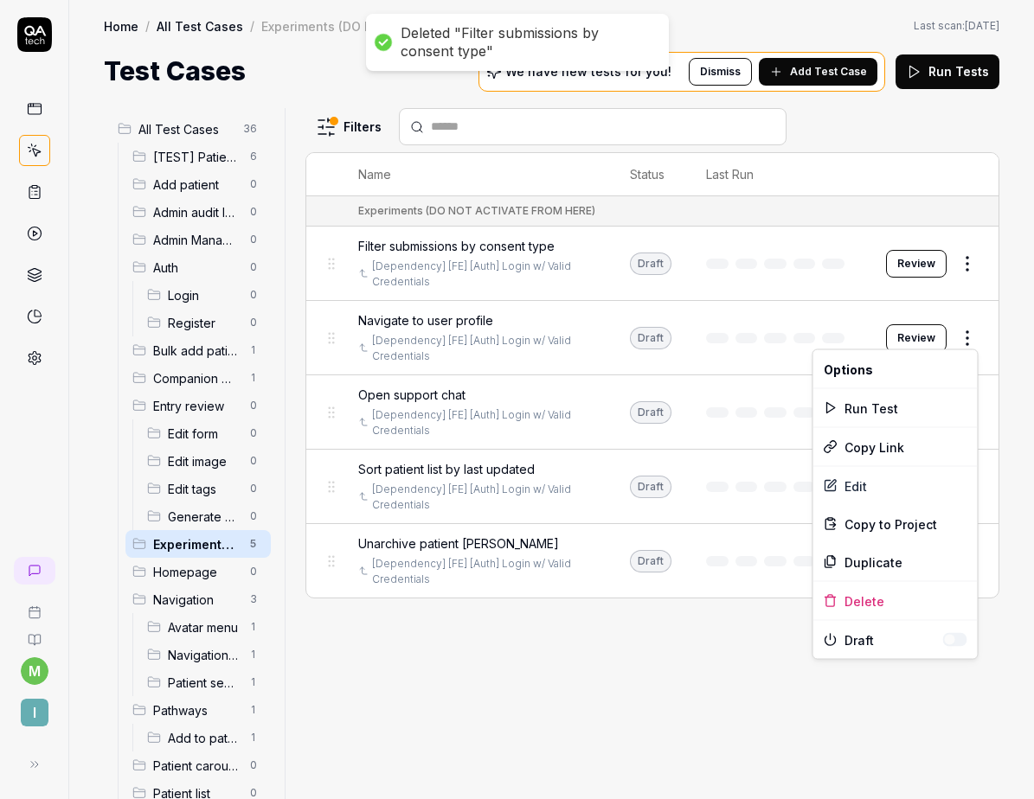
click at [965, 337] on html "Deleted "Filter submissions by consent type" m I Home / All Test Cases / Experi…" at bounding box center [517, 399] width 1034 height 799
click at [845, 598] on div "Delete" at bounding box center [895, 601] width 164 height 38
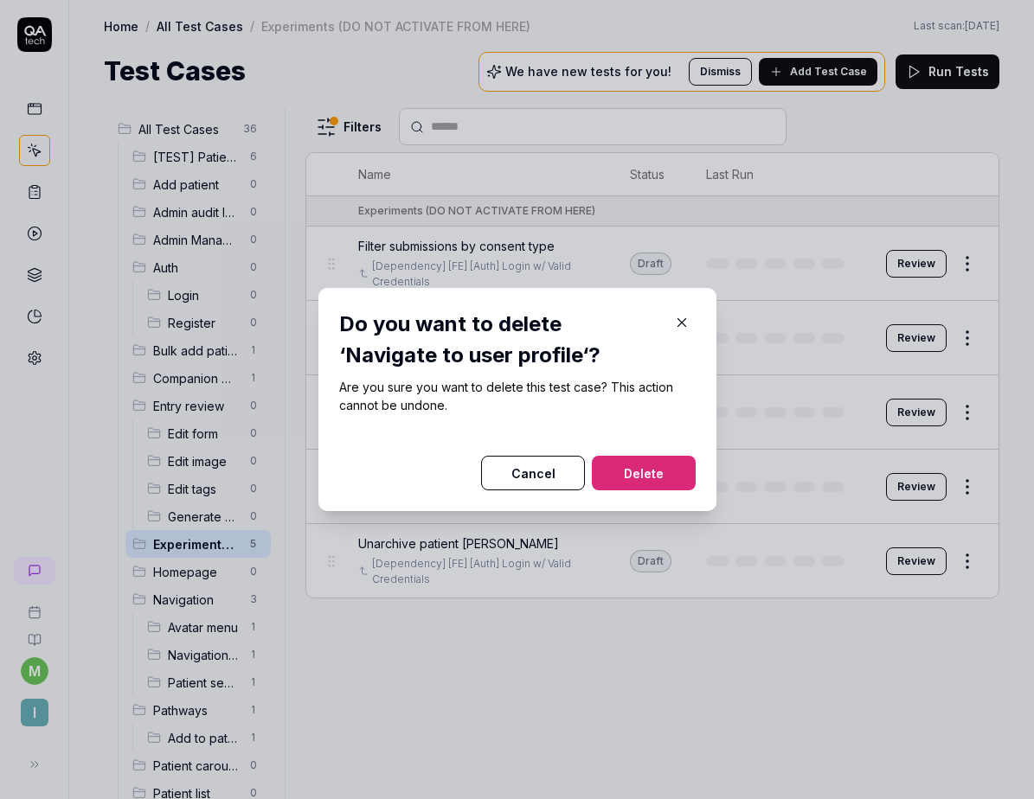
click at [665, 477] on button "Delete" at bounding box center [644, 473] width 104 height 35
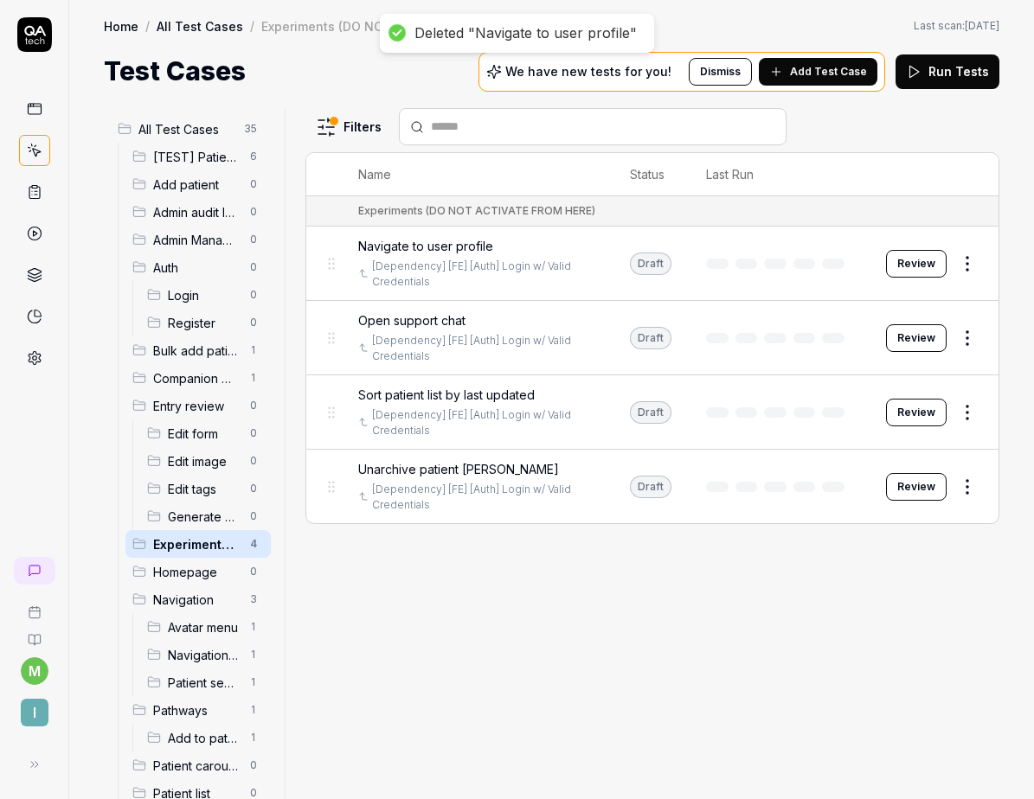
click at [962, 344] on html "Deleted "Navigate to user profile" m I Home / All Test Cases / Experiments (DO …" at bounding box center [517, 399] width 1034 height 799
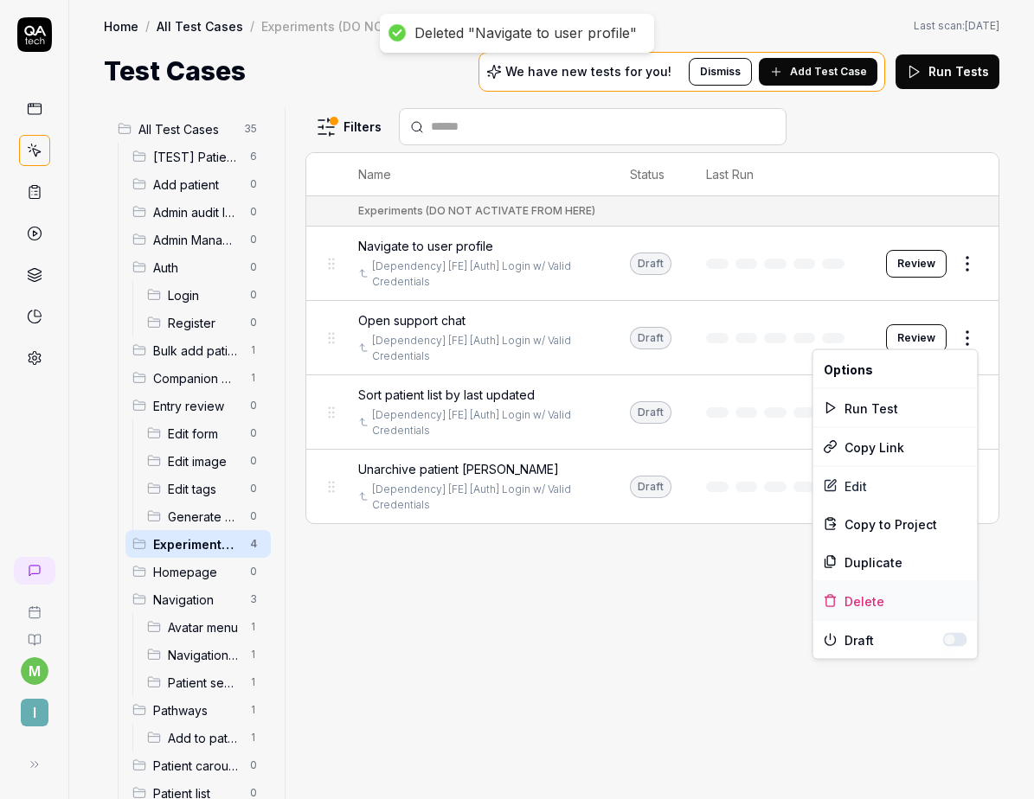
click at [852, 604] on div "Delete" at bounding box center [895, 601] width 164 height 38
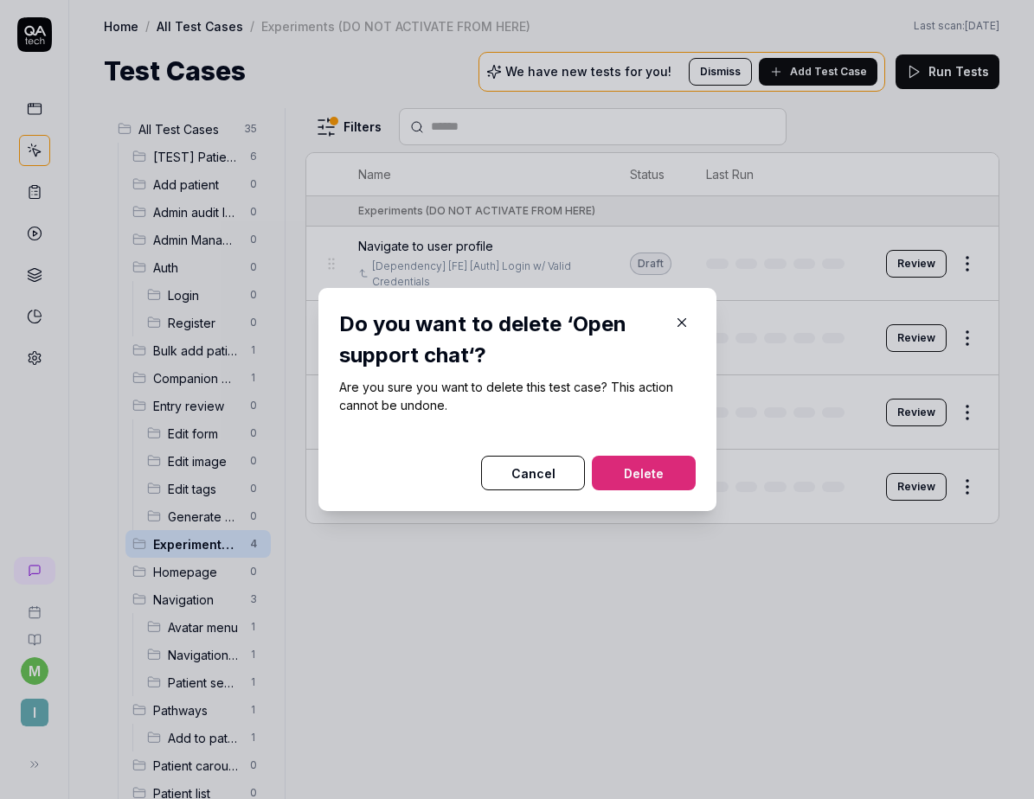
click at [661, 461] on button "Delete" at bounding box center [644, 473] width 104 height 35
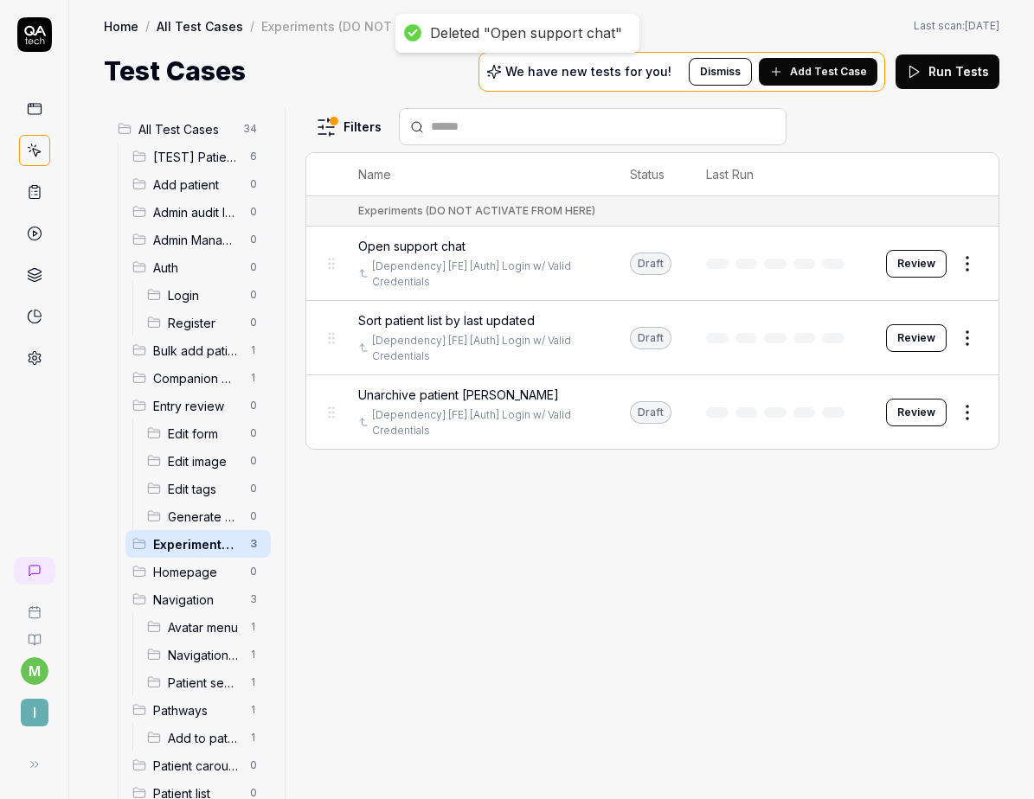
click at [964, 407] on html "Deleted "Open support chat" m I Home / All Test Cases / Experiments (DO NOT ACT…" at bounding box center [517, 399] width 1034 height 799
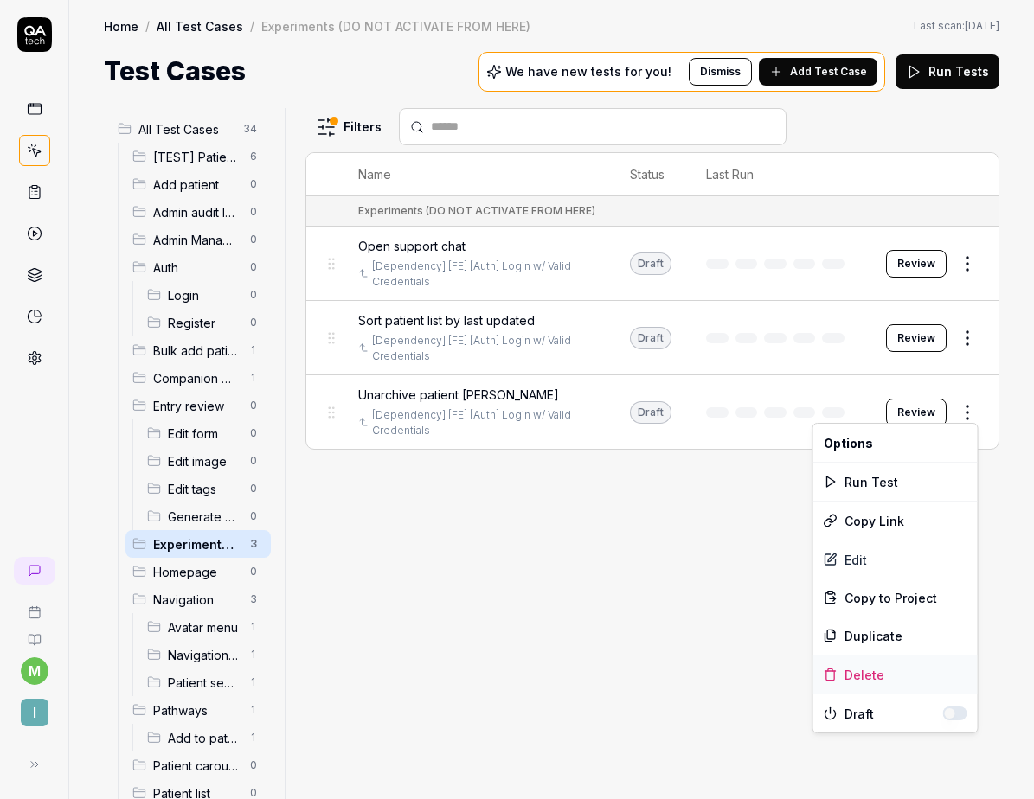
click at [878, 668] on div "Delete" at bounding box center [895, 675] width 164 height 38
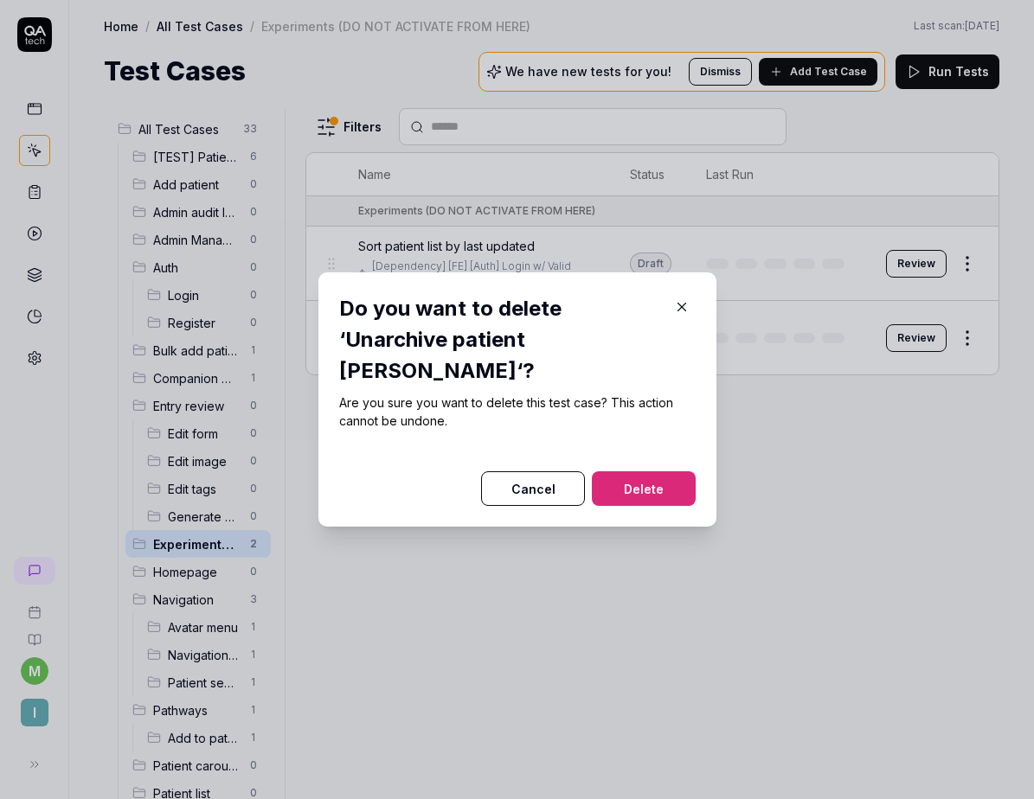
click at [650, 472] on button "Delete" at bounding box center [644, 488] width 104 height 35
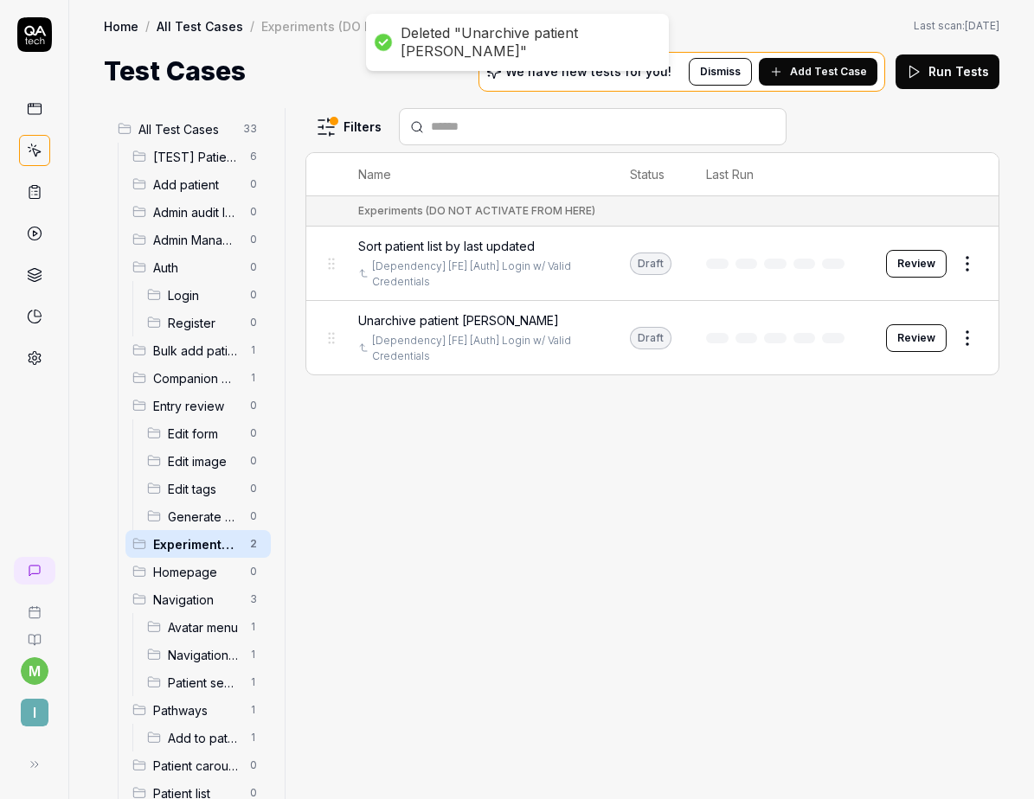
click at [969, 263] on html "Deleted "Unarchive patient Johnson" m I Home / All Test Cases / Experiments (DO…" at bounding box center [517, 399] width 1034 height 799
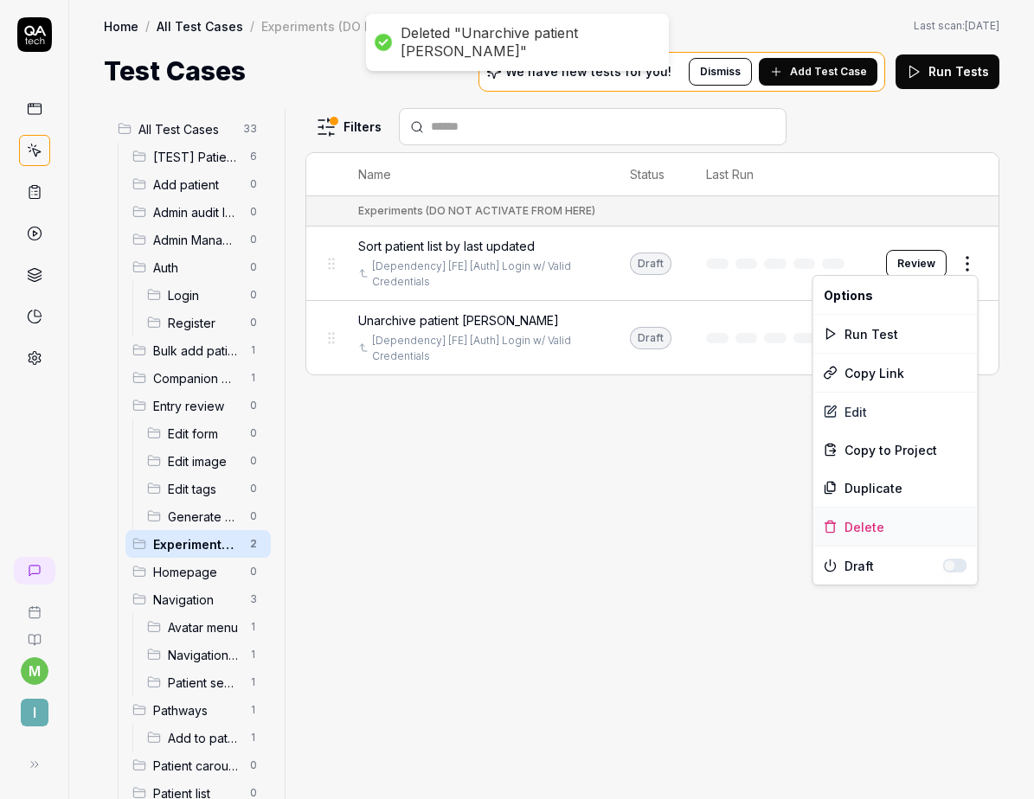
click at [862, 531] on div "Delete" at bounding box center [895, 527] width 164 height 38
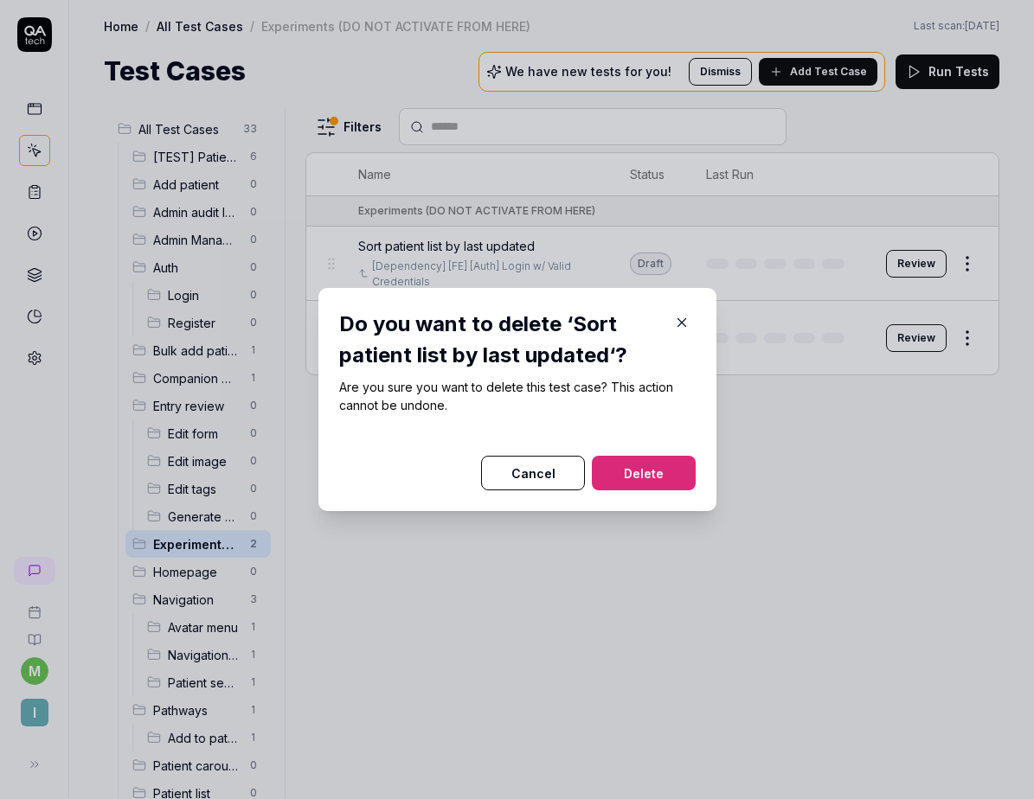
click at [661, 484] on button "Delete" at bounding box center [644, 473] width 104 height 35
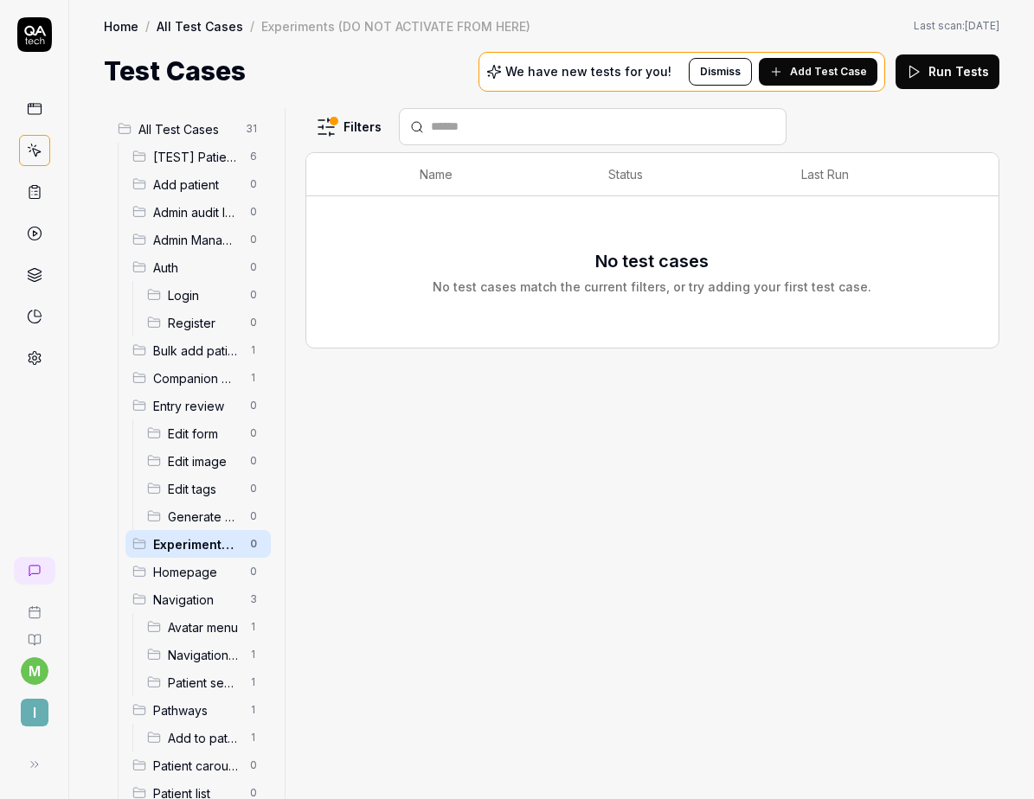
click at [336, 121] on html "m I Home / All Test Cases / Experiments (DO NOT ACTIVATE FROM HERE) Home / All …" at bounding box center [517, 399] width 1034 height 799
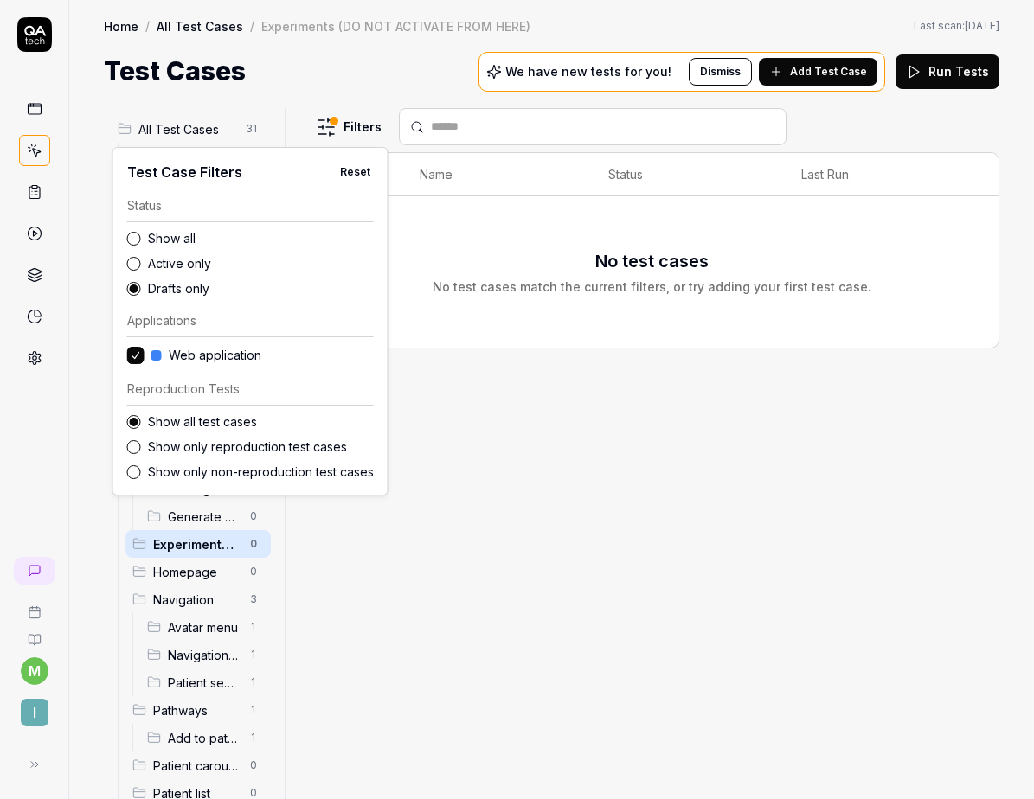
click at [178, 244] on label "Show all" at bounding box center [261, 238] width 226 height 18
click at [141, 244] on button "Show all" at bounding box center [134, 239] width 14 height 14
click at [315, 136] on html "m I Home / All Test Cases / Experiments (DO NOT ACTIVATE FROM HERE) Home / All …" at bounding box center [517, 399] width 1034 height 799
click at [343, 130] on html "m I Home / All Test Cases / Experiments (DO NOT ACTIVATE FROM HERE) Home / All …" at bounding box center [517, 399] width 1034 height 799
click at [341, 93] on html "m I Home / All Test Cases / Experiments (DO NOT ACTIVATE FROM HERE) Home / All …" at bounding box center [517, 399] width 1034 height 799
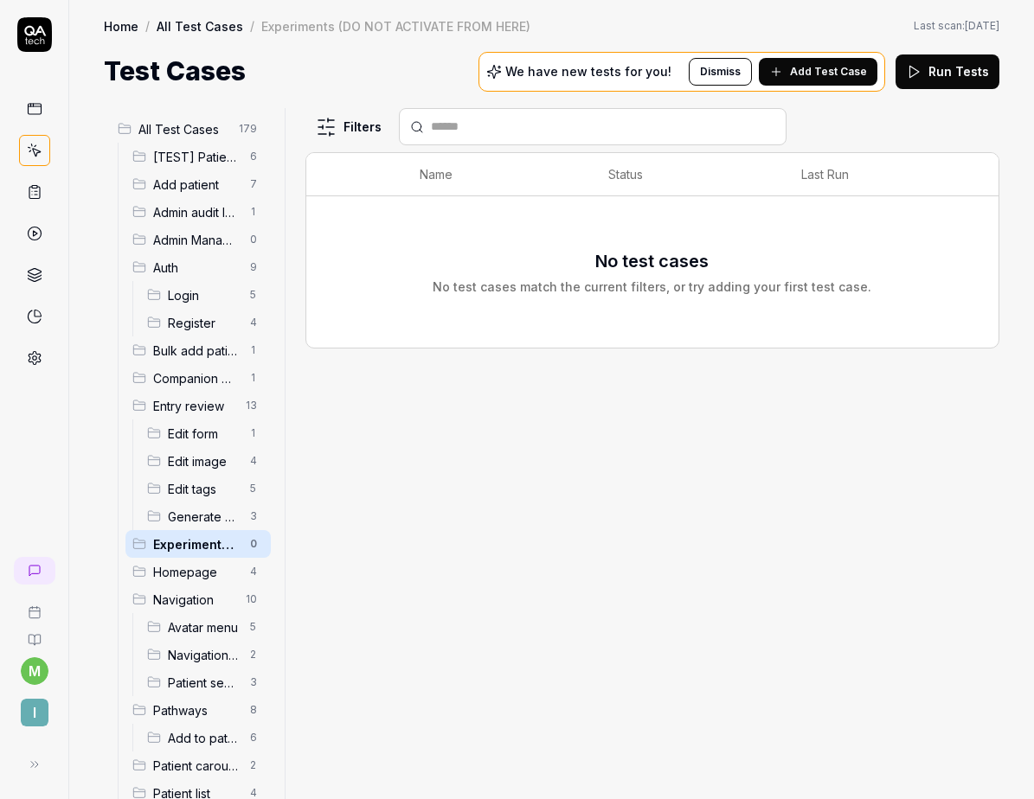
click at [241, 544] on html "m I Home / All Test Cases / Experiments (DO NOT ACTIVATE FROM HERE) Home / All …" at bounding box center [517, 399] width 1034 height 799
click at [163, 657] on div "Delete" at bounding box center [179, 656] width 148 height 38
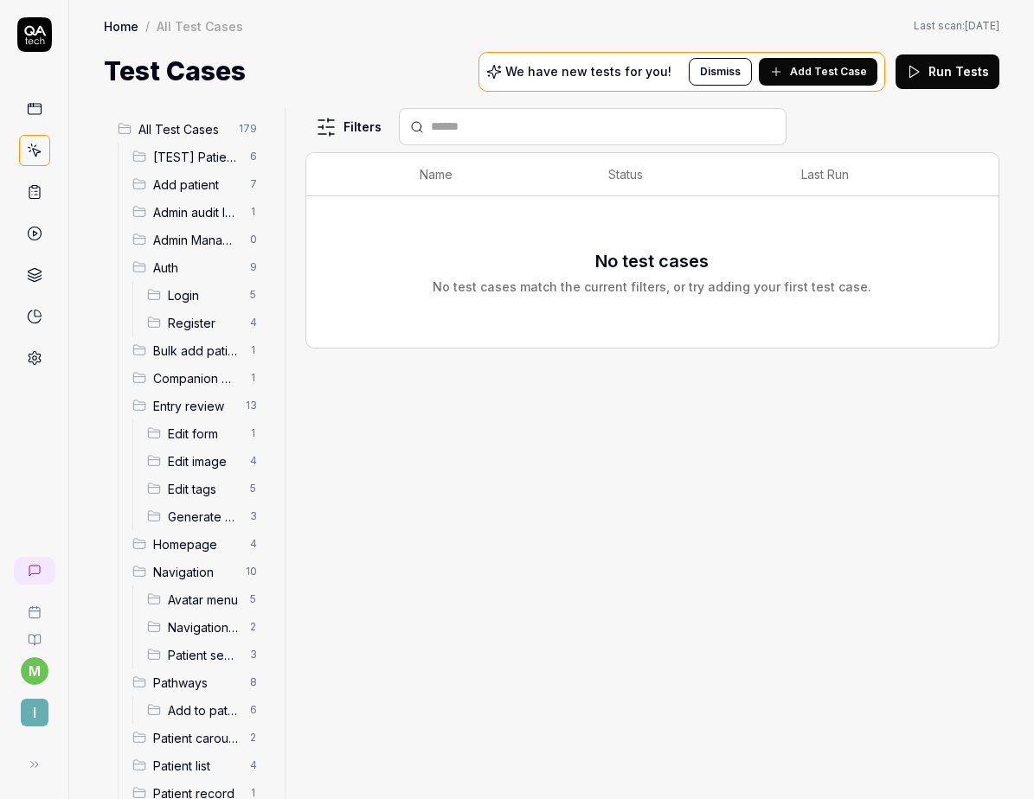
click at [180, 301] on span "Login" at bounding box center [204, 295] width 72 height 18
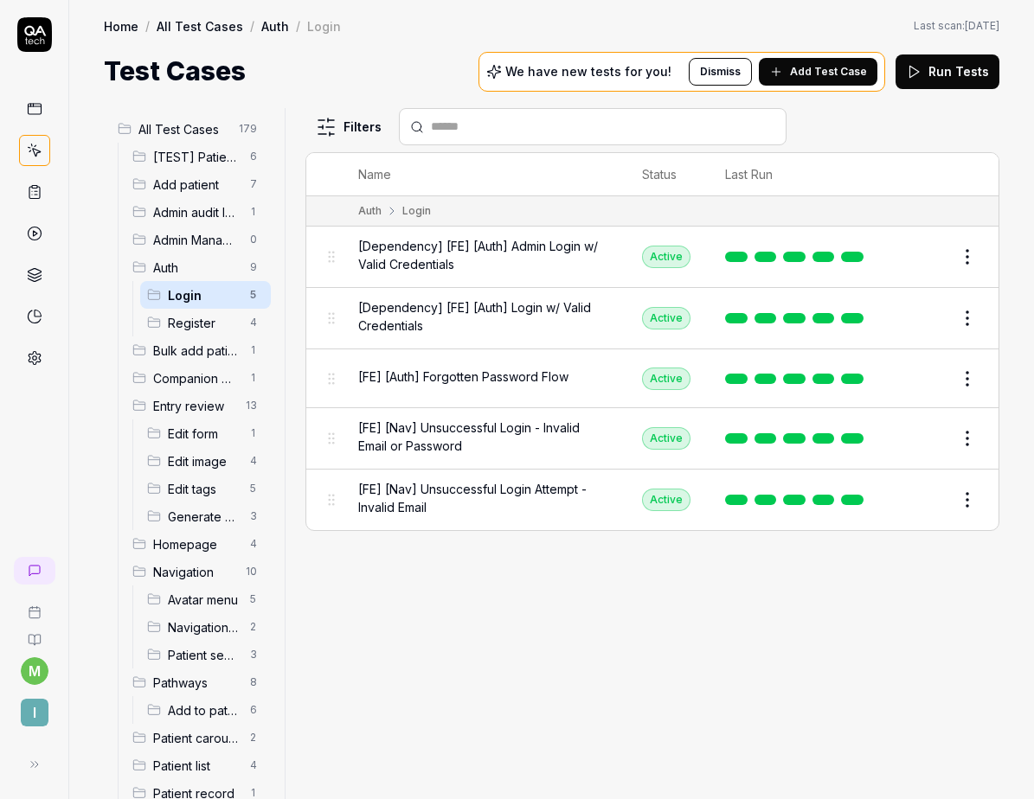
click at [183, 323] on span "Register" at bounding box center [204, 323] width 72 height 18
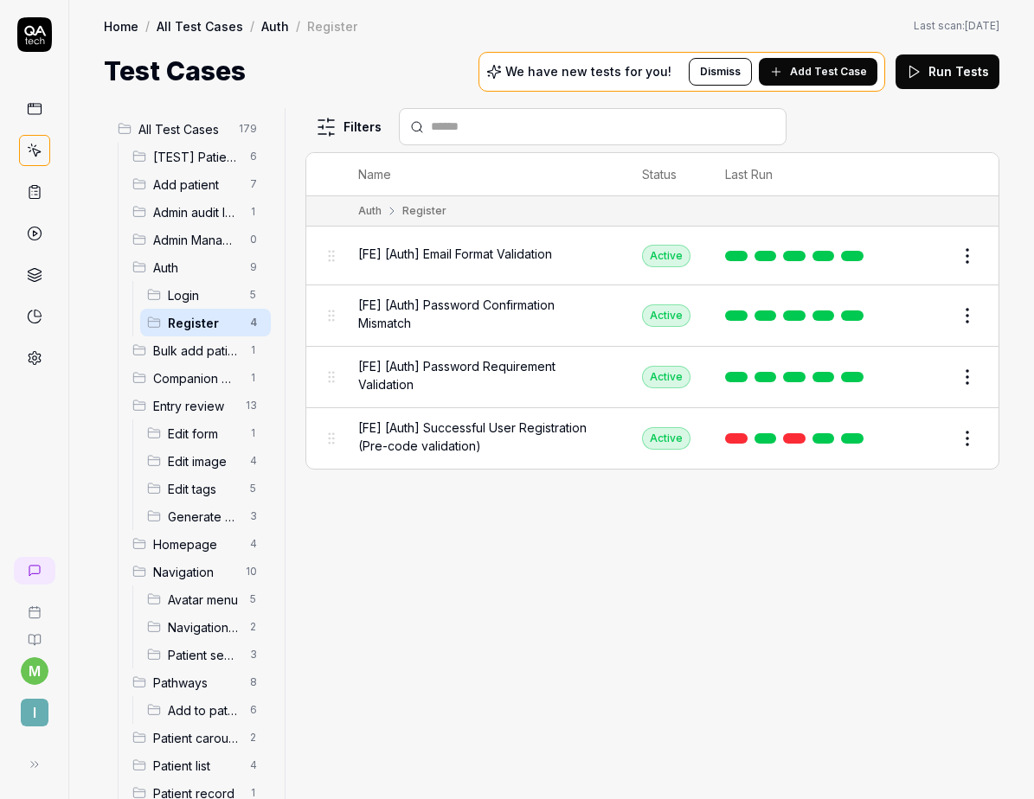
click at [333, 130] on html "m I Home / All Test Cases / Auth / Register Home / All Test Cases / Auth / Regi…" at bounding box center [517, 399] width 1034 height 799
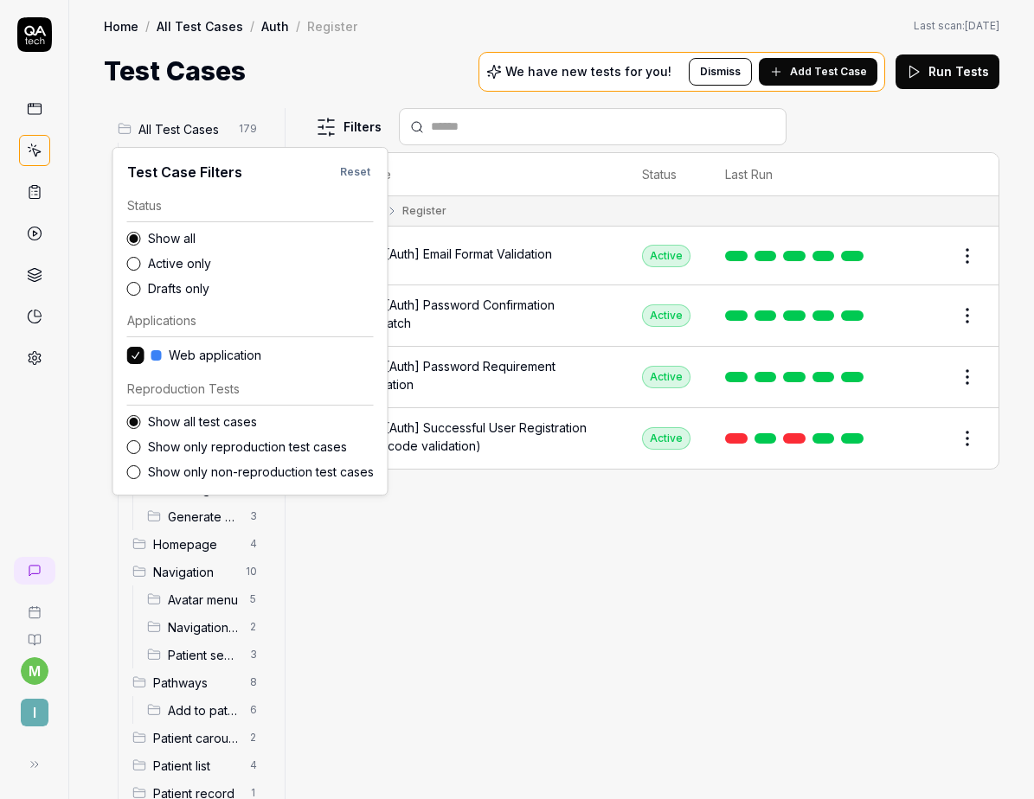
click at [195, 287] on label "Drafts only" at bounding box center [261, 288] width 226 height 18
click at [141, 287] on button "Drafts only" at bounding box center [134, 289] width 14 height 14
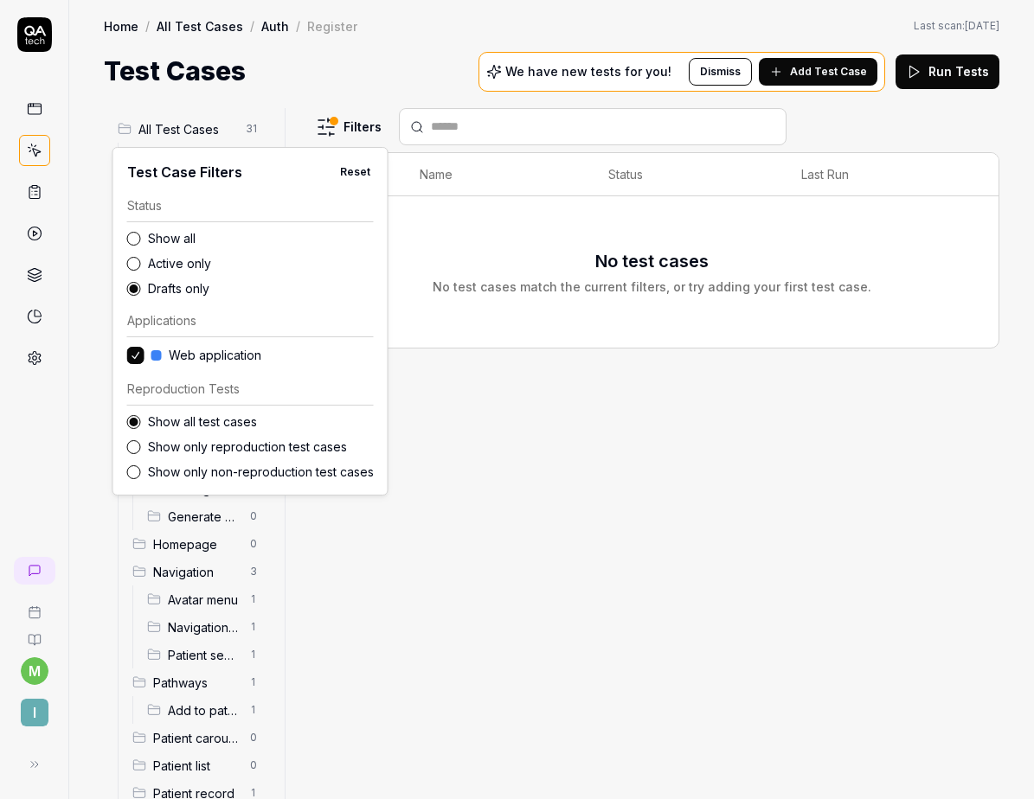
click at [336, 128] on html "m I Home / All Test Cases / Auth / Register Home / All Test Cases / Auth / Regi…" at bounding box center [517, 399] width 1034 height 799
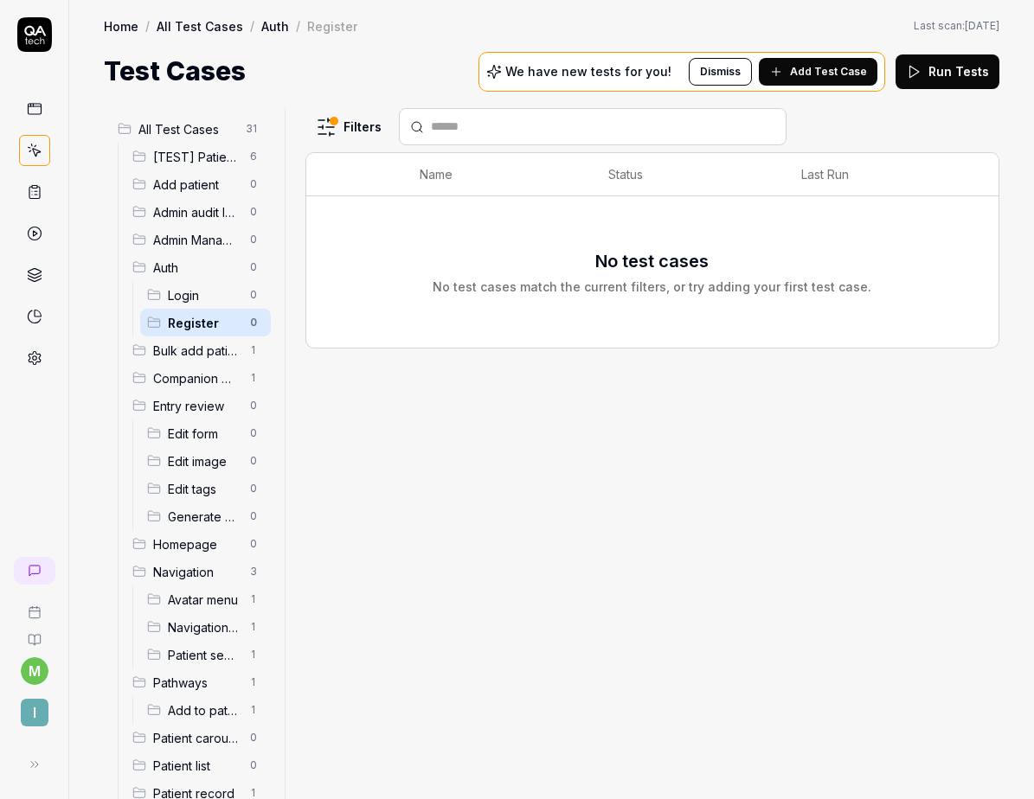
click at [211, 159] on span "[TEST] Patient list: Custom lists" at bounding box center [196, 157] width 86 height 18
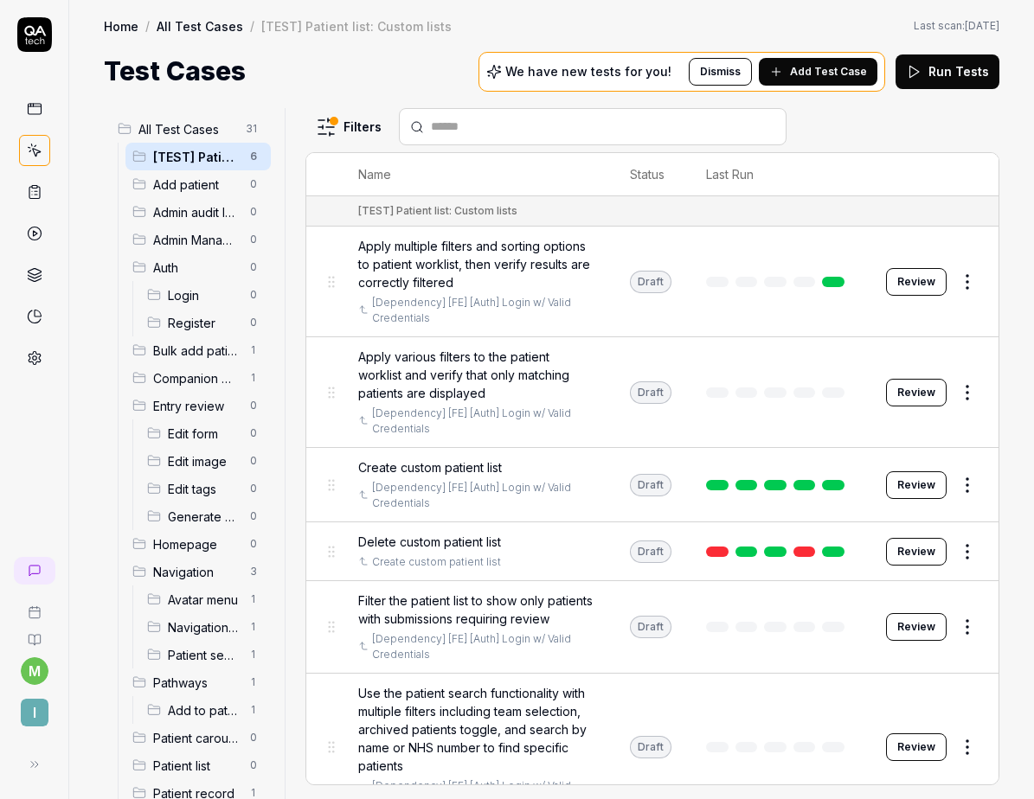
scroll to position [48, 0]
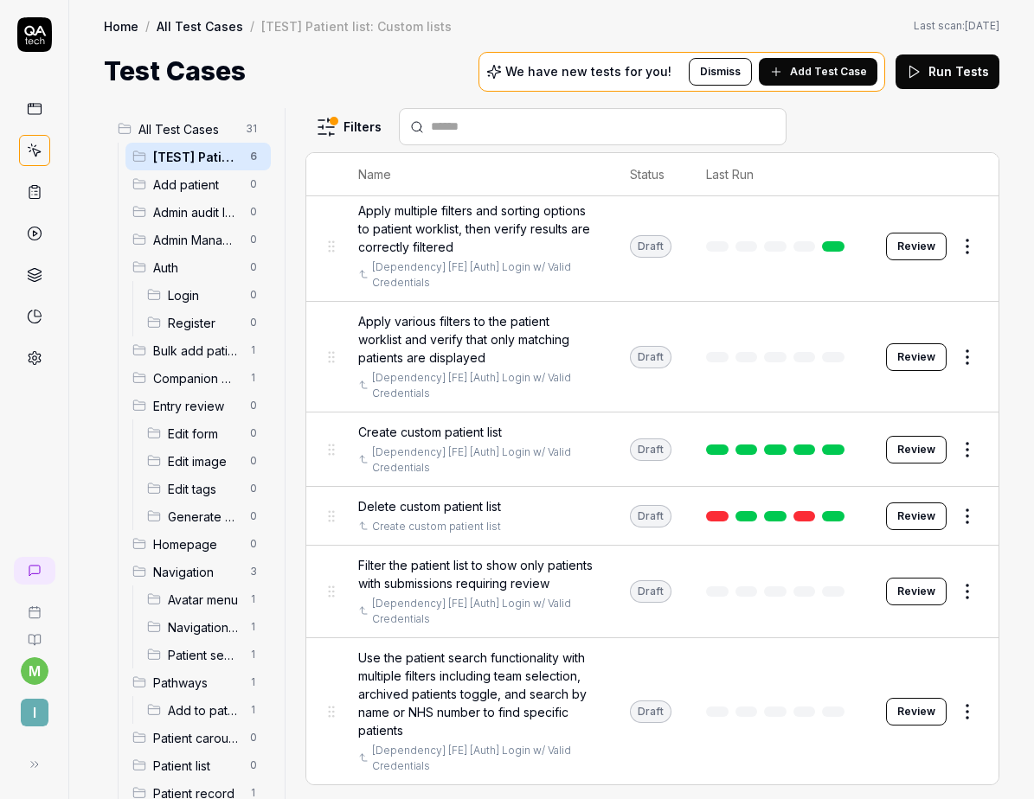
click at [435, 423] on span "Create custom patient list" at bounding box center [430, 432] width 144 height 18
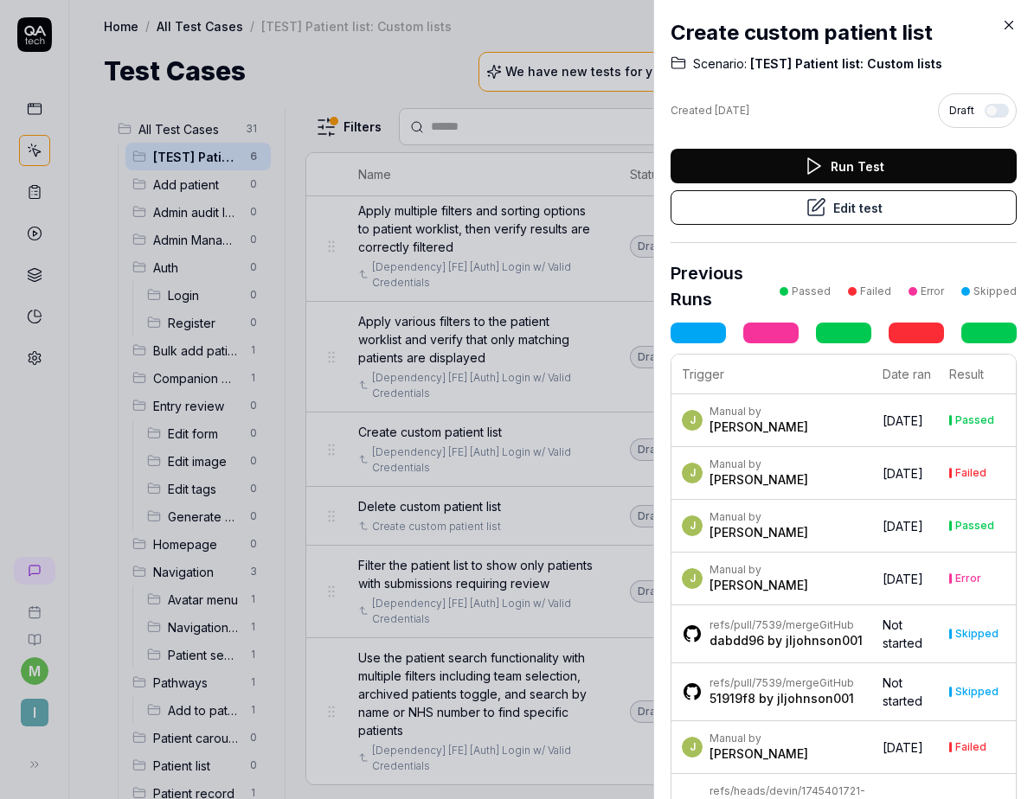
click at [891, 208] on button "Edit test" at bounding box center [843, 207] width 346 height 35
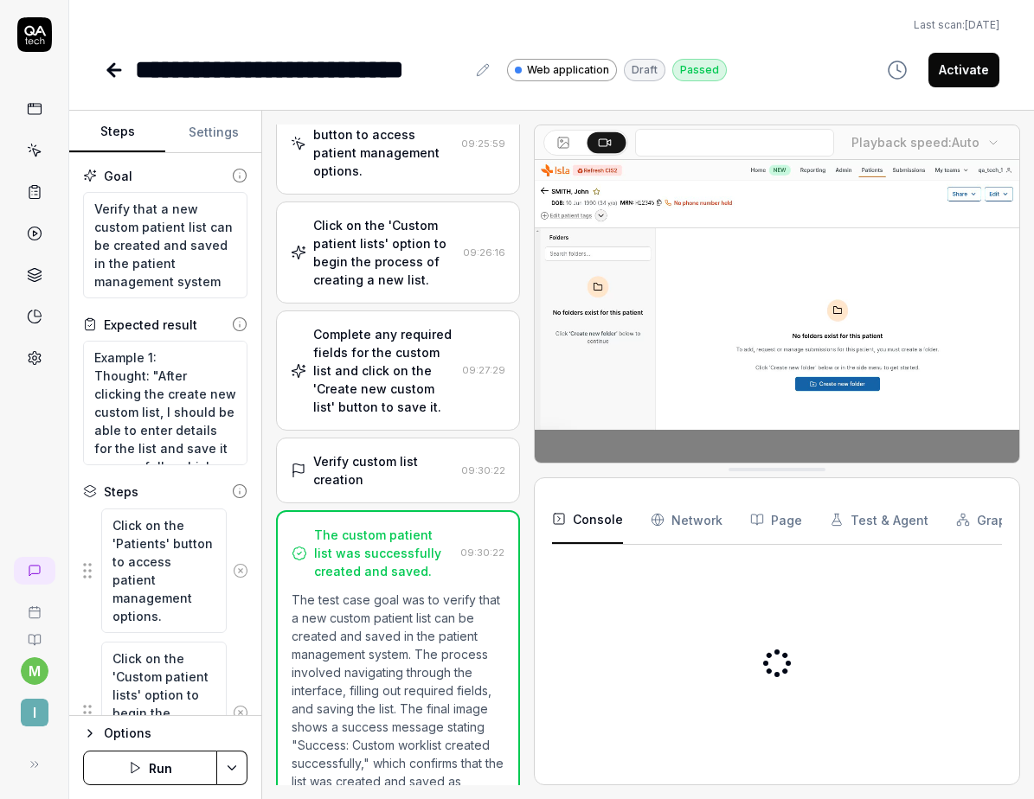
click at [902, 69] on icon "button" at bounding box center [897, 70] width 21 height 21
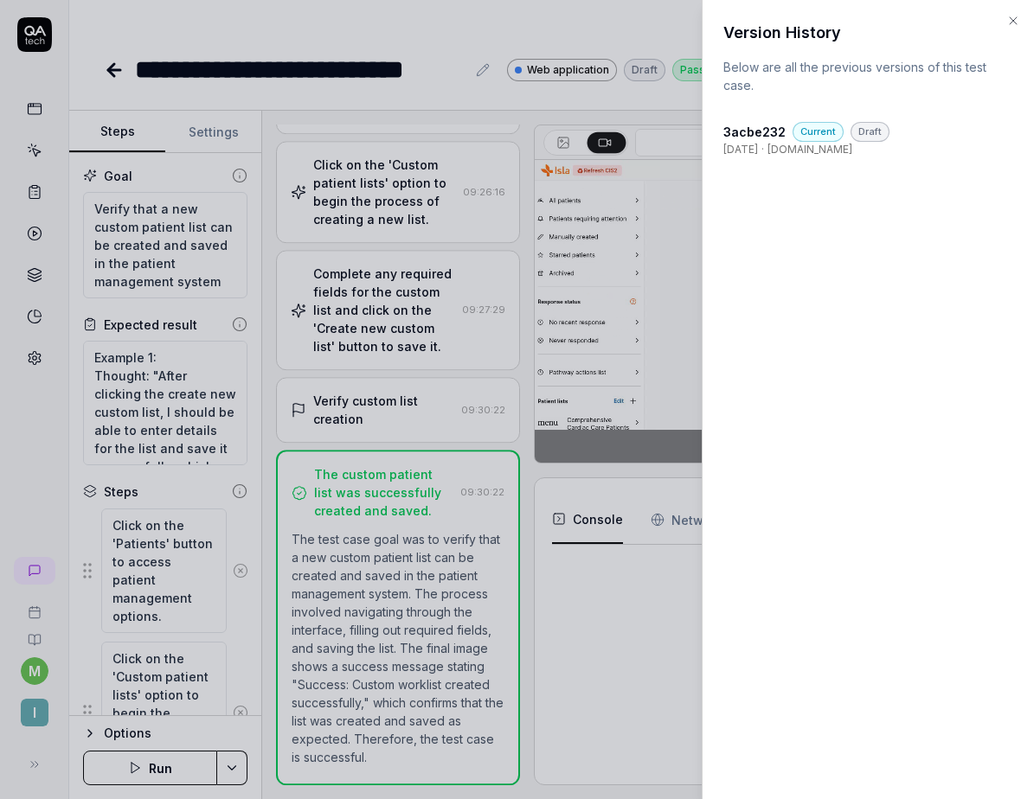
scroll to position [165, 0]
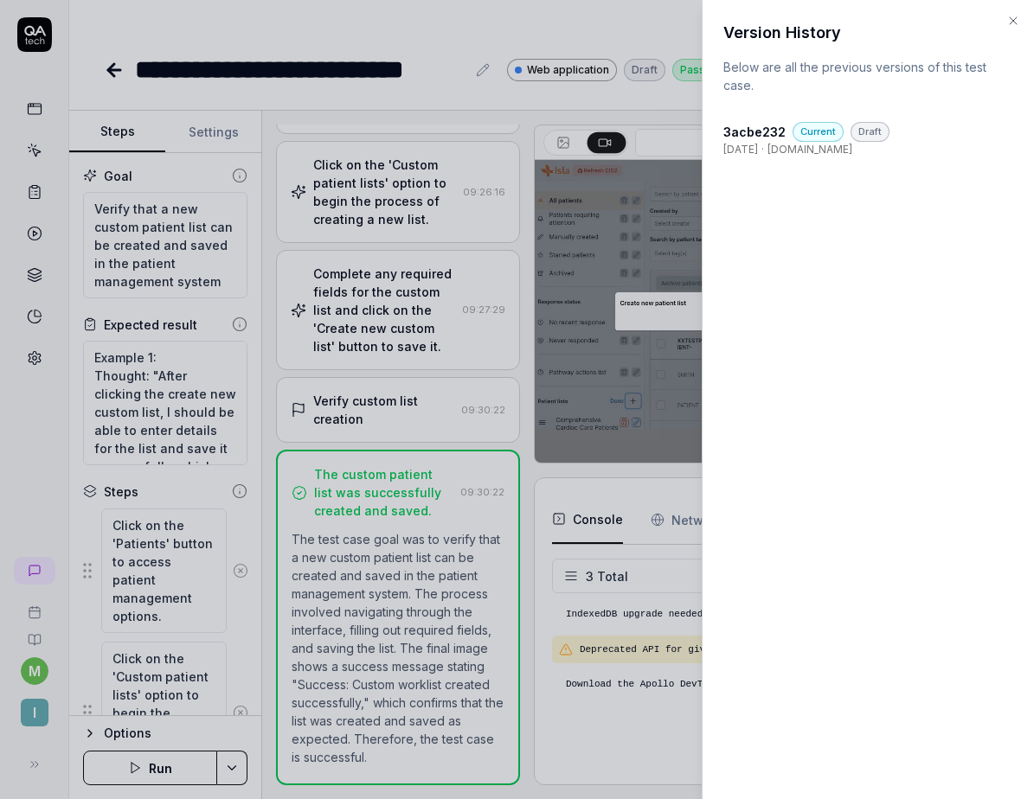
click at [1007, 25] on icon "button" at bounding box center [1013, 21] width 14 height 14
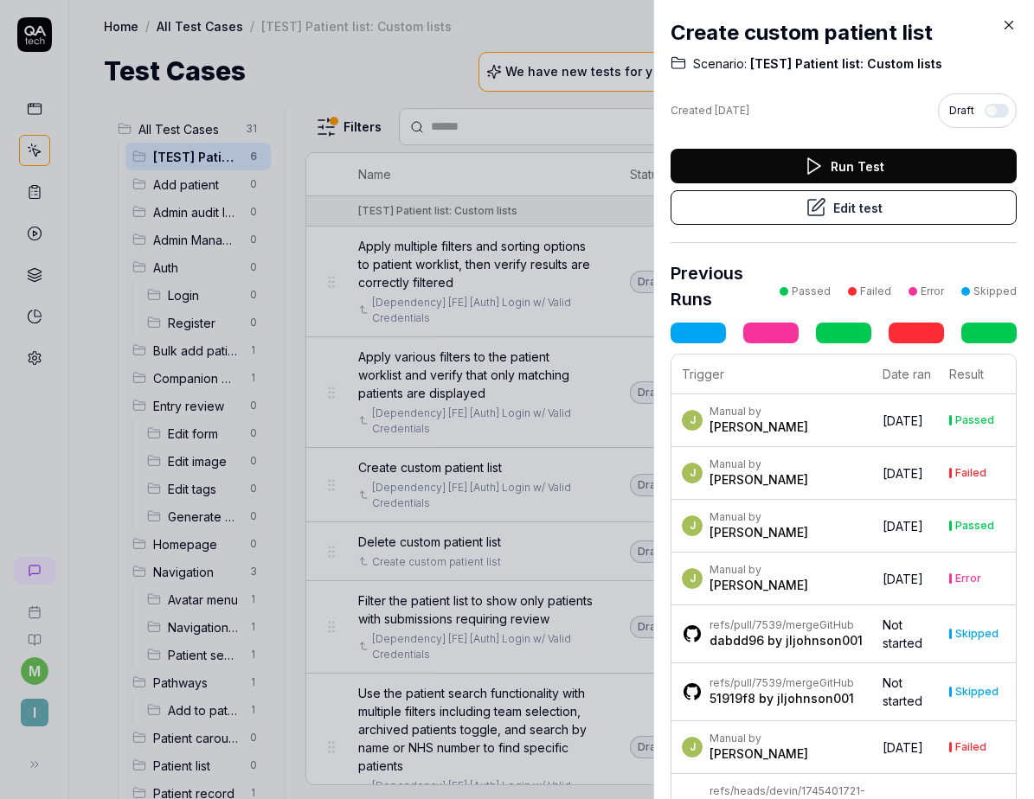
click at [1004, 22] on icon at bounding box center [1009, 25] width 16 height 16
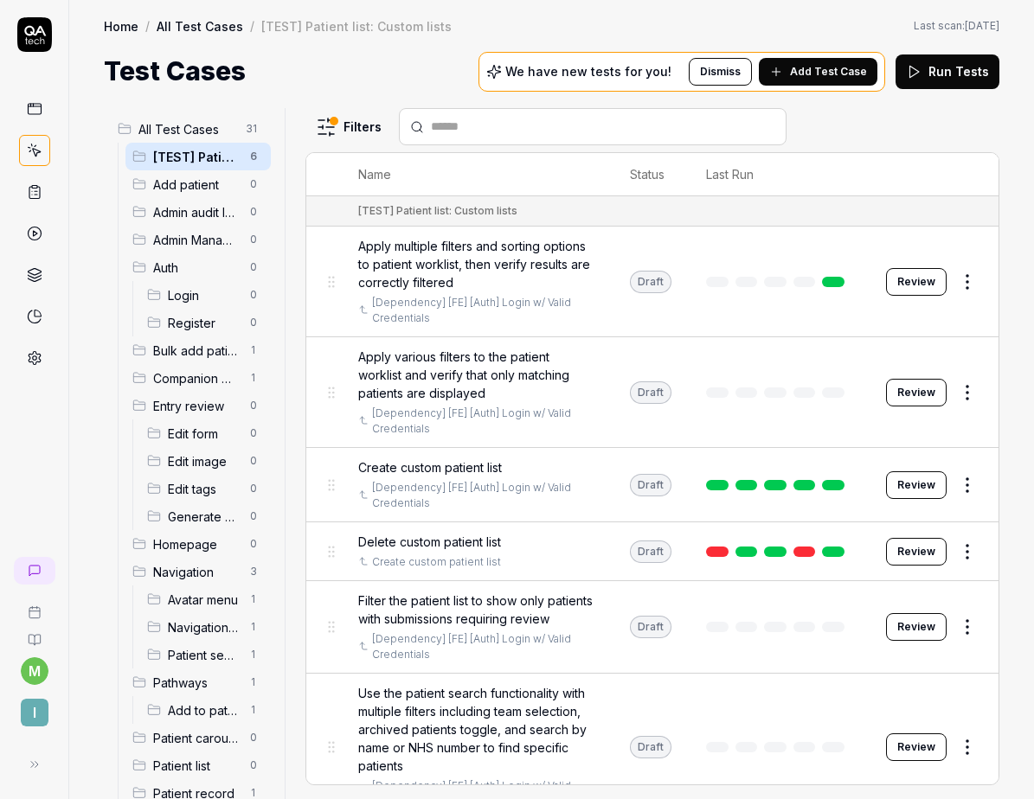
click at [490, 464] on span "Create custom patient list" at bounding box center [430, 467] width 144 height 18
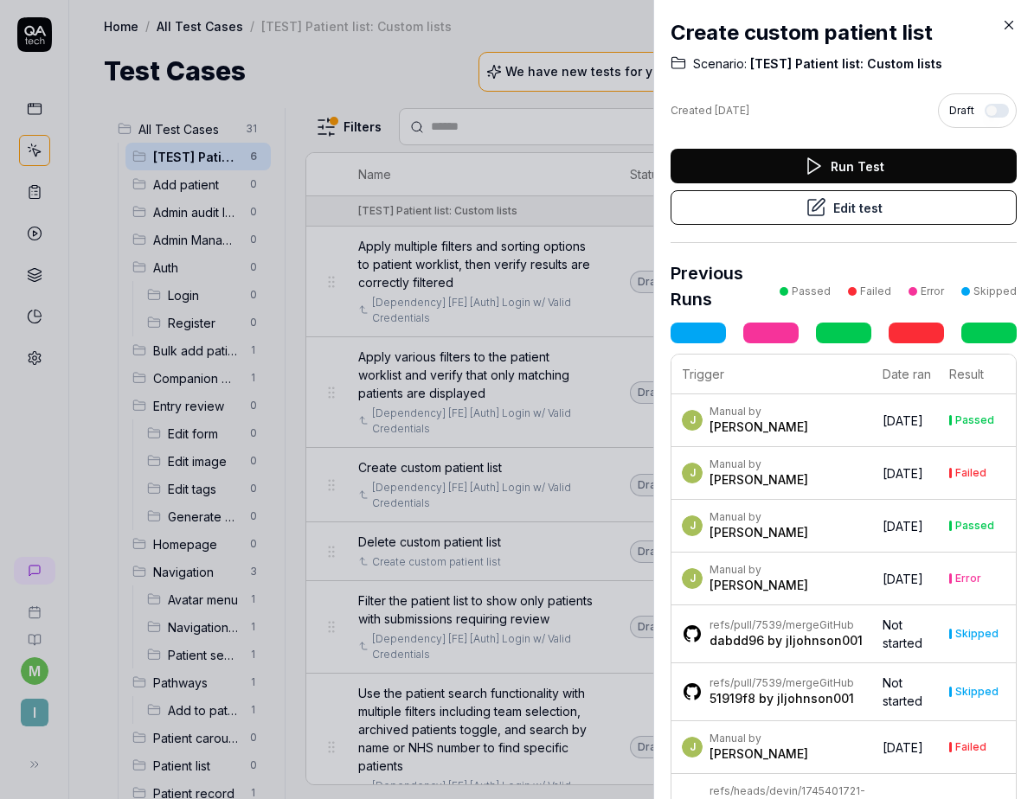
click at [761, 215] on button "Edit test" at bounding box center [843, 207] width 346 height 35
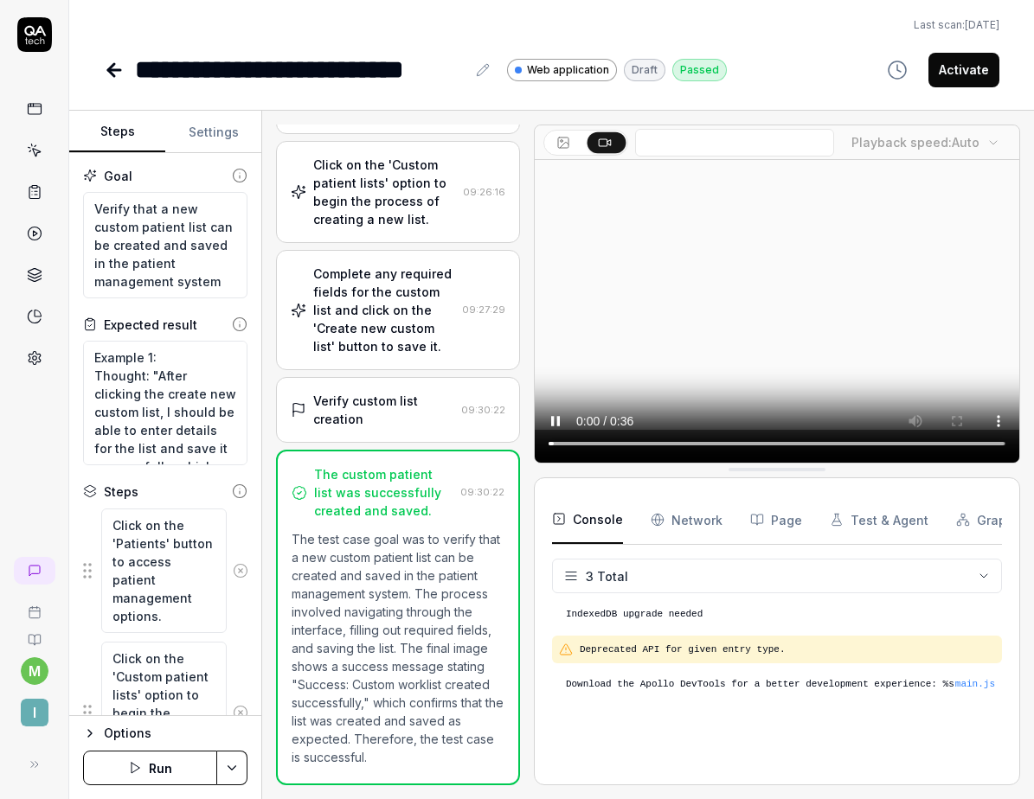
scroll to position [165, 0]
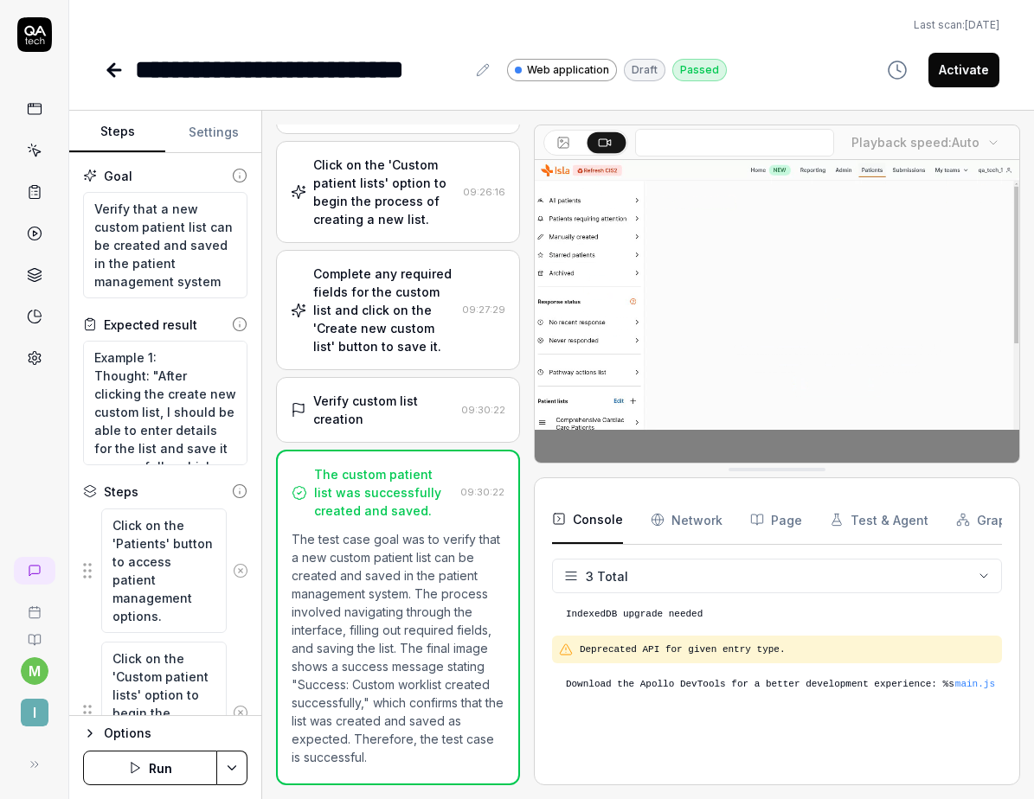
type textarea "*"
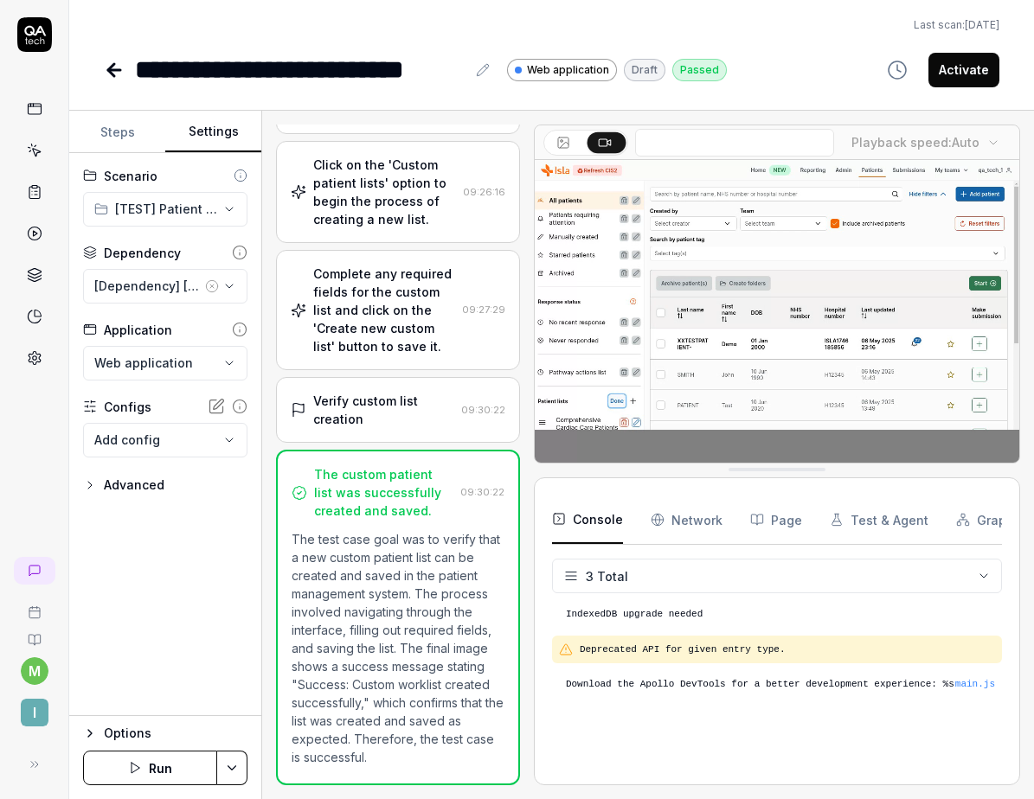
click at [201, 120] on button "Settings" at bounding box center [213, 133] width 96 height 42
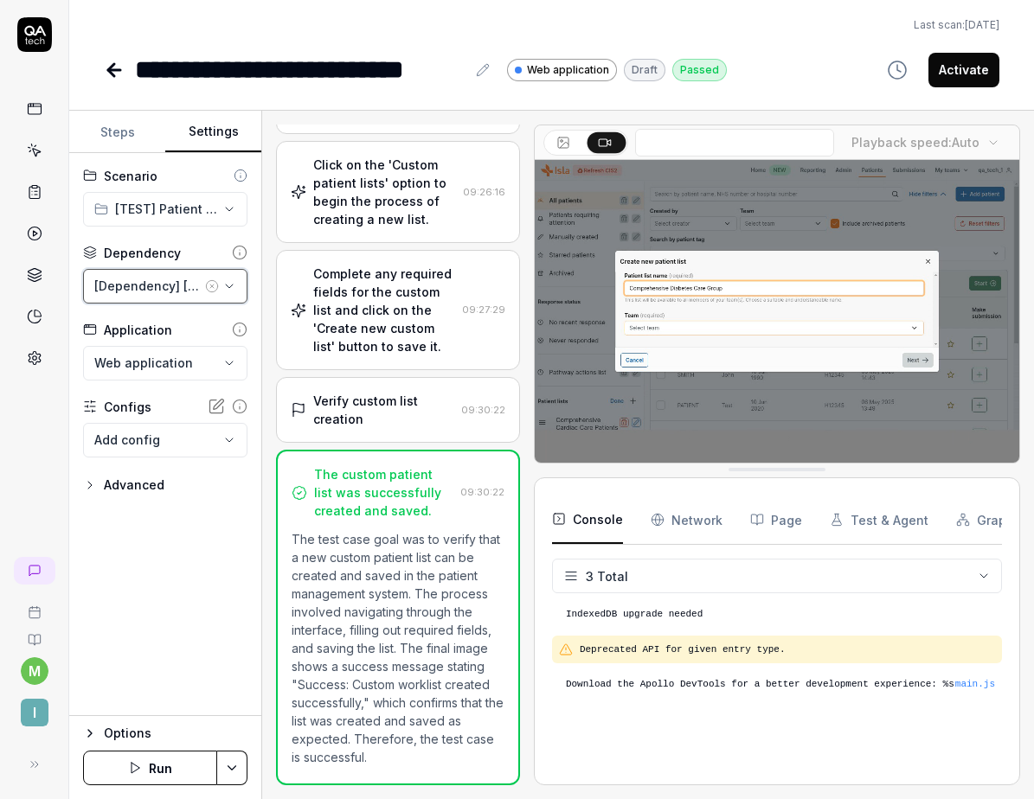
click at [169, 283] on div "[Dependency] [FE] [Auth] Login w/ Valid Credentials" at bounding box center [147, 286] width 107 height 18
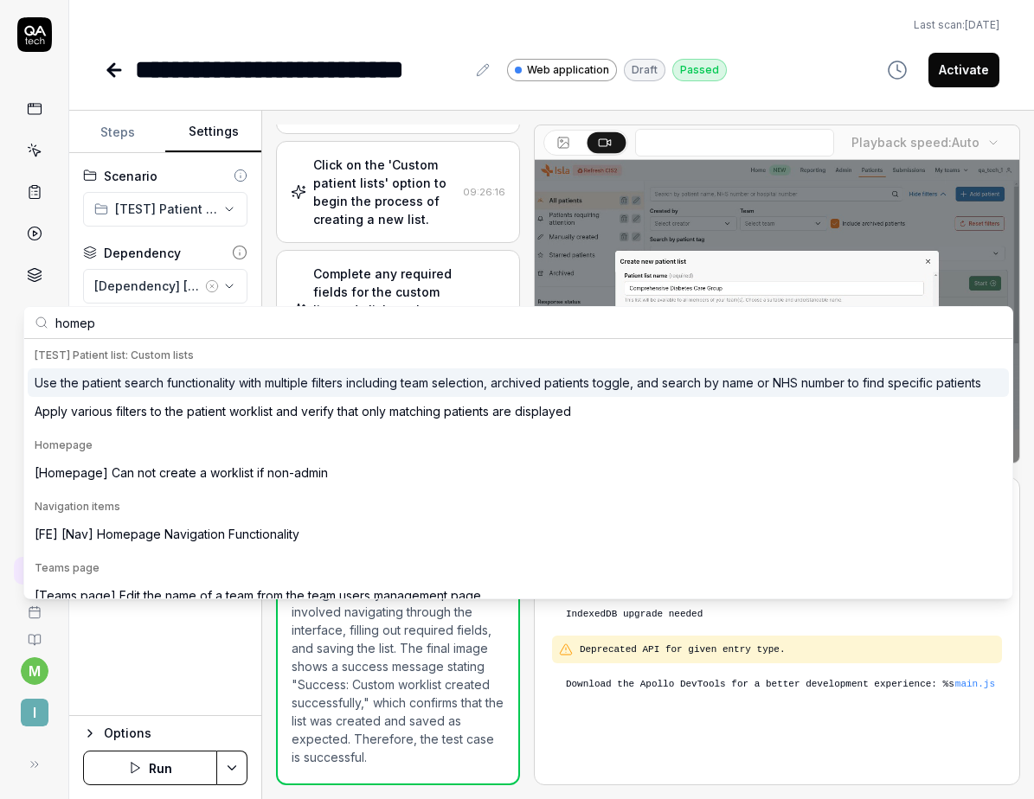
type input "homepa"
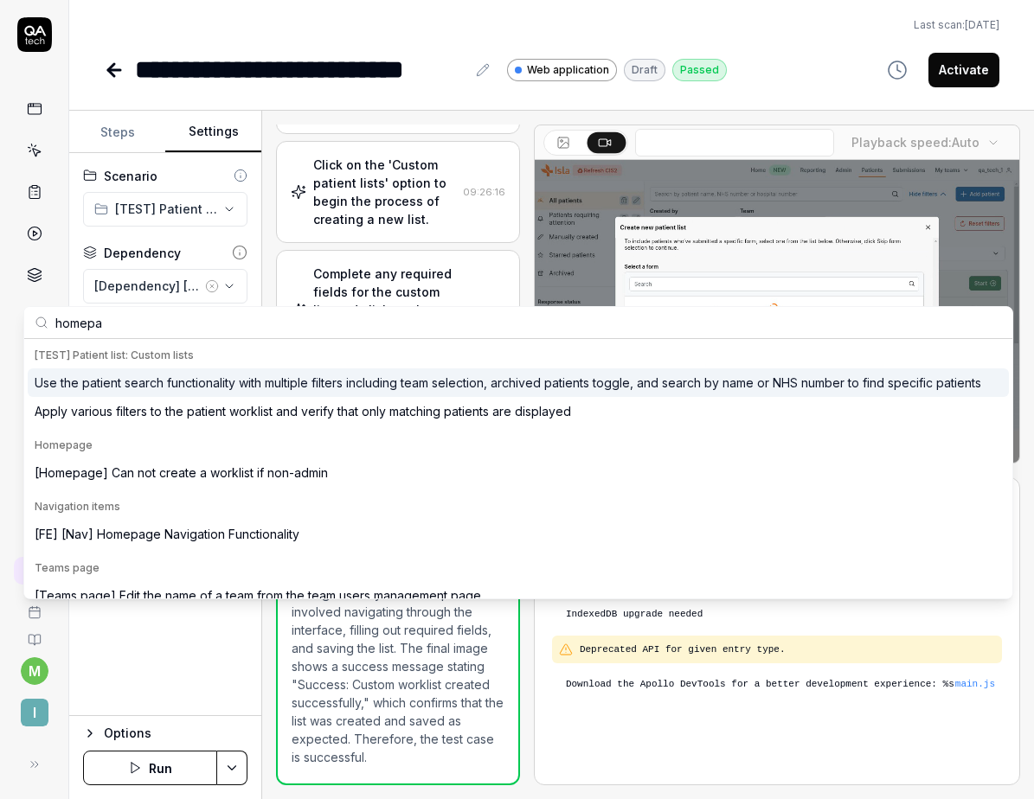
click at [169, 229] on div "**********" at bounding box center [165, 434] width 192 height 563
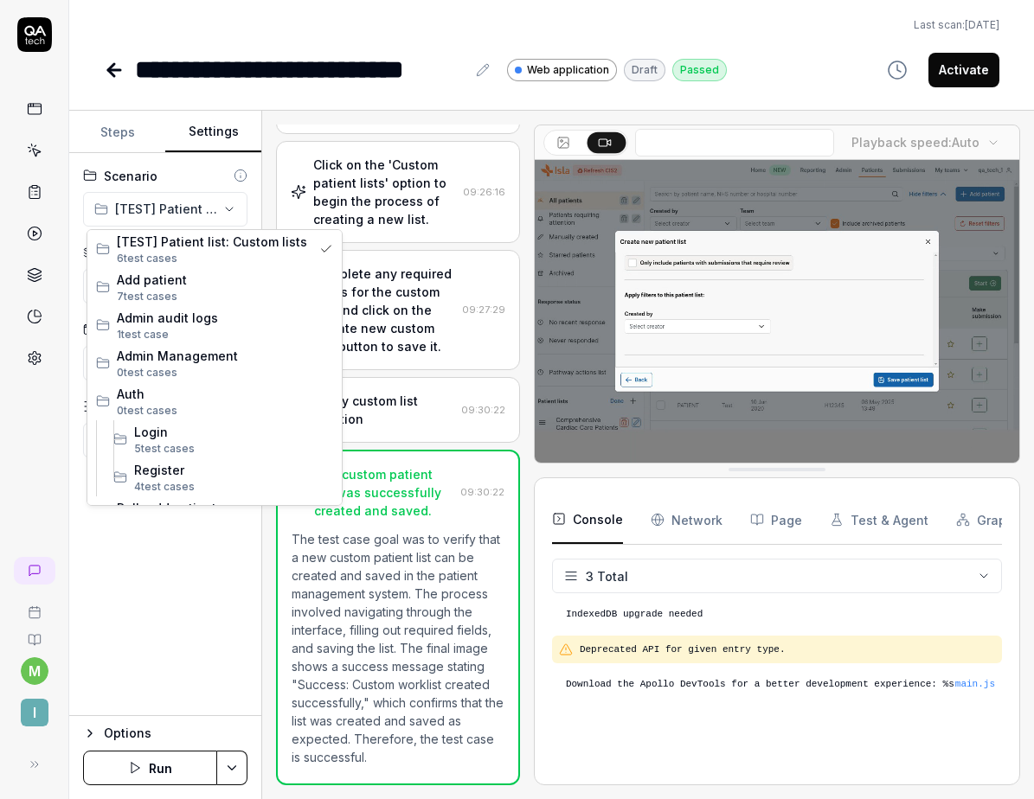
click at [214, 214] on html "**********" at bounding box center [517, 399] width 1034 height 799
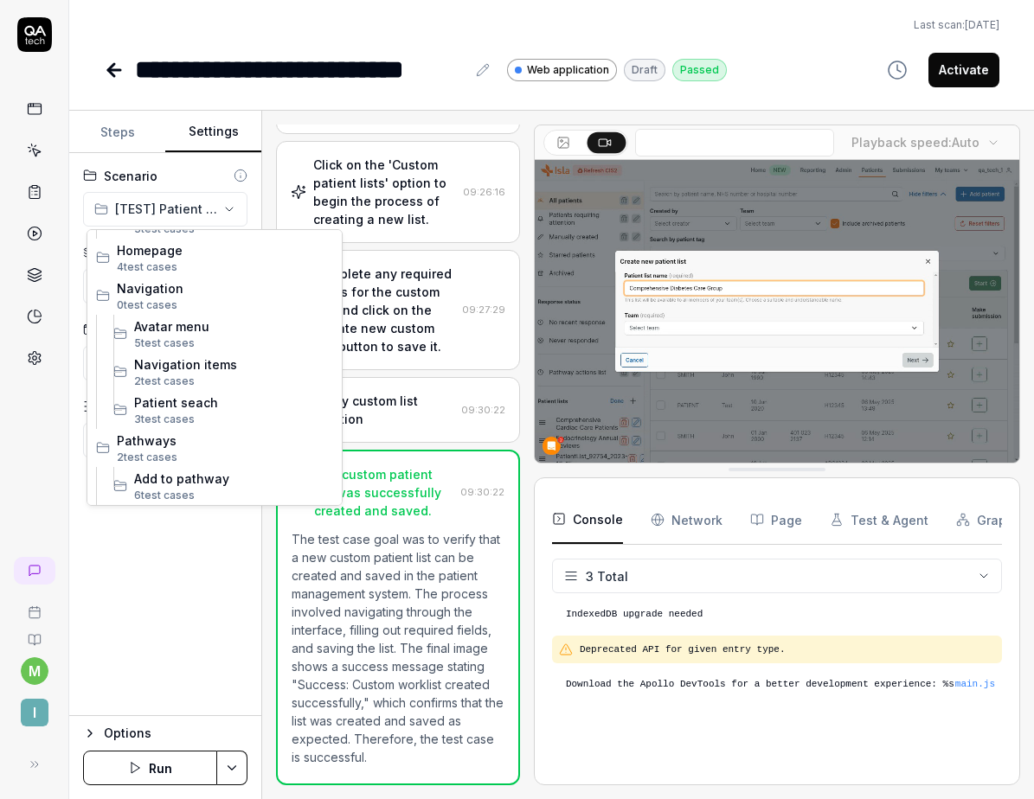
scroll to position [516, 0]
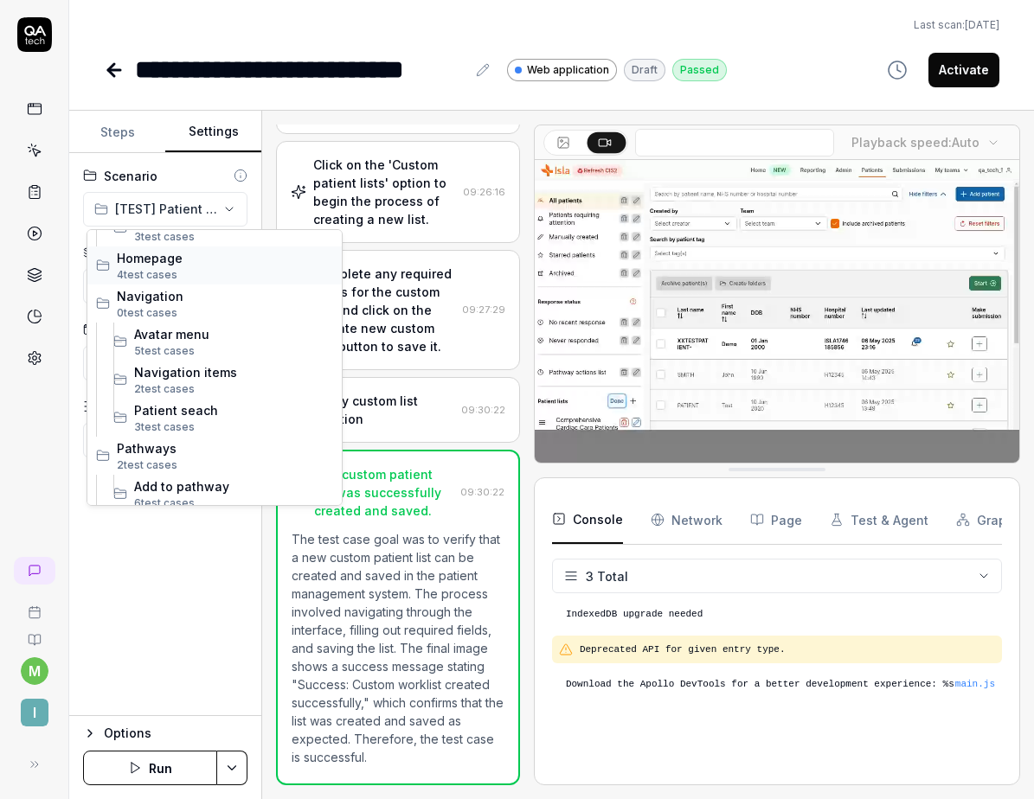
click at [172, 265] on span "Homepage" at bounding box center [225, 258] width 216 height 18
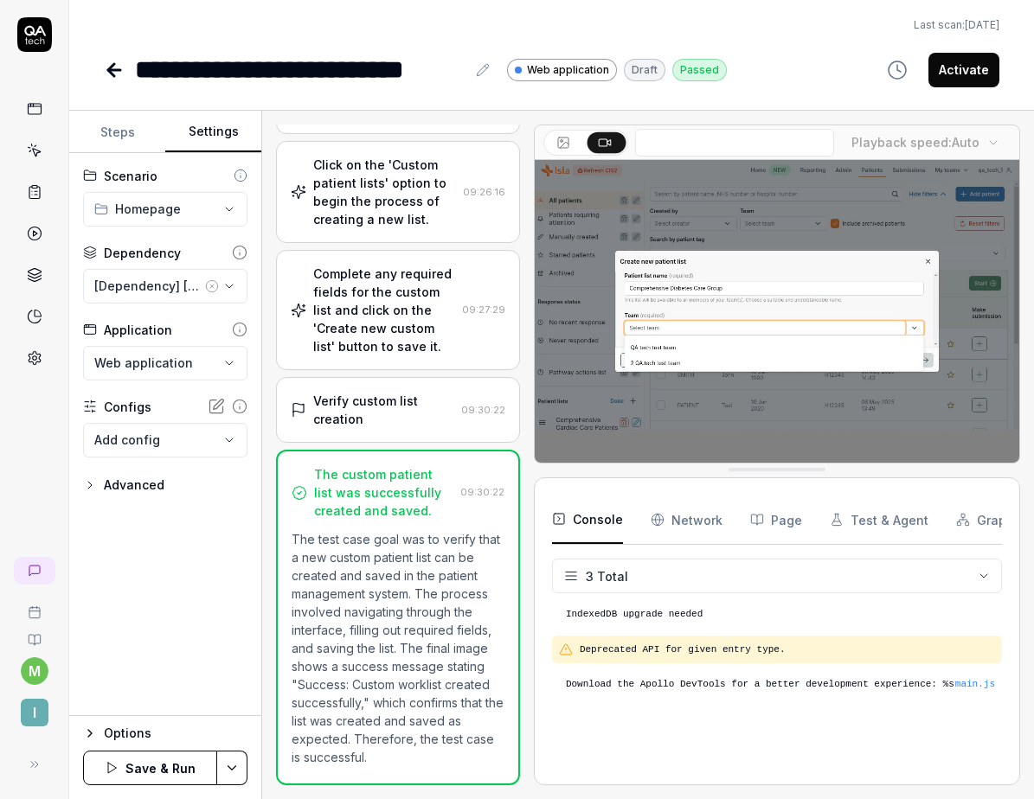
click at [168, 782] on button "Save & Run" at bounding box center [150, 768] width 134 height 35
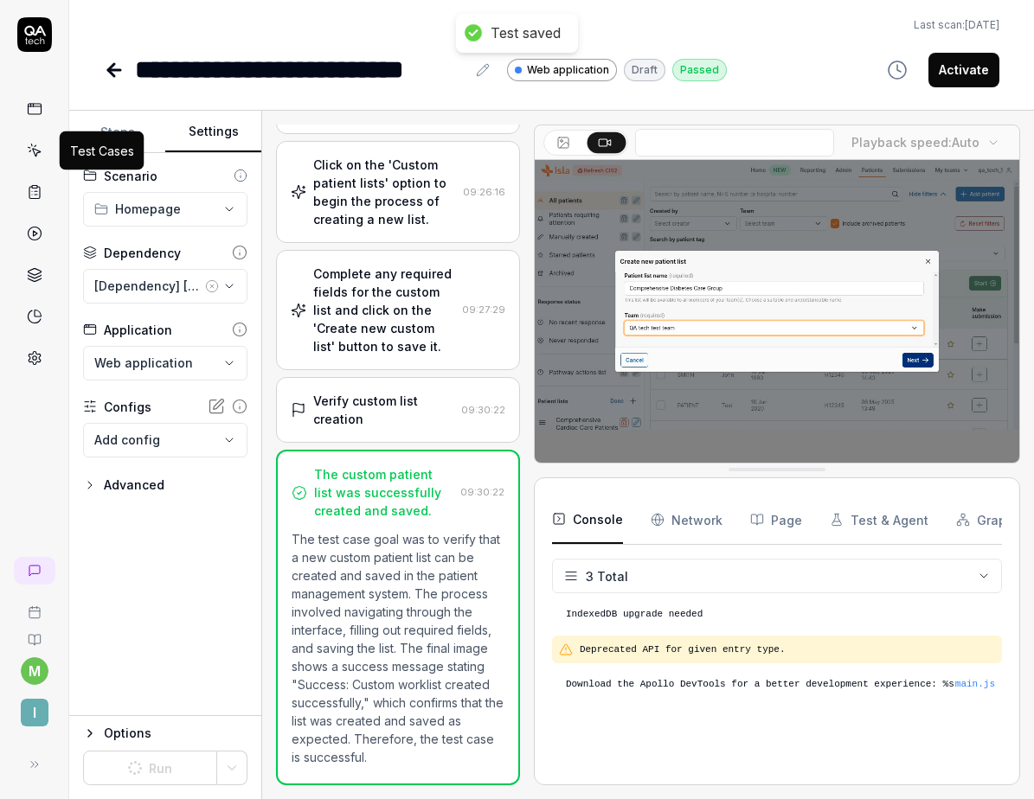
click at [35, 151] on icon at bounding box center [35, 151] width 16 height 16
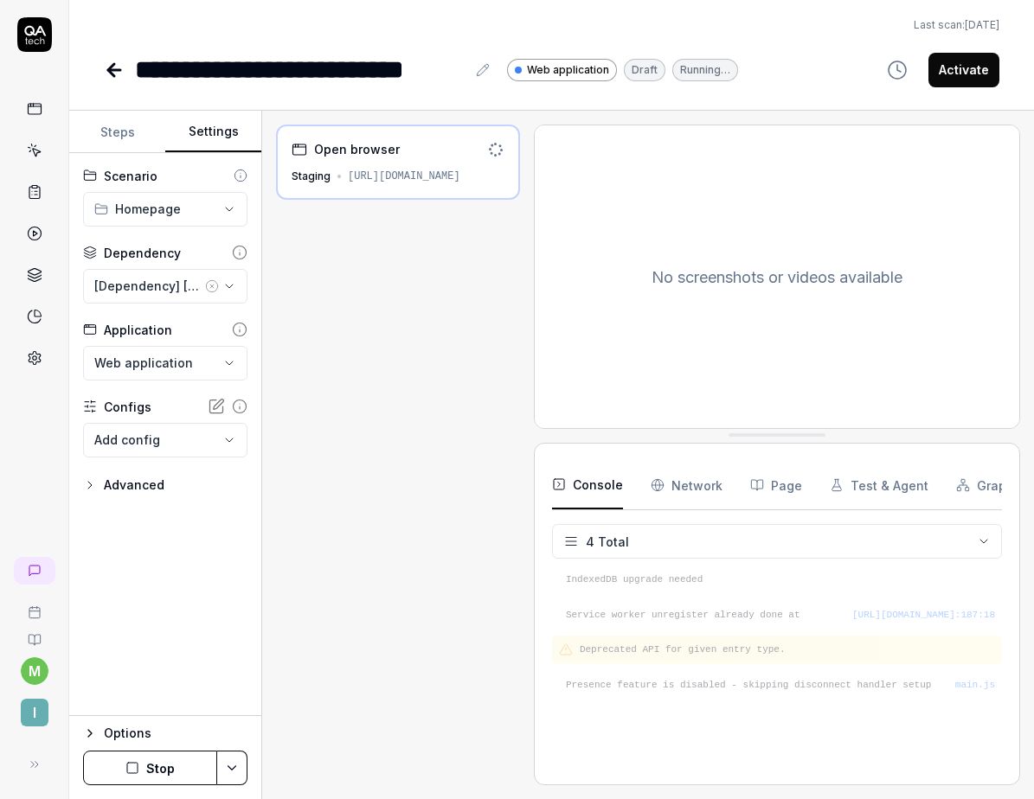
scroll to position [7, 0]
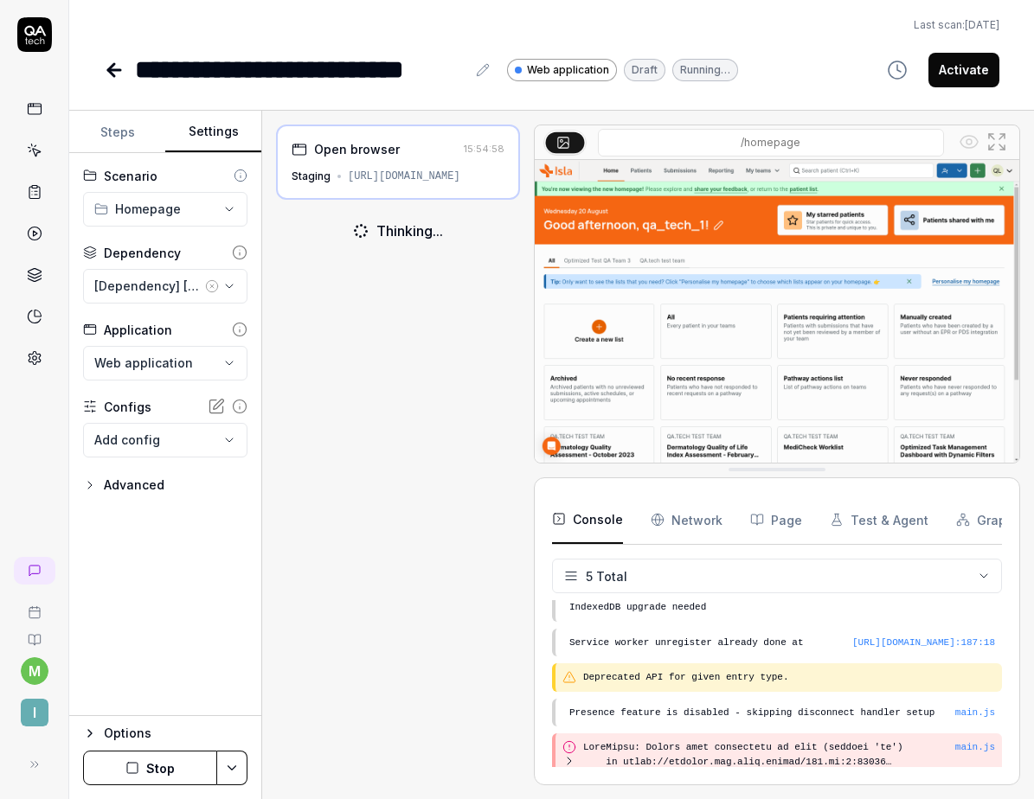
click at [40, 154] on icon at bounding box center [35, 151] width 16 height 16
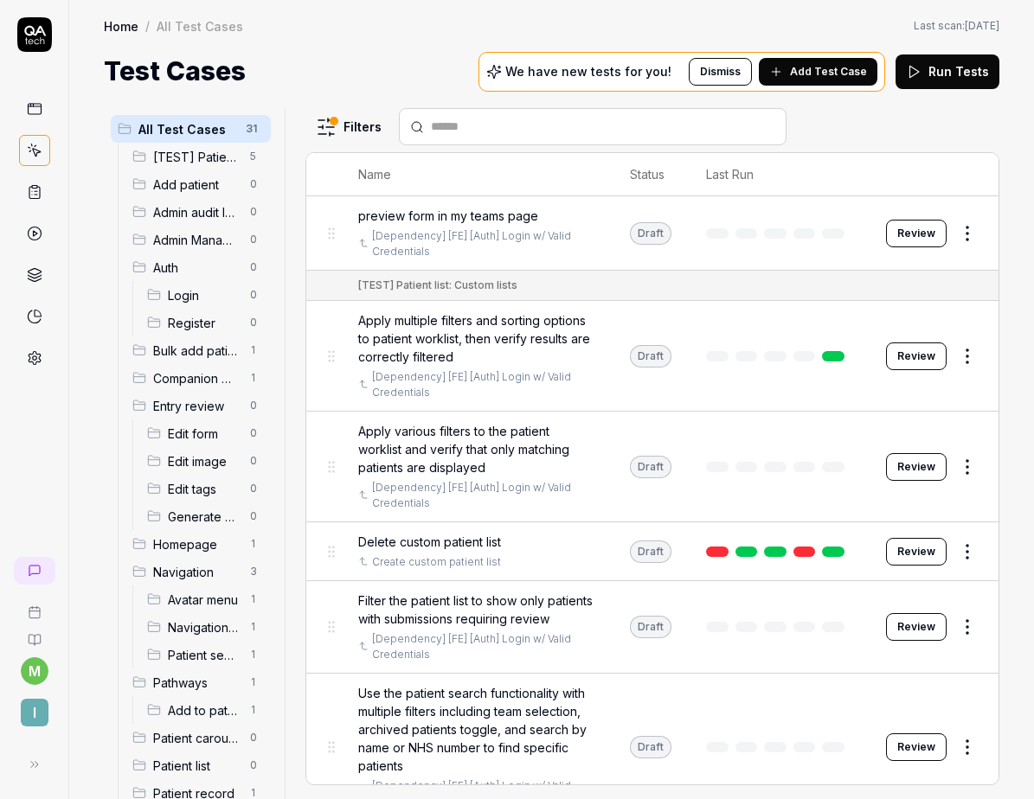
click at [213, 158] on span "[TEST] Patient list: Custom lists" at bounding box center [196, 157] width 86 height 18
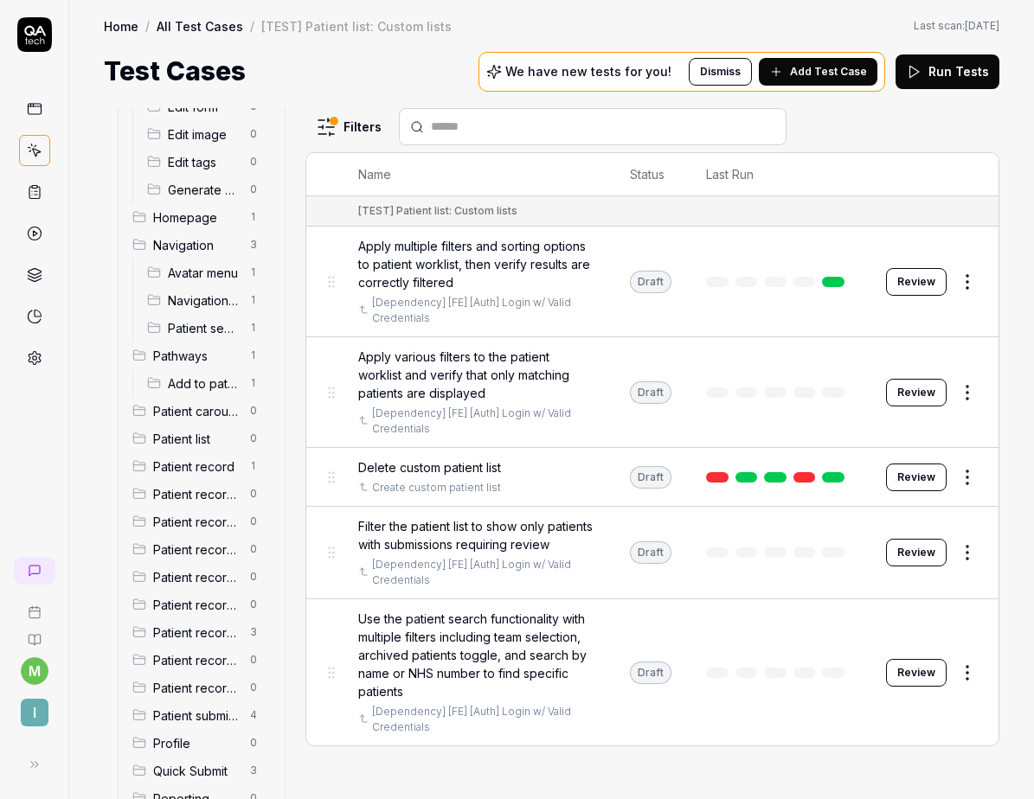
scroll to position [328, 0]
click at [189, 430] on span "Patient list" at bounding box center [196, 438] width 86 height 18
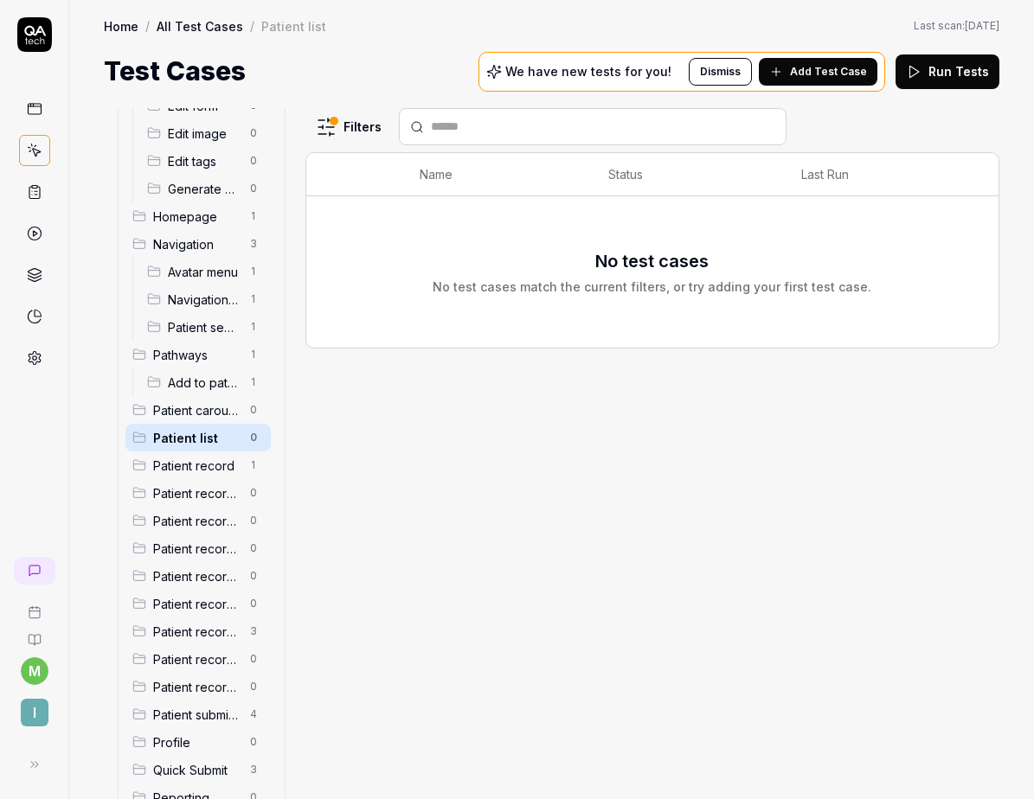
click at [317, 129] on html "m I Home / All Test Cases / Patient list Home / All Test Cases / Patient list L…" at bounding box center [517, 399] width 1034 height 799
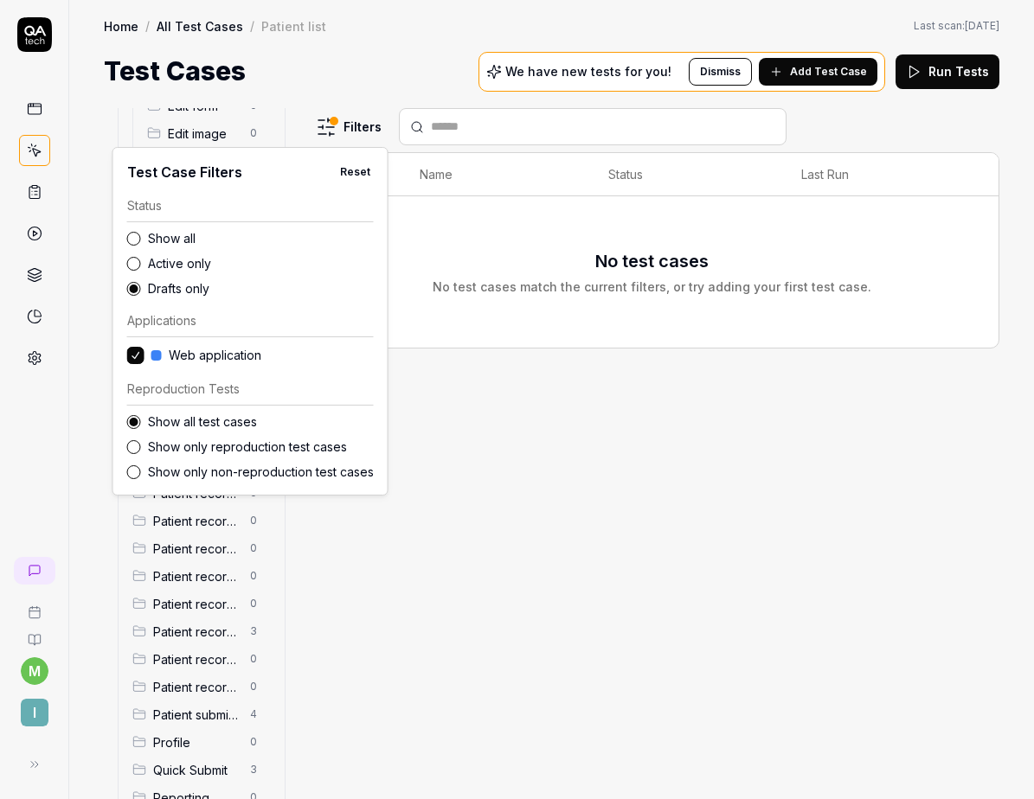
click at [179, 238] on label "Show all" at bounding box center [261, 238] width 226 height 18
click at [141, 238] on button "Show all" at bounding box center [134, 239] width 14 height 14
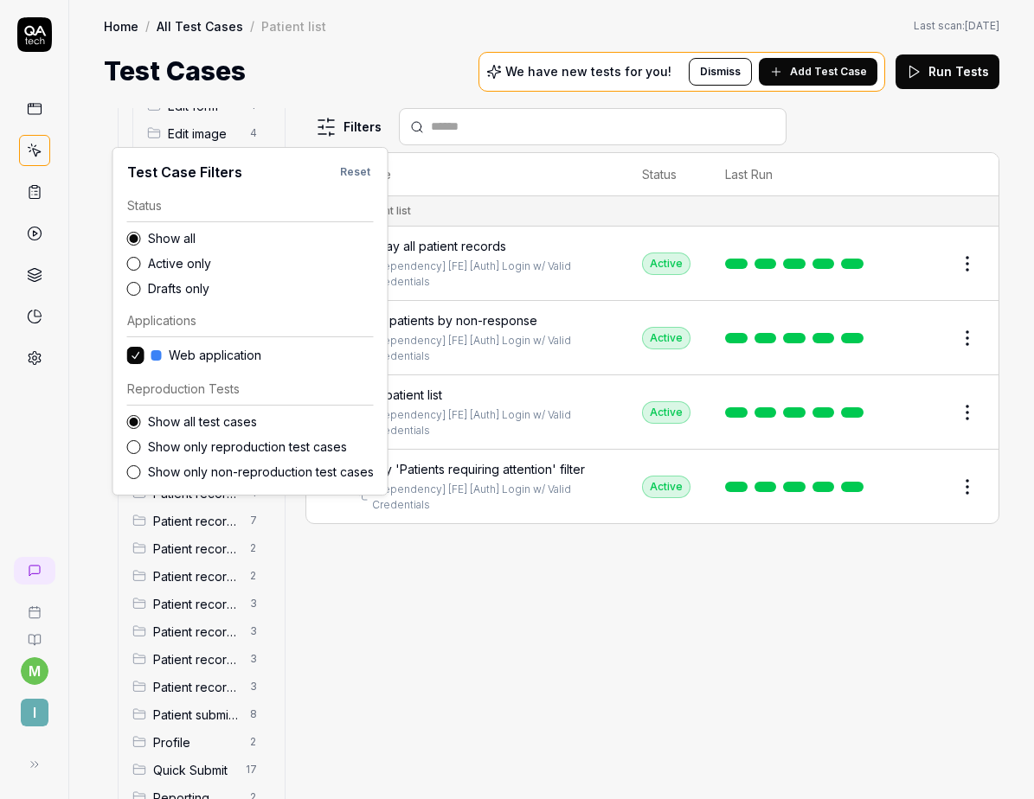
click at [433, 573] on html "m I Home / All Test Cases / Patient list Home / All Test Cases / Patient list L…" at bounding box center [517, 399] width 1034 height 799
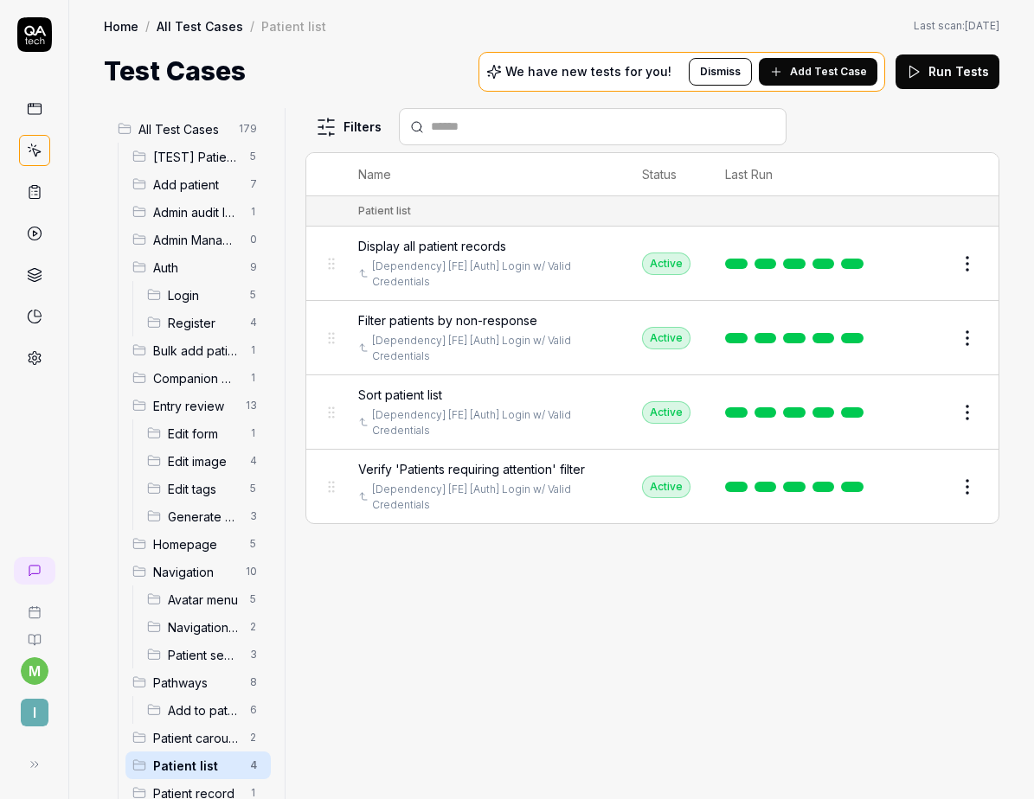
click at [201, 148] on span "[TEST] Patient list: Custom lists" at bounding box center [196, 157] width 86 height 18
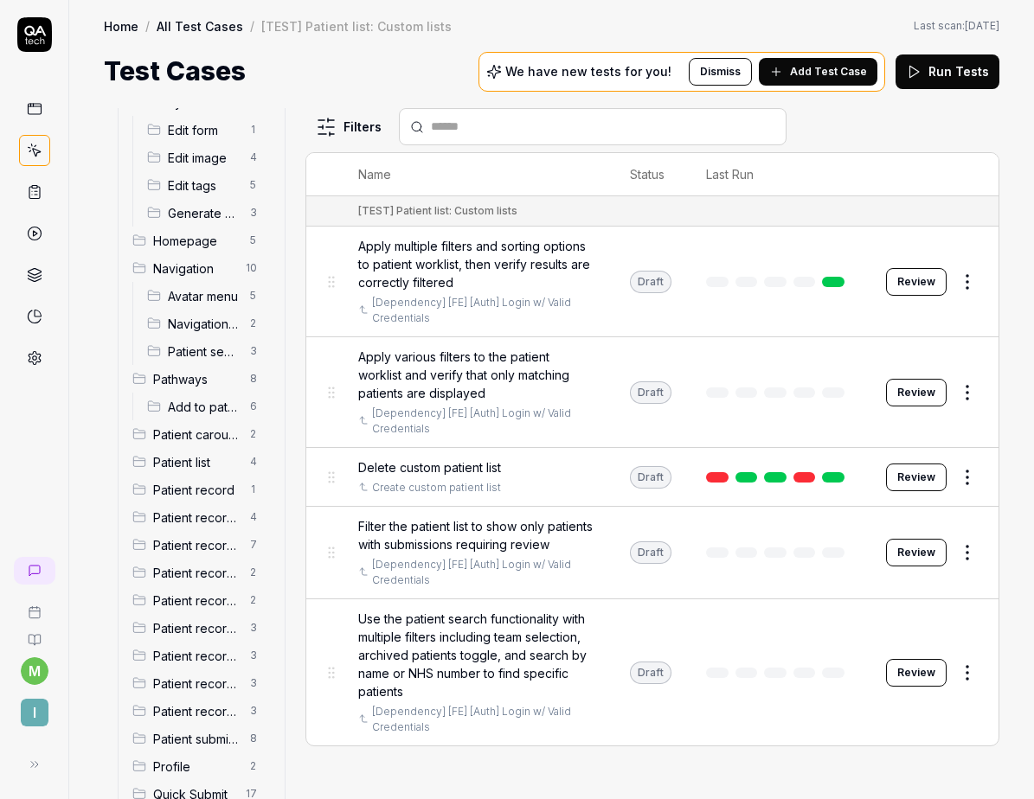
scroll to position [290, 0]
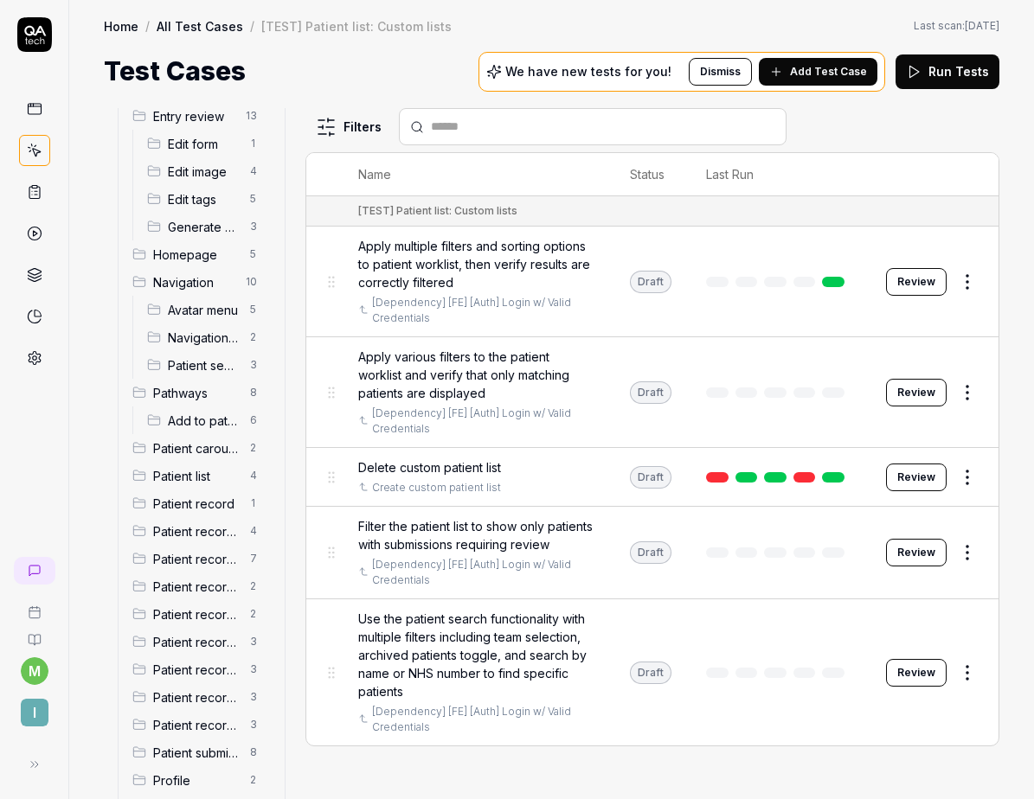
click at [192, 258] on span "Homepage" at bounding box center [196, 255] width 86 height 18
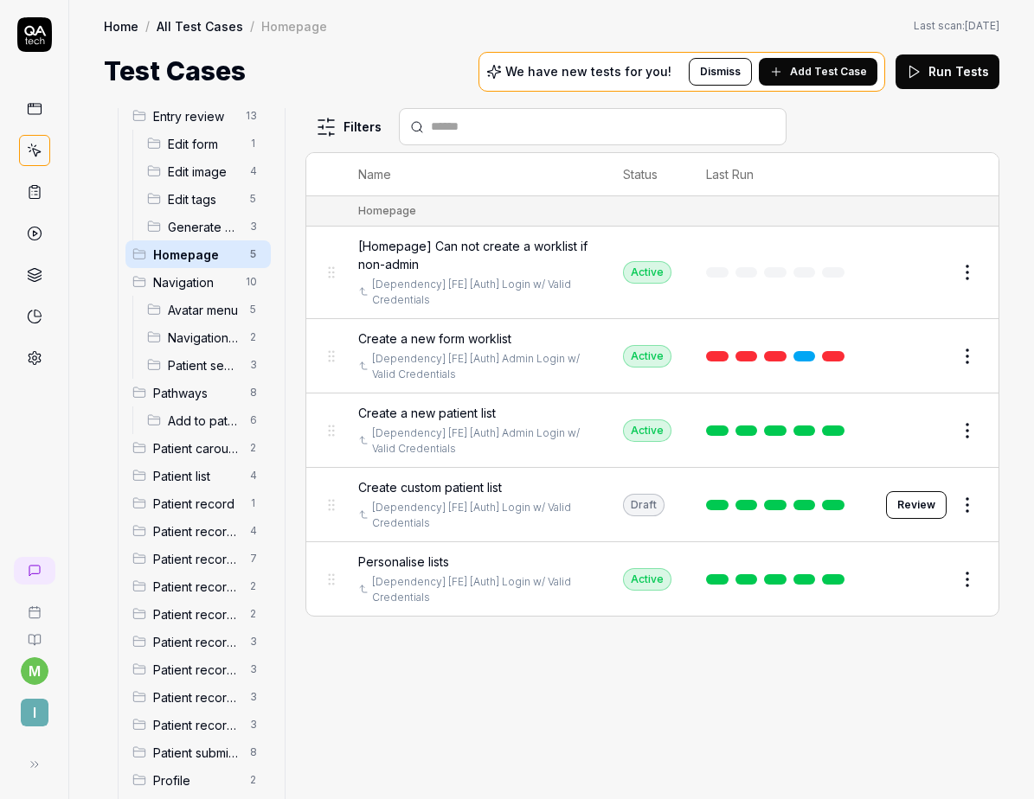
click at [916, 503] on button "Review" at bounding box center [916, 505] width 61 height 28
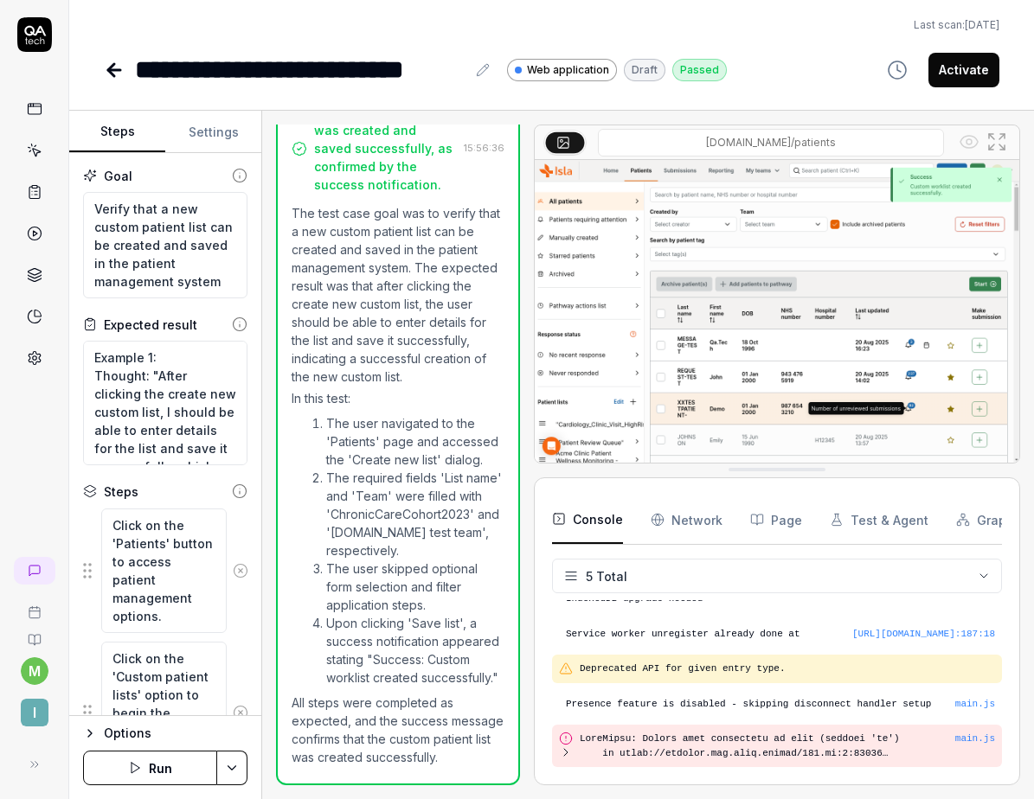
scroll to position [626, 0]
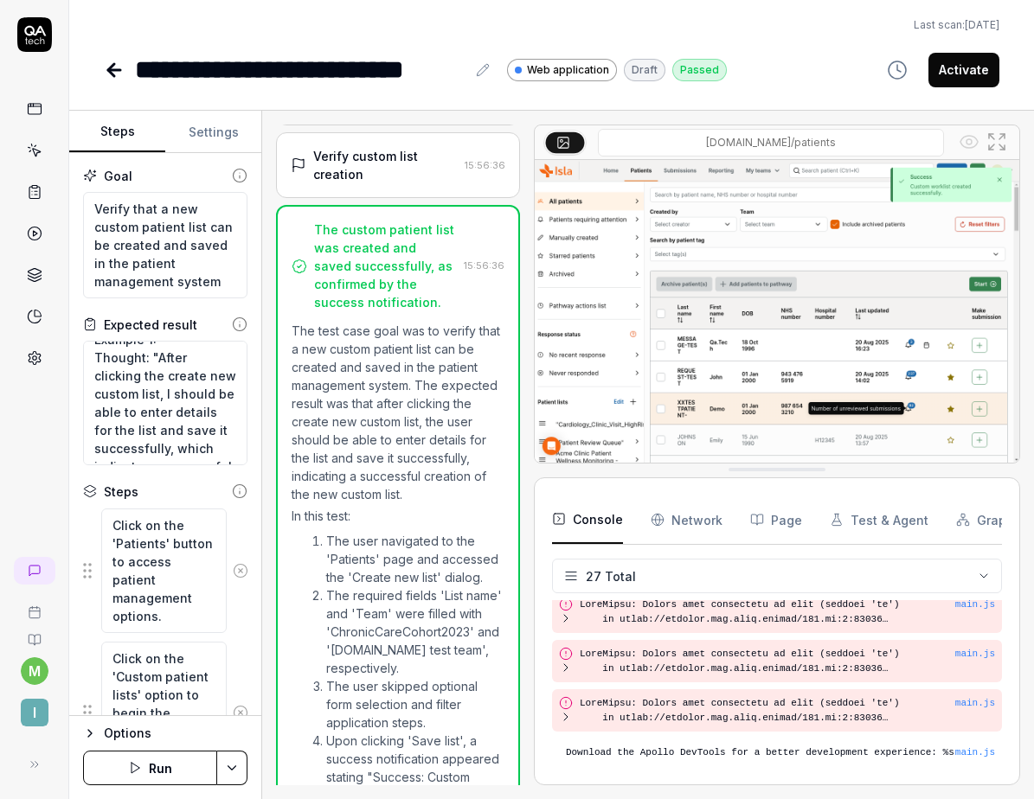
scroll to position [23, 0]
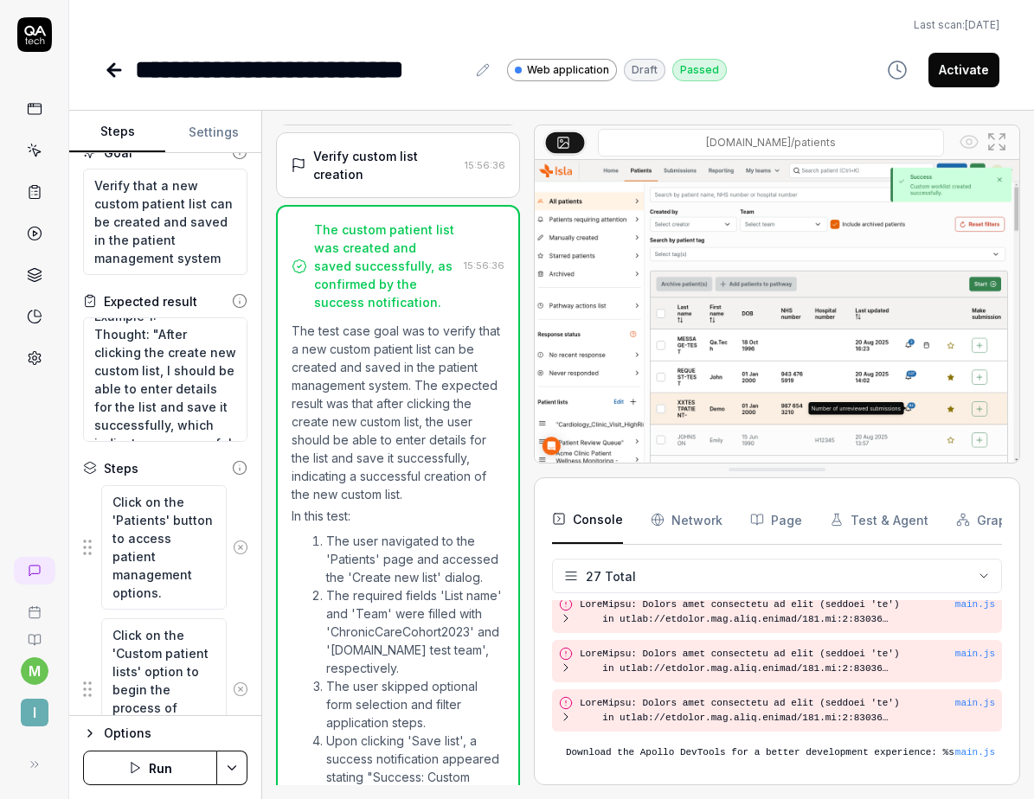
click at [114, 74] on icon at bounding box center [111, 70] width 6 height 12
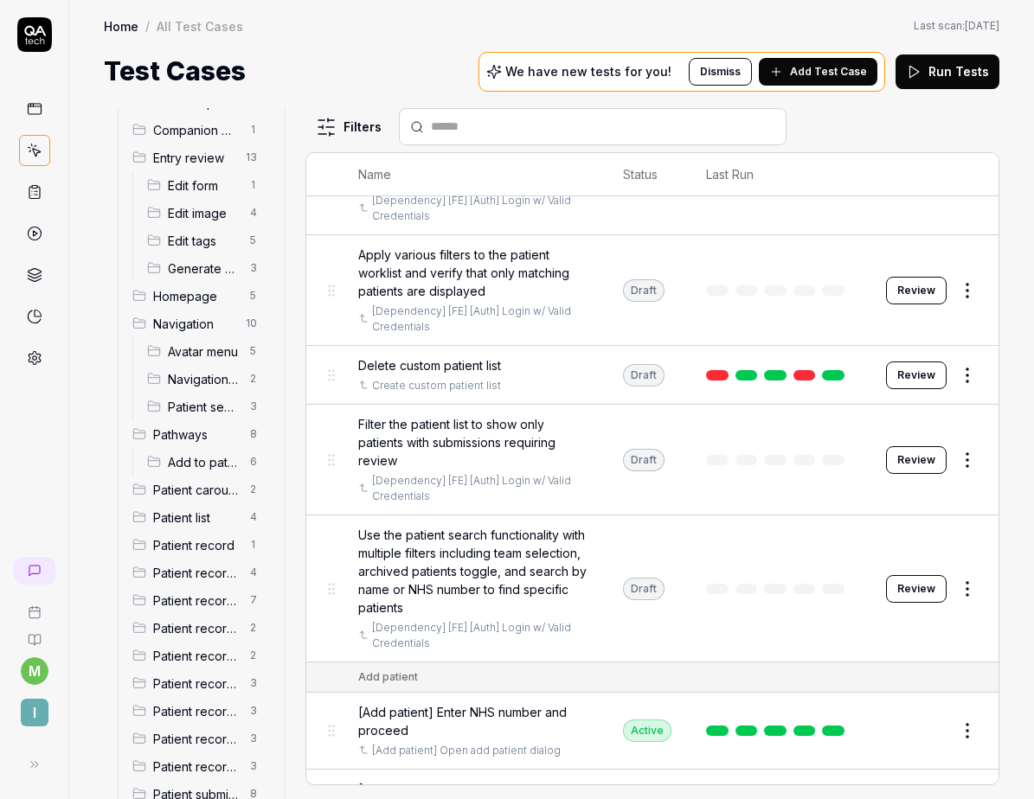
scroll to position [245, 0]
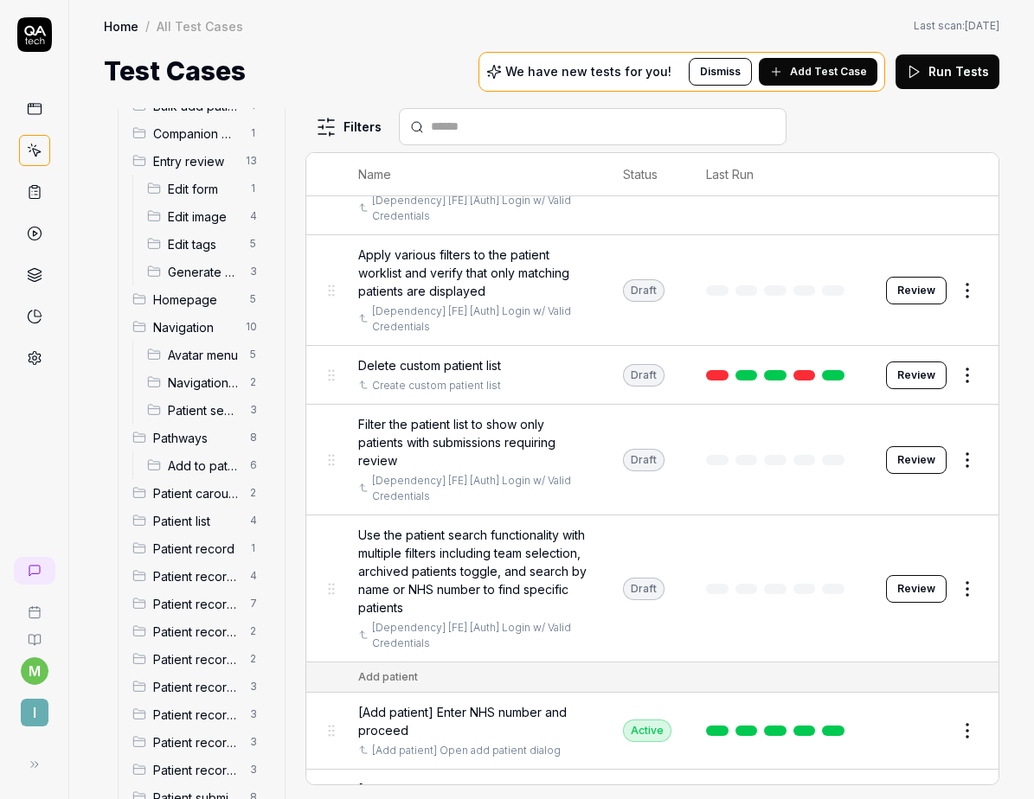
click at [183, 304] on span "Homepage" at bounding box center [196, 300] width 86 height 18
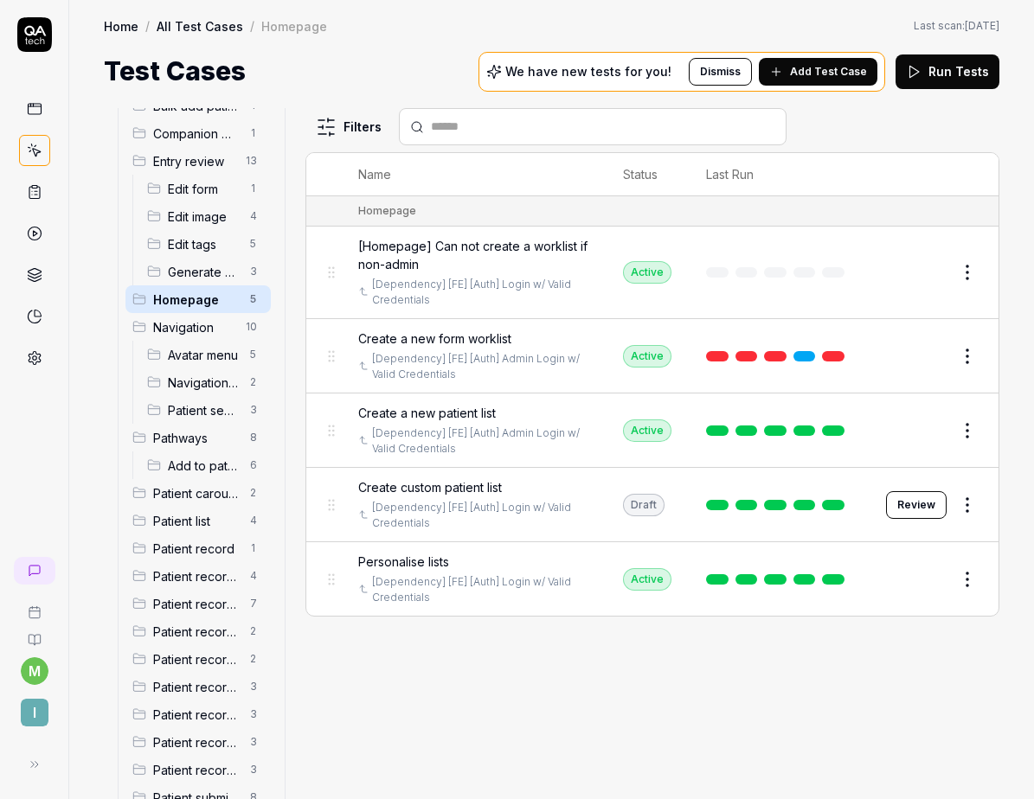
scroll to position [0, 0]
click at [967, 501] on html "m I Home / All Test Cases / Homepage Home / All Test Cases / Homepage Last scan…" at bounding box center [517, 399] width 1034 height 799
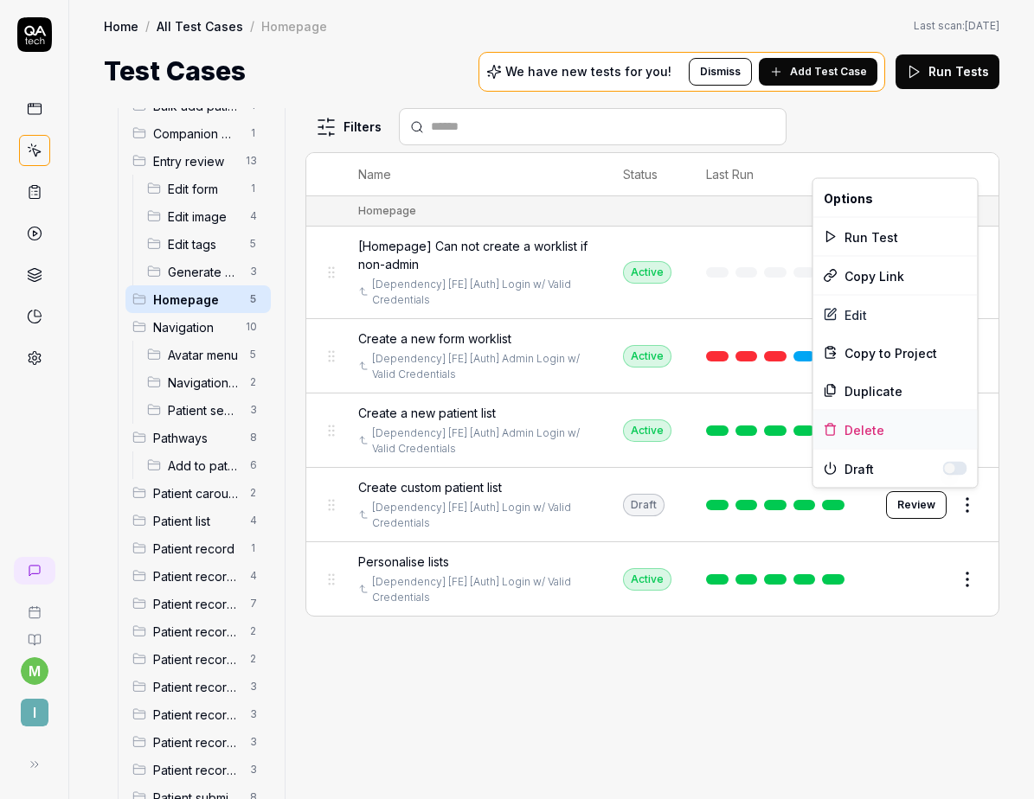
click at [868, 439] on div "Delete" at bounding box center [895, 430] width 164 height 38
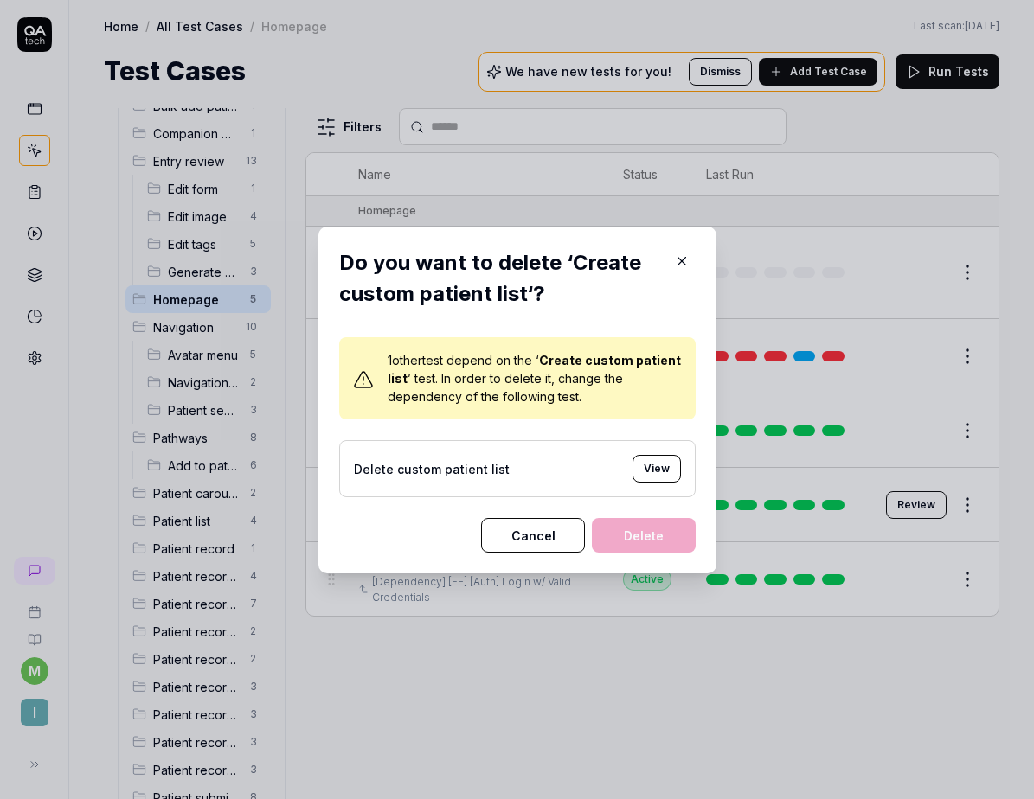
click at [674, 265] on icon "button" at bounding box center [682, 261] width 16 height 16
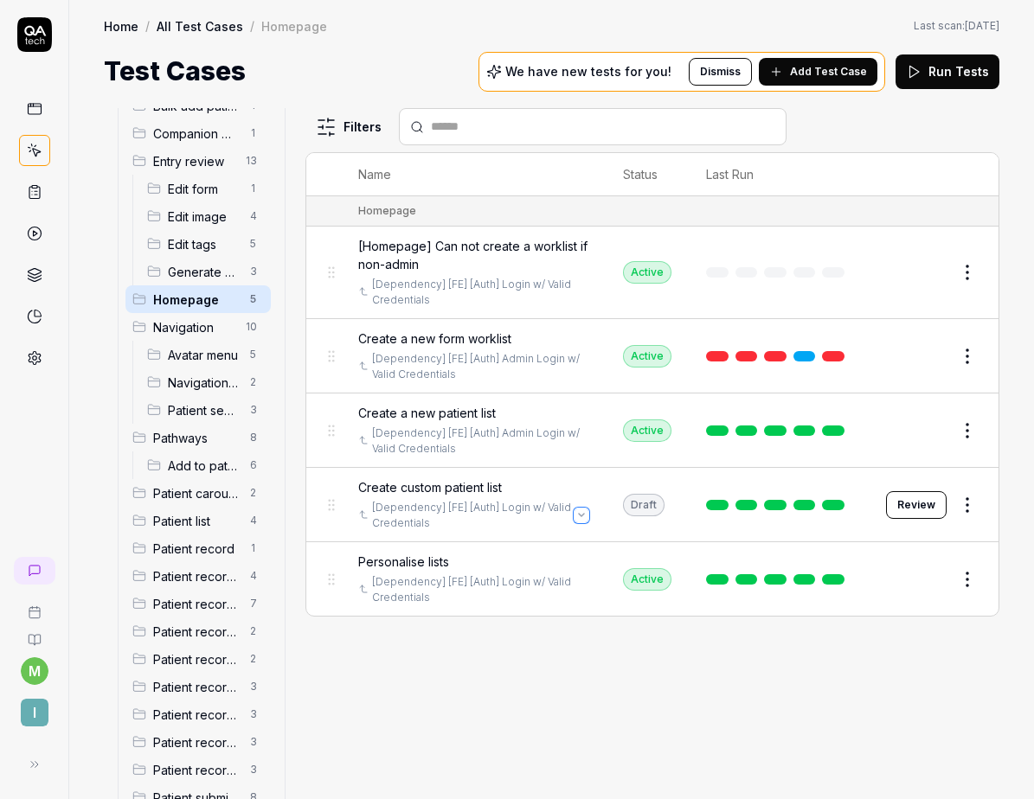
click at [583, 509] on button "Open selector" at bounding box center [581, 516] width 14 height 14
click at [564, 530] on td "Create custom patient list [Dependency] [FE] [Auth] Login w/ Valid Credentials" at bounding box center [473, 505] width 265 height 74
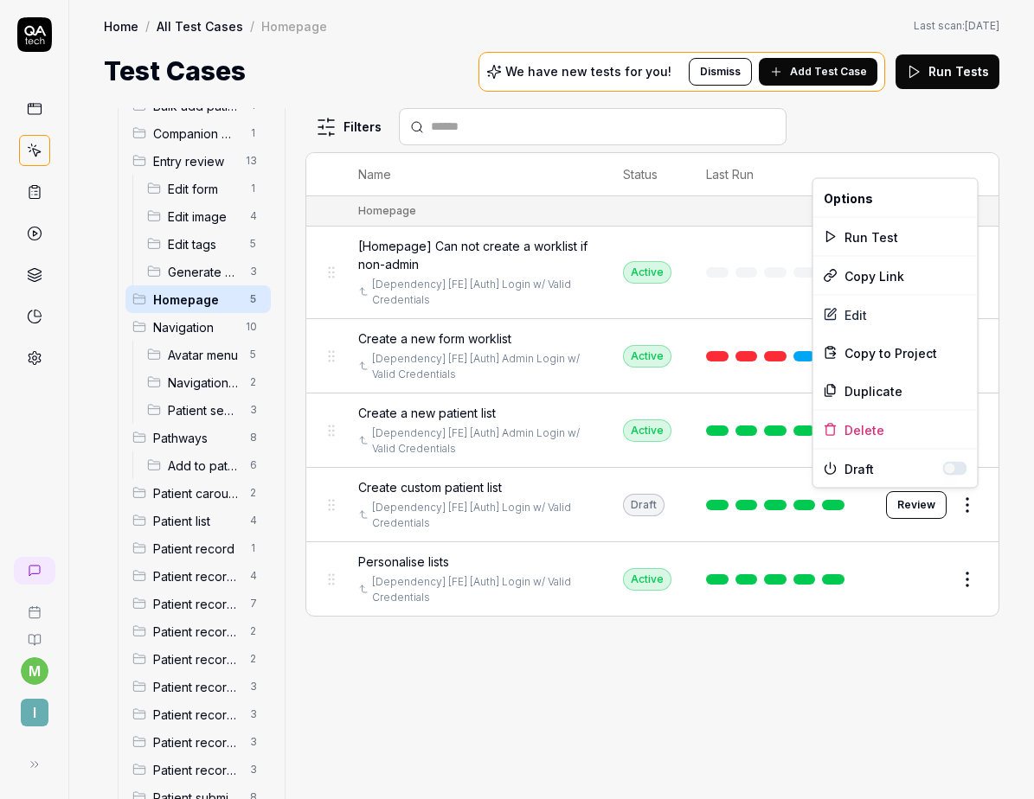
click at [964, 498] on html "m I Home / All Test Cases / Homepage Home / All Test Cases / Homepage Last scan…" at bounding box center [517, 399] width 1034 height 799
click at [540, 482] on html "m I Home / All Test Cases / Homepage Home / All Test Cases / Homepage Last scan…" at bounding box center [517, 399] width 1034 height 799
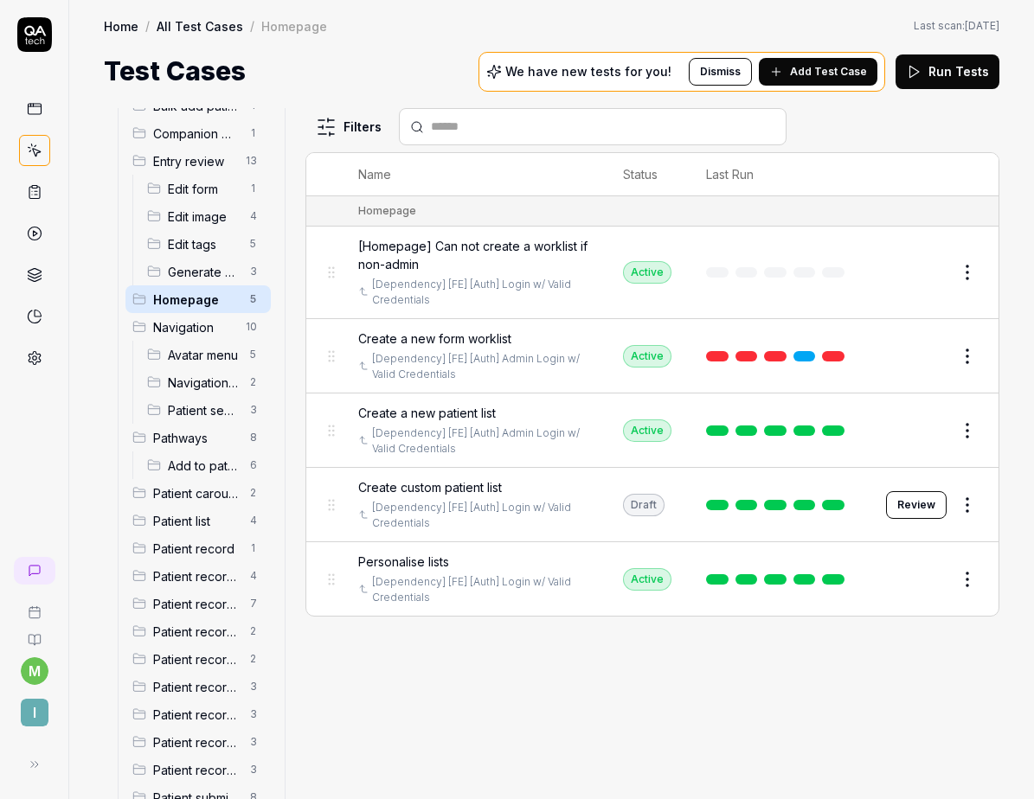
click at [906, 491] on button "Review" at bounding box center [916, 505] width 61 height 28
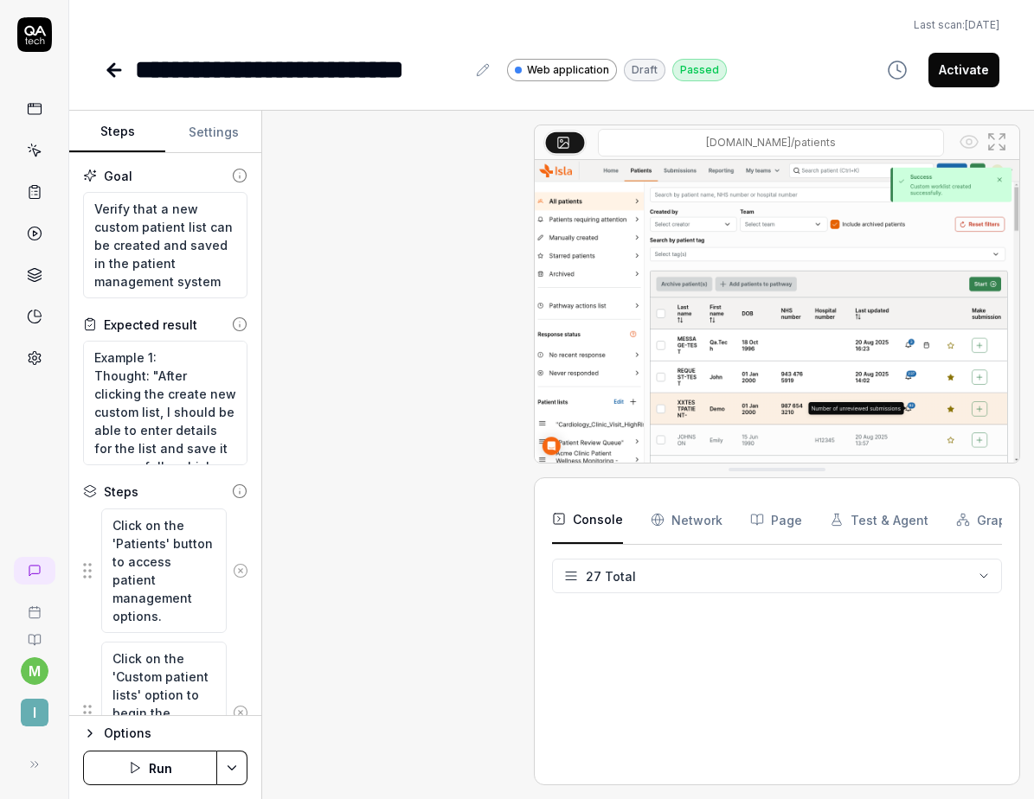
scroll to position [626, 0]
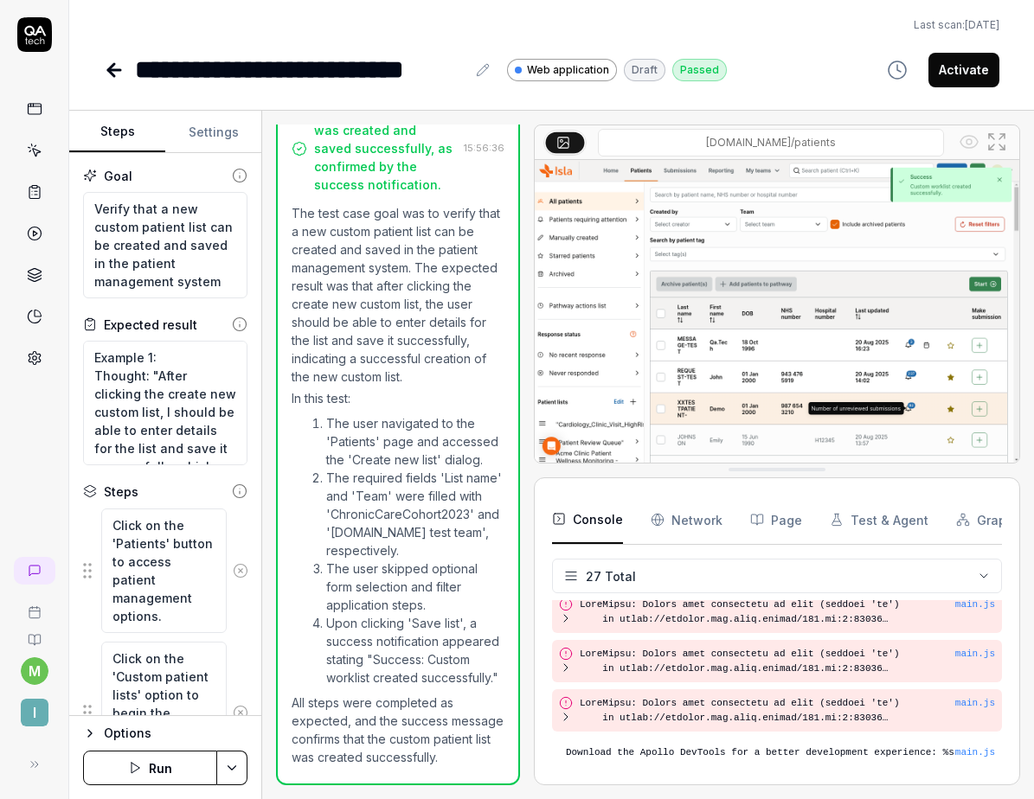
type textarea "*"
click at [206, 126] on button "Settings" at bounding box center [213, 133] width 96 height 42
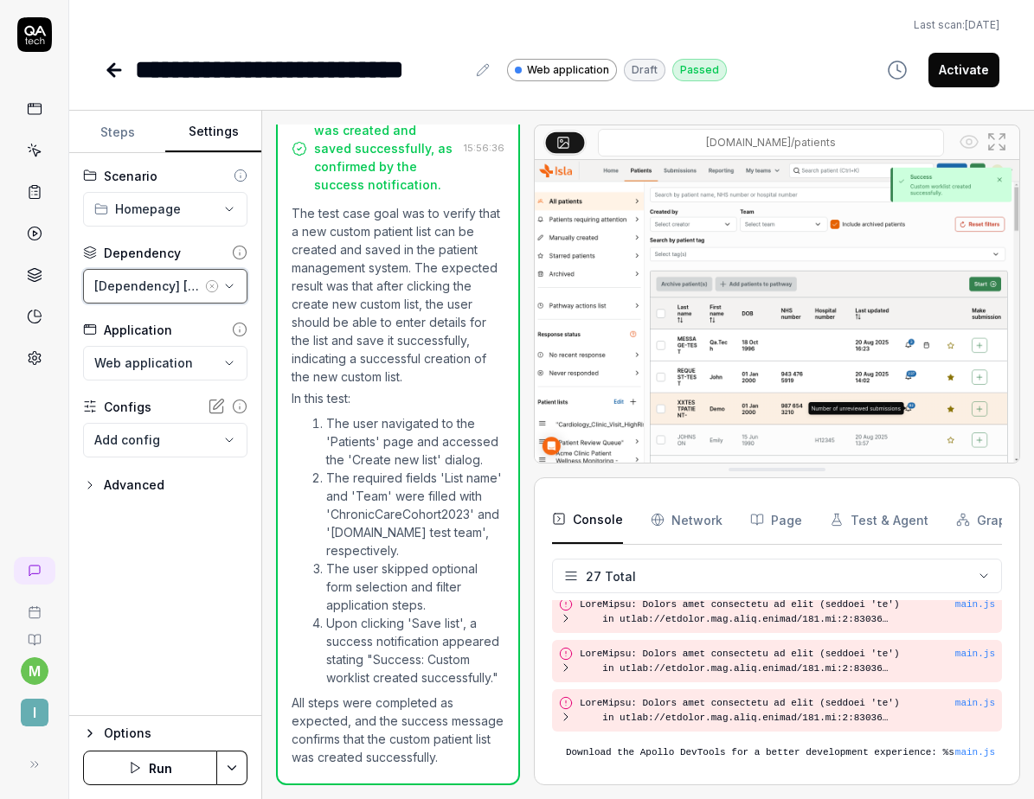
click at [185, 291] on div "[Dependency] [FE] [Auth] Login w/ Valid Credentials" at bounding box center [147, 286] width 107 height 18
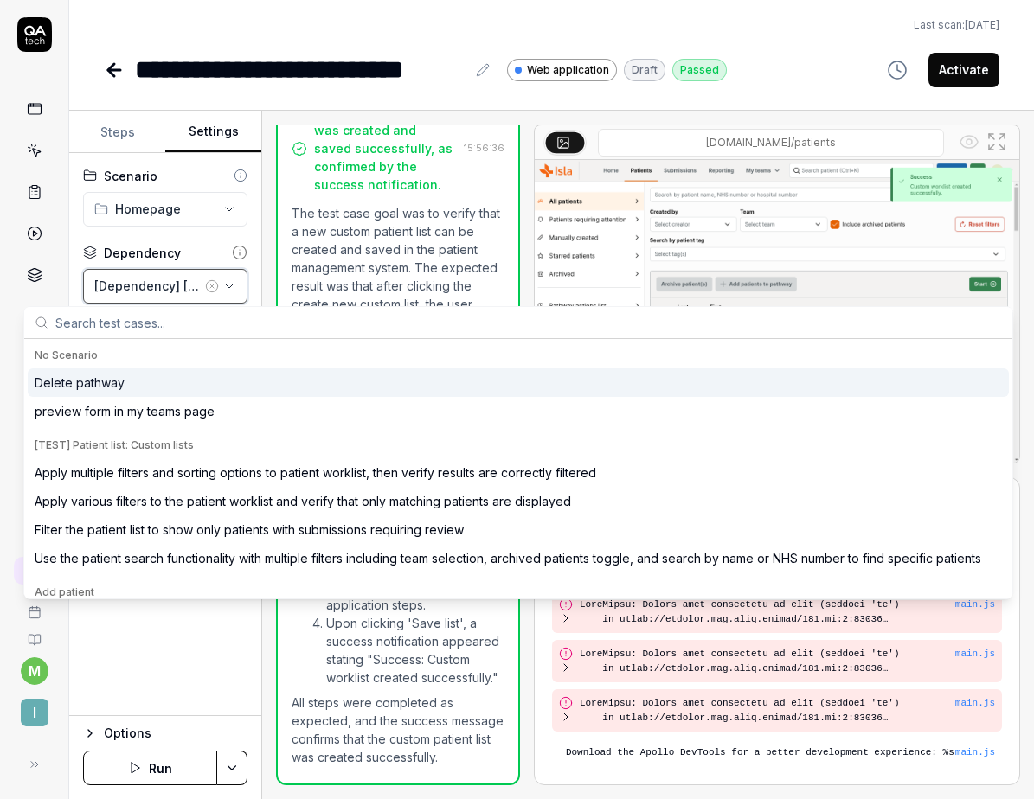
click at [185, 291] on div "[Dependency] [FE] [Auth] Login w/ Valid Credentials" at bounding box center [147, 286] width 107 height 18
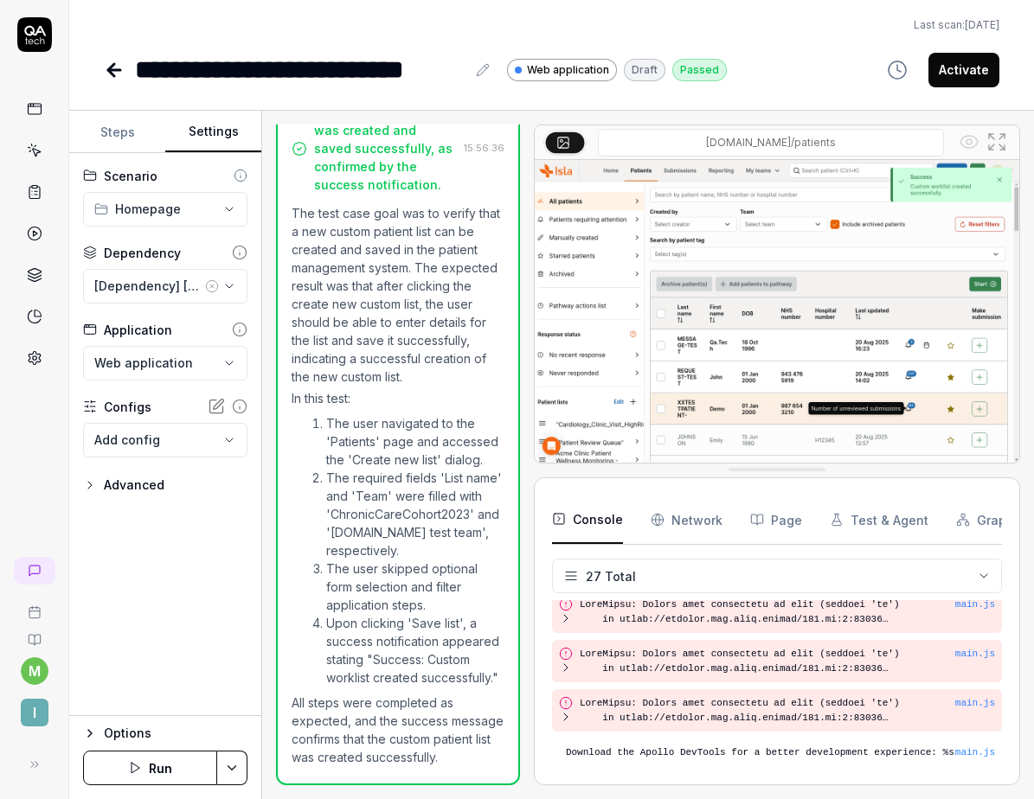
click at [174, 211] on html "**********" at bounding box center [517, 399] width 1034 height 799
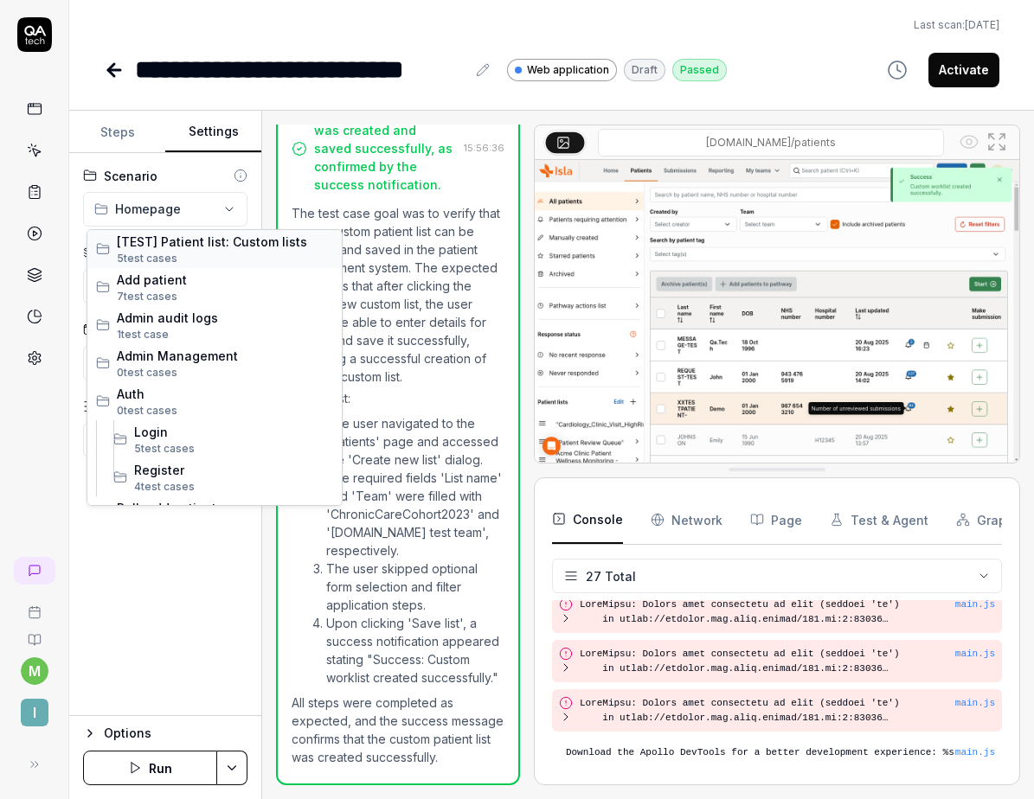
click at [227, 237] on span "[TEST] Patient list: Custom lists" at bounding box center [225, 242] width 216 height 18
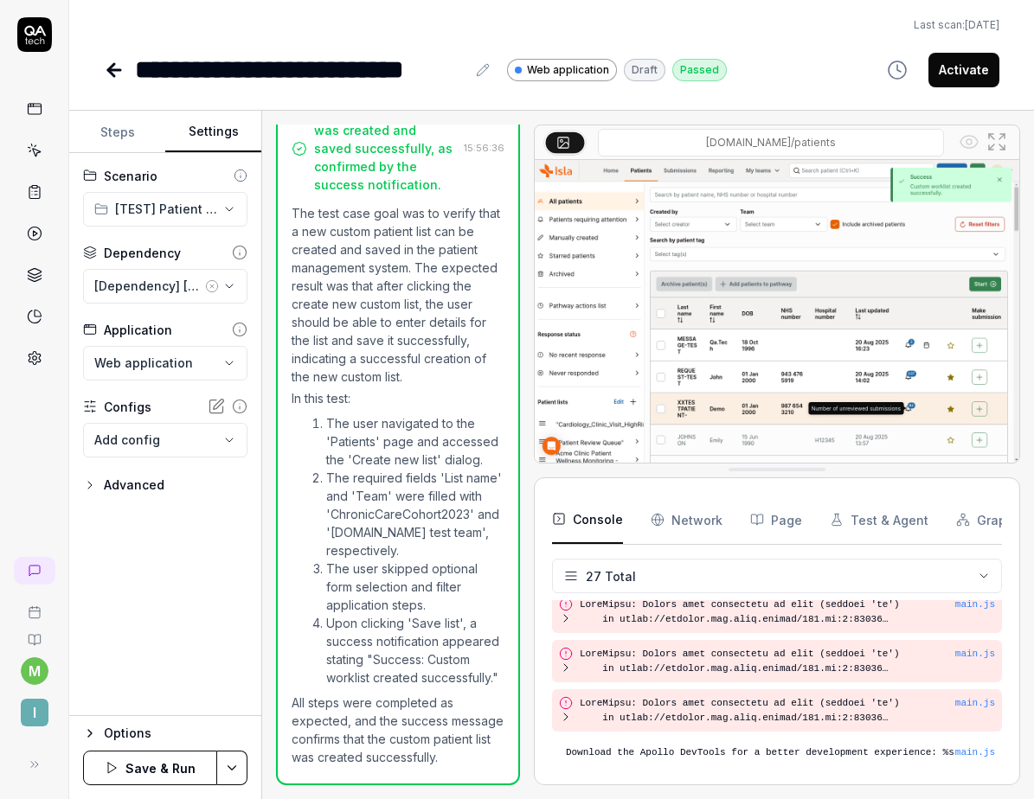
click at [114, 766] on icon "button" at bounding box center [112, 768] width 14 height 14
click at [106, 69] on icon at bounding box center [114, 70] width 21 height 21
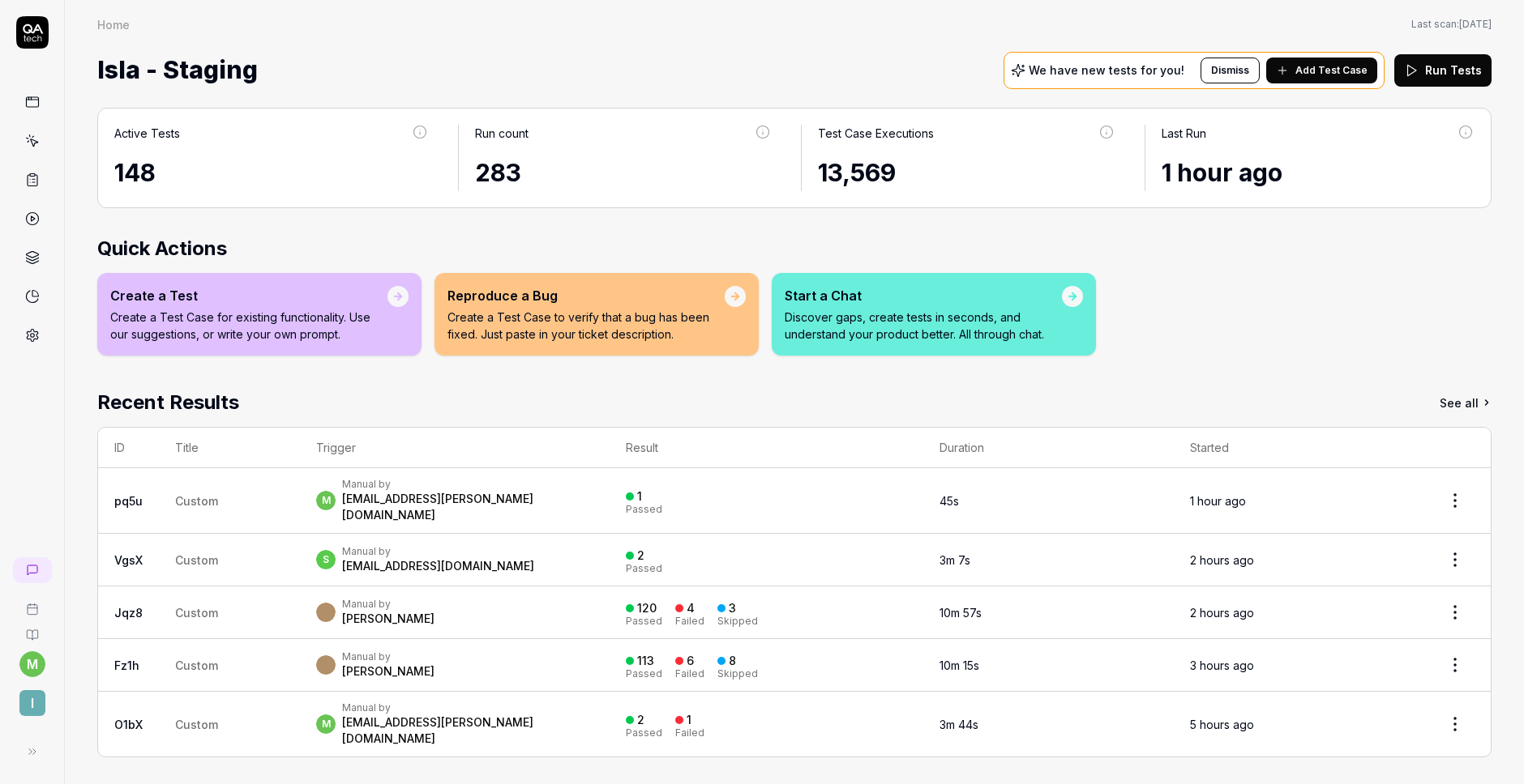
click at [485, 598] on div "Manual by [PERSON_NAME]" at bounding box center [454, 612] width 276 height 29
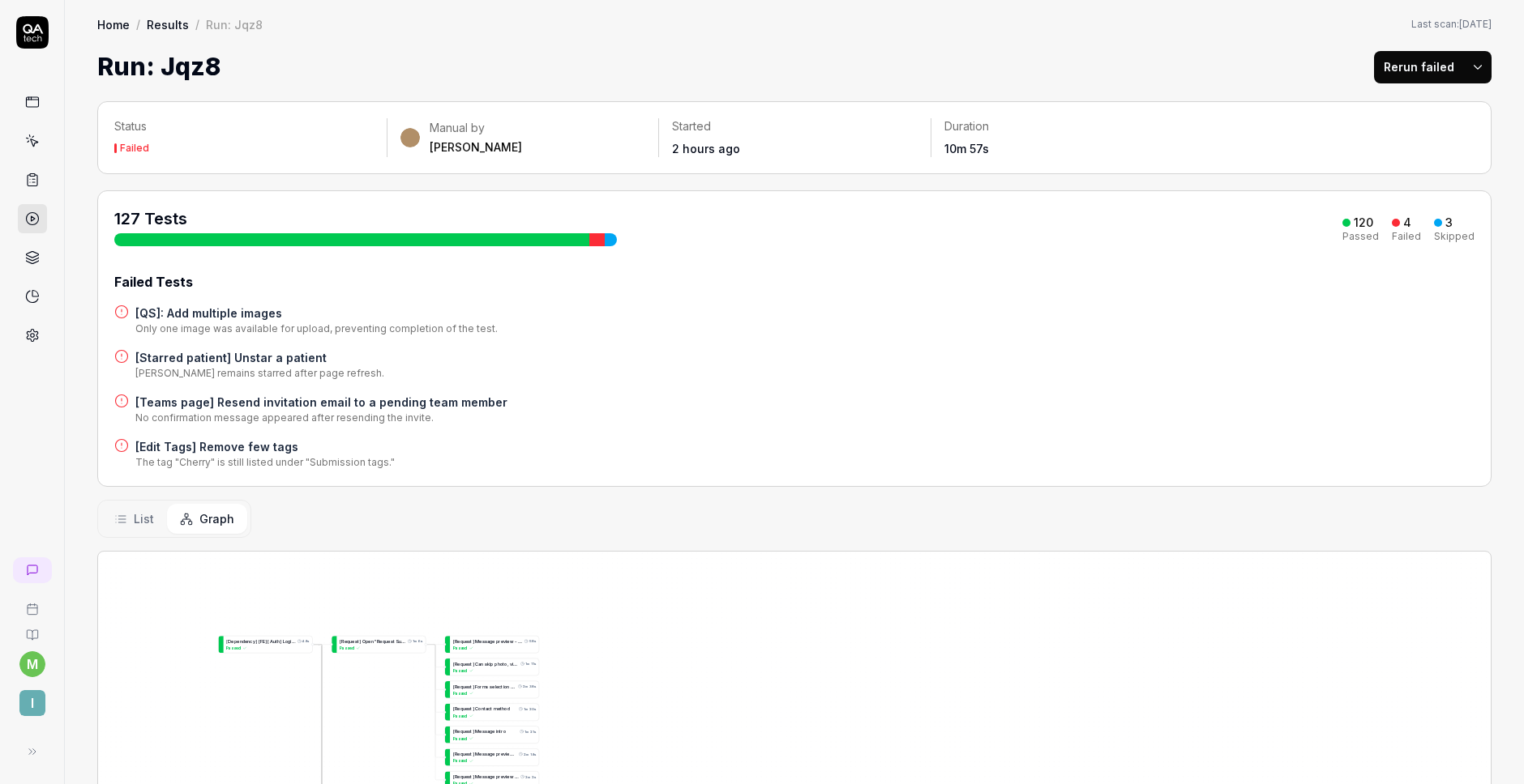
drag, startPoint x: 299, startPoint y: 703, endPoint x: 299, endPoint y: 674, distance: 29.0
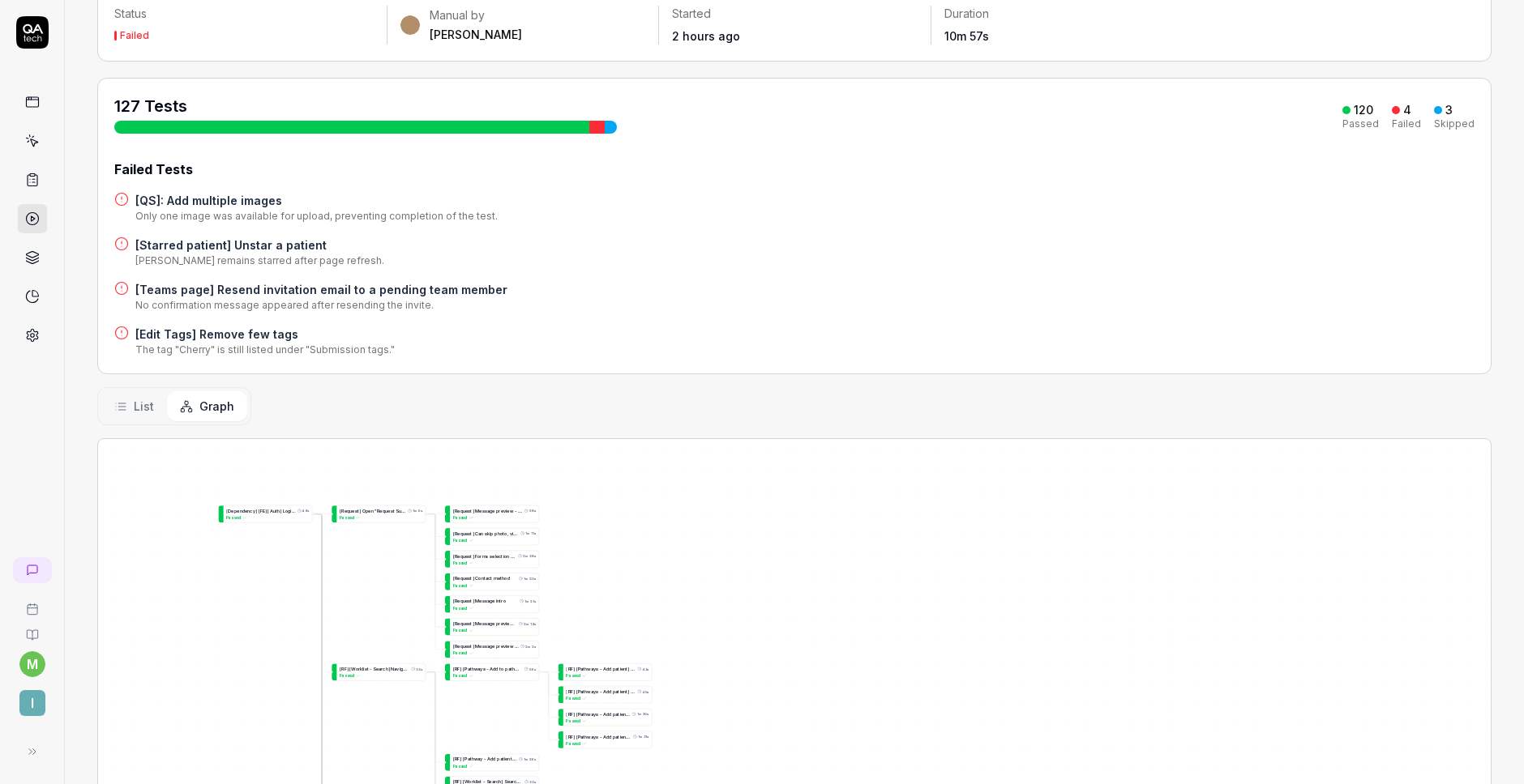
scroll to position [161, 0]
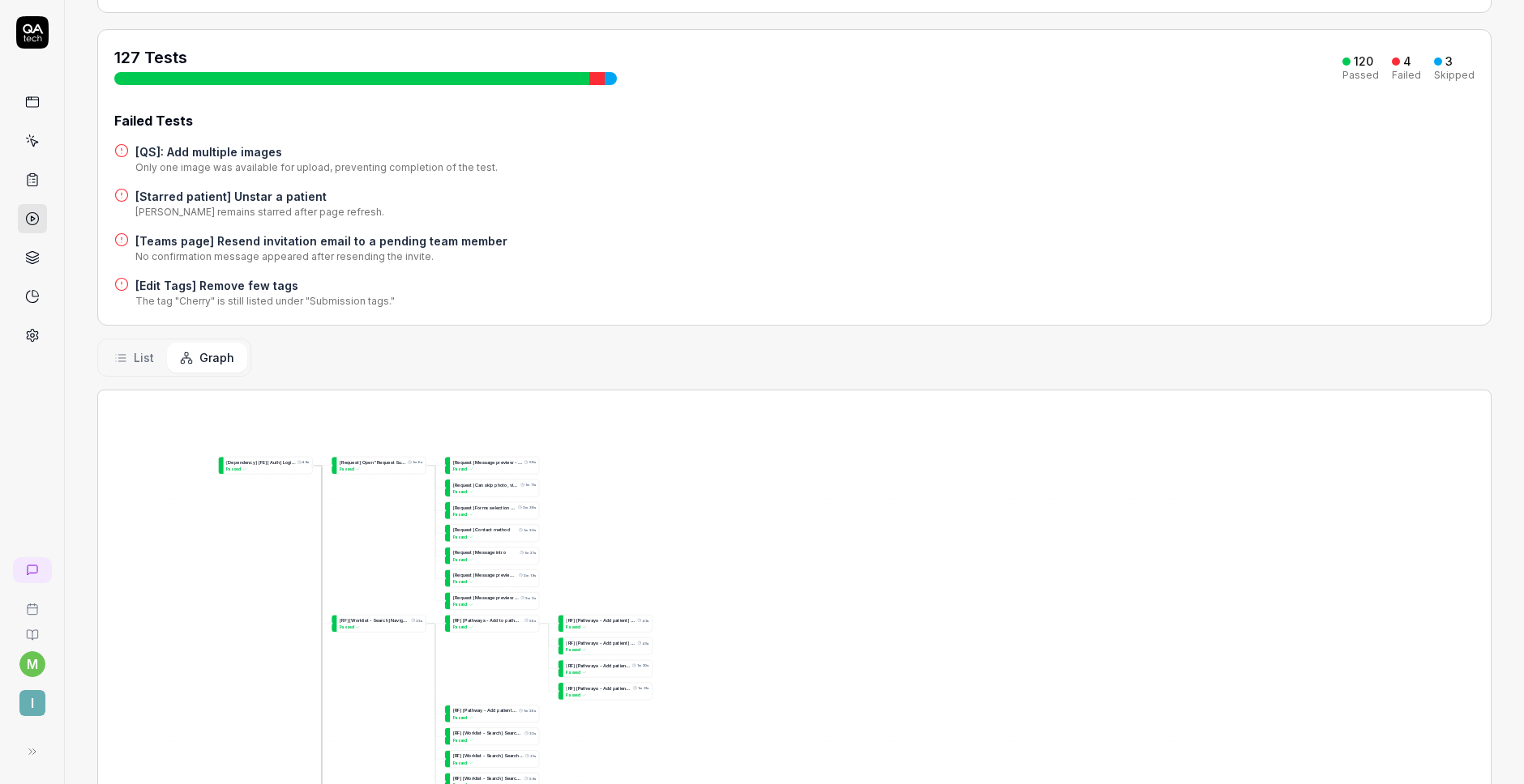
click at [134, 354] on span "List" at bounding box center [144, 358] width 21 height 17
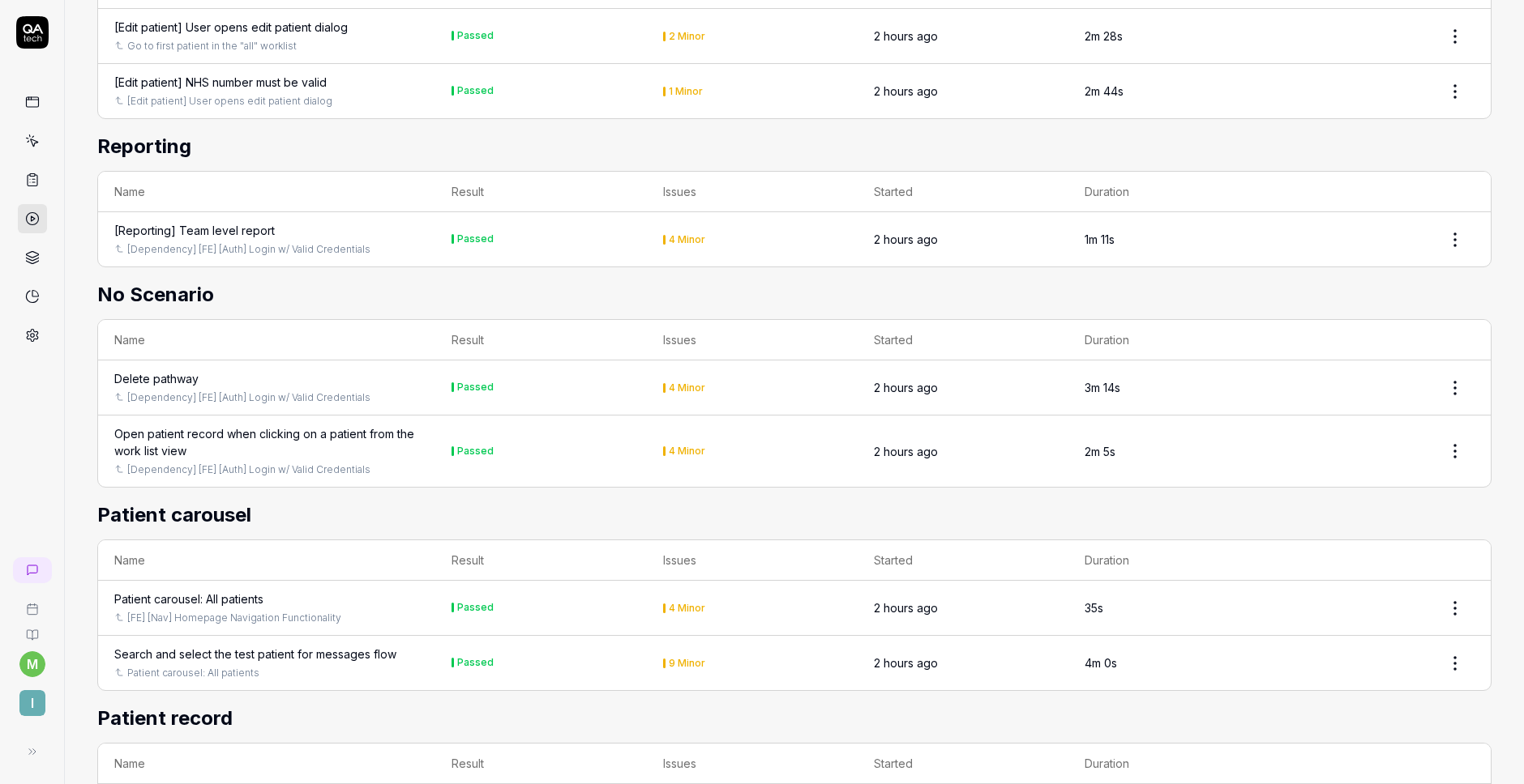
scroll to position [9188, 0]
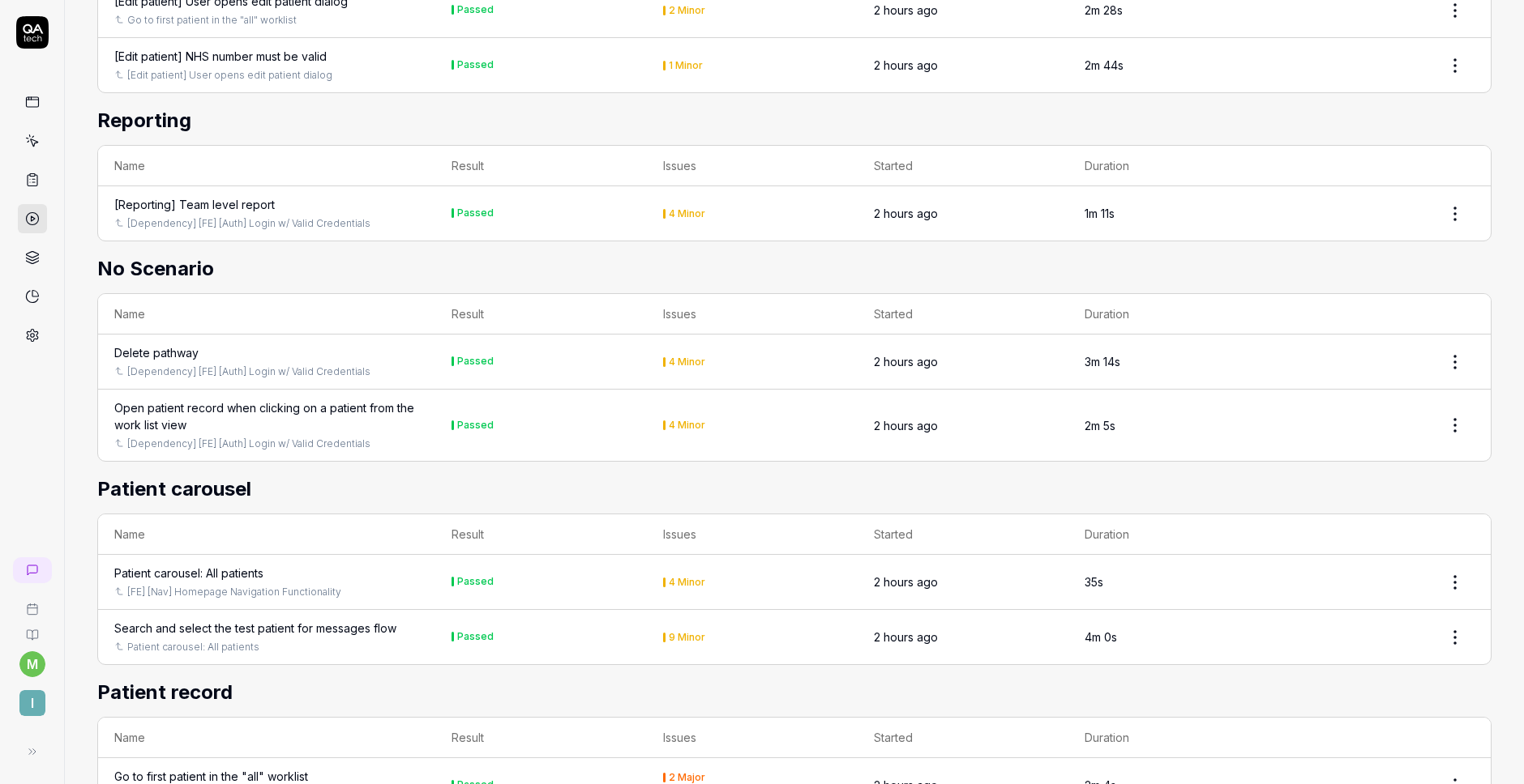
click at [245, 362] on div "Delete pathway" at bounding box center [266, 353] width 305 height 17
click at [172, 362] on div "Delete pathway" at bounding box center [157, 353] width 84 height 17
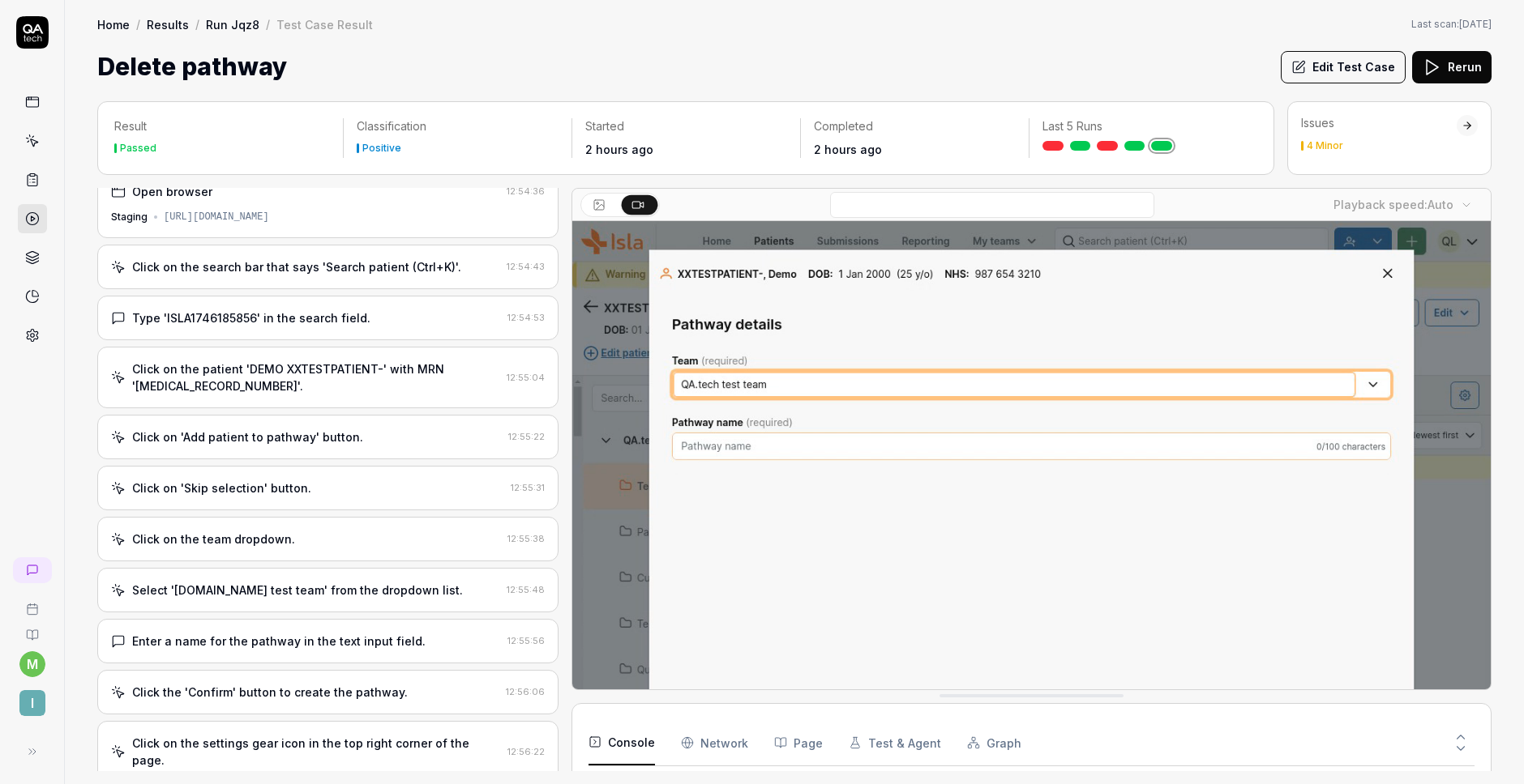
scroll to position [568, 0]
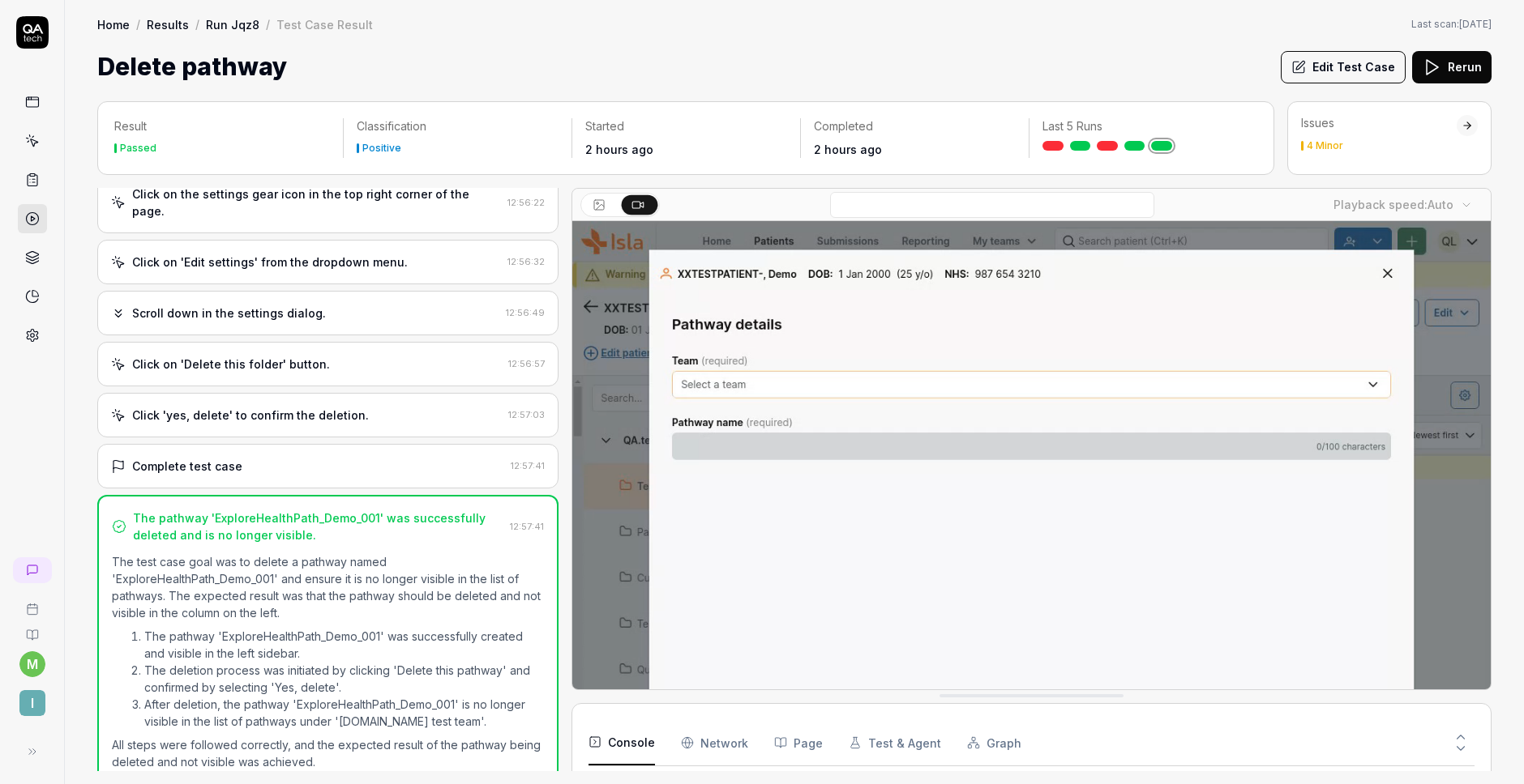
click at [1352, 76] on button "Edit Test Case" at bounding box center [1343, 67] width 125 height 33
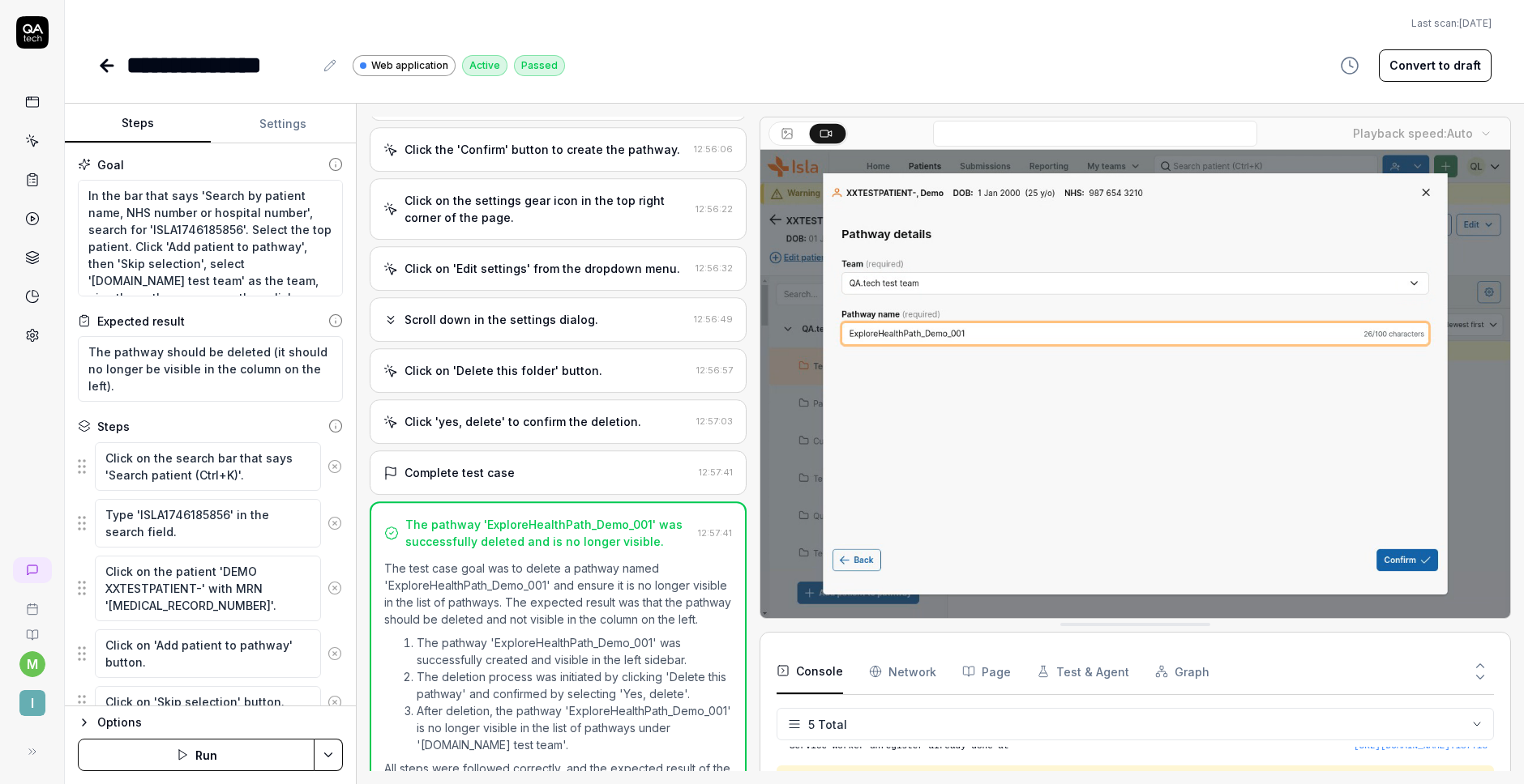
scroll to position [582, 0]
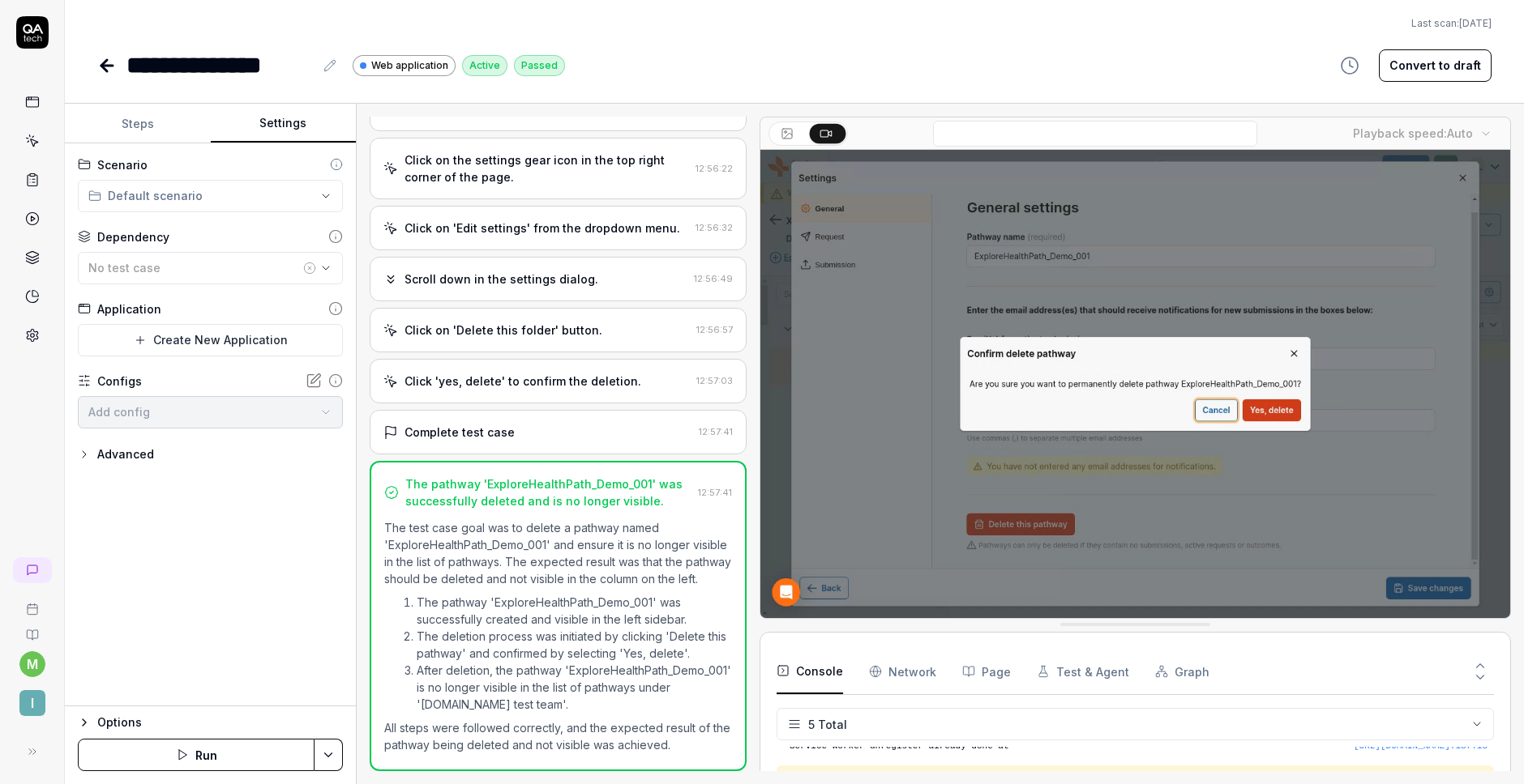
click at [285, 115] on button "Settings" at bounding box center [284, 125] width 146 height 39
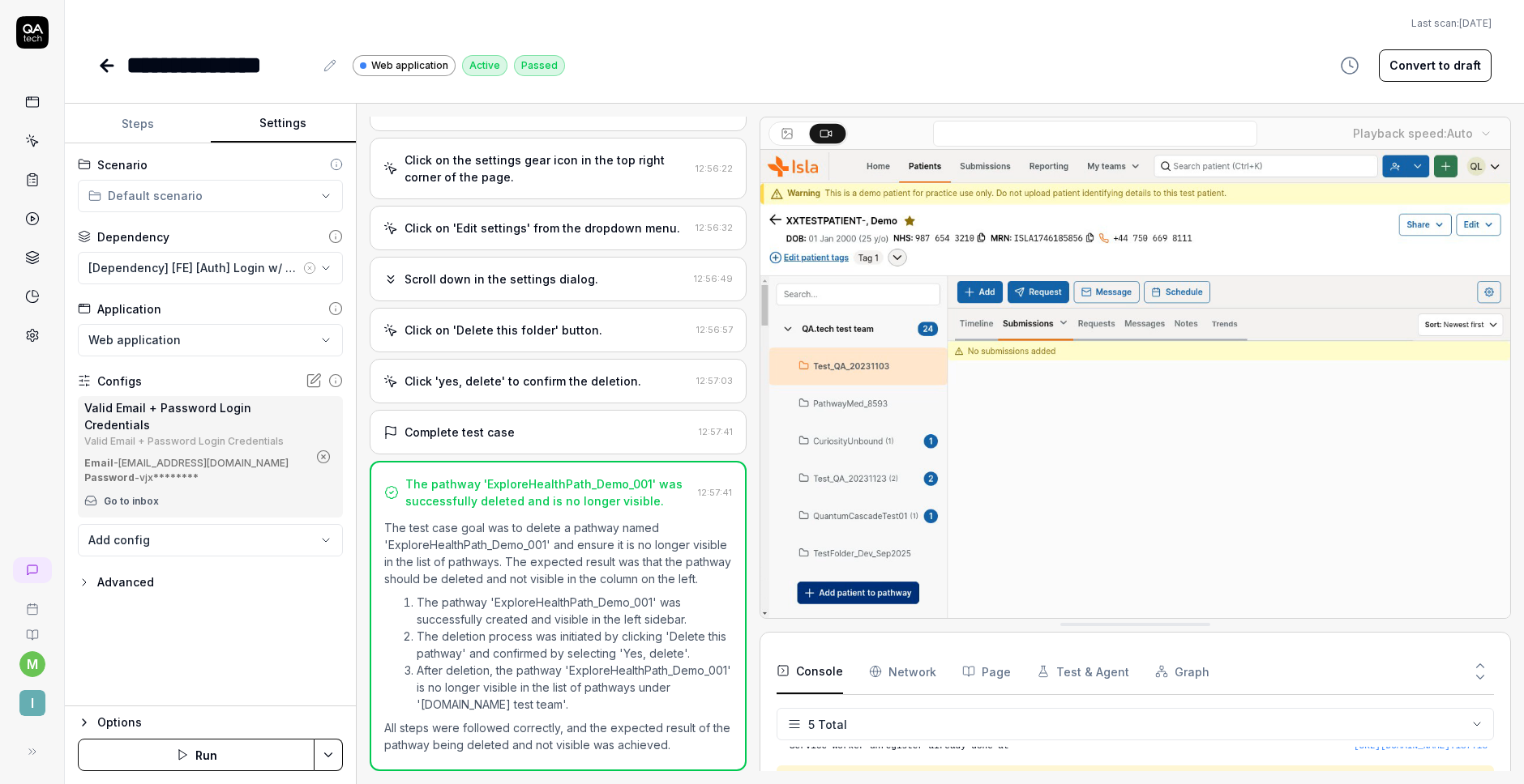
click at [545, 321] on div "Click on 'Delete this folder' button." at bounding box center [503, 330] width 198 height 17
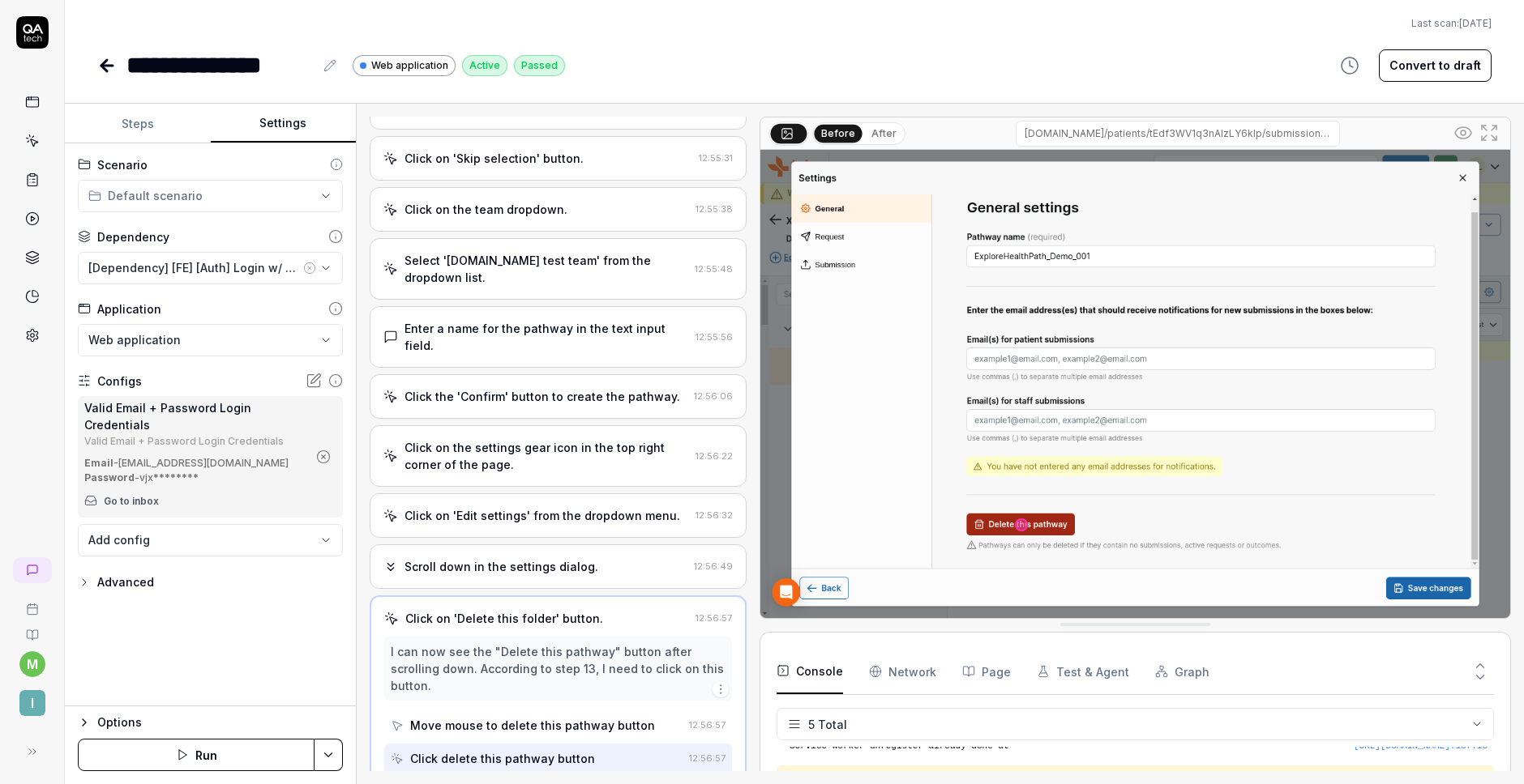
click at [541, 320] on div "Enter a name for the pathway in the text input field." at bounding box center [547, 337] width 285 height 34
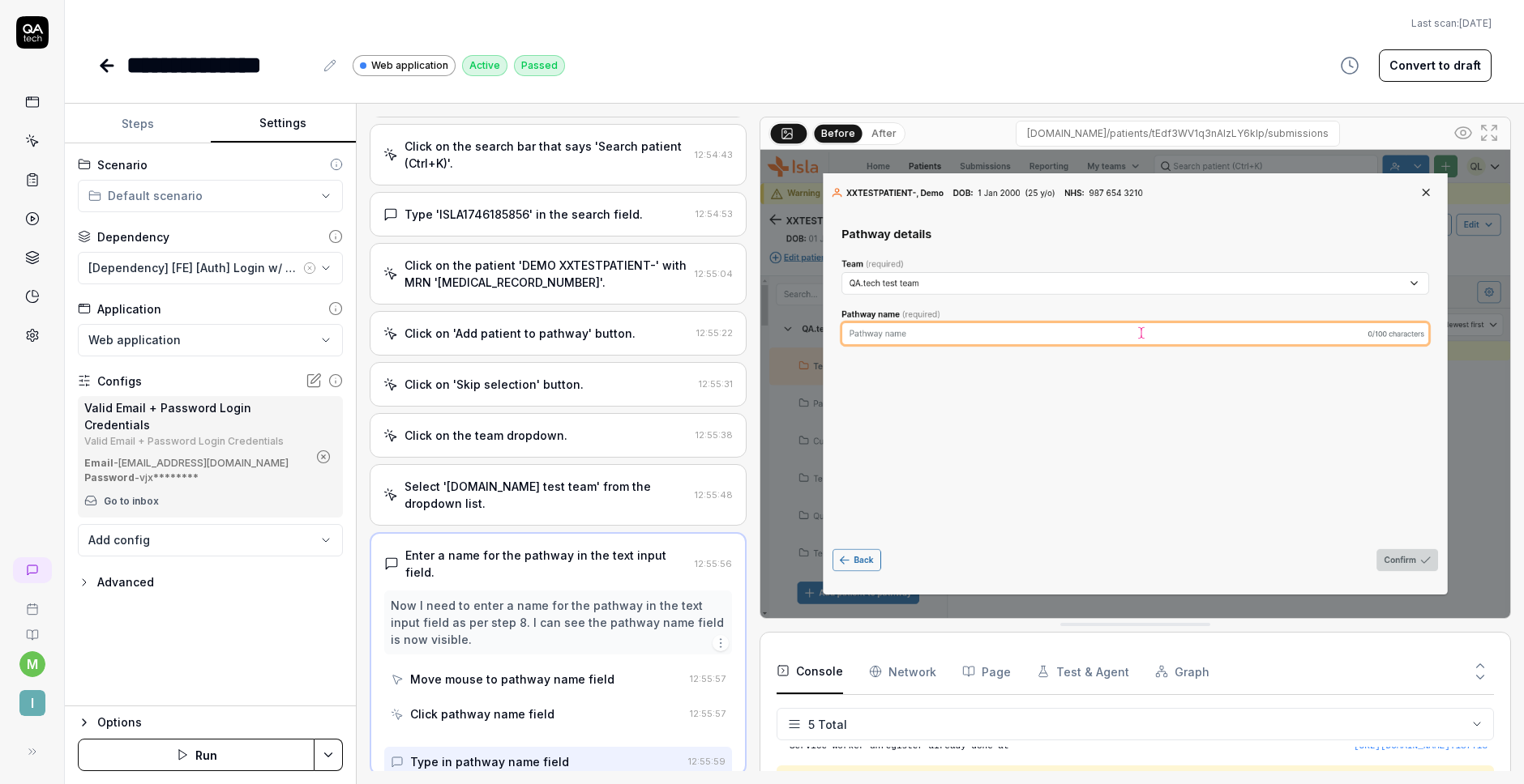
scroll to position [55, 0]
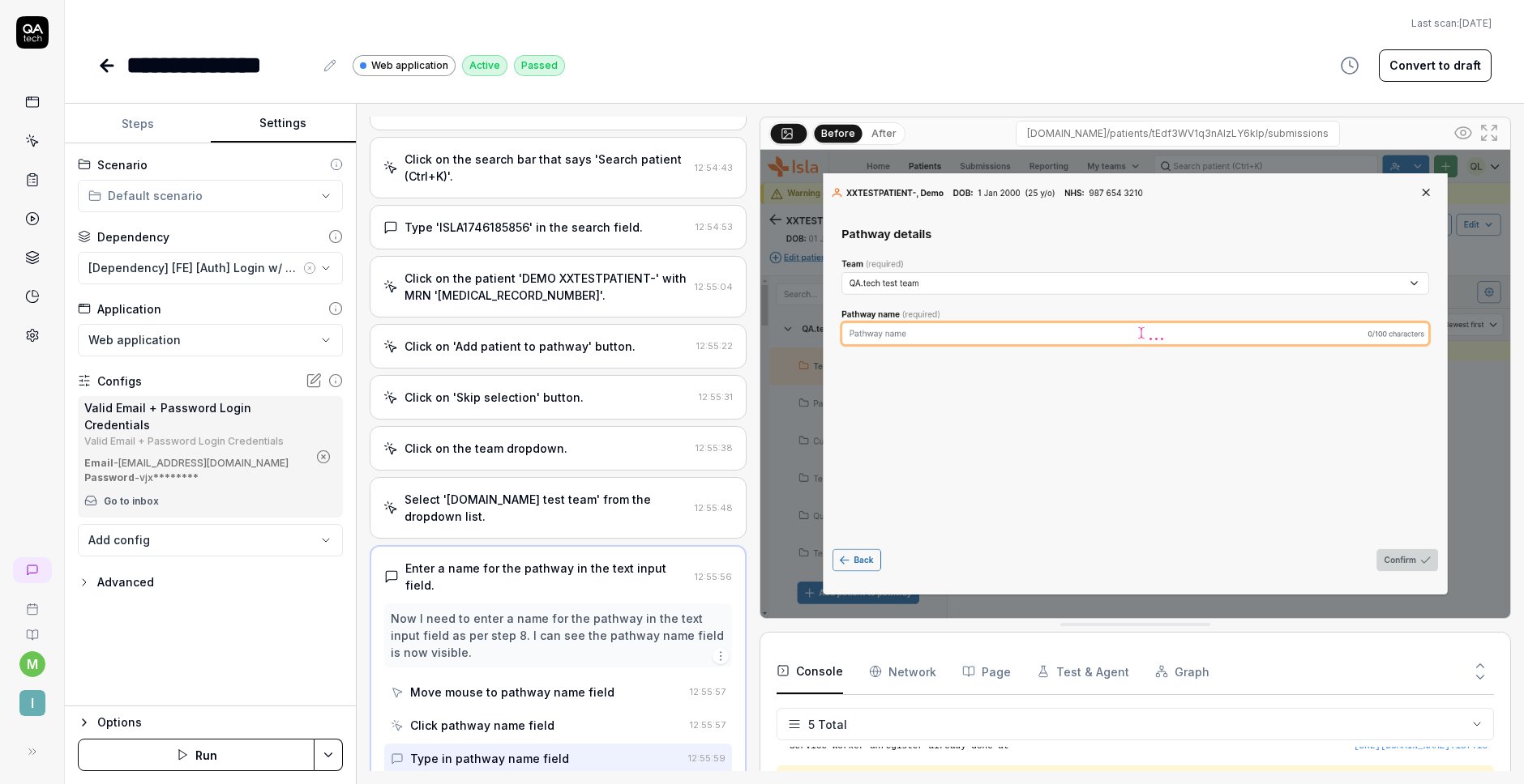
click at [507, 447] on div "Click on the team dropdown." at bounding box center [486, 449] width 163 height 17
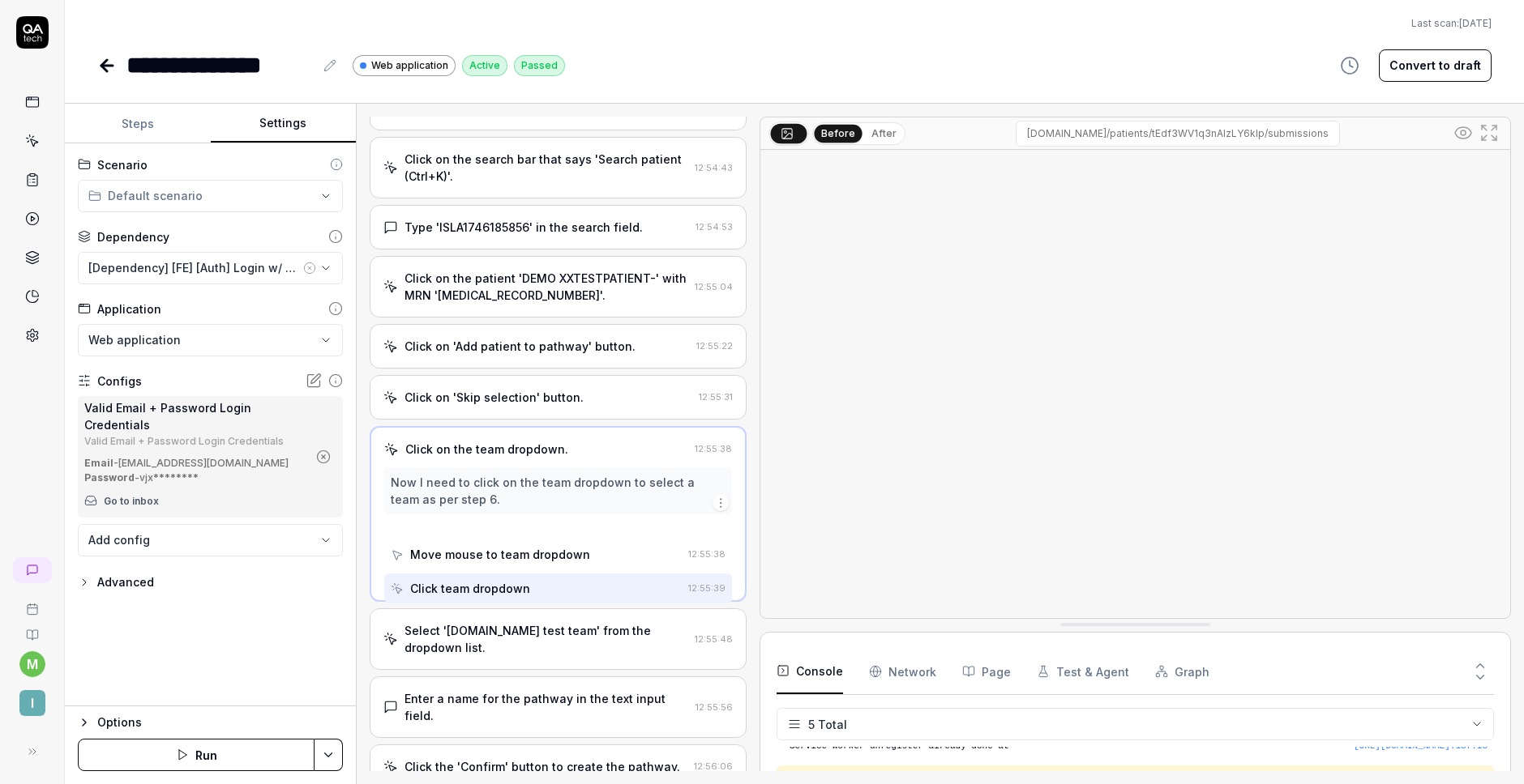
scroll to position [0, 0]
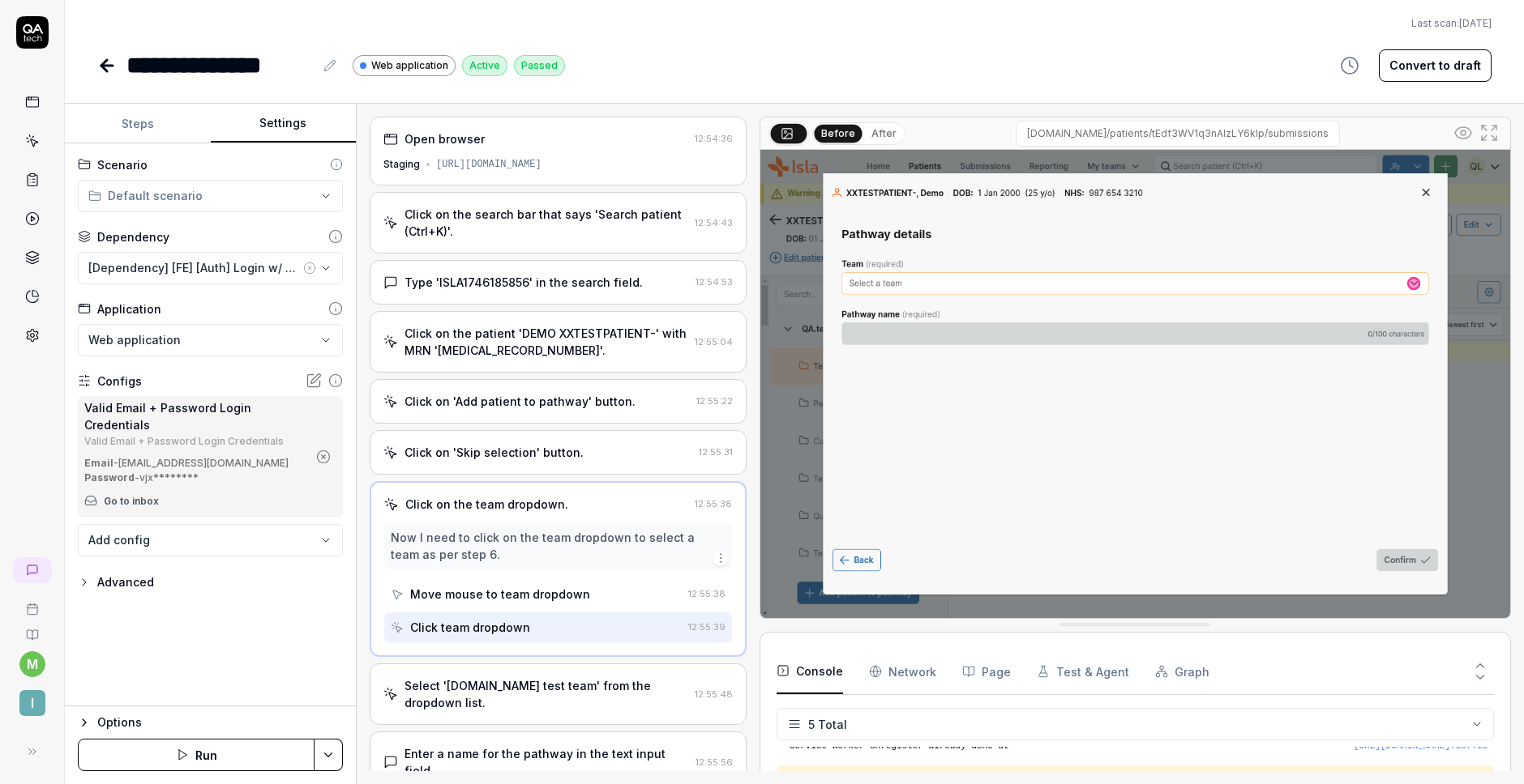
click at [501, 243] on div "Click on the search bar that says 'Search patient (Ctrl+K)'. 12:54:43" at bounding box center [558, 223] width 377 height 62
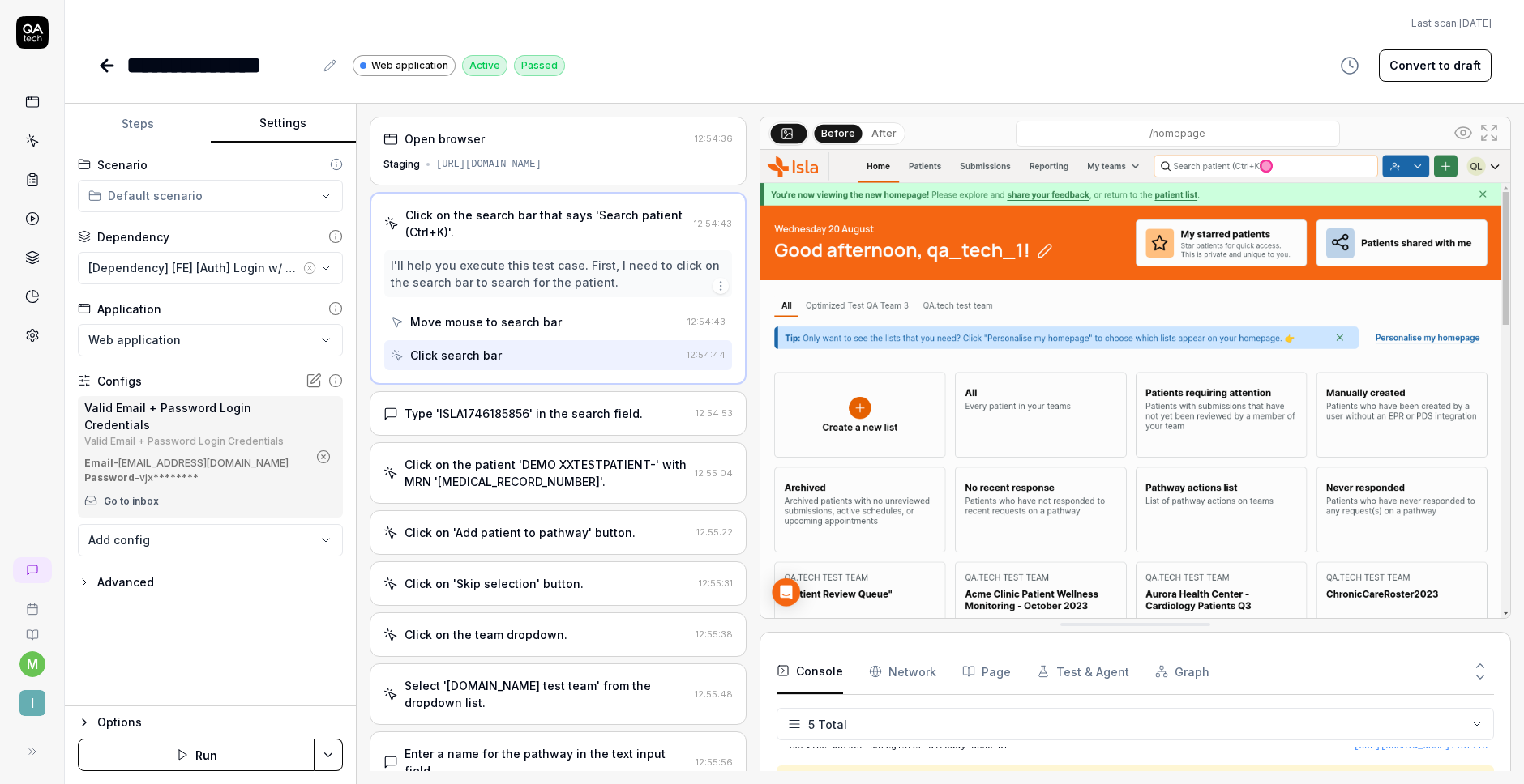
click at [486, 414] on div "Type 'ISLA1746185856' in the search field." at bounding box center [524, 413] width 238 height 17
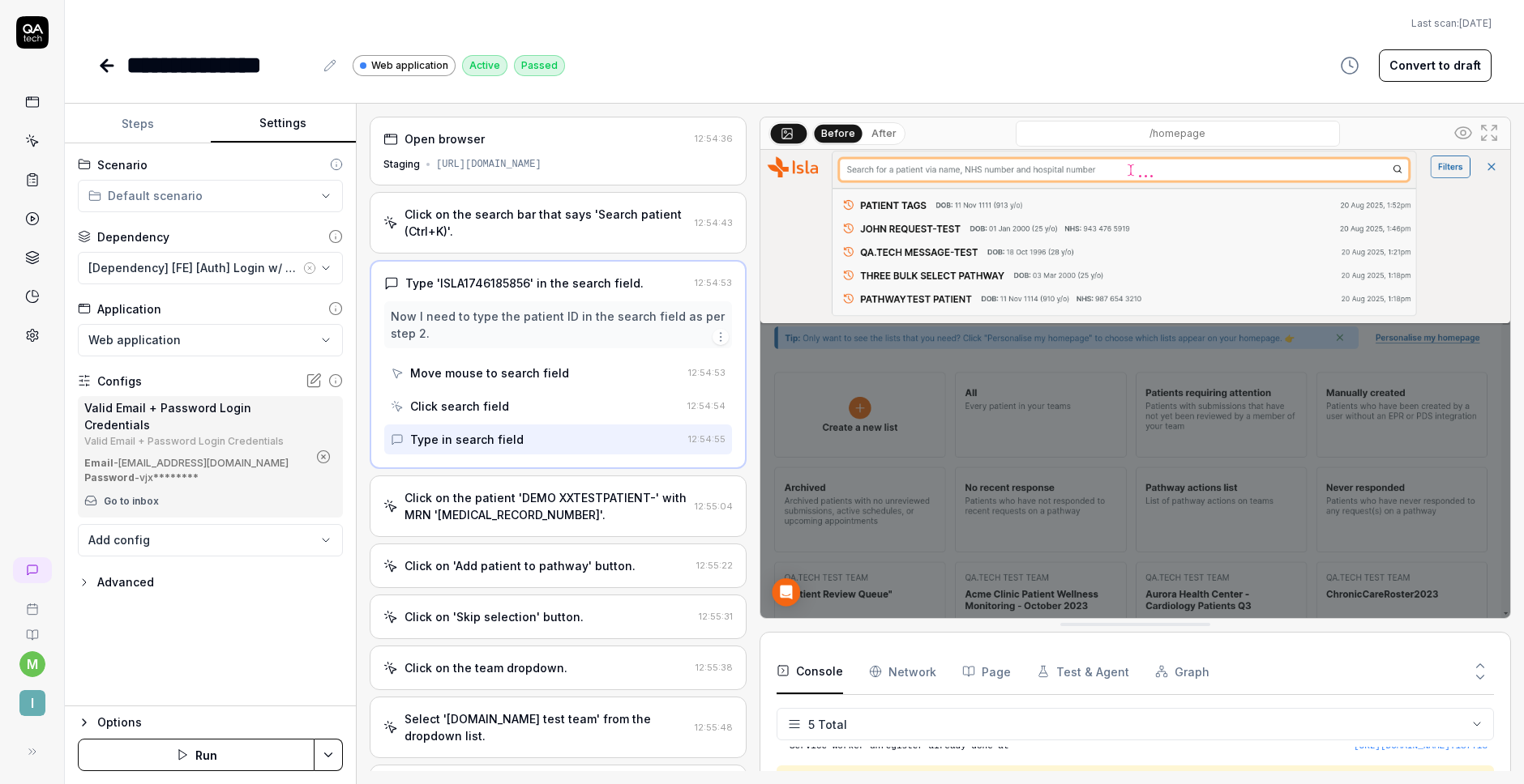
click at [501, 497] on div "Click on the patient 'DEMO XXTESTPATIENT-' with MRN '[MEDICAL_RECORD_NUMBER]'." at bounding box center [546, 506] width 284 height 34
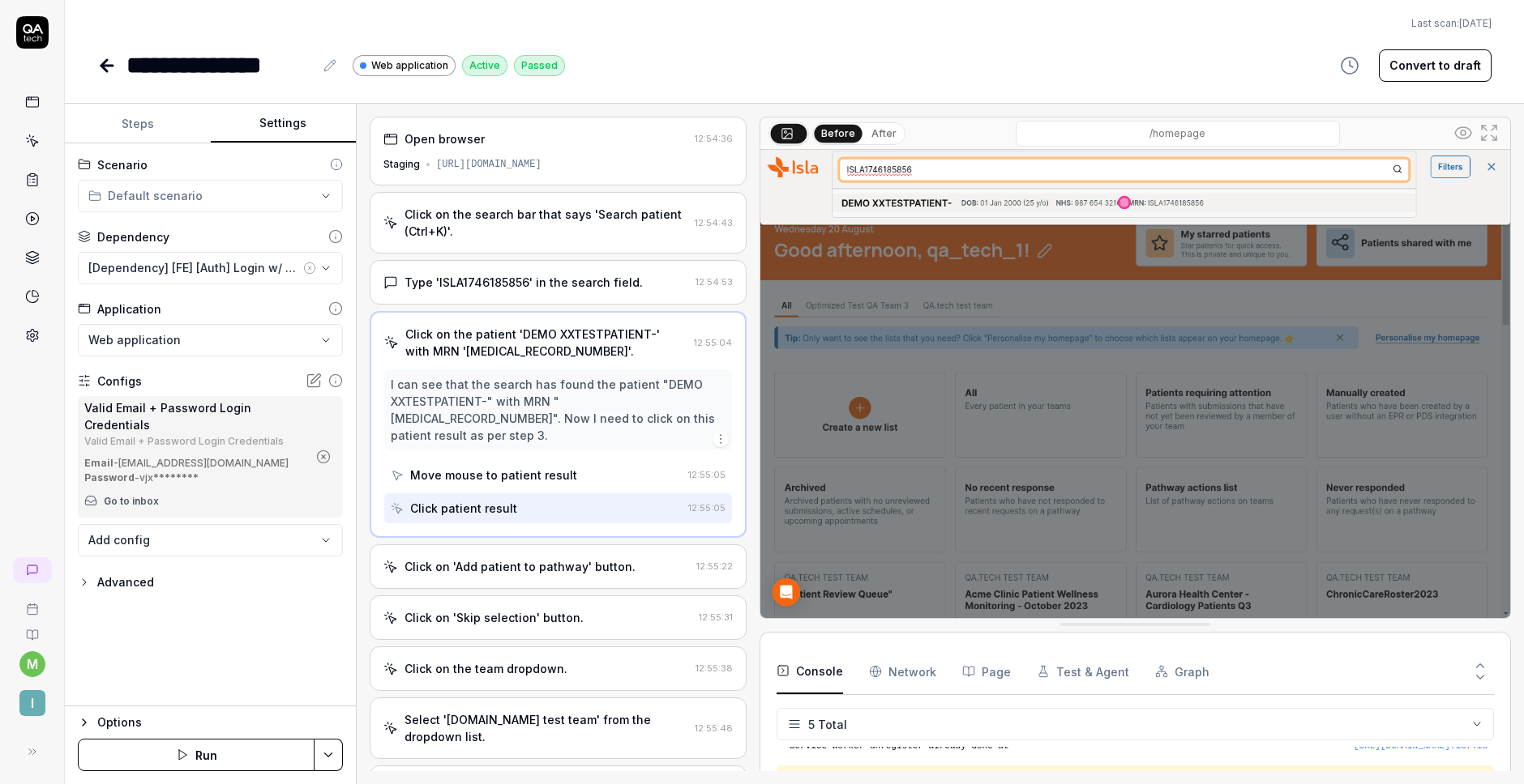
click at [515, 558] on div "Click on 'Add patient to pathway' button." at bounding box center [520, 567] width 232 height 17
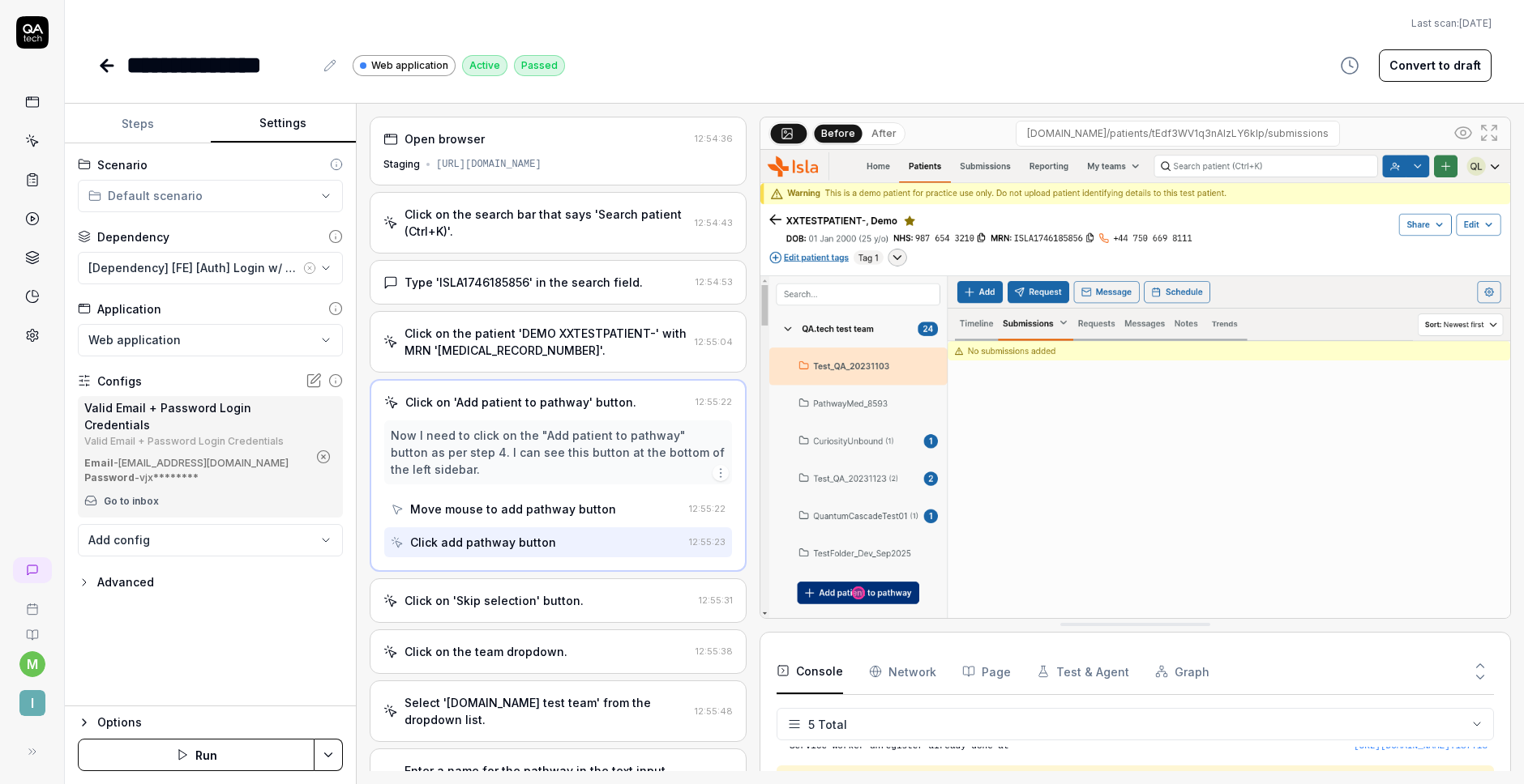
click at [522, 599] on div "Click on 'Skip selection' button." at bounding box center [494, 600] width 179 height 17
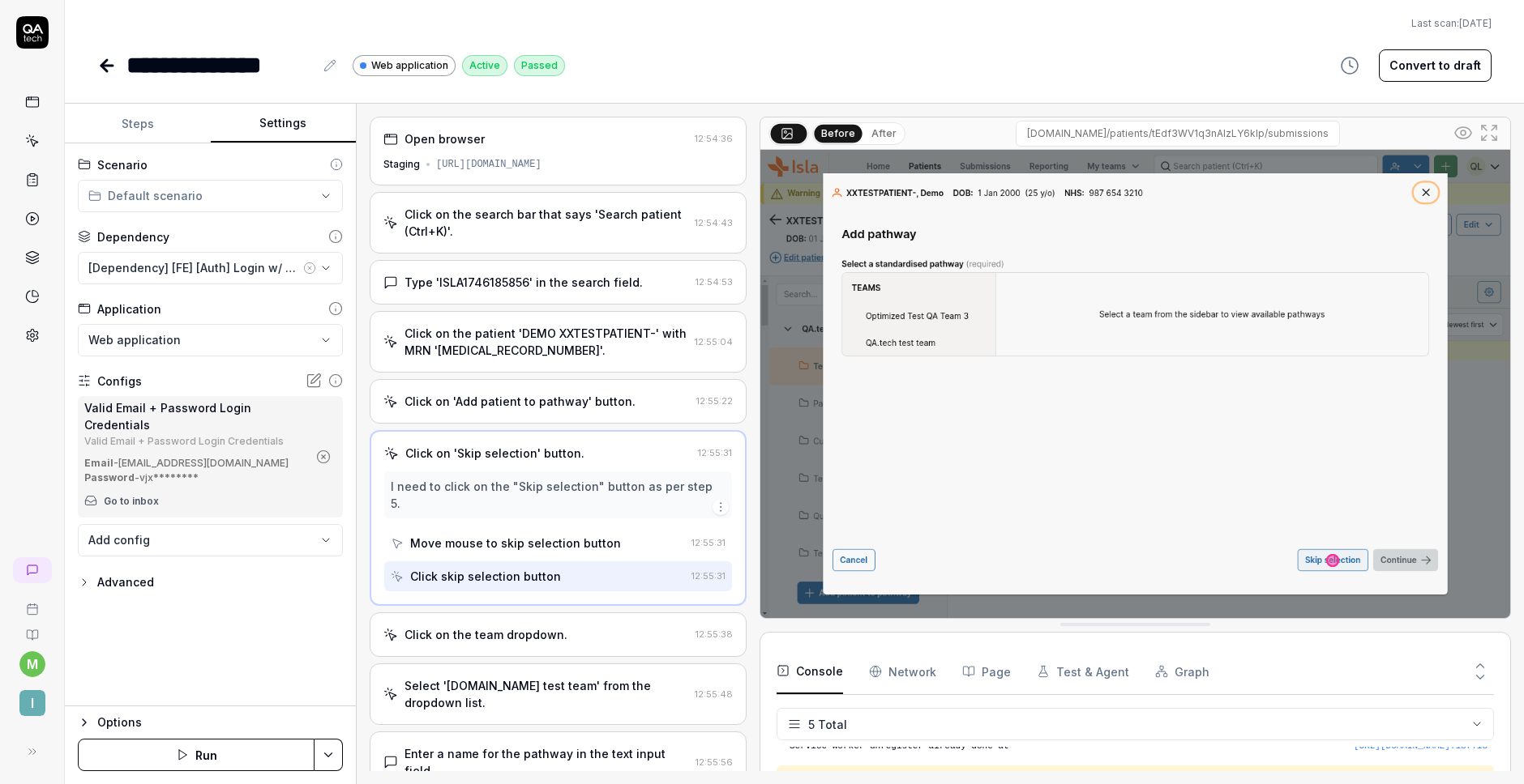
click at [530, 627] on div "Click on the team dropdown." at bounding box center [486, 635] width 163 height 17
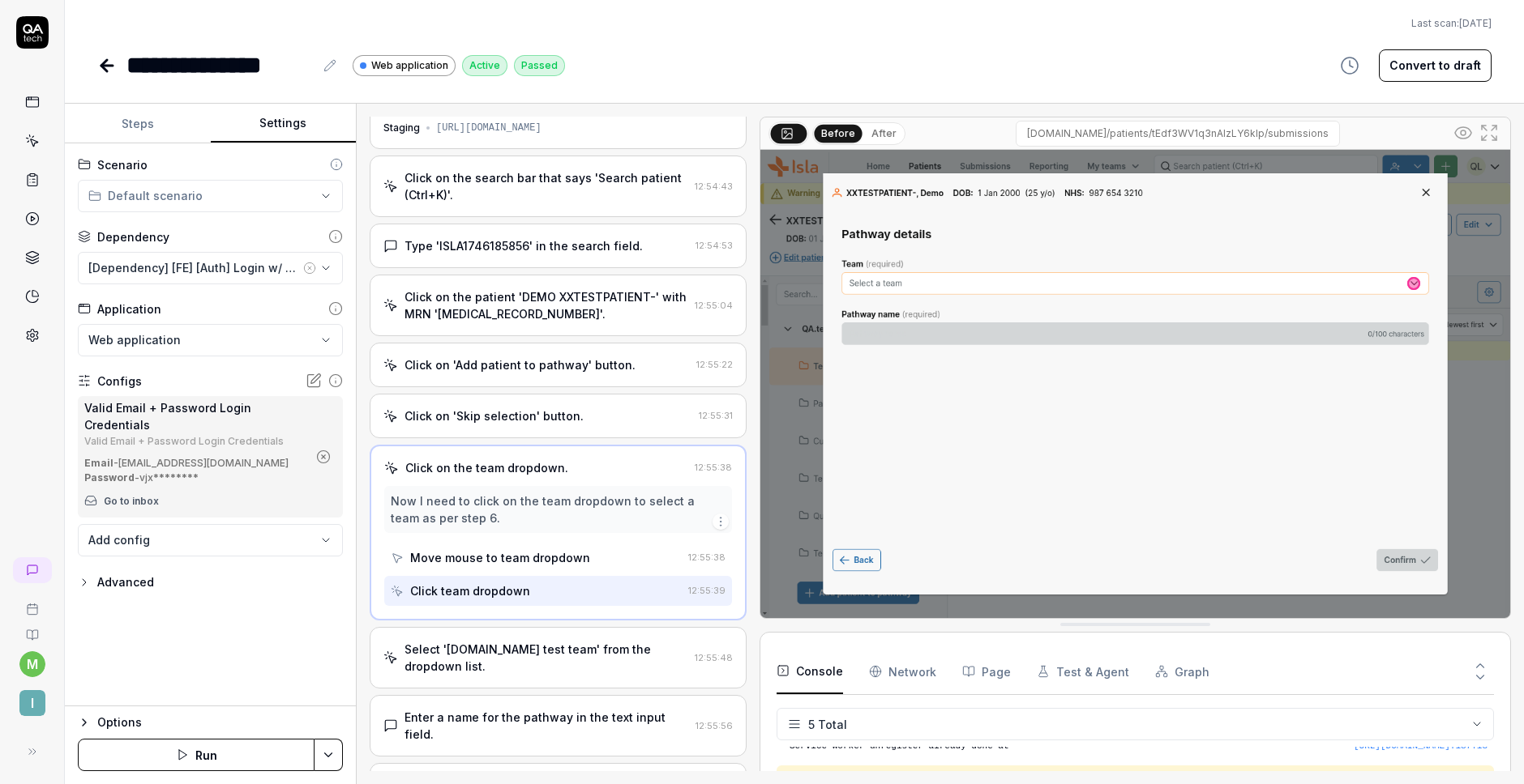
click at [517, 641] on div "Select '[DOMAIN_NAME] test team' from the dropdown list." at bounding box center [546, 658] width 284 height 34
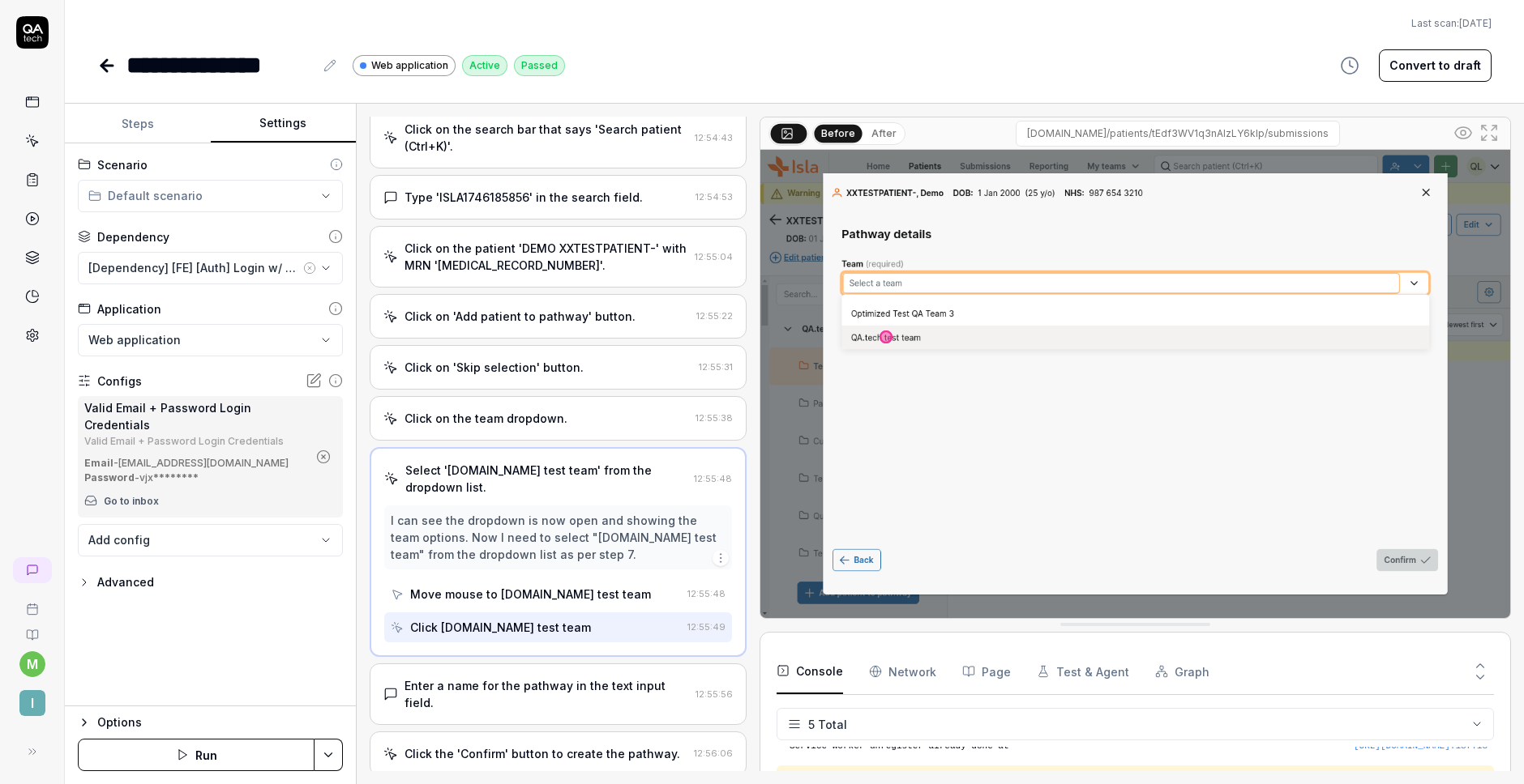
click at [504, 677] on div "Enter a name for the pathway in the text input field." at bounding box center [547, 694] width 285 height 34
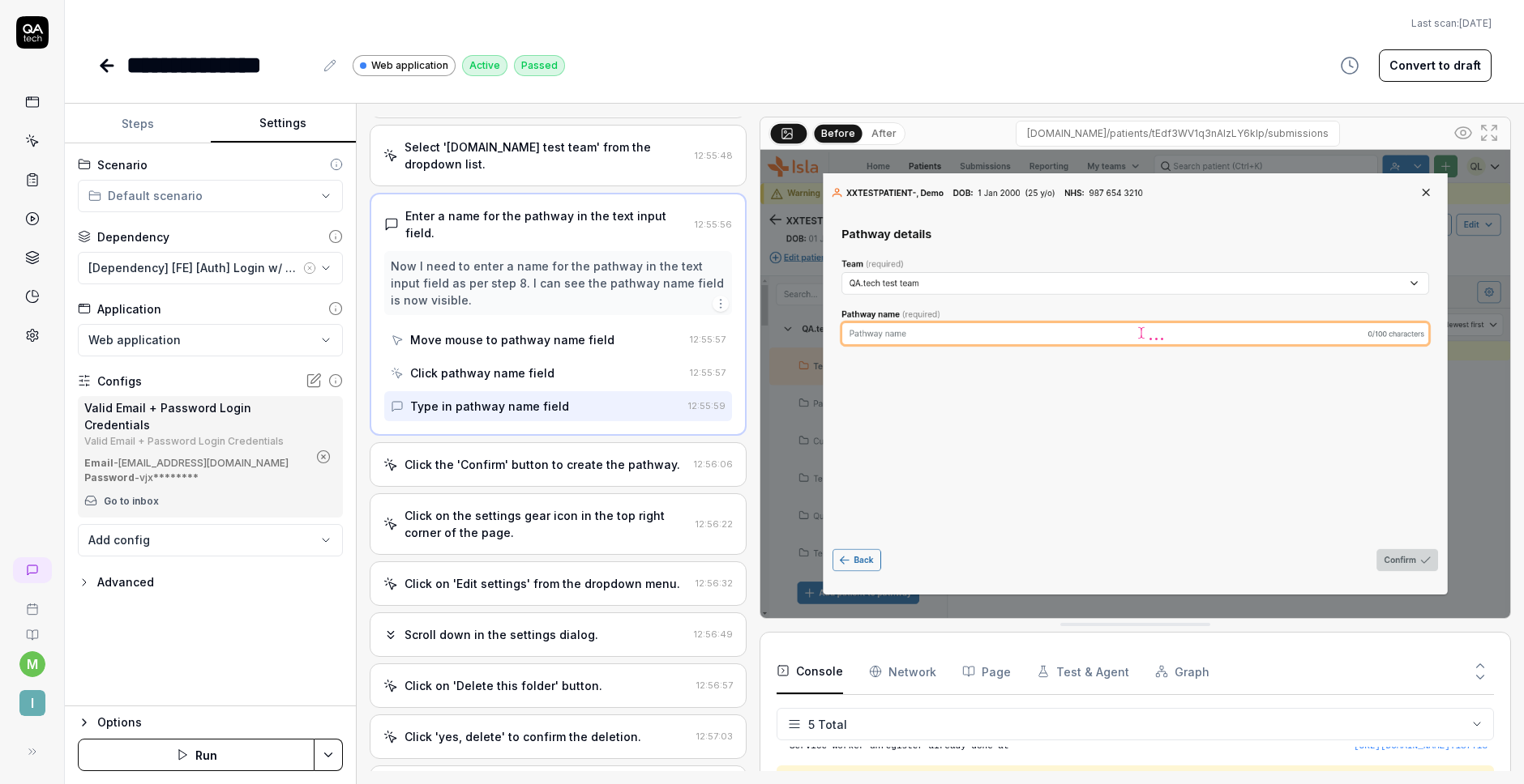
click at [540, 457] on div "Click the 'Confirm' button to create the pathway. 12:56:06" at bounding box center [558, 465] width 377 height 45
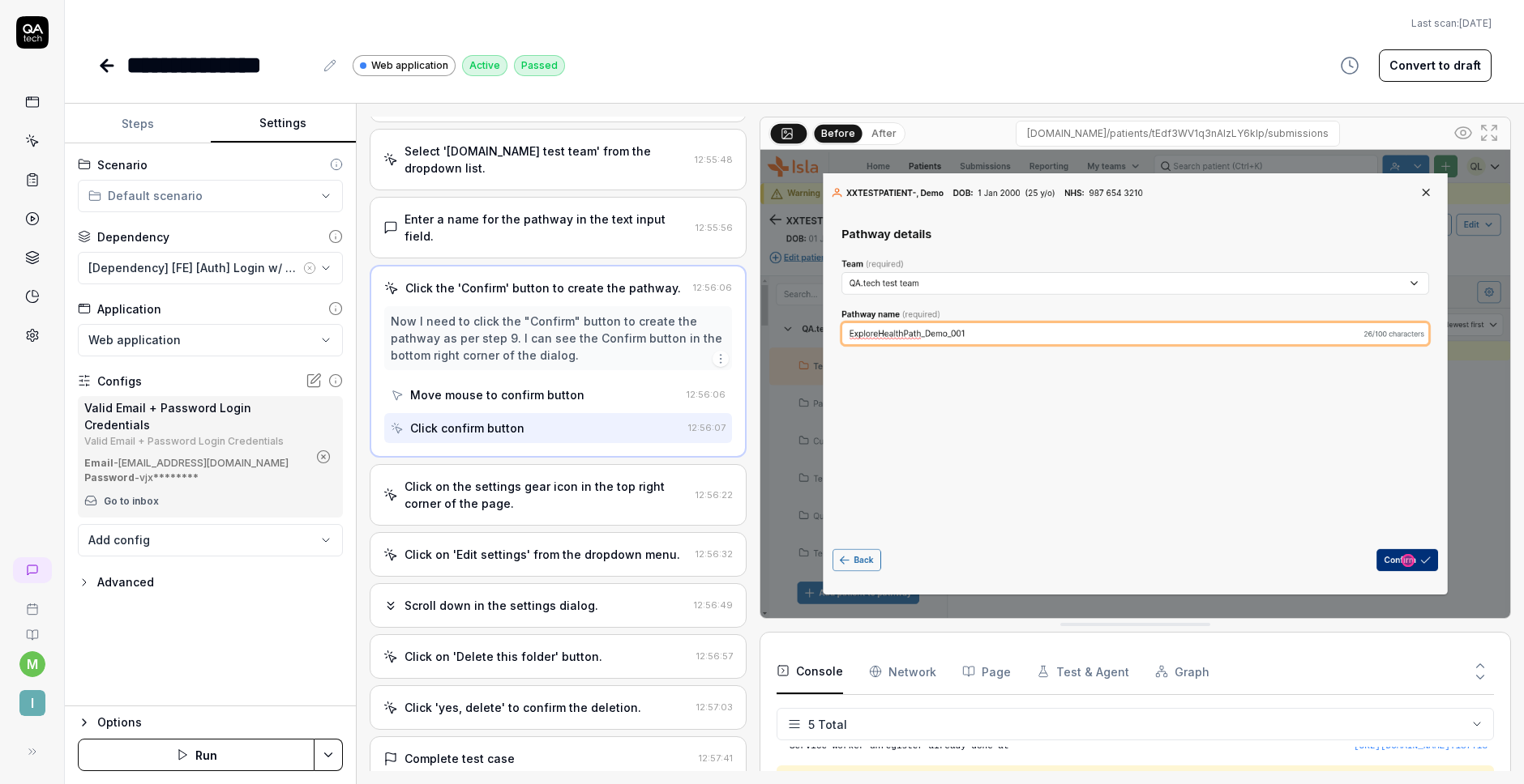
scroll to position [465, 0]
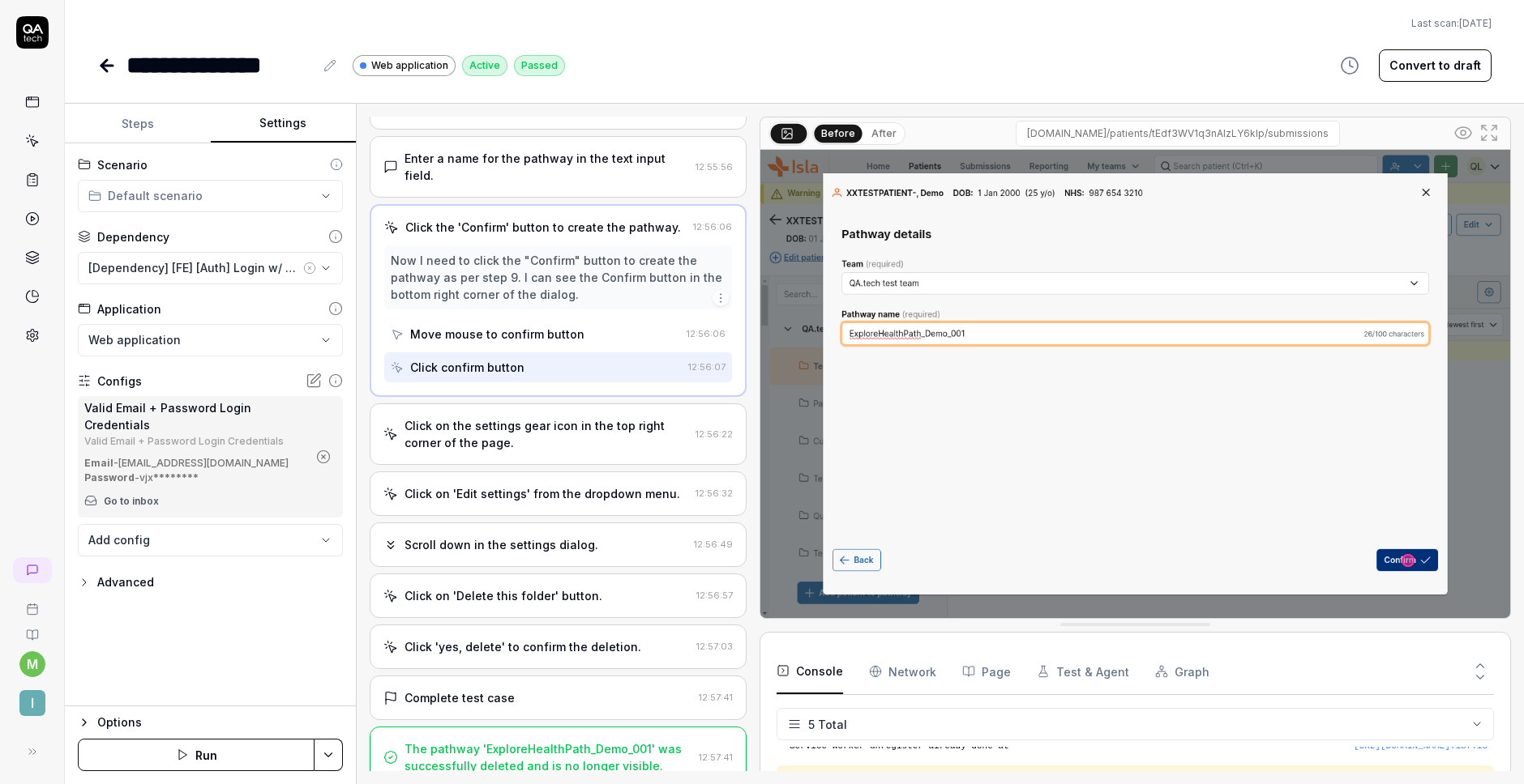
click at [514, 433] on div "Click on the settings gear icon in the top right corner of the page." at bounding box center [547, 434] width 285 height 34
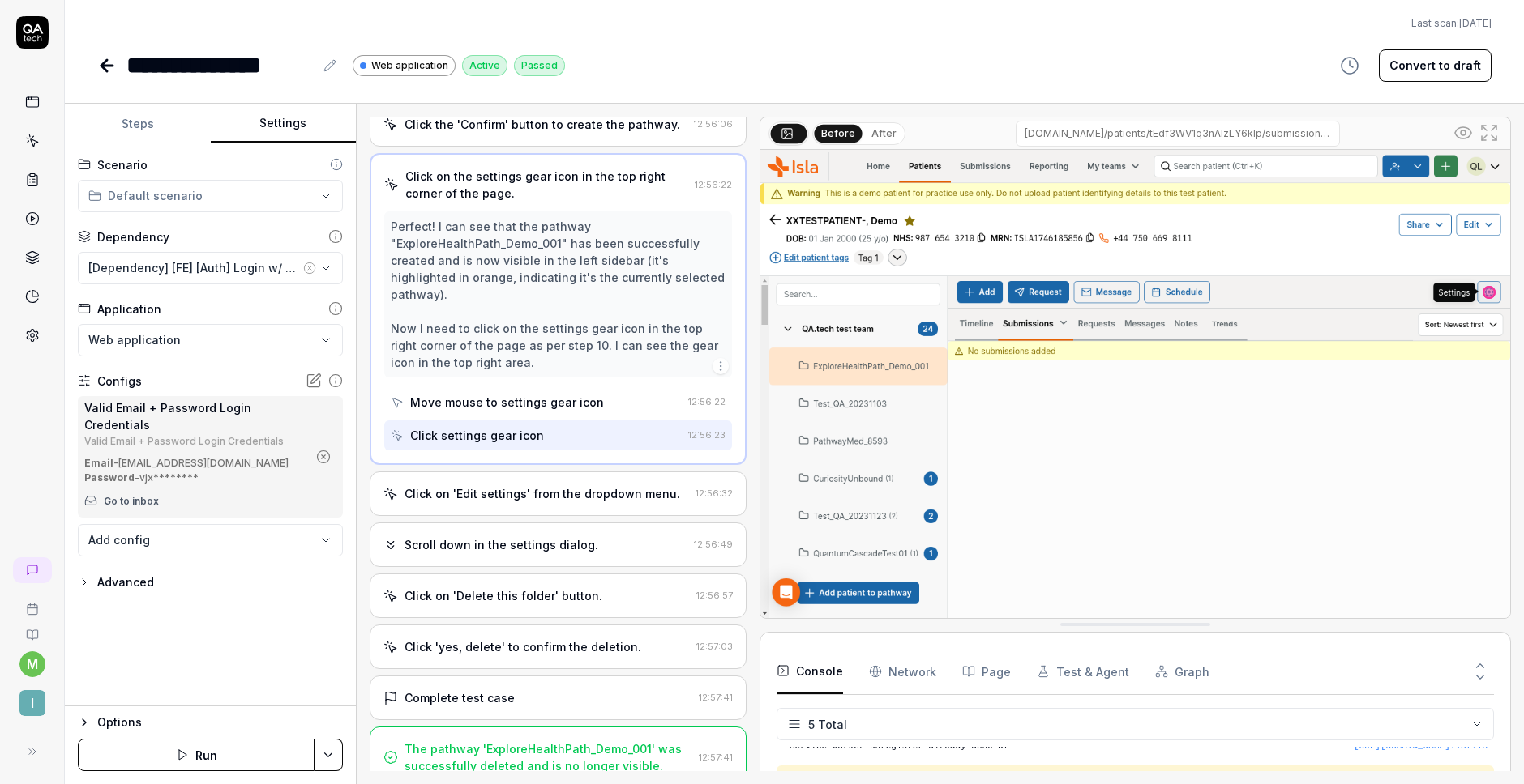
click at [496, 485] on div "Click on 'Edit settings' from the dropdown menu." at bounding box center [543, 494] width 276 height 17
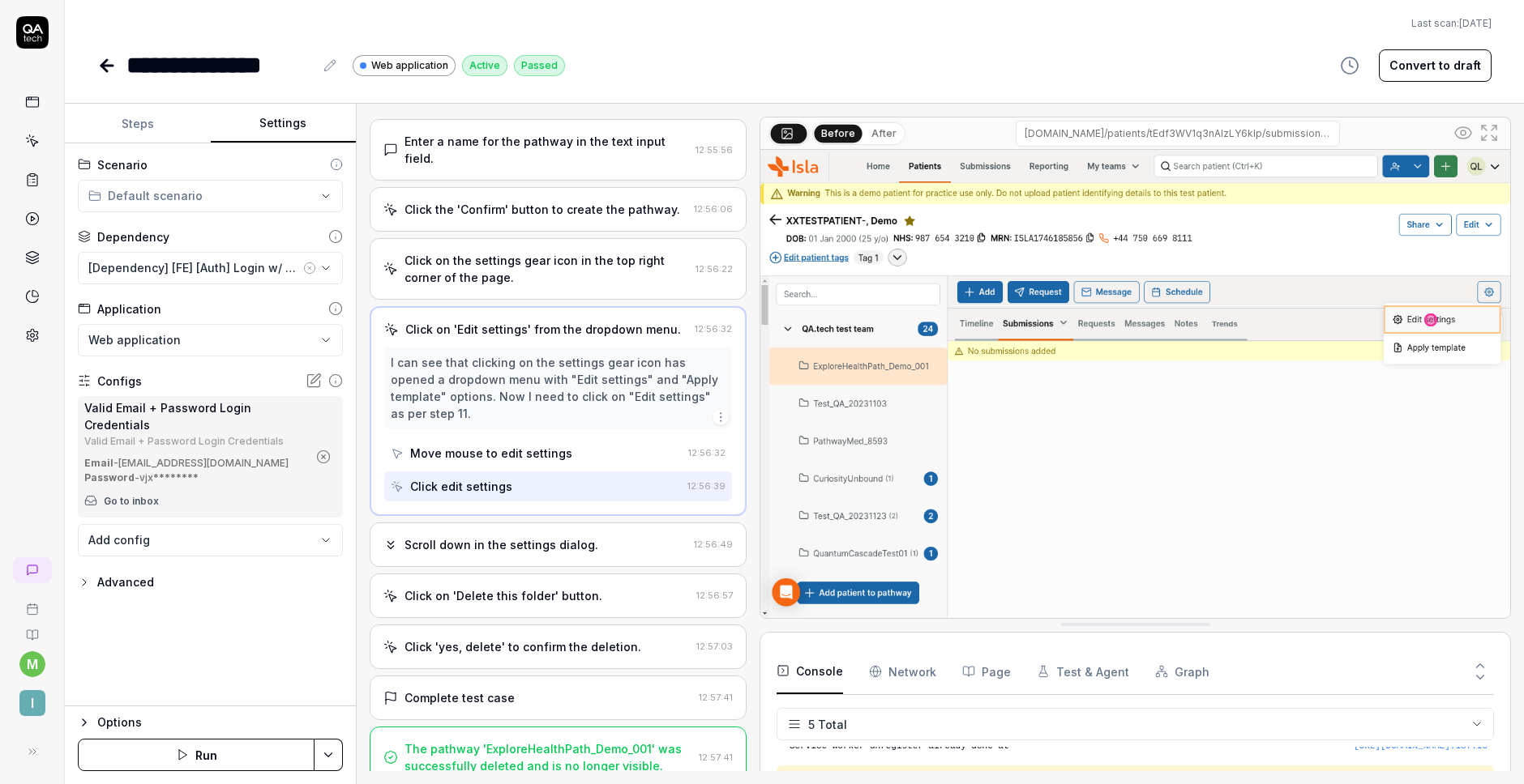
click at [471, 537] on div "Scroll down in the settings dialog. 12:56:49" at bounding box center [558, 545] width 377 height 45
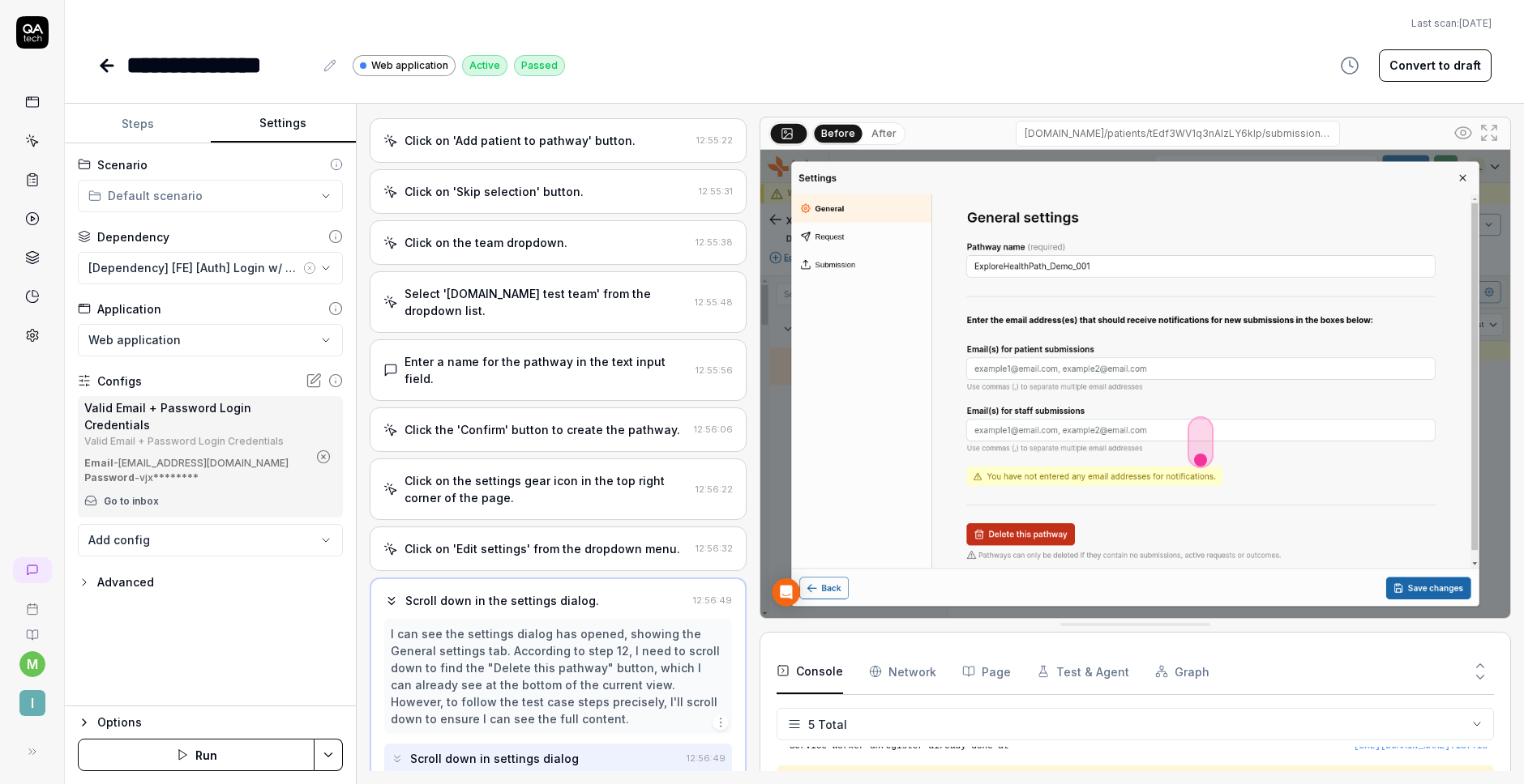
scroll to position [482, 0]
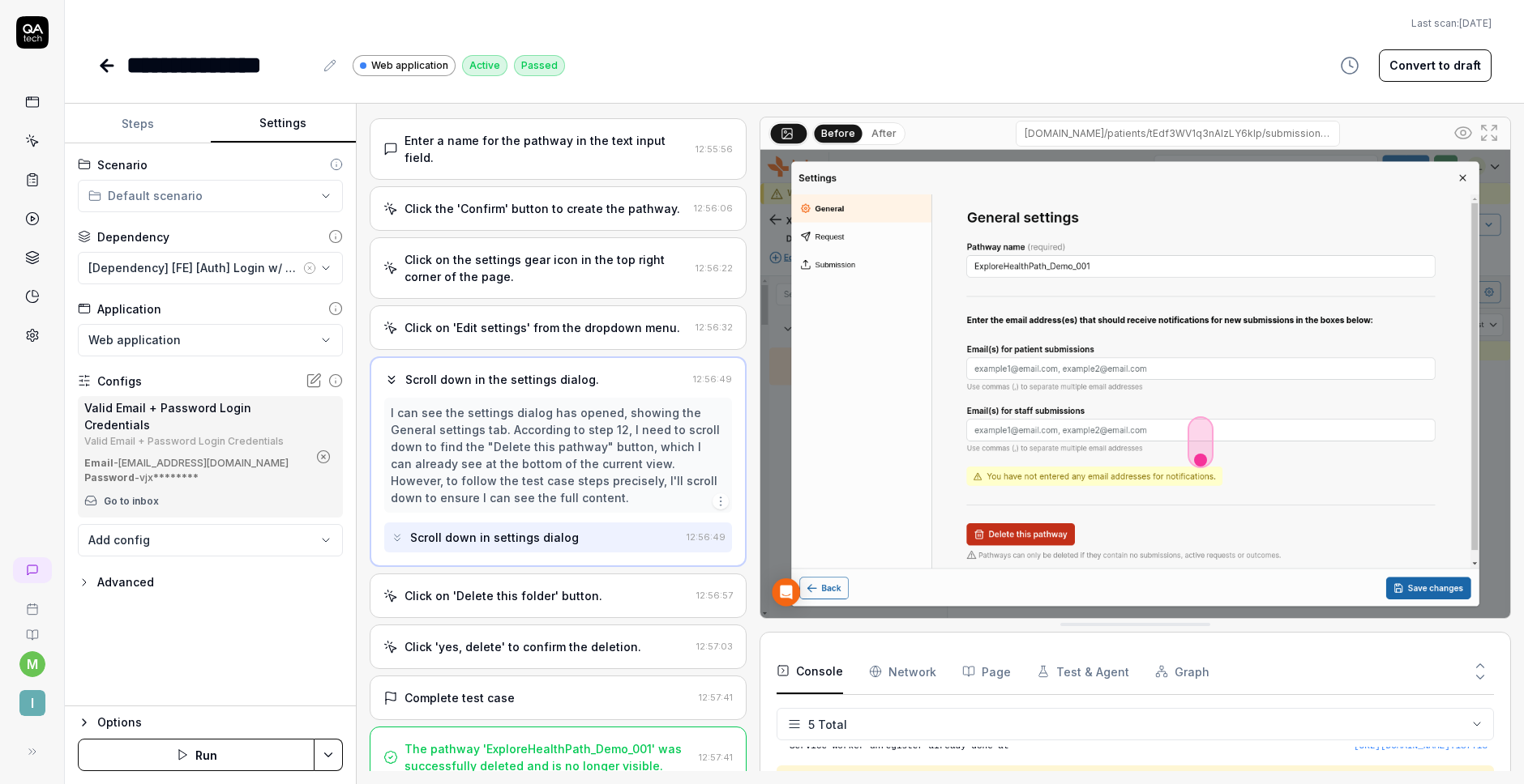
click at [456, 598] on div "Click on 'Delete this folder' button. 12:56:57" at bounding box center [558, 596] width 377 height 45
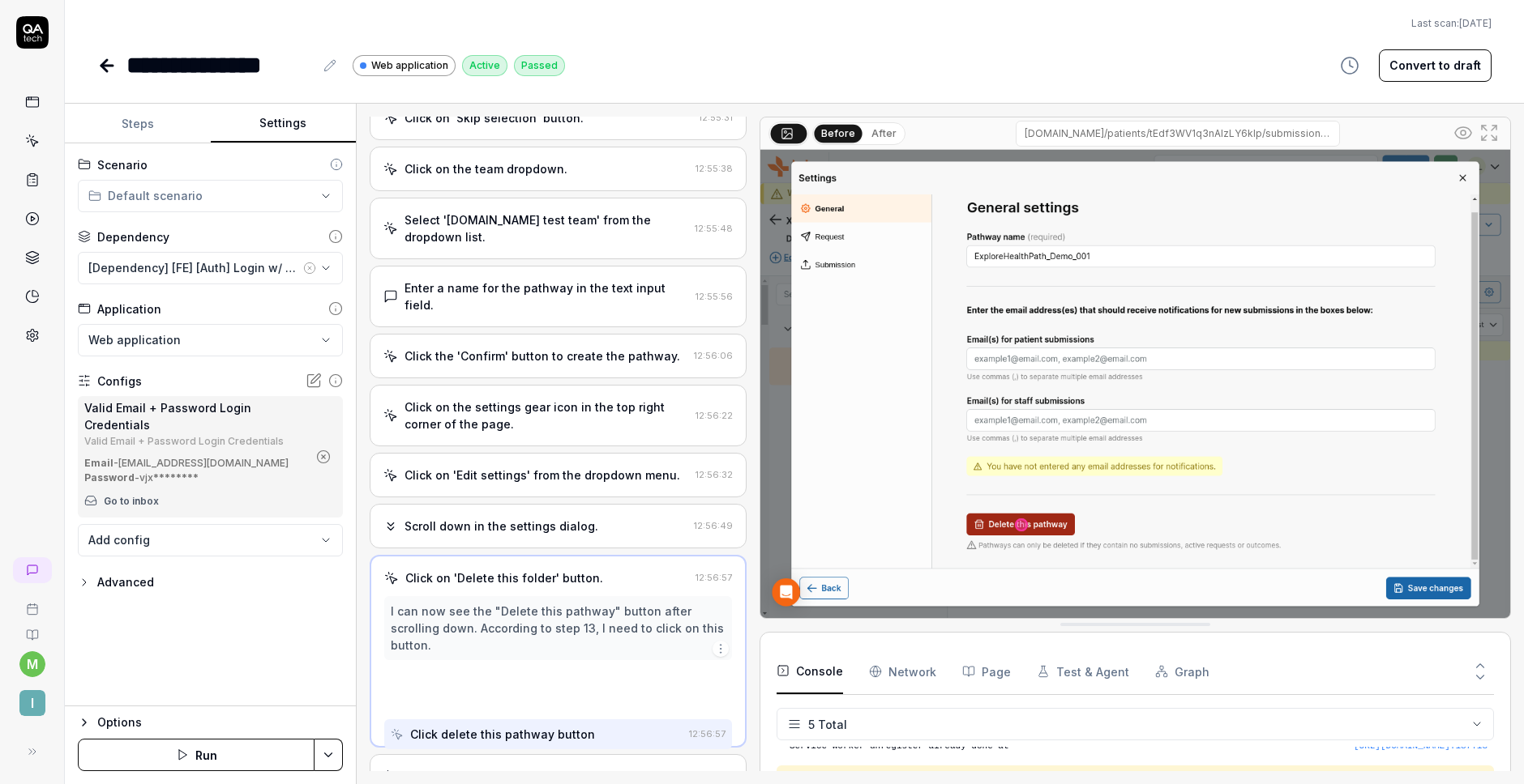
scroll to position [294, 0]
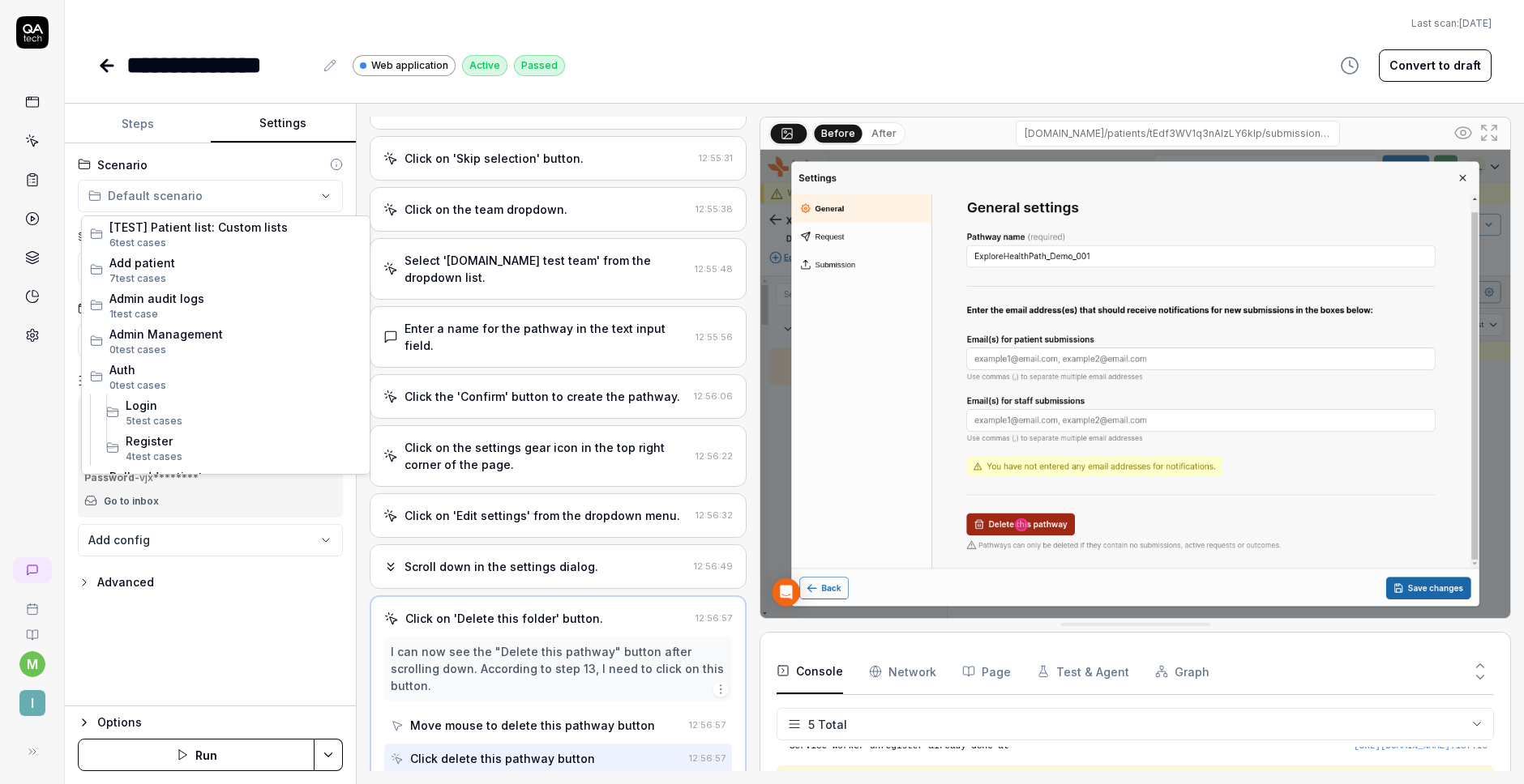
click at [191, 210] on html "**********" at bounding box center [762, 392] width 1524 height 784
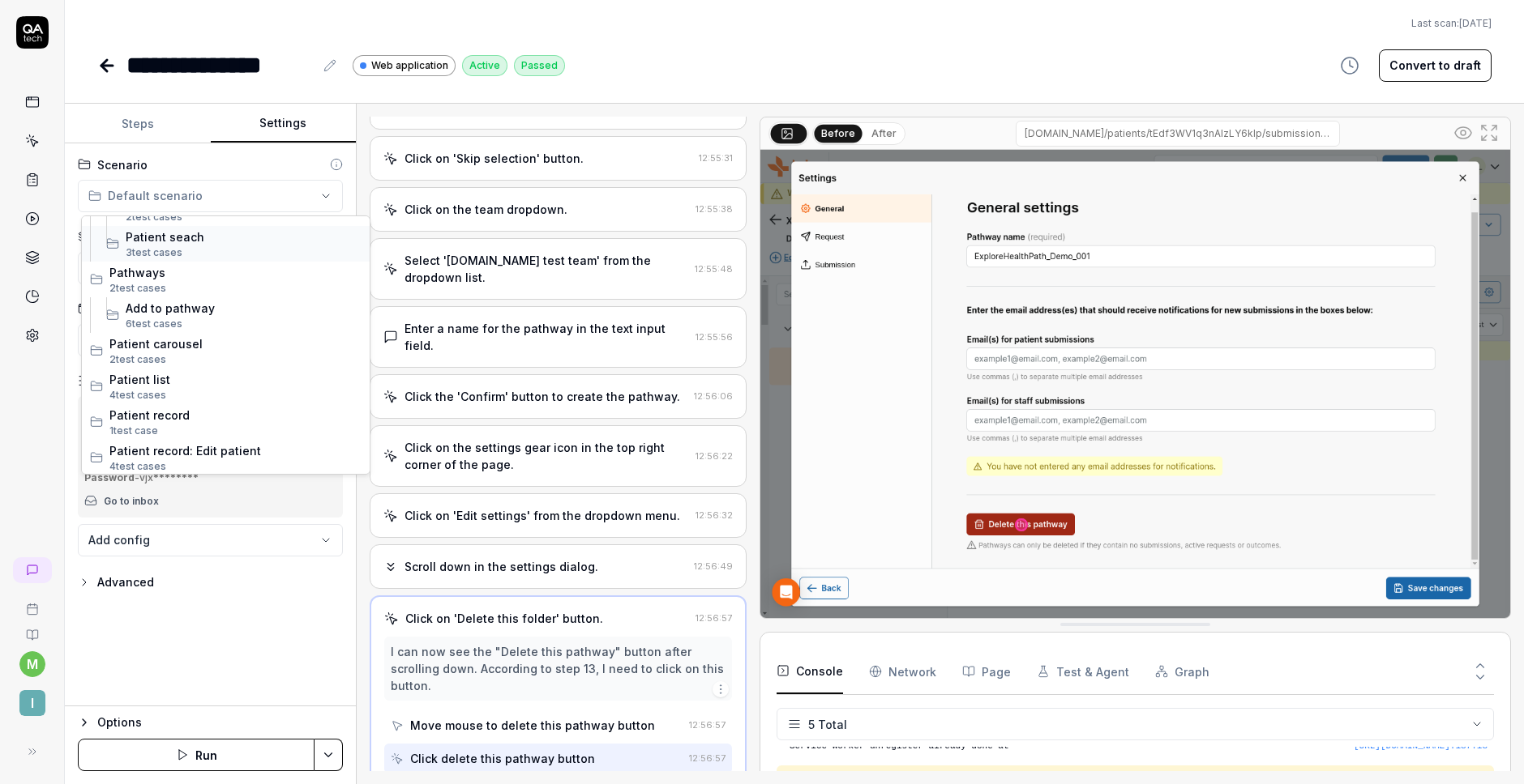
scroll to position [667, 0]
click at [170, 289] on span "2 test case s" at bounding box center [235, 289] width 252 height 15
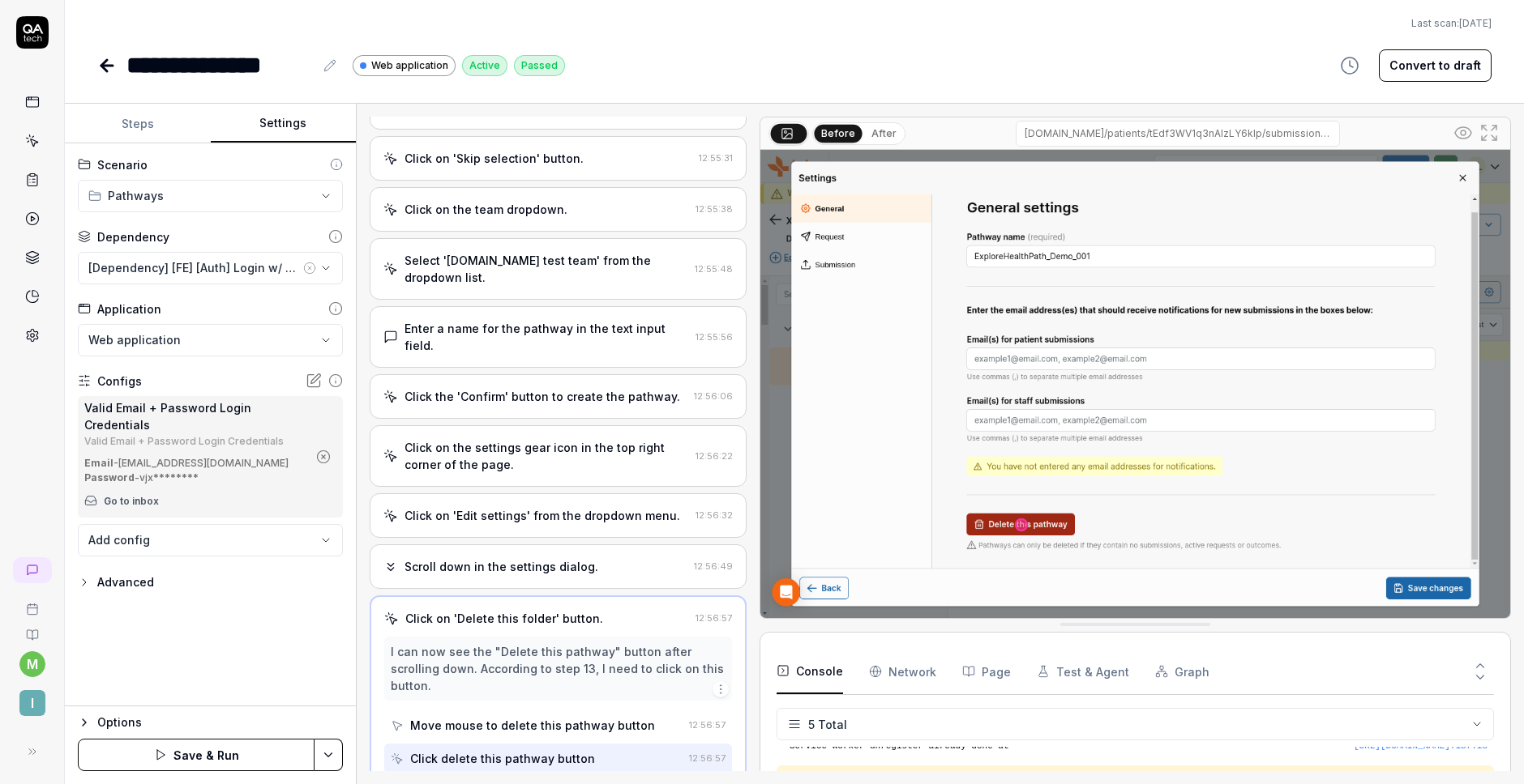
click at [107, 69] on icon at bounding box center [107, 66] width 20 height 20
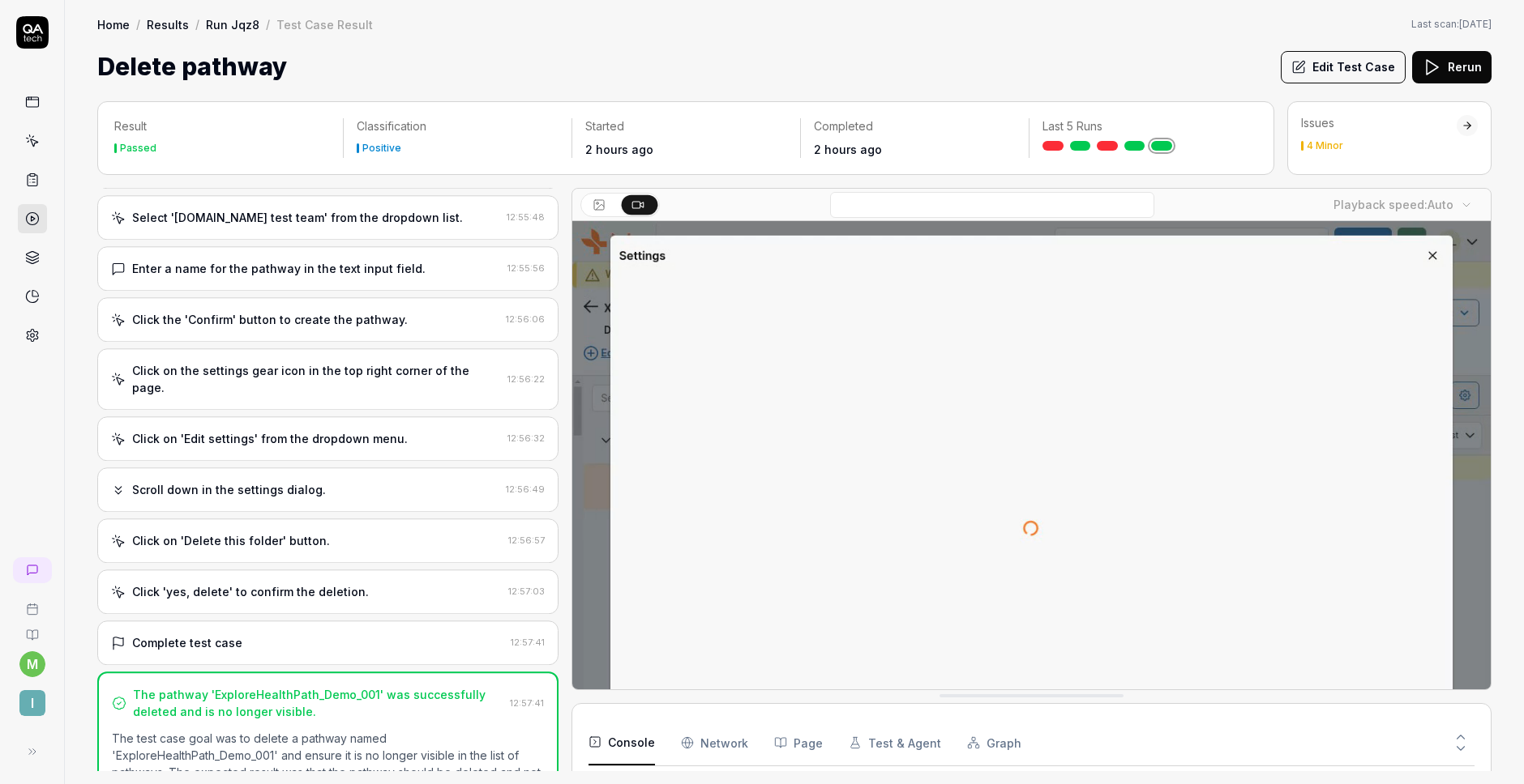
scroll to position [568, 0]
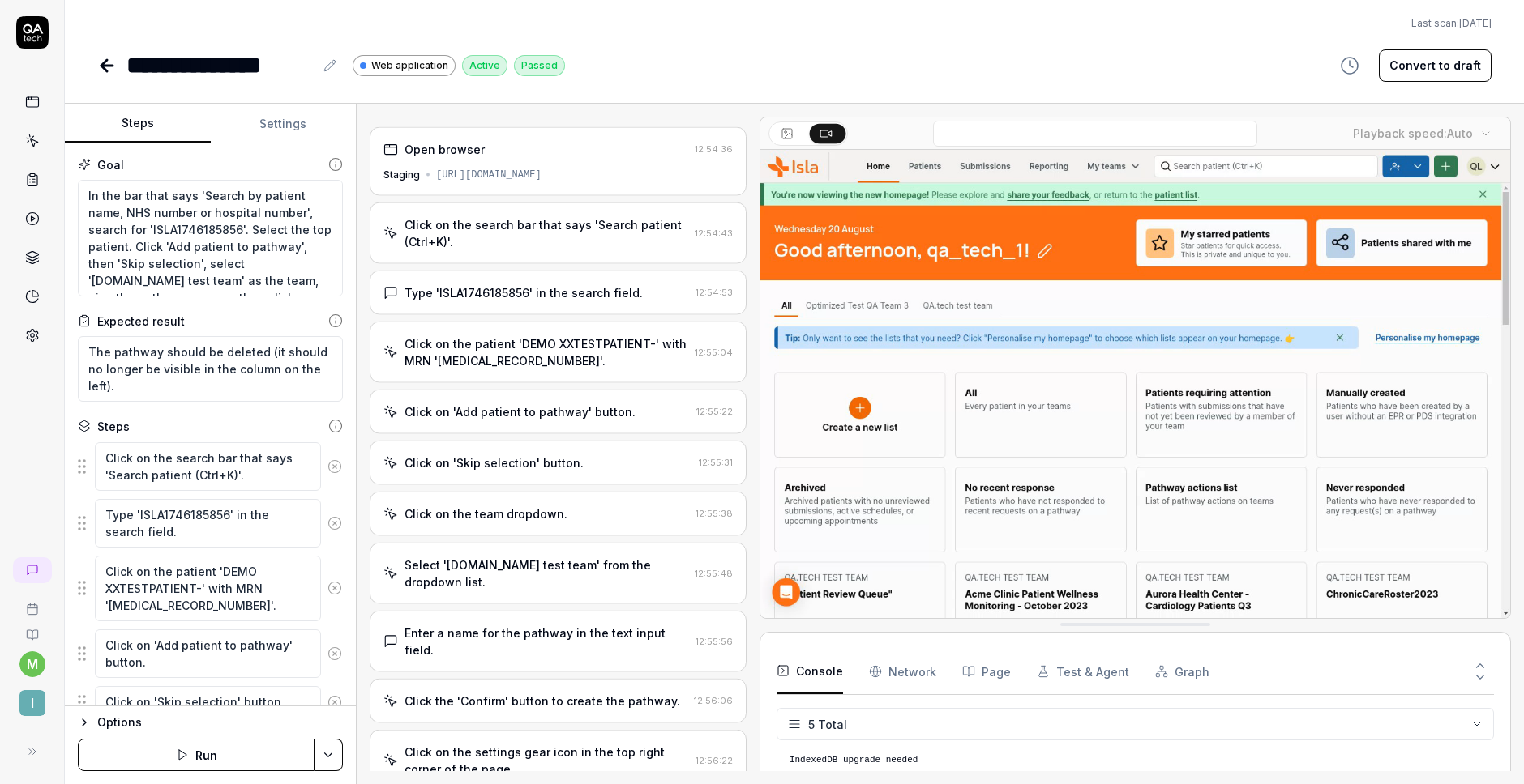
type textarea "*"
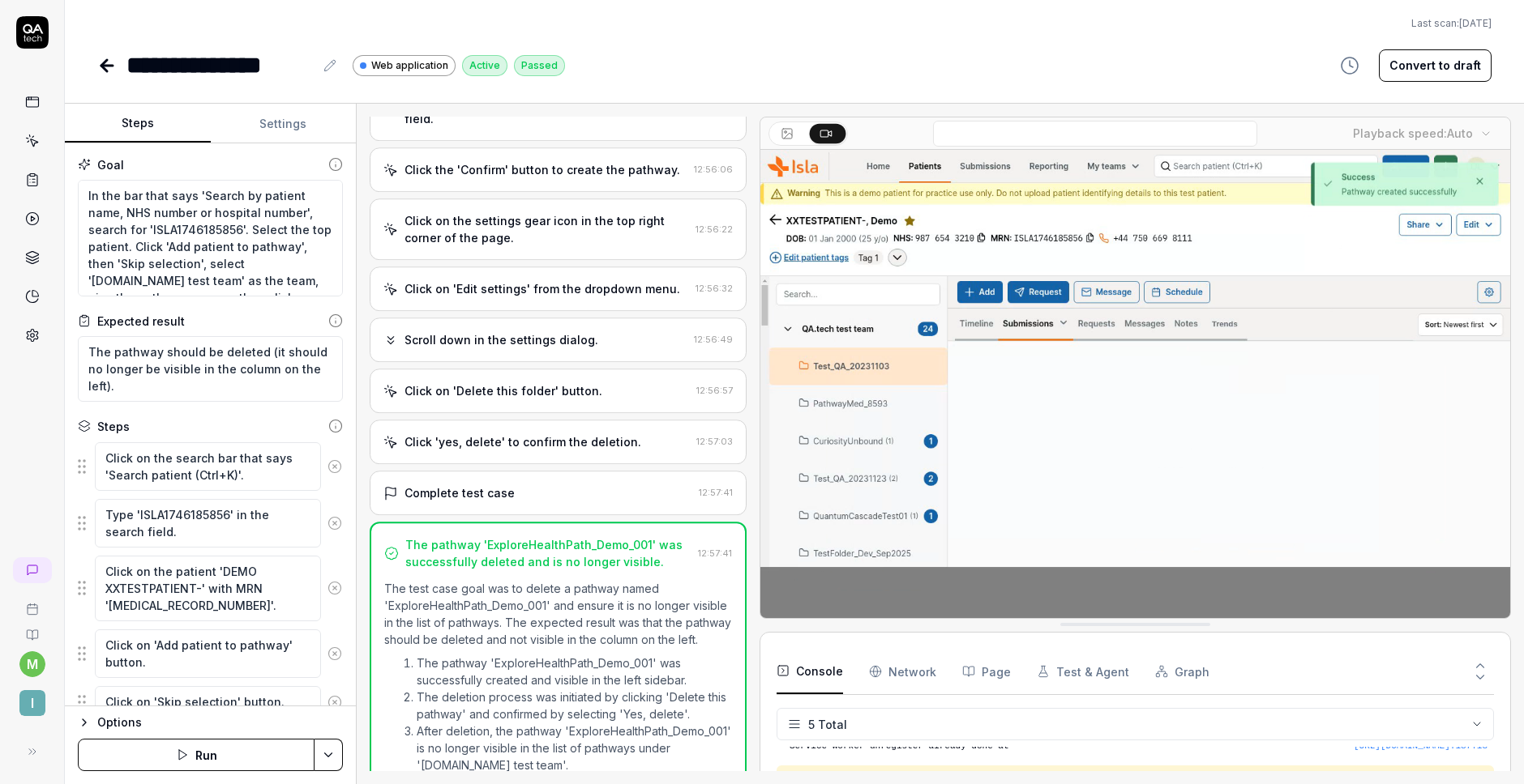
scroll to position [582, 0]
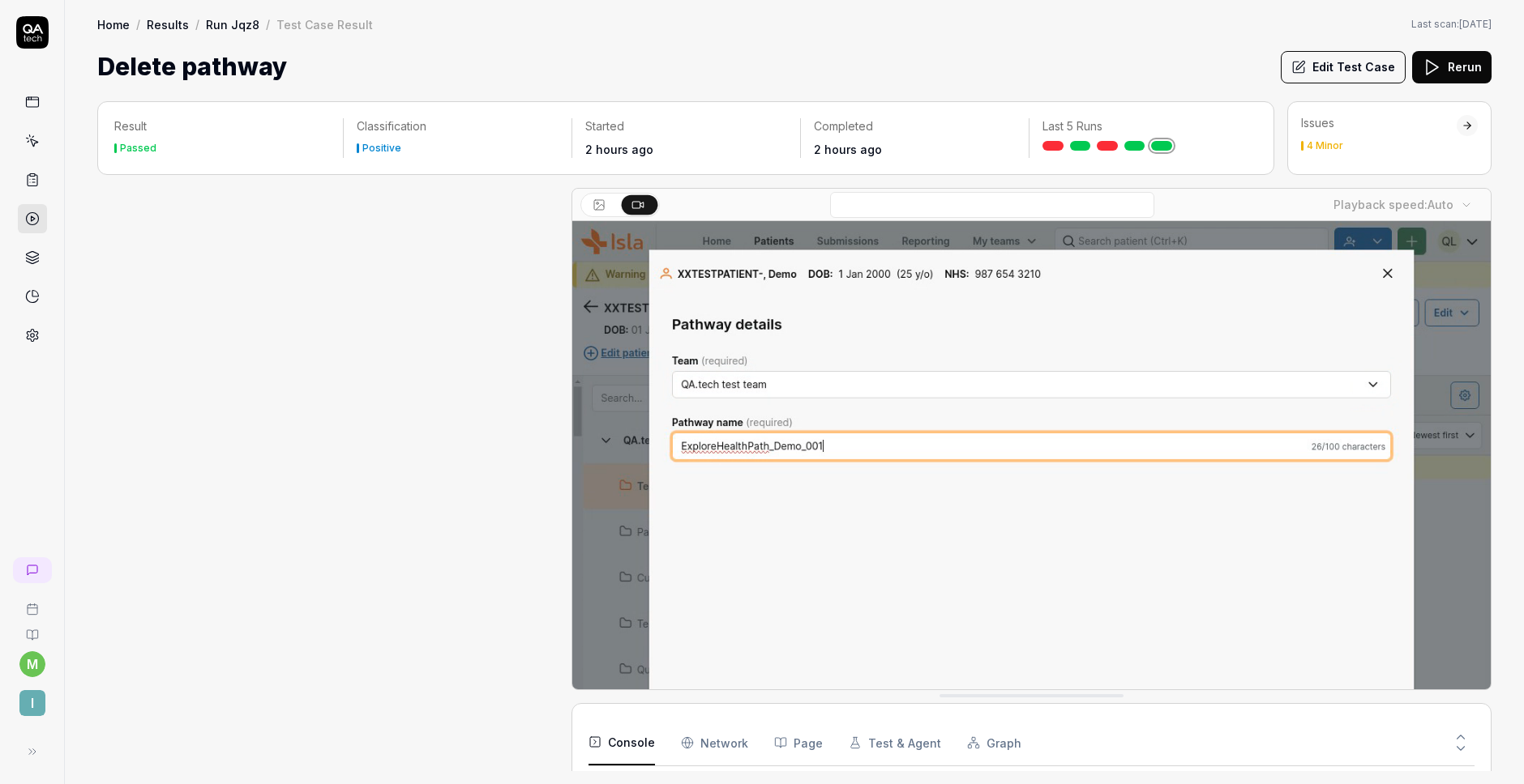
scroll to position [568, 0]
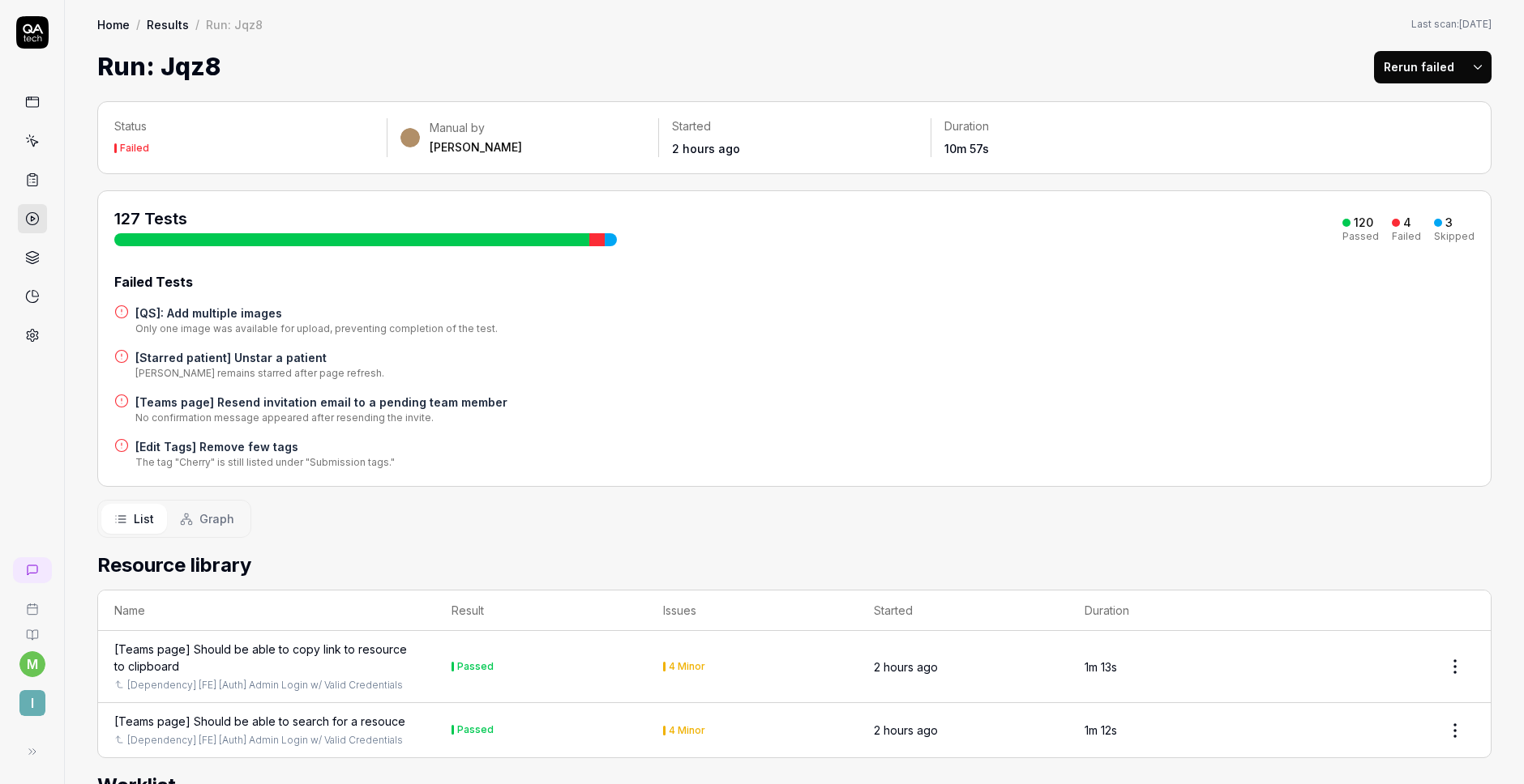
scroll to position [9081, 0]
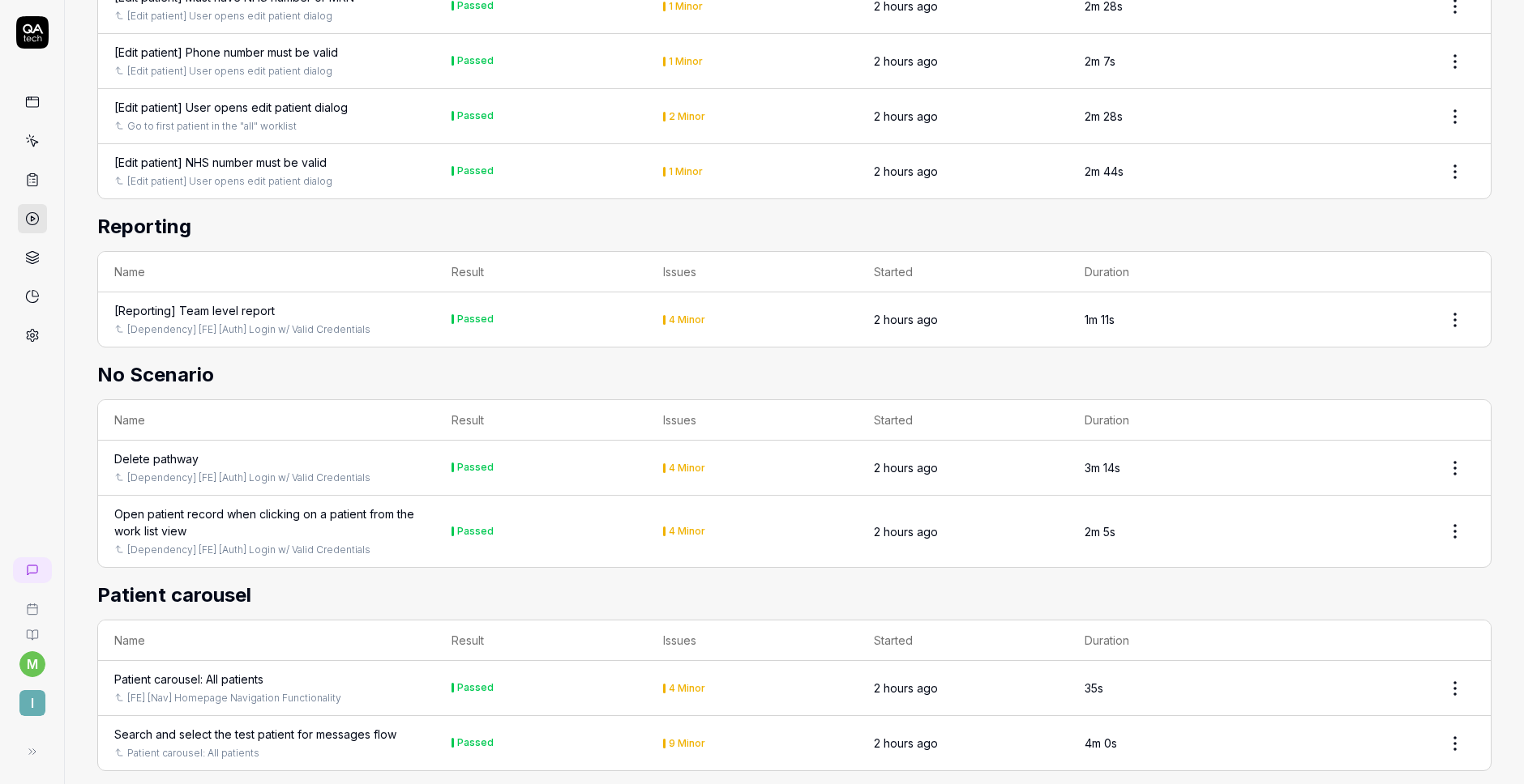
click at [166, 529] on div "Open patient record when clicking on a patient from the work list view" at bounding box center [266, 523] width 305 height 34
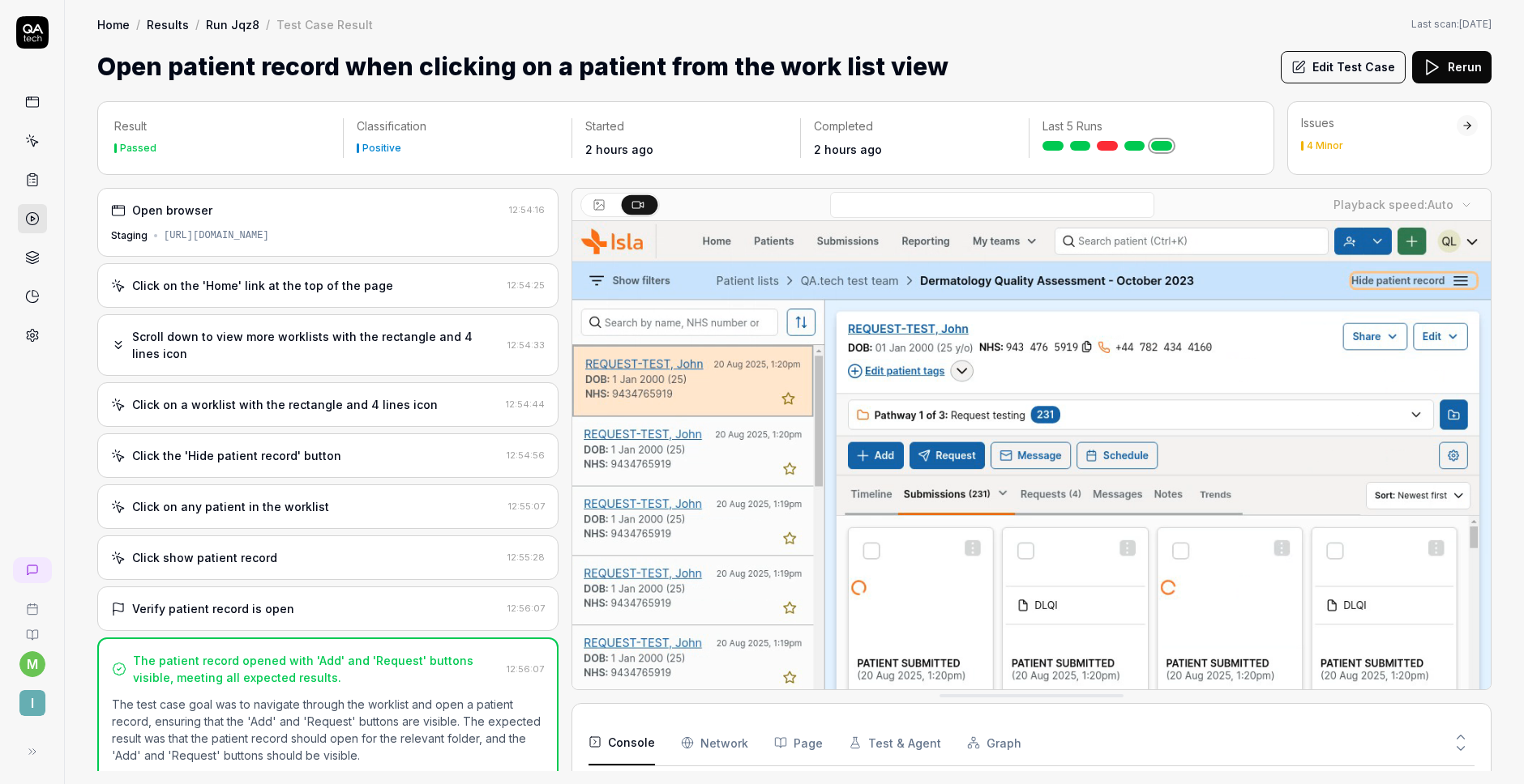
click at [261, 564] on div "Click show patient record" at bounding box center [204, 557] width 145 height 17
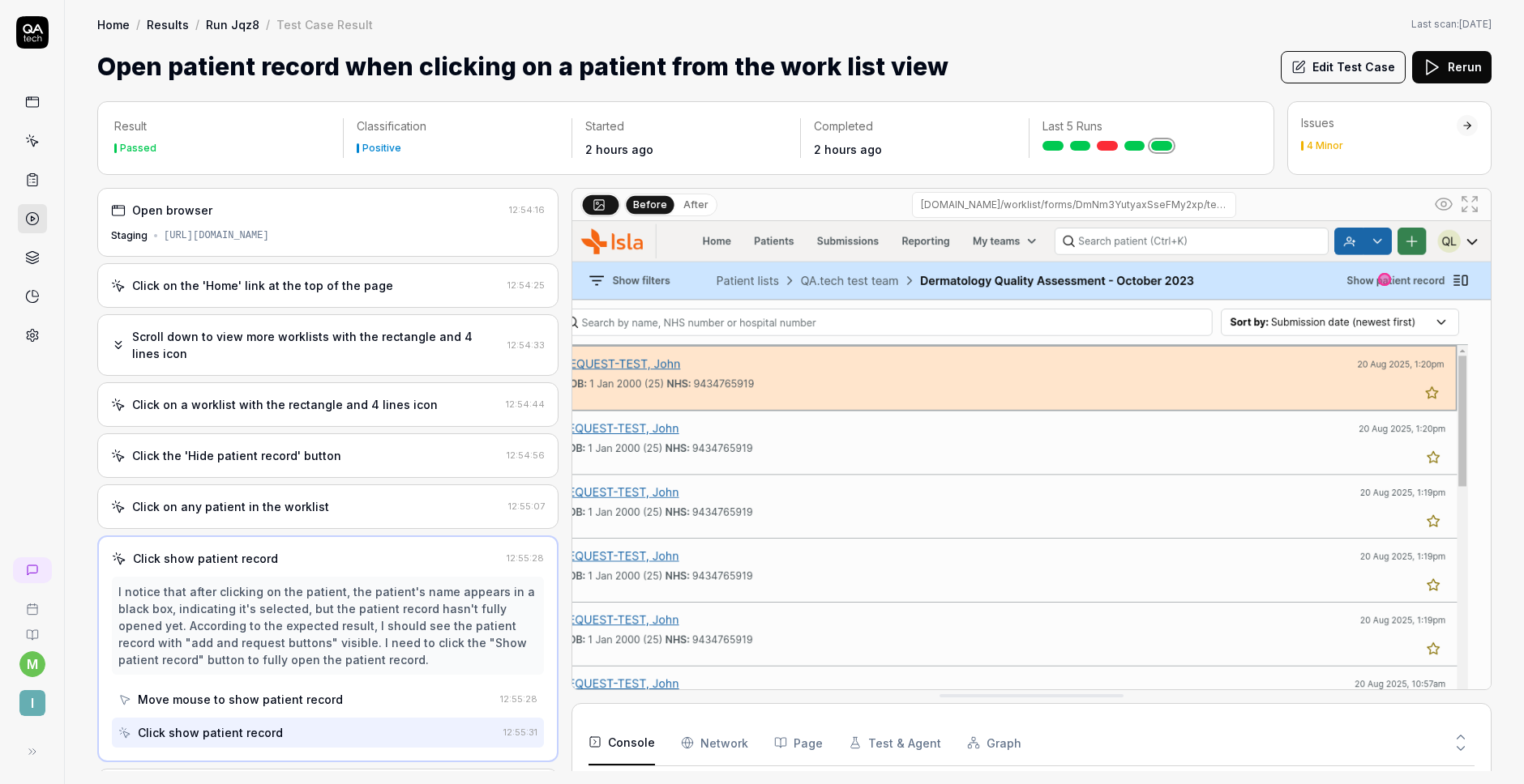
scroll to position [111, 0]
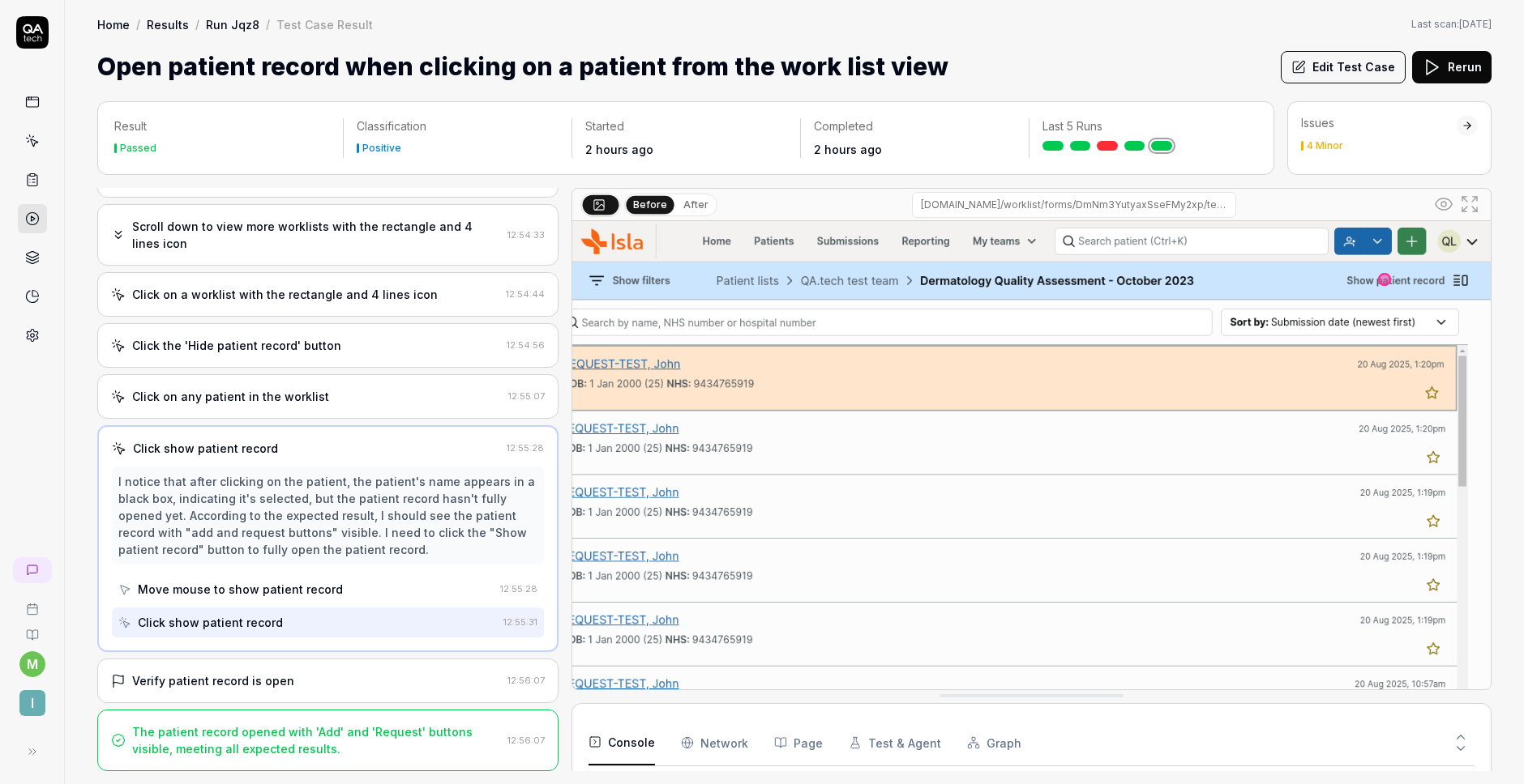
click at [252, 682] on div "Verify patient record is open" at bounding box center [213, 681] width 162 height 17
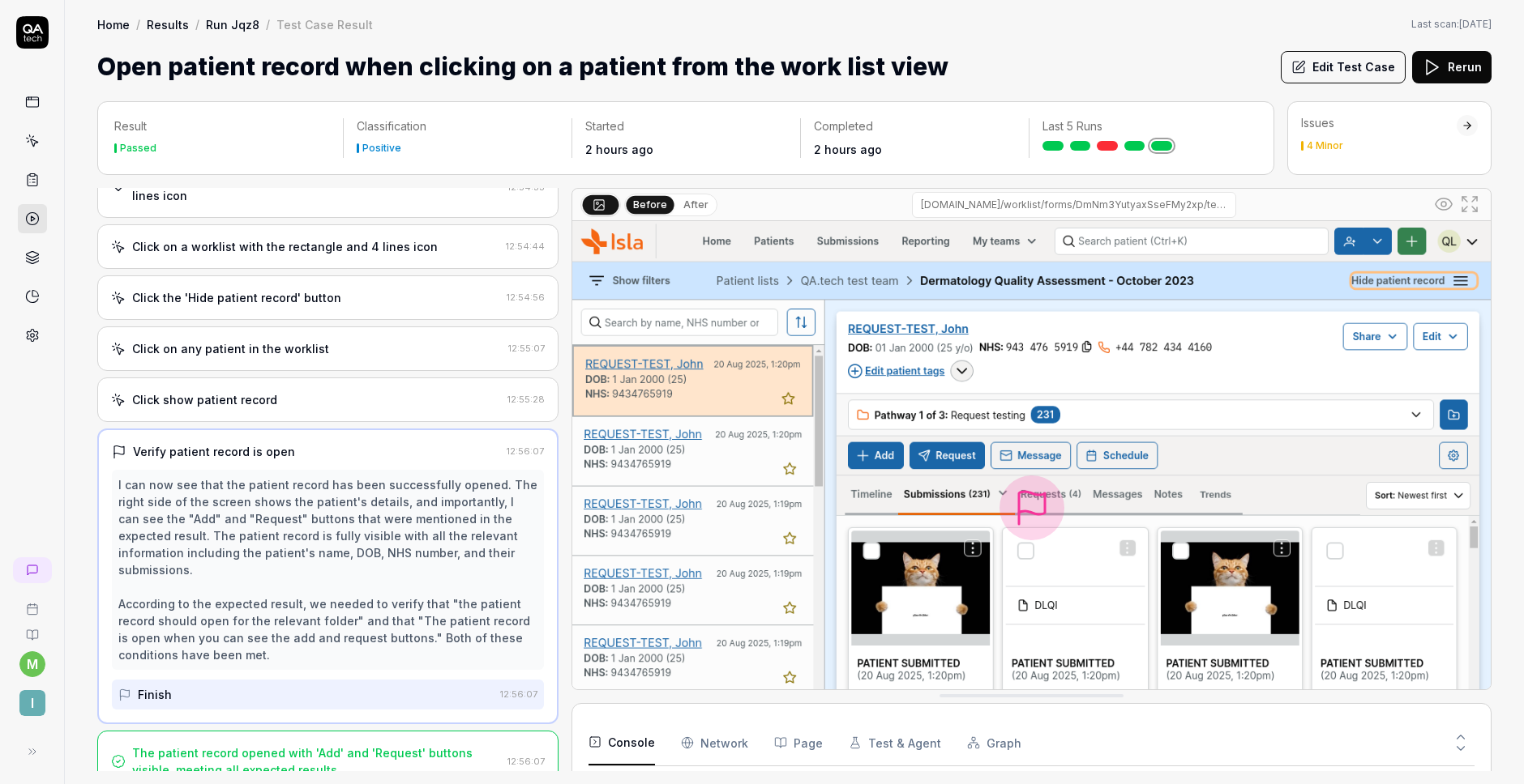
scroll to position [162, 0]
